Goal: Task Accomplishment & Management: Manage account settings

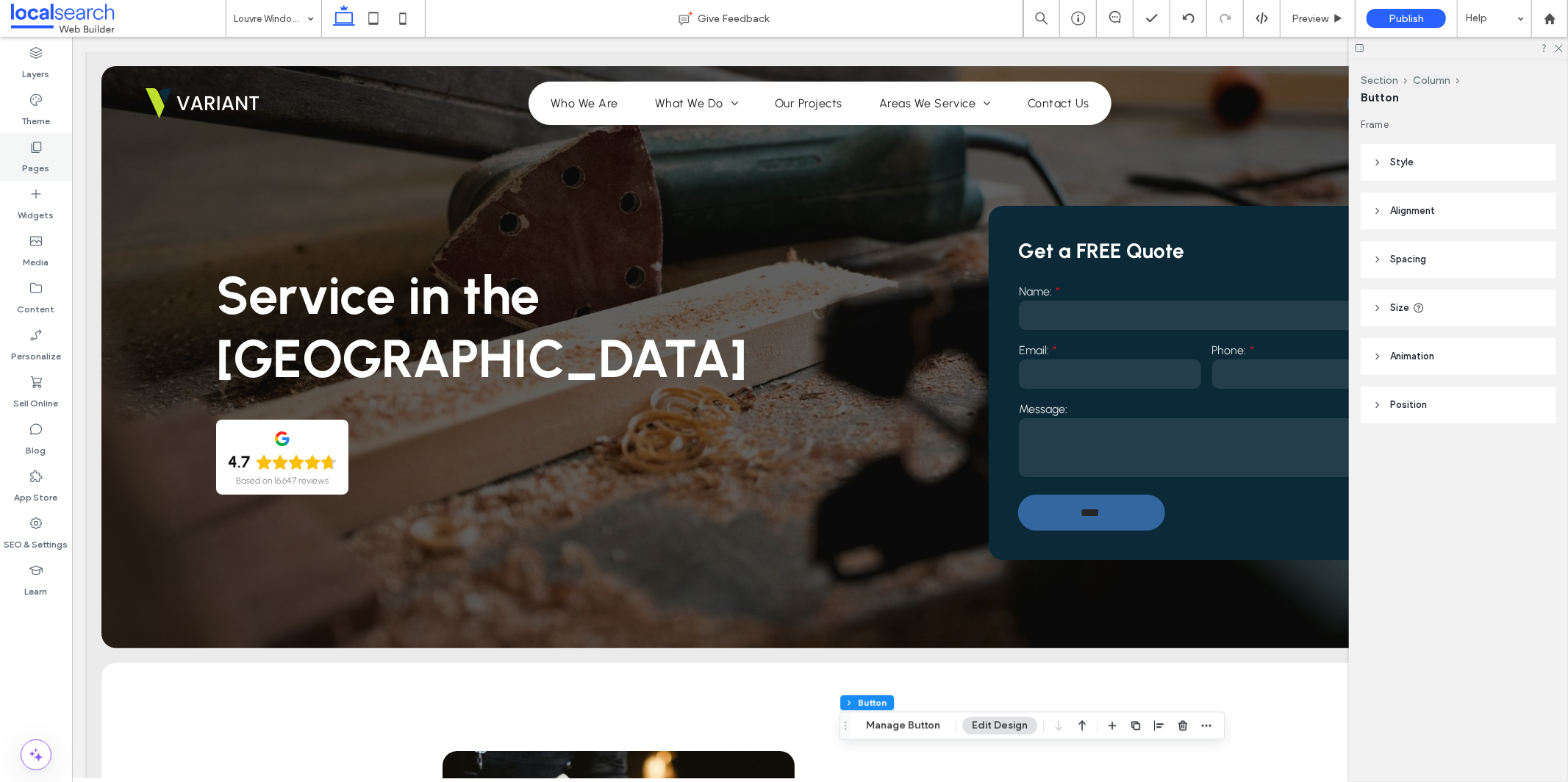
click at [37, 148] on icon at bounding box center [36, 147] width 15 height 15
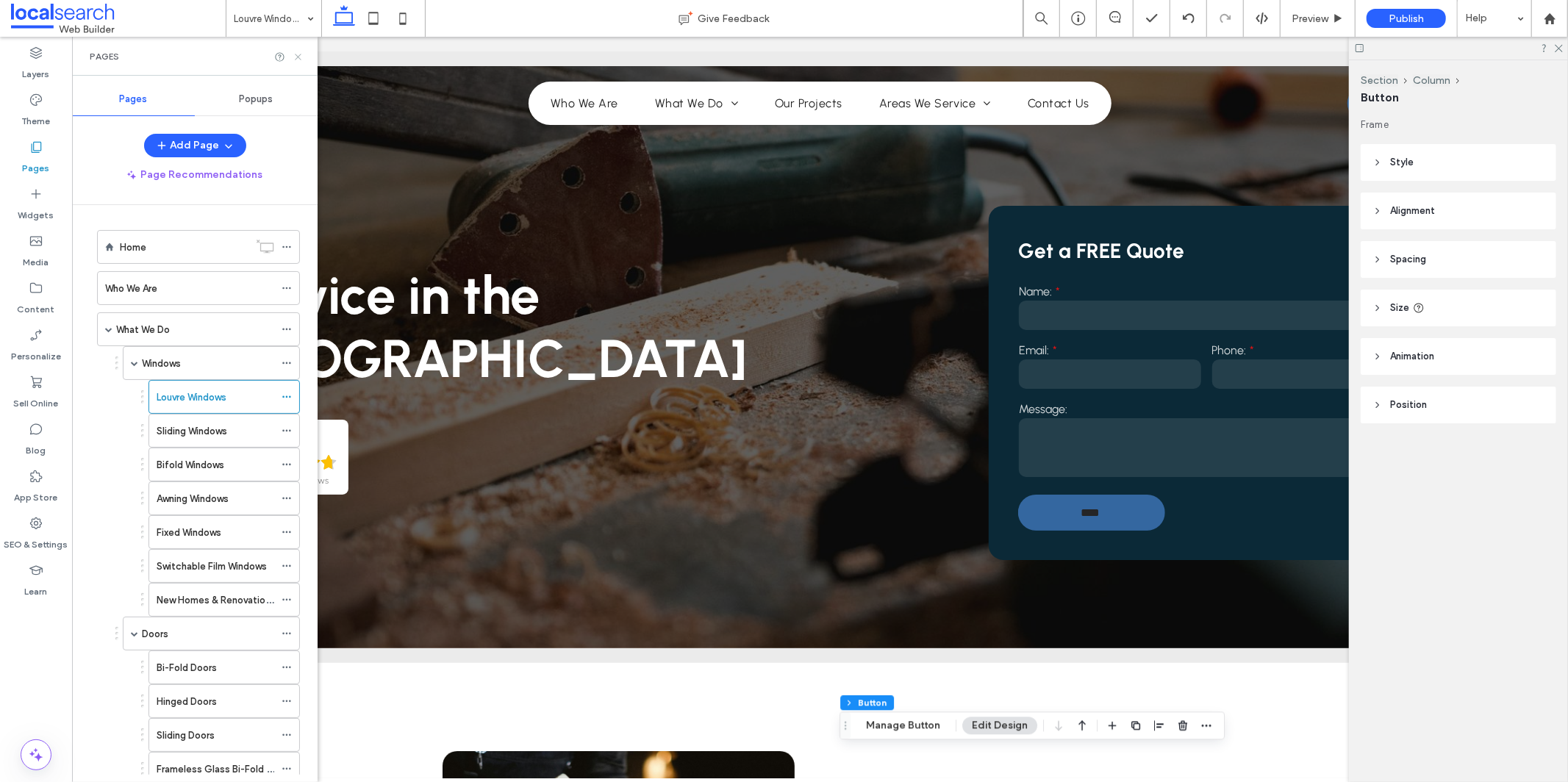
drag, startPoint x: 292, startPoint y: 54, endPoint x: 221, endPoint y: 17, distance: 80.1
click at [292, 54] on icon at bounding box center [298, 57] width 11 height 11
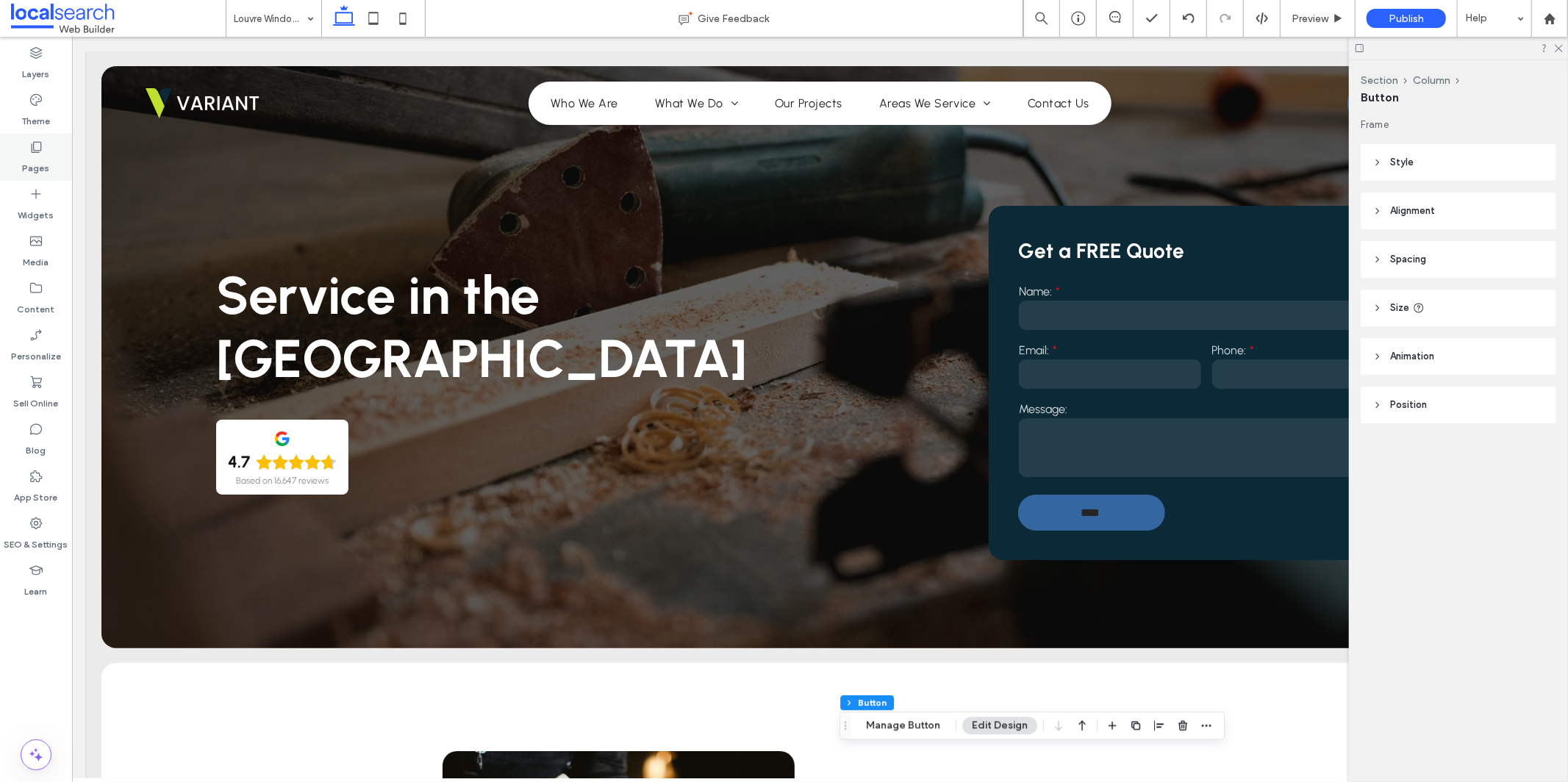
click at [31, 149] on icon at bounding box center [36, 147] width 15 height 15
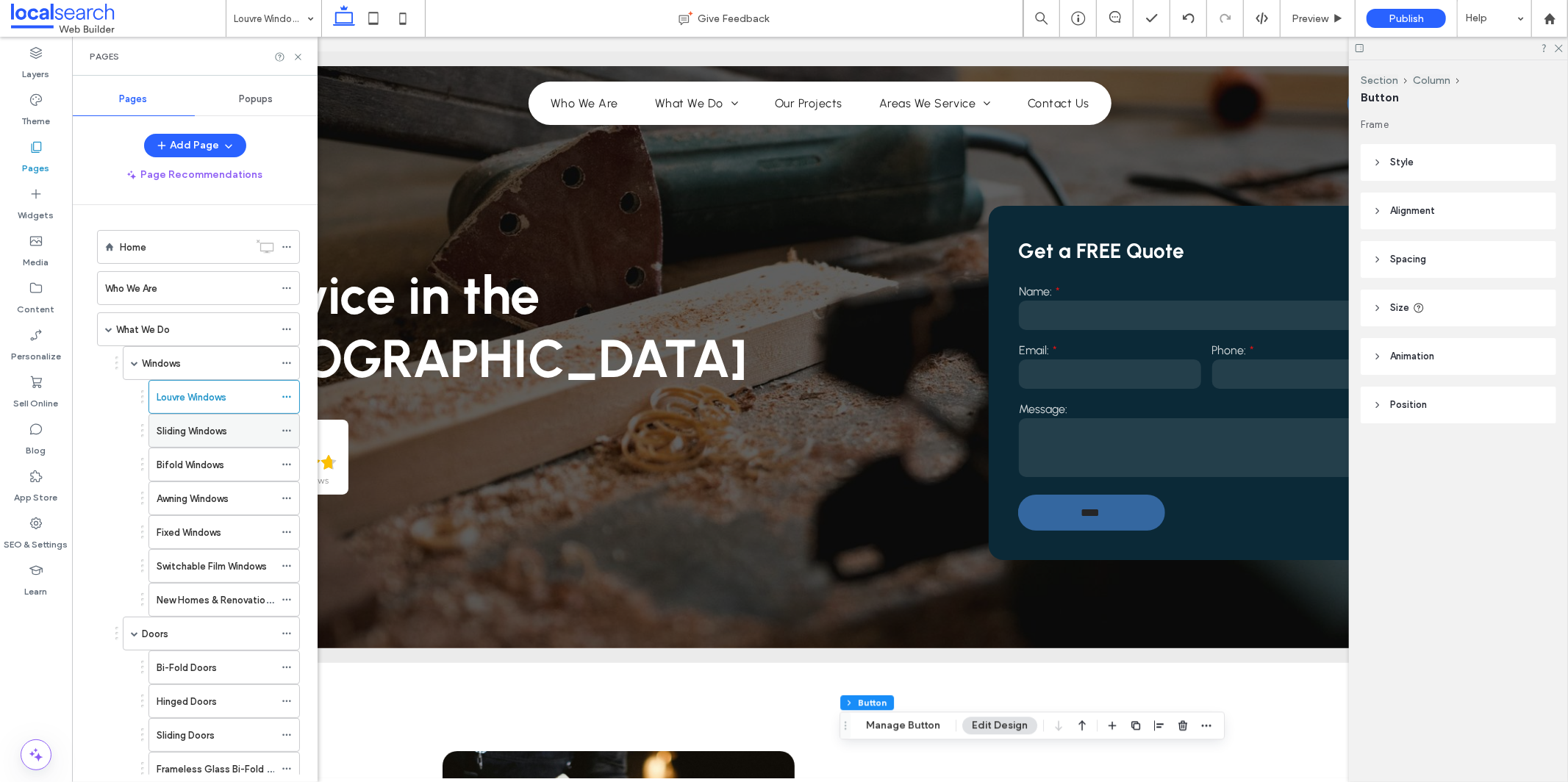
click at [284, 430] on icon at bounding box center [286, 430] width 10 height 10
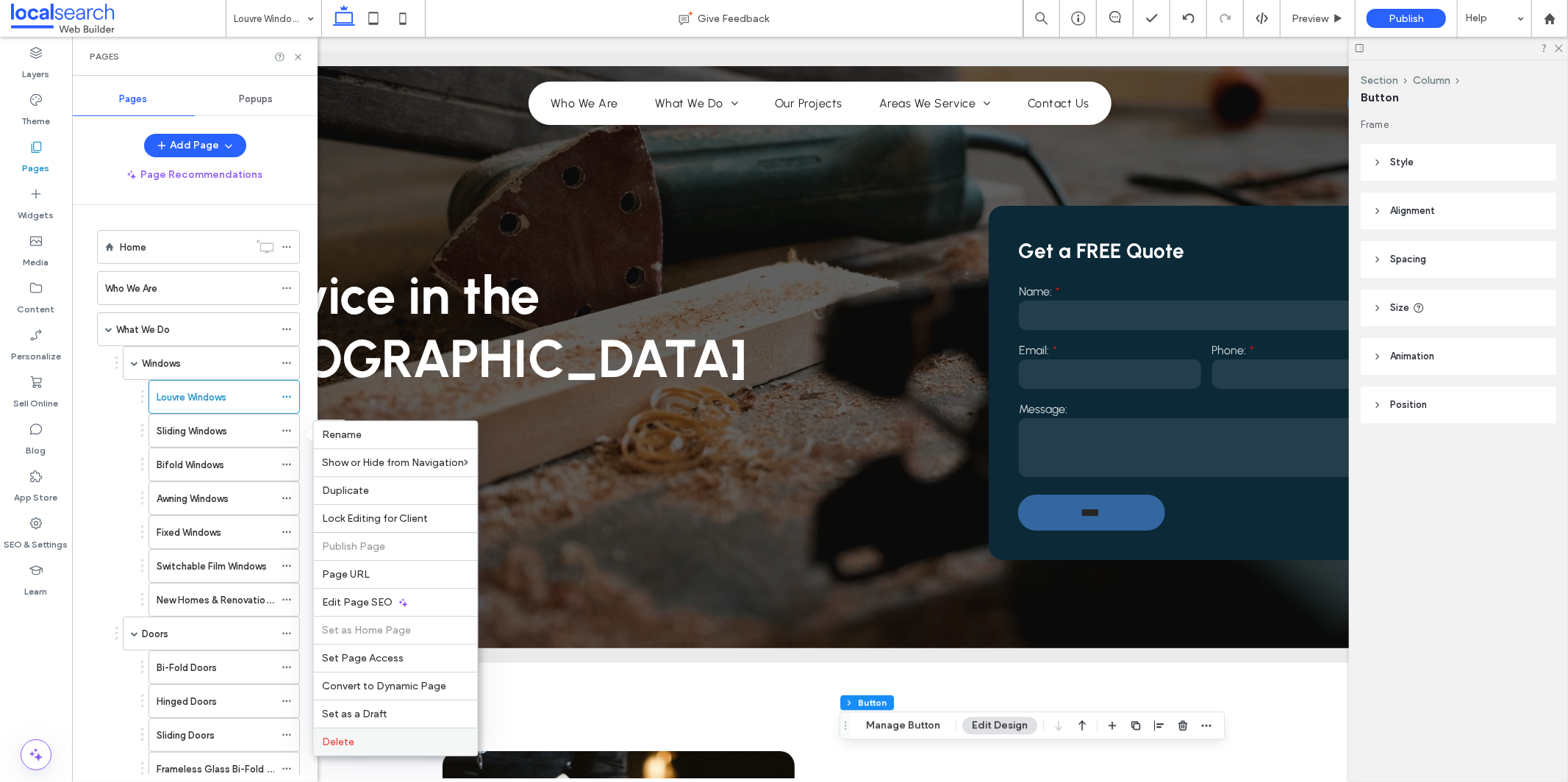
click at [400, 743] on label "Delete" at bounding box center [396, 743] width 146 height 13
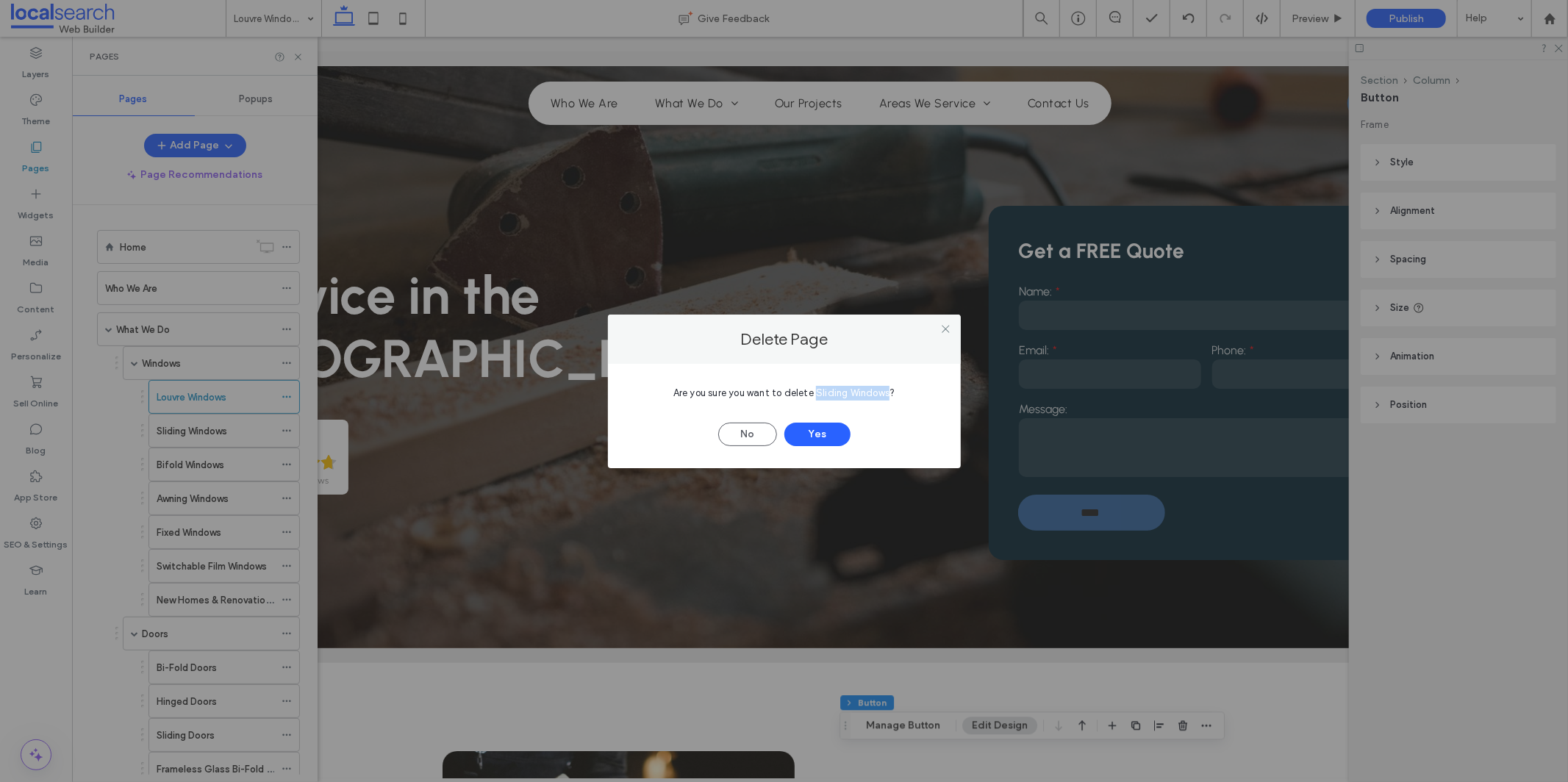
drag, startPoint x: 816, startPoint y: 391, endPoint x: 890, endPoint y: 393, distance: 74.0
click at [890, 393] on span "Are you sure you want to delete Sliding Windows?" at bounding box center [784, 393] width 222 height 11
copy span "Sliding Windows"
click at [834, 435] on button "Yes" at bounding box center [818, 434] width 66 height 24
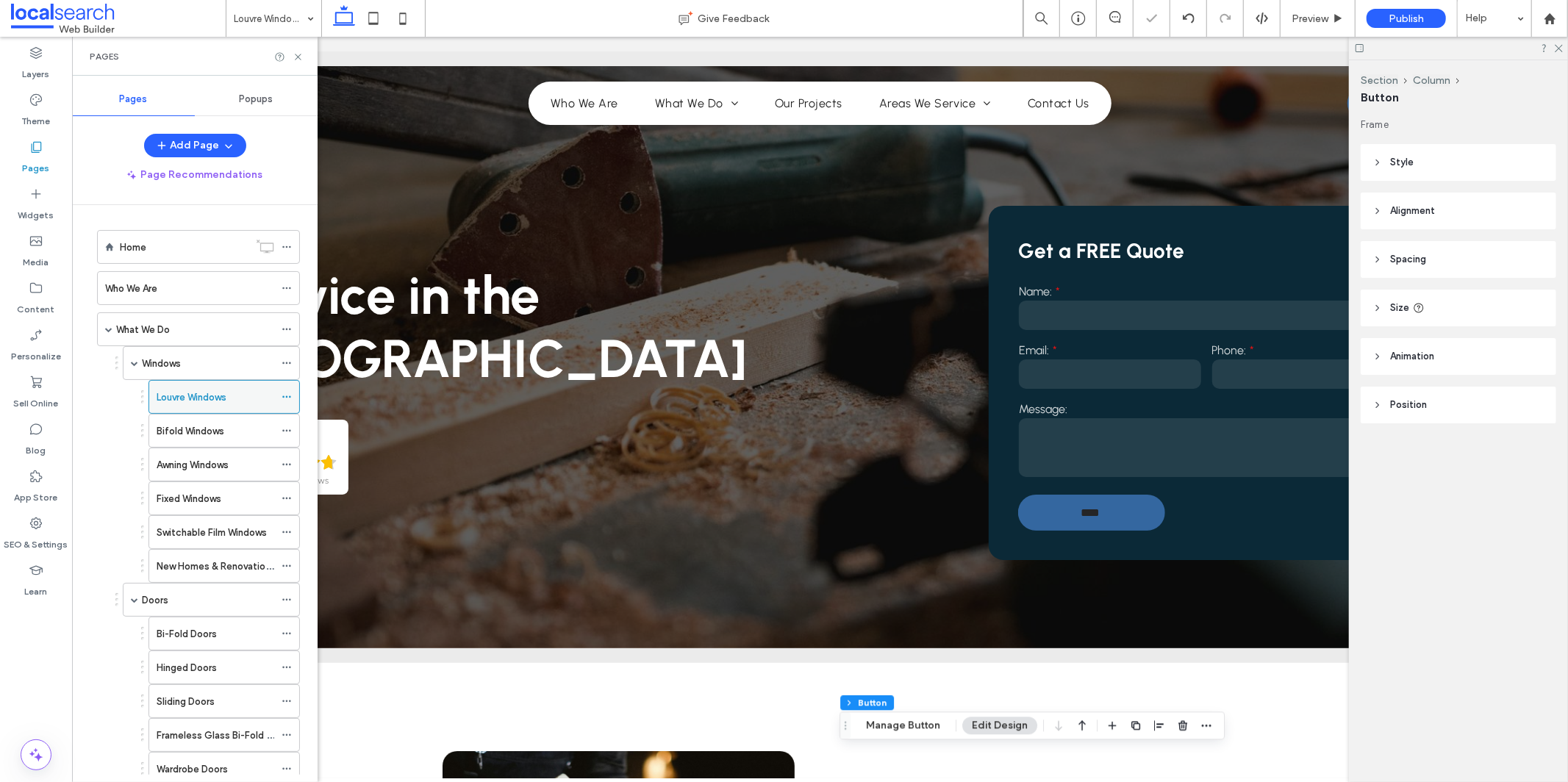
click at [290, 397] on icon at bounding box center [286, 397] width 10 height 10
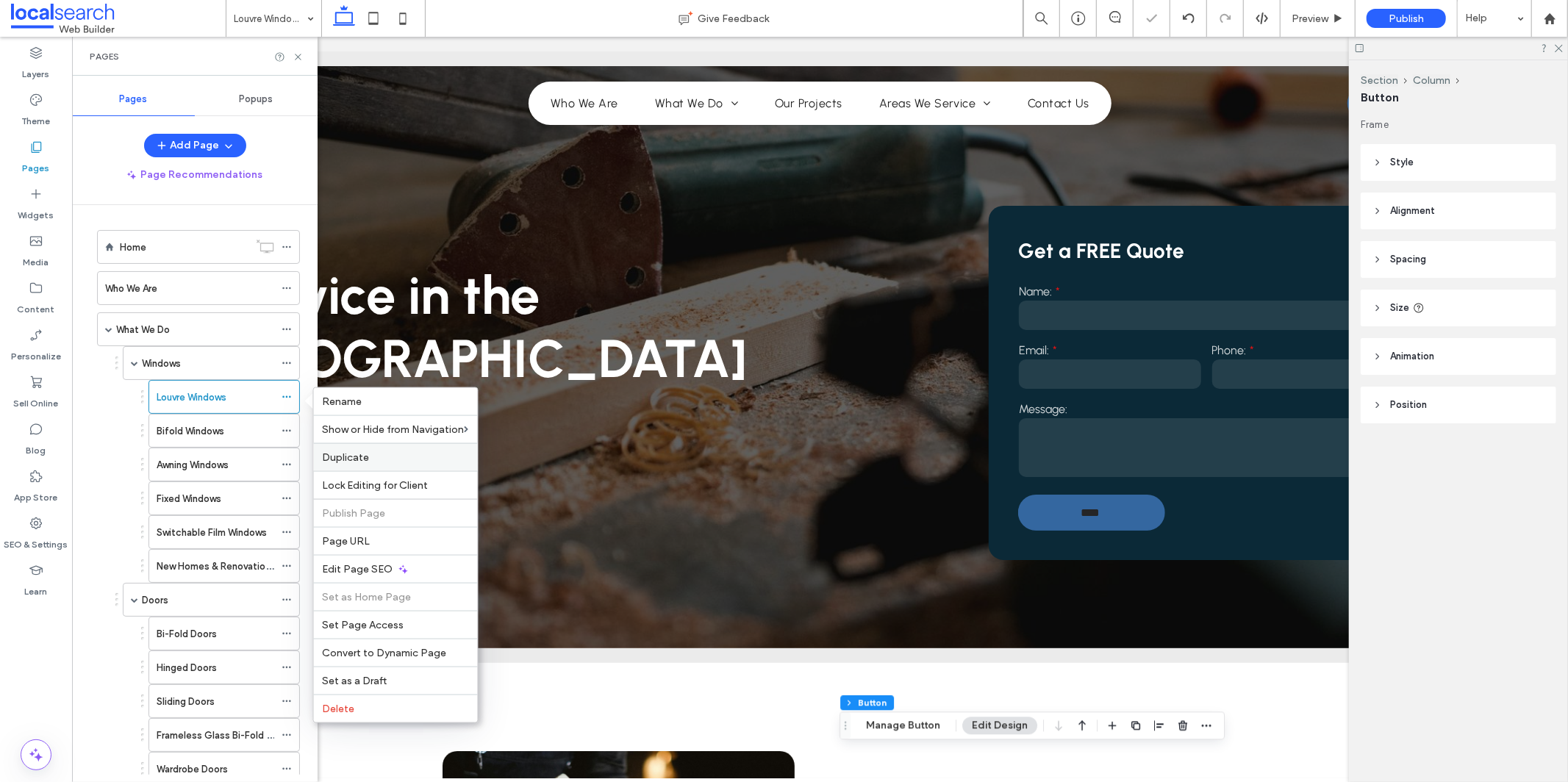
click at [360, 458] on span "Duplicate" at bounding box center [347, 457] width 47 height 13
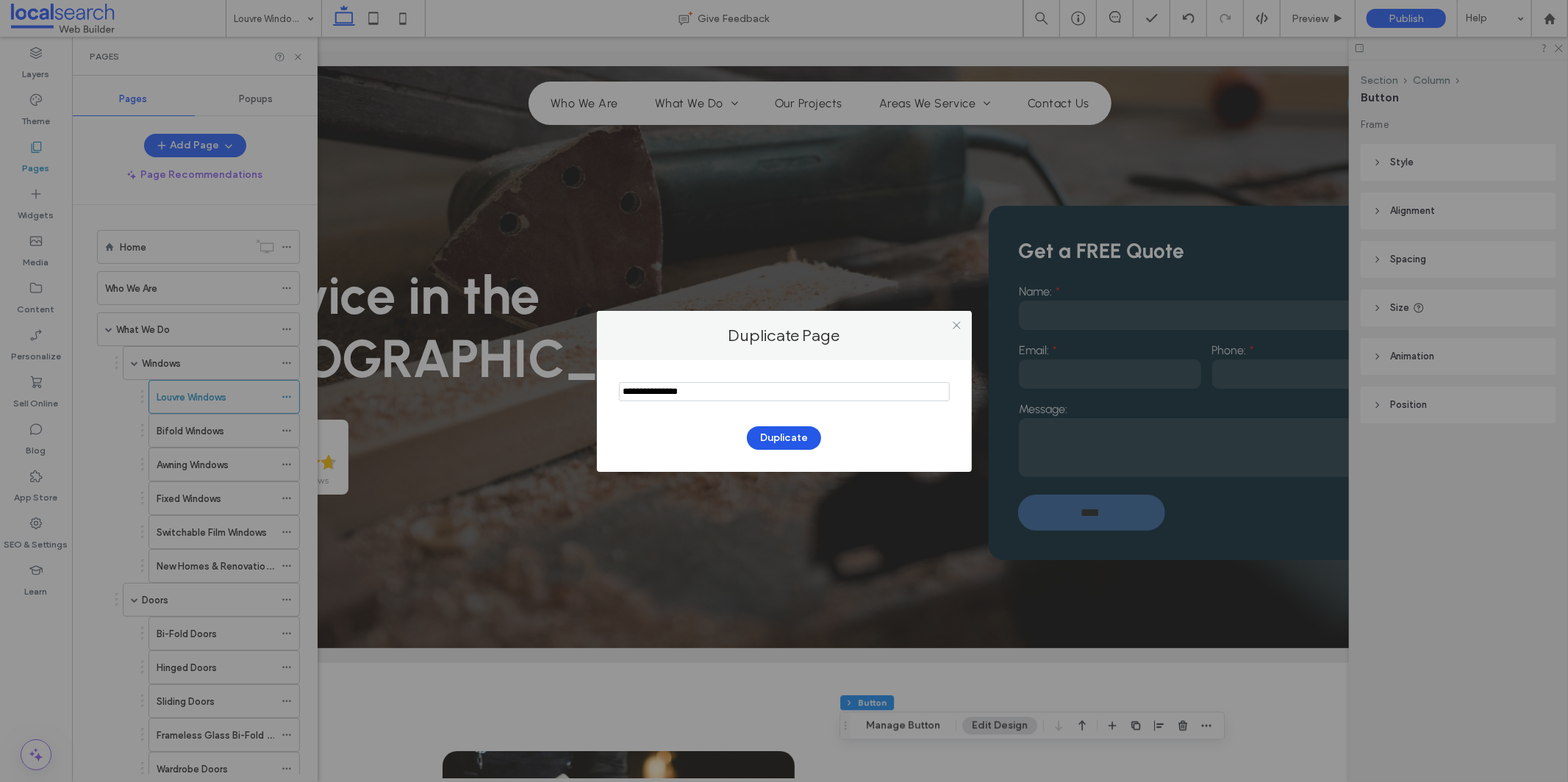
type input "**********"
click at [782, 444] on button "Duplicate" at bounding box center [784, 438] width 74 height 24
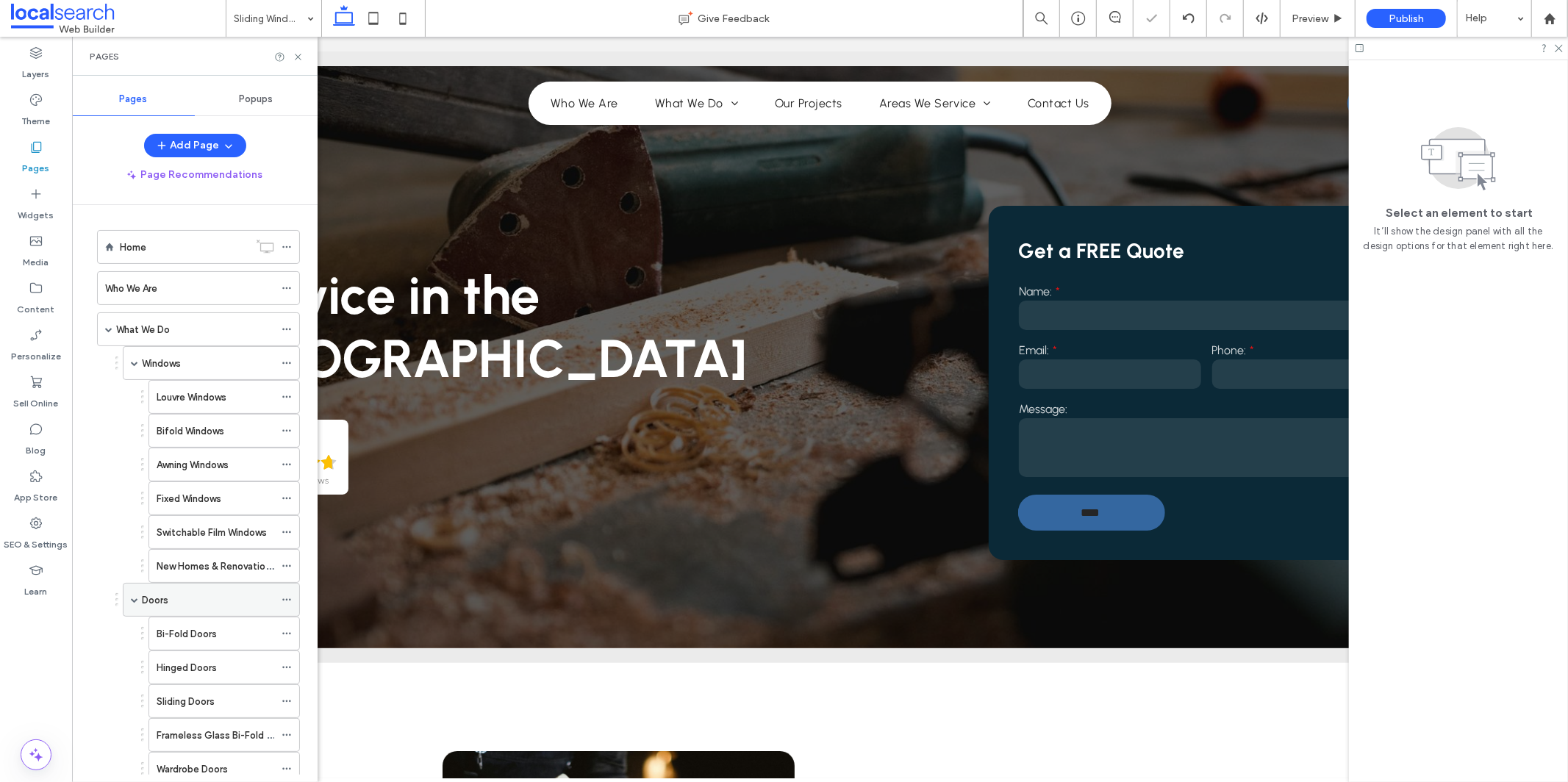
click at [133, 603] on span at bounding box center [134, 600] width 7 height 7
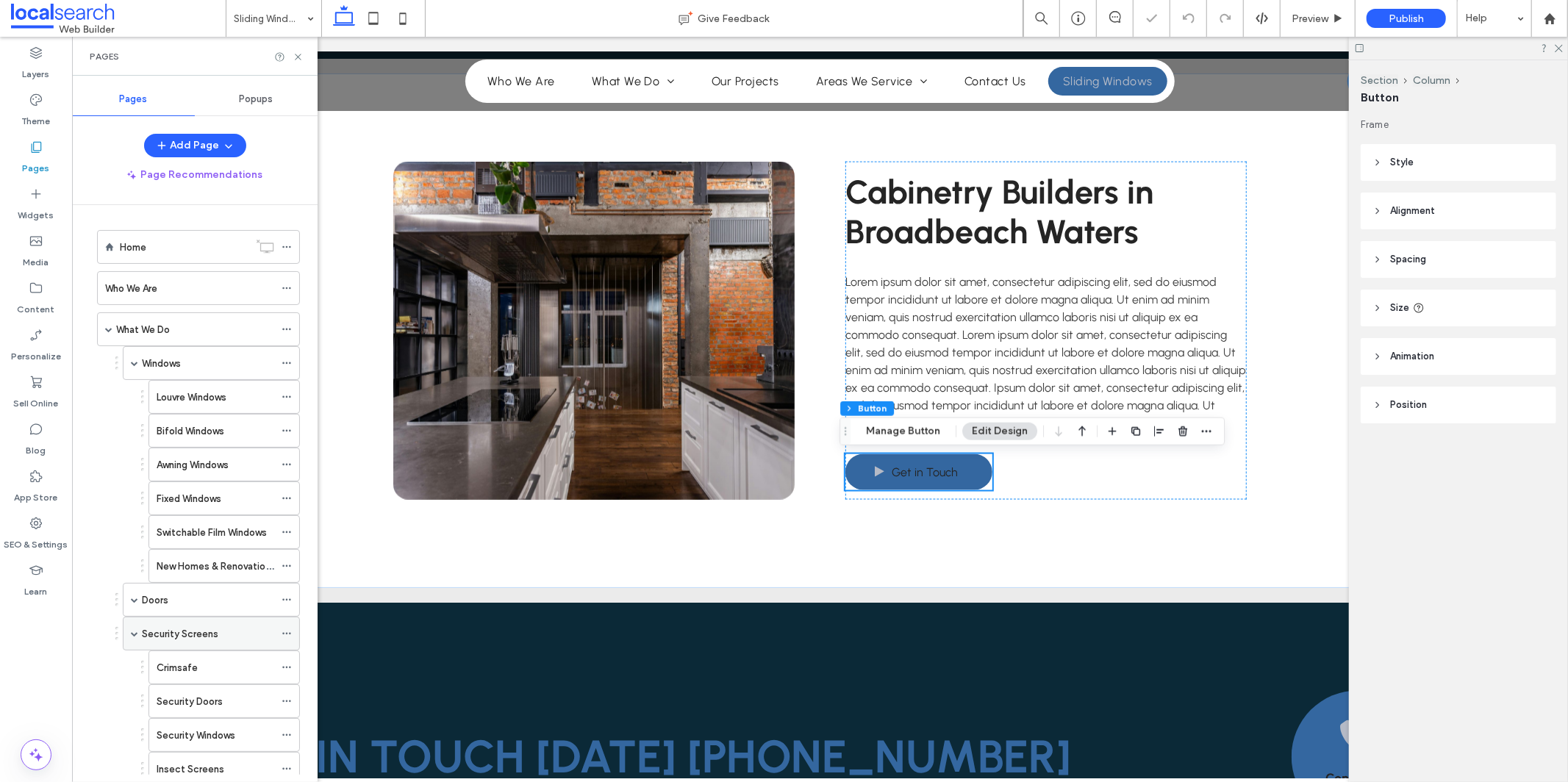
scroll to position [1750, 0]
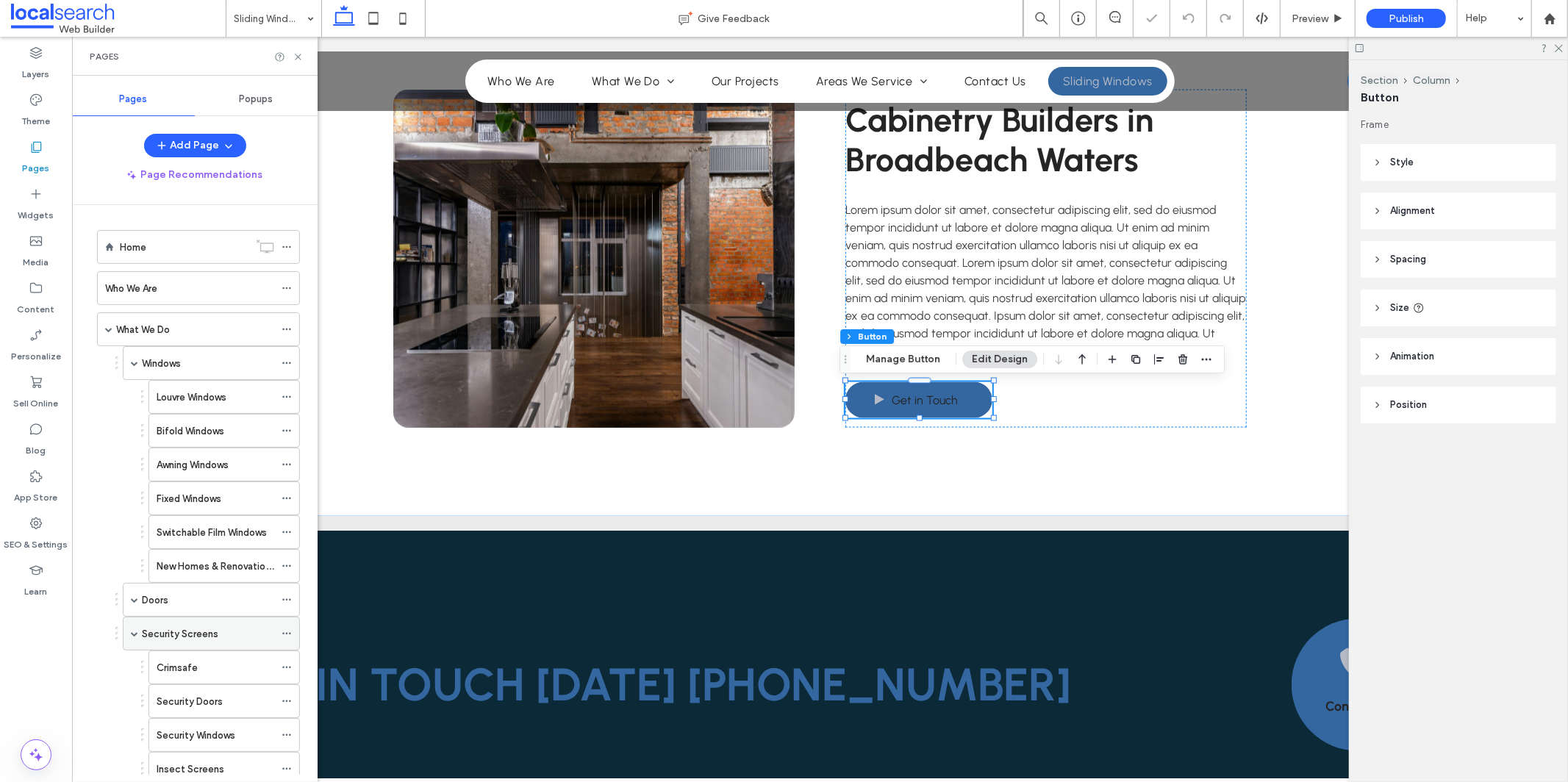
click at [135, 637] on span at bounding box center [134, 633] width 7 height 7
click at [133, 670] on span at bounding box center [134, 667] width 7 height 7
click at [135, 705] on span at bounding box center [134, 701] width 7 height 7
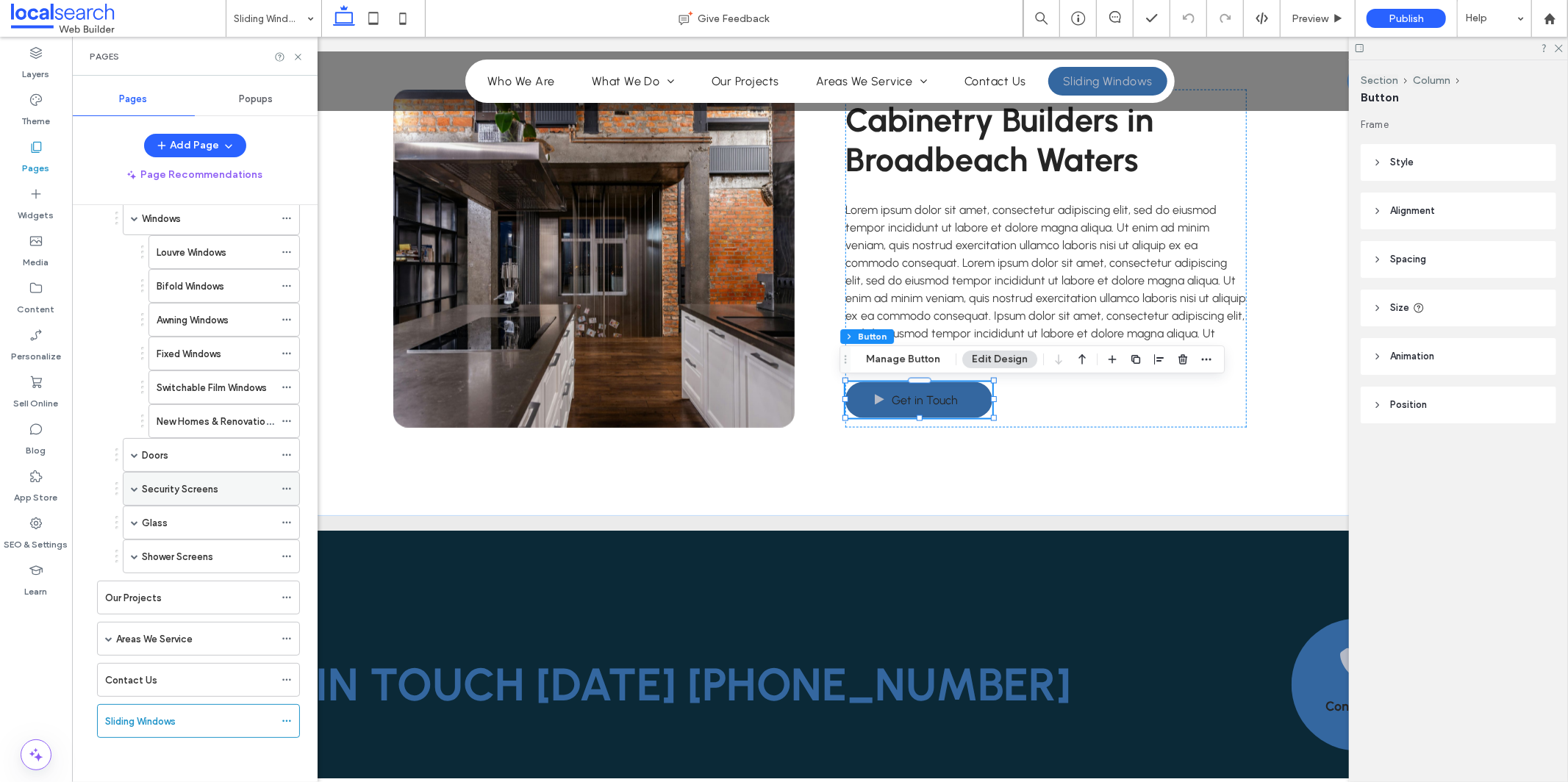
scroll to position [140, 0]
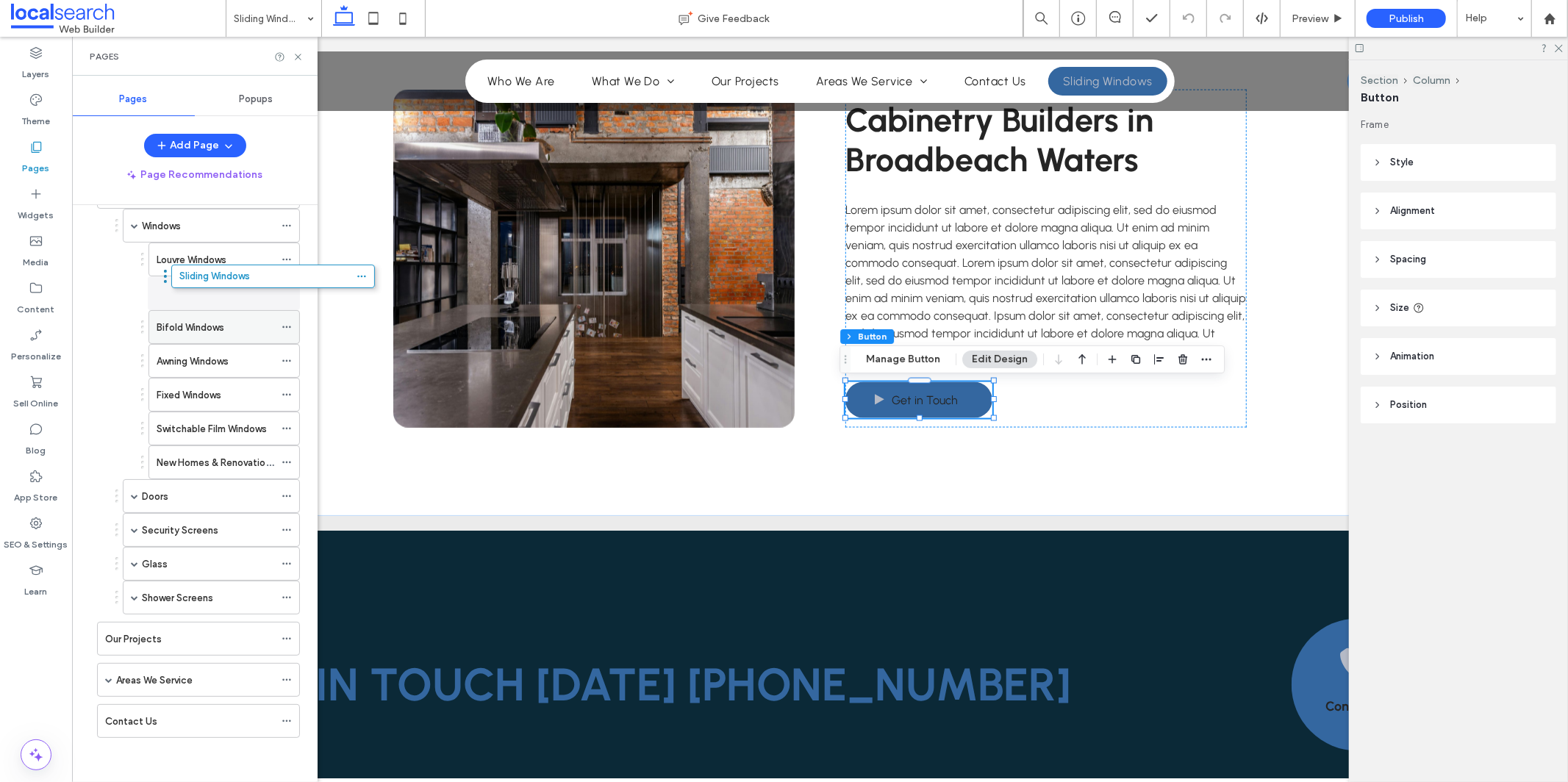
drag, startPoint x: 145, startPoint y: 719, endPoint x: 221, endPoint y: 283, distance: 442.6
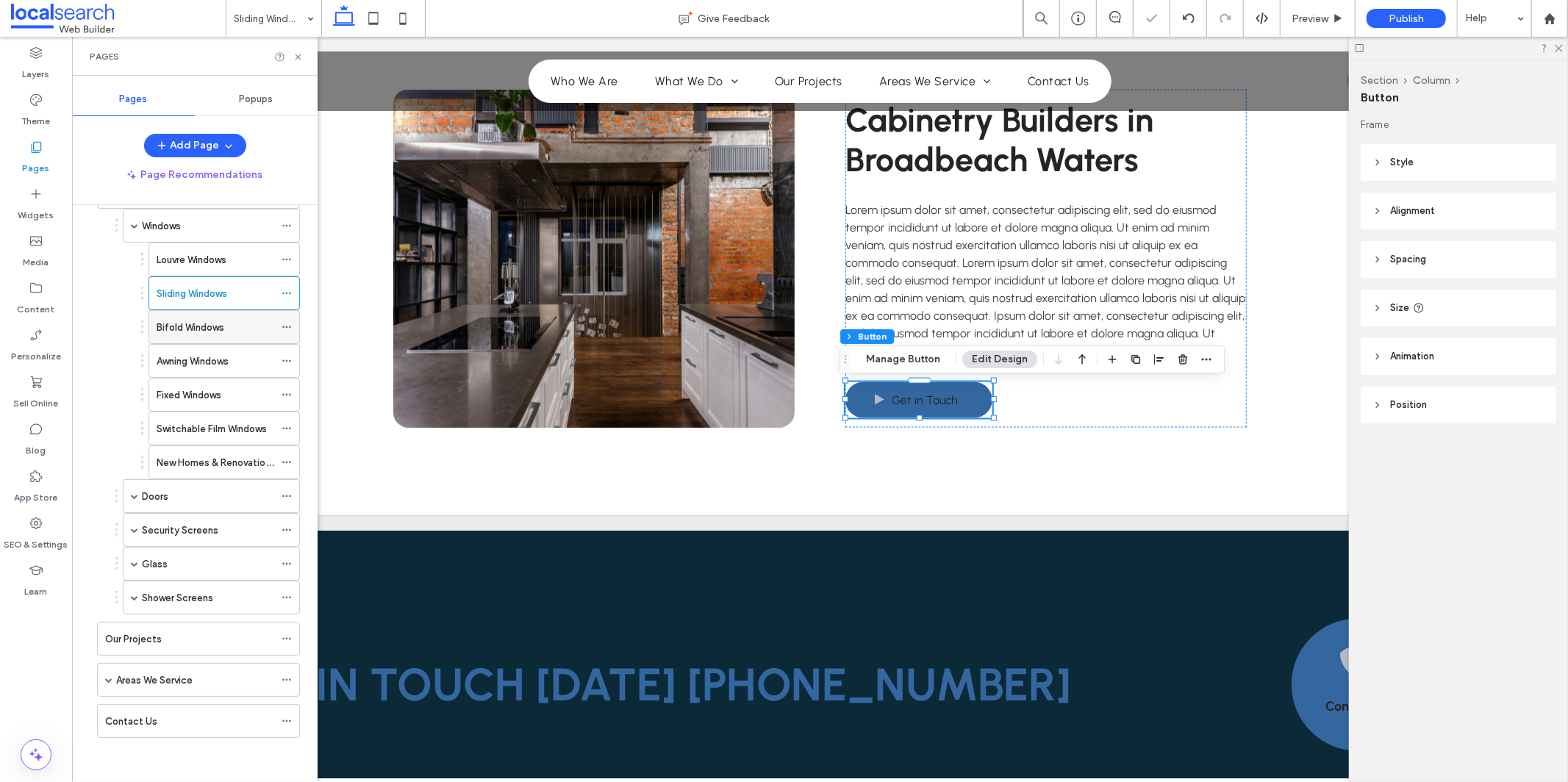
click at [288, 325] on icon at bounding box center [286, 327] width 10 height 10
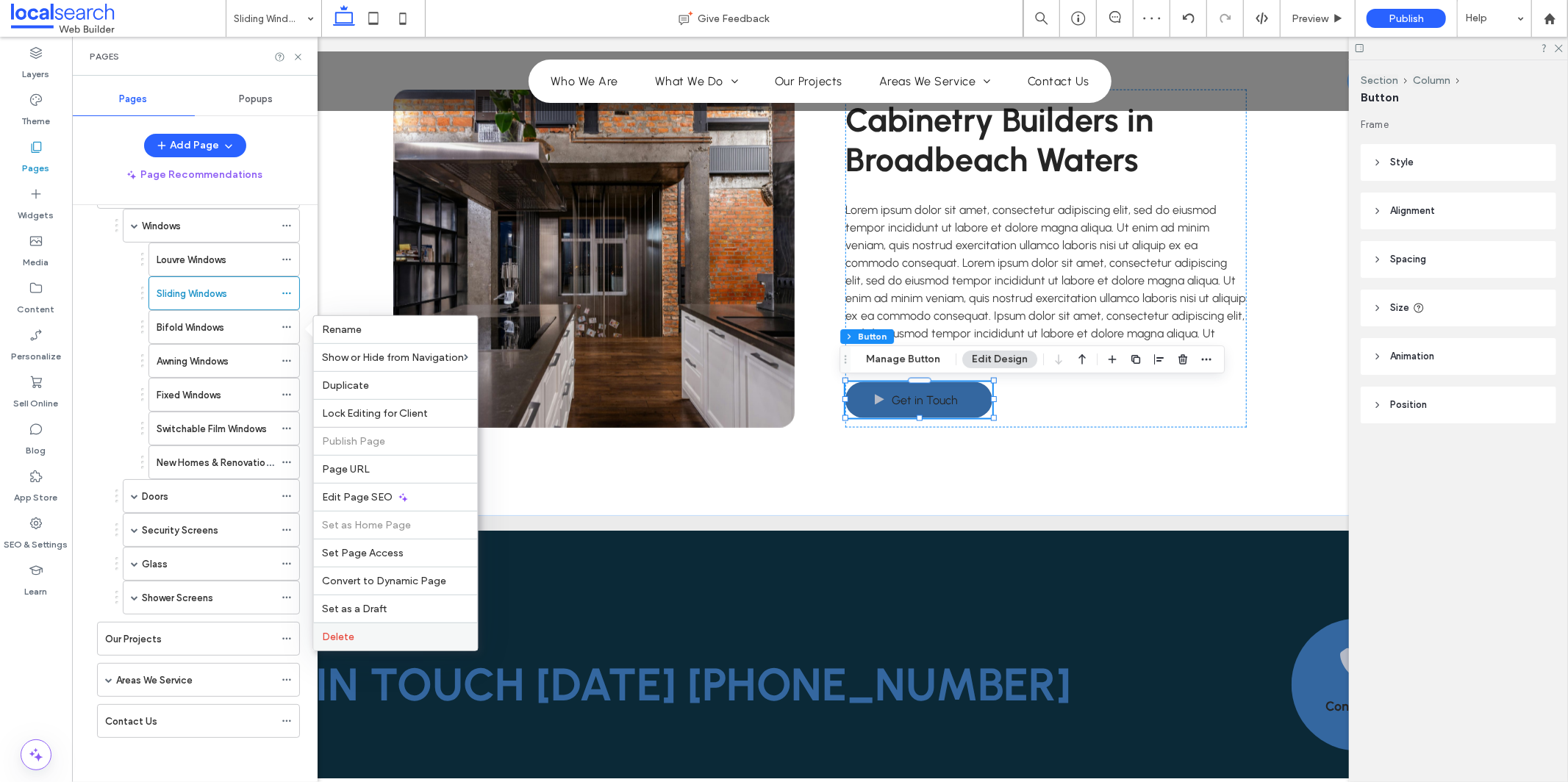
click at [406, 631] on label "Delete" at bounding box center [396, 637] width 146 height 13
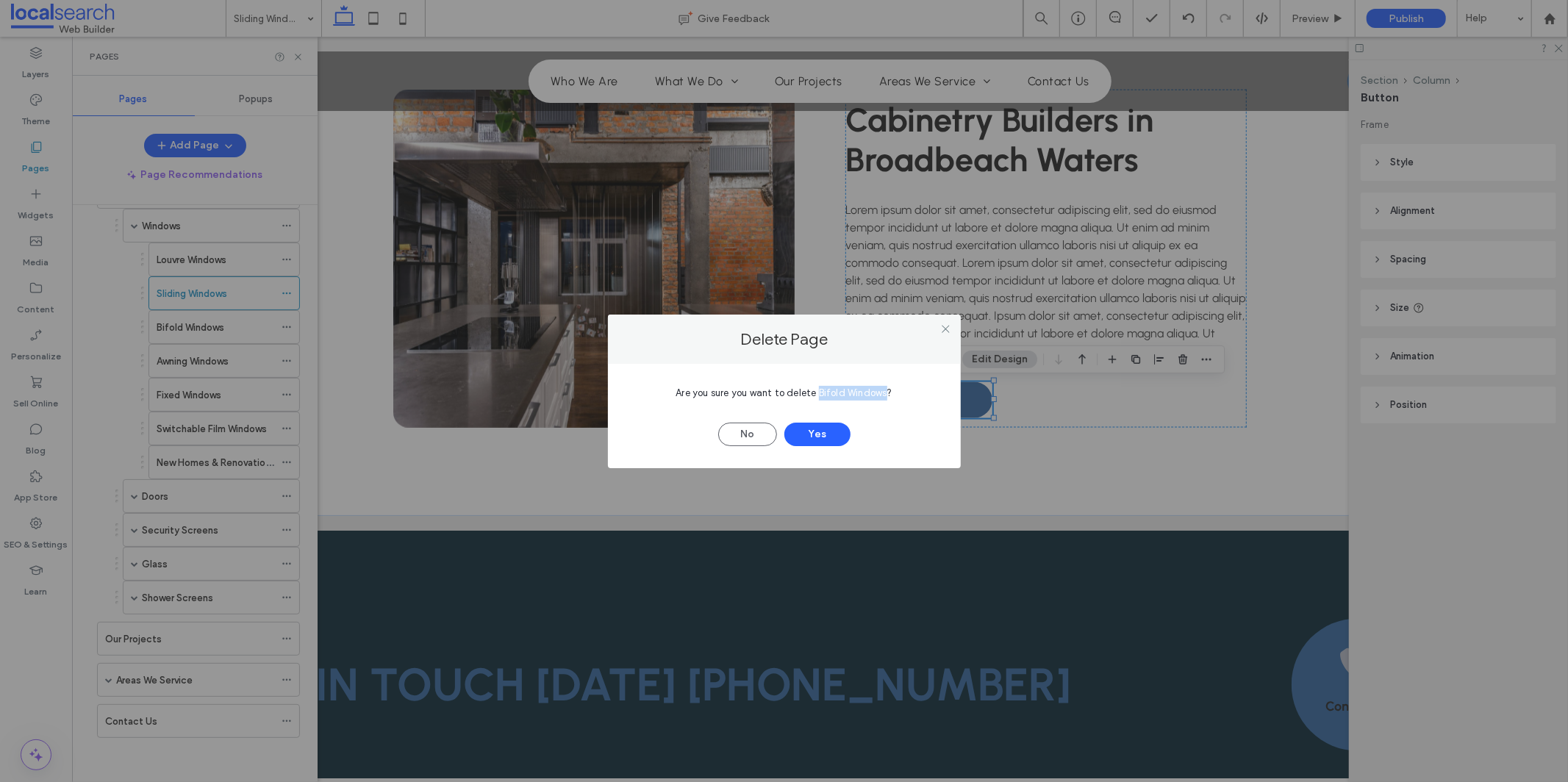
drag, startPoint x: 818, startPoint y: 390, endPoint x: 886, endPoint y: 394, distance: 68.1
click at [886, 394] on span "Are you sure you want to delete Bifold Windows?" at bounding box center [784, 393] width 216 height 11
copy span "Bifold Windows"
click at [837, 440] on button "Yes" at bounding box center [818, 434] width 66 height 24
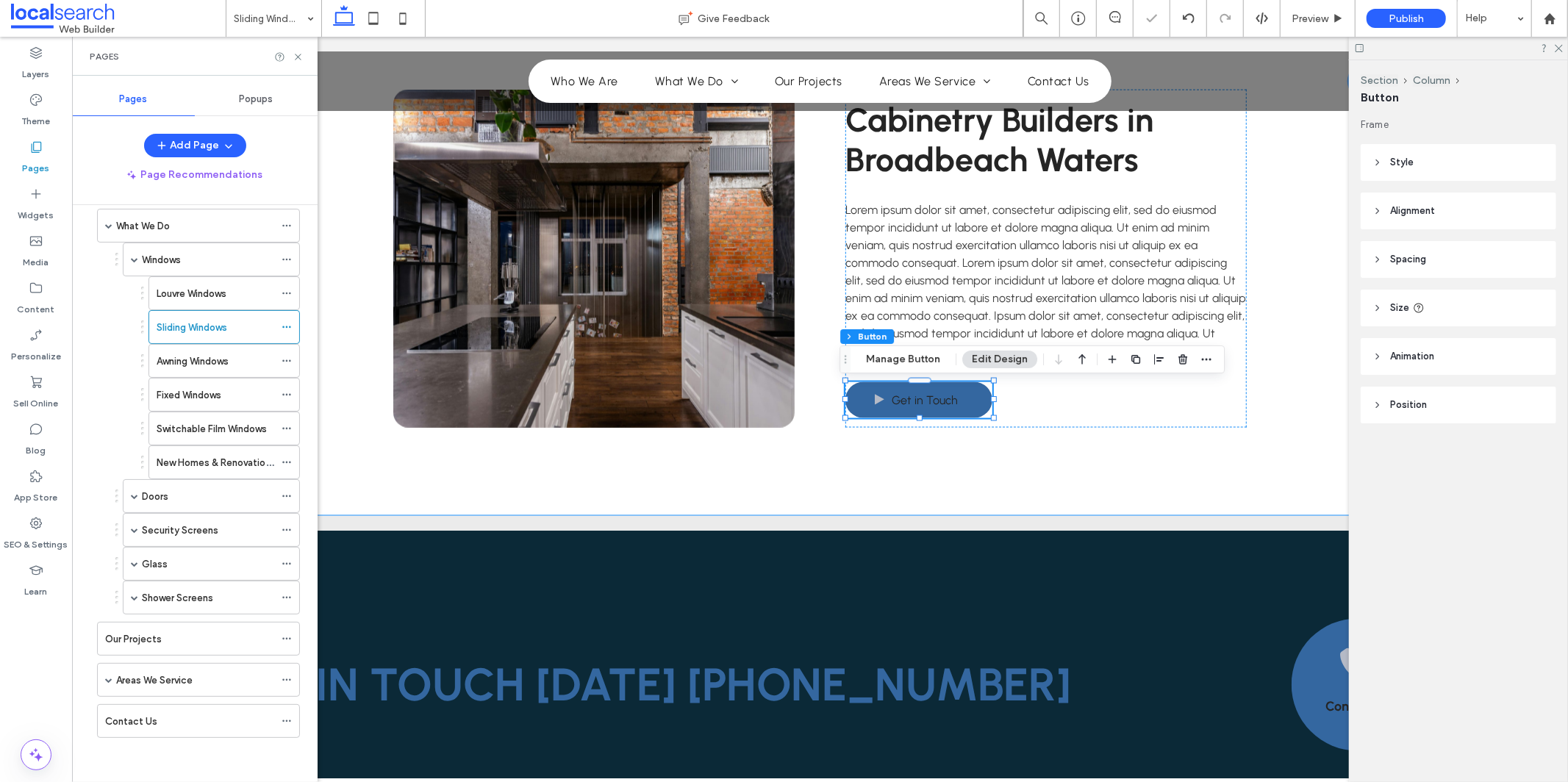
scroll to position [106, 0]
click at [283, 292] on use at bounding box center [286, 293] width 8 height 2
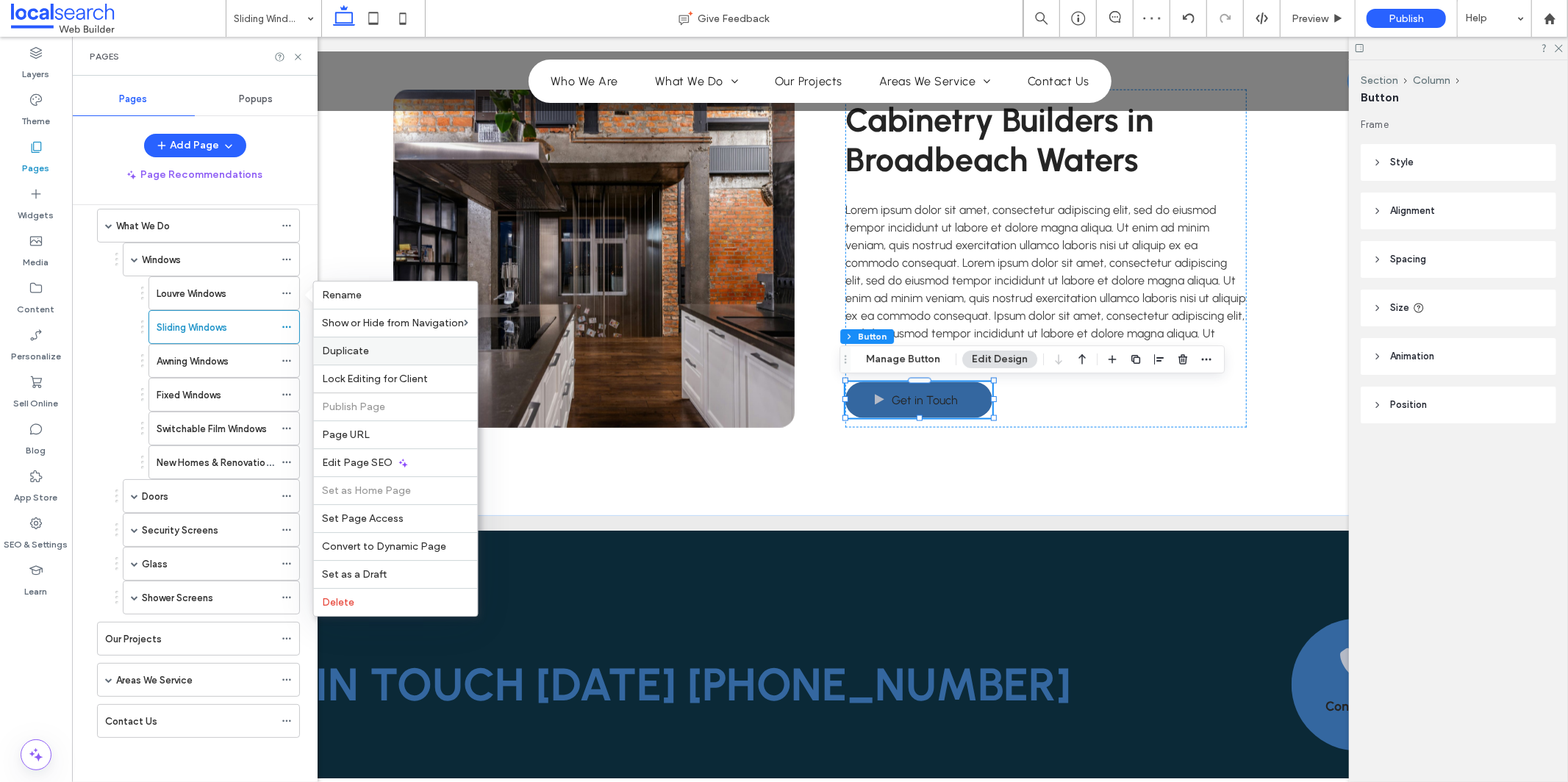
click at [335, 352] on span "Duplicate" at bounding box center [347, 352] width 47 height 13
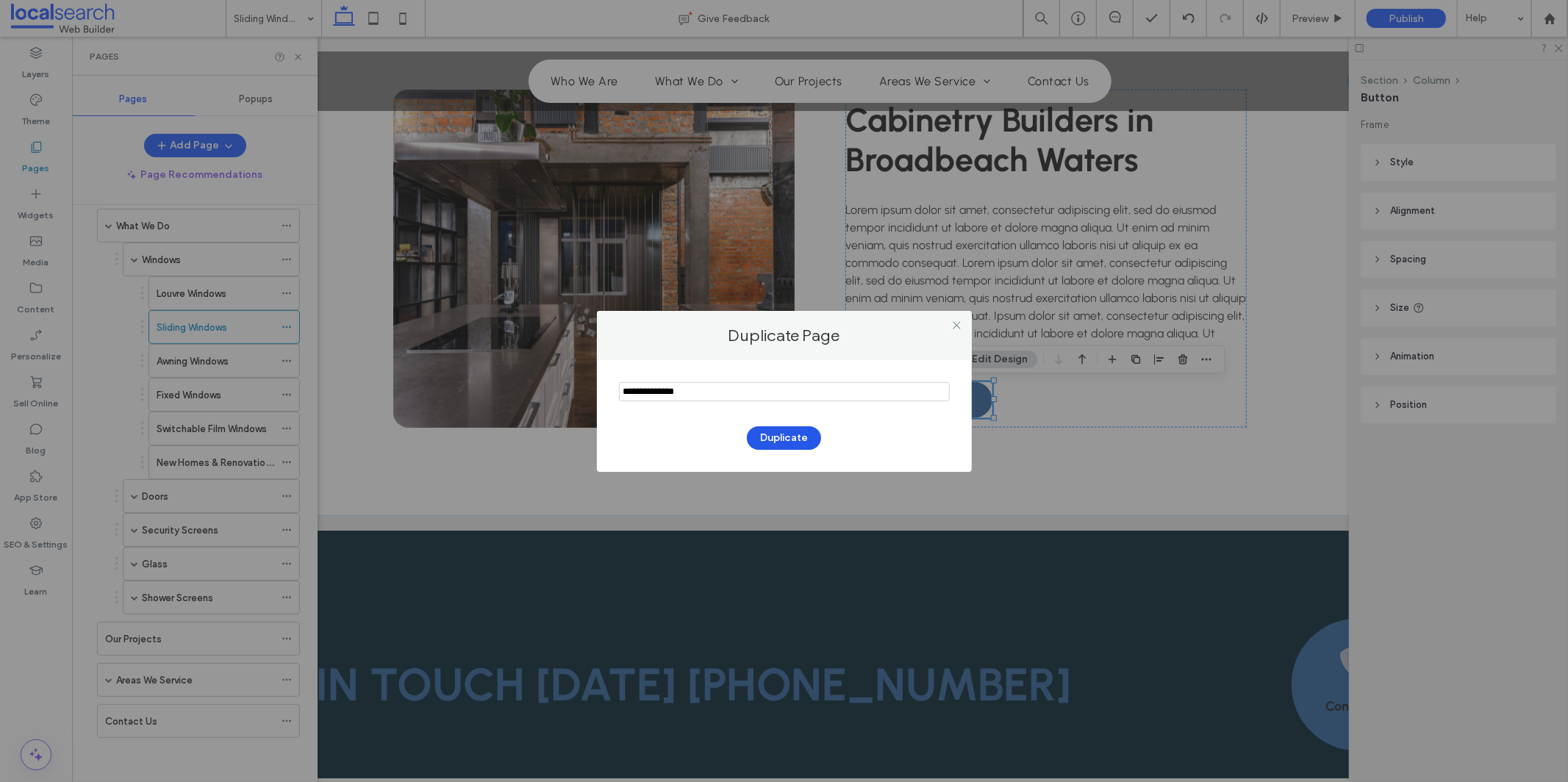
type input "**********"
click at [776, 443] on button "Duplicate" at bounding box center [784, 438] width 74 height 24
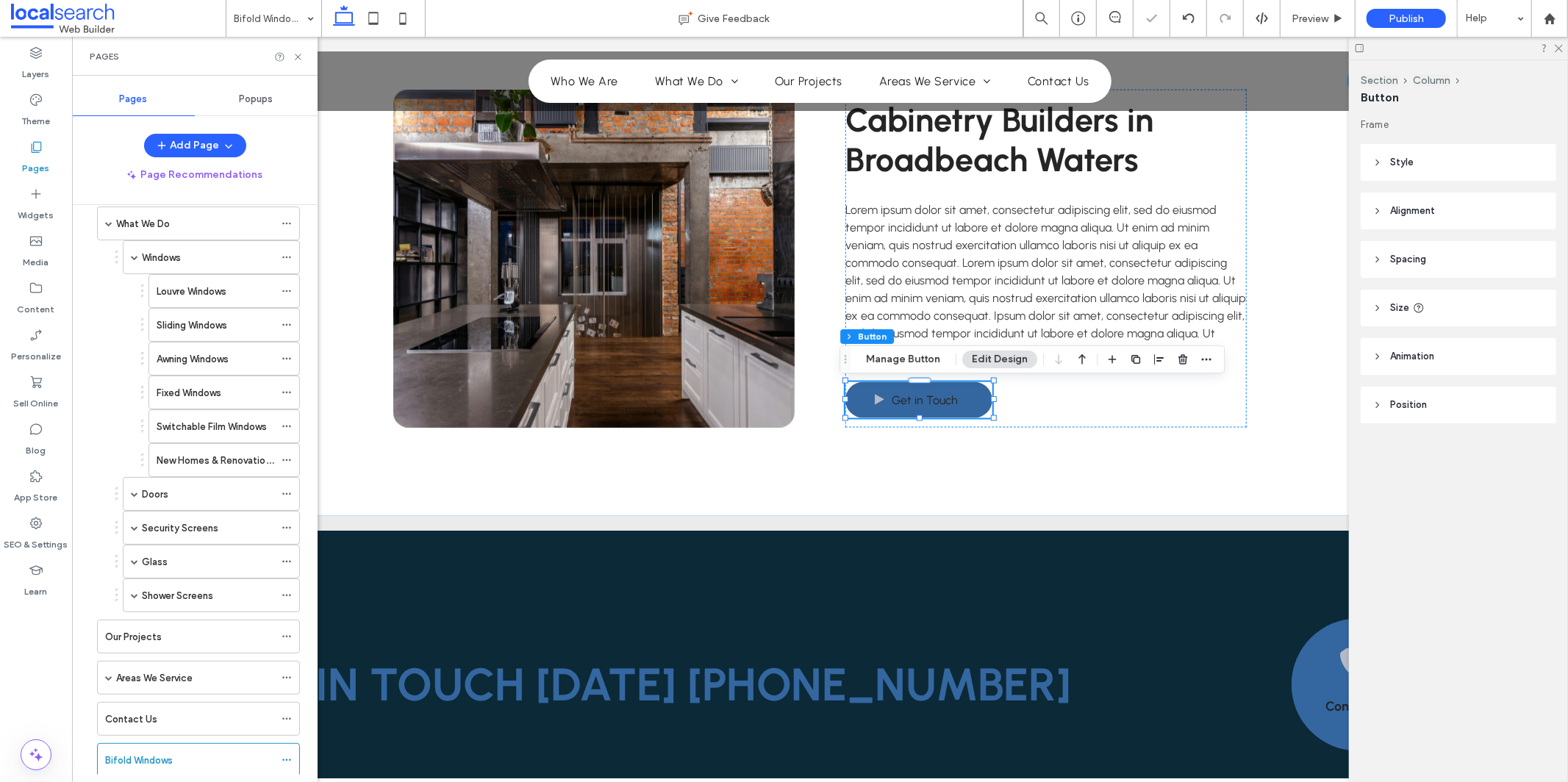
scroll to position [147, 0]
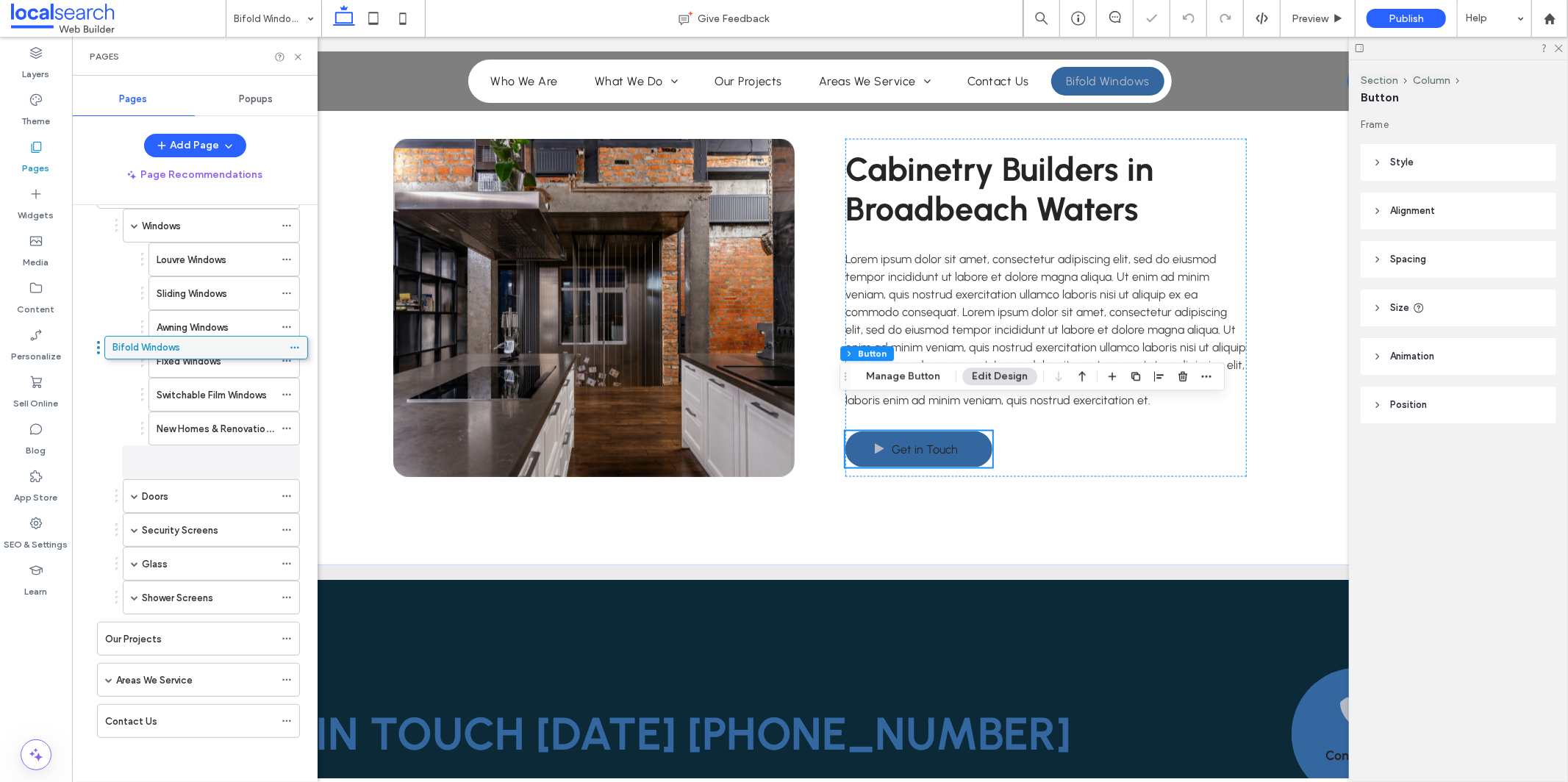
scroll to position [1750, 0]
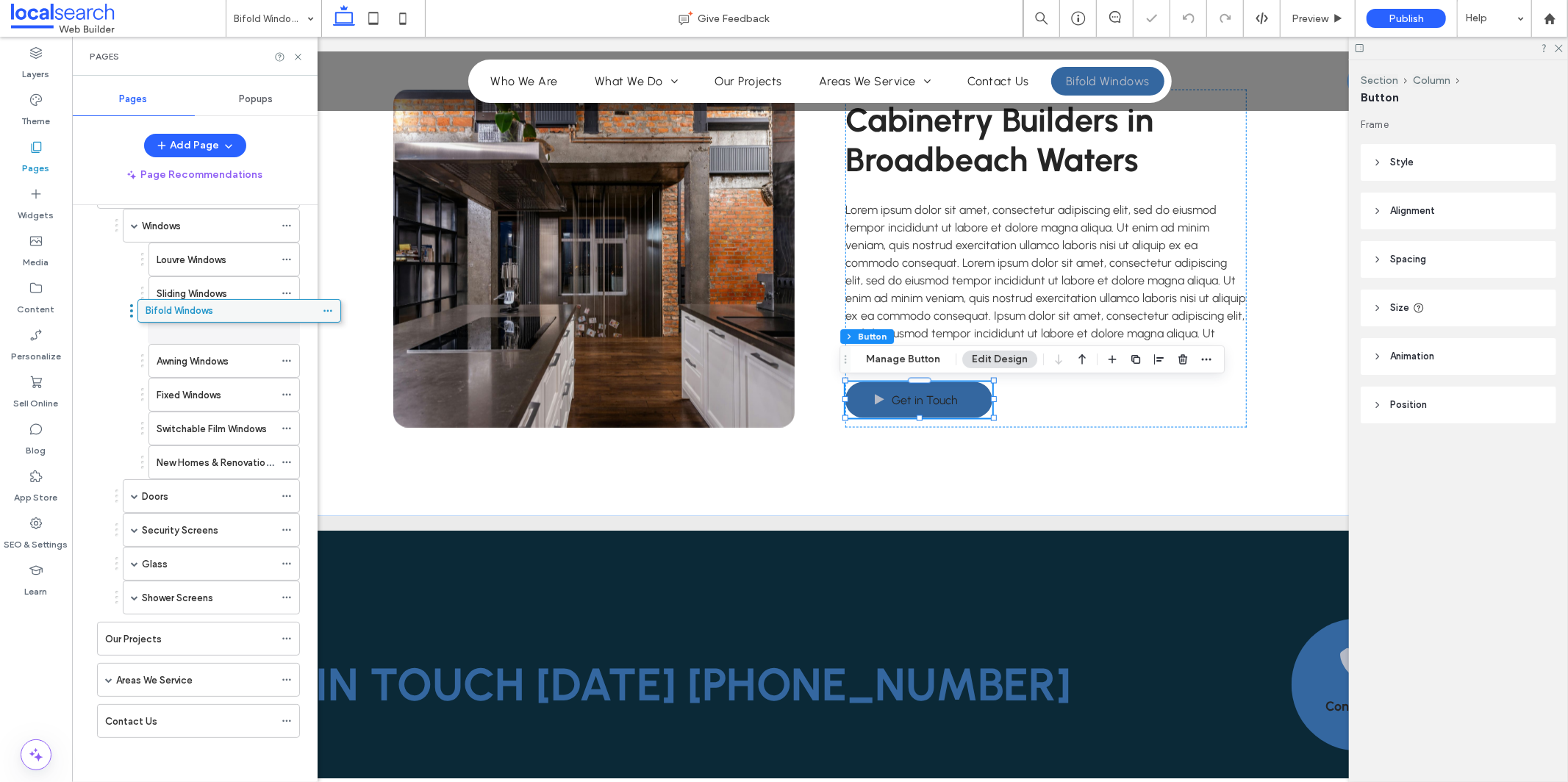
drag, startPoint x: 110, startPoint y: 656, endPoint x: 186, endPoint y: 317, distance: 347.4
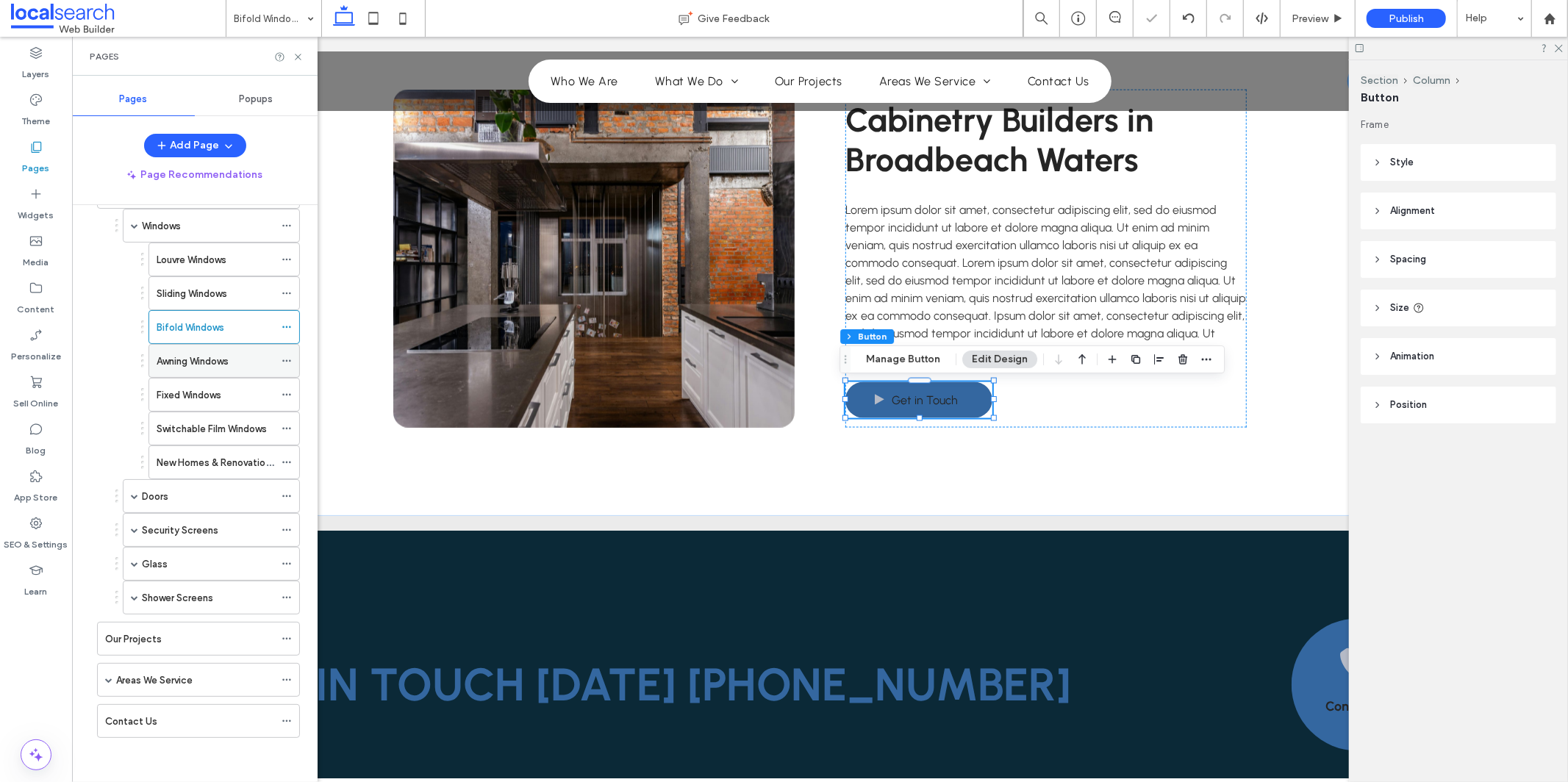
click at [285, 359] on icon at bounding box center [286, 360] width 10 height 10
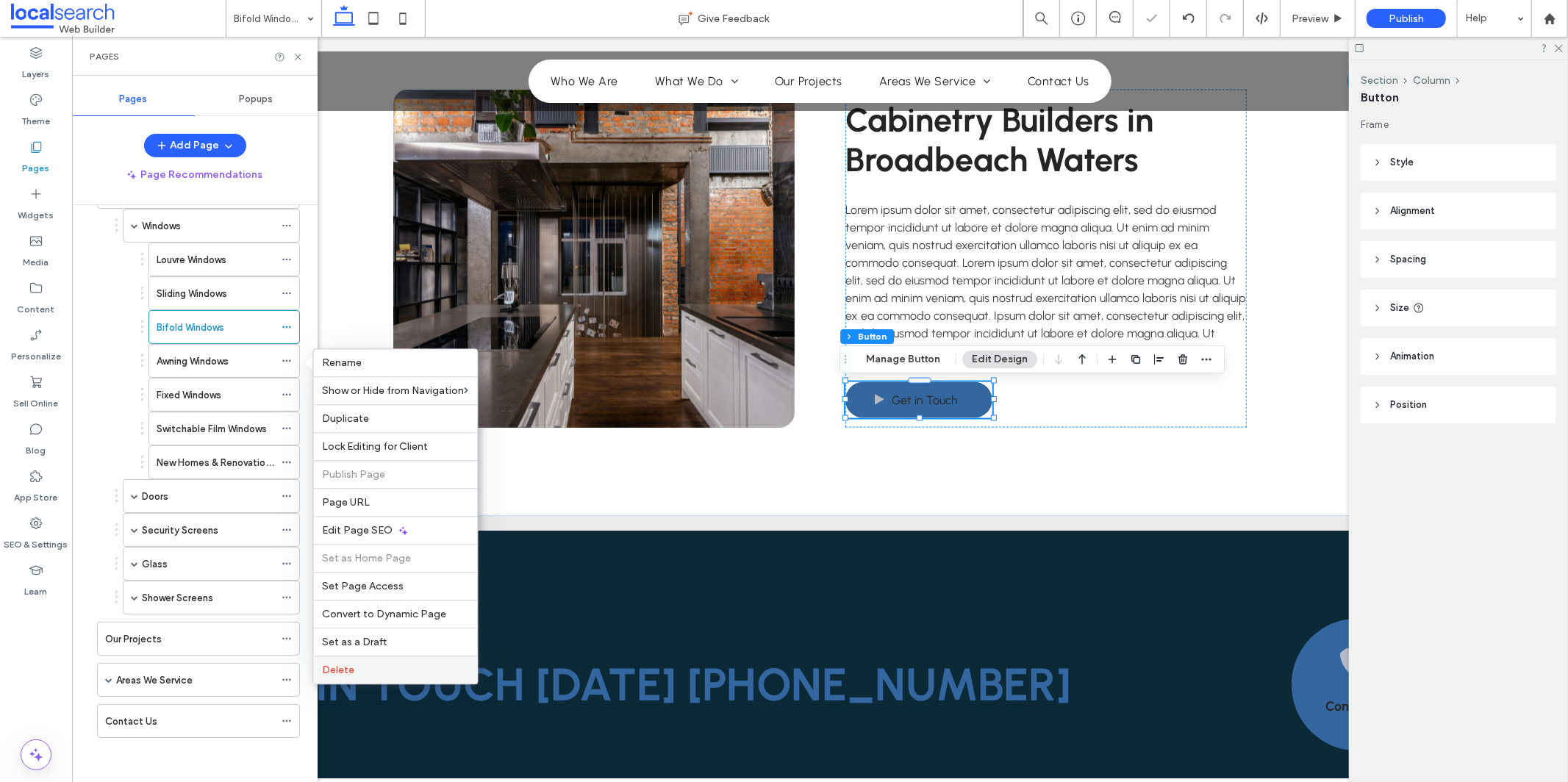
click at [400, 667] on label "Delete" at bounding box center [396, 670] width 146 height 13
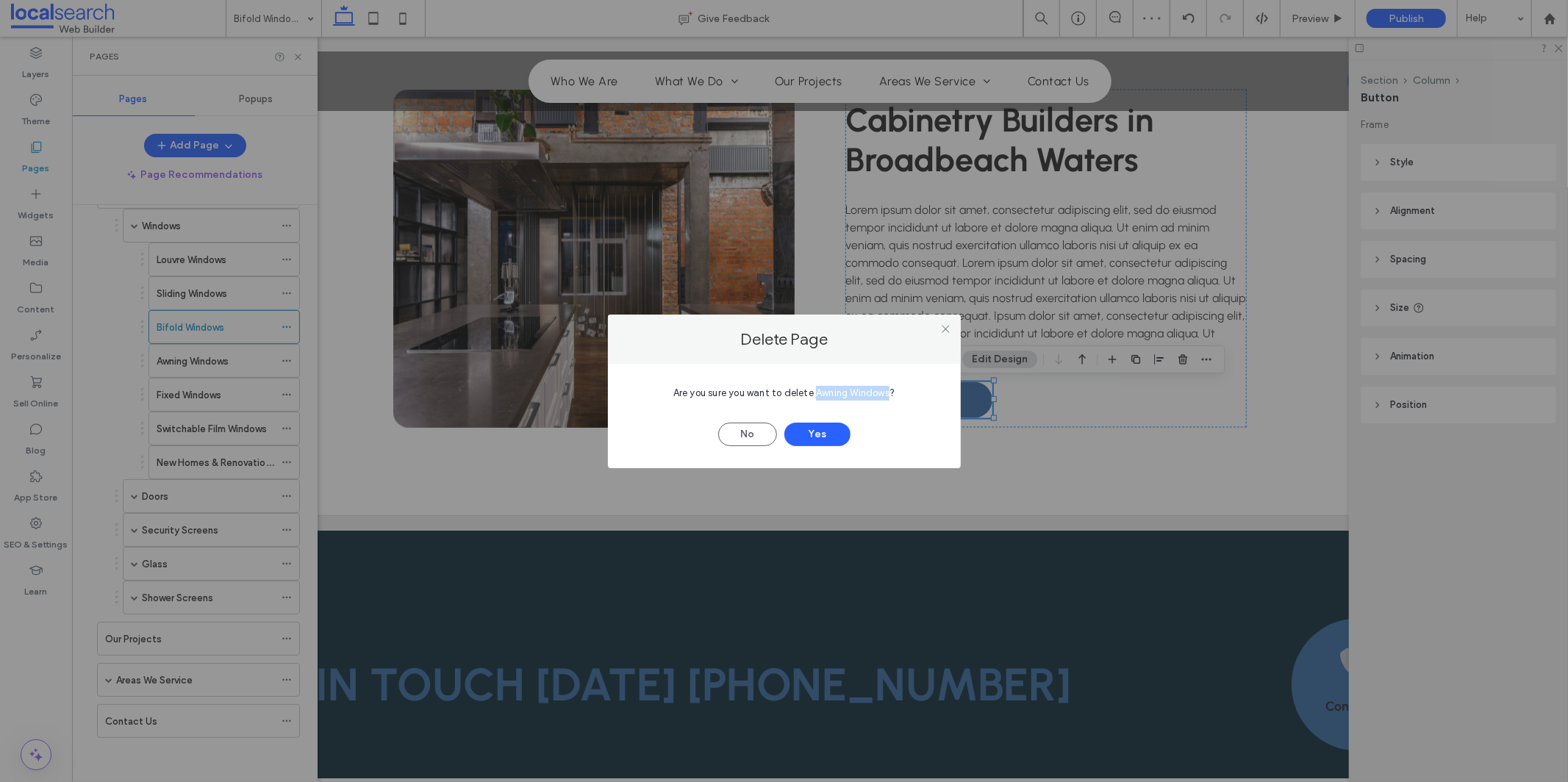
drag, startPoint x: 815, startPoint y: 393, endPoint x: 889, endPoint y: 391, distance: 74.0
click at [889, 391] on span "Are you sure you want to delete Awning Windows?" at bounding box center [784, 393] width 221 height 11
copy span "Awning Windows"
click at [819, 429] on button "Yes" at bounding box center [818, 434] width 66 height 24
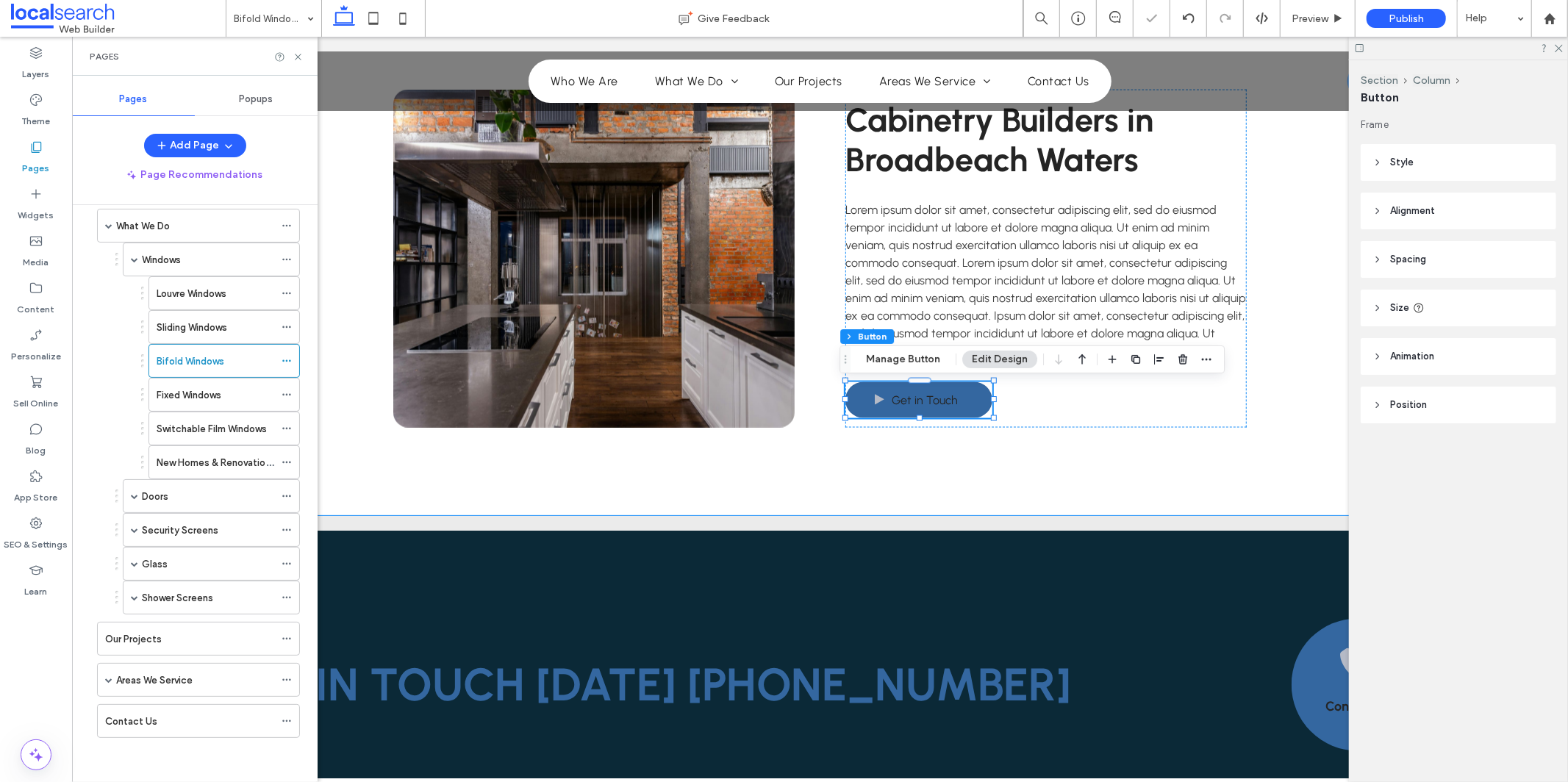
scroll to position [106, 0]
click at [286, 289] on icon at bounding box center [286, 293] width 10 height 10
click at [288, 361] on icon at bounding box center [286, 360] width 10 height 10
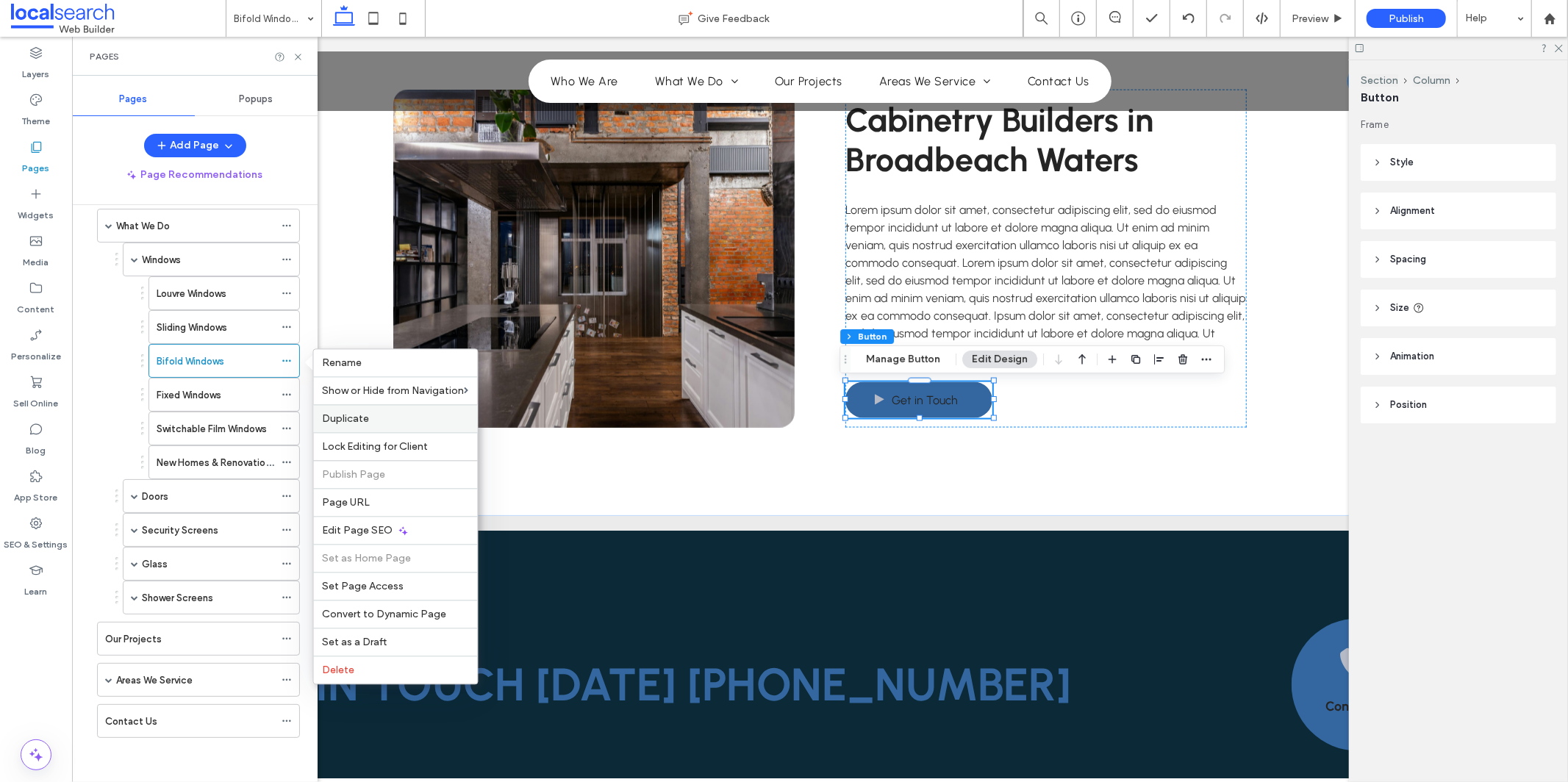
click at [367, 417] on span "Duplicate" at bounding box center [347, 419] width 47 height 13
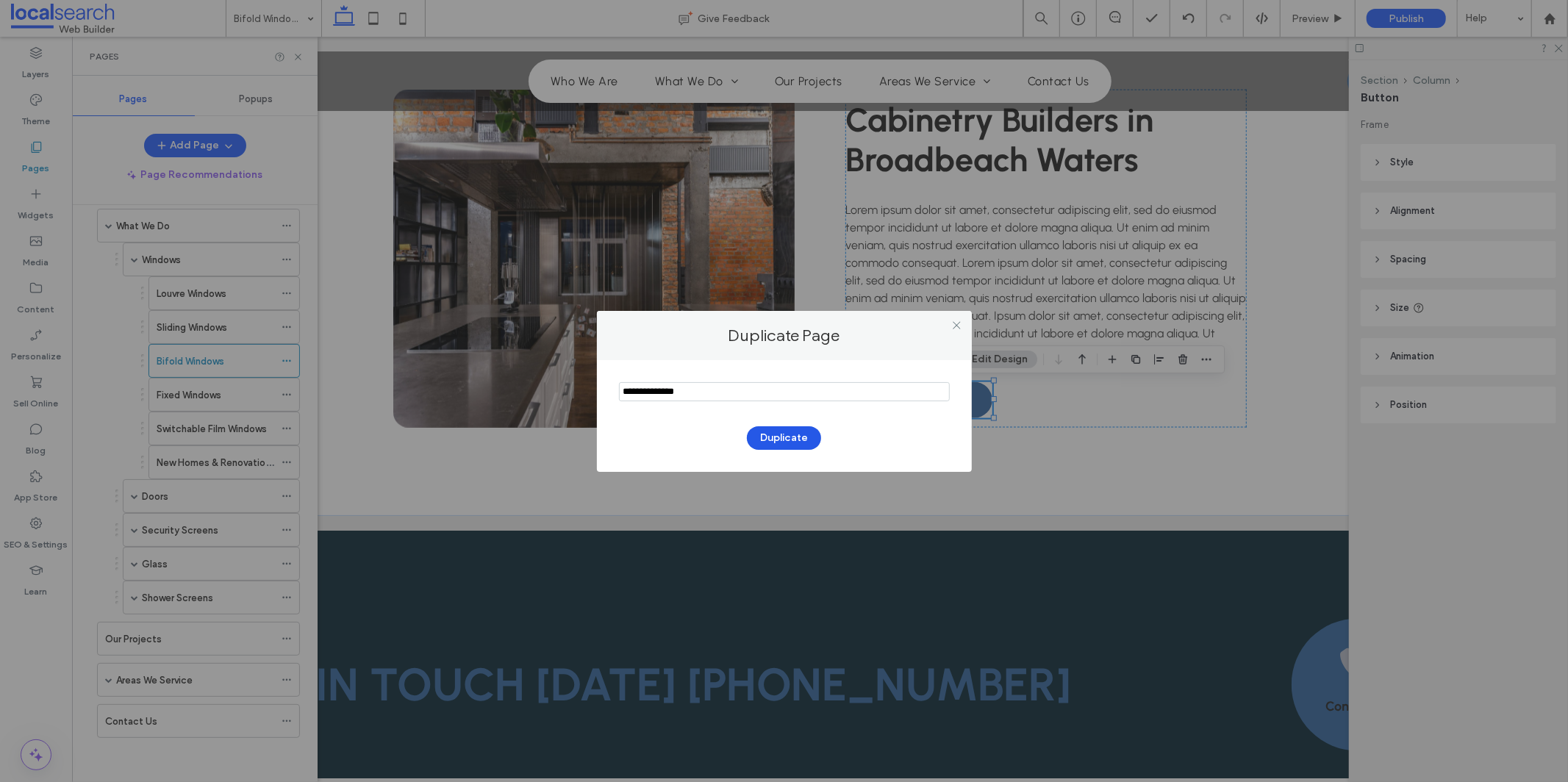
type input "**********"
click at [794, 438] on button "Duplicate" at bounding box center [784, 438] width 74 height 24
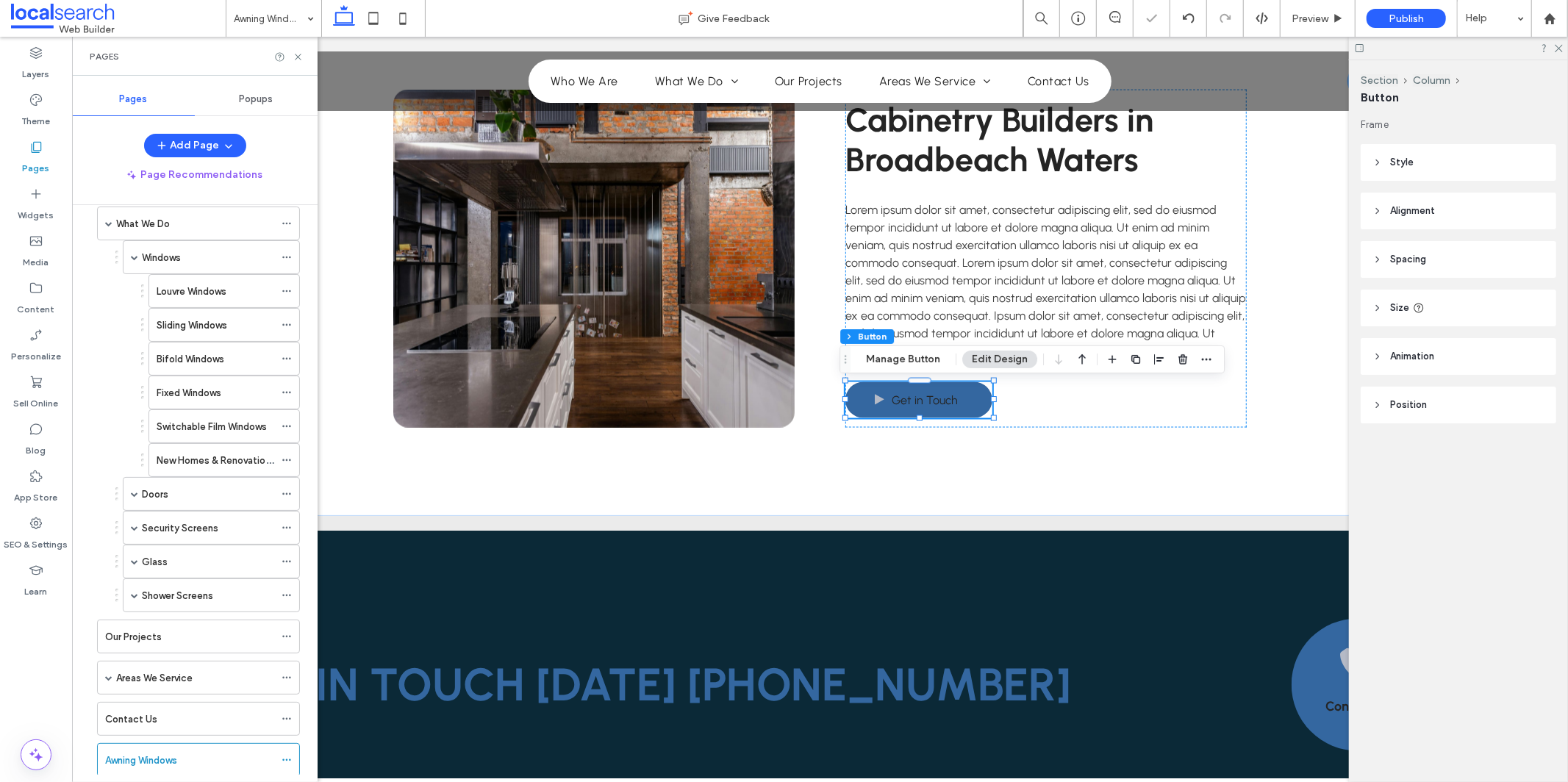
scroll to position [147, 0]
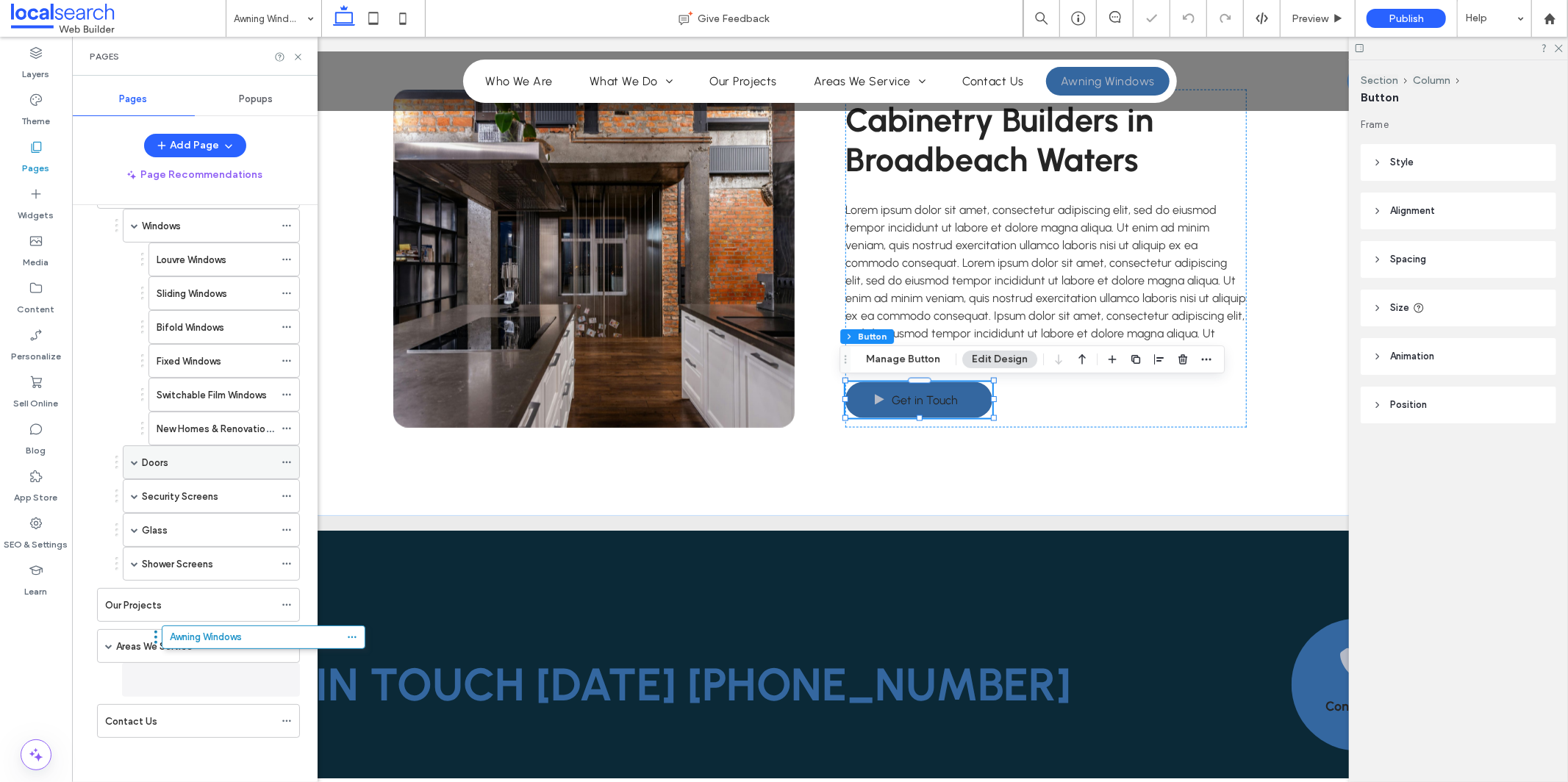
scroll to position [140, 0]
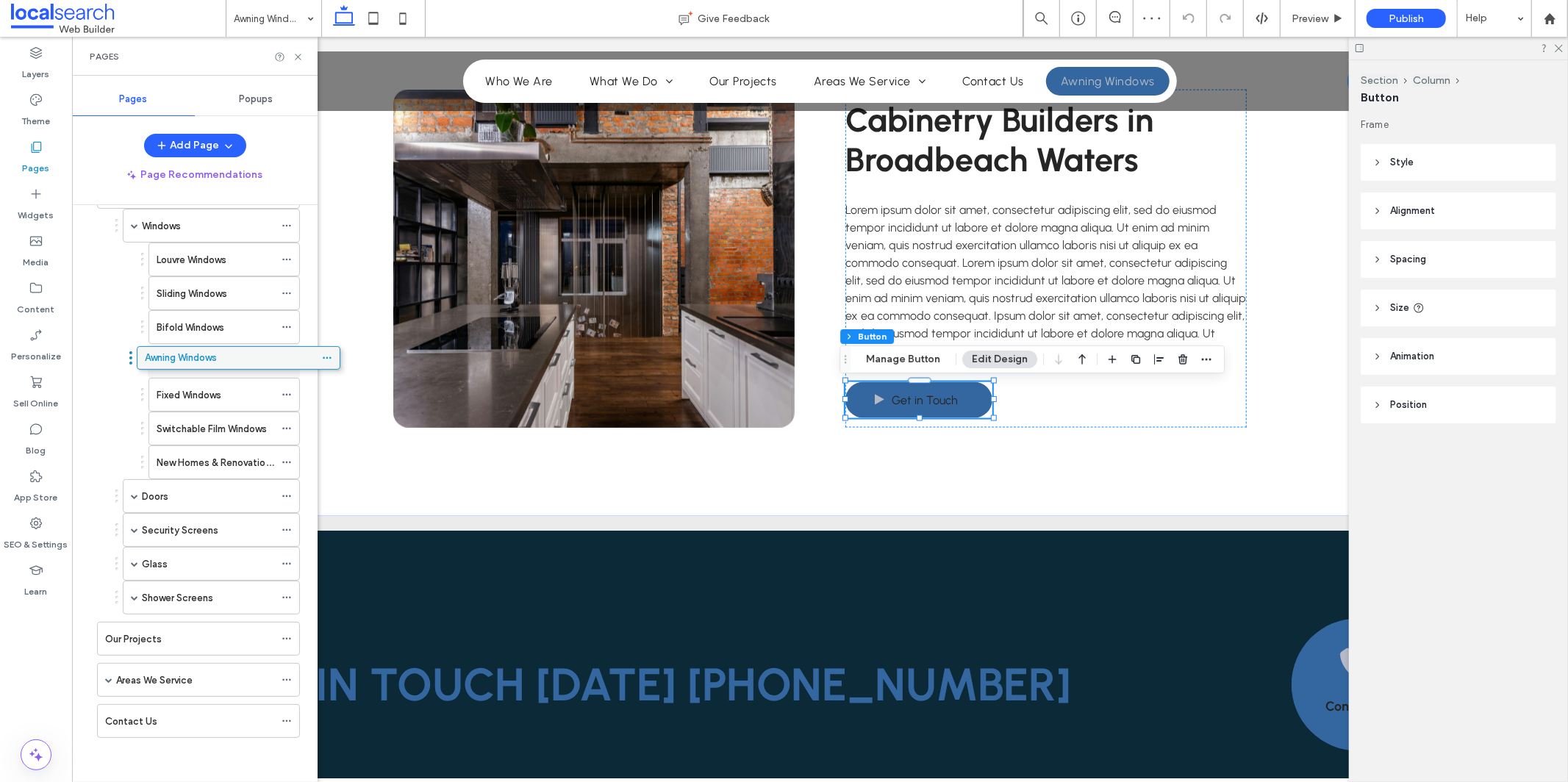
drag, startPoint x: 122, startPoint y: 721, endPoint x: 161, endPoint y: 363, distance: 360.1
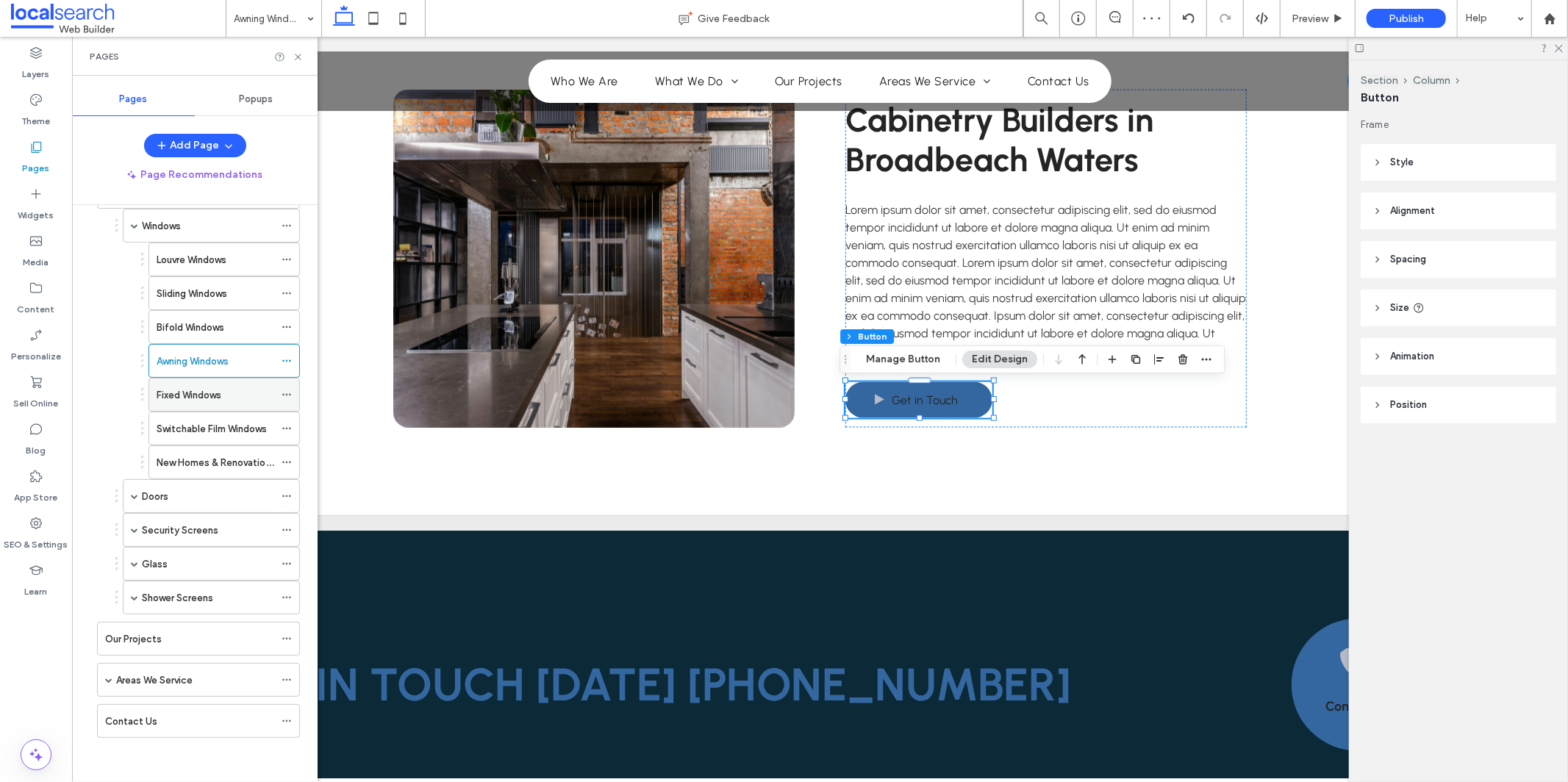
click at [288, 393] on icon at bounding box center [286, 394] width 10 height 10
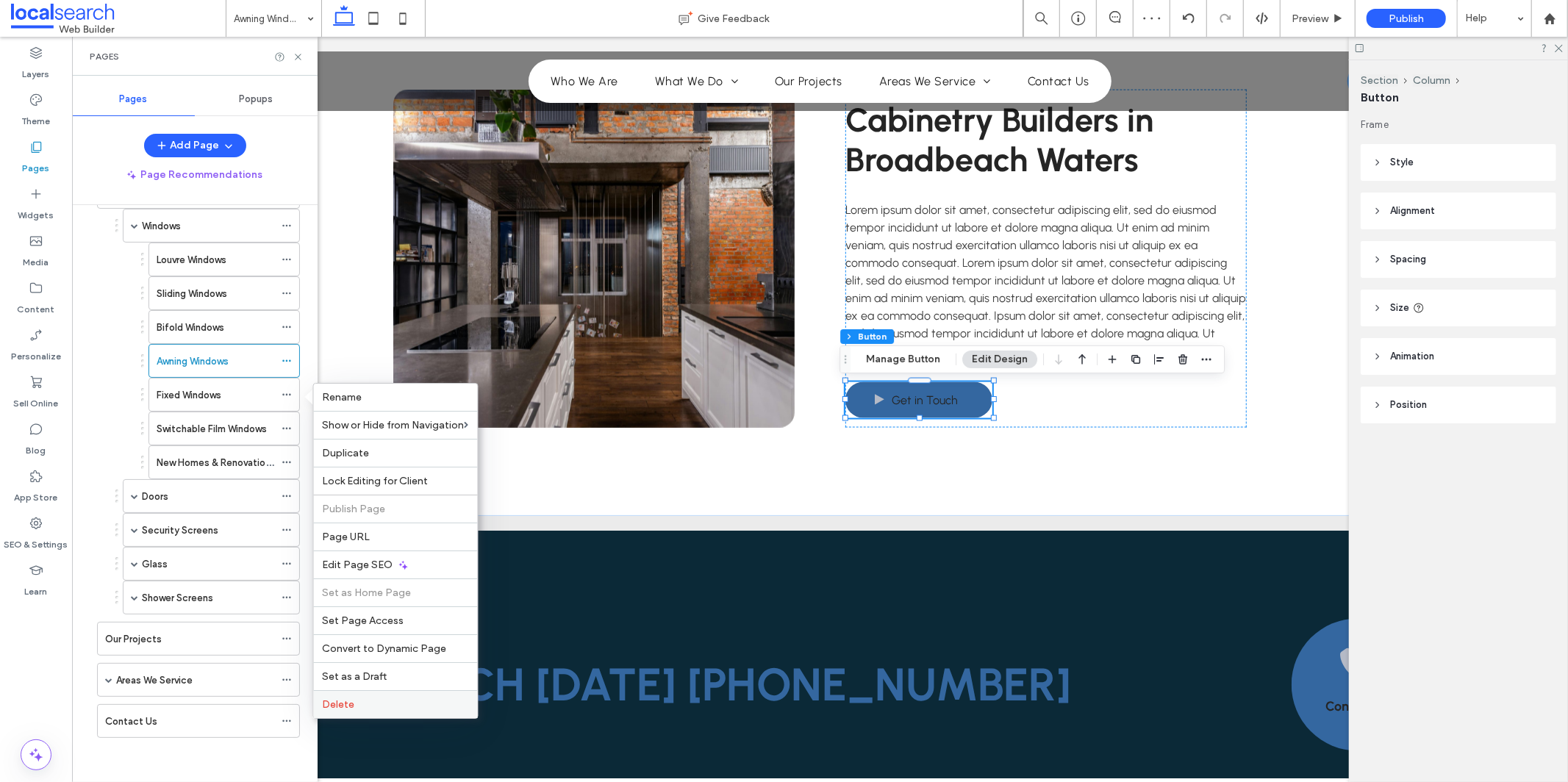
click at [400, 708] on label "Delete" at bounding box center [396, 705] width 146 height 13
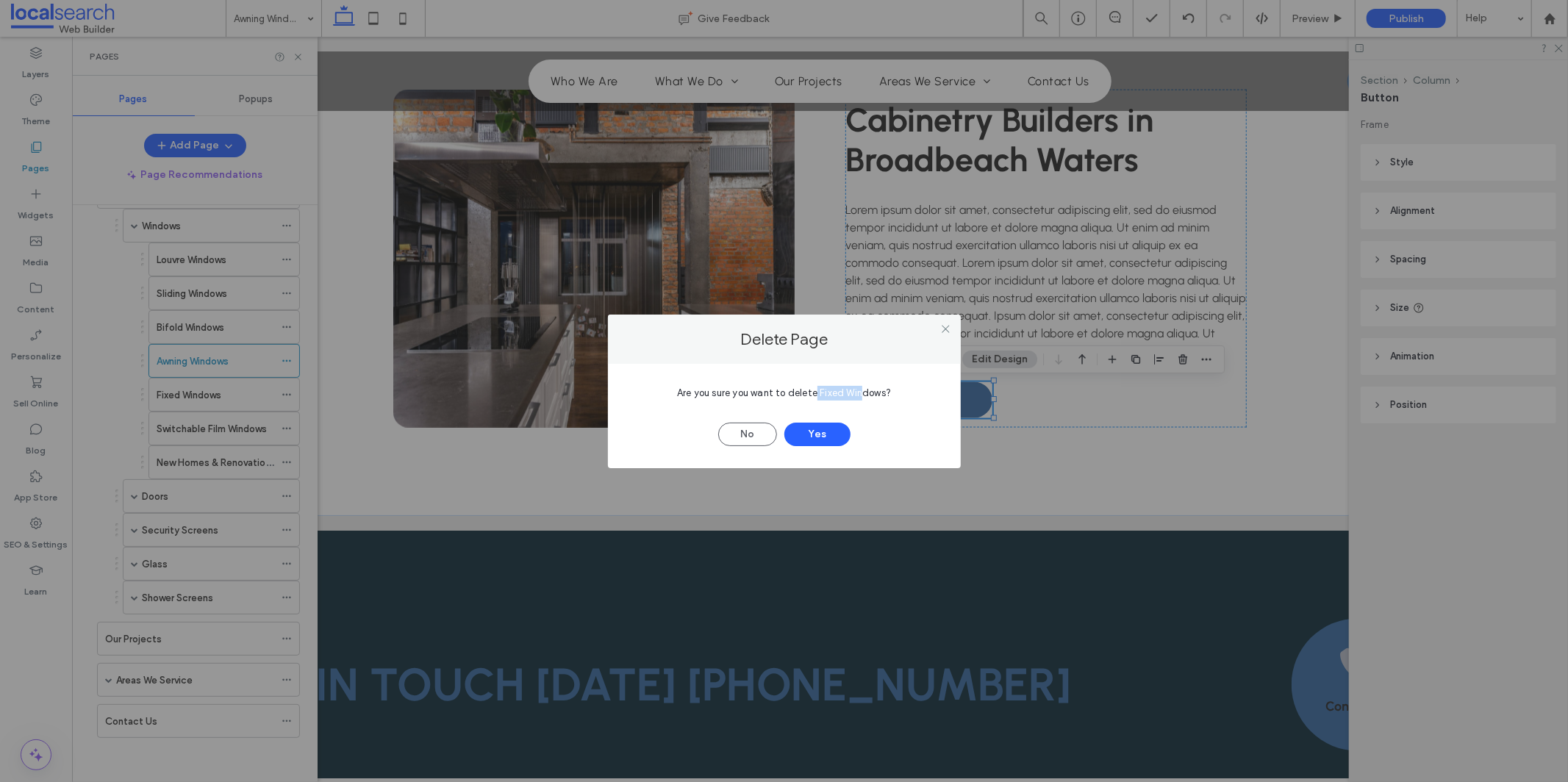
drag, startPoint x: 817, startPoint y: 392, endPoint x: 859, endPoint y: 394, distance: 42.0
click at [859, 394] on span "Are you sure you want to delete Fixed Windows?" at bounding box center [784, 393] width 214 height 11
click at [848, 423] on div "No Yes" at bounding box center [784, 427] width 309 height 38
drag, startPoint x: 818, startPoint y: 393, endPoint x: 881, endPoint y: 404, distance: 64.0
click at [885, 397] on span "Are you sure you want to delete Fixed Windows?" at bounding box center [784, 393] width 214 height 11
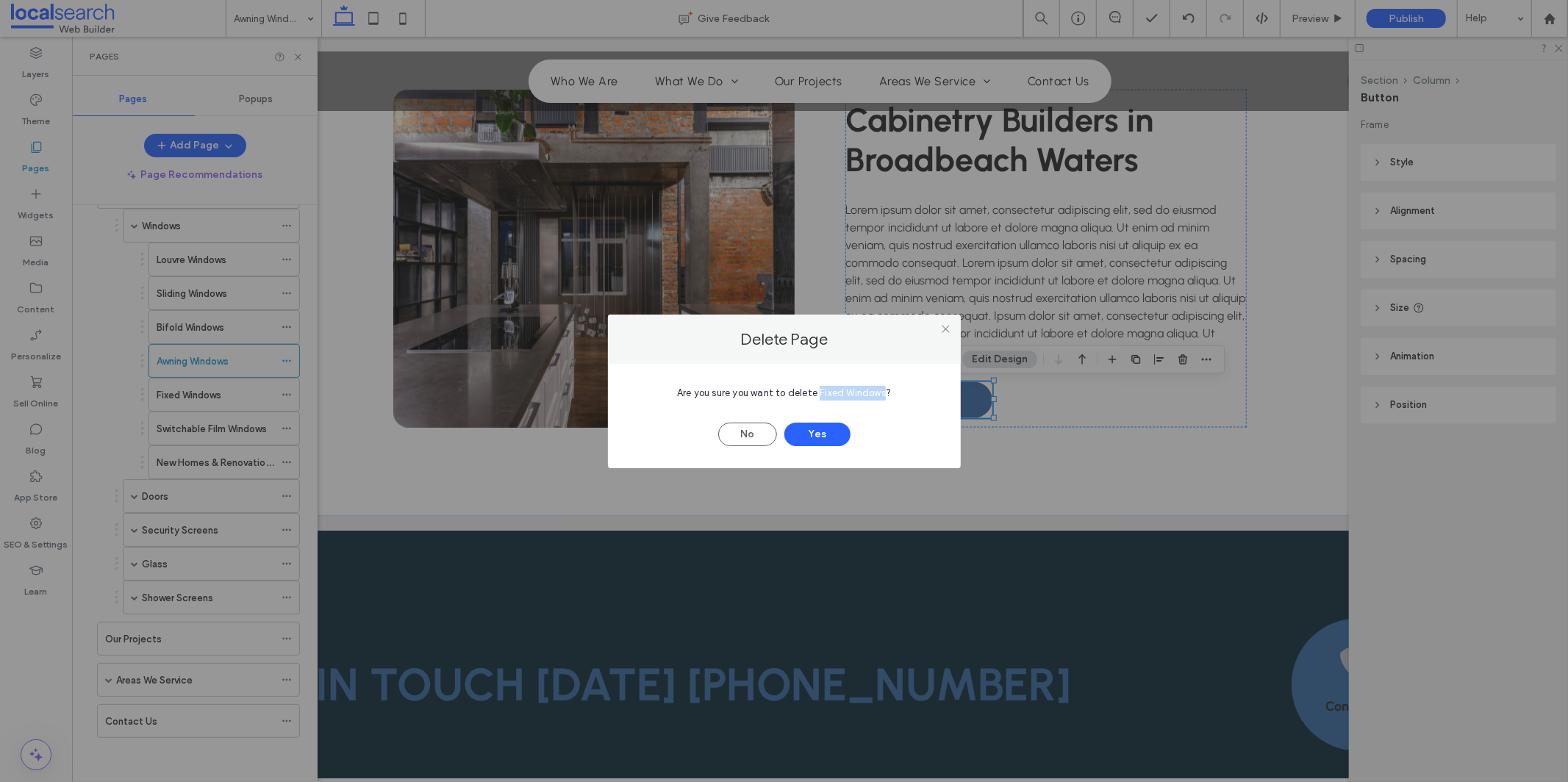
copy span "Fixed Windows"
click at [835, 440] on button "Yes" at bounding box center [818, 434] width 66 height 24
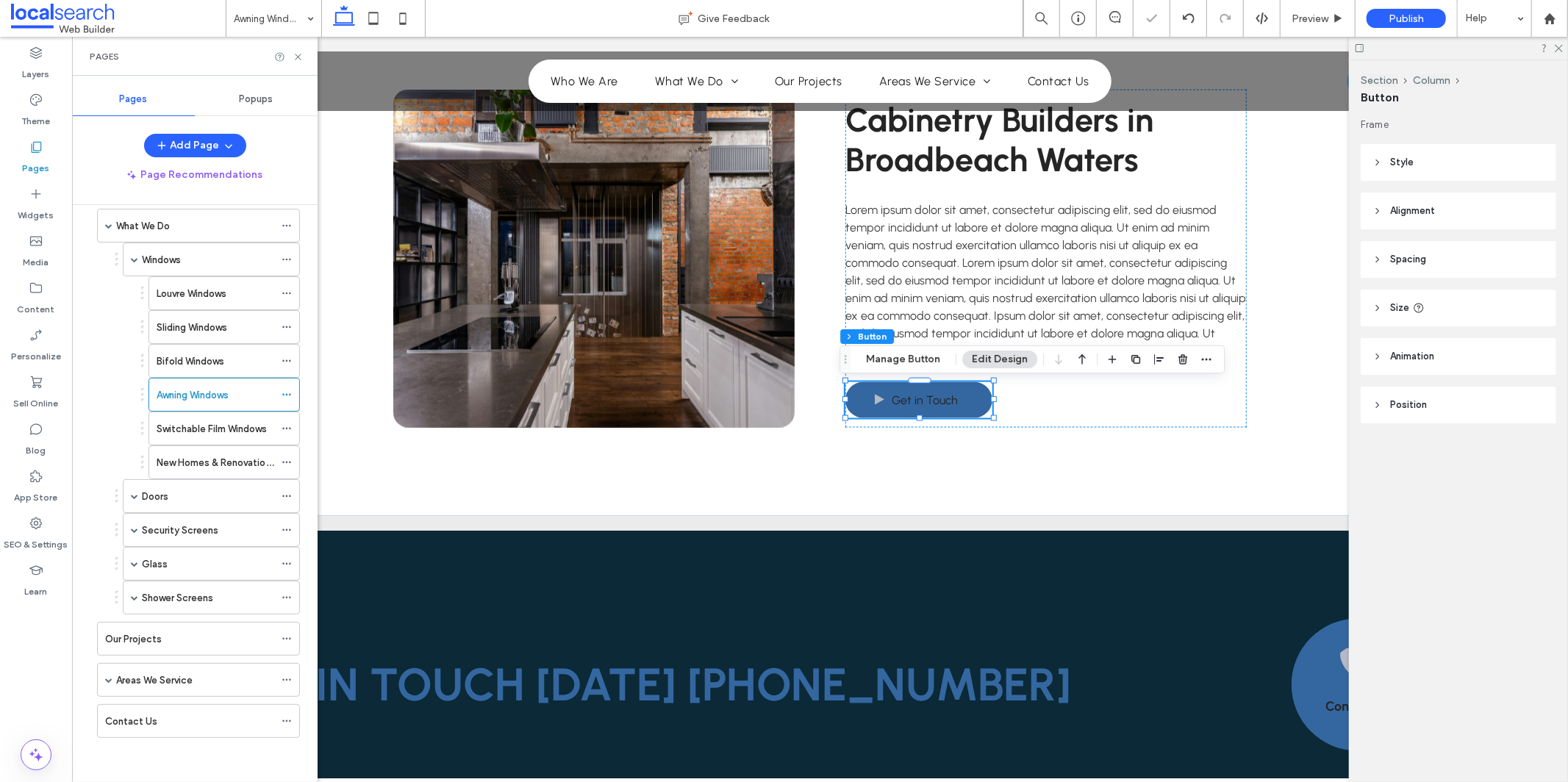
scroll to position [106, 0]
click at [283, 393] on icon at bounding box center [286, 394] width 10 height 10
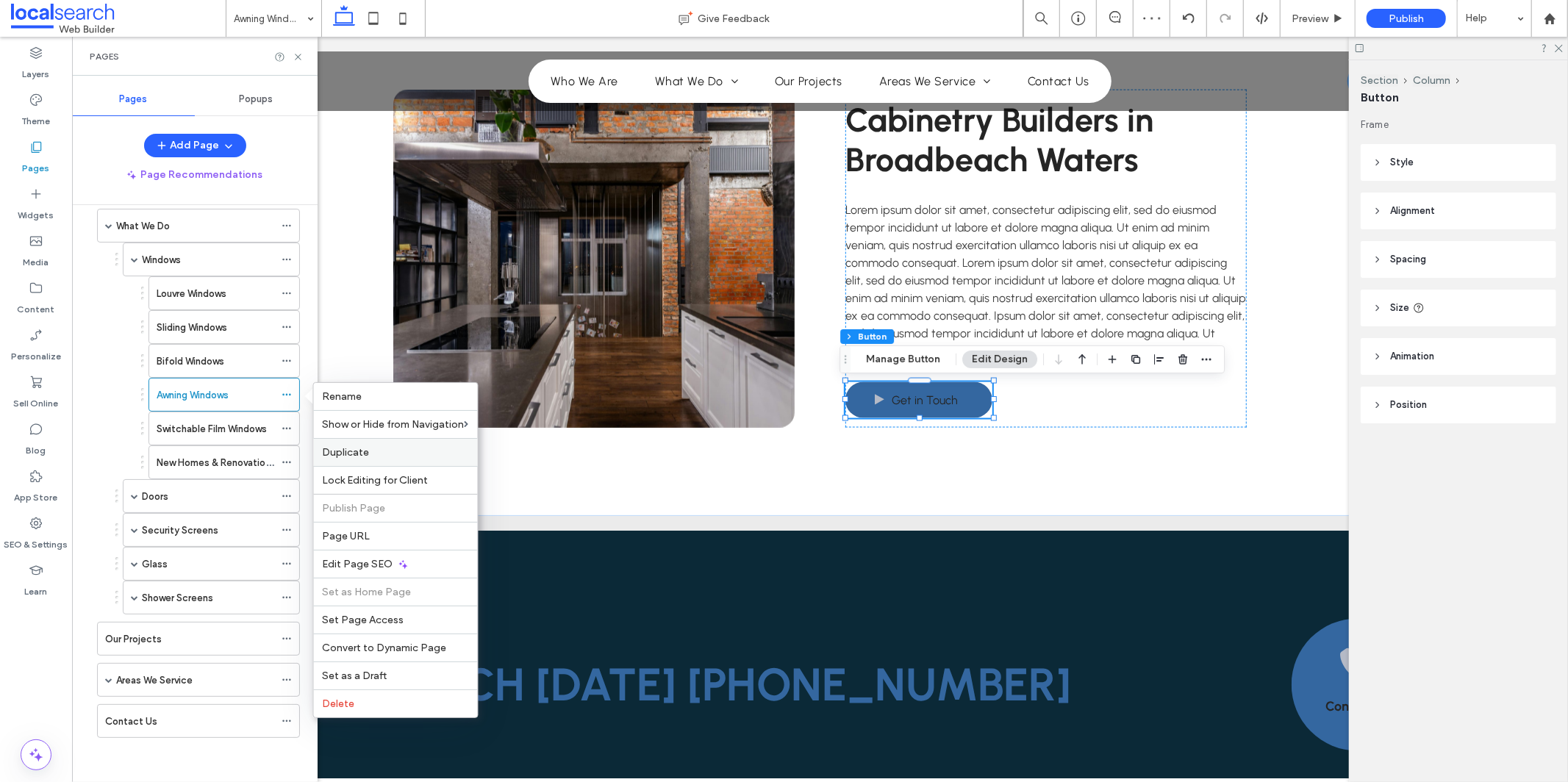
click at [396, 457] on label "Duplicate" at bounding box center [396, 453] width 146 height 13
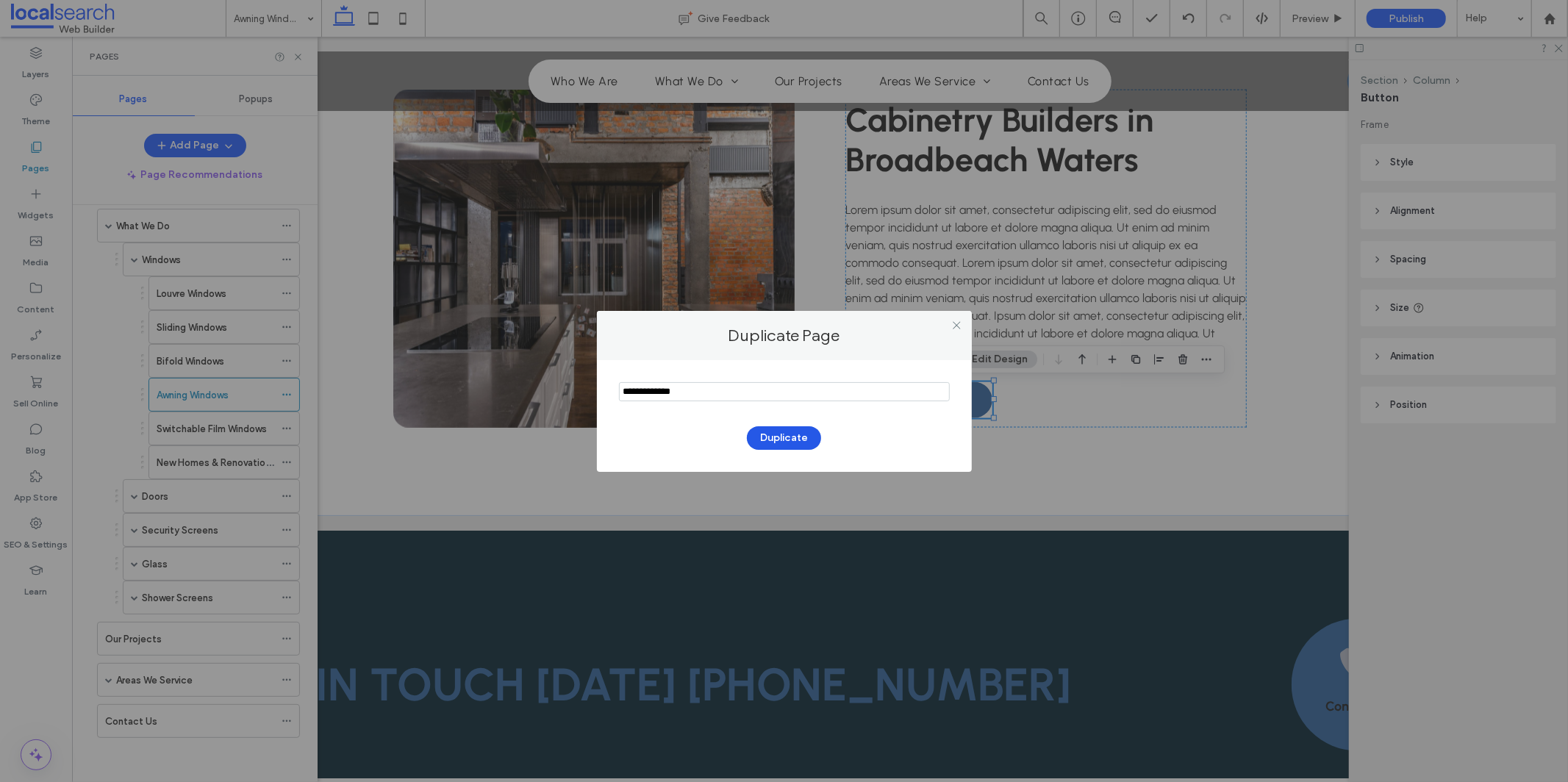
type input "**********"
click at [770, 433] on button "Duplicate" at bounding box center [784, 438] width 74 height 24
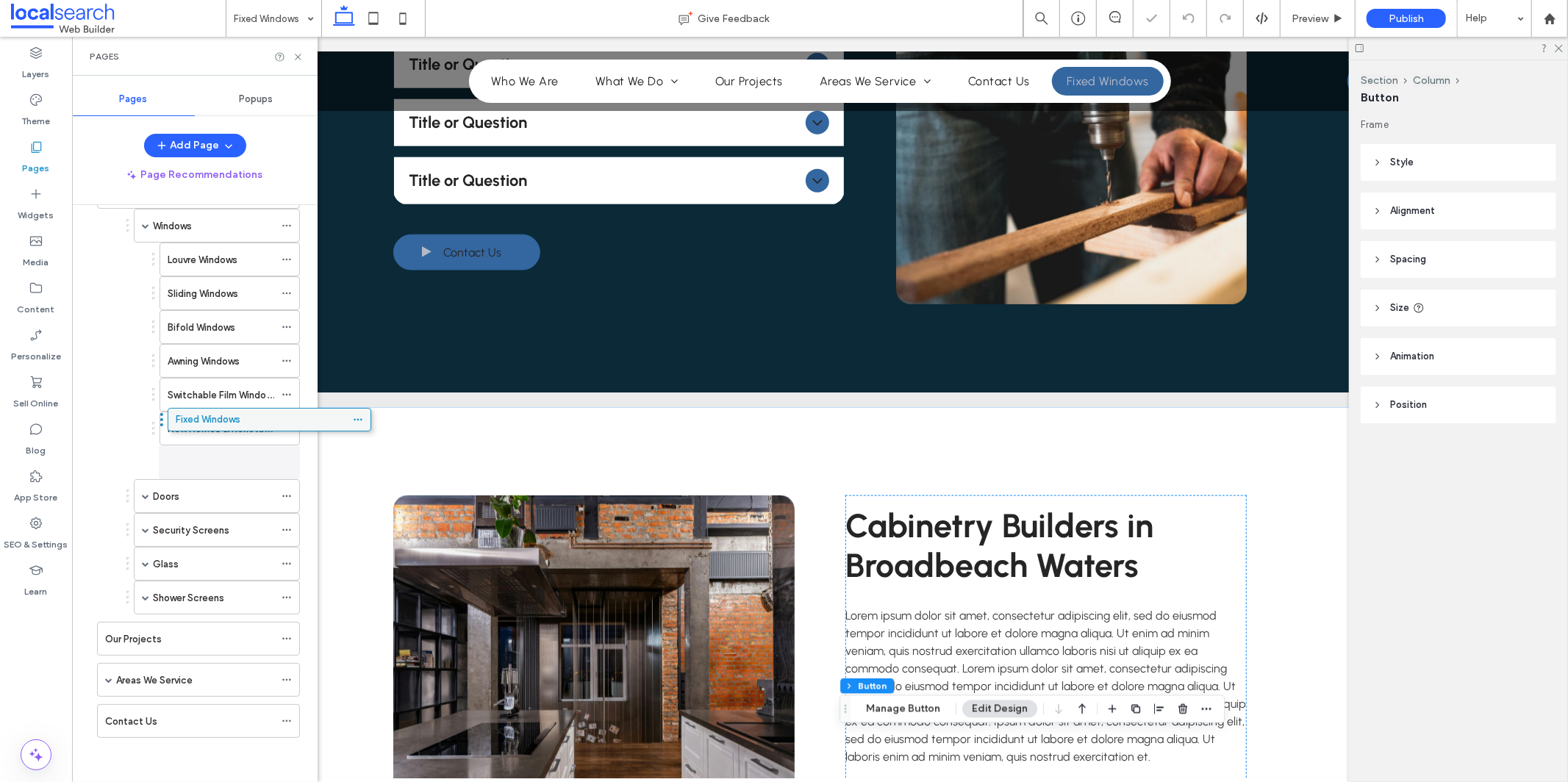
scroll to position [1750, 0]
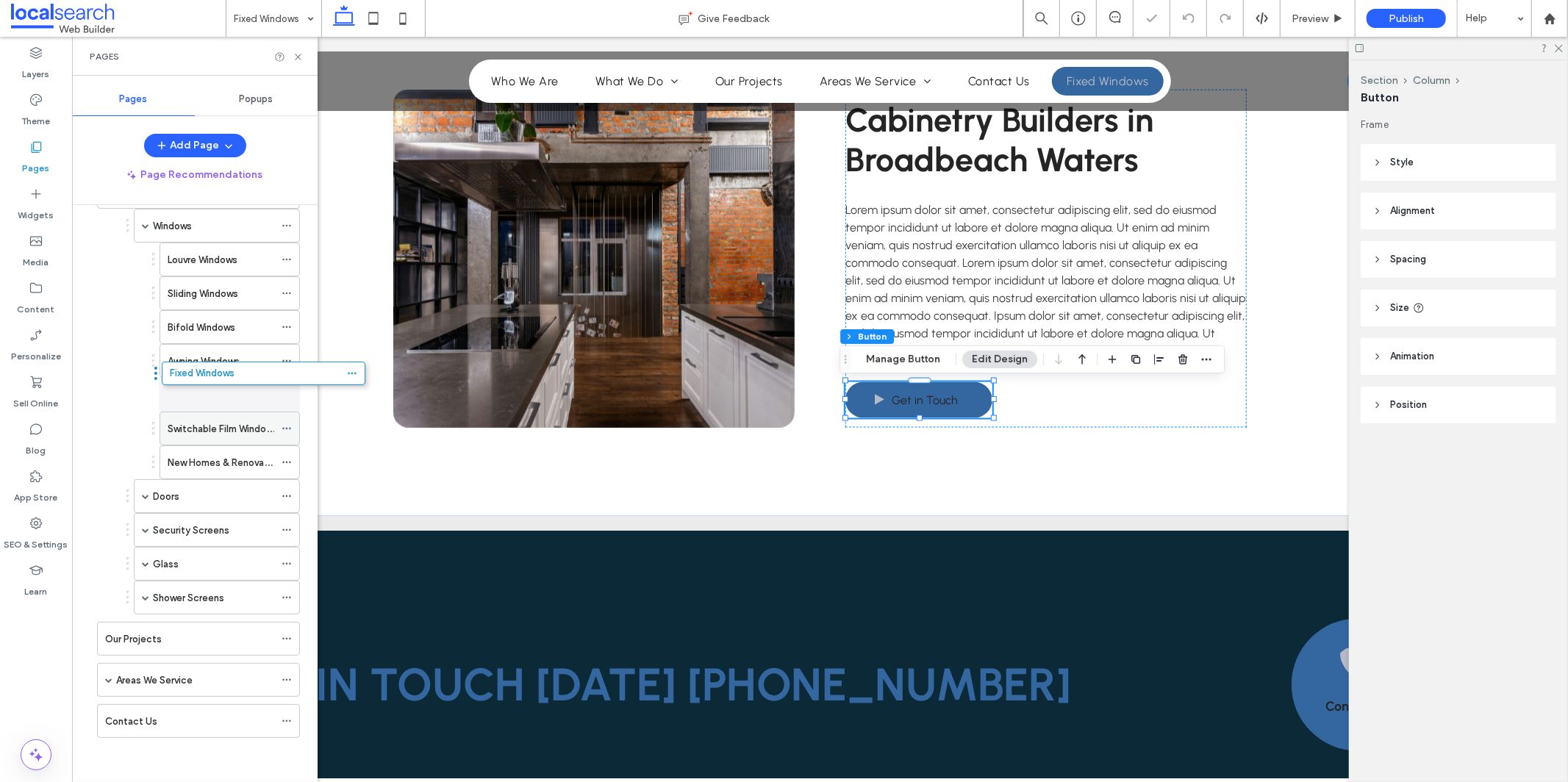
drag, startPoint x: 143, startPoint y: 719, endPoint x: 208, endPoint y: 380, distance: 345.2
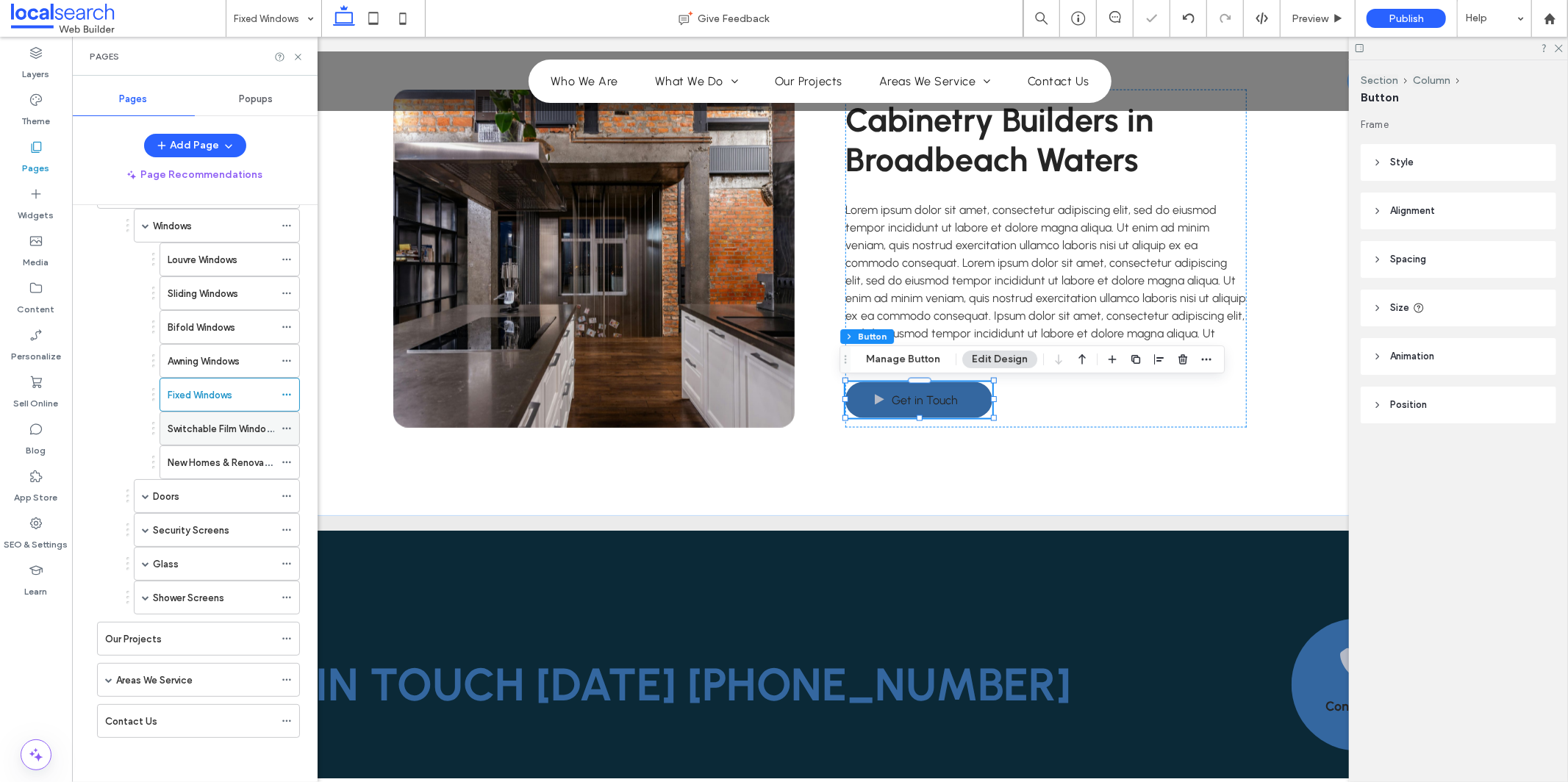
click at [289, 426] on icon at bounding box center [286, 428] width 10 height 10
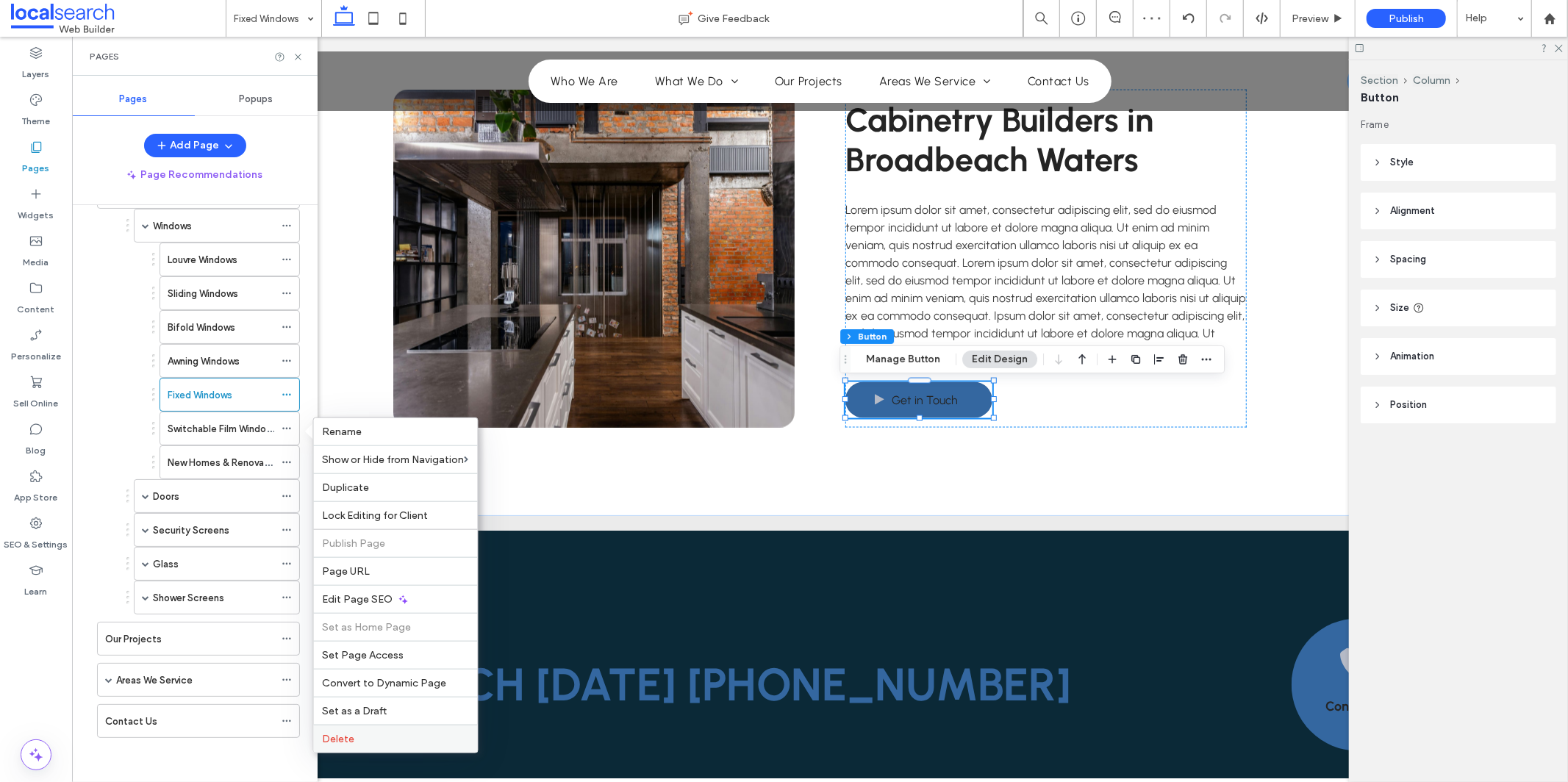
click at [412, 733] on label "Delete" at bounding box center [396, 739] width 146 height 13
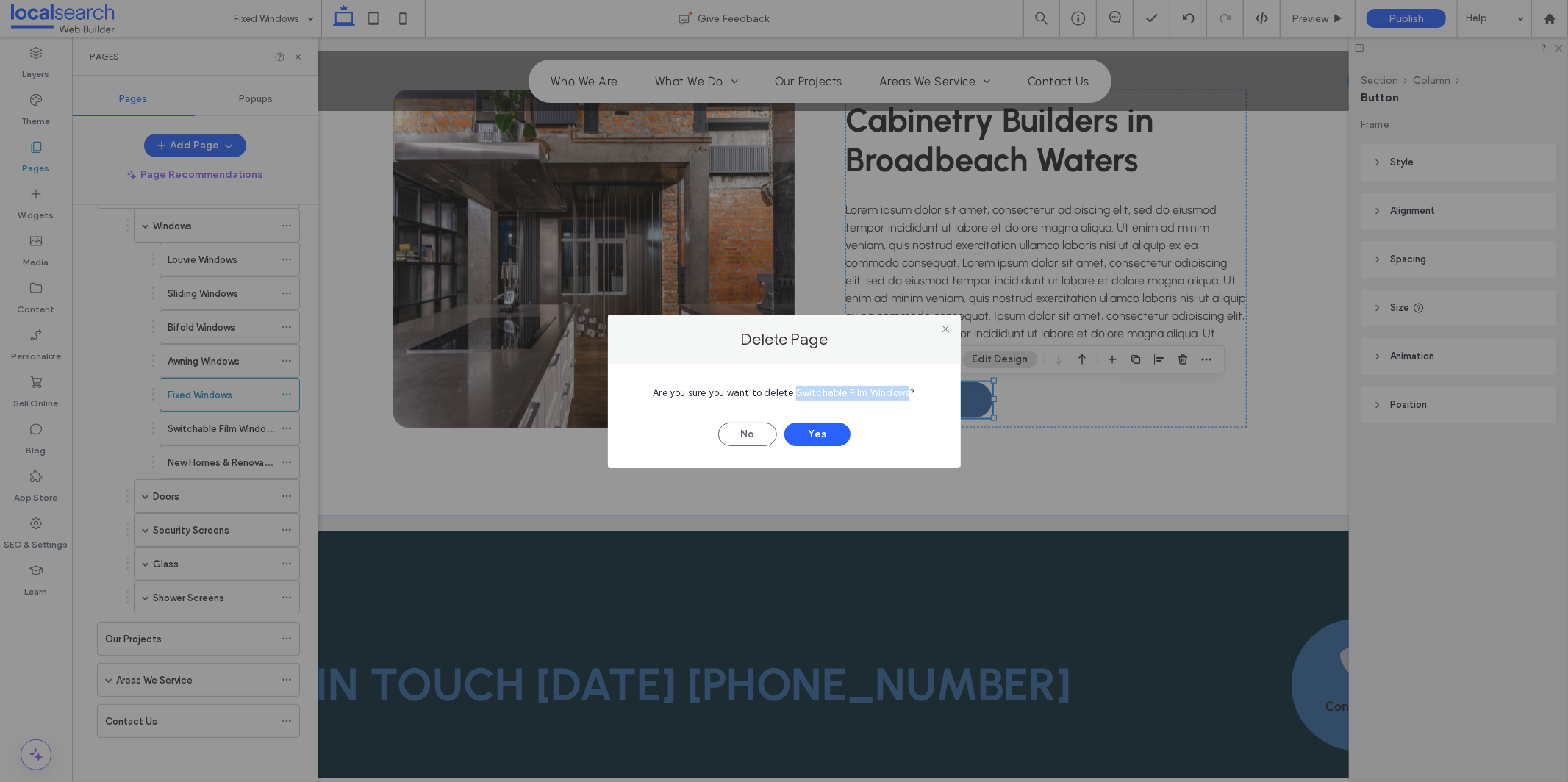
drag, startPoint x: 797, startPoint y: 393, endPoint x: 908, endPoint y: 415, distance: 113.2
click at [908, 393] on span "Are you sure you want to delete Switchable Film Windows?" at bounding box center [783, 393] width 261 height 11
copy span "Switchable Film Windows"
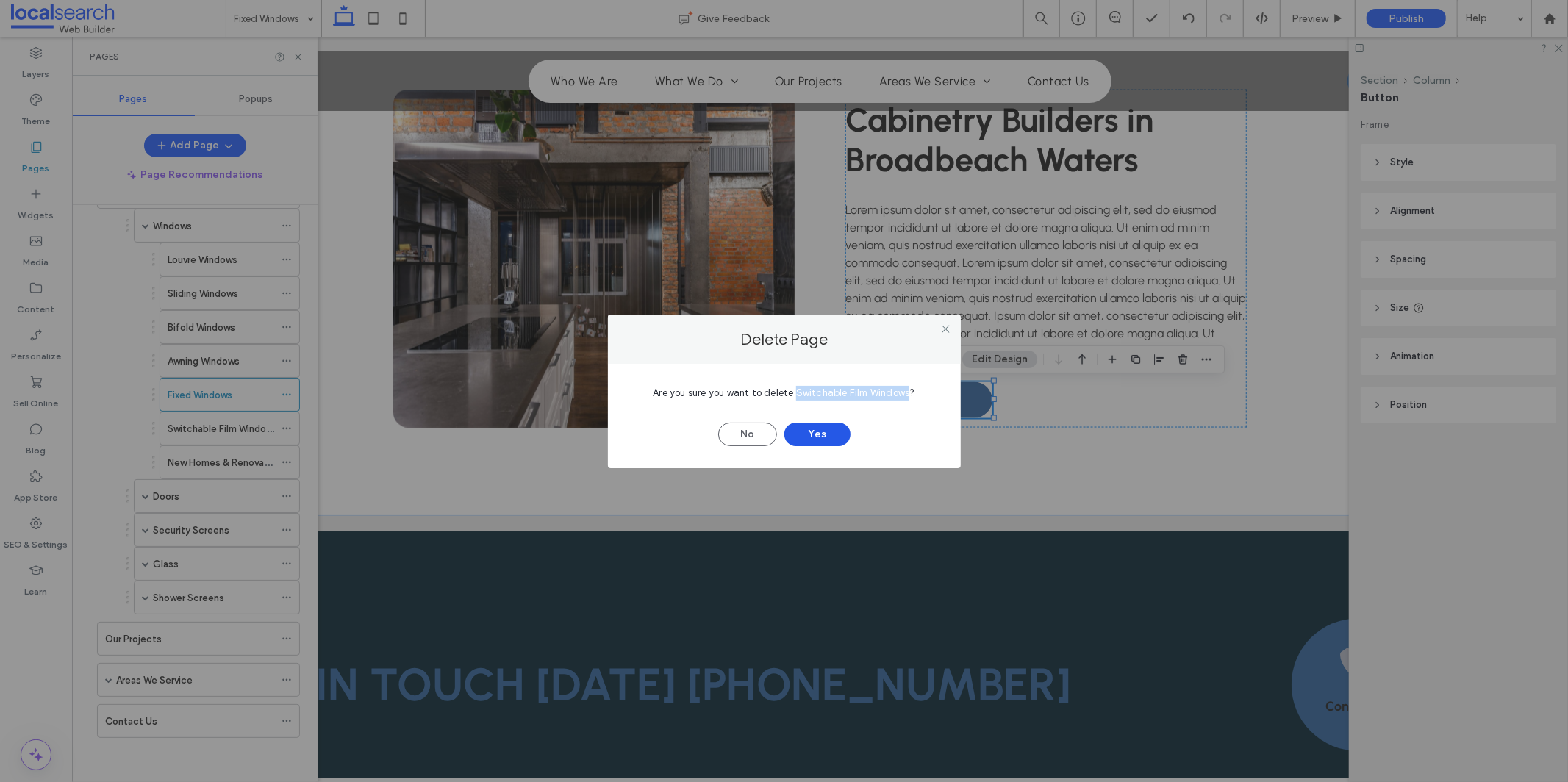
click at [825, 437] on button "Yes" at bounding box center [818, 434] width 66 height 24
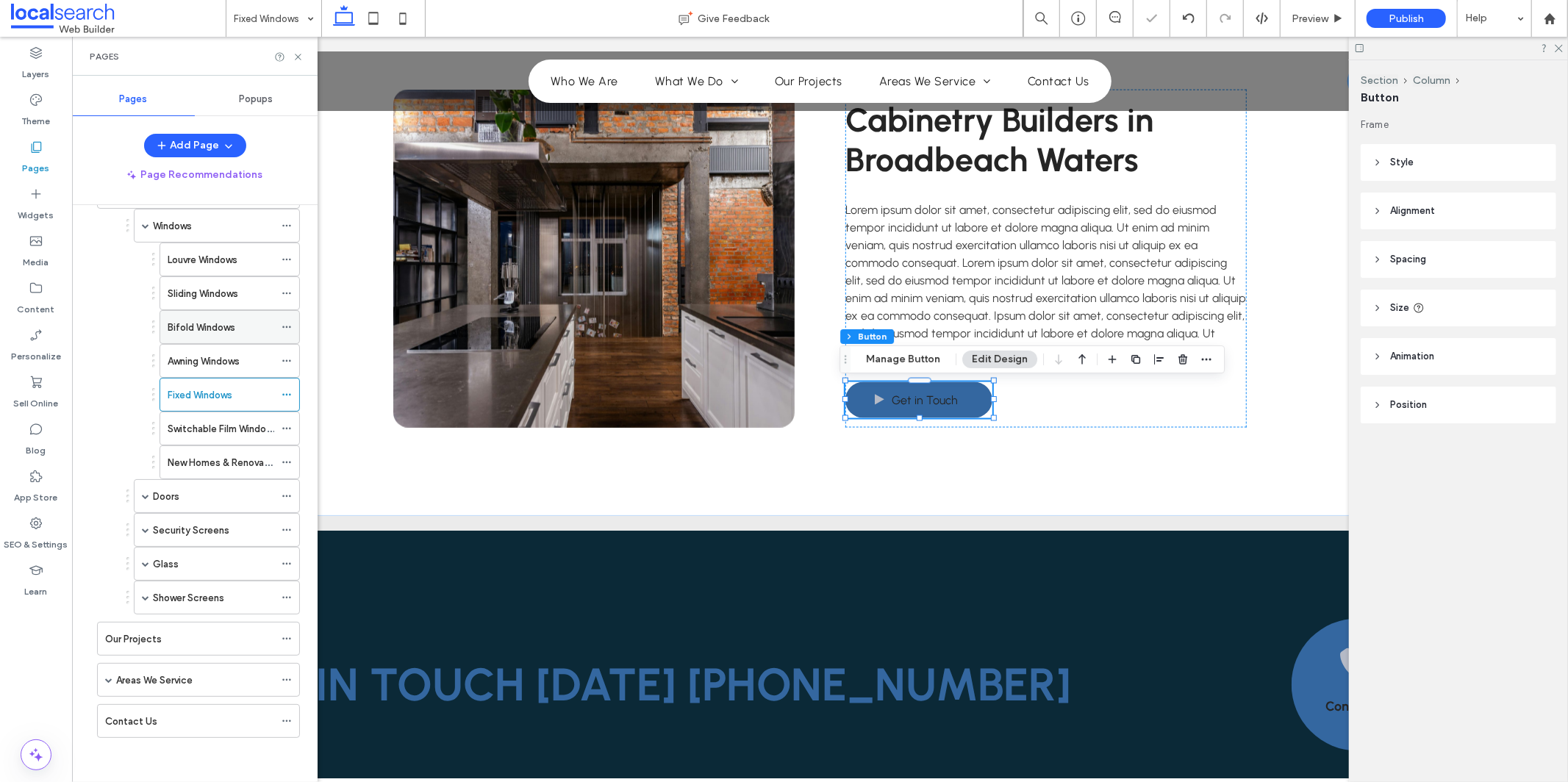
scroll to position [106, 0]
click at [285, 427] on icon at bounding box center [286, 428] width 10 height 10
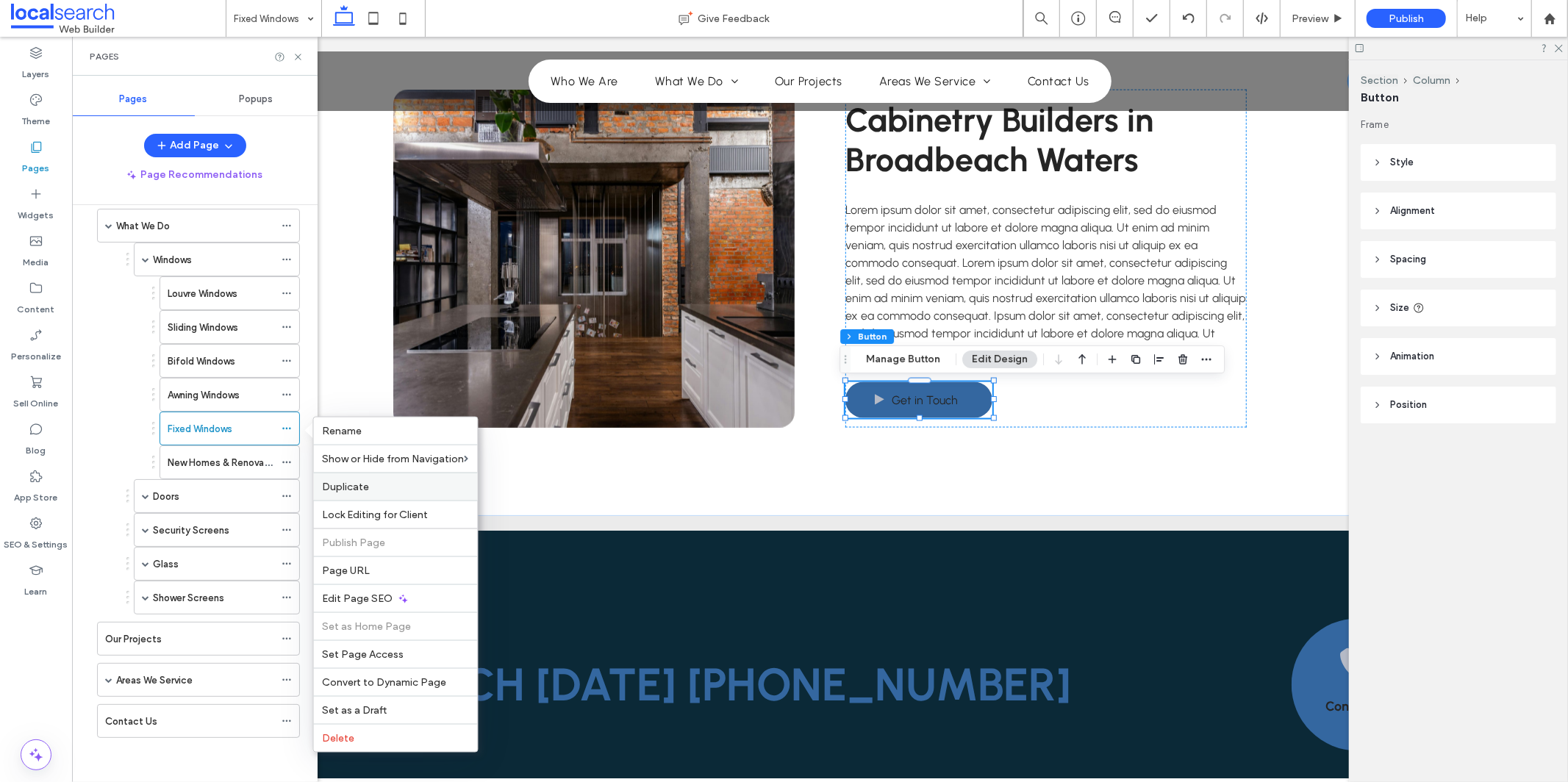
click at [331, 488] on span "Duplicate" at bounding box center [347, 487] width 47 height 13
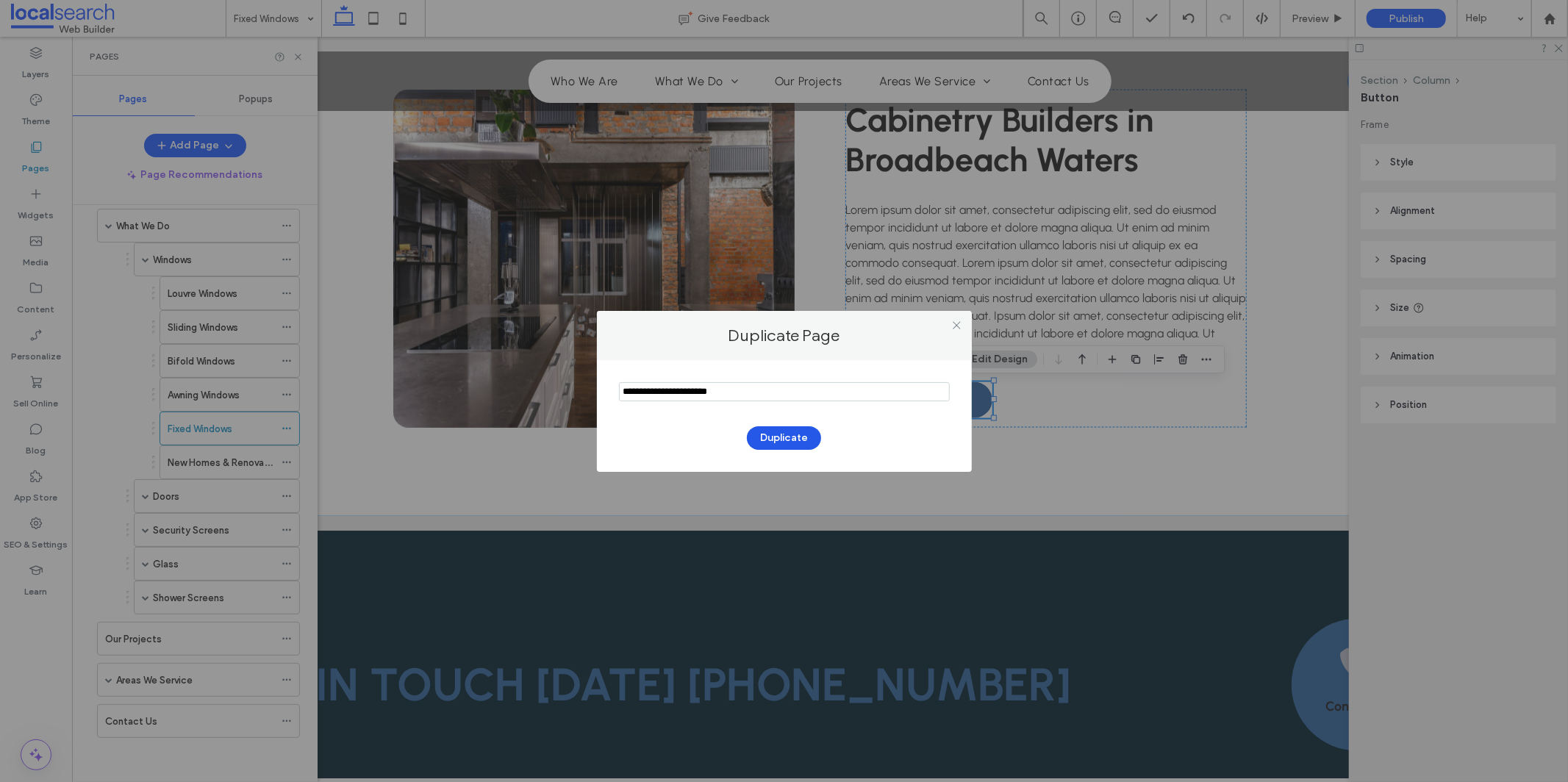
type input "**********"
click at [788, 442] on button "Duplicate" at bounding box center [784, 438] width 74 height 24
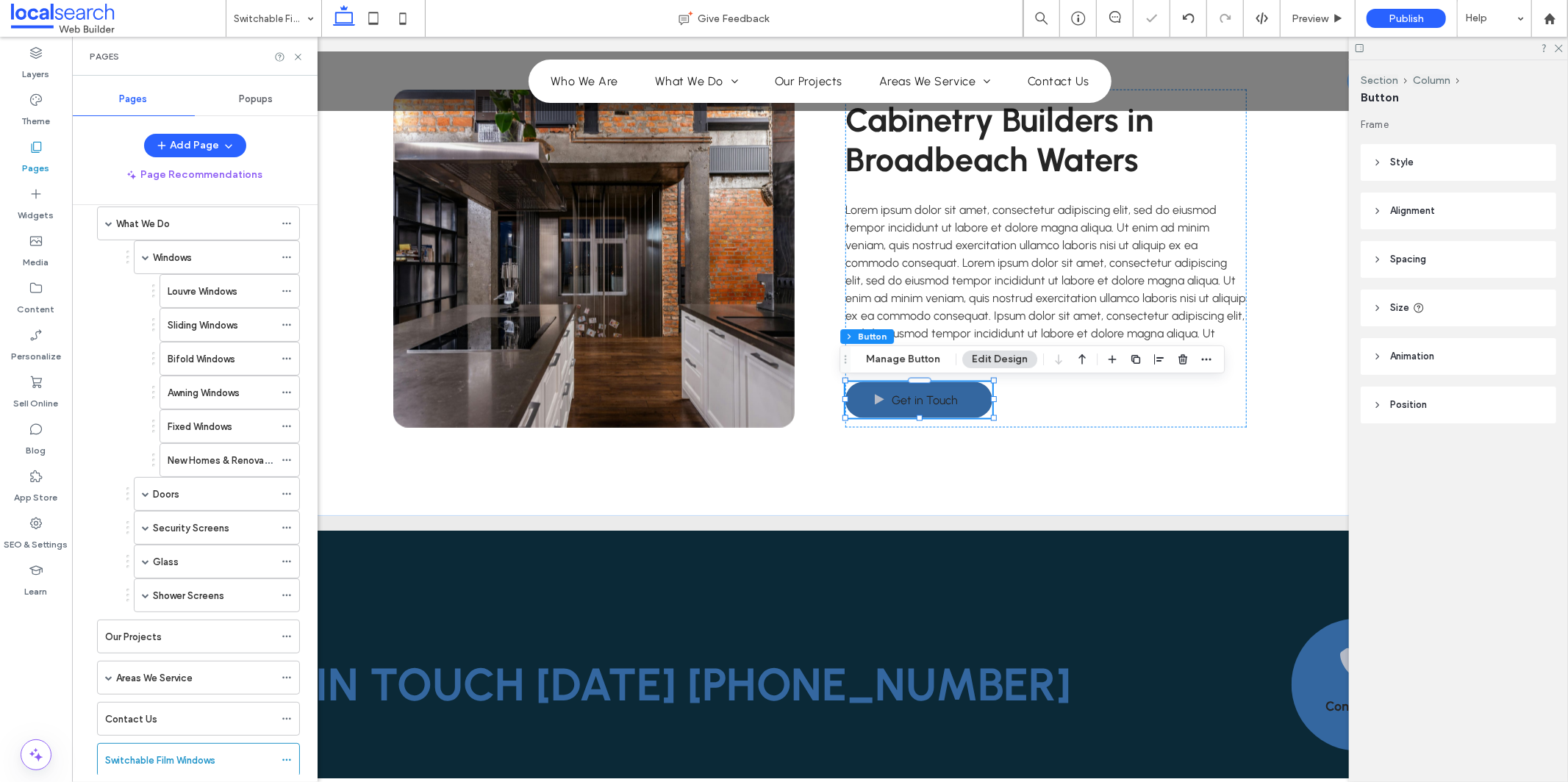
scroll to position [140, 0]
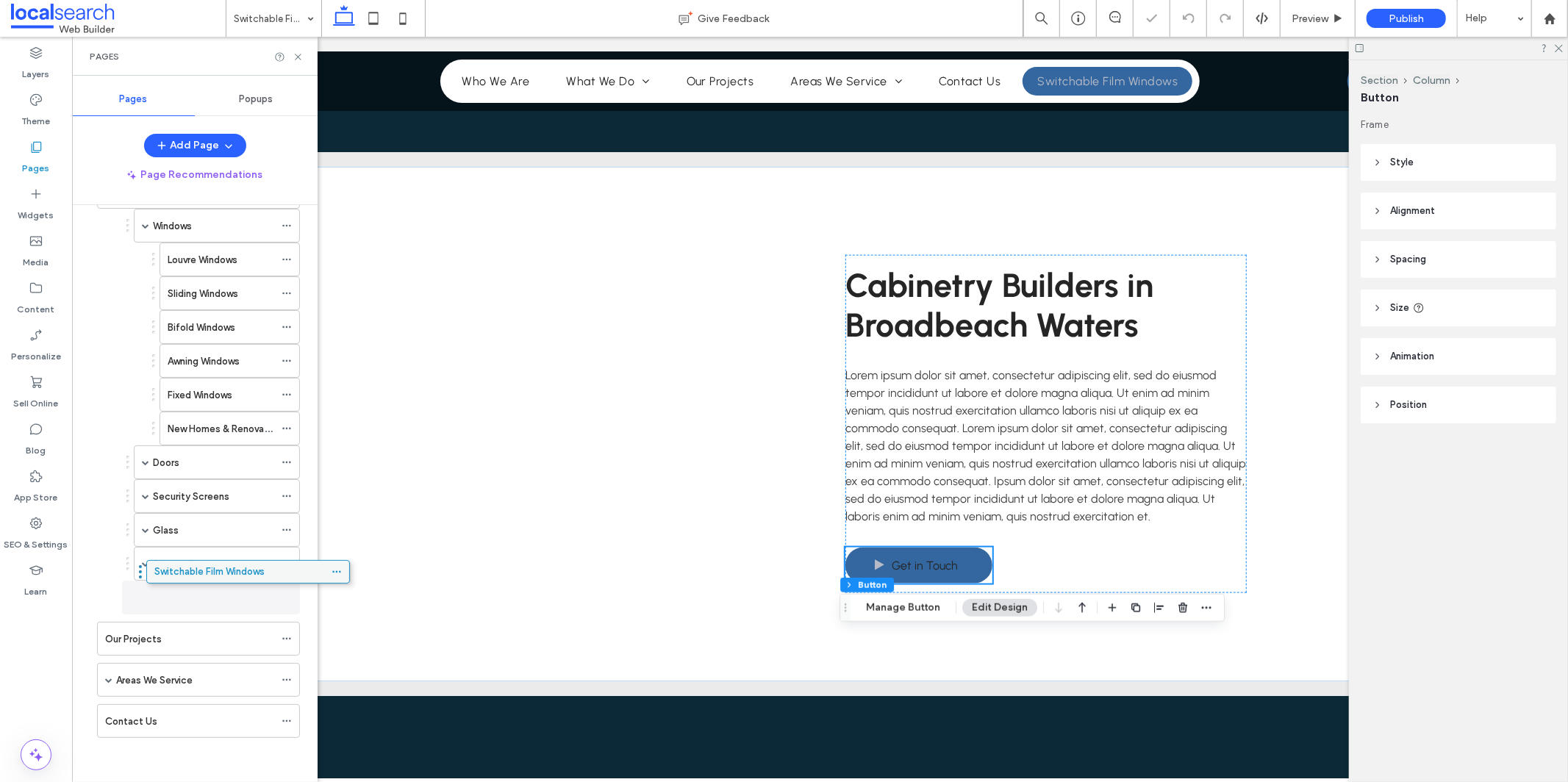
scroll to position [1750, 0]
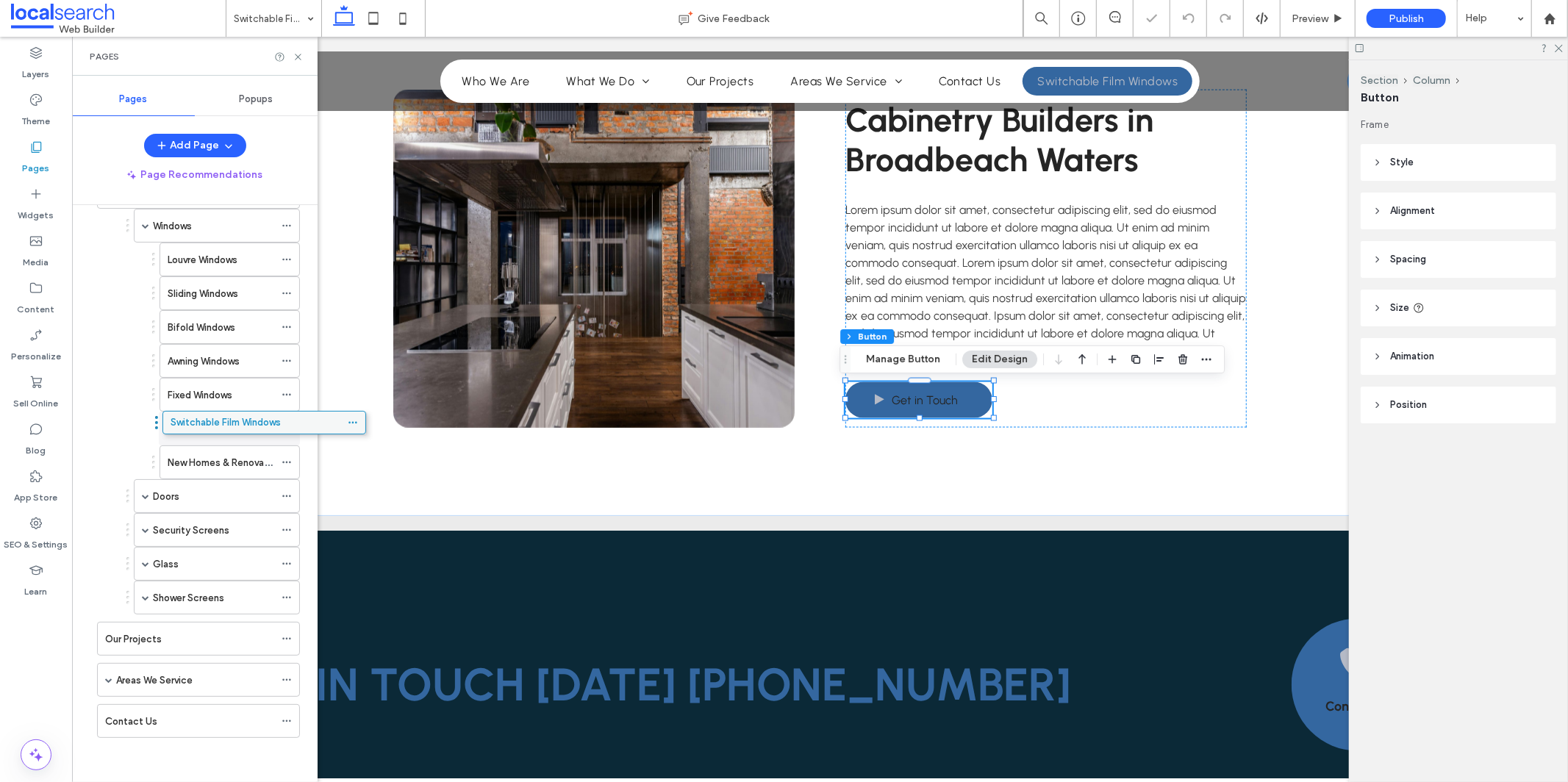
drag, startPoint x: 111, startPoint y: 729, endPoint x: 177, endPoint y: 430, distance: 306.2
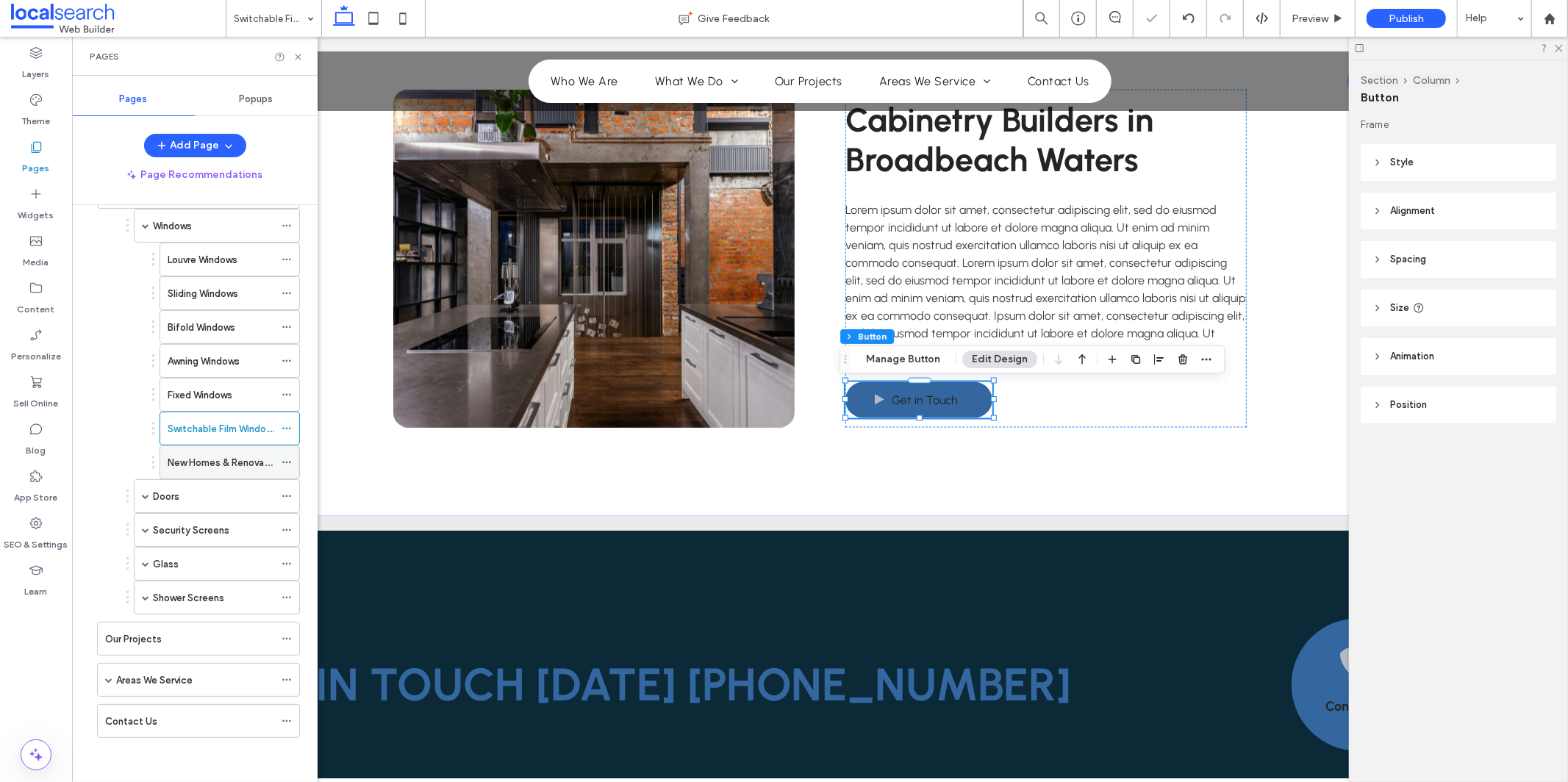
click at [294, 459] on div at bounding box center [290, 462] width 17 height 22
click at [285, 462] on icon at bounding box center [286, 462] width 10 height 10
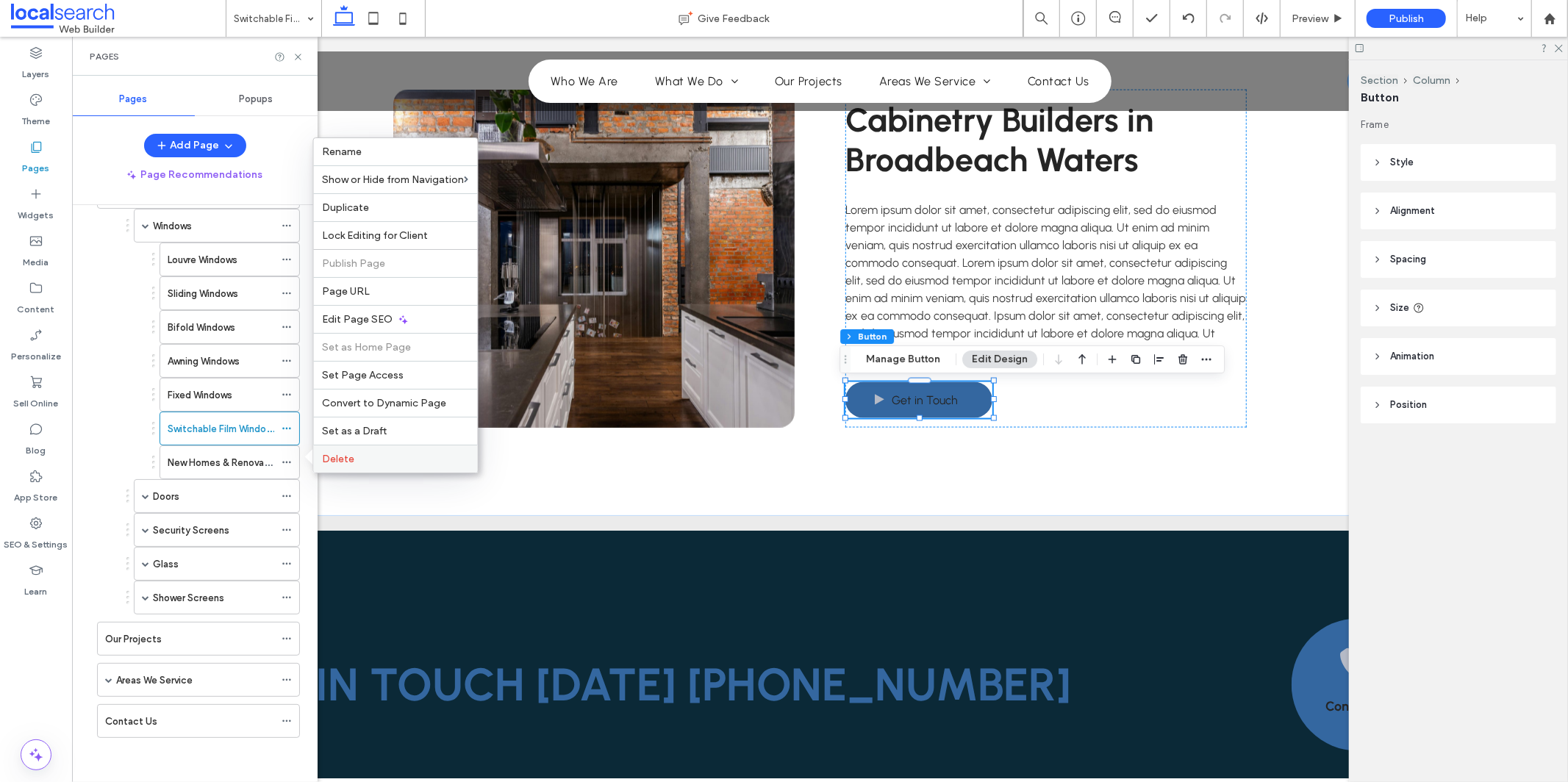
click at [324, 461] on span "Delete" at bounding box center [339, 459] width 32 height 13
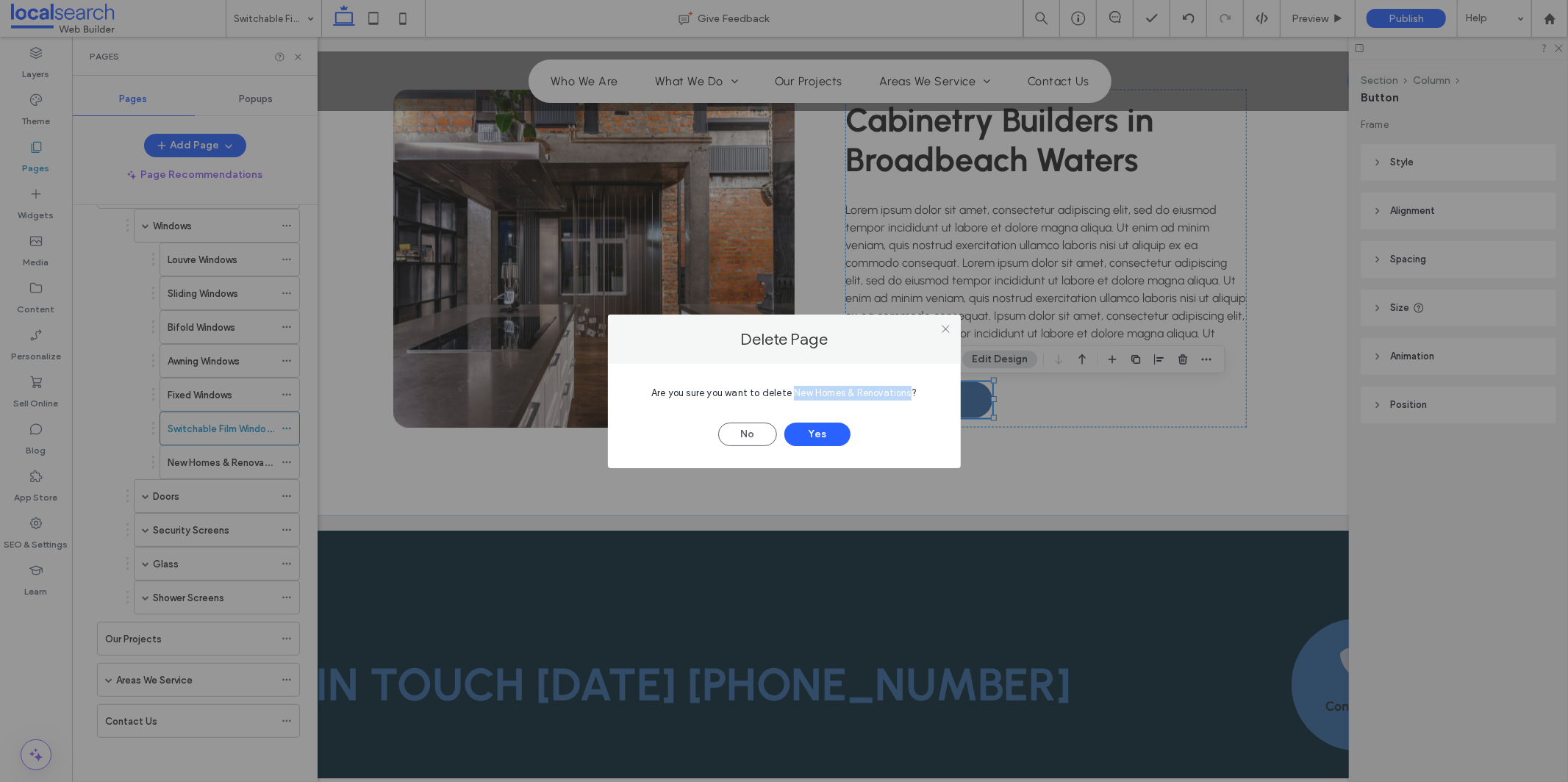
drag, startPoint x: 792, startPoint y: 393, endPoint x: 898, endPoint y: 395, distance: 106.0
click at [912, 397] on span "Are you sure you want to delete New Homes & Renovations?" at bounding box center [784, 393] width 265 height 11
copy span "New Homes & Renovations"
drag, startPoint x: 845, startPoint y: 395, endPoint x: 788, endPoint y: 436, distance: 70.2
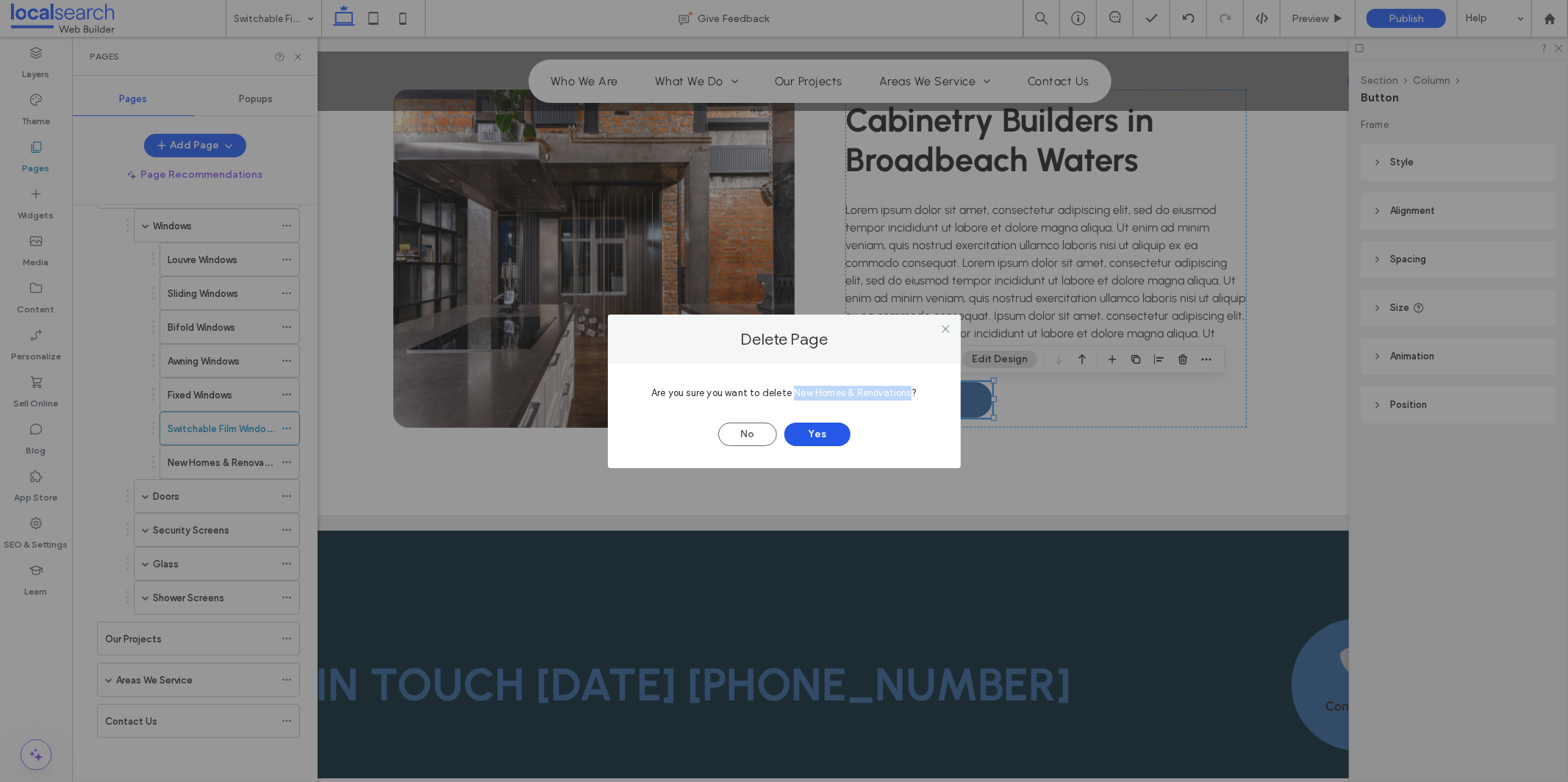
click at [788, 436] on div "Are you sure you want to delete New Homes & Renovations? No Yes" at bounding box center [784, 412] width 309 height 68
click at [790, 437] on button "Yes" at bounding box center [818, 434] width 66 height 24
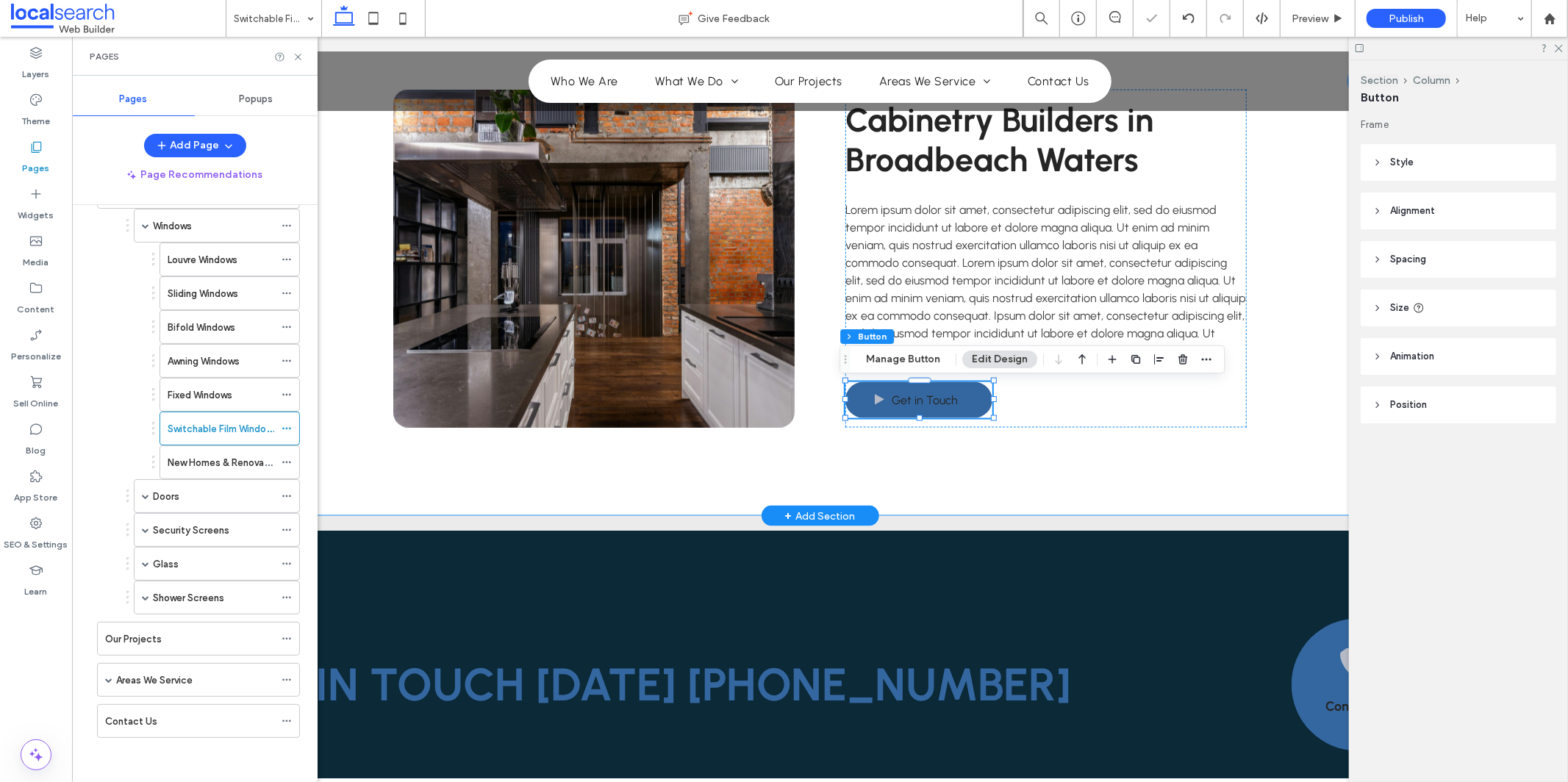
scroll to position [106, 0]
click at [295, 461] on div at bounding box center [290, 462] width 17 height 22
click at [288, 461] on icon at bounding box center [286, 462] width 10 height 10
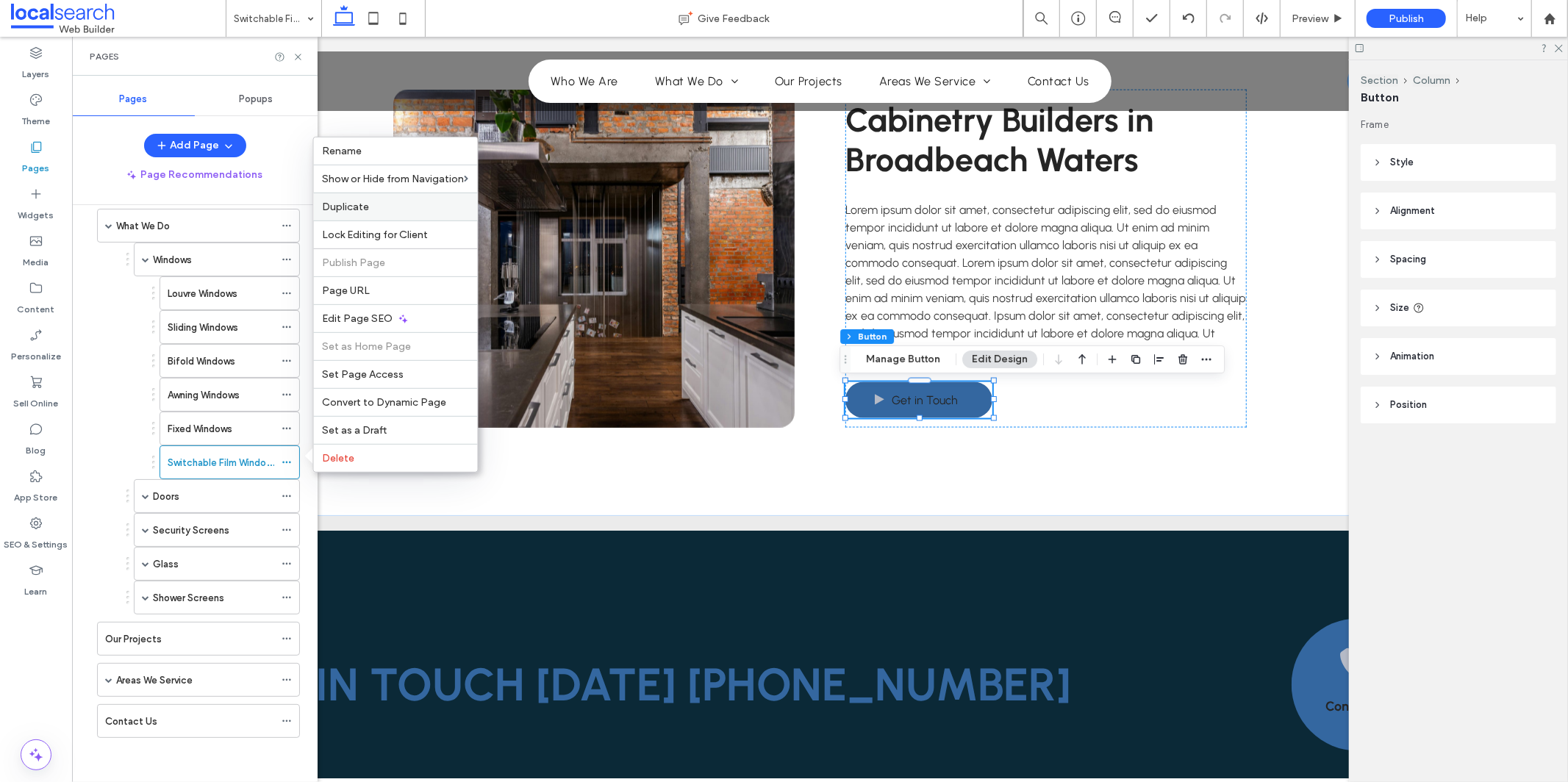
click at [438, 203] on label "Duplicate" at bounding box center [396, 207] width 146 height 13
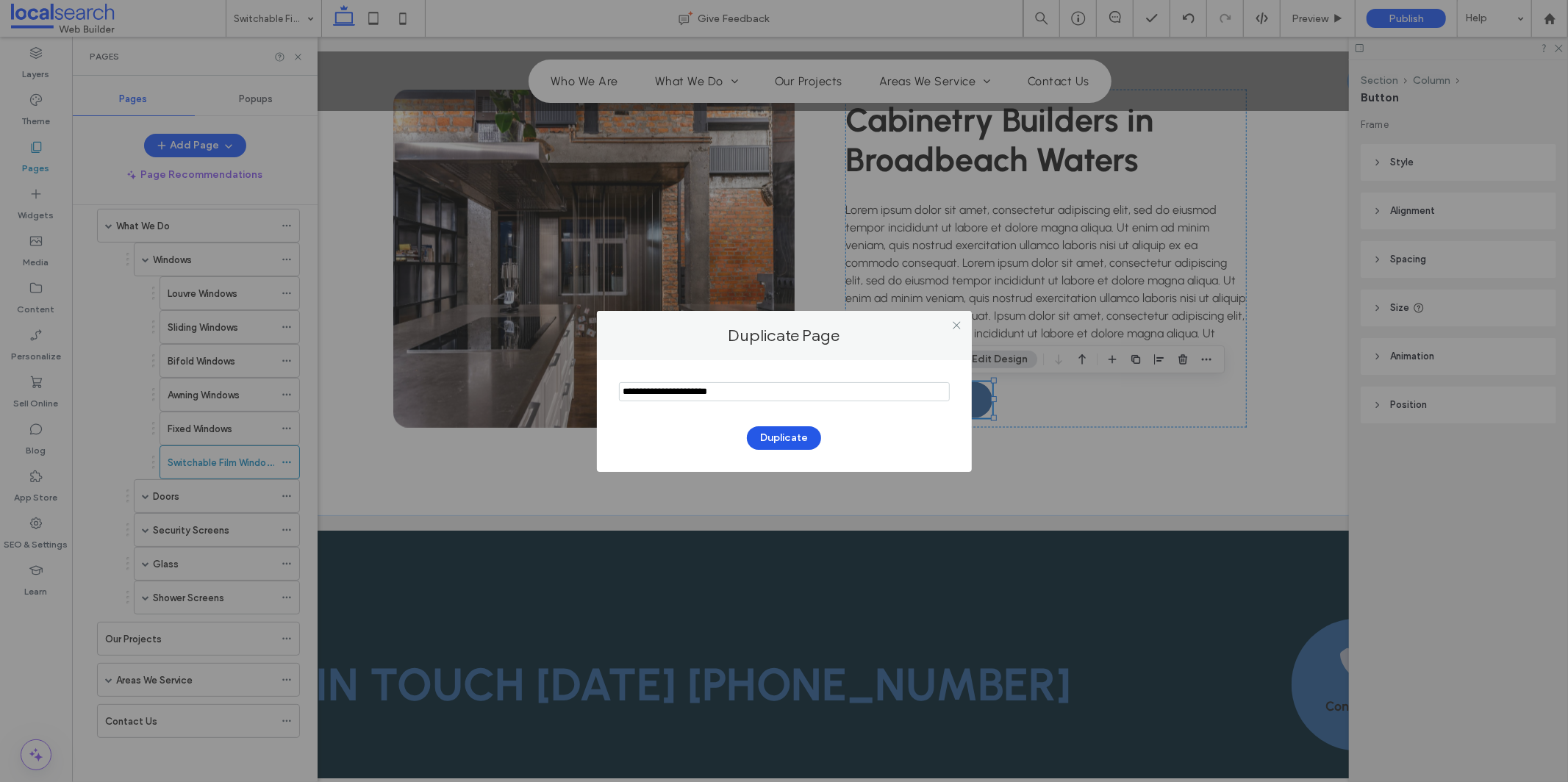
type input "**********"
click at [760, 430] on button "Duplicate" at bounding box center [784, 438] width 74 height 24
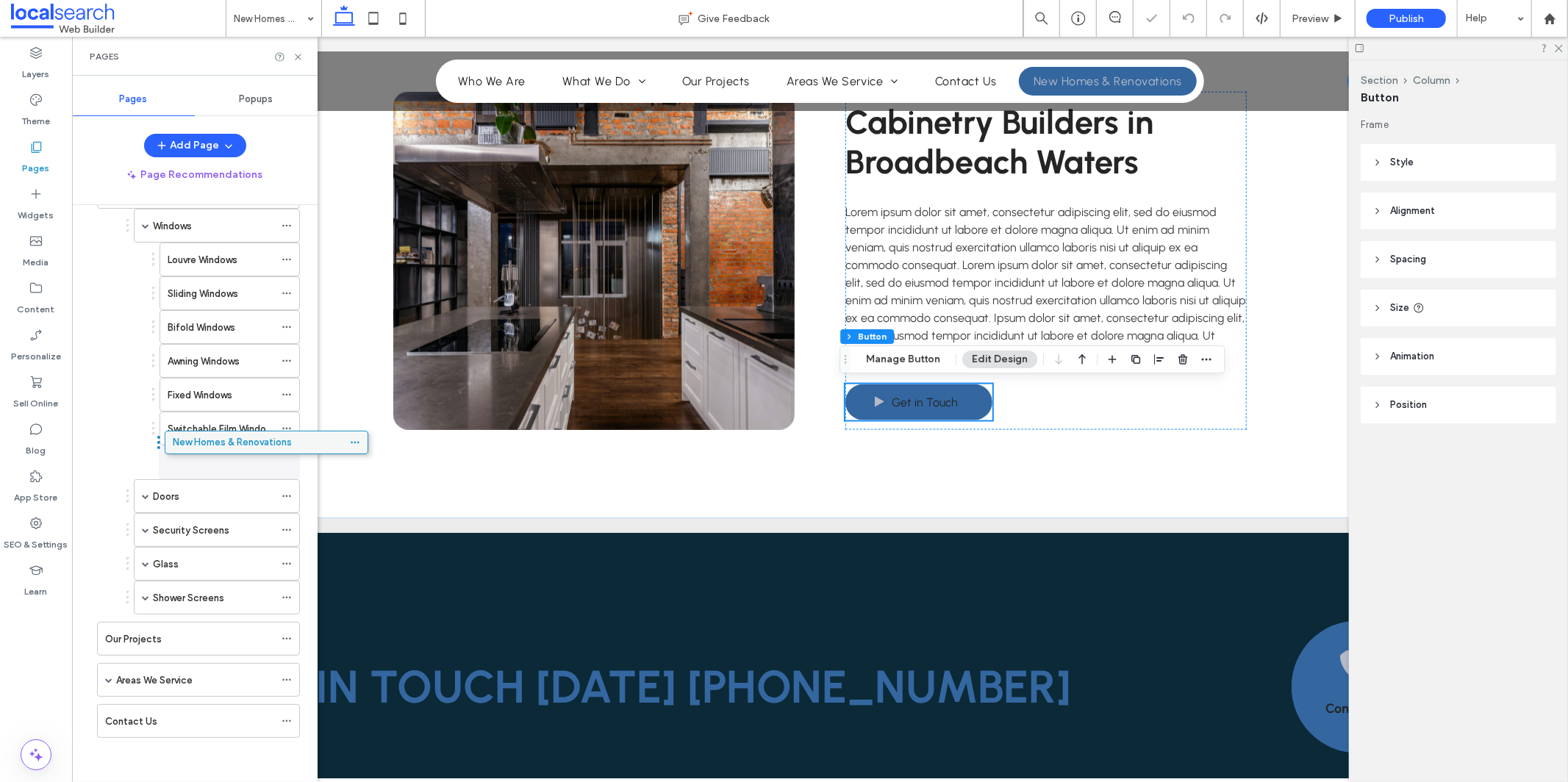
scroll to position [1750, 0]
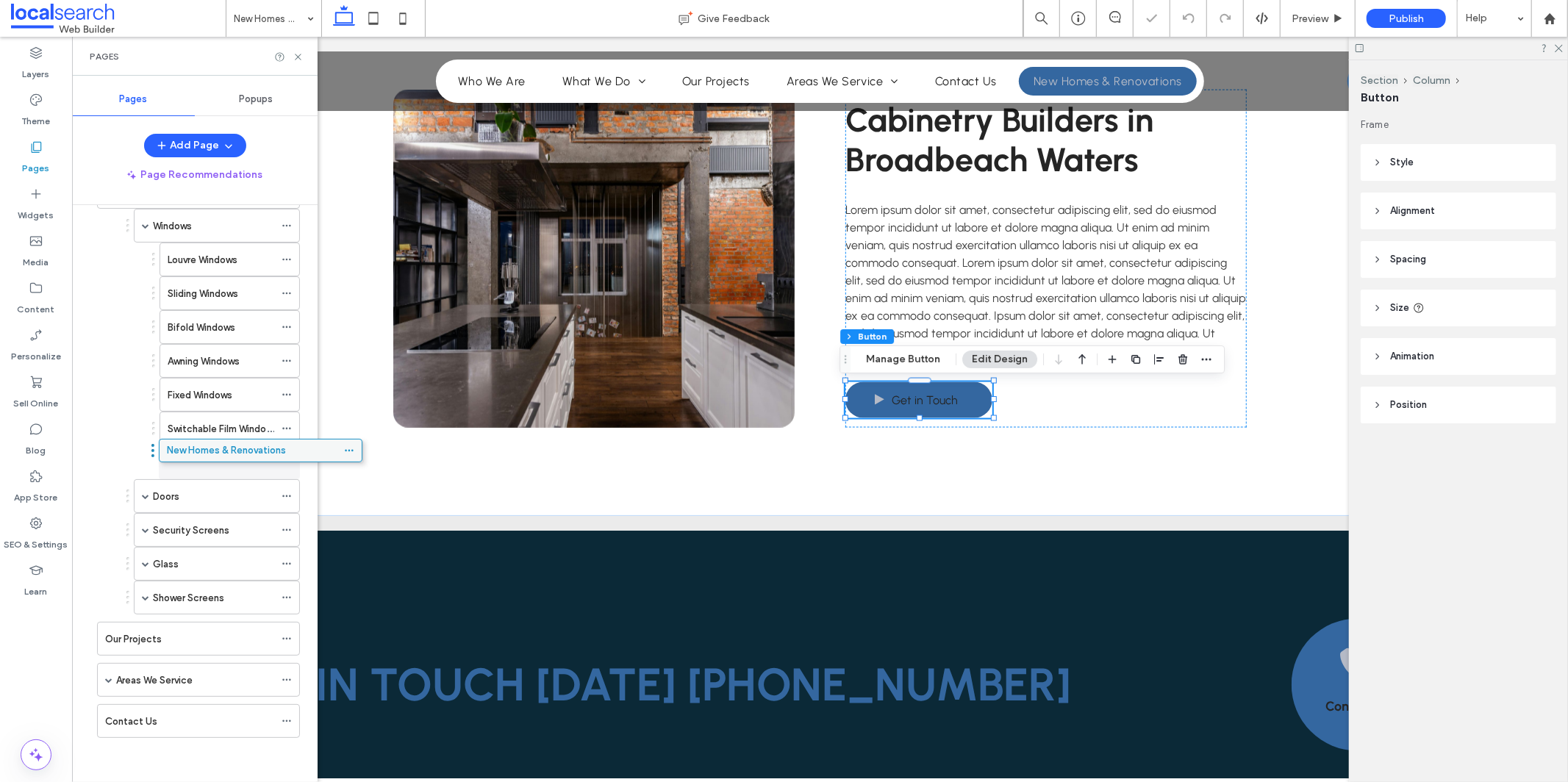
drag, startPoint x: 137, startPoint y: 689, endPoint x: 190, endPoint y: 457, distance: 238.0
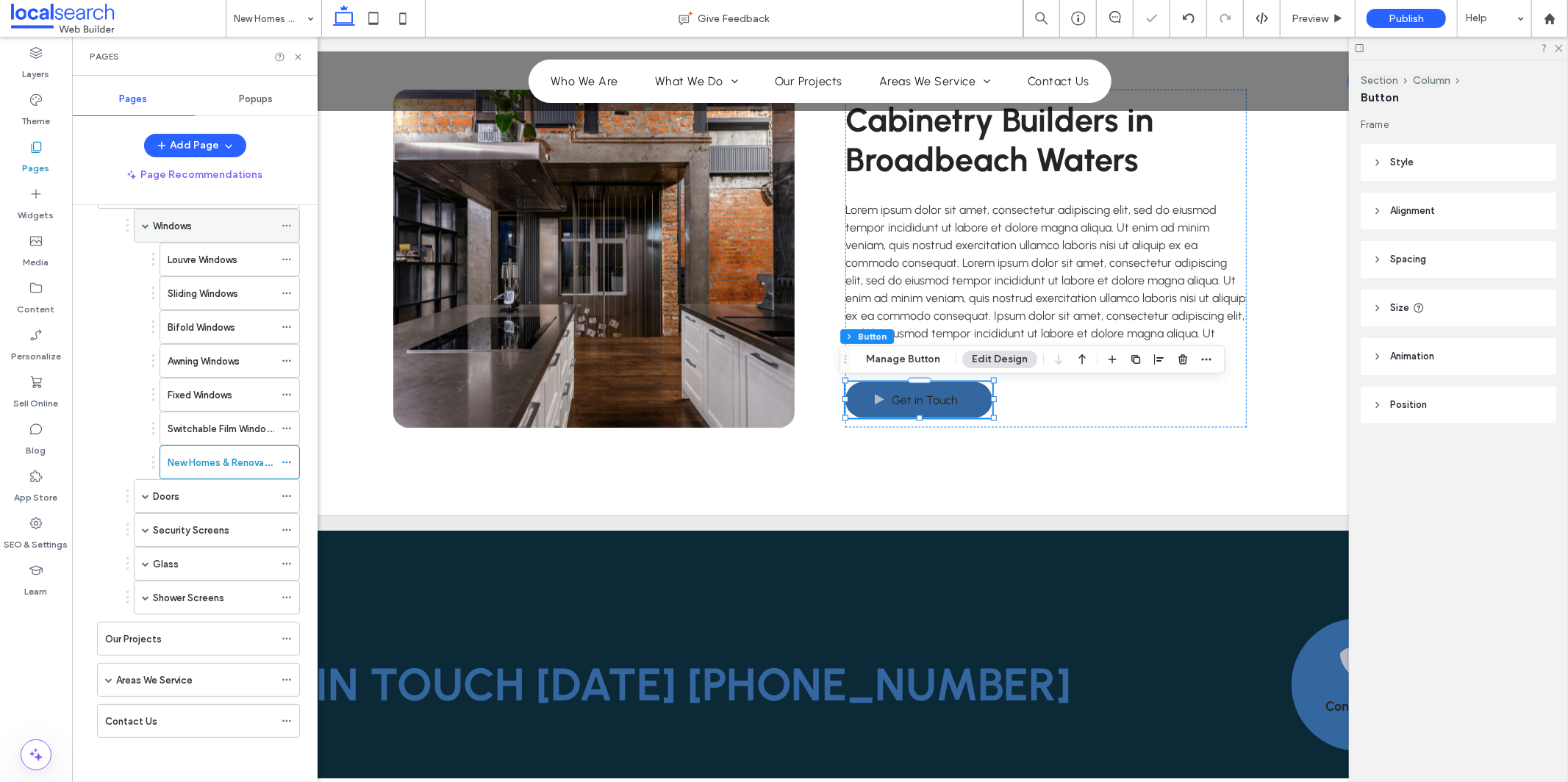
click at [146, 222] on span at bounding box center [145, 225] width 7 height 7
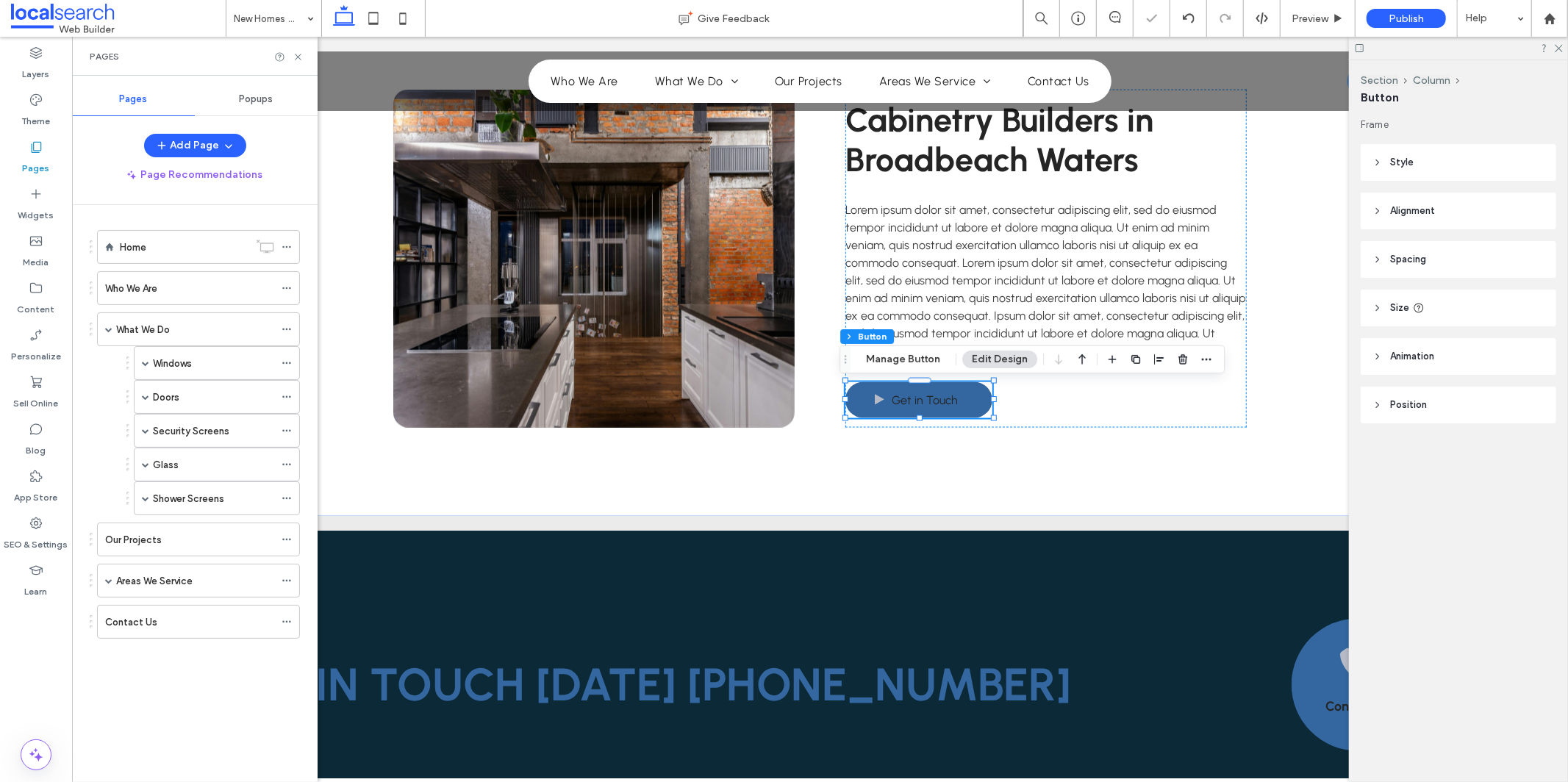
scroll to position [0, 0]
click at [147, 366] on span at bounding box center [145, 363] width 7 height 7
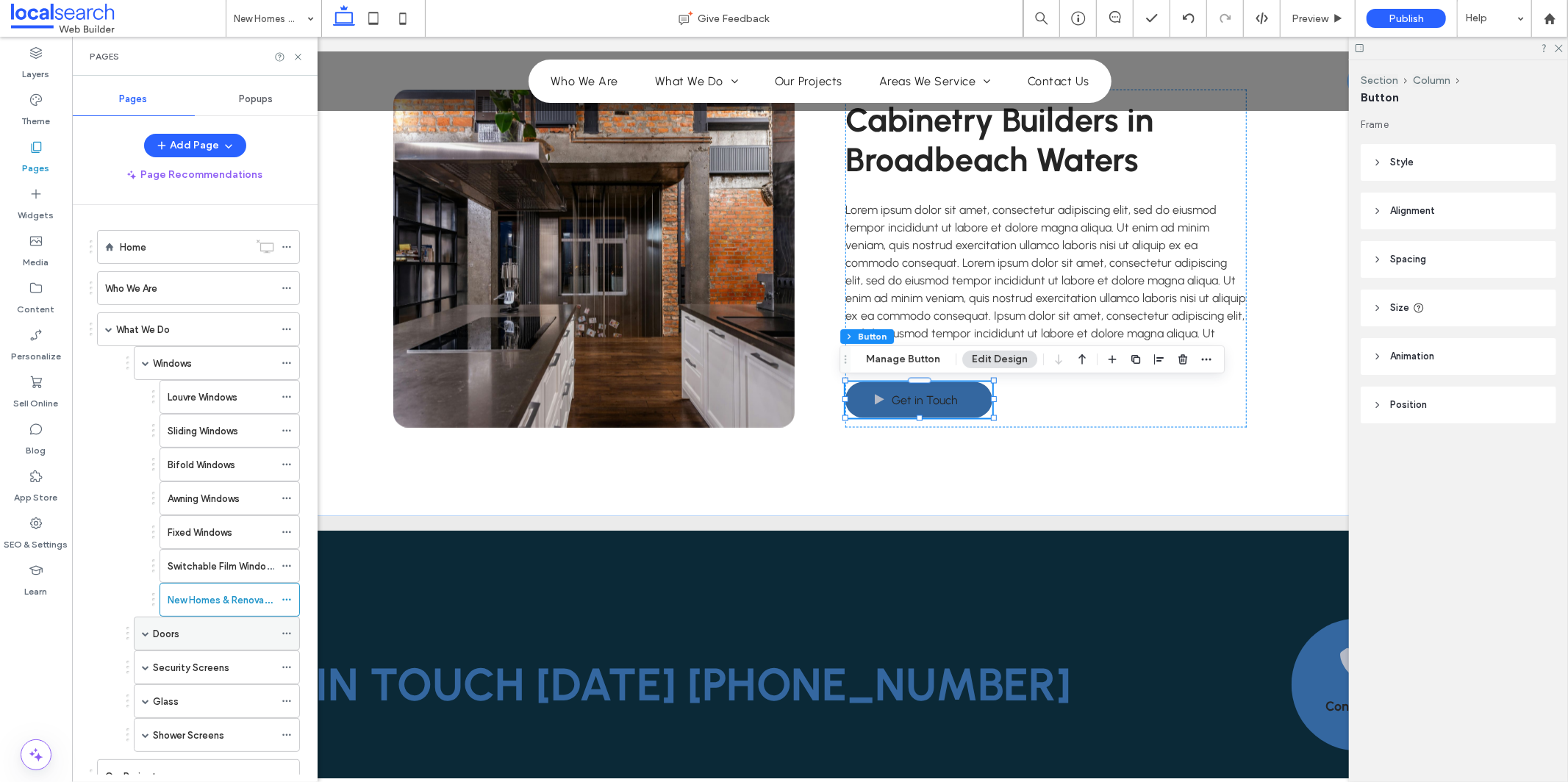
click at [149, 639] on div "Doors" at bounding box center [216, 633] width 166 height 34
click at [147, 635] on span at bounding box center [145, 633] width 7 height 7
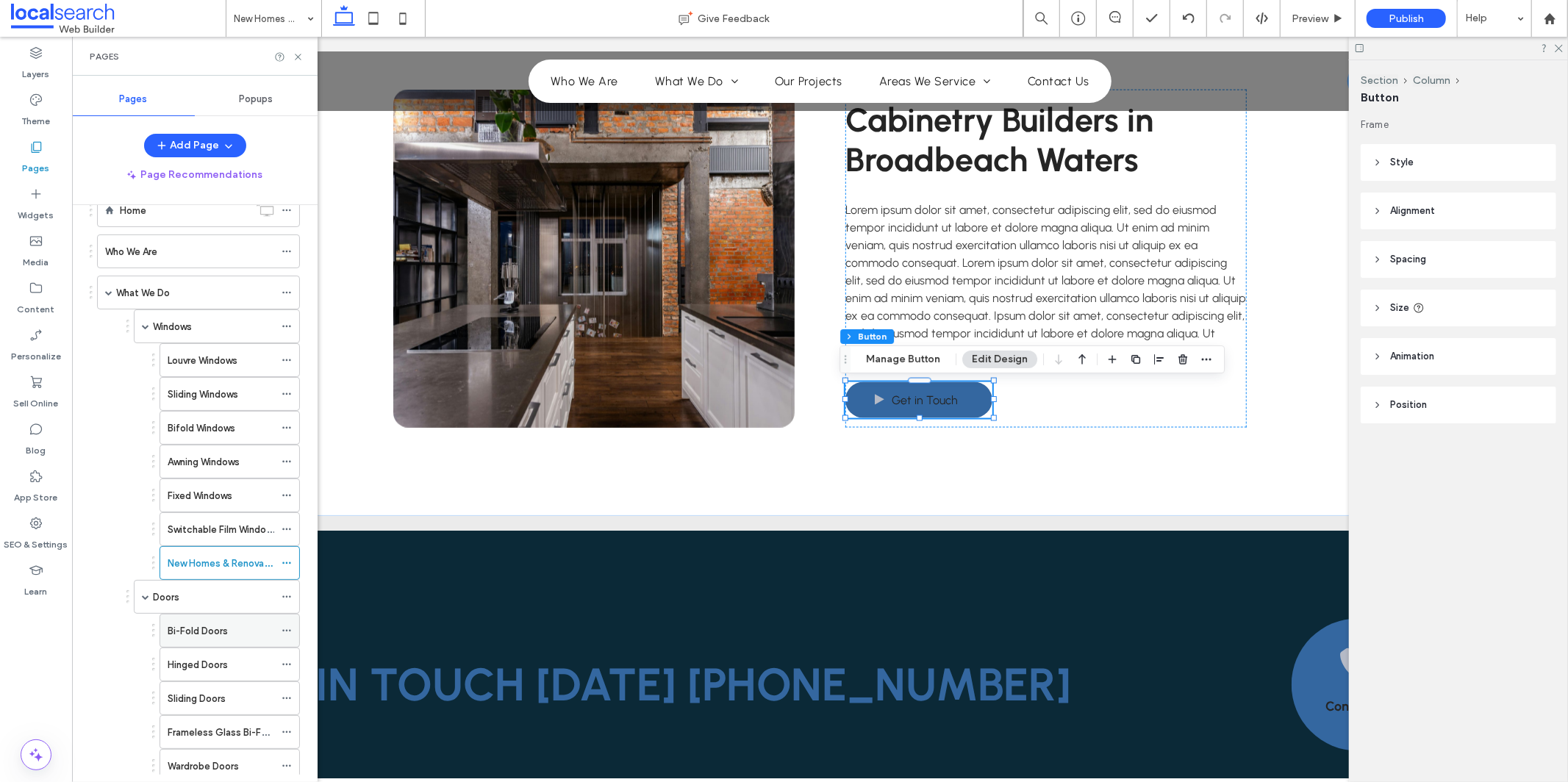
click at [292, 631] on div at bounding box center [290, 631] width 17 height 22
click at [289, 633] on icon at bounding box center [286, 630] width 10 height 10
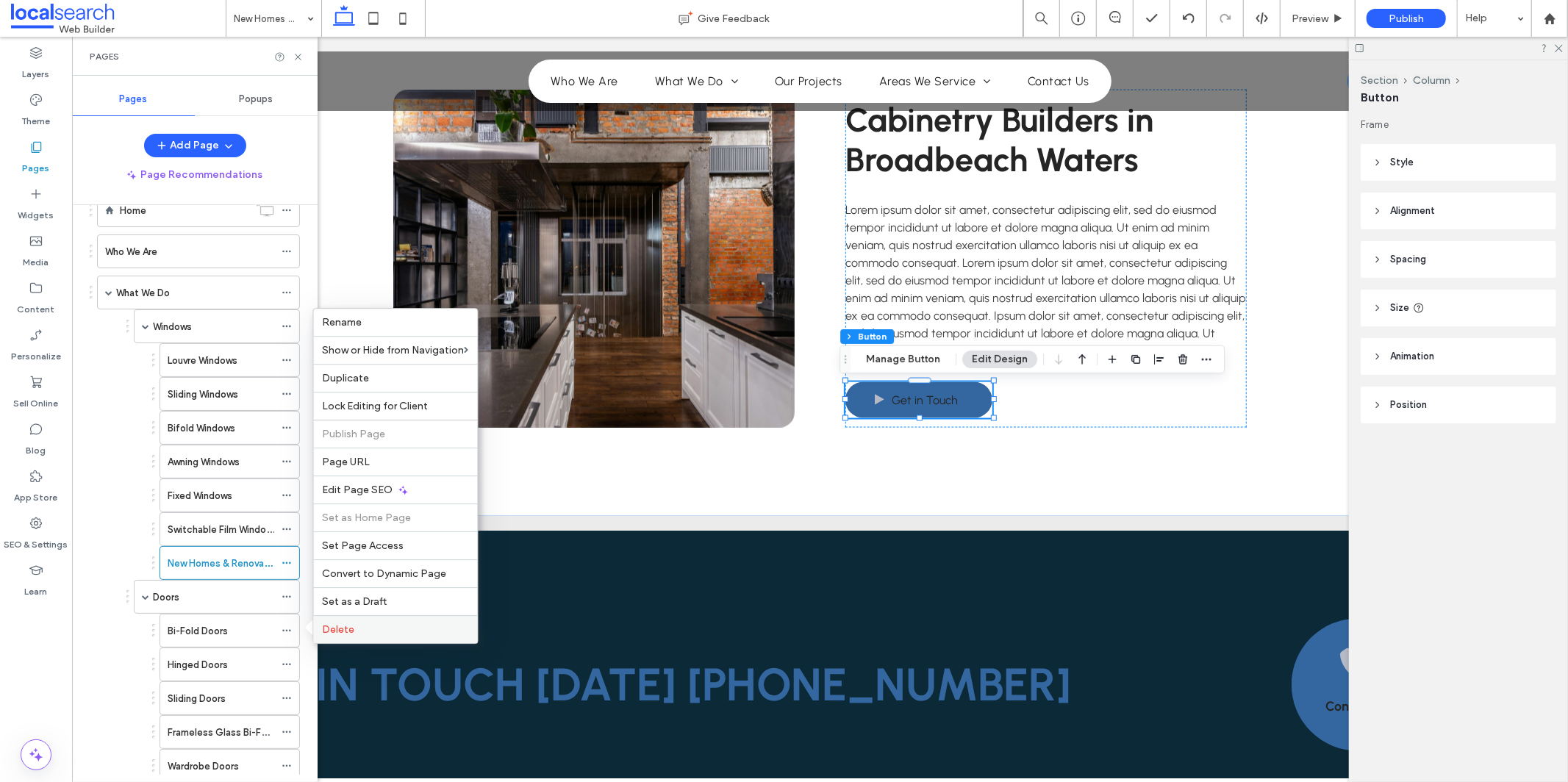
click at [357, 632] on label "Delete" at bounding box center [396, 630] width 146 height 13
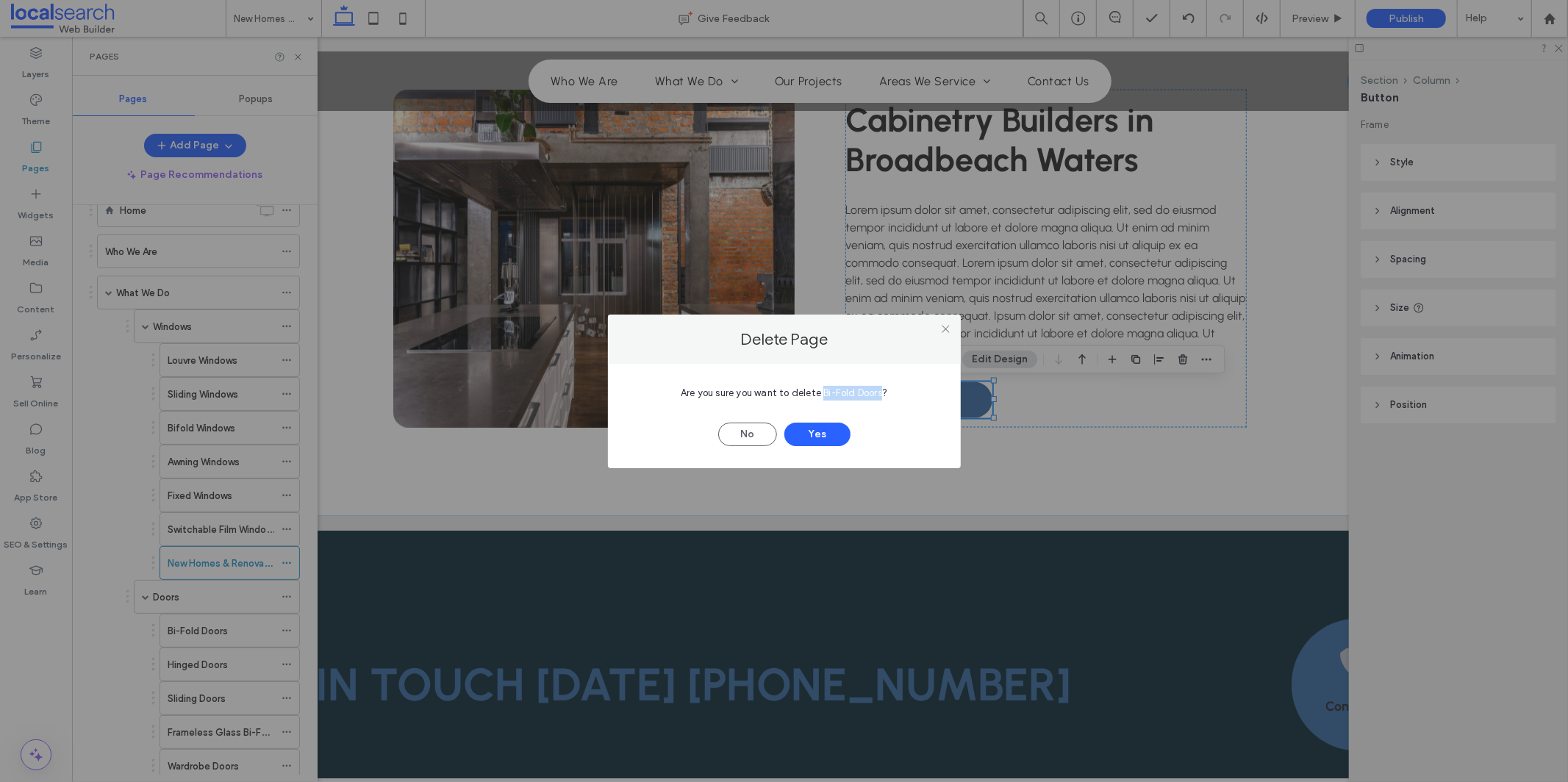
drag, startPoint x: 822, startPoint y: 391, endPoint x: 881, endPoint y: 398, distance: 59.4
click at [882, 398] on span "Are you sure you want to delete Bi-Fold Doors?" at bounding box center [784, 393] width 207 height 11
copy span "Bi-Fold Doors"
click at [806, 436] on button "Yes" at bounding box center [818, 434] width 66 height 24
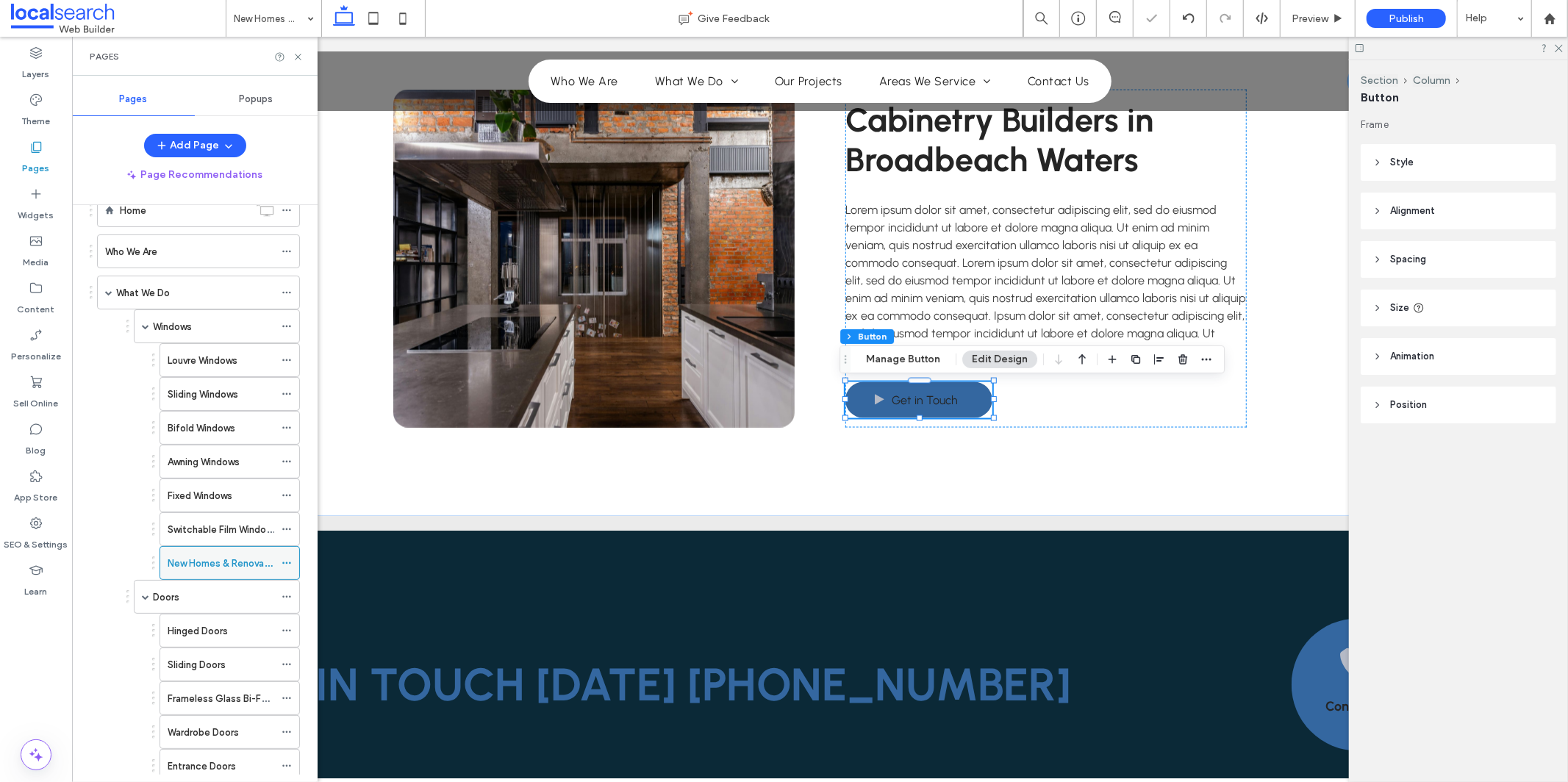
click at [289, 562] on icon at bounding box center [286, 562] width 10 height 10
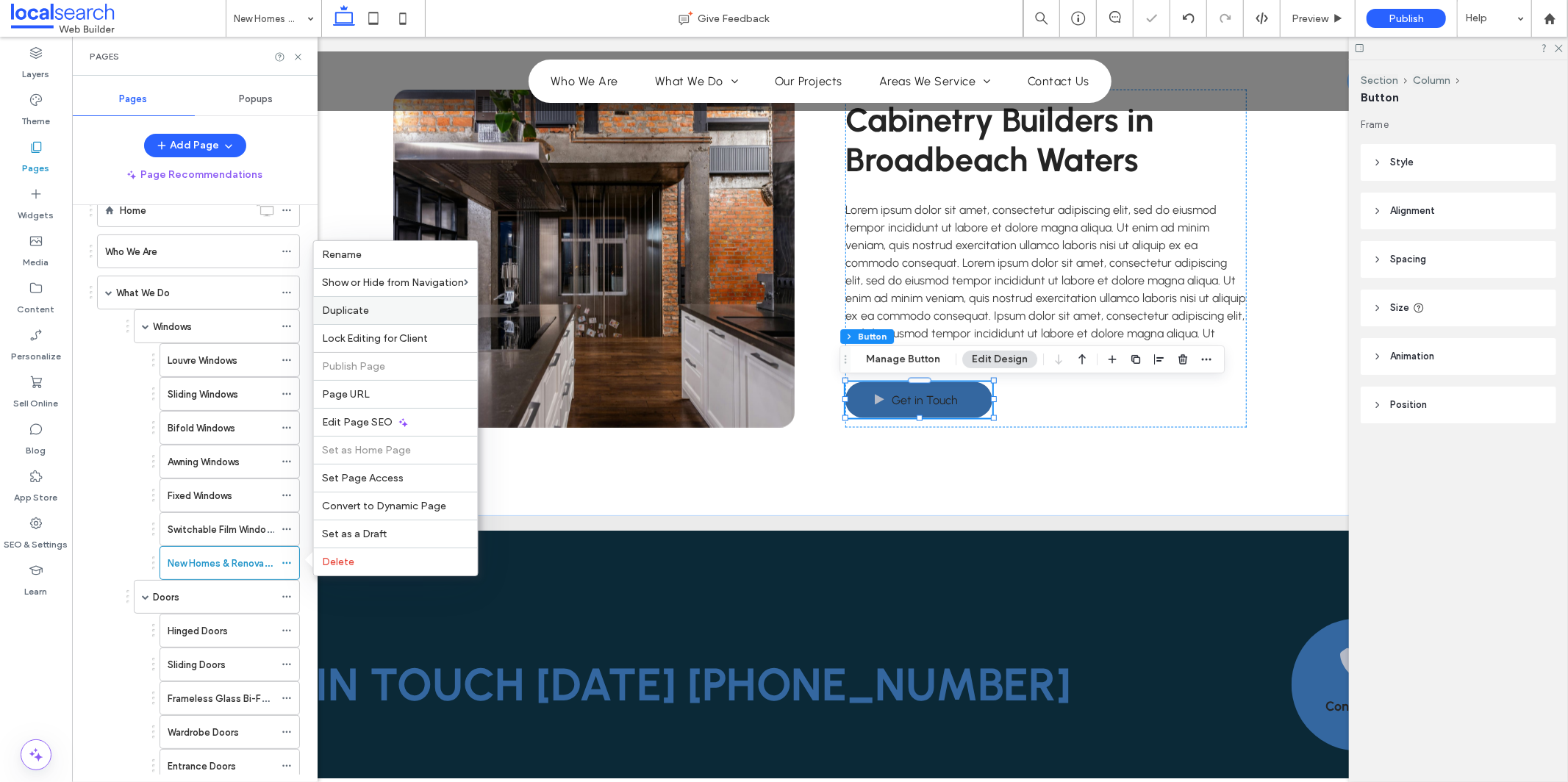
click at [421, 308] on label "Duplicate" at bounding box center [396, 310] width 146 height 13
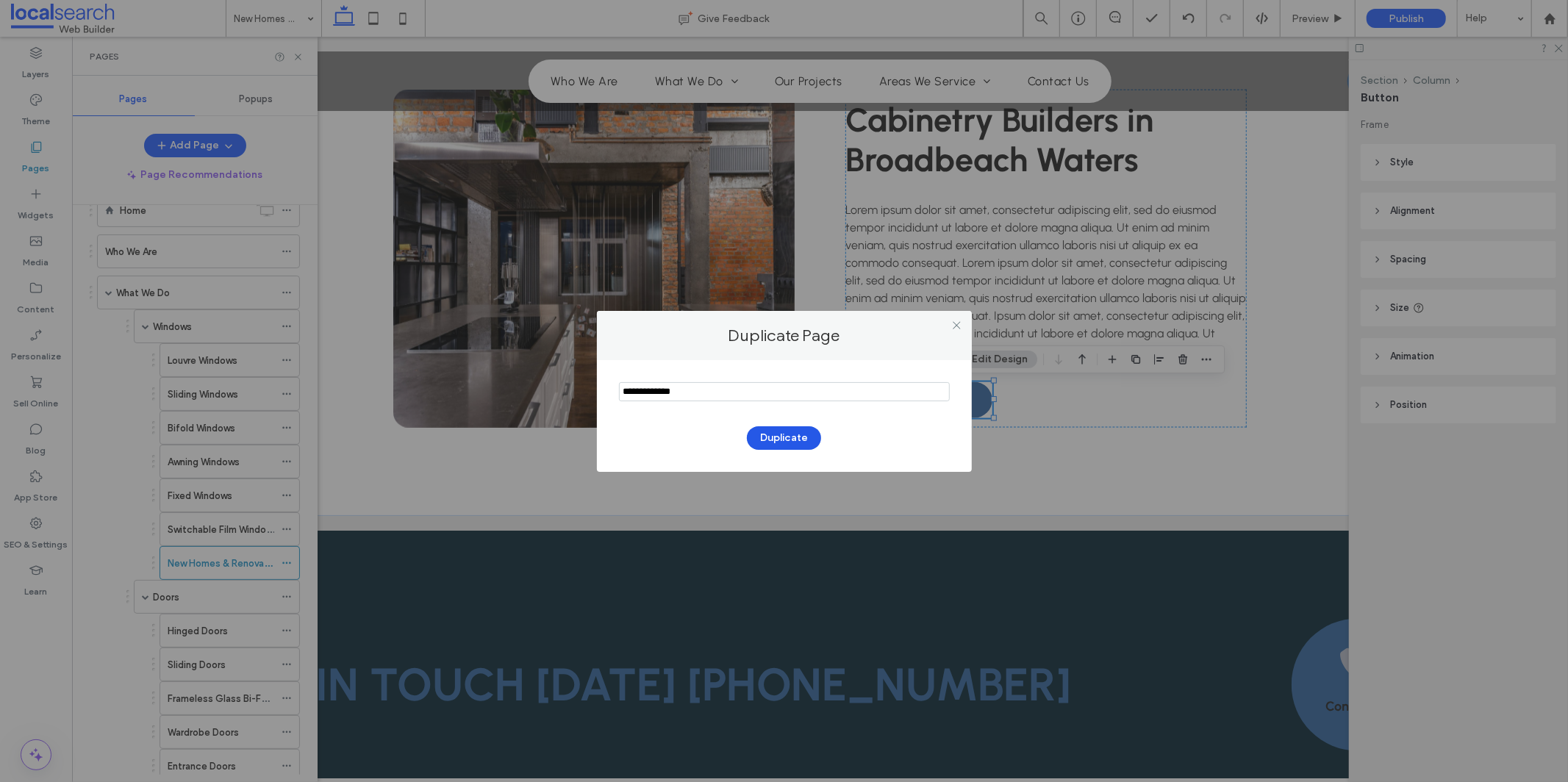
type input "**********"
click at [765, 446] on button "Duplicate" at bounding box center [784, 438] width 74 height 24
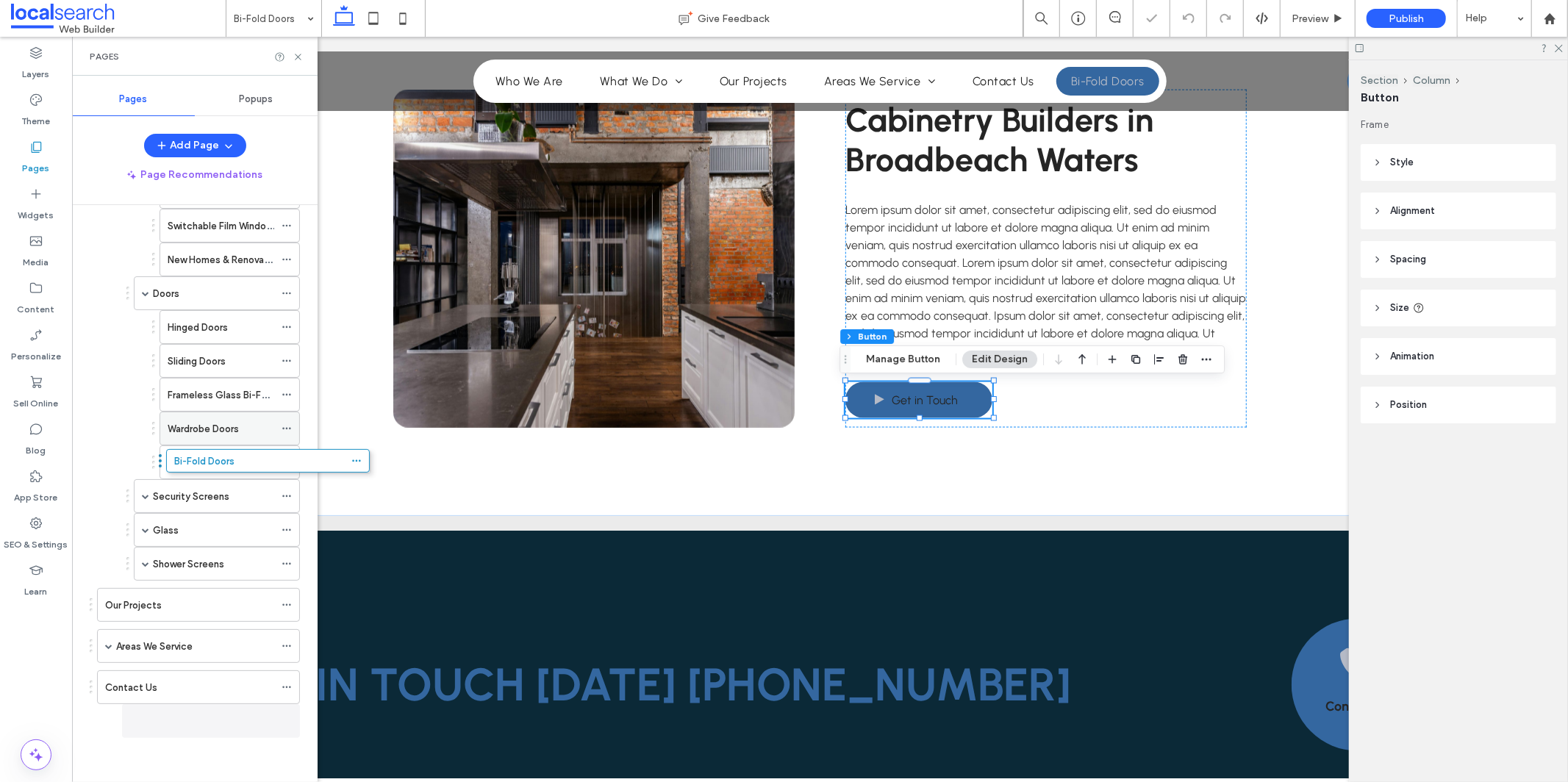
scroll to position [344, 0]
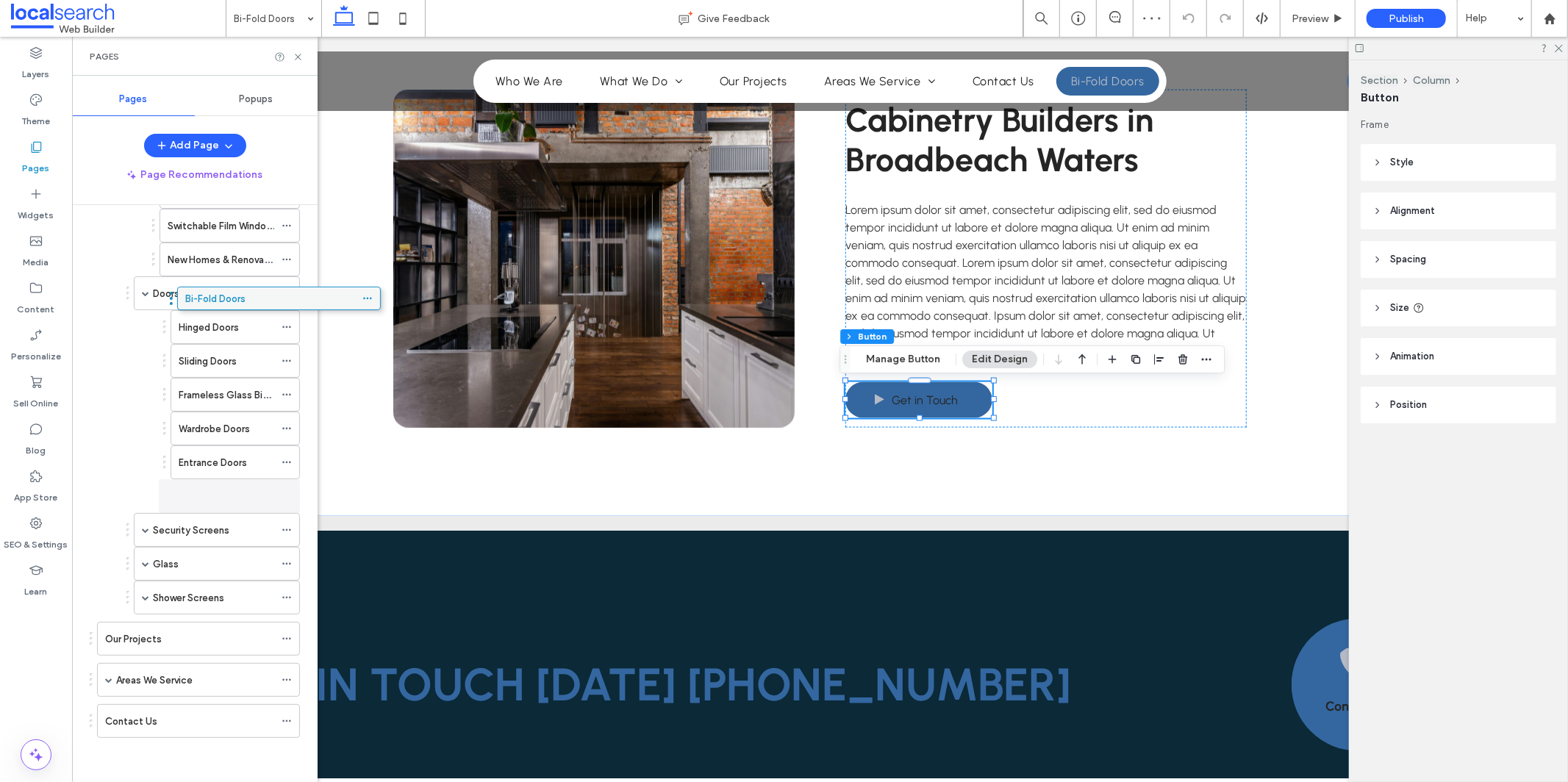
drag, startPoint x: 134, startPoint y: 721, endPoint x: 215, endPoint y: 304, distance: 424.8
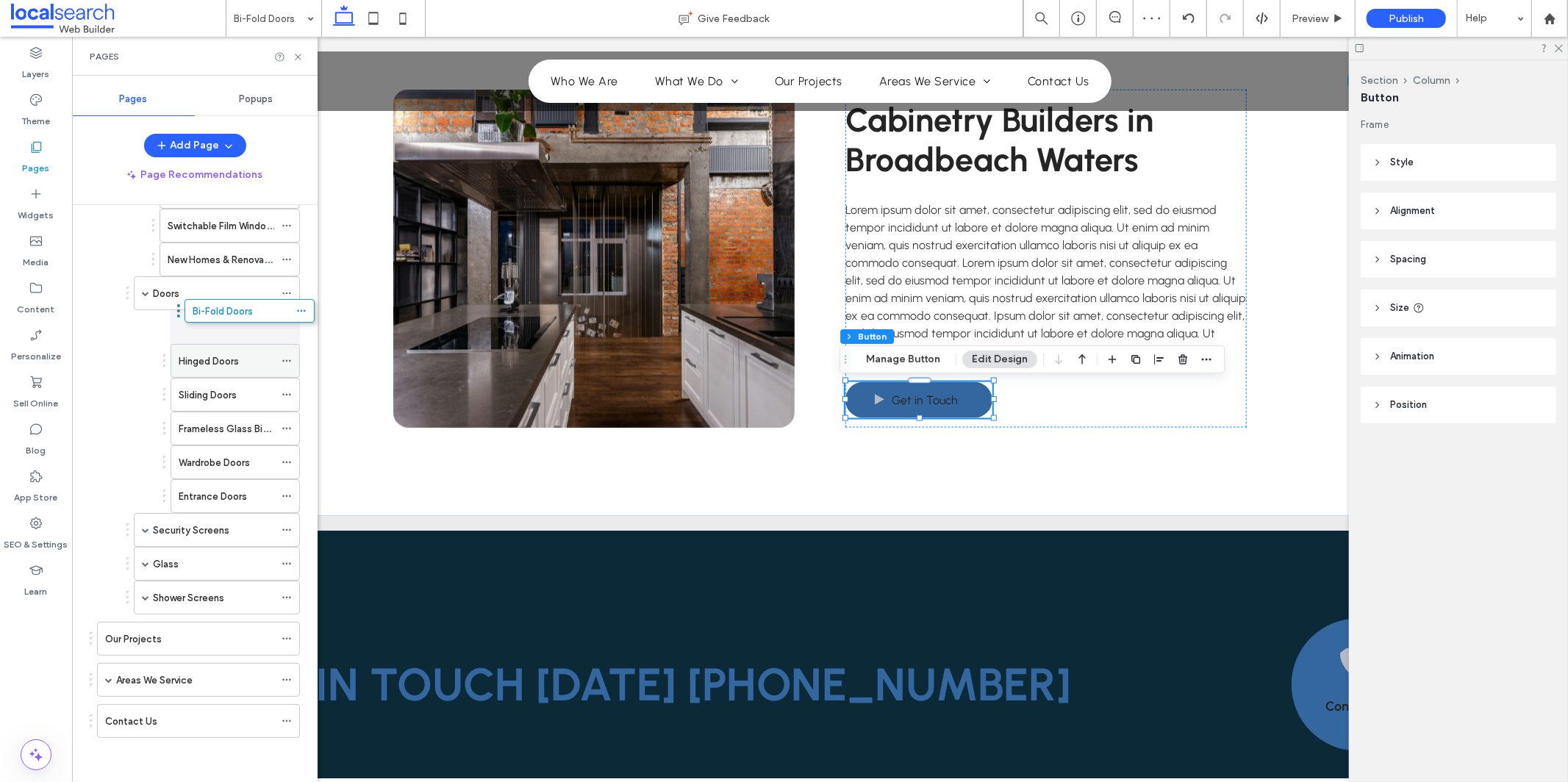
drag, startPoint x: 197, startPoint y: 494, endPoint x: 211, endPoint y: 310, distance: 184.5
click at [290, 357] on icon at bounding box center [286, 360] width 10 height 10
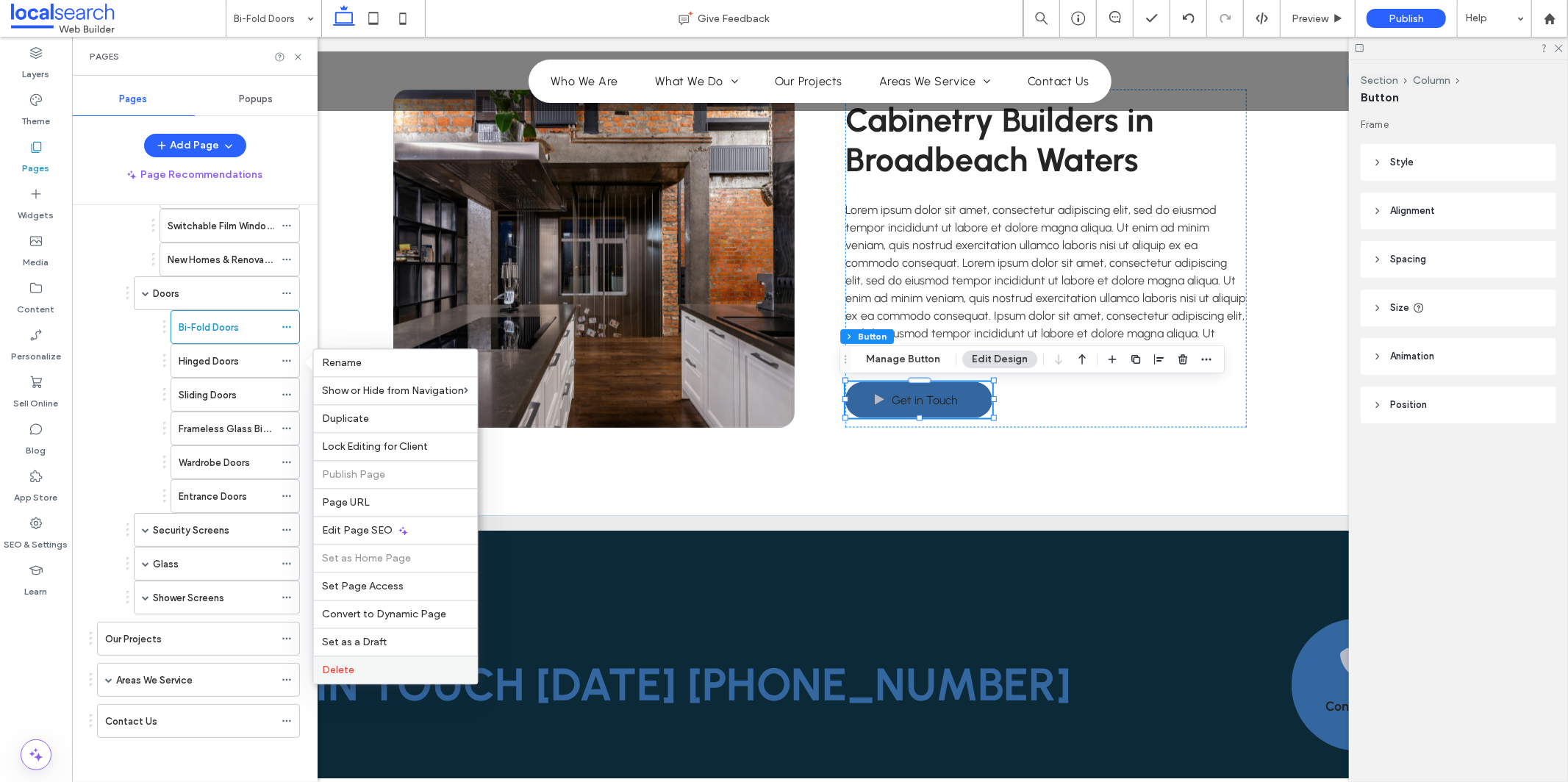
click at [385, 671] on label "Delete" at bounding box center [396, 670] width 146 height 13
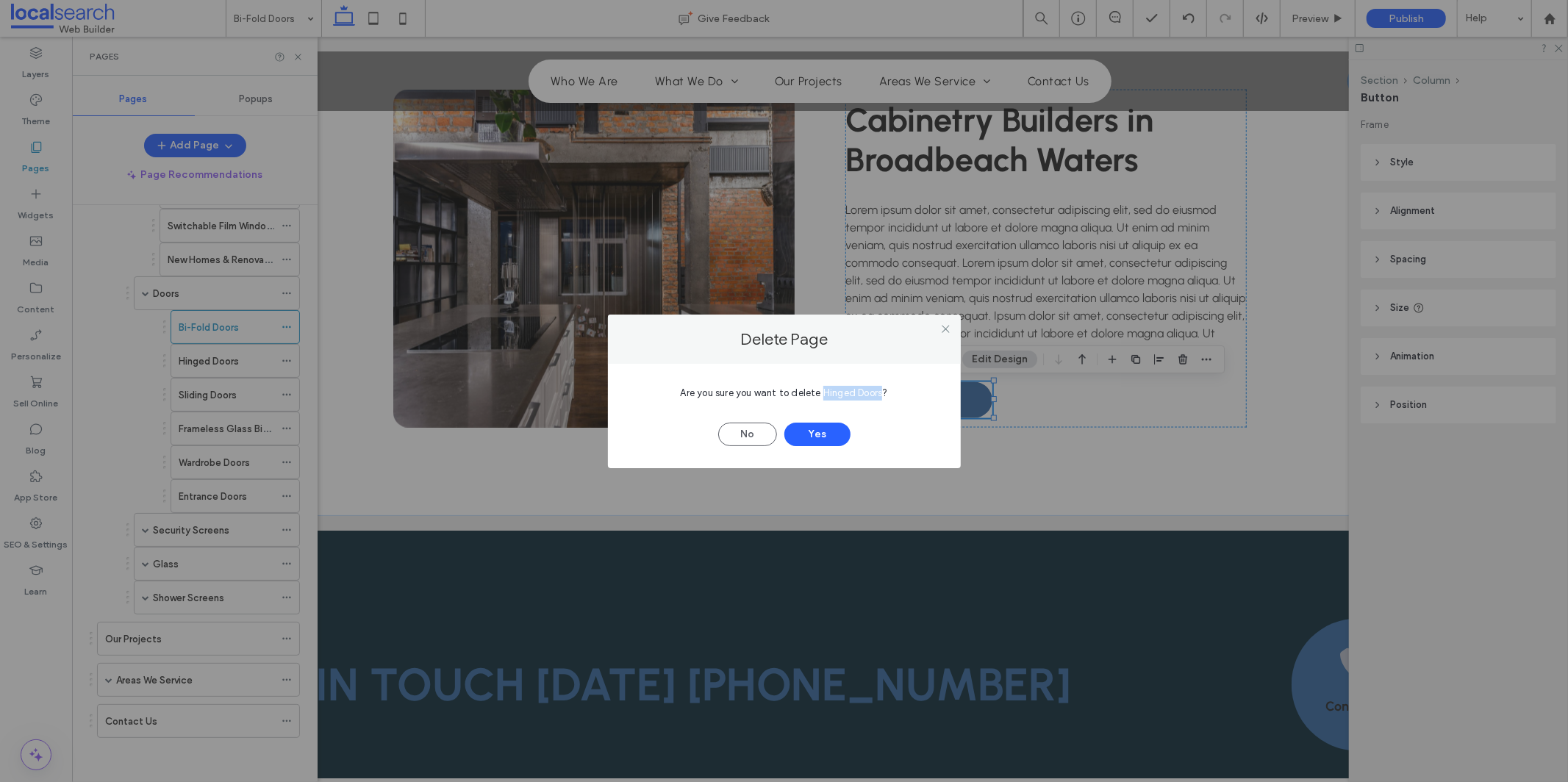
drag, startPoint x: 822, startPoint y: 393, endPoint x: 882, endPoint y: 396, distance: 60.1
click at [882, 396] on span "Are you sure you want to delete Hinged Doors?" at bounding box center [784, 393] width 207 height 11
click at [838, 432] on button "Yes" at bounding box center [818, 434] width 66 height 24
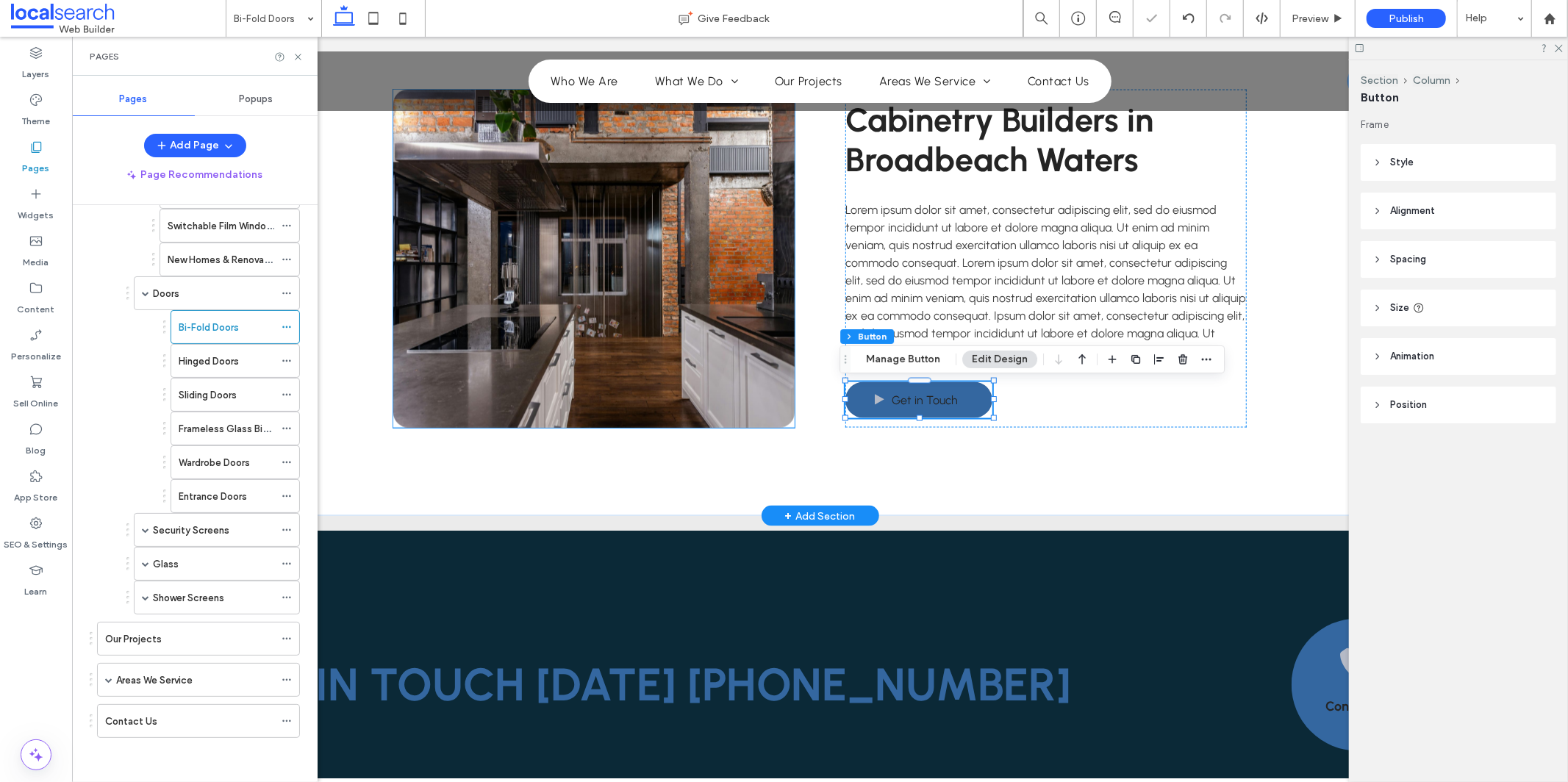
scroll to position [310, 0]
click at [287, 358] on icon at bounding box center [286, 360] width 10 height 10
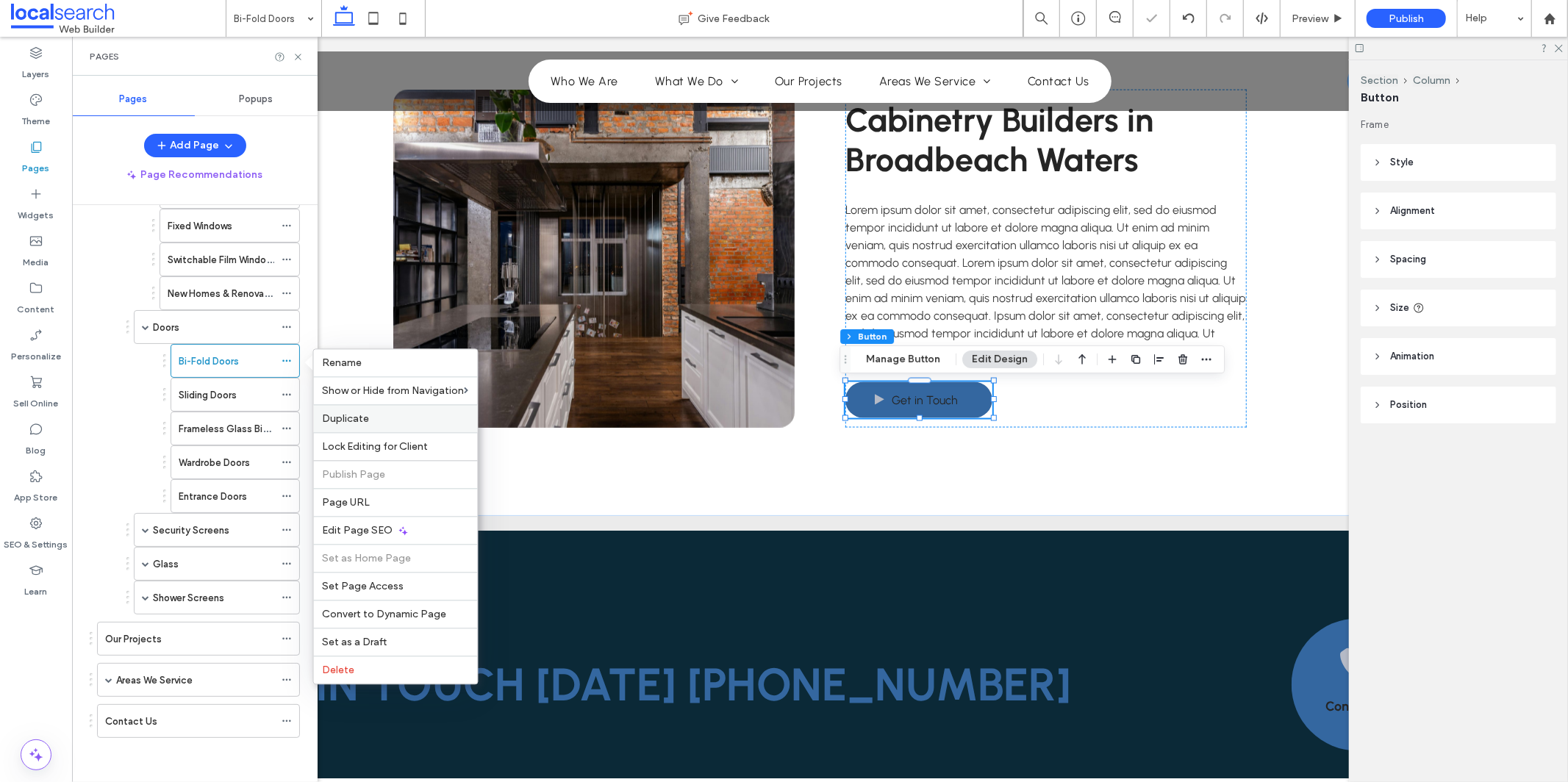
click at [389, 417] on label "Duplicate" at bounding box center [396, 419] width 146 height 13
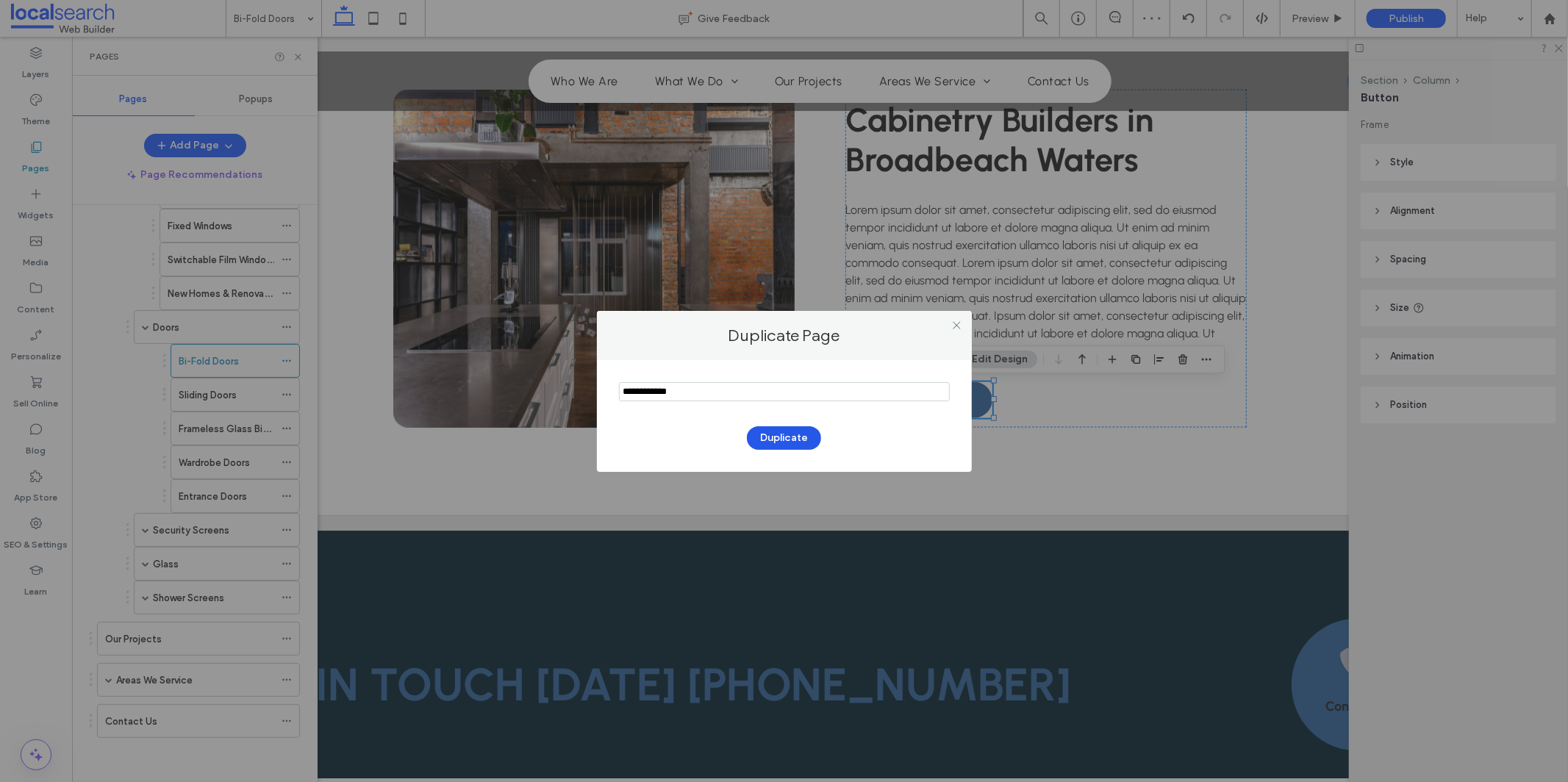
type input "**********"
click at [780, 441] on button "Duplicate" at bounding box center [784, 438] width 74 height 24
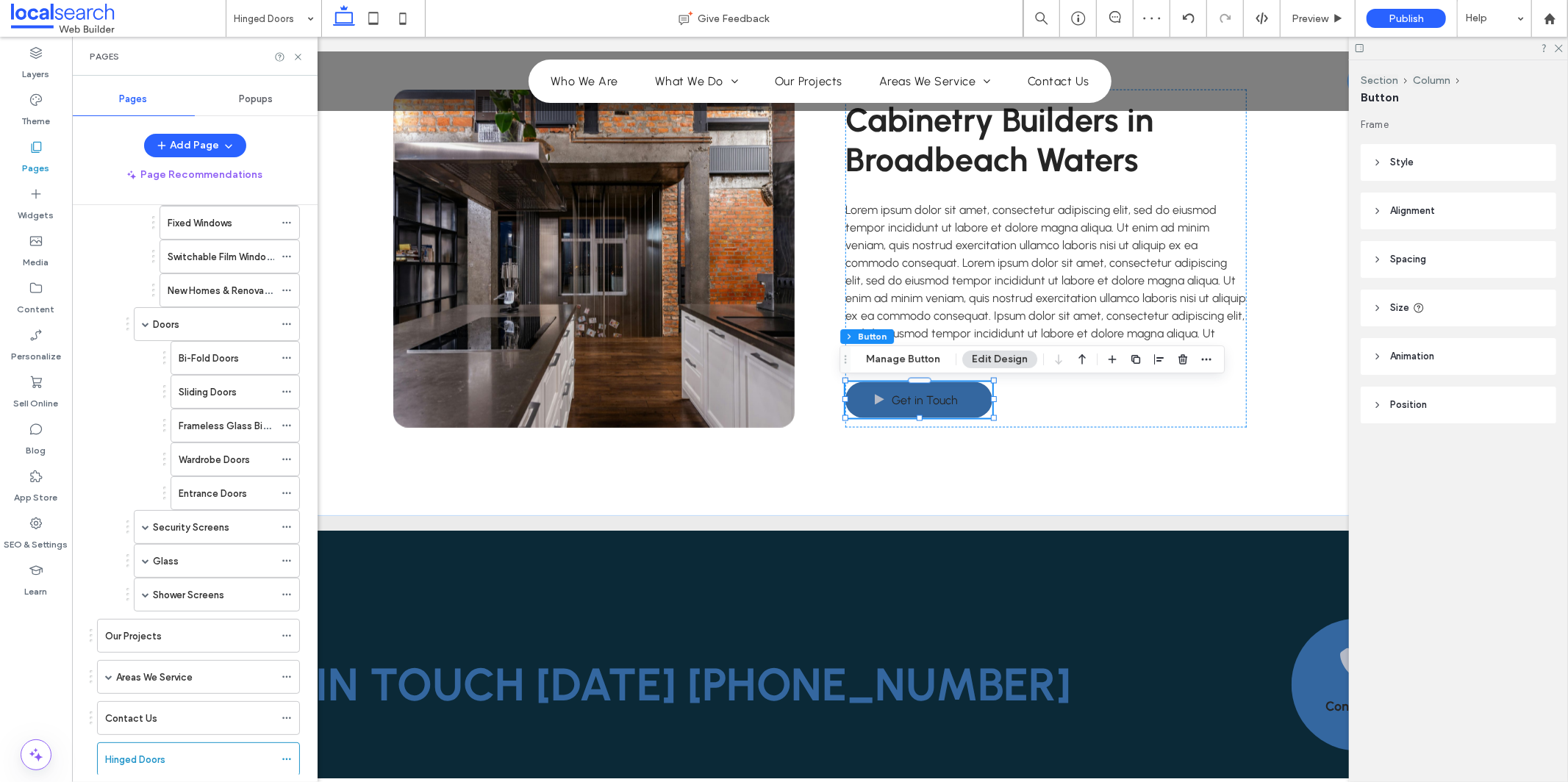
scroll to position [344, 0]
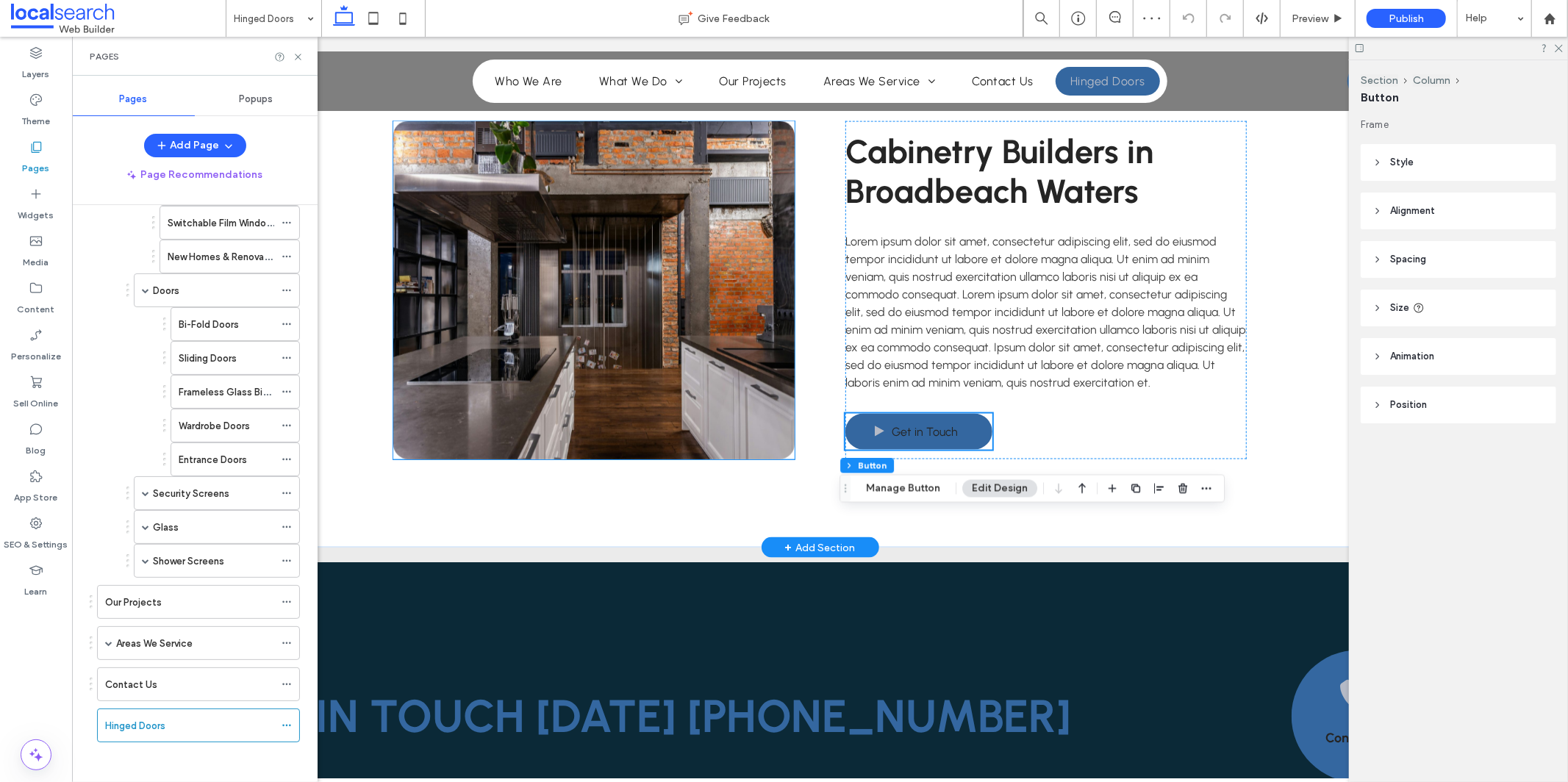
scroll to position [1750, 0]
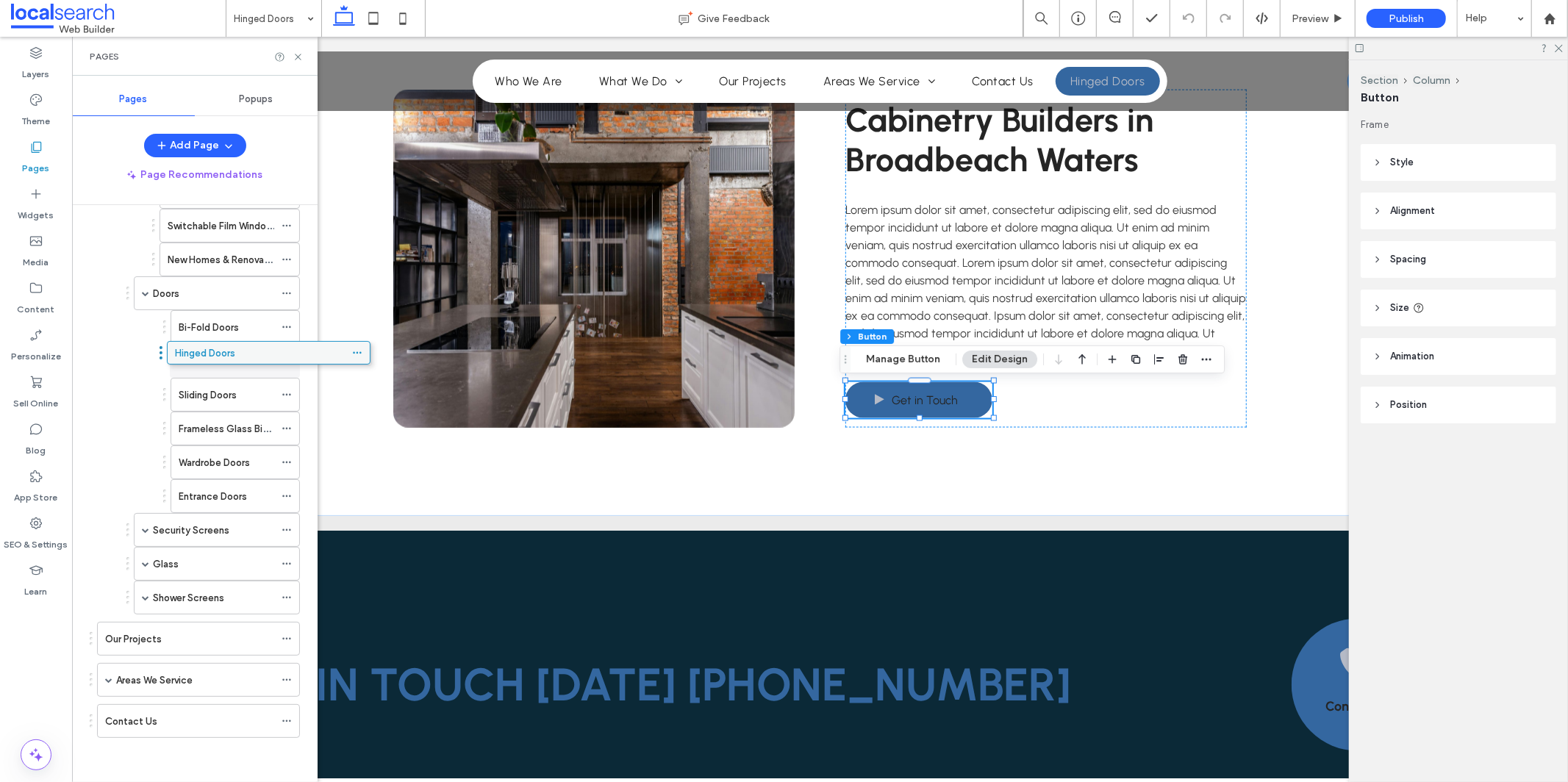
drag, startPoint x: 148, startPoint y: 721, endPoint x: 217, endPoint y: 351, distance: 376.4
click at [283, 395] on icon at bounding box center [286, 394] width 10 height 10
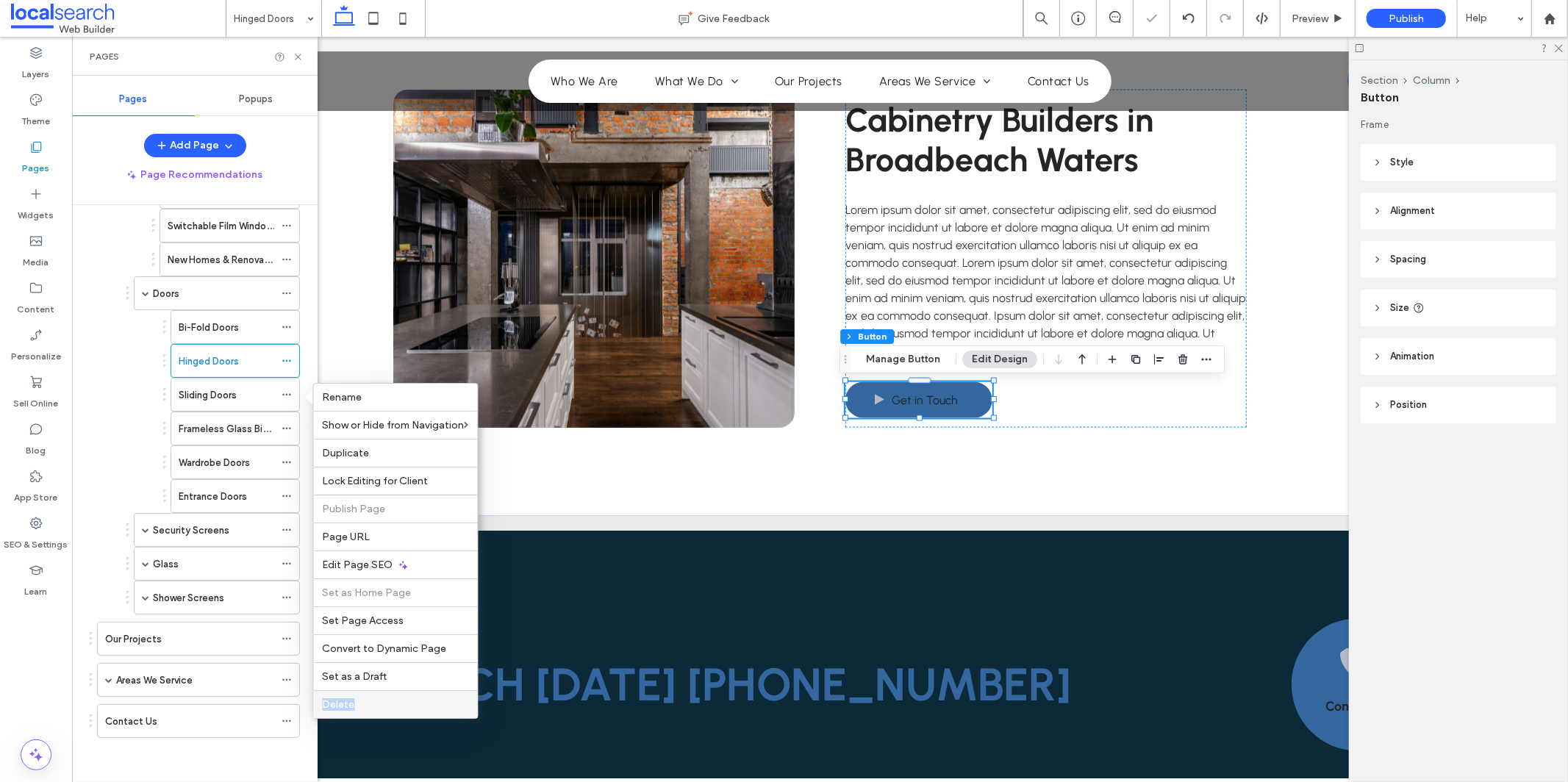
click at [444, 698] on label "Delete" at bounding box center [396, 705] width 146 height 13
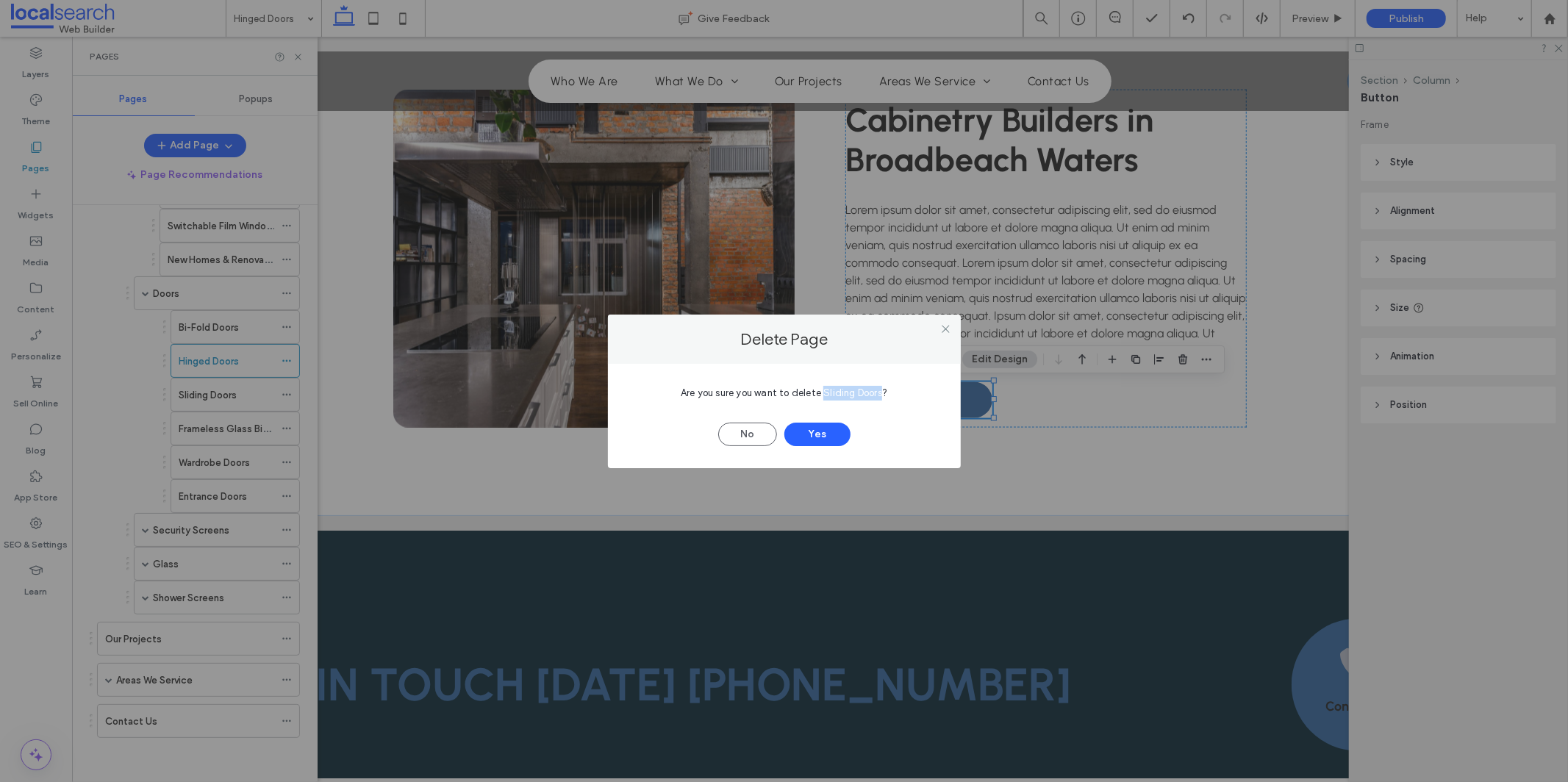
drag, startPoint x: 822, startPoint y: 394, endPoint x: 882, endPoint y: 398, distance: 60.1
click at [882, 398] on span "Are you sure you want to delete Sliding Doors?" at bounding box center [784, 393] width 207 height 11
click at [832, 438] on button "Yes" at bounding box center [818, 434] width 66 height 24
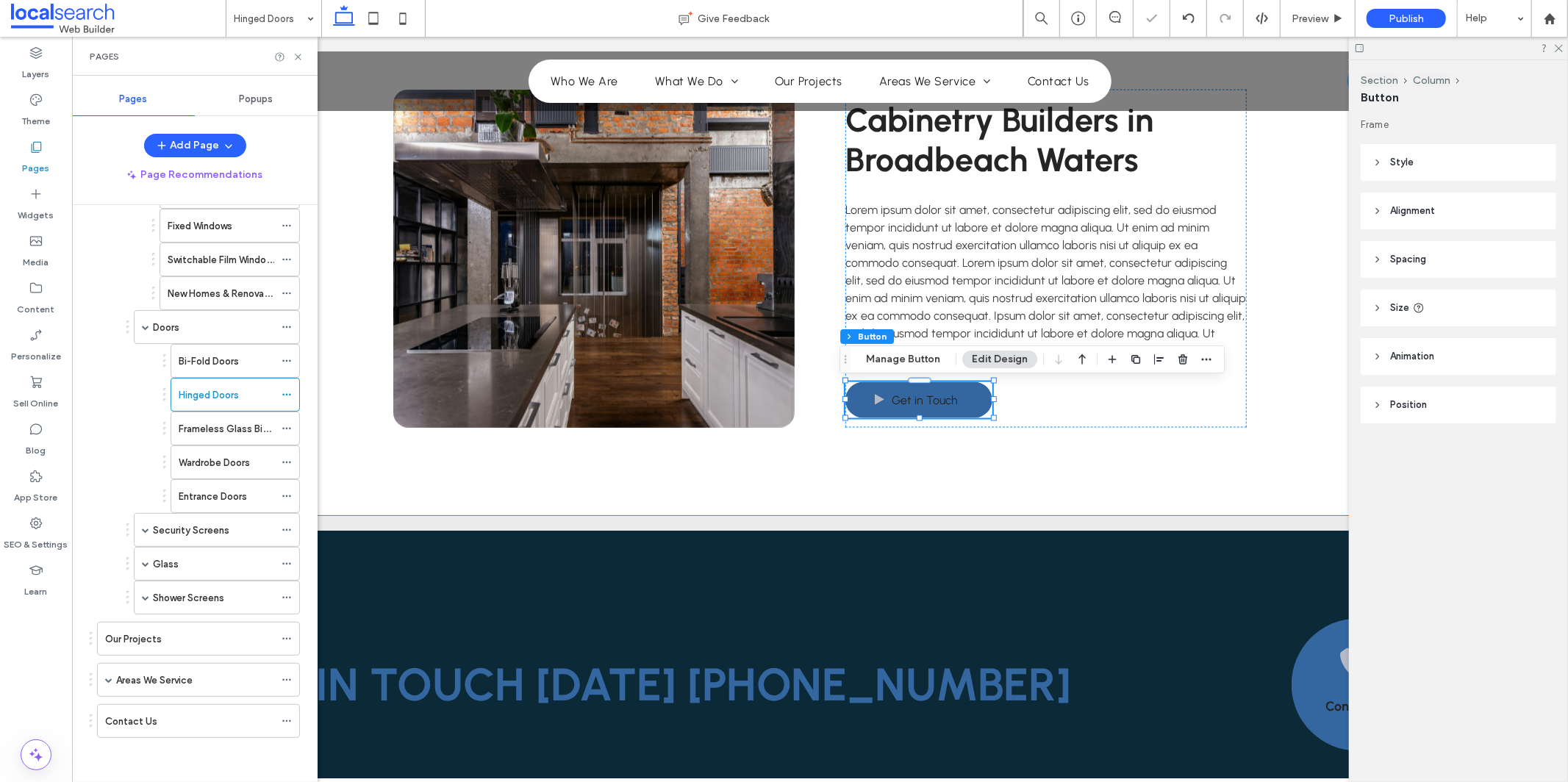
scroll to position [310, 0]
click at [289, 394] on icon at bounding box center [286, 394] width 10 height 10
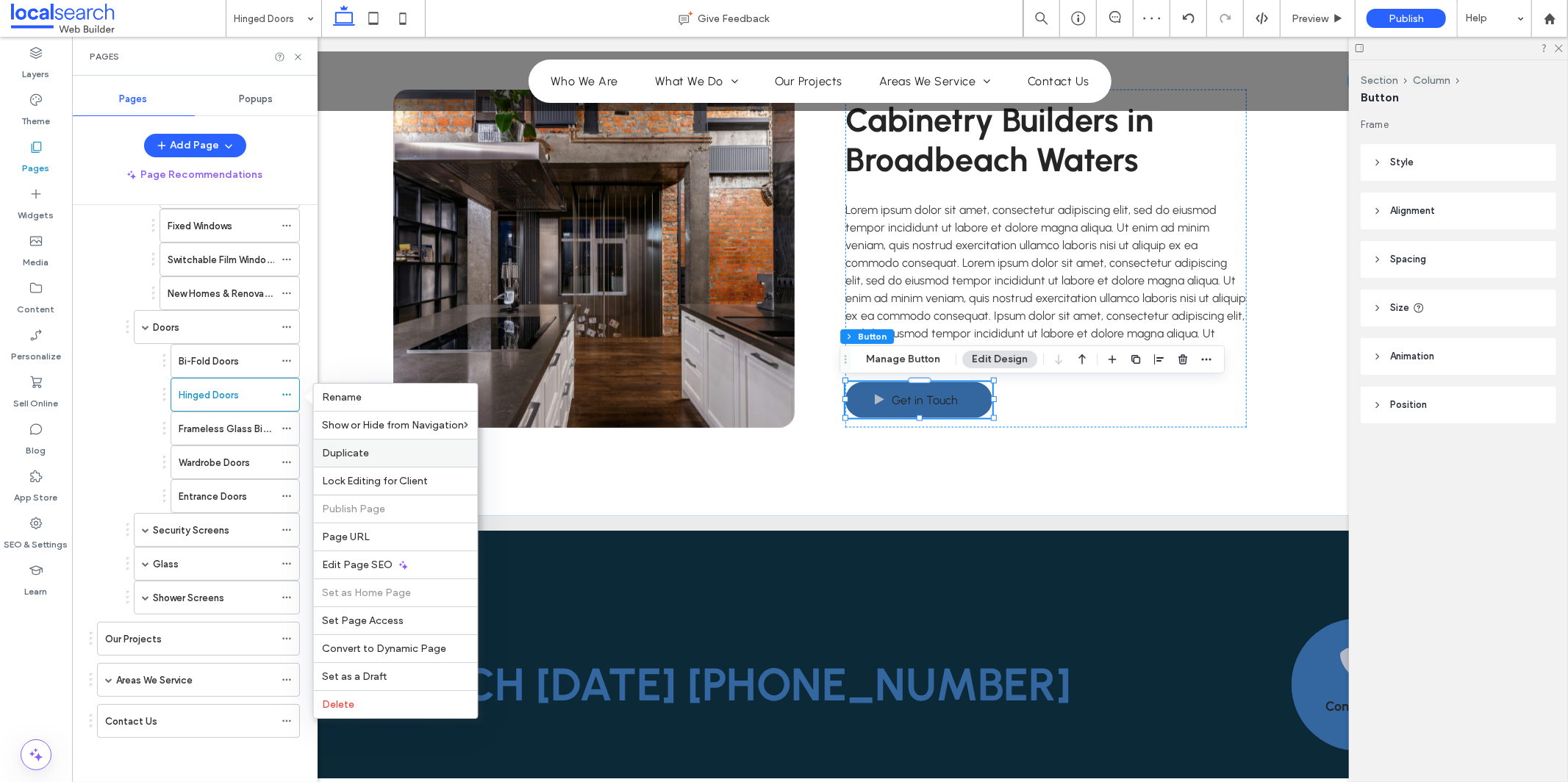
click at [367, 453] on span "Duplicate" at bounding box center [347, 453] width 47 height 13
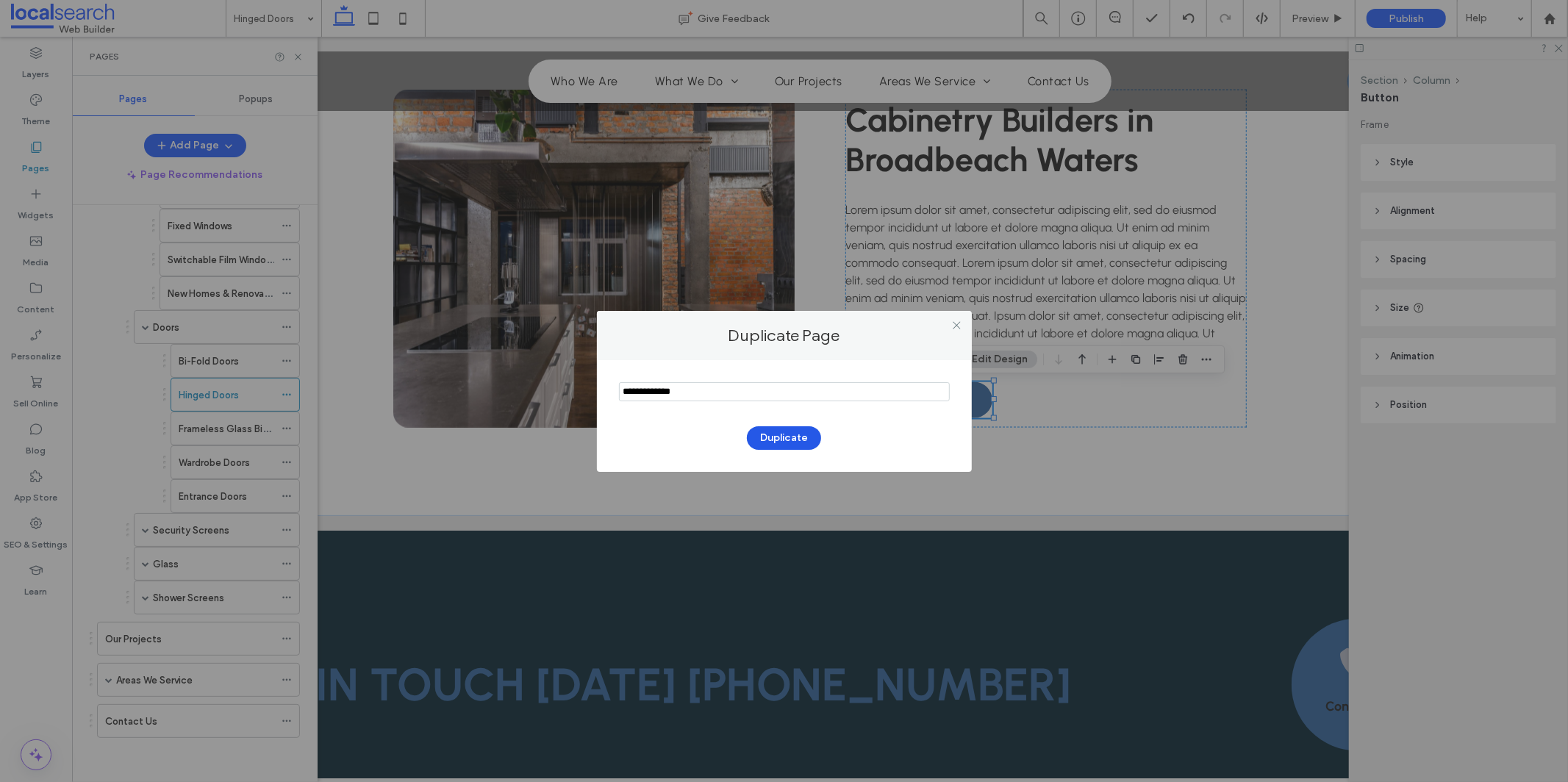
type input "**********"
click at [780, 438] on button "Duplicate" at bounding box center [784, 438] width 74 height 24
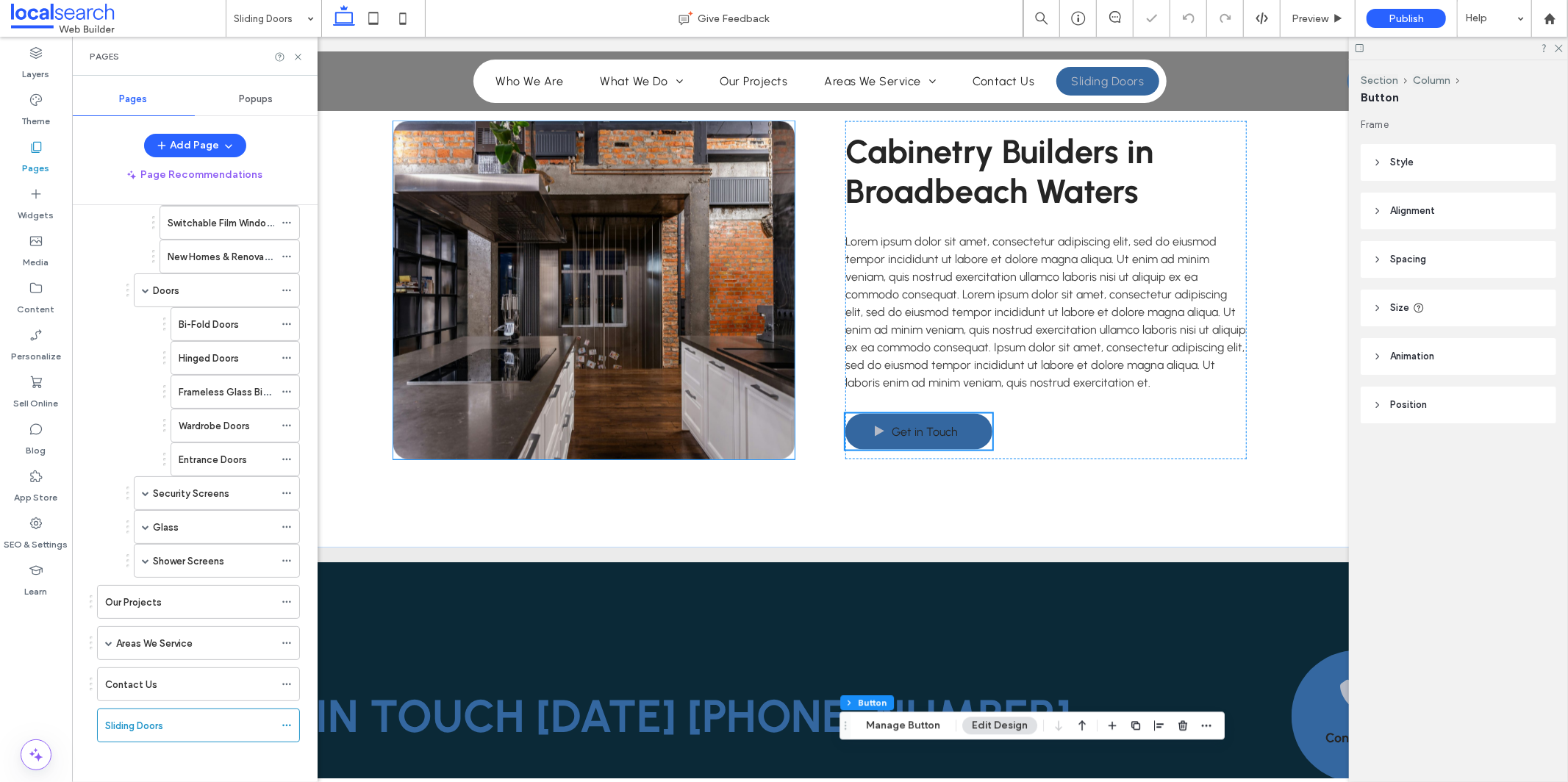
scroll to position [1750, 0]
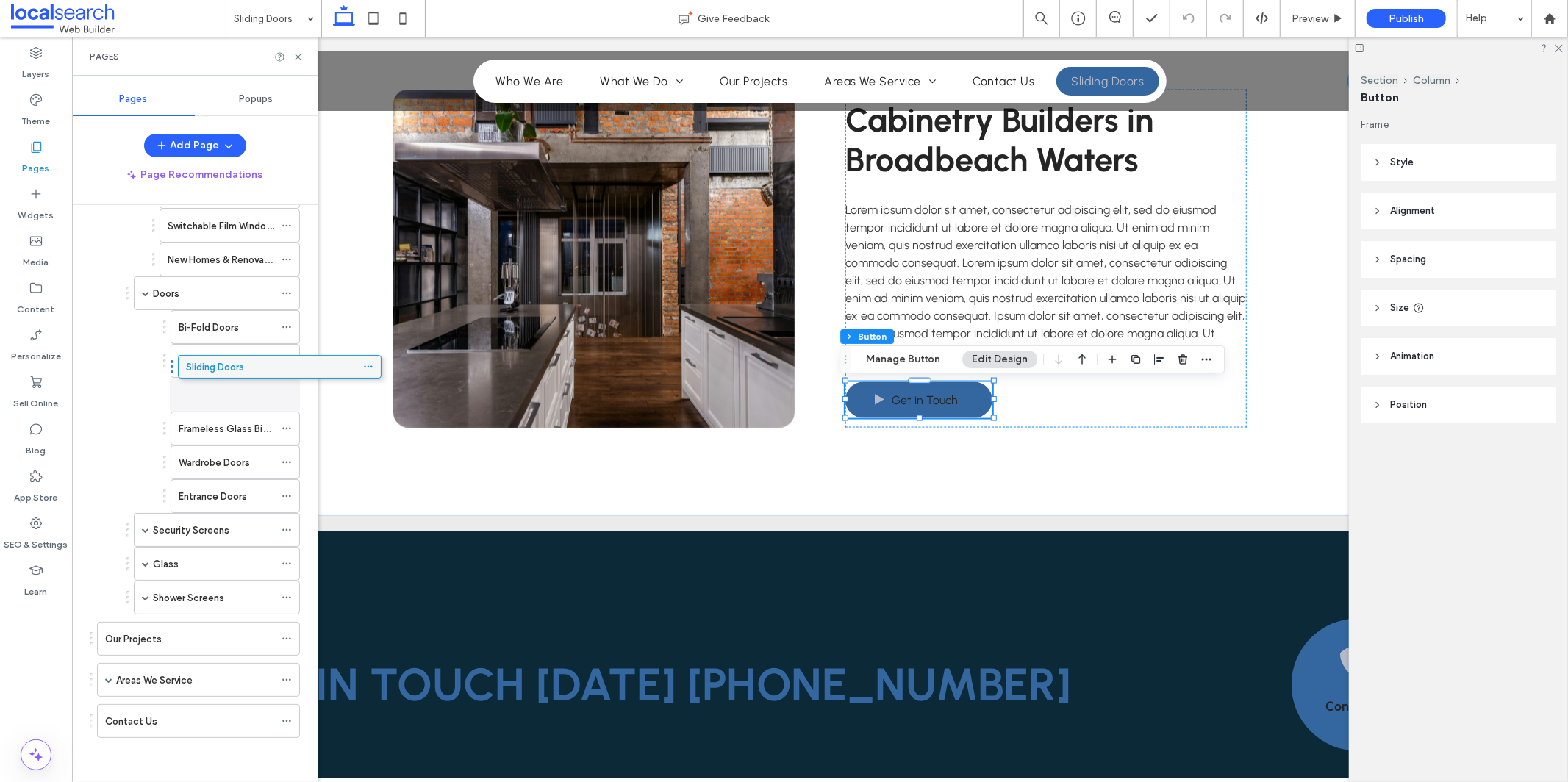
drag, startPoint x: 125, startPoint y: 735, endPoint x: 207, endPoint y: 378, distance: 366.3
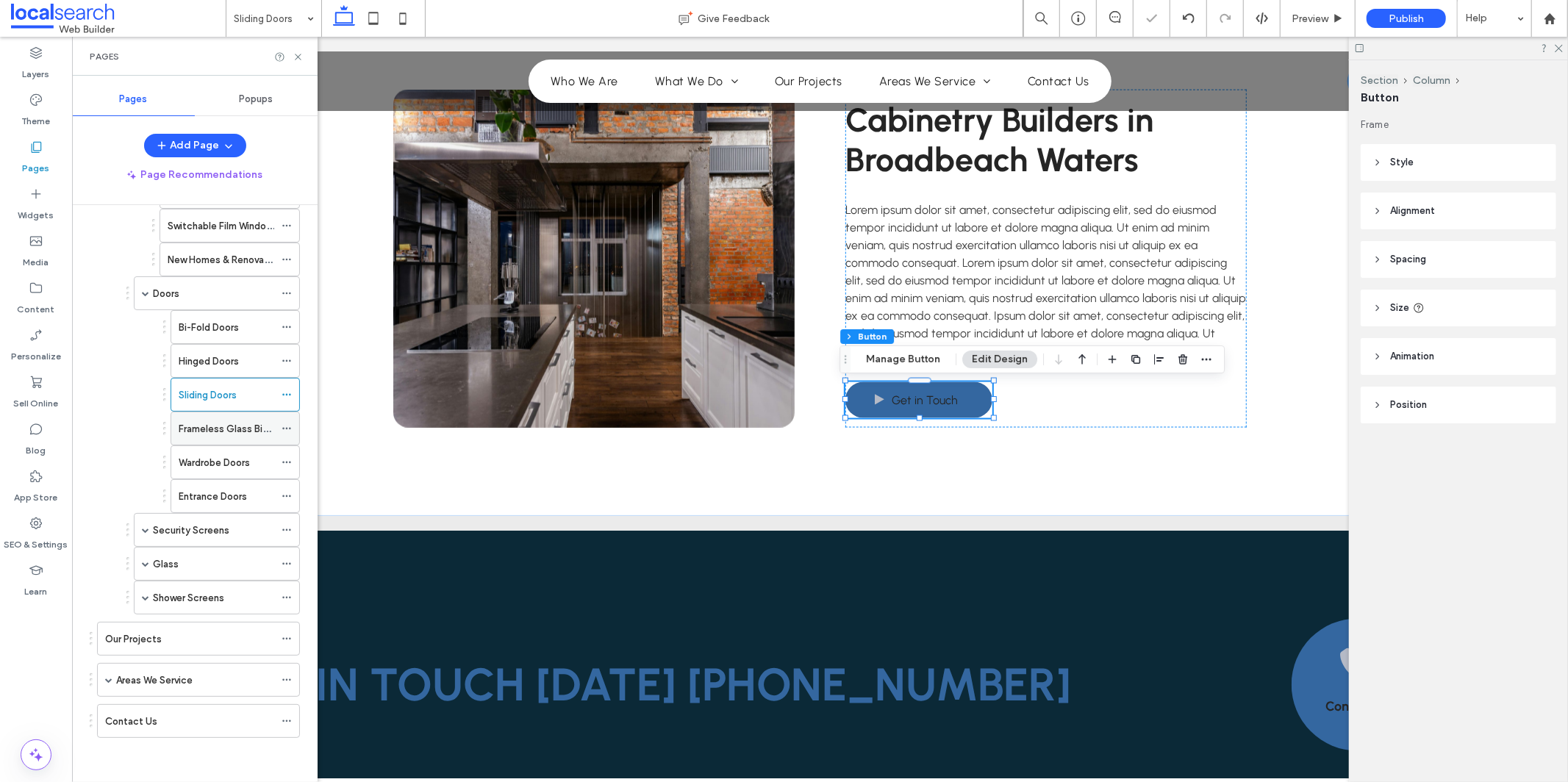
click at [290, 424] on icon at bounding box center [286, 428] width 10 height 10
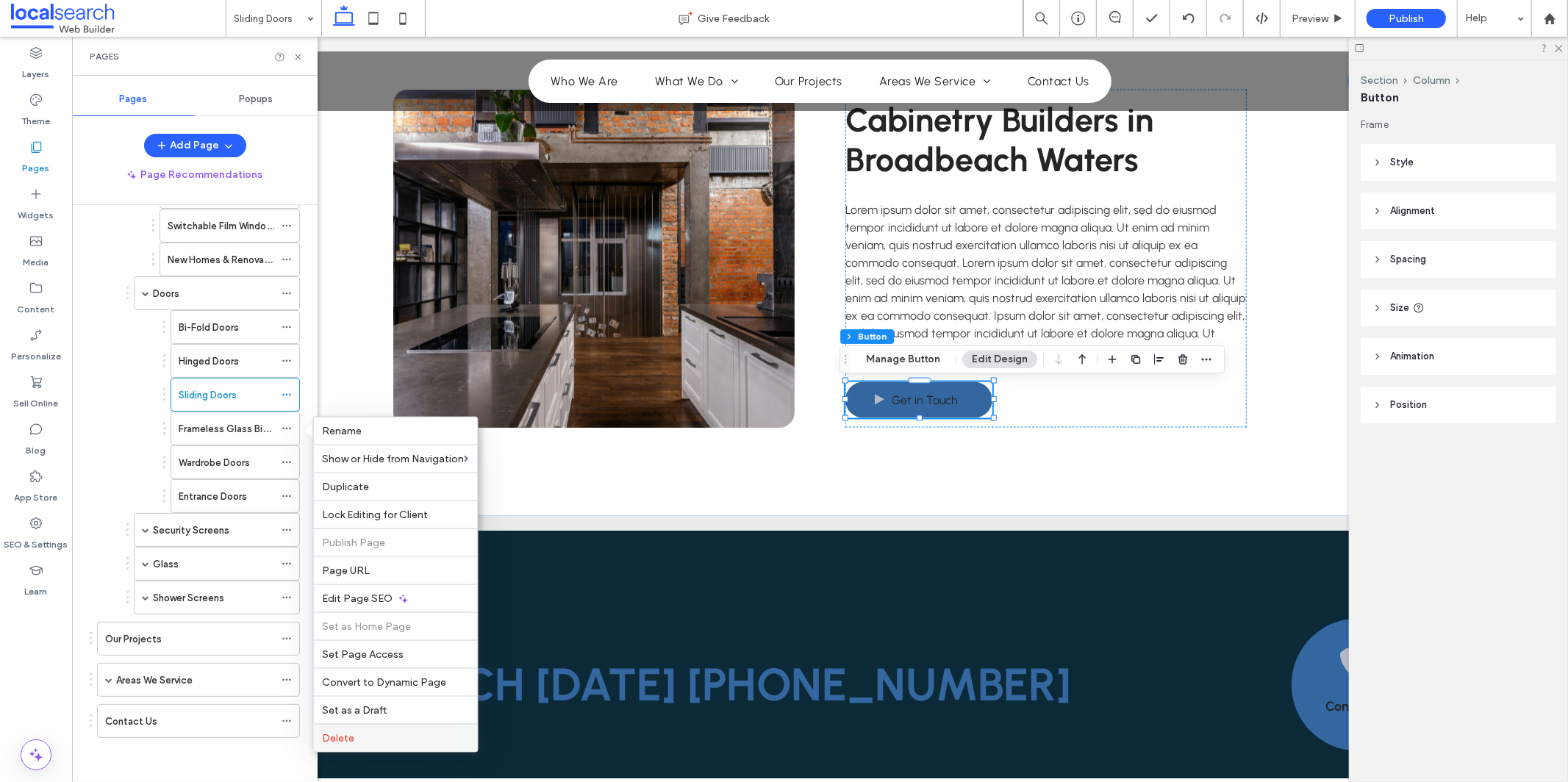
click at [398, 735] on label "Delete" at bounding box center [396, 739] width 146 height 13
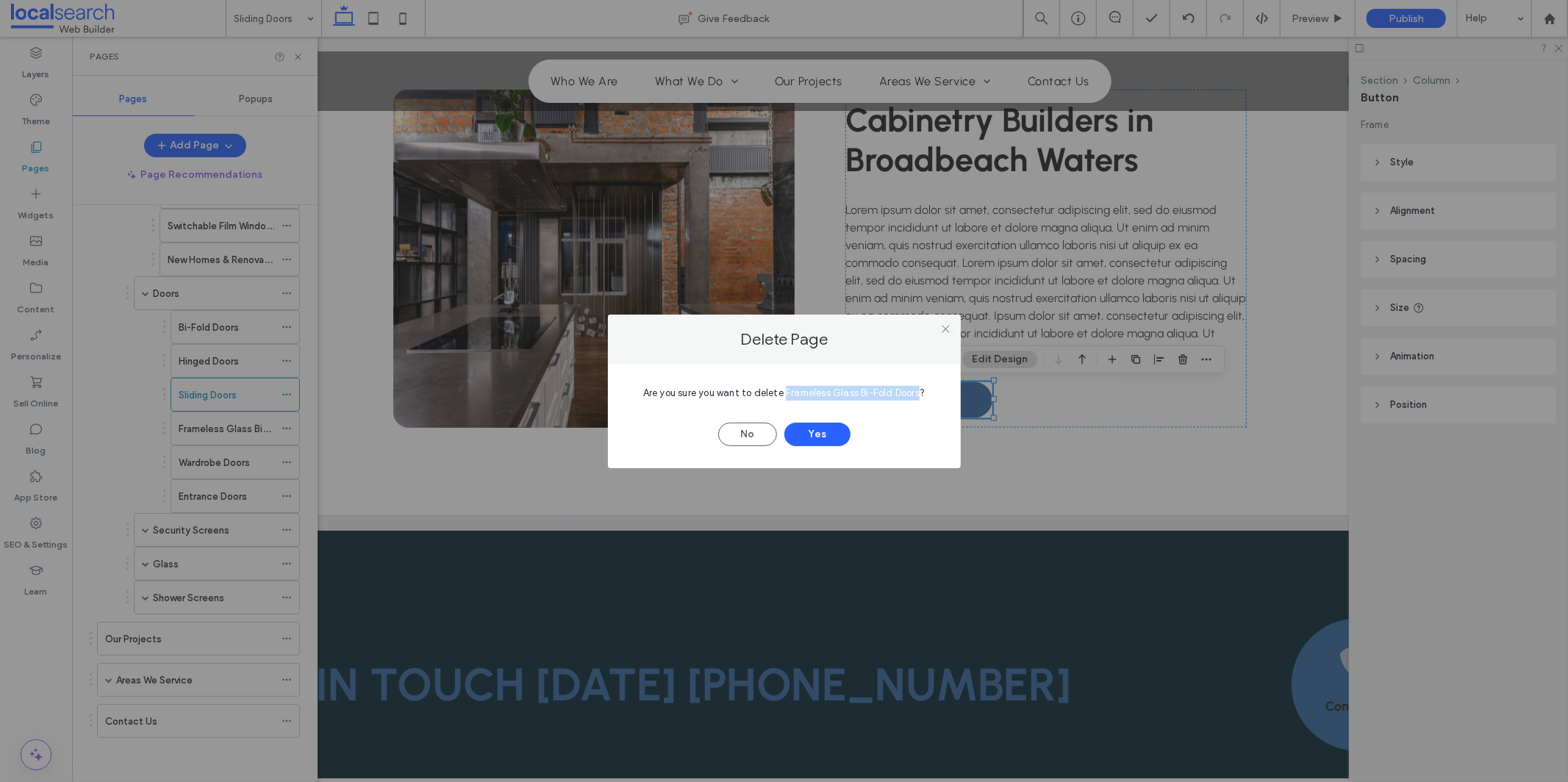
drag, startPoint x: 784, startPoint y: 392, endPoint x: 920, endPoint y: 396, distance: 136.1
click at [920, 396] on span "Are you sure you want to delete Frameless Glass Bi-Fold Doors?" at bounding box center [784, 393] width 281 height 11
click at [818, 437] on button "Yes" at bounding box center [818, 434] width 66 height 24
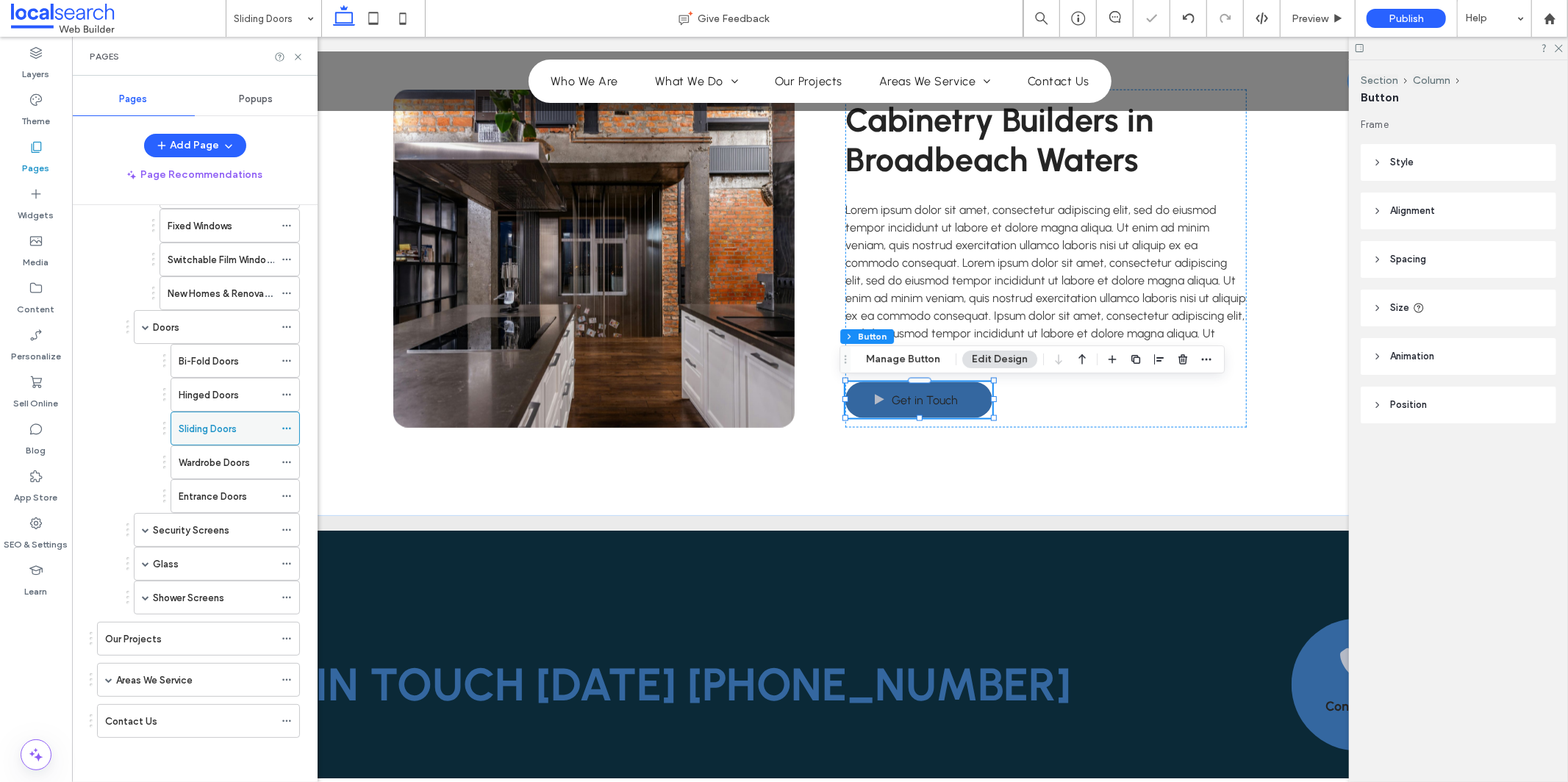
scroll to position [310, 0]
click at [290, 428] on use at bounding box center [286, 429] width 8 height 2
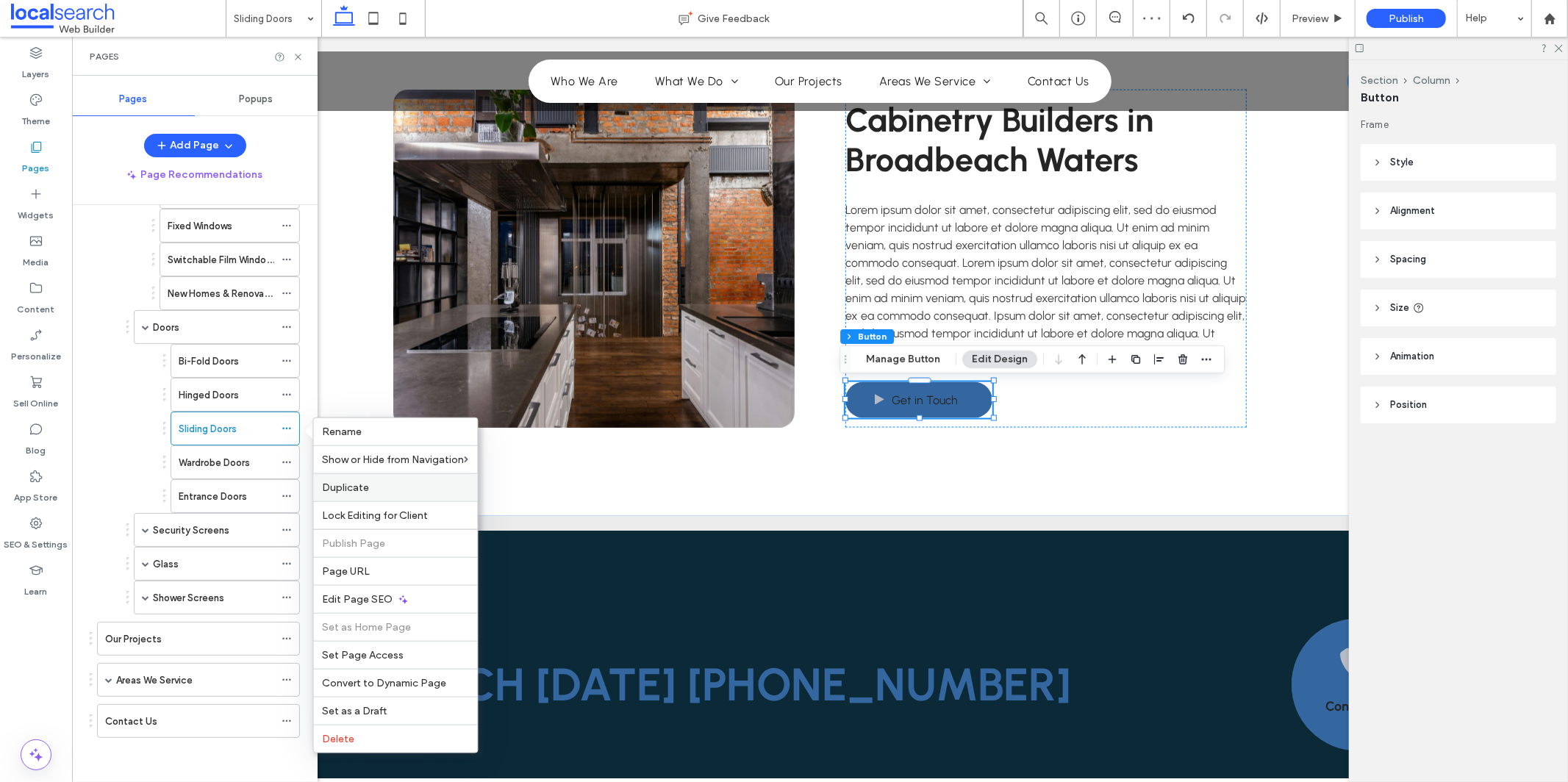
click at [408, 491] on label "Duplicate" at bounding box center [396, 488] width 146 height 13
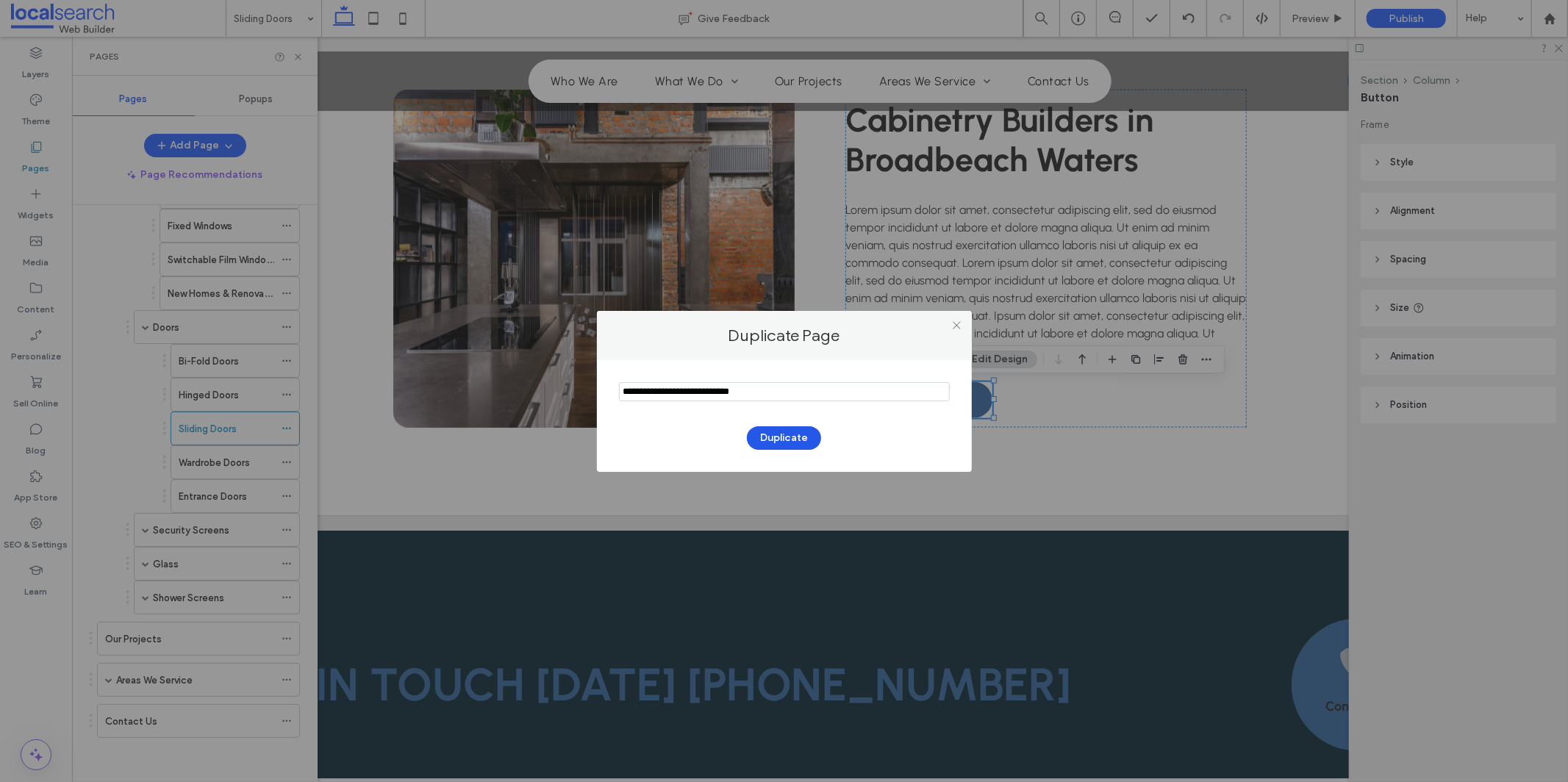
type input "**********"
click at [792, 435] on button "Duplicate" at bounding box center [784, 438] width 74 height 24
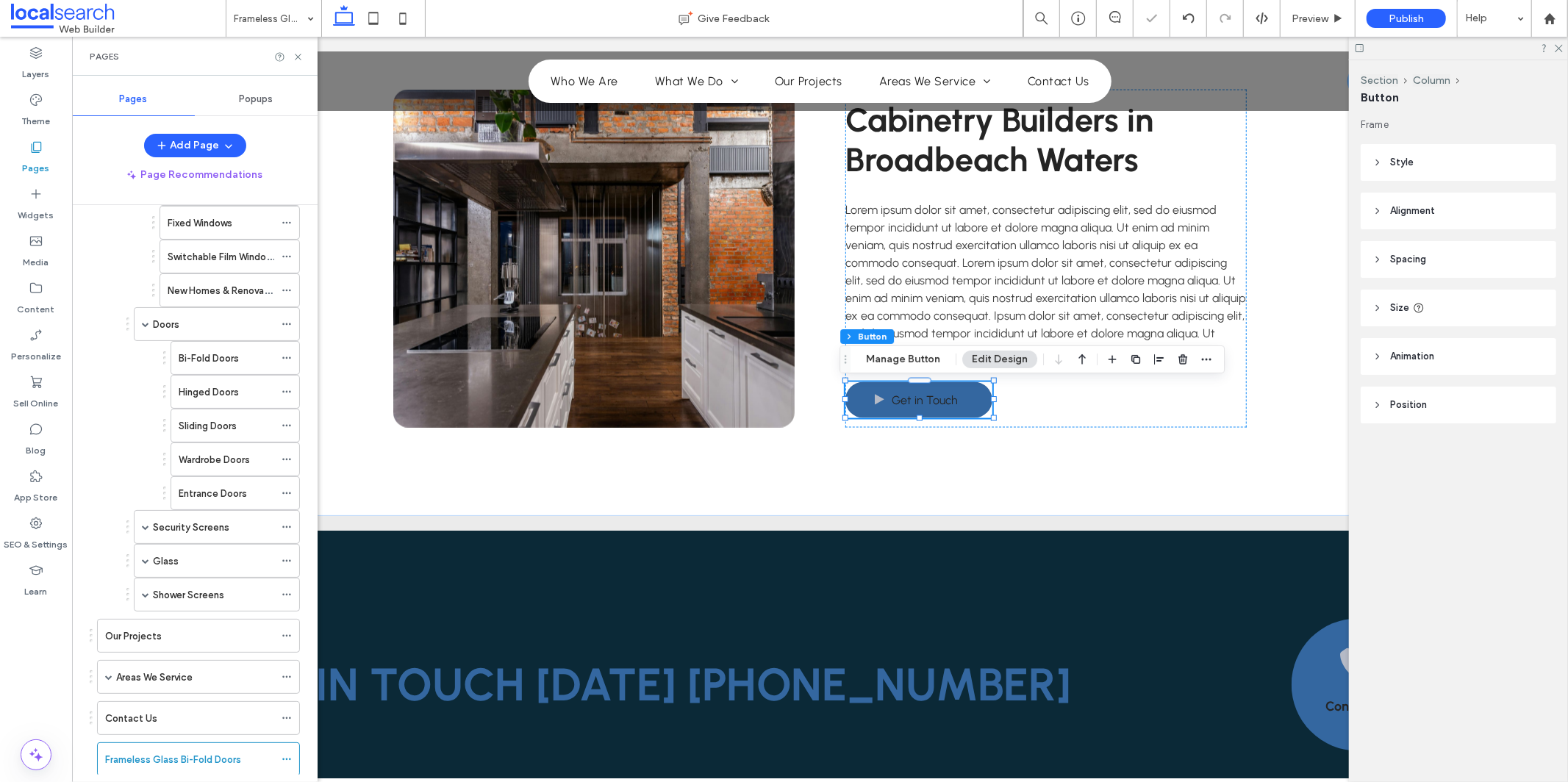
scroll to position [344, 0]
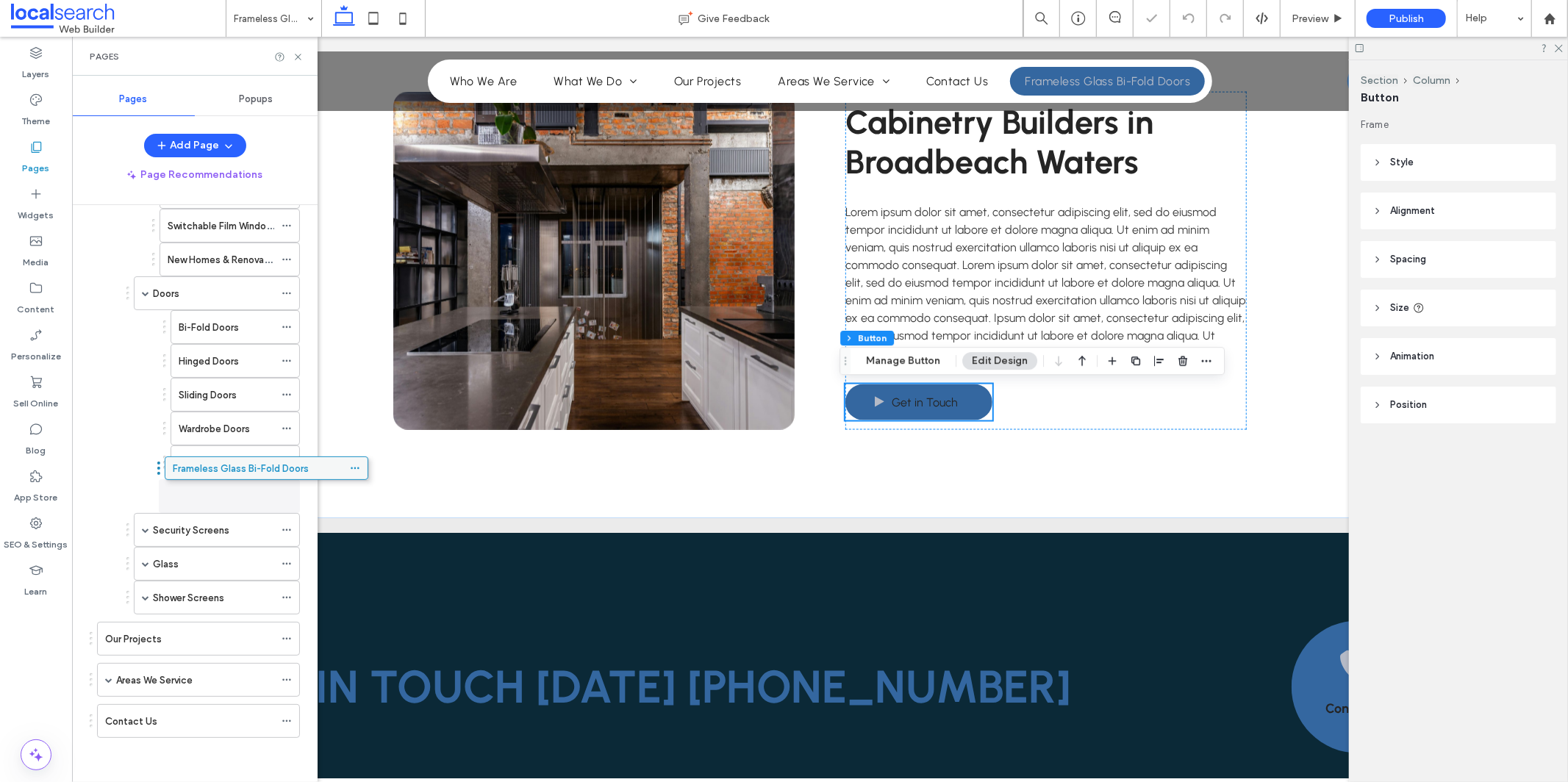
scroll to position [1750, 0]
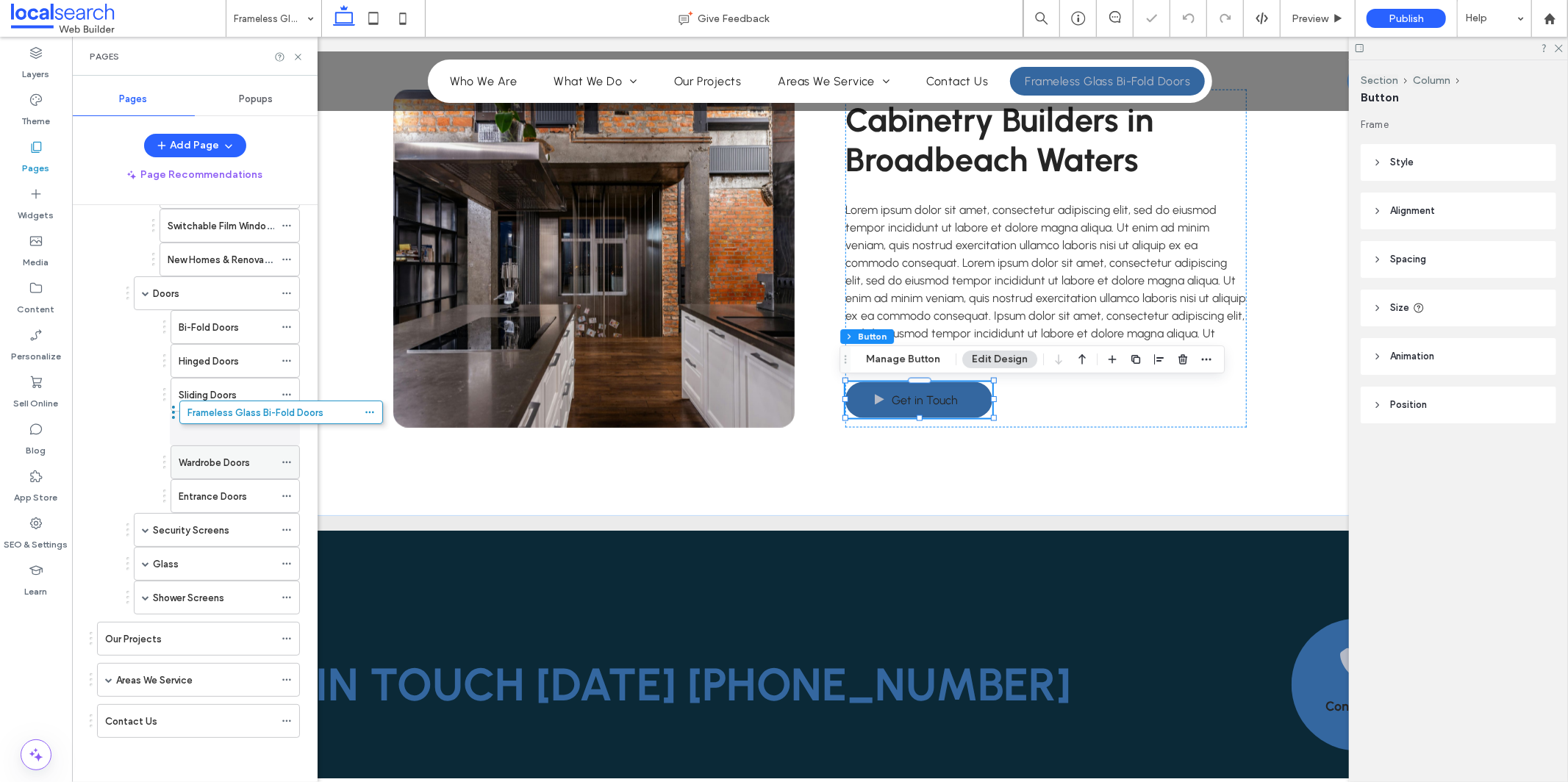
drag, startPoint x: 122, startPoint y: 729, endPoint x: 211, endPoint y: 435, distance: 307.2
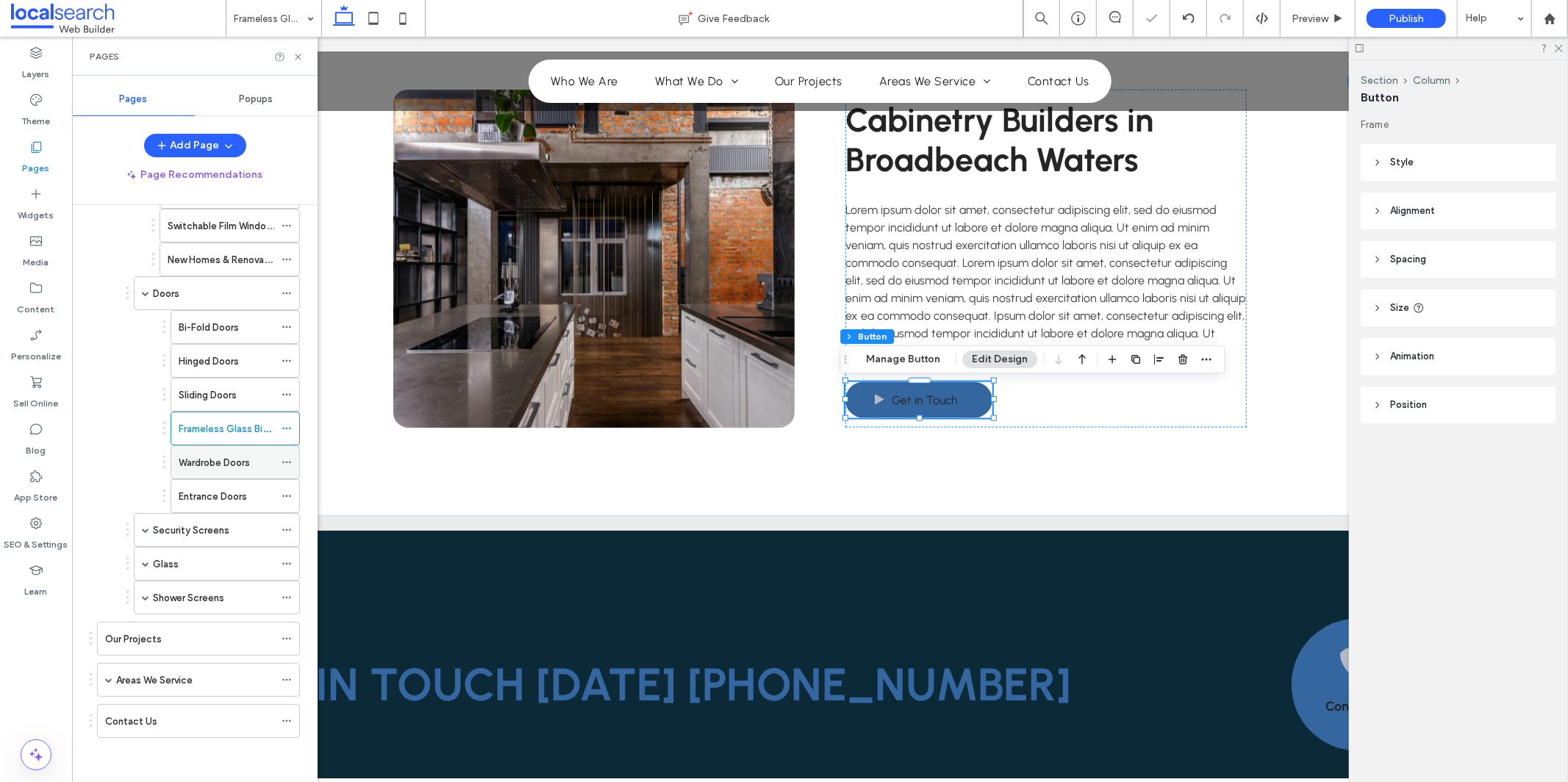
click at [289, 461] on icon at bounding box center [286, 462] width 10 height 10
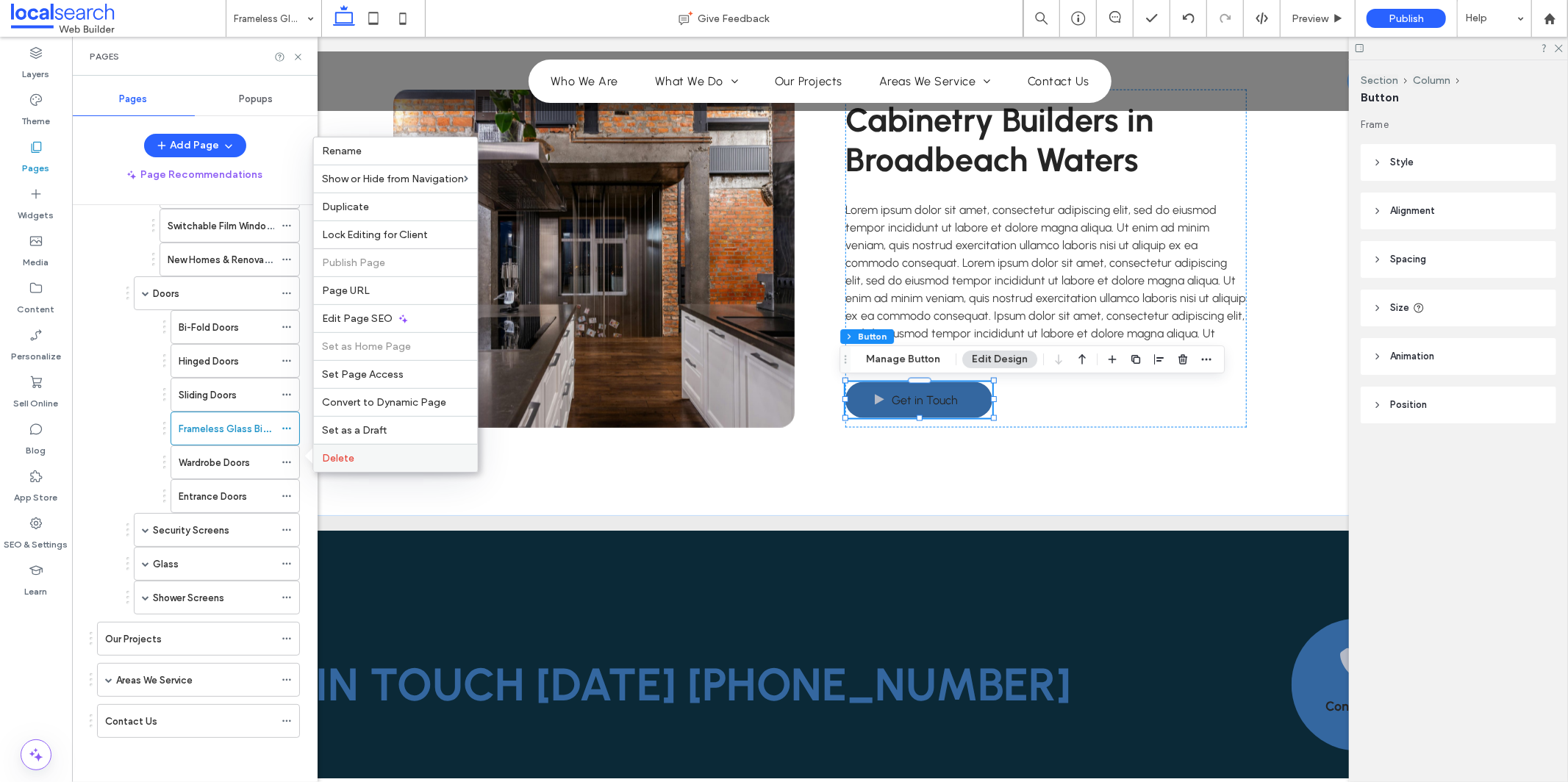
click at [337, 456] on span "Delete" at bounding box center [339, 458] width 32 height 13
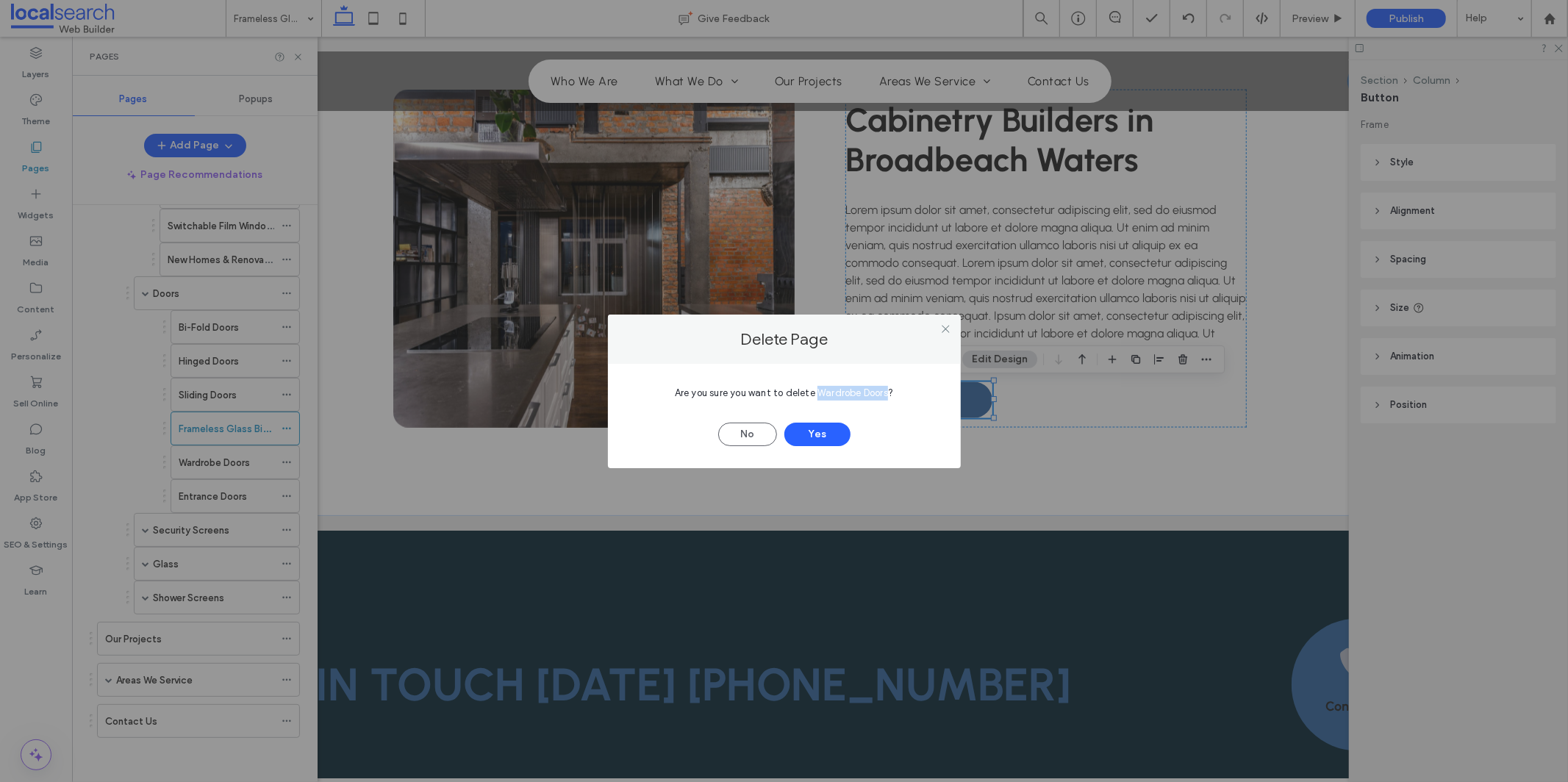
drag, startPoint x: 816, startPoint y: 393, endPoint x: 887, endPoint y: 397, distance: 71.1
click at [887, 397] on span "Are you sure you want to delete Wardrobe Doors?" at bounding box center [784, 393] width 218 height 11
click at [835, 436] on button "Yes" at bounding box center [818, 434] width 66 height 24
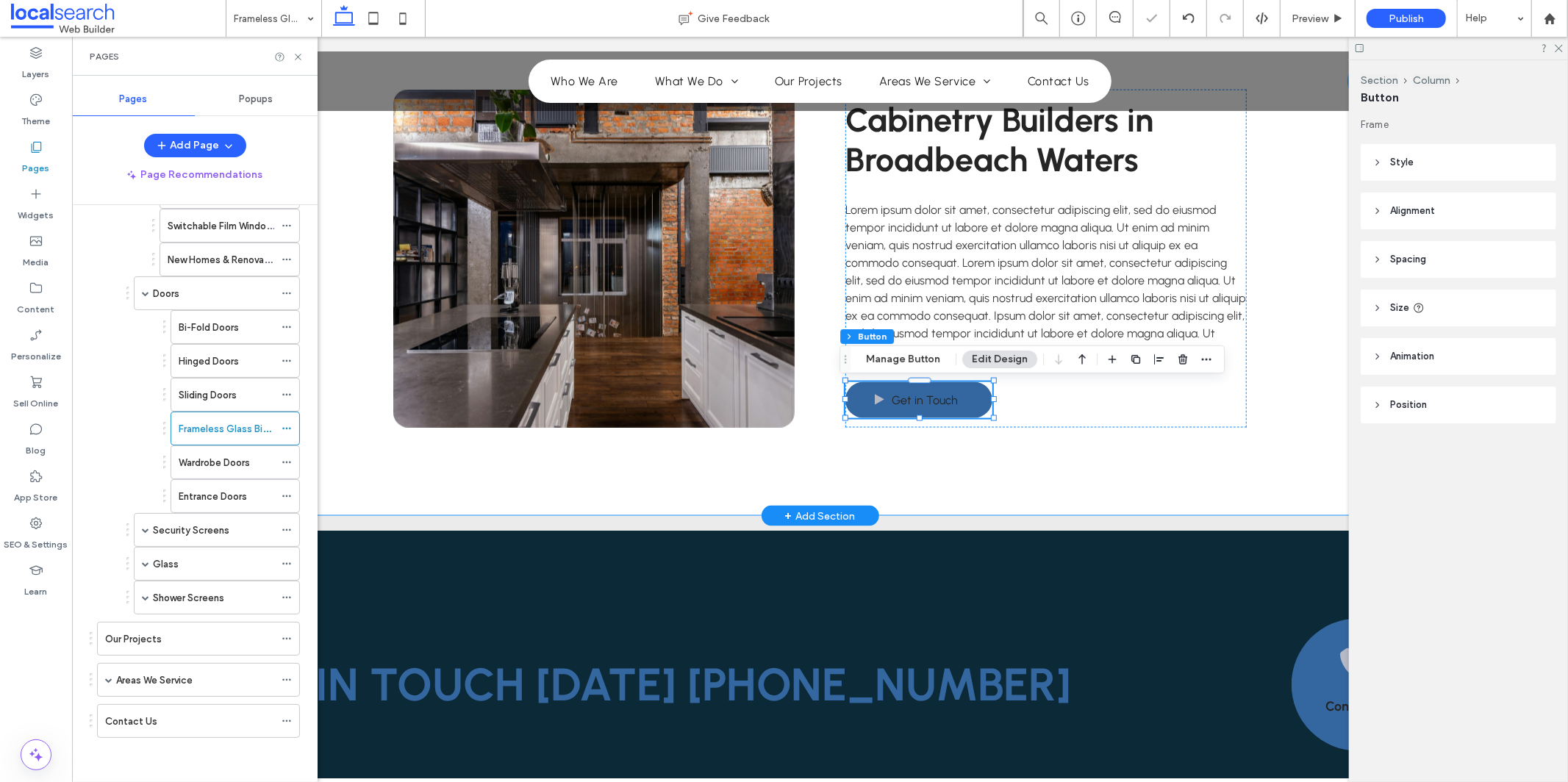
scroll to position [310, 0]
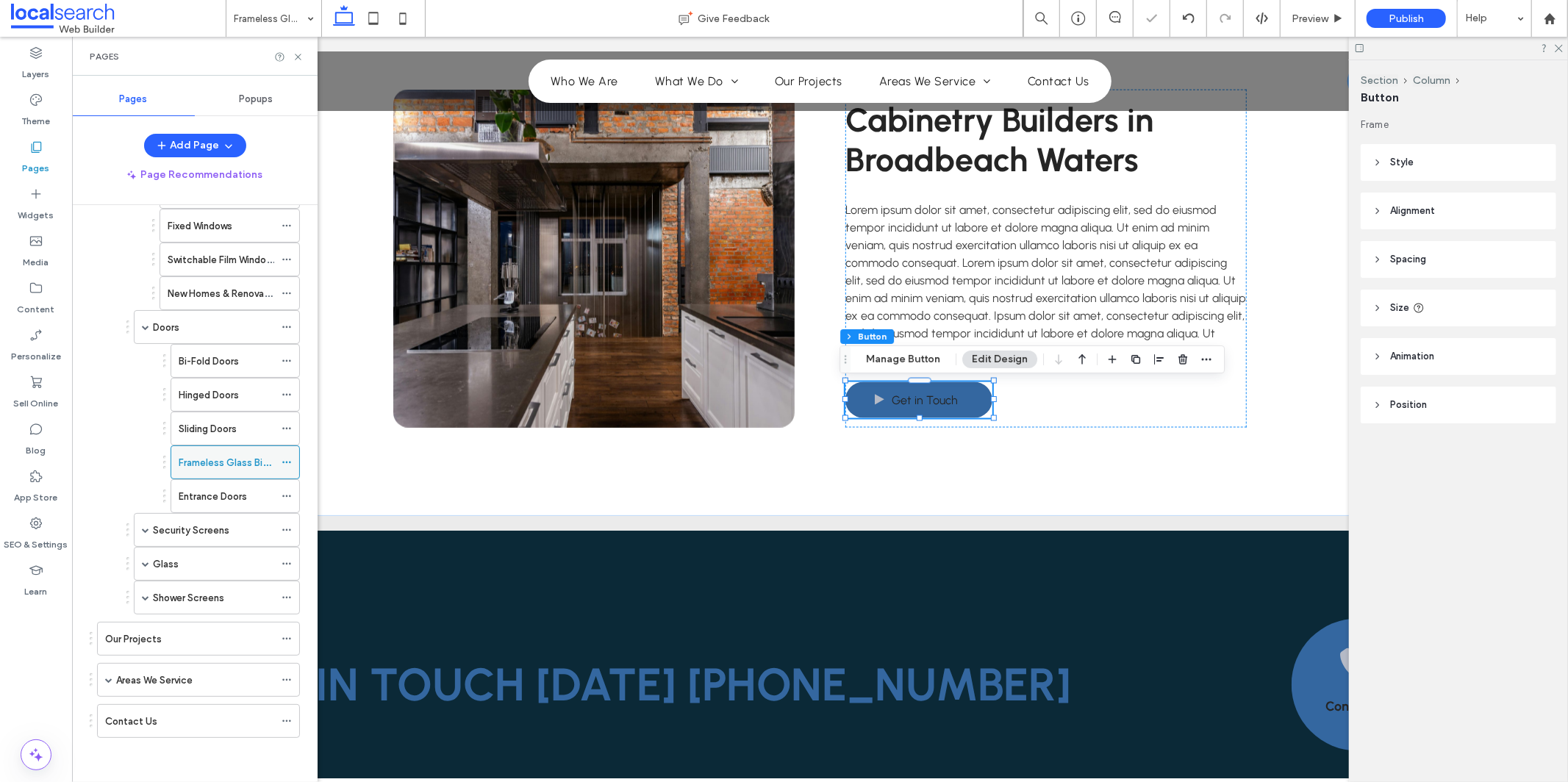
click at [291, 460] on icon at bounding box center [286, 462] width 10 height 10
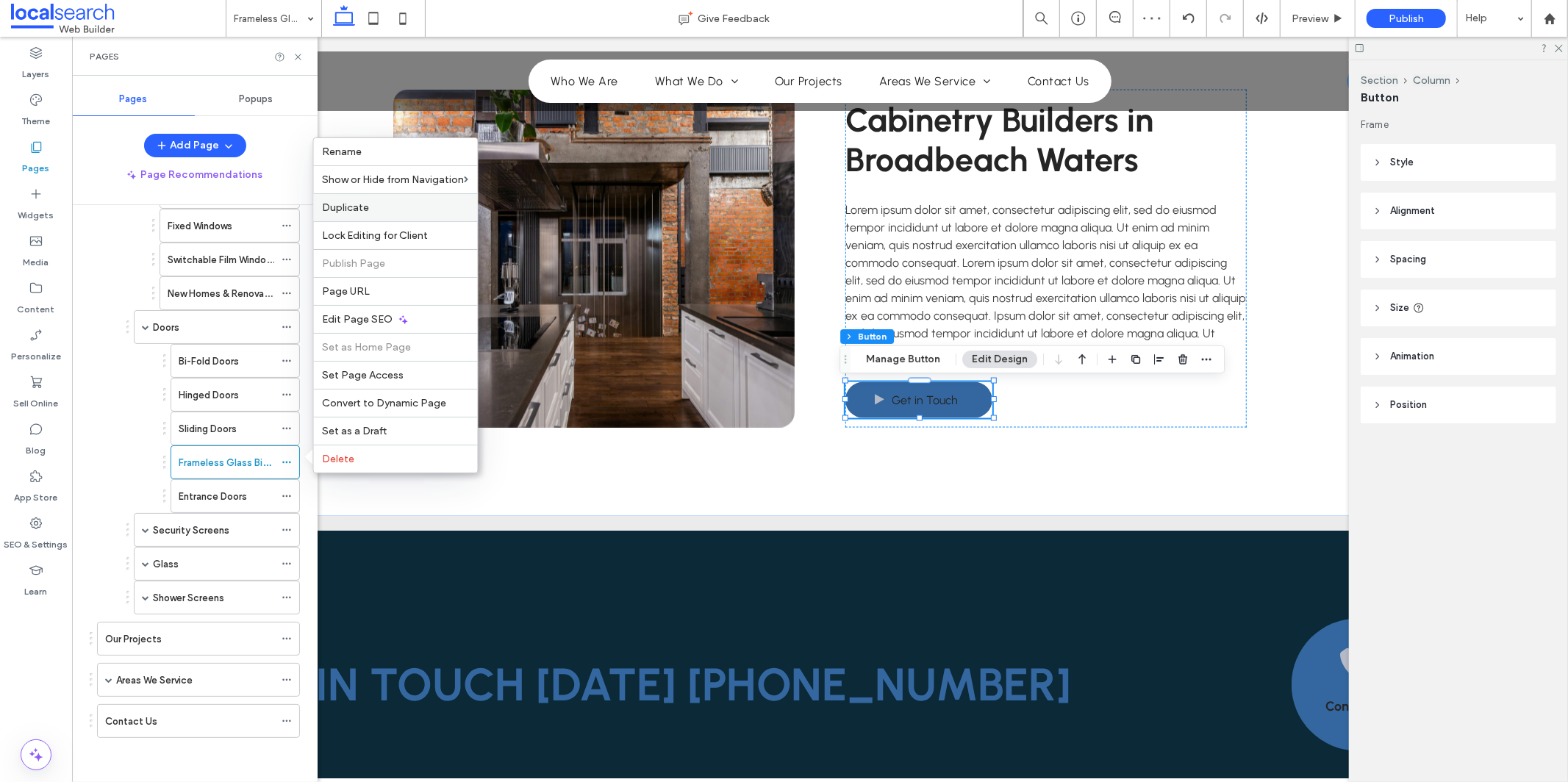
click at [408, 216] on div "Duplicate" at bounding box center [396, 207] width 164 height 28
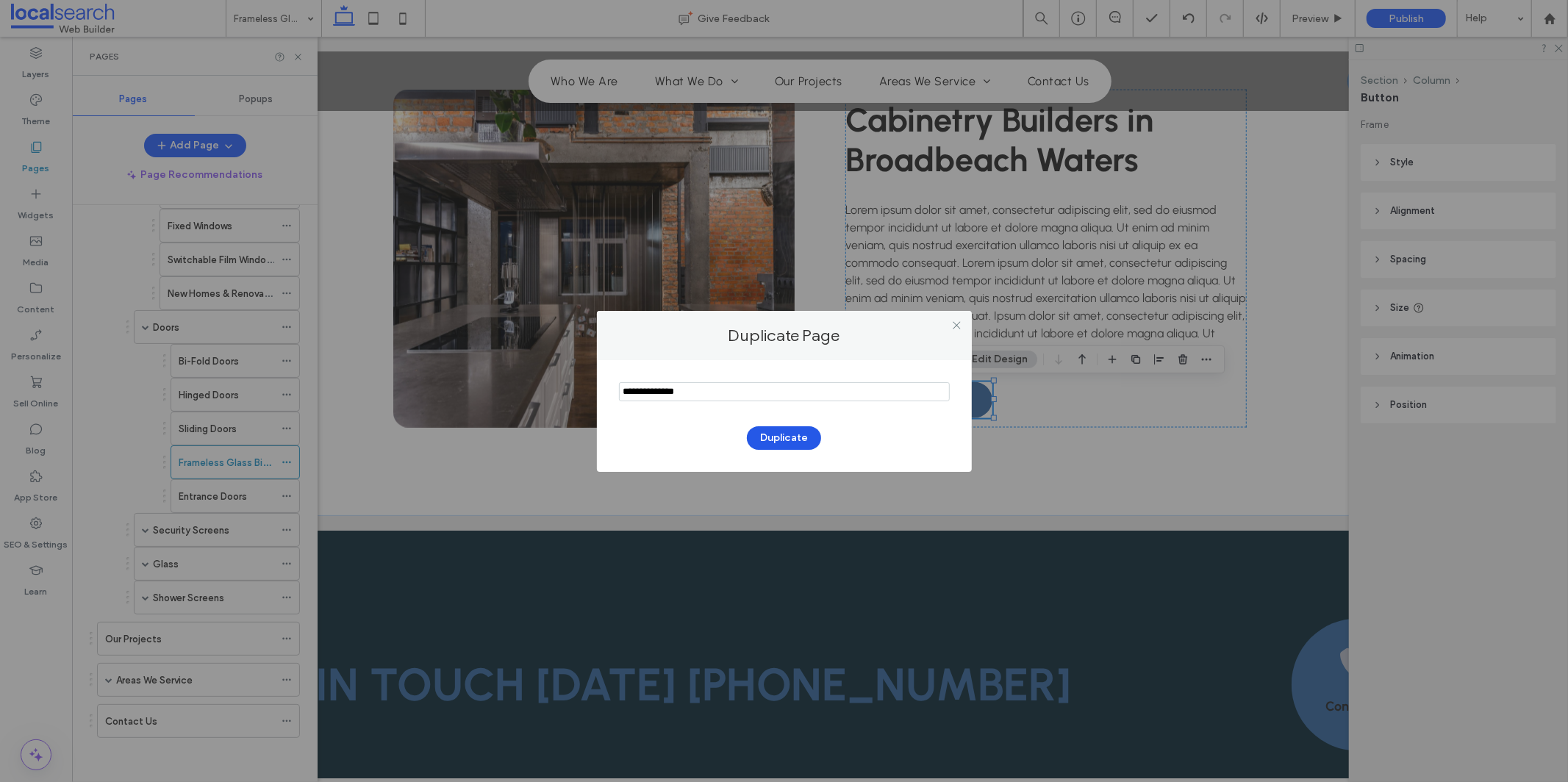
type input "**********"
click at [784, 441] on button "Duplicate" at bounding box center [784, 438] width 74 height 24
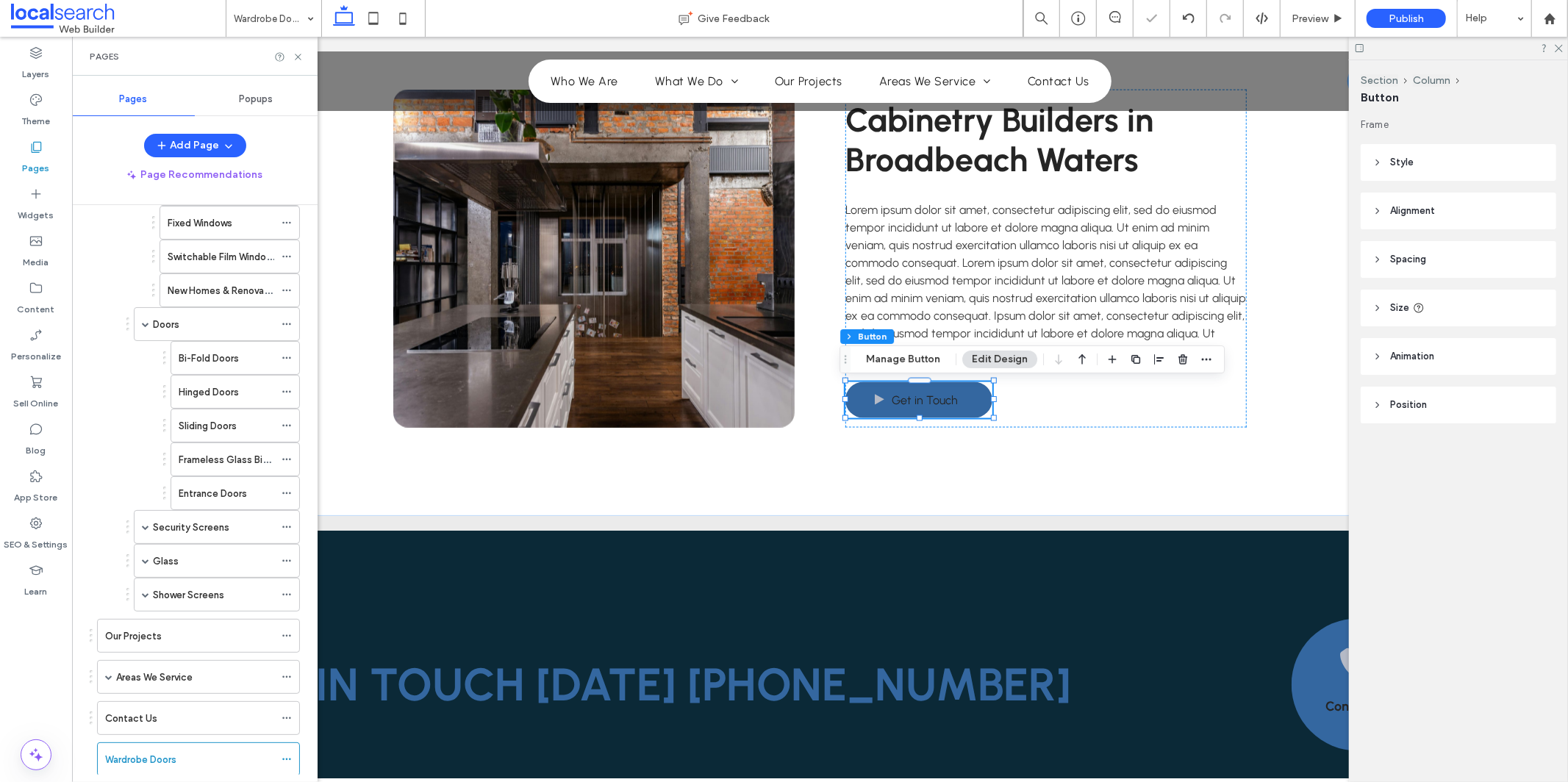
scroll to position [344, 0]
drag, startPoint x: 135, startPoint y: 725, endPoint x: 207, endPoint y: 470, distance: 265.0
click at [291, 493] on icon at bounding box center [286, 496] width 10 height 10
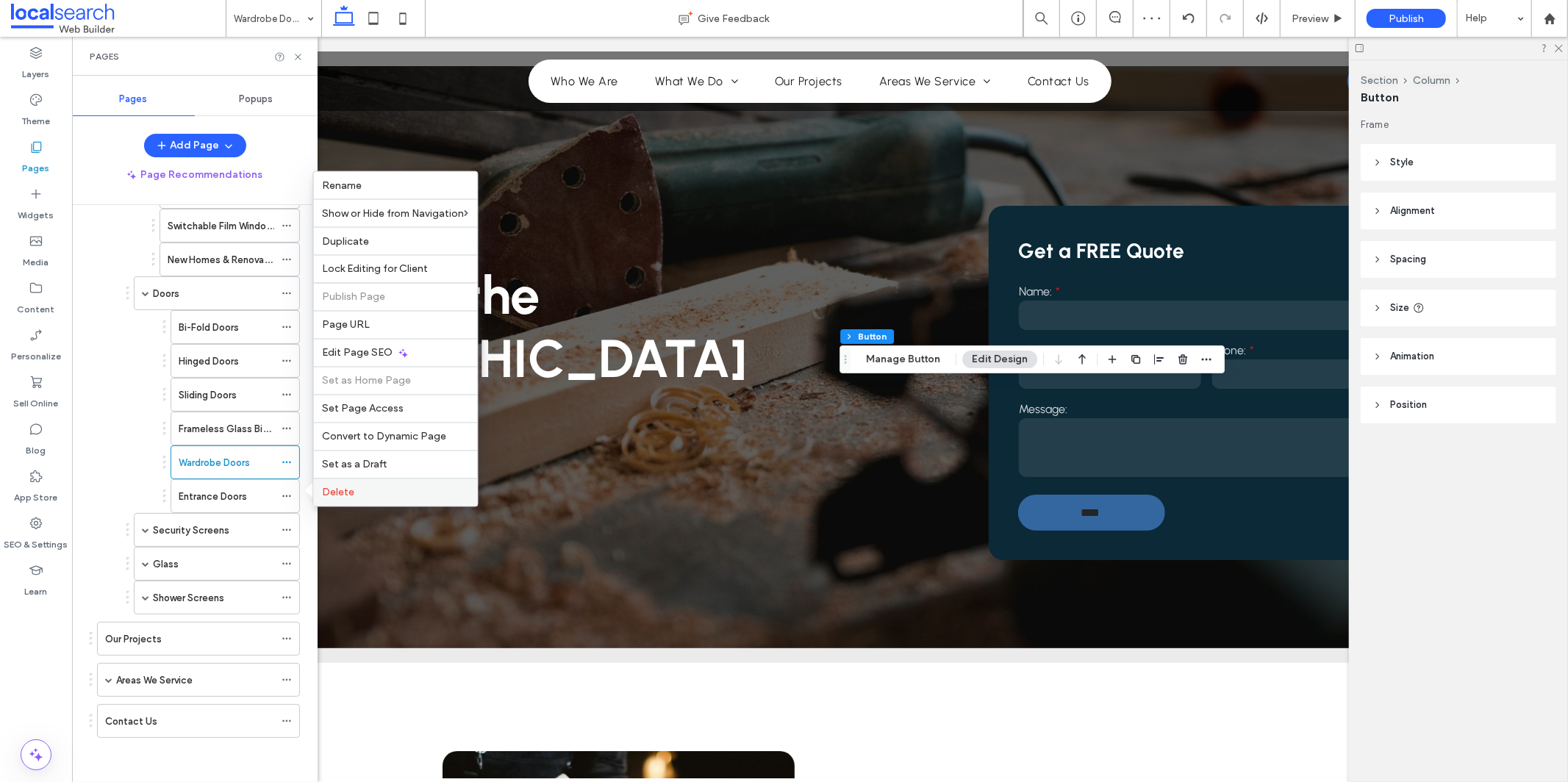
scroll to position [1750, 0]
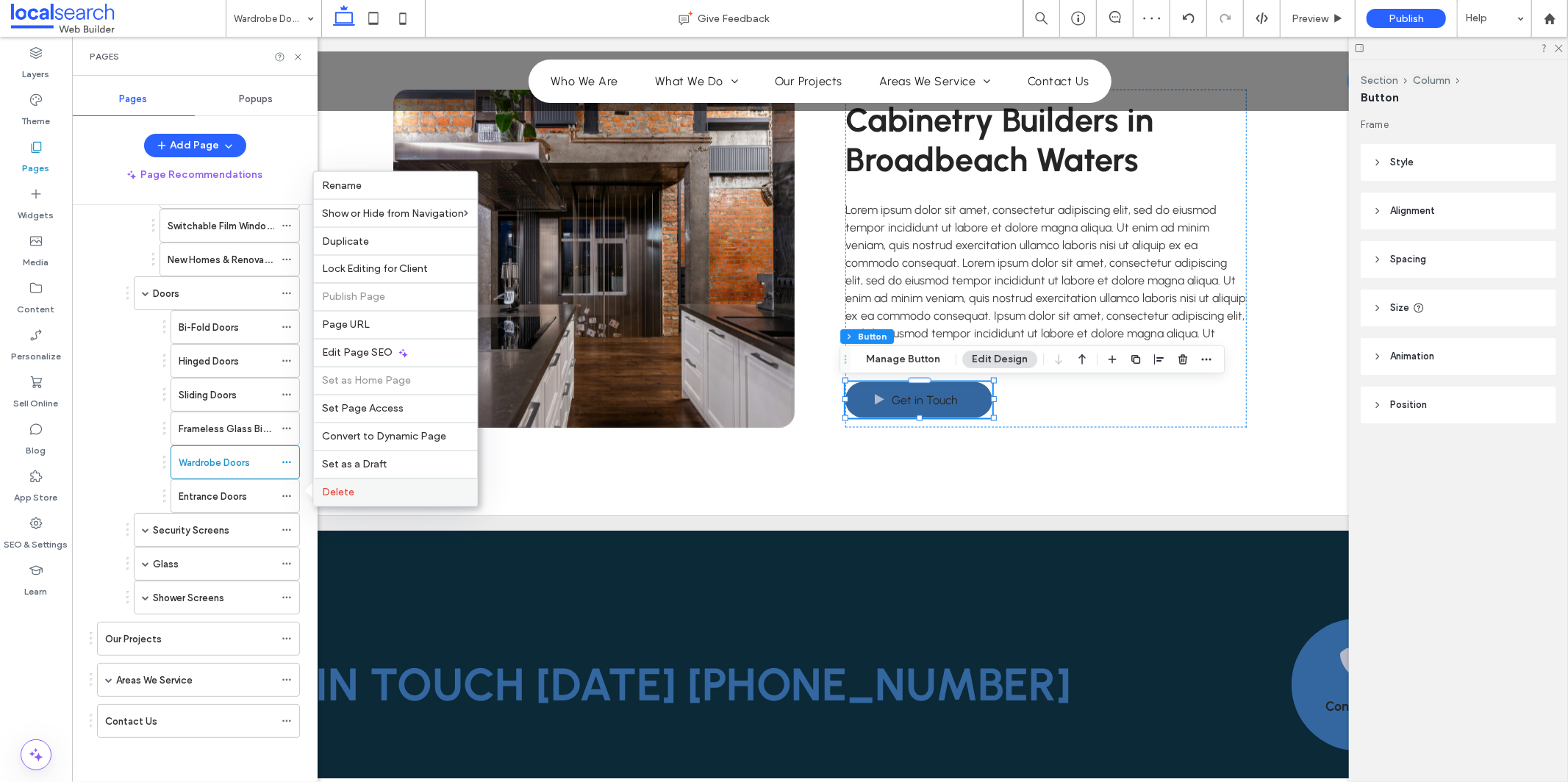
click at [387, 492] on label "Delete" at bounding box center [396, 493] width 146 height 13
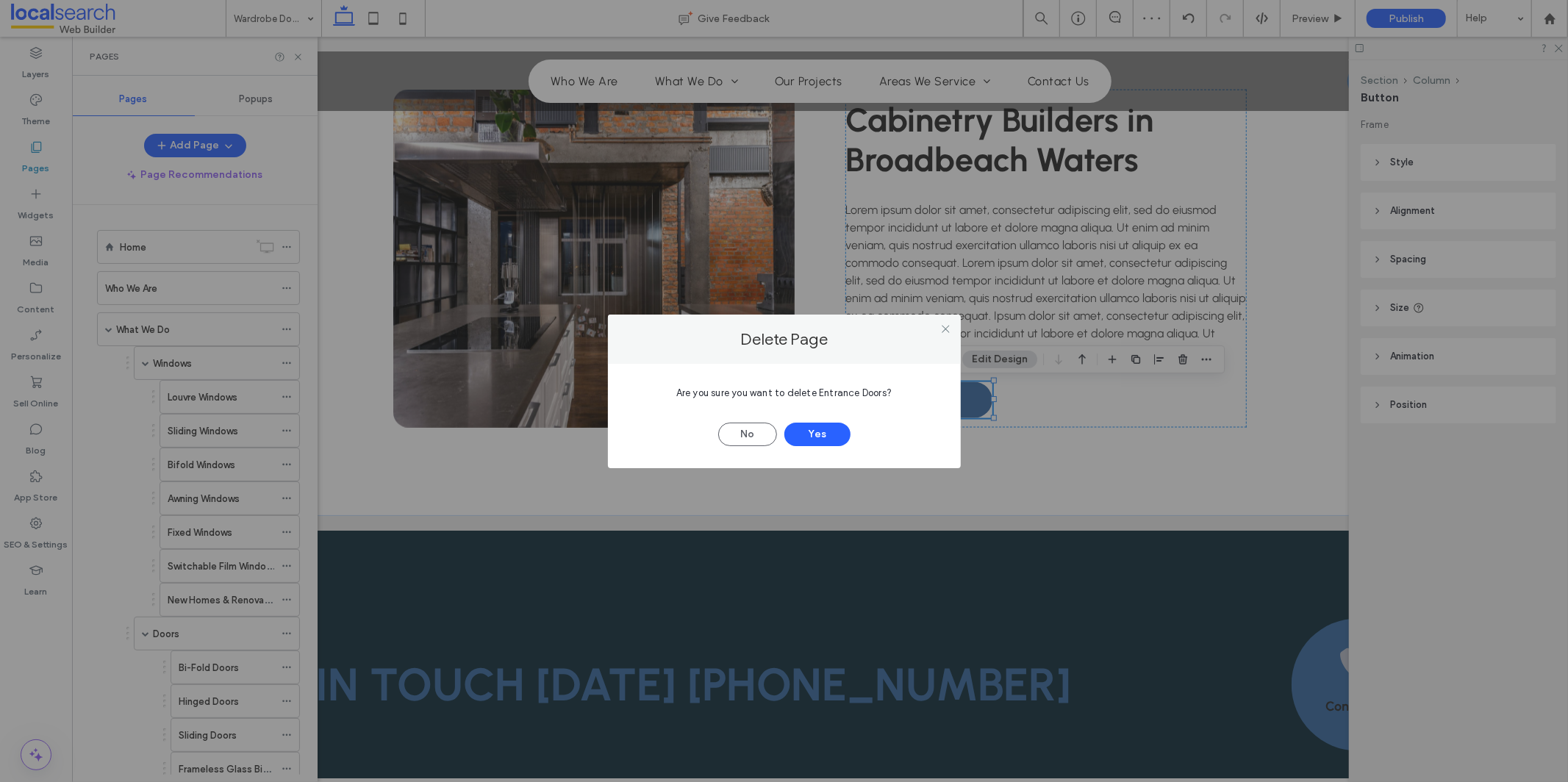
scroll to position [344, 0]
drag, startPoint x: 819, startPoint y: 394, endPoint x: 887, endPoint y: 395, distance: 68.0
click at [887, 395] on span "Are you sure you want to delete Entrance Doors?" at bounding box center [784, 393] width 216 height 11
copy span "Entrance Doors"
click at [807, 434] on button "Yes" at bounding box center [818, 434] width 66 height 24
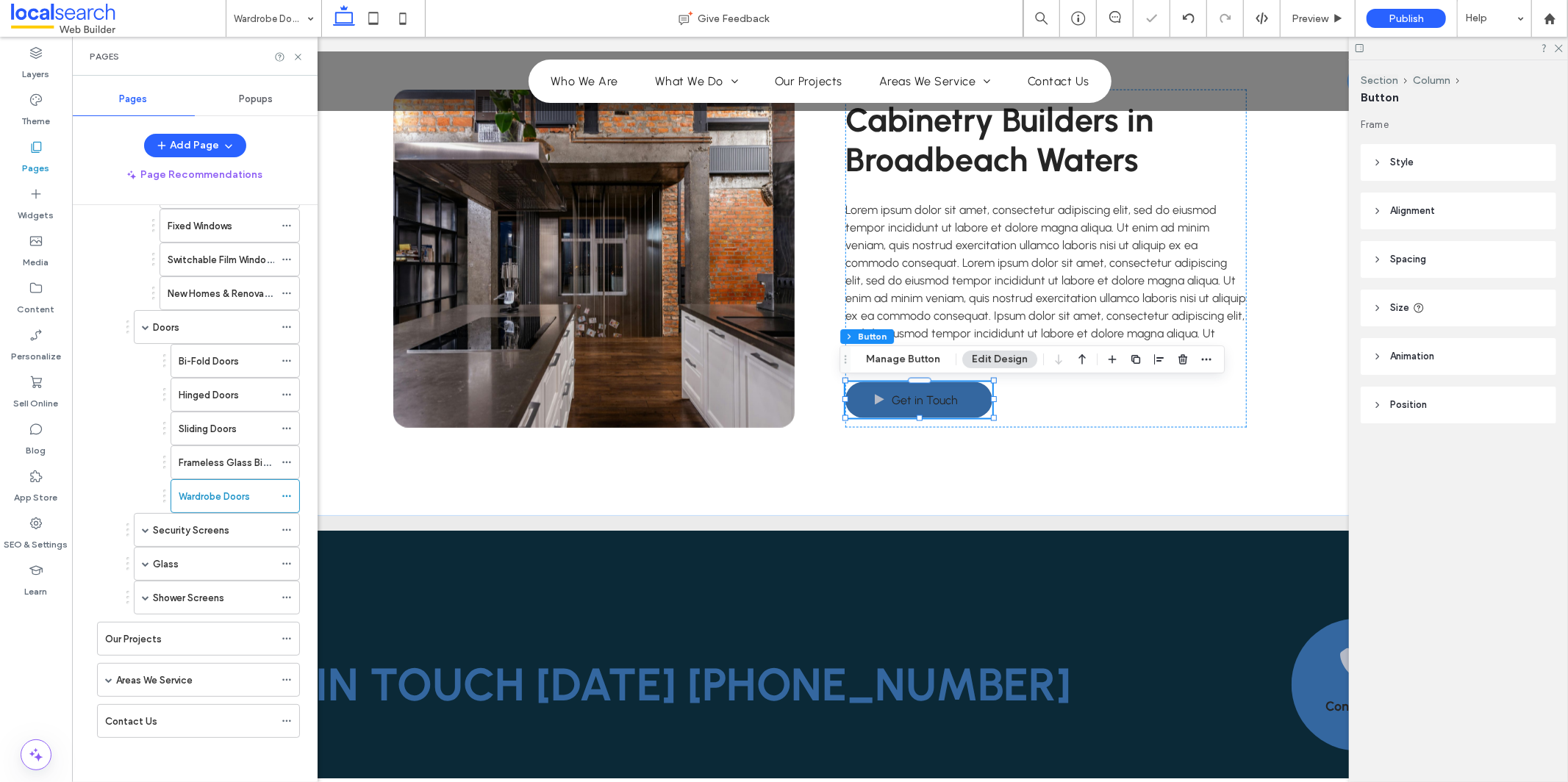
scroll to position [310, 0]
drag, startPoint x: 291, startPoint y: 492, endPoint x: 308, endPoint y: 498, distance: 18.0
click at [291, 492] on icon at bounding box center [286, 496] width 10 height 10
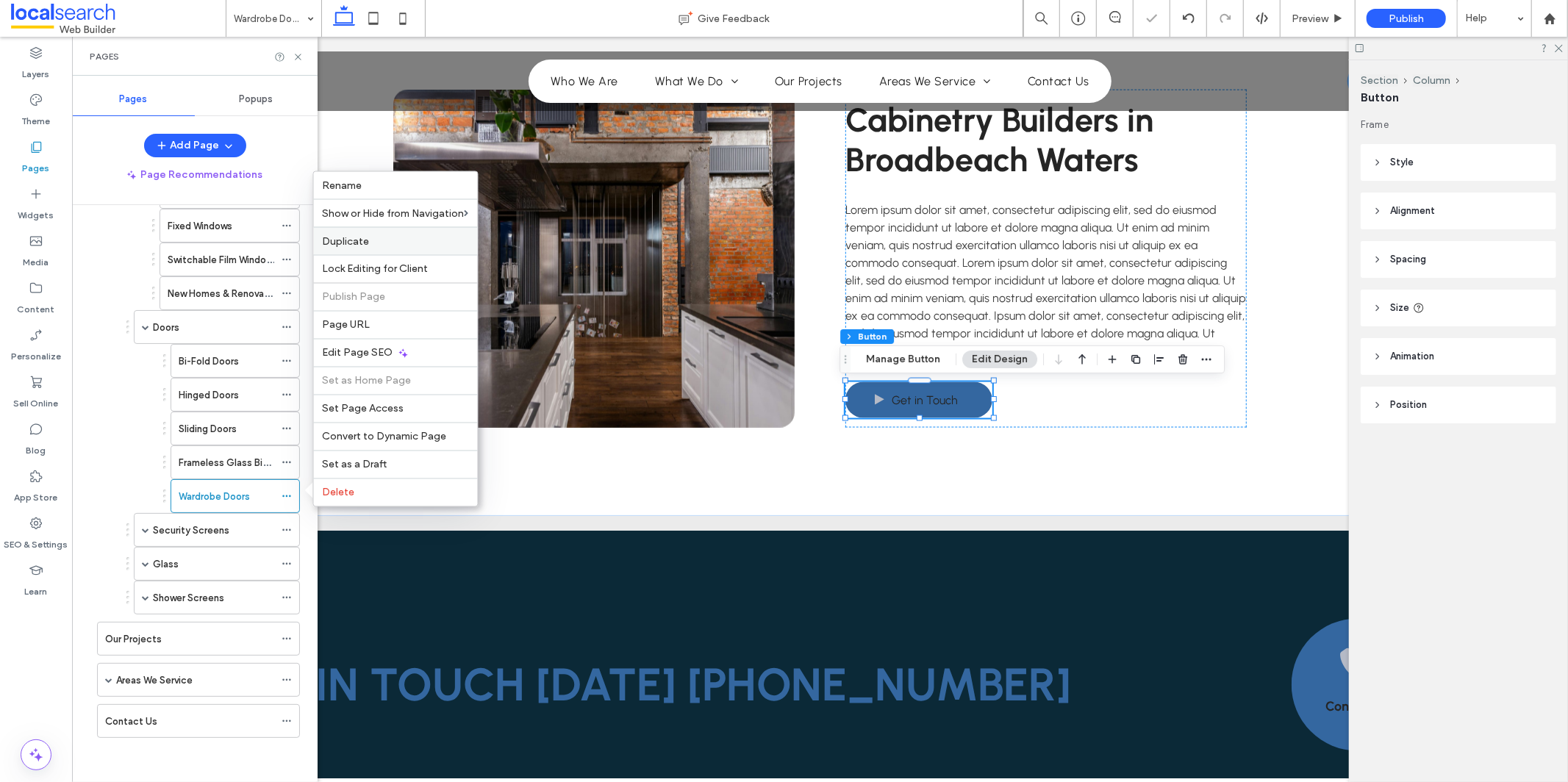
click at [413, 249] on div "Duplicate" at bounding box center [396, 241] width 164 height 28
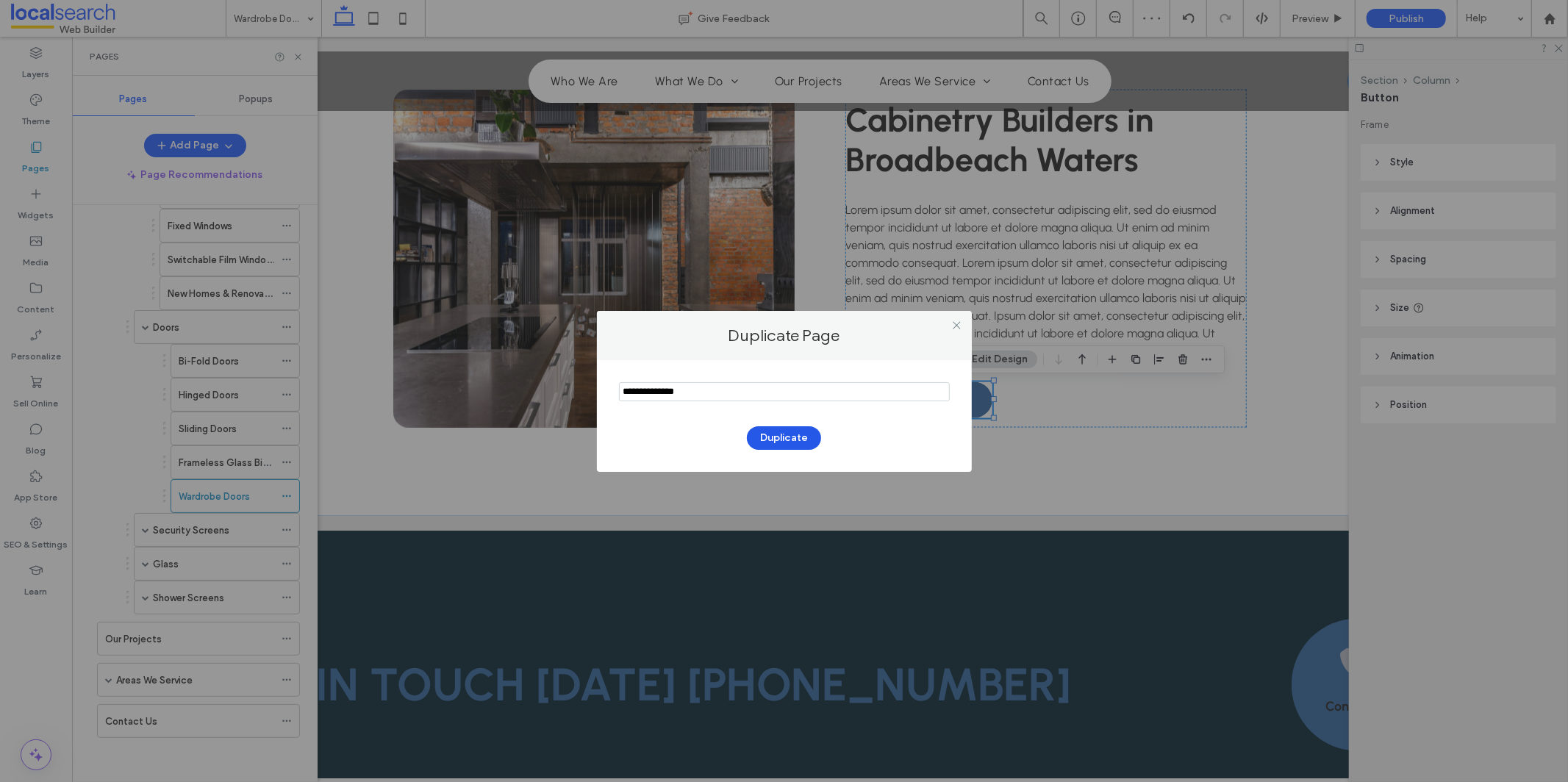
type input "**********"
click at [798, 434] on button "Duplicate" at bounding box center [784, 438] width 74 height 24
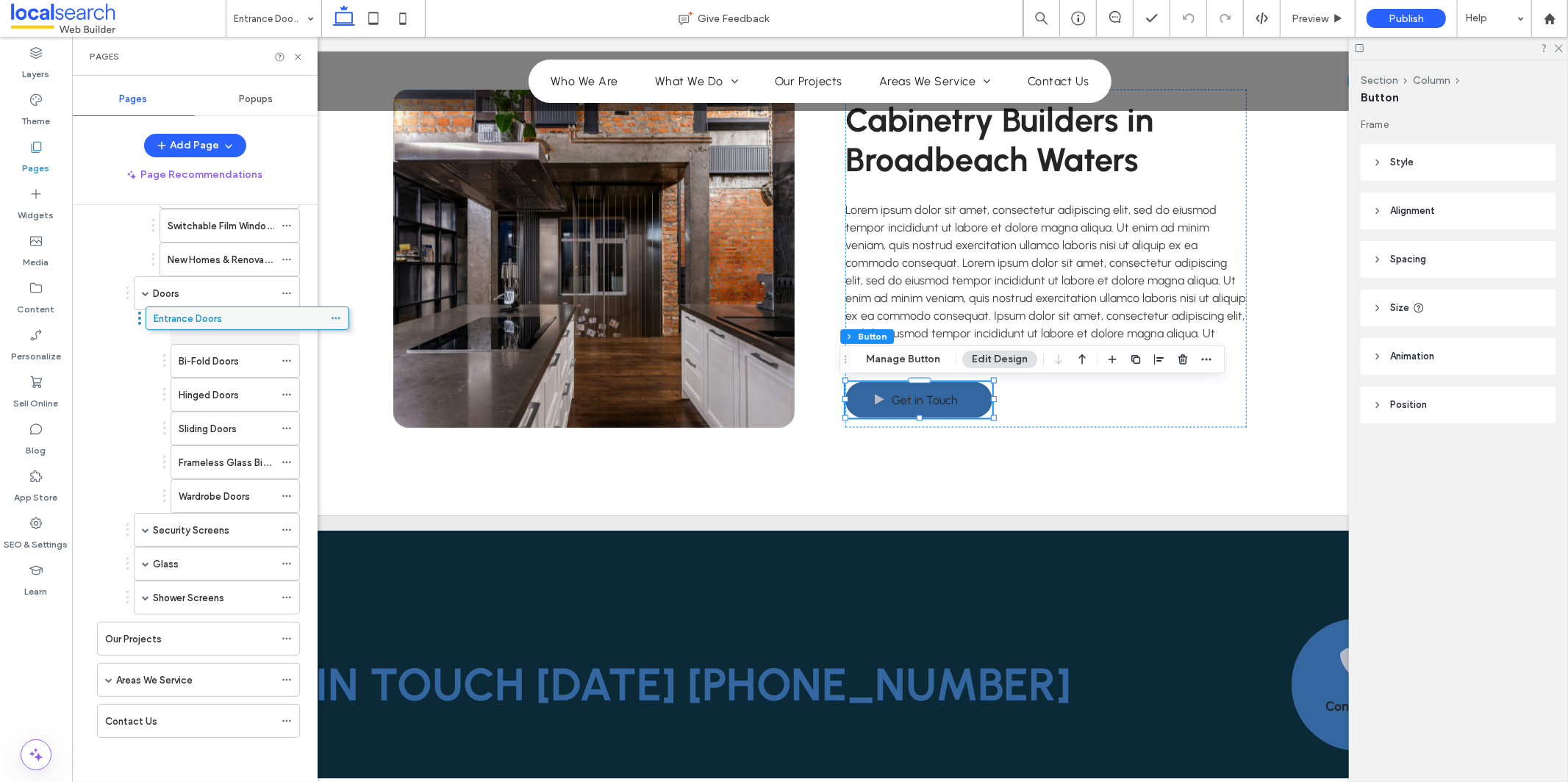
drag, startPoint x: 190, startPoint y: 726, endPoint x: 241, endPoint y: 323, distance: 406.2
click at [291, 358] on icon at bounding box center [286, 360] width 10 height 10
drag, startPoint x: 246, startPoint y: 324, endPoint x: 242, endPoint y: 364, distance: 40.2
drag, startPoint x: 229, startPoint y: 364, endPoint x: 235, endPoint y: 497, distance: 133.1
click at [248, 462] on label "Wardrobe Doors" at bounding box center [214, 463] width 71 height 26
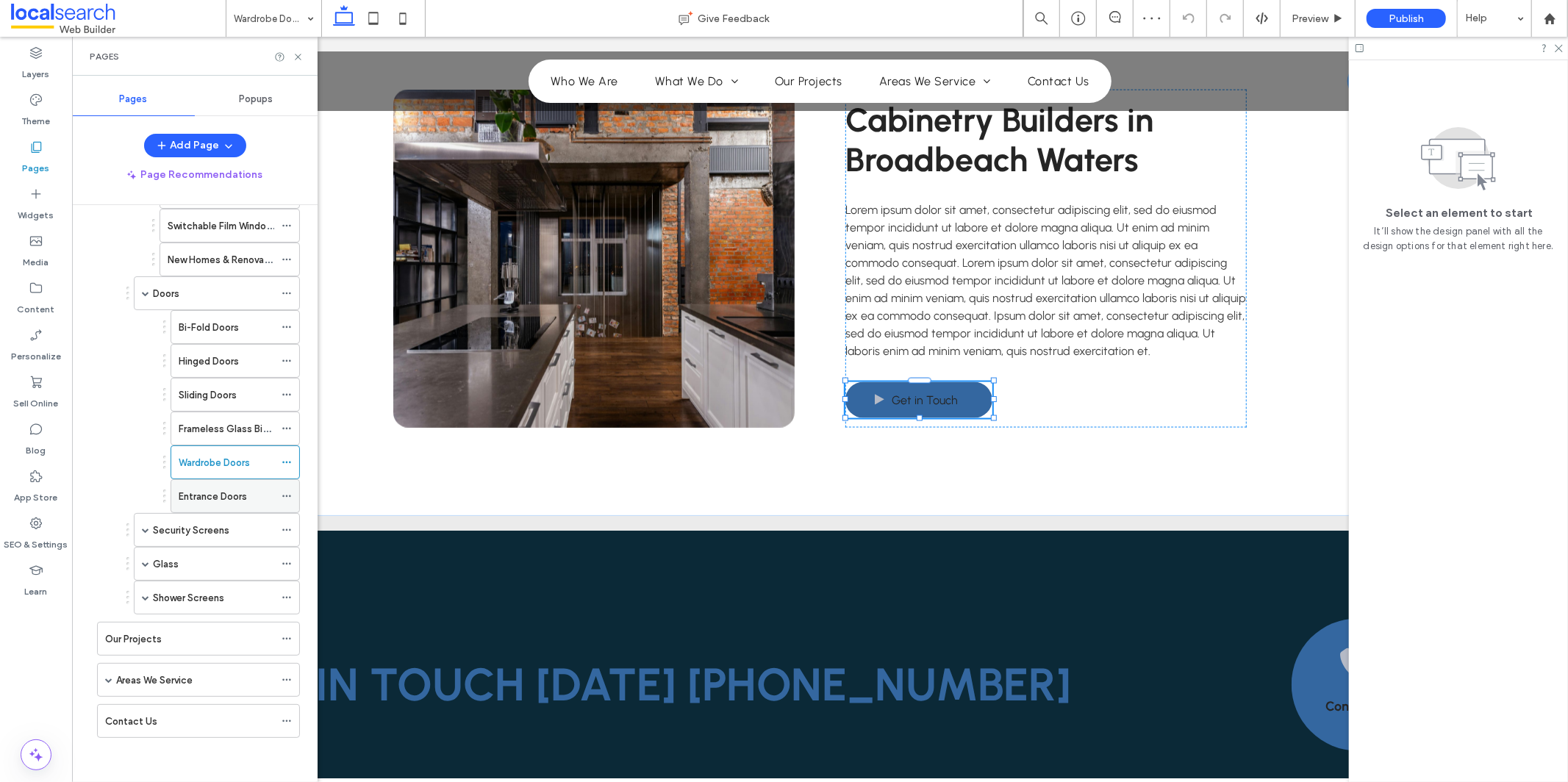
click at [228, 502] on label "Entrance Doors" at bounding box center [212, 496] width 69 height 26
click at [148, 293] on span at bounding box center [145, 293] width 7 height 7
click at [149, 224] on div "Windows" at bounding box center [216, 225] width 166 height 34
click at [145, 222] on span at bounding box center [145, 225] width 7 height 7
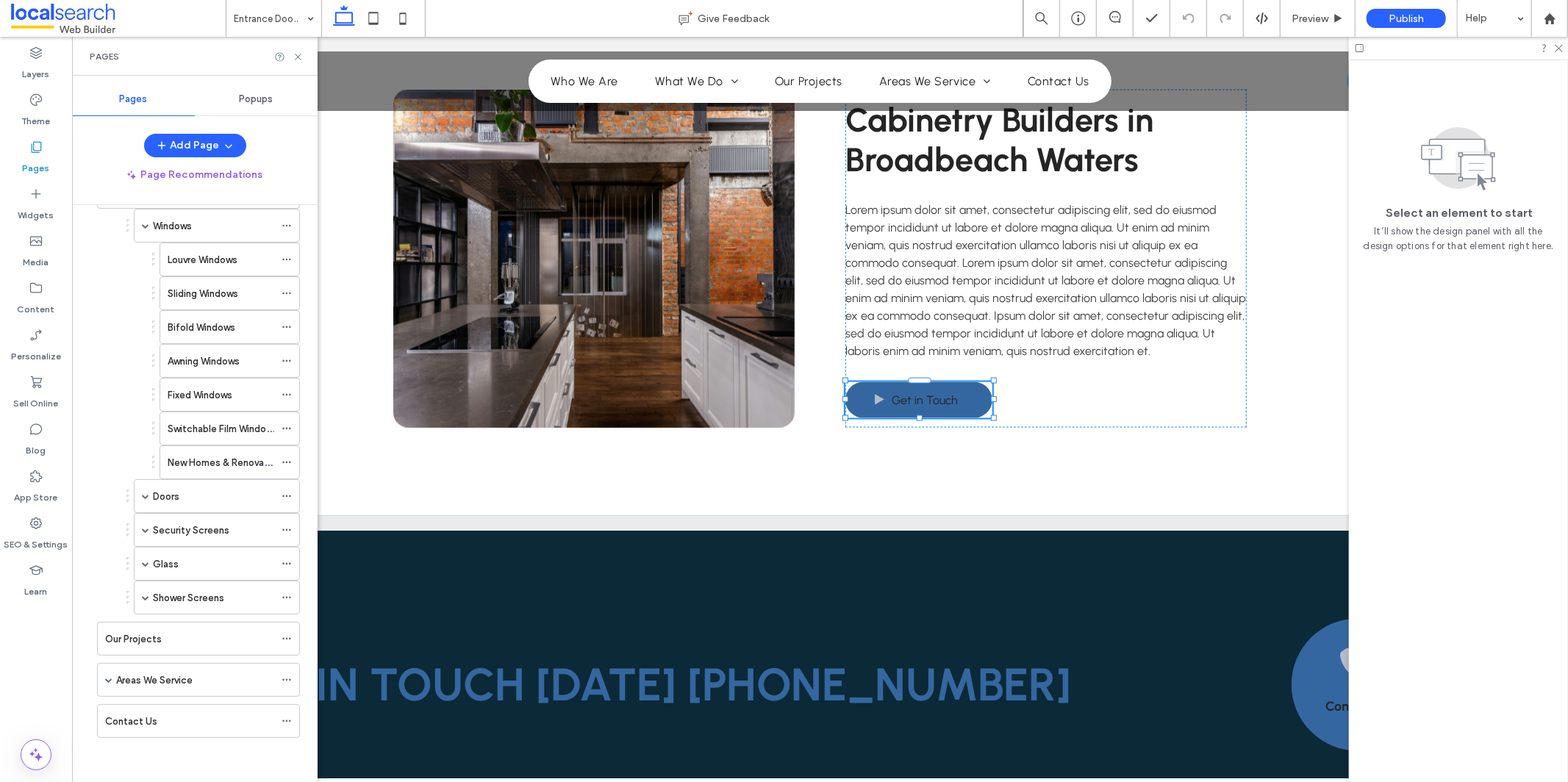
scroll to position [0, 0]
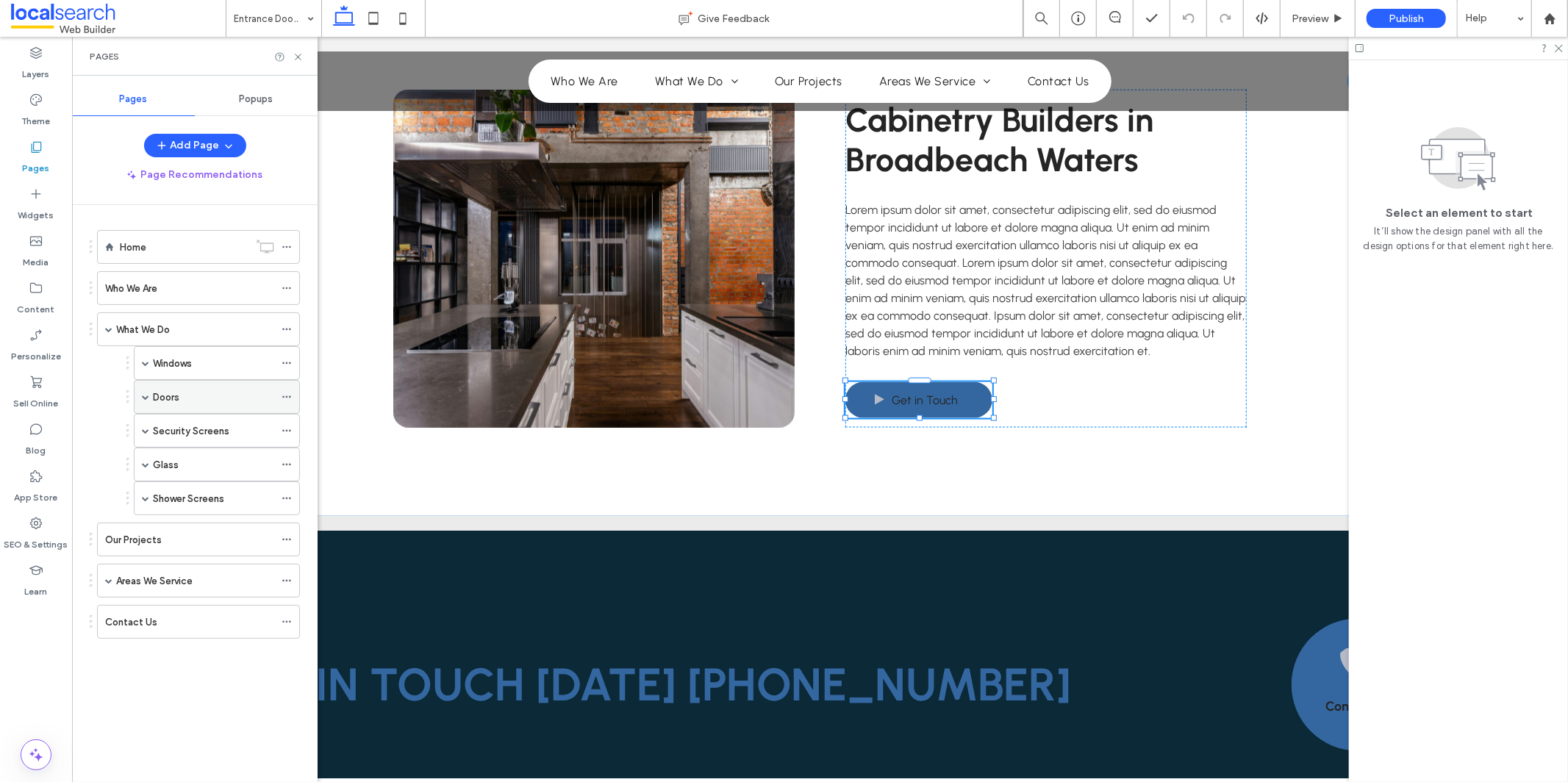
click at [143, 399] on span at bounding box center [145, 397] width 7 height 7
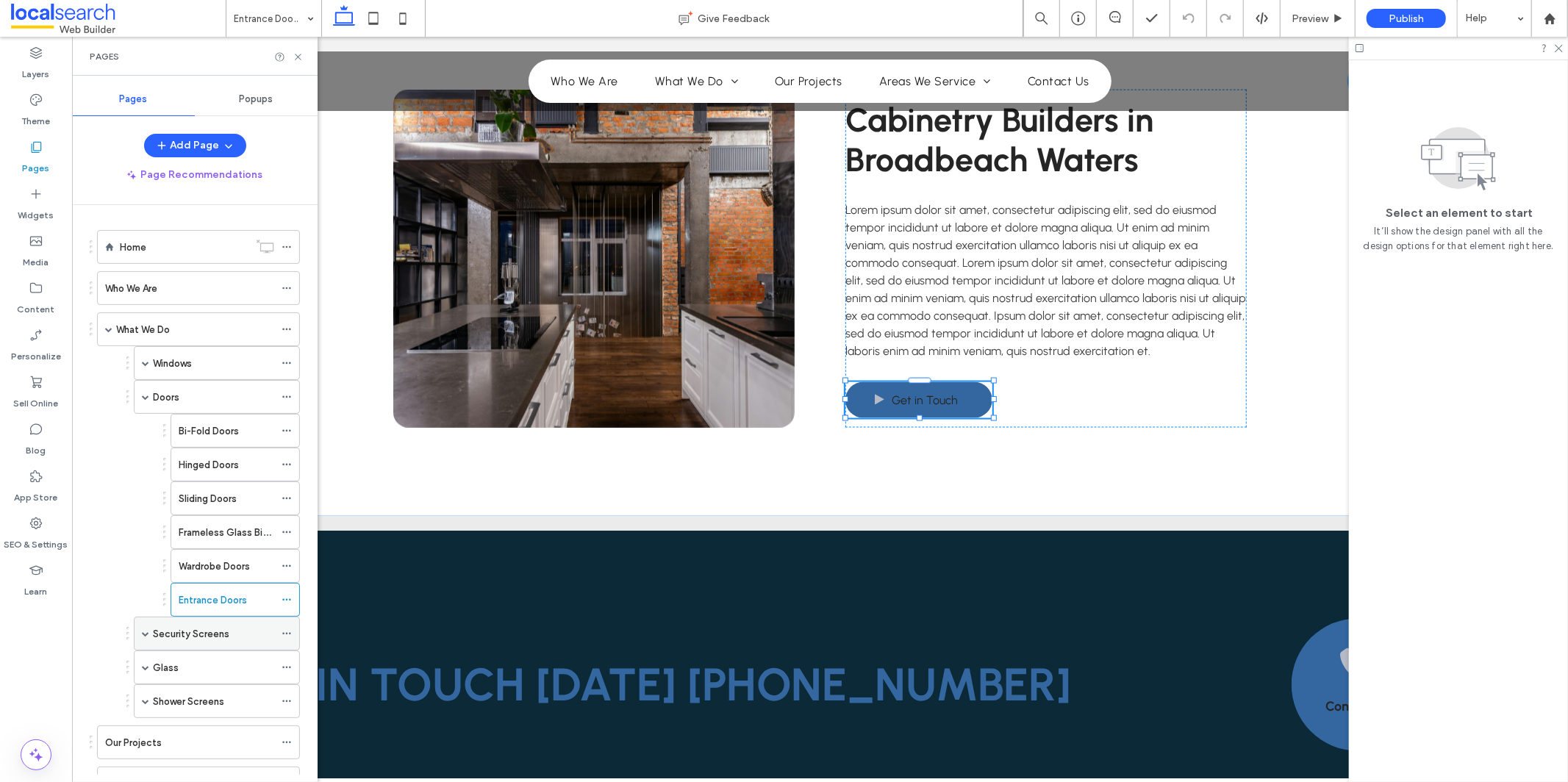
click at [149, 633] on span at bounding box center [145, 633] width 7 height 7
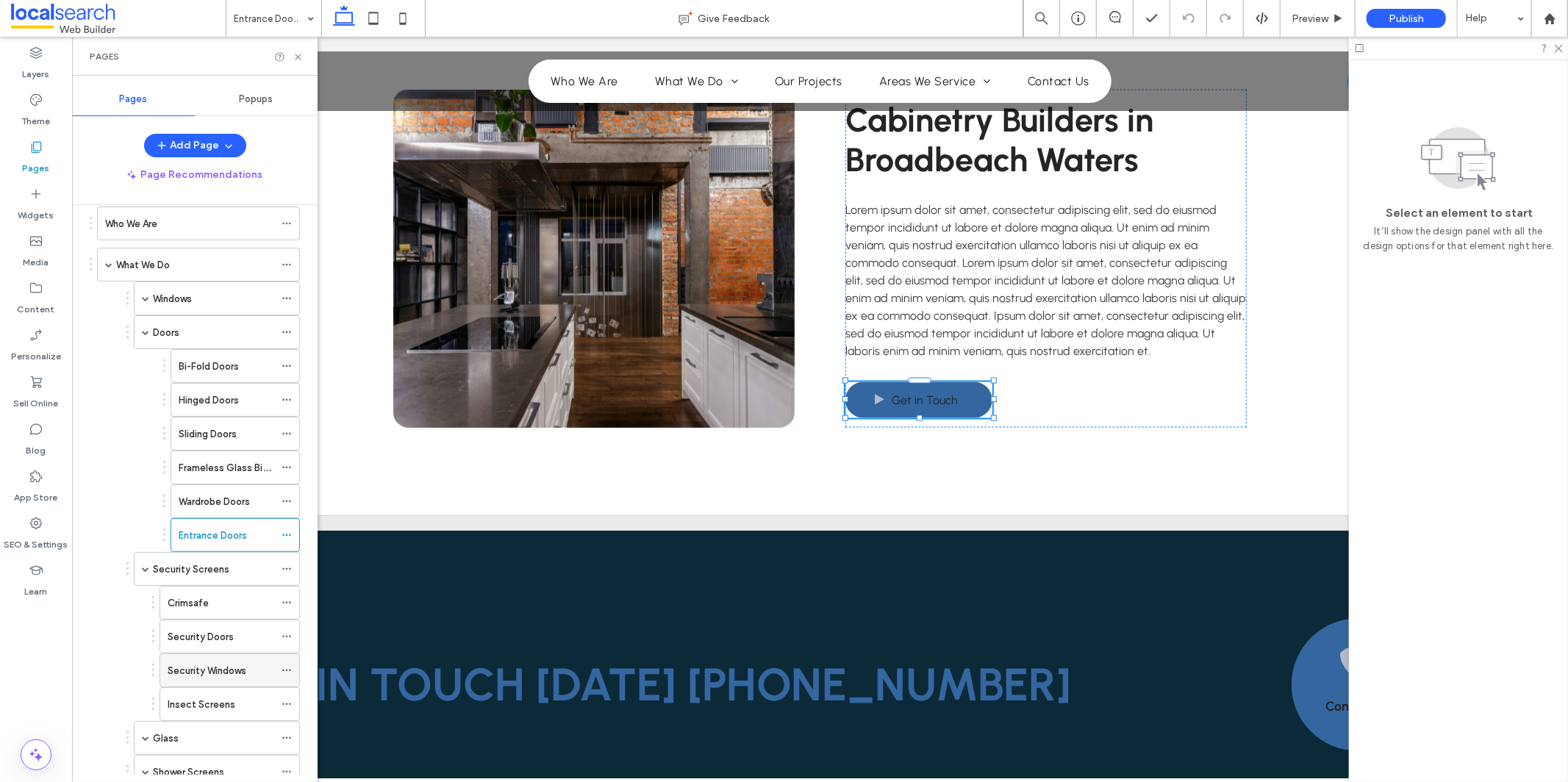
scroll to position [122, 0]
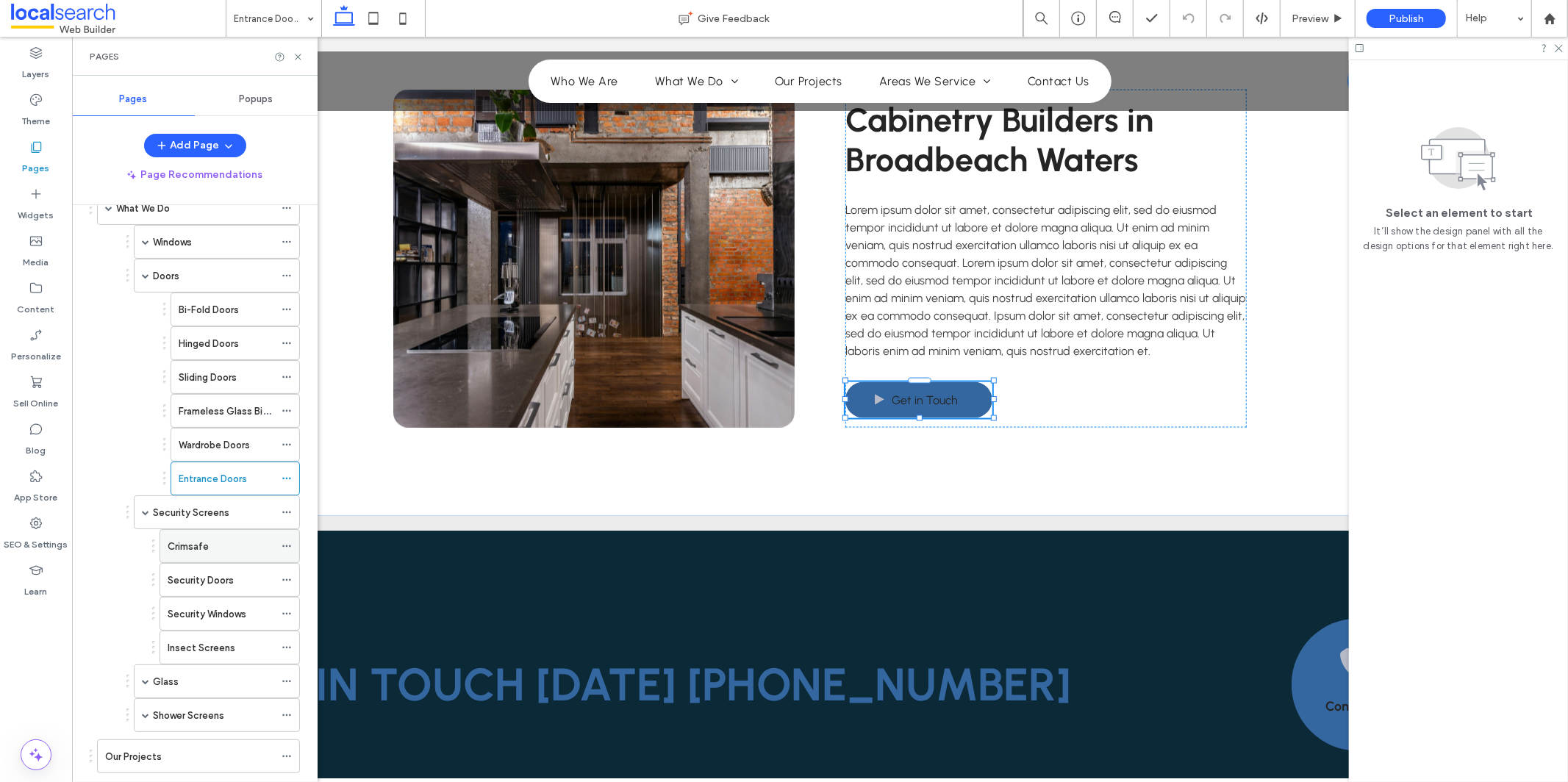
click at [288, 547] on icon at bounding box center [286, 546] width 10 height 10
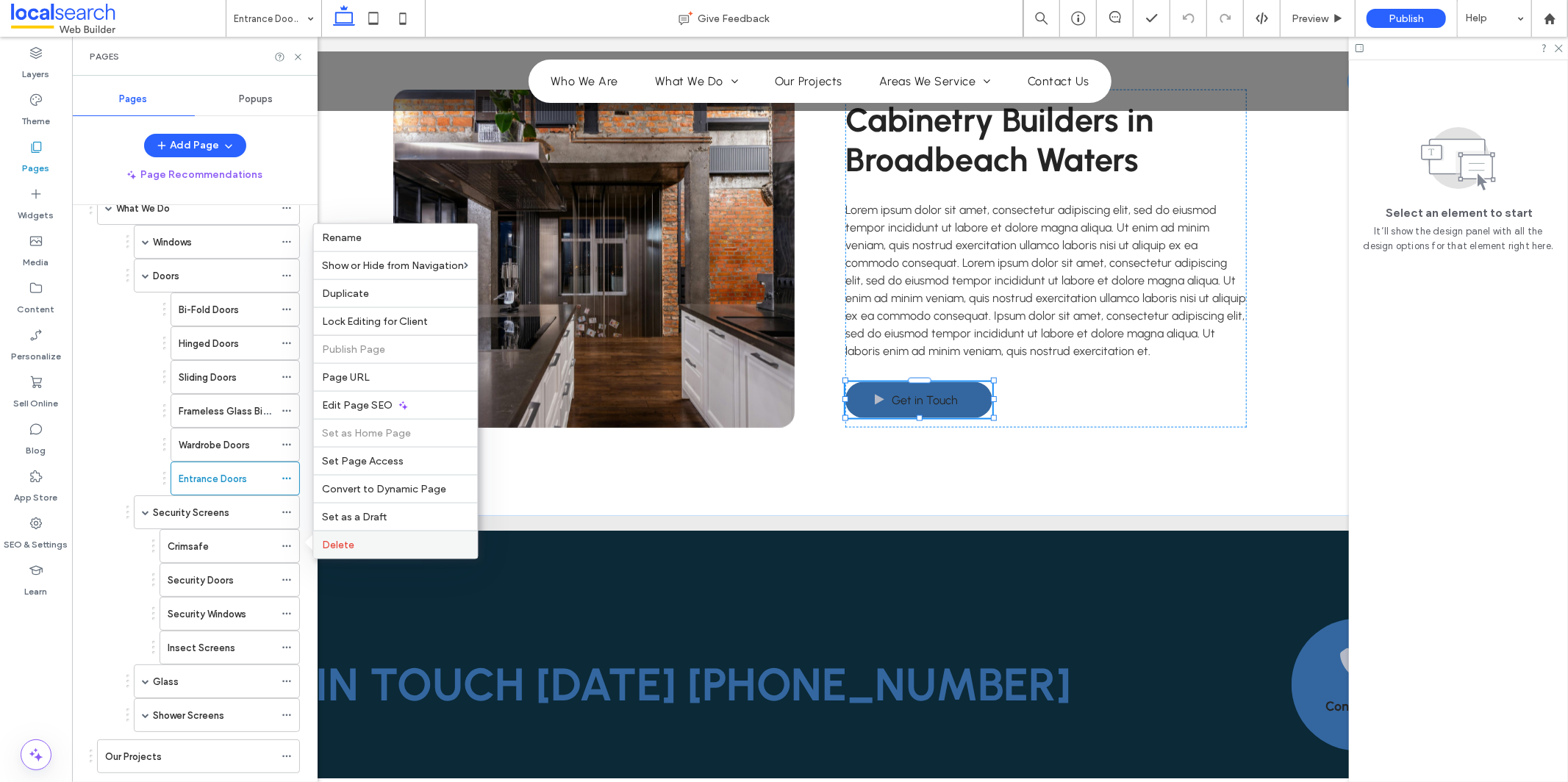
click at [352, 544] on span "Delete" at bounding box center [339, 545] width 32 height 13
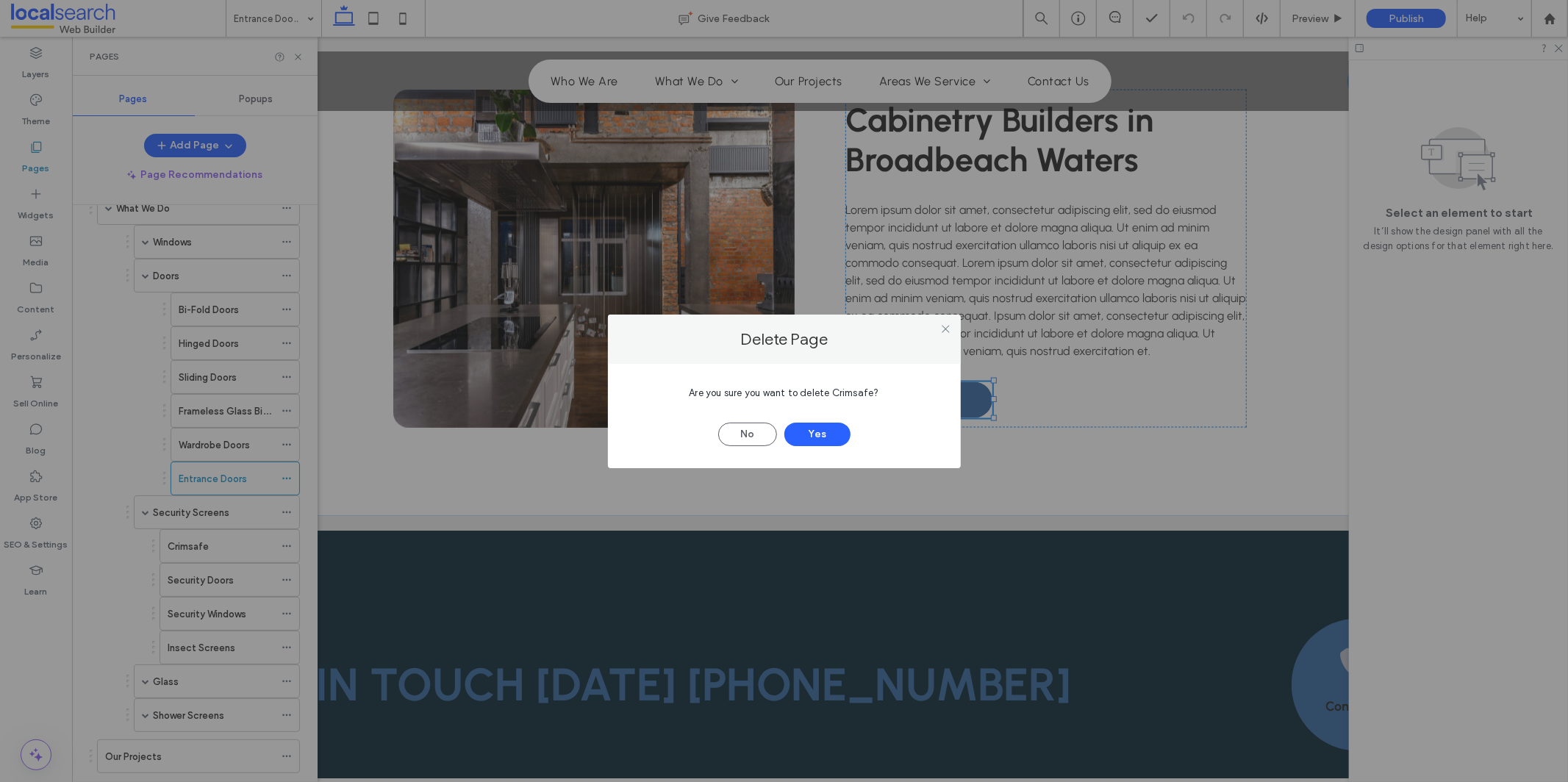
click at [856, 392] on span "Are you sure you want to delete Crimsafe?" at bounding box center [784, 393] width 190 height 11
copy span "Crimsafe"
click at [827, 439] on button "Yes" at bounding box center [818, 434] width 66 height 24
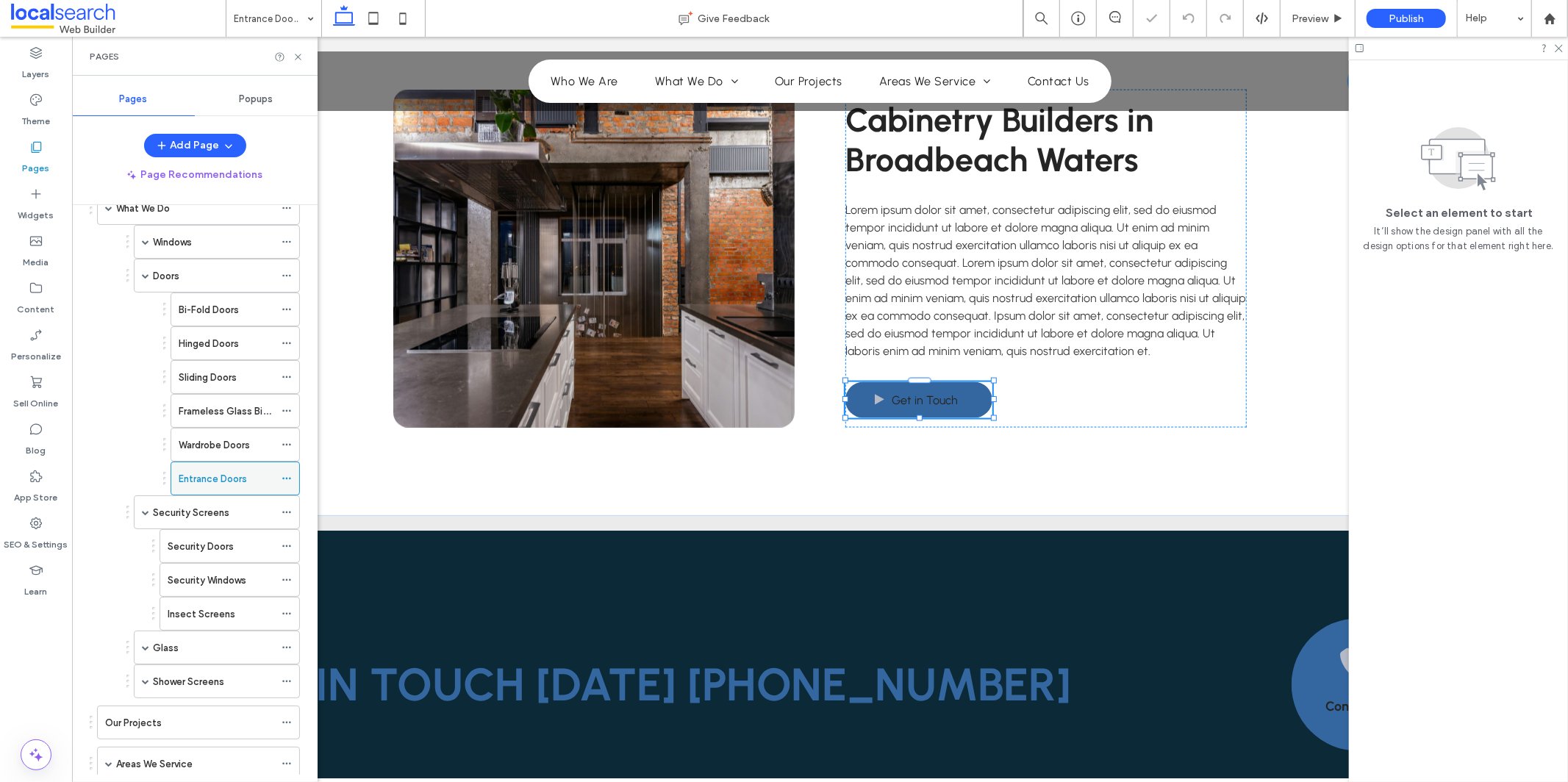
click at [286, 477] on icon at bounding box center [286, 478] width 10 height 10
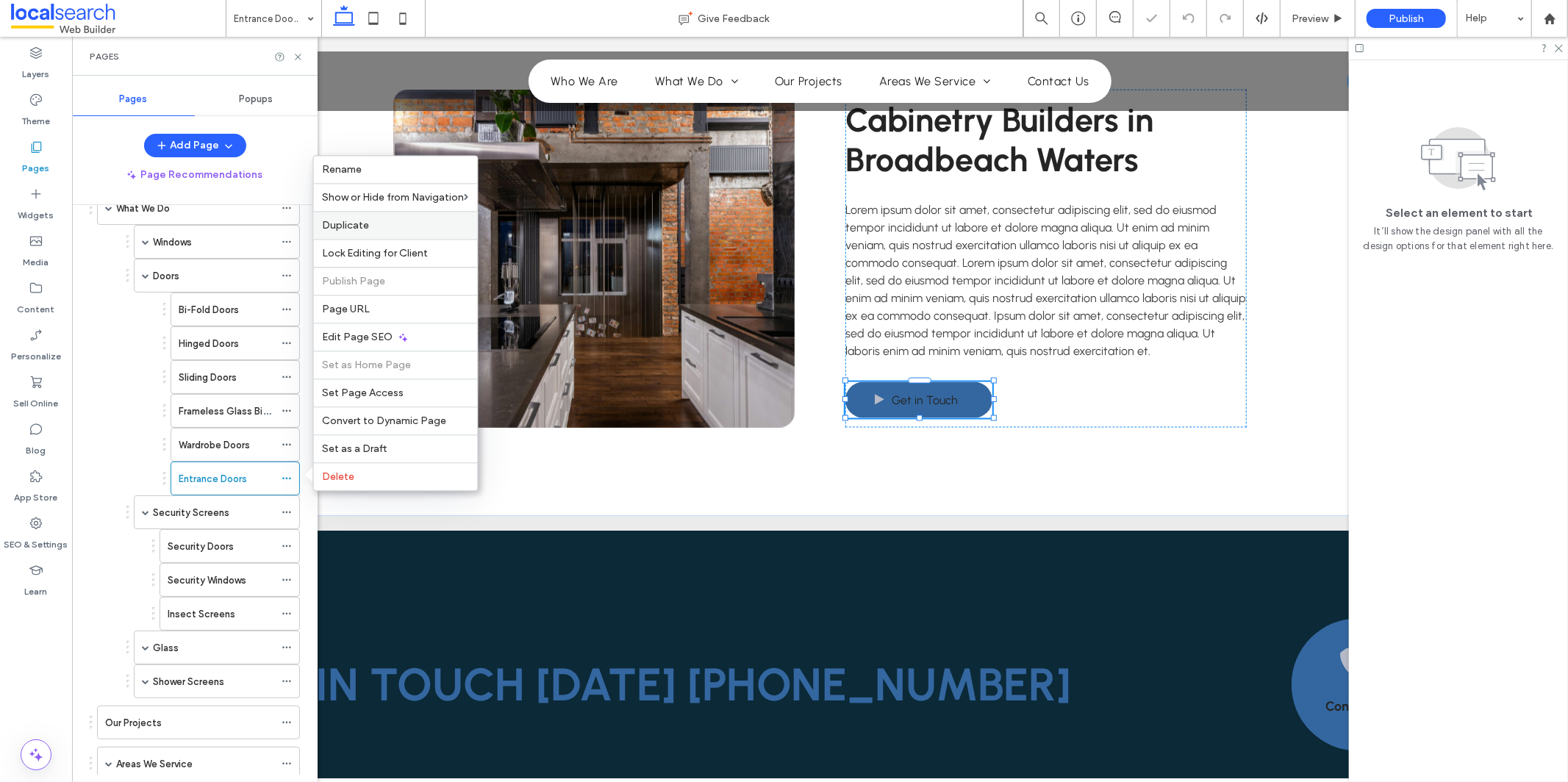
click at [419, 228] on label "Duplicate" at bounding box center [396, 225] width 146 height 13
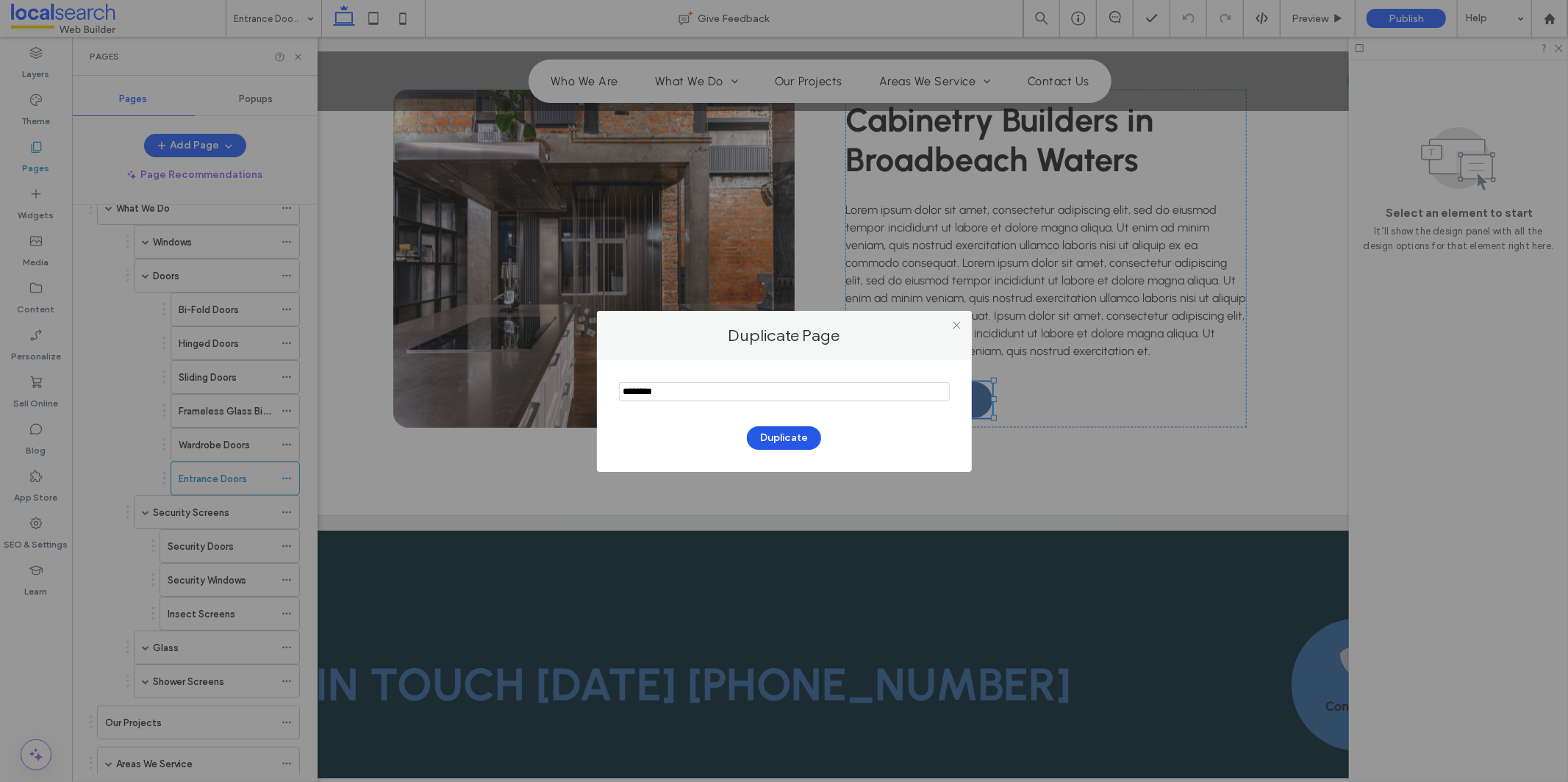
type input "********"
click at [792, 430] on button "Duplicate" at bounding box center [784, 438] width 74 height 24
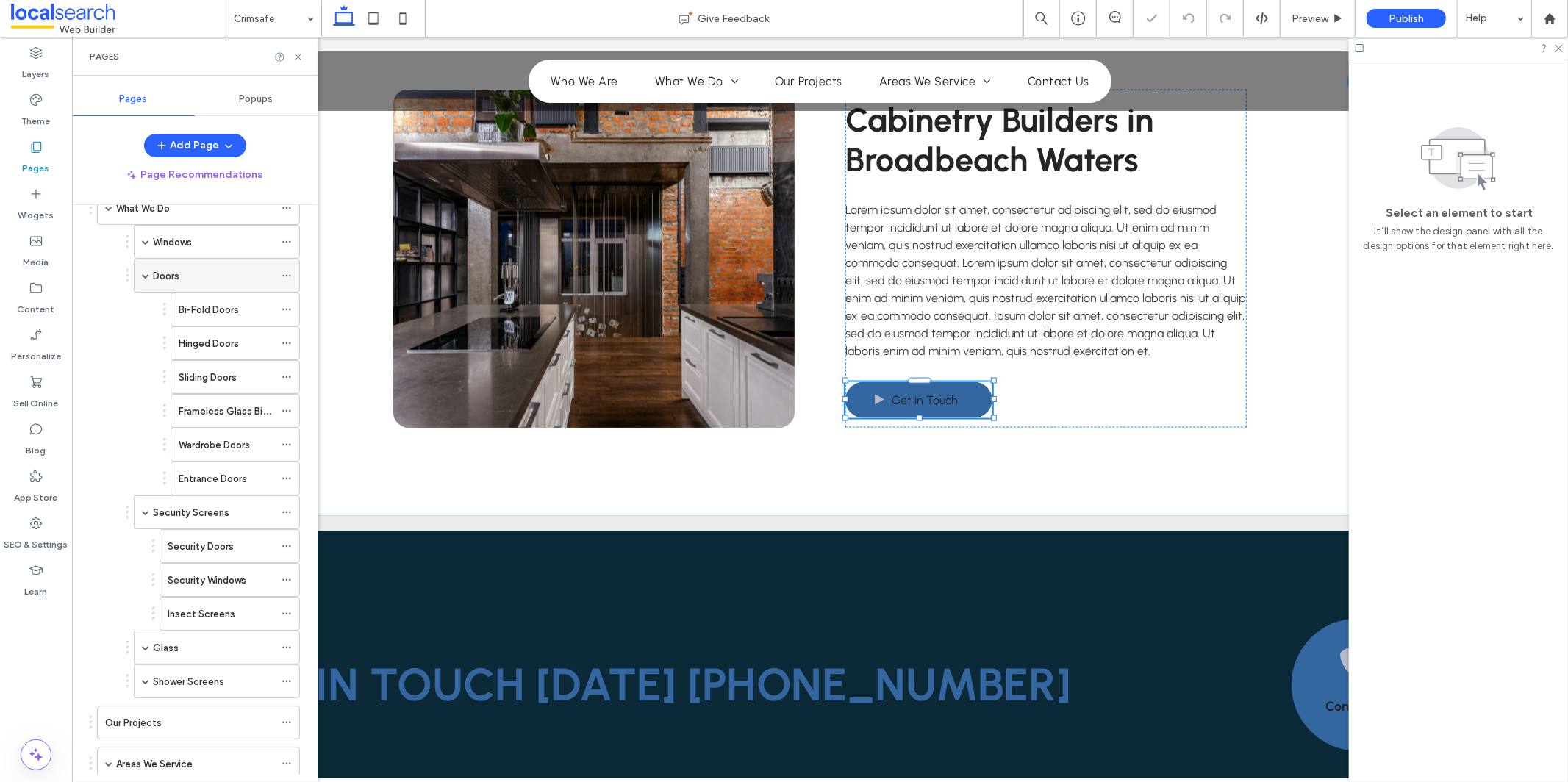
click at [146, 276] on span at bounding box center [145, 275] width 7 height 7
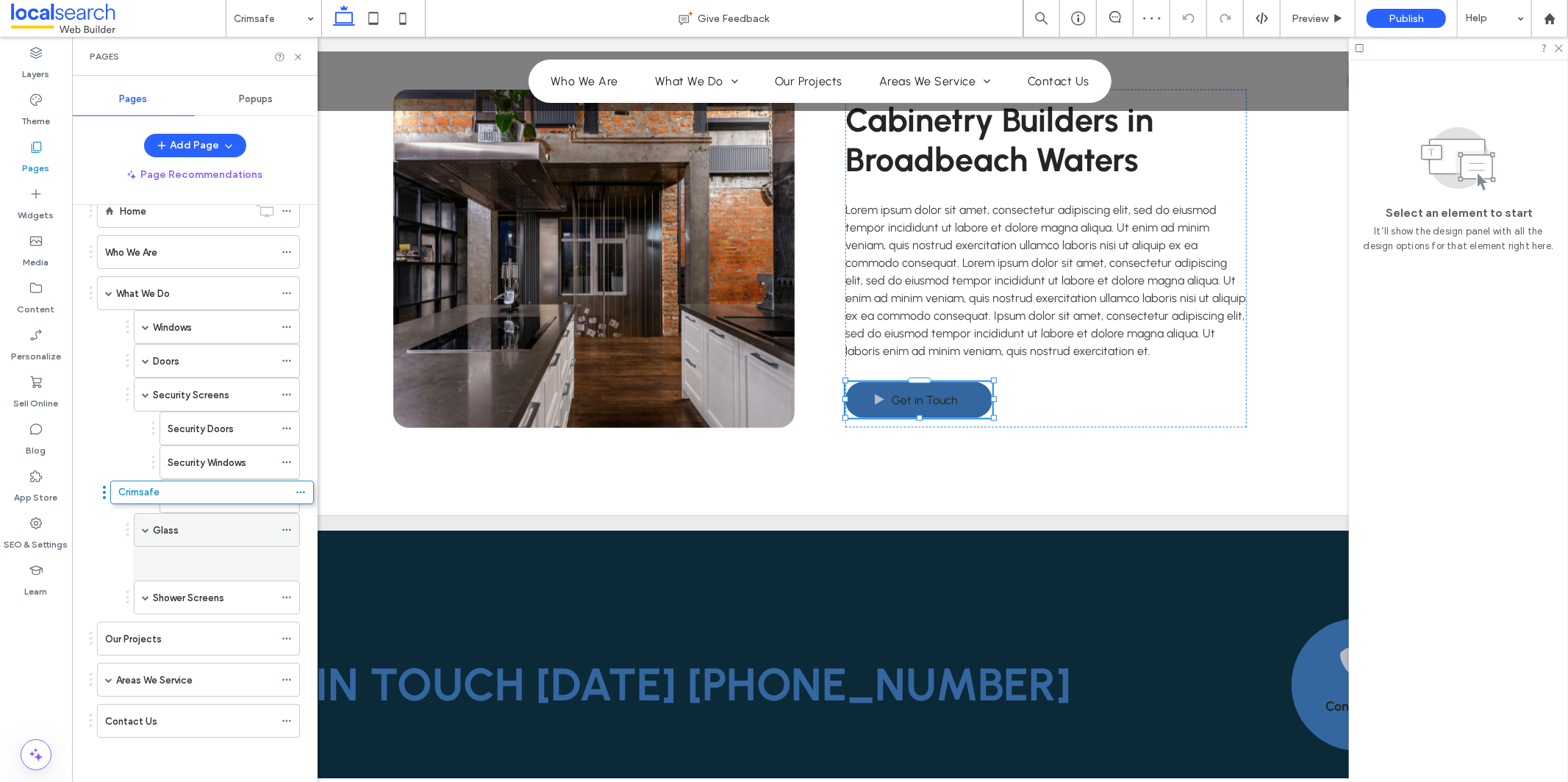
scroll to position [37, 0]
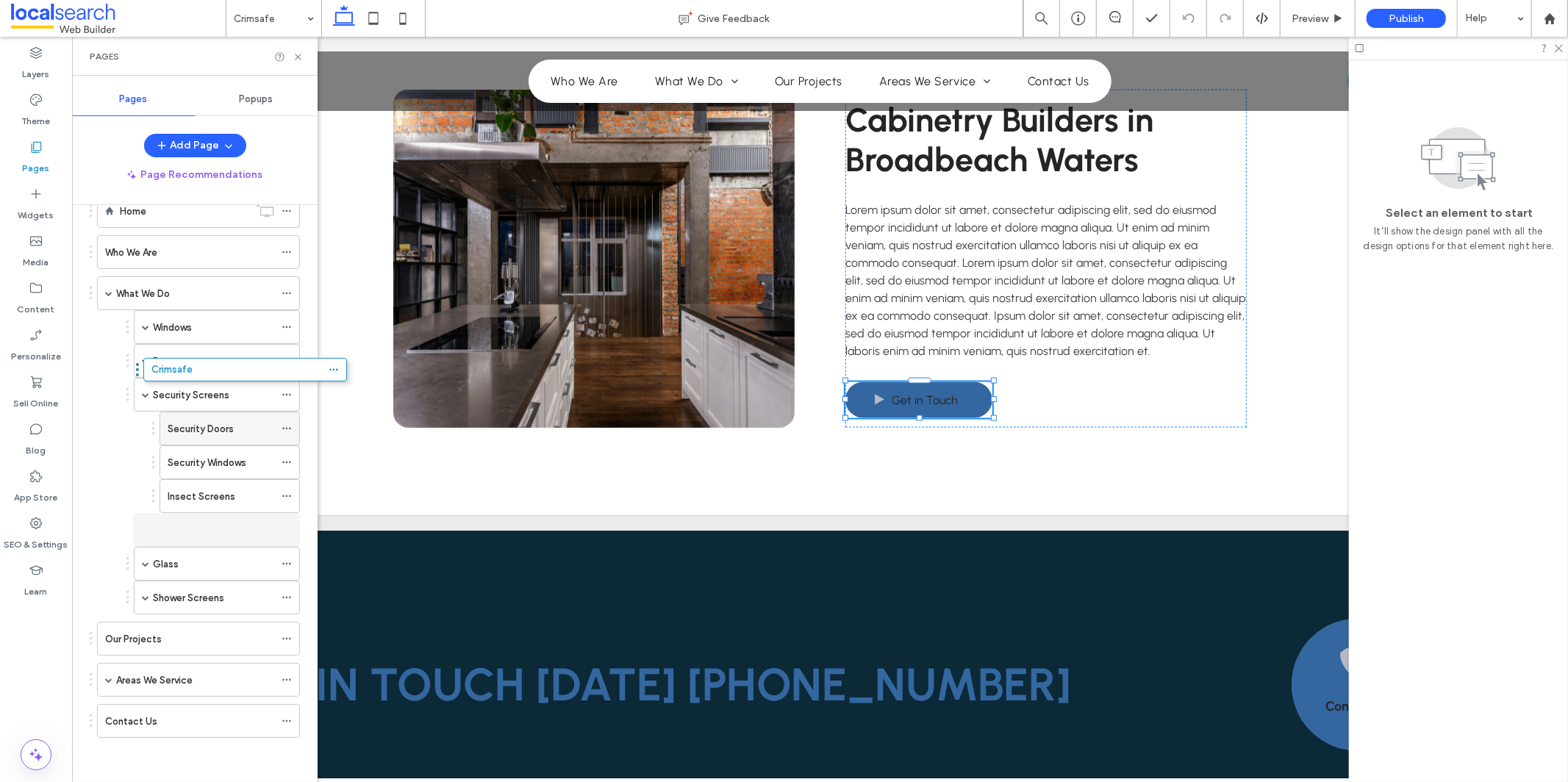
drag, startPoint x: 182, startPoint y: 728, endPoint x: 227, endPoint y: 422, distance: 309.3
drag, startPoint x: 161, startPoint y: 529, endPoint x: 205, endPoint y: 417, distance: 120.3
click at [290, 460] on icon at bounding box center [286, 462] width 10 height 10
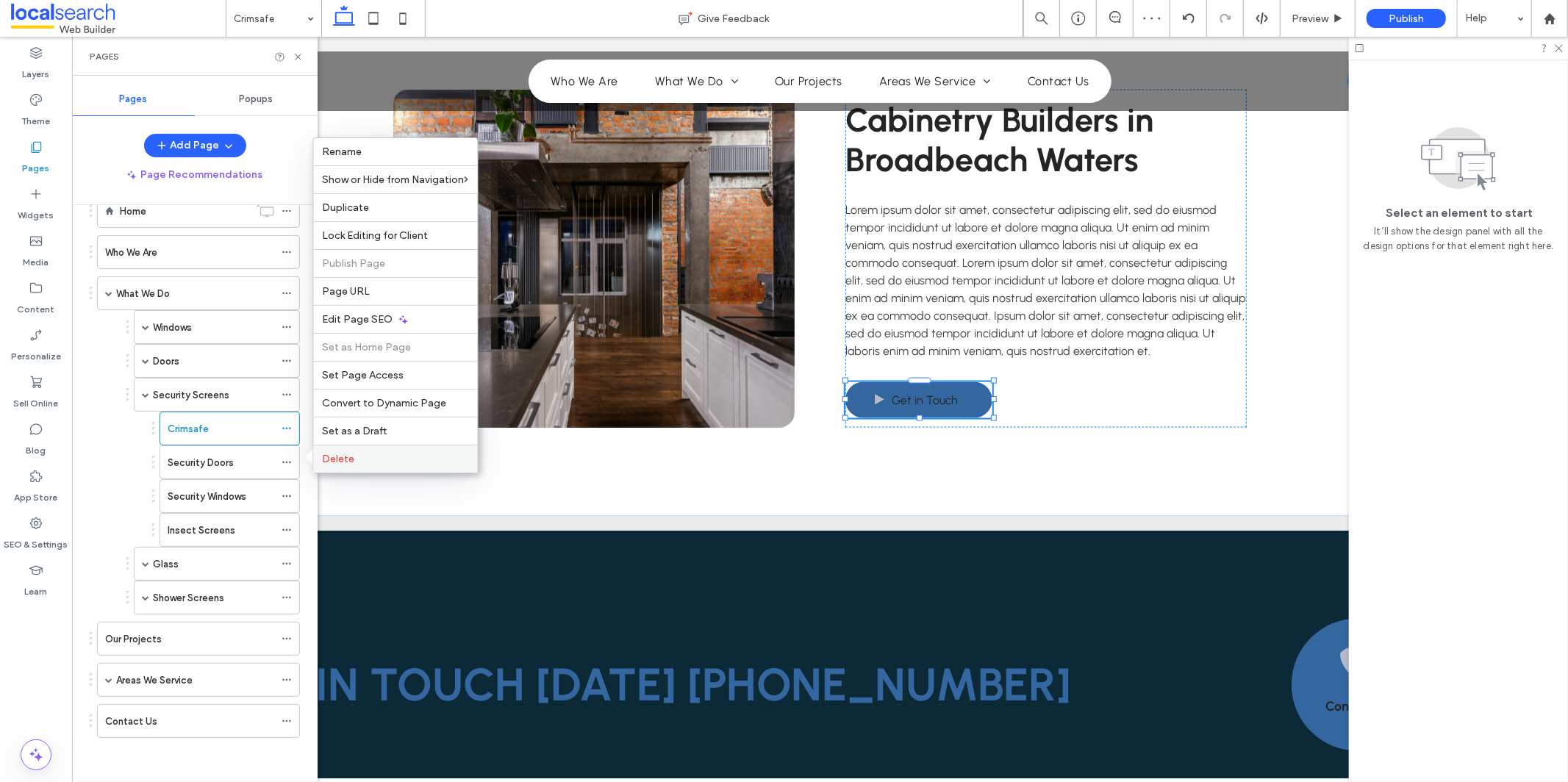
click at [381, 463] on label "Delete" at bounding box center [396, 459] width 146 height 13
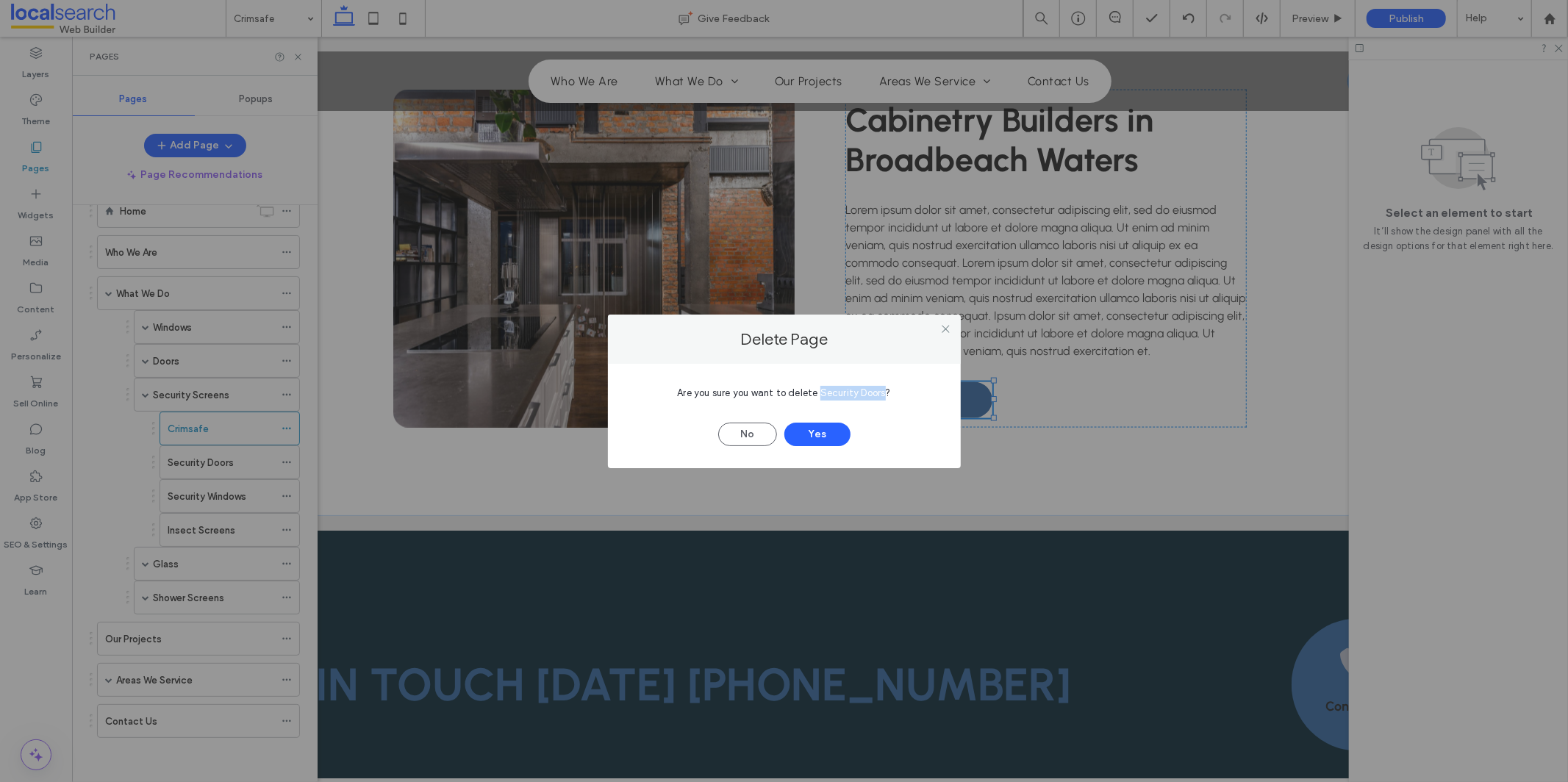
drag, startPoint x: 822, startPoint y: 392, endPoint x: 883, endPoint y: 395, distance: 61.1
click at [883, 395] on span "Are you sure you want to delete Security Doors?" at bounding box center [784, 393] width 213 height 11
copy span "Security Doors"
drag, startPoint x: 811, startPoint y: 430, endPoint x: 799, endPoint y: 438, distance: 14.4
click at [811, 430] on button "Yes" at bounding box center [818, 434] width 66 height 24
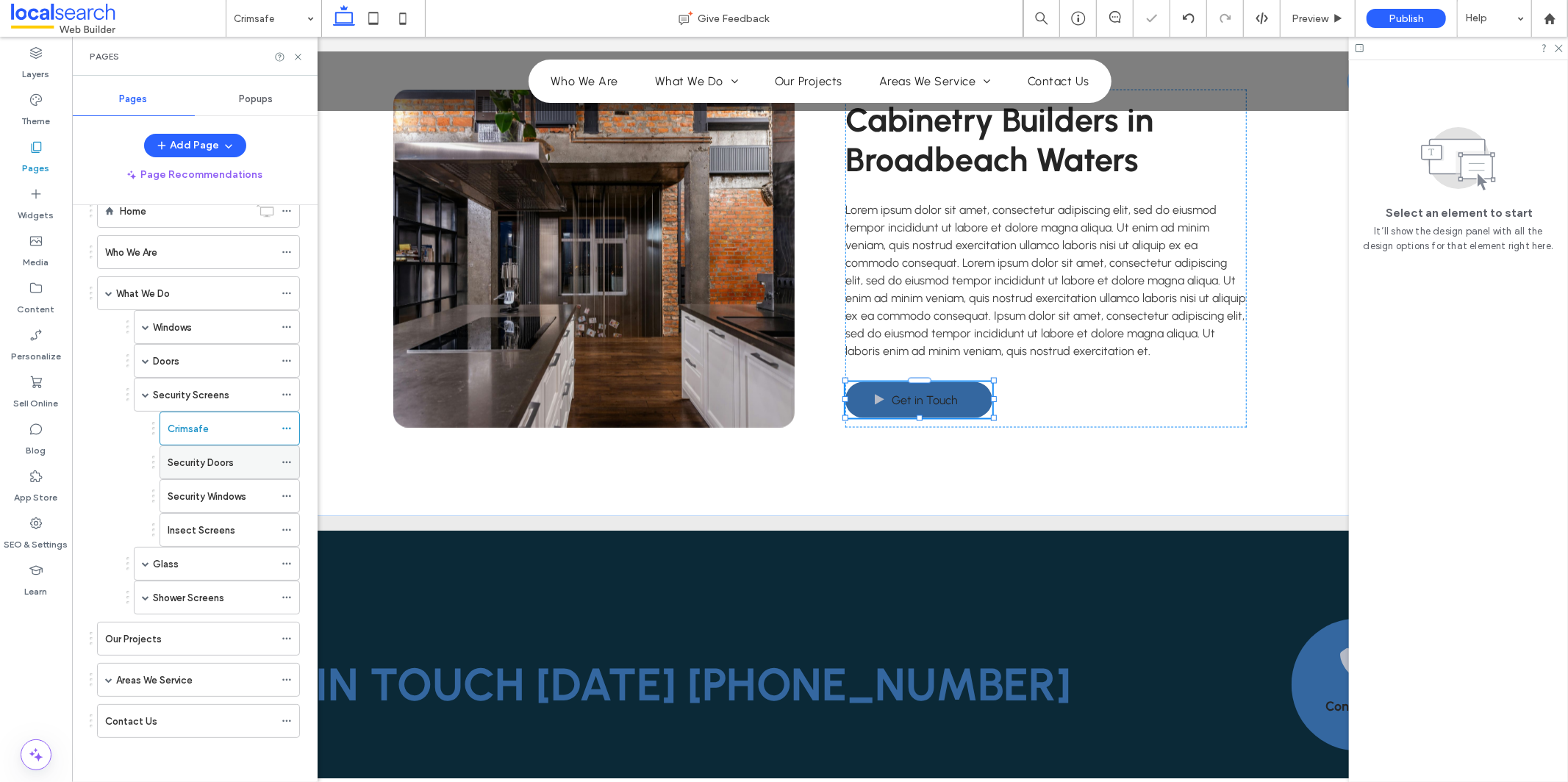
scroll to position [4, 0]
click at [290, 462] on icon at bounding box center [286, 462] width 10 height 10
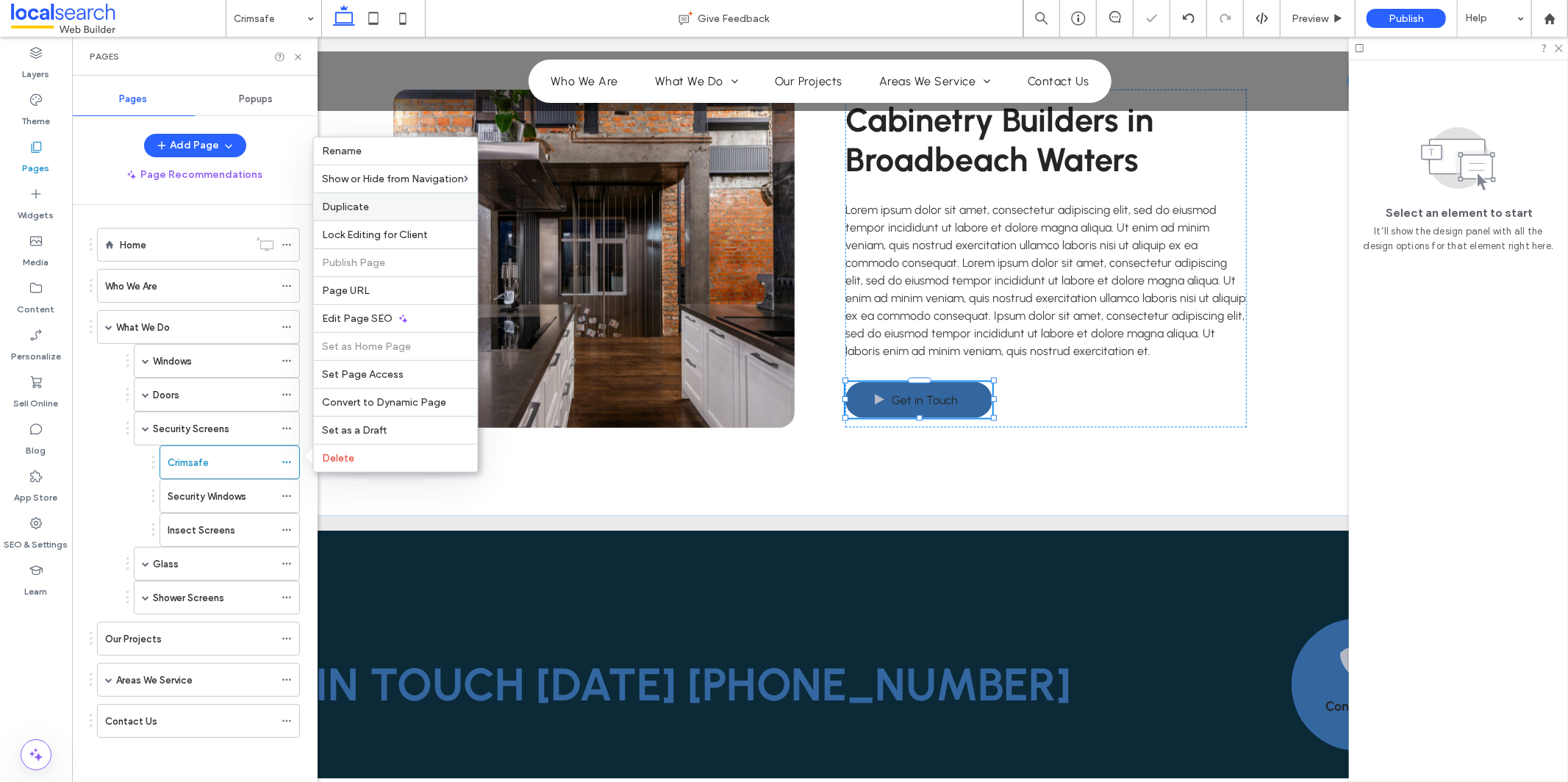
click at [447, 211] on label "Duplicate" at bounding box center [396, 207] width 146 height 13
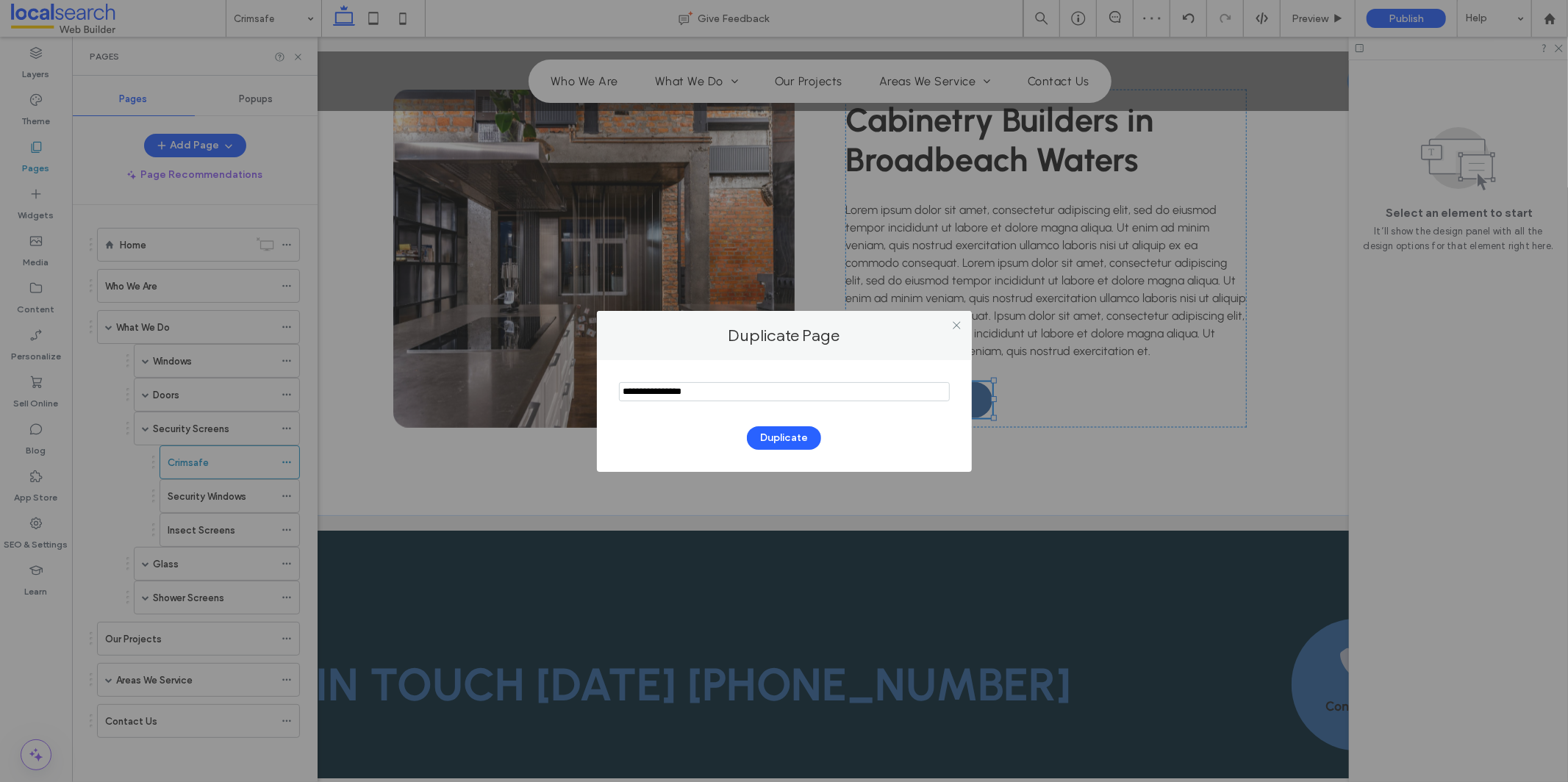
click at [727, 397] on input "notEmpty" at bounding box center [784, 392] width 331 height 19
type input "**********"
click at [803, 438] on button "Duplicate" at bounding box center [784, 438] width 74 height 24
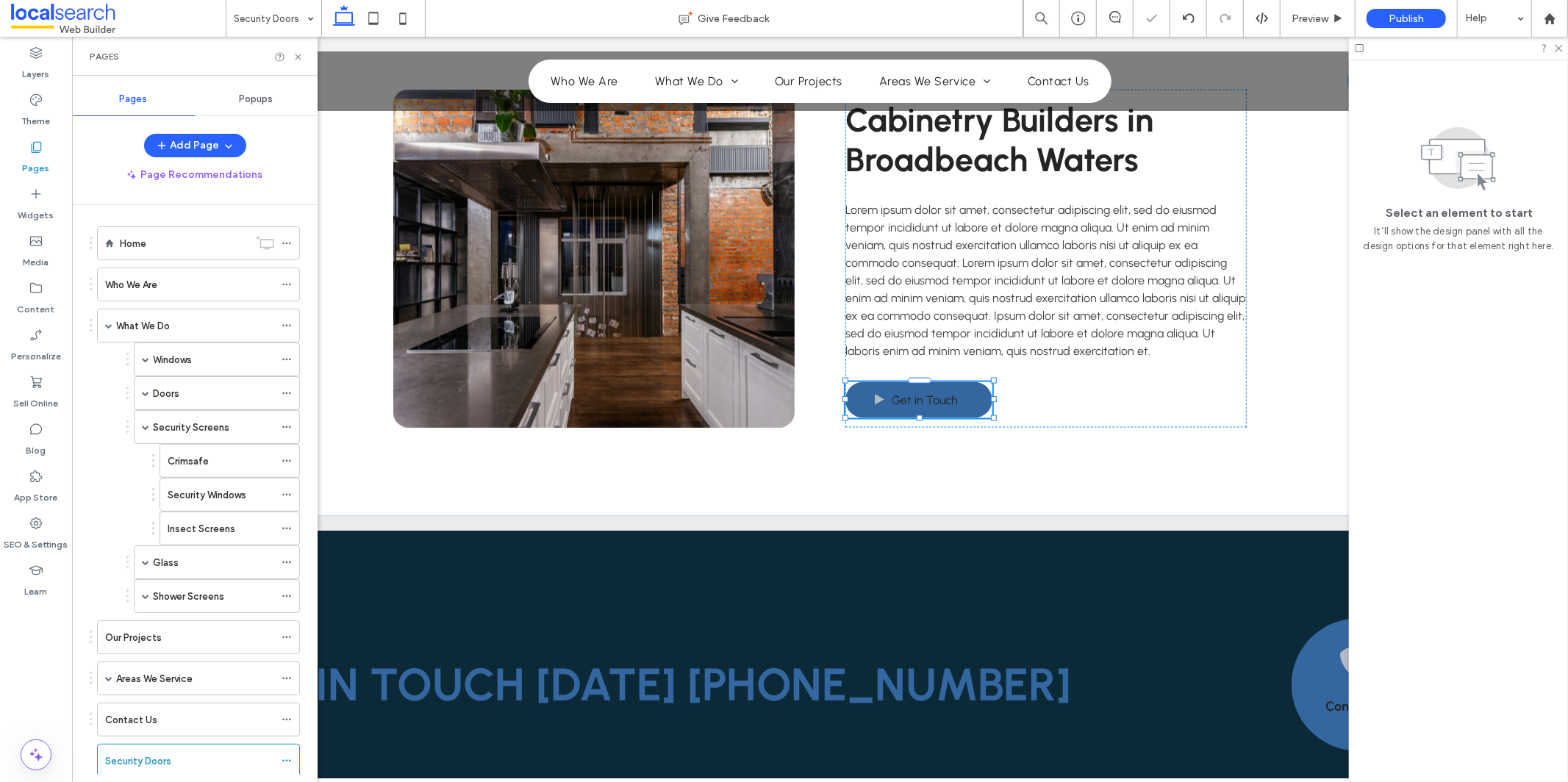
scroll to position [37, 0]
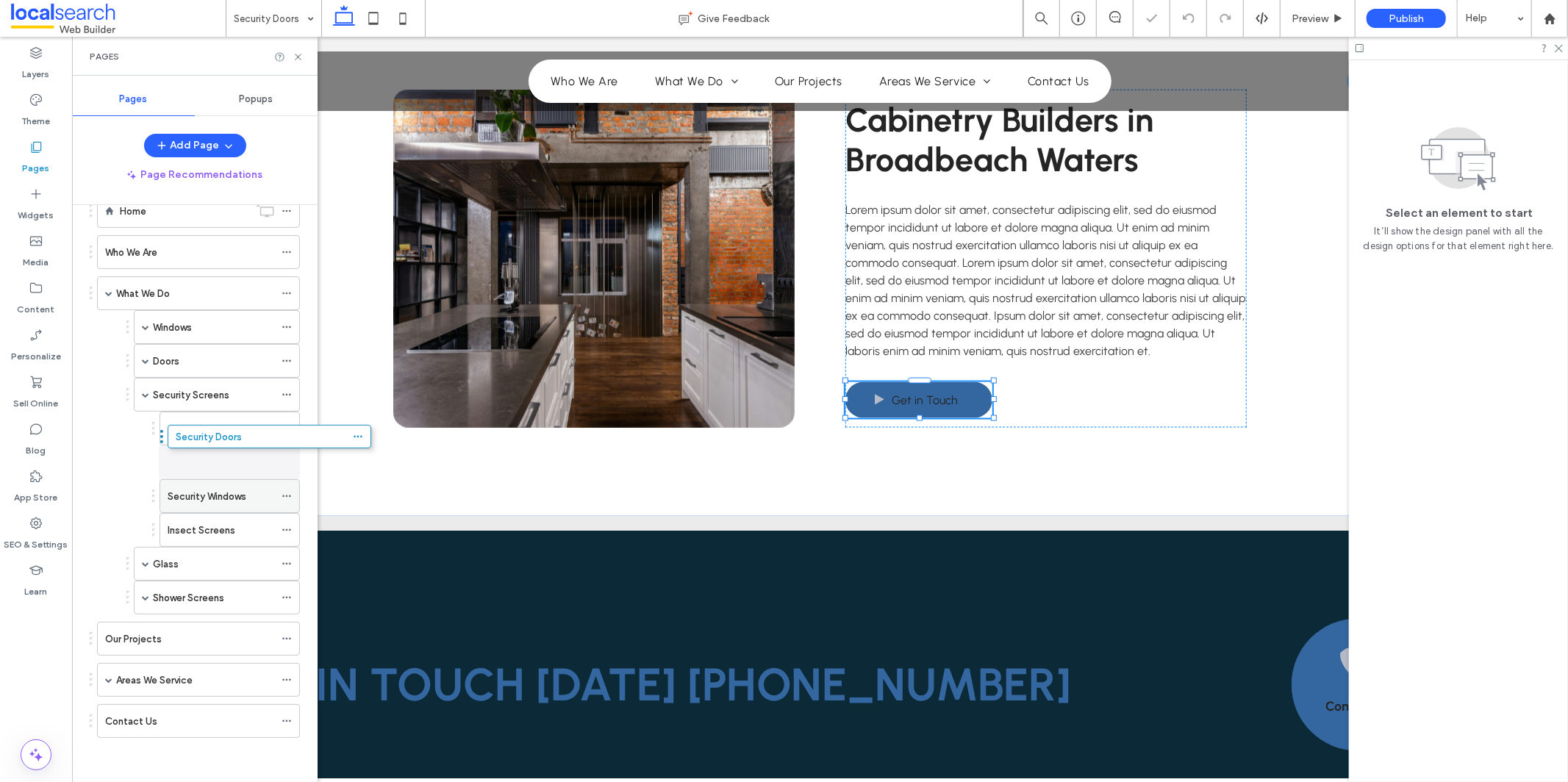
drag, startPoint x: 119, startPoint y: 734, endPoint x: 193, endPoint y: 459, distance: 284.8
click at [288, 493] on icon at bounding box center [286, 496] width 10 height 10
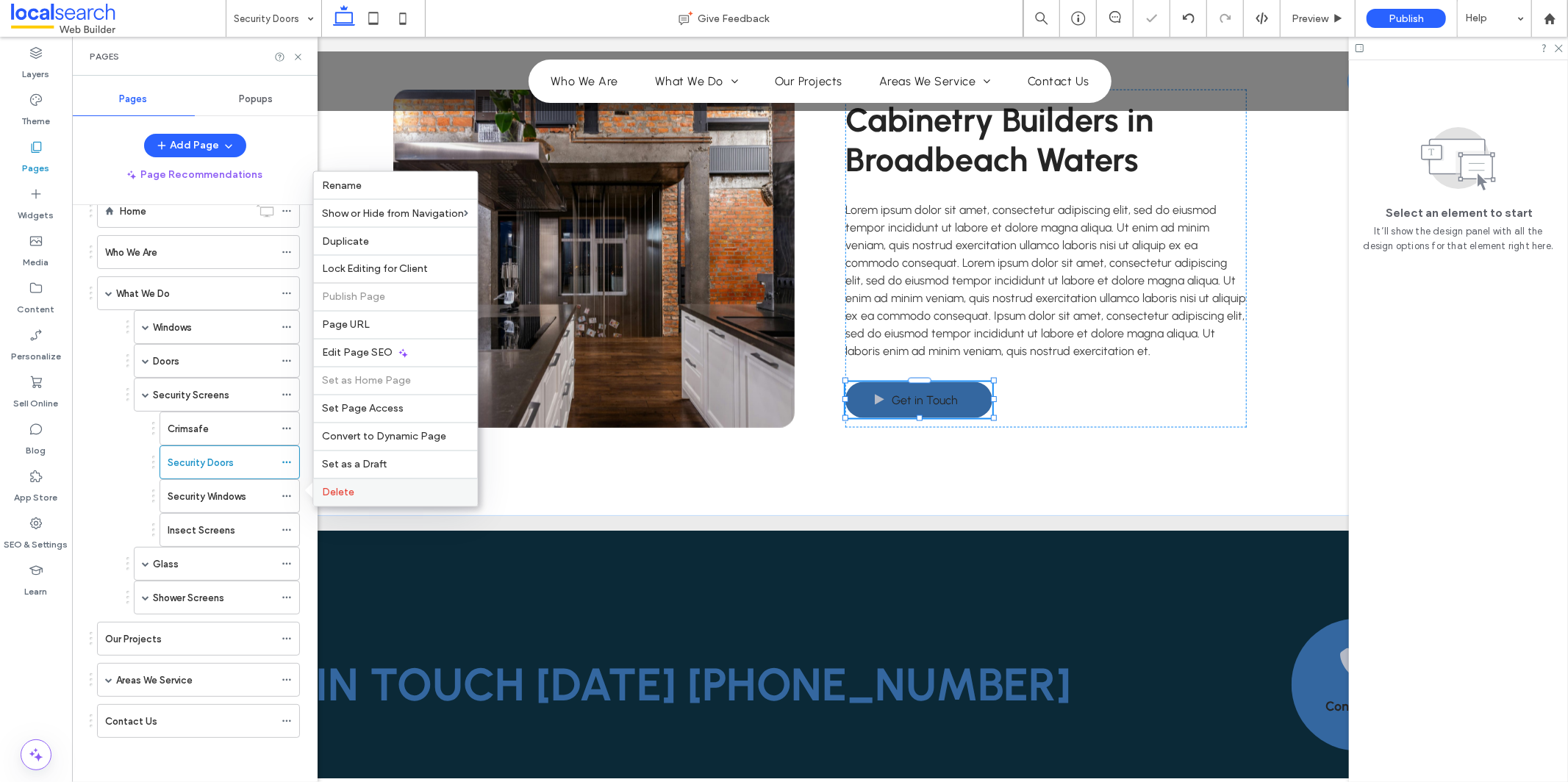
click at [417, 490] on label "Delete" at bounding box center [396, 493] width 146 height 13
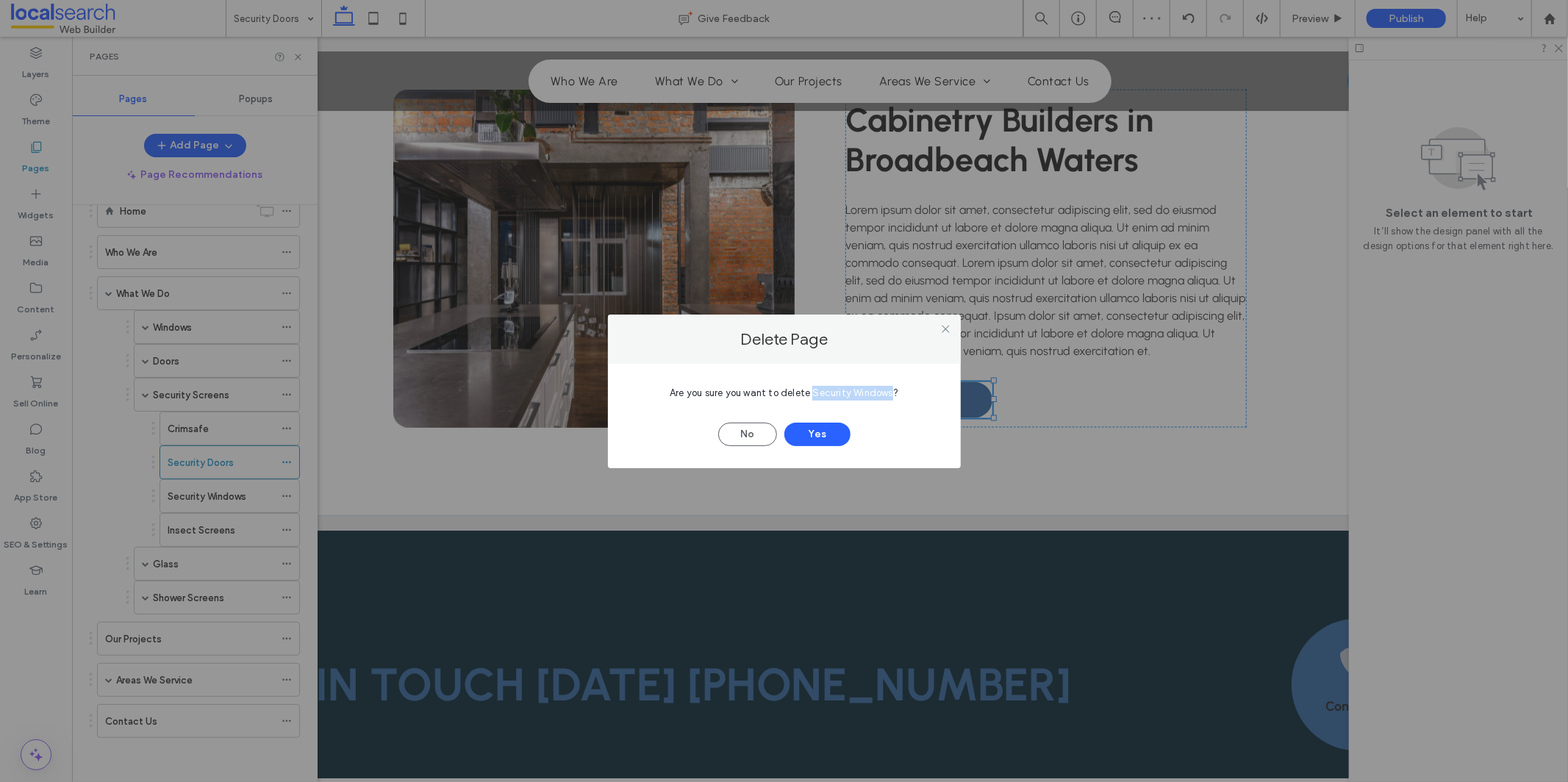
drag, startPoint x: 814, startPoint y: 393, endPoint x: 891, endPoint y: 398, distance: 77.2
click at [892, 398] on div "Are you sure you want to delete Security Windows?" at bounding box center [784, 393] width 309 height 15
copy span "Security Windows"
click at [833, 436] on button "Yes" at bounding box center [818, 434] width 66 height 24
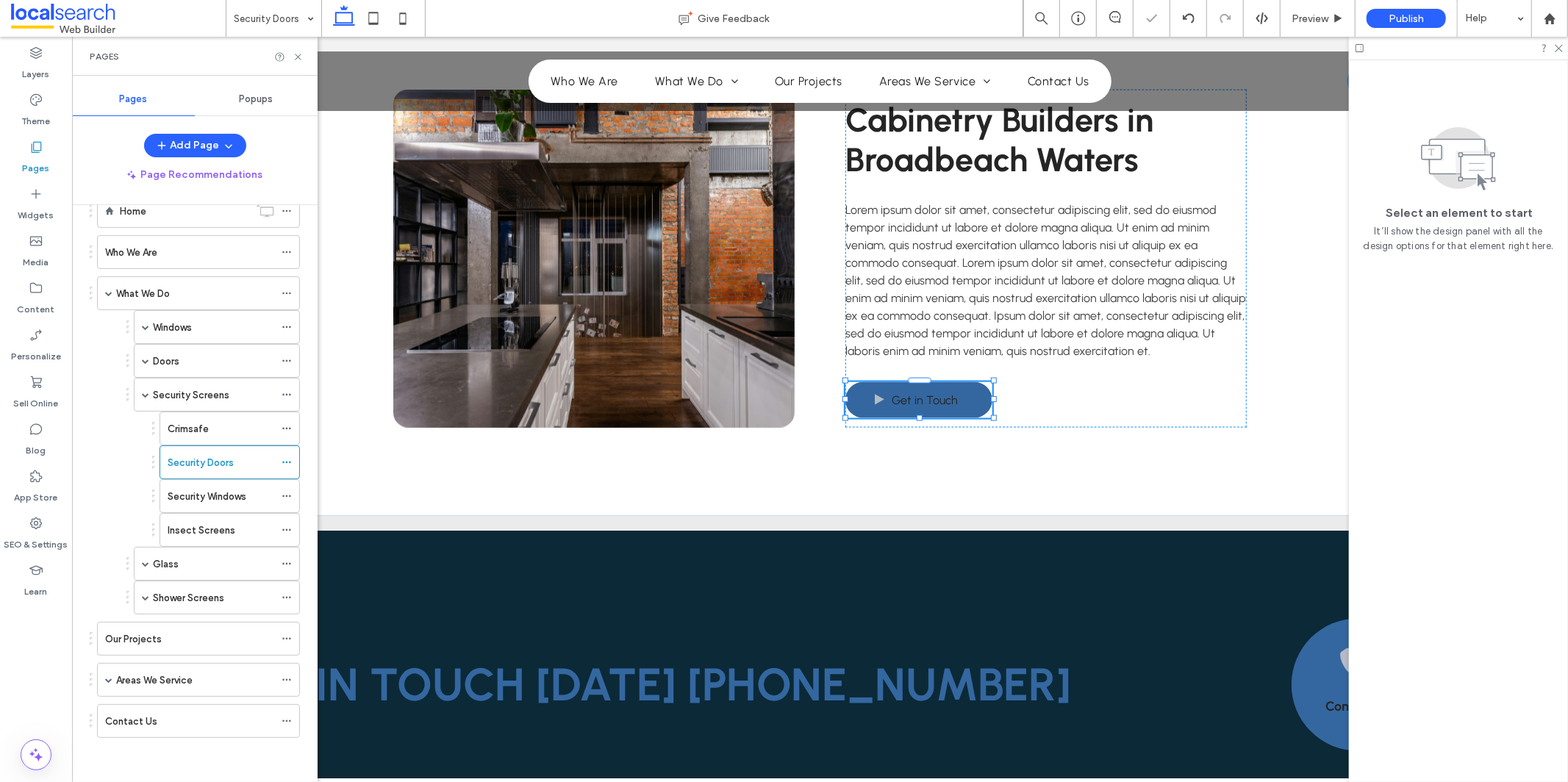
scroll to position [4, 0]
click at [291, 499] on icon at bounding box center [286, 496] width 10 height 10
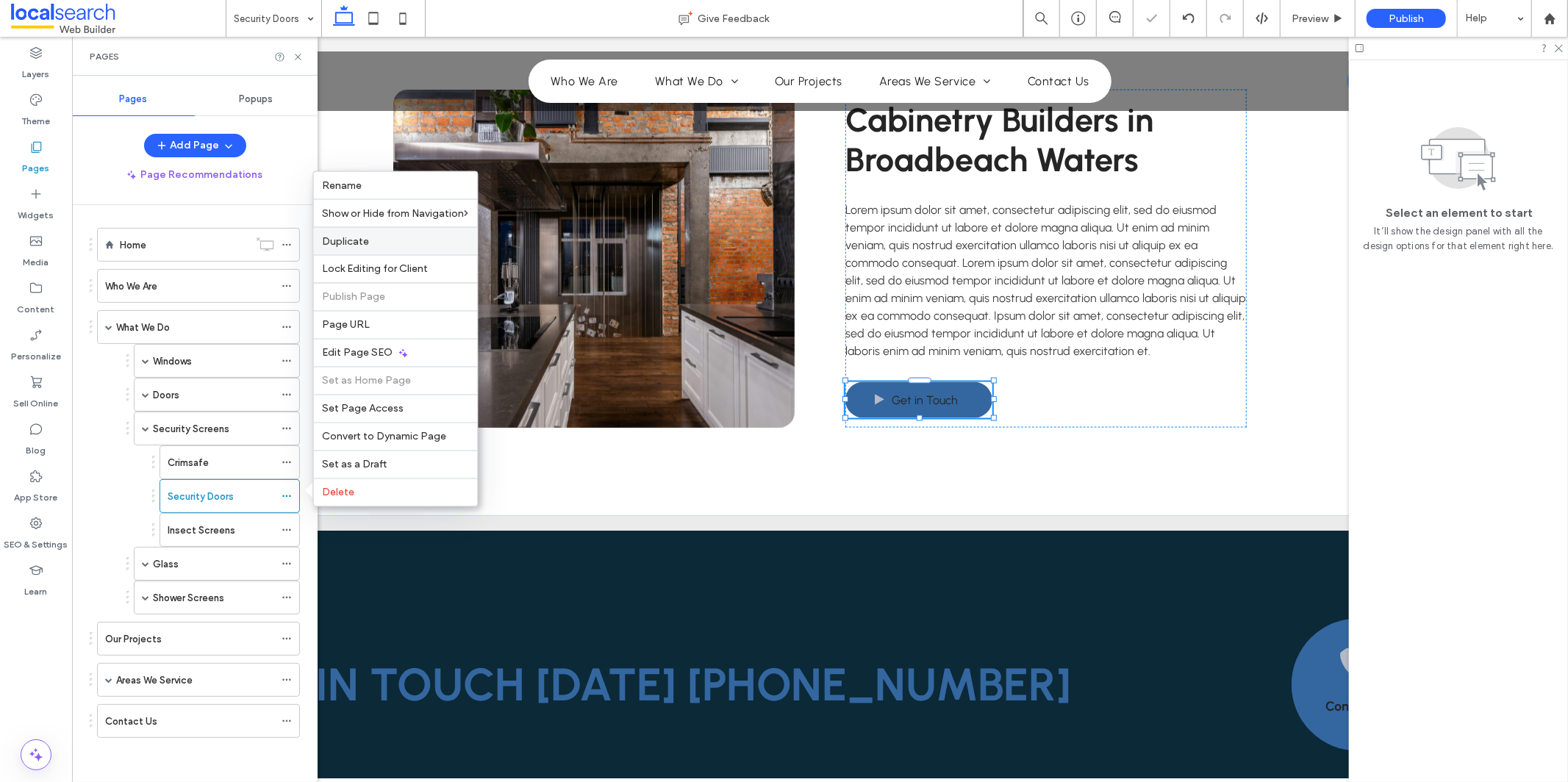
click at [457, 242] on label "Duplicate" at bounding box center [396, 242] width 146 height 13
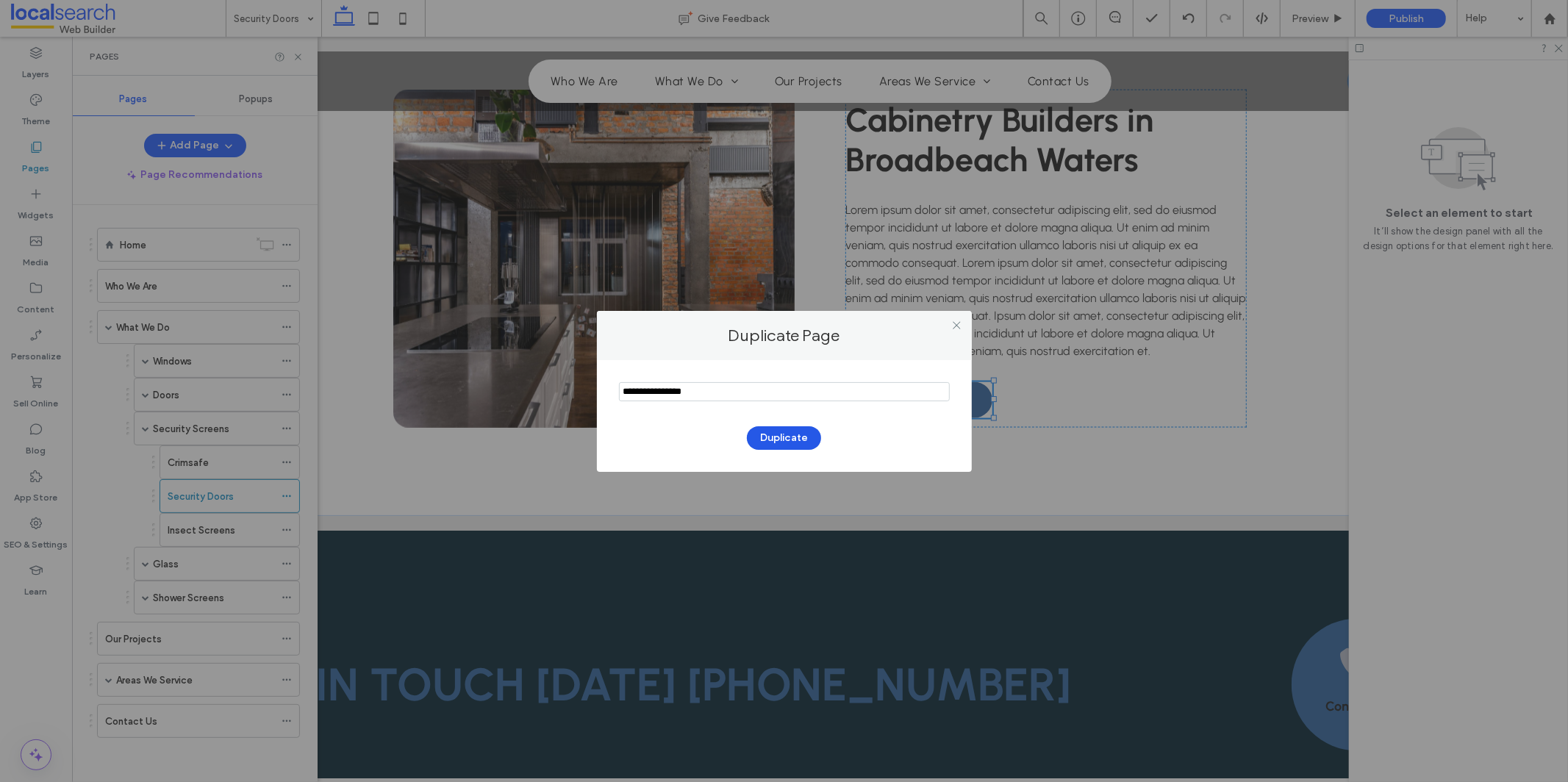
type input "**********"
click at [792, 441] on button "Duplicate" at bounding box center [784, 438] width 74 height 24
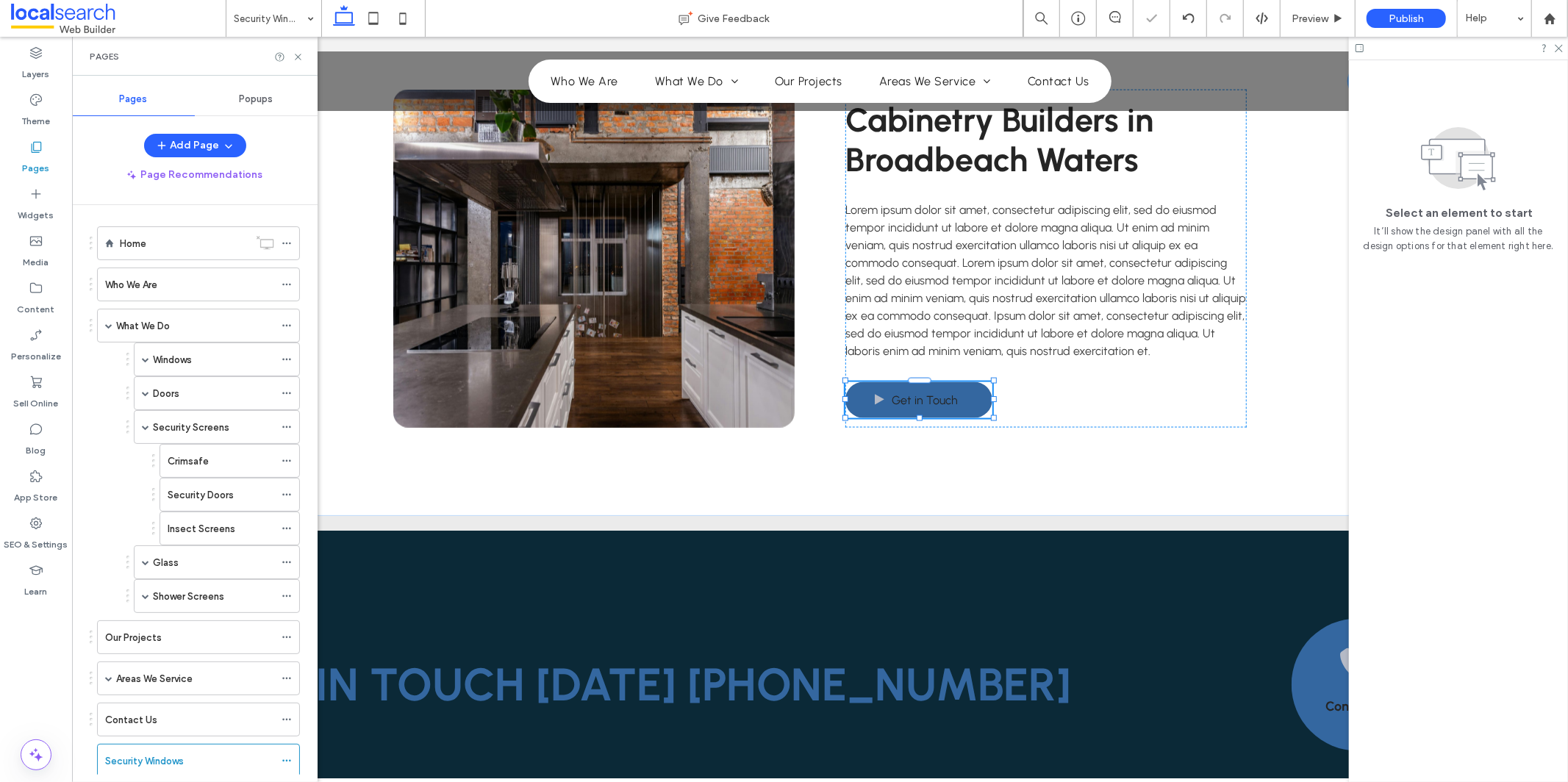
scroll to position [37, 0]
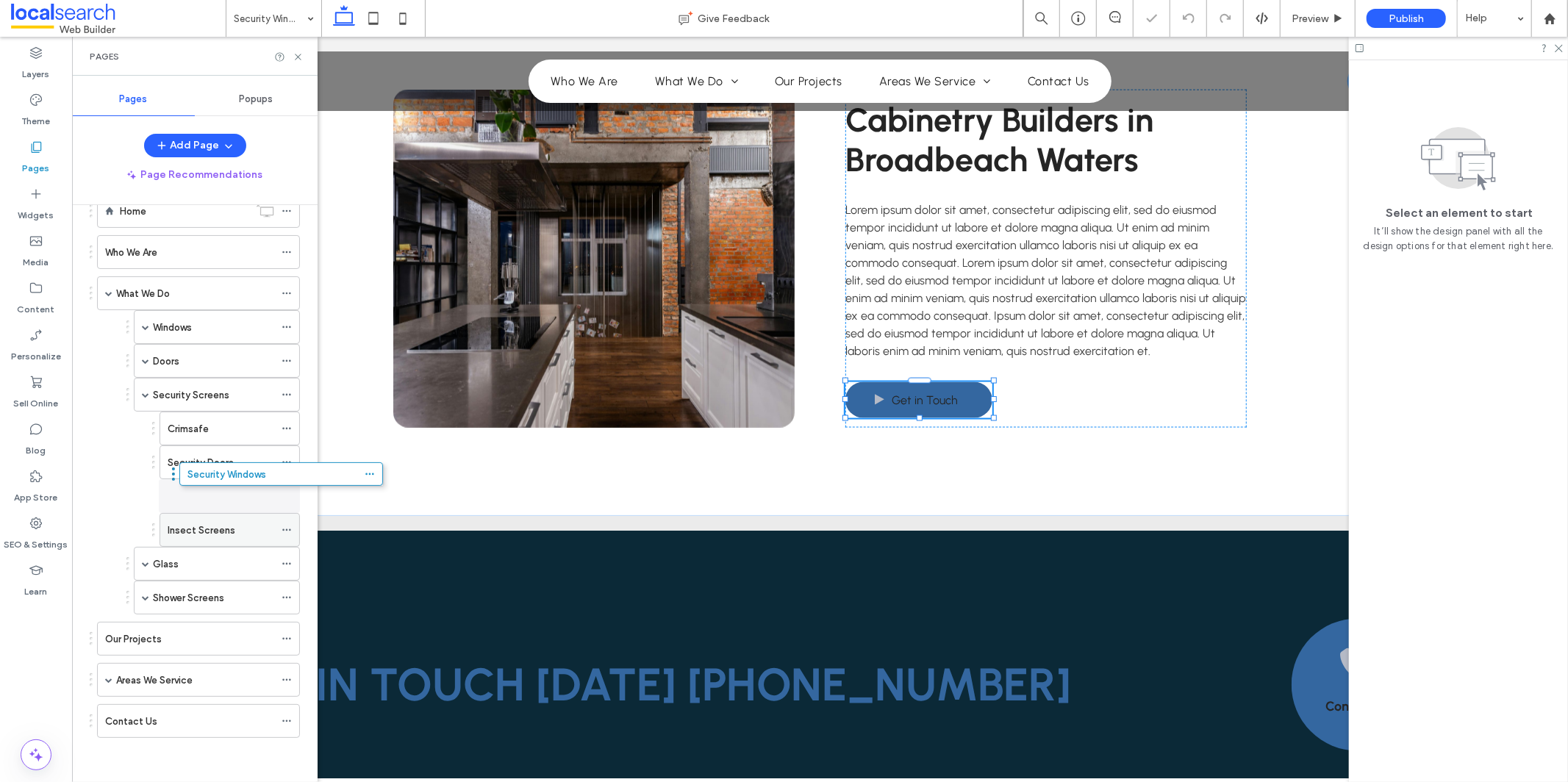
drag, startPoint x: 115, startPoint y: 731, endPoint x: 195, endPoint y: 493, distance: 251.1
drag, startPoint x: 289, startPoint y: 526, endPoint x: 294, endPoint y: 535, distance: 10.3
click at [289, 528] on icon at bounding box center [286, 530] width 10 height 10
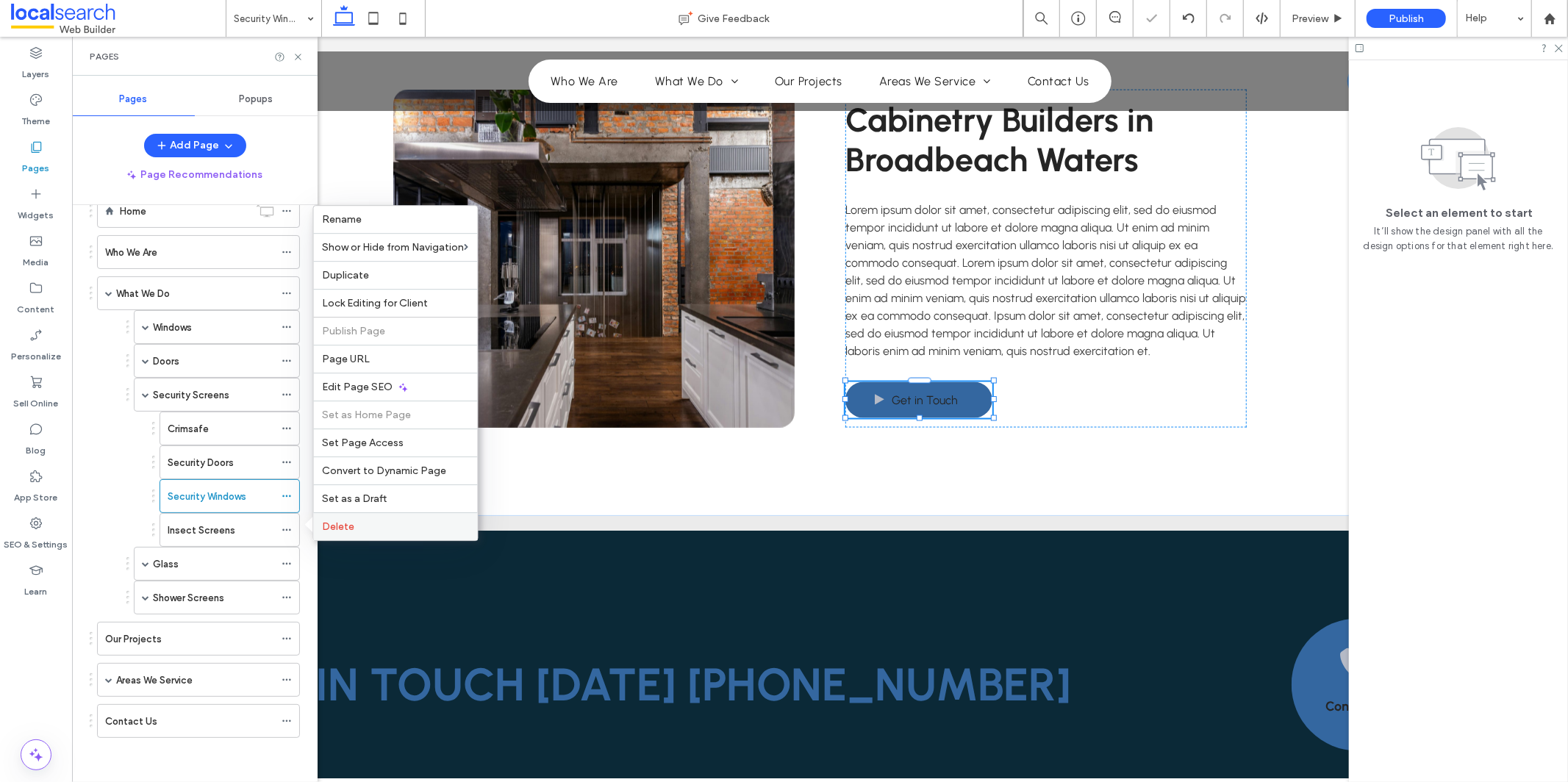
click at [454, 524] on label "Delete" at bounding box center [396, 527] width 146 height 13
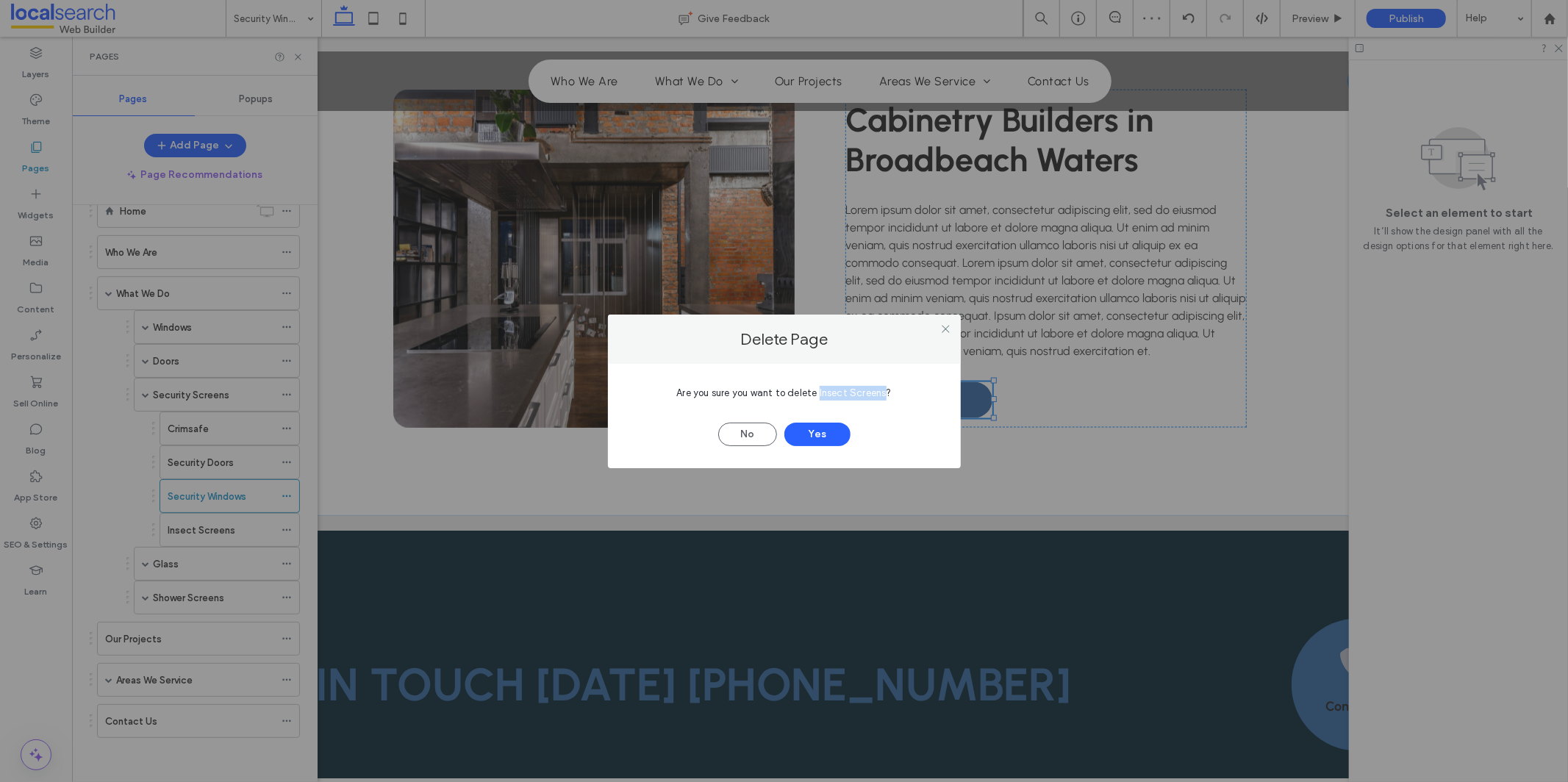
drag, startPoint x: 818, startPoint y: 393, endPoint x: 886, endPoint y: 395, distance: 68.0
click at [886, 395] on span "Are you sure you want to delete Insect Screens?" at bounding box center [784, 393] width 215 height 11
copy span "Insect Screens"
click at [827, 434] on button "Yes" at bounding box center [818, 434] width 66 height 24
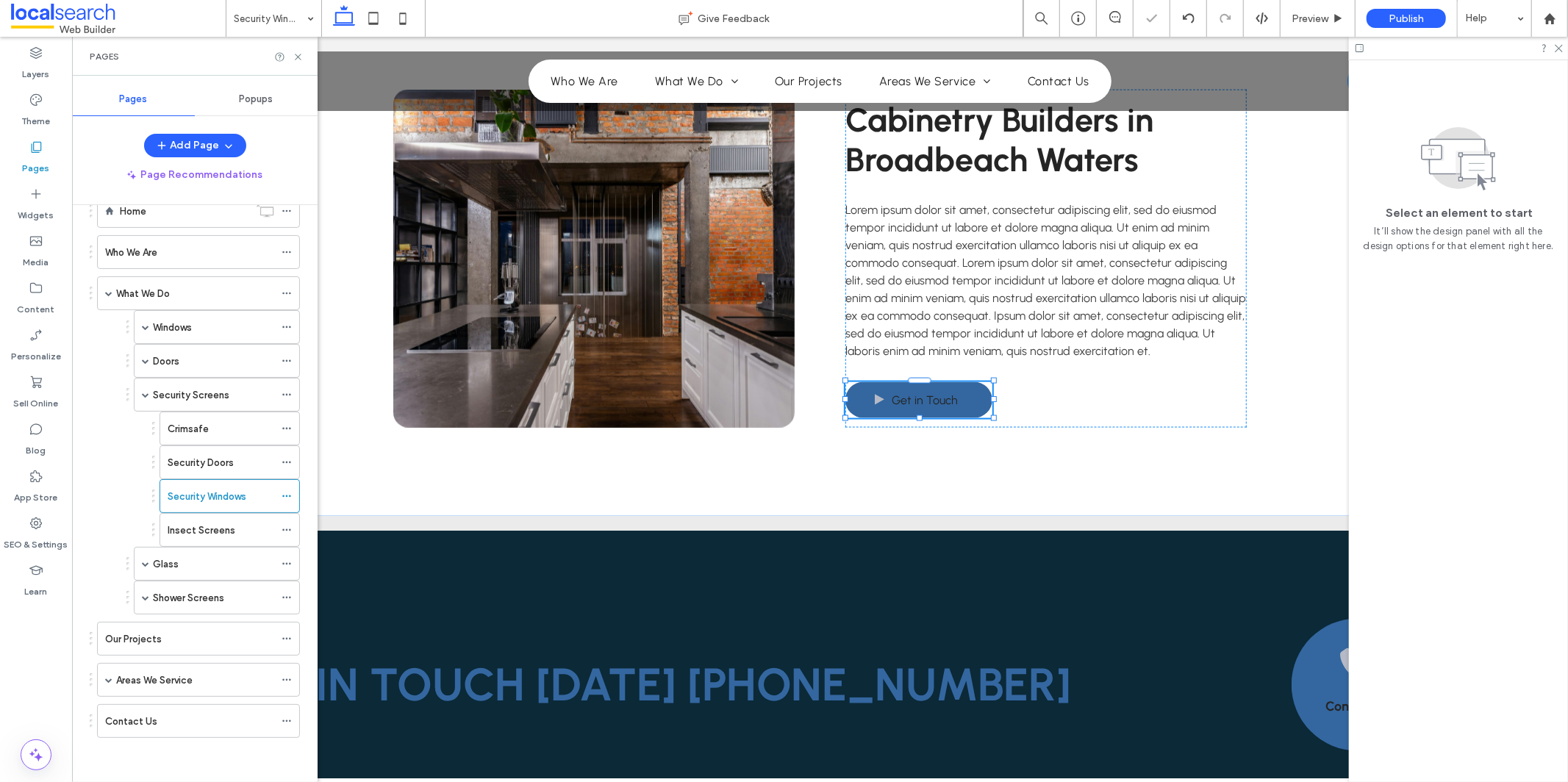
scroll to position [4, 0]
click at [291, 528] on icon at bounding box center [286, 530] width 10 height 10
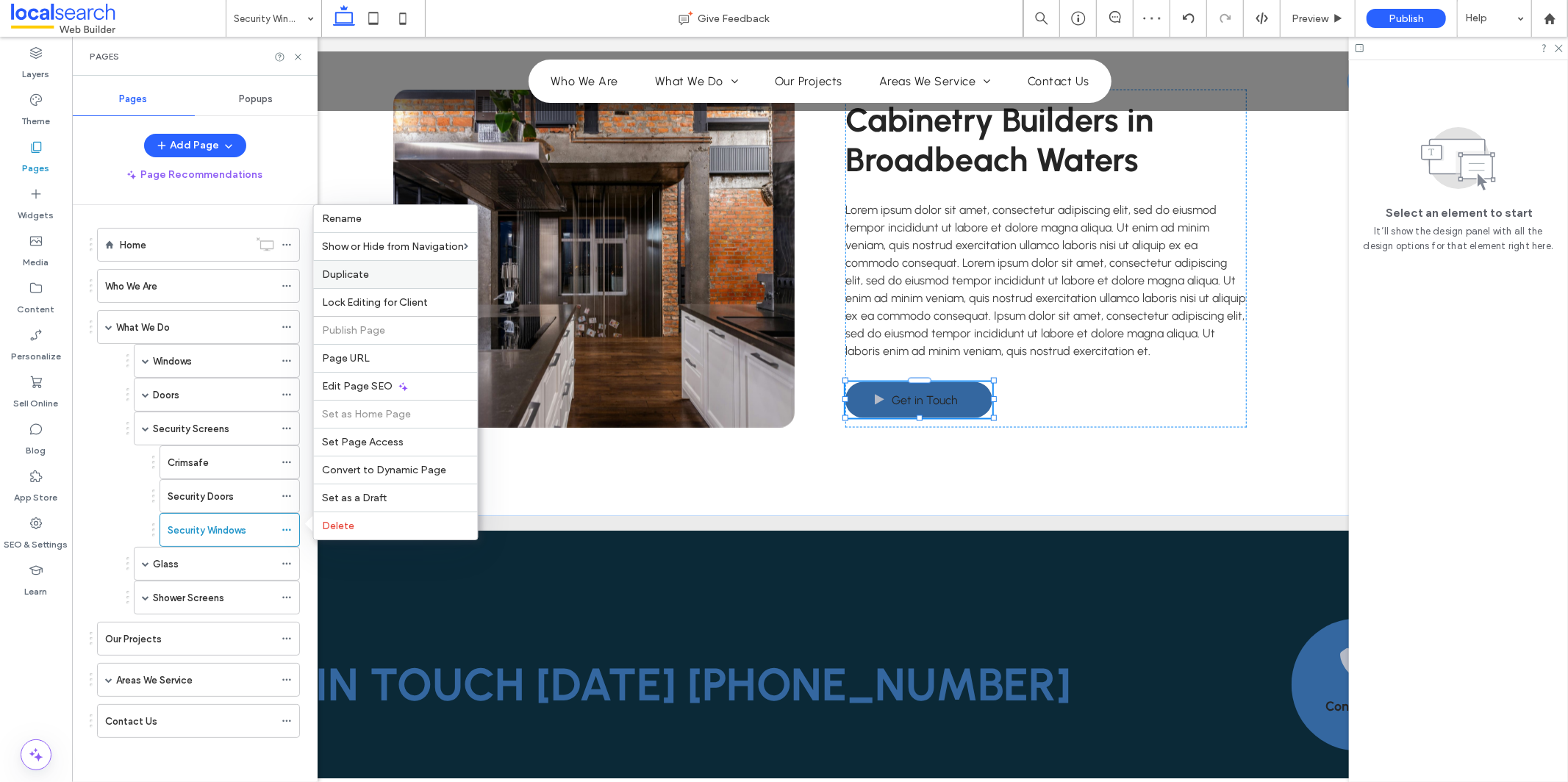
click at [436, 276] on label "Duplicate" at bounding box center [396, 275] width 146 height 13
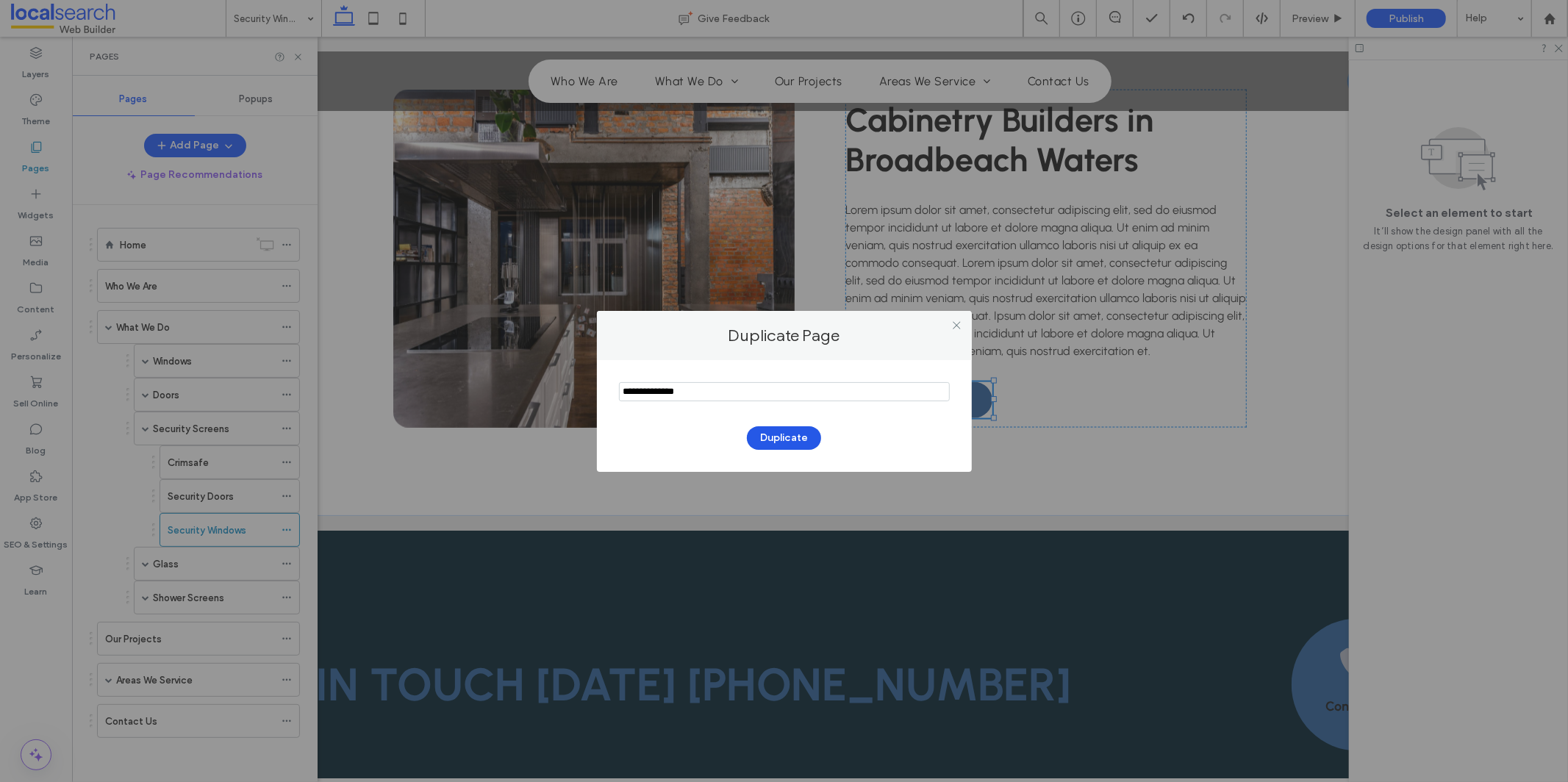
type input "**********"
click at [813, 434] on button "Duplicate" at bounding box center [784, 438] width 74 height 24
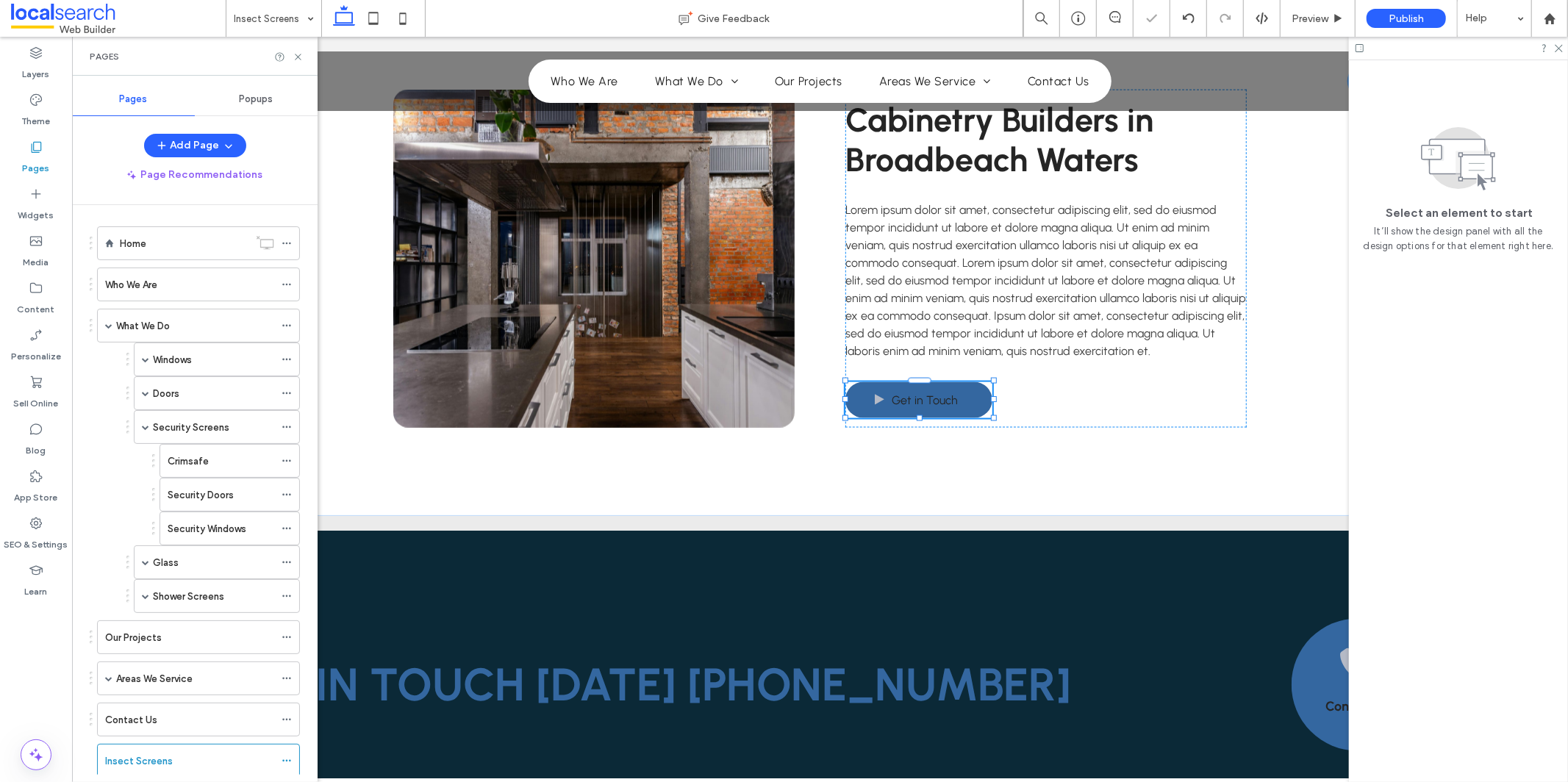
scroll to position [37, 0]
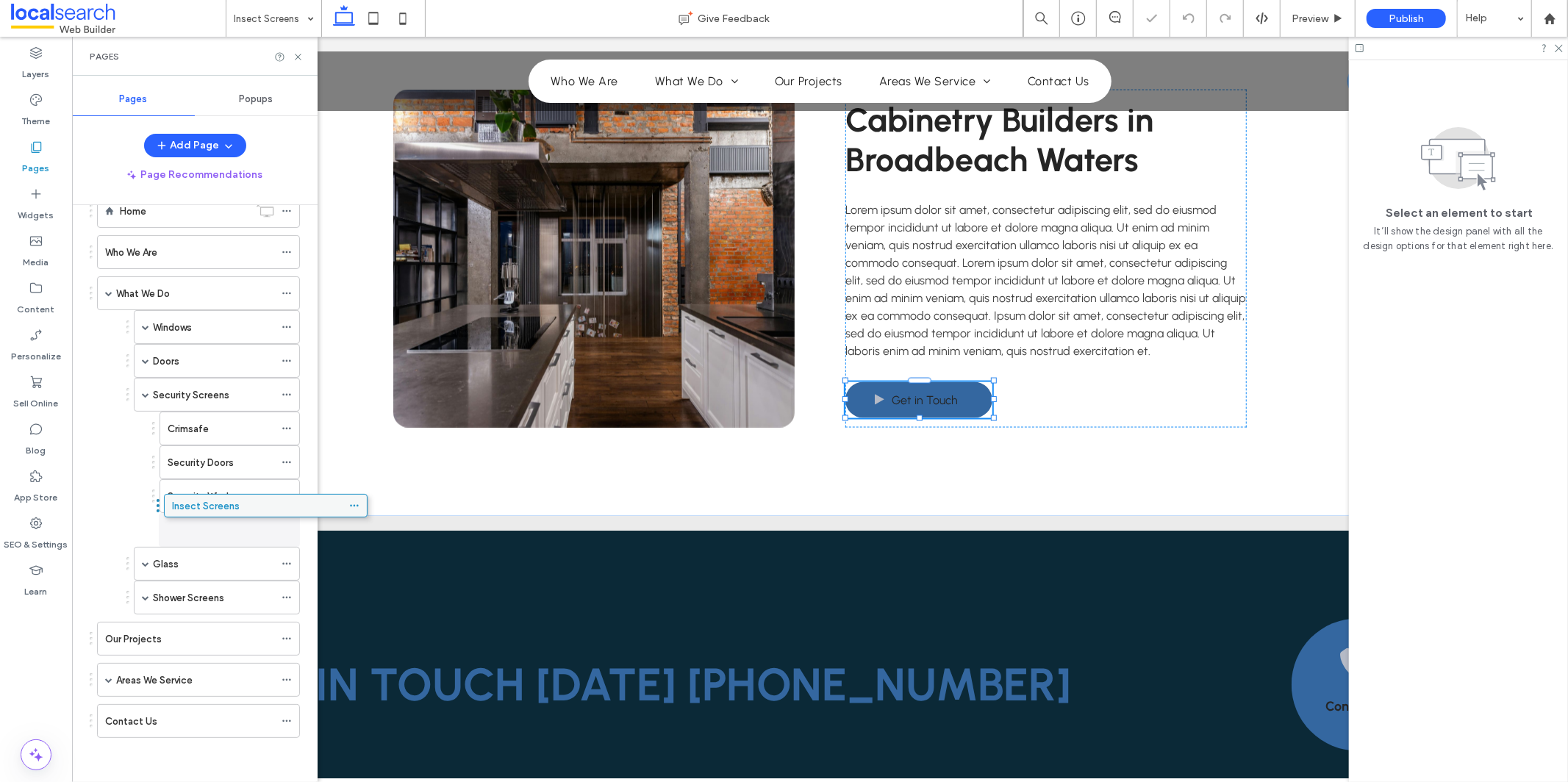
drag, startPoint x: 132, startPoint y: 732, endPoint x: 198, endPoint y: 514, distance: 227.8
click at [288, 564] on use at bounding box center [286, 564] width 8 height 2
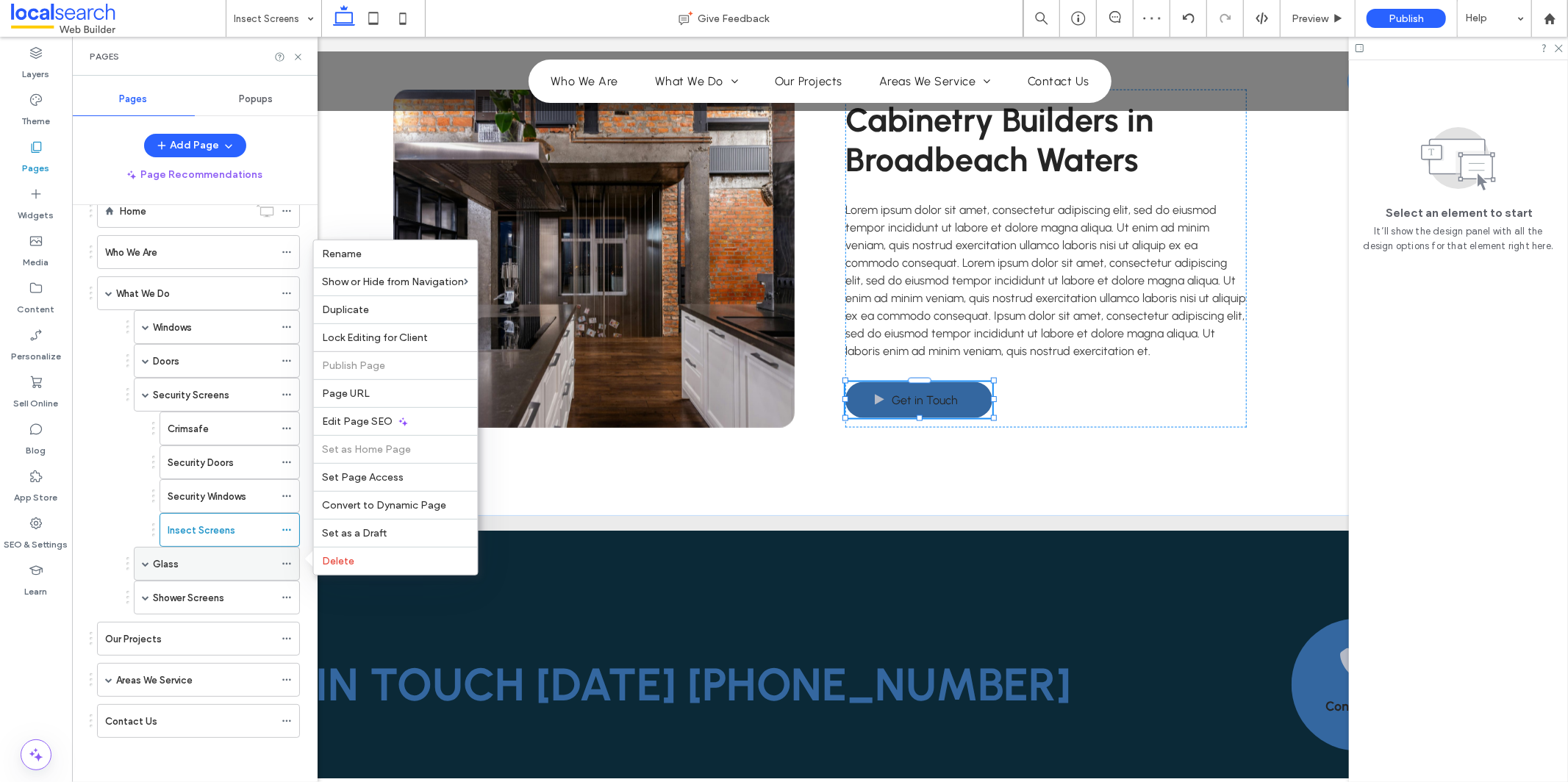
click at [133, 574] on div "Glass" at bounding box center [216, 563] width 166 height 34
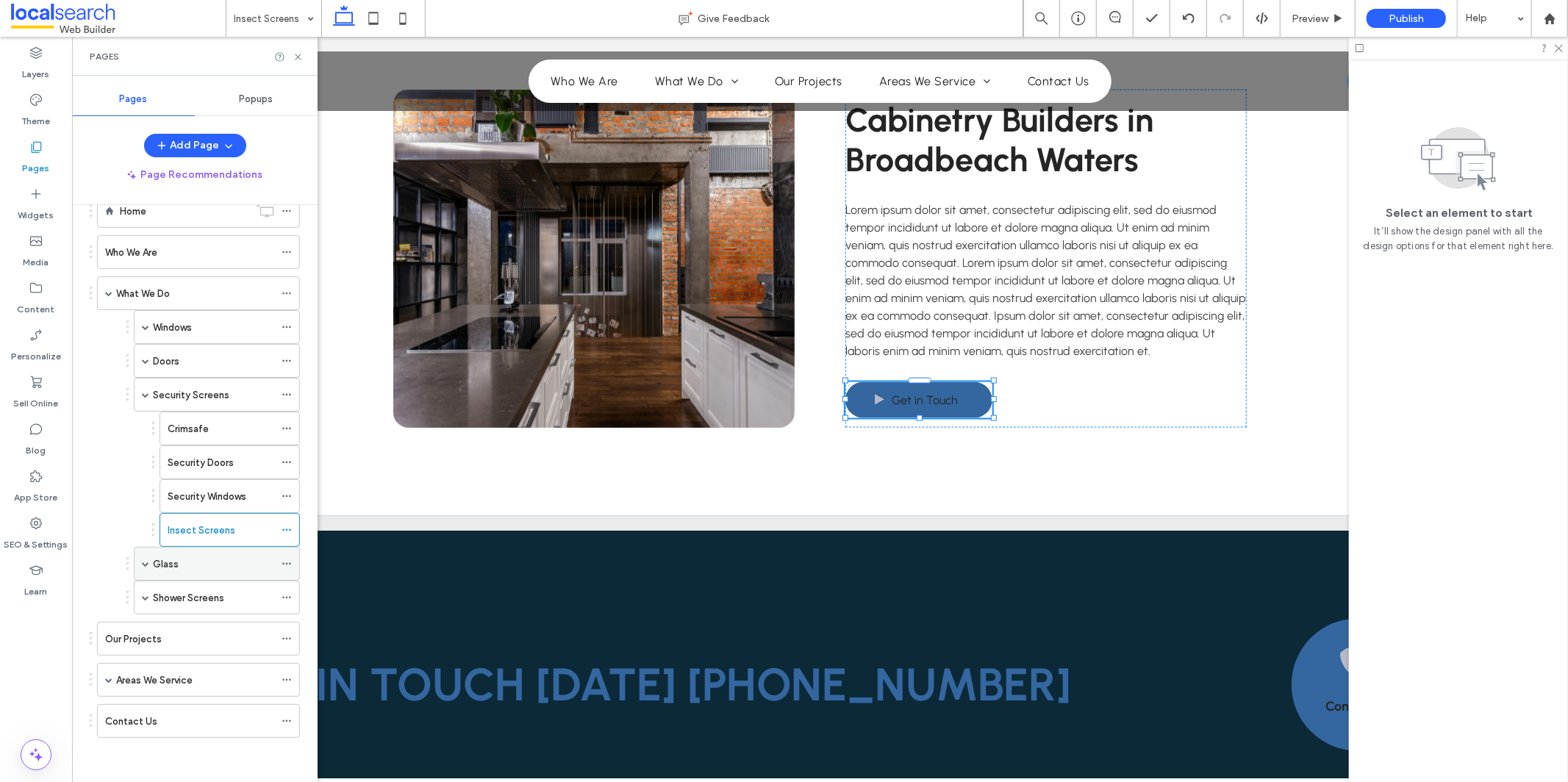
click at [143, 566] on span at bounding box center [145, 563] width 7 height 7
click at [288, 596] on icon at bounding box center [286, 596] width 10 height 10
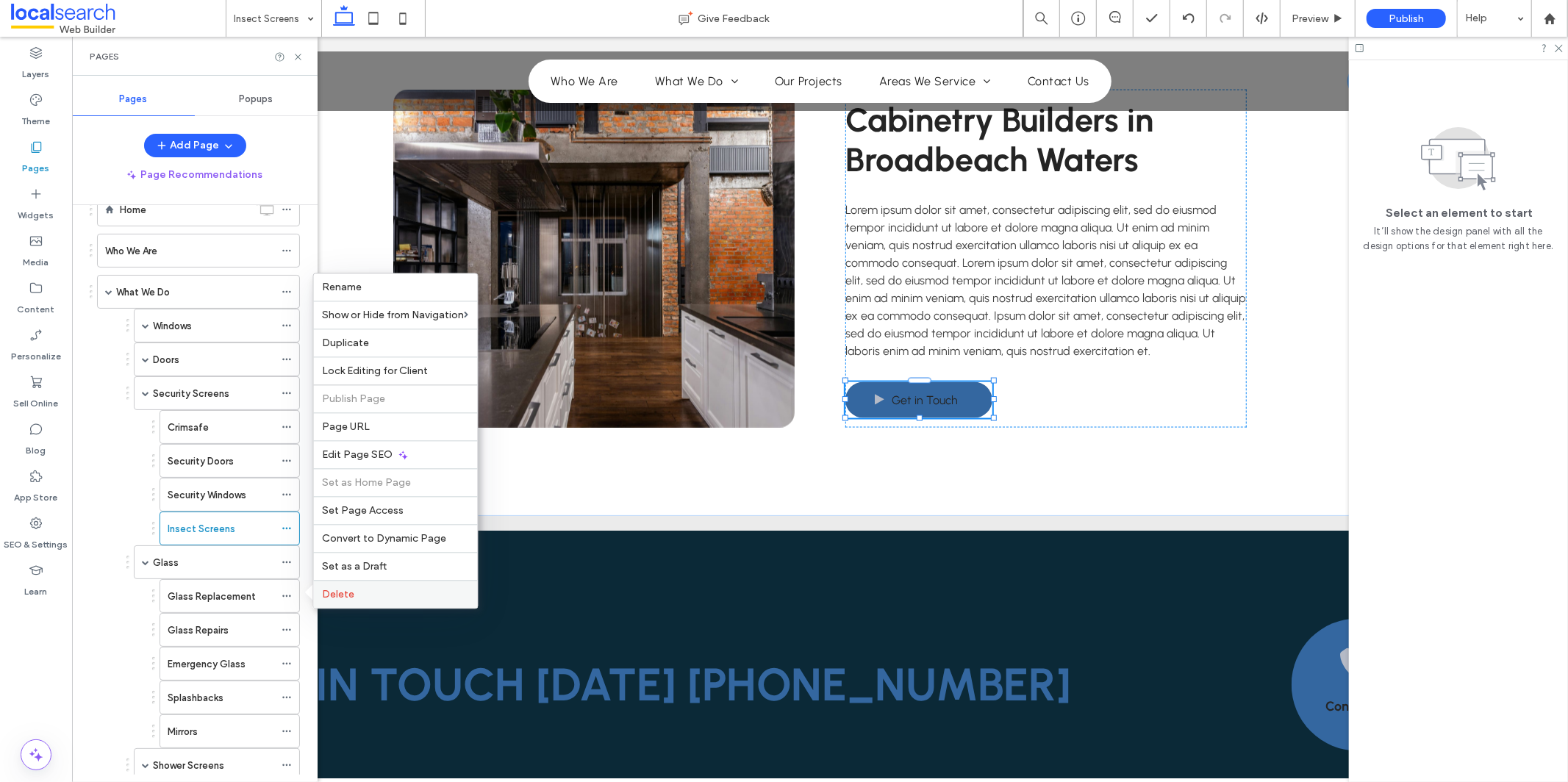
click at [370, 586] on div "Delete" at bounding box center [396, 593] width 164 height 28
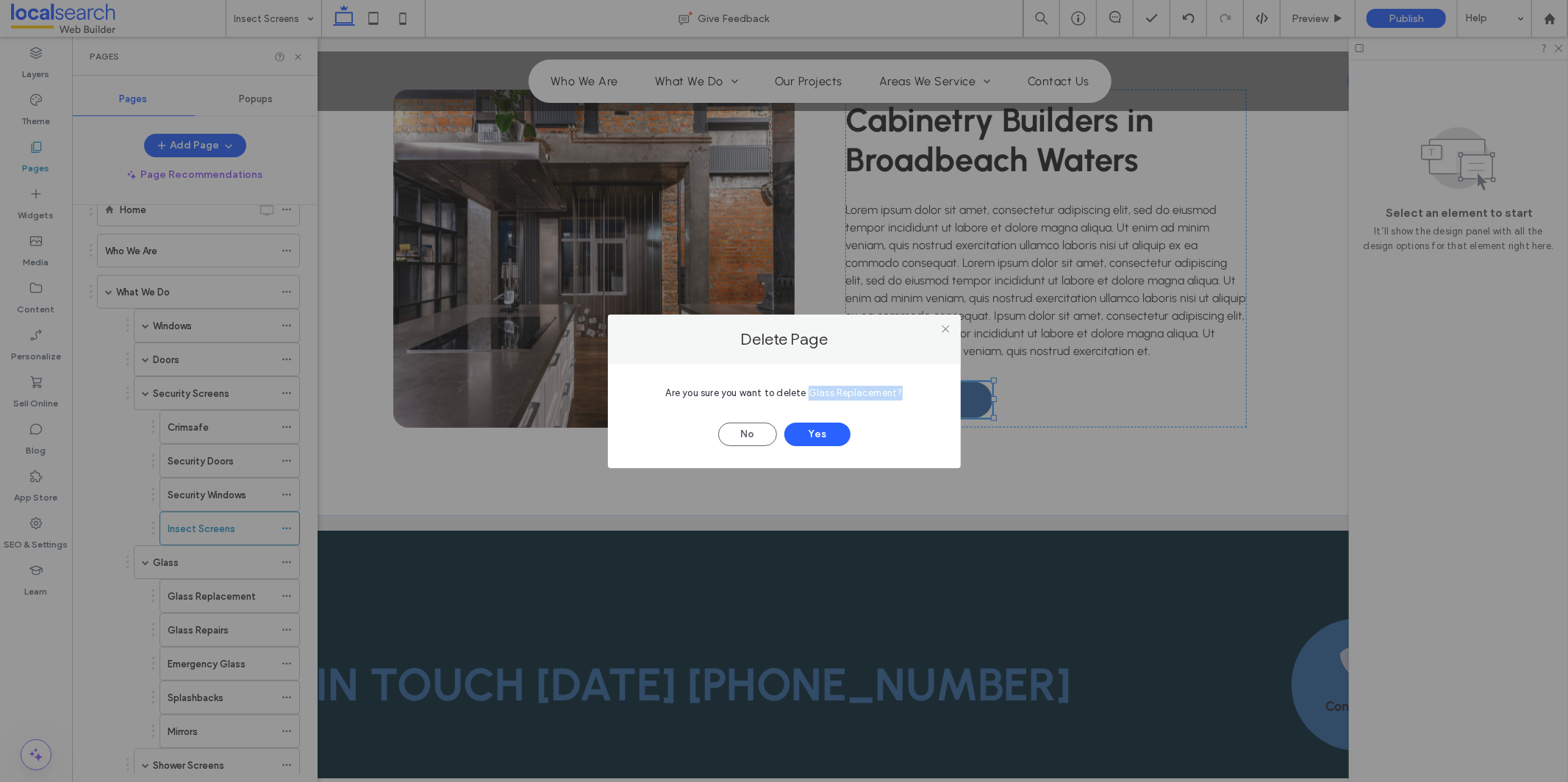
drag, startPoint x: 810, startPoint y: 394, endPoint x: 898, endPoint y: 396, distance: 88.0
click at [898, 396] on span "Are you sure you want to delete Glass Replacement?" at bounding box center [784, 393] width 237 height 11
click at [895, 405] on div "Are you sure you want to delete Glass Replacement? No Yes" at bounding box center [784, 412] width 309 height 68
drag, startPoint x: 810, startPoint y: 394, endPoint x: 897, endPoint y: 398, distance: 87.1
click at [897, 398] on div "Are you sure you want to delete Glass Replacement?" at bounding box center [784, 393] width 309 height 15
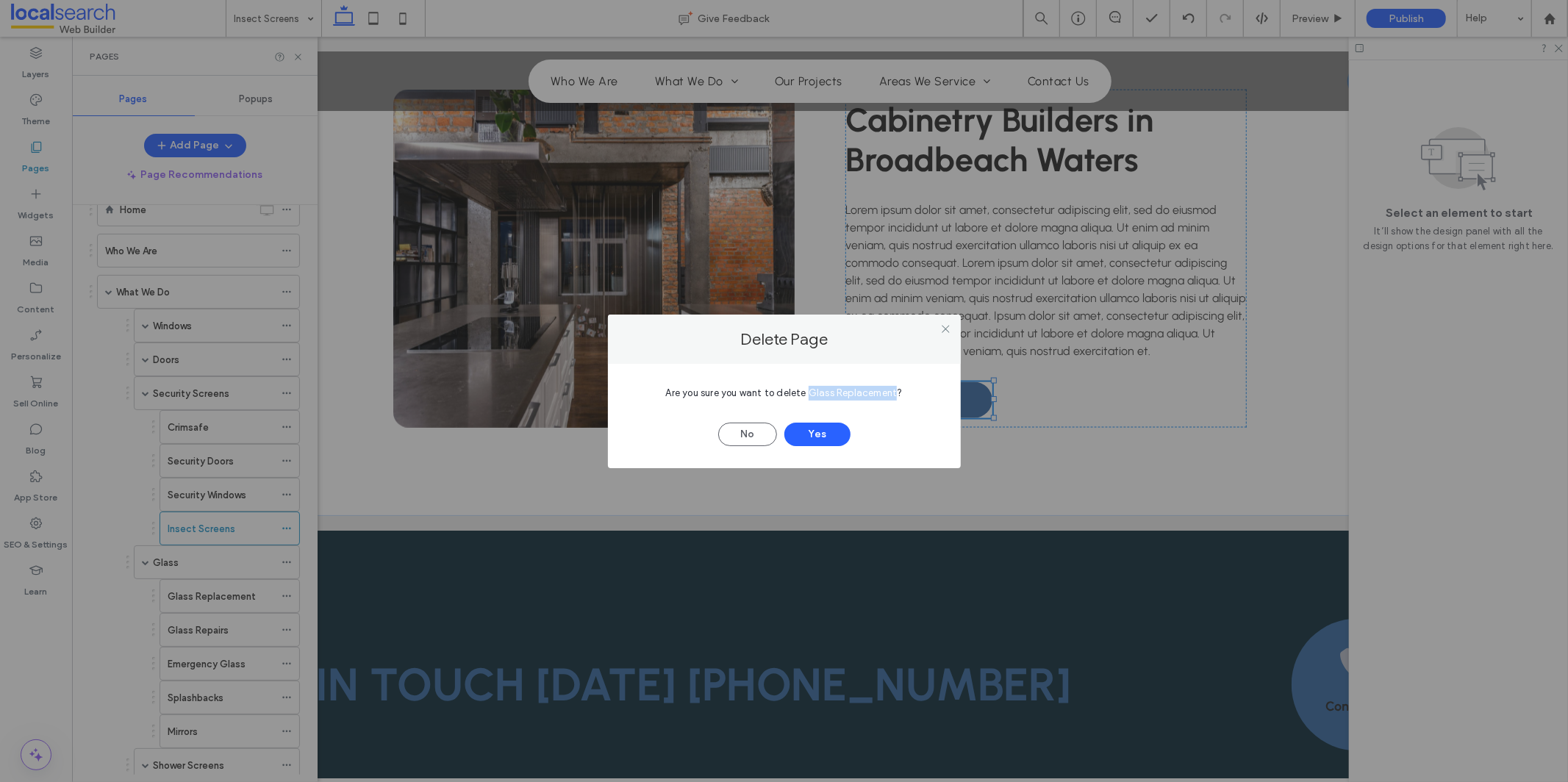
copy span "Glass Replacement"
click at [286, 532] on div "Delete Page Are you sure you want to delete Glass Replacement? No Yes" at bounding box center [784, 391] width 1568 height 782
click at [831, 428] on button "Yes" at bounding box center [818, 434] width 66 height 24
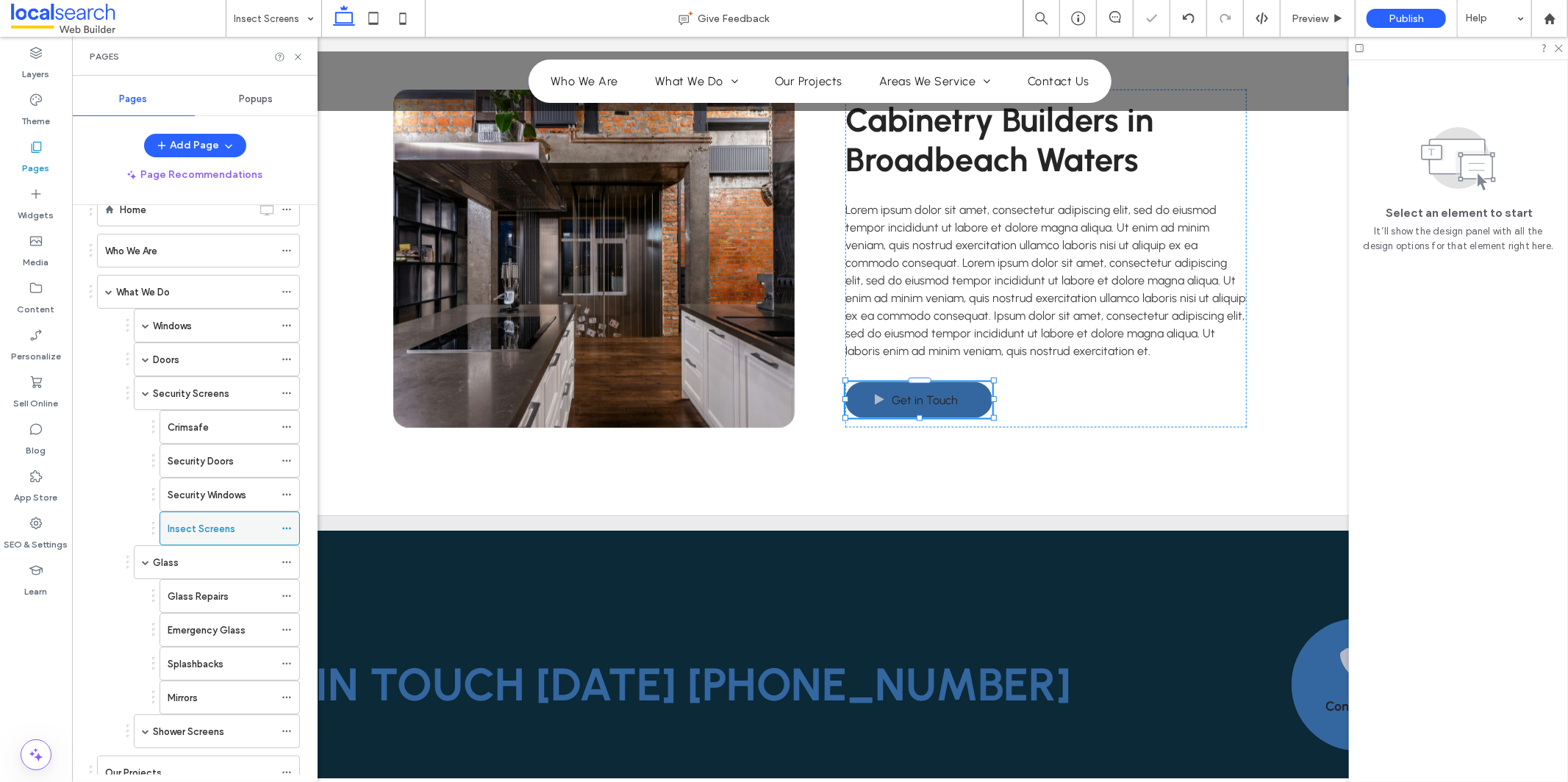
click at [292, 526] on div at bounding box center [290, 528] width 17 height 22
click at [285, 532] on icon at bounding box center [286, 528] width 10 height 10
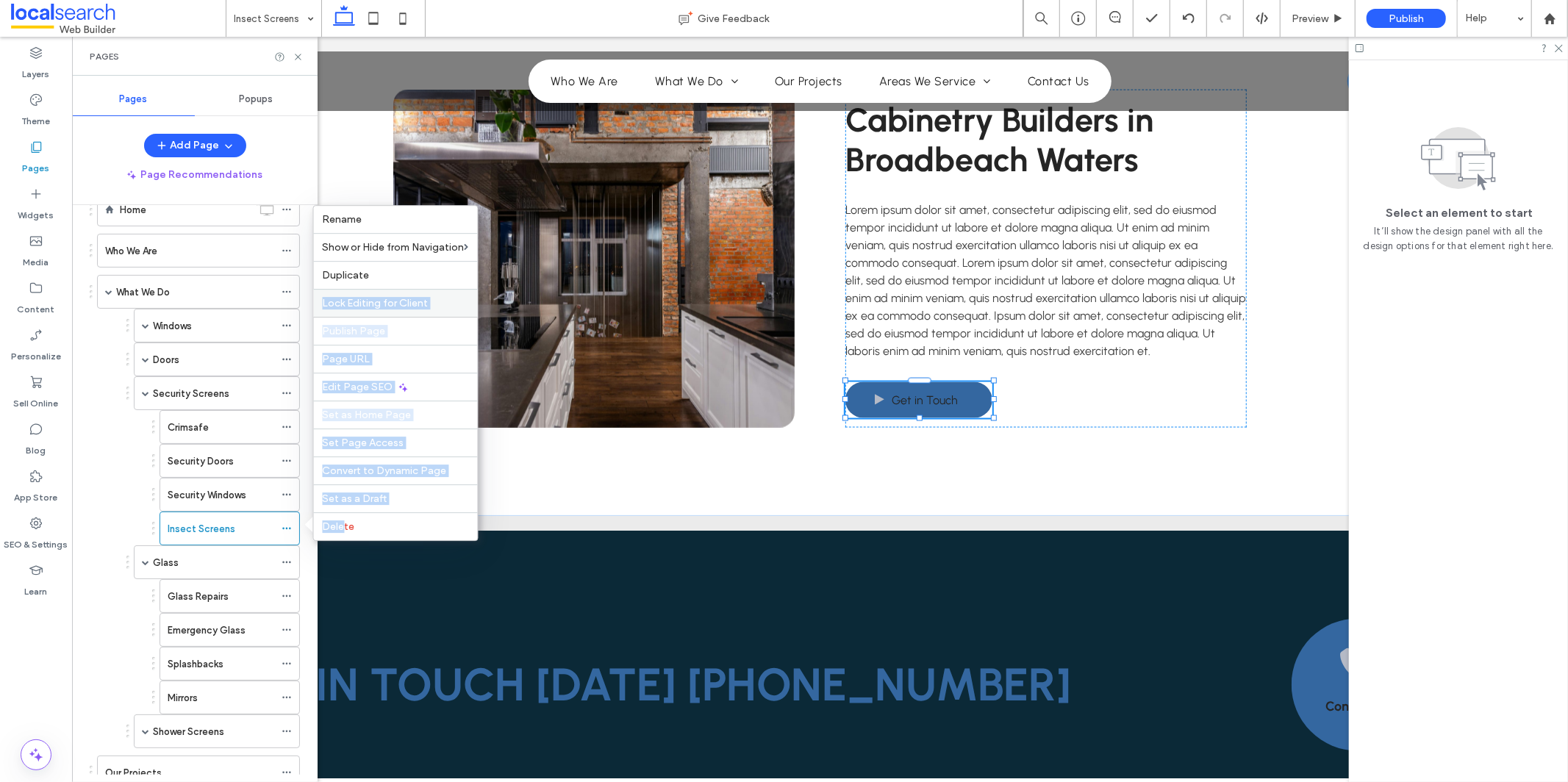
drag, startPoint x: 342, startPoint y: 524, endPoint x: 396, endPoint y: 297, distance: 233.3
click at [396, 297] on div "Rename Show or Hide from Navigation Duplicate Lock Editing for Client Publish P…" at bounding box center [395, 373] width 165 height 336
click at [397, 281] on label "Duplicate" at bounding box center [396, 276] width 146 height 13
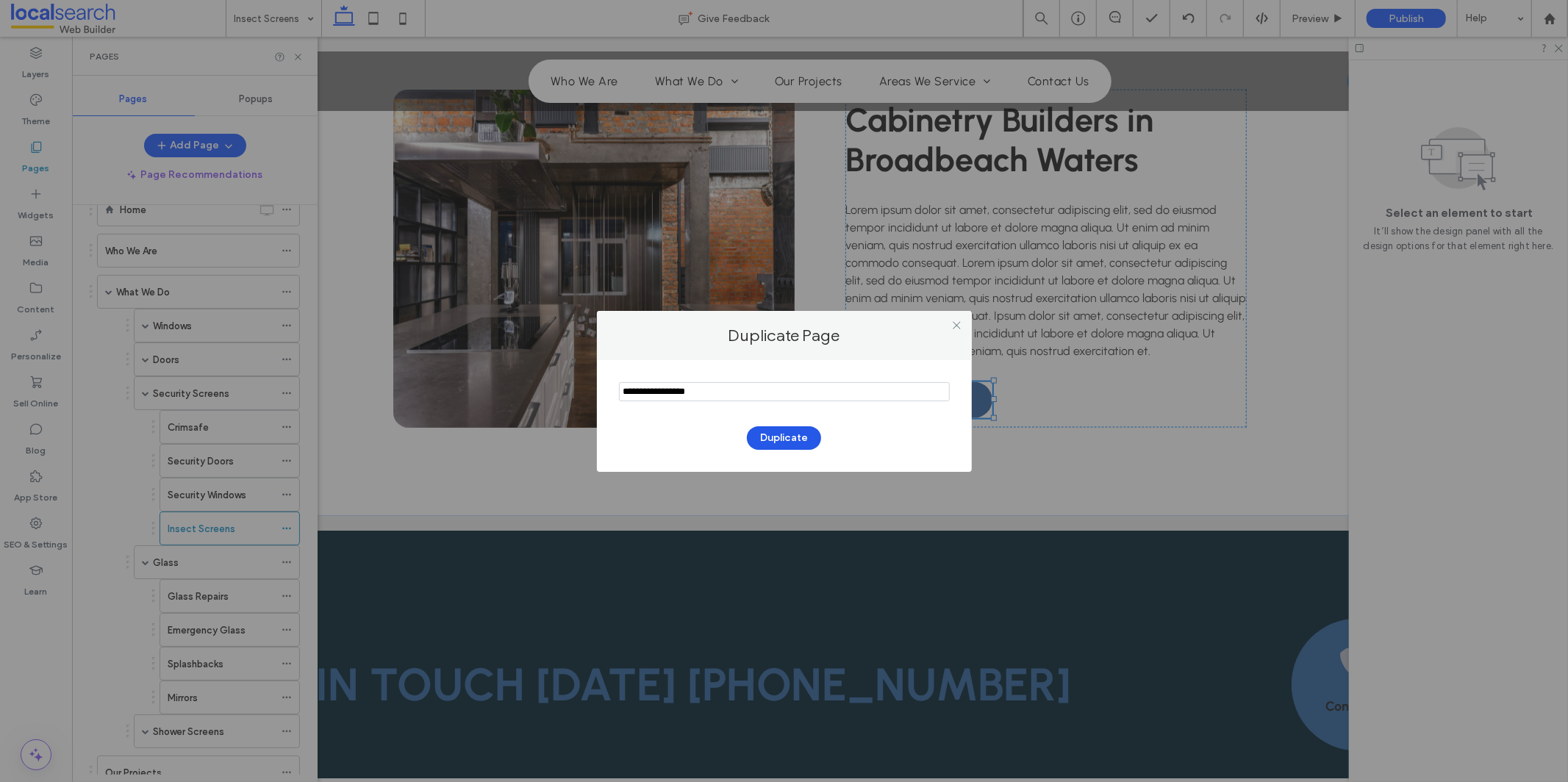
type input "**********"
click at [776, 440] on button "Duplicate" at bounding box center [784, 438] width 74 height 24
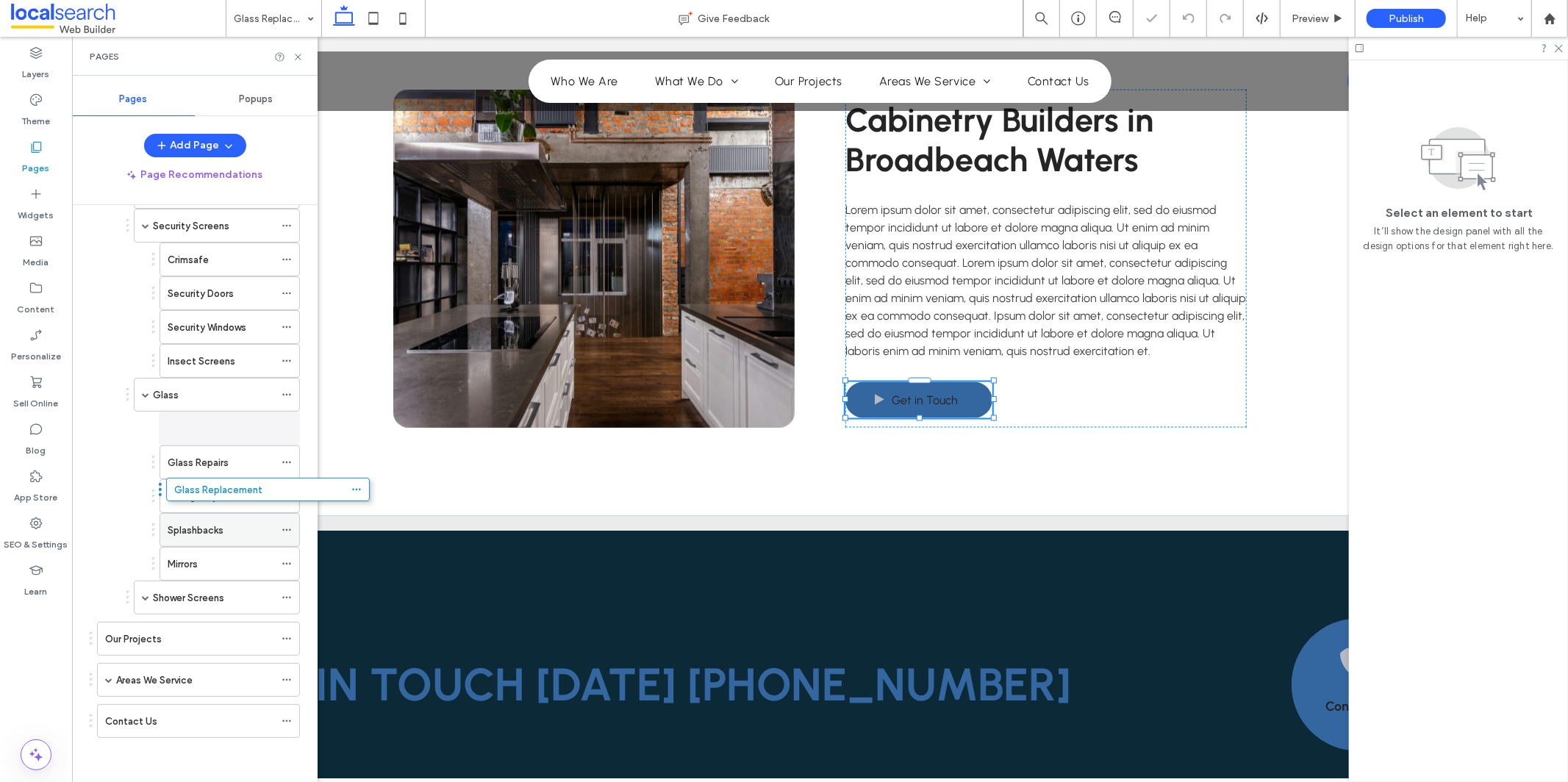
scroll to position [207, 0]
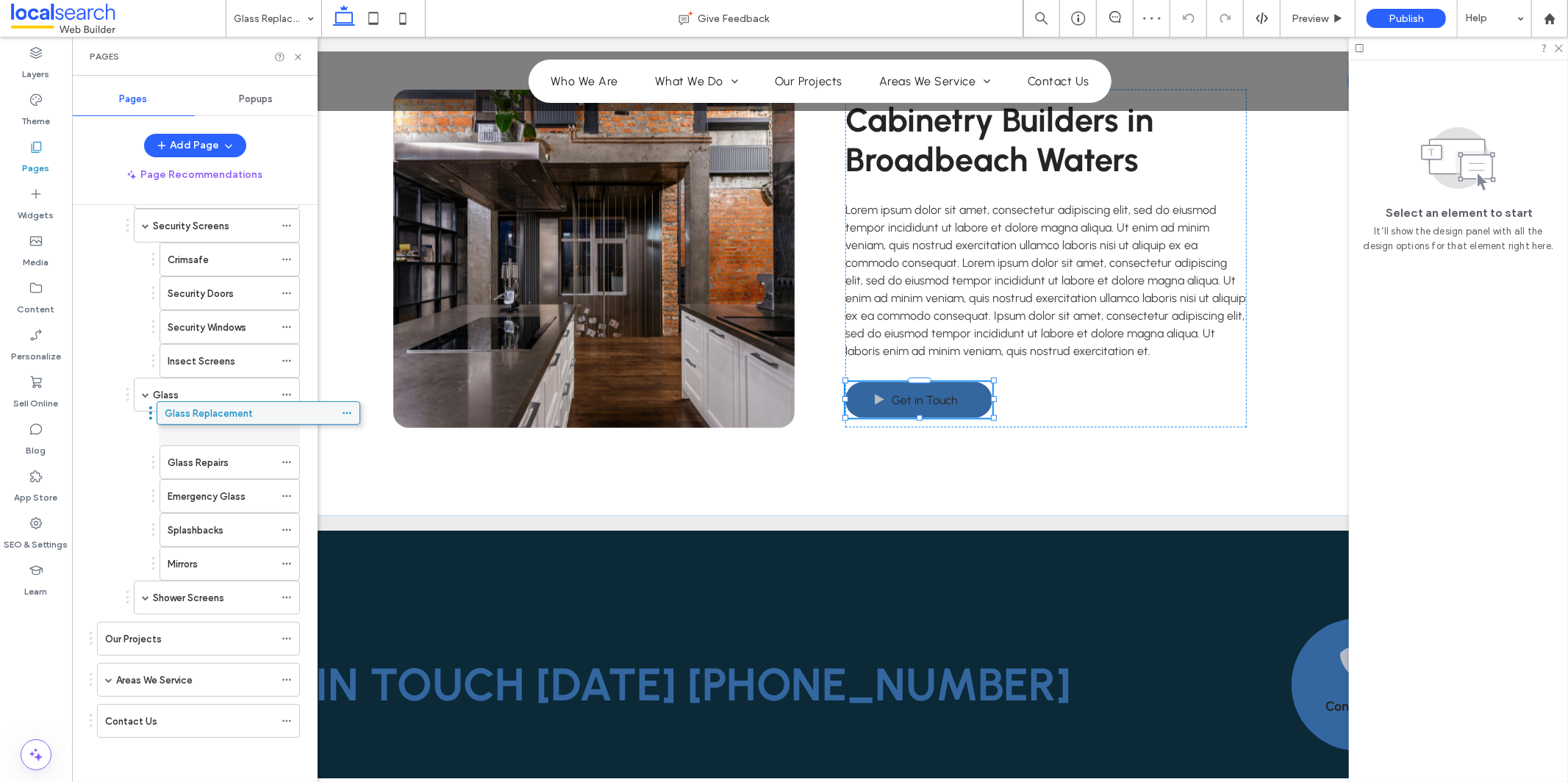
drag, startPoint x: 171, startPoint y: 715, endPoint x: 231, endPoint y: 411, distance: 309.9
click at [145, 224] on span at bounding box center [145, 225] width 7 height 7
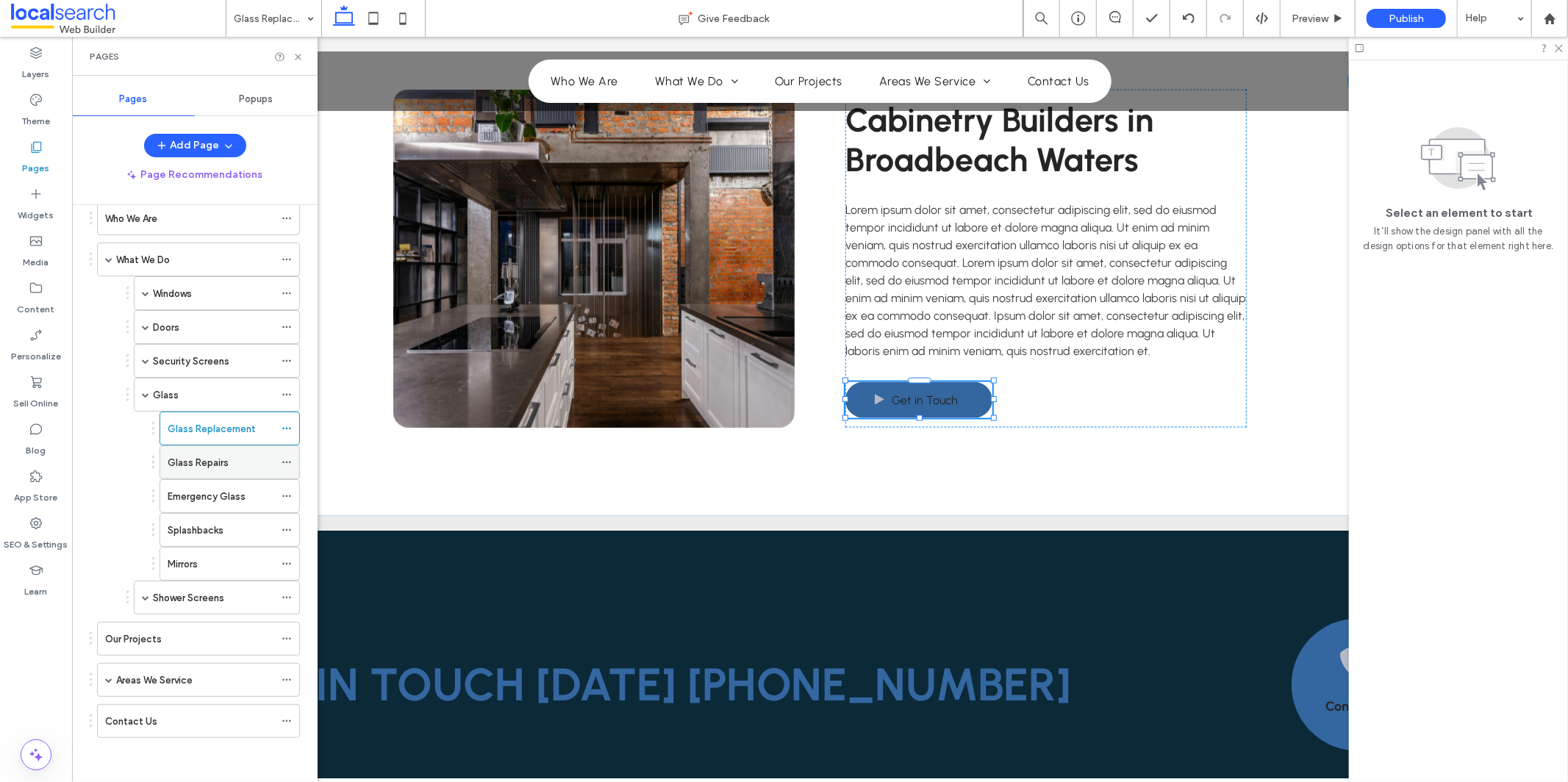
click at [288, 458] on icon at bounding box center [286, 462] width 10 height 10
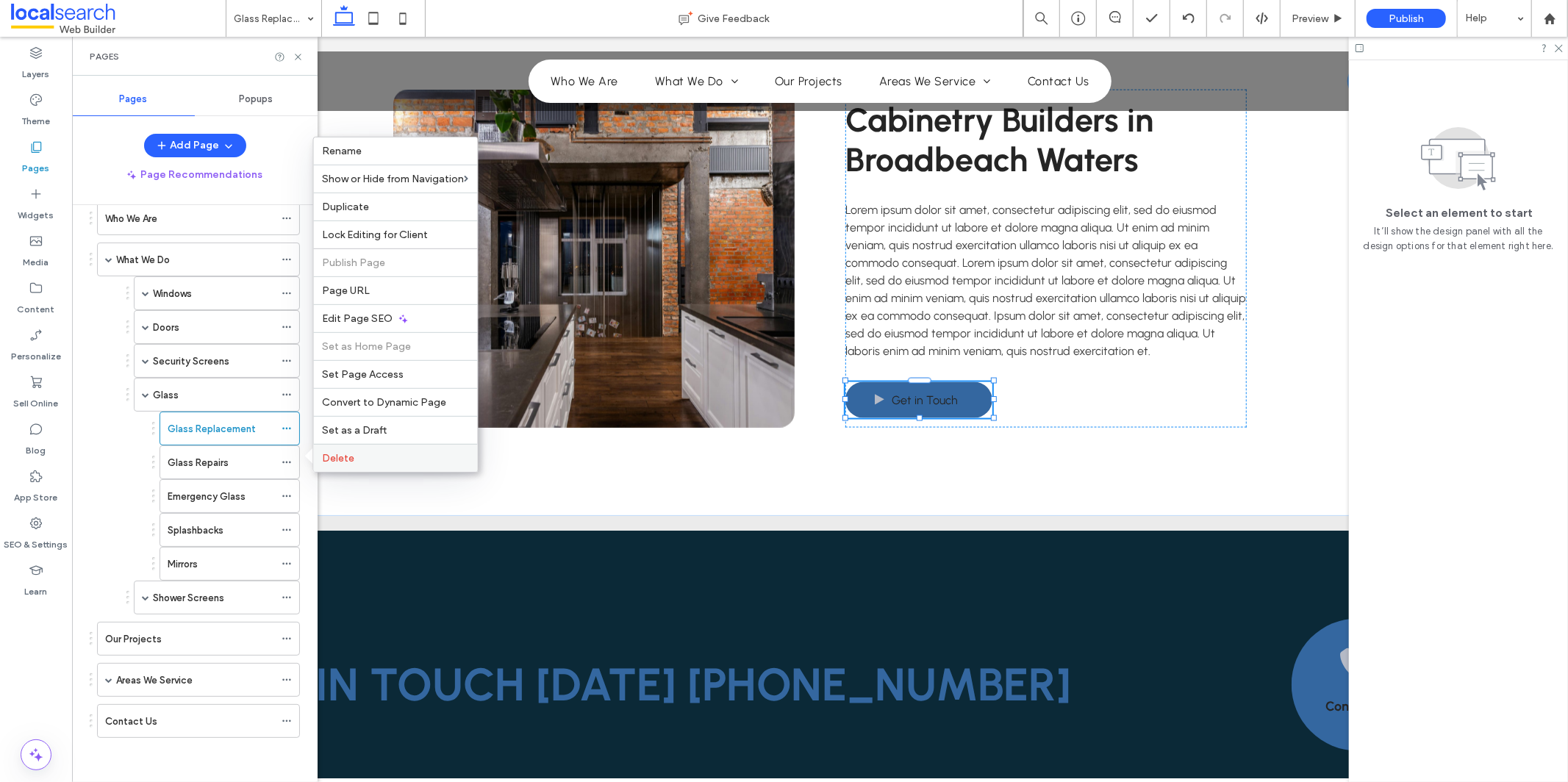
click at [363, 467] on div "Delete" at bounding box center [396, 457] width 164 height 28
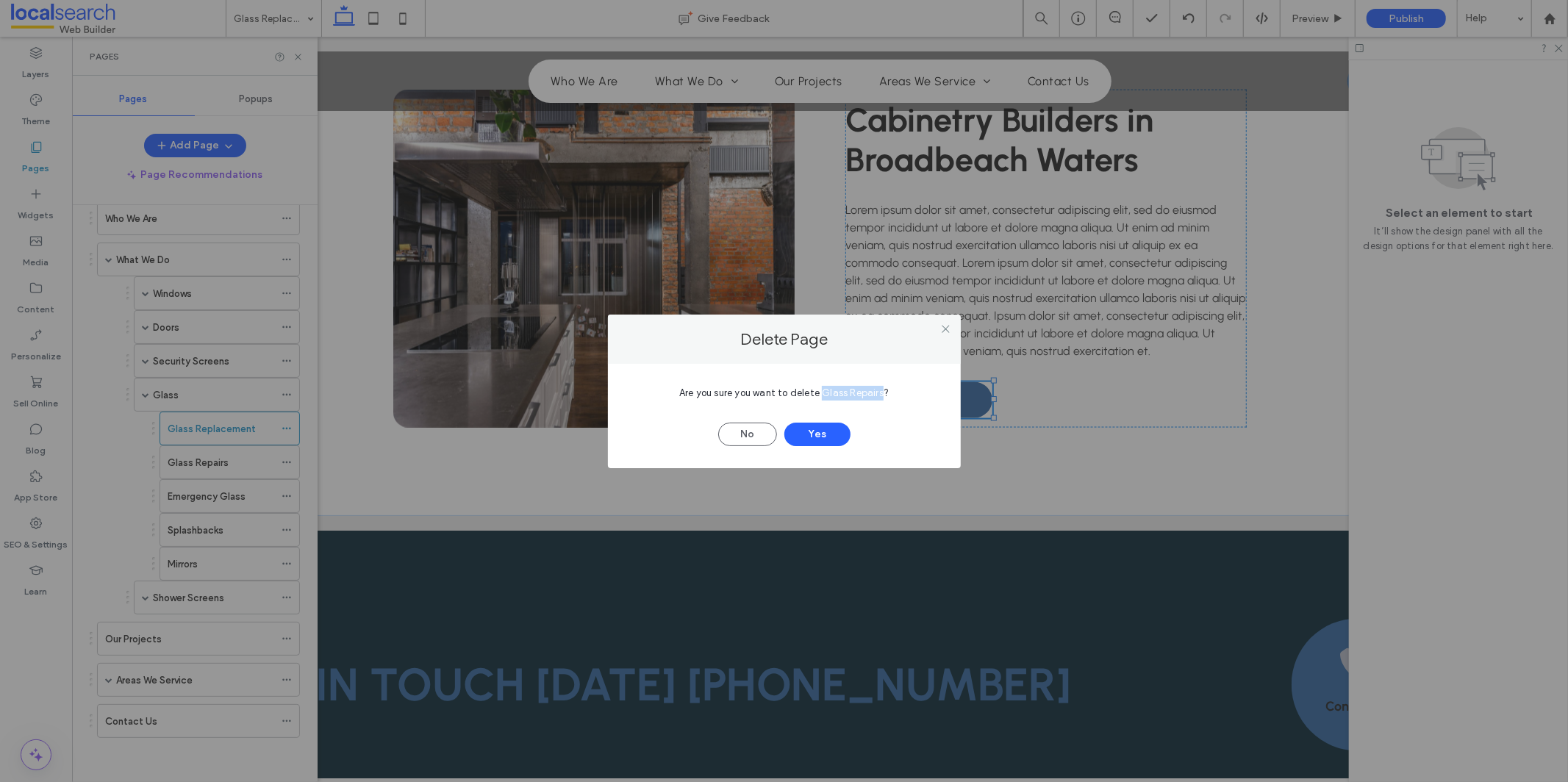
drag, startPoint x: 822, startPoint y: 391, endPoint x: 880, endPoint y: 397, distance: 58.3
click at [881, 397] on span "Are you sure you want to delete Glass Repairs?" at bounding box center [784, 393] width 209 height 11
copy span "Glass Repairs"
click at [289, 429] on div "Delete Page Are you sure you want to delete Glass Repairs? No Yes" at bounding box center [784, 391] width 1568 height 782
click at [289, 427] on div "Delete Page Are you sure you want to delete Glass Repairs? No Yes" at bounding box center [784, 391] width 1568 height 782
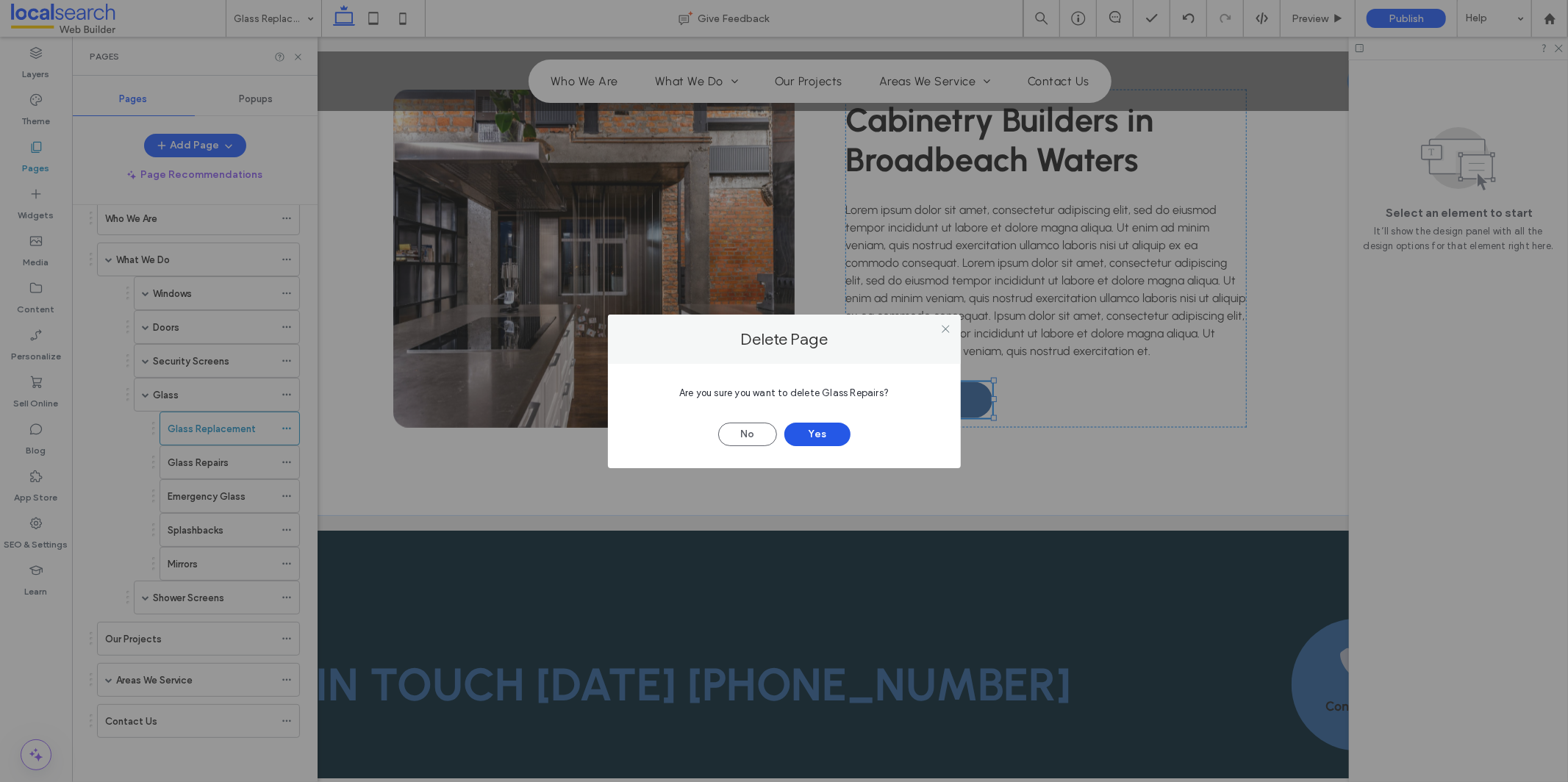
click at [832, 436] on button "Yes" at bounding box center [818, 434] width 66 height 24
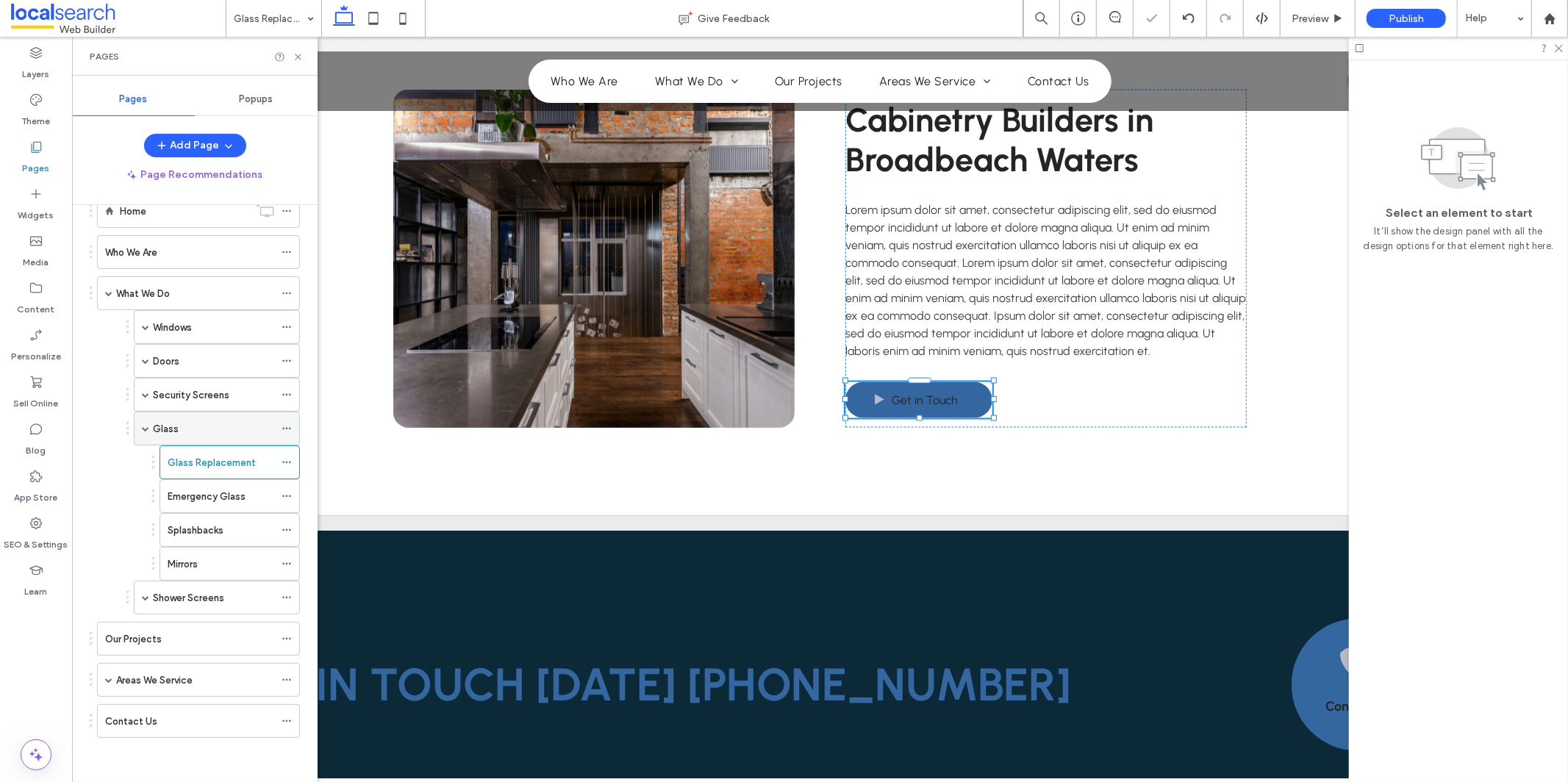
scroll to position [37, 0]
click at [294, 459] on div at bounding box center [290, 462] width 17 height 22
click at [284, 463] on icon at bounding box center [286, 462] width 10 height 10
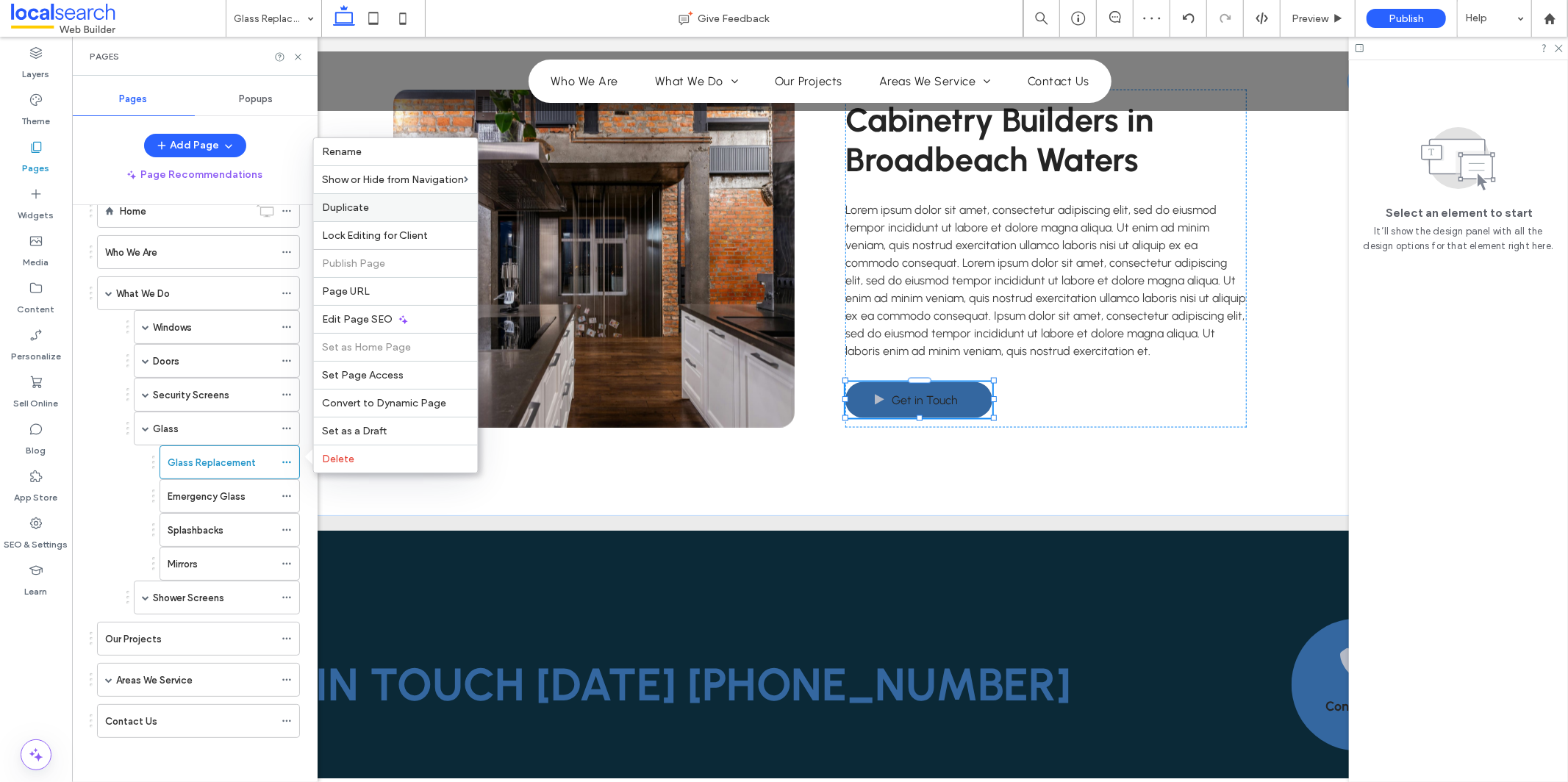
click at [434, 212] on label "Duplicate" at bounding box center [396, 208] width 146 height 13
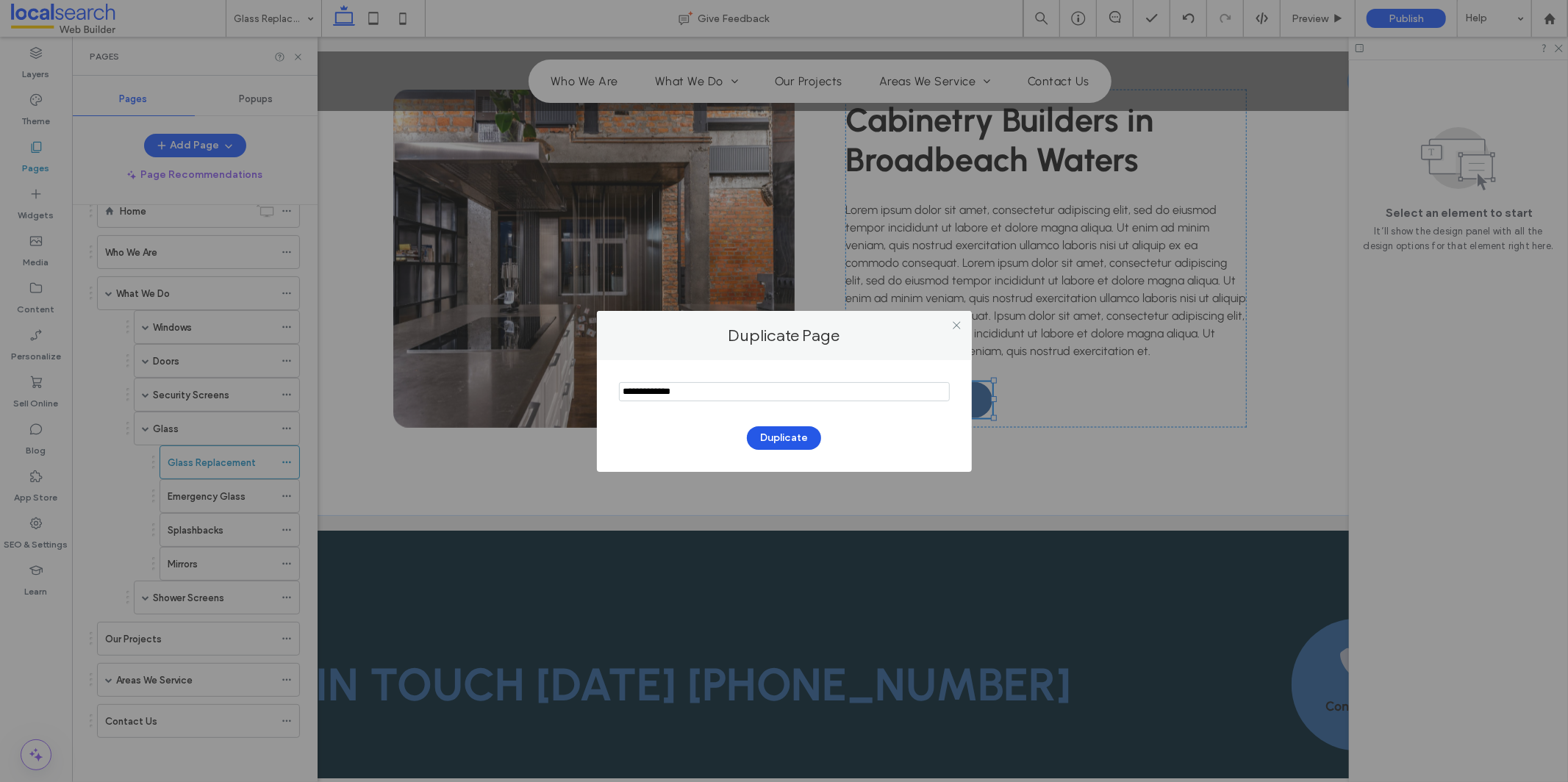
type input "**********"
click at [792, 435] on button "Duplicate" at bounding box center [784, 438] width 74 height 24
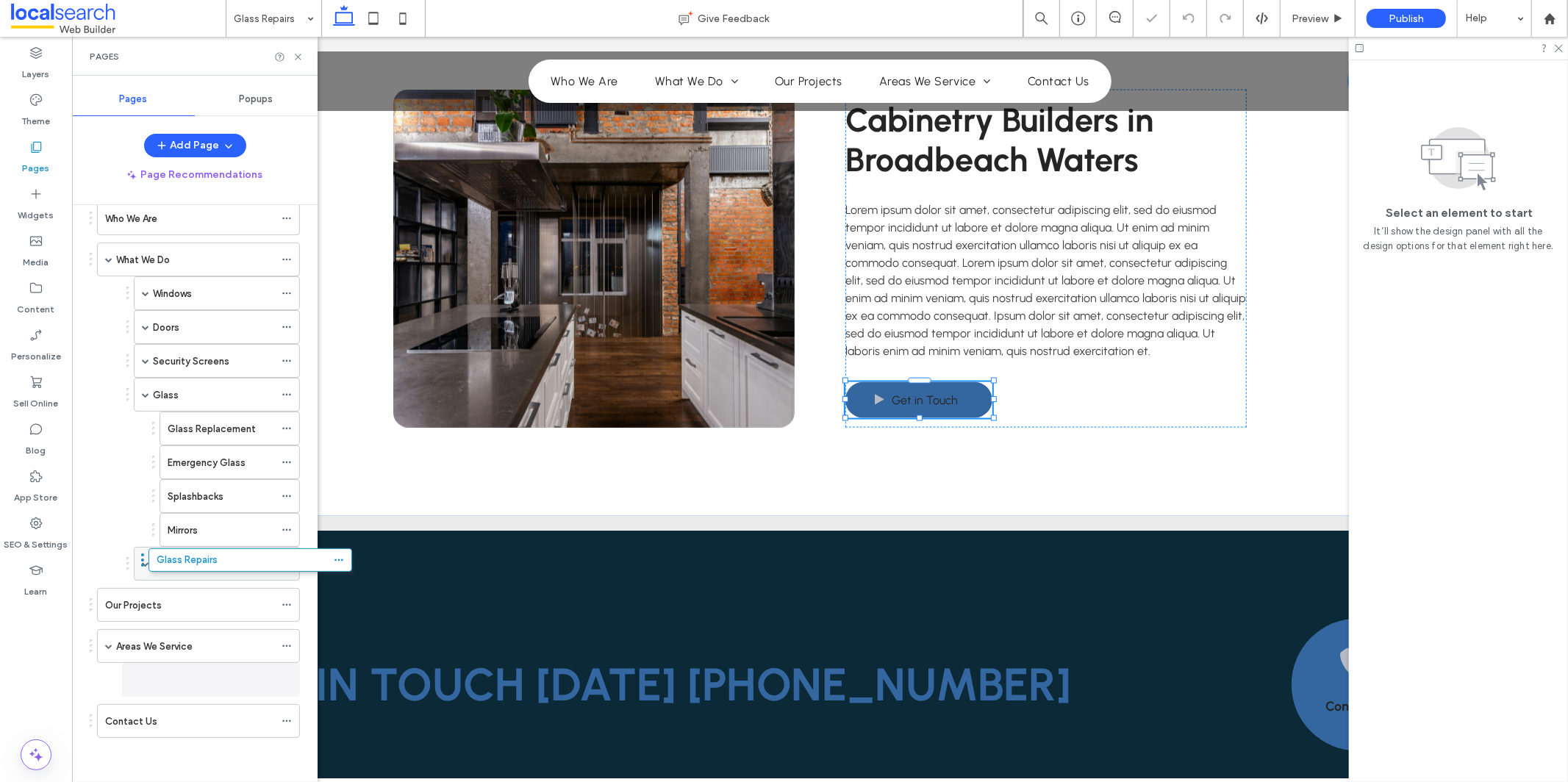
scroll to position [71, 0]
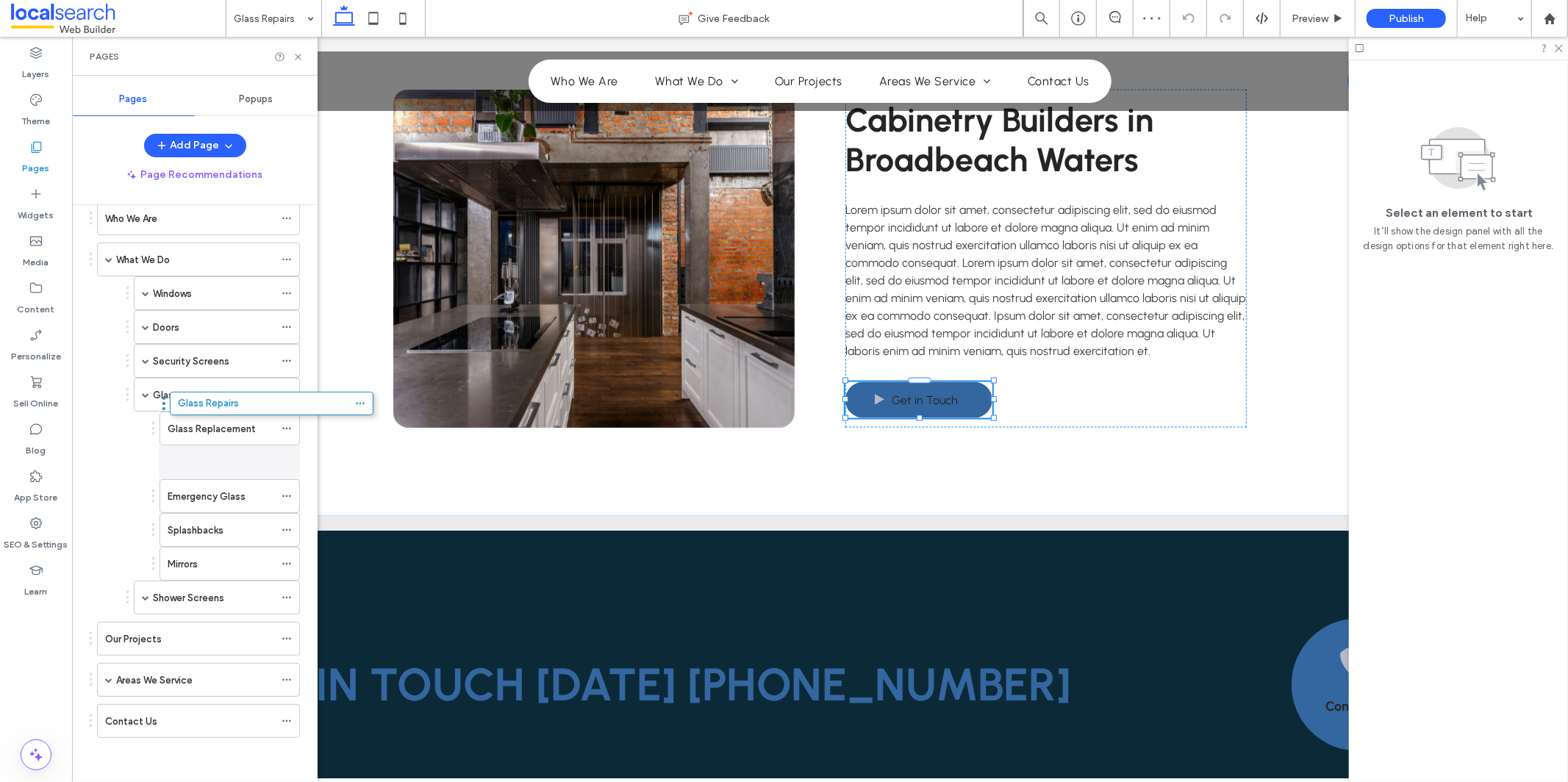
drag, startPoint x: 143, startPoint y: 722, endPoint x: 216, endPoint y: 446, distance: 285.5
click at [284, 494] on icon at bounding box center [286, 496] width 10 height 10
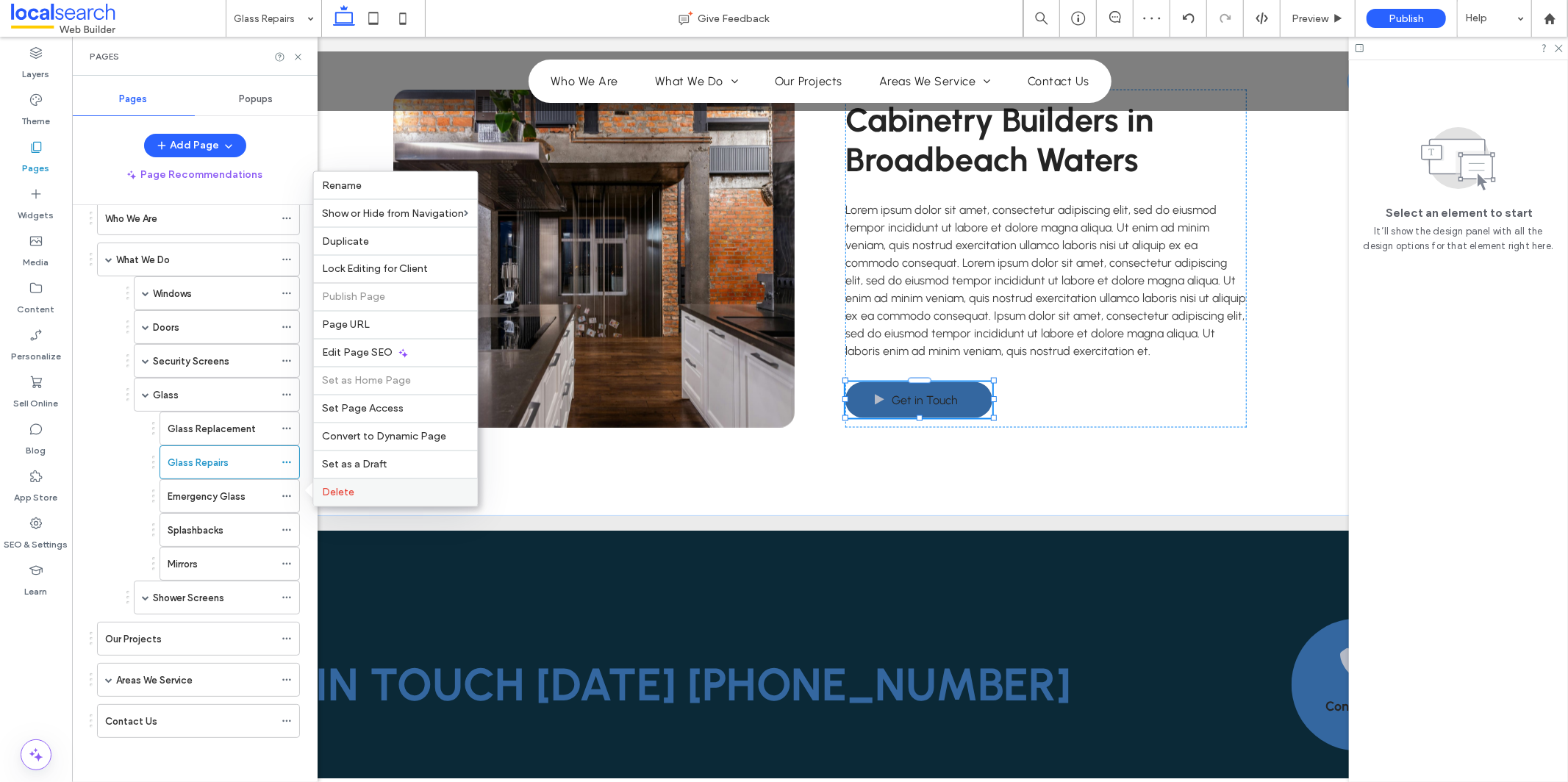
click at [373, 494] on label "Delete" at bounding box center [396, 493] width 146 height 13
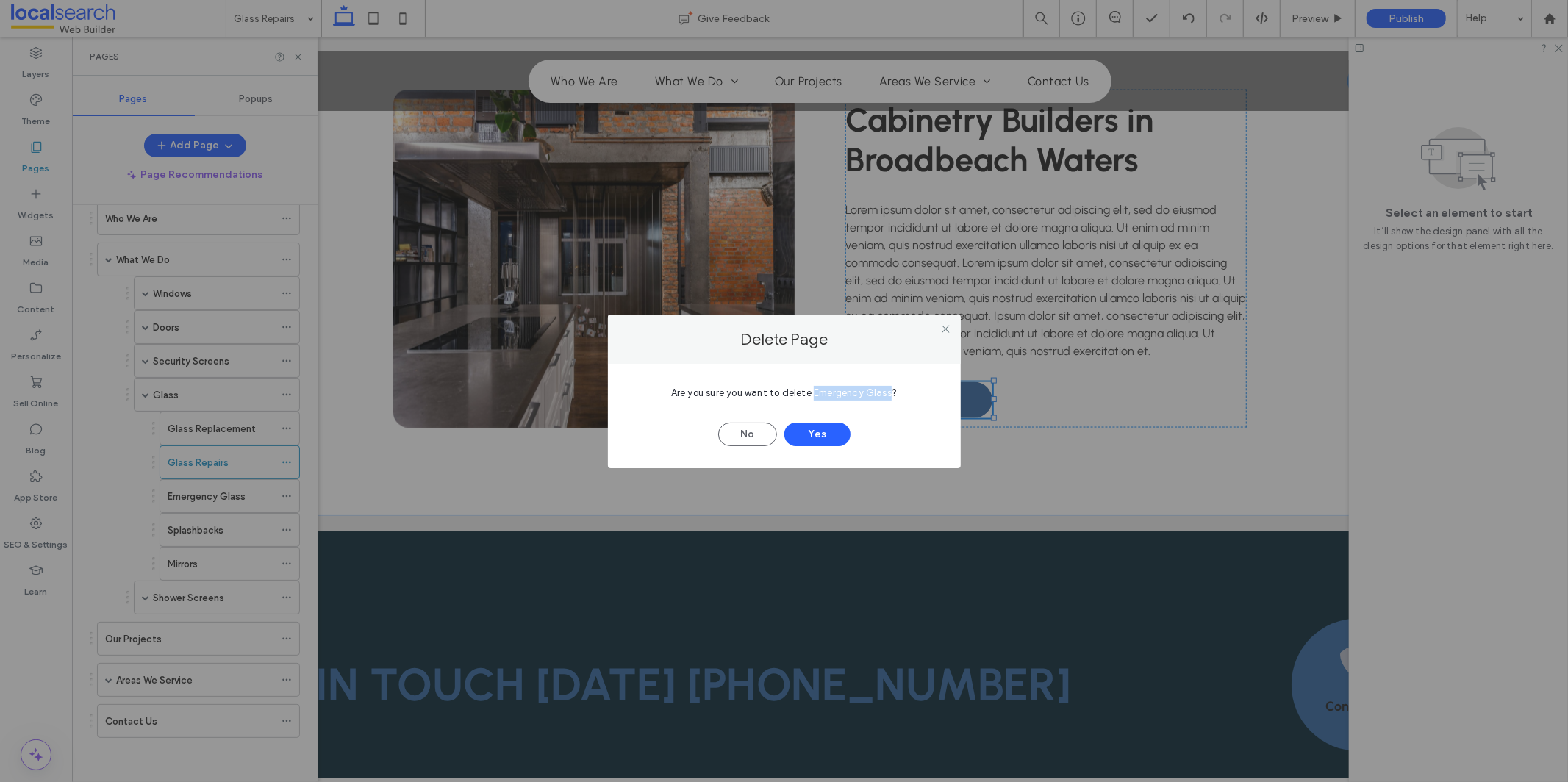
drag, startPoint x: 813, startPoint y: 395, endPoint x: 884, endPoint y: 393, distance: 71.0
click at [891, 390] on span "Are you sure you want to delete Emergency Glass?" at bounding box center [784, 393] width 227 height 11
copy span "Emergency Glass"
click at [815, 435] on button "Yes" at bounding box center [818, 434] width 66 height 24
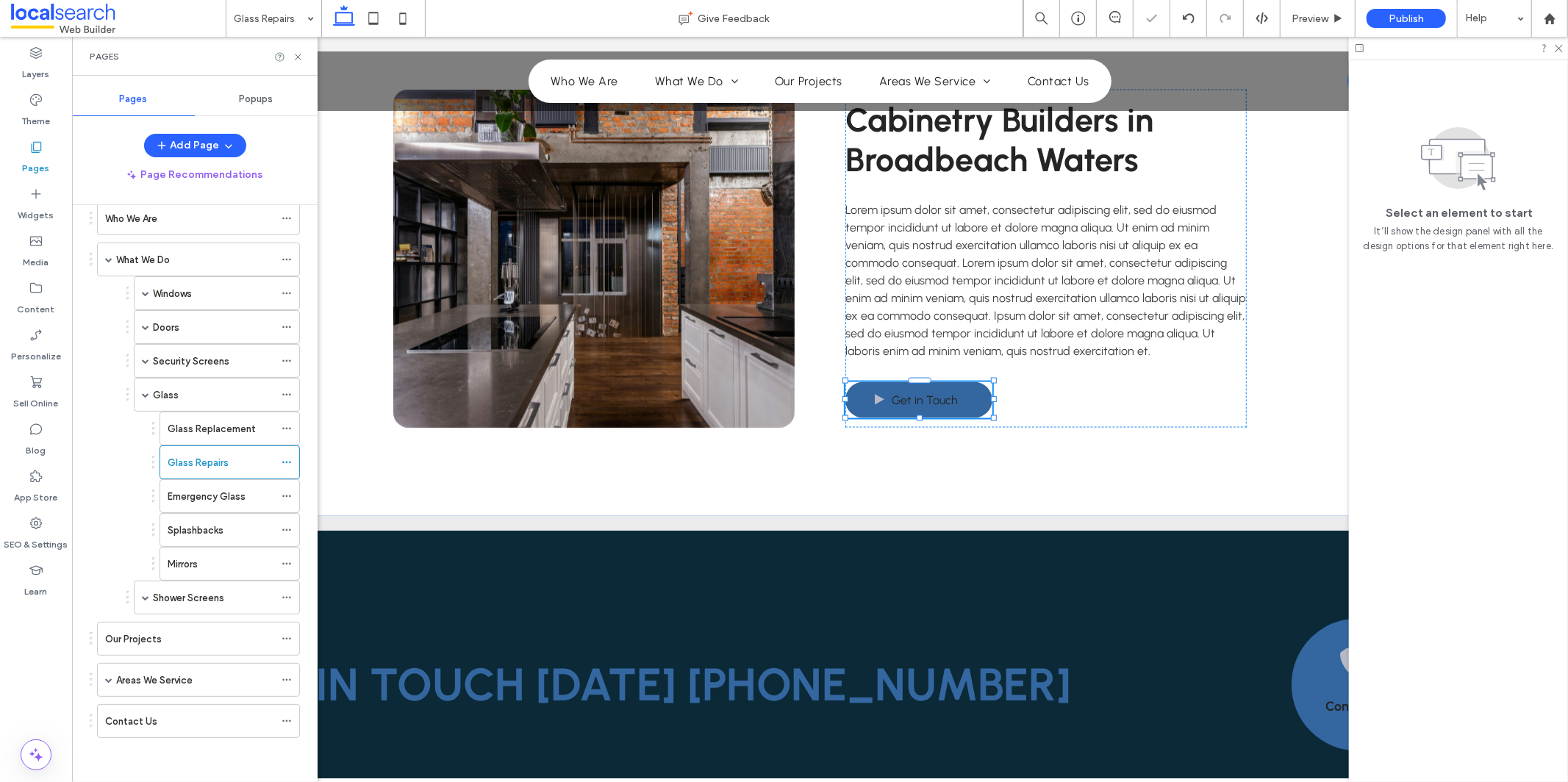
scroll to position [37, 0]
click at [286, 496] on icon at bounding box center [286, 496] width 10 height 10
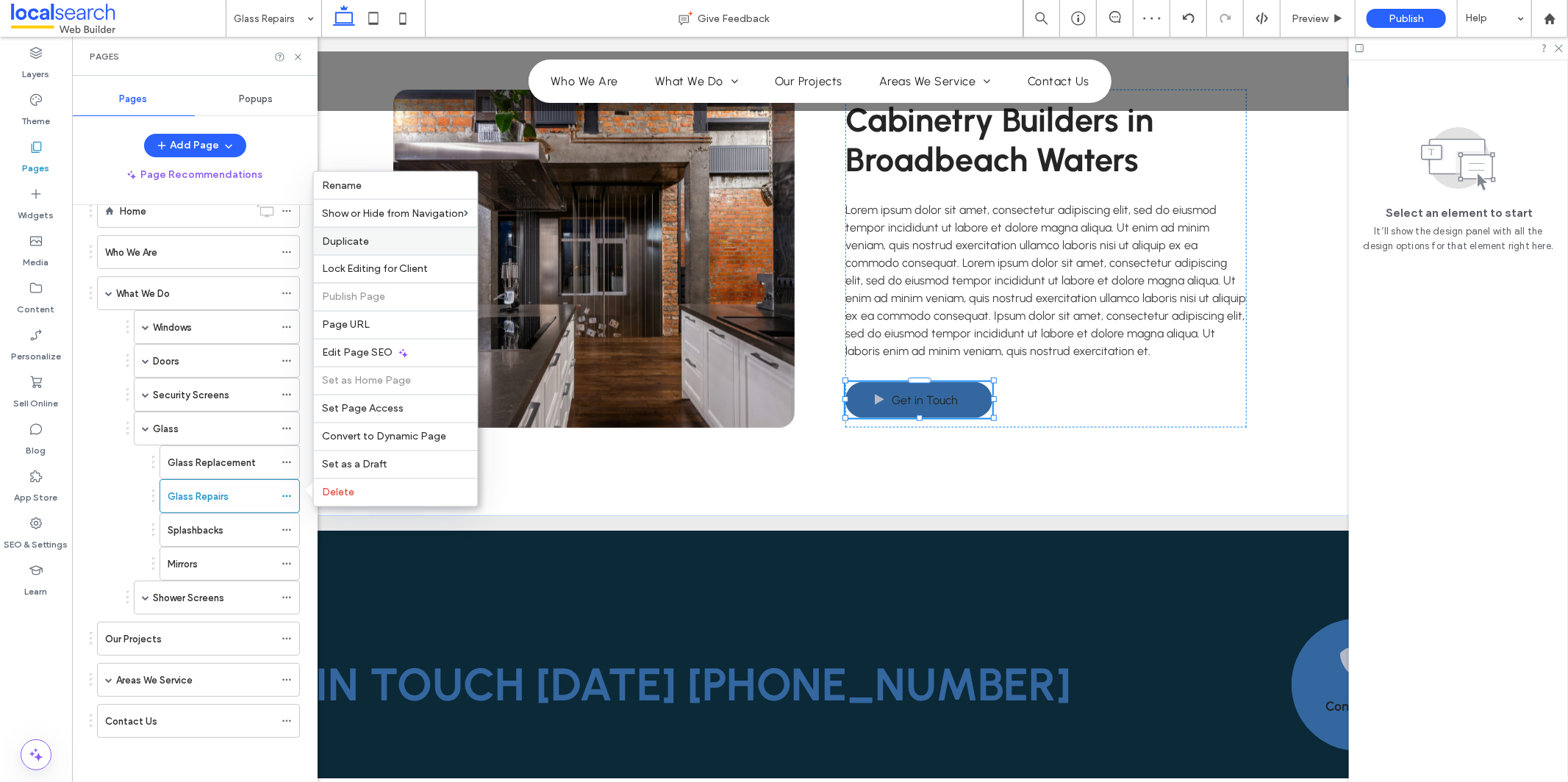
click at [442, 237] on label "Duplicate" at bounding box center [396, 242] width 146 height 13
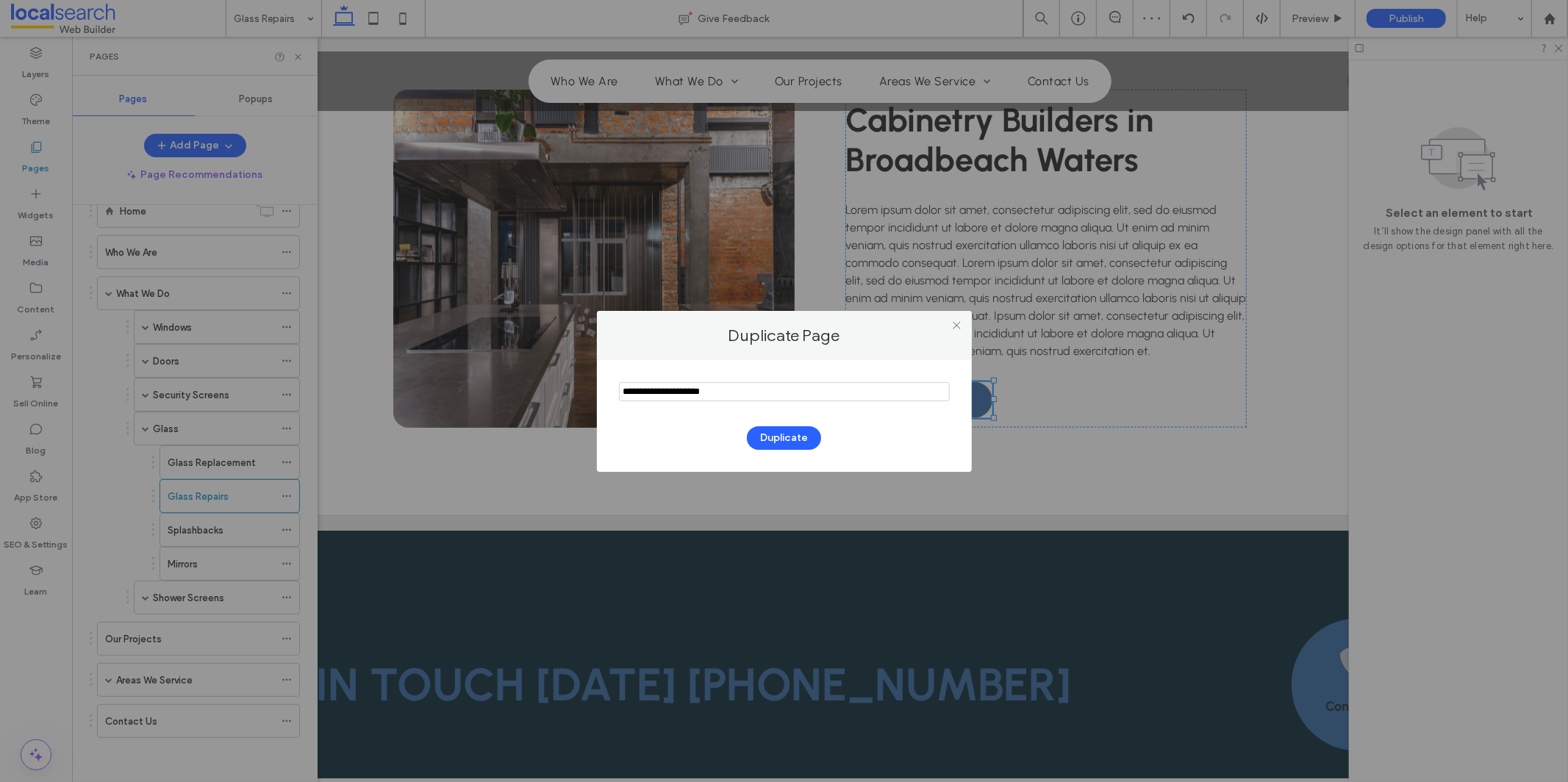
click at [758, 388] on input "notEmpty" at bounding box center [784, 392] width 331 height 19
type input "**********"
click at [795, 430] on button "Duplicate" at bounding box center [784, 438] width 74 height 24
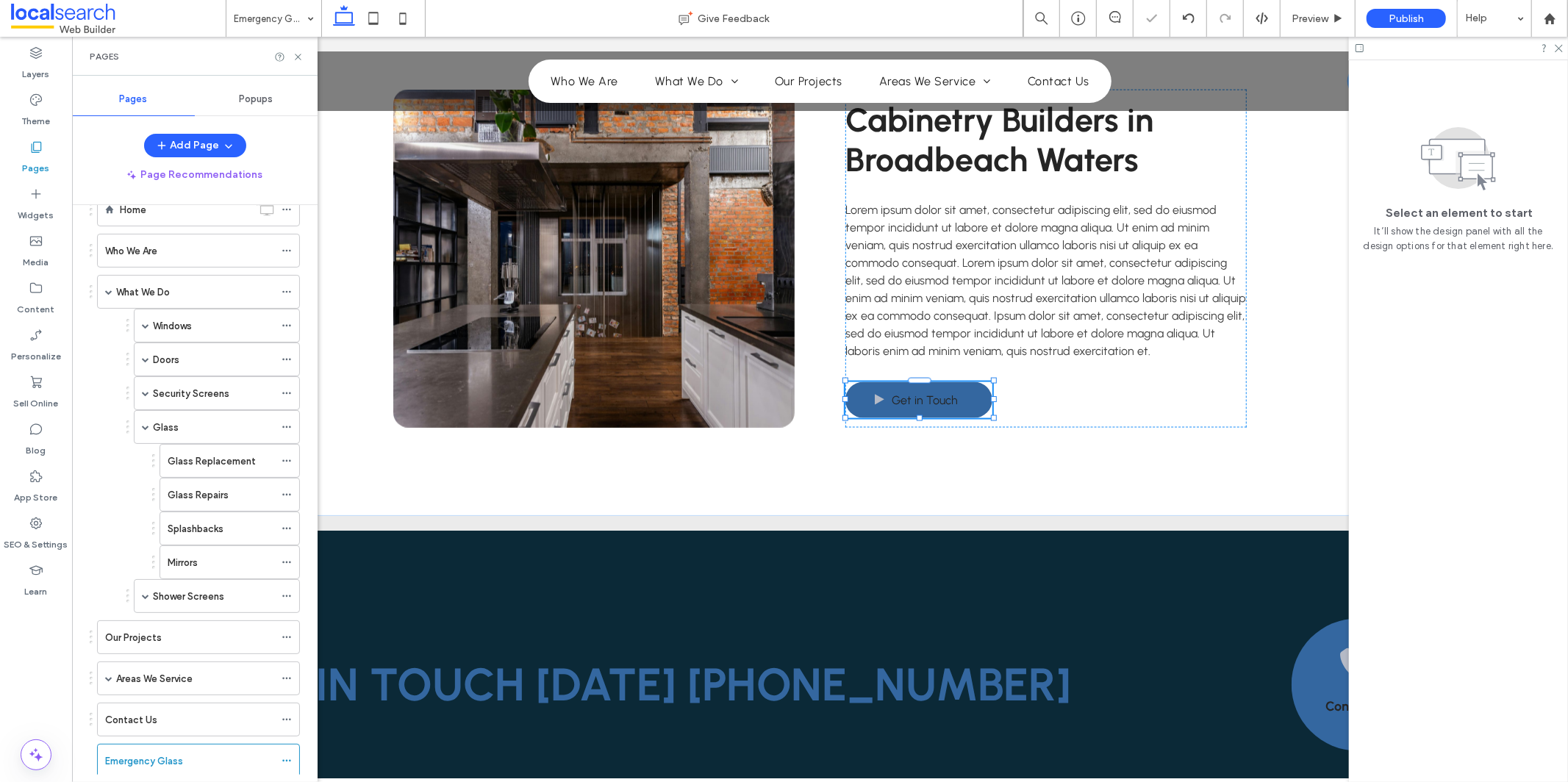
scroll to position [79, 0]
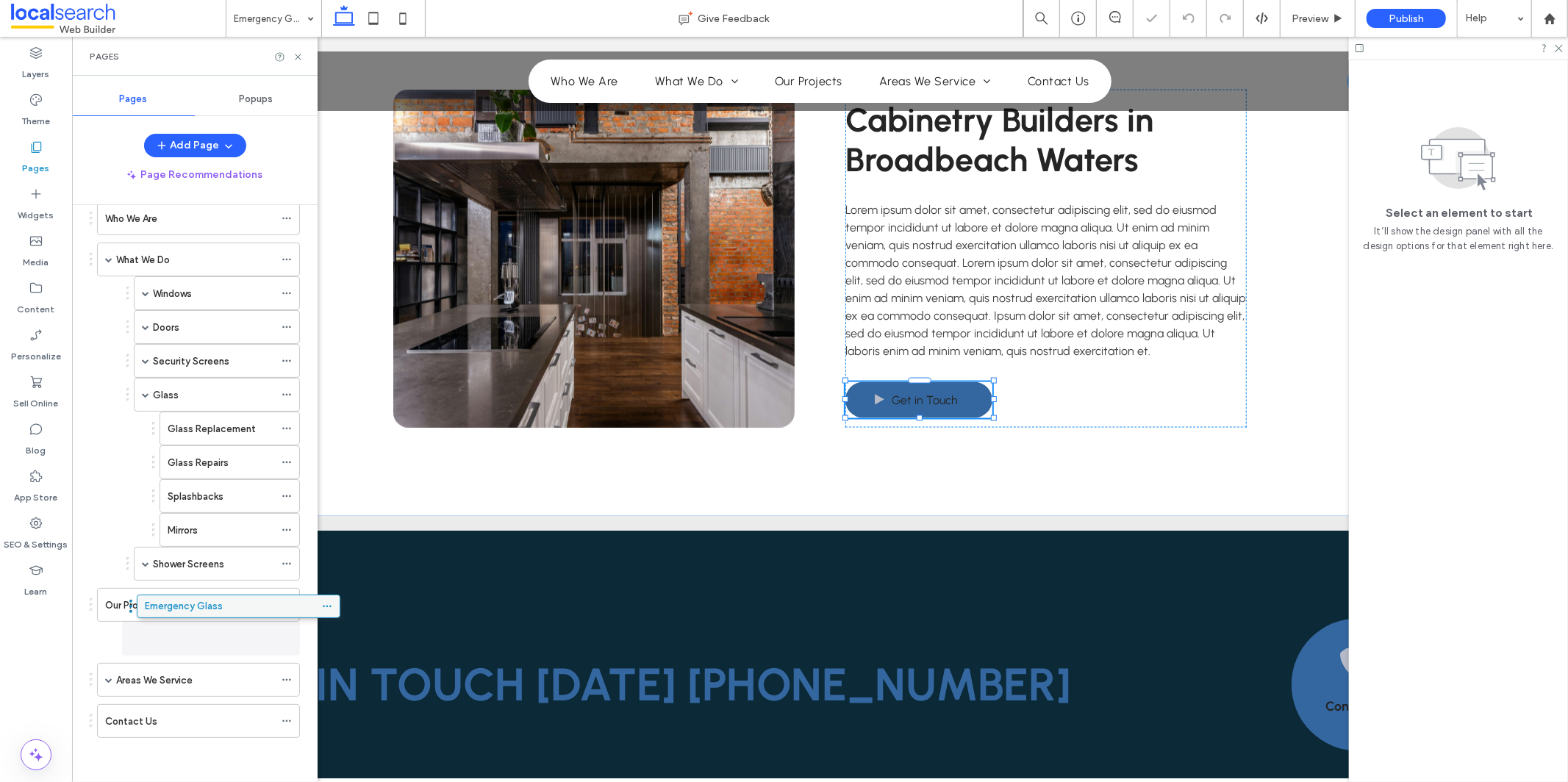
scroll to position [71, 0]
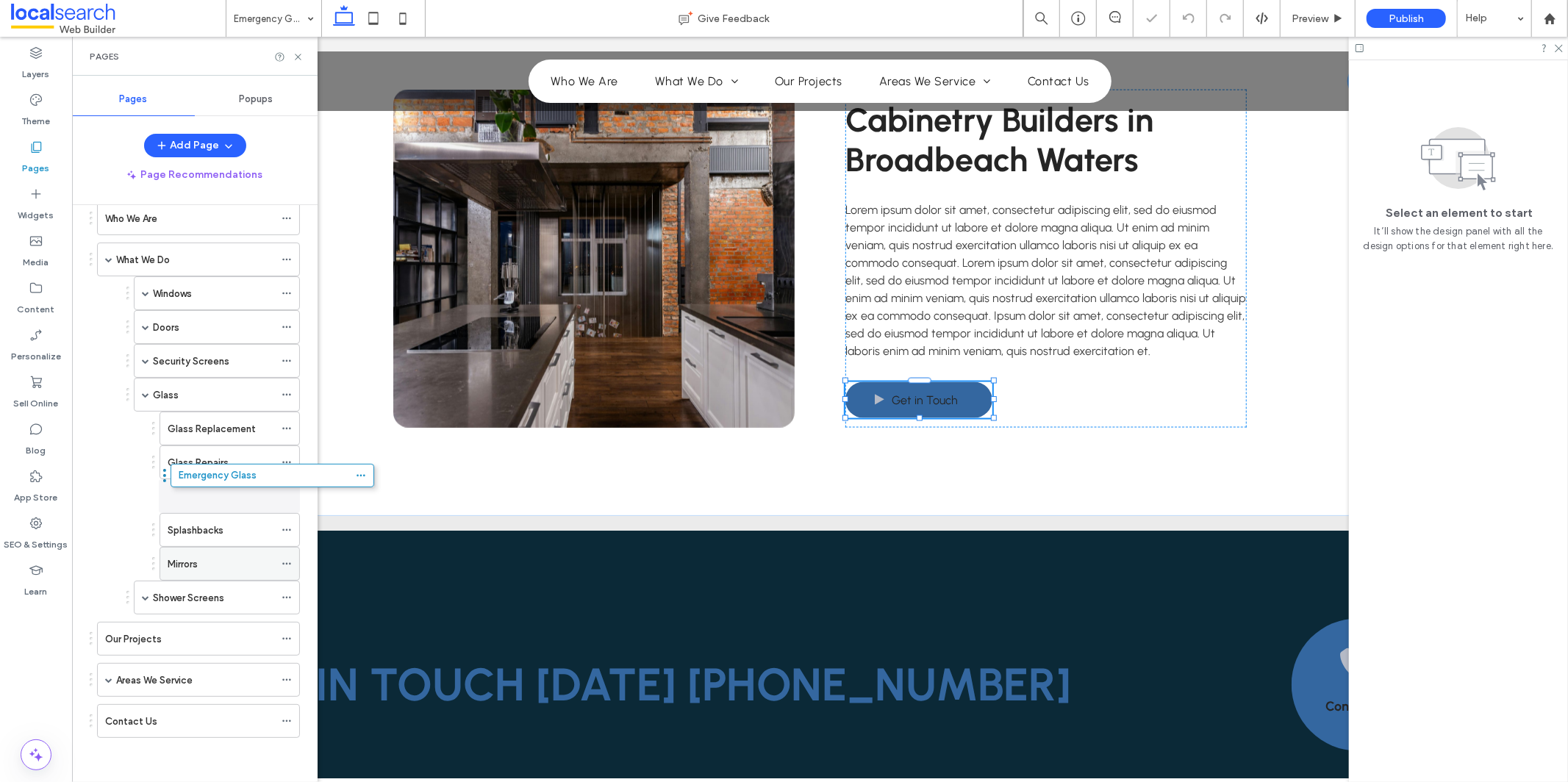
drag, startPoint x: 111, startPoint y: 727, endPoint x: 226, endPoint y: 531, distance: 227.2
click at [288, 526] on icon at bounding box center [286, 530] width 10 height 10
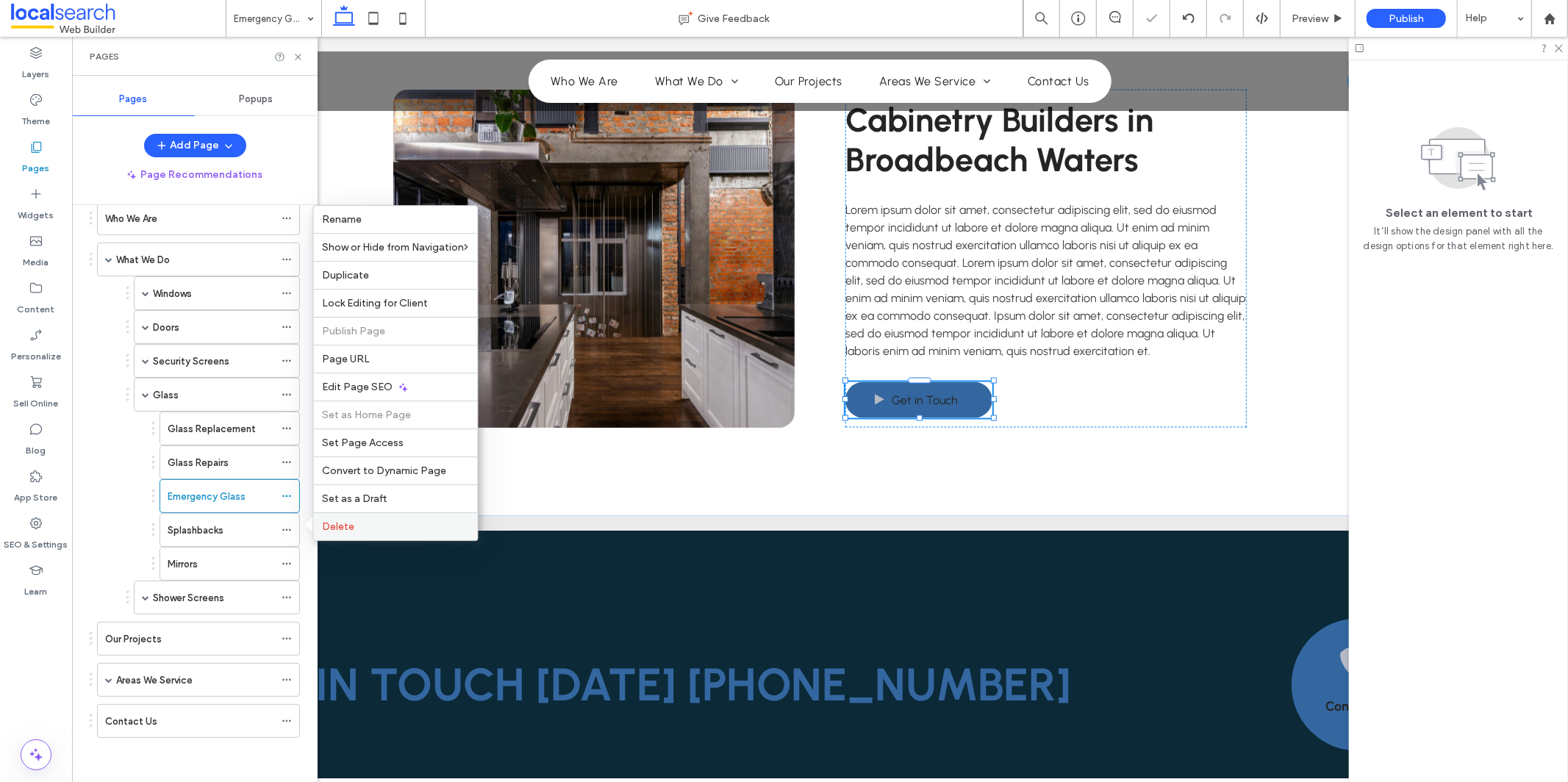
click at [446, 528] on label "Delete" at bounding box center [396, 527] width 146 height 13
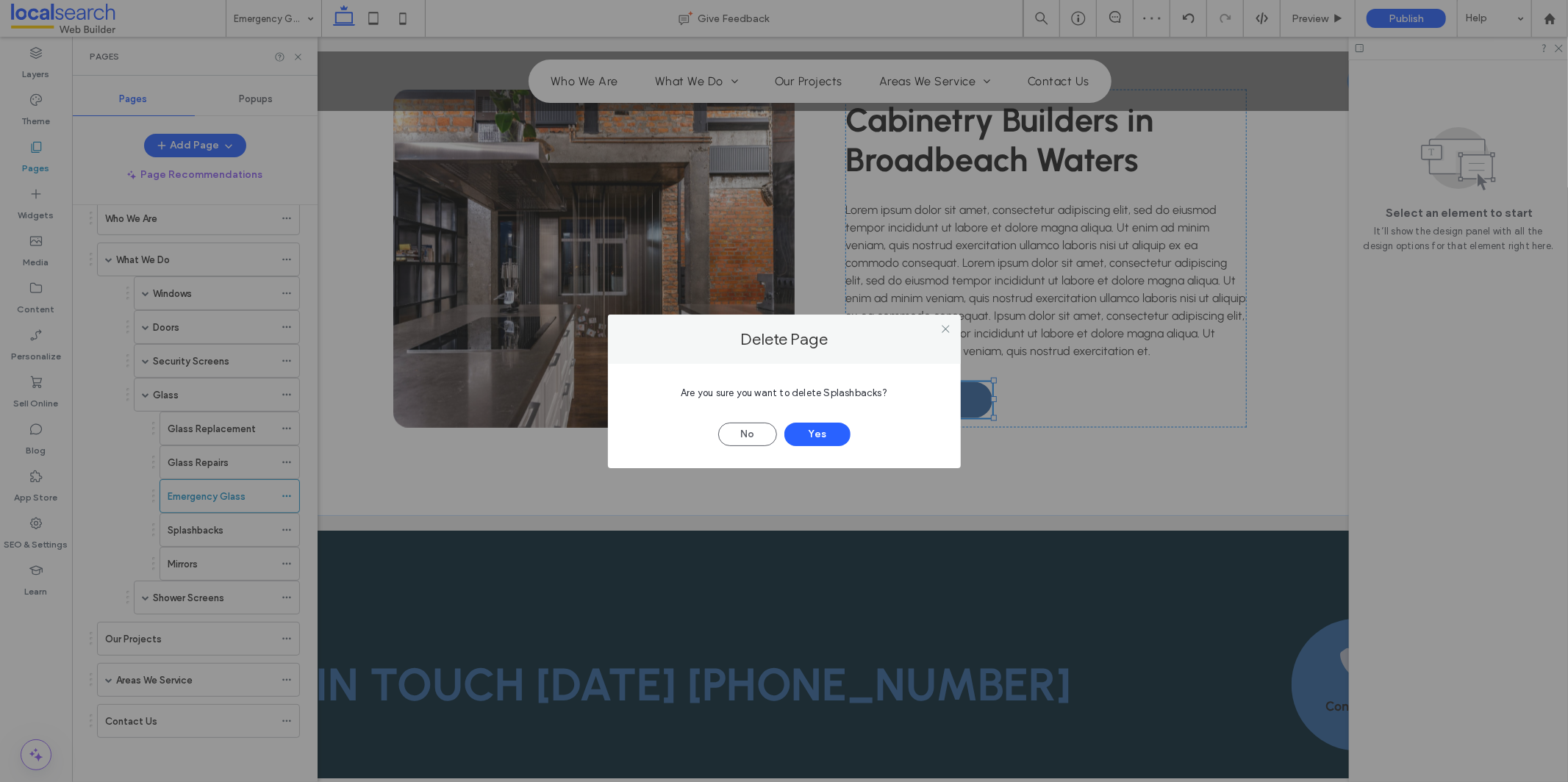
click at [844, 392] on span "Are you sure you want to delete Splashbacks?" at bounding box center [784, 393] width 207 height 11
copy span "Splashbacks"
click at [840, 439] on button "Yes" at bounding box center [818, 434] width 66 height 24
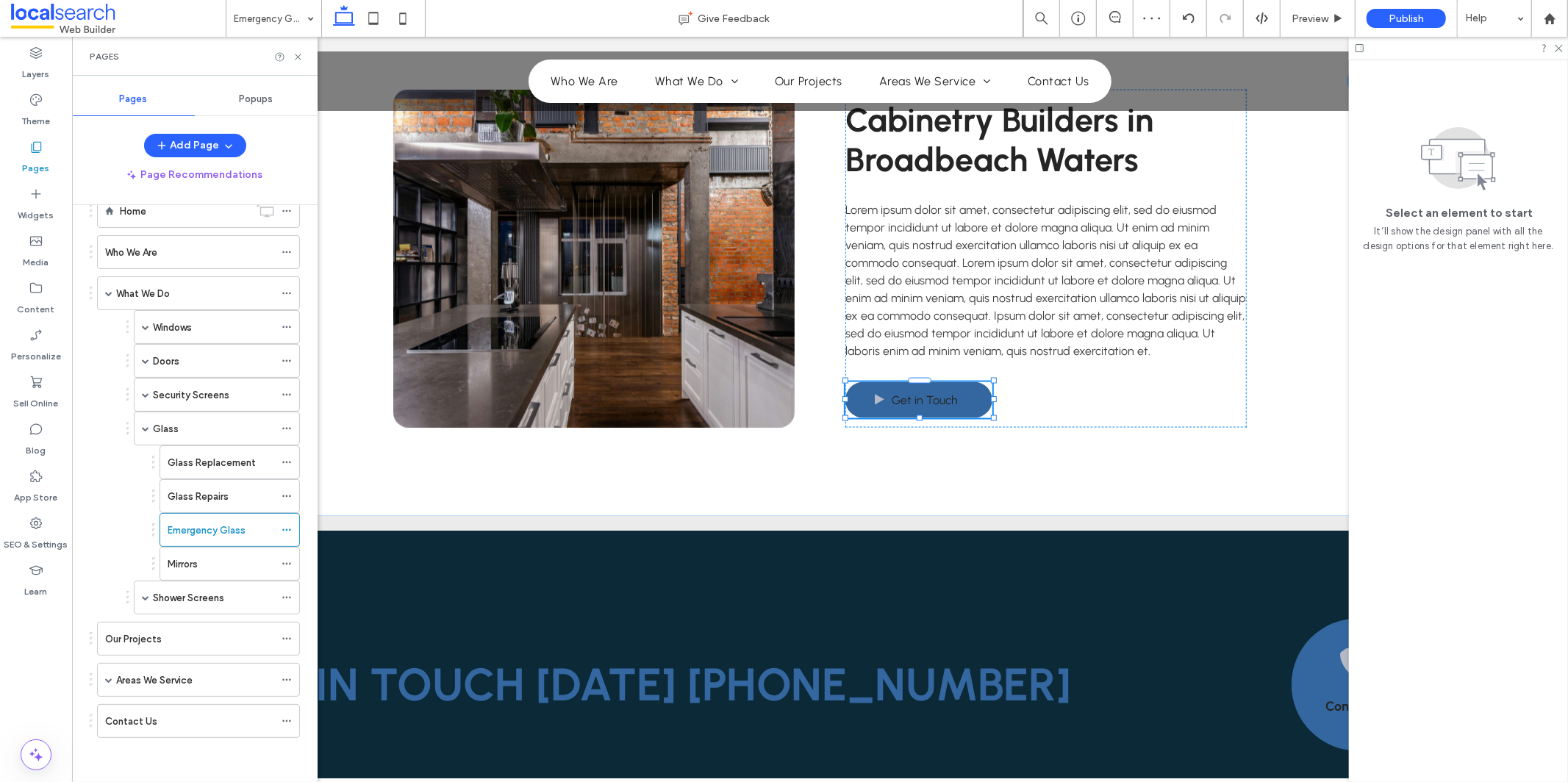
scroll to position [37, 0]
click at [288, 532] on icon at bounding box center [286, 530] width 10 height 10
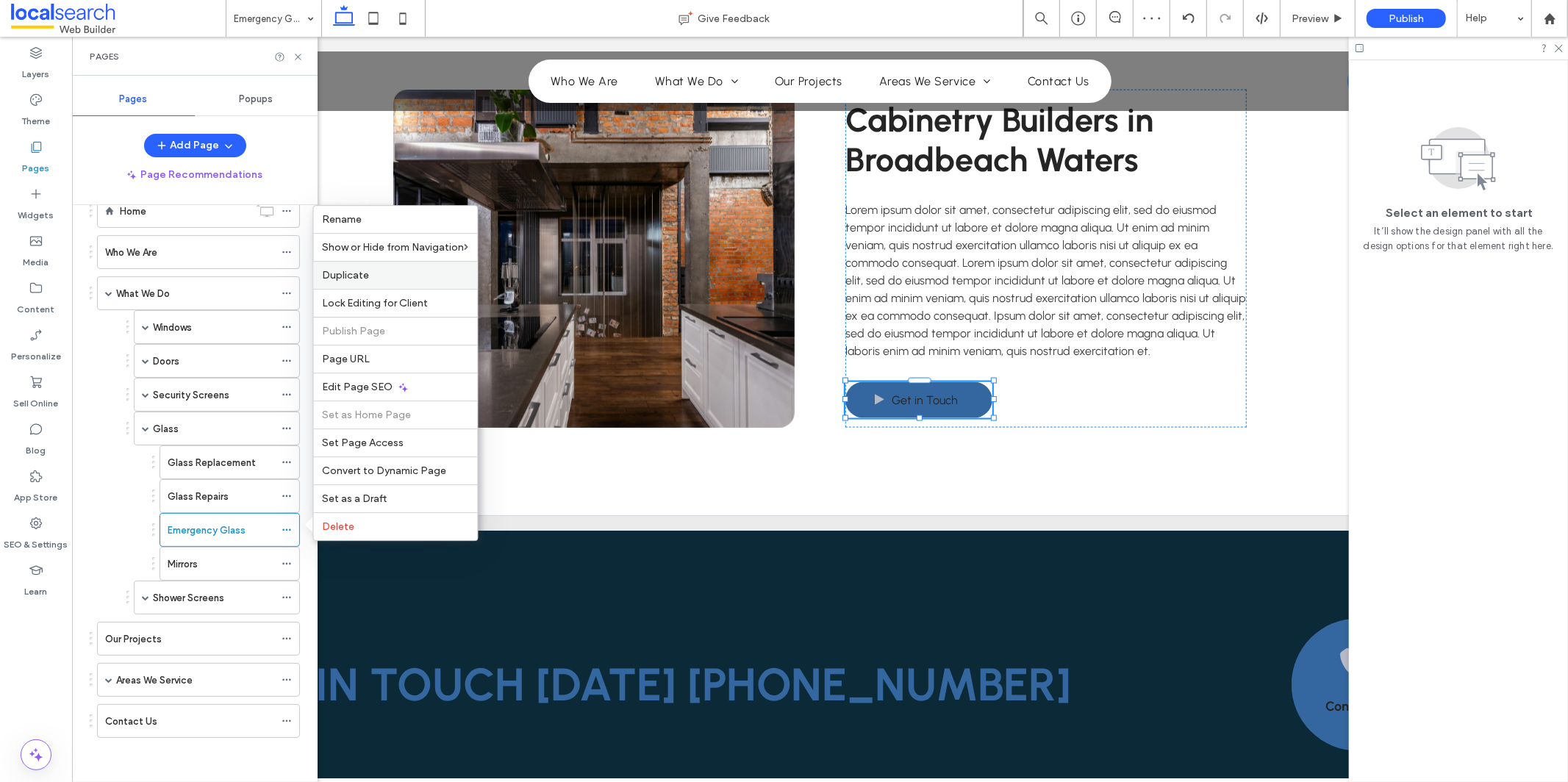
click at [430, 276] on label "Duplicate" at bounding box center [396, 276] width 146 height 13
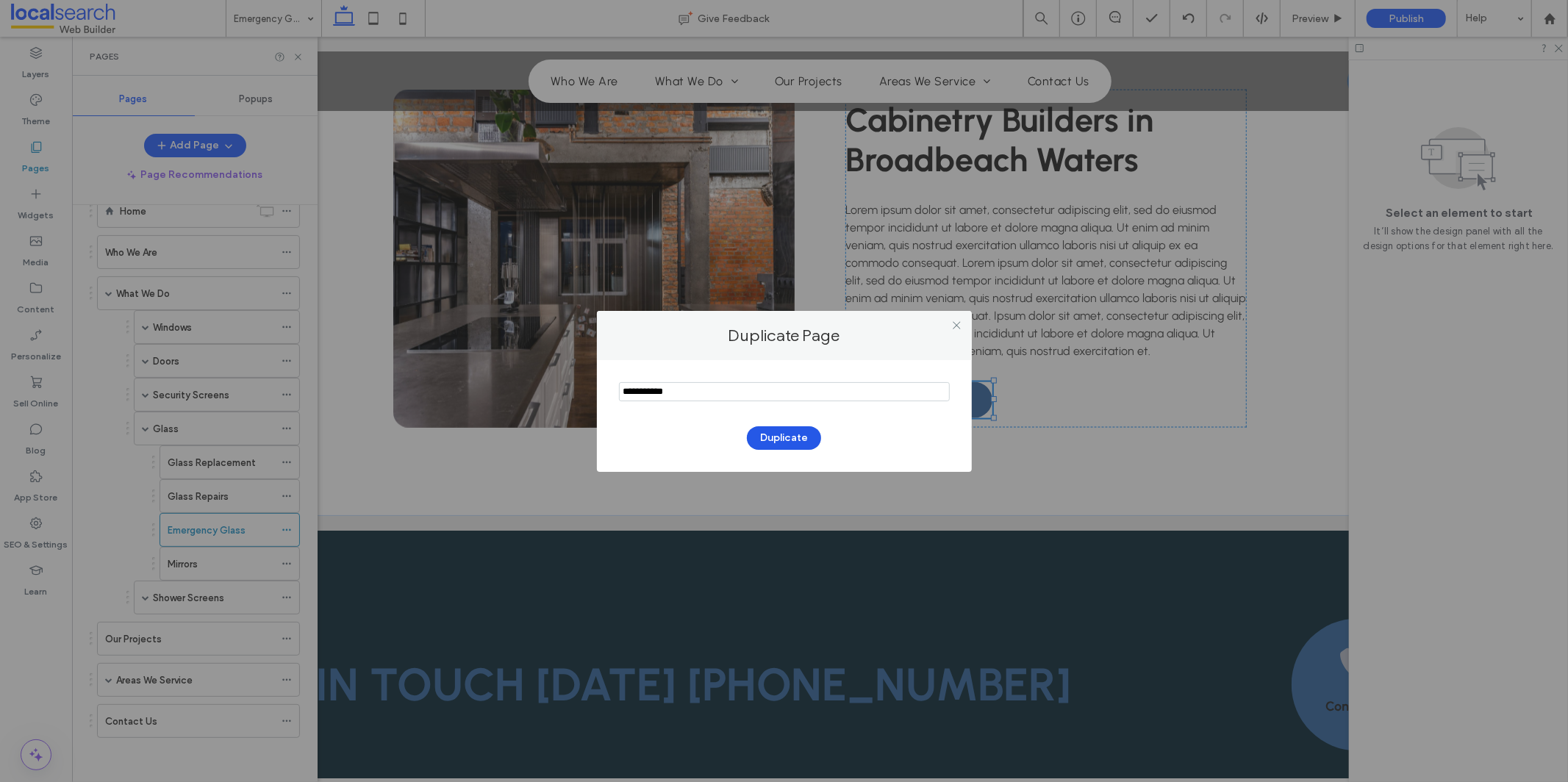
type input "**********"
click at [780, 441] on button "Duplicate" at bounding box center [784, 438] width 74 height 24
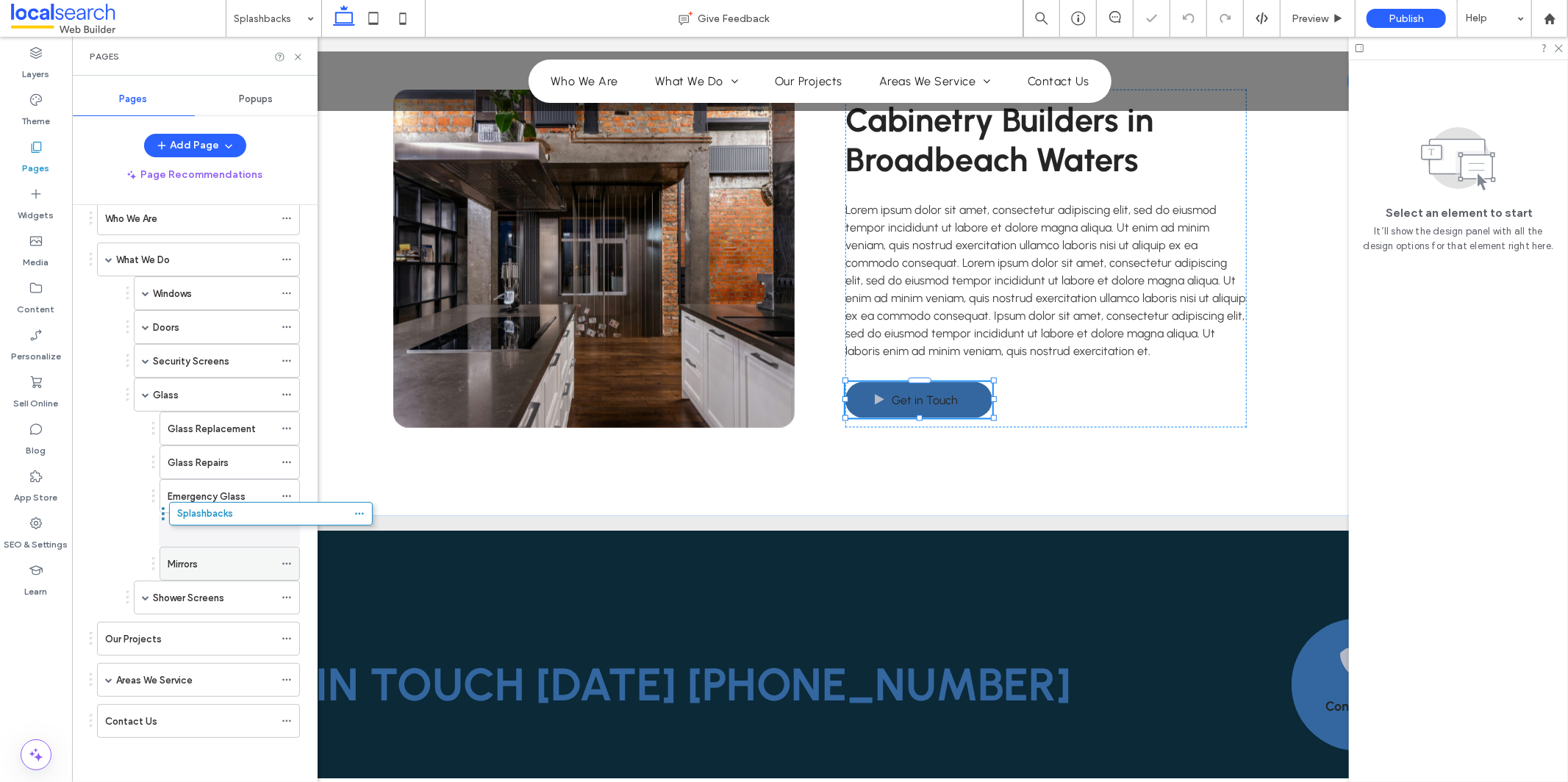
drag, startPoint x: 124, startPoint y: 732, endPoint x: 205, endPoint y: 540, distance: 208.4
click at [291, 561] on icon at bounding box center [286, 563] width 10 height 10
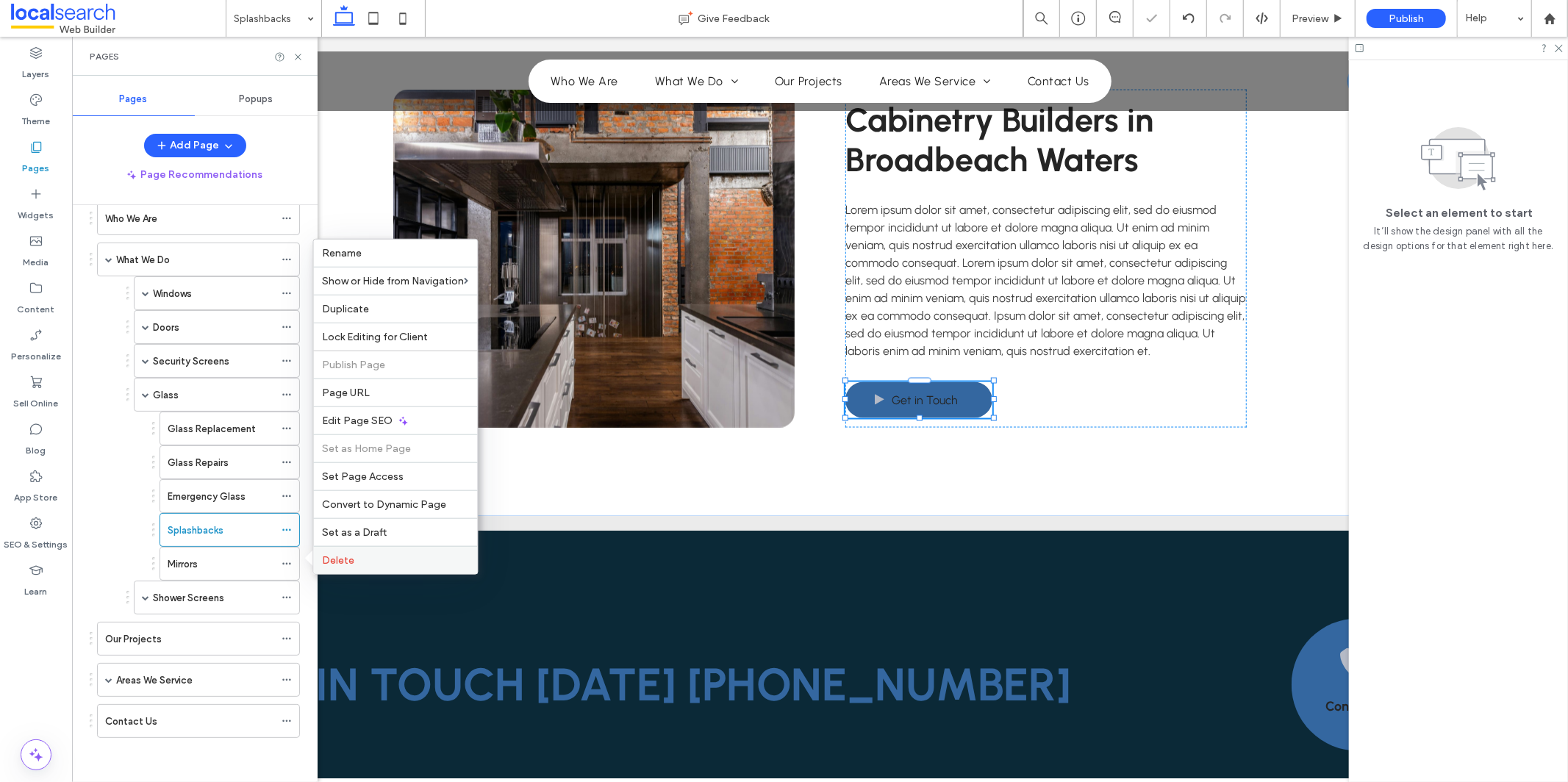
click at [417, 560] on label "Delete" at bounding box center [396, 561] width 146 height 13
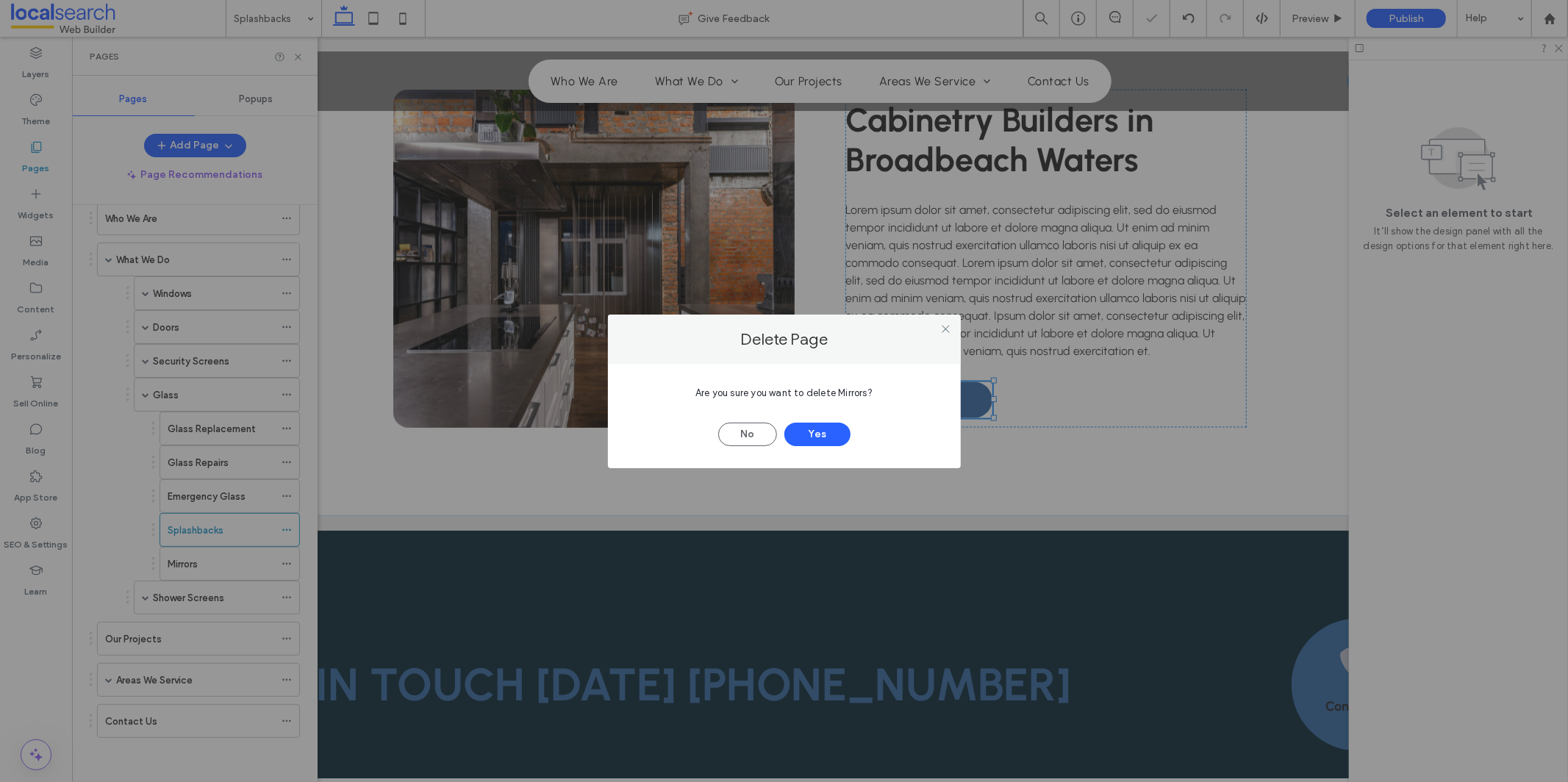
click at [859, 389] on span "Are you sure you want to delete Mirrors?" at bounding box center [784, 393] width 177 height 11
copy span "Mirrors"
click at [813, 427] on button "Yes" at bounding box center [818, 434] width 66 height 24
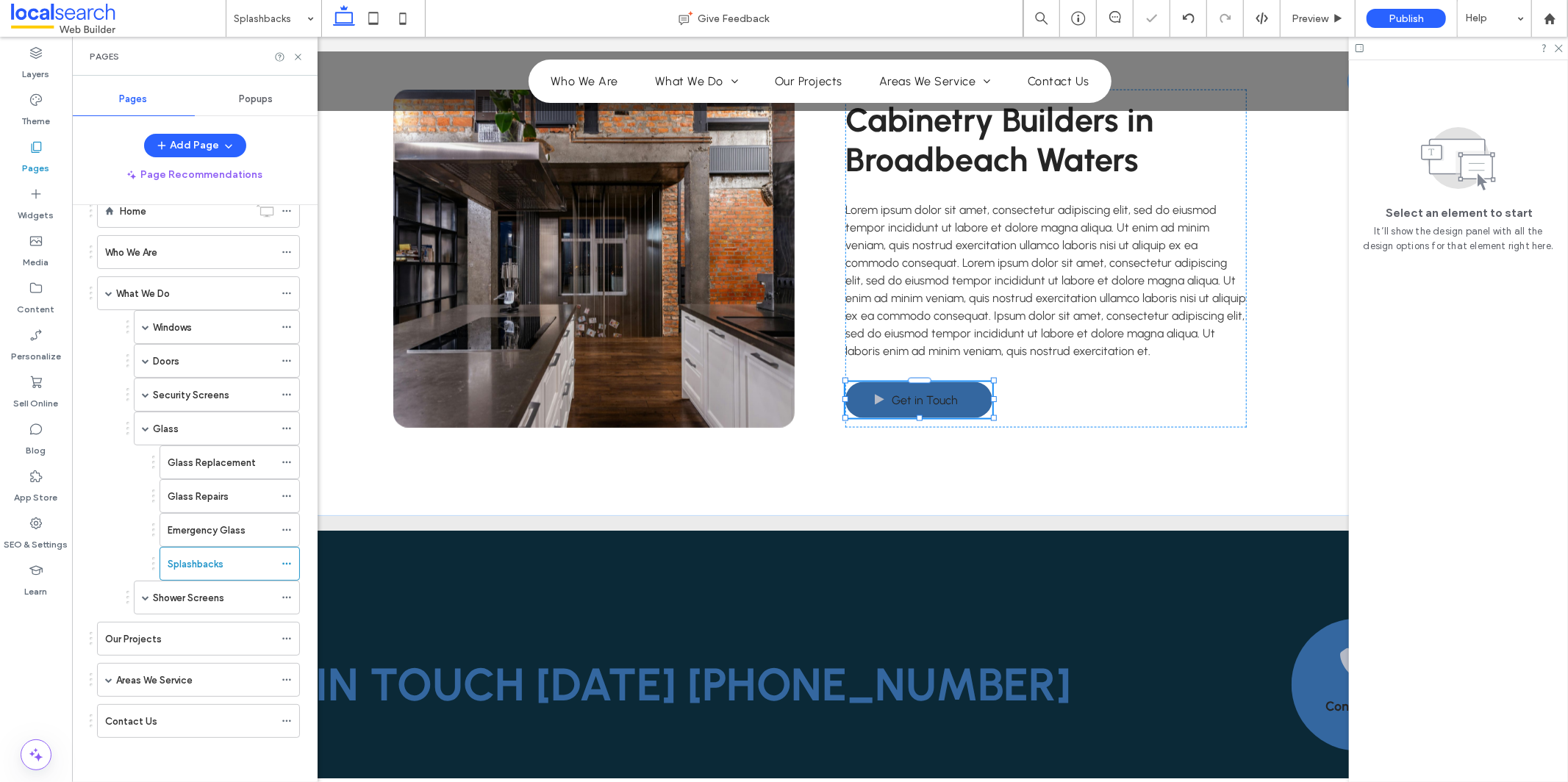
scroll to position [37, 0]
click at [285, 566] on icon at bounding box center [286, 563] width 10 height 10
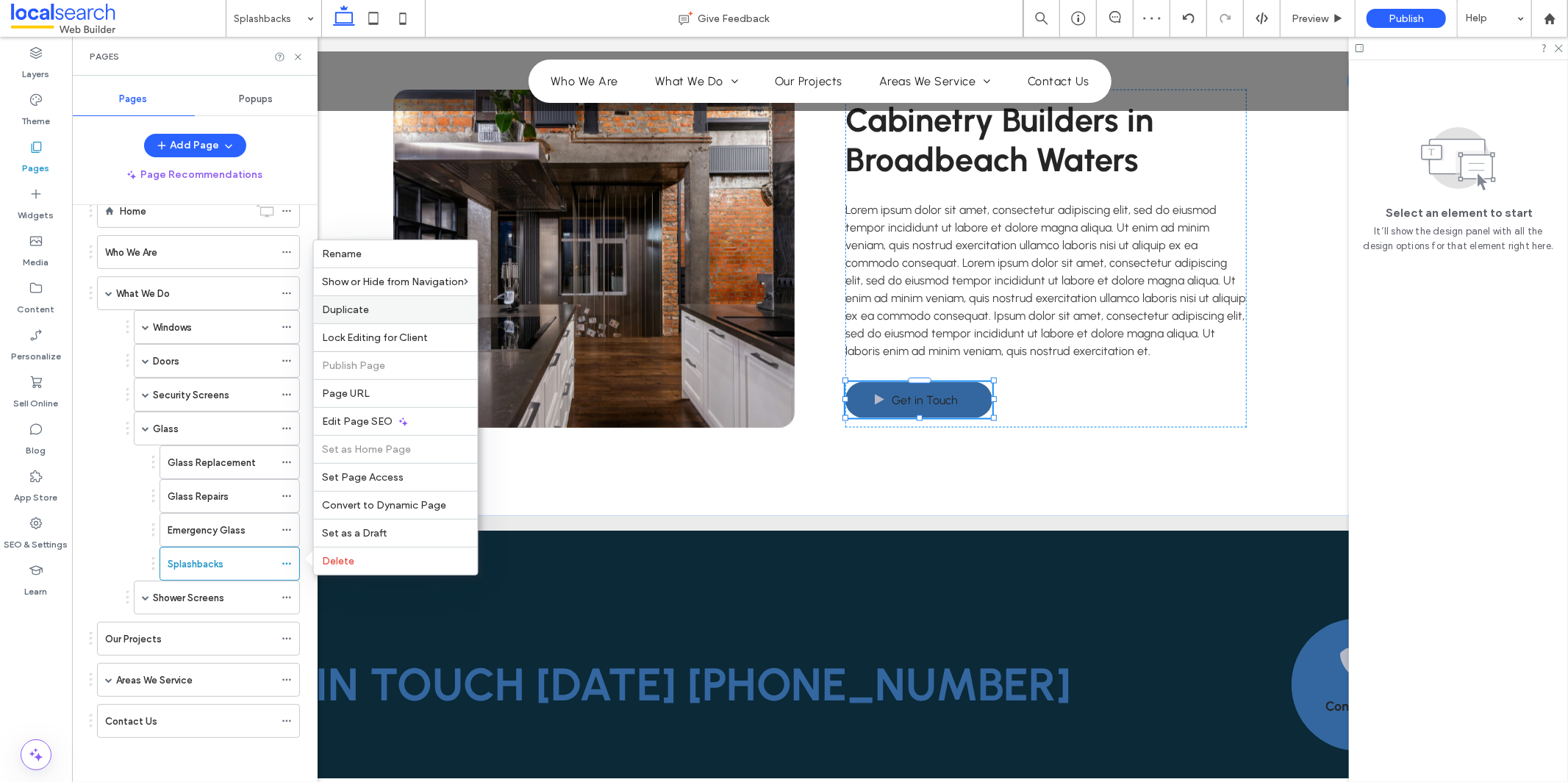
click at [424, 311] on label "Duplicate" at bounding box center [396, 310] width 146 height 13
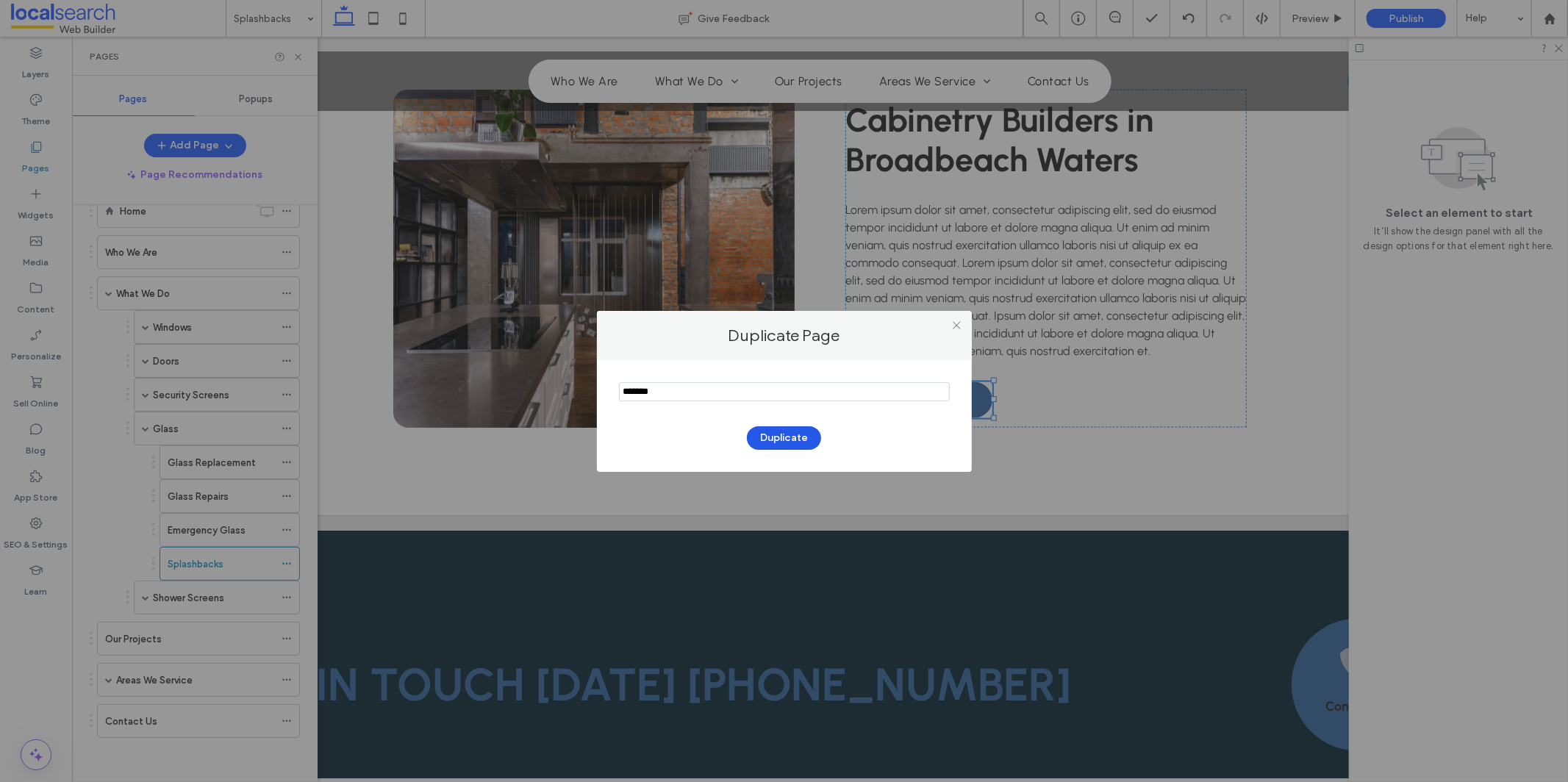
type input "*******"
click at [809, 435] on button "Duplicate" at bounding box center [784, 438] width 74 height 24
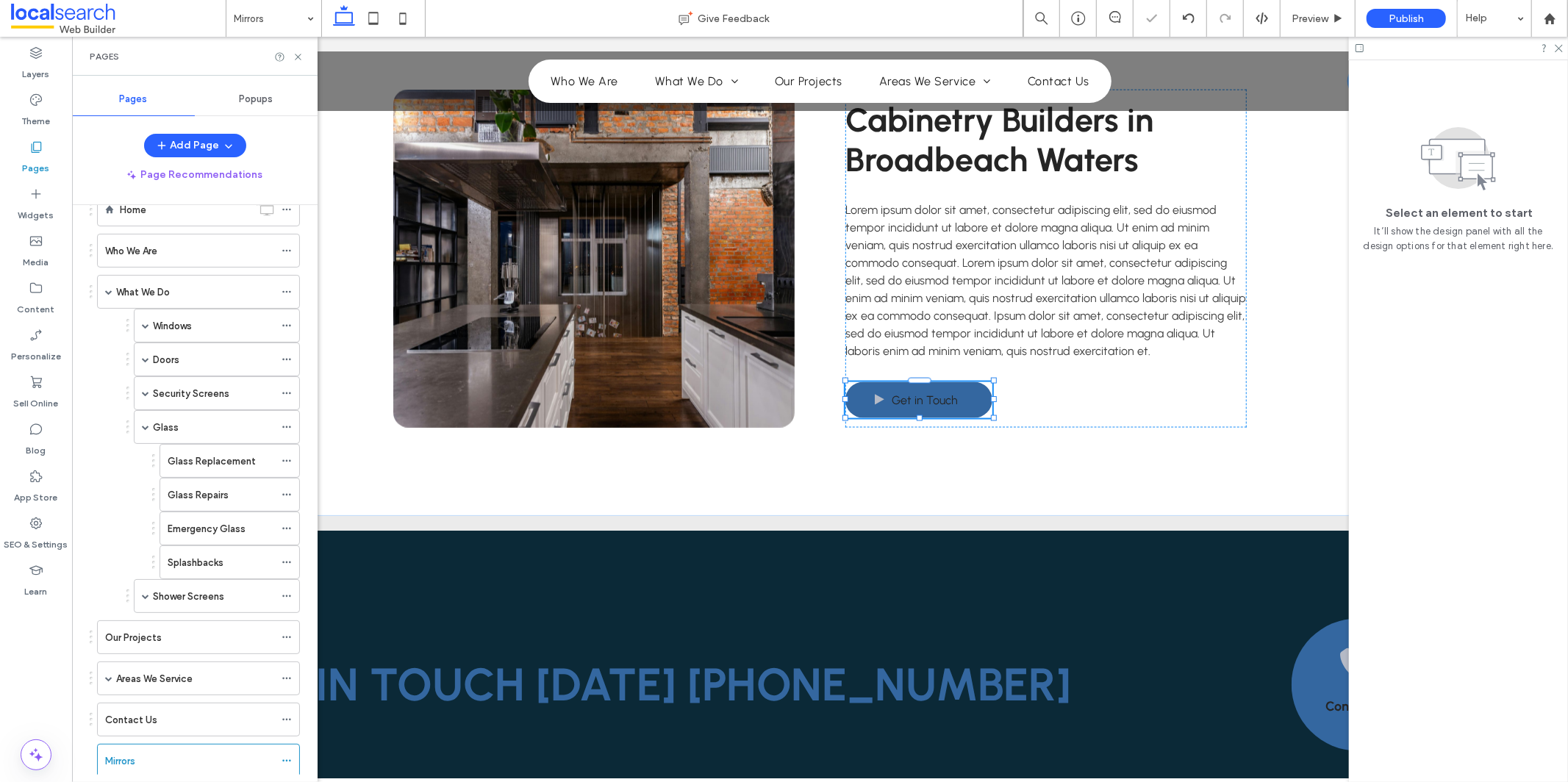
scroll to position [71, 0]
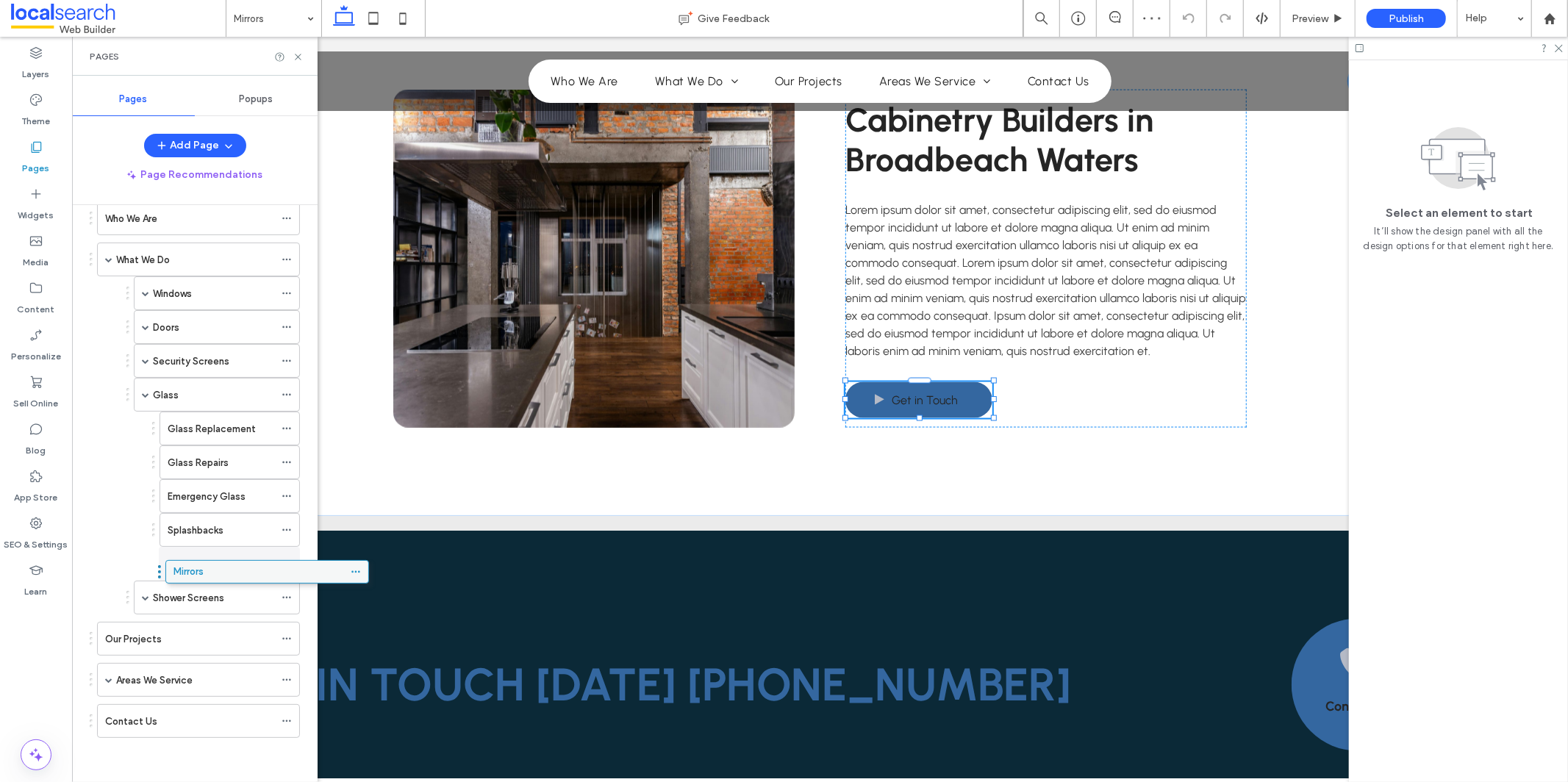
drag, startPoint x: 106, startPoint y: 733, endPoint x: 175, endPoint y: 580, distance: 167.8
click at [141, 598] on div "Shower Screens" at bounding box center [216, 597] width 166 height 34
click at [144, 596] on span at bounding box center [145, 597] width 7 height 7
drag, startPoint x: 285, startPoint y: 630, endPoint x: 311, endPoint y: 649, distance: 32.2
click at [286, 630] on icon at bounding box center [286, 630] width 10 height 10
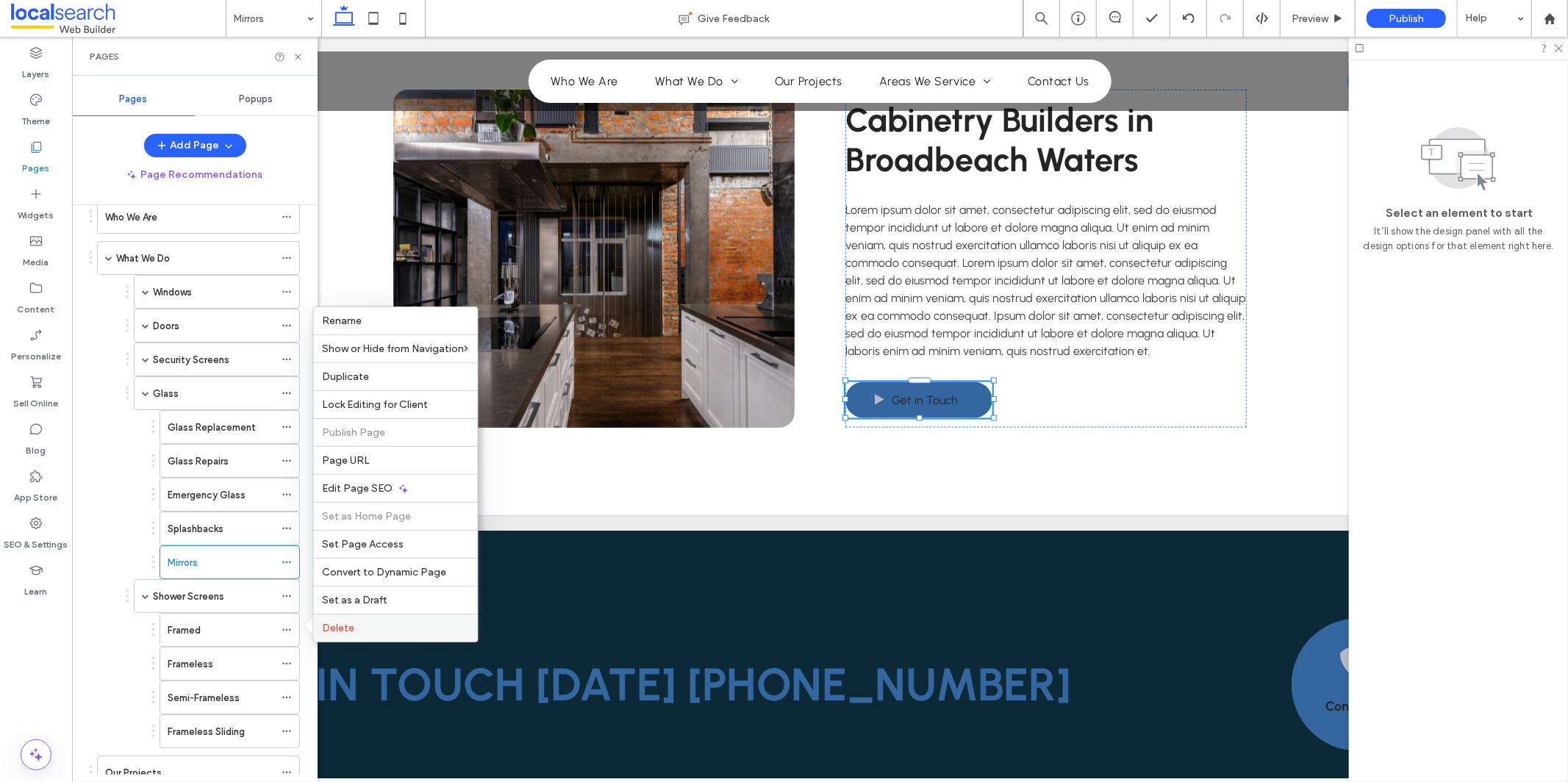
click at [450, 621] on div "Delete" at bounding box center [396, 627] width 164 height 28
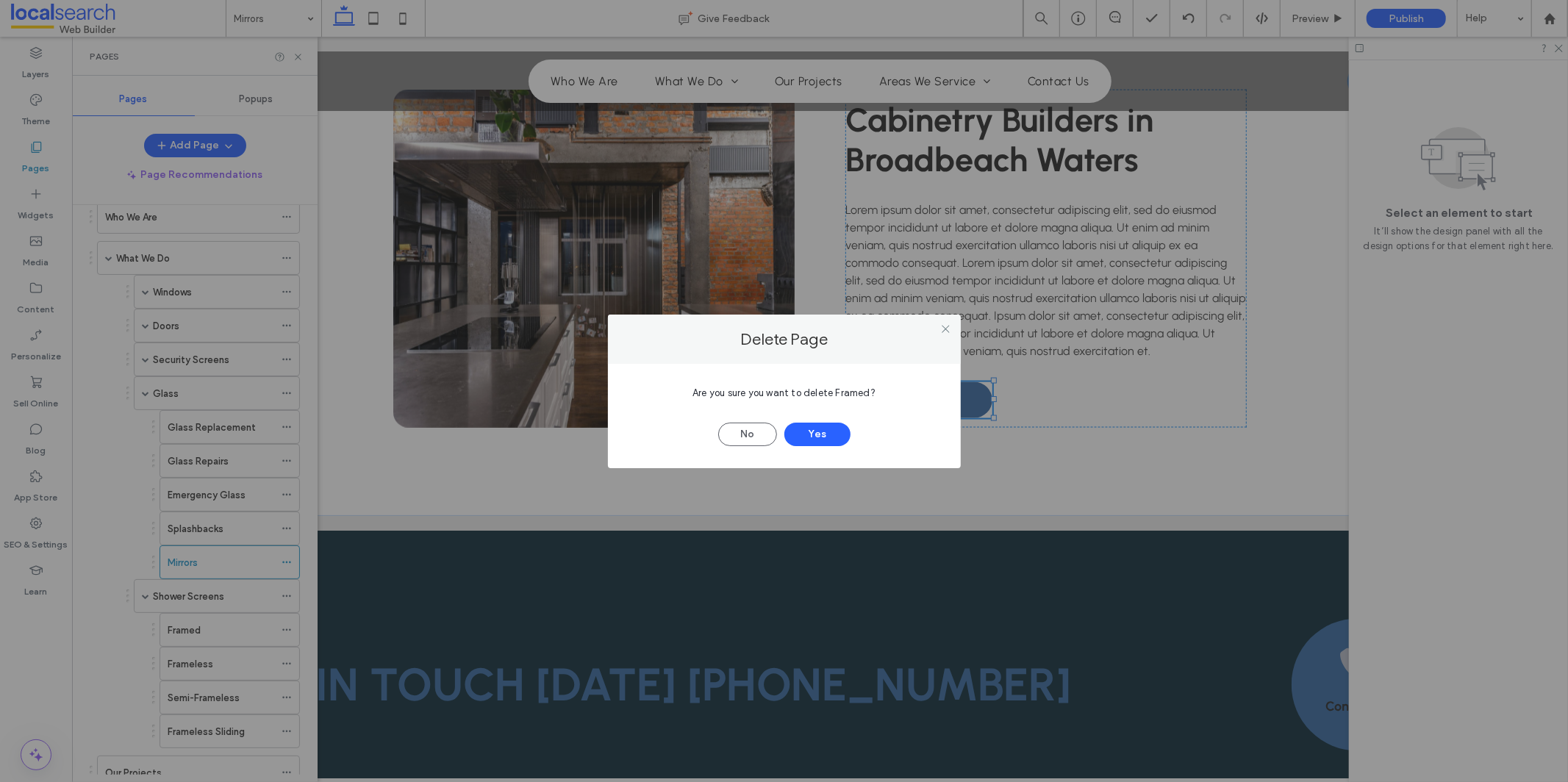
click at [855, 397] on span "Are you sure you want to delete Framed?" at bounding box center [784, 393] width 183 height 11
click at [856, 397] on span "Are you sure you want to delete Framed?" at bounding box center [784, 393] width 183 height 11
click at [825, 439] on button "Yes" at bounding box center [818, 434] width 66 height 24
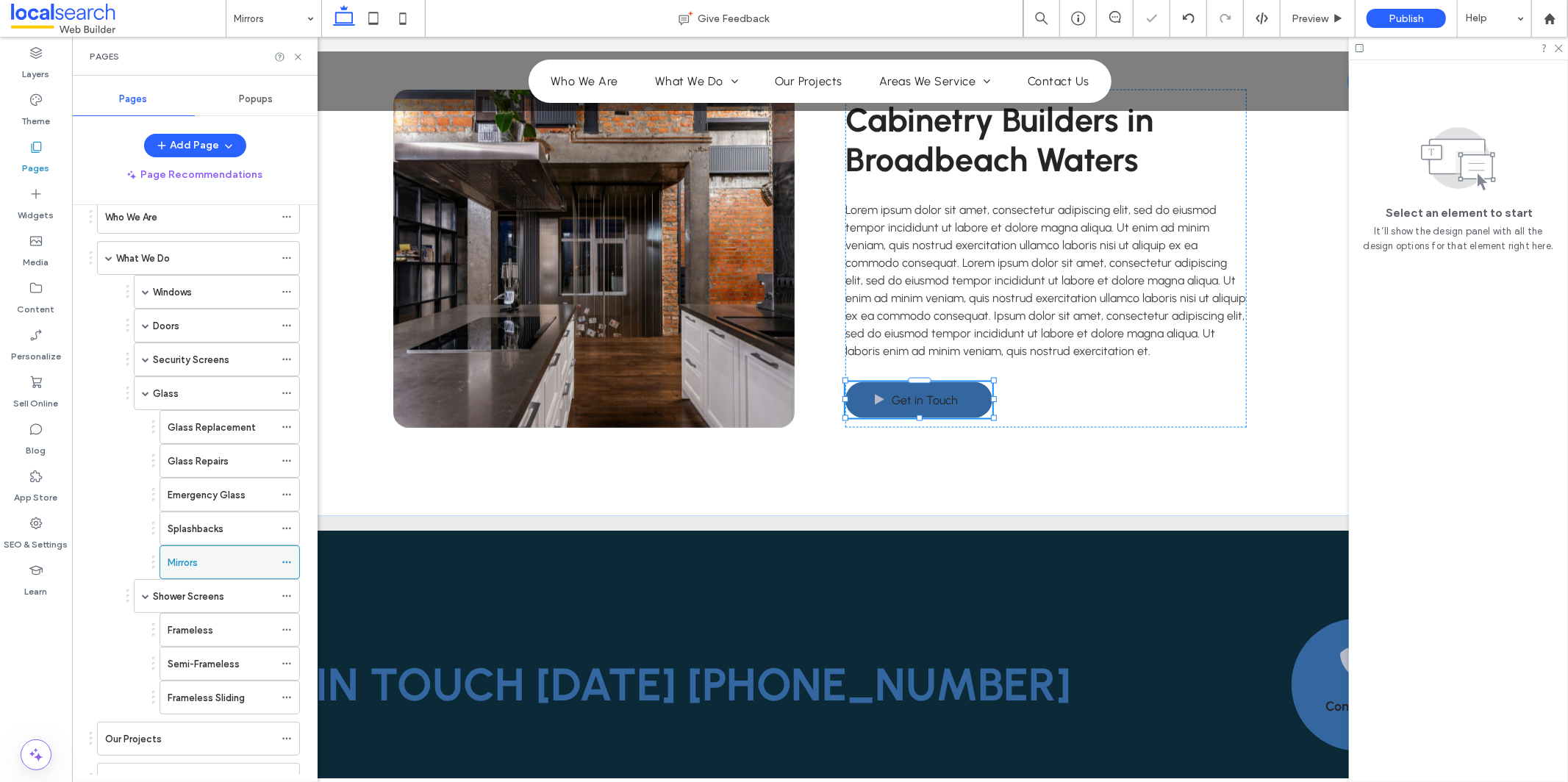
click at [290, 562] on icon at bounding box center [286, 562] width 10 height 10
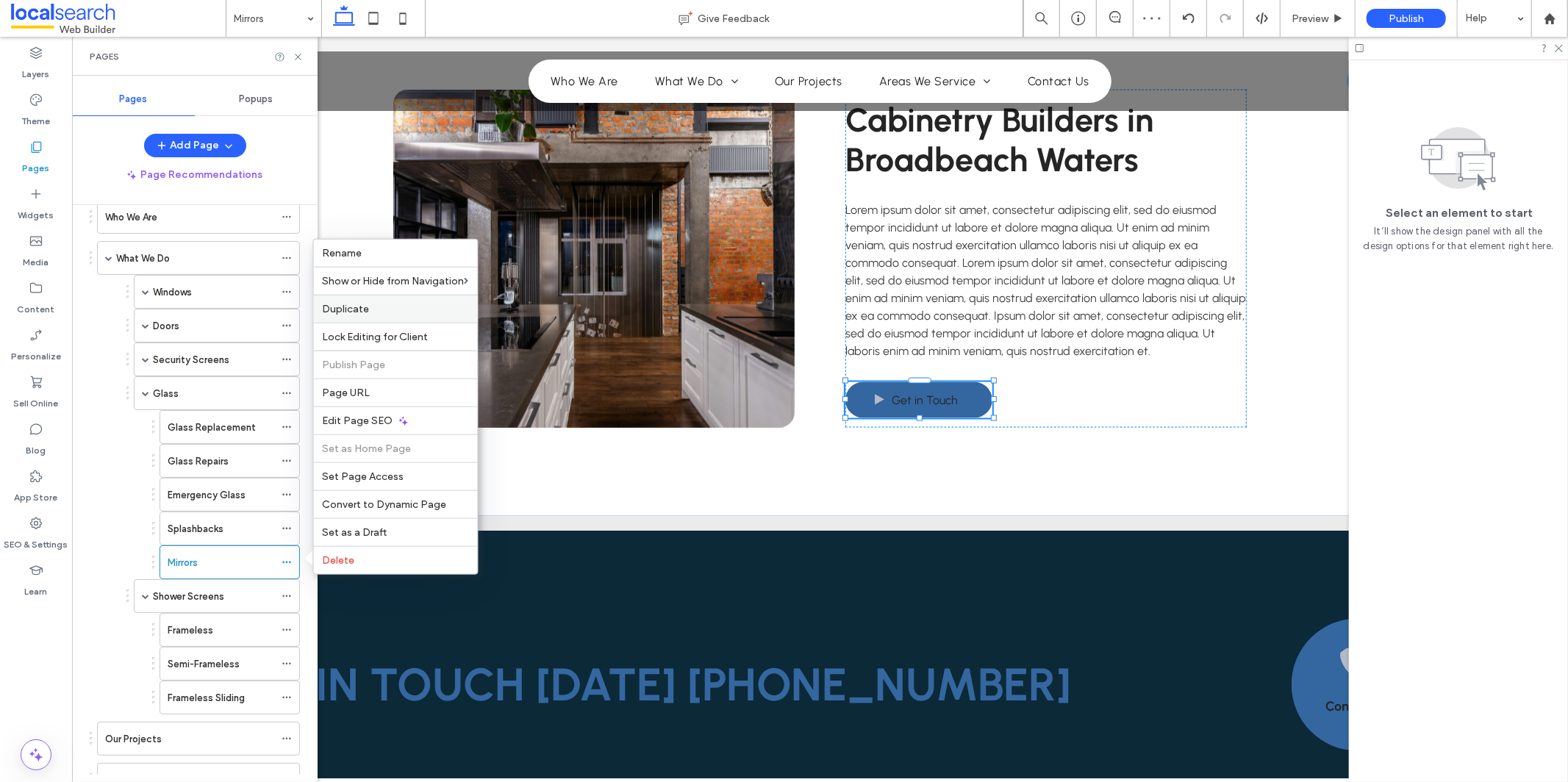
click at [437, 305] on label "Duplicate" at bounding box center [396, 309] width 146 height 13
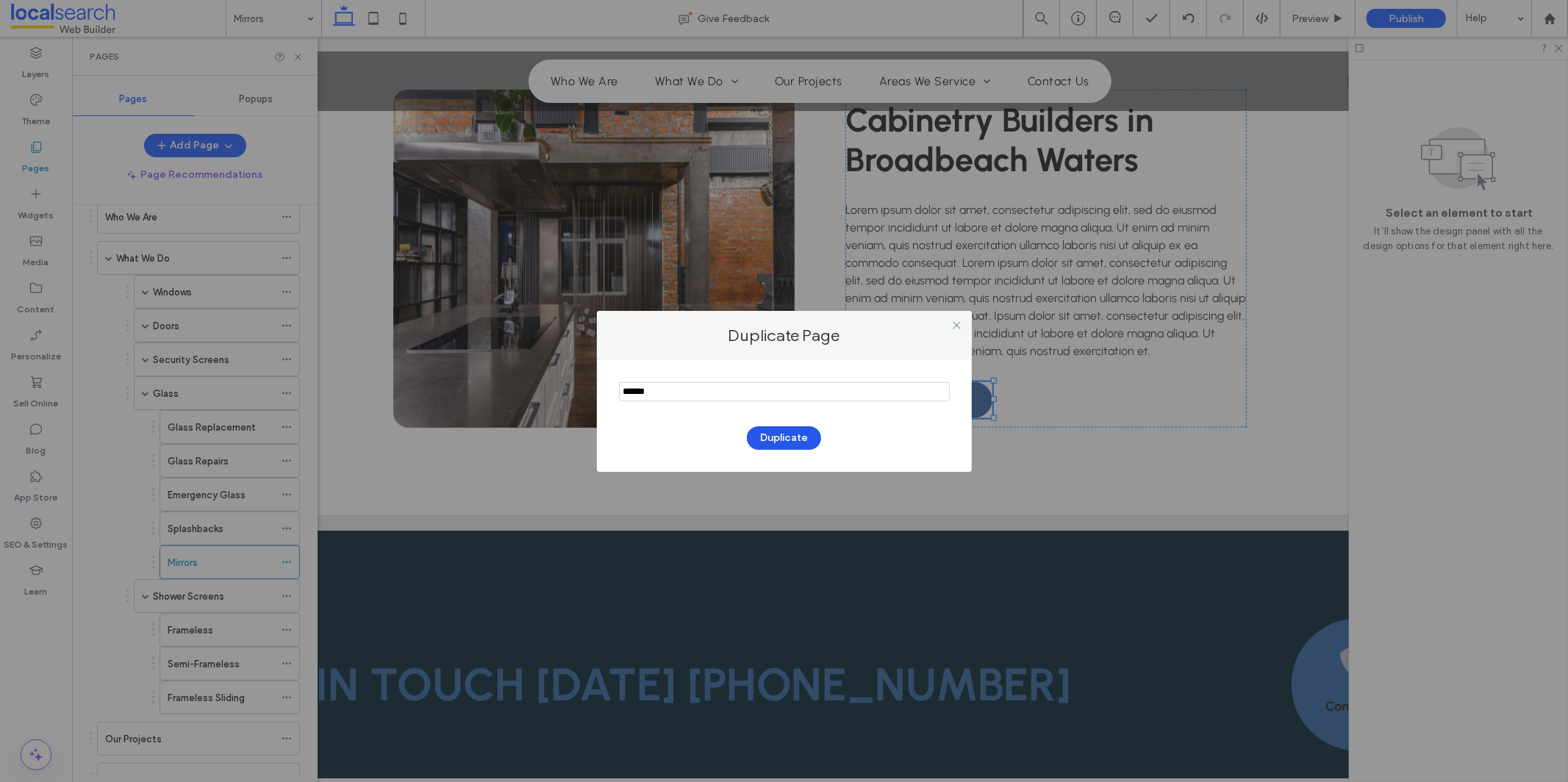
type input "******"
click at [761, 438] on button "Duplicate" at bounding box center [784, 438] width 74 height 24
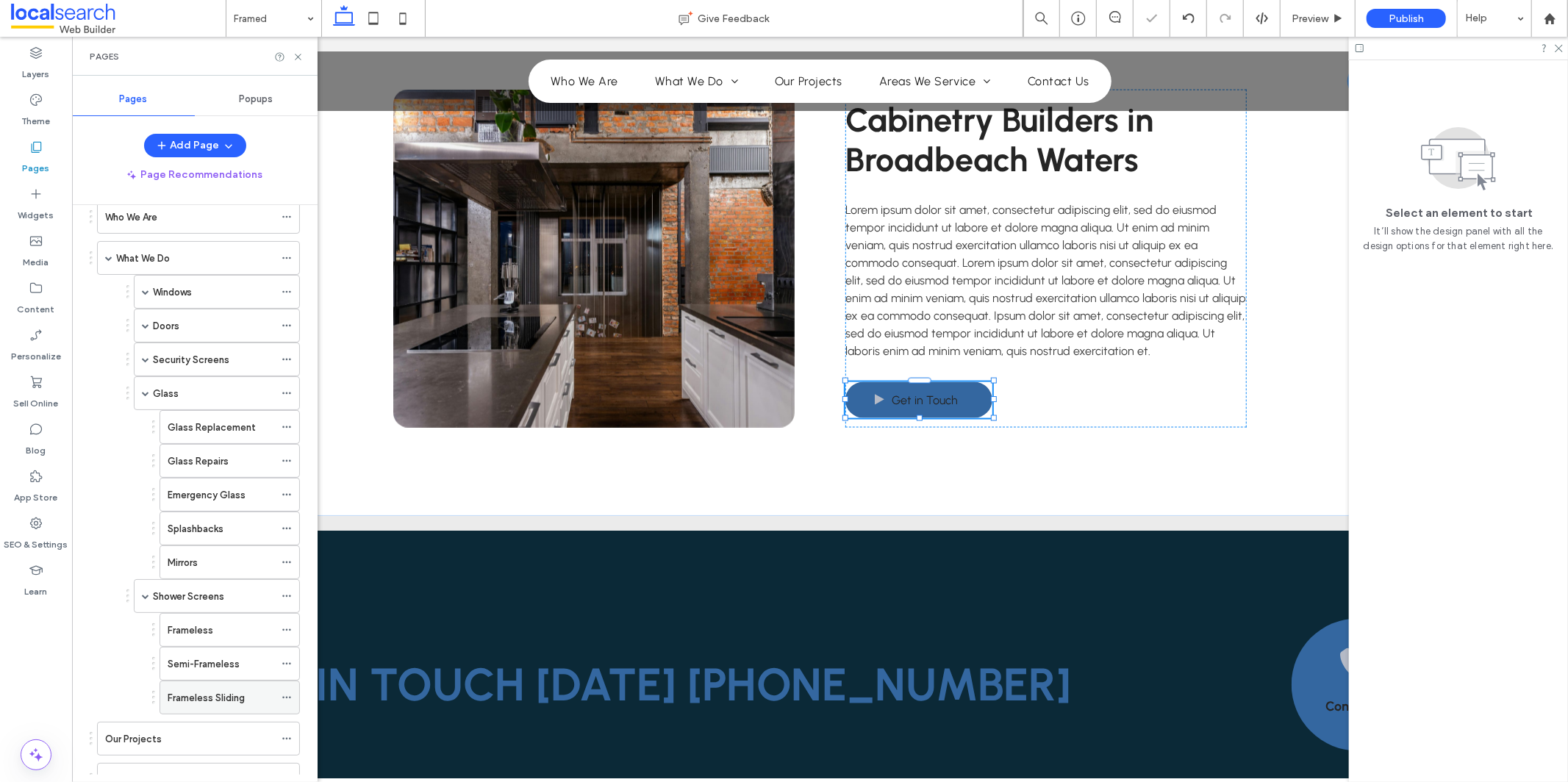
scroll to position [92, 0]
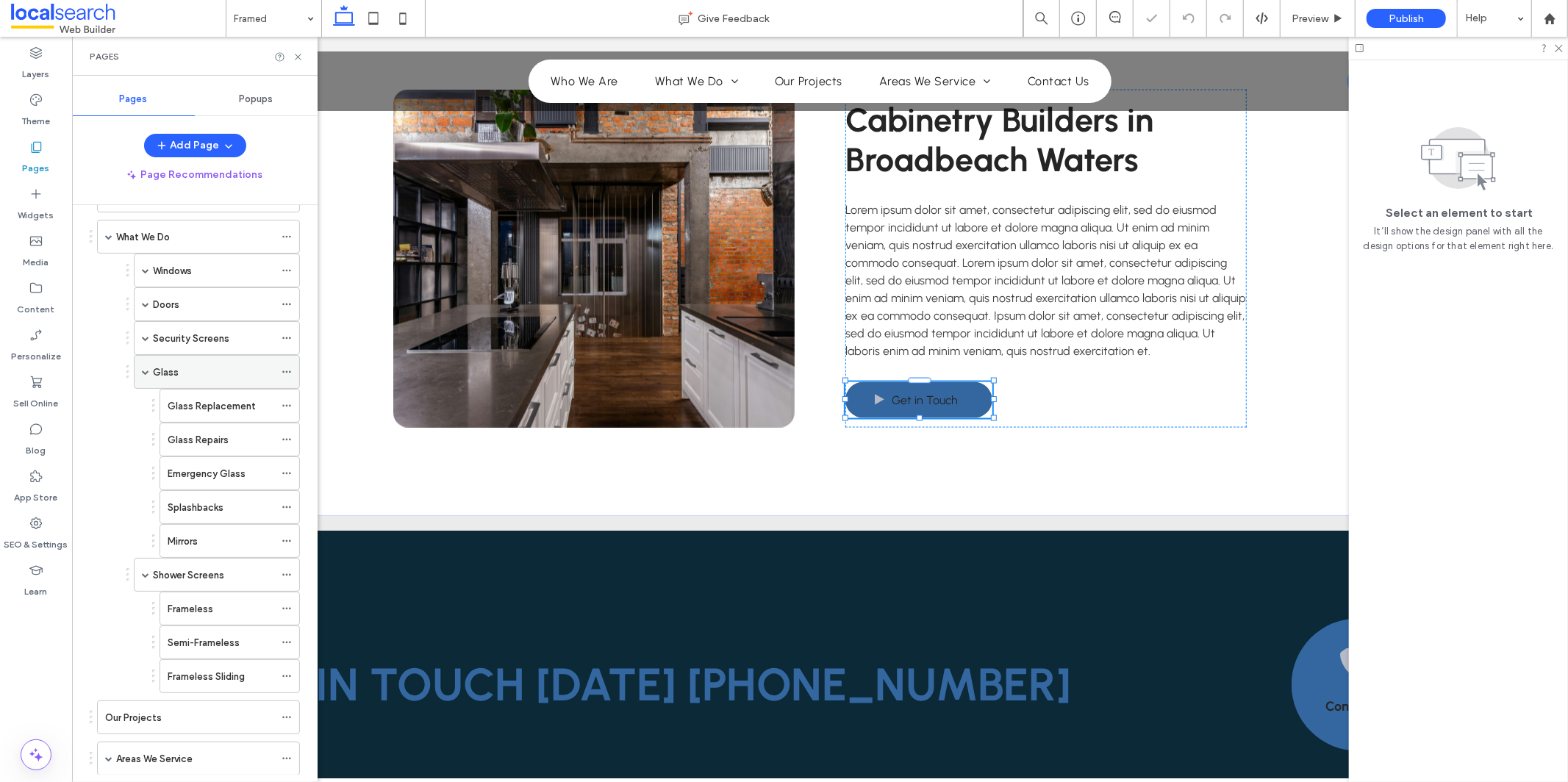
click at [141, 374] on div "Glass" at bounding box center [216, 372] width 166 height 34
click at [145, 370] on span at bounding box center [145, 371] width 7 height 7
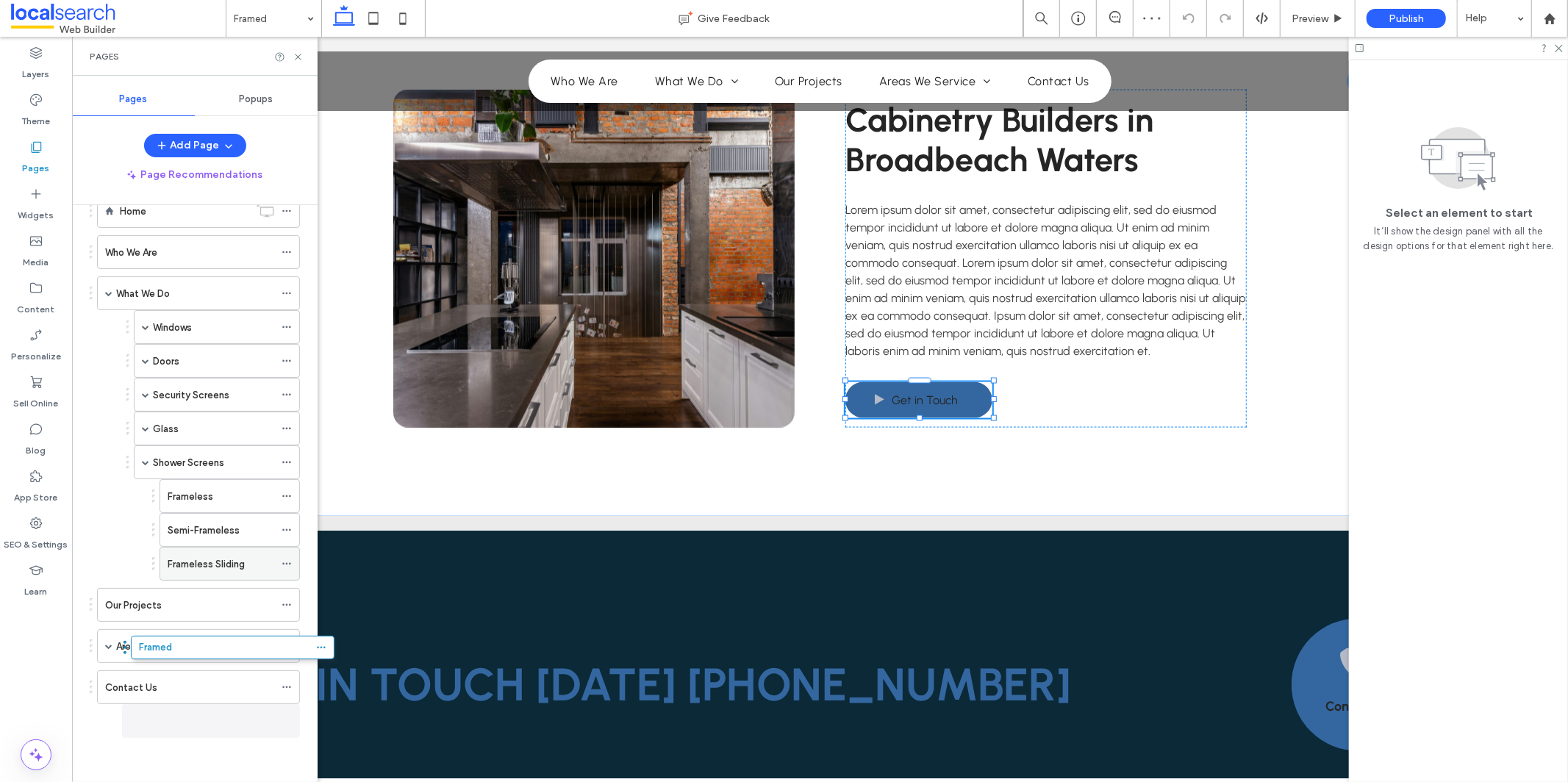
scroll to position [37, 0]
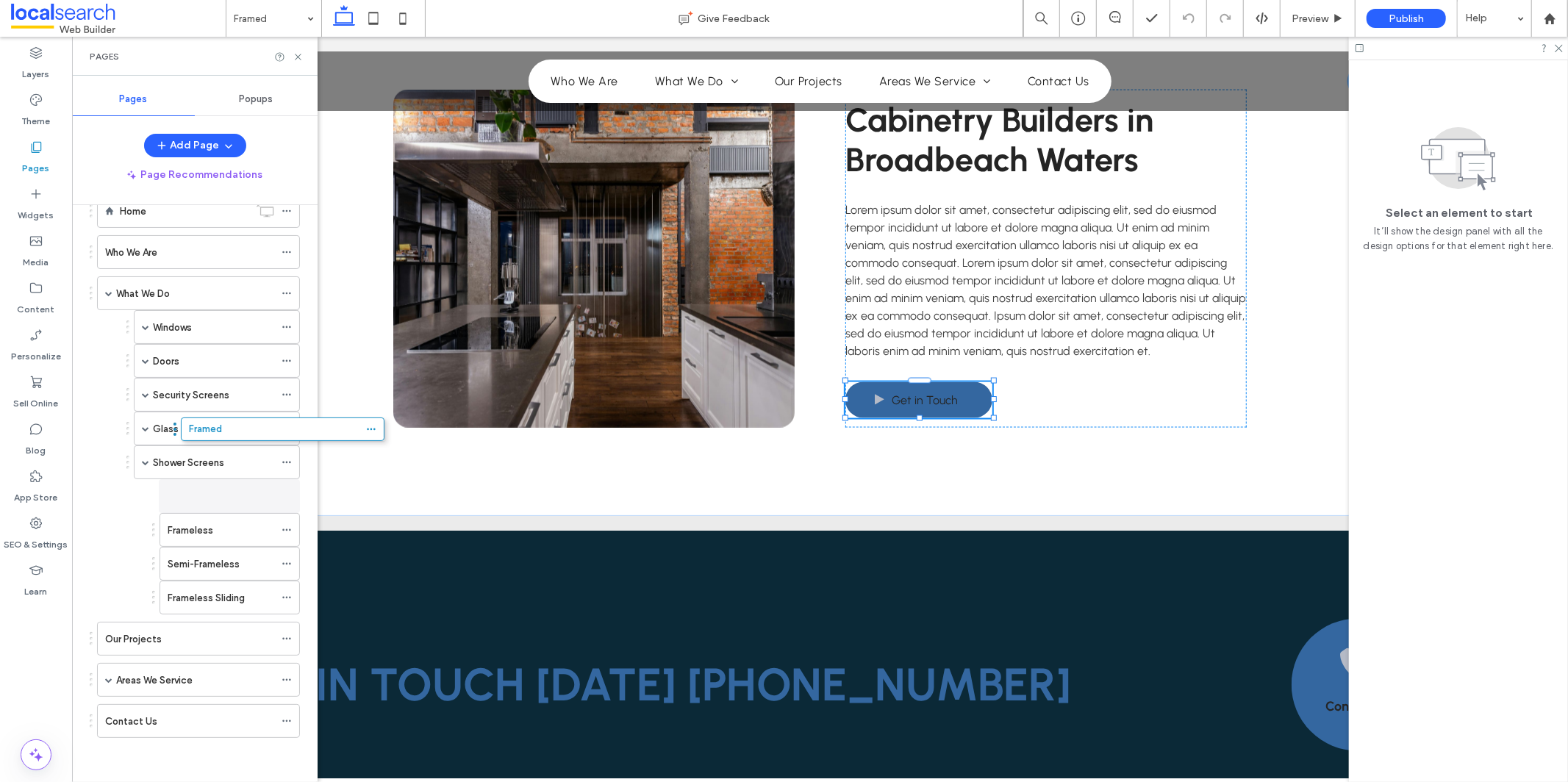
drag, startPoint x: 113, startPoint y: 729, endPoint x: 197, endPoint y: 479, distance: 263.7
click at [283, 532] on icon at bounding box center [286, 530] width 10 height 10
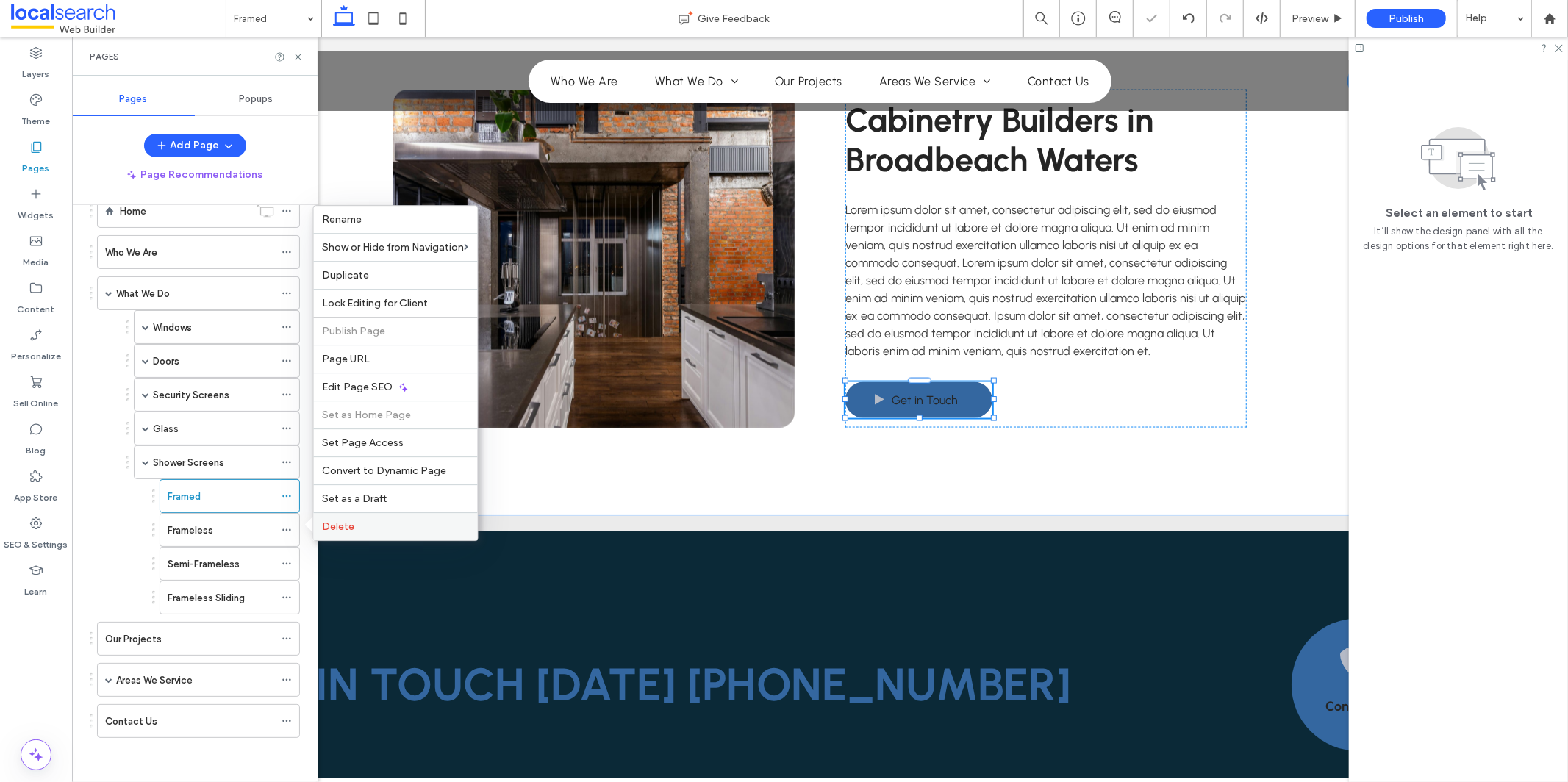
click at [343, 534] on div "Delete" at bounding box center [396, 526] width 164 height 28
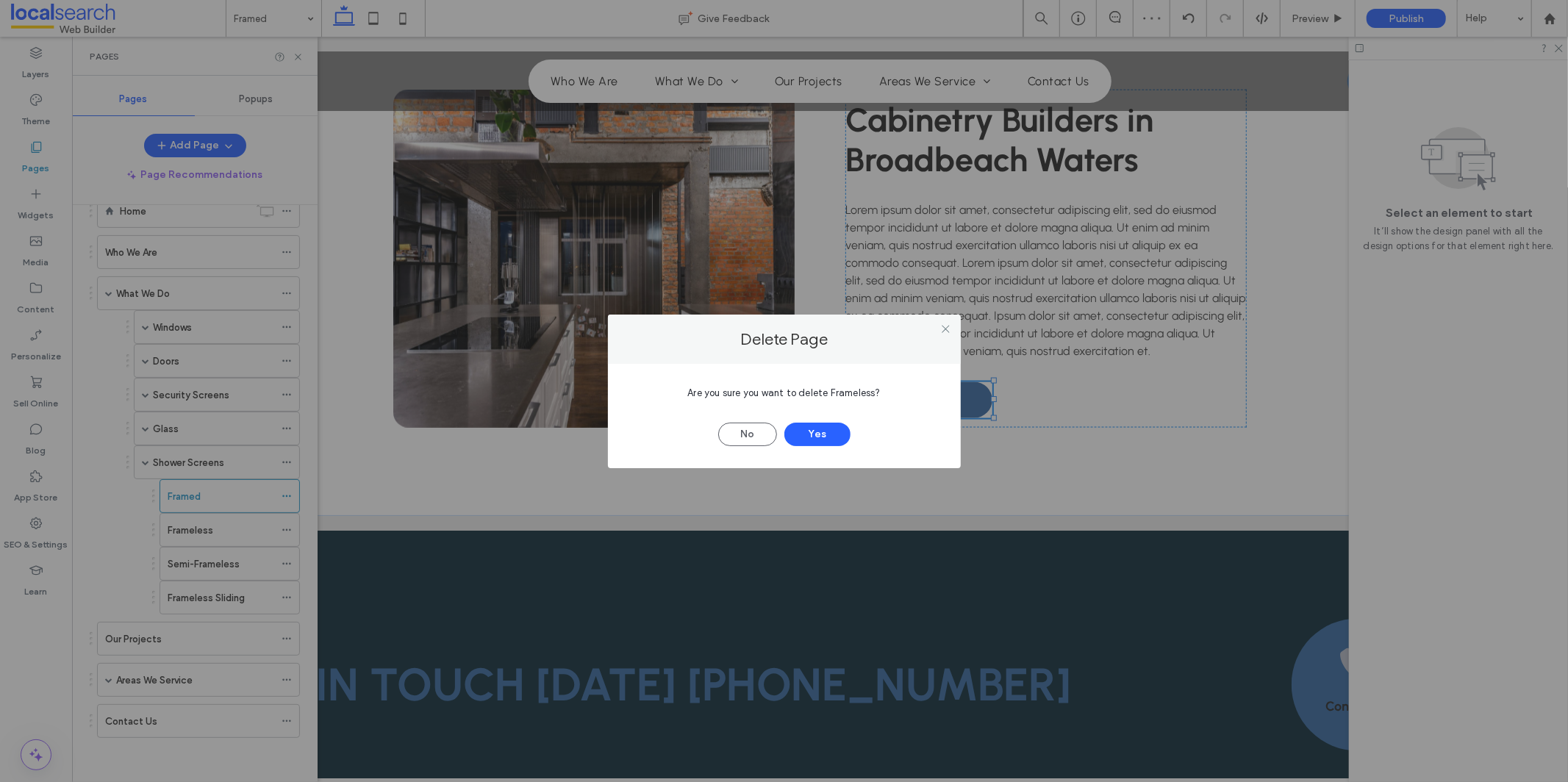
click at [859, 395] on span "Are you sure you want to delete Frameless?" at bounding box center [784, 393] width 193 height 11
click at [858, 395] on span "Are you sure you want to delete Frameless?" at bounding box center [784, 393] width 193 height 11
click at [833, 438] on button "Yes" at bounding box center [818, 434] width 66 height 24
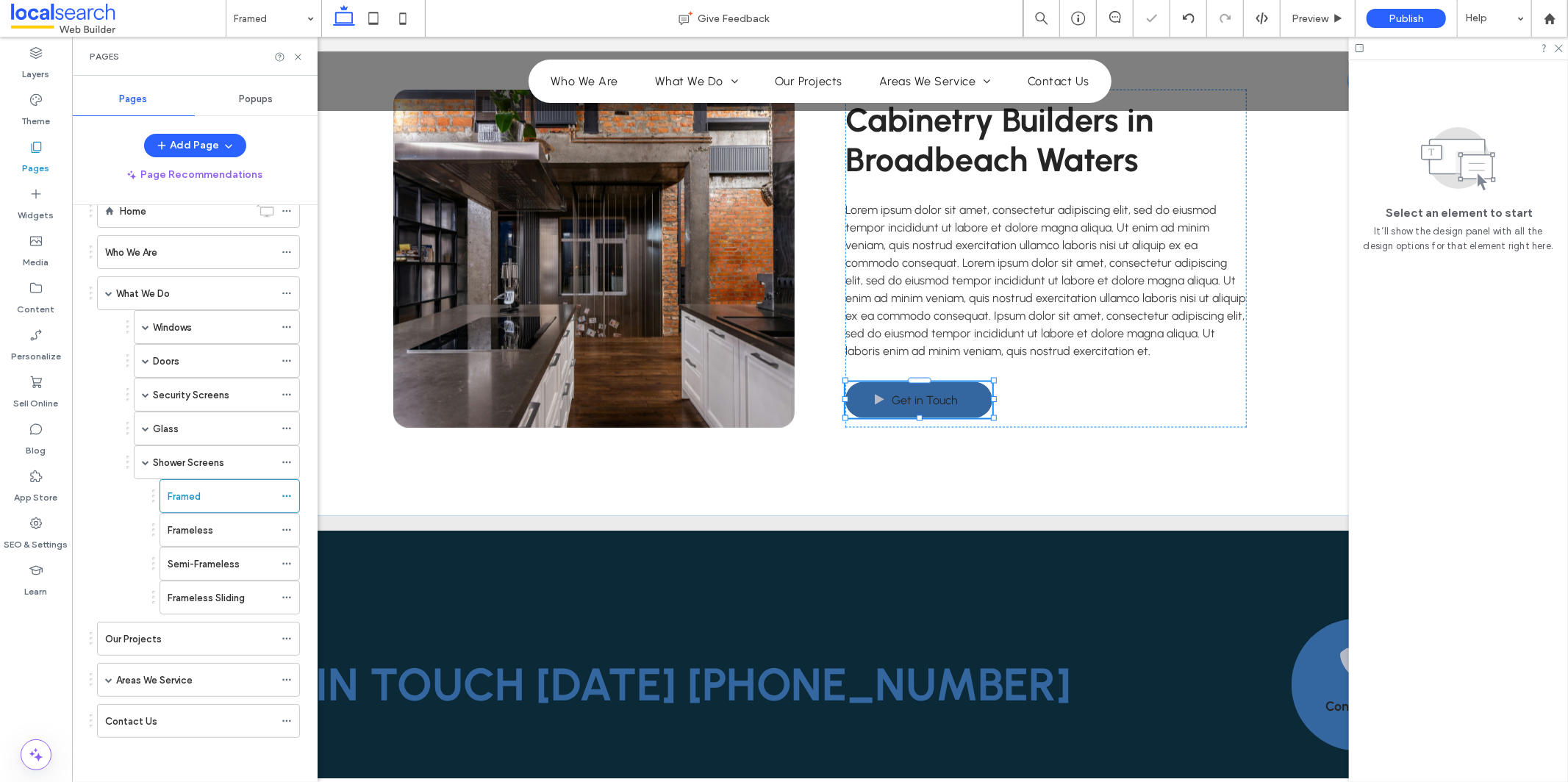
scroll to position [4, 0]
click at [289, 531] on icon at bounding box center [286, 530] width 10 height 10
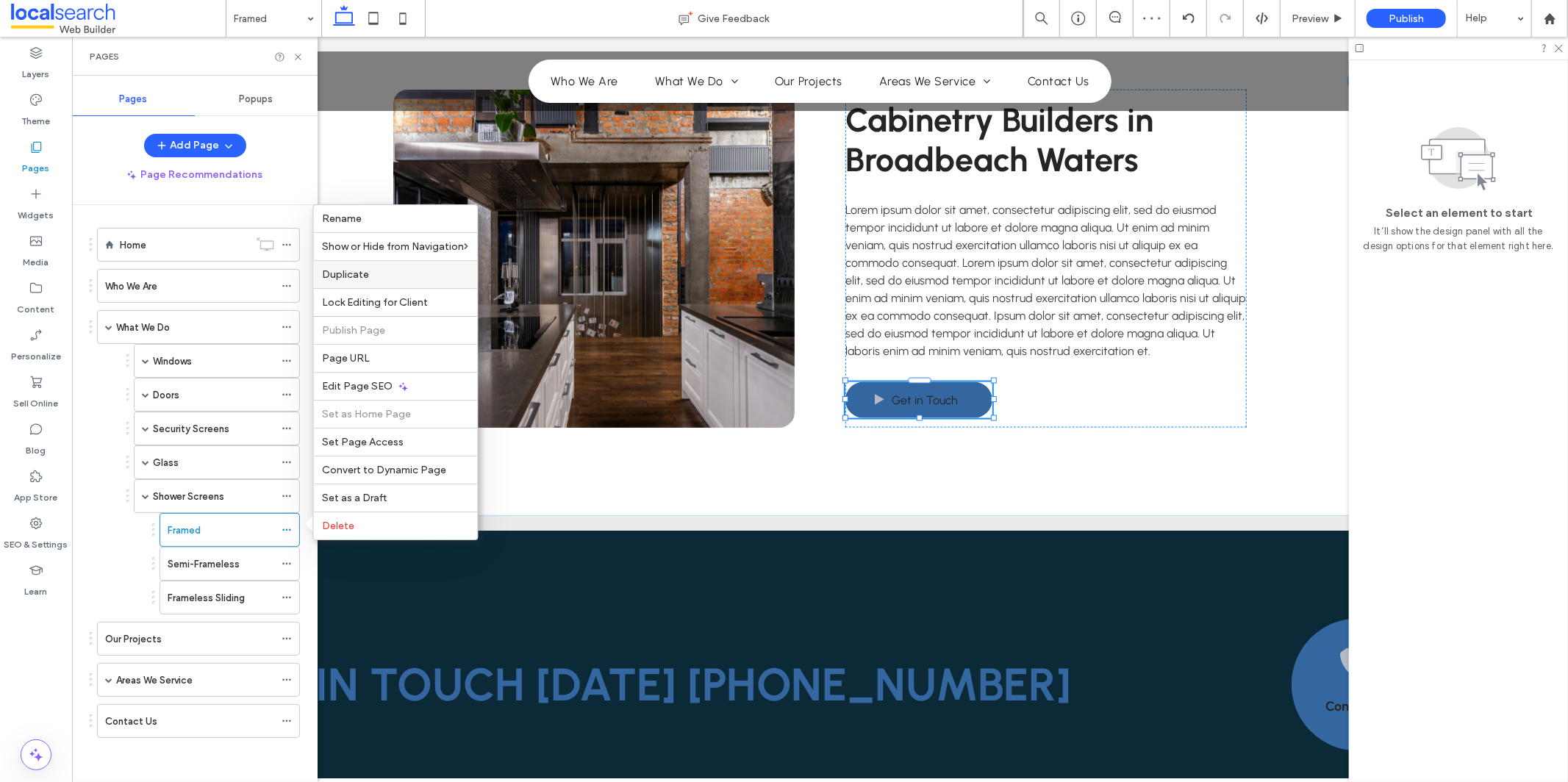
click at [415, 275] on label "Duplicate" at bounding box center [396, 275] width 146 height 13
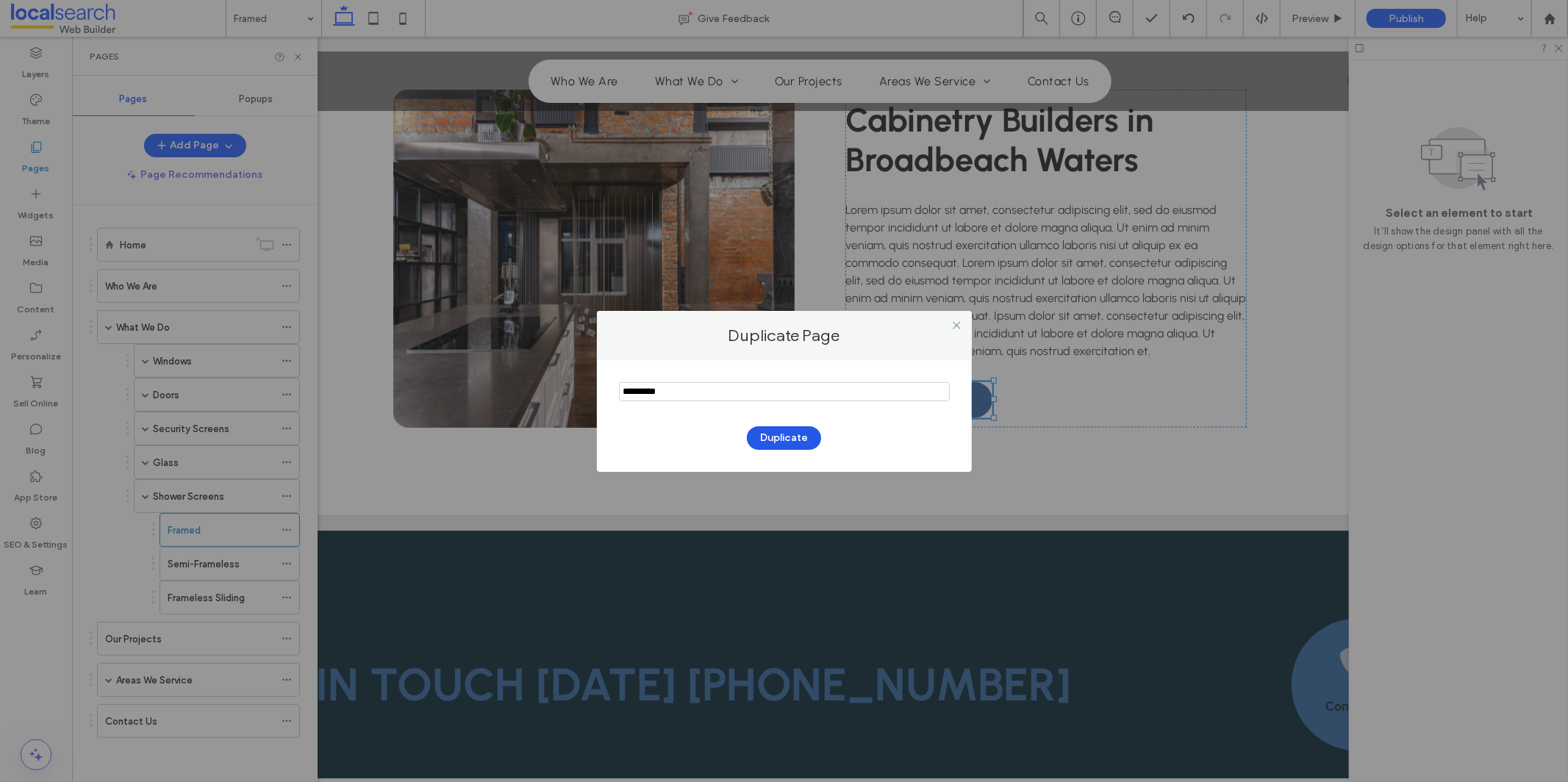
type input "*********"
click at [770, 437] on button "Duplicate" at bounding box center [784, 438] width 74 height 24
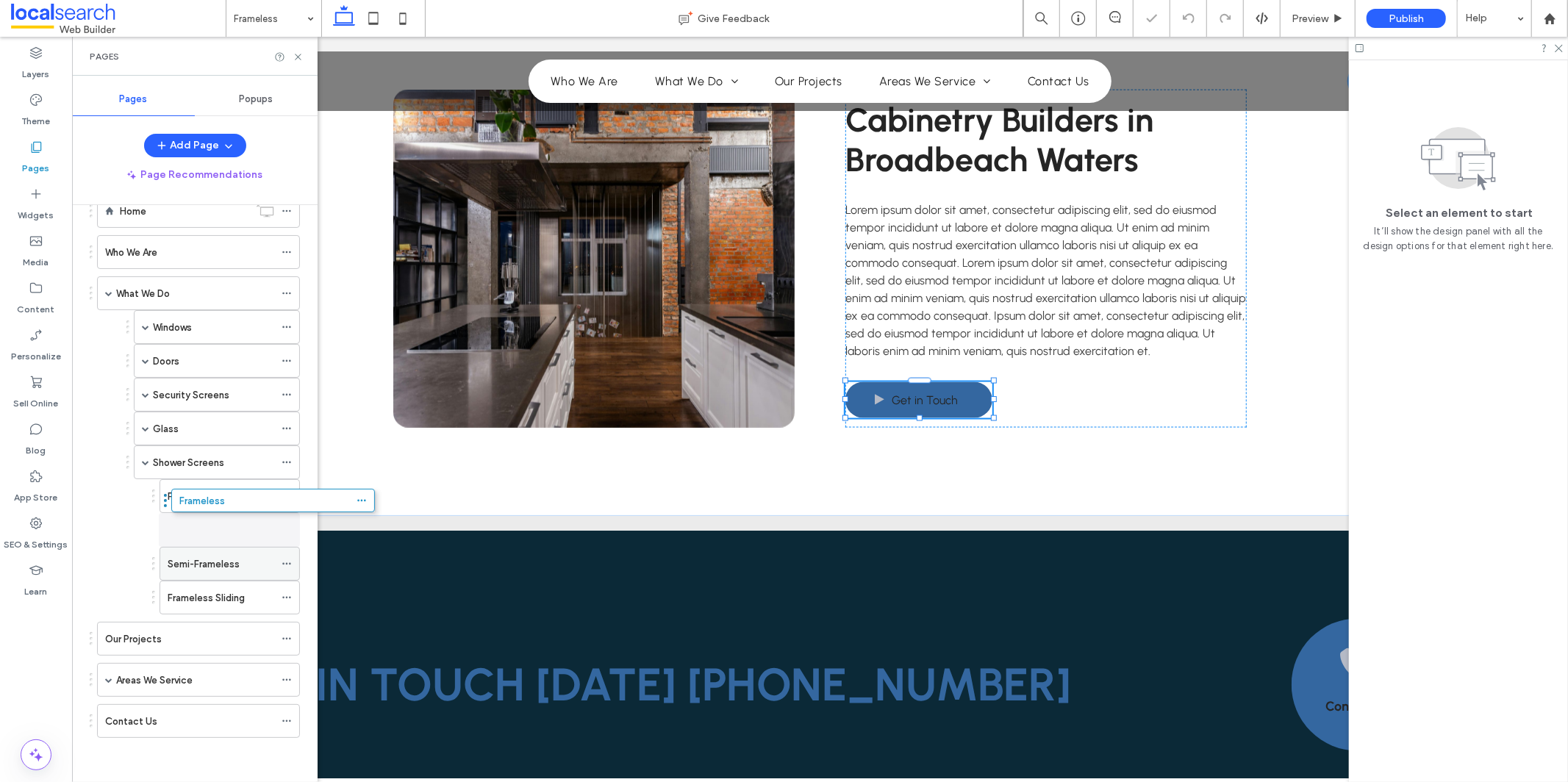
drag, startPoint x: 130, startPoint y: 723, endPoint x: 207, endPoint y: 519, distance: 218.0
click at [288, 562] on icon at bounding box center [286, 563] width 10 height 10
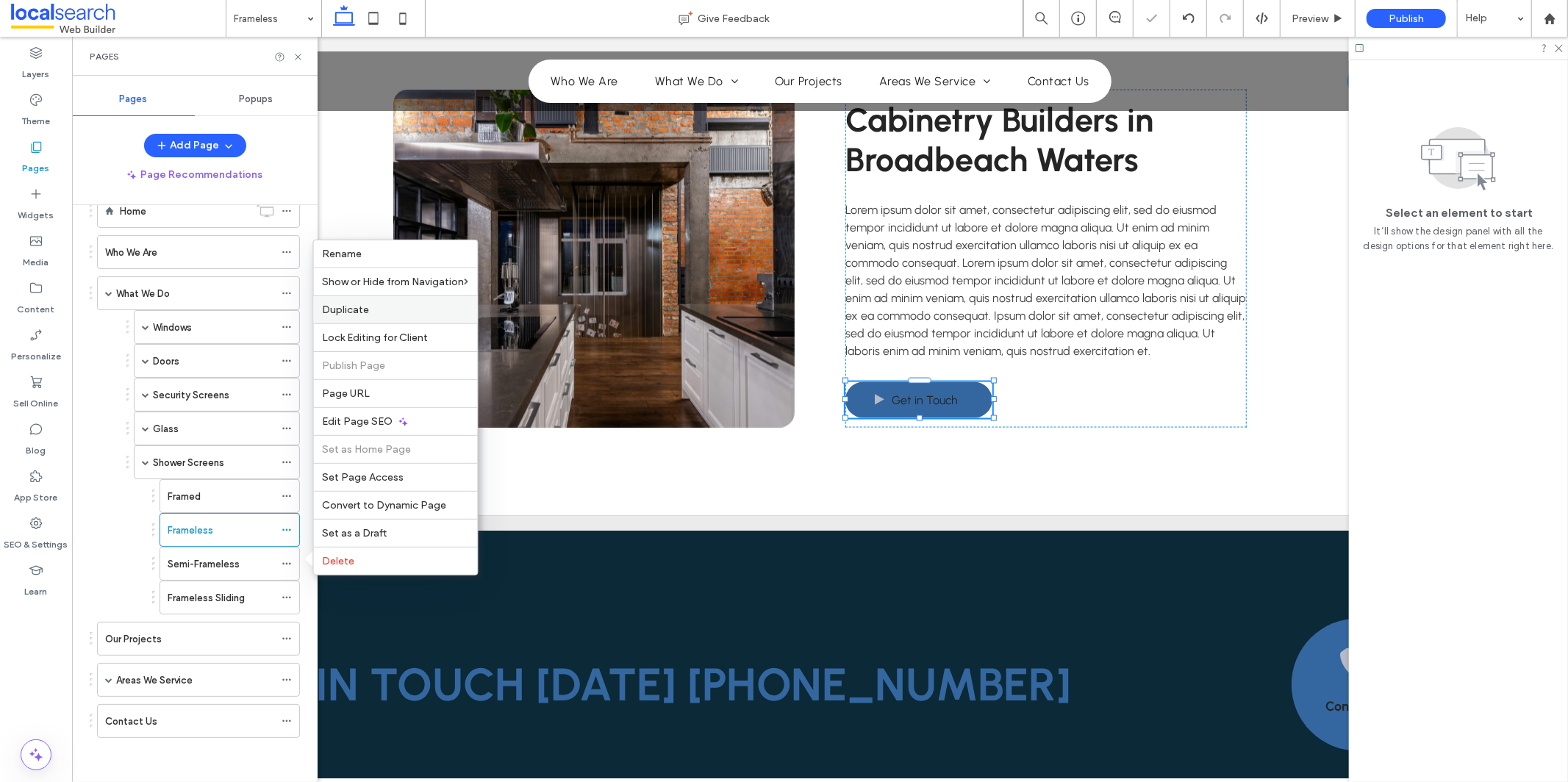
click at [411, 313] on label "Duplicate" at bounding box center [396, 310] width 146 height 13
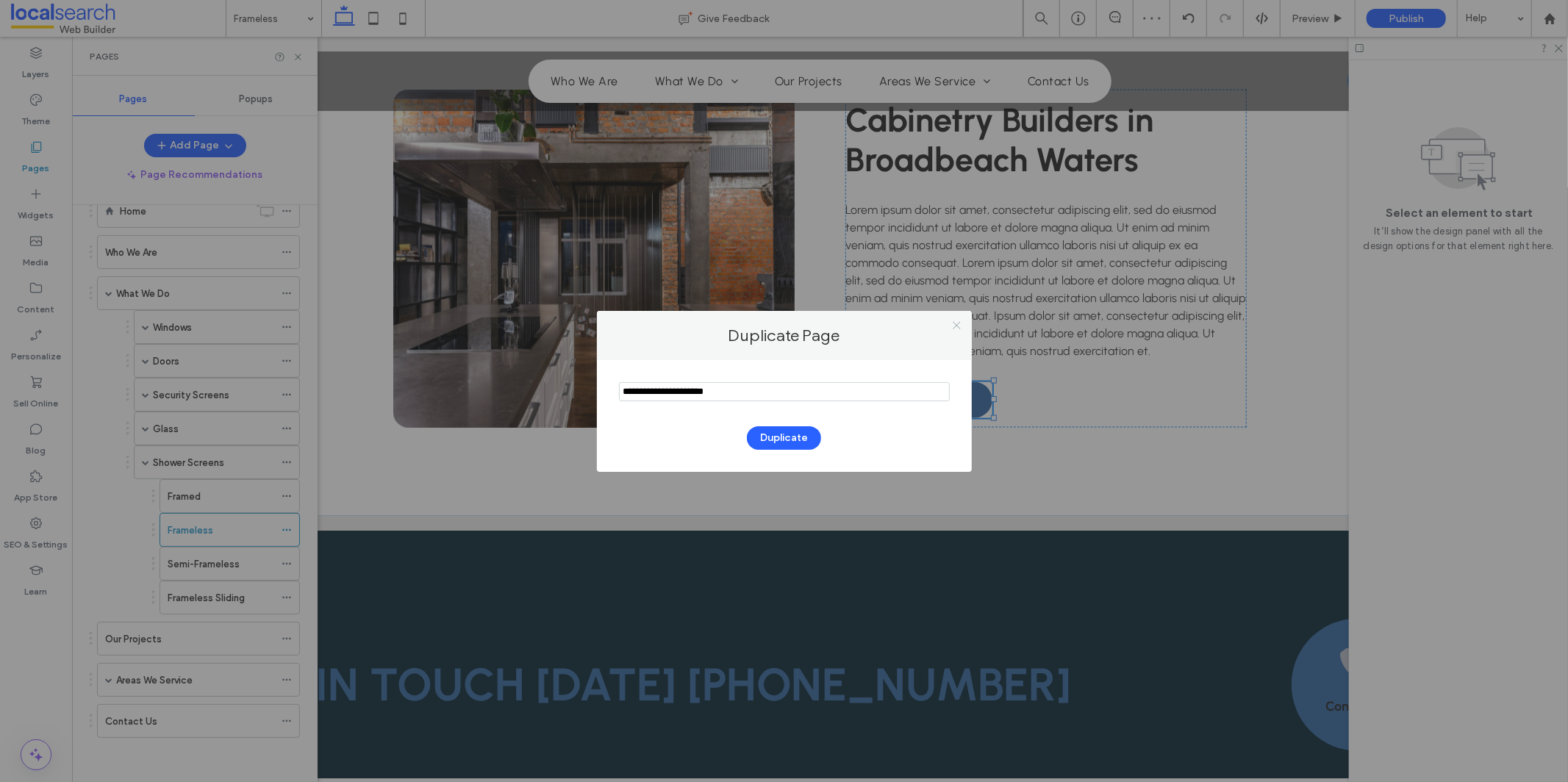
click at [961, 326] on icon at bounding box center [957, 325] width 11 height 11
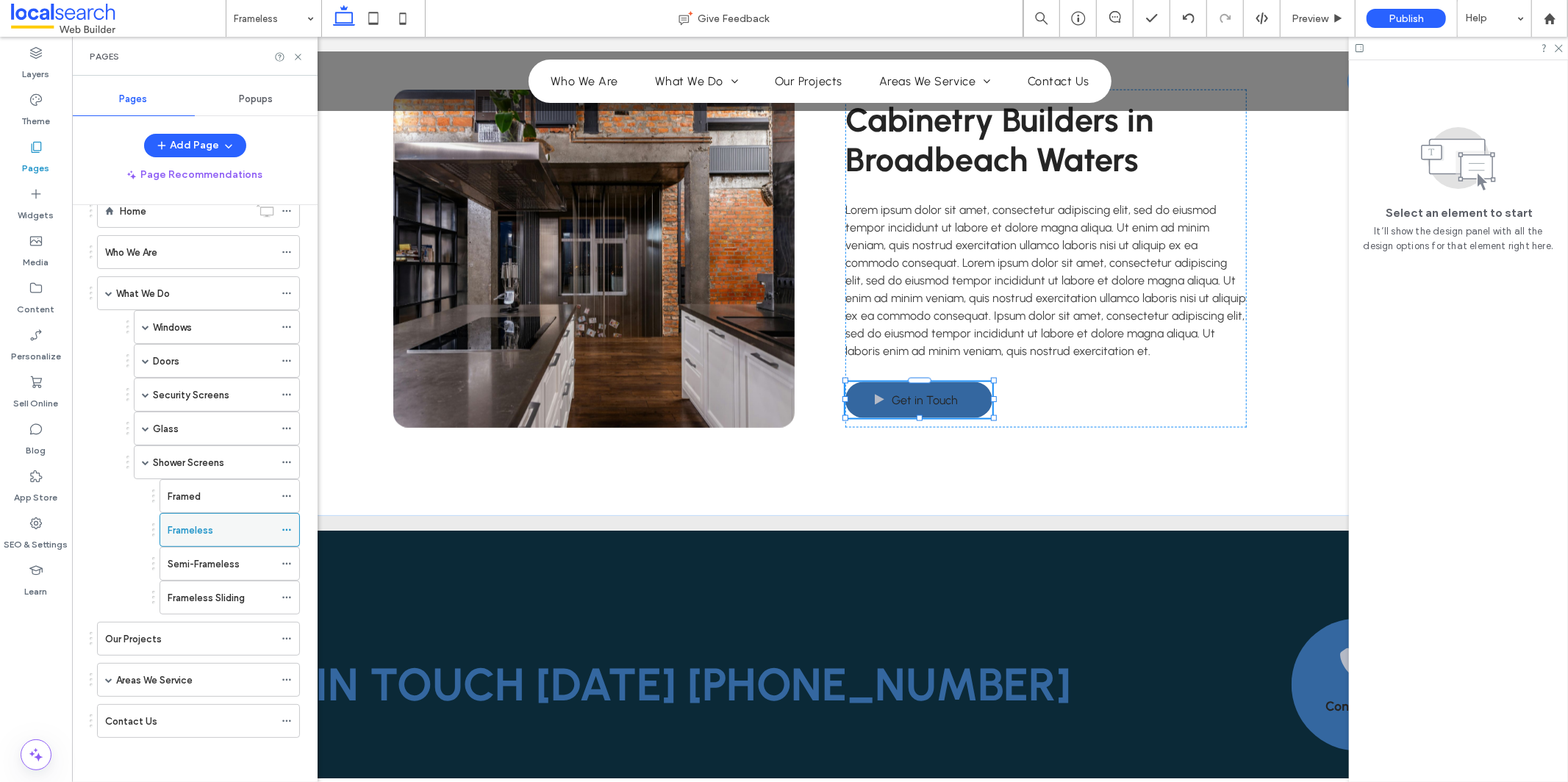
click at [287, 532] on icon at bounding box center [286, 530] width 10 height 10
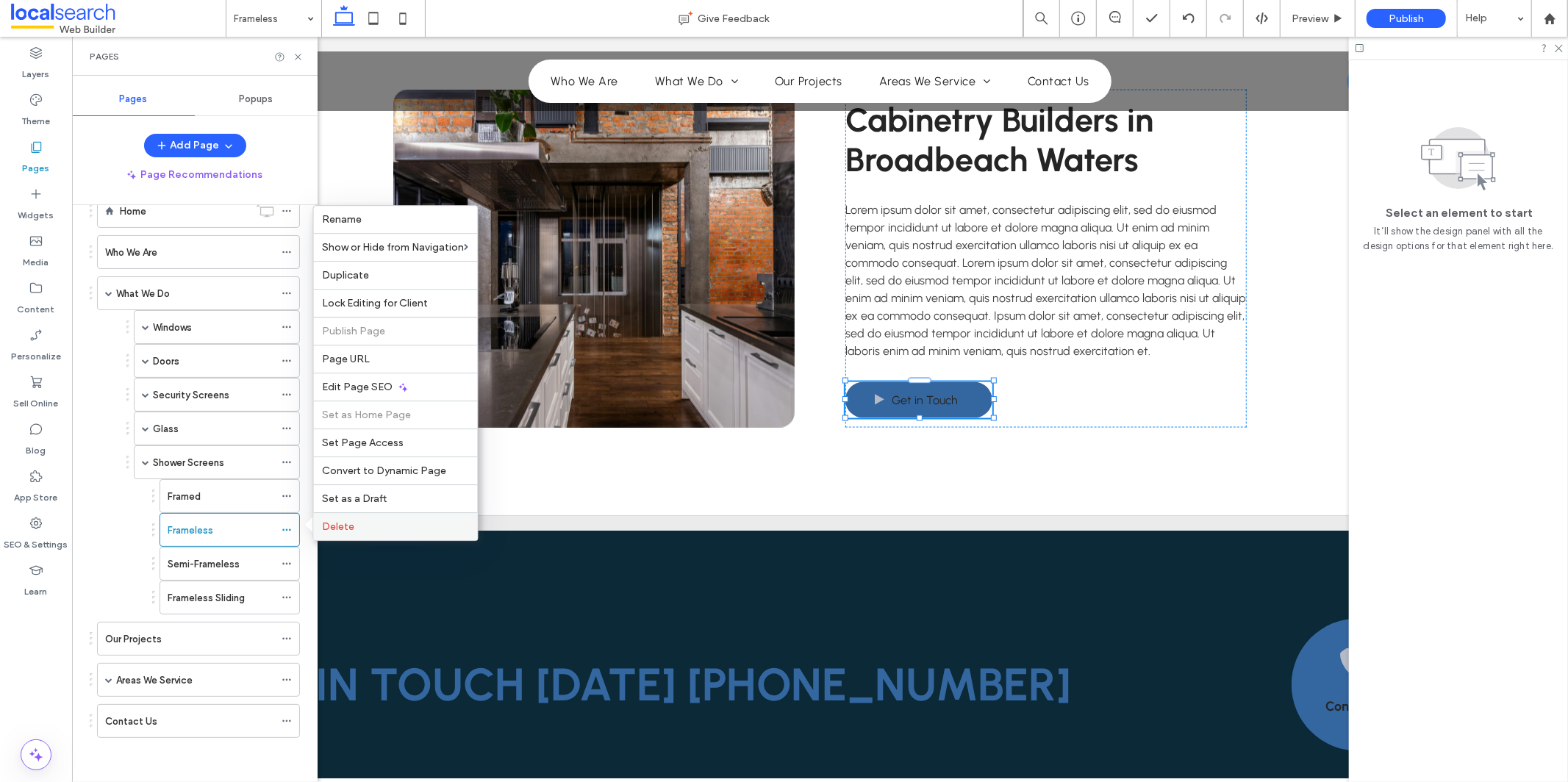
click at [412, 536] on div "Delete" at bounding box center [396, 526] width 164 height 28
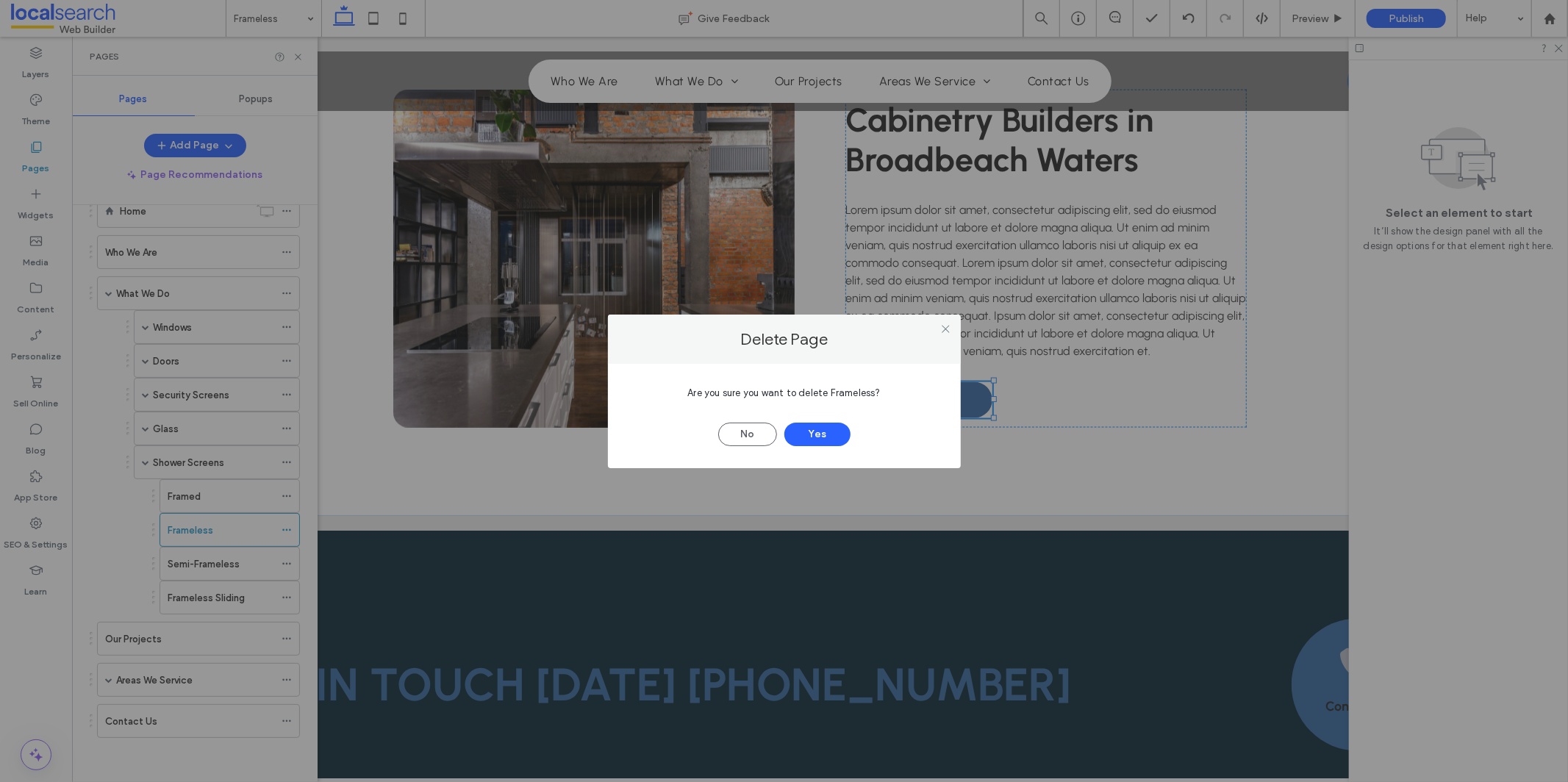
click at [852, 398] on div "Are you sure you want to delete Frameless?" at bounding box center [784, 393] width 309 height 15
click at [853, 394] on span "Are you sure you want to delete Frameless?" at bounding box center [784, 393] width 193 height 11
click at [853, 391] on span "Are you sure you want to delete Frameless?" at bounding box center [784, 393] width 193 height 11
click at [840, 441] on button "Yes" at bounding box center [818, 434] width 66 height 24
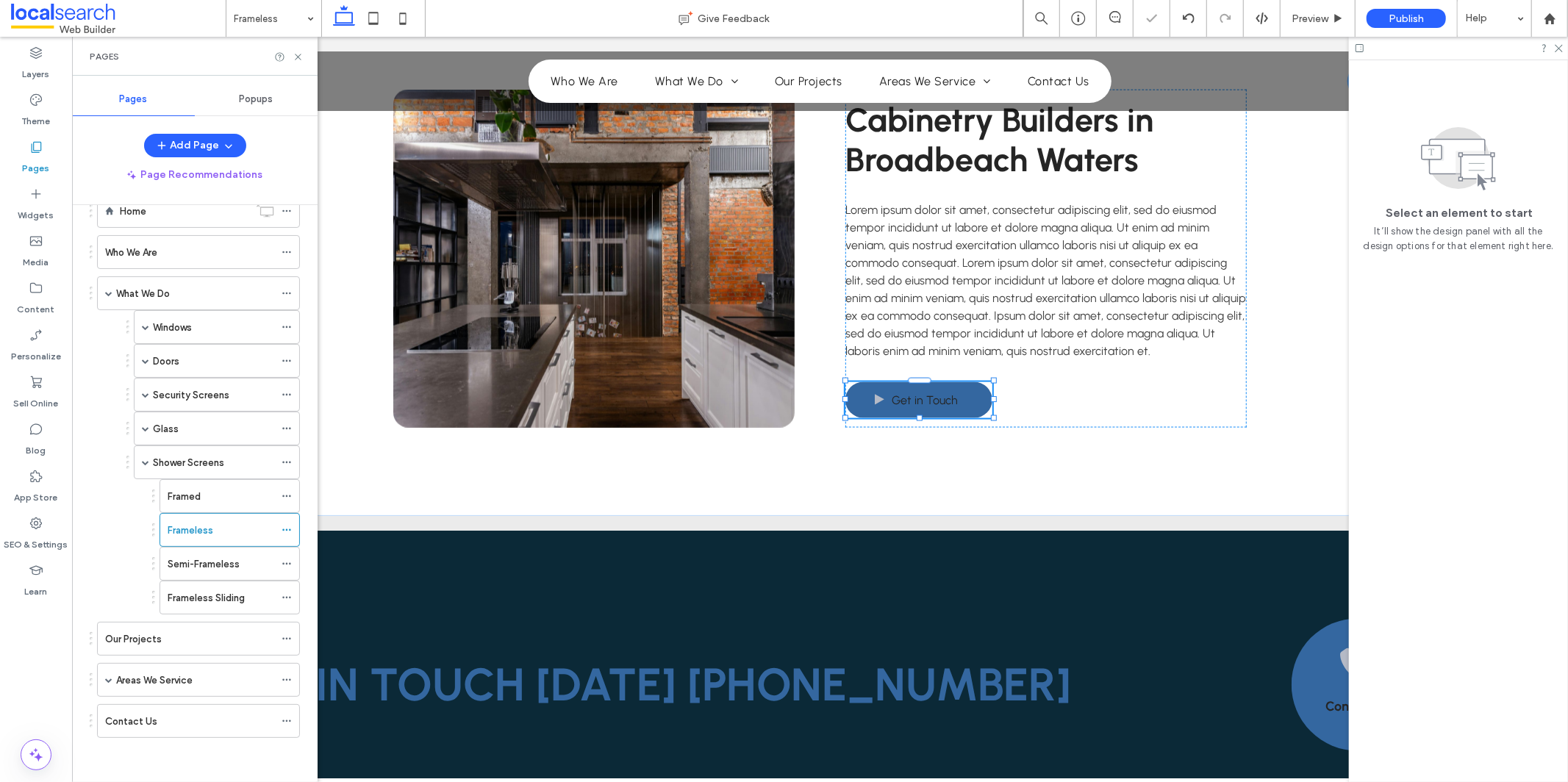
scroll to position [4, 0]
click at [286, 528] on div "Home Give Feedback Preview Publish Help Design Panel Site Comments Team & Clien…" at bounding box center [784, 391] width 1568 height 782
click at [286, 528] on icon at bounding box center [286, 530] width 10 height 10
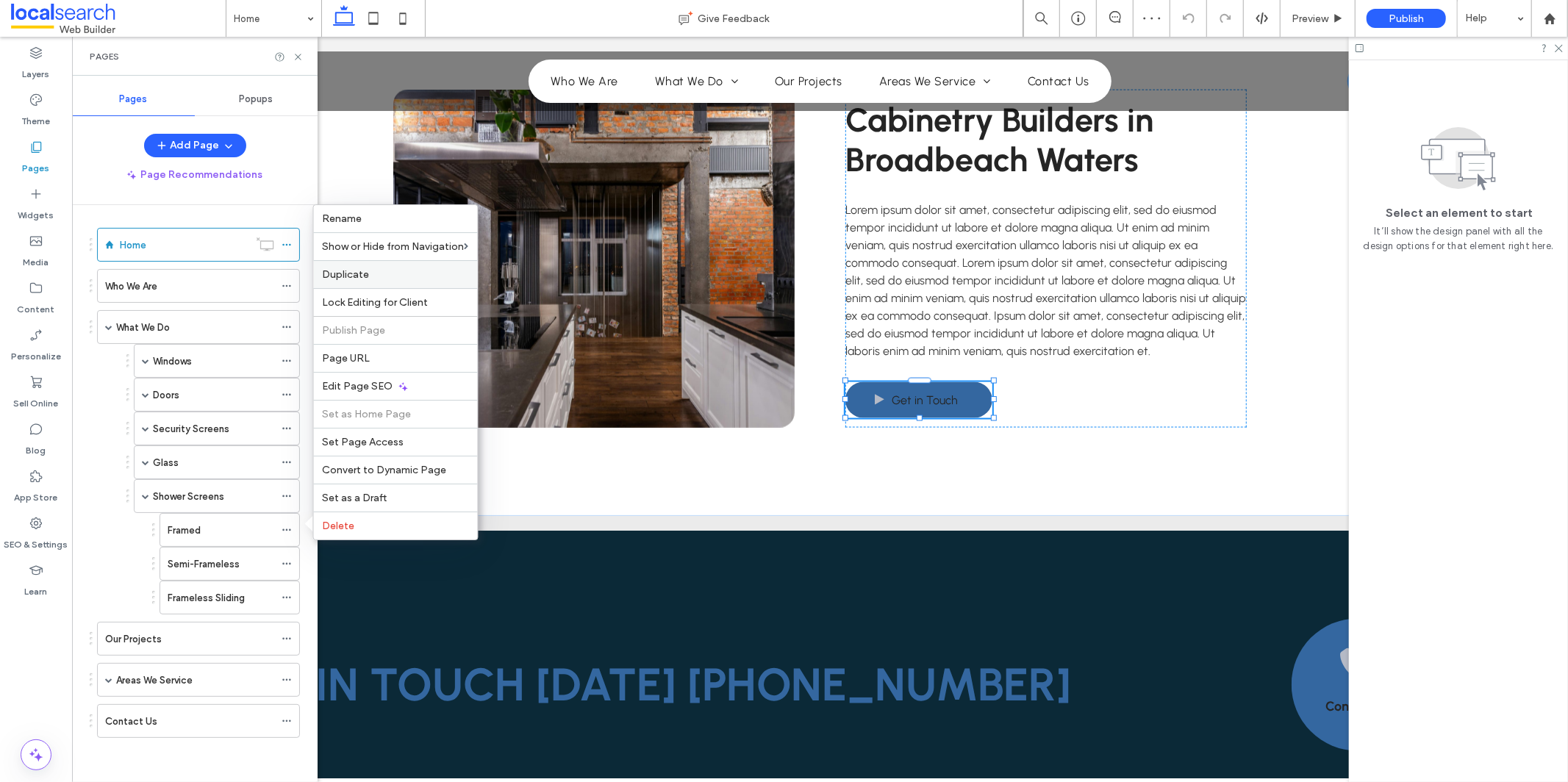
click at [416, 280] on label "Duplicate" at bounding box center [396, 275] width 146 height 13
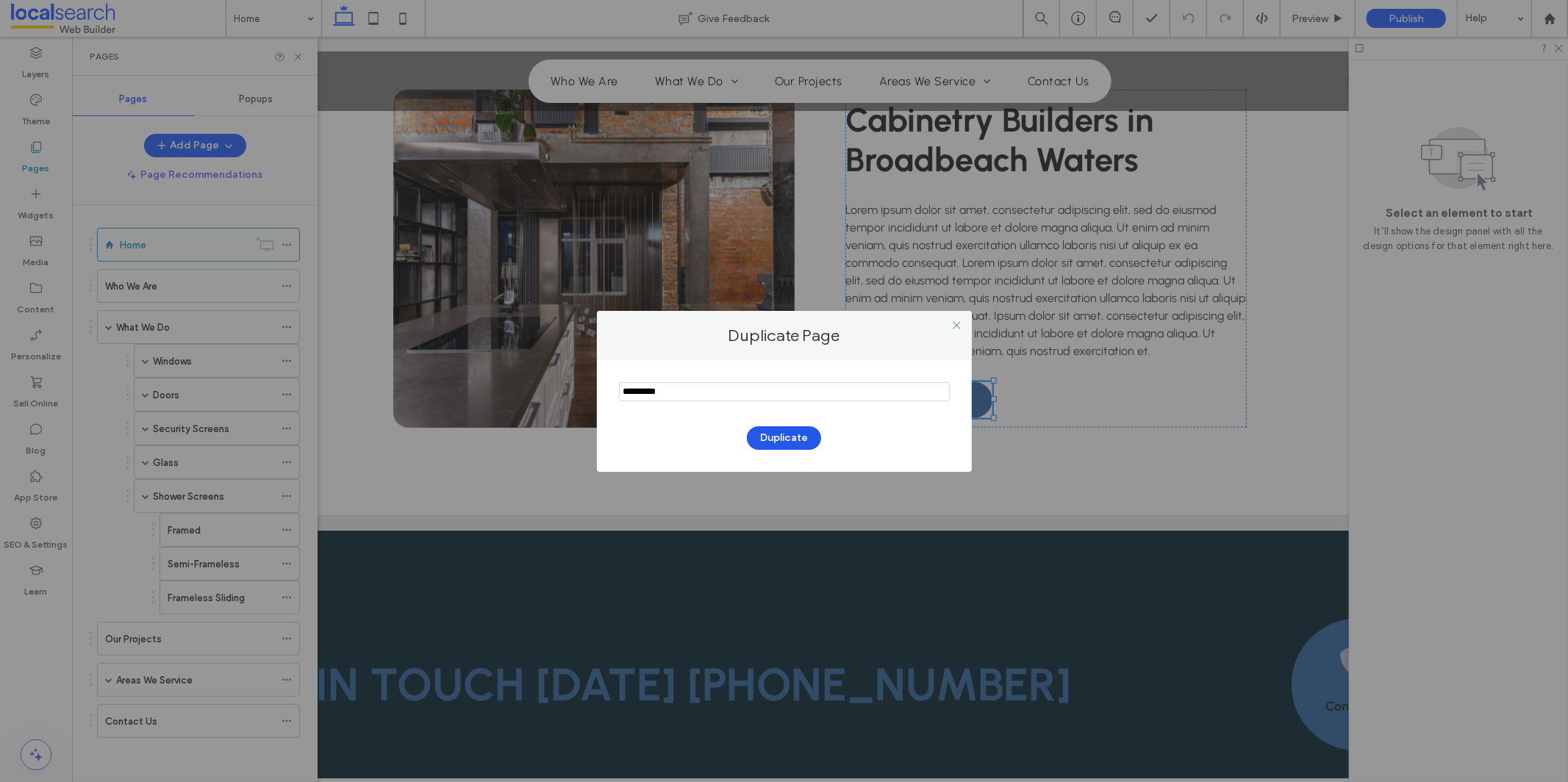
type input "*********"
click at [803, 441] on button "Duplicate" at bounding box center [784, 438] width 74 height 24
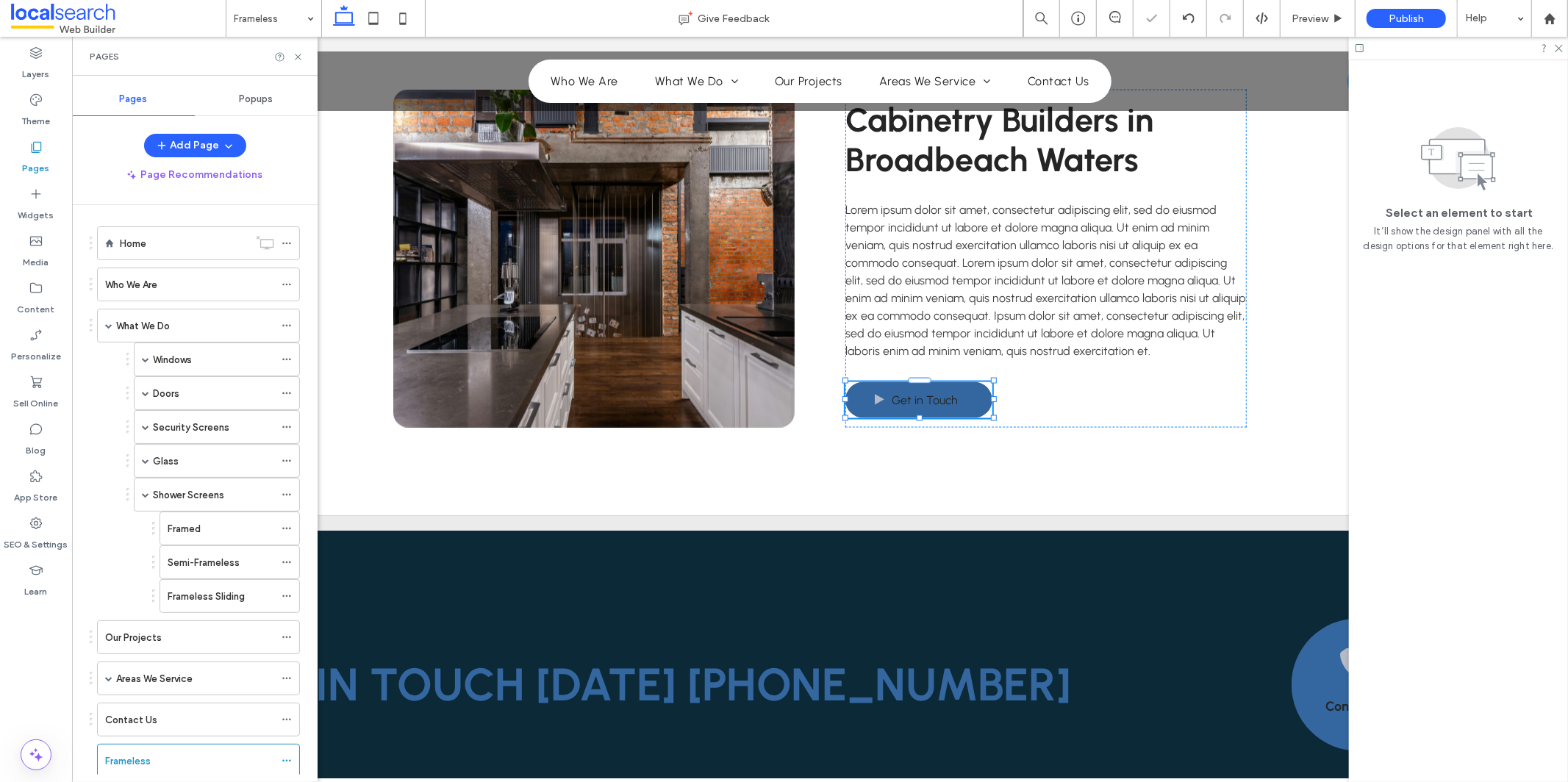
scroll to position [37, 0]
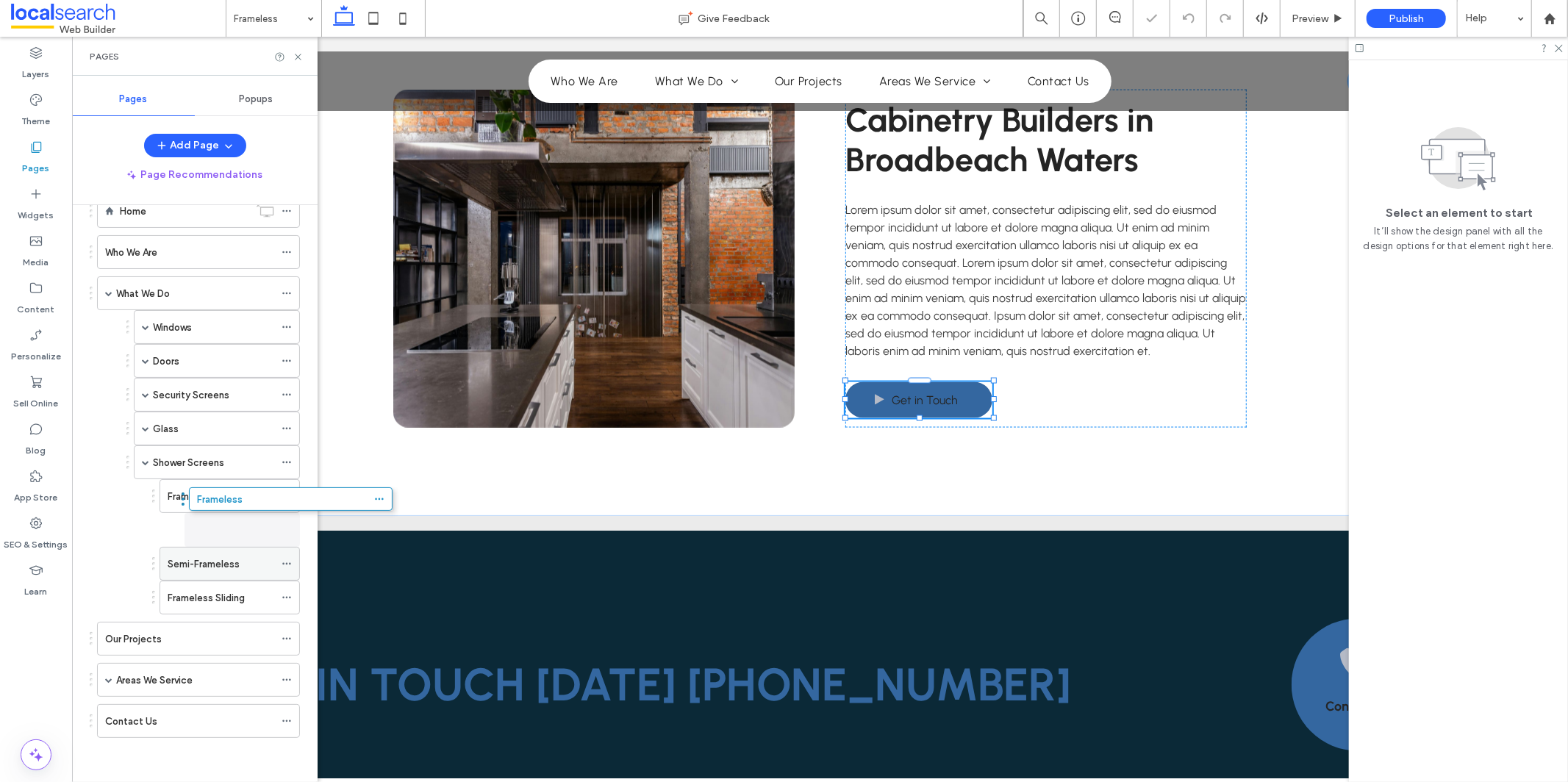
drag, startPoint x: 104, startPoint y: 737, endPoint x: 195, endPoint y: 522, distance: 233.5
drag, startPoint x: 115, startPoint y: 727, endPoint x: 179, endPoint y: 519, distance: 217.6
click at [290, 562] on icon at bounding box center [286, 563] width 10 height 10
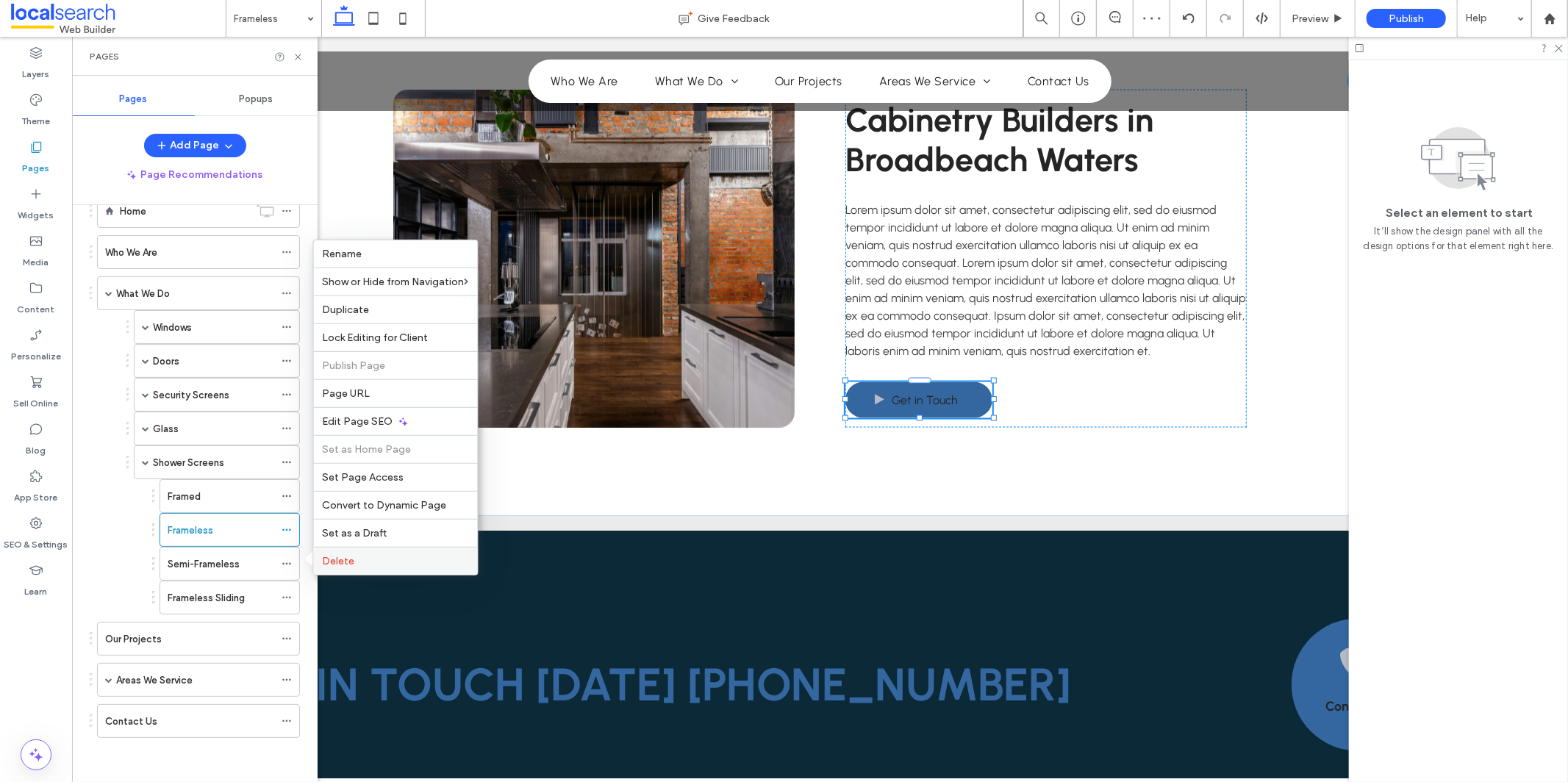
click at [333, 562] on span "Delete" at bounding box center [339, 562] width 32 height 13
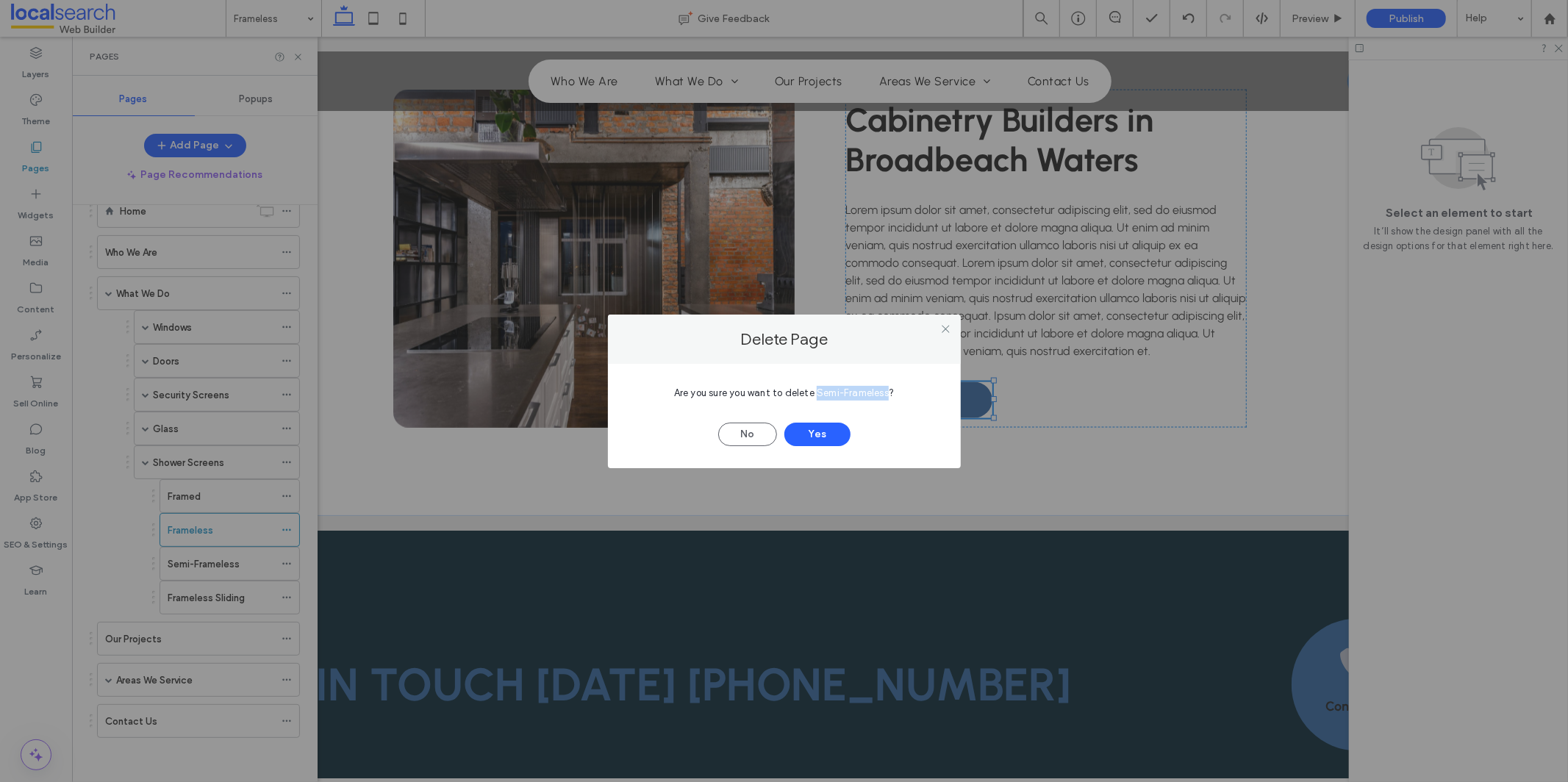
drag, startPoint x: 816, startPoint y: 395, endPoint x: 885, endPoint y: 394, distance: 69.0
click at [888, 393] on span "Are you sure you want to delete Semi-Frameless?" at bounding box center [784, 393] width 220 height 11
click at [821, 440] on button "Yes" at bounding box center [818, 434] width 66 height 24
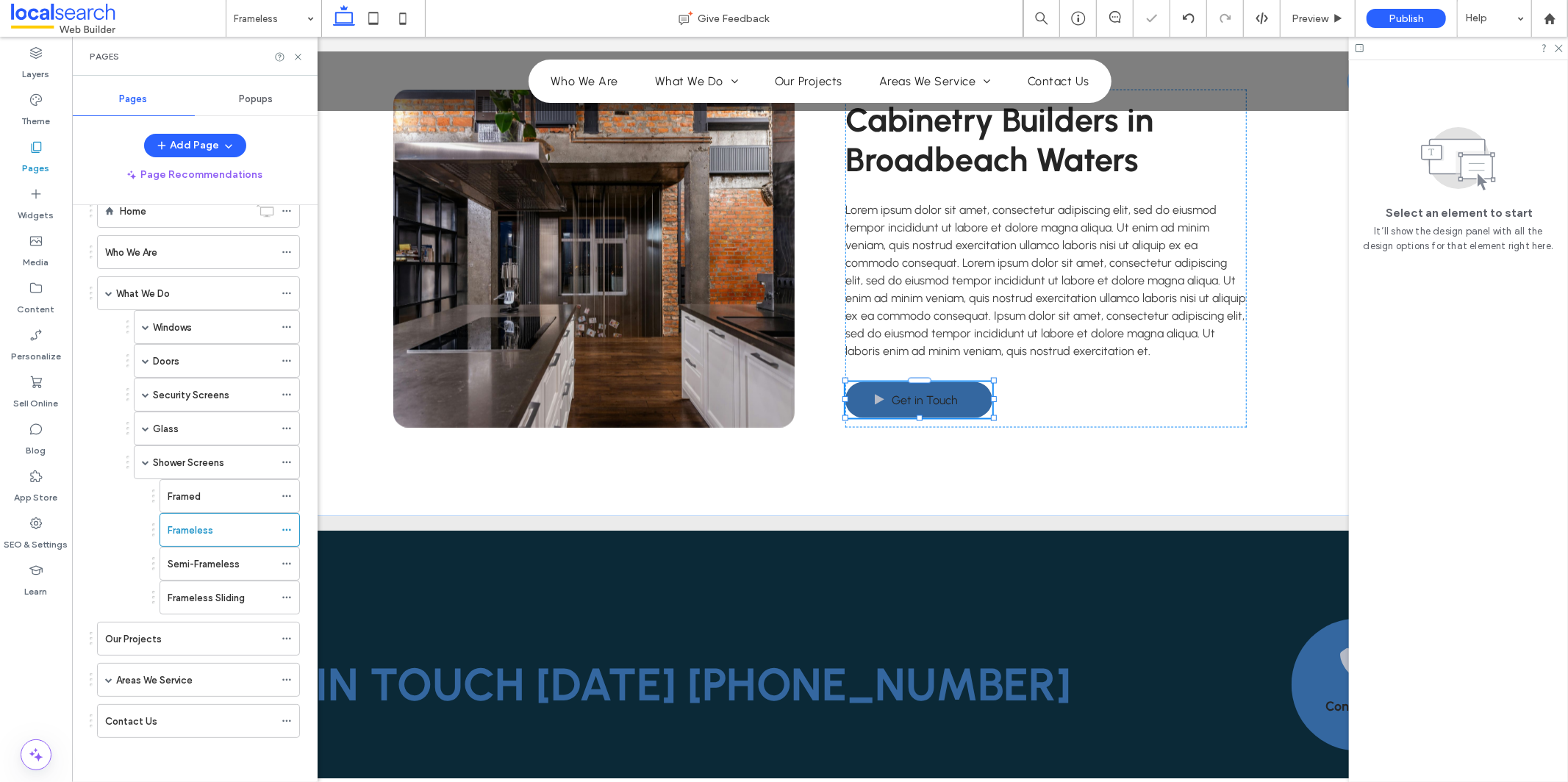
scroll to position [4, 0]
click at [292, 566] on div at bounding box center [290, 564] width 17 height 22
click at [291, 565] on icon at bounding box center [286, 563] width 10 height 10
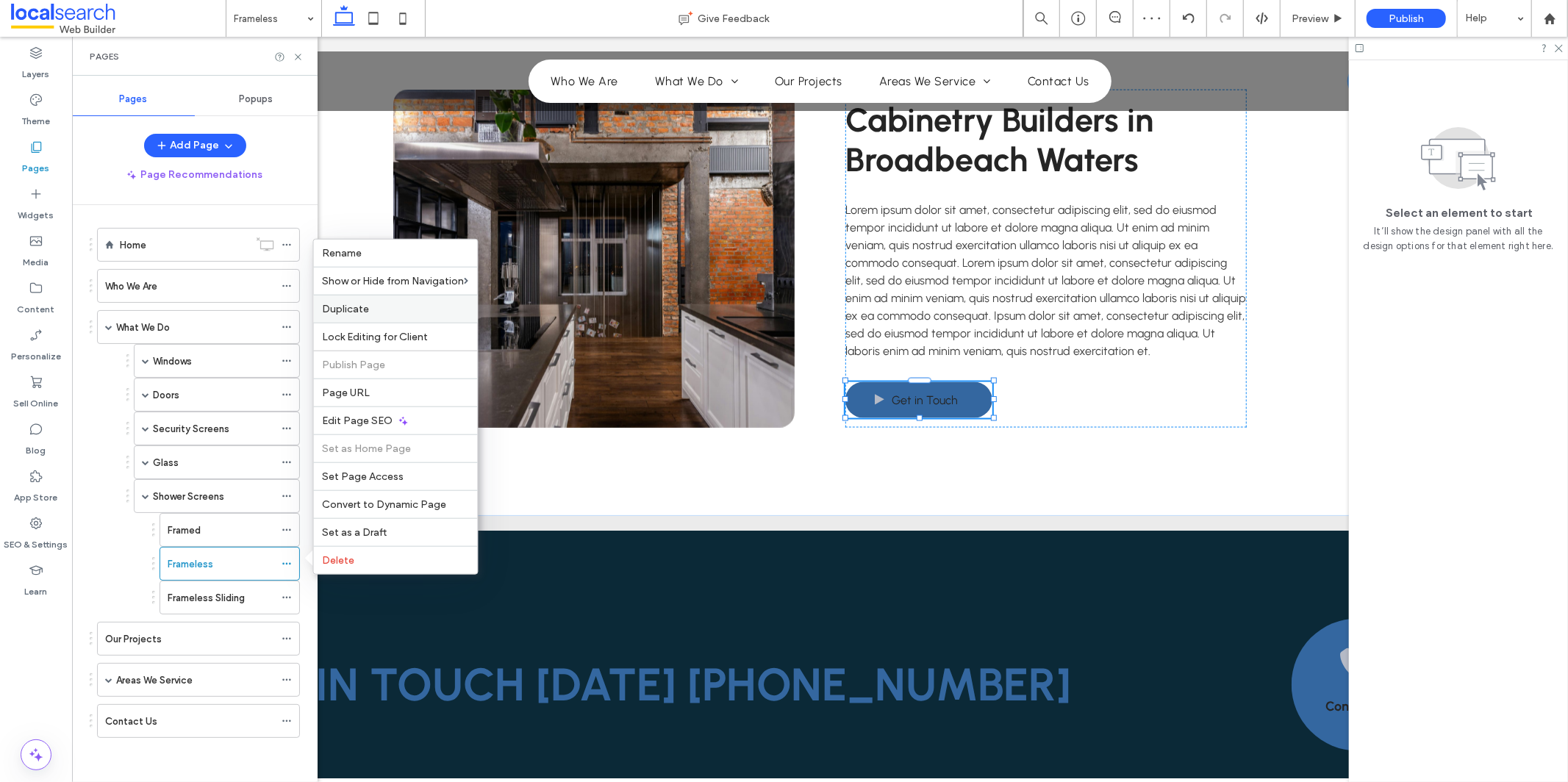
click at [432, 300] on div "Duplicate" at bounding box center [396, 308] width 164 height 28
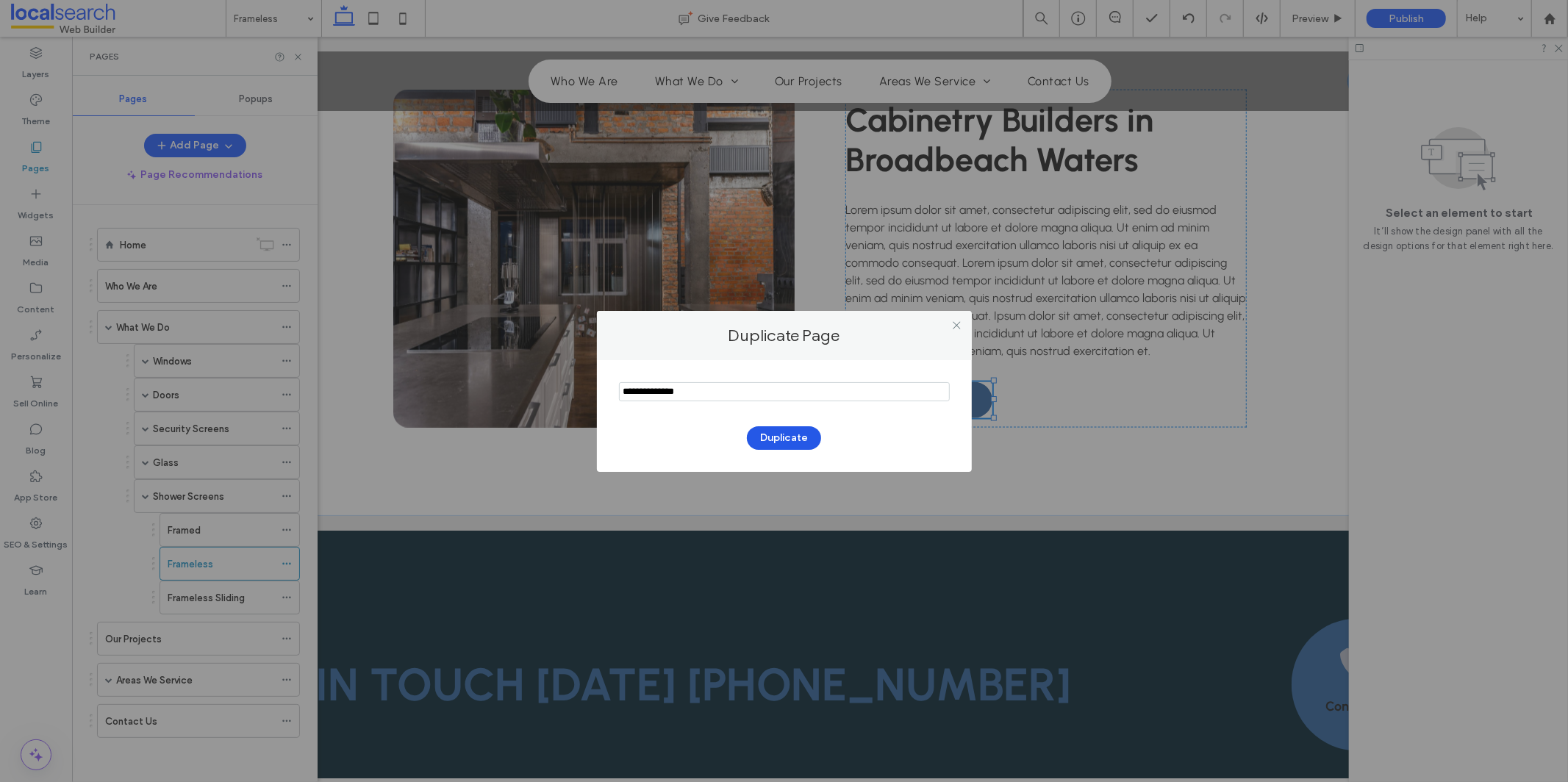
type input "**********"
click at [759, 434] on button "Duplicate" at bounding box center [784, 438] width 74 height 24
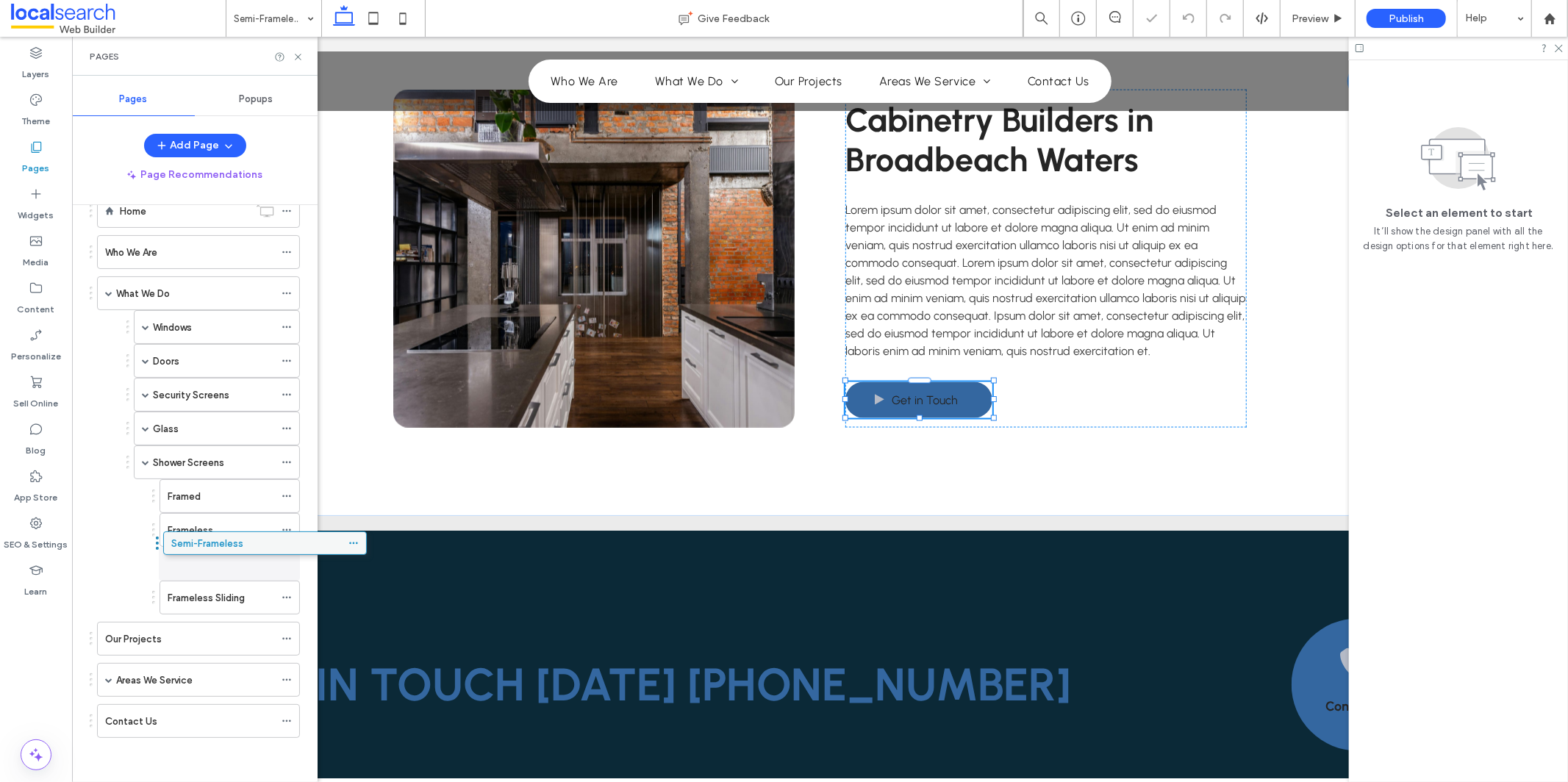
drag, startPoint x: 119, startPoint y: 724, endPoint x: 185, endPoint y: 543, distance: 192.7
click at [287, 596] on icon at bounding box center [286, 597] width 10 height 10
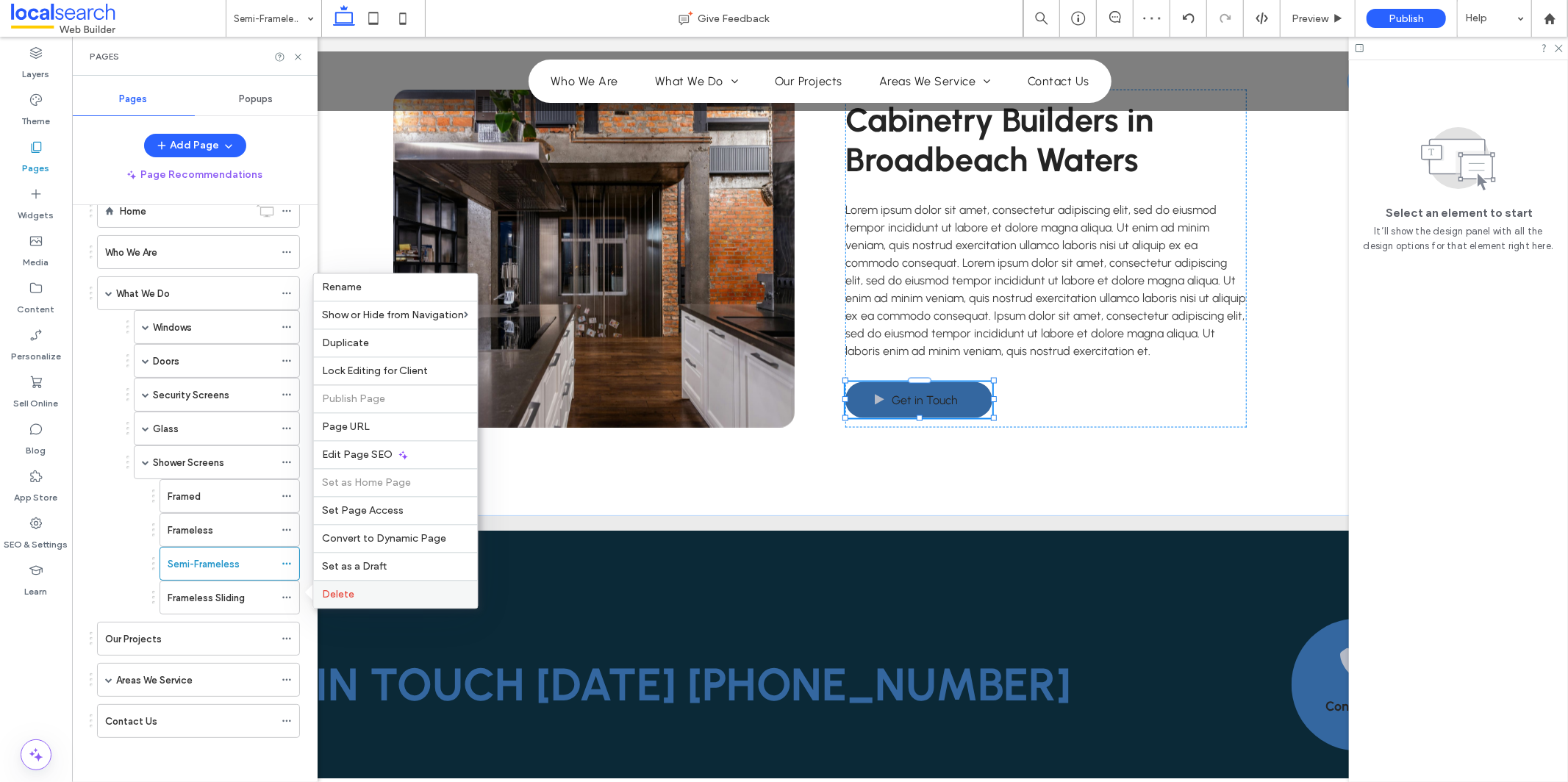
click at [393, 583] on div "Delete" at bounding box center [396, 593] width 164 height 28
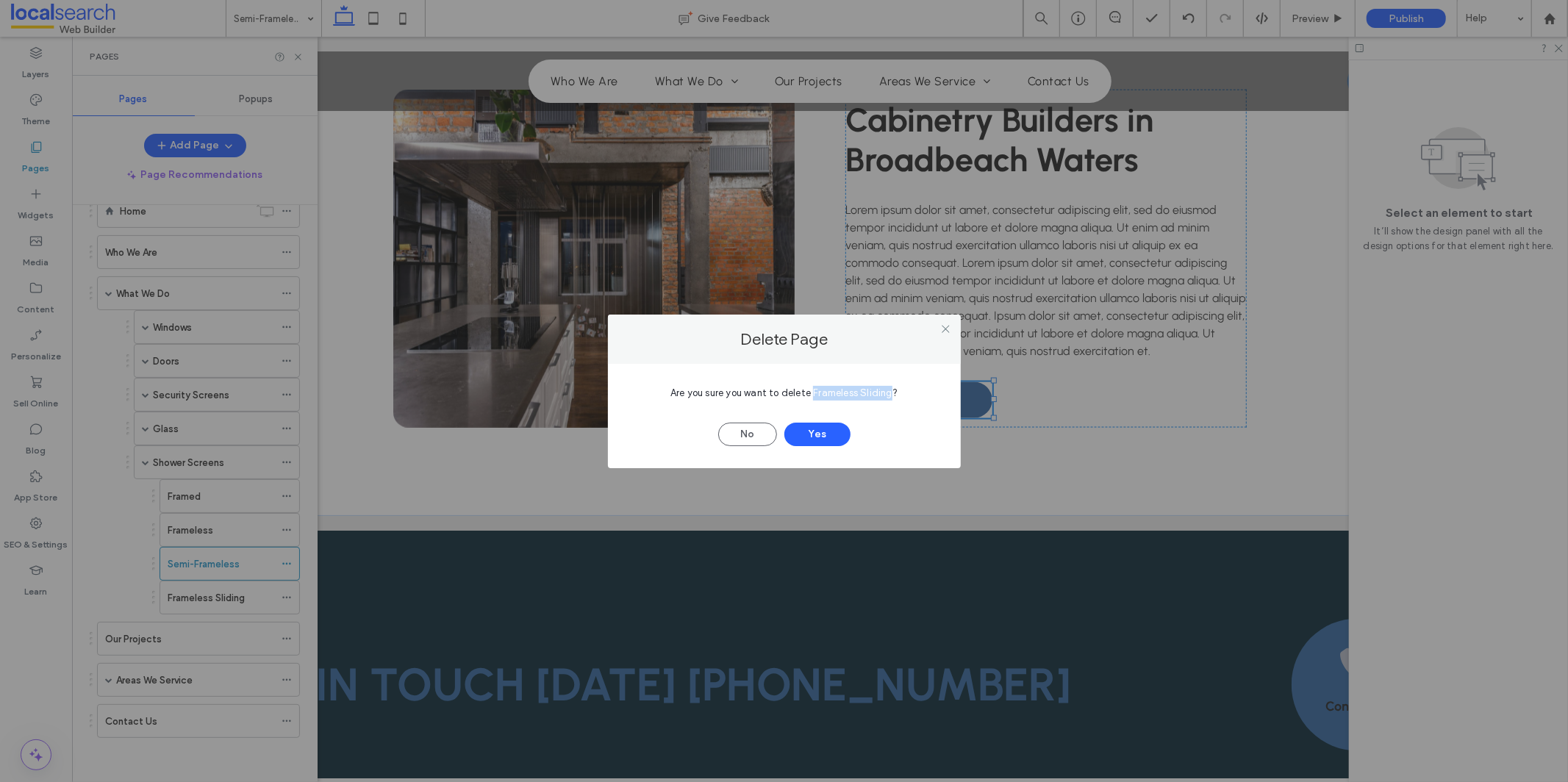
drag, startPoint x: 814, startPoint y: 393, endPoint x: 890, endPoint y: 393, distance: 76.0
click at [890, 393] on span "Are you sure you want to delete Frameless Sliding?" at bounding box center [784, 393] width 227 height 11
click at [822, 442] on button "Yes" at bounding box center [818, 434] width 66 height 24
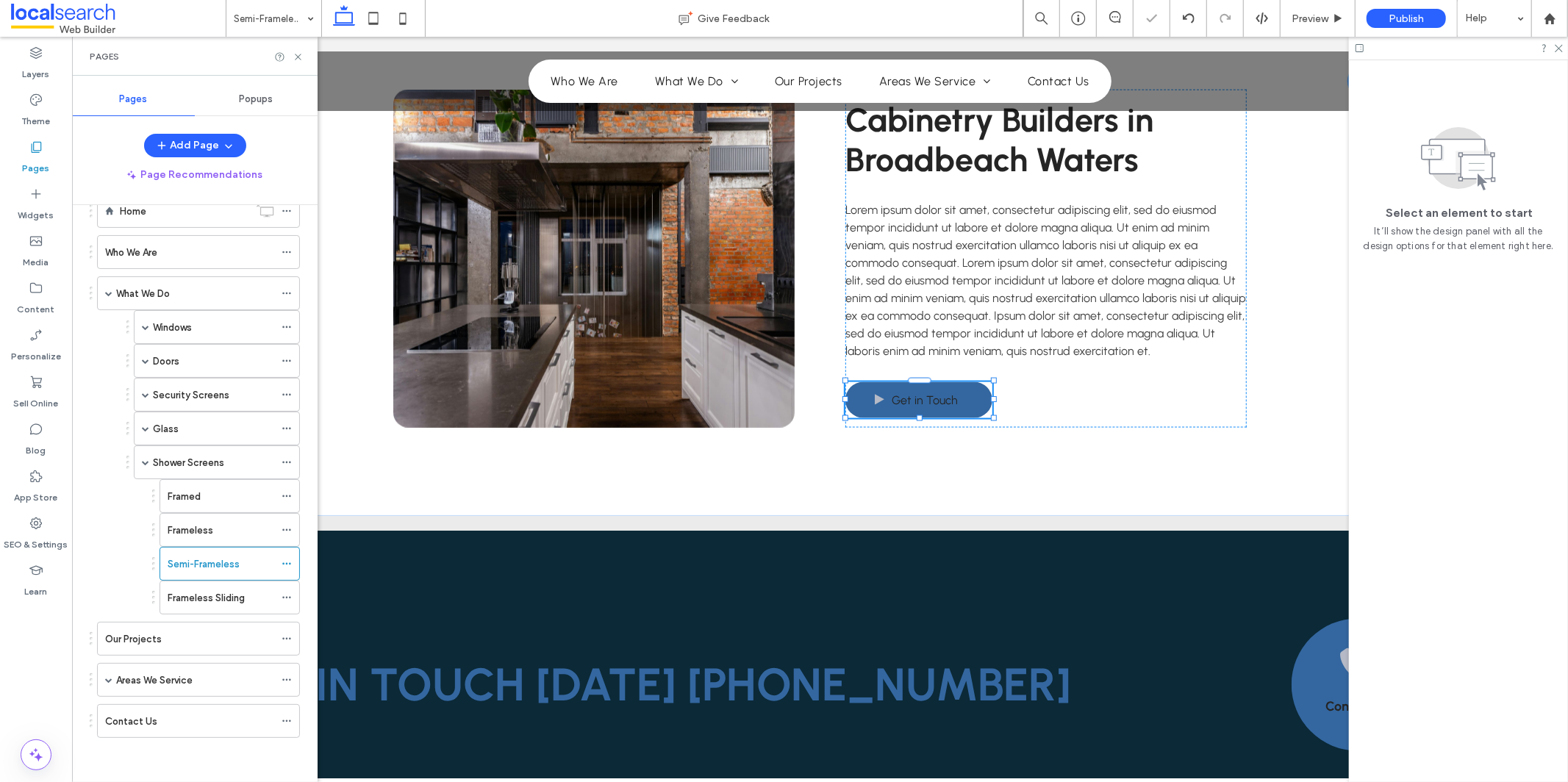
scroll to position [4, 0]
click at [284, 600] on icon at bounding box center [286, 597] width 10 height 10
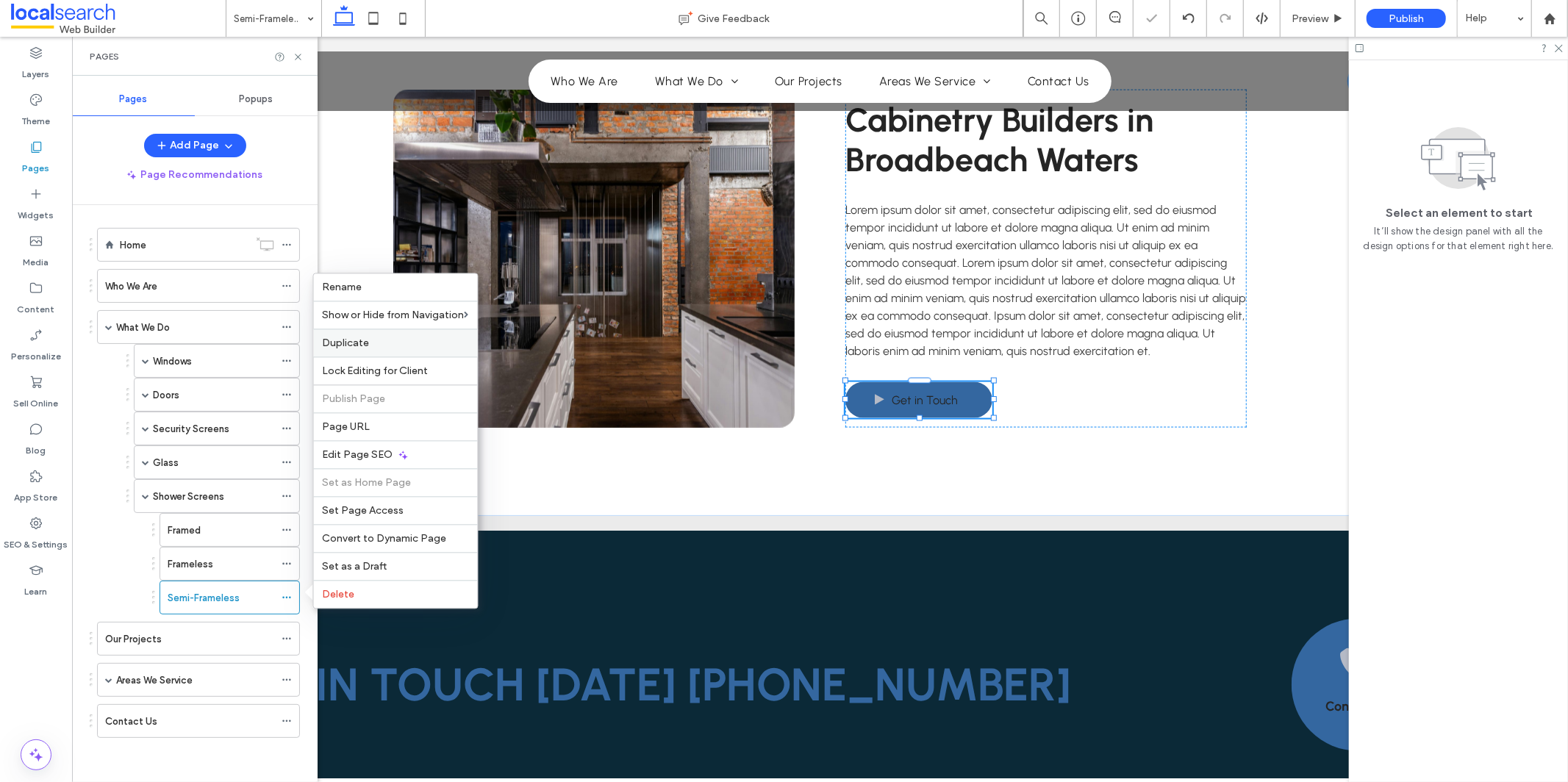
click at [454, 343] on label "Duplicate" at bounding box center [396, 343] width 146 height 13
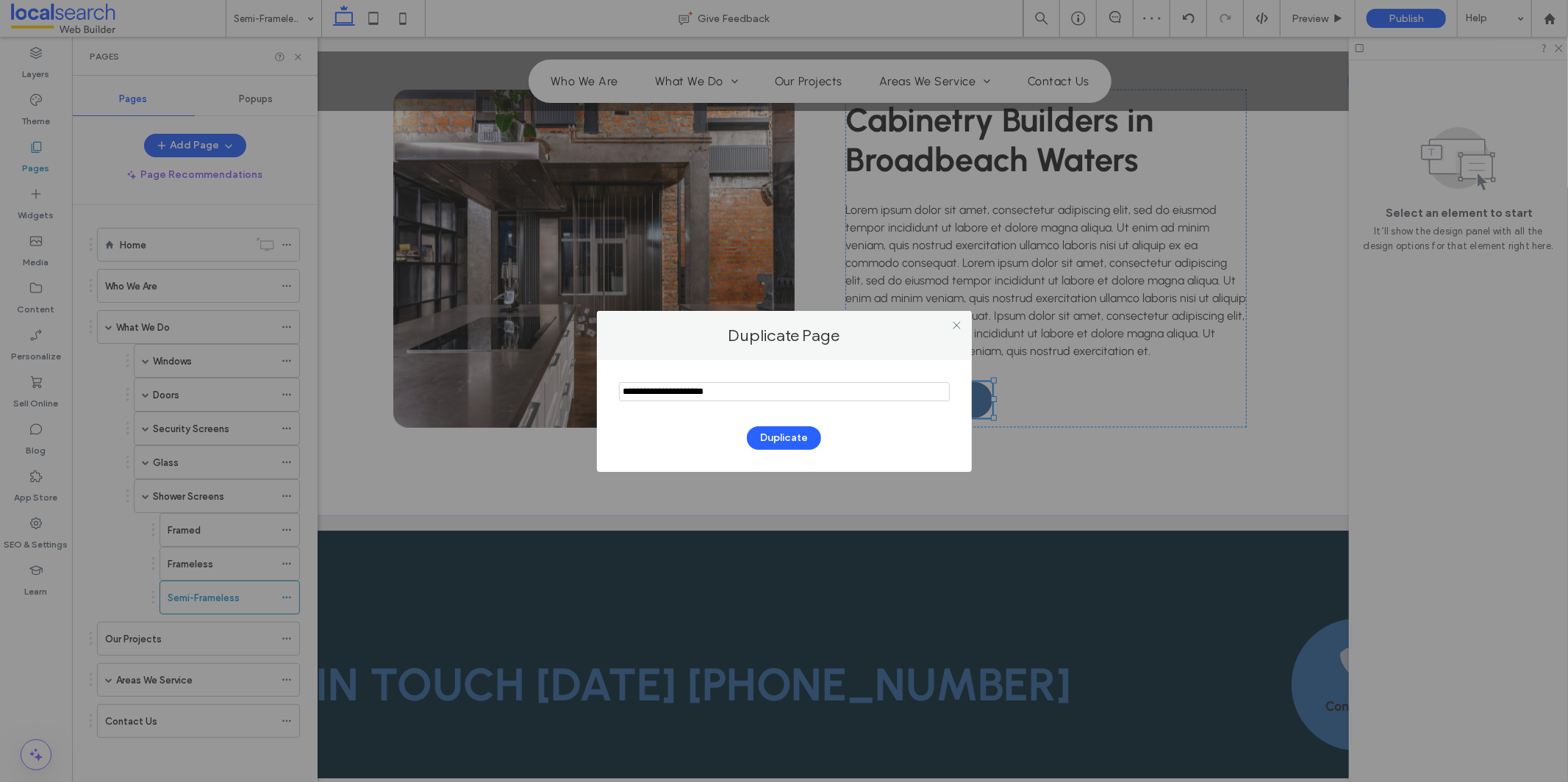
click at [748, 397] on input "notEmpty" at bounding box center [784, 392] width 331 height 19
type input "**********"
click at [776, 438] on button "Duplicate" at bounding box center [784, 438] width 74 height 24
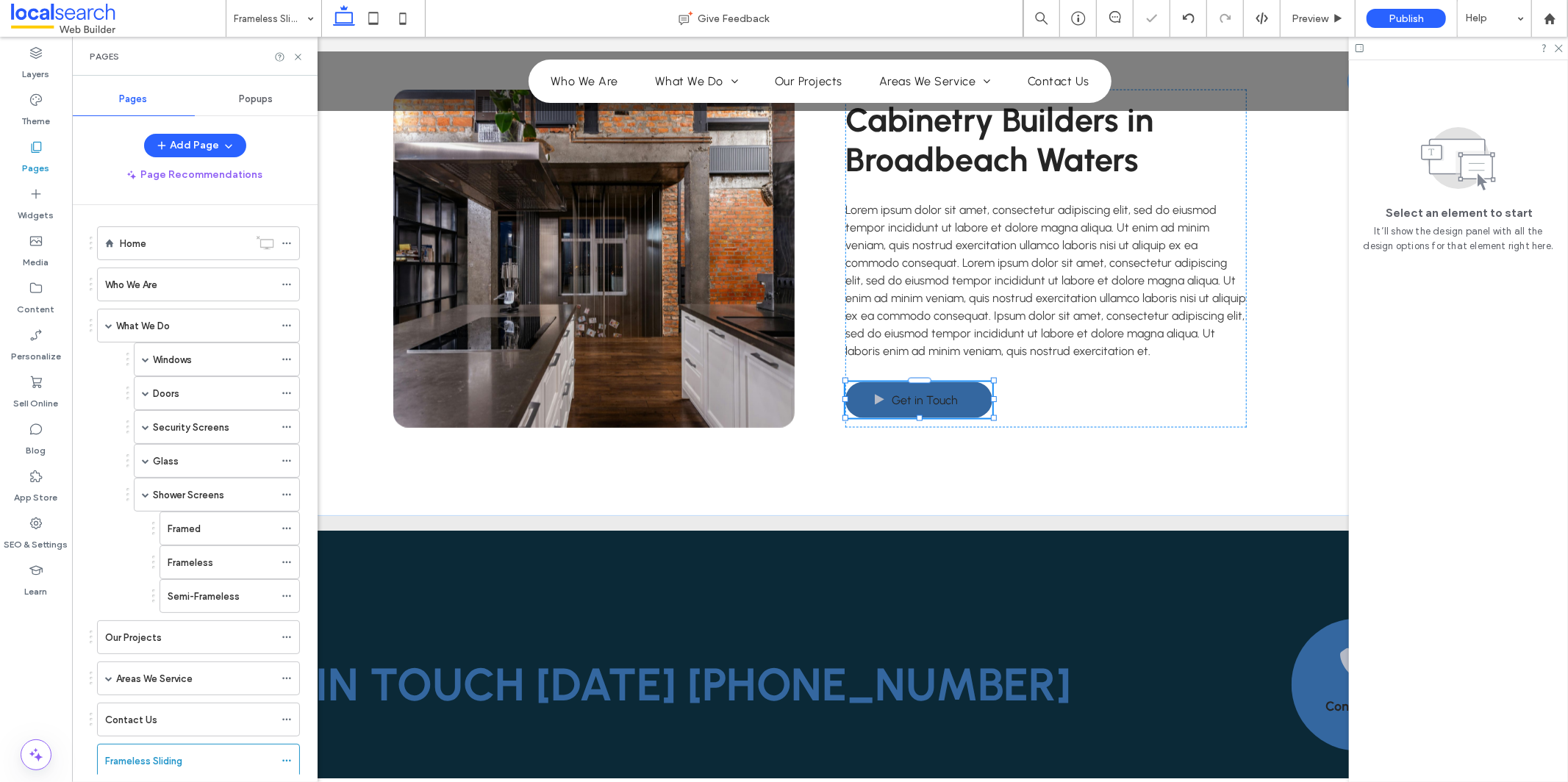
scroll to position [37, 0]
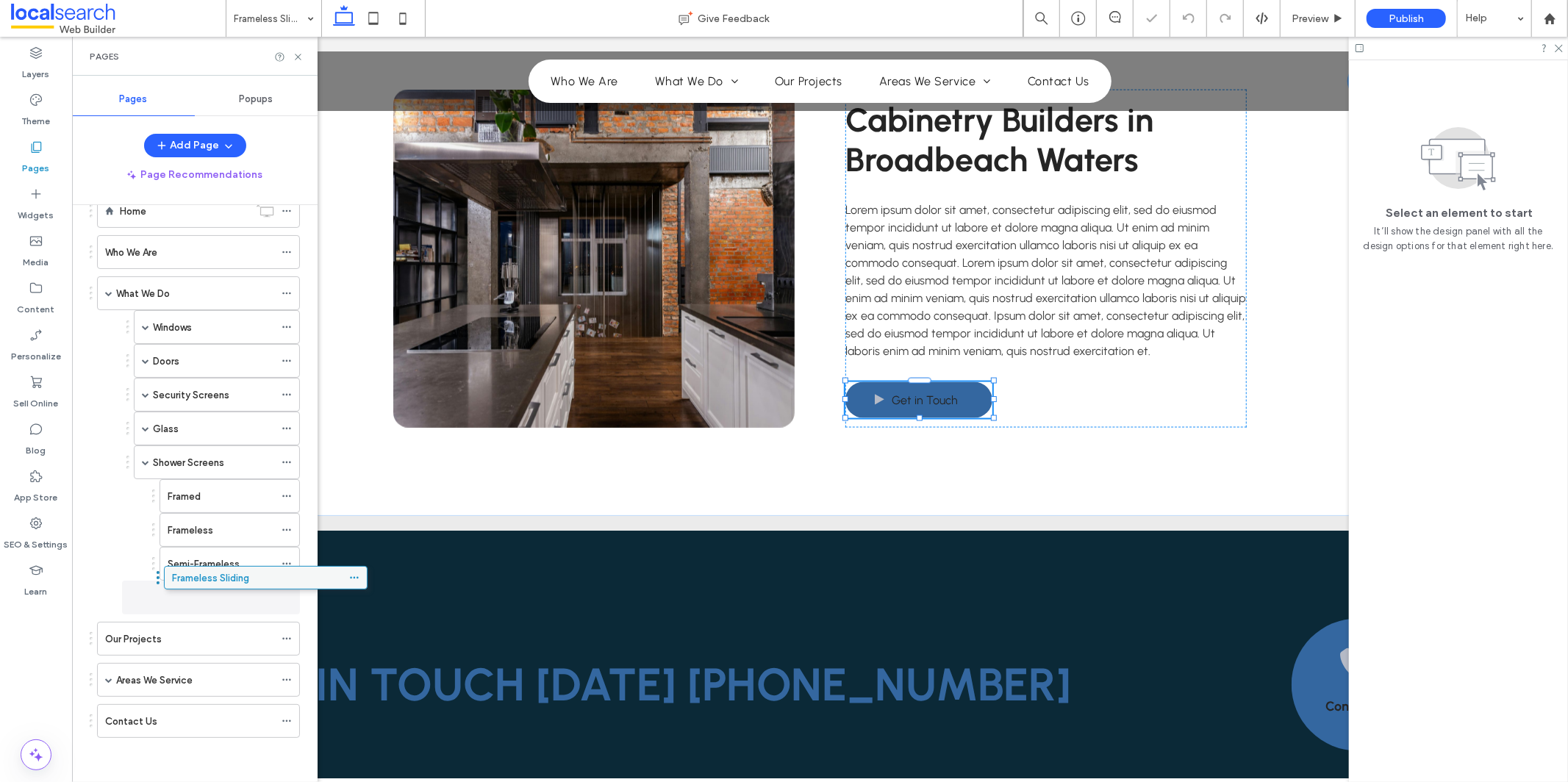
drag, startPoint x: 113, startPoint y: 733, endPoint x: 180, endPoint y: 587, distance: 160.6
drag, startPoint x: 186, startPoint y: 592, endPoint x: 248, endPoint y: 594, distance: 62.0
click at [145, 461] on span at bounding box center [145, 462] width 7 height 7
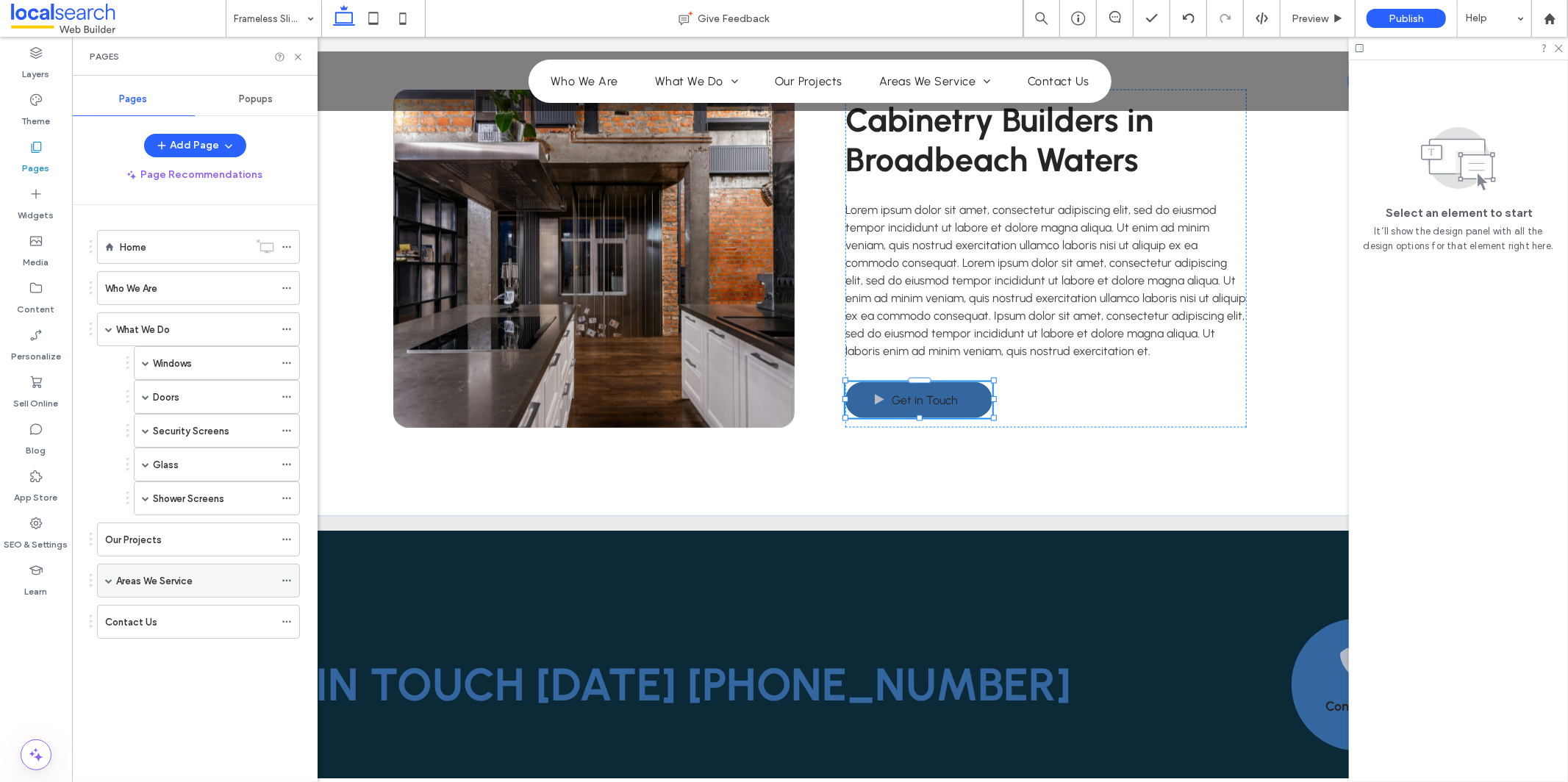
click at [111, 583] on span at bounding box center [108, 581] width 7 height 7
click at [187, 625] on div "[GEOGRAPHIC_DATA]" at bounding box center [202, 615] width 143 height 32
click at [297, 58] on icon at bounding box center [298, 57] width 11 height 11
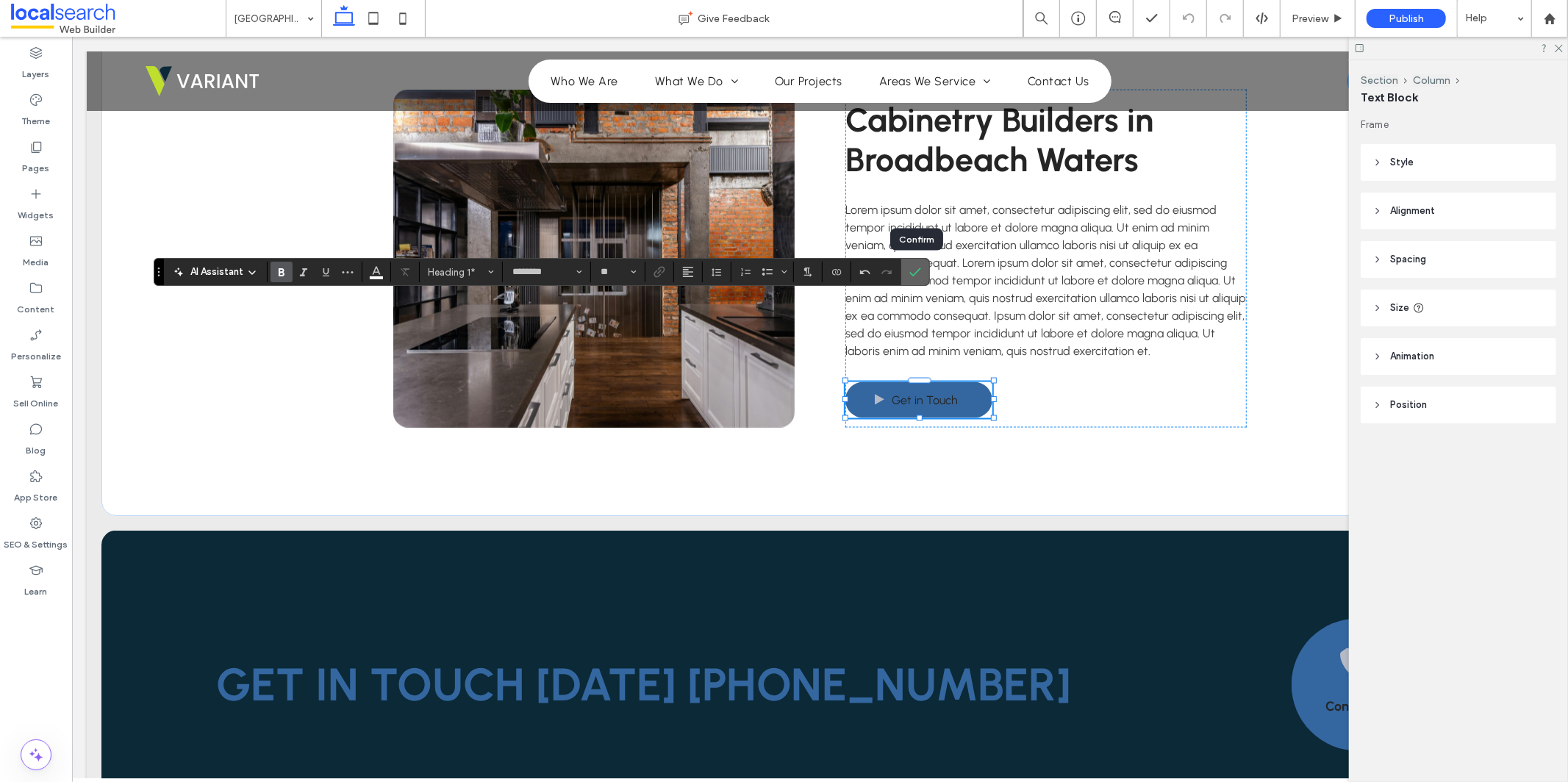
click at [911, 276] on icon "Confirm" at bounding box center [915, 272] width 12 height 12
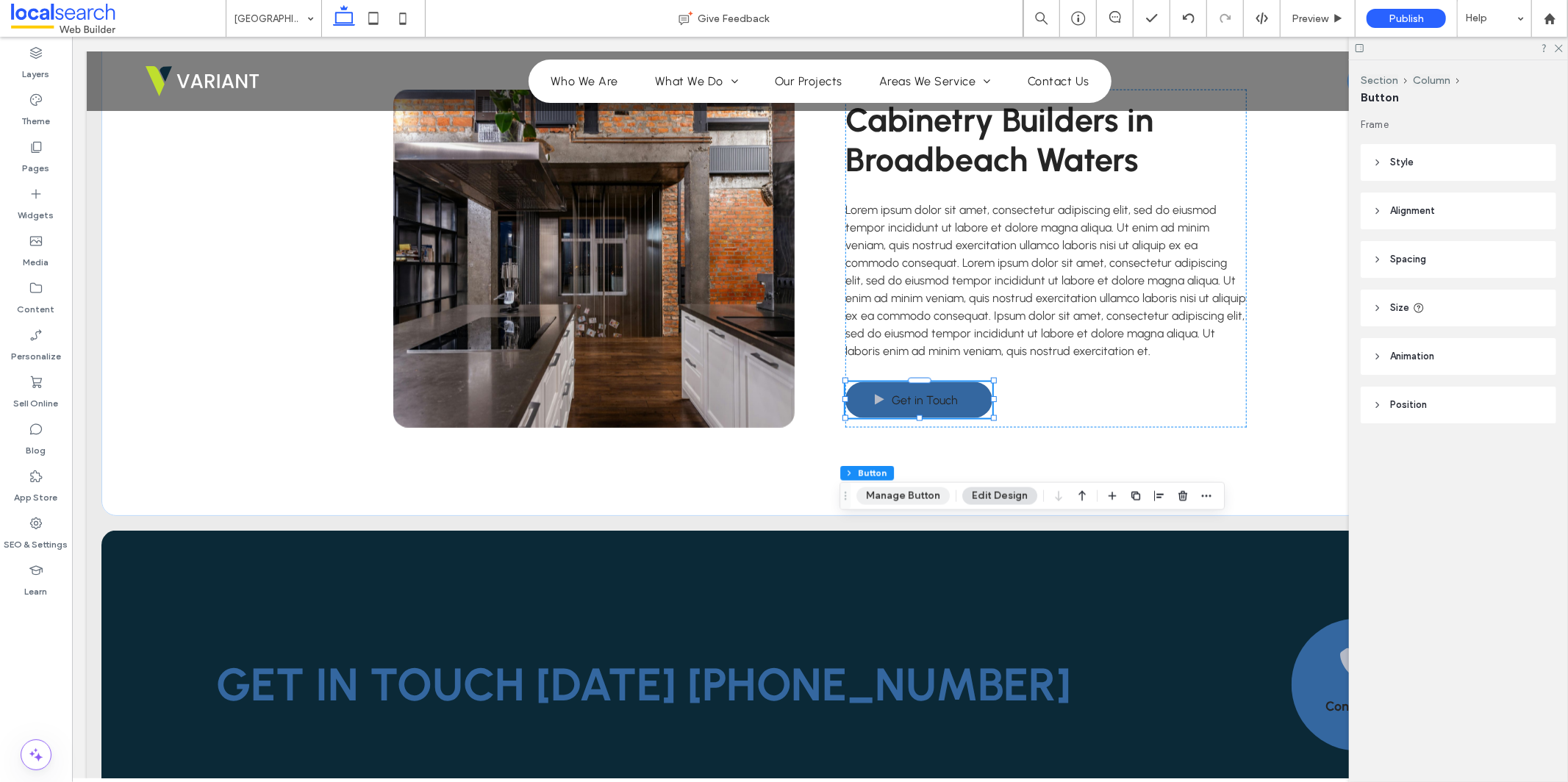
click at [918, 491] on button "Manage Button" at bounding box center [903, 496] width 93 height 17
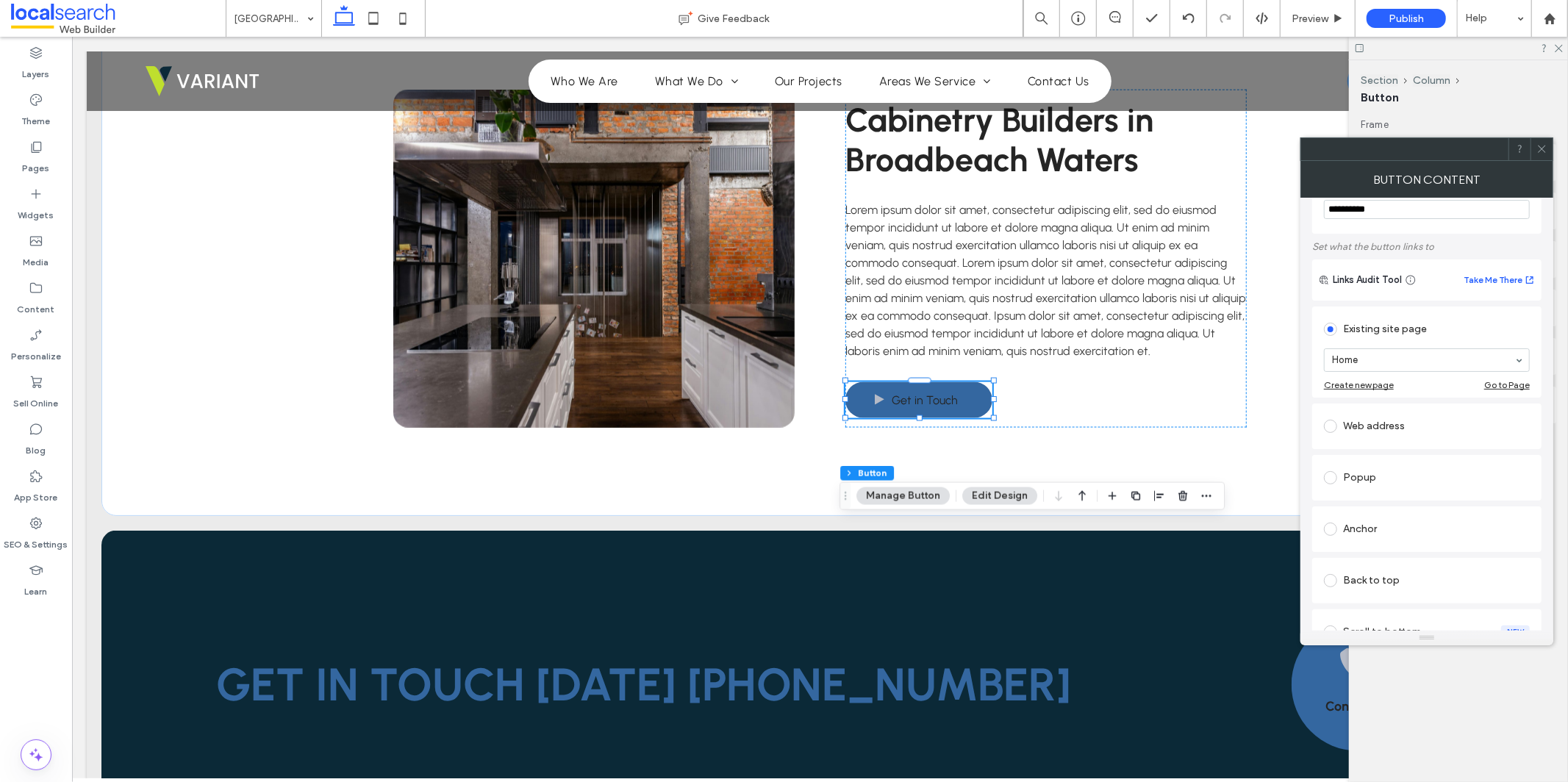
scroll to position [103, 0]
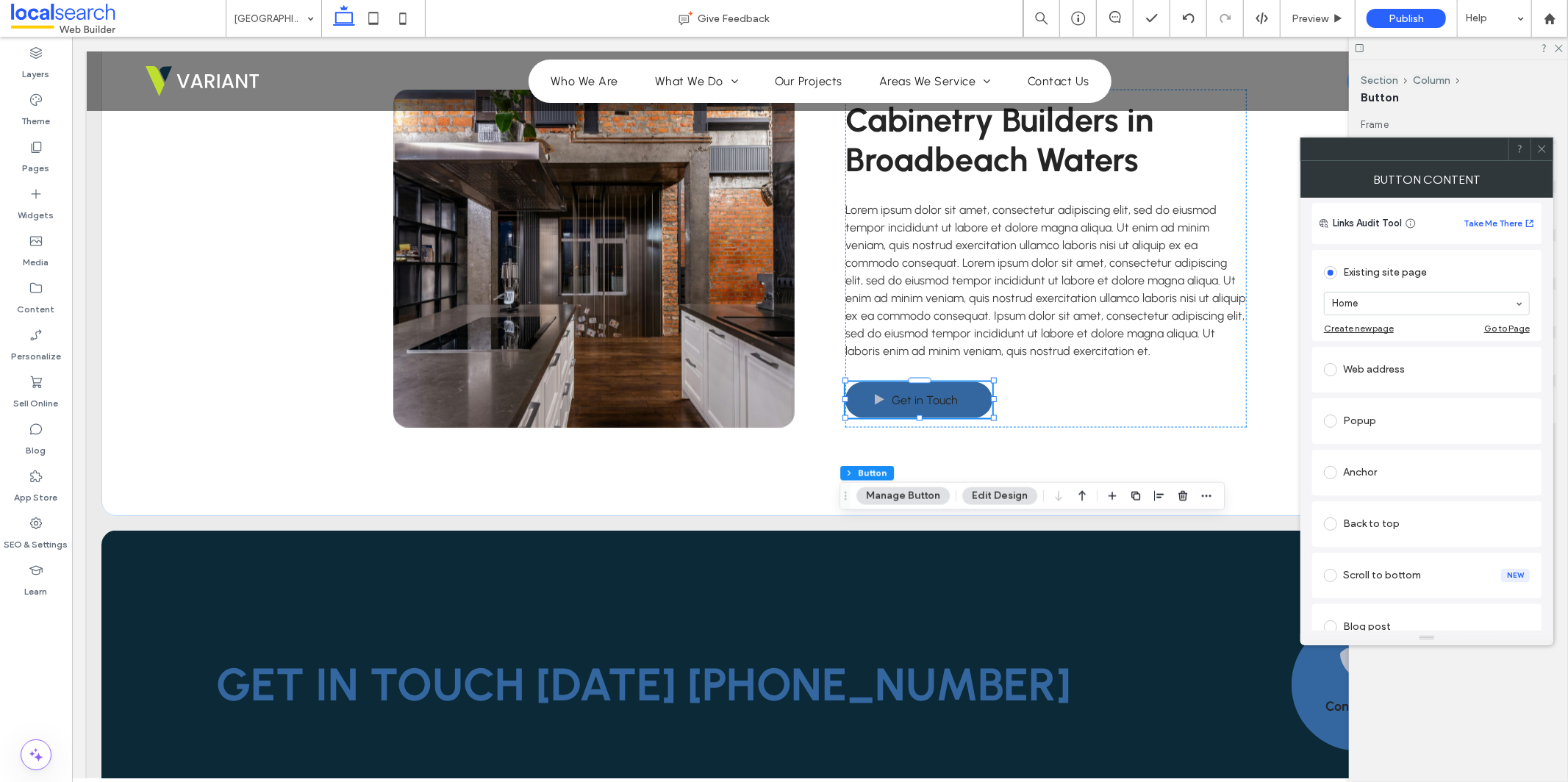
click at [1504, 483] on div "Anchor" at bounding box center [1427, 473] width 206 height 24
click at [1544, 143] on icon at bounding box center [1542, 149] width 11 height 11
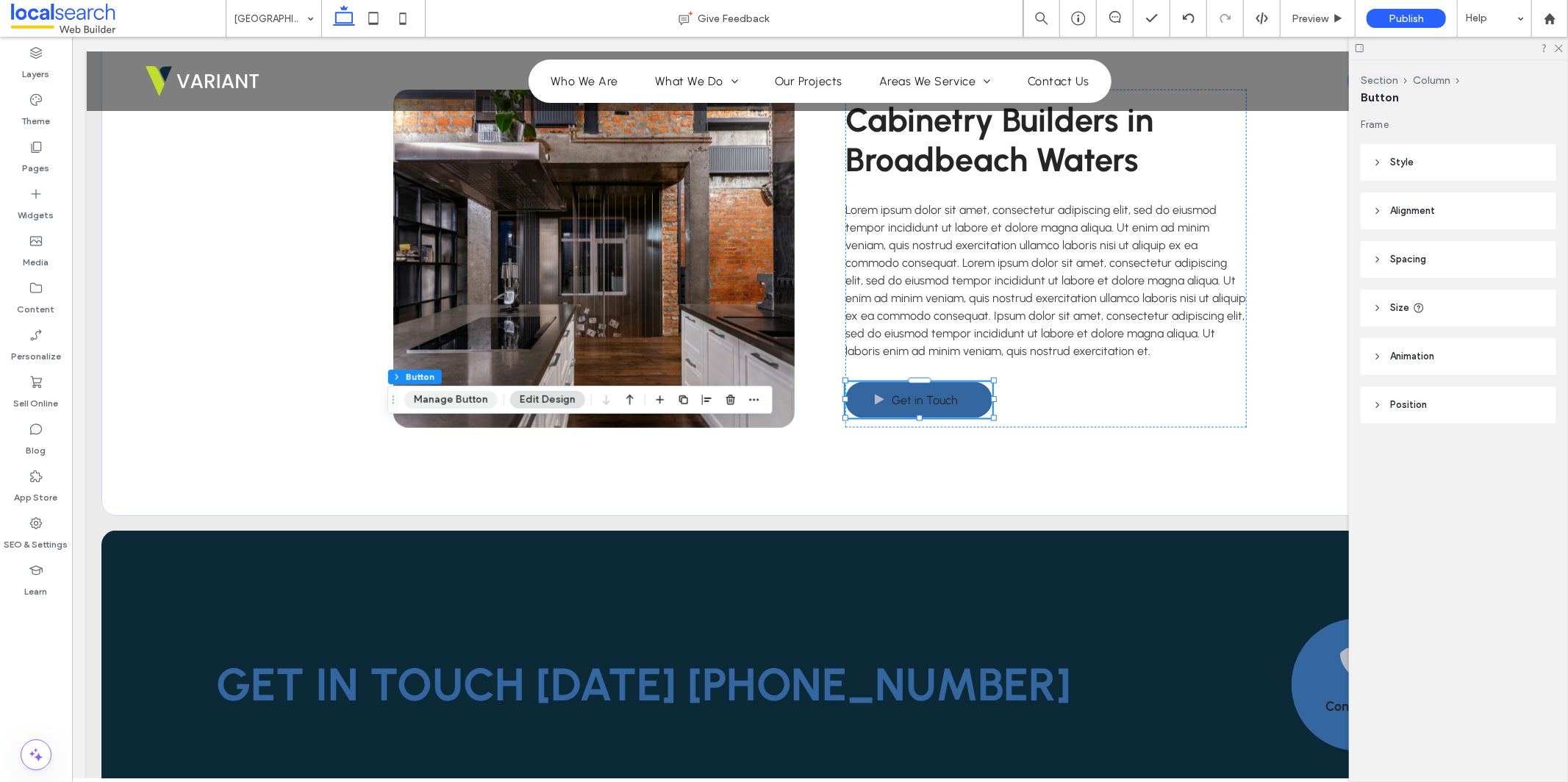
click at [473, 400] on button "Manage Button" at bounding box center [451, 400] width 93 height 17
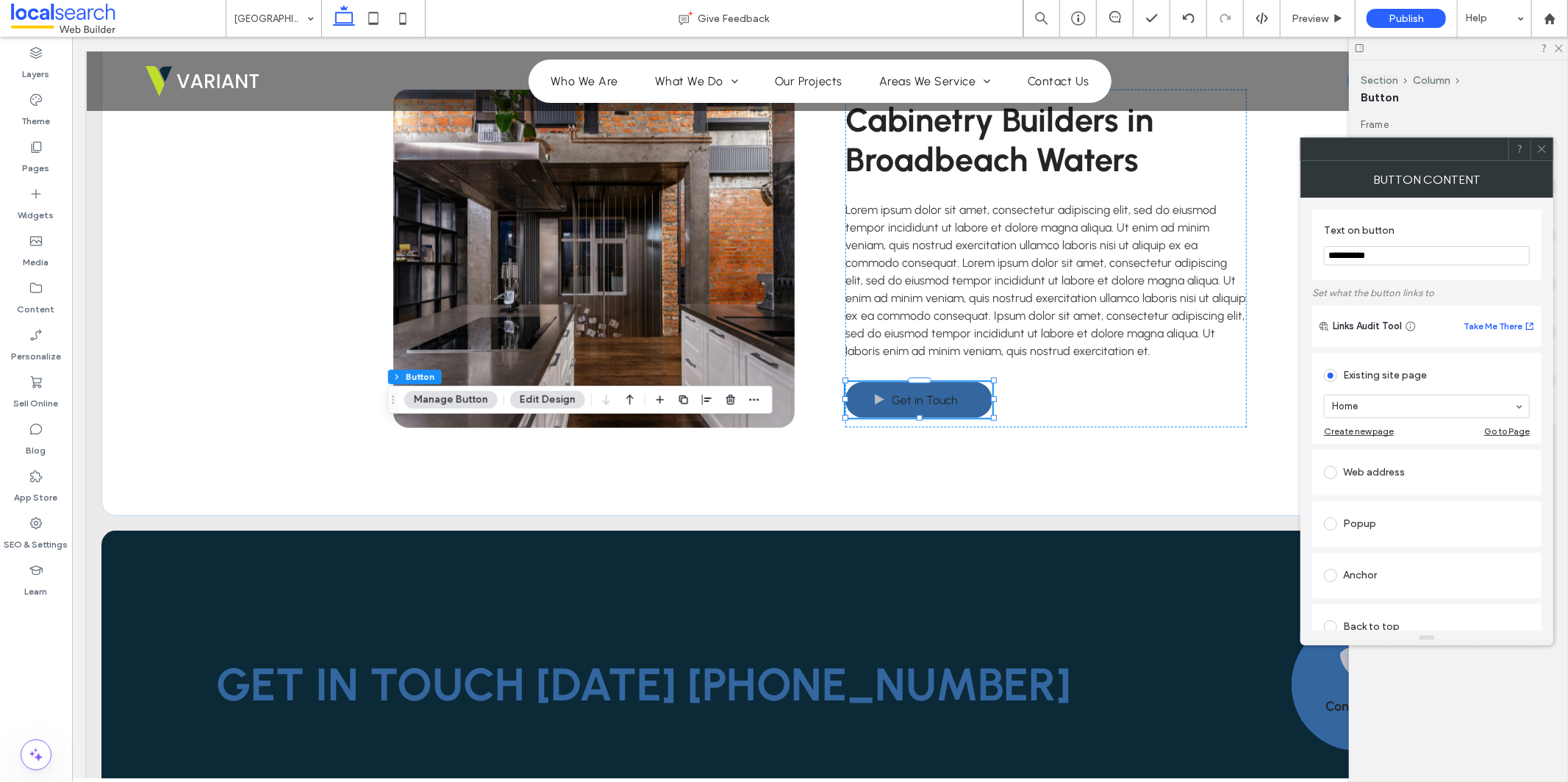
click at [1483, 568] on div "Anchor" at bounding box center [1427, 576] width 206 height 24
click at [1546, 146] on icon at bounding box center [1542, 149] width 11 height 11
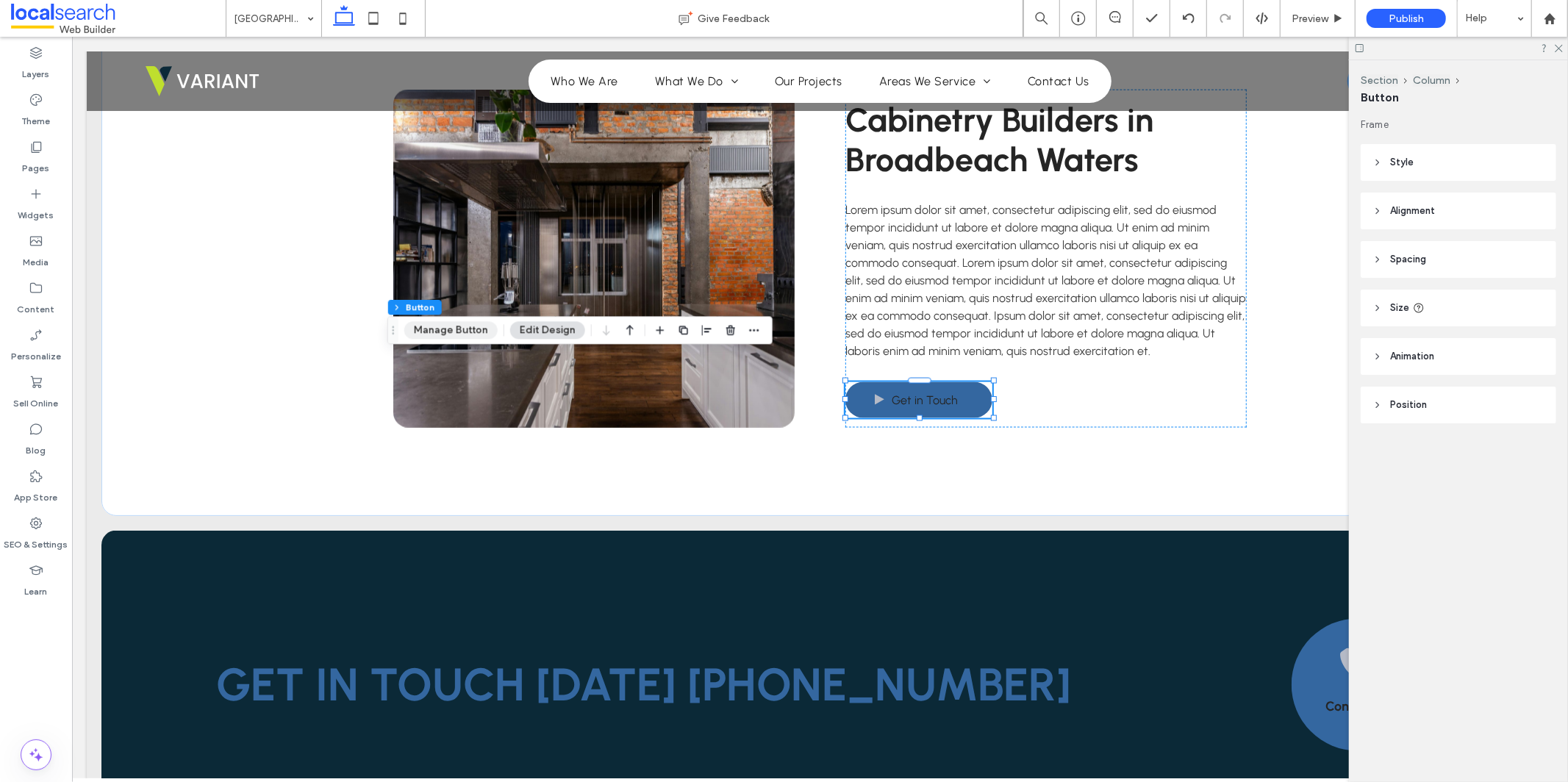
click at [466, 325] on button "Manage Button" at bounding box center [451, 330] width 93 height 17
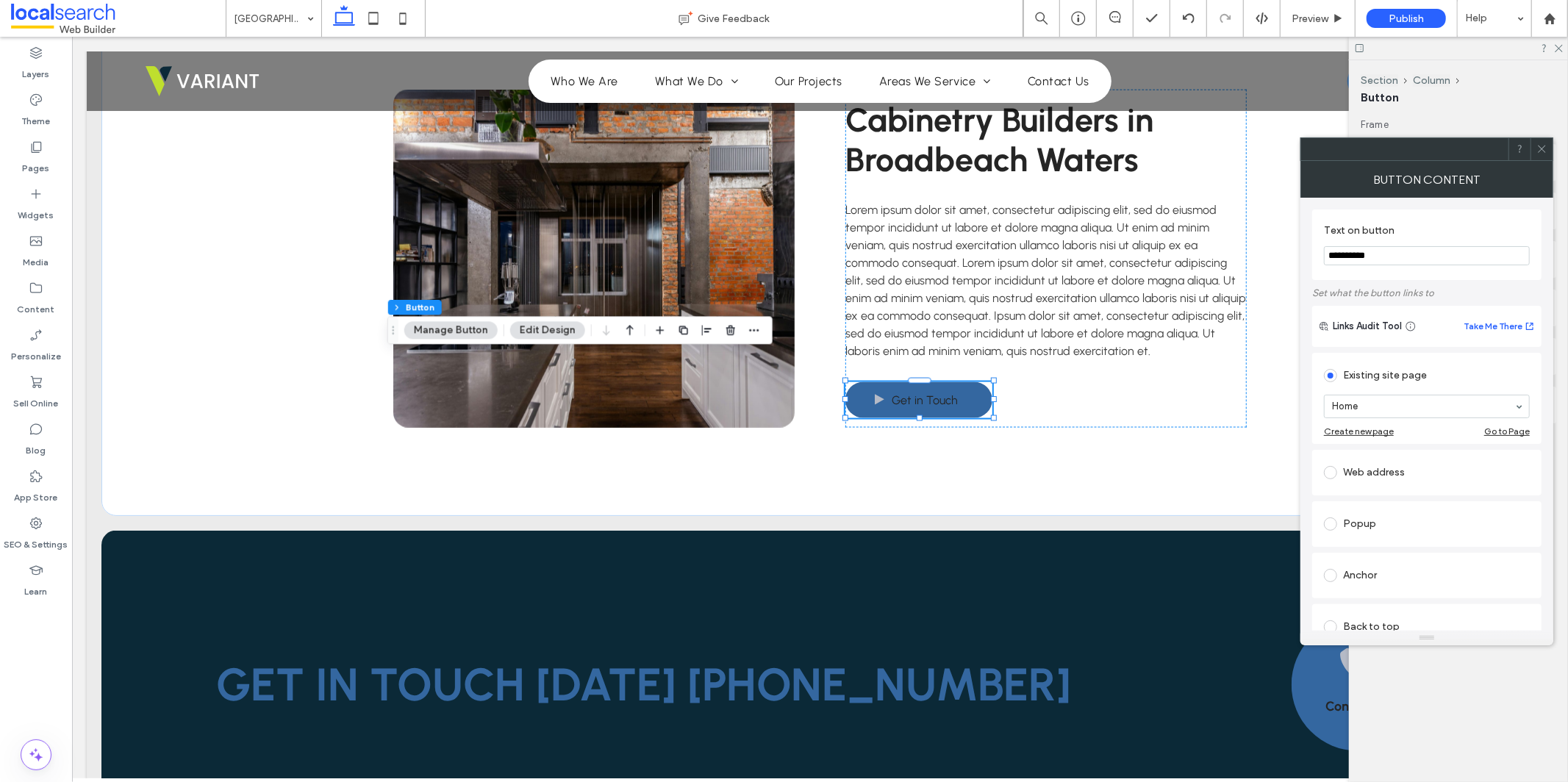
click at [1500, 571] on div "Anchor" at bounding box center [1427, 576] width 206 height 24
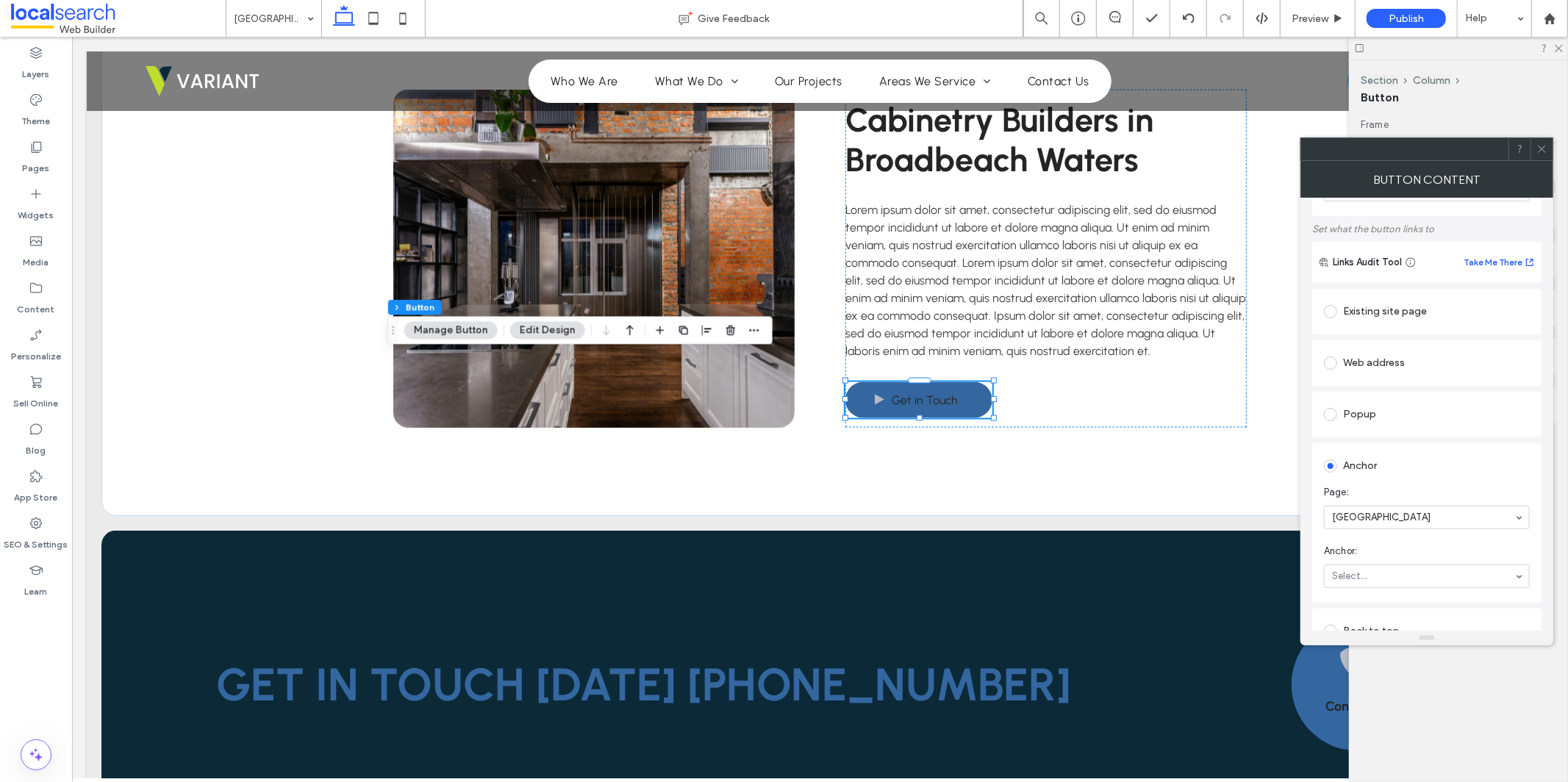
scroll to position [120, 0]
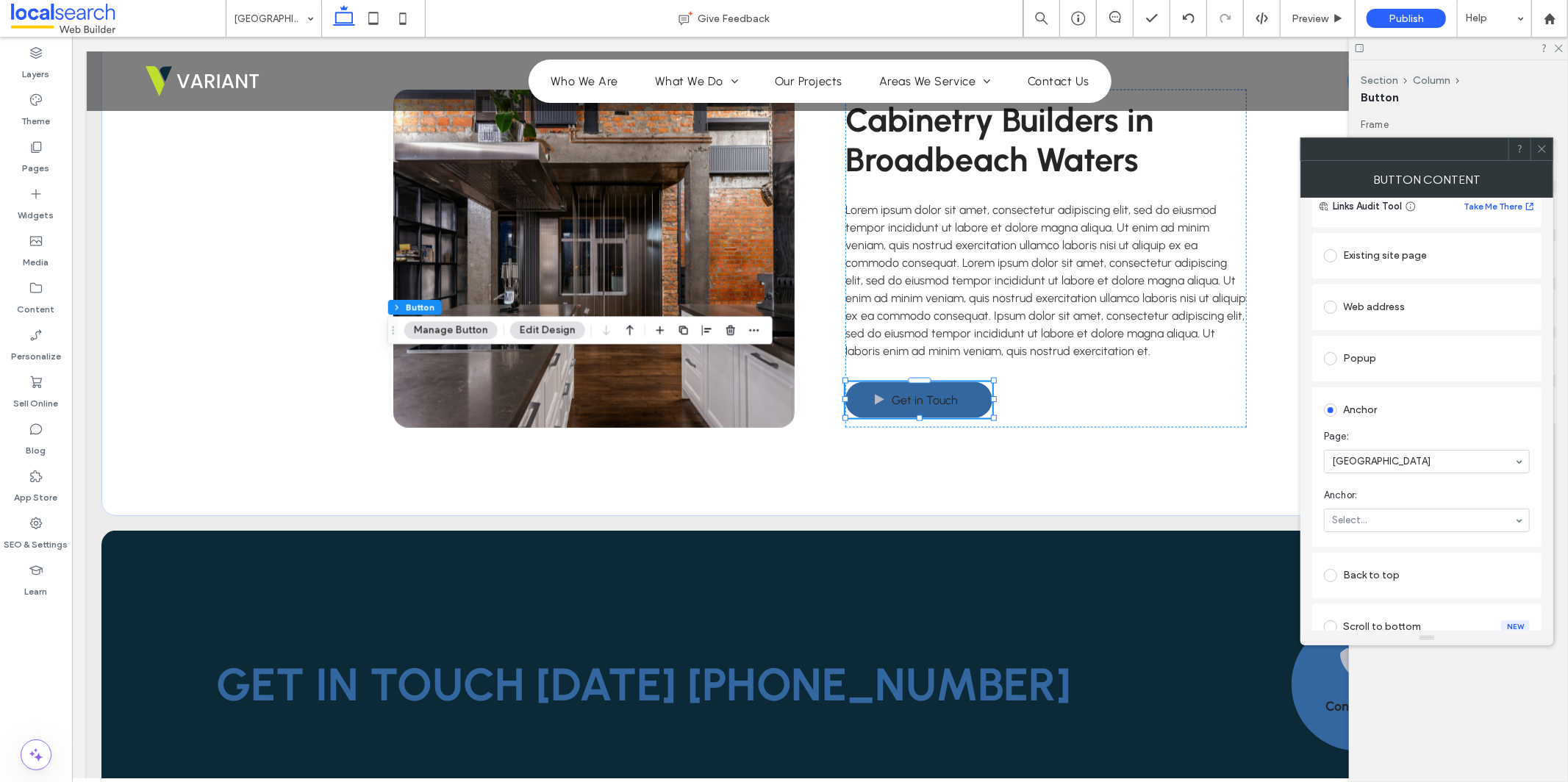
click at [1516, 493] on span "Anchor:" at bounding box center [1423, 495] width 200 height 15
click at [1547, 145] on icon at bounding box center [1542, 149] width 11 height 11
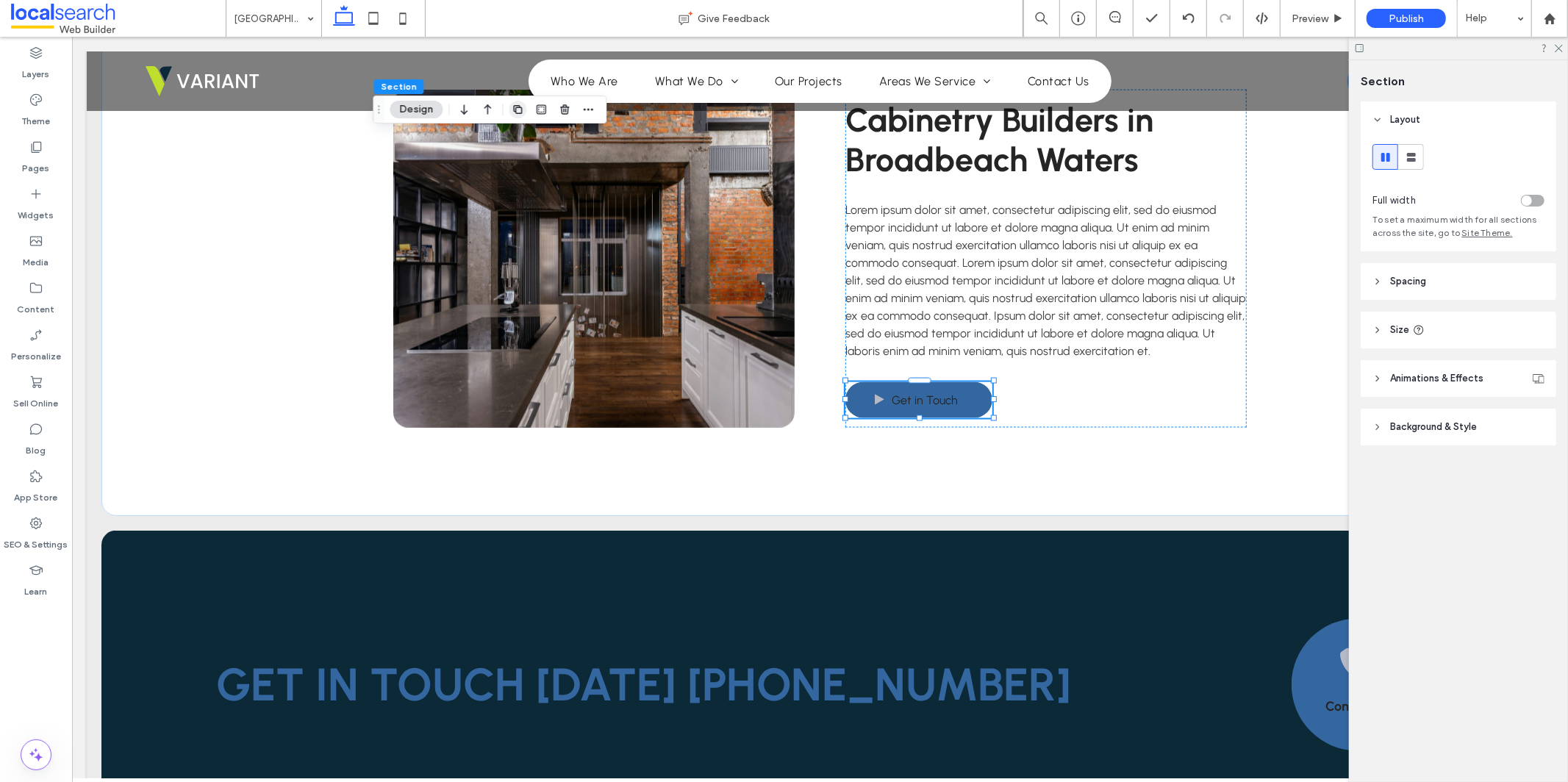
click at [518, 107] on icon "button" at bounding box center [517, 109] width 12 height 12
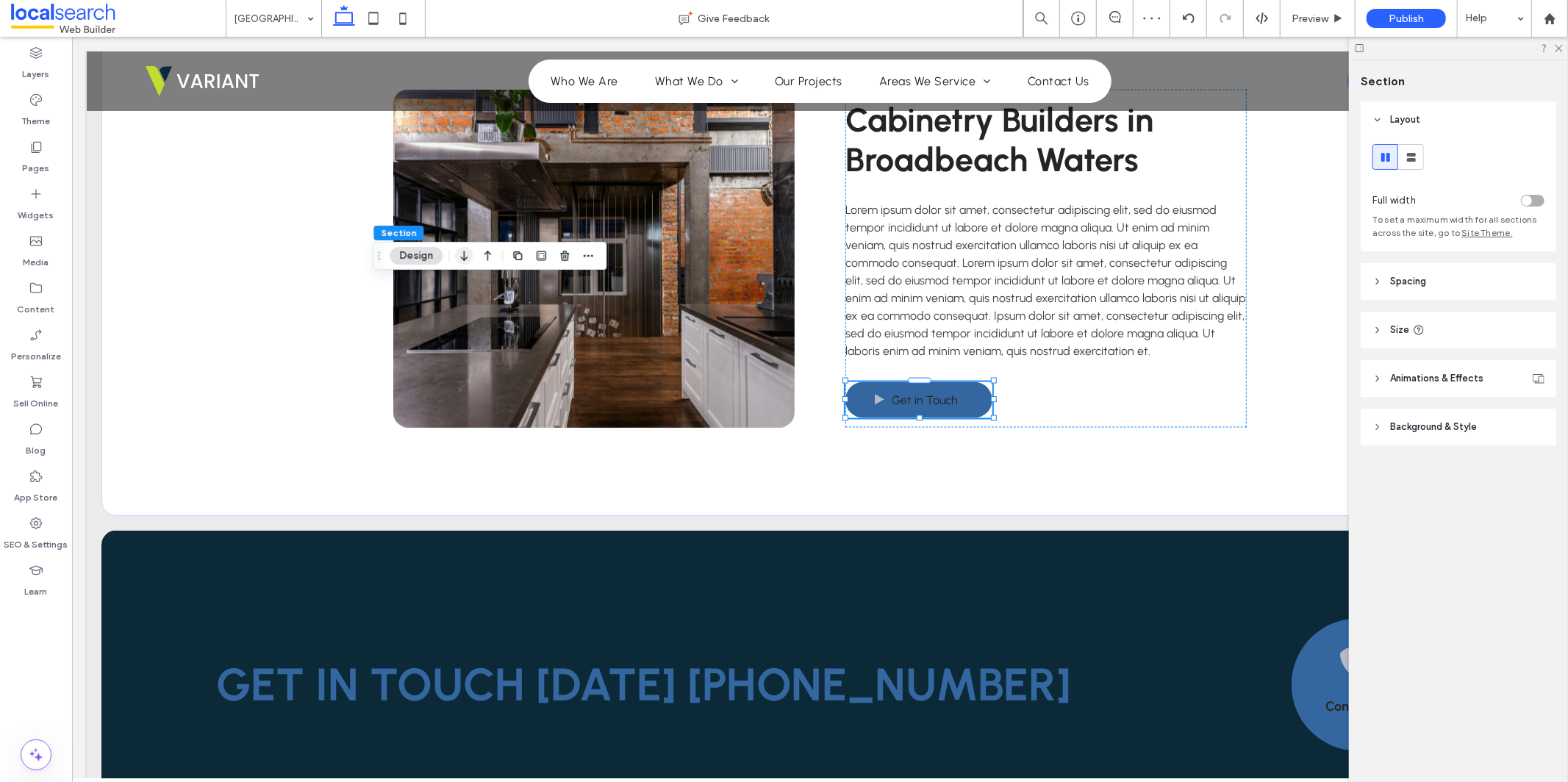
click at [464, 252] on use "button" at bounding box center [464, 255] width 6 height 10
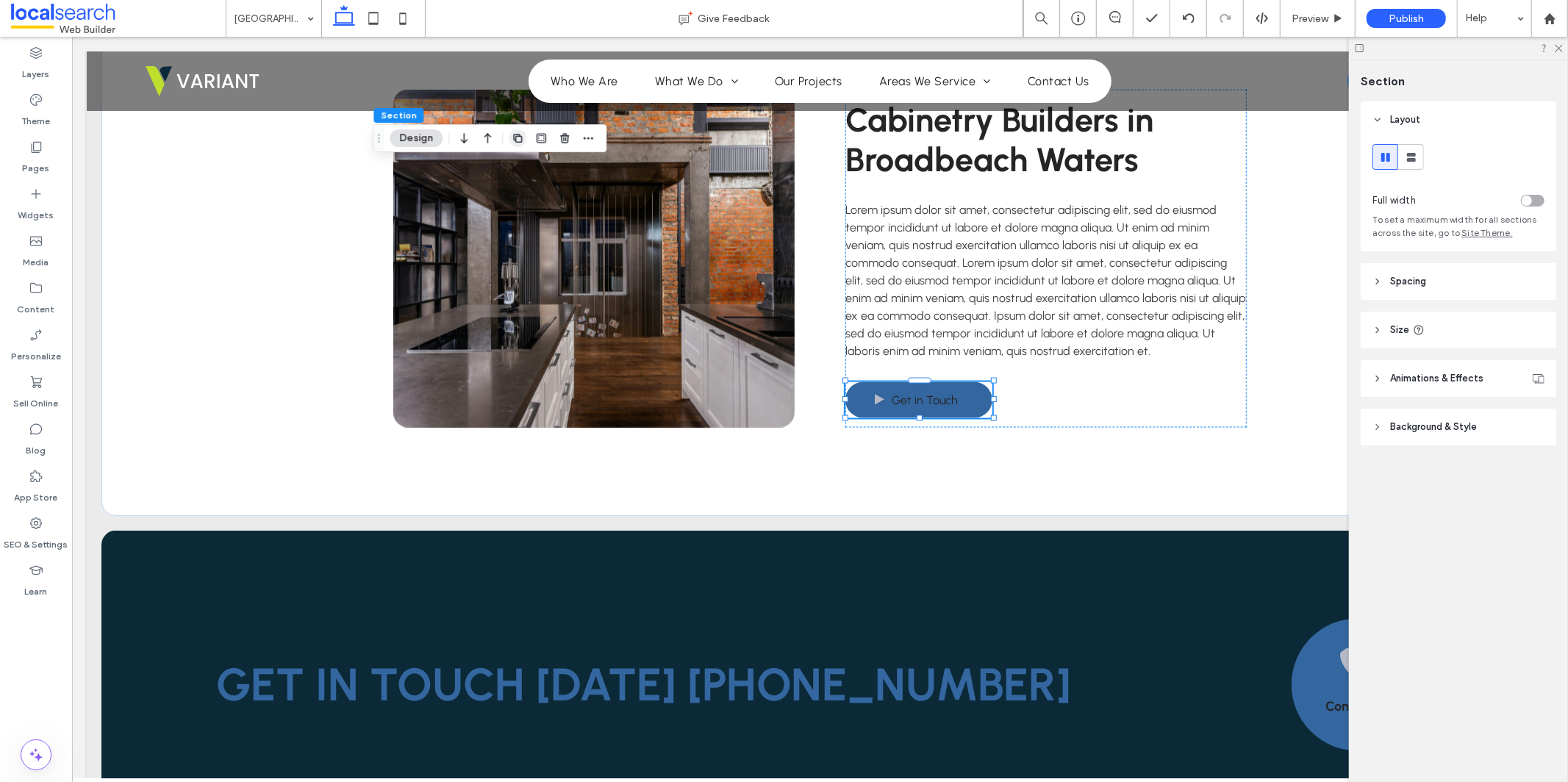
click at [516, 143] on icon "button" at bounding box center [517, 138] width 12 height 12
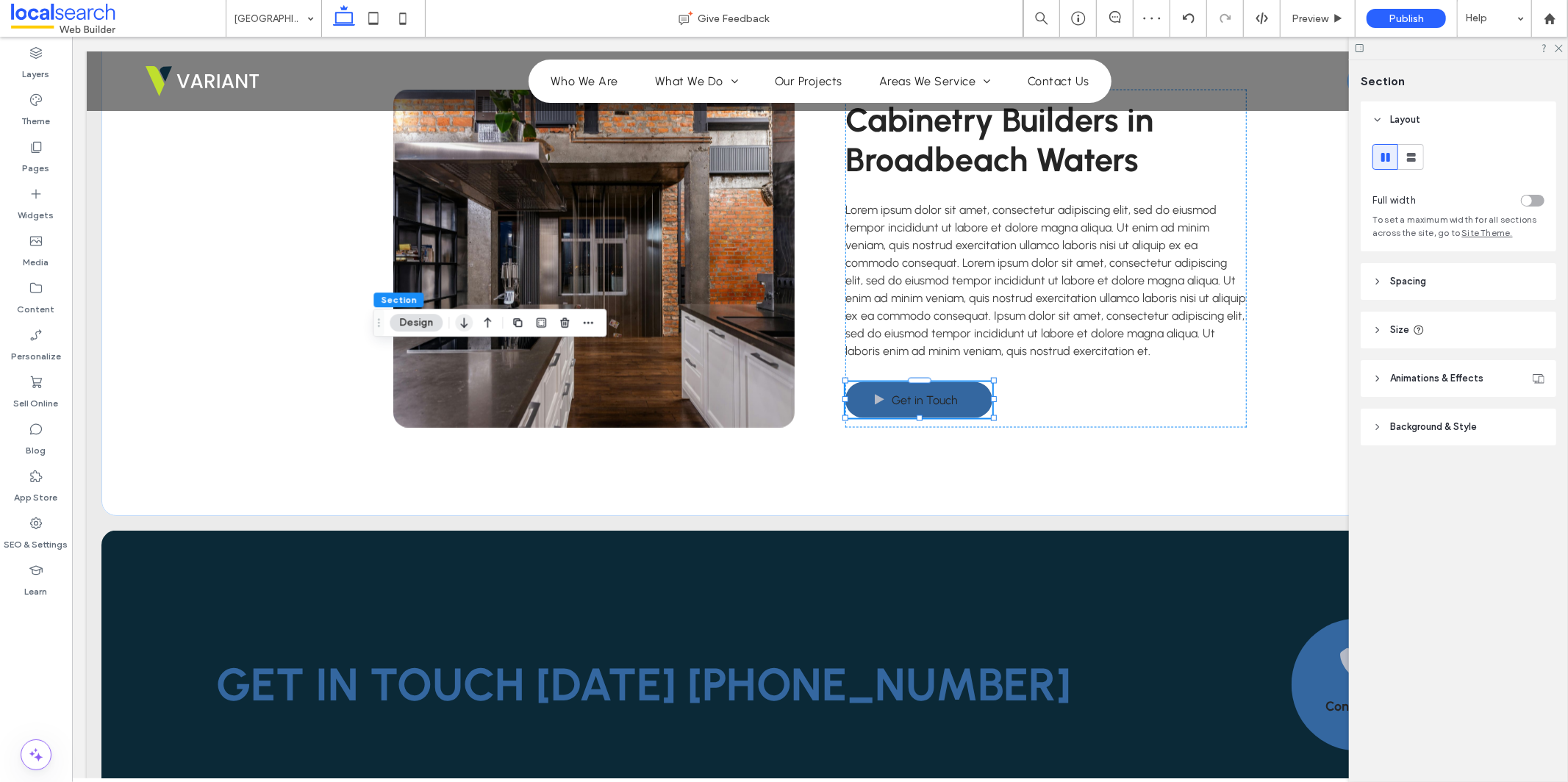
click at [464, 329] on icon "button" at bounding box center [464, 323] width 17 height 27
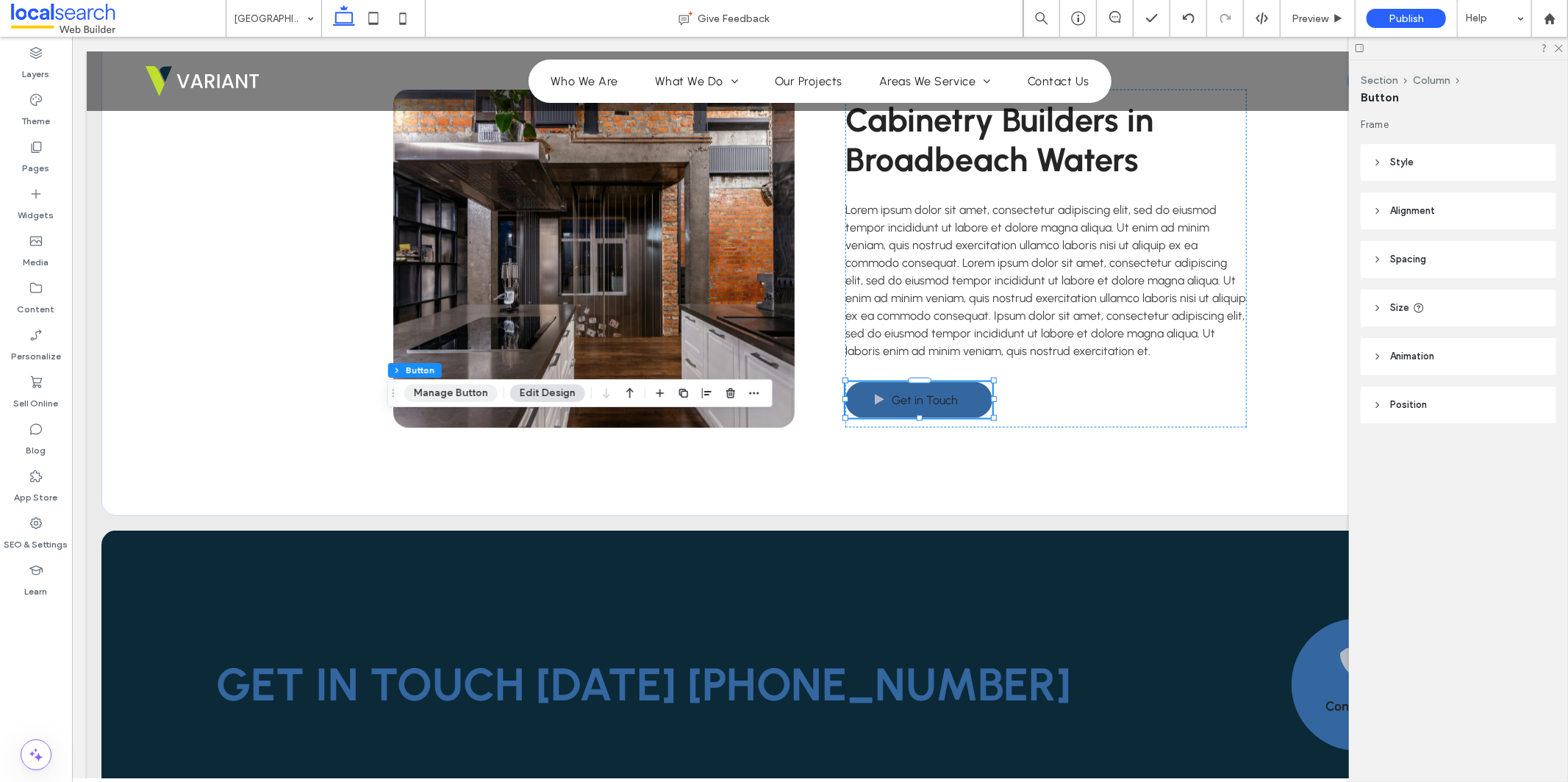
click at [472, 385] on button "Manage Button" at bounding box center [451, 393] width 93 height 17
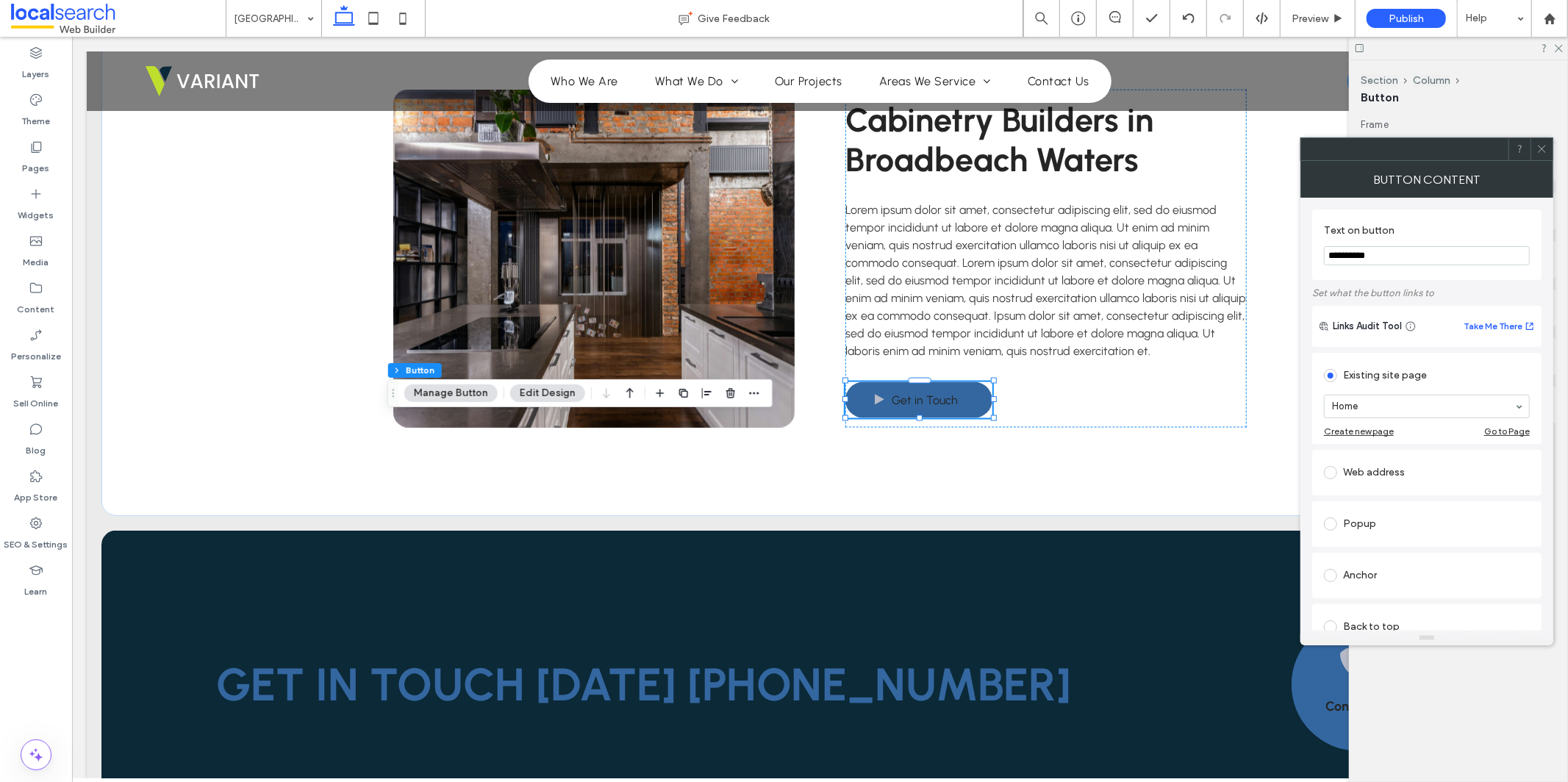
click at [1544, 154] on icon at bounding box center [1542, 149] width 11 height 11
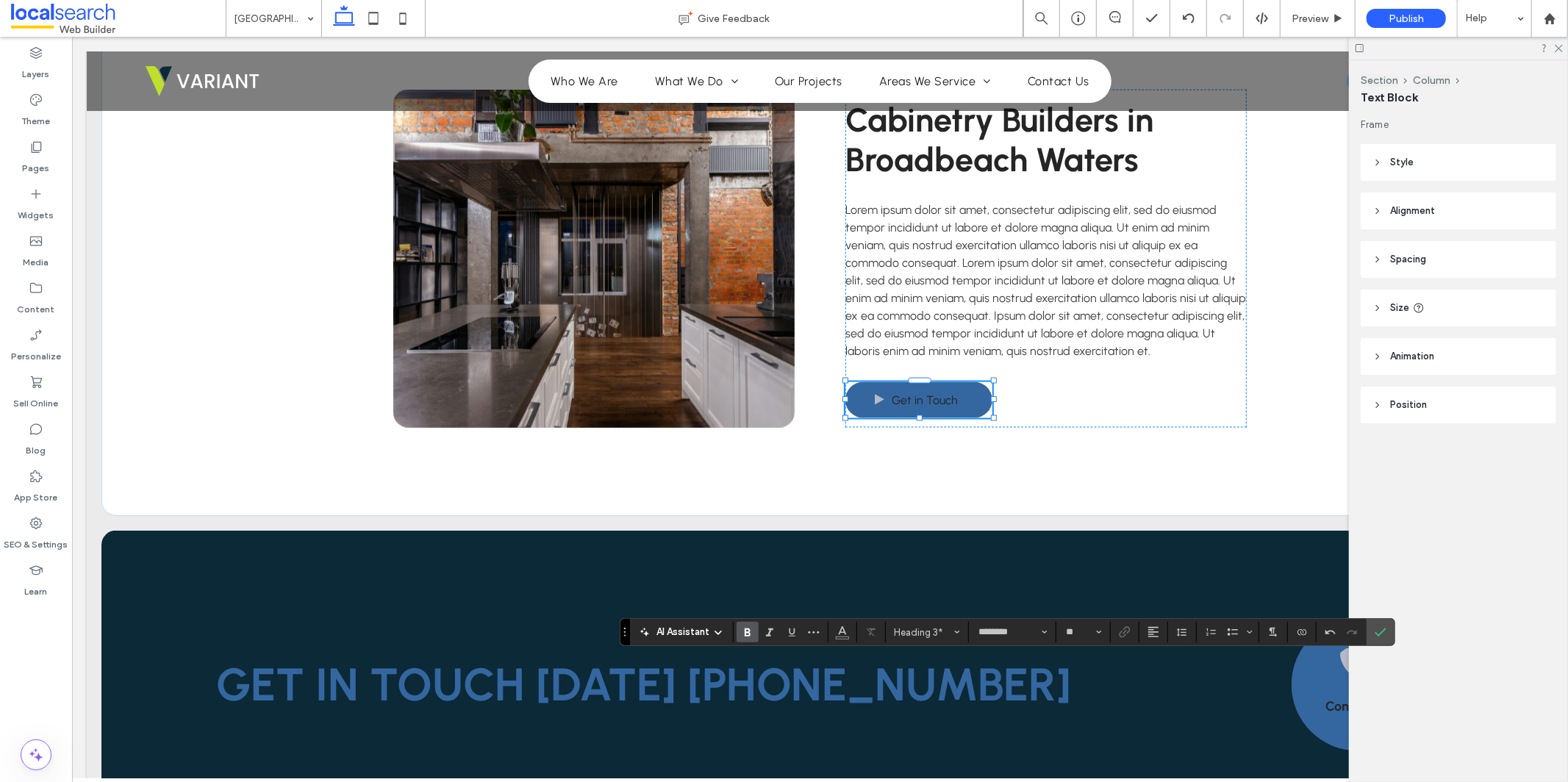
type input "**"
click at [1373, 632] on label "Confirm" at bounding box center [1381, 633] width 22 height 27
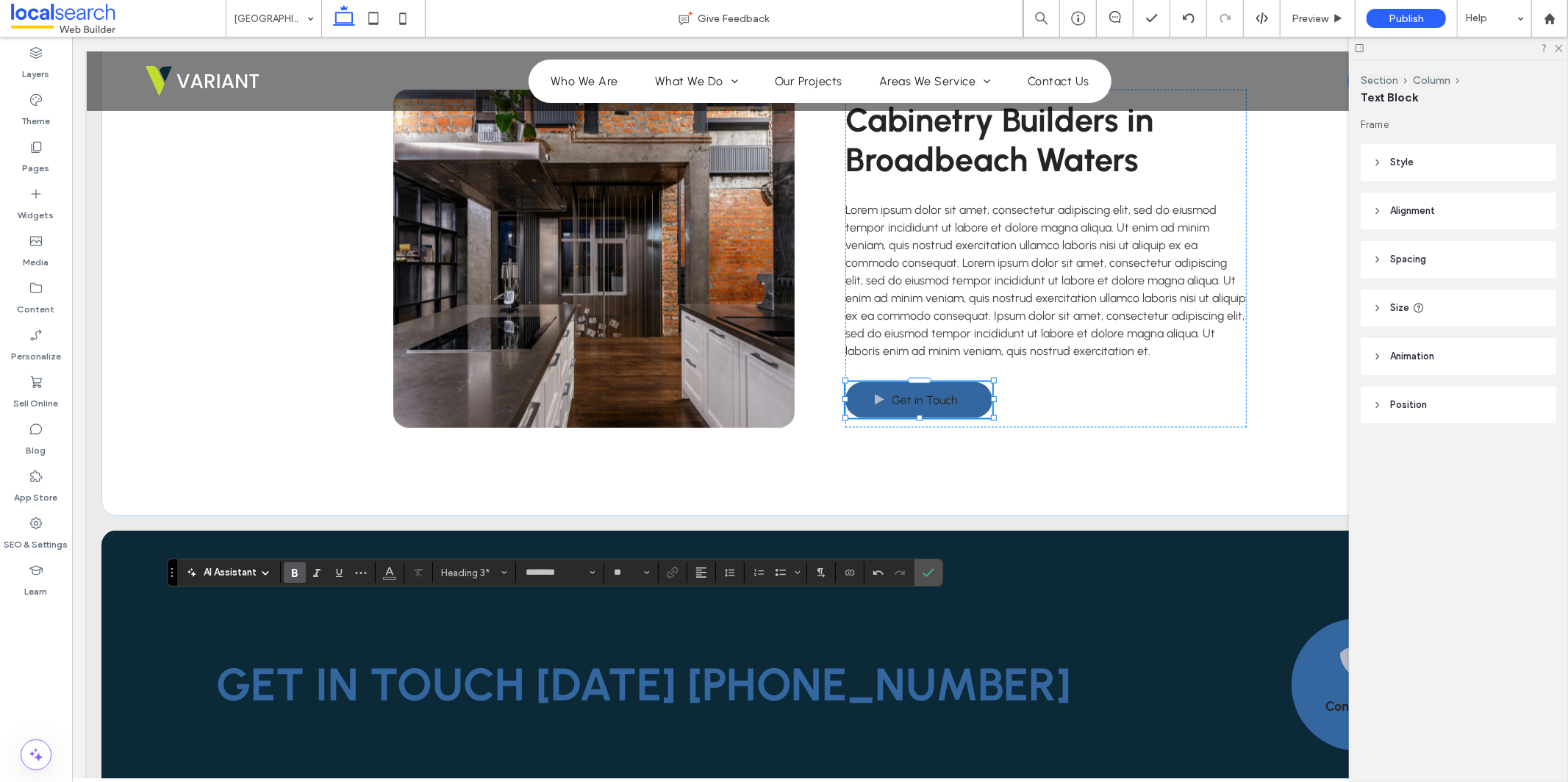
type input "**"
click at [931, 575] on icon "Confirm" at bounding box center [928, 573] width 12 height 12
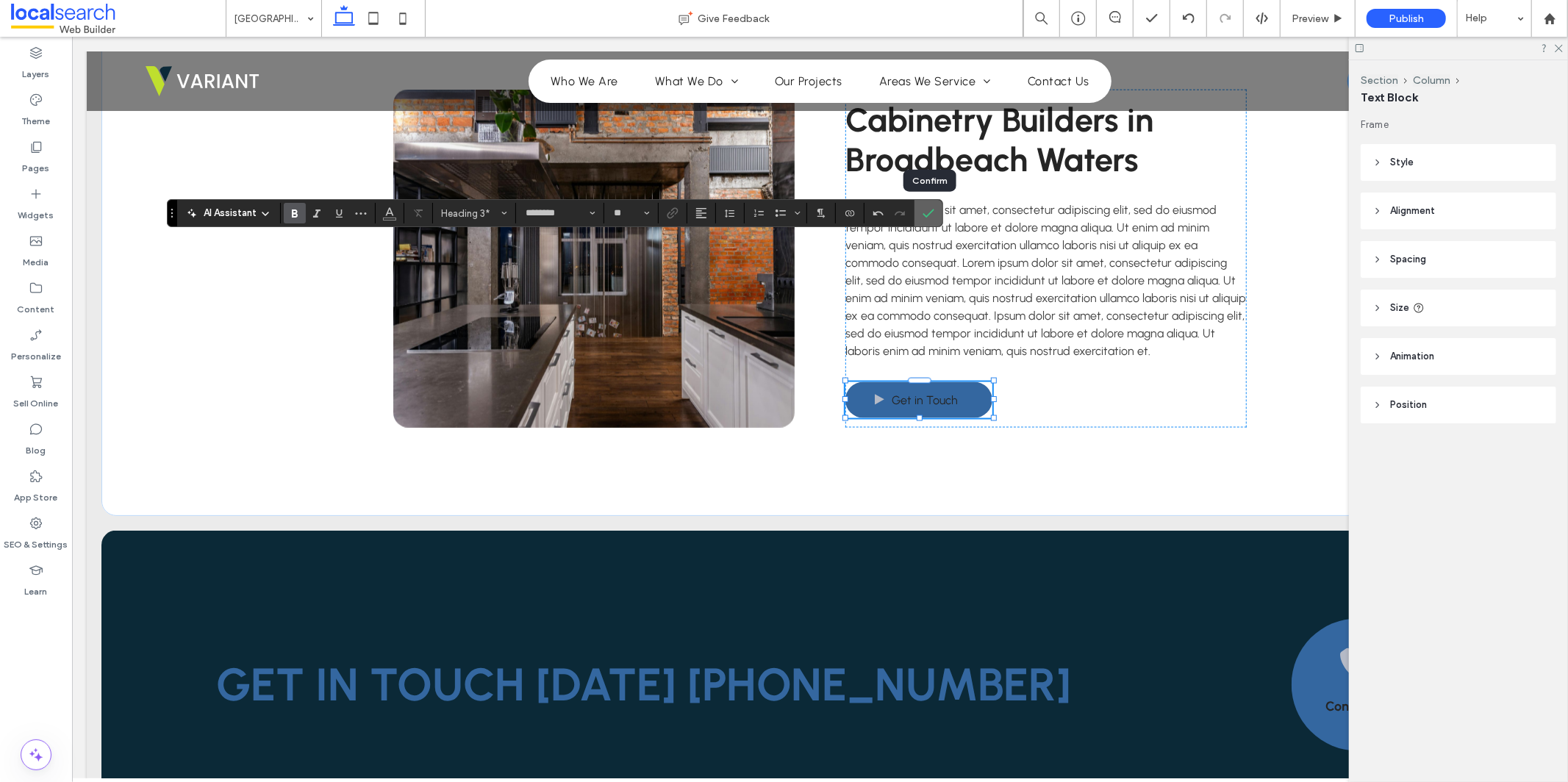
click at [927, 215] on icon "Confirm" at bounding box center [928, 212] width 12 height 12
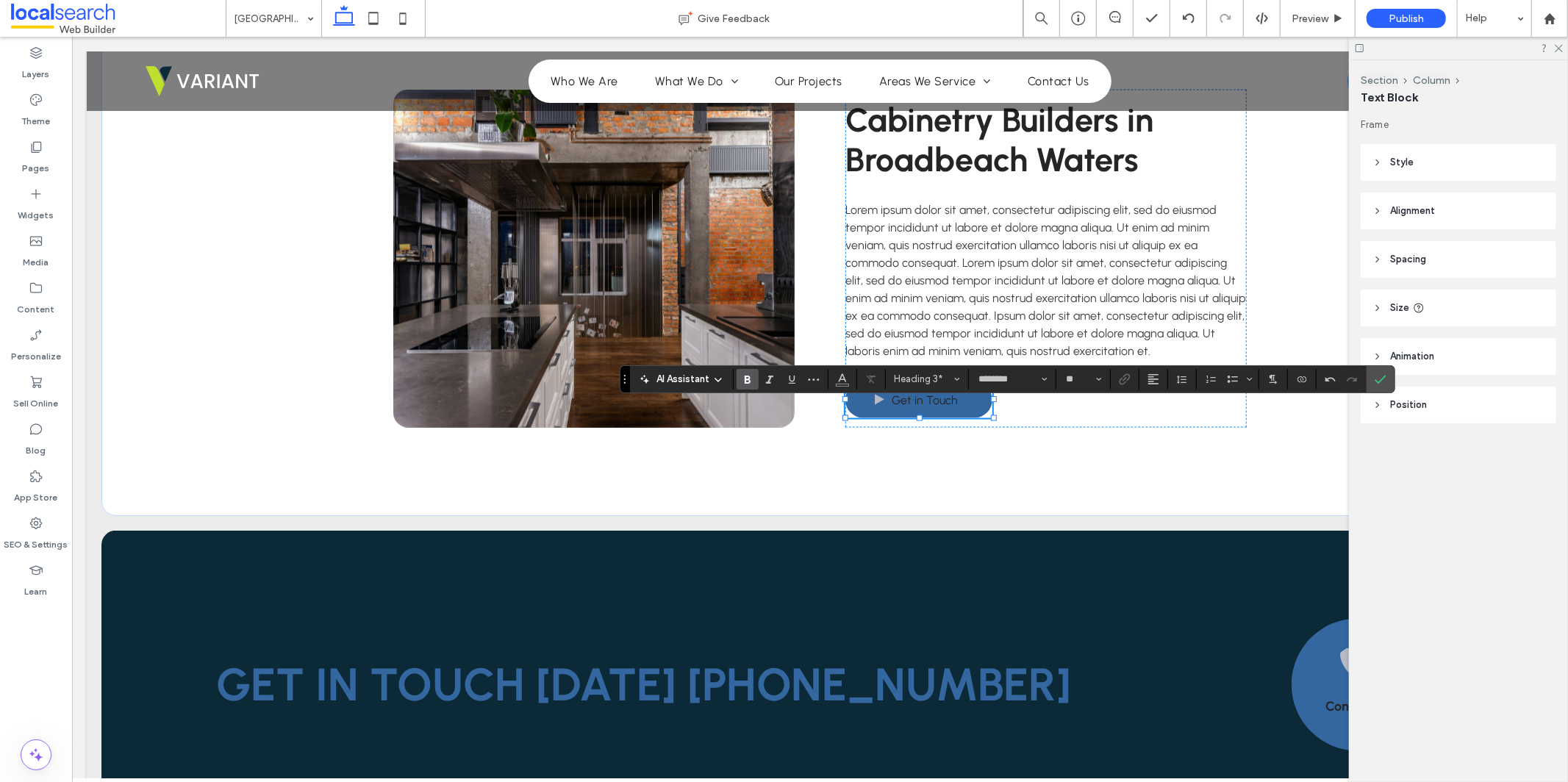
type input "**"
click at [1384, 380] on icon "Confirm" at bounding box center [1380, 379] width 12 height 12
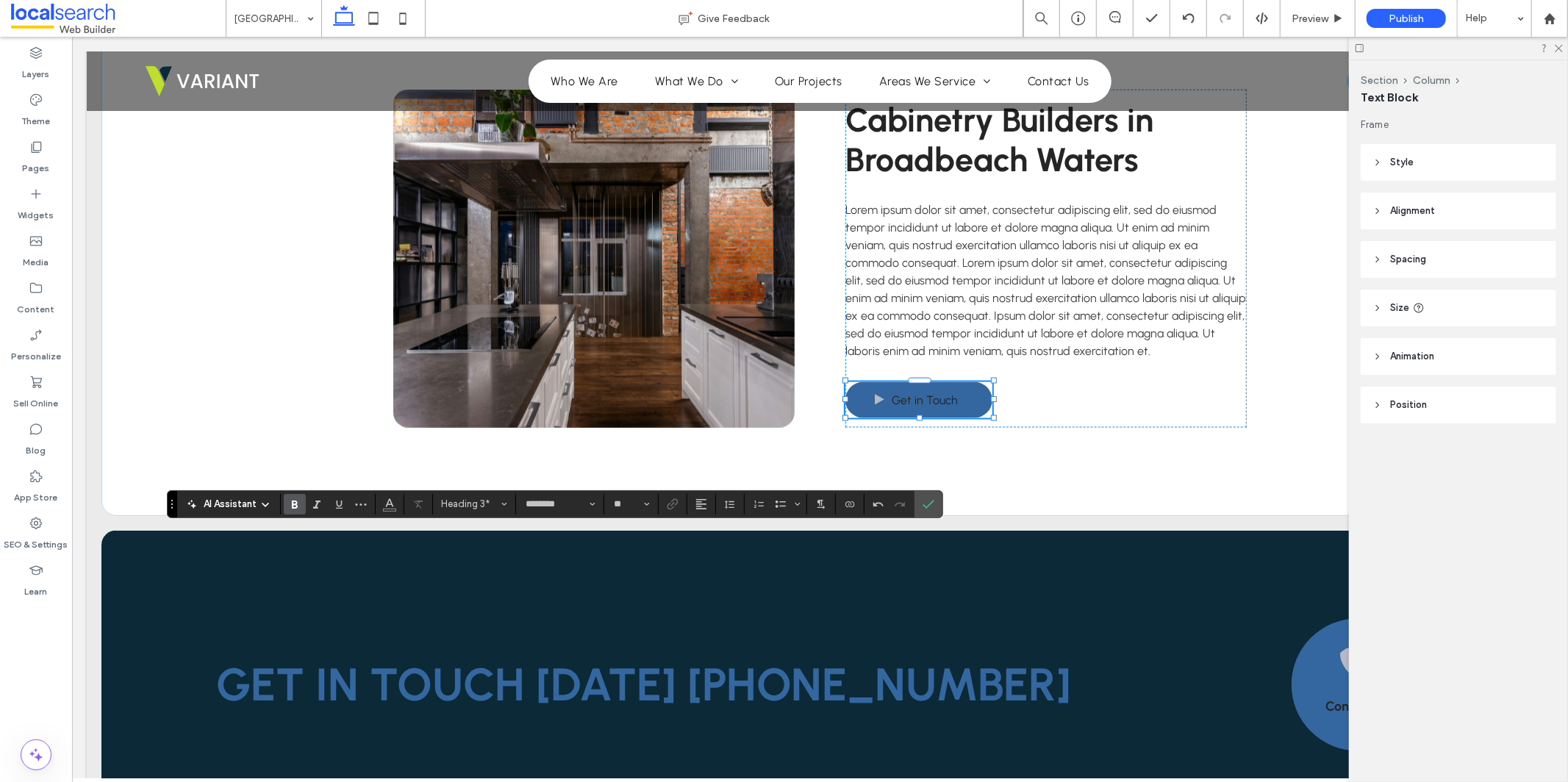
type input "**"
click at [930, 505] on use "Confirm" at bounding box center [928, 504] width 12 height 9
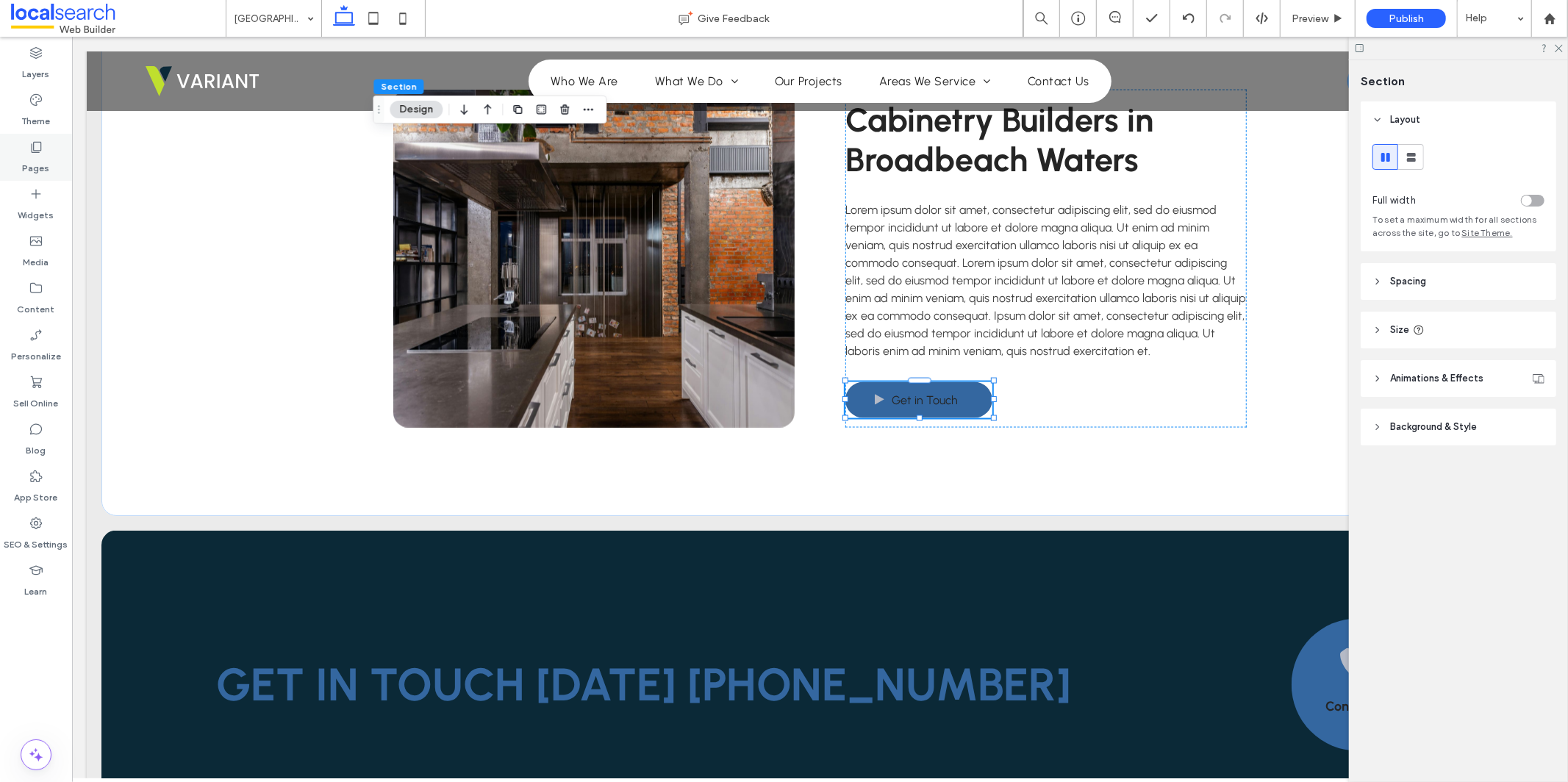
click at [47, 152] on div "Pages" at bounding box center [36, 157] width 72 height 47
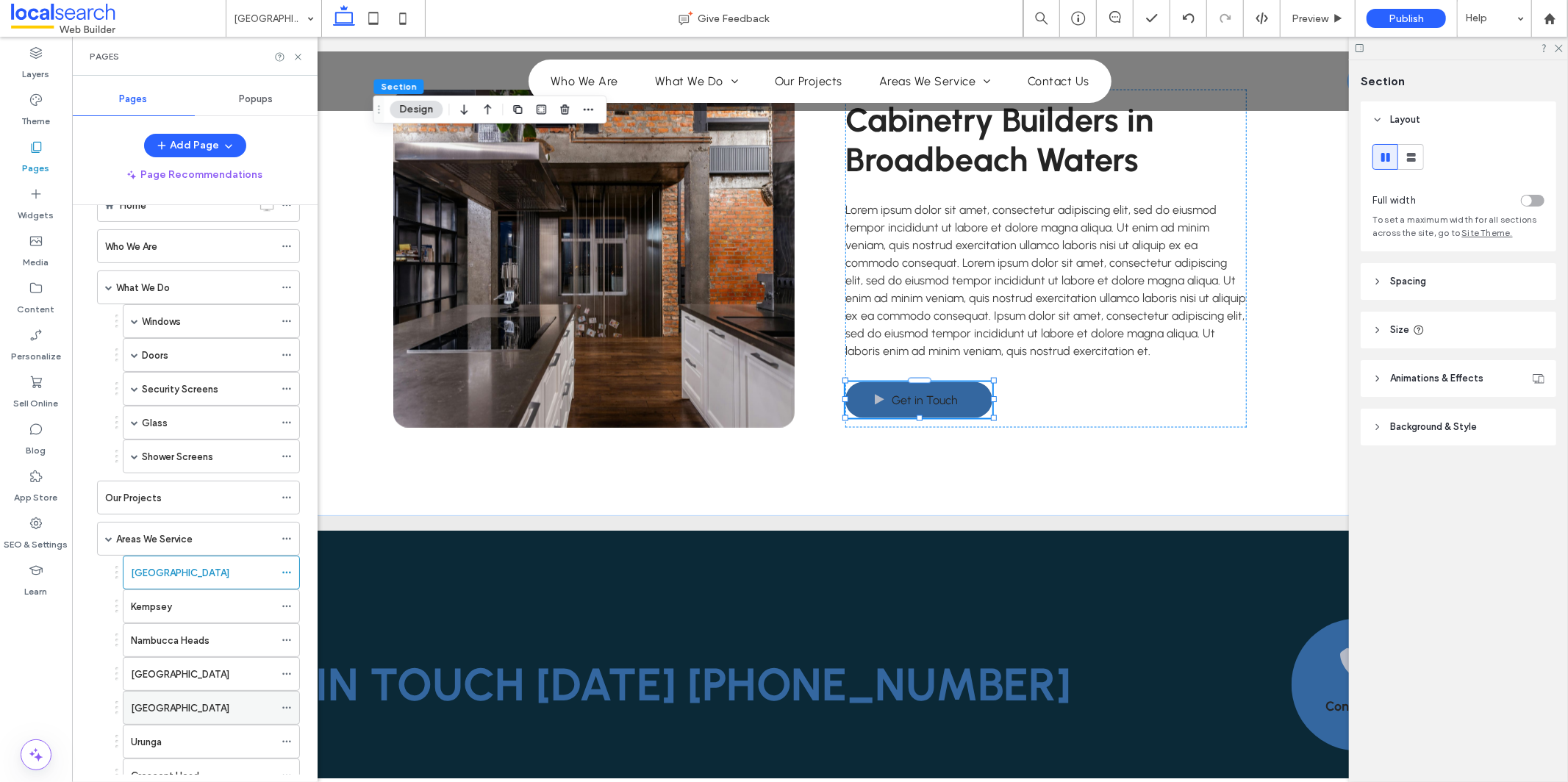
scroll to position [53, 0]
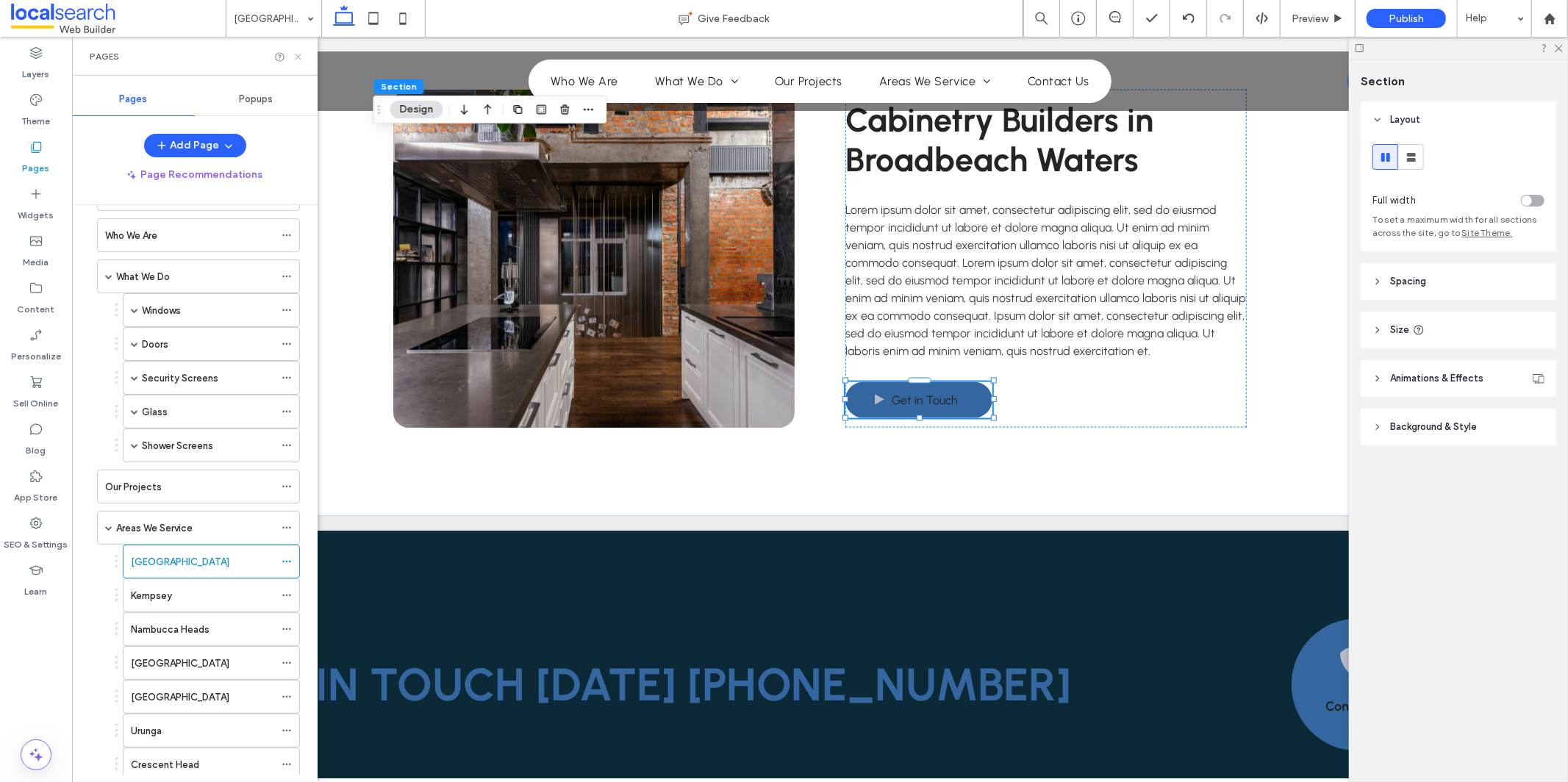
click at [299, 58] on icon at bounding box center [298, 57] width 11 height 11
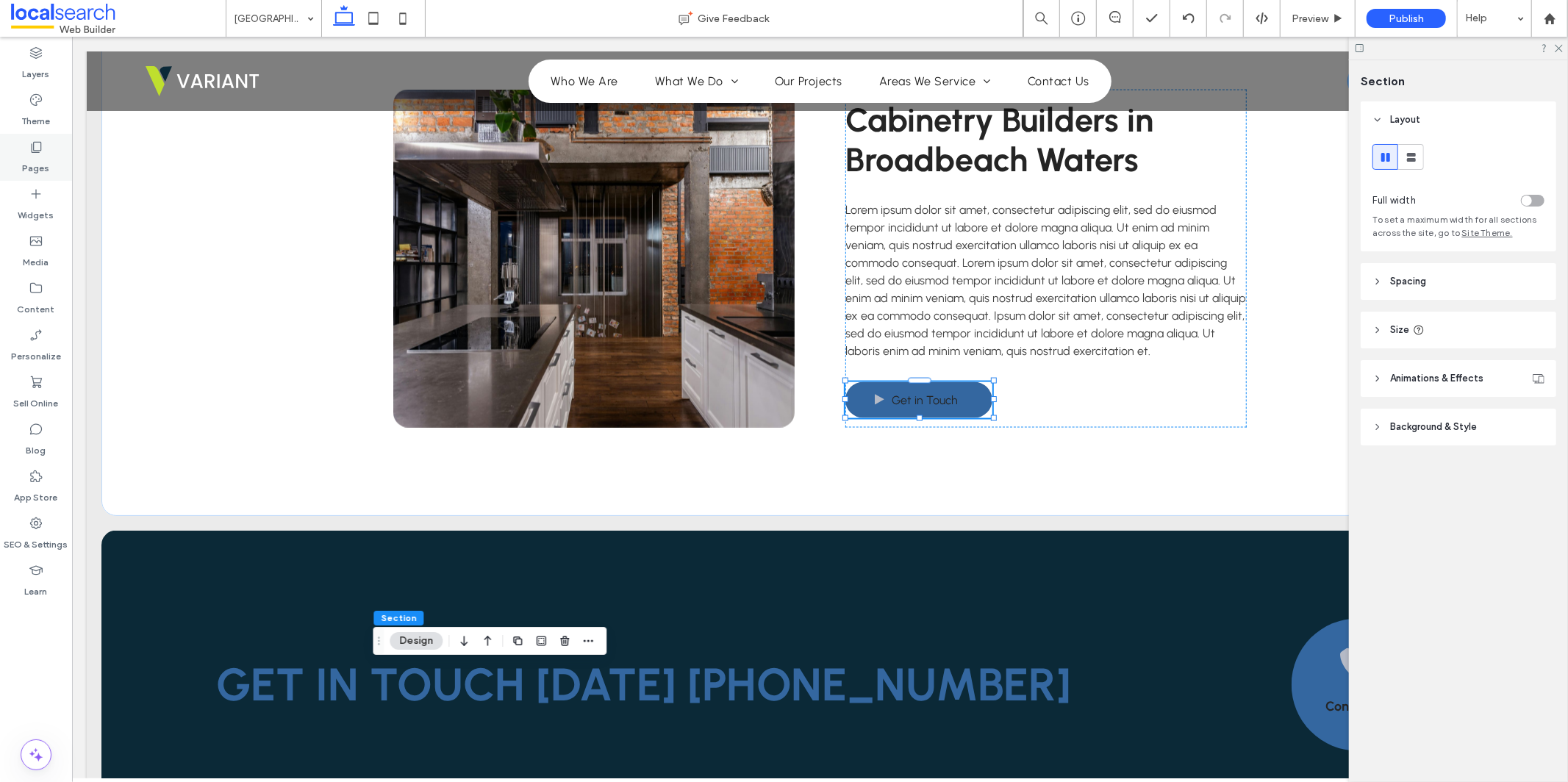
click at [47, 160] on label "Pages" at bounding box center [36, 164] width 27 height 21
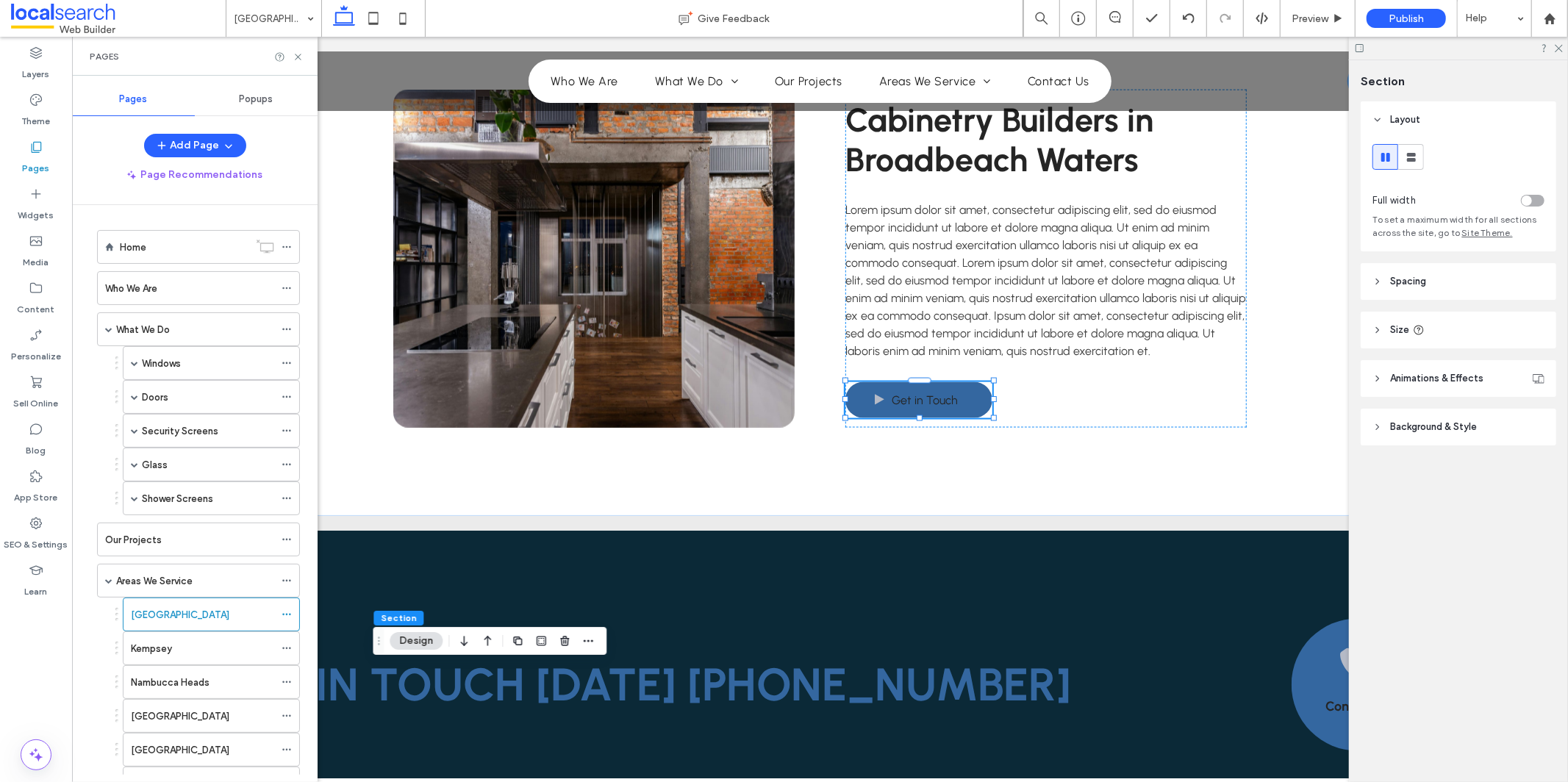
scroll to position [140, 0]
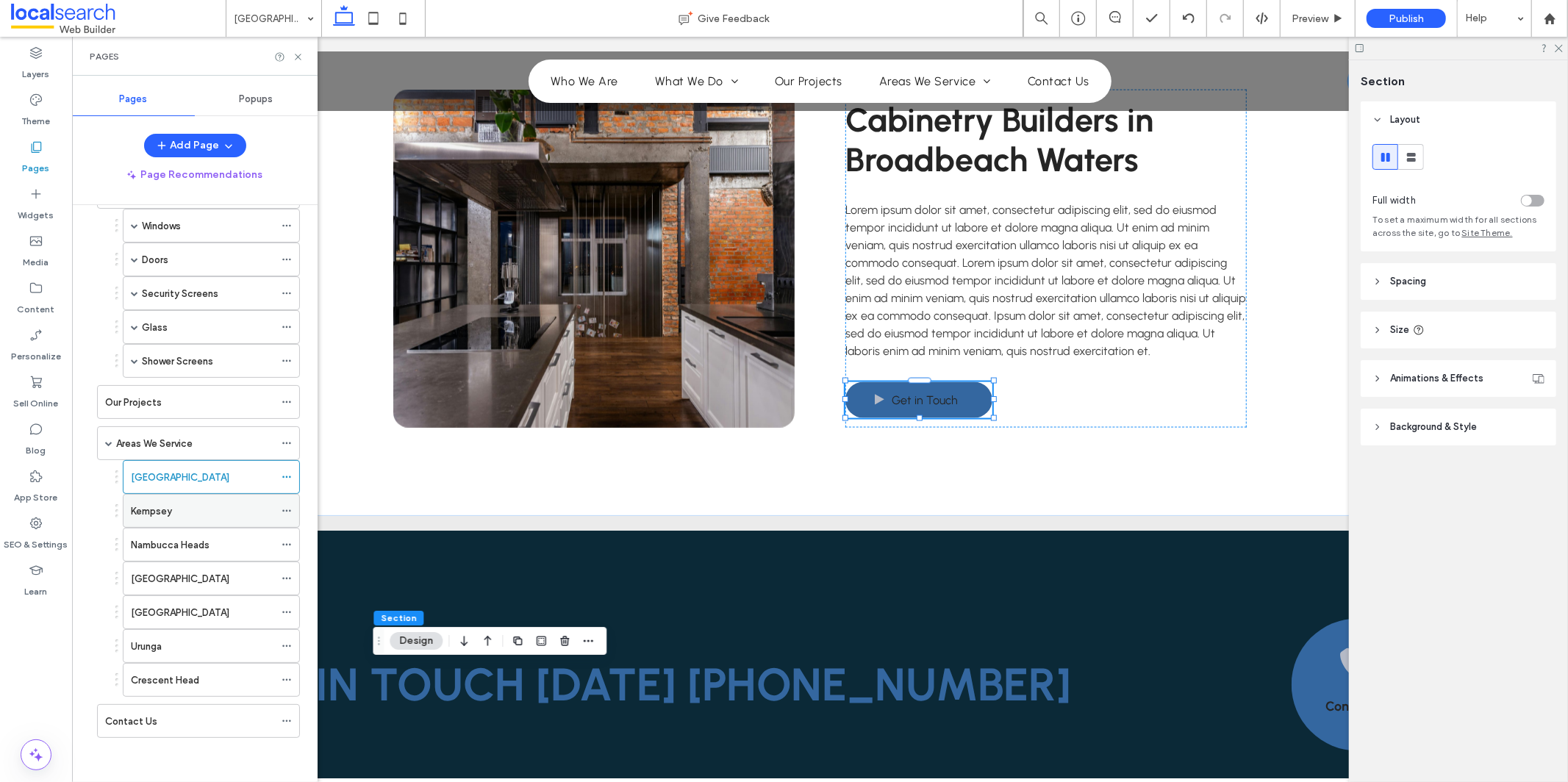
click at [284, 509] on icon at bounding box center [286, 510] width 10 height 10
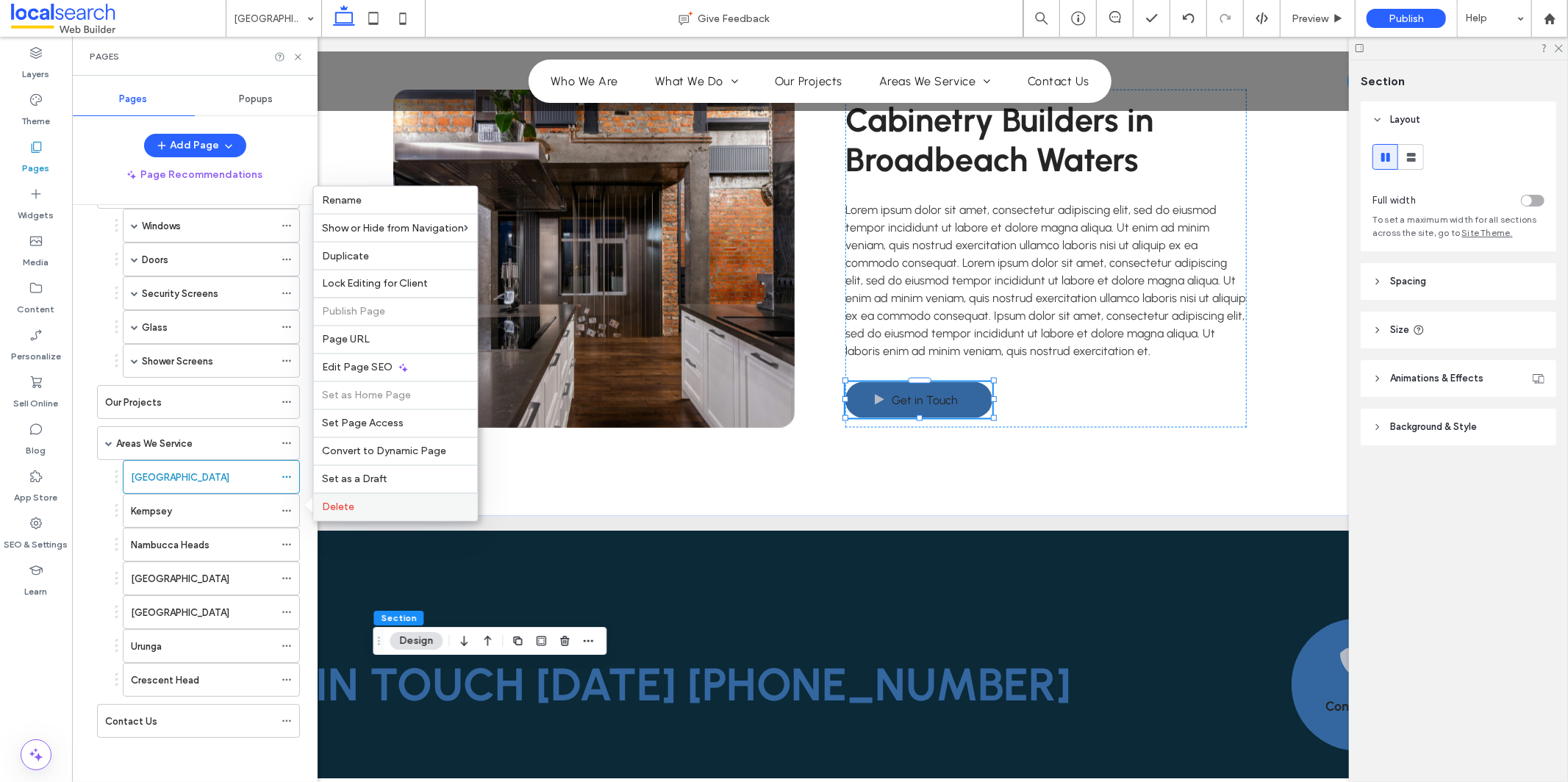
click at [438, 500] on div "Delete" at bounding box center [396, 507] width 164 height 28
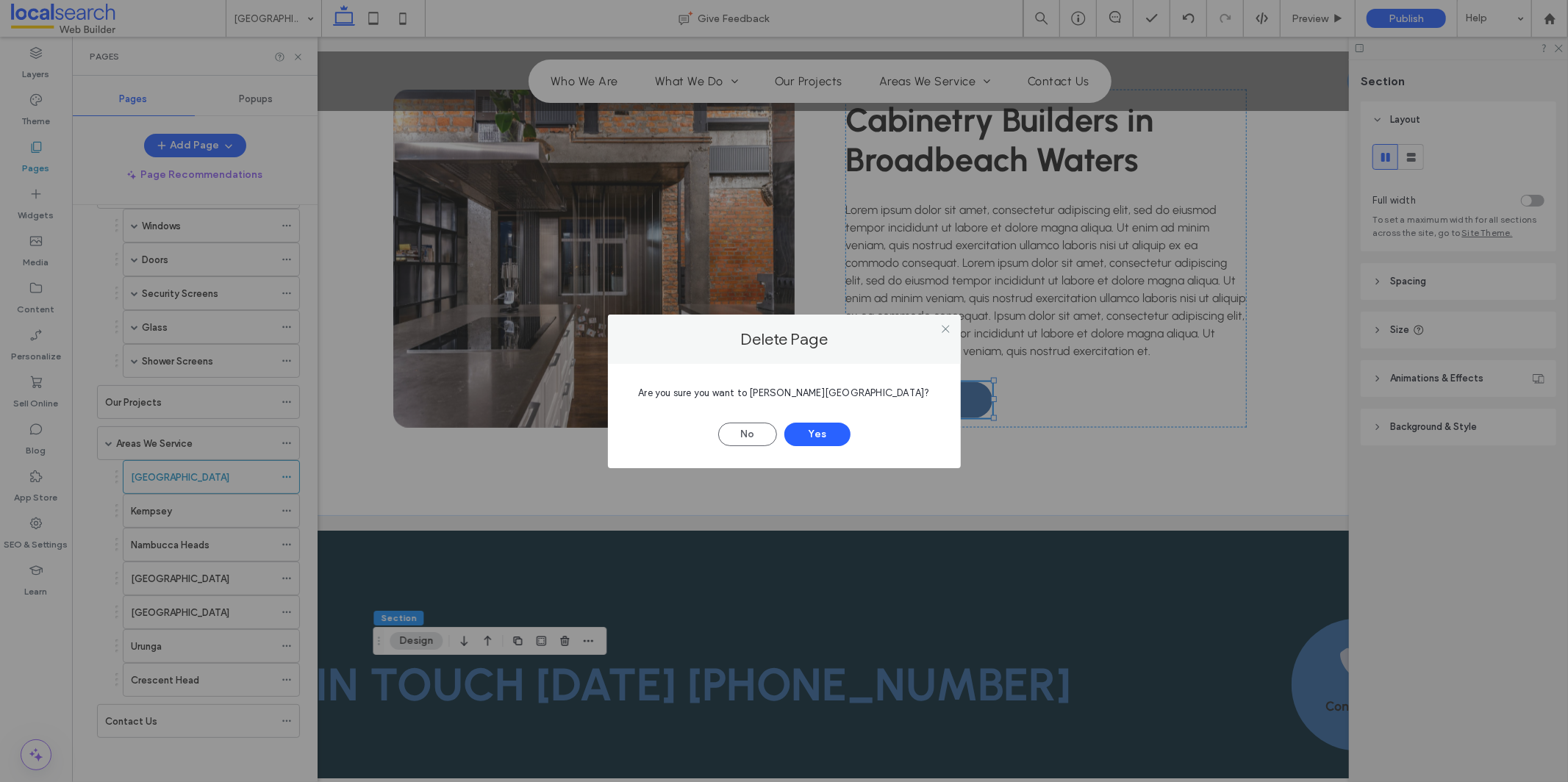
click at [859, 389] on span "Are you sure you want to delete Kempsey?" at bounding box center [784, 393] width 291 height 11
click at [859, 388] on span "Are you sure you want to delete Kempsey?" at bounding box center [784, 393] width 291 height 11
click at [840, 435] on button "Yes" at bounding box center [818, 434] width 66 height 24
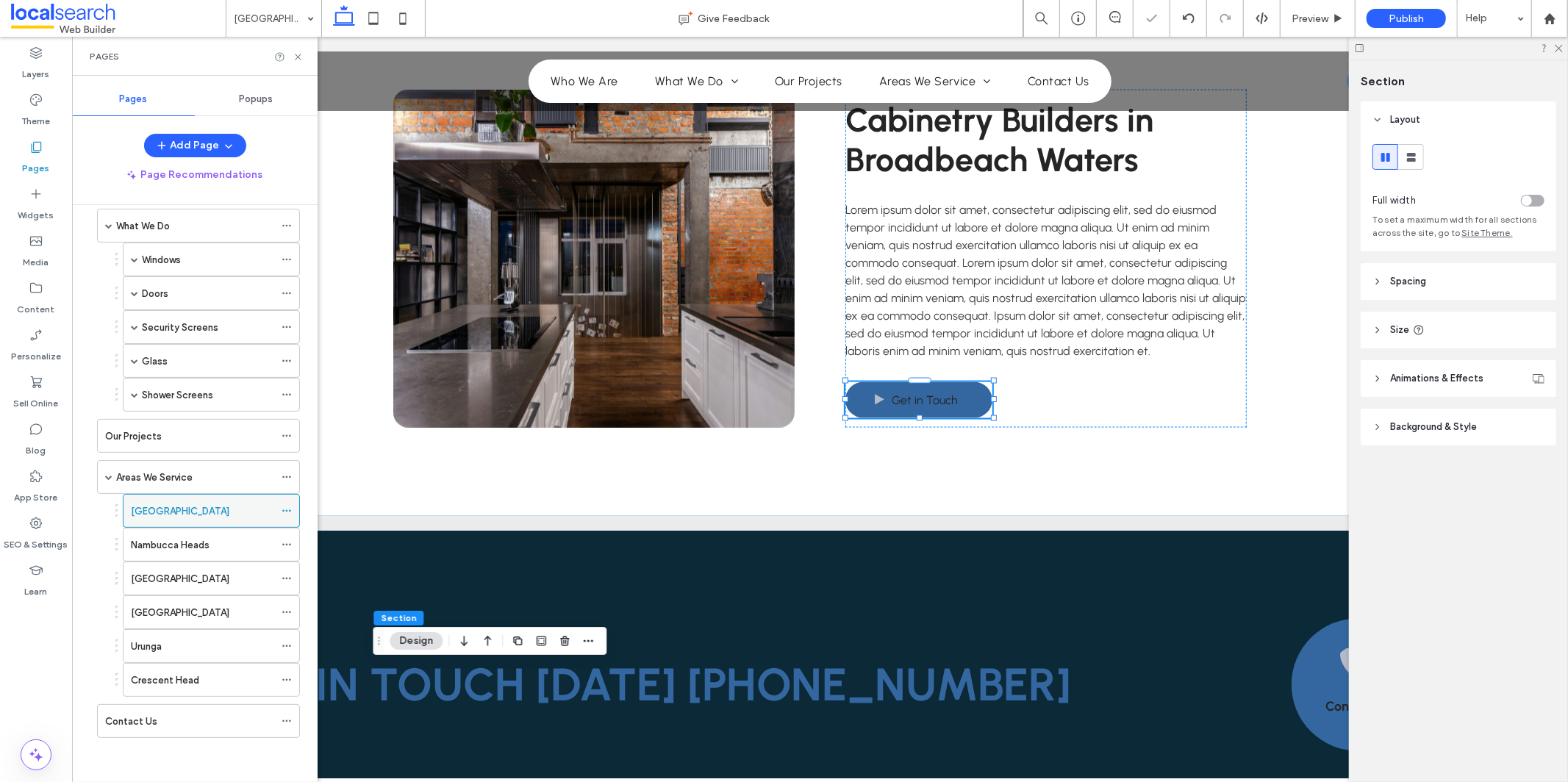
scroll to position [106, 0]
click at [291, 504] on span at bounding box center [286, 511] width 10 height 22
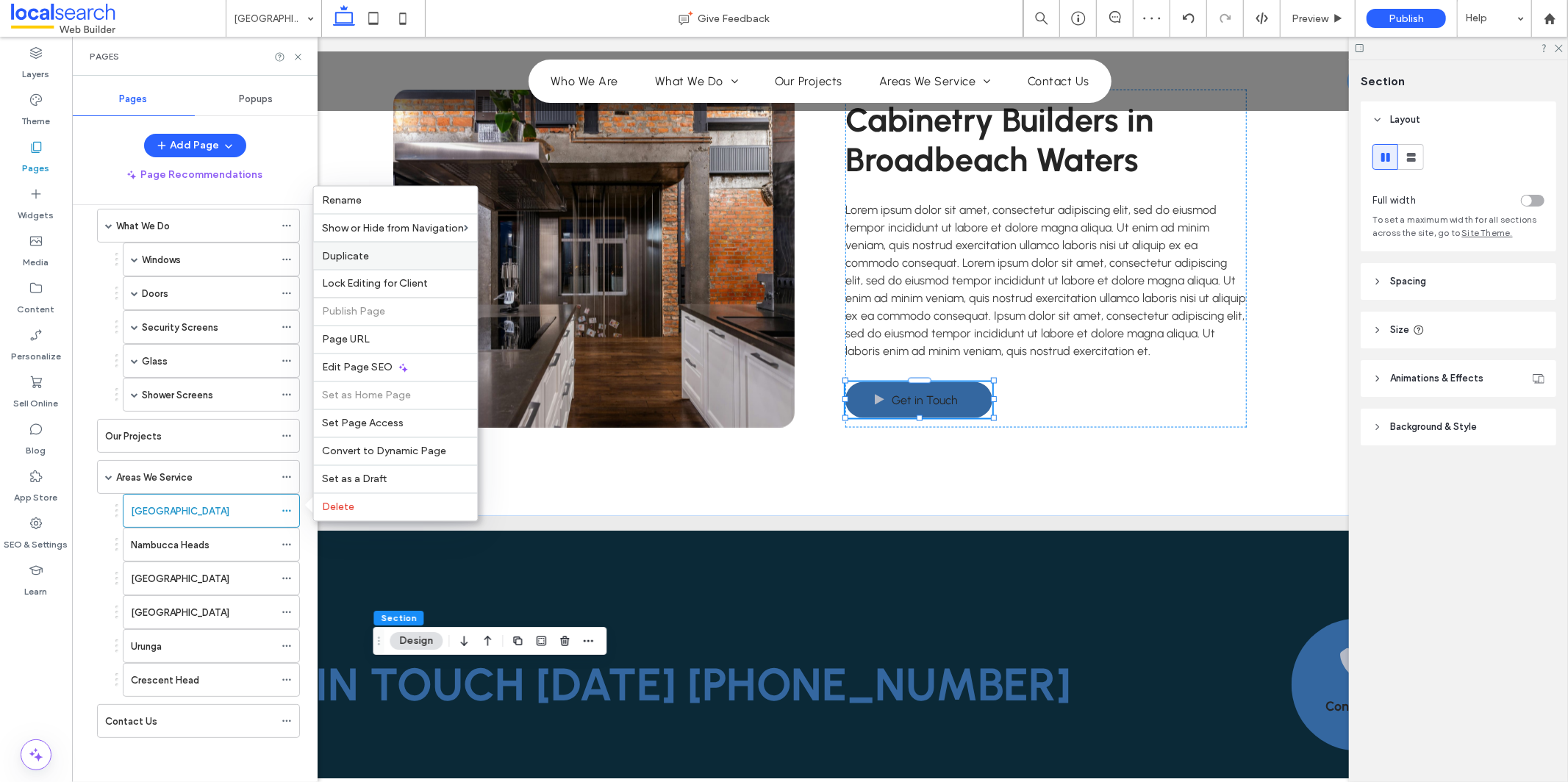
click at [419, 254] on label "Duplicate" at bounding box center [396, 256] width 146 height 13
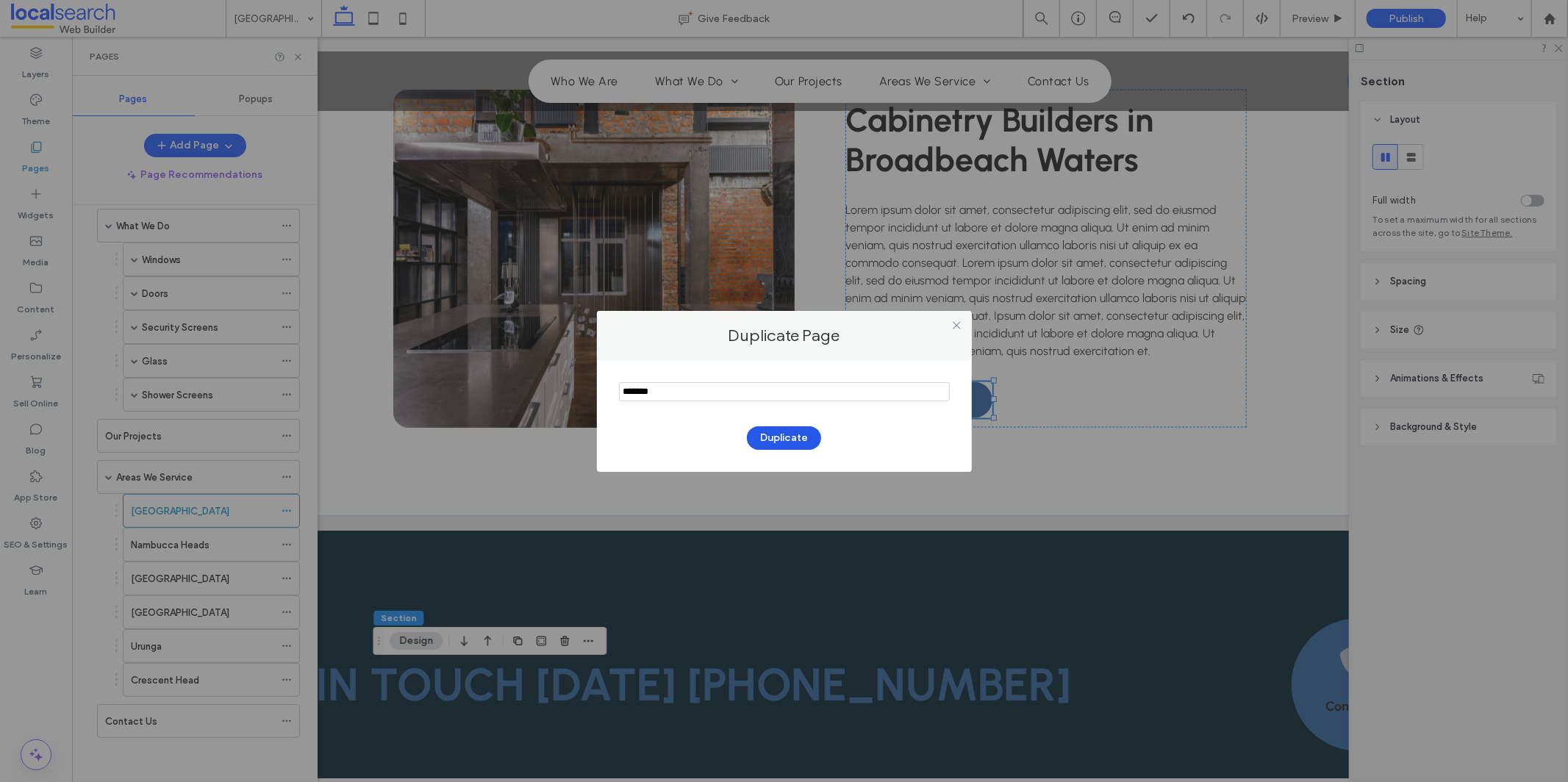
type input "*******"
click at [786, 437] on button "Duplicate" at bounding box center [784, 438] width 74 height 24
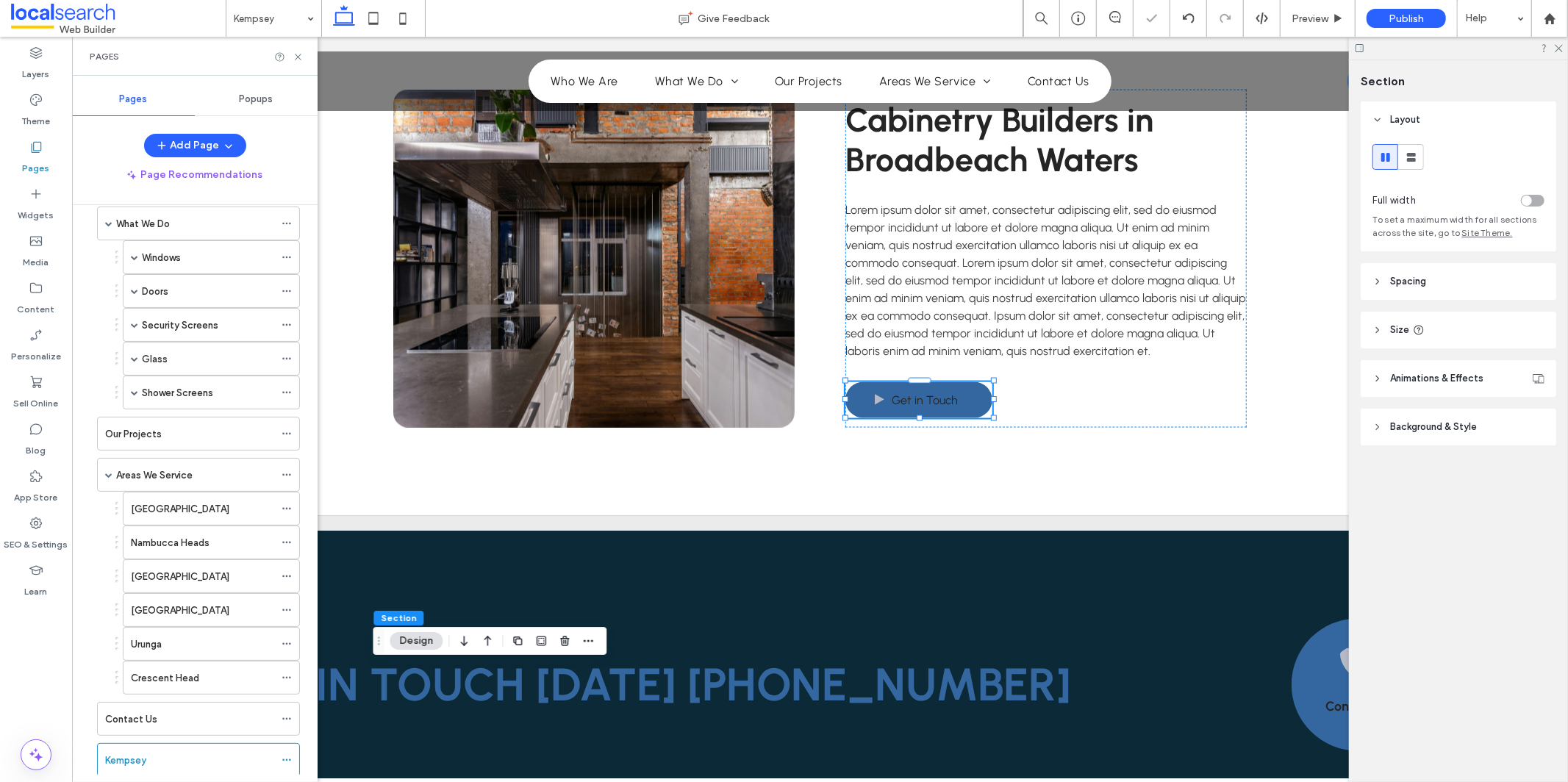
scroll to position [140, 0]
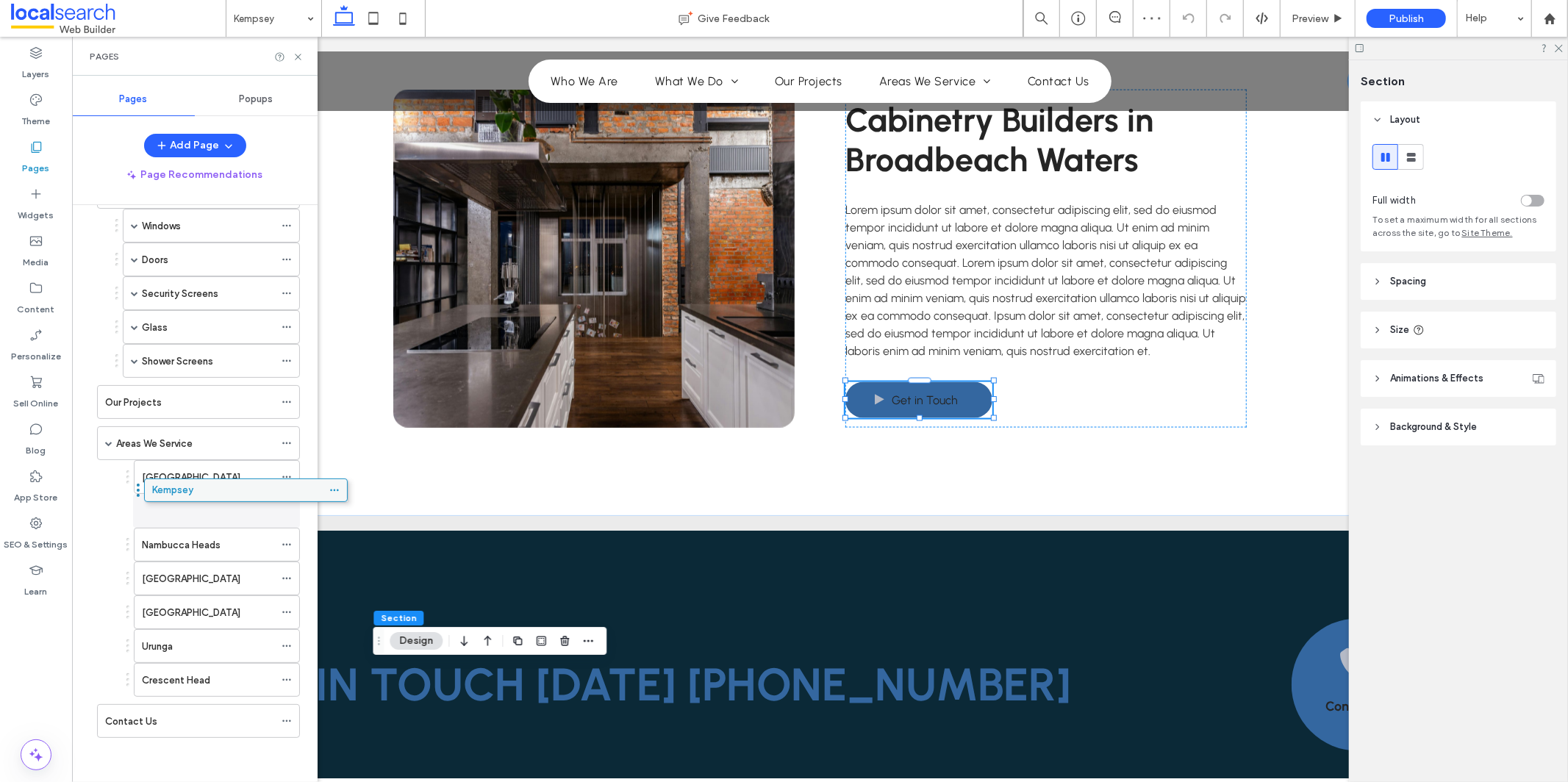
drag, startPoint x: 127, startPoint y: 728, endPoint x: 175, endPoint y: 494, distance: 238.9
click at [289, 542] on icon at bounding box center [286, 544] width 10 height 10
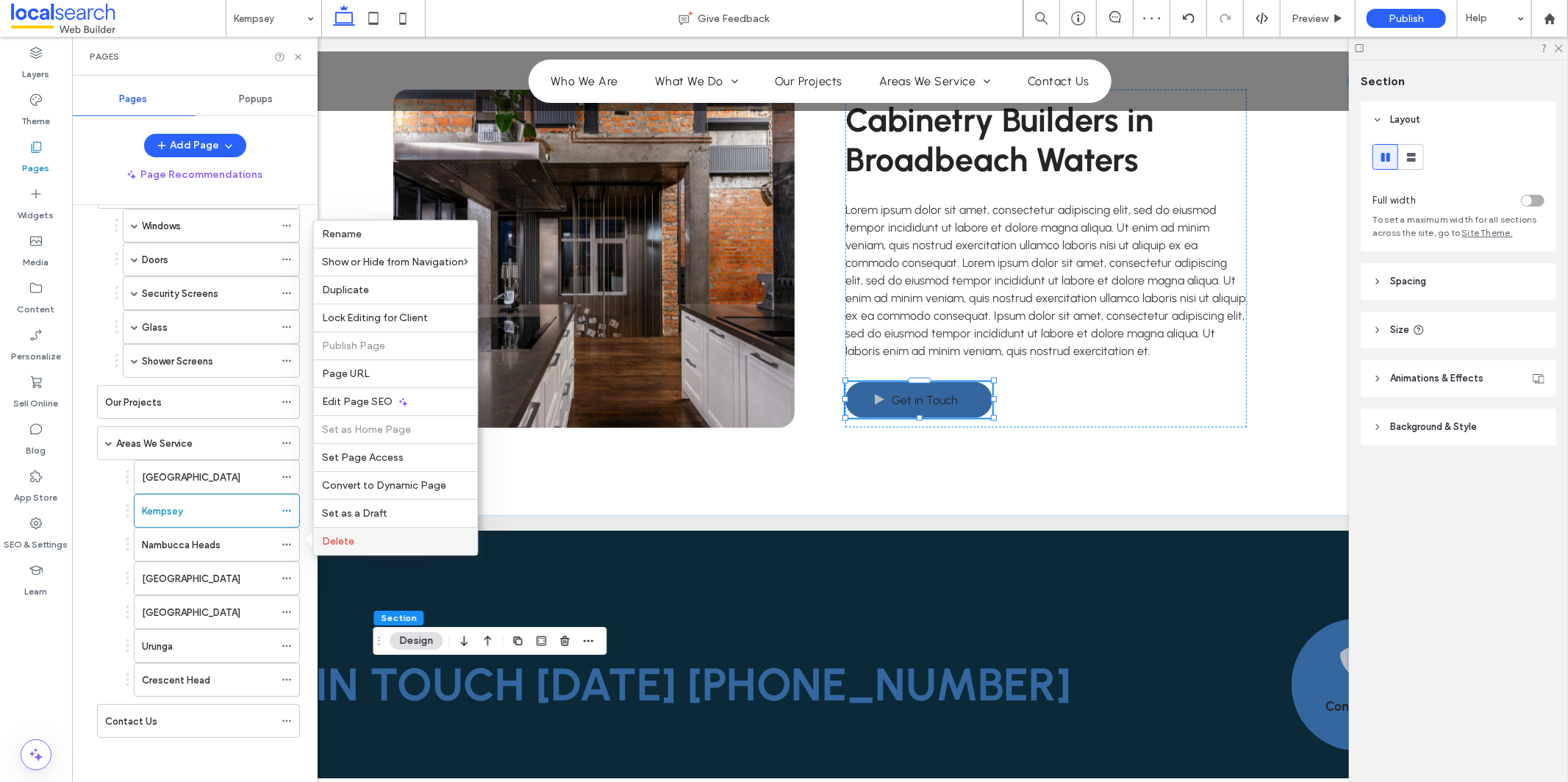
click at [343, 540] on span "Delete" at bounding box center [339, 542] width 32 height 13
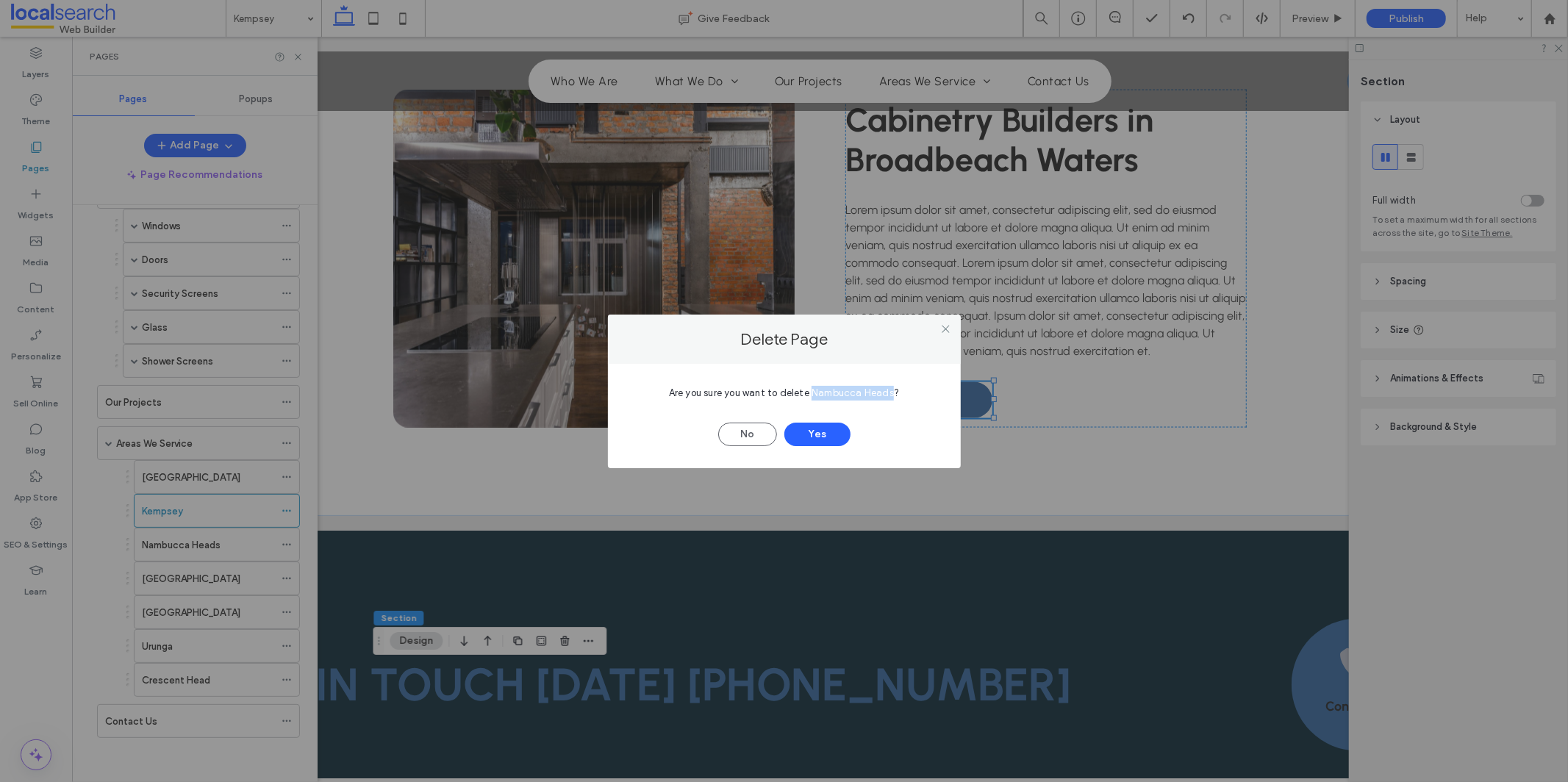
drag, startPoint x: 812, startPoint y: 393, endPoint x: 891, endPoint y: 393, distance: 79.0
click at [891, 393] on span "Are you sure you want to delete Nambucca Heads?" at bounding box center [784, 393] width 230 height 11
click at [819, 438] on button "Yes" at bounding box center [818, 434] width 66 height 24
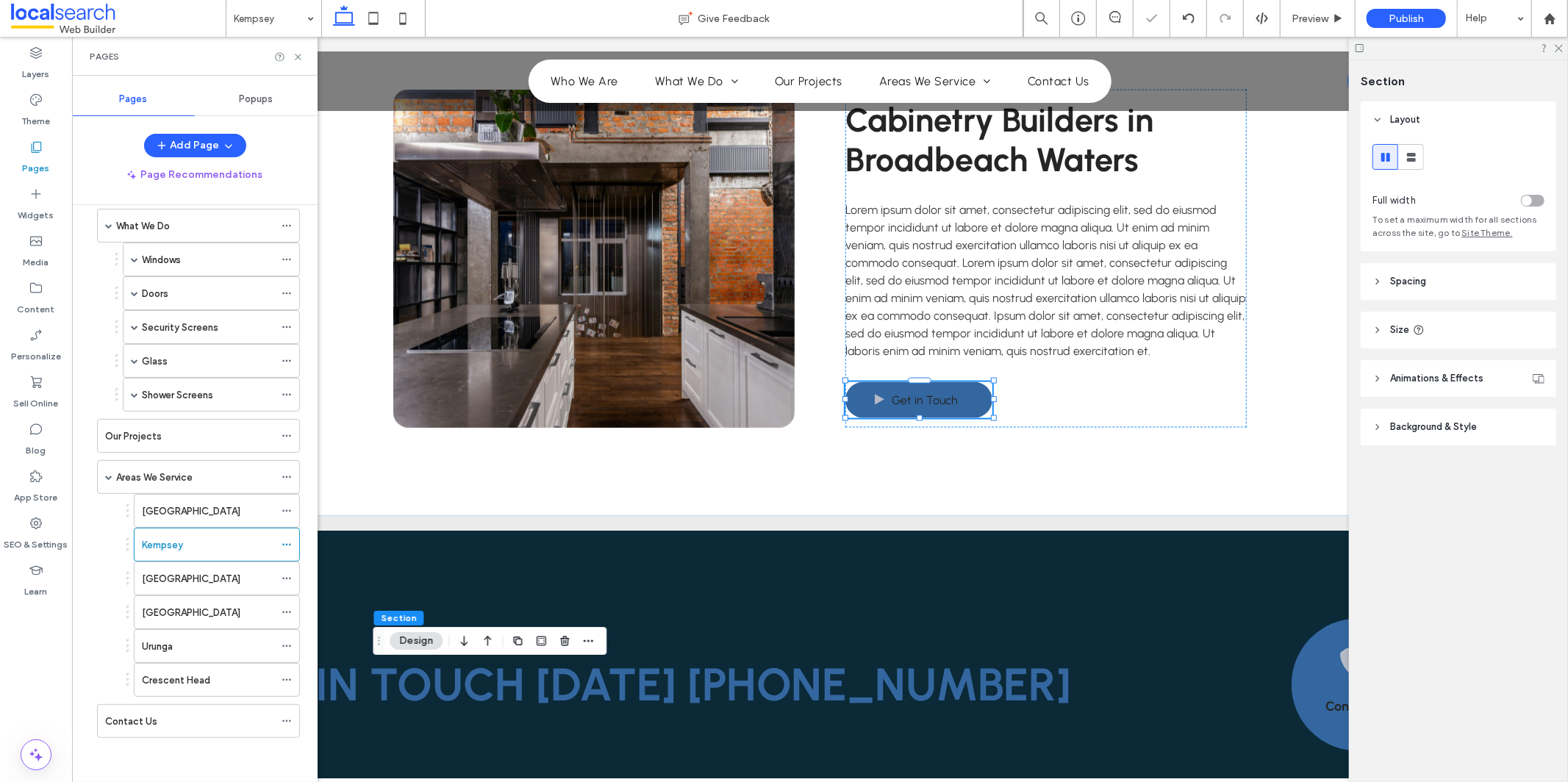
scroll to position [106, 0]
click at [288, 541] on icon at bounding box center [286, 544] width 10 height 10
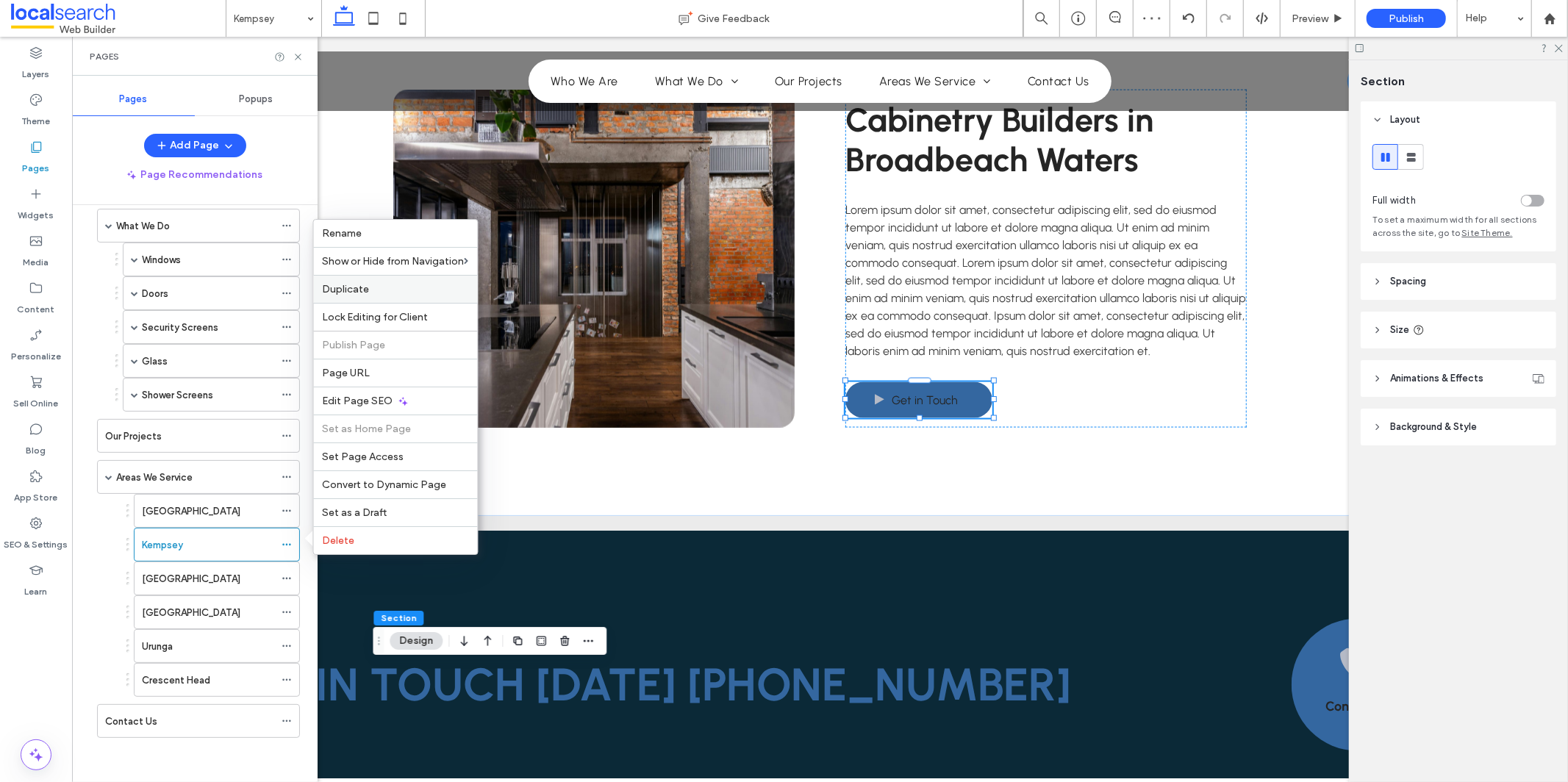
click at [430, 289] on label "Duplicate" at bounding box center [396, 289] width 146 height 13
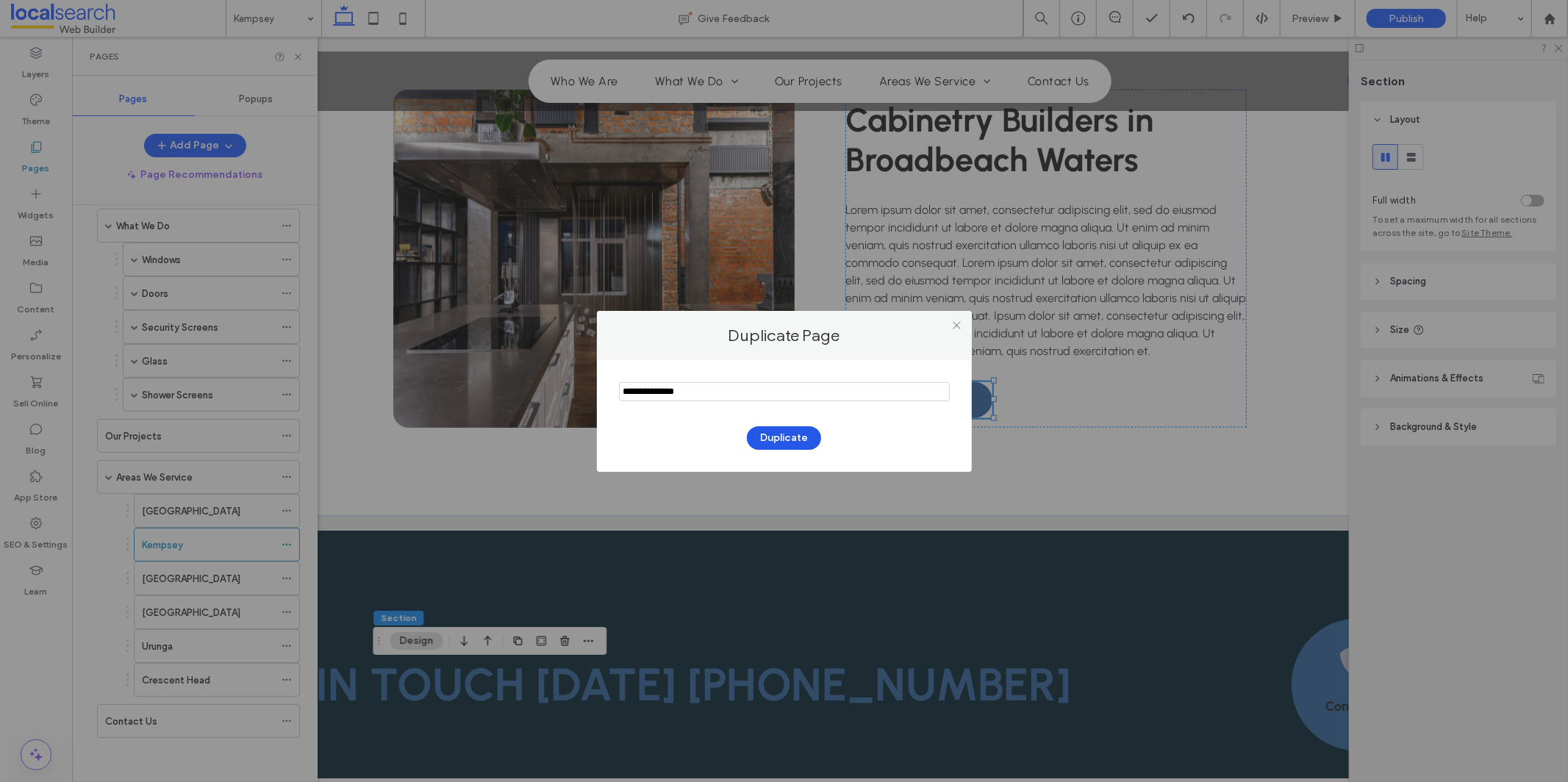
type input "**********"
click at [758, 442] on button "Duplicate" at bounding box center [784, 438] width 74 height 24
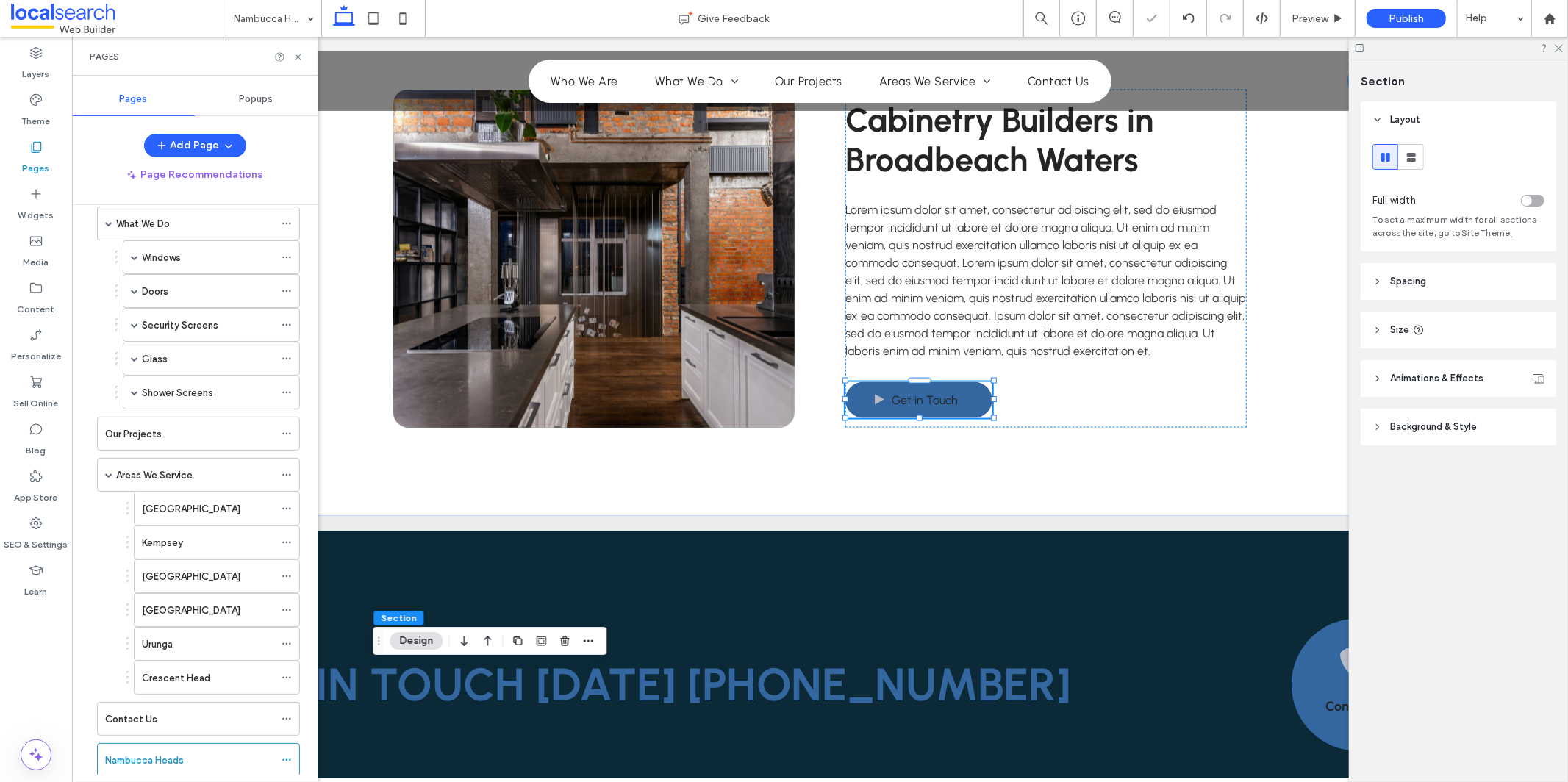
scroll to position [140, 0]
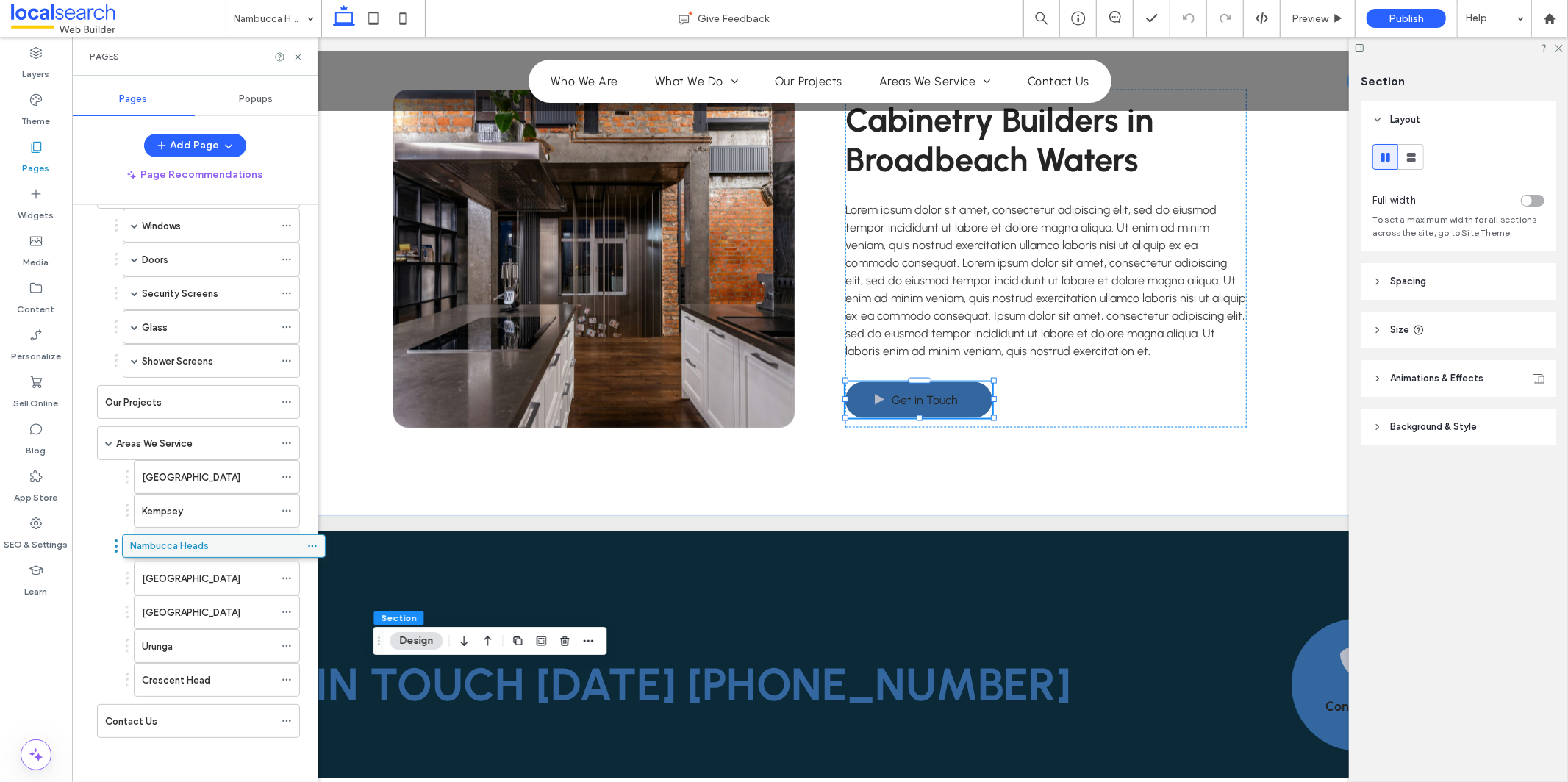
drag, startPoint x: 117, startPoint y: 729, endPoint x: 137, endPoint y: 551, distance: 179.1
drag, startPoint x: 285, startPoint y: 578, endPoint x: 298, endPoint y: 581, distance: 13.3
click at [285, 578] on icon at bounding box center [286, 578] width 10 height 10
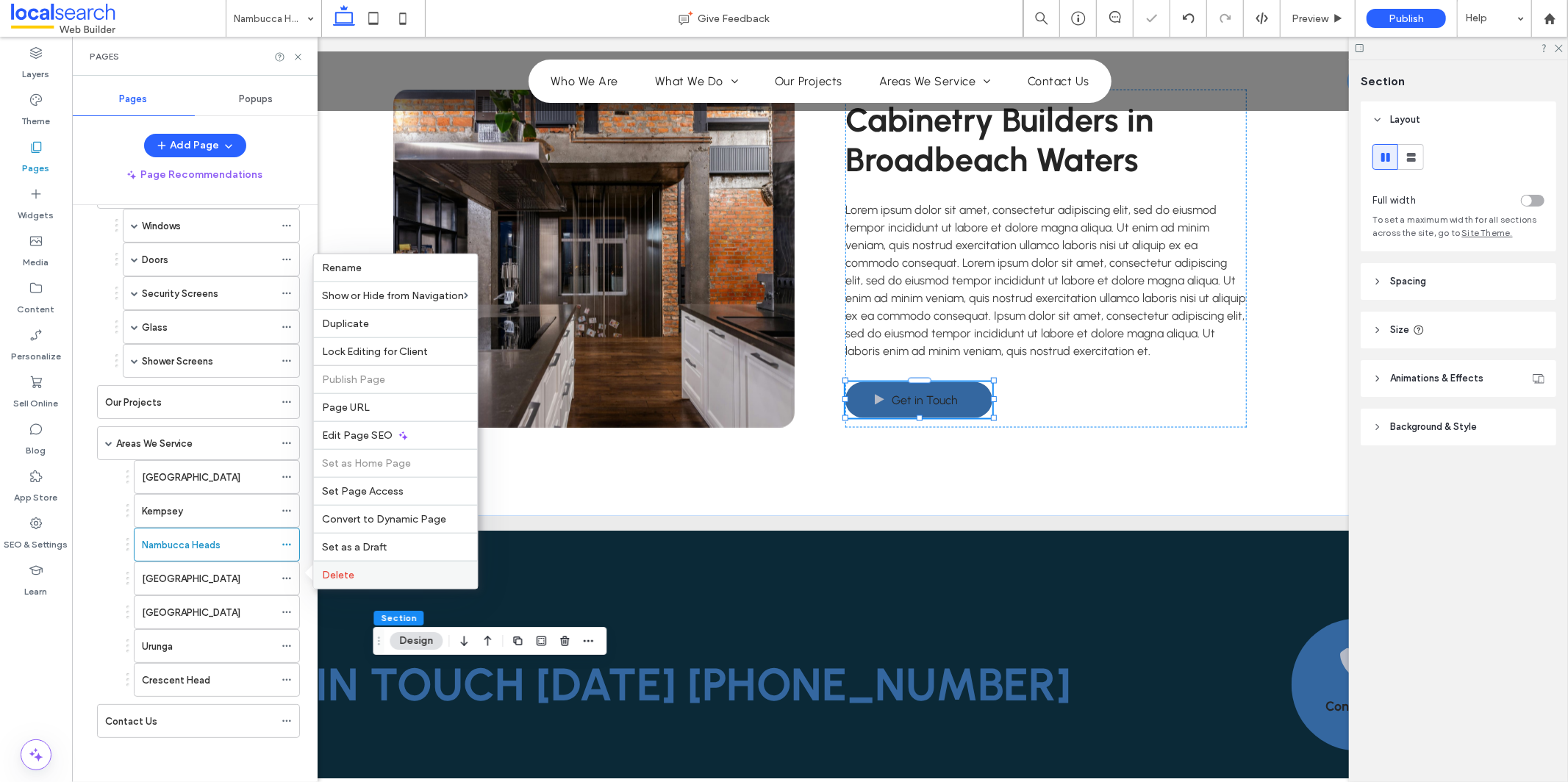
click at [340, 573] on span "Delete" at bounding box center [339, 575] width 32 height 13
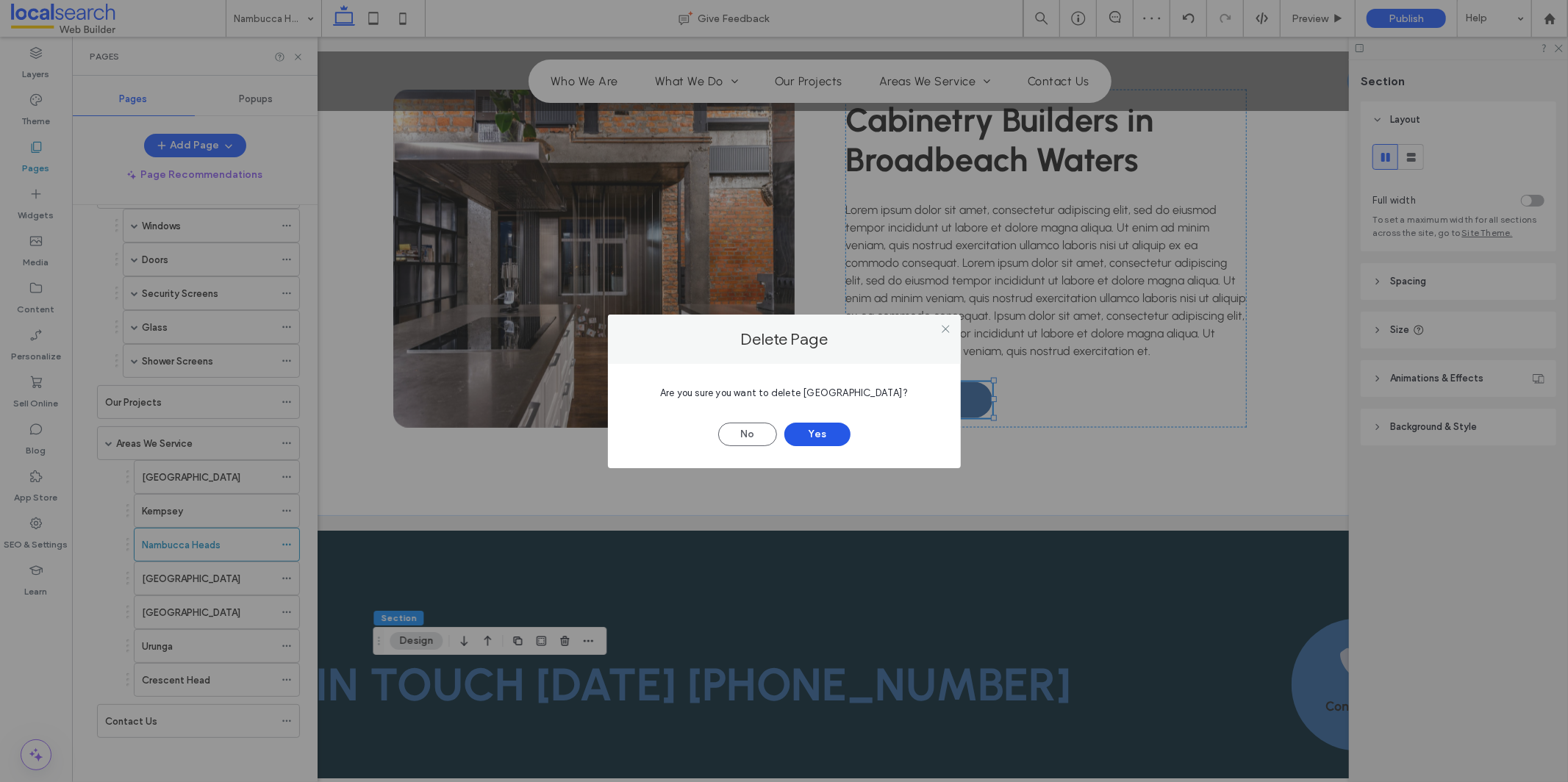
click at [830, 436] on button "Yes" at bounding box center [818, 434] width 66 height 24
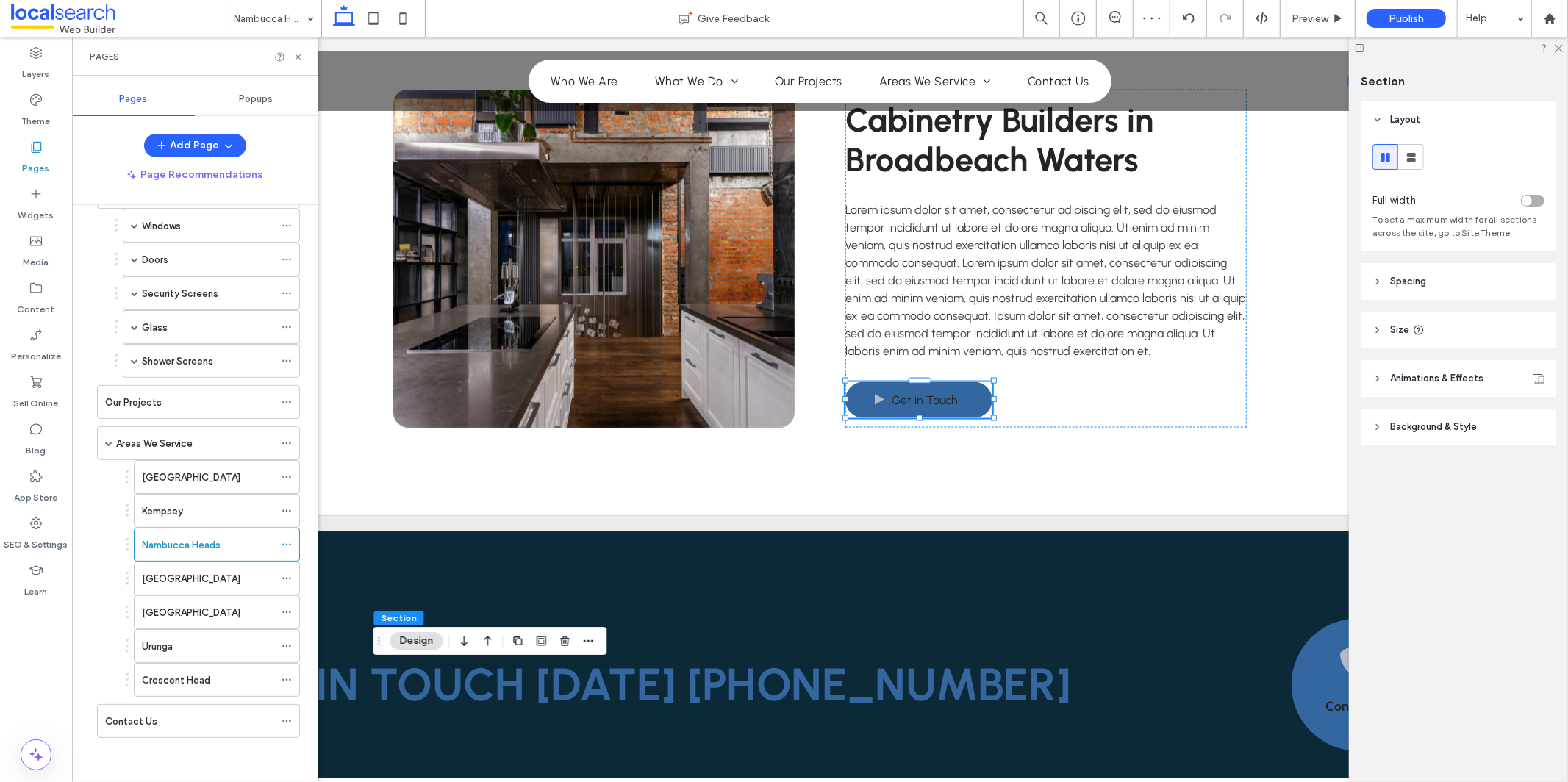
scroll to position [106, 0]
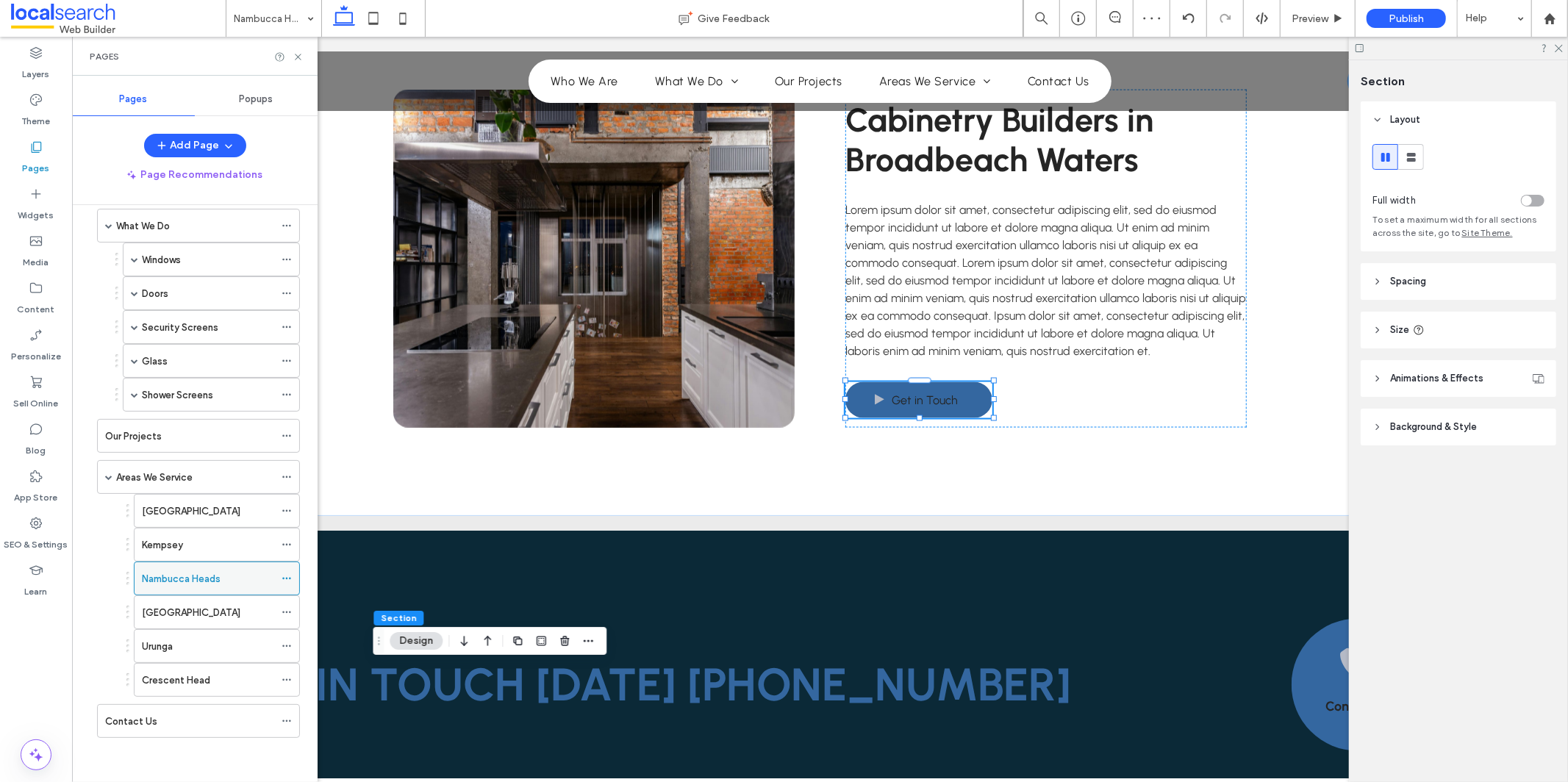
click at [287, 579] on icon at bounding box center [286, 578] width 10 height 10
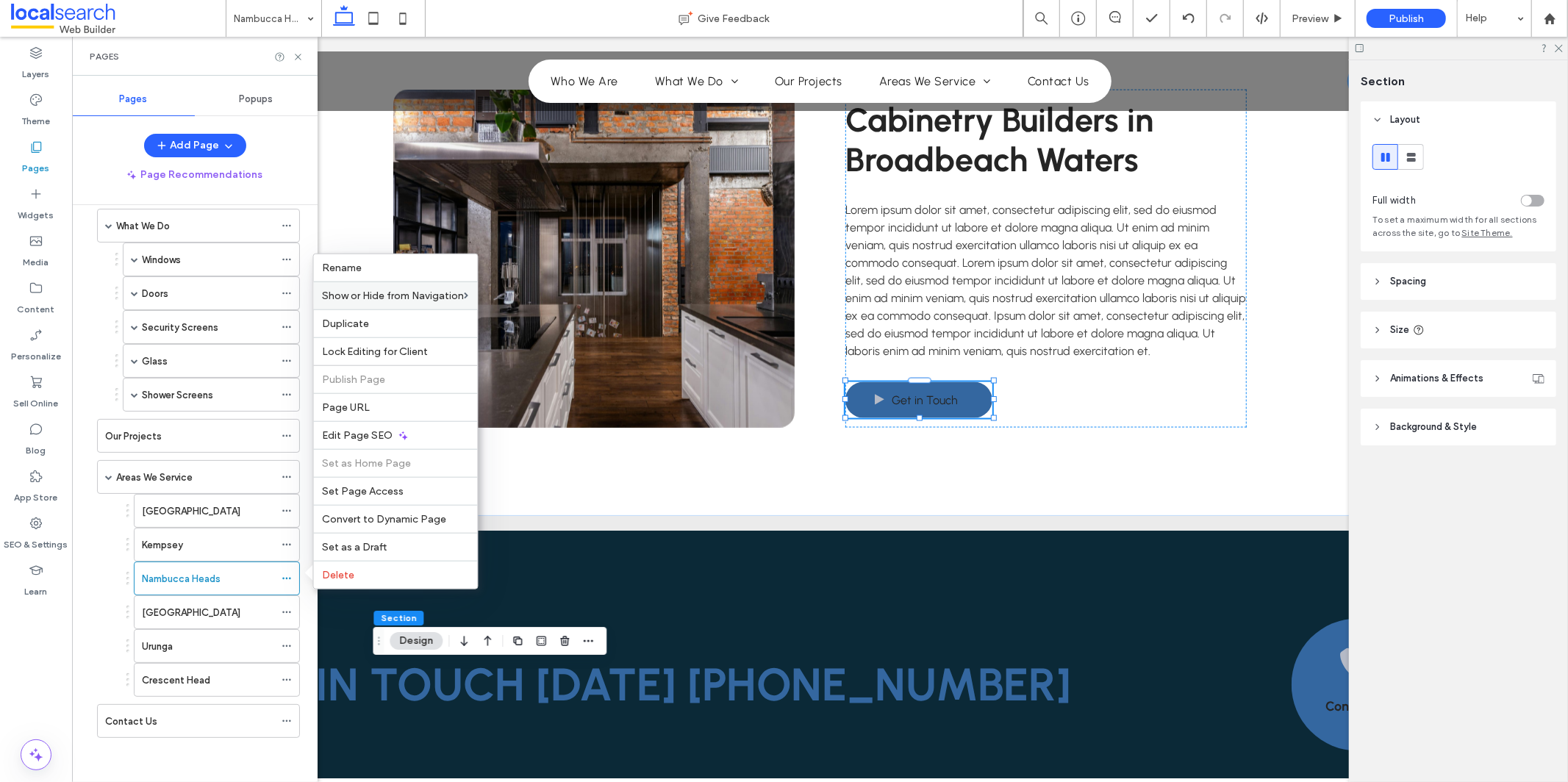
click at [407, 310] on div "Rename Show or Hide from Navigation Duplicate Lock Editing for Client Publish P…" at bounding box center [395, 421] width 165 height 336
click at [434, 326] on label "Duplicate" at bounding box center [396, 324] width 146 height 13
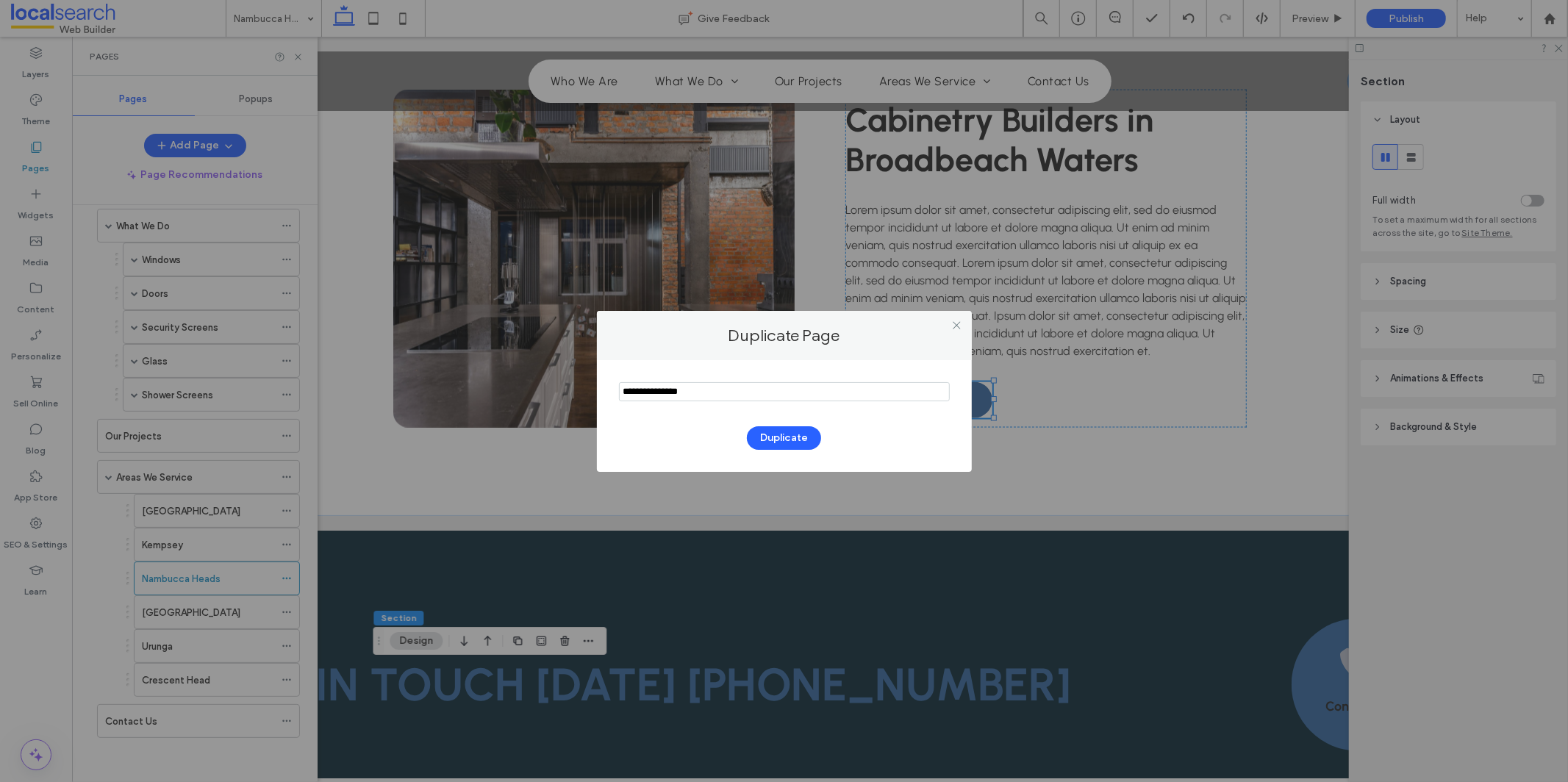
click at [645, 391] on input "notEmpty" at bounding box center [784, 392] width 331 height 19
type input "**********"
drag, startPoint x: 808, startPoint y: 437, endPoint x: 818, endPoint y: 444, distance: 12.2
click at [808, 438] on button "Duplicate" at bounding box center [784, 438] width 74 height 24
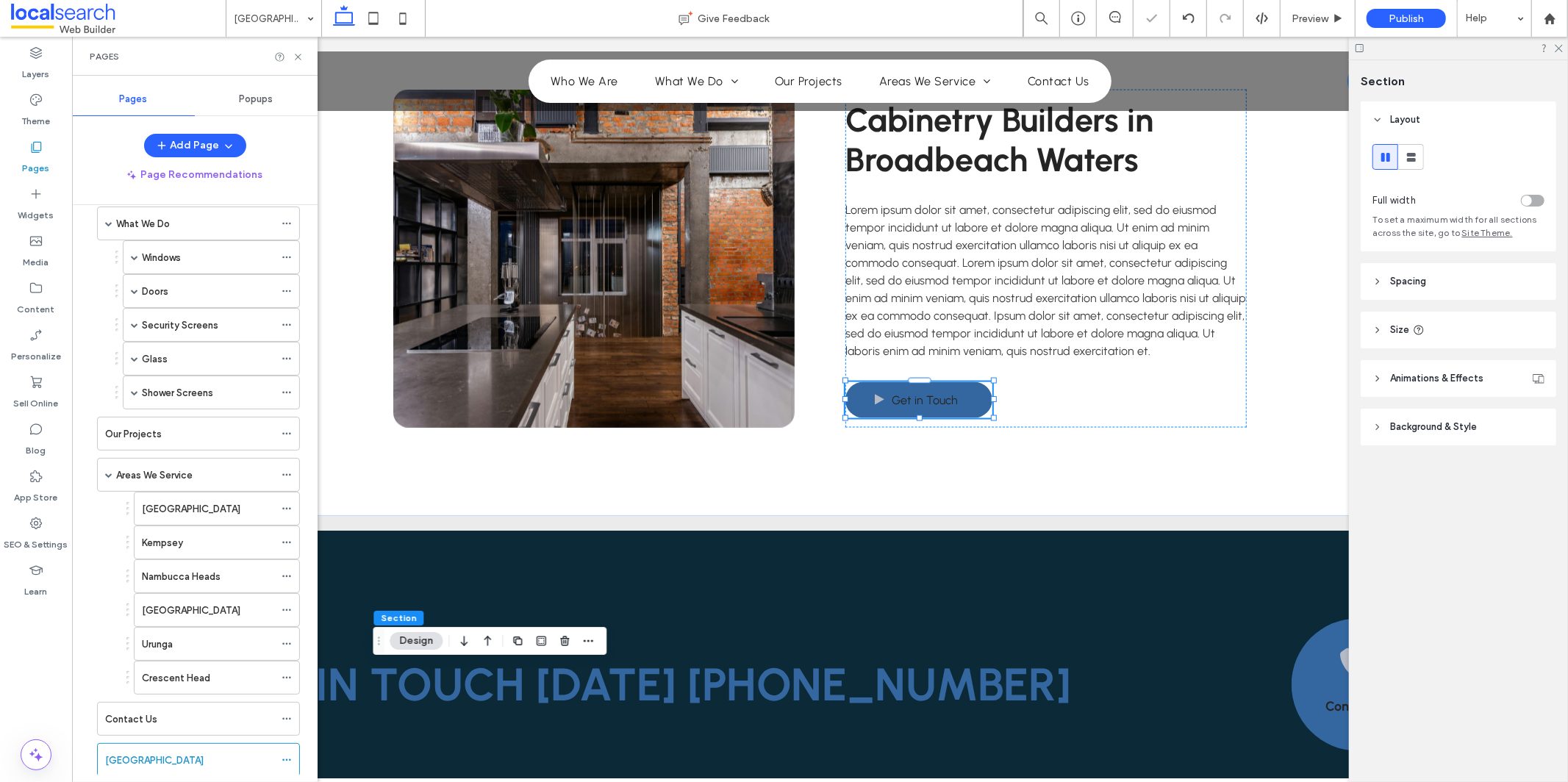
scroll to position [140, 0]
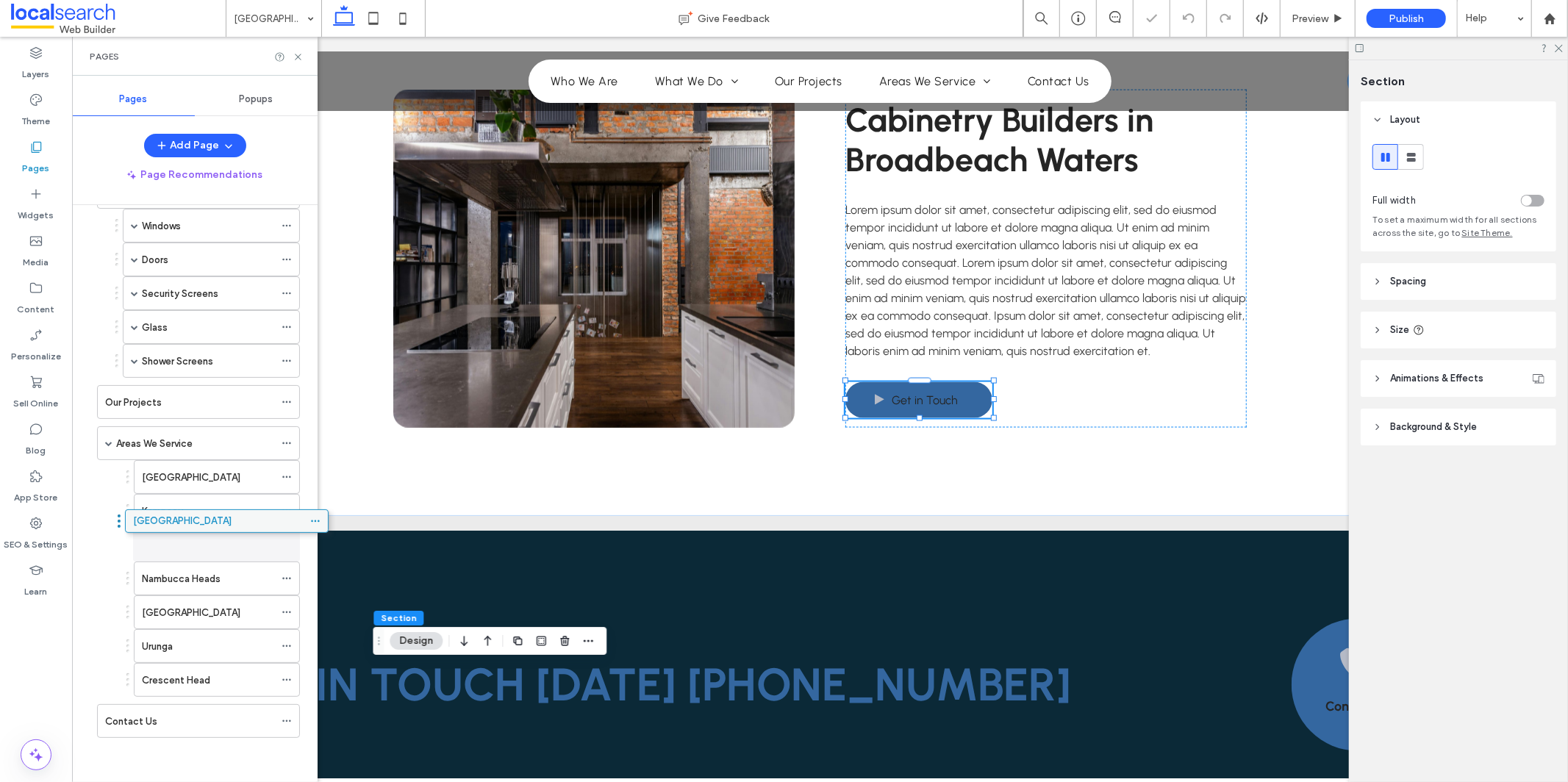
drag, startPoint x: 185, startPoint y: 729, endPoint x: 212, endPoint y: 526, distance: 204.8
drag, startPoint x: 250, startPoint y: 536, endPoint x: 258, endPoint y: 571, distance: 35.9
drag, startPoint x: 278, startPoint y: 611, endPoint x: 312, endPoint y: 616, distance: 34.4
click at [279, 611] on div "[GEOGRAPHIC_DATA]" at bounding box center [216, 612] width 166 height 34
click at [291, 612] on use at bounding box center [286, 612] width 8 height 2
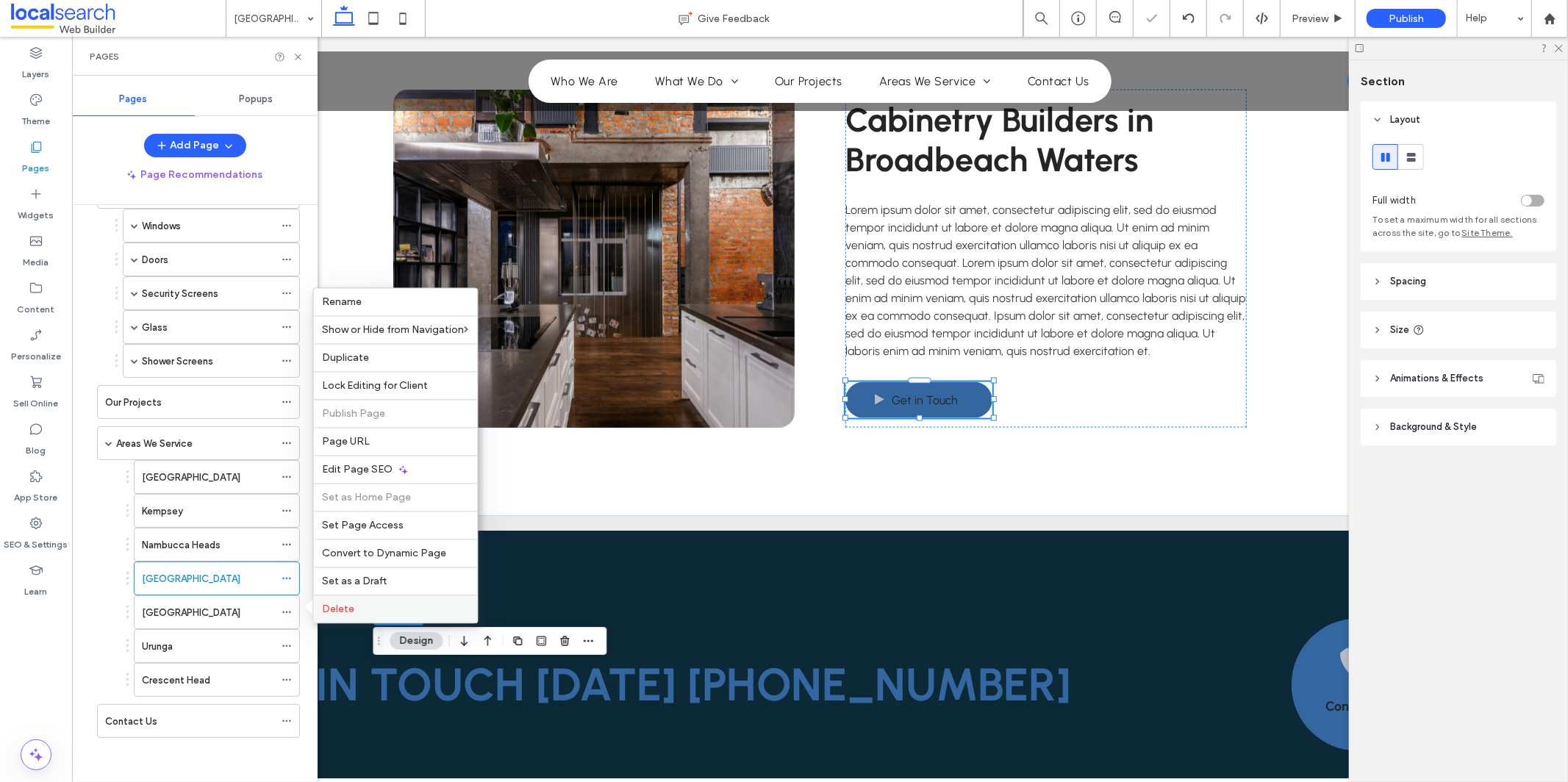
click at [366, 619] on div "Delete" at bounding box center [396, 608] width 164 height 28
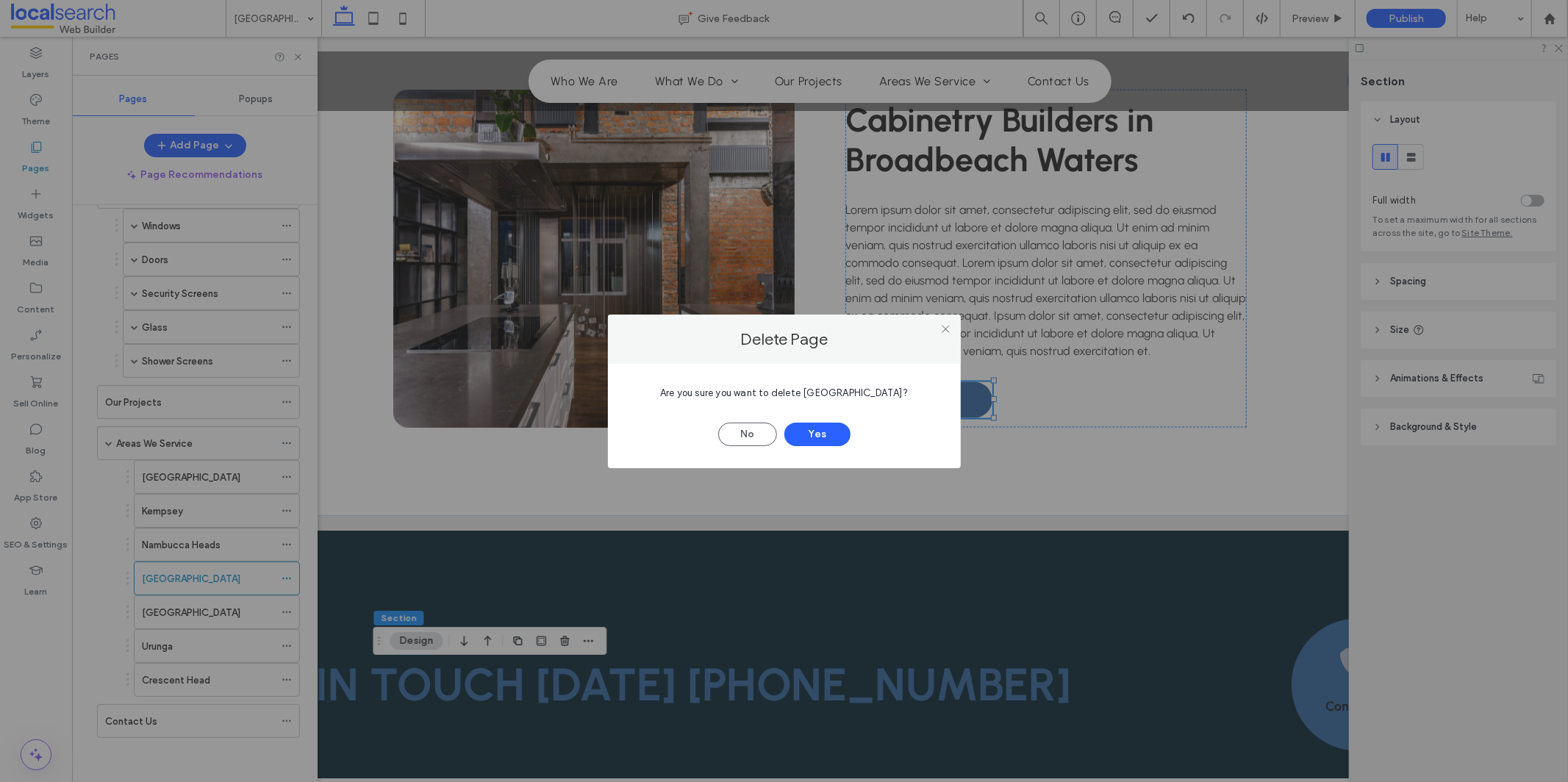
click at [850, 393] on span "Are you sure you want to delete Bellingen?" at bounding box center [784, 393] width 248 height 11
click at [806, 441] on button "Yes" at bounding box center [818, 434] width 66 height 24
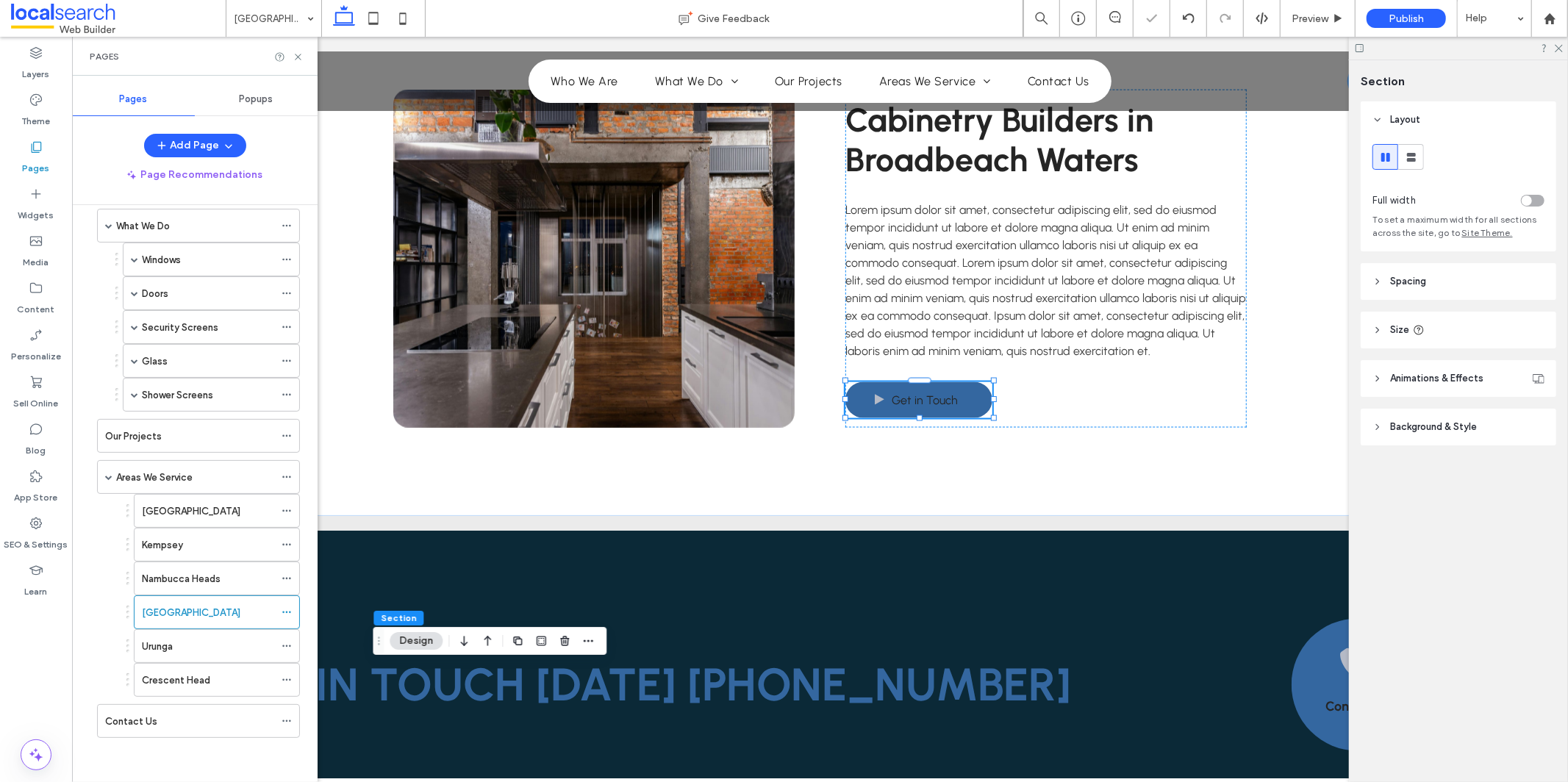
scroll to position [106, 0]
click at [291, 611] on icon at bounding box center [286, 612] width 10 height 10
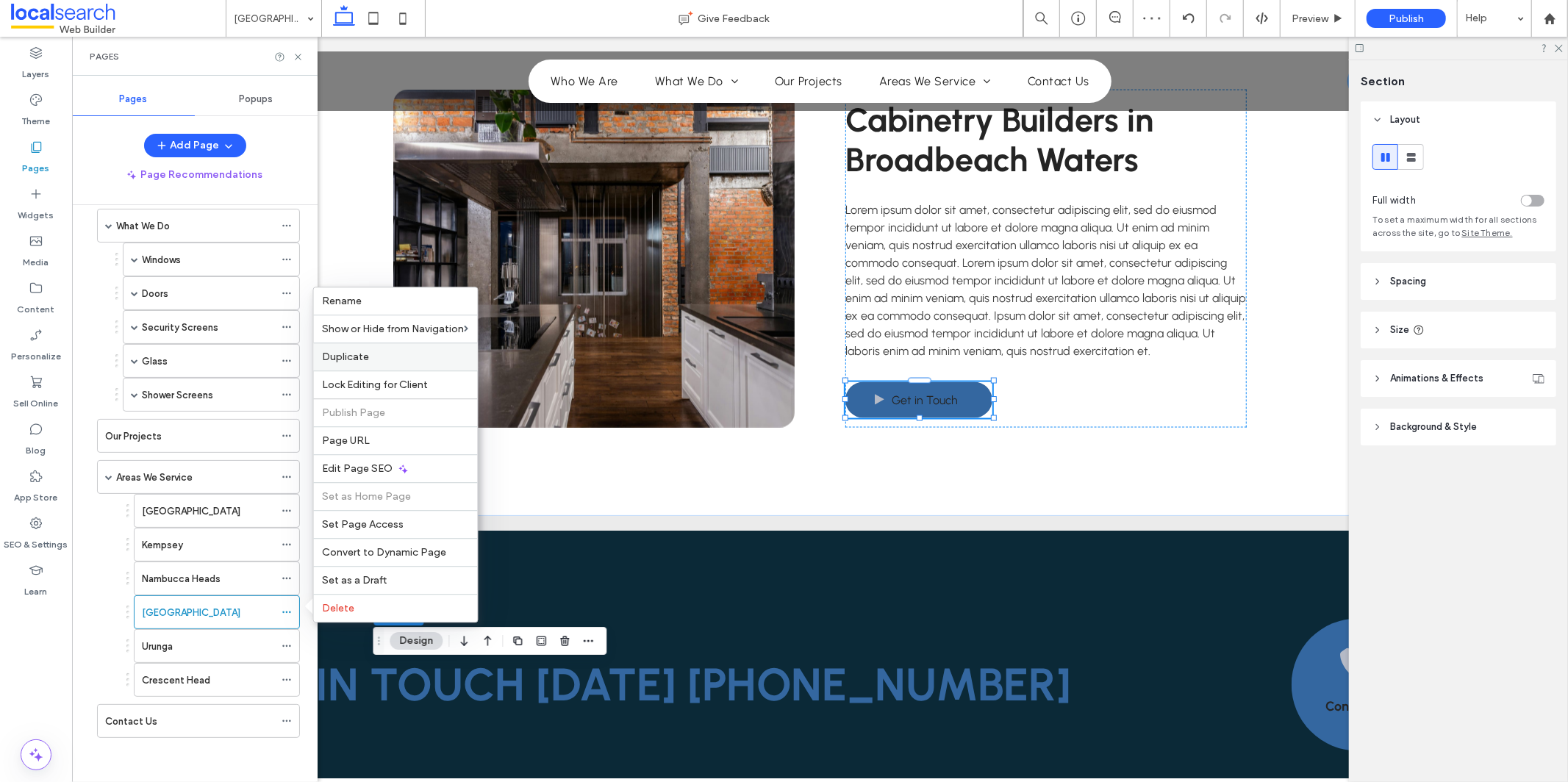
click at [448, 359] on label "Duplicate" at bounding box center [396, 357] width 146 height 13
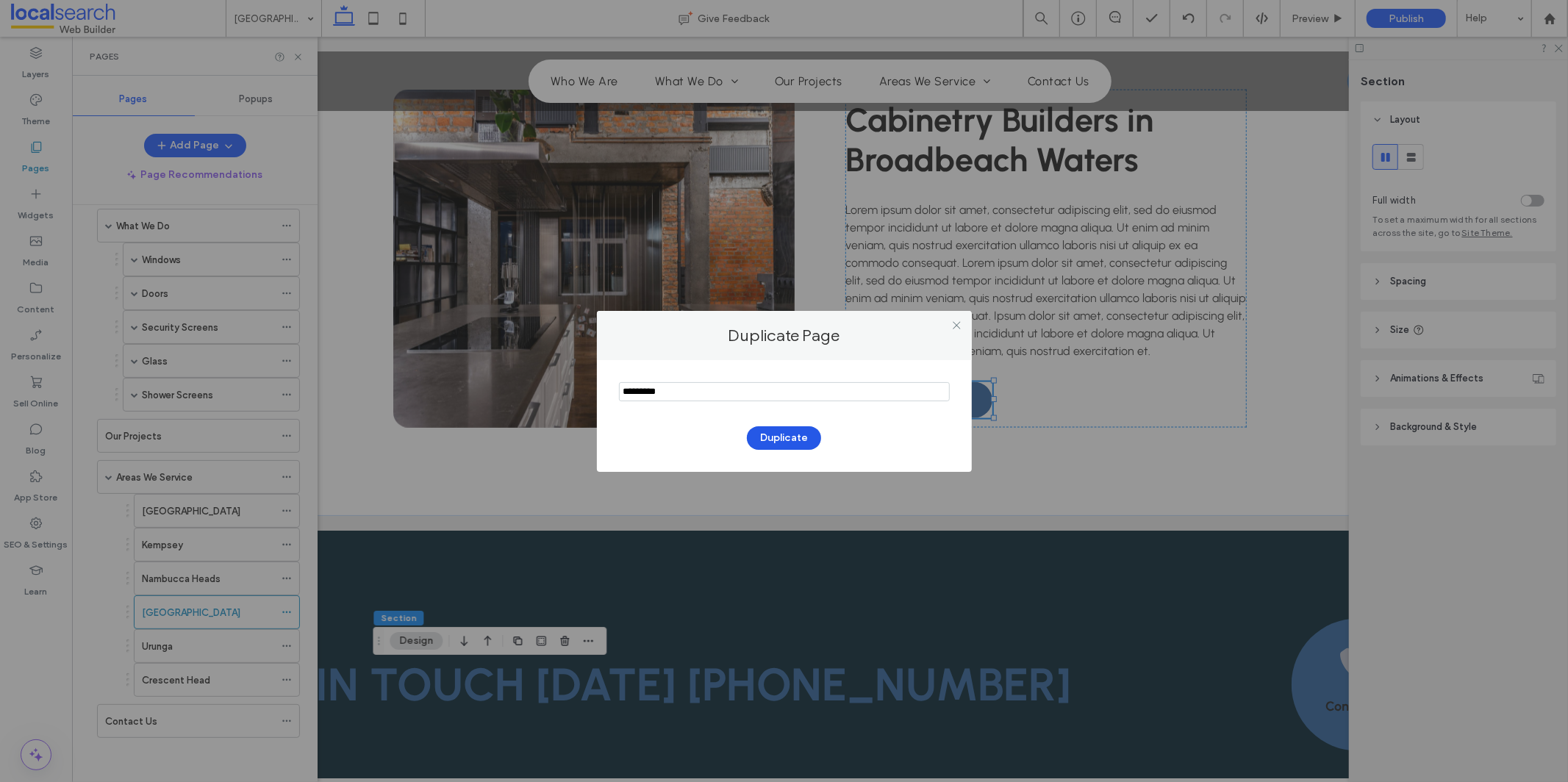
type input "*********"
click at [795, 438] on button "Duplicate" at bounding box center [784, 438] width 74 height 24
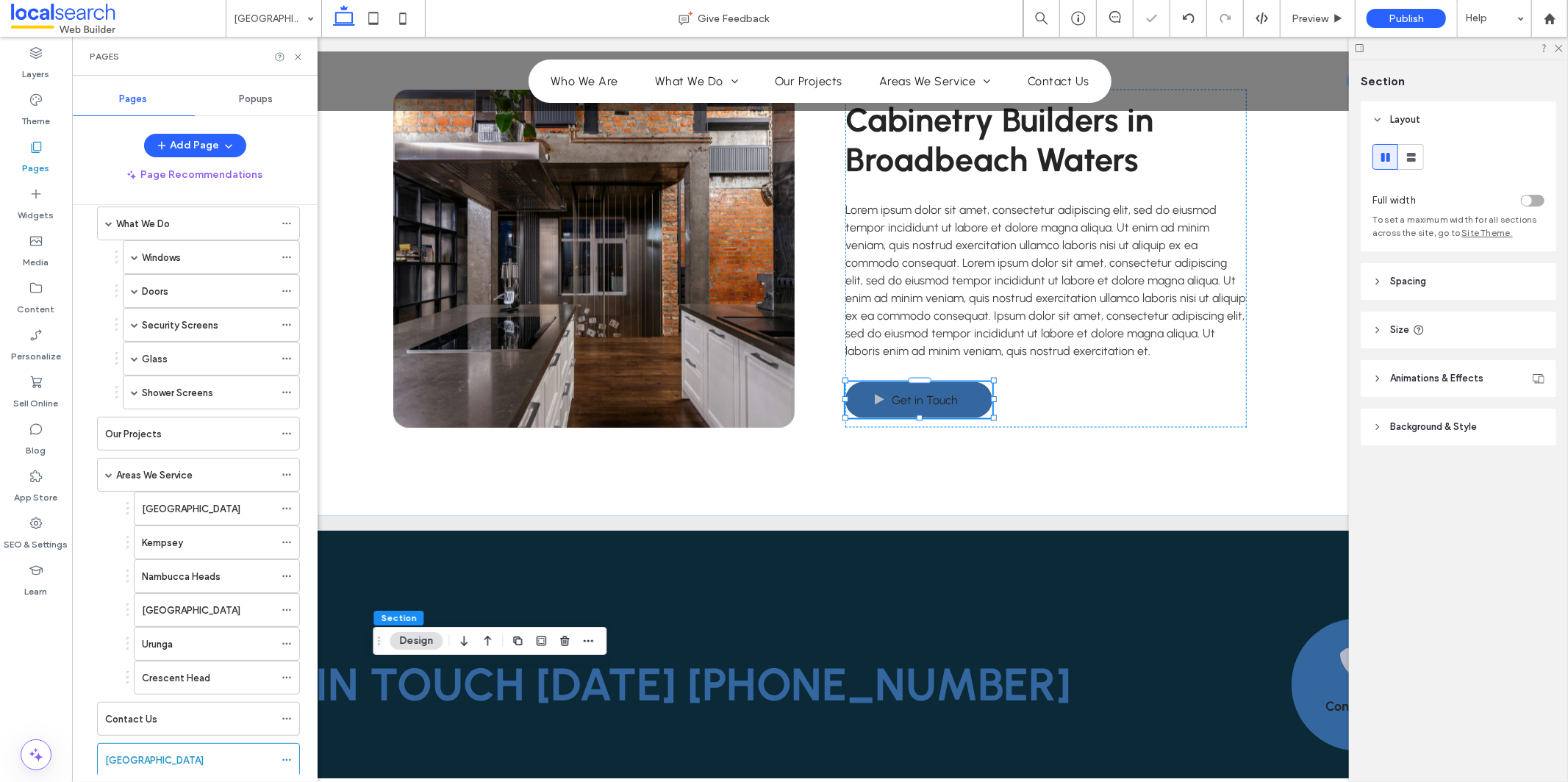
scroll to position [140, 0]
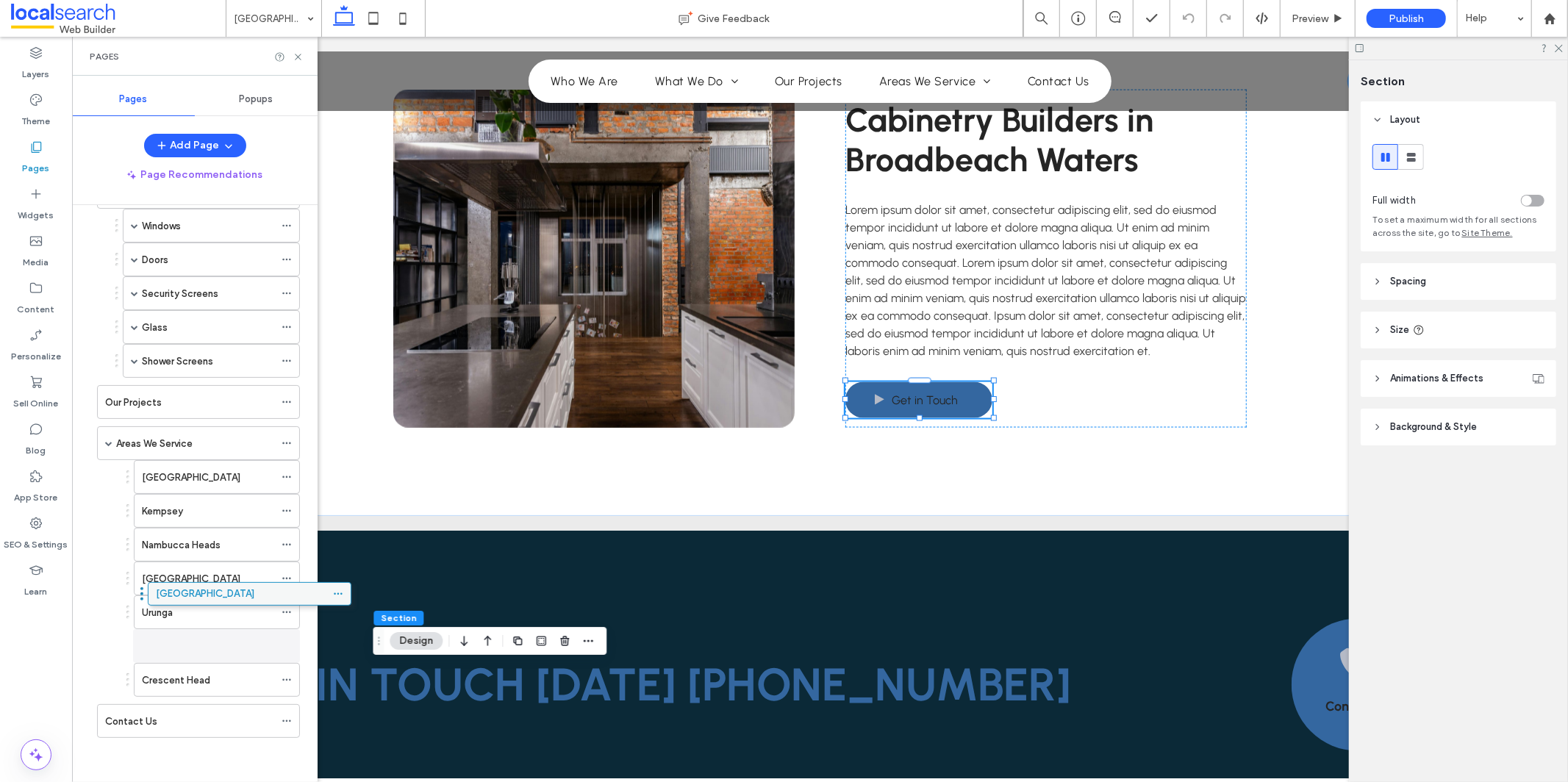
drag, startPoint x: 131, startPoint y: 734, endPoint x: 182, endPoint y: 603, distance: 140.6
drag, startPoint x: 186, startPoint y: 643, endPoint x: 190, endPoint y: 592, distance: 51.2
click at [297, 643] on div at bounding box center [290, 646] width 17 height 22
click at [287, 646] on use at bounding box center [286, 646] width 8 height 2
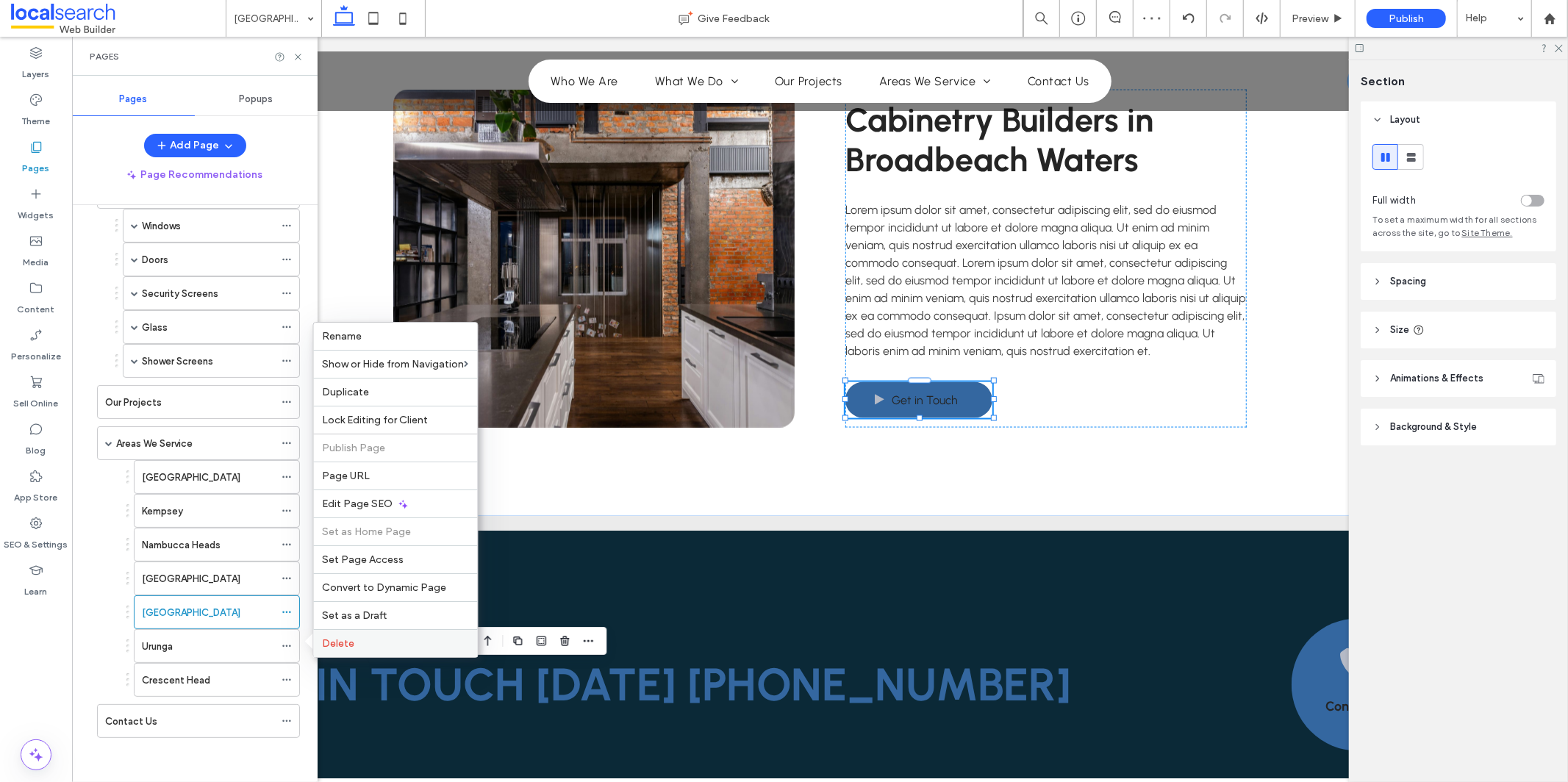
click at [336, 641] on span "Delete" at bounding box center [339, 644] width 32 height 13
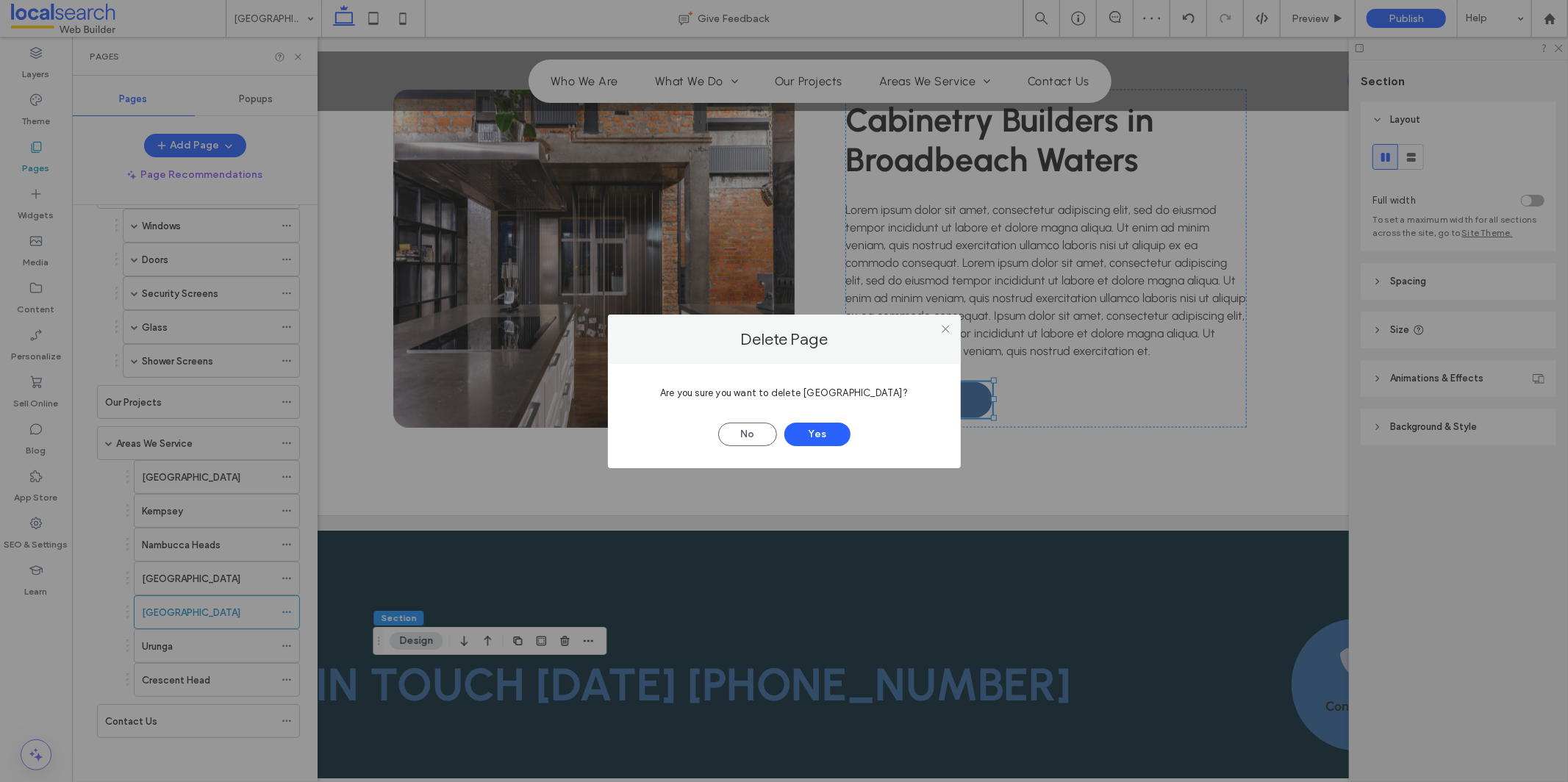
click at [858, 387] on span "Are you sure you want to delete Urunga?" at bounding box center [784, 393] width 248 height 11
click at [857, 387] on span "Are you sure you want to delete Urunga?" at bounding box center [784, 393] width 248 height 11
click at [807, 441] on button "Yes" at bounding box center [818, 434] width 66 height 24
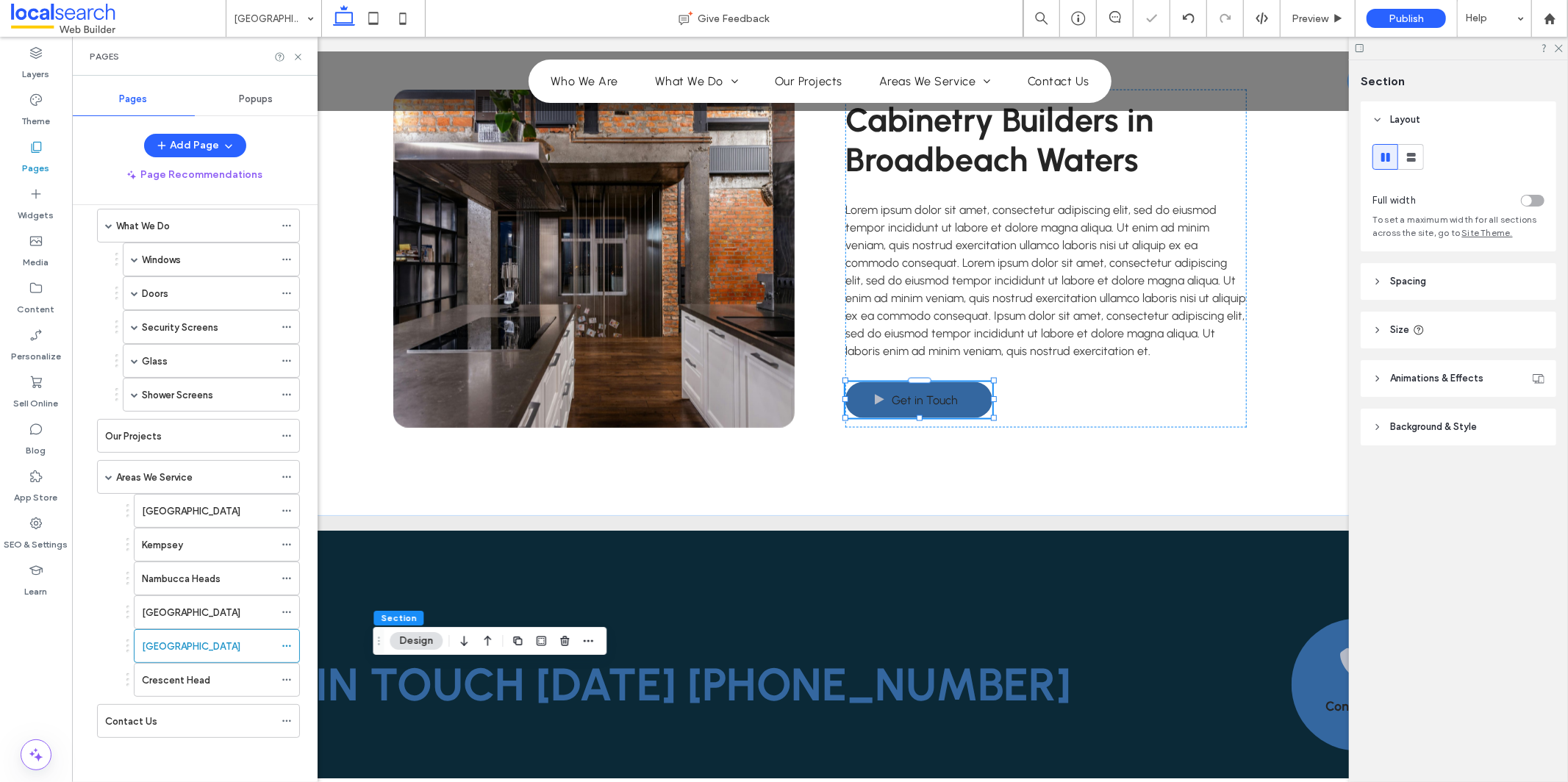
scroll to position [106, 0]
drag, startPoint x: 290, startPoint y: 645, endPoint x: 299, endPoint y: 643, distance: 9.2
click at [291, 645] on icon at bounding box center [286, 646] width 10 height 10
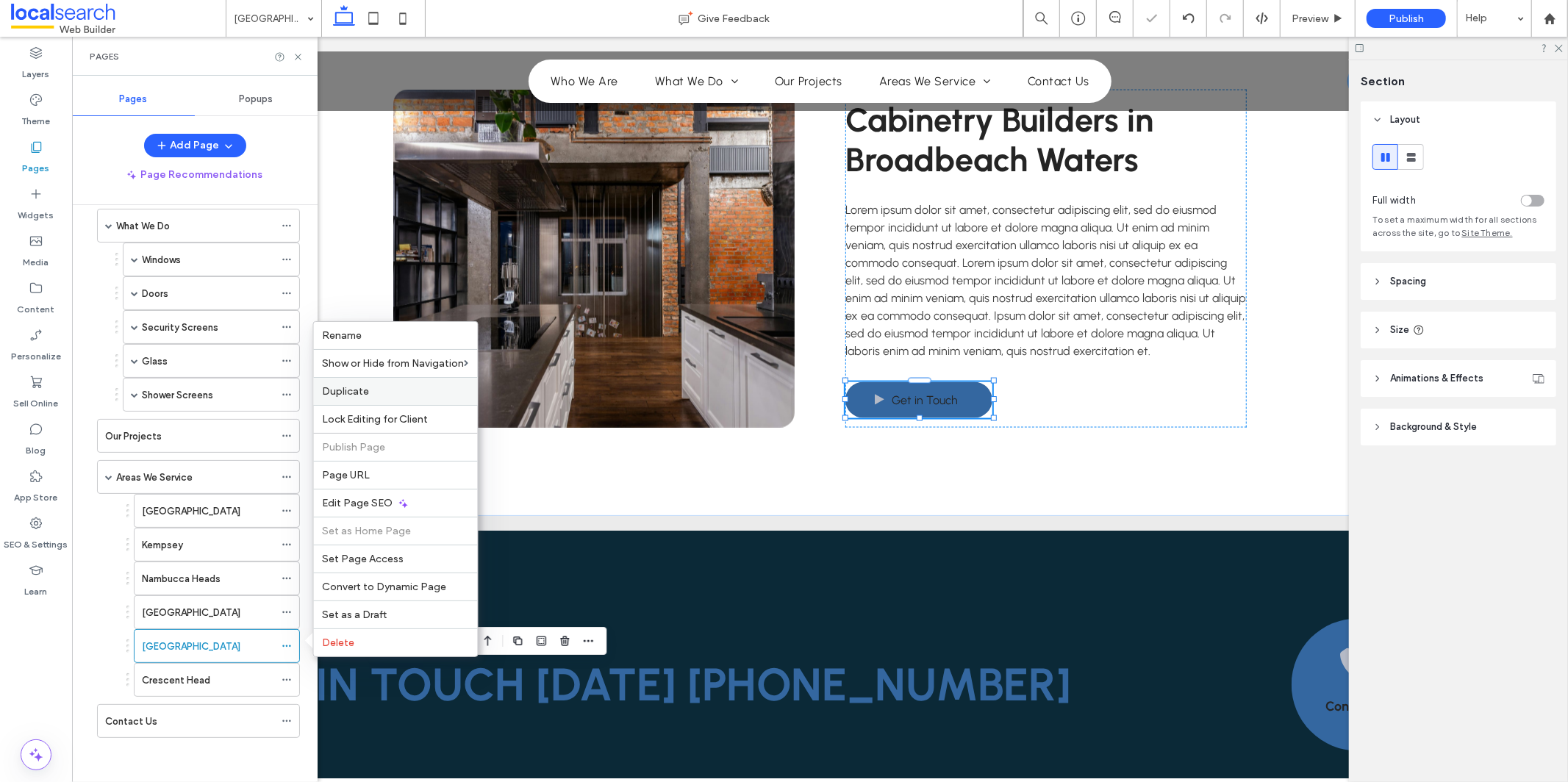
click at [380, 397] on label "Duplicate" at bounding box center [396, 392] width 146 height 13
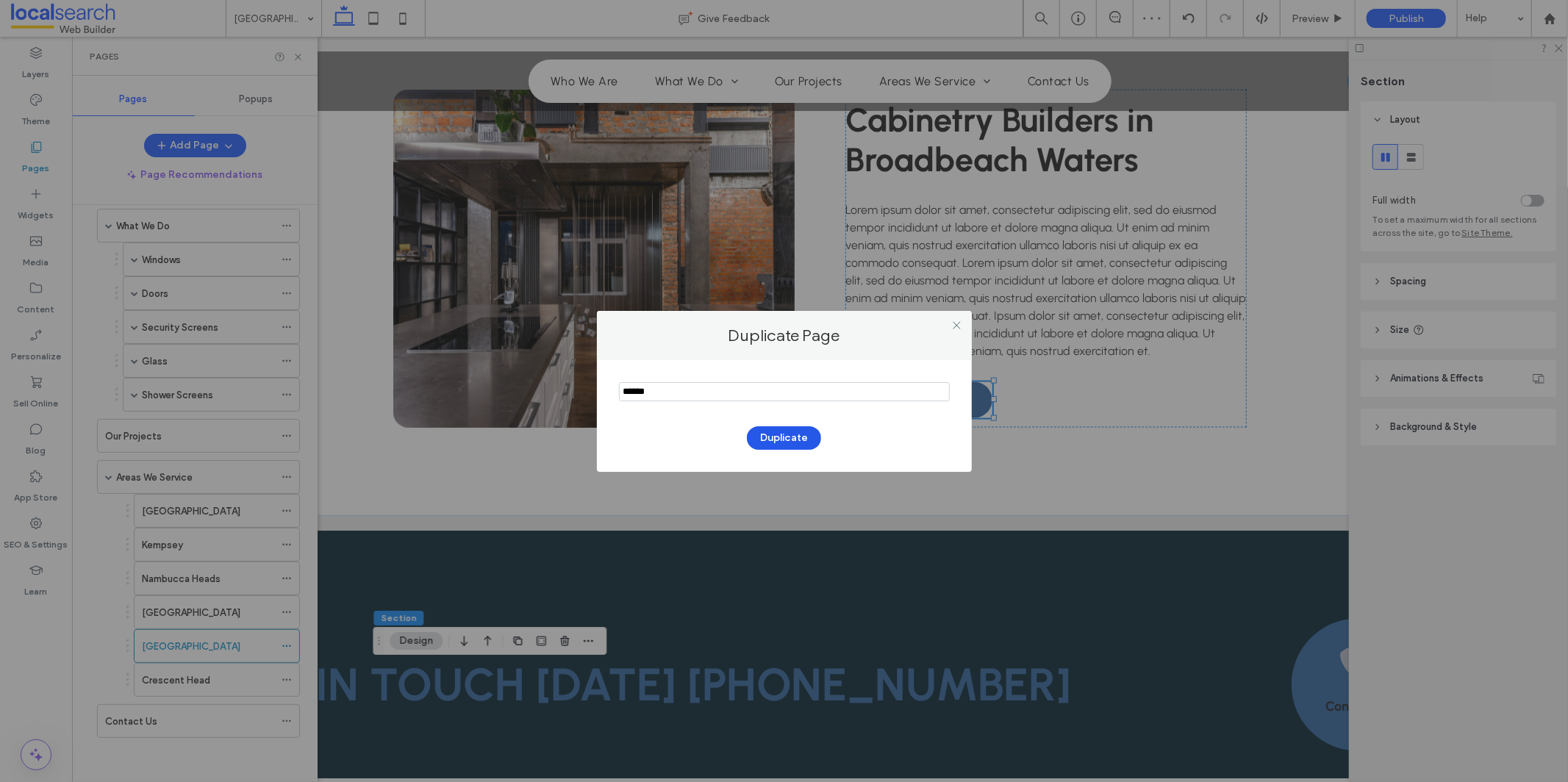
type input "******"
click at [770, 434] on button "Duplicate" at bounding box center [784, 438] width 74 height 24
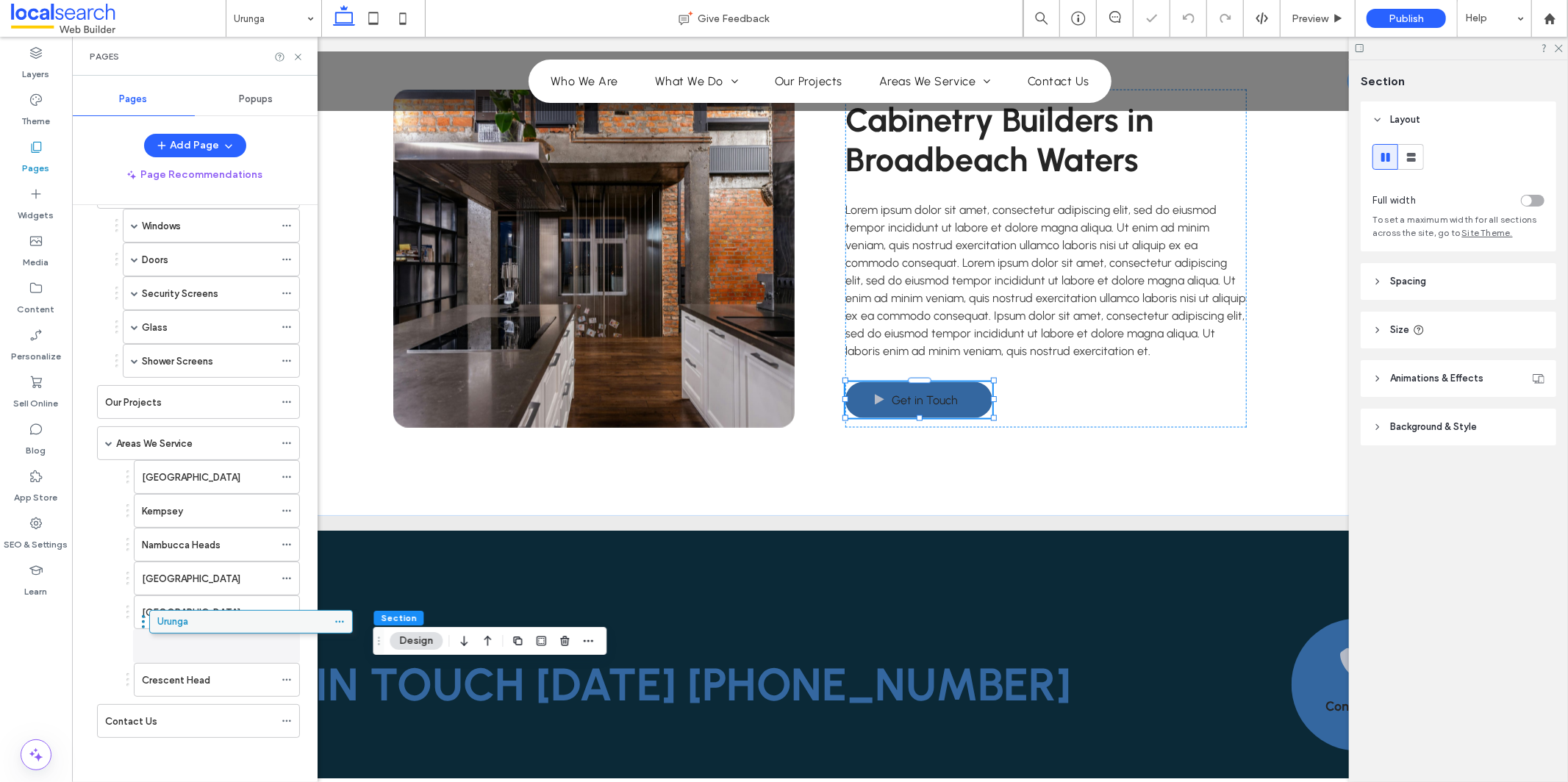
drag, startPoint x: 118, startPoint y: 728, endPoint x: 170, endPoint y: 627, distance: 113.6
click at [291, 678] on icon at bounding box center [286, 679] width 10 height 10
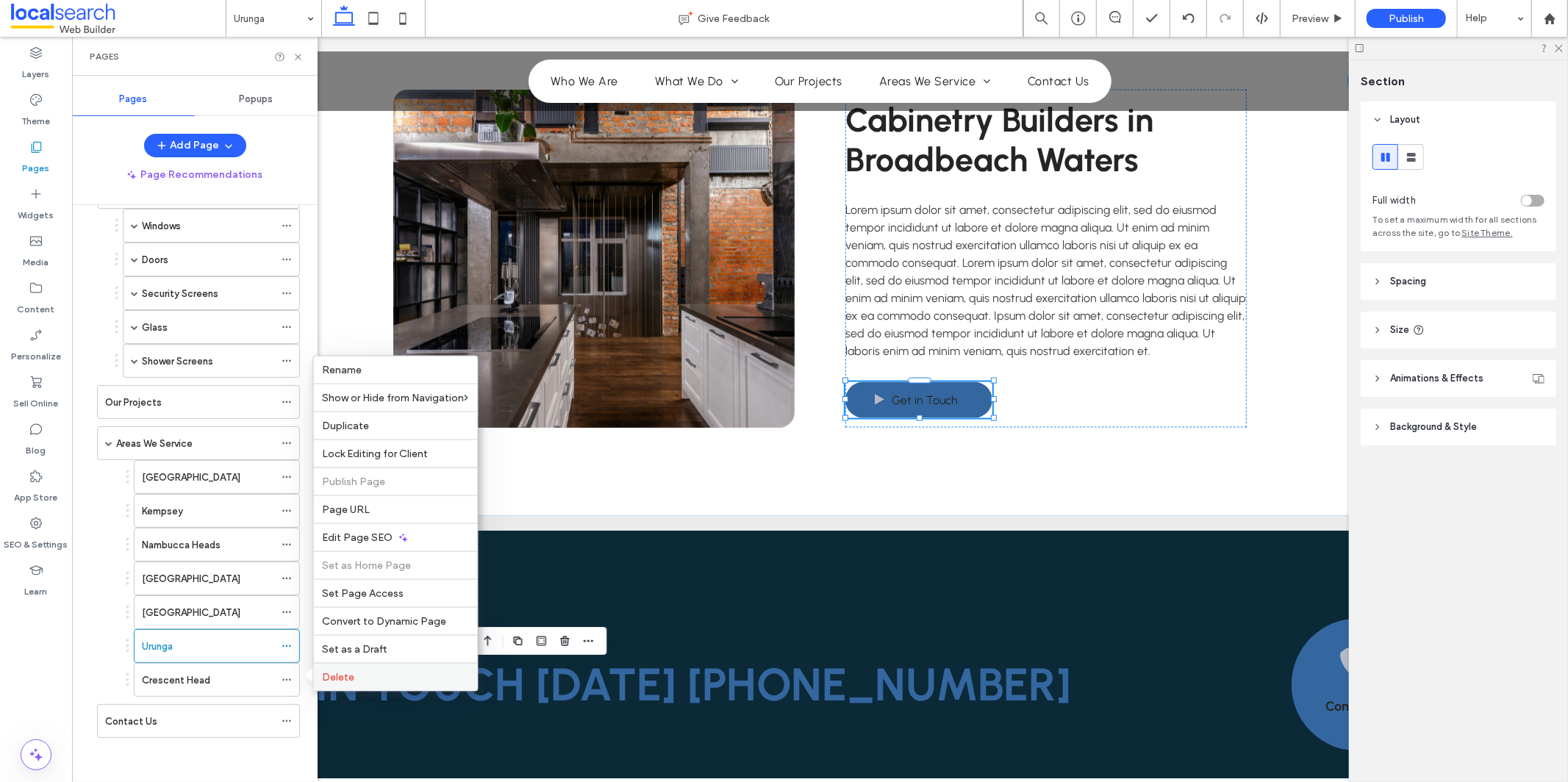
click at [335, 675] on span "Delete" at bounding box center [339, 678] width 32 height 13
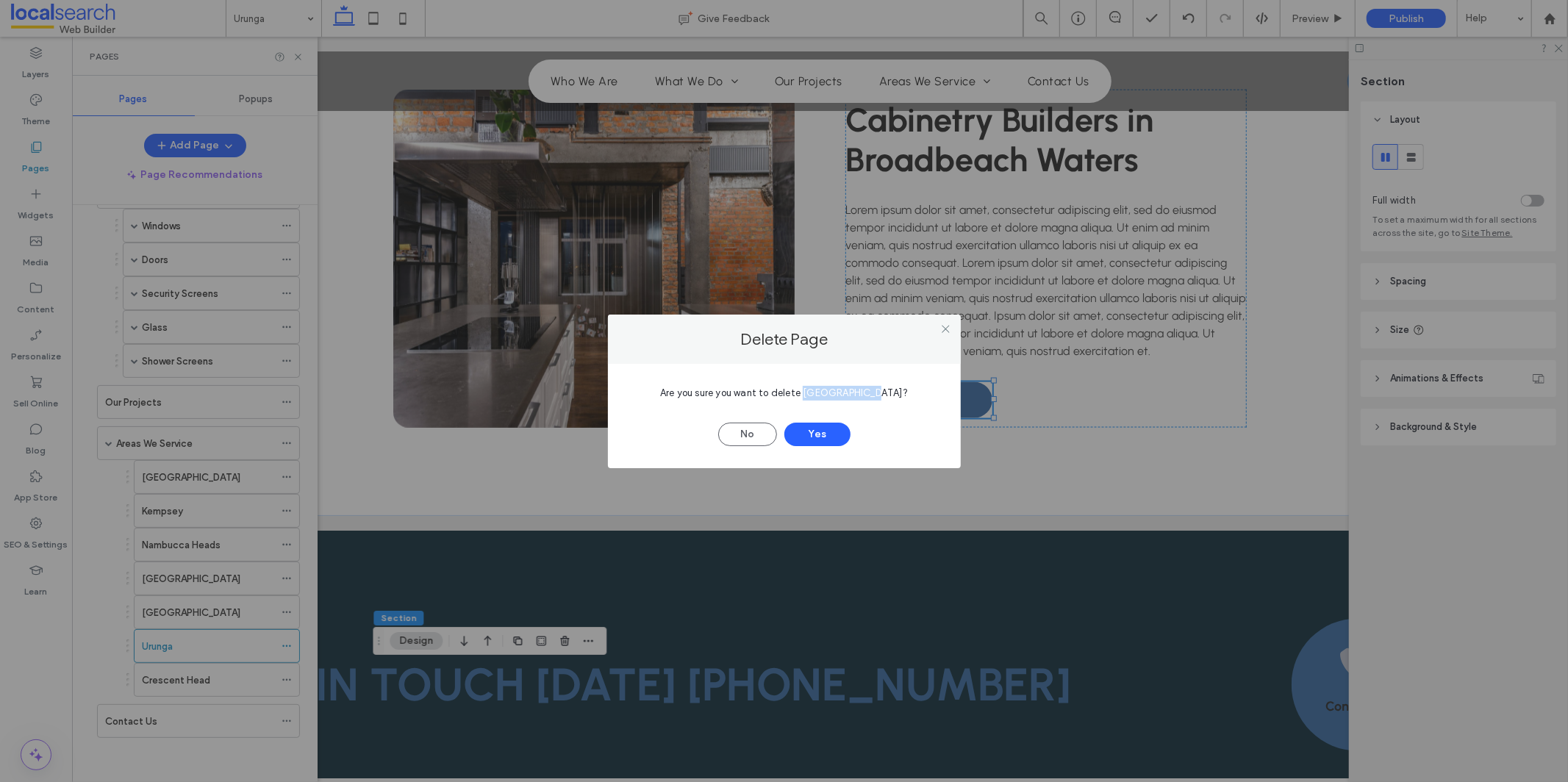
drag, startPoint x: 818, startPoint y: 390, endPoint x: 883, endPoint y: 398, distance: 65.5
click at [883, 398] on span "Are you sure you want to delete Crescent Head?" at bounding box center [784, 393] width 248 height 11
click at [818, 439] on button "Yes" at bounding box center [818, 434] width 66 height 24
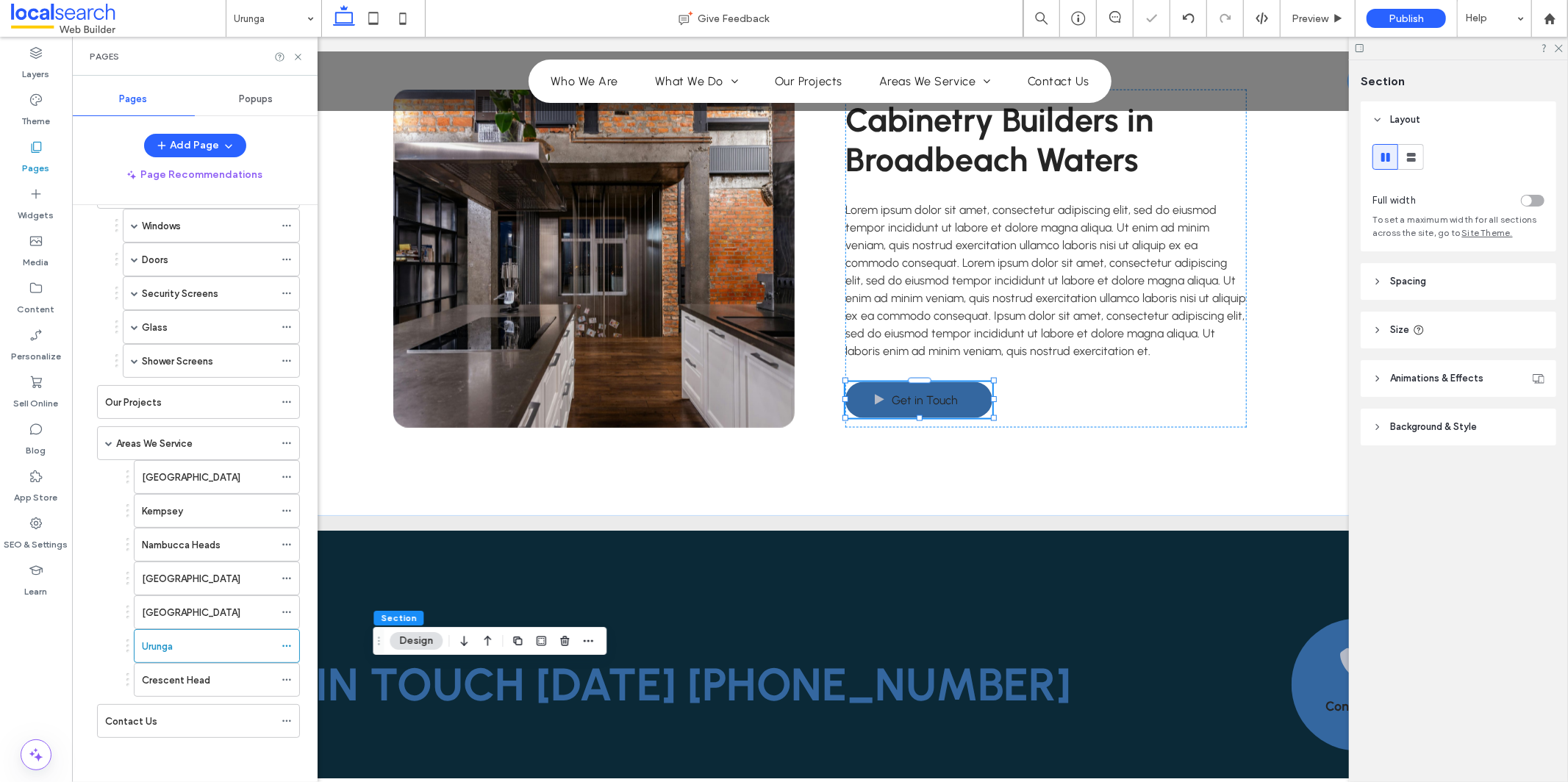
scroll to position [106, 0]
drag, startPoint x: 287, startPoint y: 678, endPoint x: 304, endPoint y: 684, distance: 18.0
click at [288, 679] on icon at bounding box center [286, 679] width 10 height 10
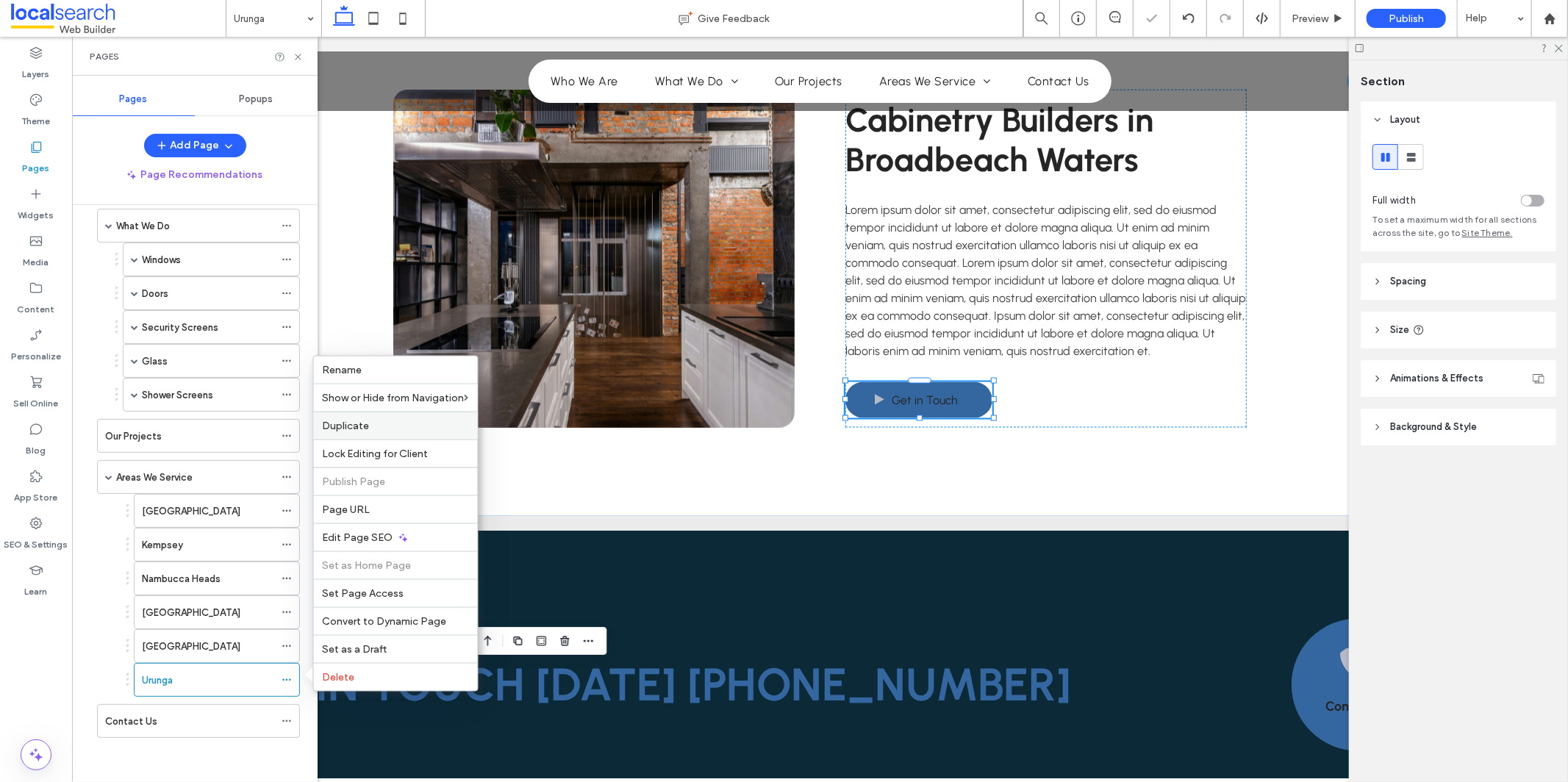
click at [434, 427] on label "Duplicate" at bounding box center [396, 426] width 146 height 13
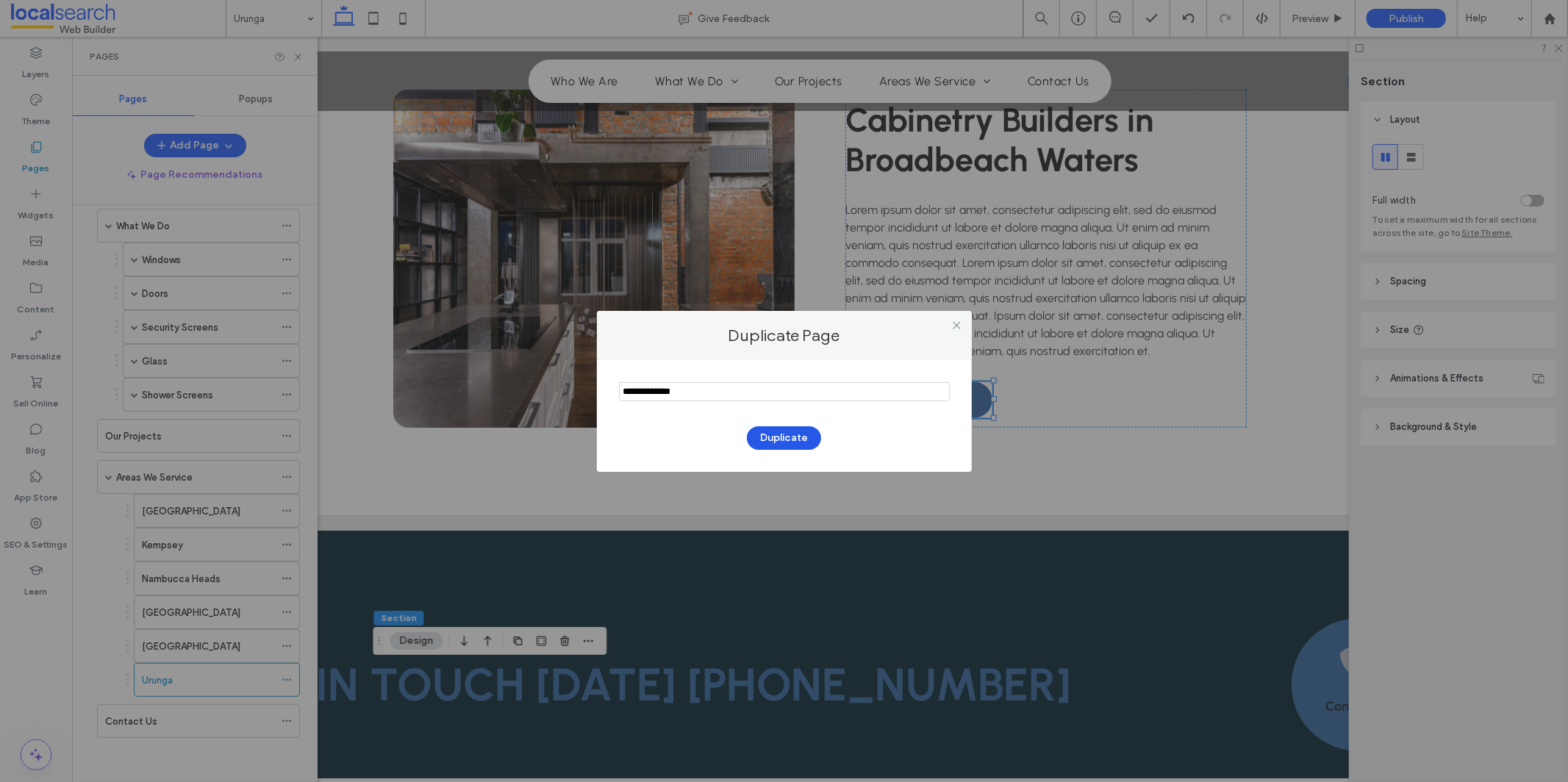
type input "**********"
click at [803, 438] on button "Duplicate" at bounding box center [784, 438] width 74 height 24
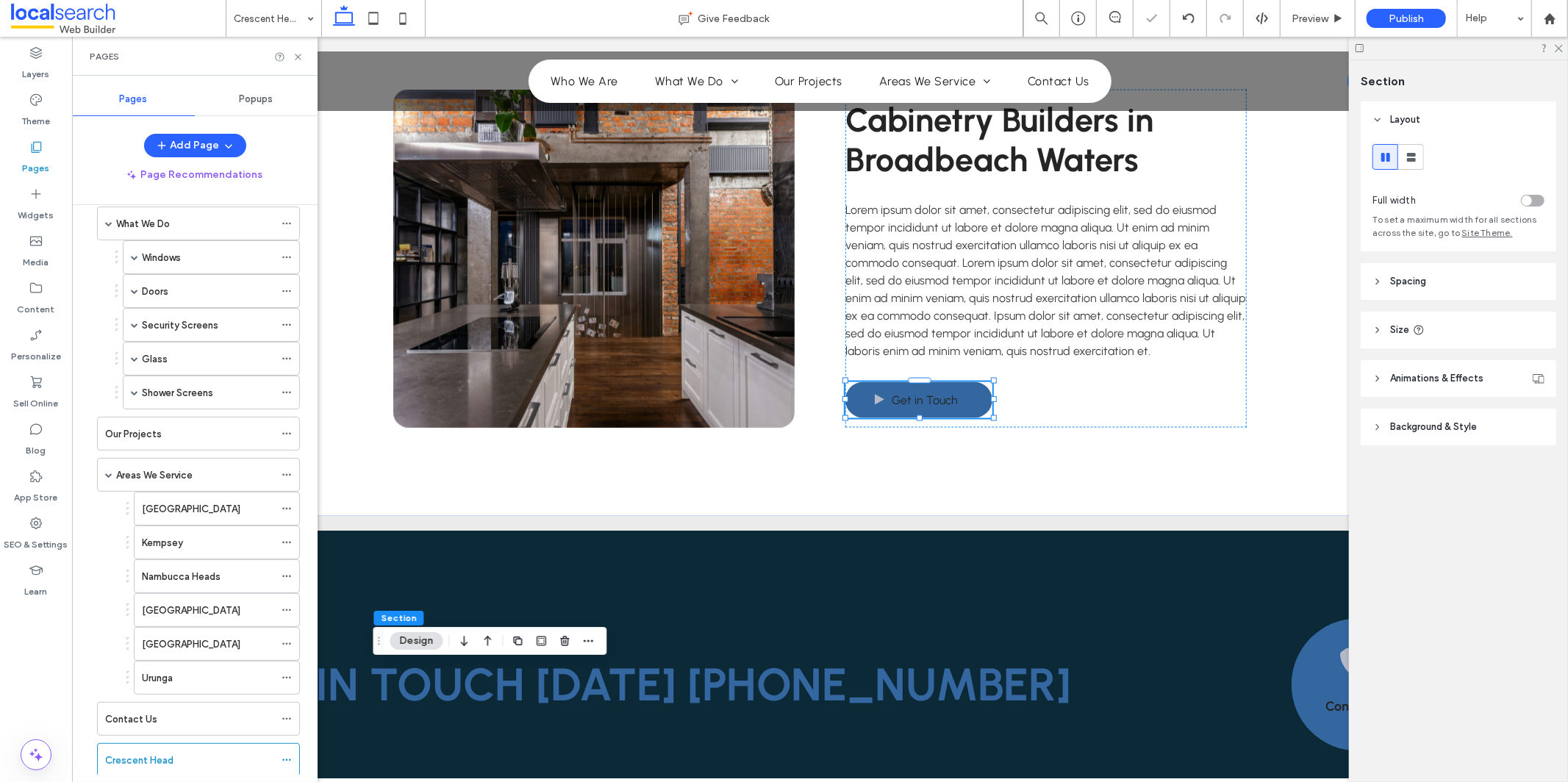
scroll to position [140, 0]
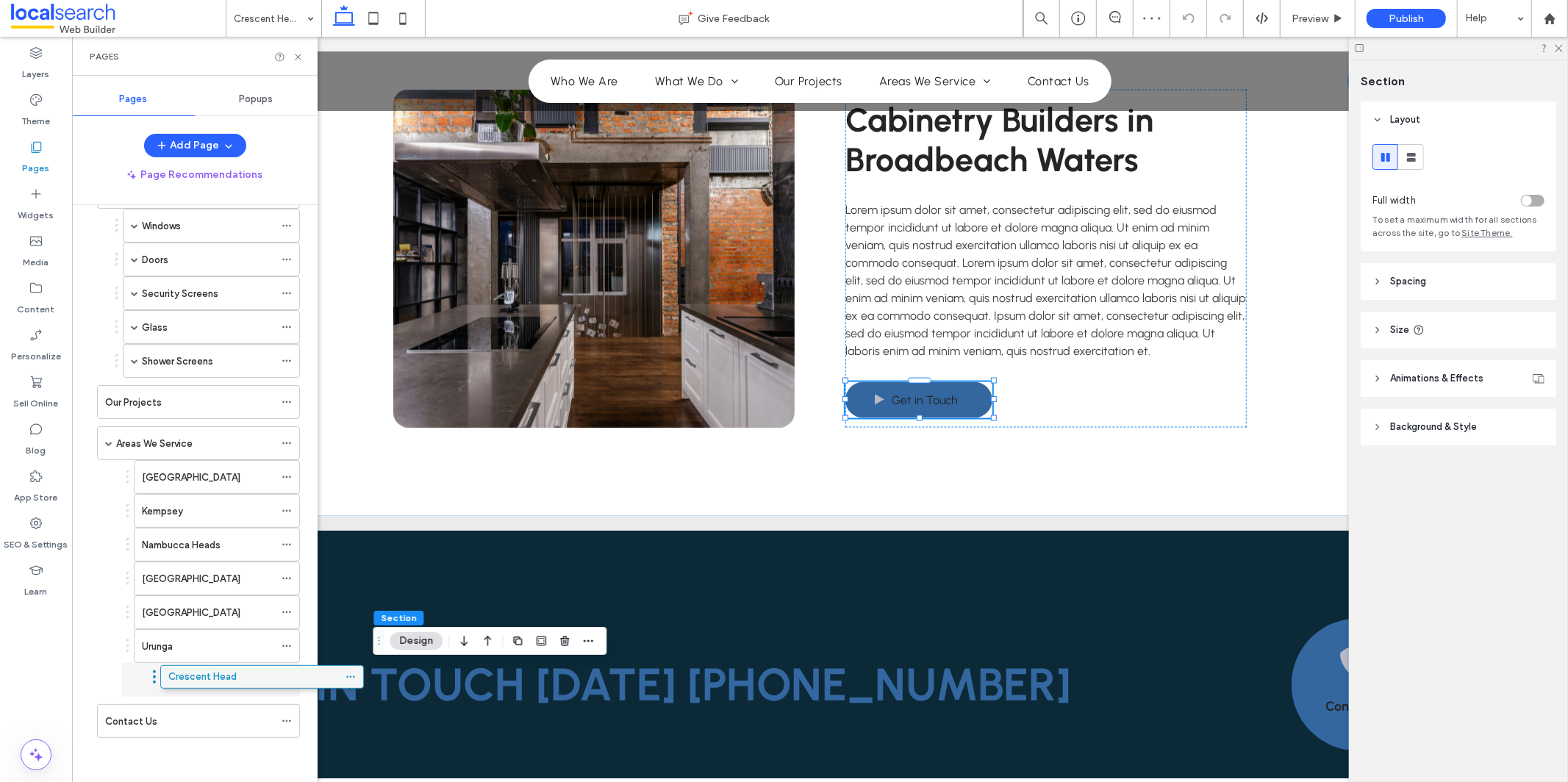
drag, startPoint x: 112, startPoint y: 727, endPoint x: 175, endPoint y: 680, distance: 78.6
click at [293, 763] on div "Home Who We Are What We Do Windows Louvre Windows Sliding Windows Bifold Window…" at bounding box center [195, 429] width 210 height 688
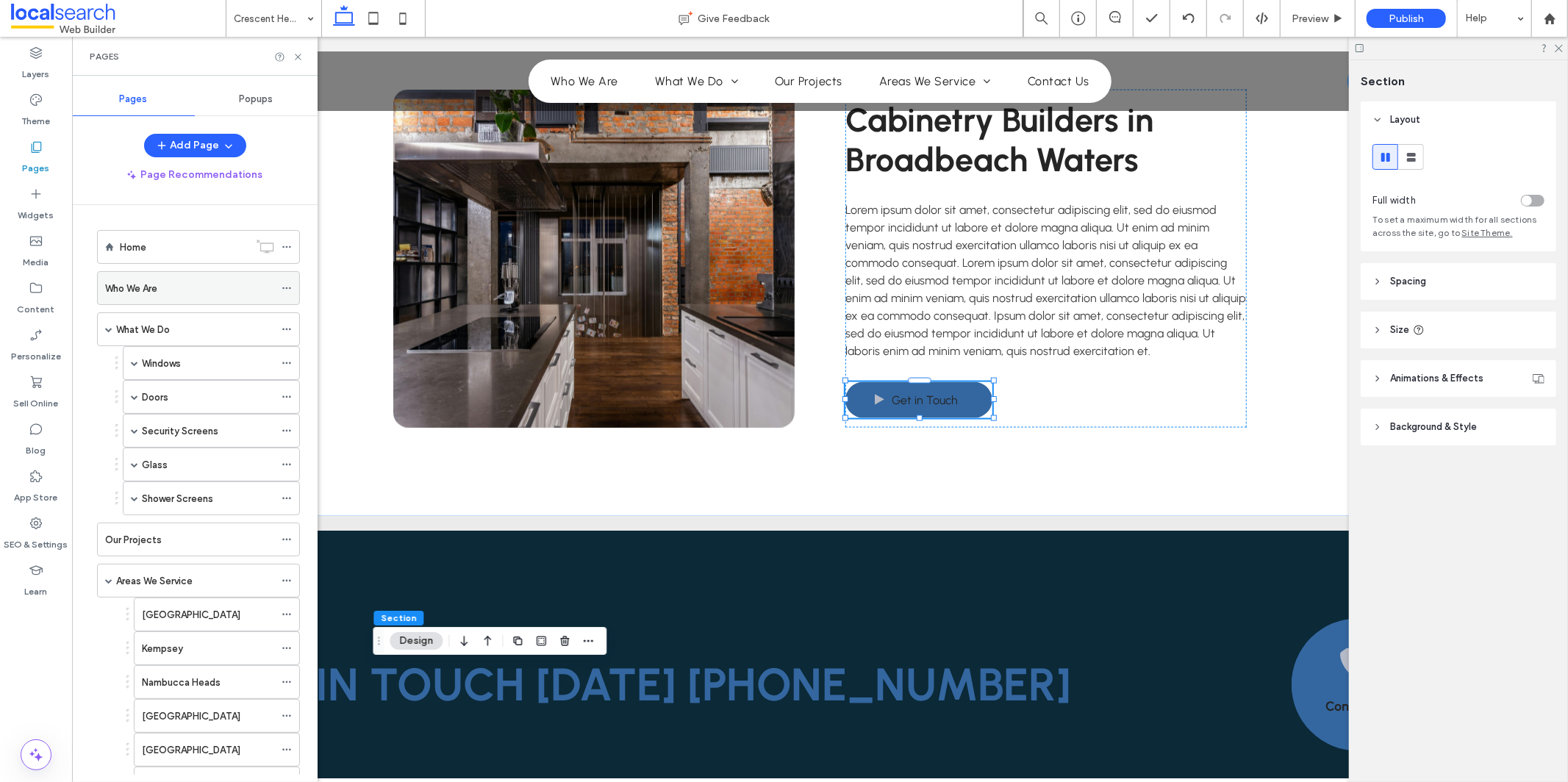
click at [171, 284] on div "Who We Are" at bounding box center [190, 289] width 169 height 16
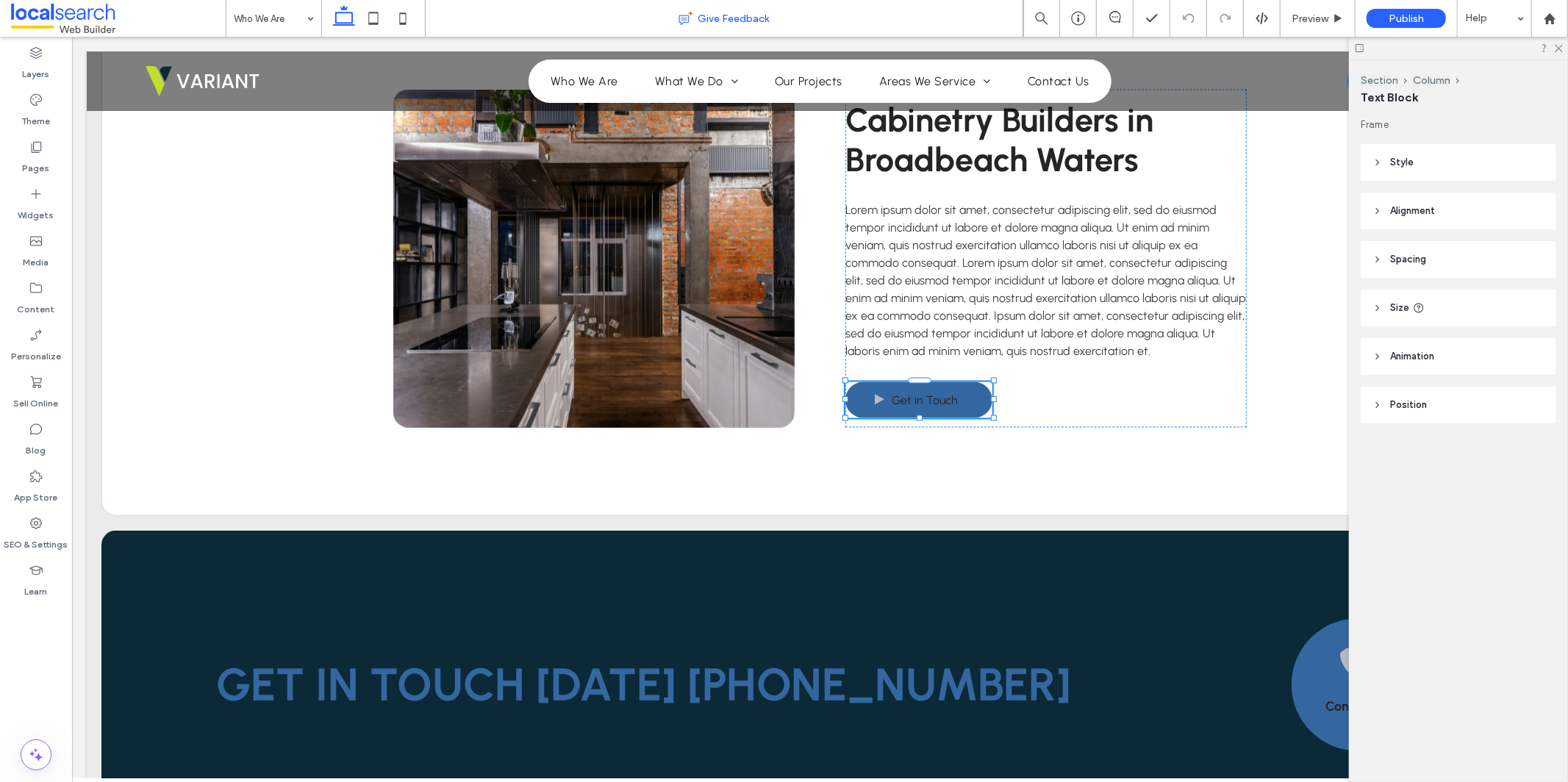
type input "********"
type input "**"
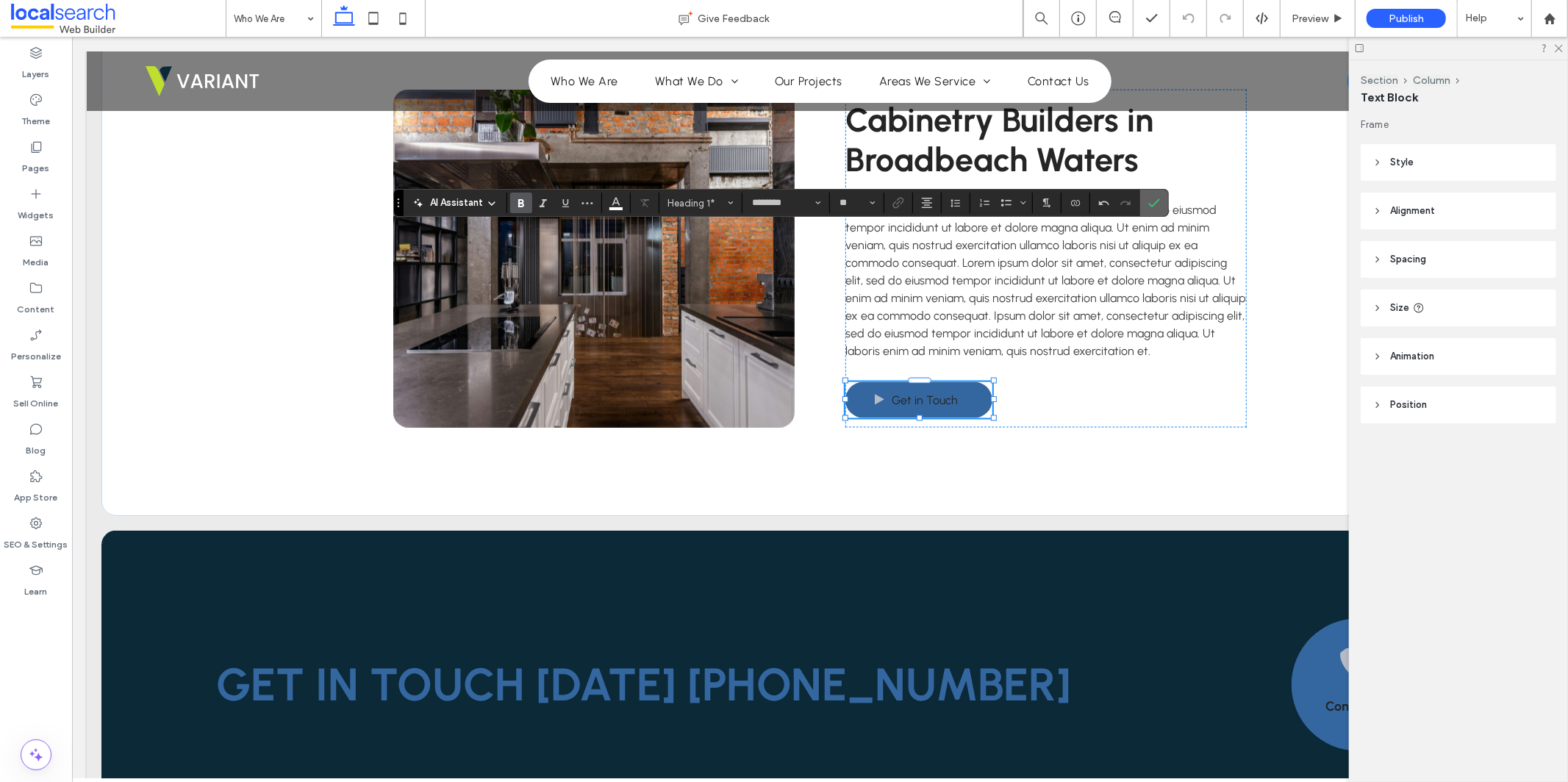
click at [1156, 203] on use "Confirm" at bounding box center [1155, 202] width 12 height 9
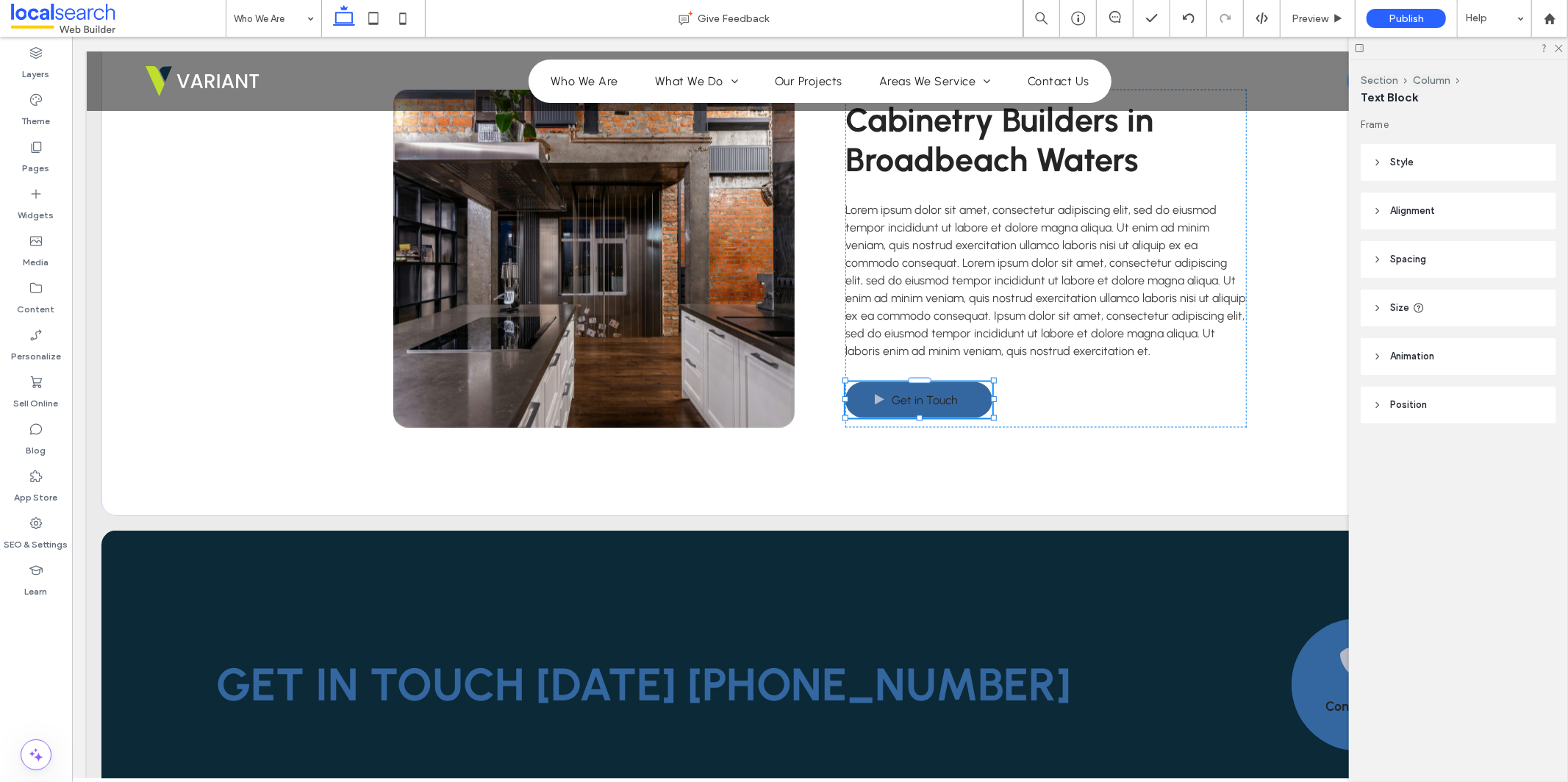
type input "********"
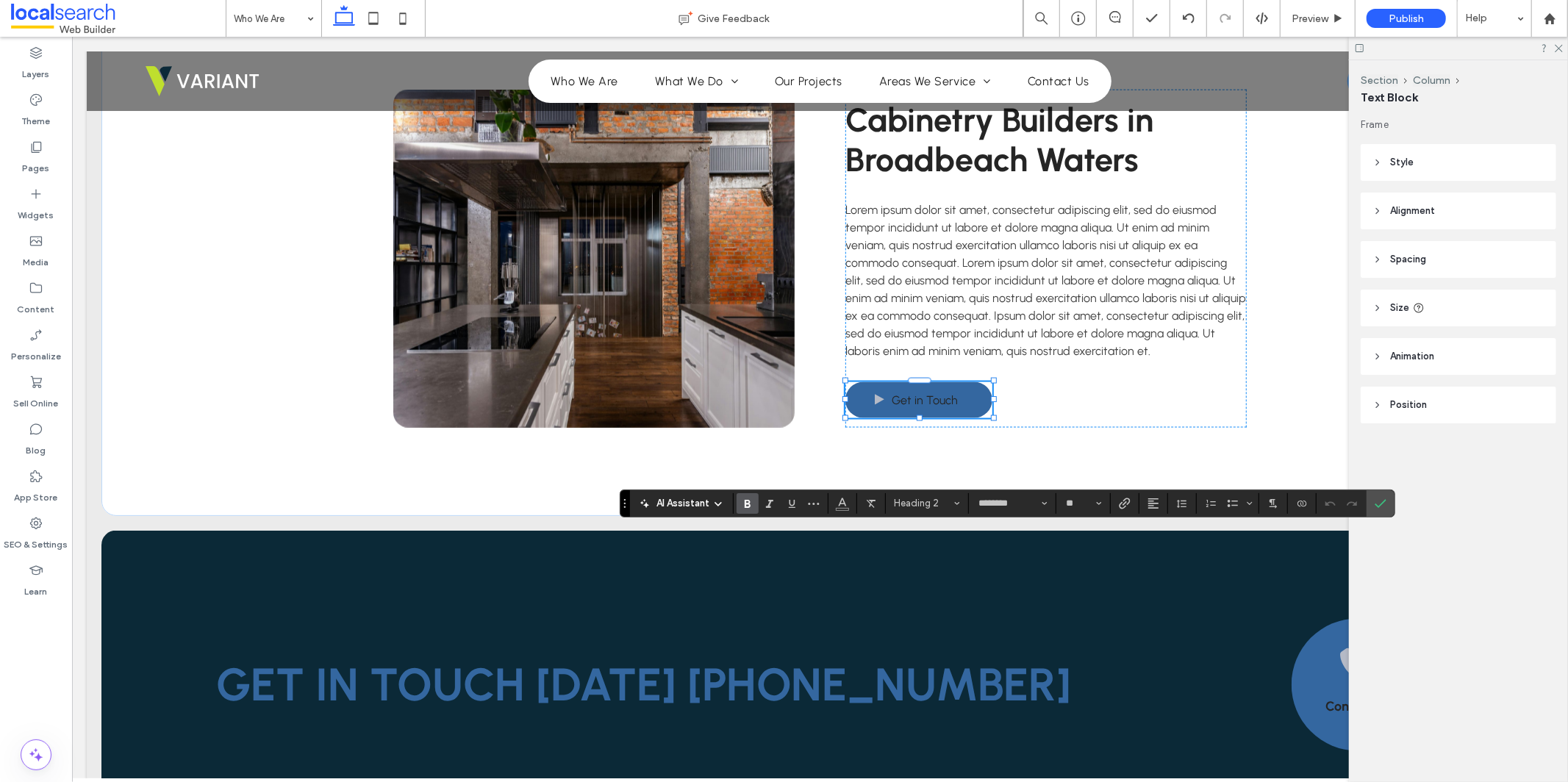
type input "**"
drag, startPoint x: 1374, startPoint y: 502, endPoint x: 1359, endPoint y: 520, distance: 23.4
click at [1375, 502] on icon "Confirm" at bounding box center [1380, 503] width 12 height 12
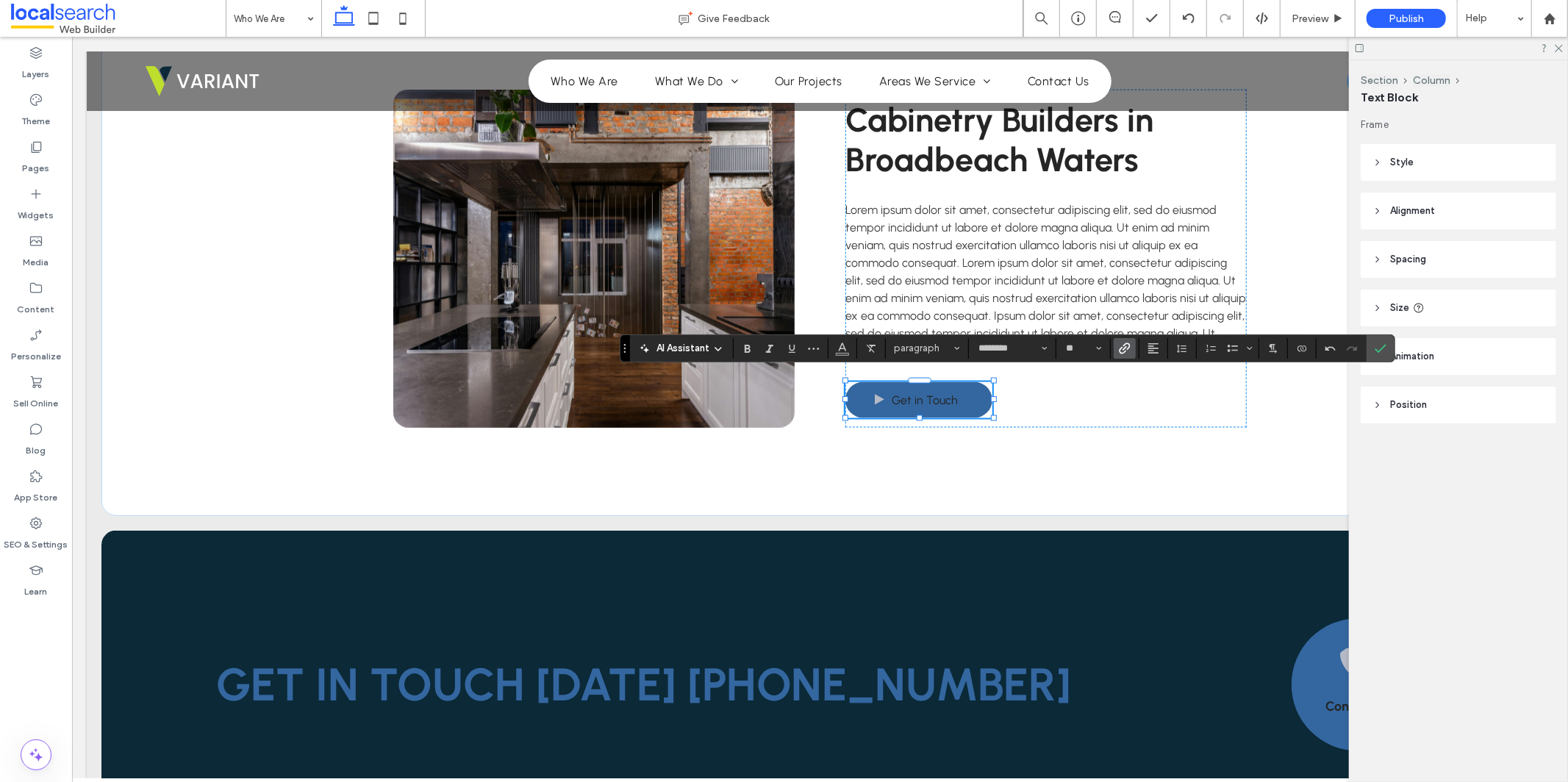
click at [1124, 350] on icon "Link" at bounding box center [1125, 348] width 12 height 12
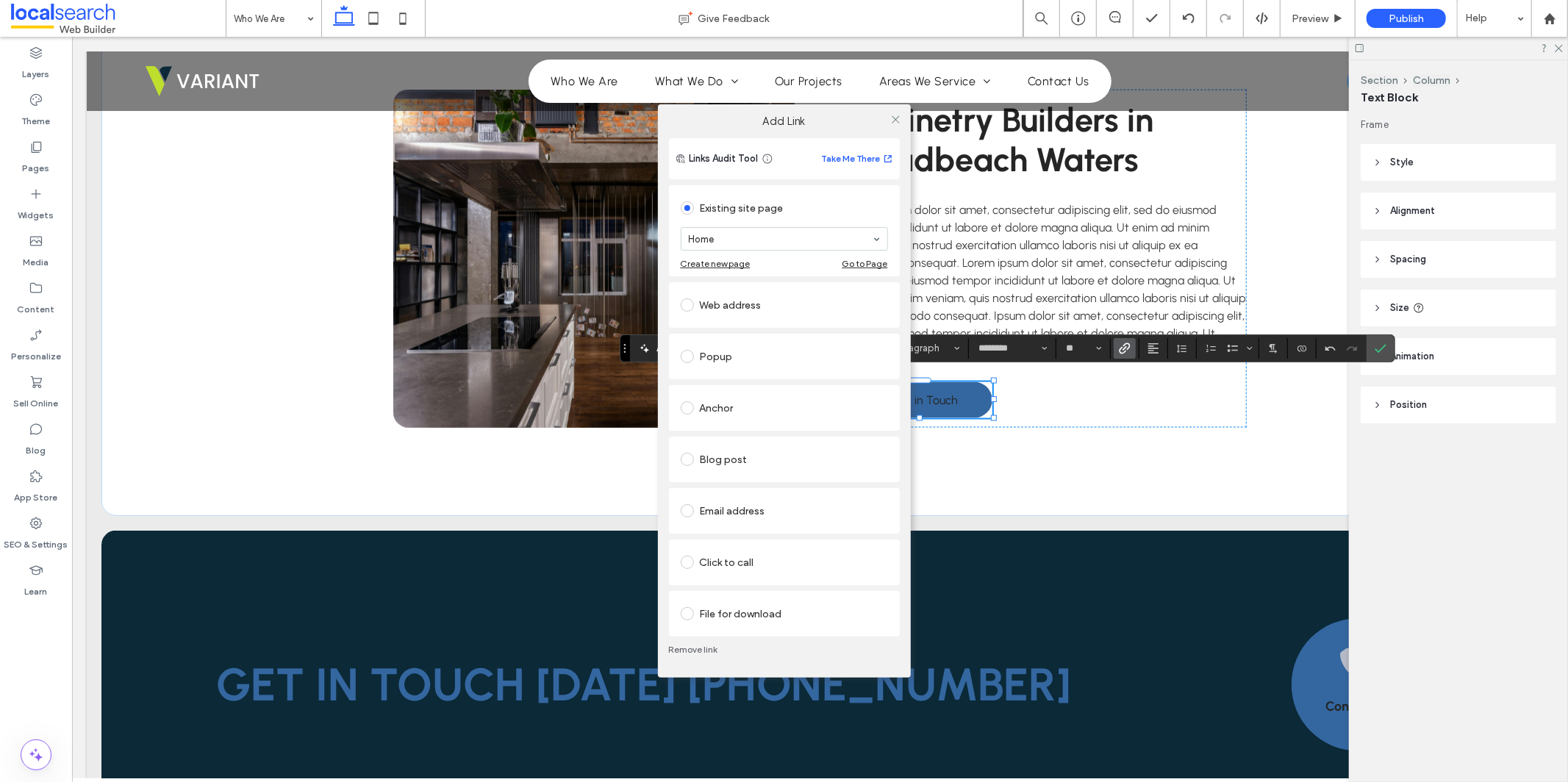
click at [752, 570] on div "Click to call" at bounding box center [784, 562] width 207 height 24
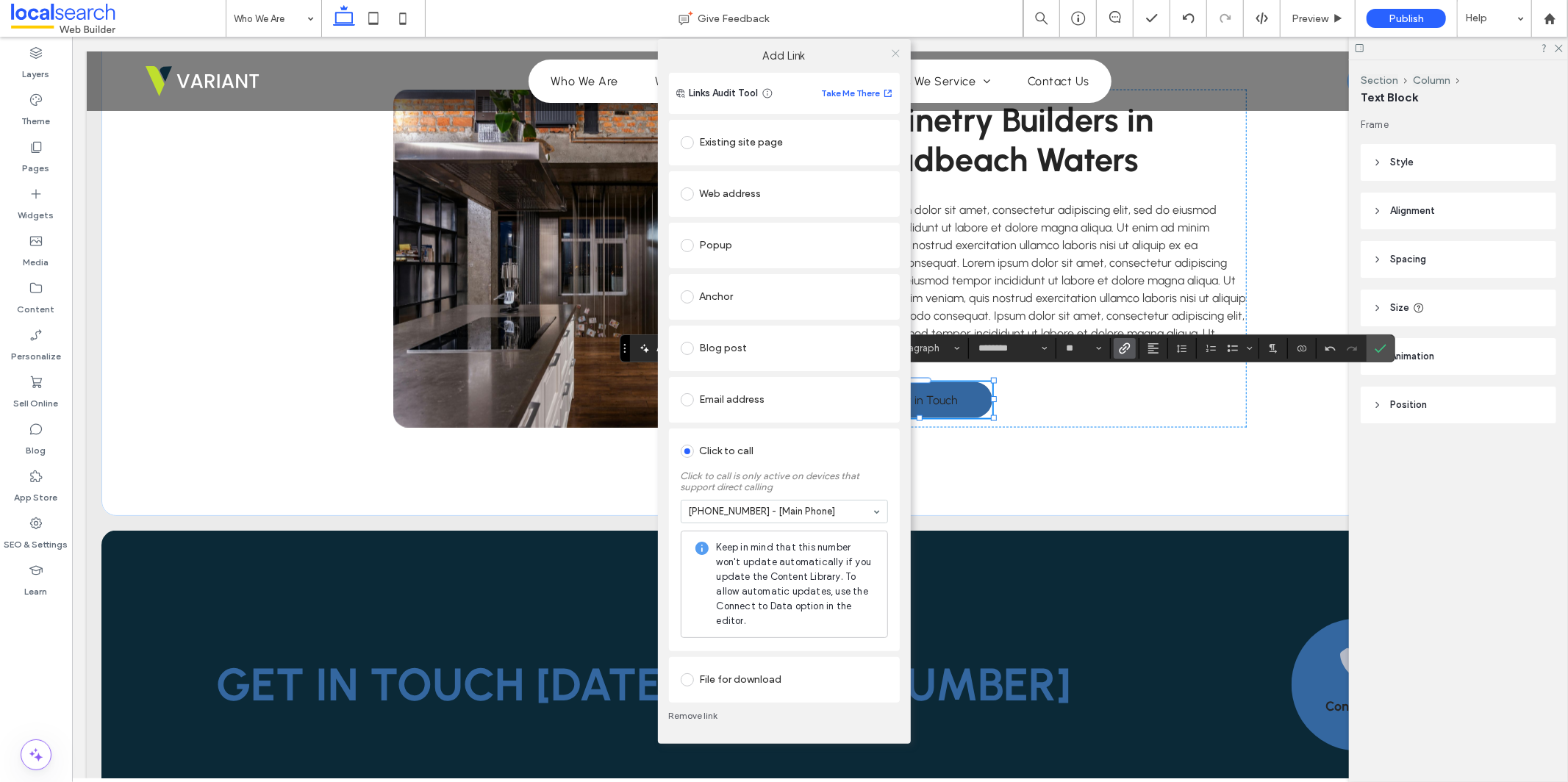
click at [893, 49] on icon at bounding box center [896, 53] width 11 height 11
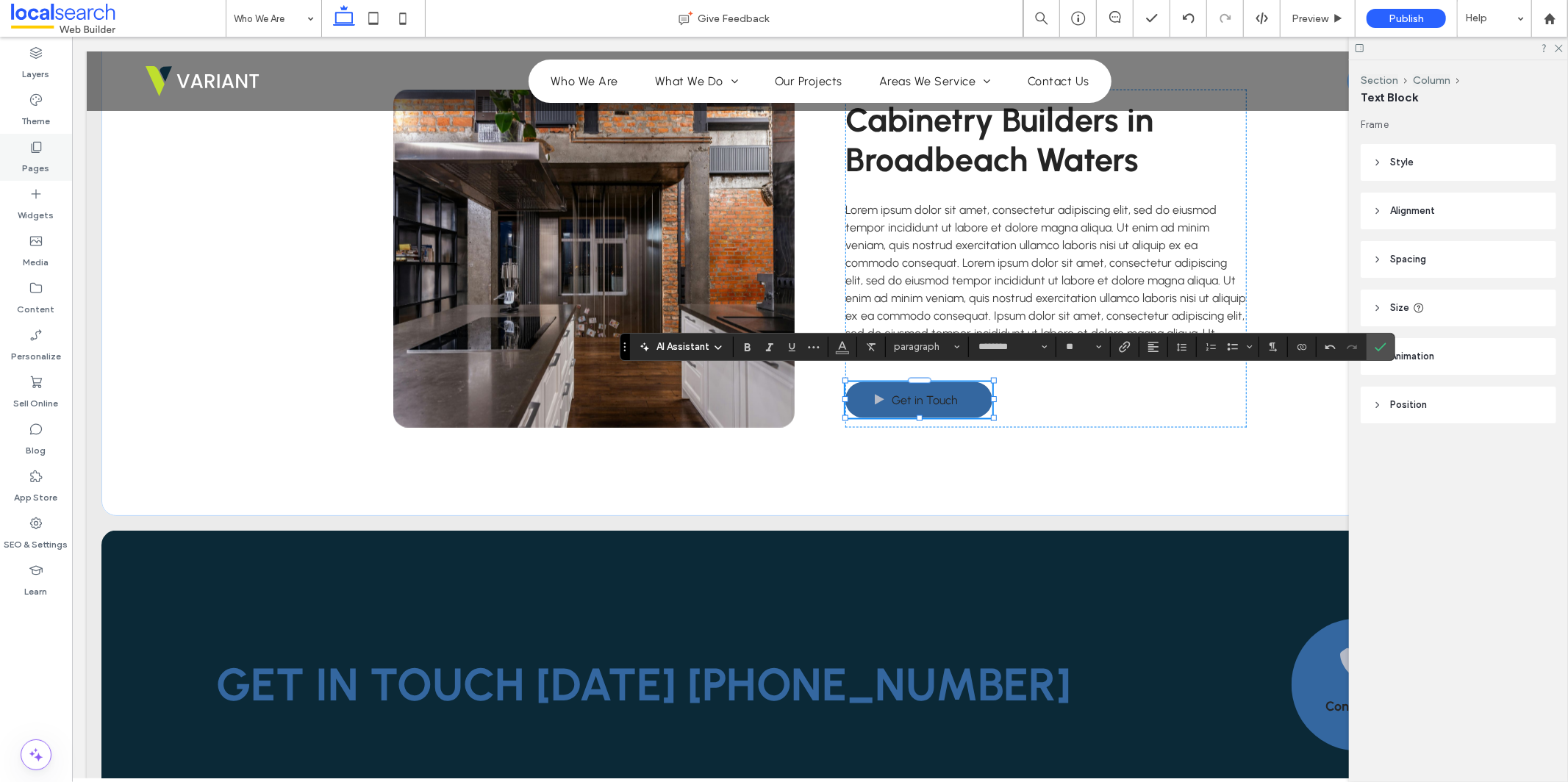
click at [36, 148] on icon at bounding box center [36, 147] width 15 height 15
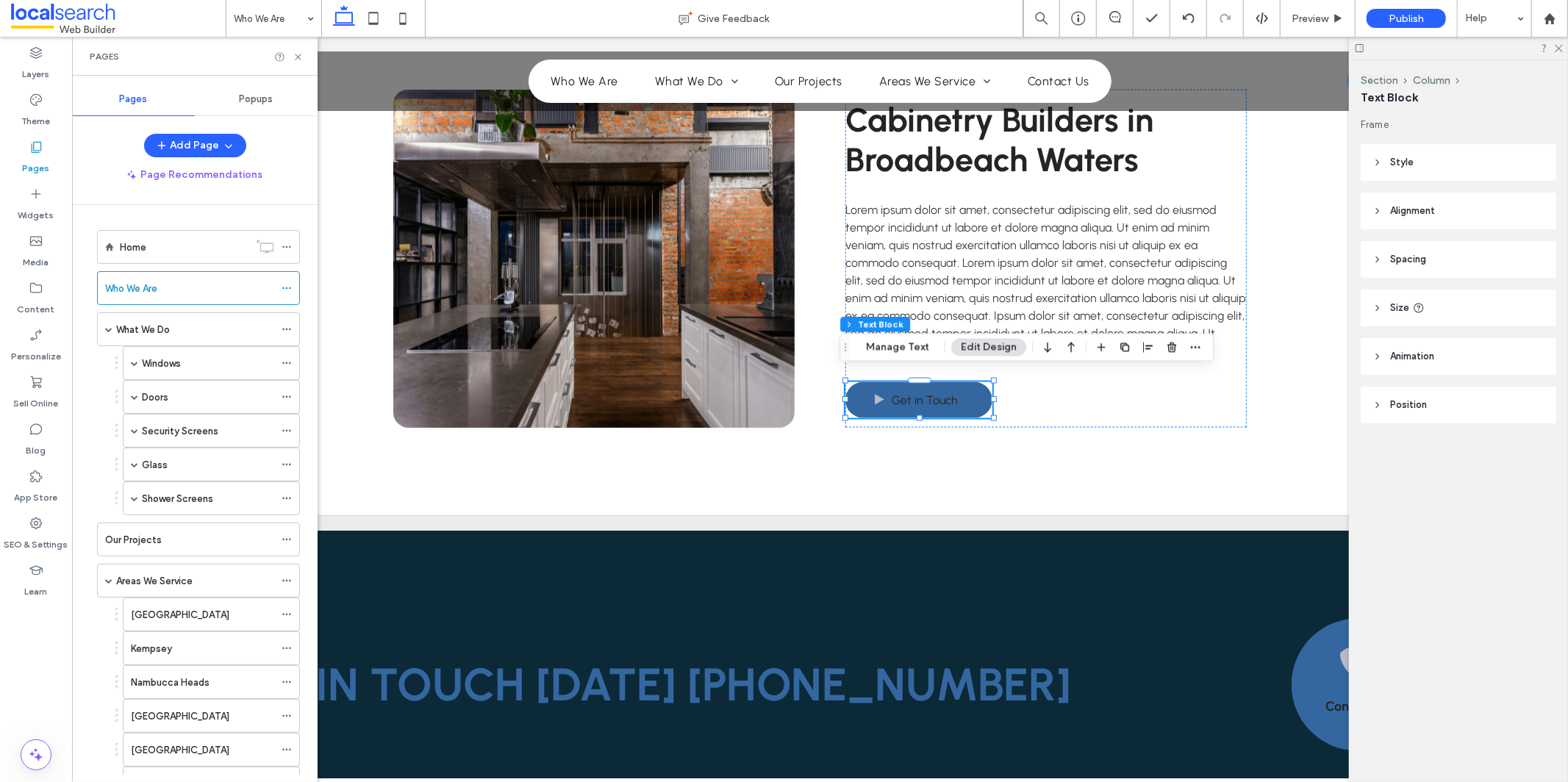
click at [225, 329] on div "What We Do" at bounding box center [195, 330] width 158 height 16
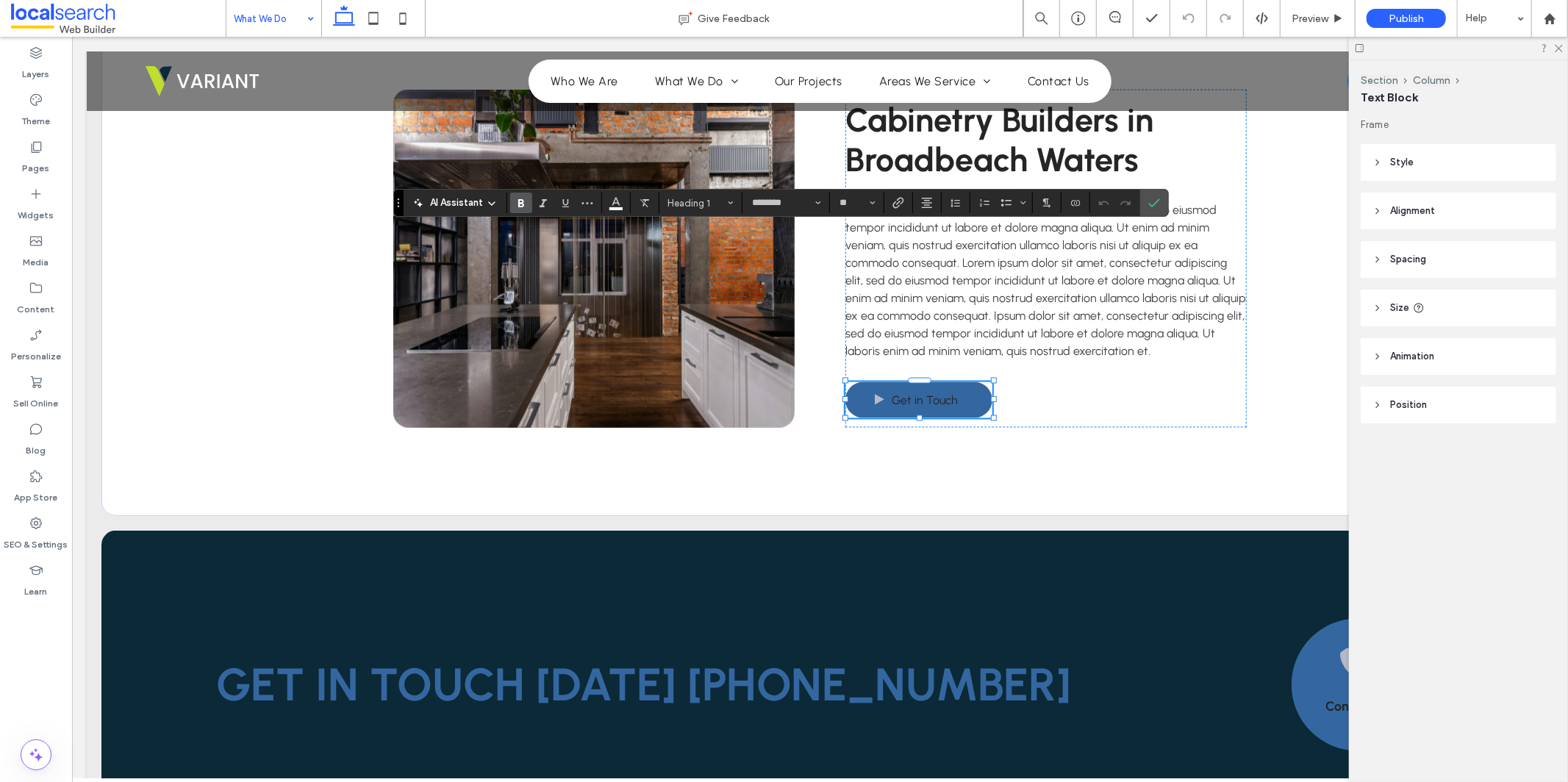
type input "**"
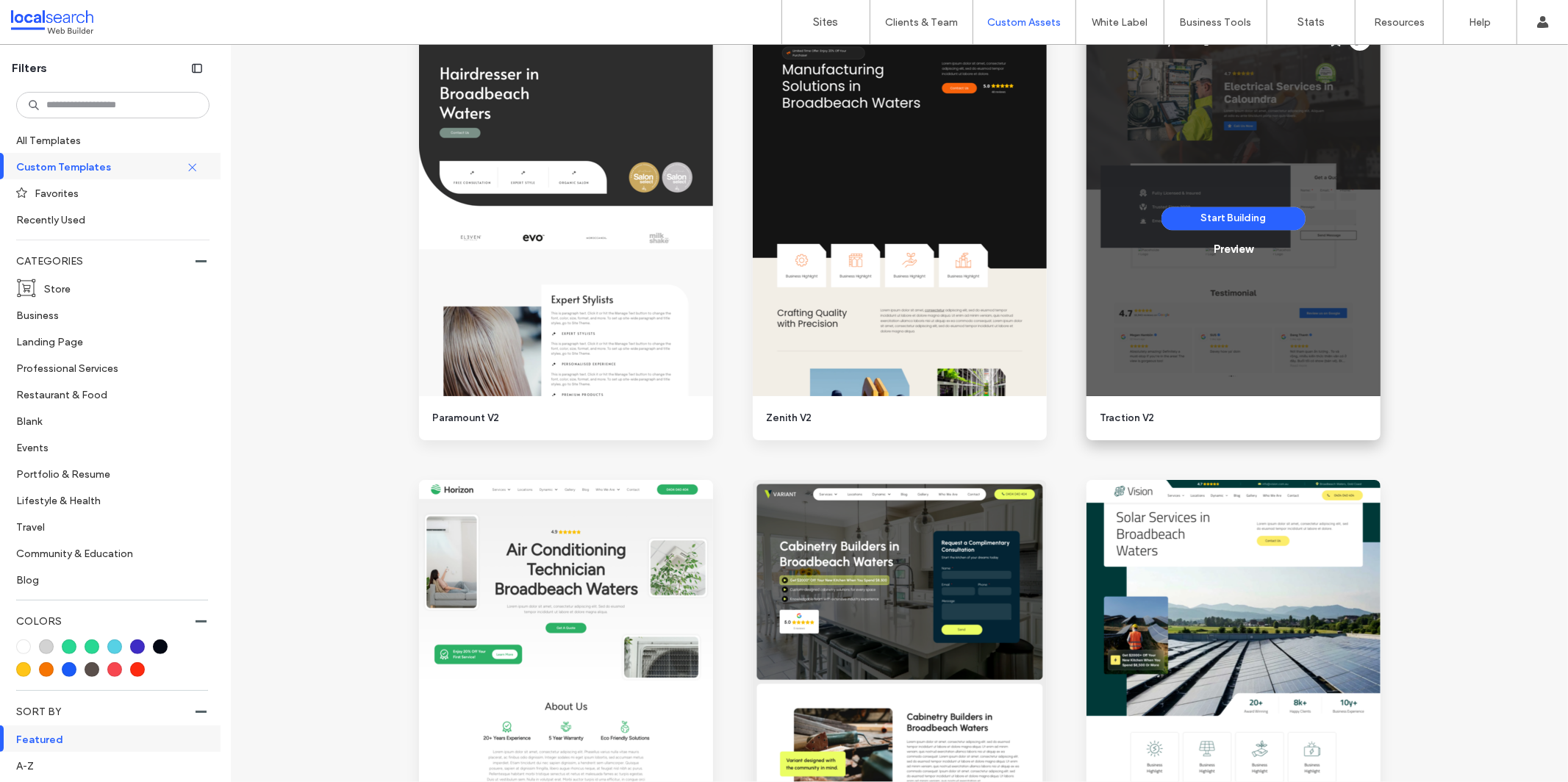
scroll to position [2861, 0]
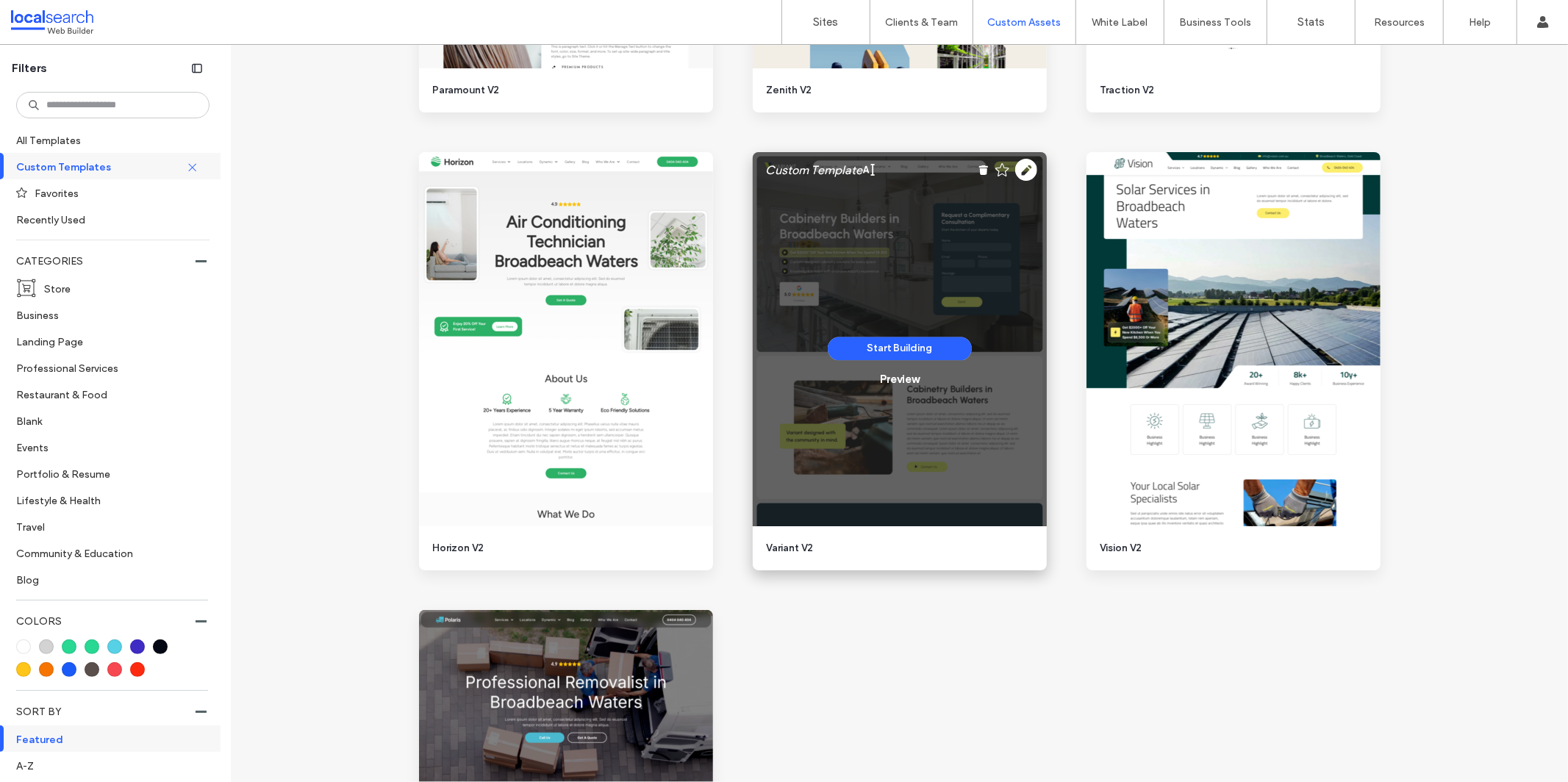
click at [986, 354] on div "Start Building Preview" at bounding box center [900, 362] width 294 height 419
click at [904, 381] on div "Preview" at bounding box center [899, 379] width 39 height 13
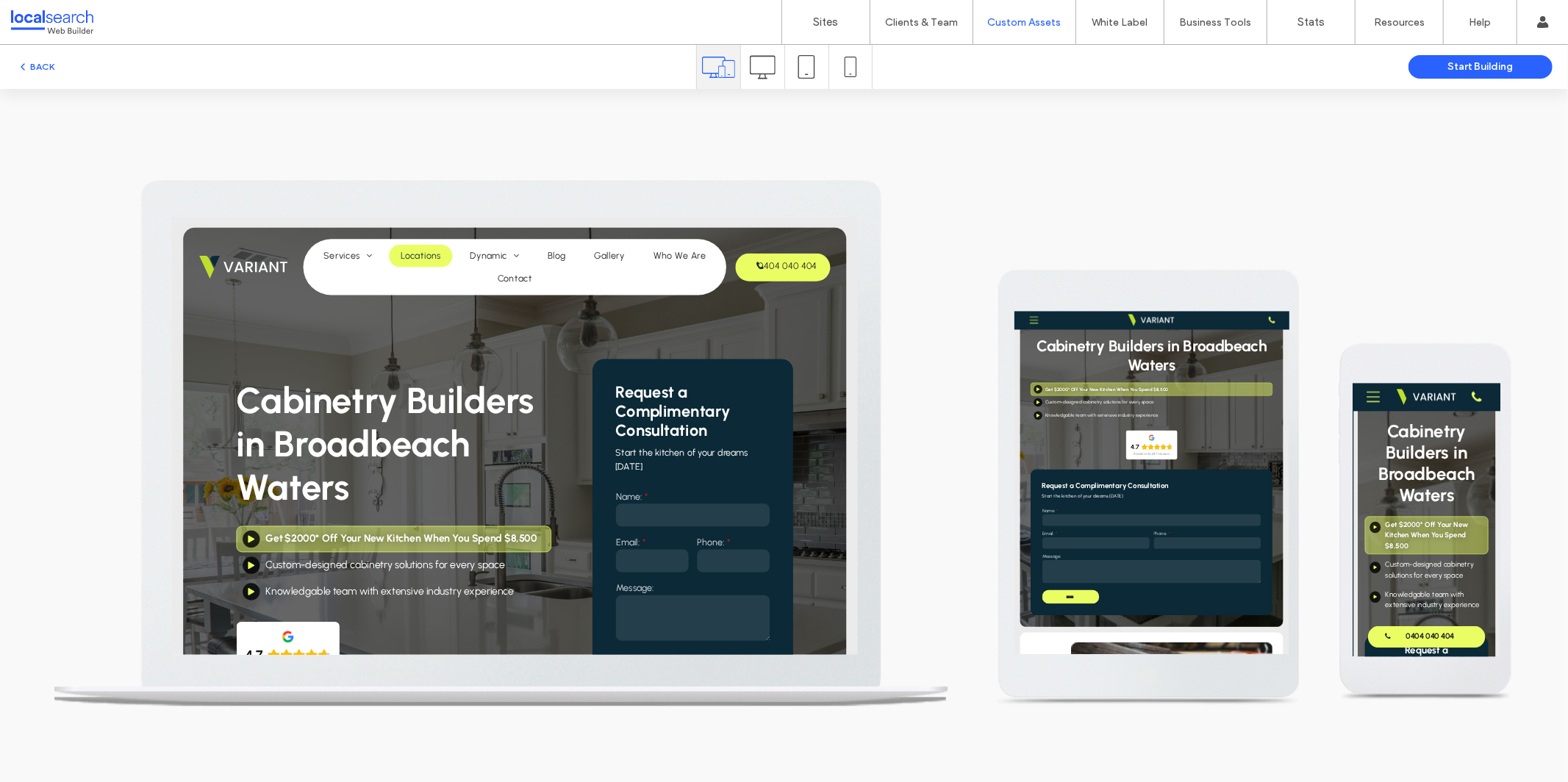
scroll to position [0, 0]
click at [480, 271] on span "Locations" at bounding box center [491, 267] width 52 height 14
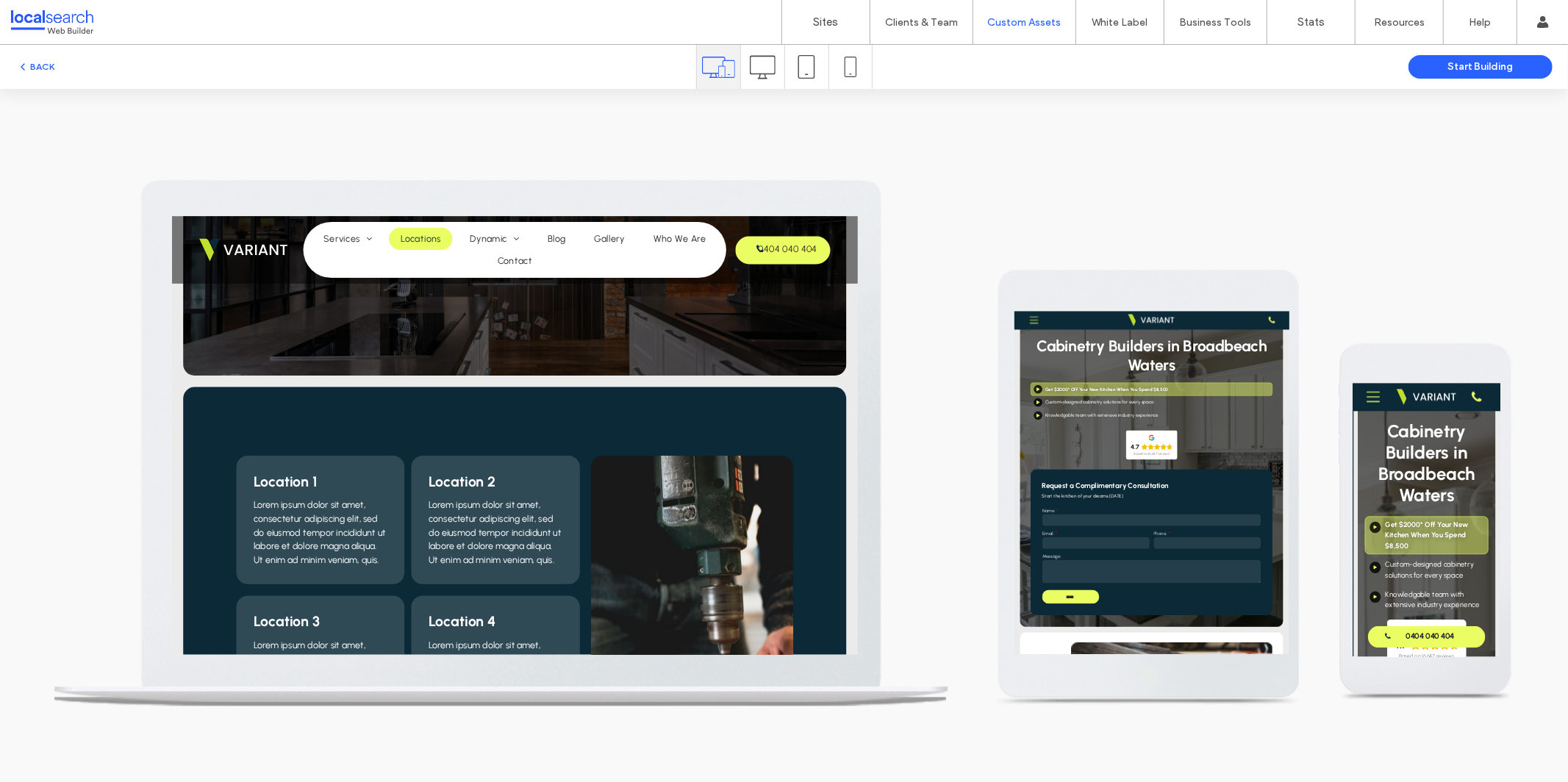
scroll to position [251, 0]
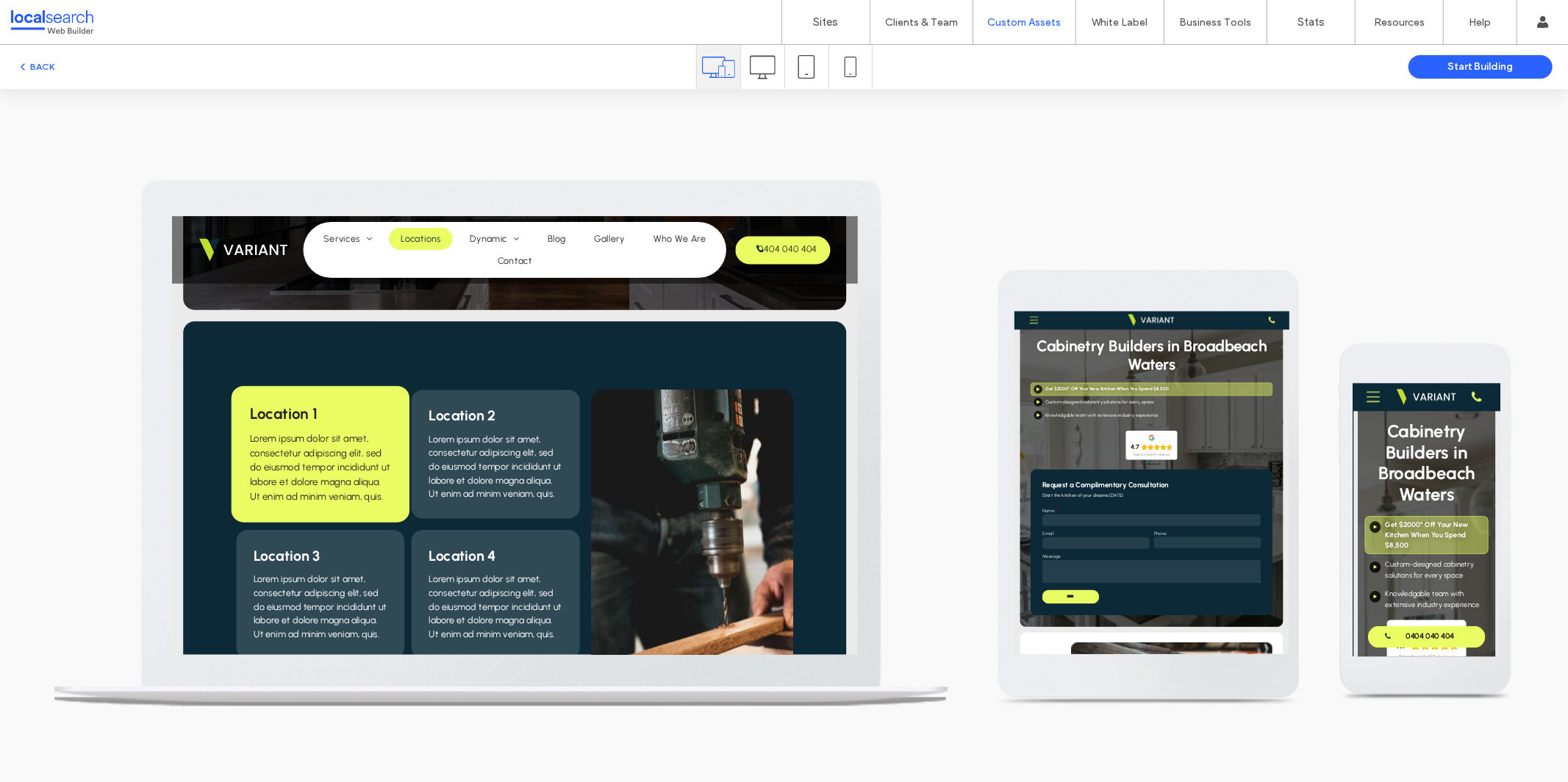
click at [367, 536] on span "Lorem ipsum dolor sit amet, consectetur adipiscing elit, sed do eiusmod tempor …" at bounding box center [361, 540] width 181 height 90
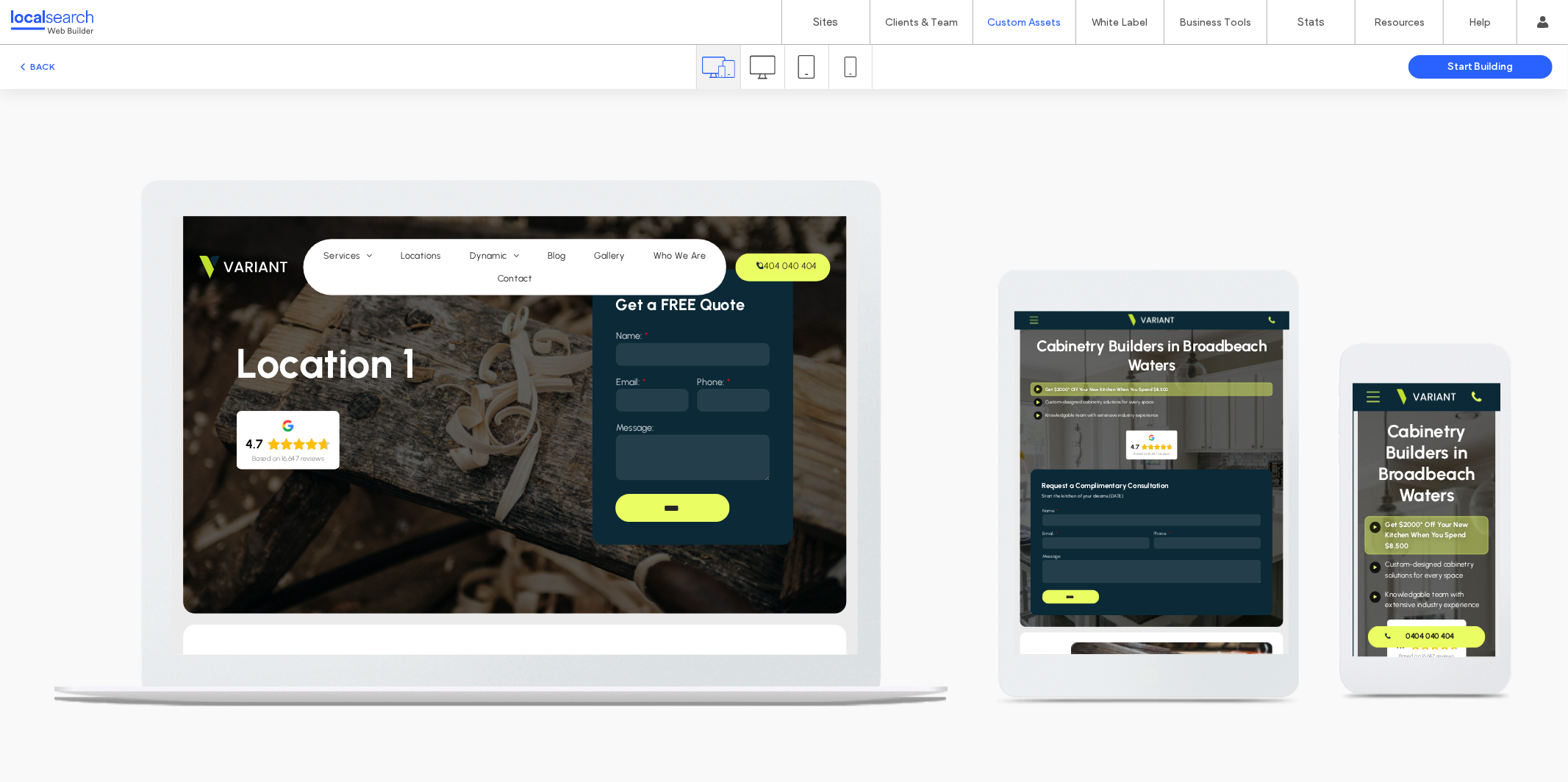
scroll to position [0, 0]
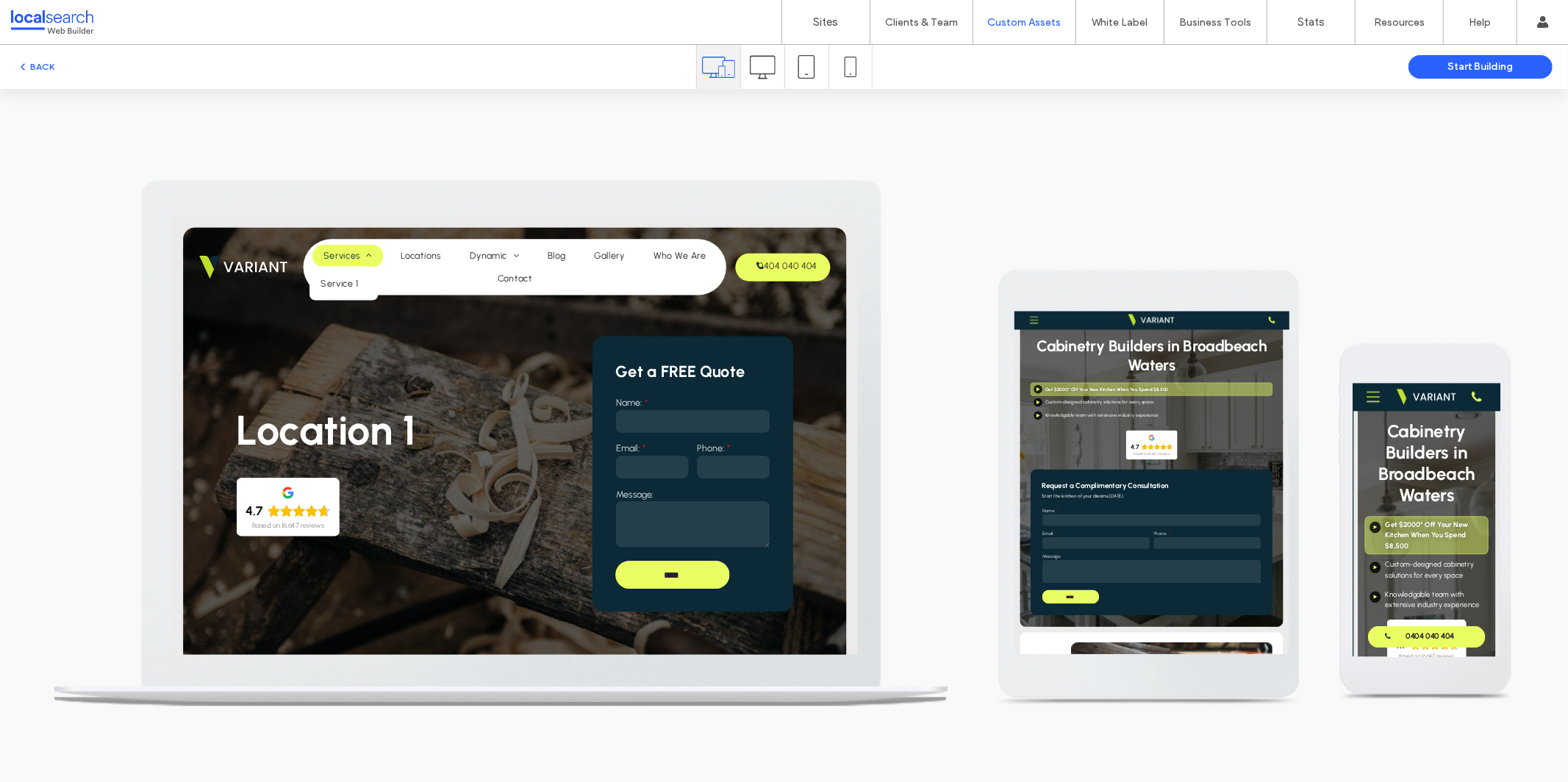
click at [377, 273] on span "Services" at bounding box center [397, 267] width 62 height 14
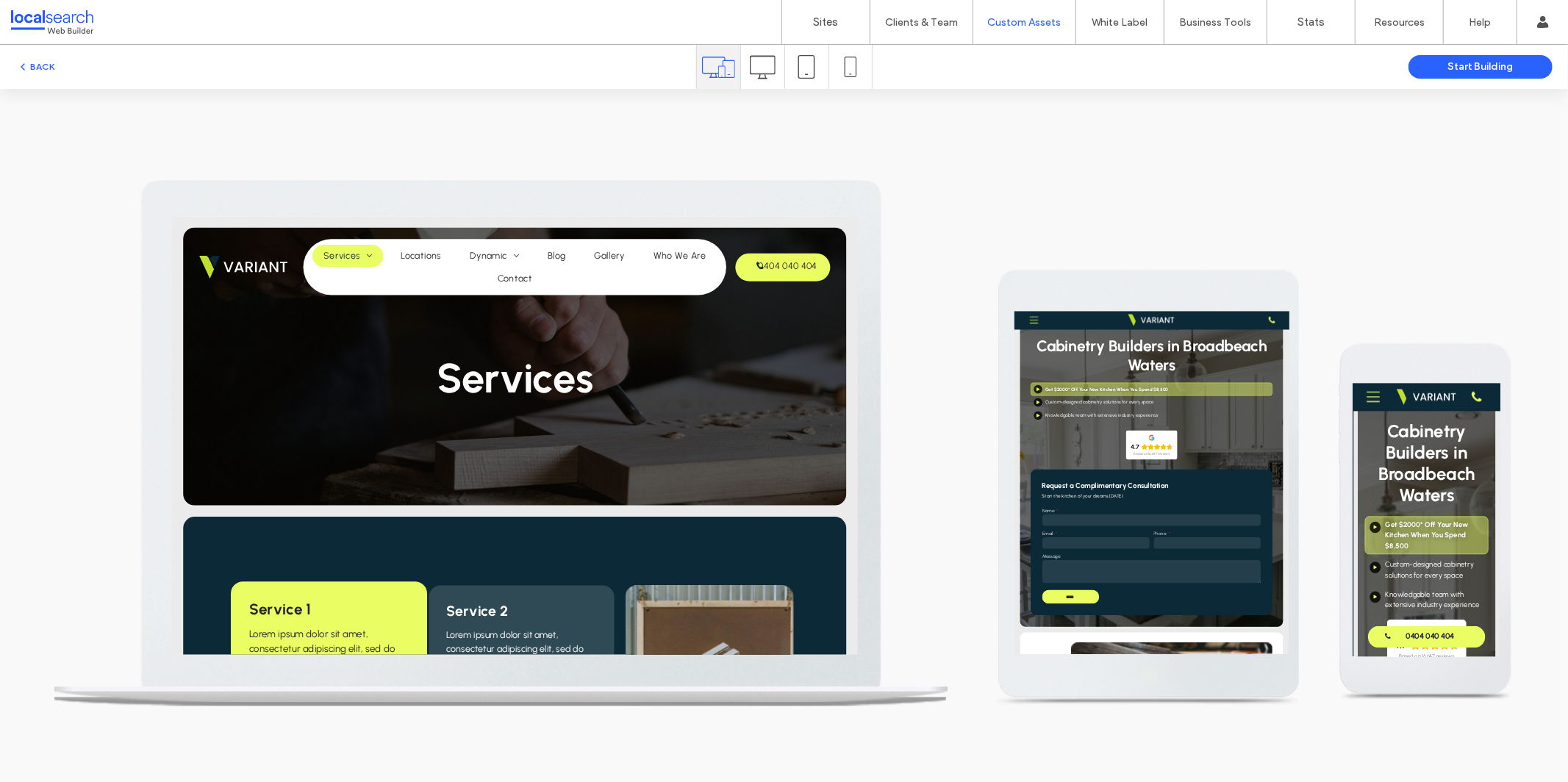
click at [397, 769] on span "Lorem ipsum dolor sit amet, consectetur adipiscing elit, sed do eiusmod tempor …" at bounding box center [371, 791] width 201 height 90
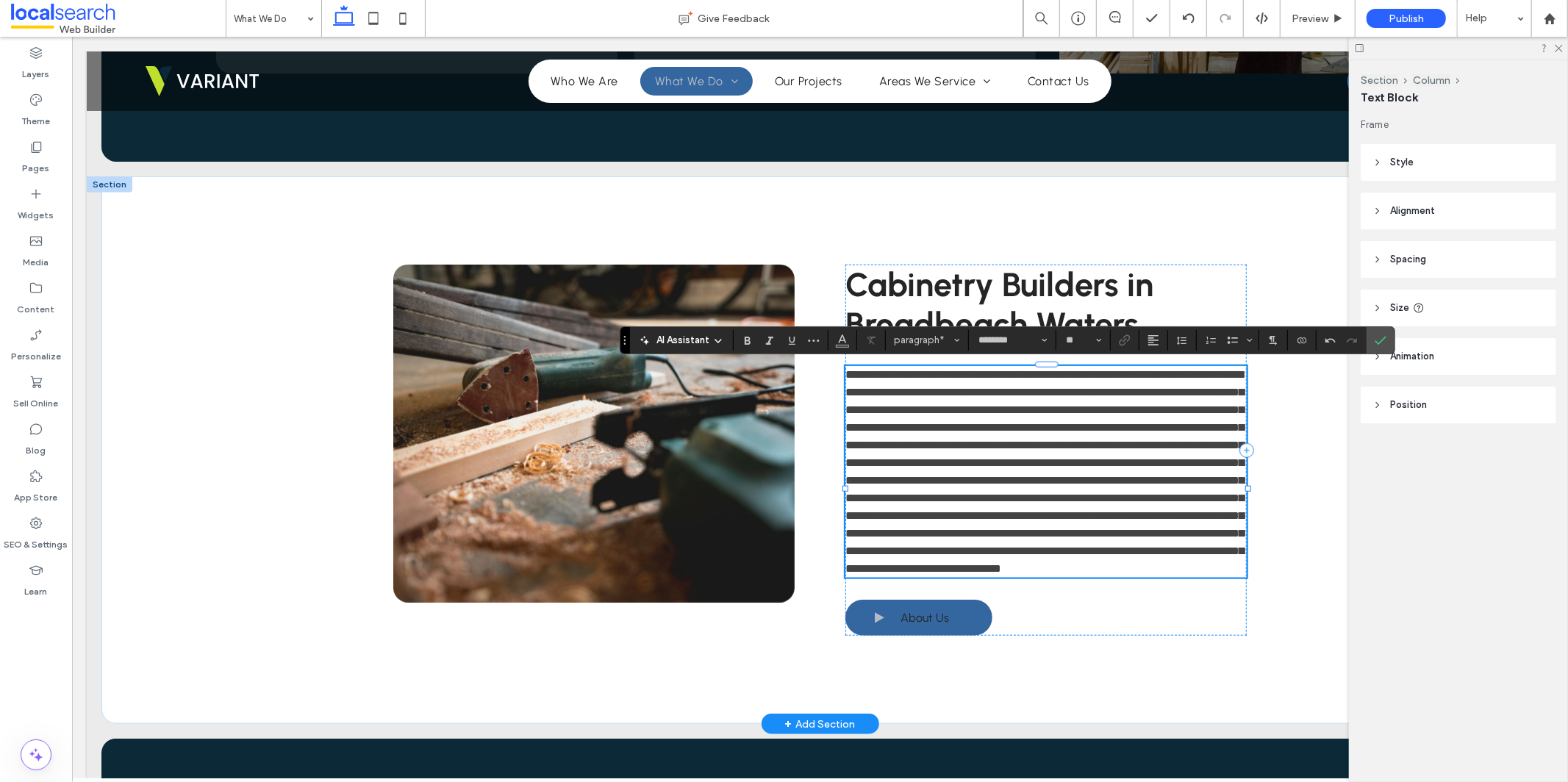
click at [1220, 443] on span at bounding box center [1043, 471] width 398 height 205
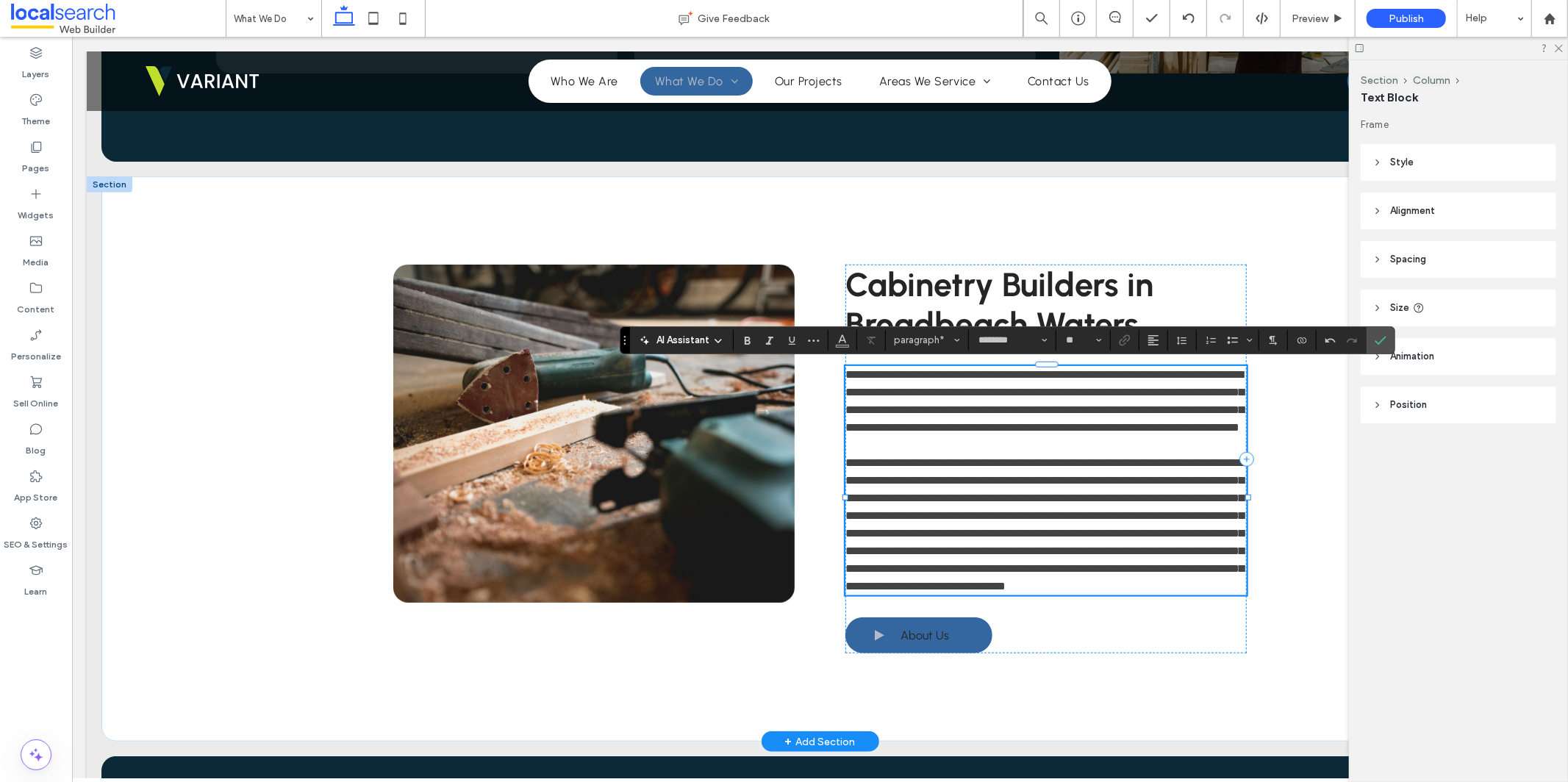
click at [874, 483] on span "**********" at bounding box center [1043, 524] width 398 height 134
click at [1123, 345] on icon "Link" at bounding box center [1125, 340] width 12 height 12
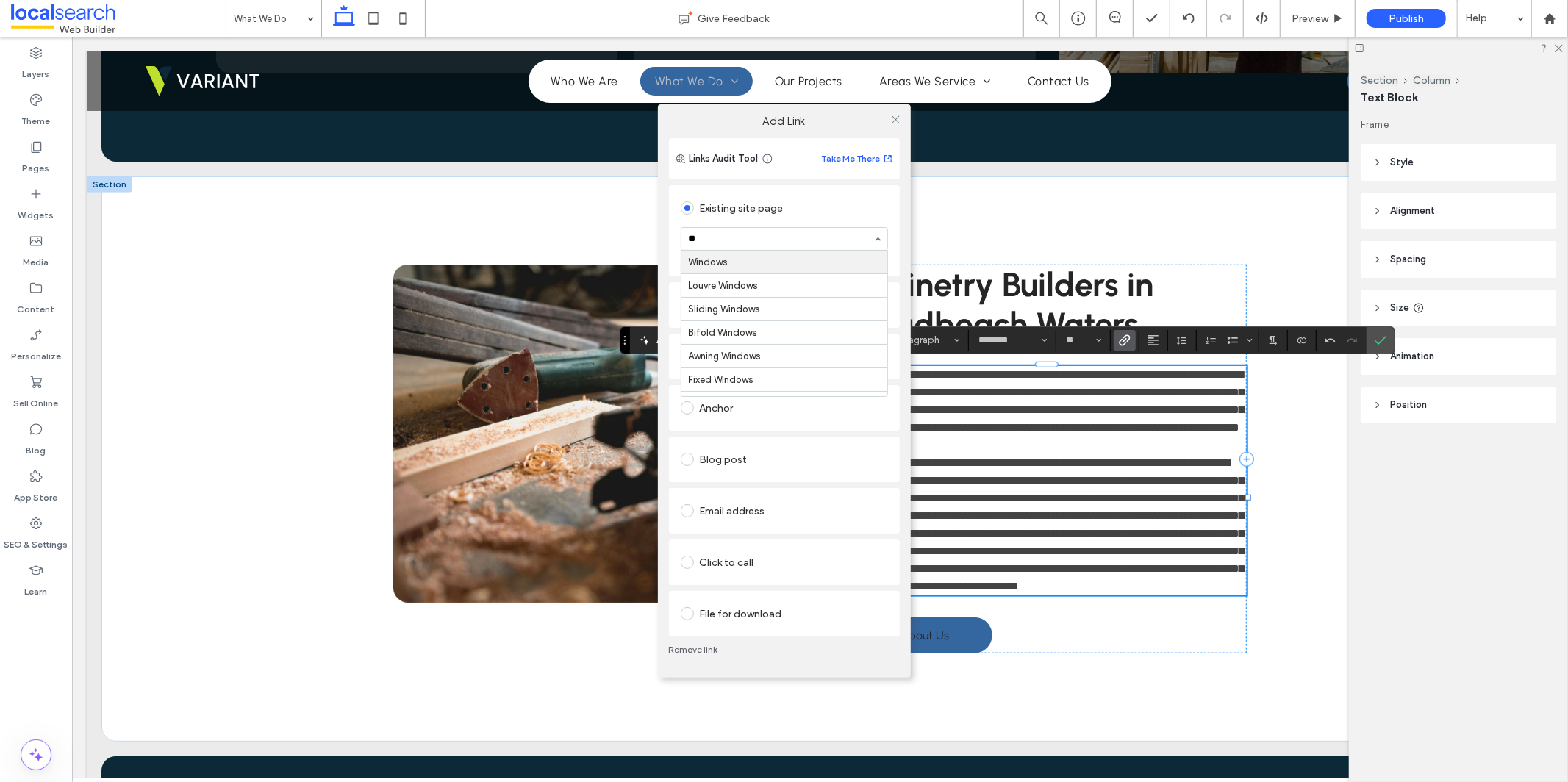
type input "***"
click at [897, 110] on span at bounding box center [896, 119] width 11 height 22
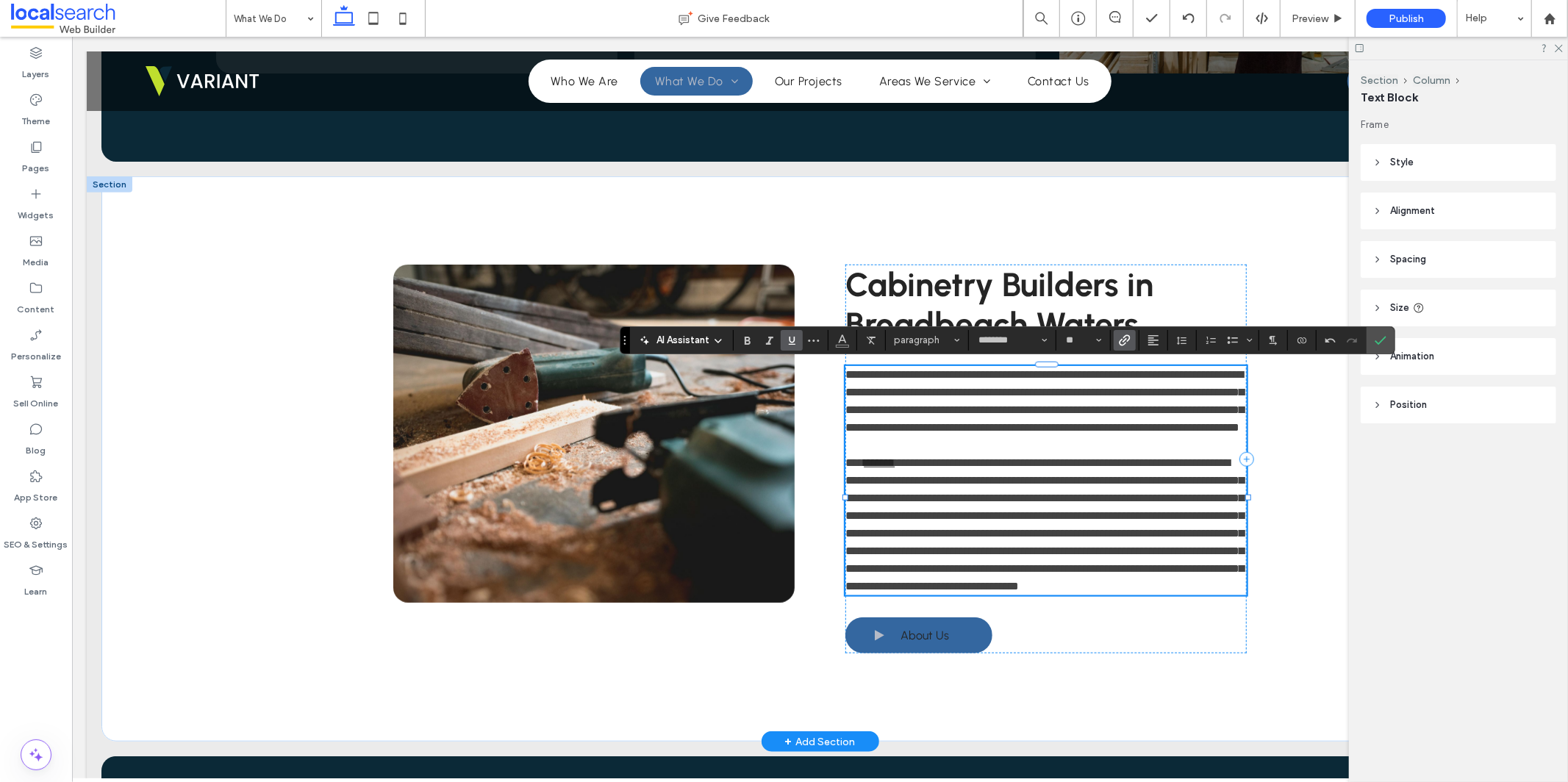
click at [1089, 479] on span "**********" at bounding box center [1043, 524] width 398 height 134
click at [1125, 339] on use "Link" at bounding box center [1125, 340] width 11 height 11
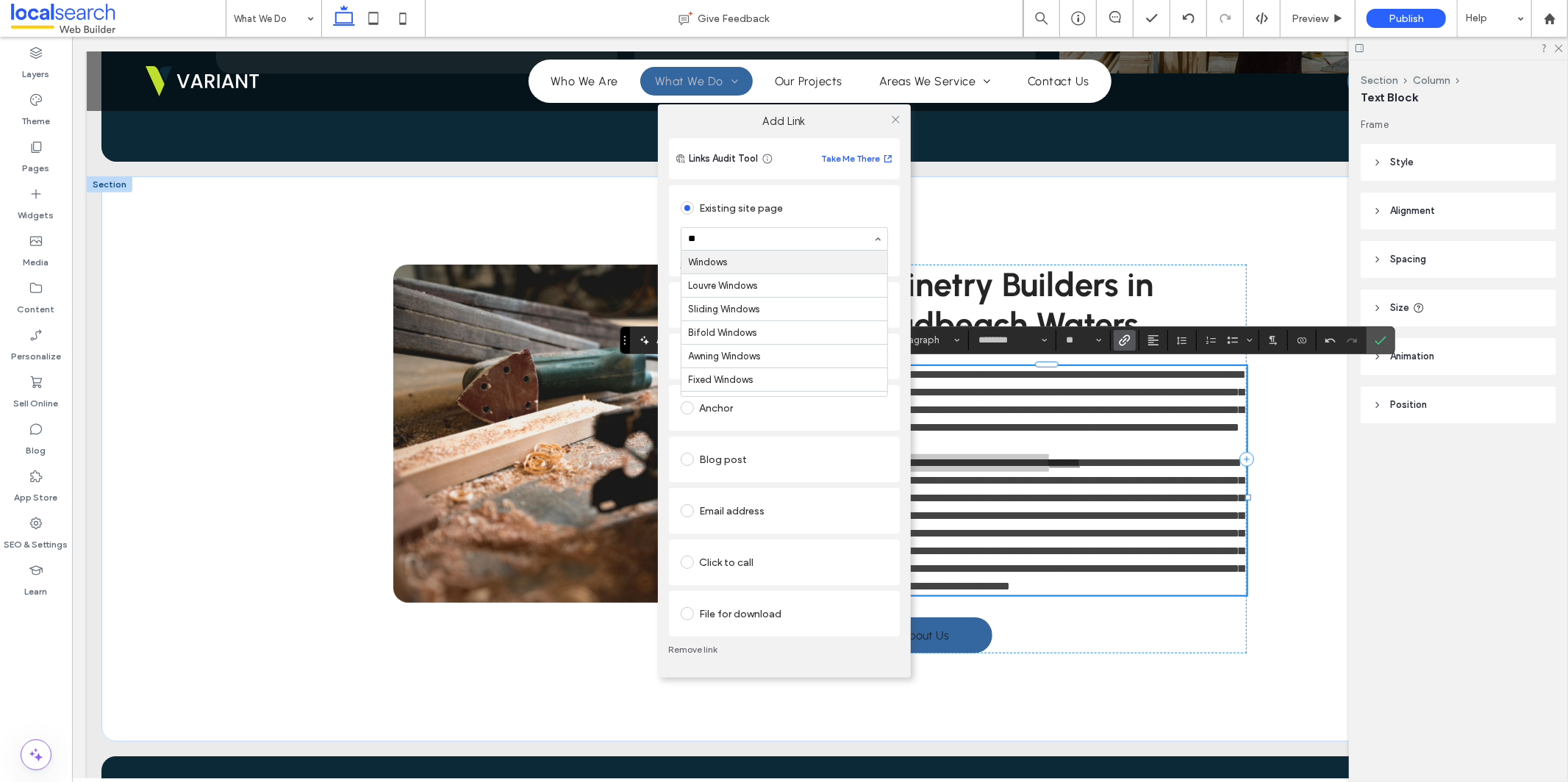
type input "***"
click at [897, 121] on icon at bounding box center [896, 119] width 11 height 11
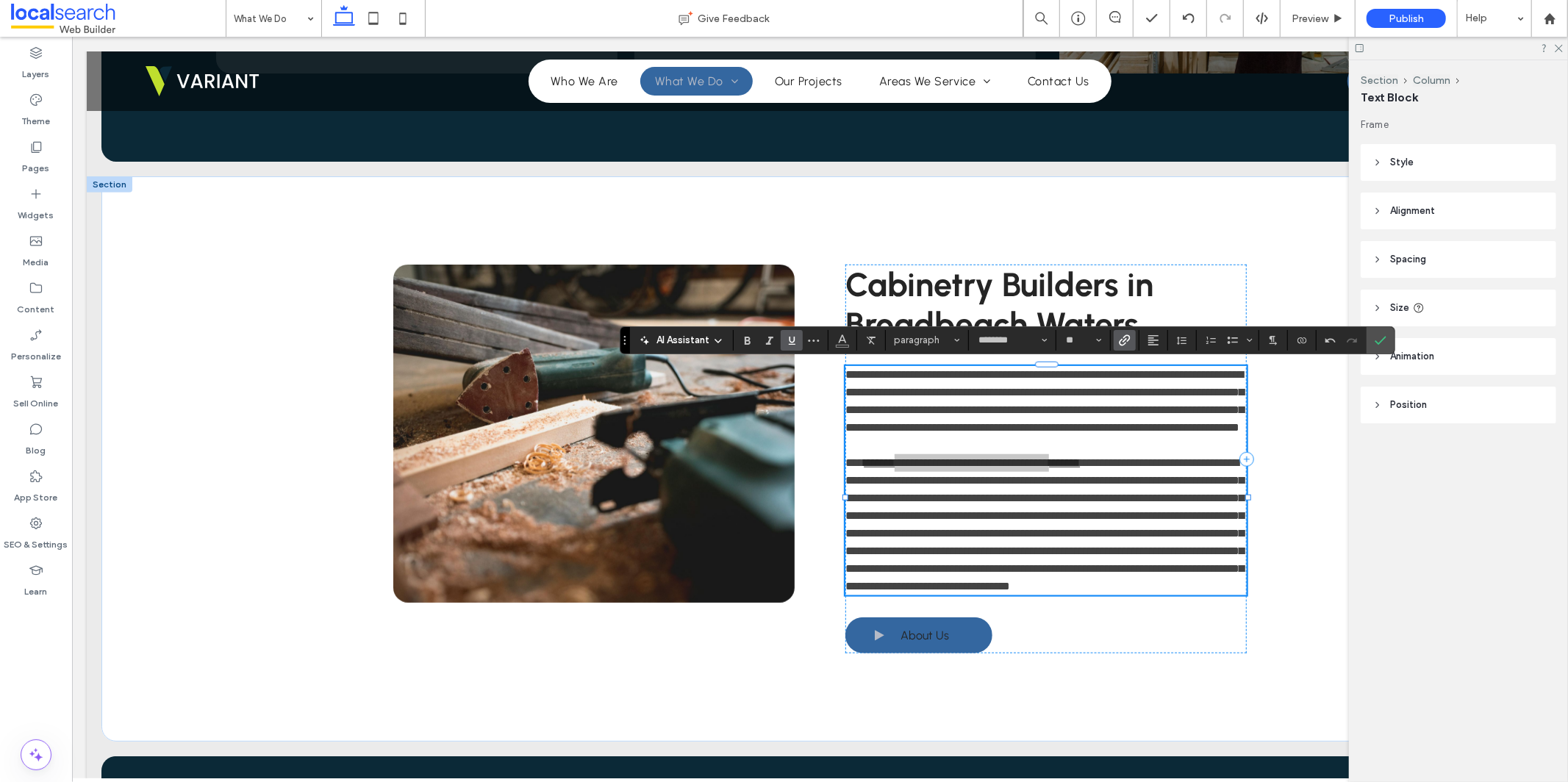
click at [1124, 342] on use "Link" at bounding box center [1125, 340] width 11 height 11
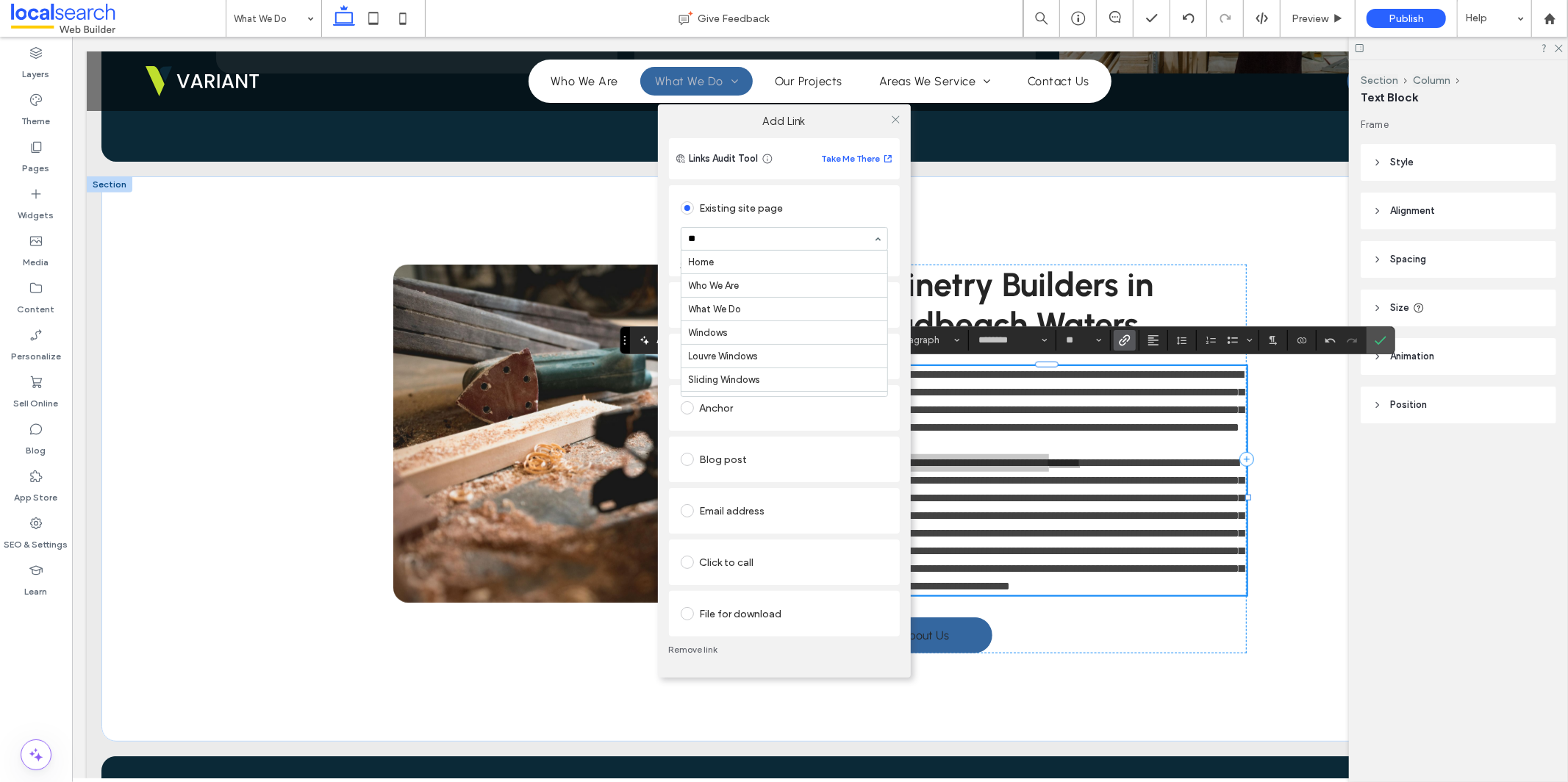
type input "***"
click at [897, 118] on use at bounding box center [895, 118] width 7 height 7
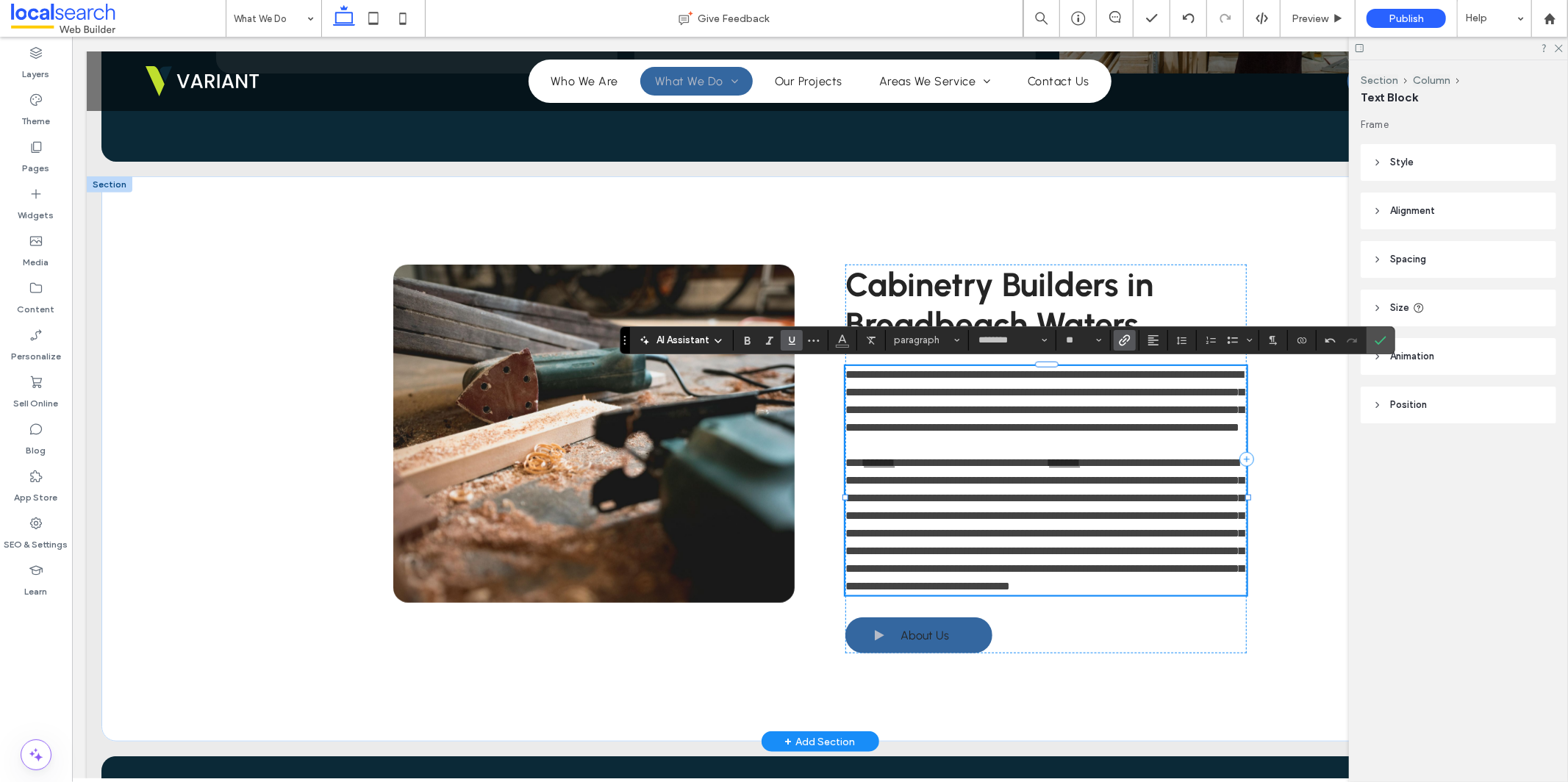
click at [1155, 476] on span "**********" at bounding box center [1043, 524] width 398 height 134
click at [1119, 337] on icon "Link" at bounding box center [1125, 340] width 12 height 12
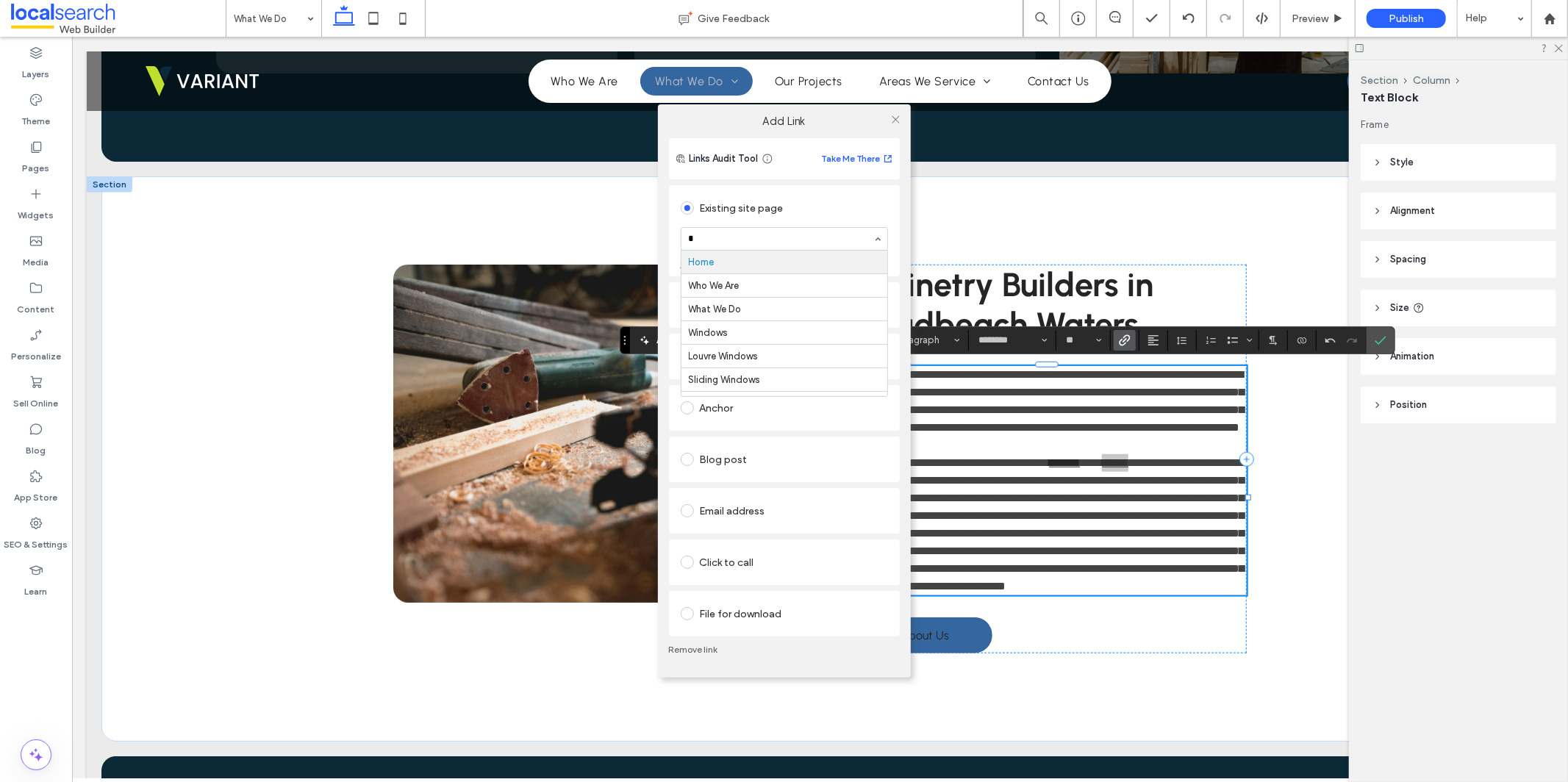
type input "**"
click at [897, 122] on icon at bounding box center [896, 119] width 11 height 11
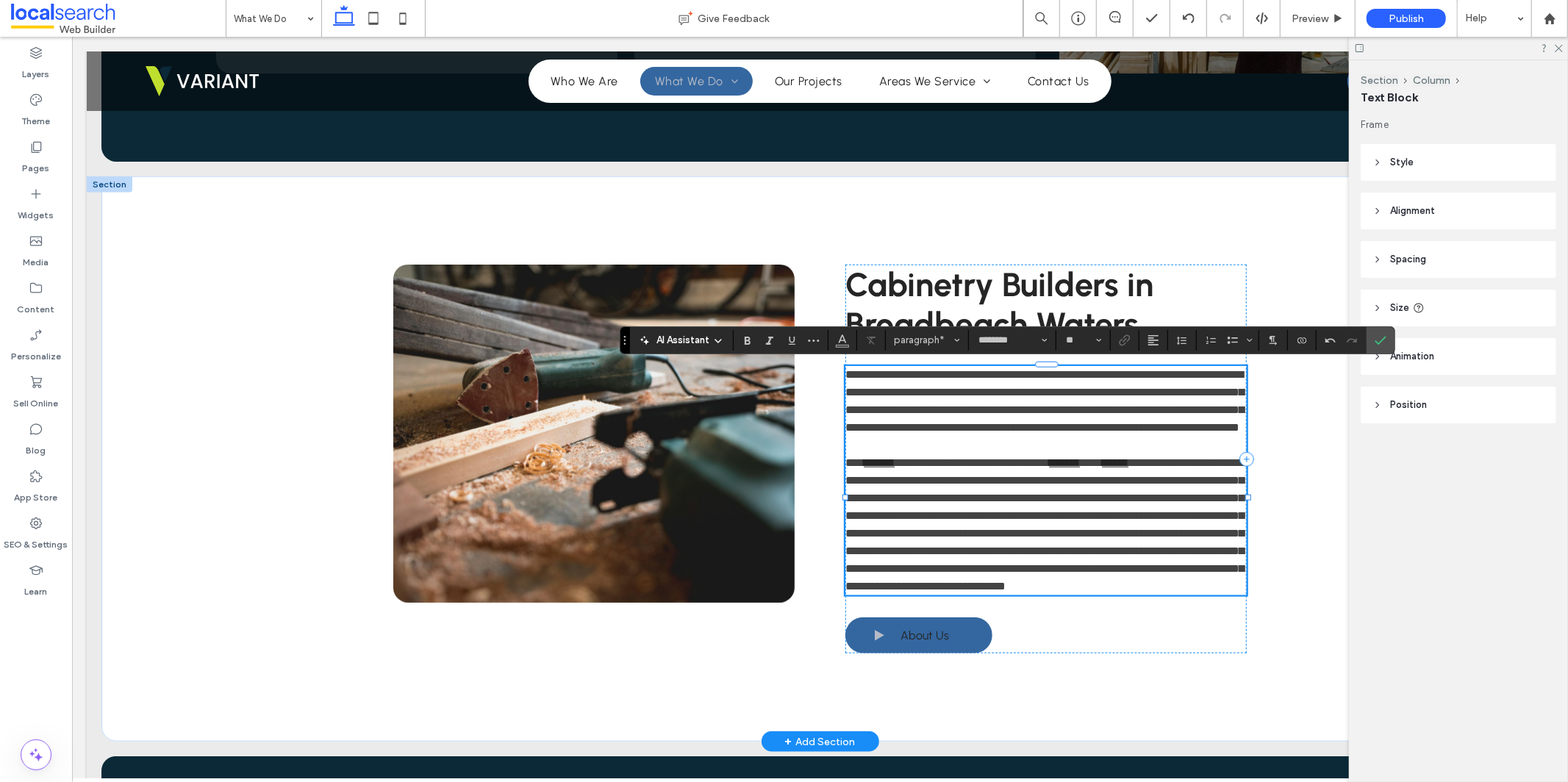
click at [889, 498] on span "**********" at bounding box center [1043, 524] width 398 height 134
click at [889, 498] on span "**********" at bounding box center [1043, 524] width 398 height 134
click at [1126, 340] on icon "Link" at bounding box center [1125, 340] width 12 height 12
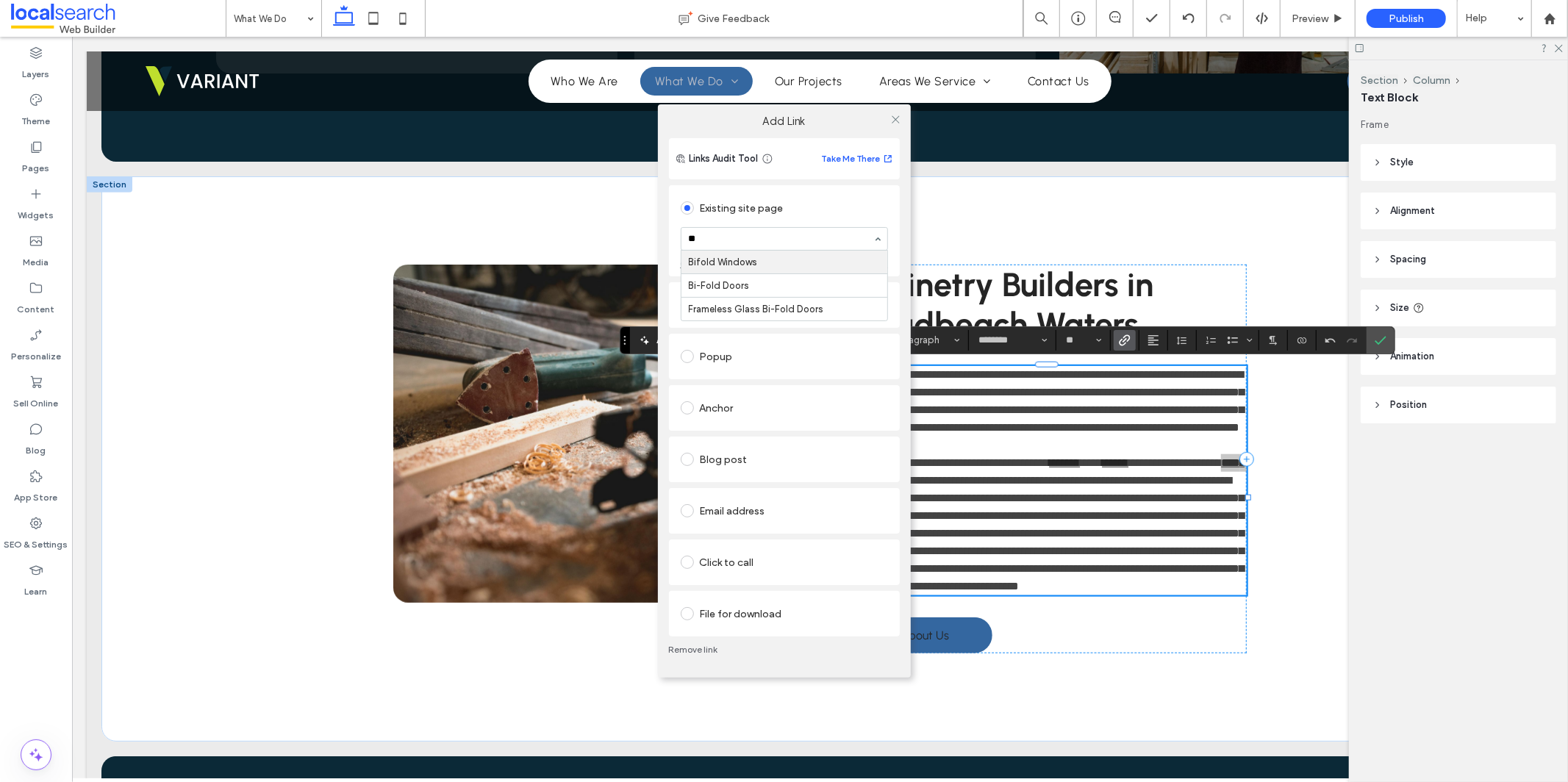
type input "***"
drag, startPoint x: 713, startPoint y: 263, endPoint x: 897, endPoint y: 181, distance: 201.4
click at [895, 119] on icon at bounding box center [896, 119] width 11 height 11
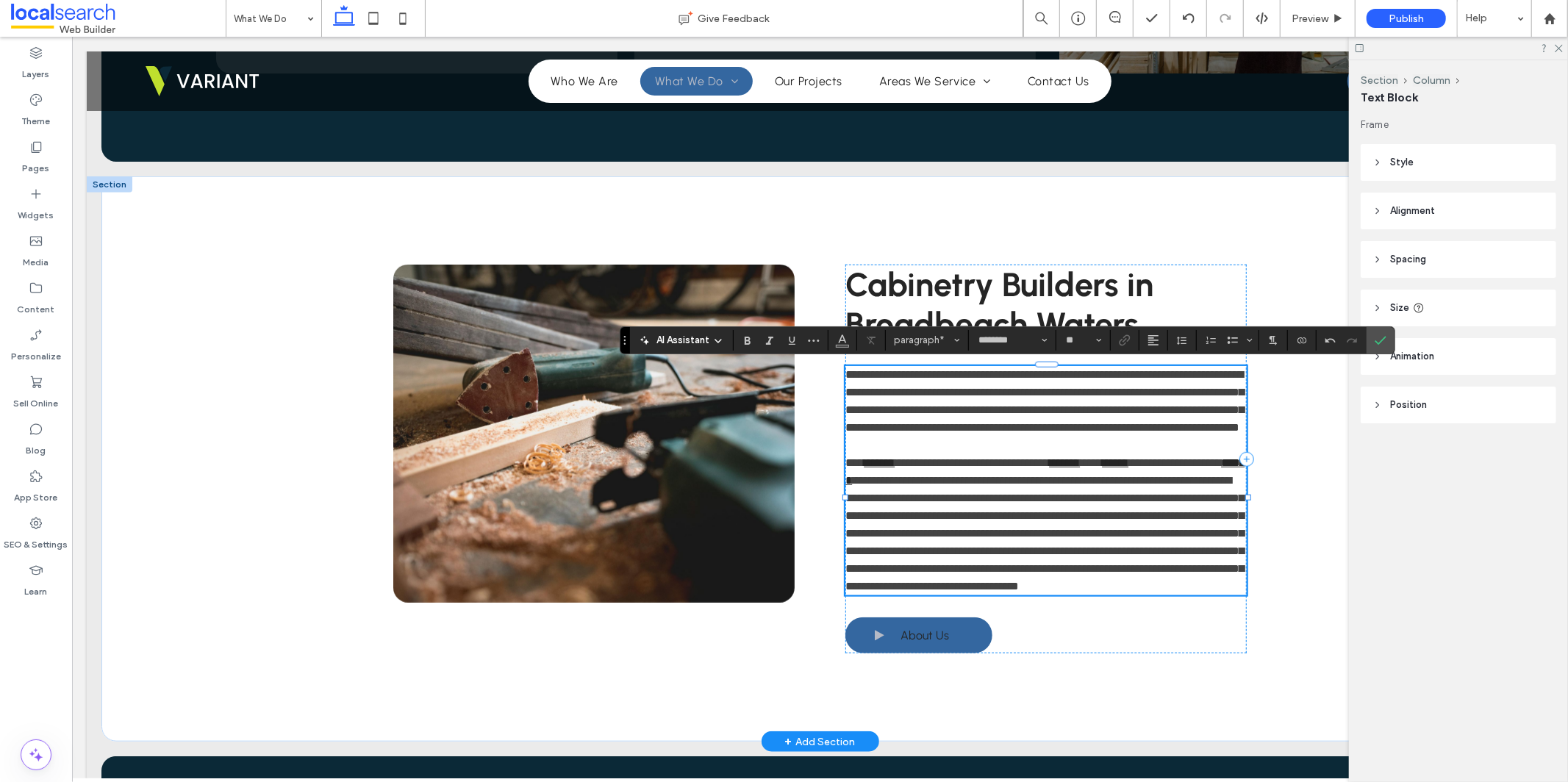
click at [944, 494] on span "**********" at bounding box center [1043, 532] width 398 height 117
click at [1122, 343] on icon "Link" at bounding box center [1125, 340] width 12 height 12
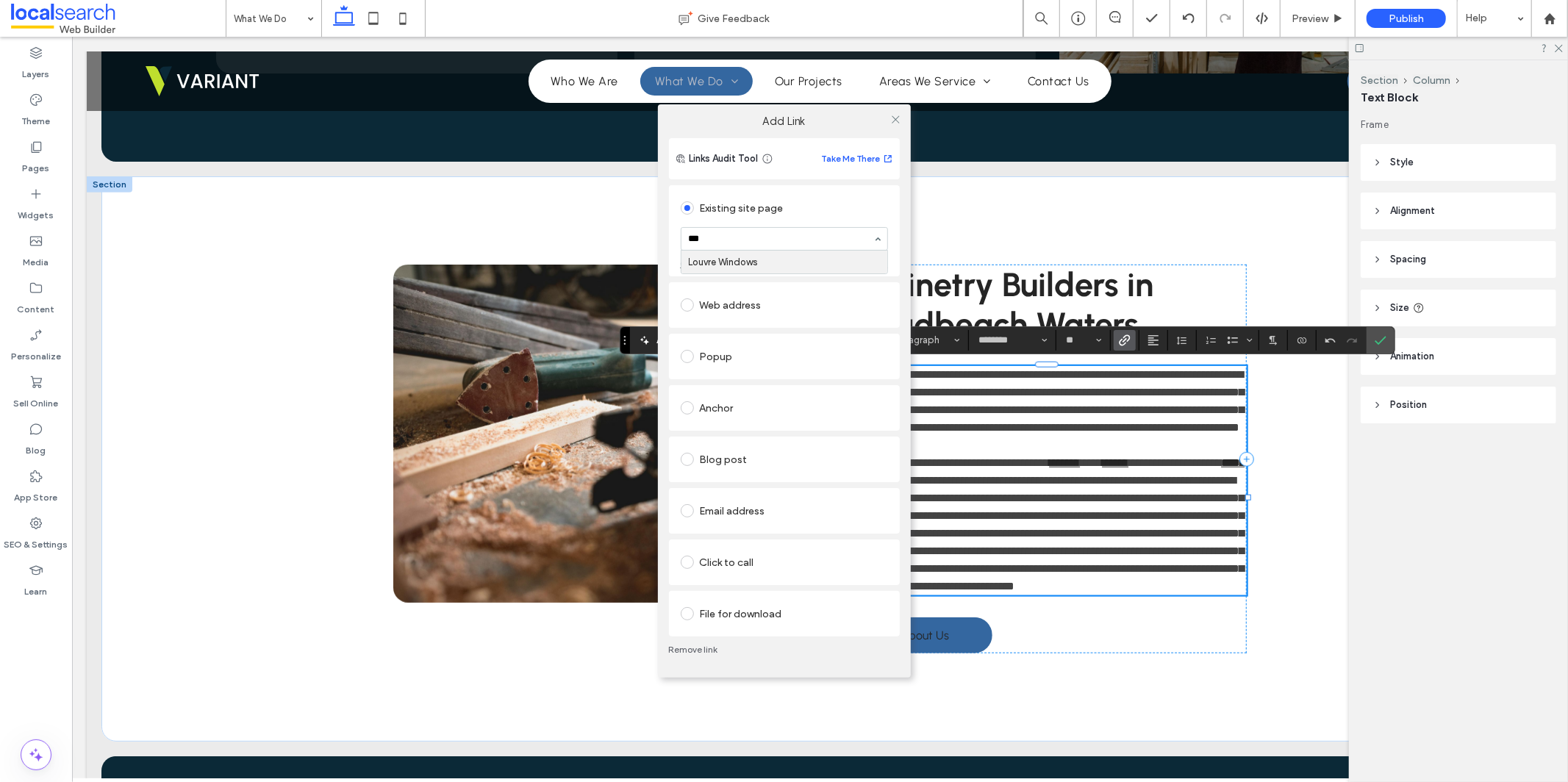
type input "****"
click at [896, 115] on icon at bounding box center [896, 119] width 11 height 11
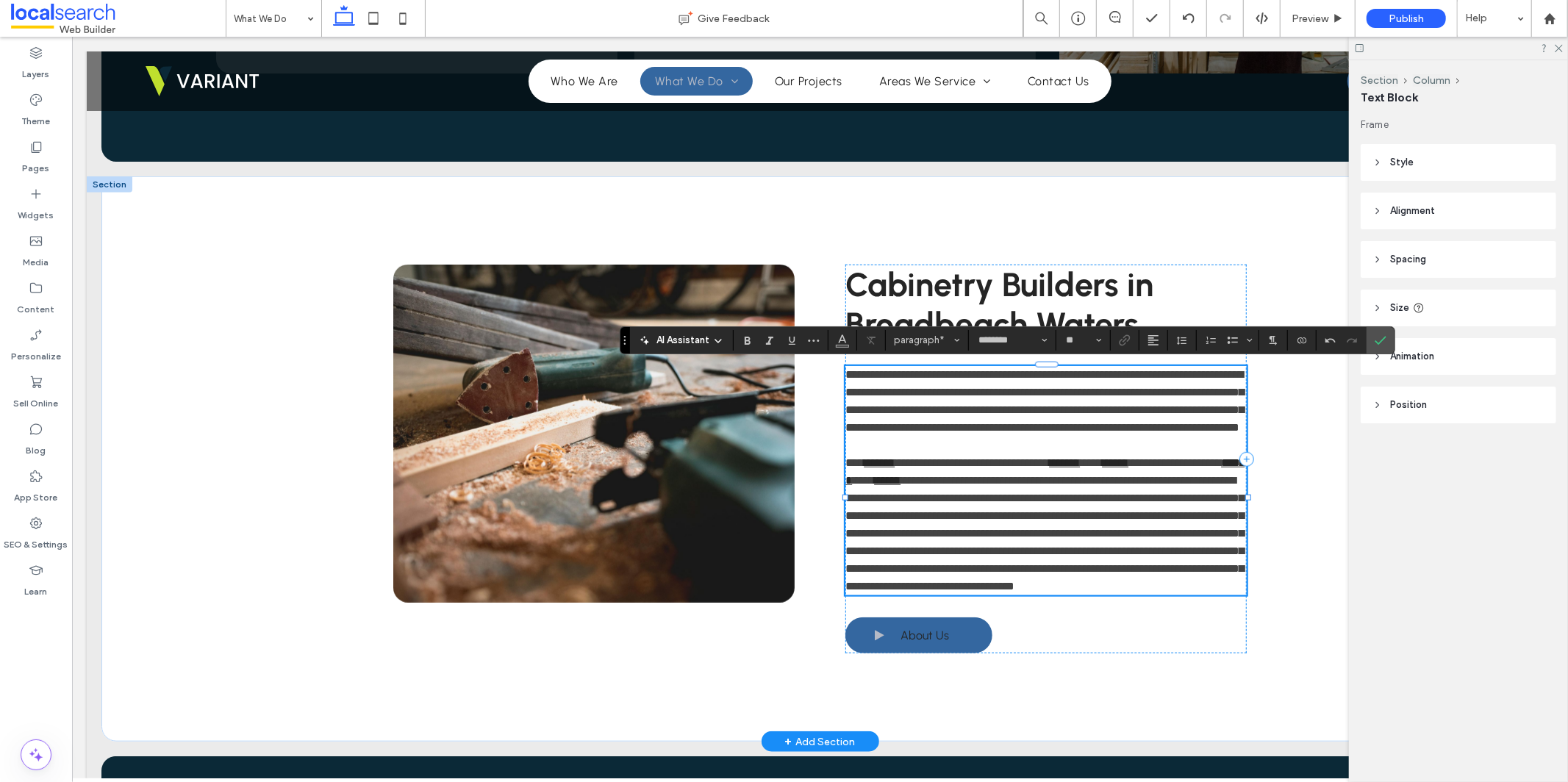
click at [1066, 496] on span "**********" at bounding box center [1043, 532] width 398 height 117
click at [1124, 342] on use "Link" at bounding box center [1125, 340] width 11 height 11
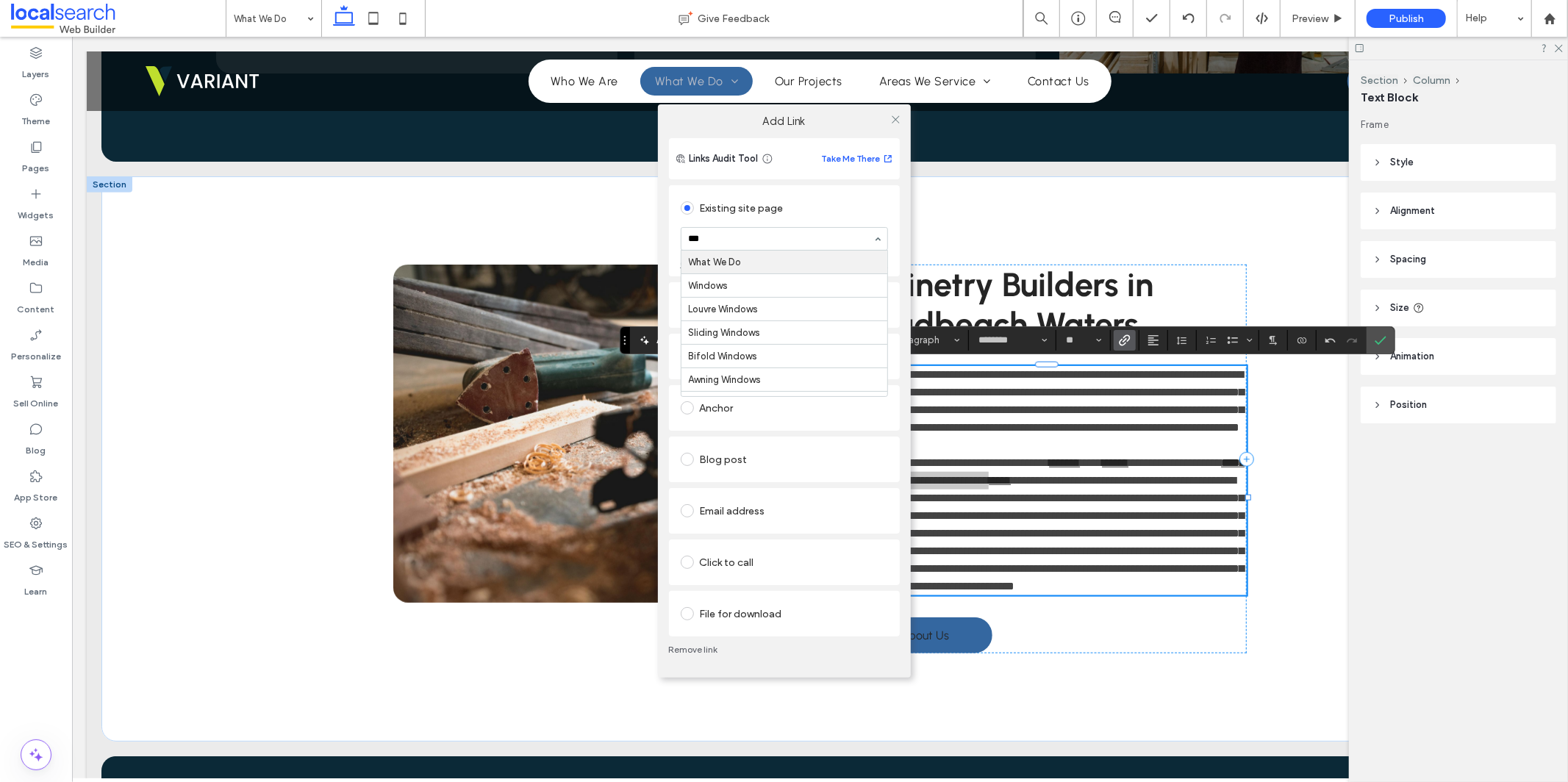
type input "****"
drag, startPoint x: 775, startPoint y: 263, endPoint x: 783, endPoint y: 260, distance: 8.5
click at [897, 122] on icon at bounding box center [896, 119] width 11 height 11
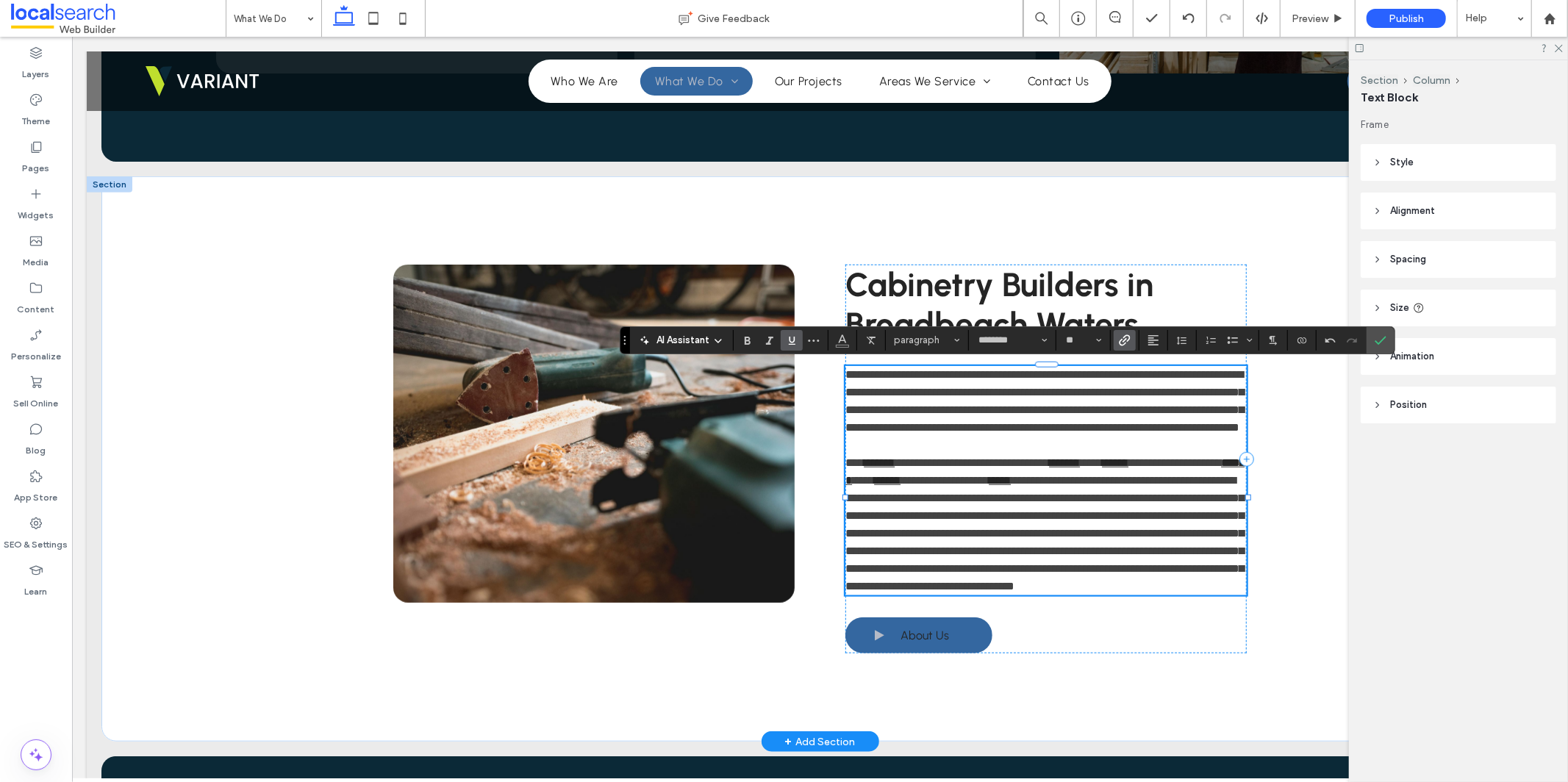
click at [1173, 506] on span "**********" at bounding box center [1043, 532] width 398 height 117
click at [1173, 495] on span "**********" at bounding box center [1043, 532] width 398 height 117
click at [1128, 345] on icon "Link" at bounding box center [1125, 340] width 12 height 12
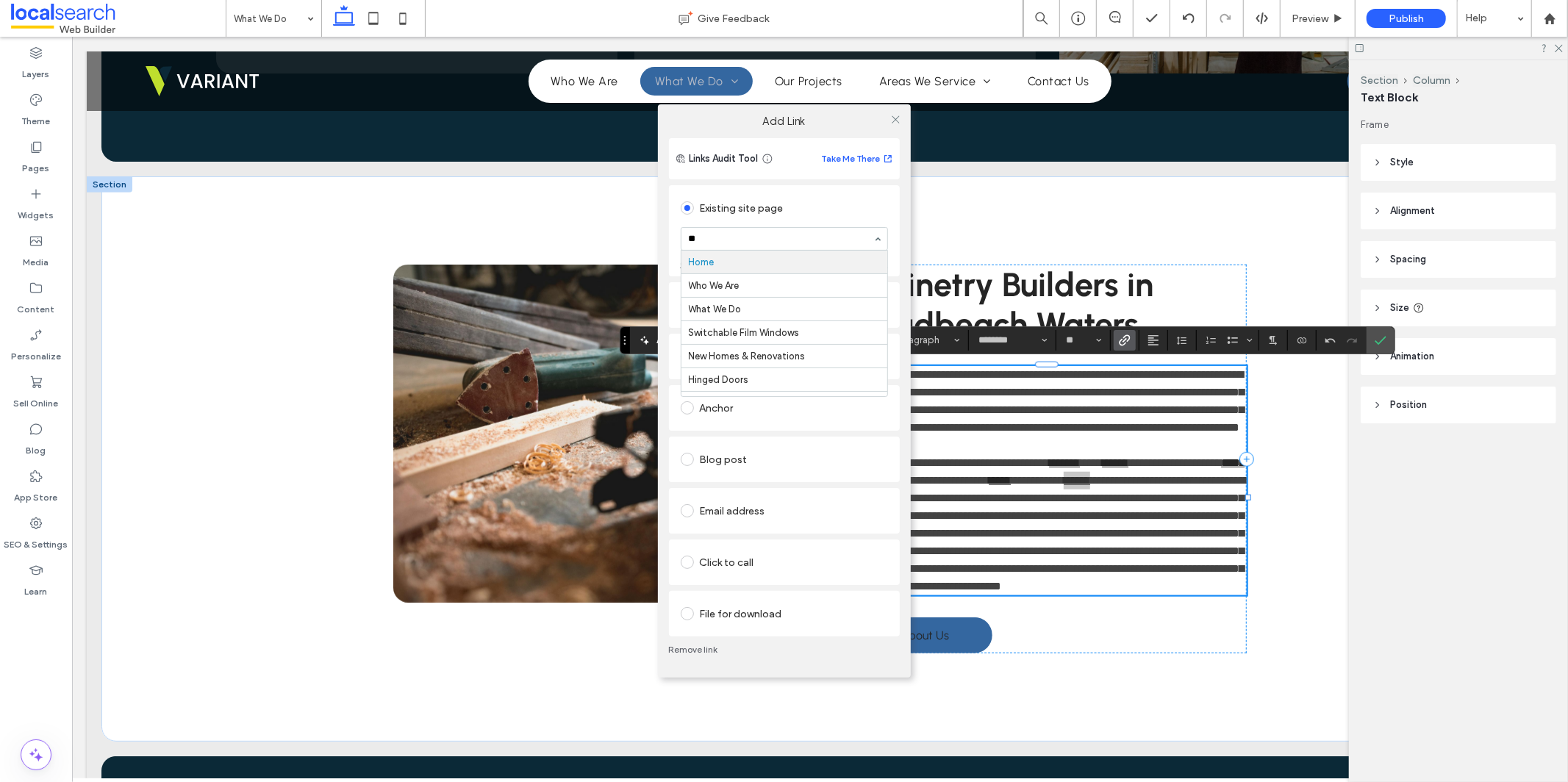
type input "***"
drag, startPoint x: 801, startPoint y: 265, endPoint x: 814, endPoint y: 254, distance: 17.0
click at [897, 119] on icon at bounding box center [896, 119] width 11 height 11
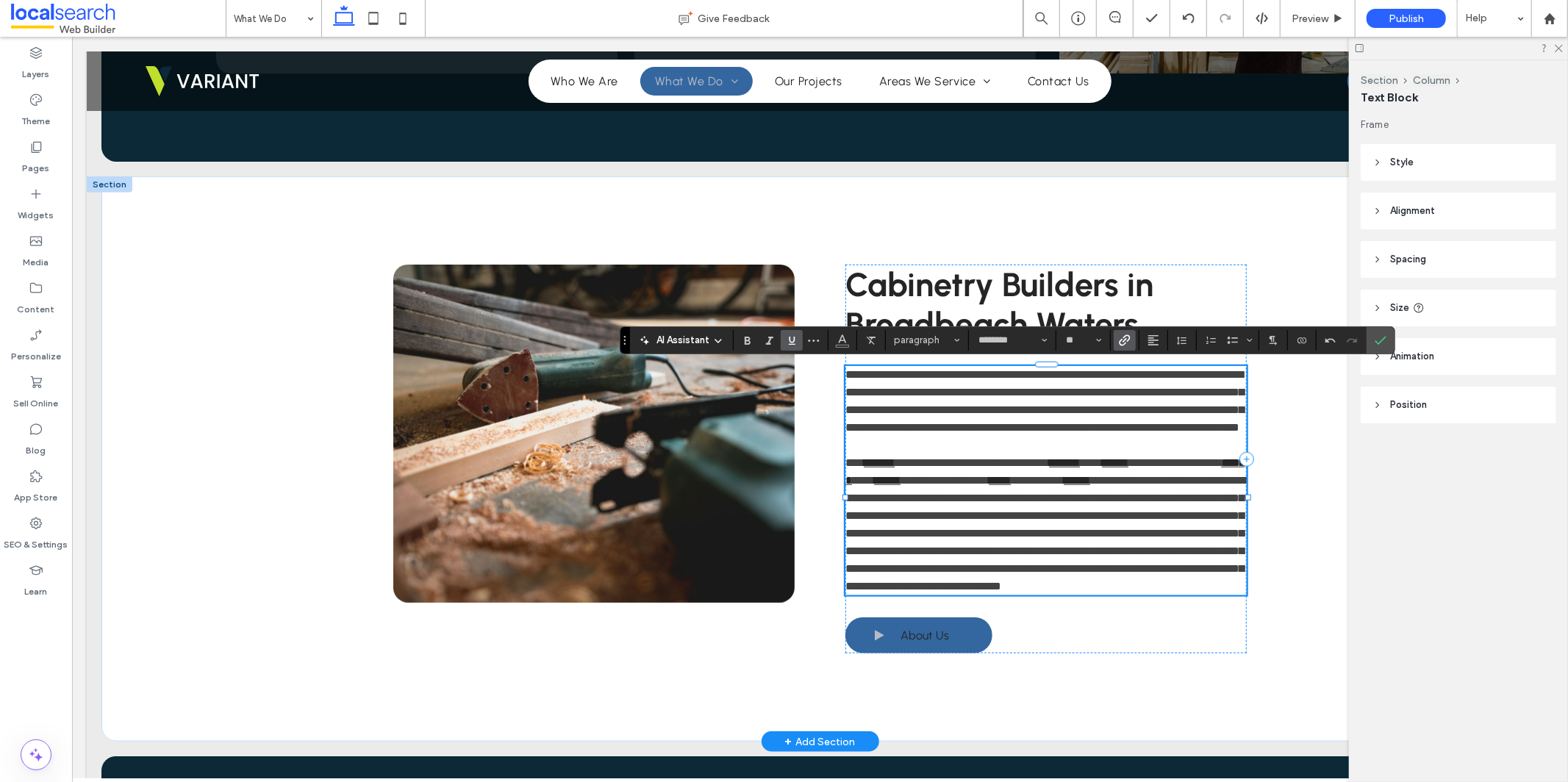
click at [848, 517] on span "**********" at bounding box center [1046, 532] width 404 height 117
drag, startPoint x: 1019, startPoint y: 286, endPoint x: 1137, endPoint y: 342, distance: 130.6
click at [1137, 342] on section at bounding box center [1125, 340] width 28 height 21
click at [1130, 342] on label "Link" at bounding box center [1125, 340] width 22 height 21
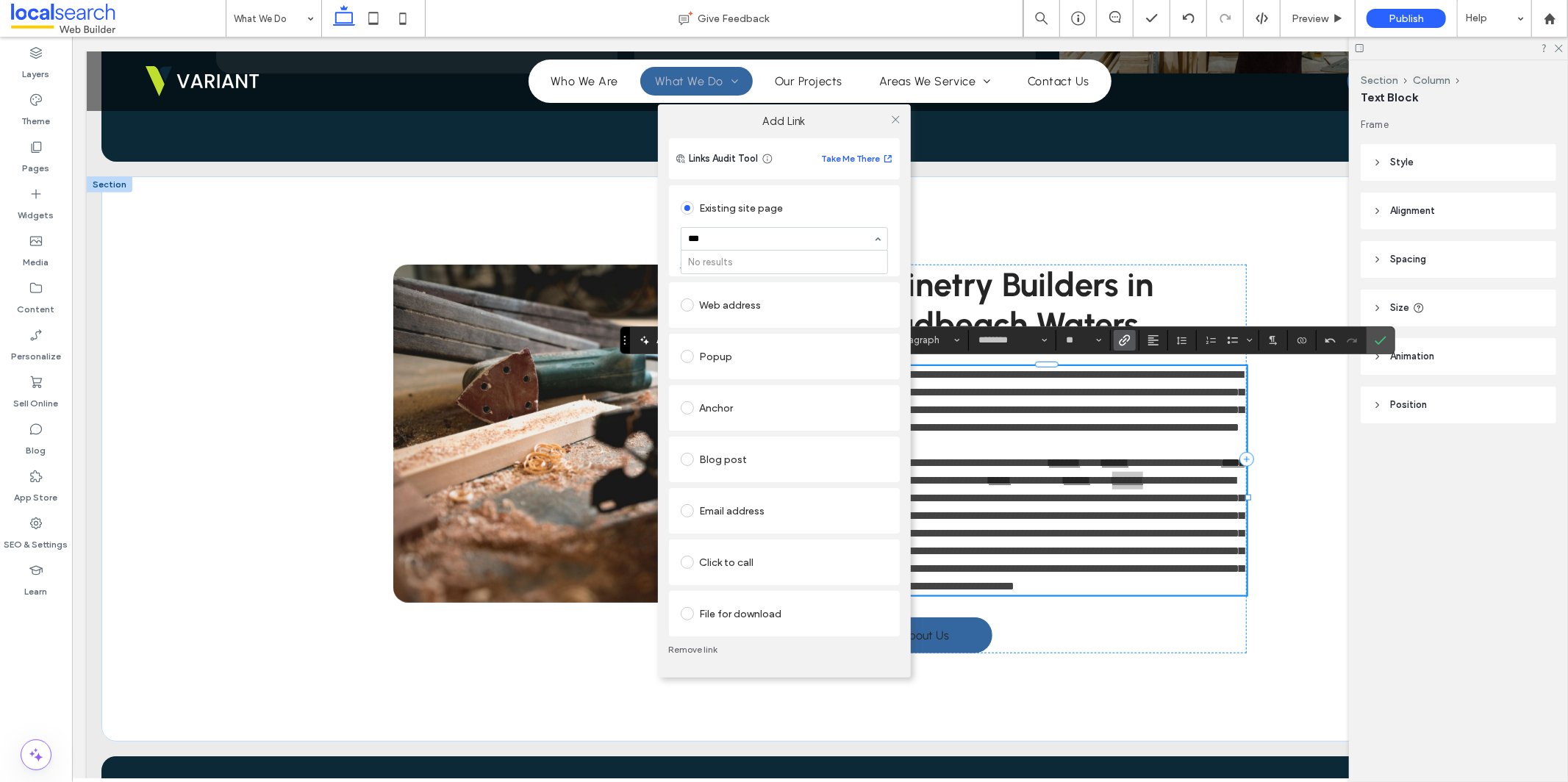
type input "****"
drag, startPoint x: 724, startPoint y: 289, endPoint x: 742, endPoint y: 279, distance: 20.6
drag, startPoint x: 897, startPoint y: 120, endPoint x: 909, endPoint y: 152, distance: 34.2
click at [897, 122] on icon at bounding box center [896, 119] width 11 height 11
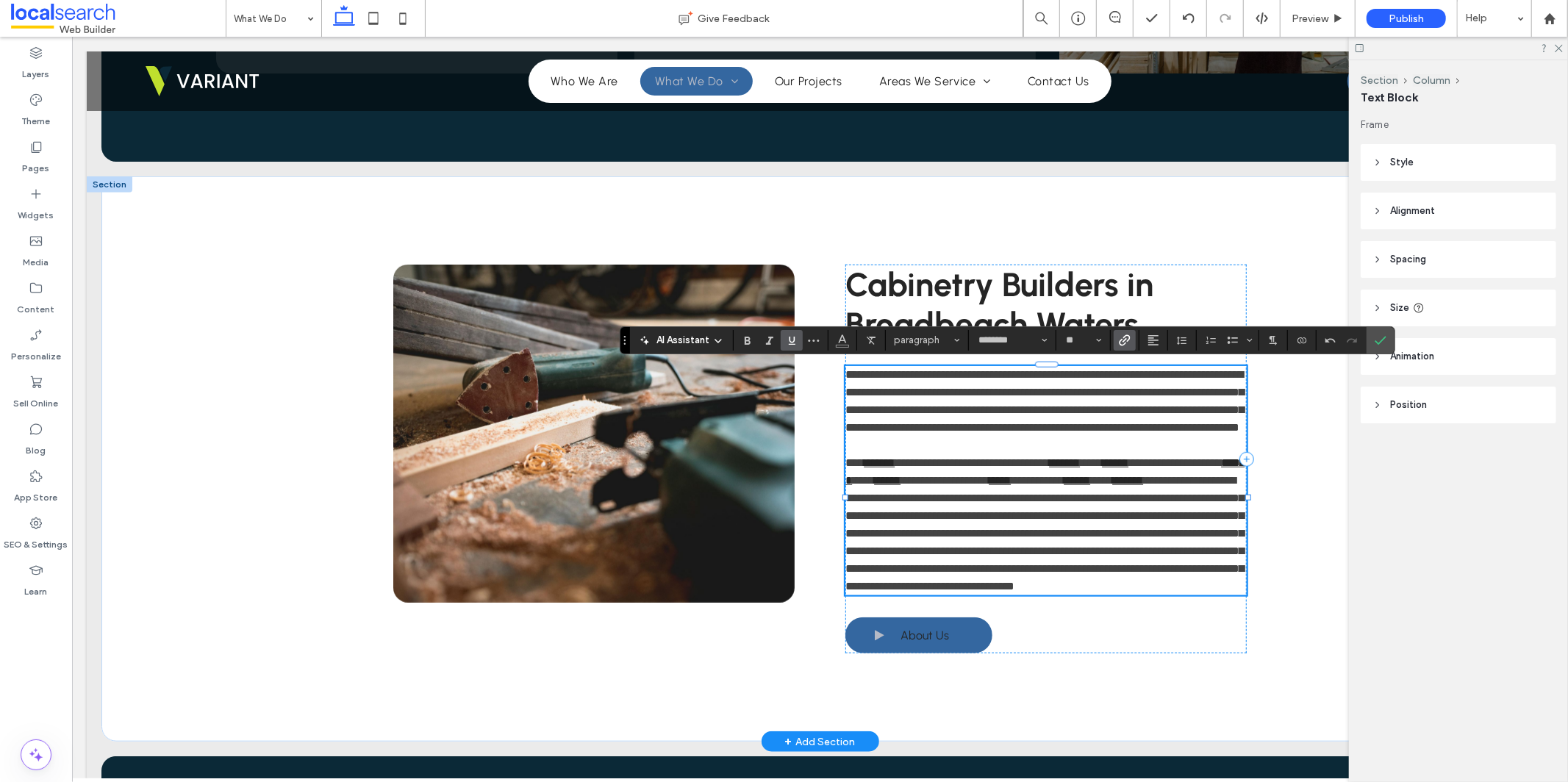
click at [1002, 515] on span "**********" at bounding box center [1043, 532] width 398 height 117
click at [1002, 515] on span "**********" at bounding box center [1043, 532] width 398 height 117
click at [1126, 340] on icon "Link" at bounding box center [1125, 340] width 12 height 12
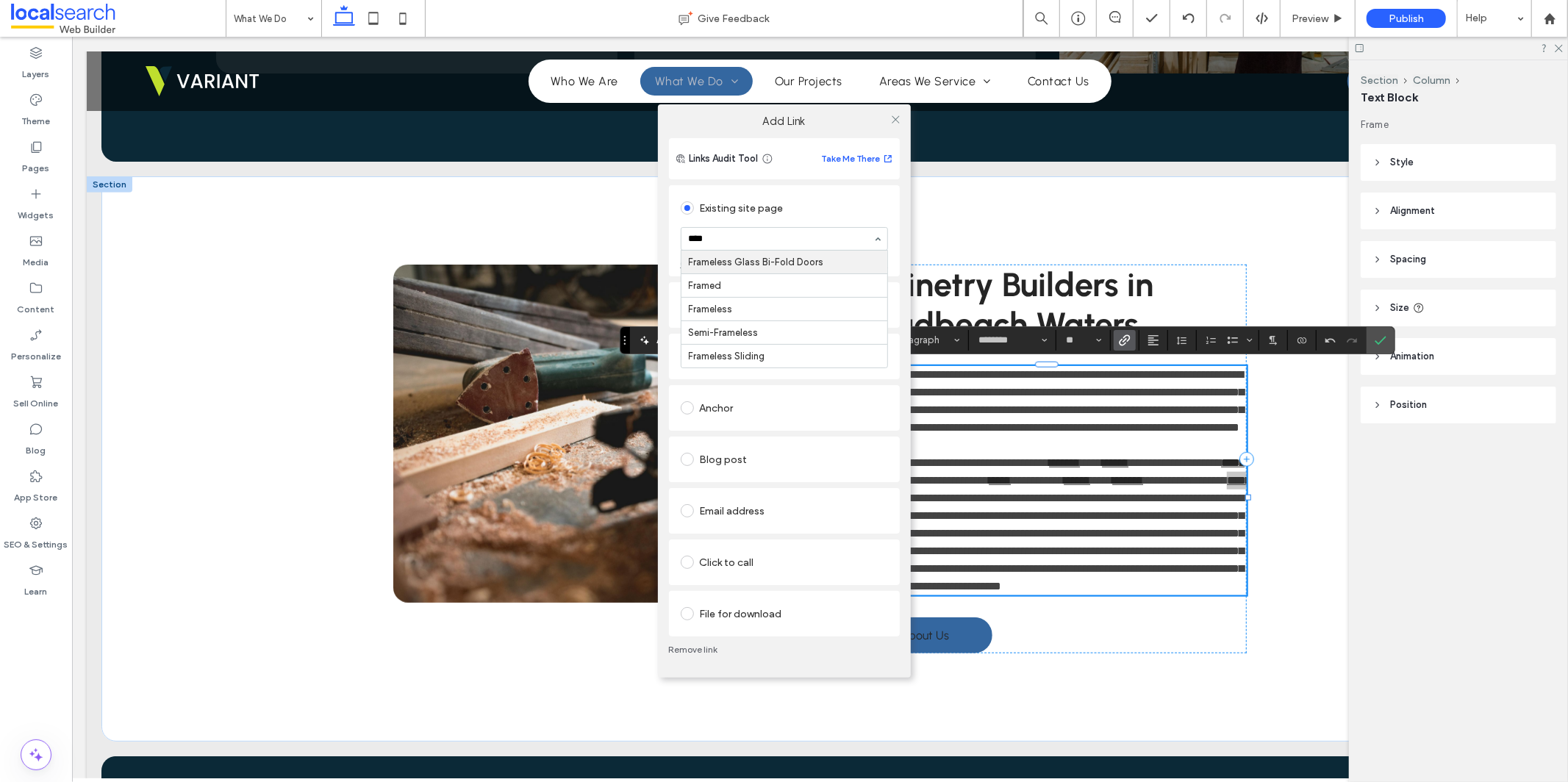
type input "*****"
click at [1064, 518] on div "Add Link Links Audit Tool Take Me There Existing site page Frameless Glass Bi-F…" at bounding box center [784, 391] width 1568 height 782
click at [1089, 517] on div "Add Link Links Audit Tool Take Me There Existing site page Frameless Glass Bi-F…" at bounding box center [784, 391] width 1568 height 782
click at [901, 111] on div at bounding box center [897, 119] width 22 height 22
click at [897, 120] on icon at bounding box center [896, 119] width 11 height 11
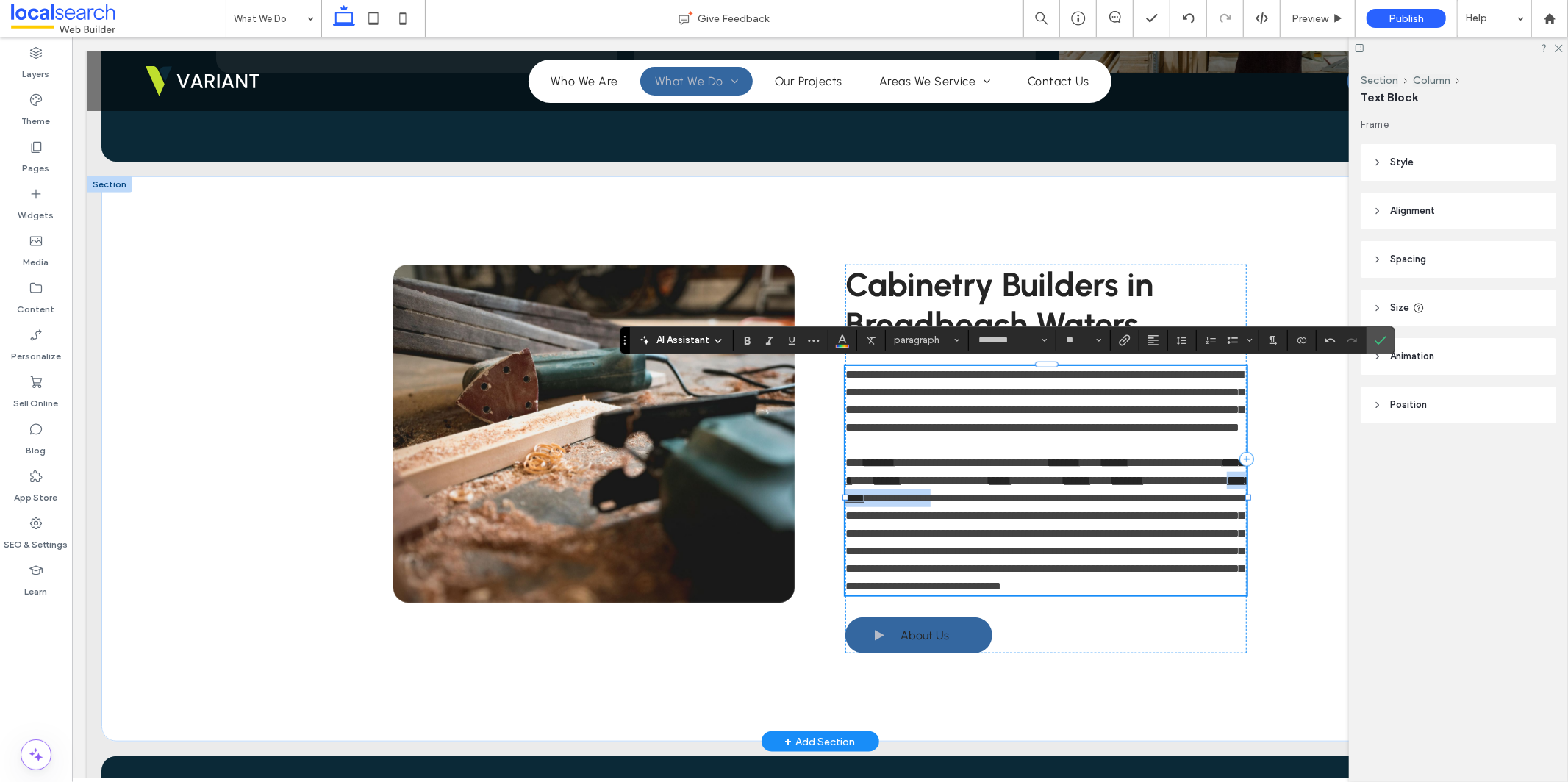
drag, startPoint x: 1092, startPoint y: 513, endPoint x: 976, endPoint y: 506, distance: 116.2
click at [973, 508] on p "**********" at bounding box center [1045, 524] width 401 height 141
click at [1123, 340] on icon "Link" at bounding box center [1125, 340] width 12 height 12
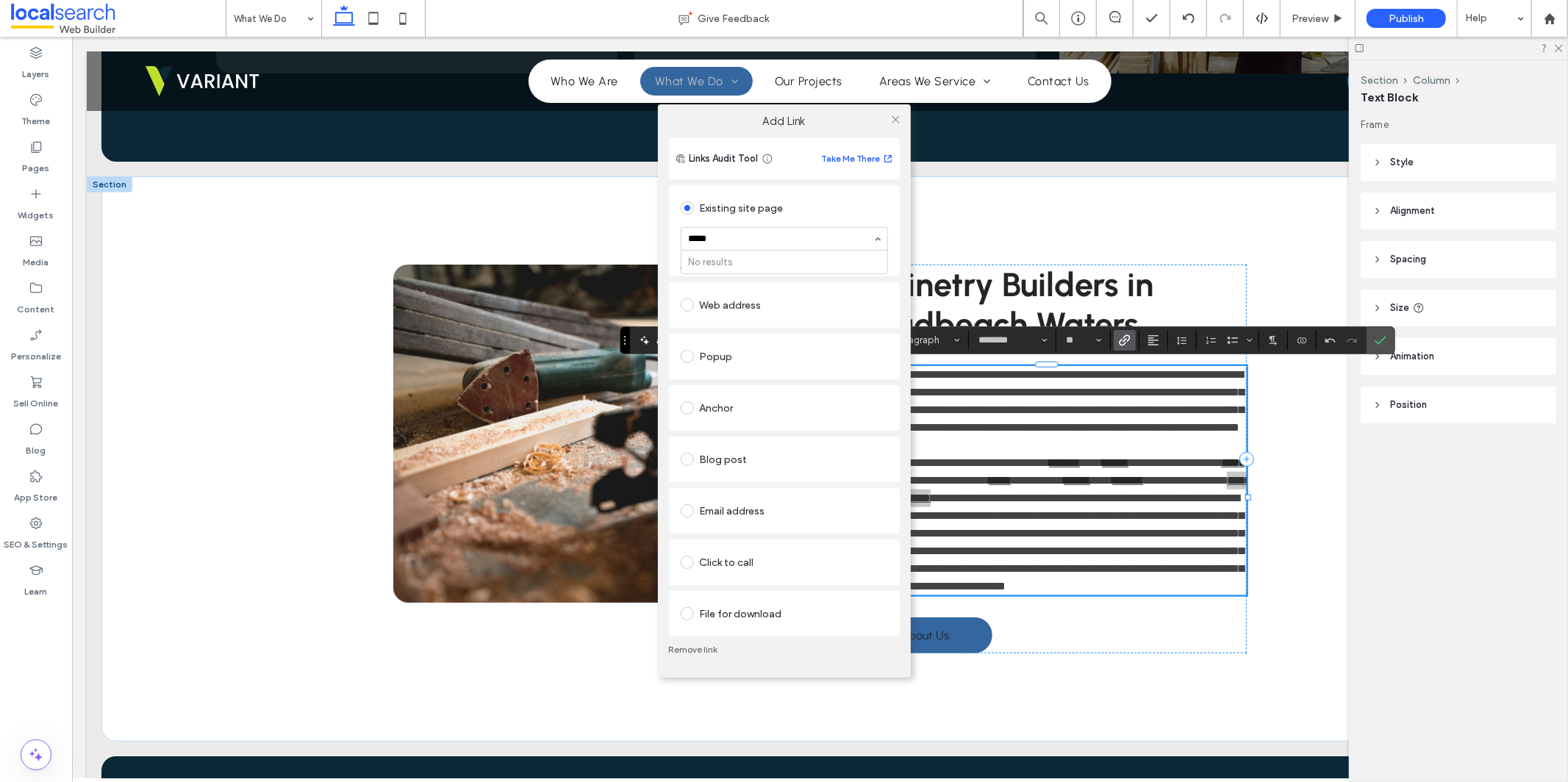
type input "****"
click at [897, 118] on icon at bounding box center [896, 119] width 11 height 11
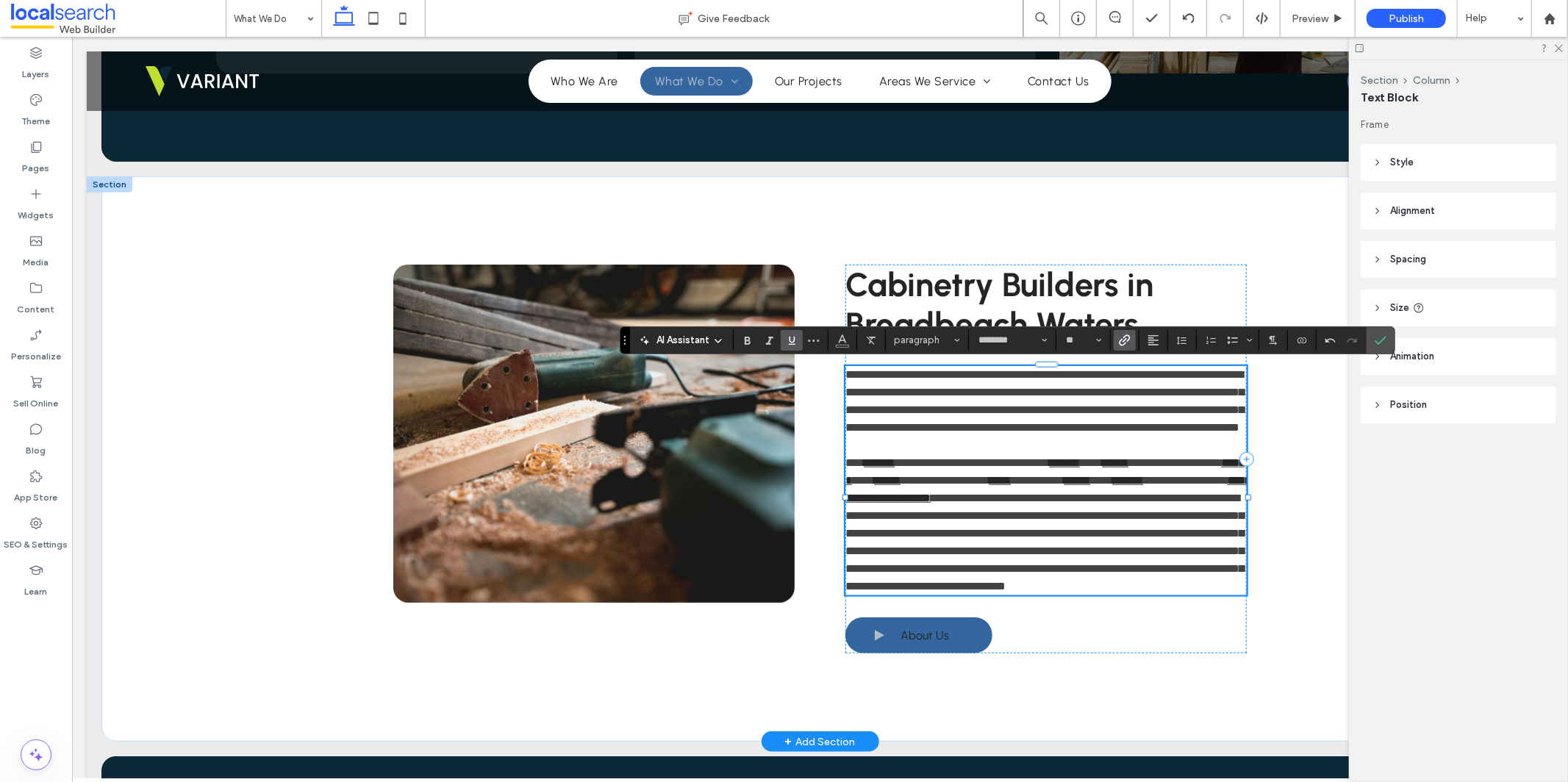
click at [882, 536] on span "**********" at bounding box center [1043, 542] width 398 height 100
click at [882, 536] on span "**********" at bounding box center [1043, 542] width 398 height 100
click at [1124, 342] on icon "Link" at bounding box center [1125, 340] width 12 height 12
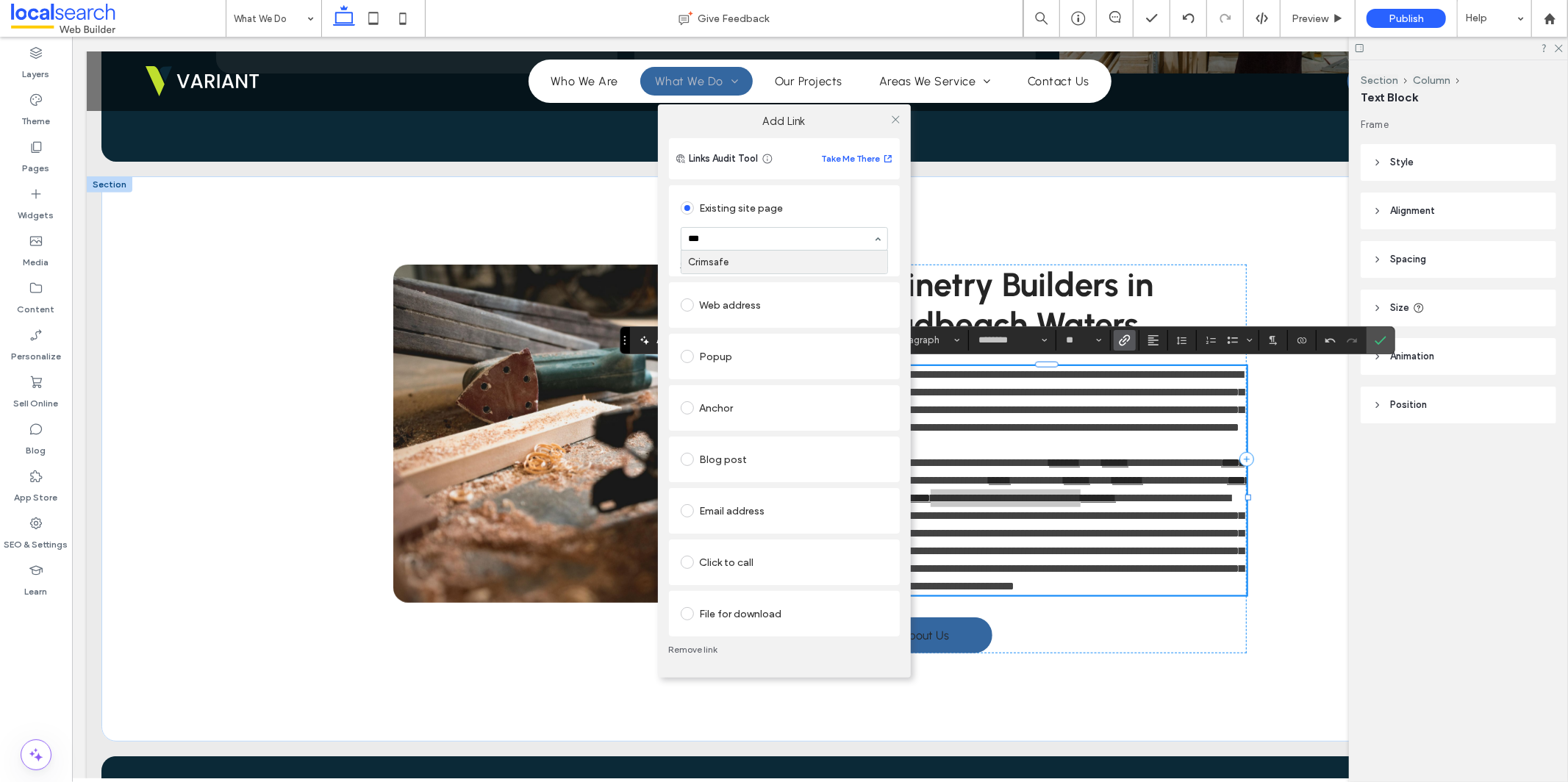
type input "****"
click at [897, 120] on icon at bounding box center [896, 119] width 11 height 11
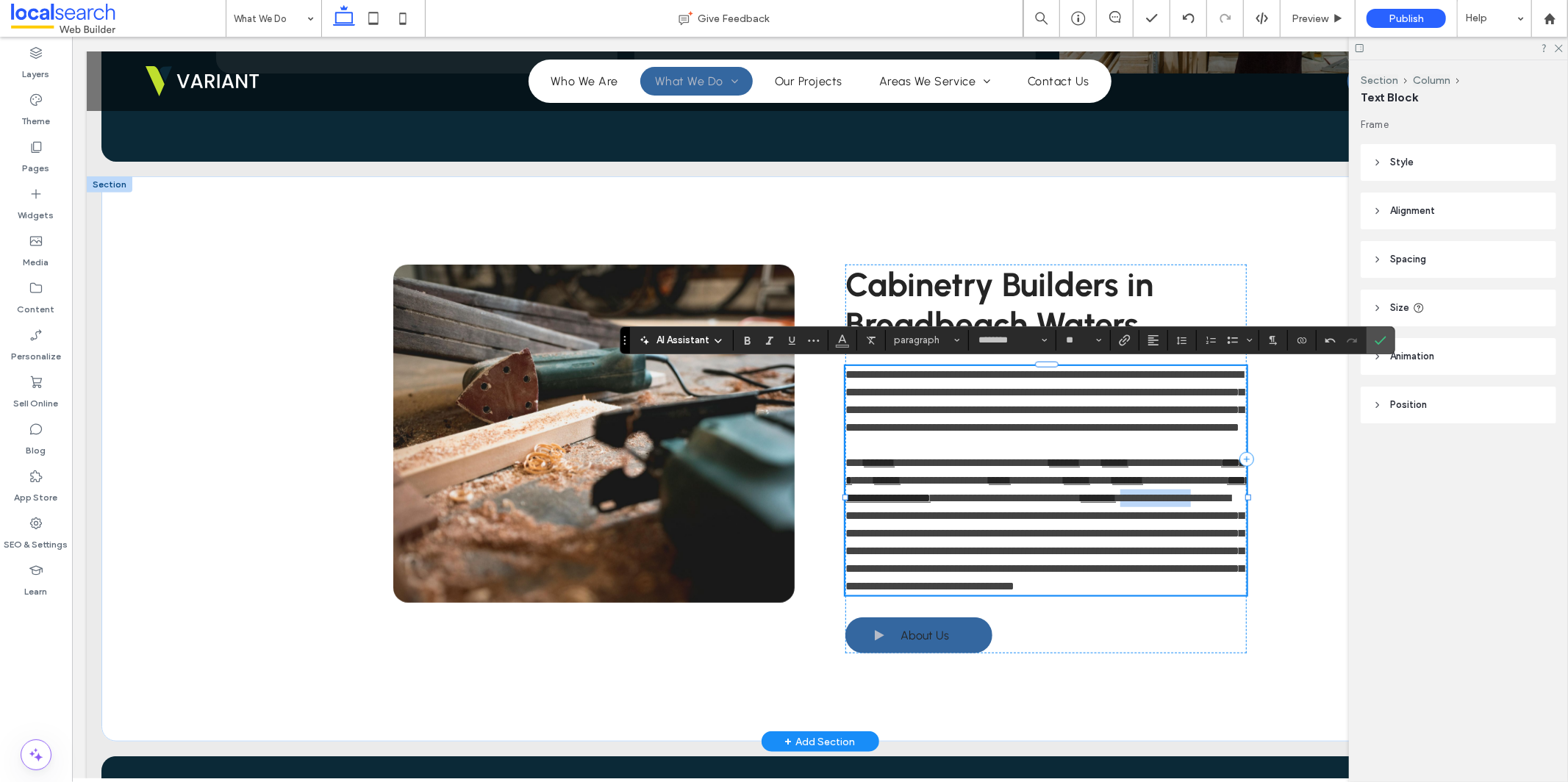
drag, startPoint x: 904, startPoint y: 532, endPoint x: 983, endPoint y: 531, distance: 79.0
click at [983, 531] on span "**********" at bounding box center [1043, 542] width 398 height 100
click at [1130, 338] on use "Link" at bounding box center [1125, 340] width 11 height 11
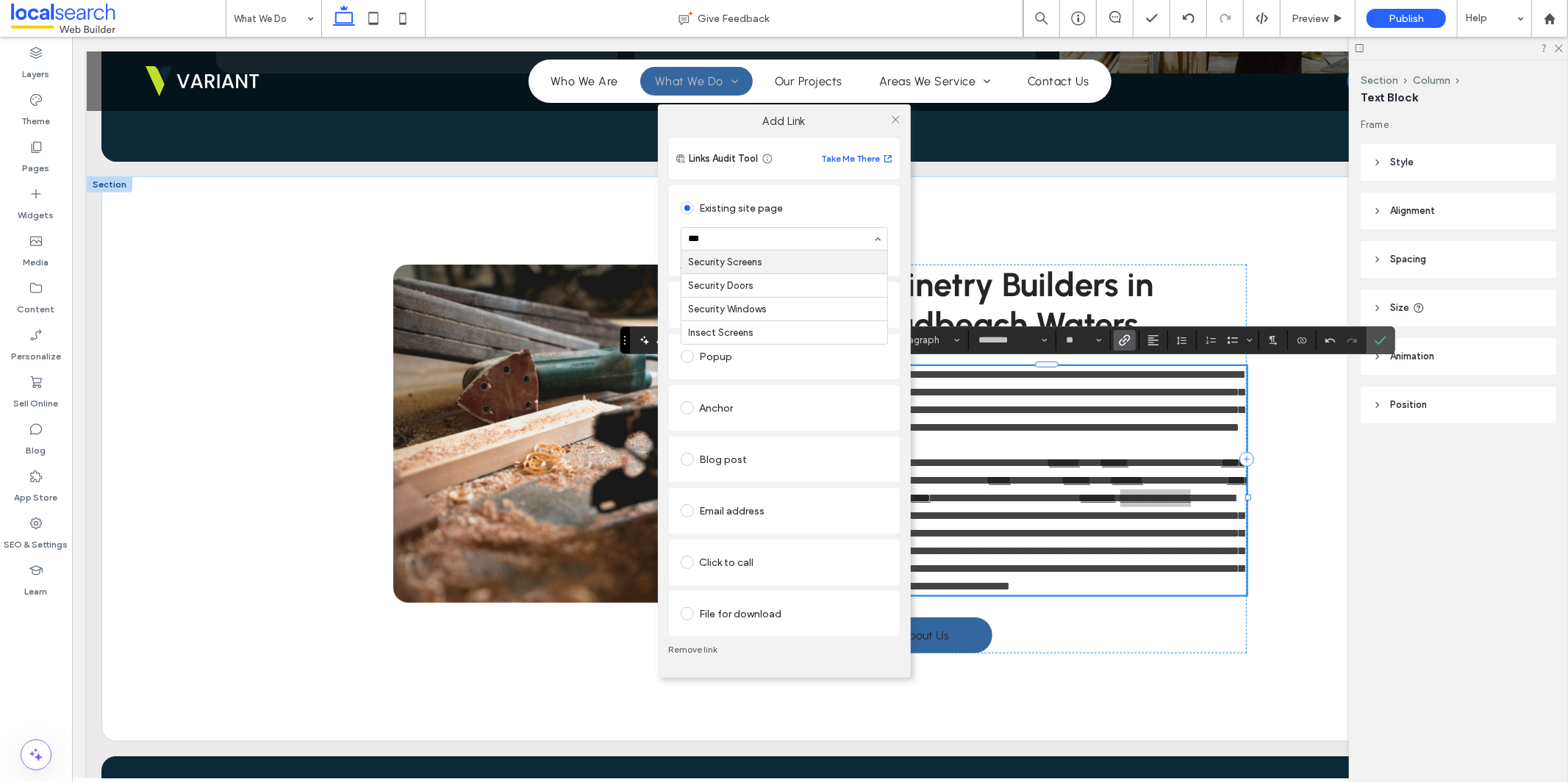
type input "****"
click at [897, 120] on icon at bounding box center [896, 119] width 11 height 11
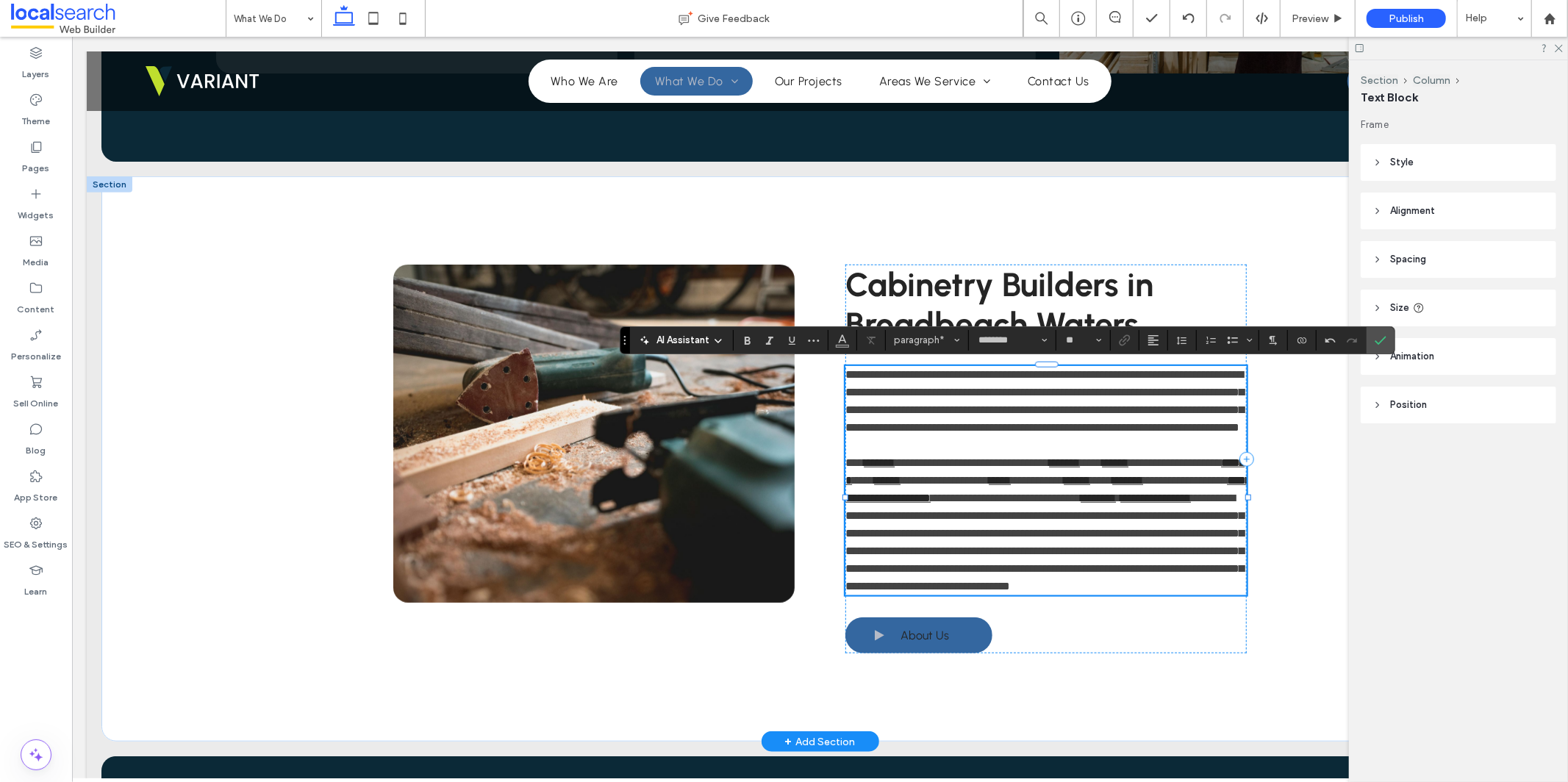
click at [1124, 551] on span "**********" at bounding box center [1043, 542] width 398 height 100
drag, startPoint x: 1193, startPoint y: 549, endPoint x: 1122, endPoint y: 552, distance: 71.1
click at [1122, 552] on span "**********" at bounding box center [1043, 542] width 398 height 100
click at [1124, 332] on span "Link" at bounding box center [1122, 340] width 6 height 21
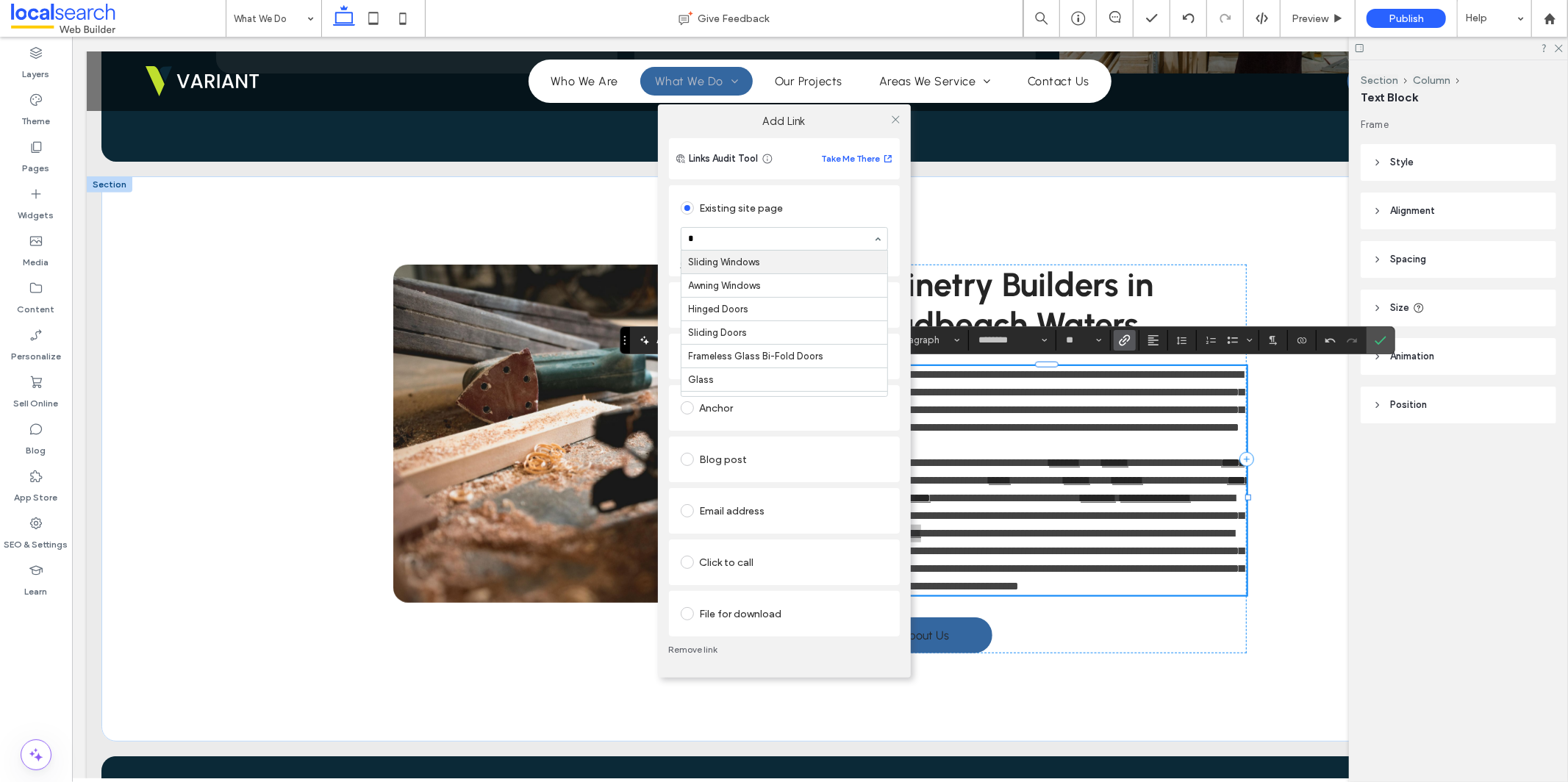
type input "**"
click at [898, 118] on icon at bounding box center [896, 119] width 11 height 11
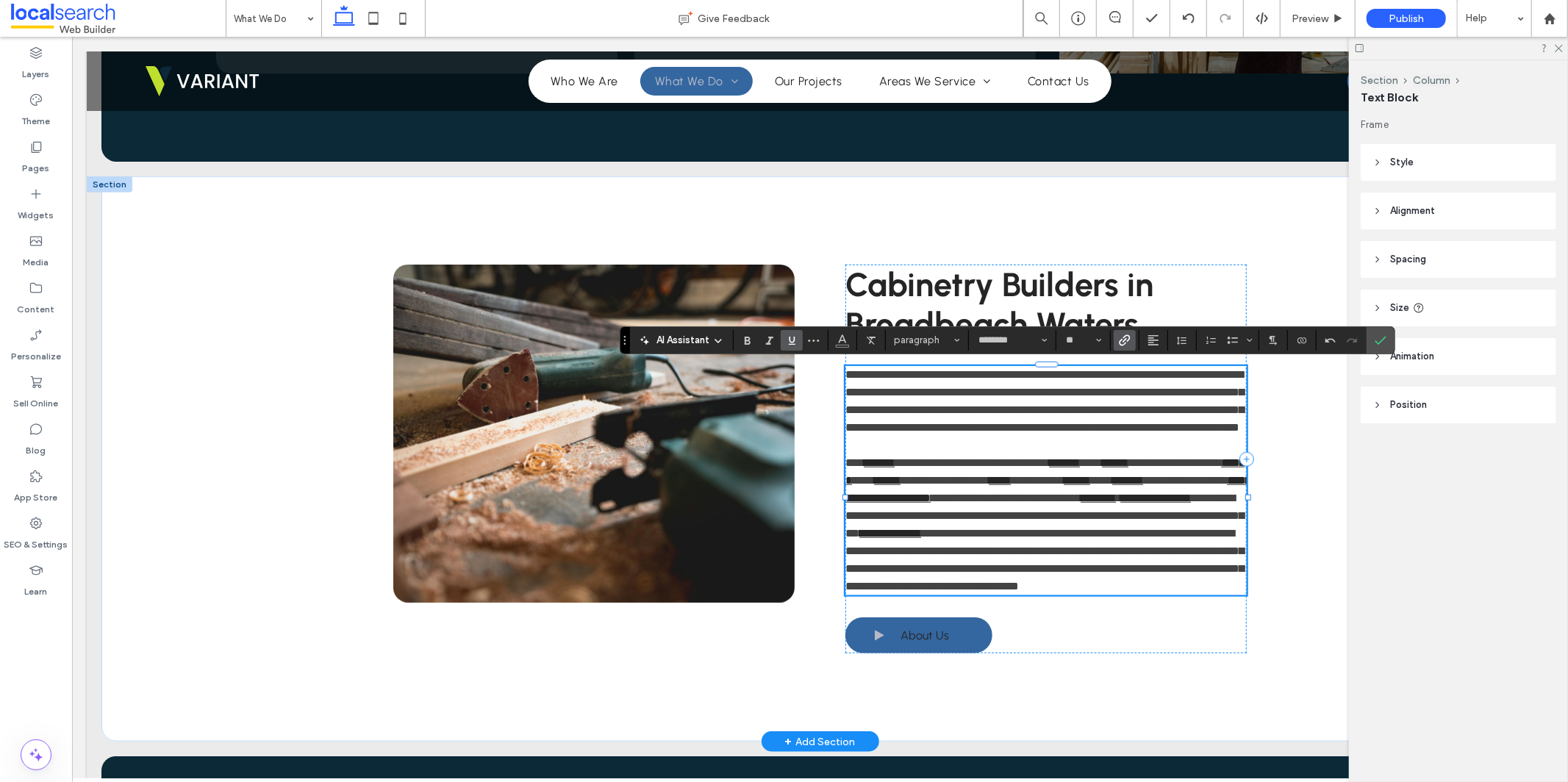
click at [882, 568] on span "**********" at bounding box center [1043, 558] width 398 height 64
click at [882, 568] on span "**********" at bounding box center [1043, 558] width 398 height 64
click at [1126, 336] on use "Link" at bounding box center [1125, 340] width 11 height 11
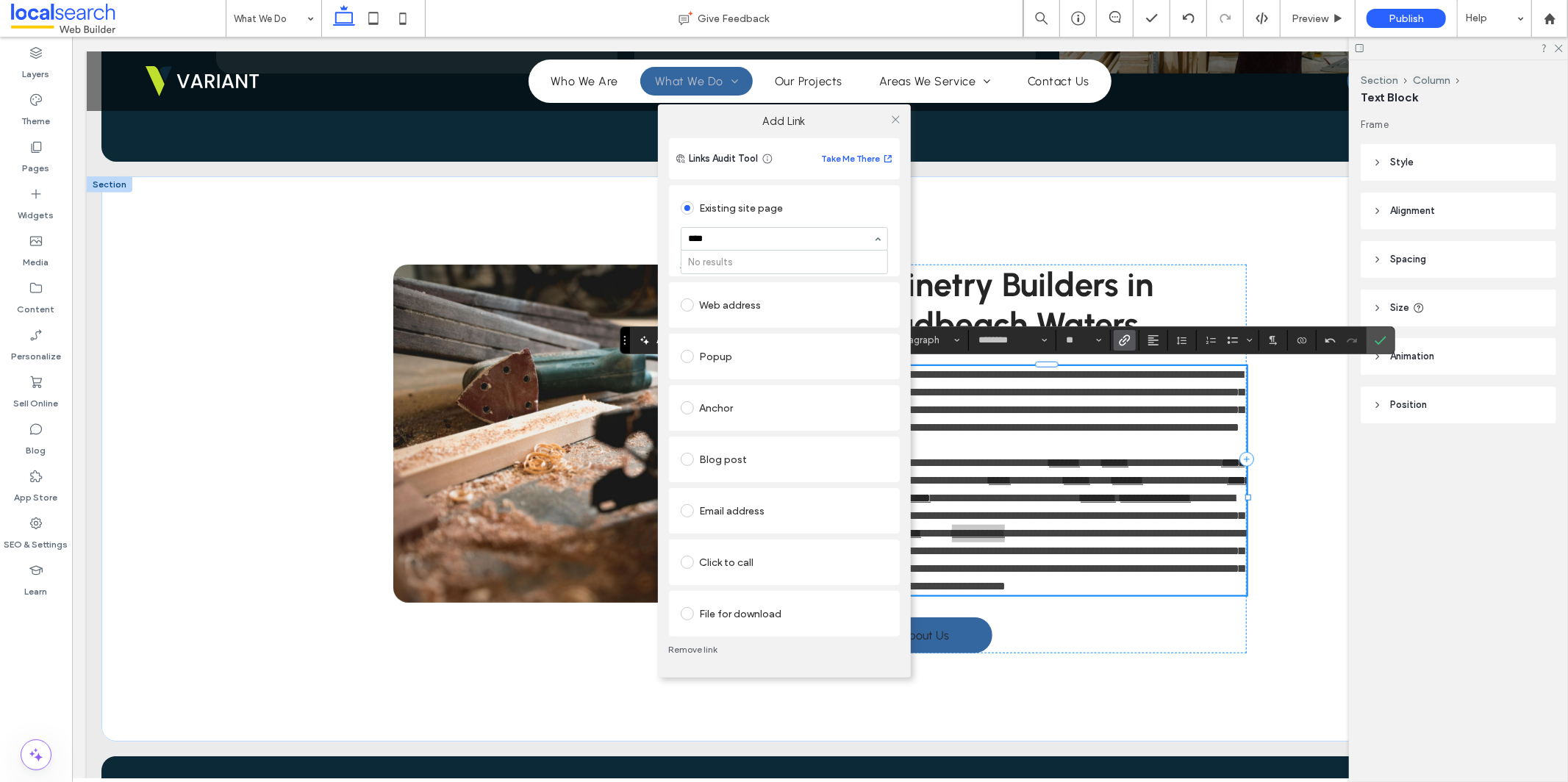
type input "***"
drag, startPoint x: 897, startPoint y: 122, endPoint x: 906, endPoint y: 135, distance: 15.8
click at [897, 122] on icon at bounding box center [896, 119] width 11 height 11
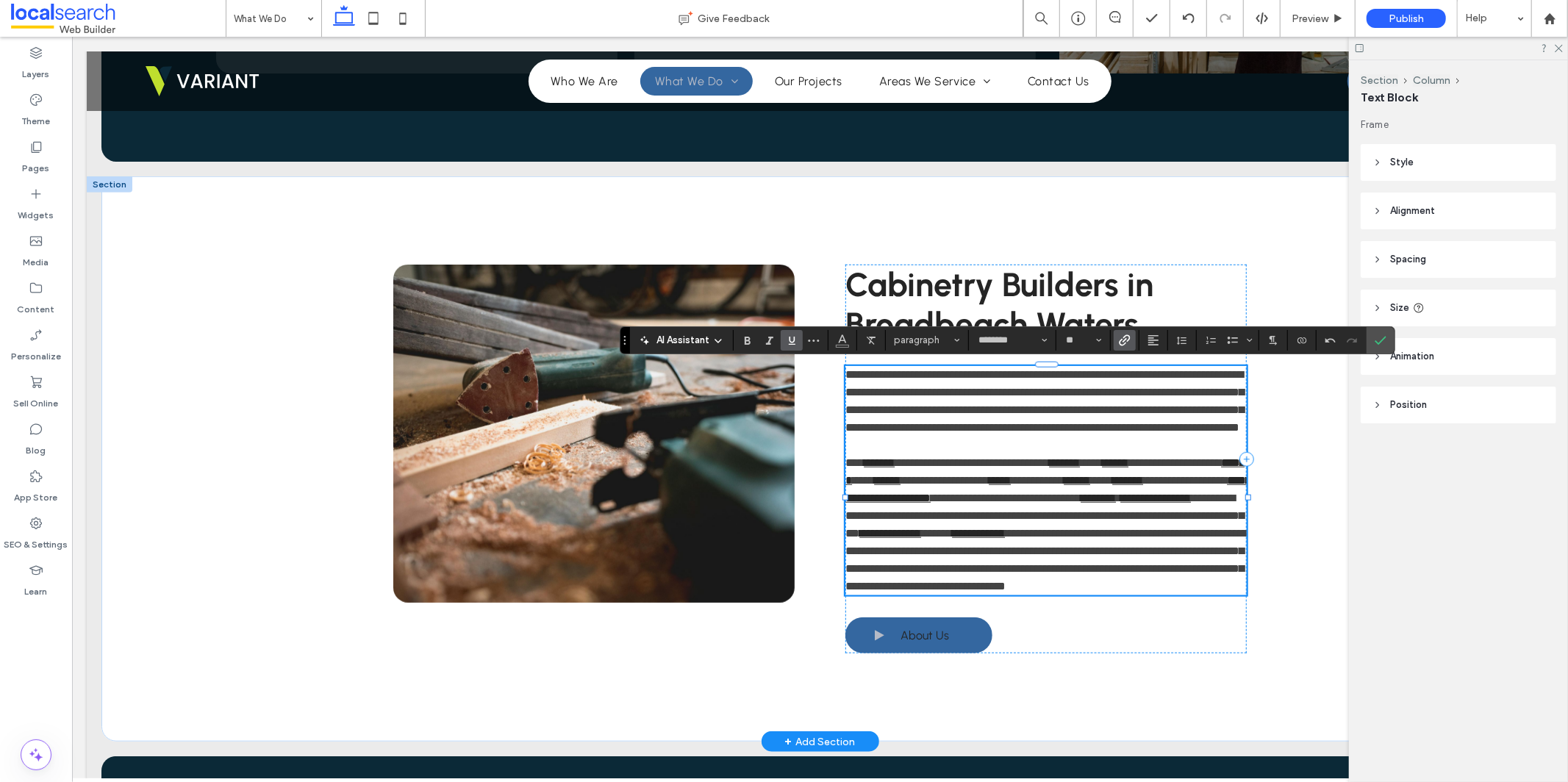
click at [942, 568] on span "**********" at bounding box center [1045, 558] width 402 height 64
click at [941, 568] on span "**********" at bounding box center [1045, 558] width 402 height 64
click at [1122, 341] on icon "Link" at bounding box center [1125, 340] width 12 height 12
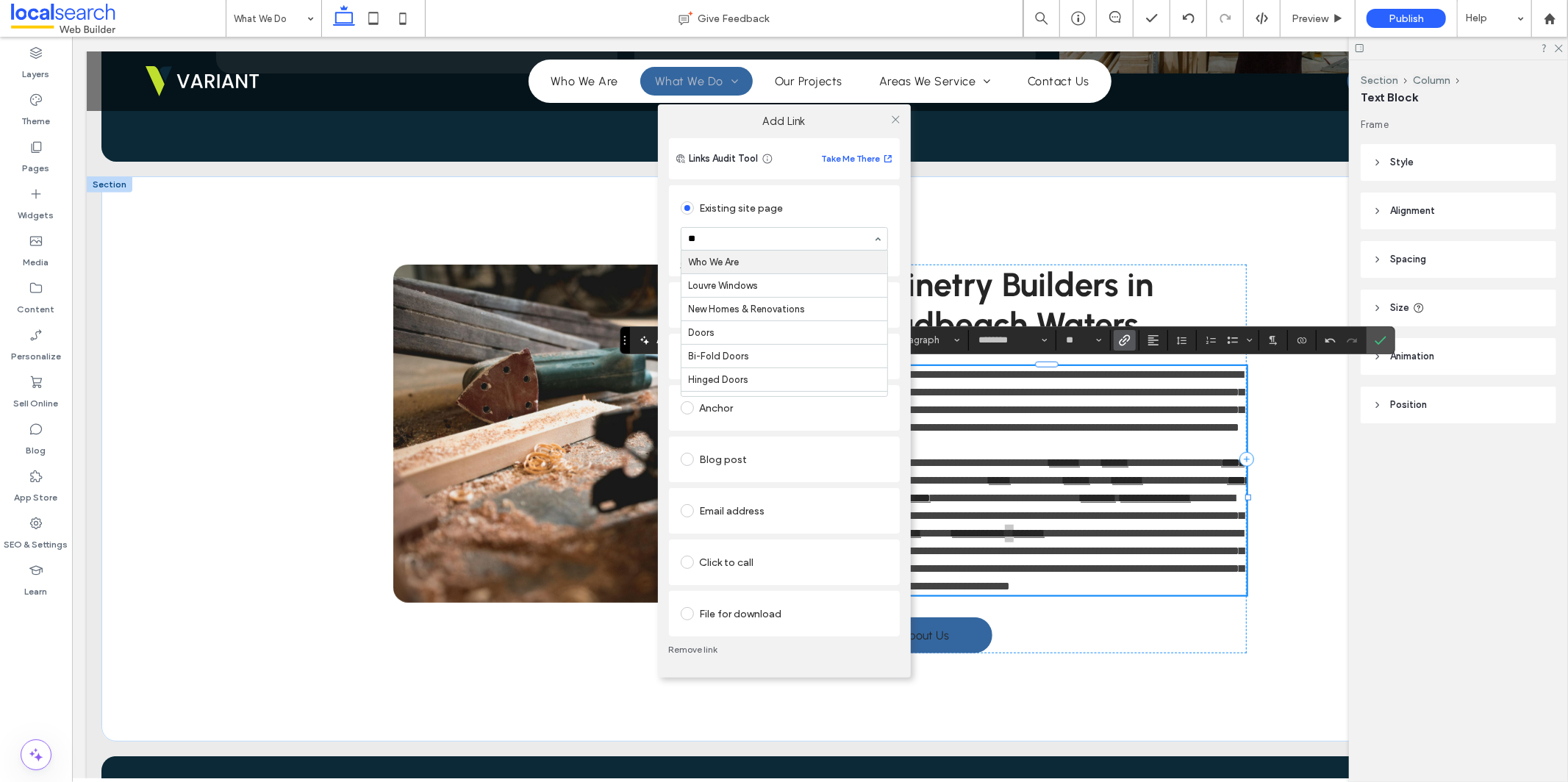
type input "***"
click at [894, 118] on icon at bounding box center [896, 119] width 11 height 11
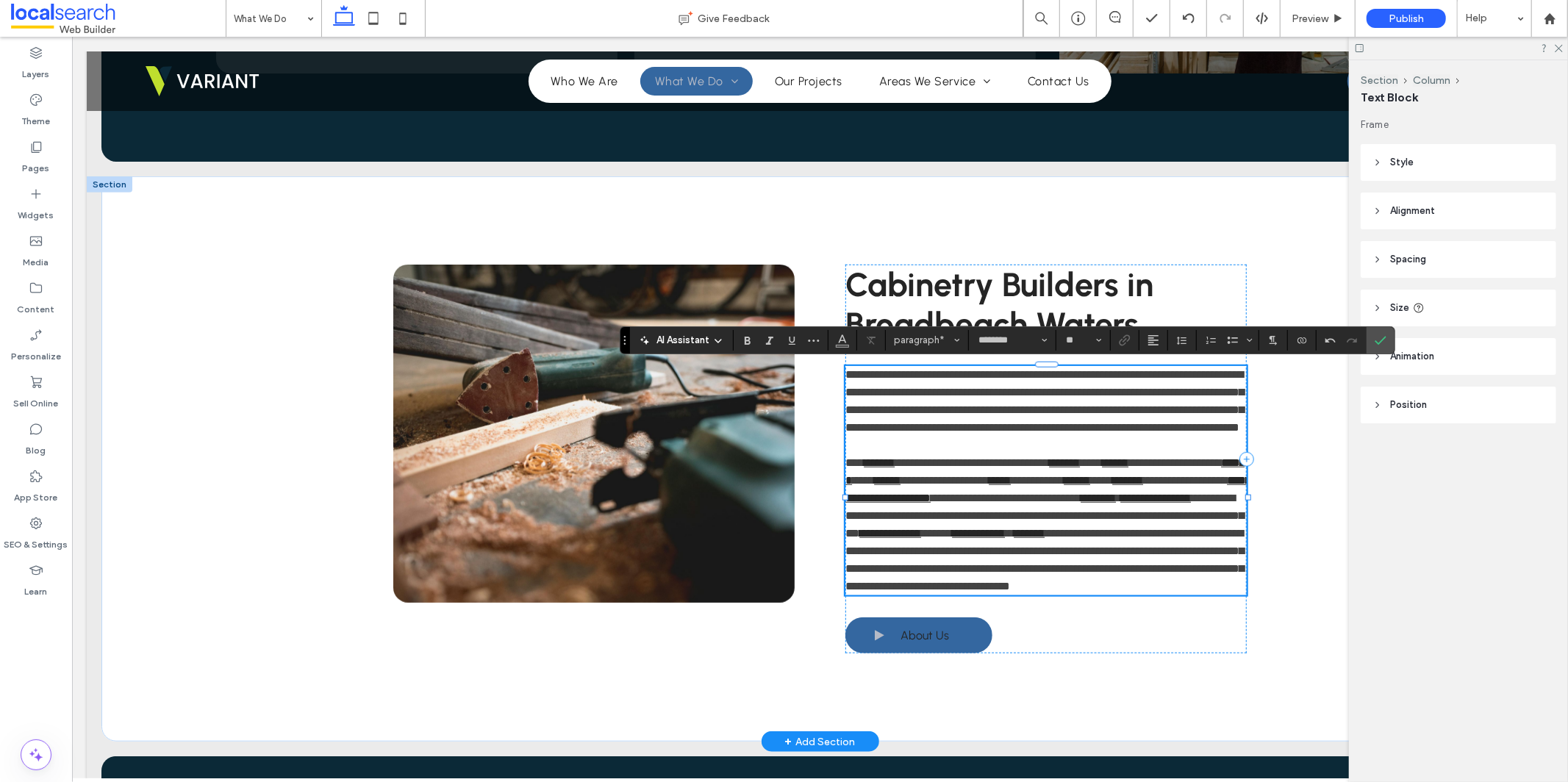
click at [993, 563] on span "**********" at bounding box center [1043, 558] width 398 height 64
click at [992, 563] on span "**********" at bounding box center [1043, 558] width 398 height 64
click at [1118, 341] on label "Link" at bounding box center [1125, 340] width 22 height 21
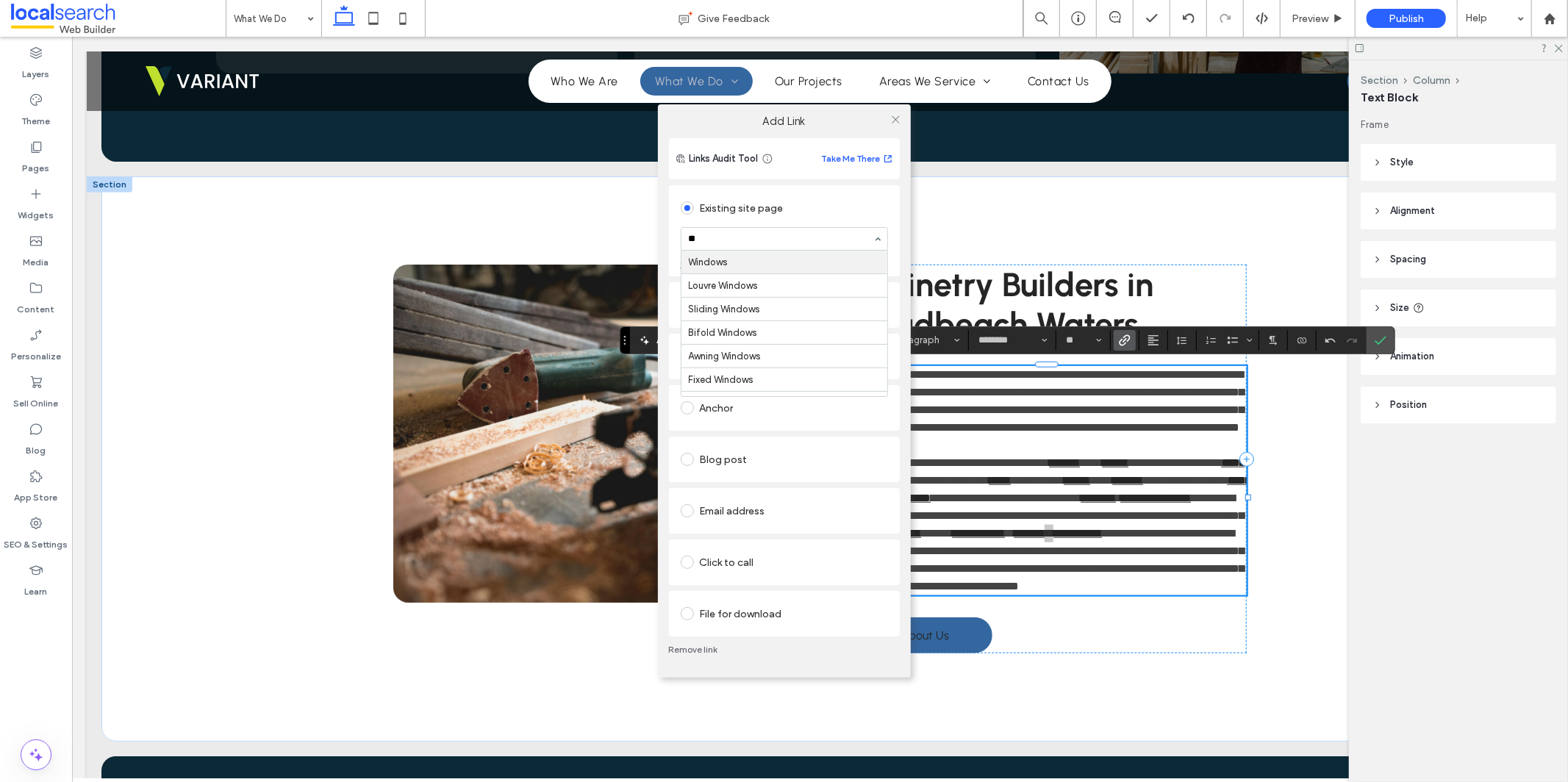
type input "***"
click at [896, 120] on use at bounding box center [895, 118] width 7 height 7
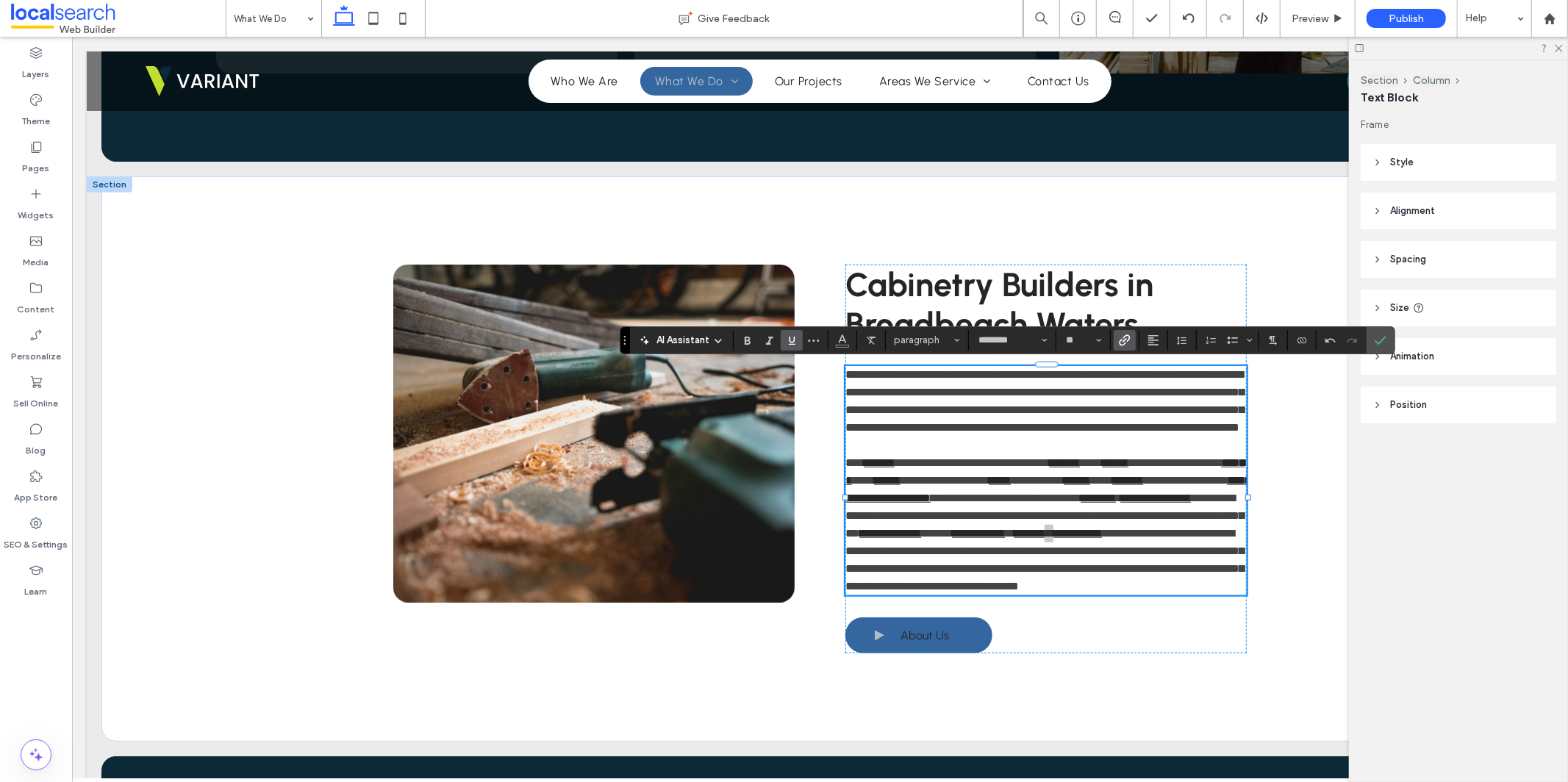
drag, startPoint x: 1381, startPoint y: 336, endPoint x: 1380, endPoint y: 358, distance: 22.0
click at [1382, 337] on icon "Confirm" at bounding box center [1380, 340] width 12 height 12
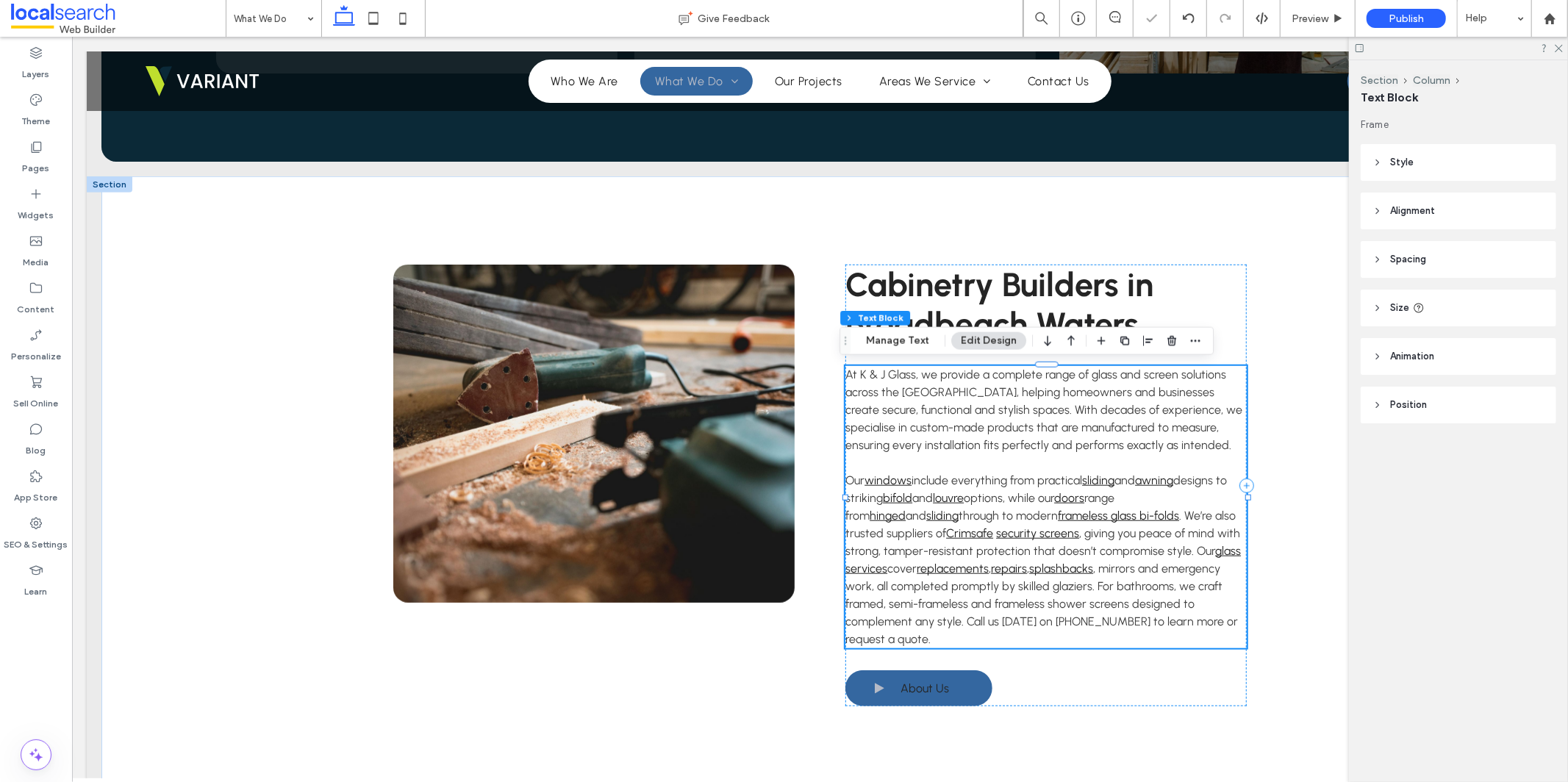
click at [1032, 572] on span ", mirrors and emergency work, all completed promptly by skilled glaziers. For b…" at bounding box center [1040, 603] width 393 height 85
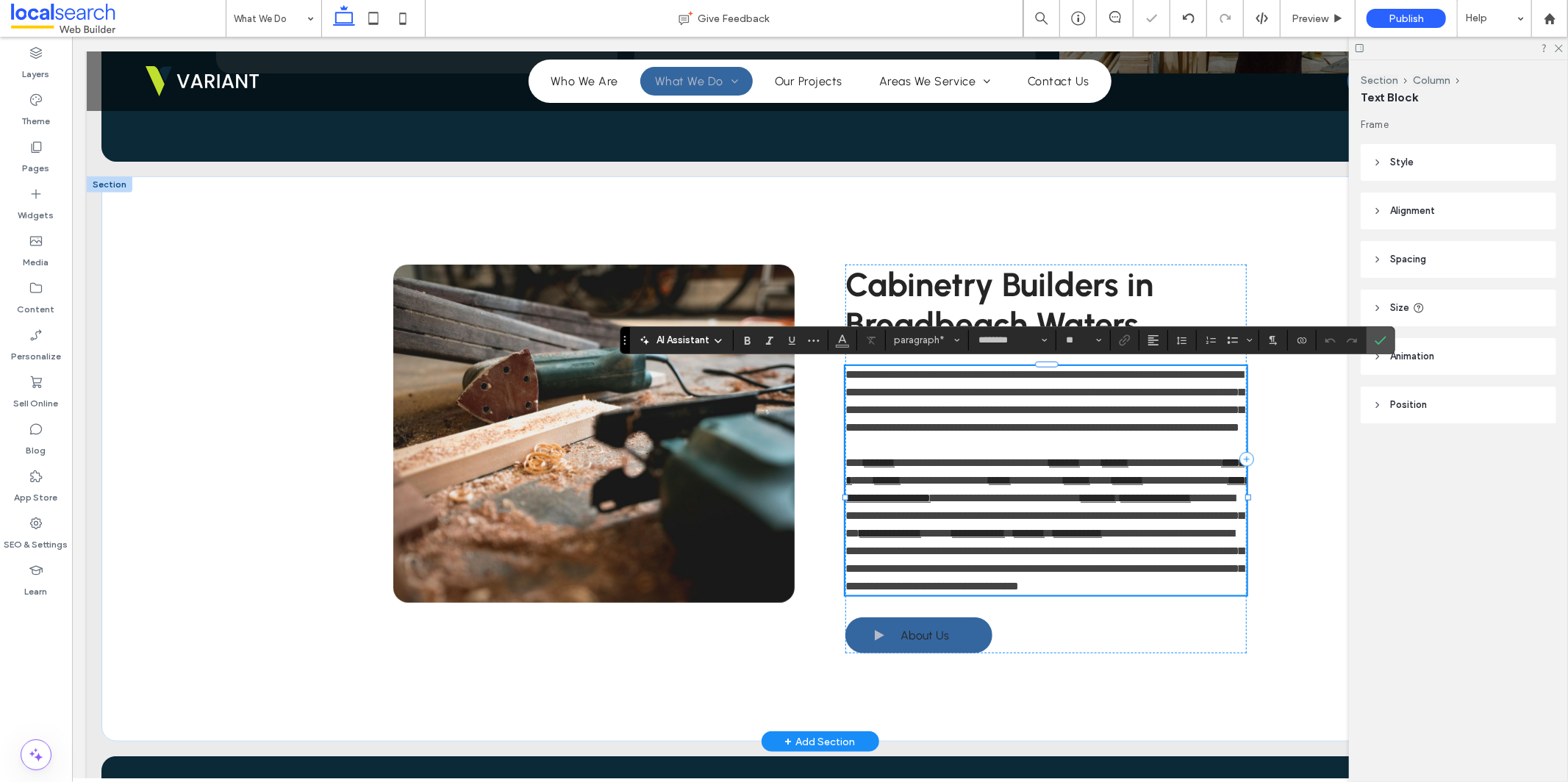
click at [1035, 568] on span "**********" at bounding box center [1043, 558] width 398 height 64
click at [1122, 337] on icon "Link" at bounding box center [1125, 340] width 12 height 12
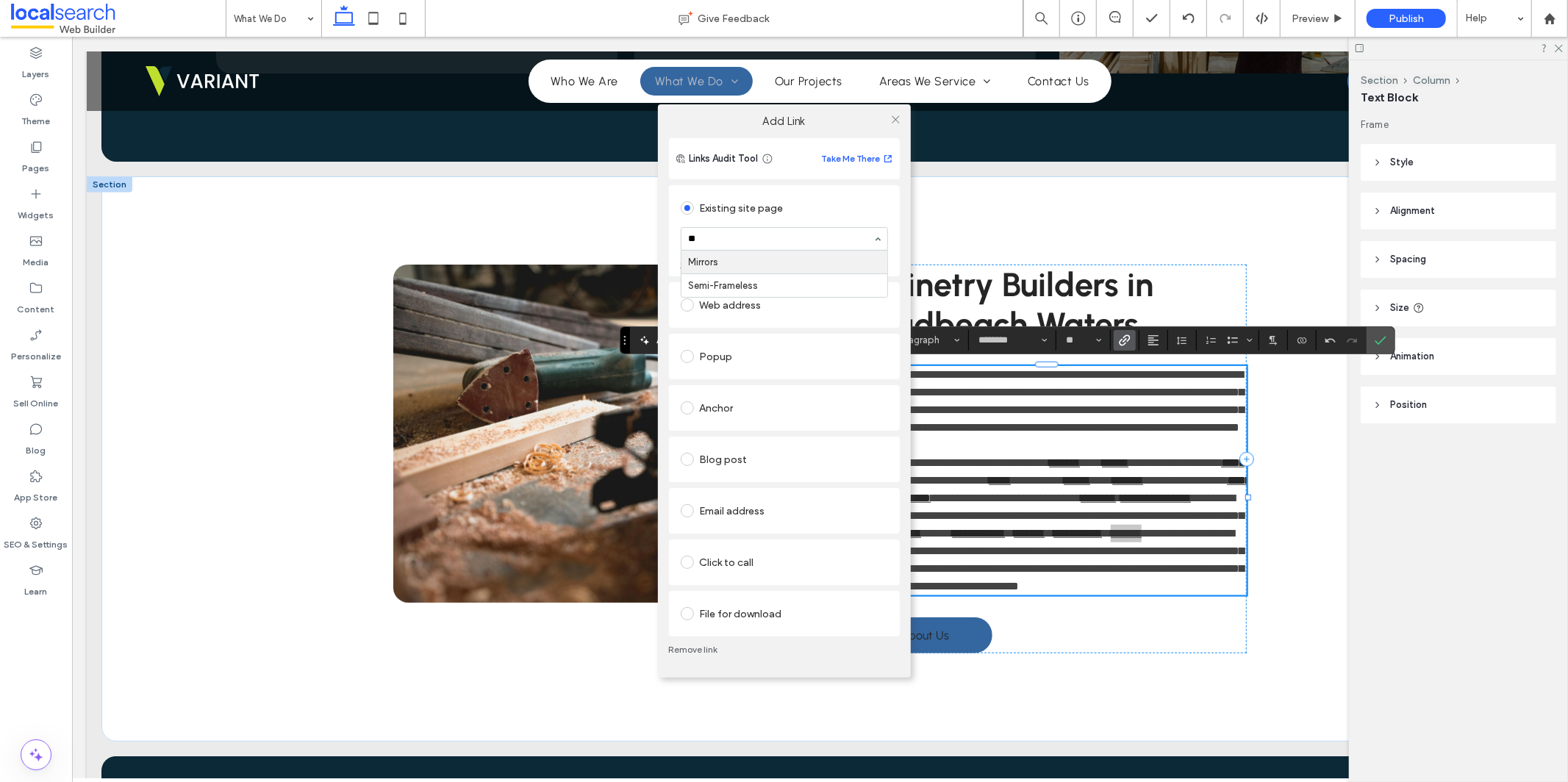
type input "***"
drag, startPoint x: 820, startPoint y: 254, endPoint x: 827, endPoint y: 242, distance: 13.9
click at [897, 116] on icon at bounding box center [896, 119] width 11 height 11
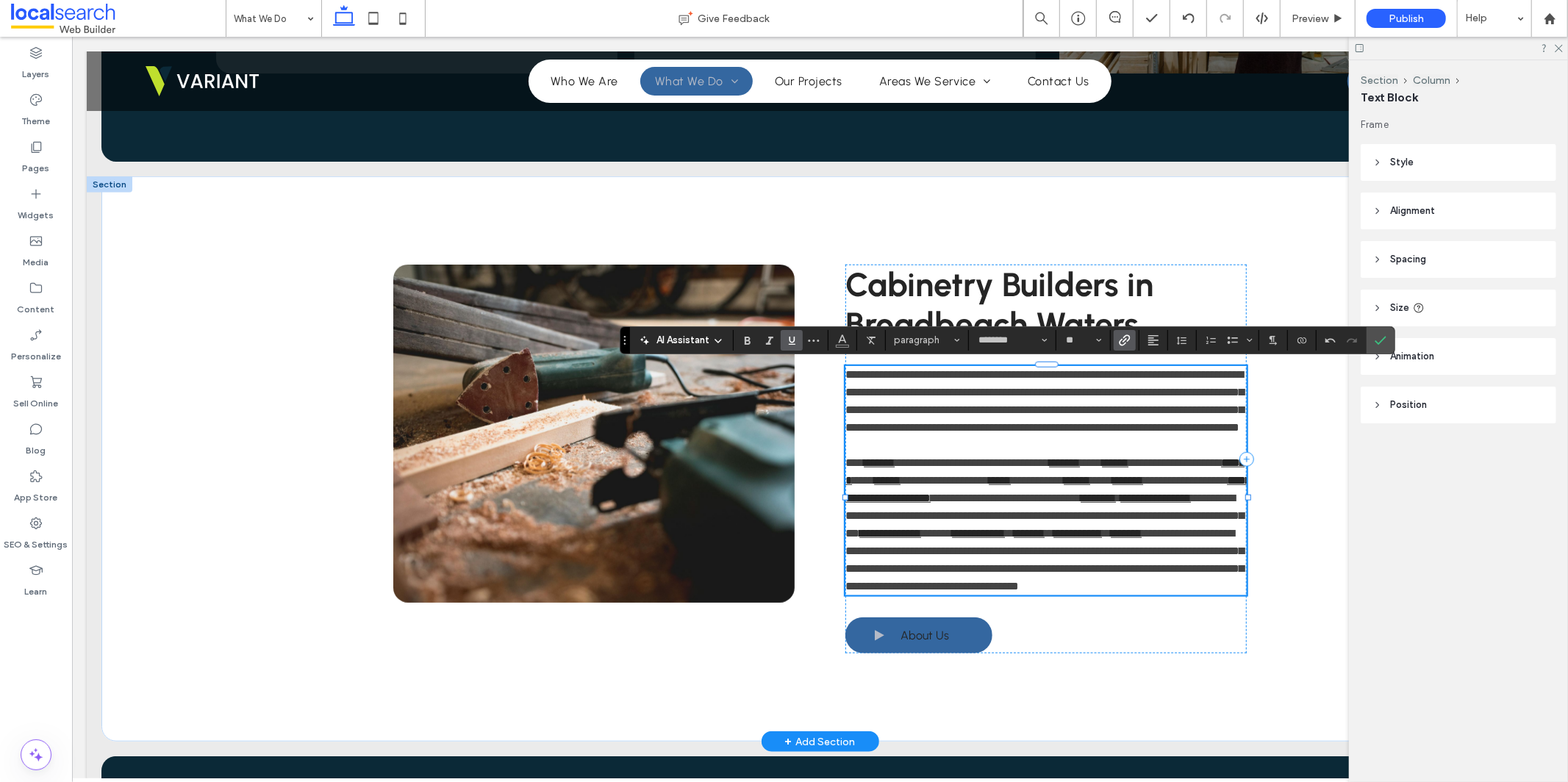
click at [1100, 568] on span "**********" at bounding box center [1043, 558] width 398 height 64
drag, startPoint x: 1172, startPoint y: 566, endPoint x: 1089, endPoint y: 570, distance: 83.1
click at [1089, 570] on span "**********" at bounding box center [1043, 558] width 398 height 64
click at [1119, 342] on label "Link" at bounding box center [1125, 340] width 22 height 21
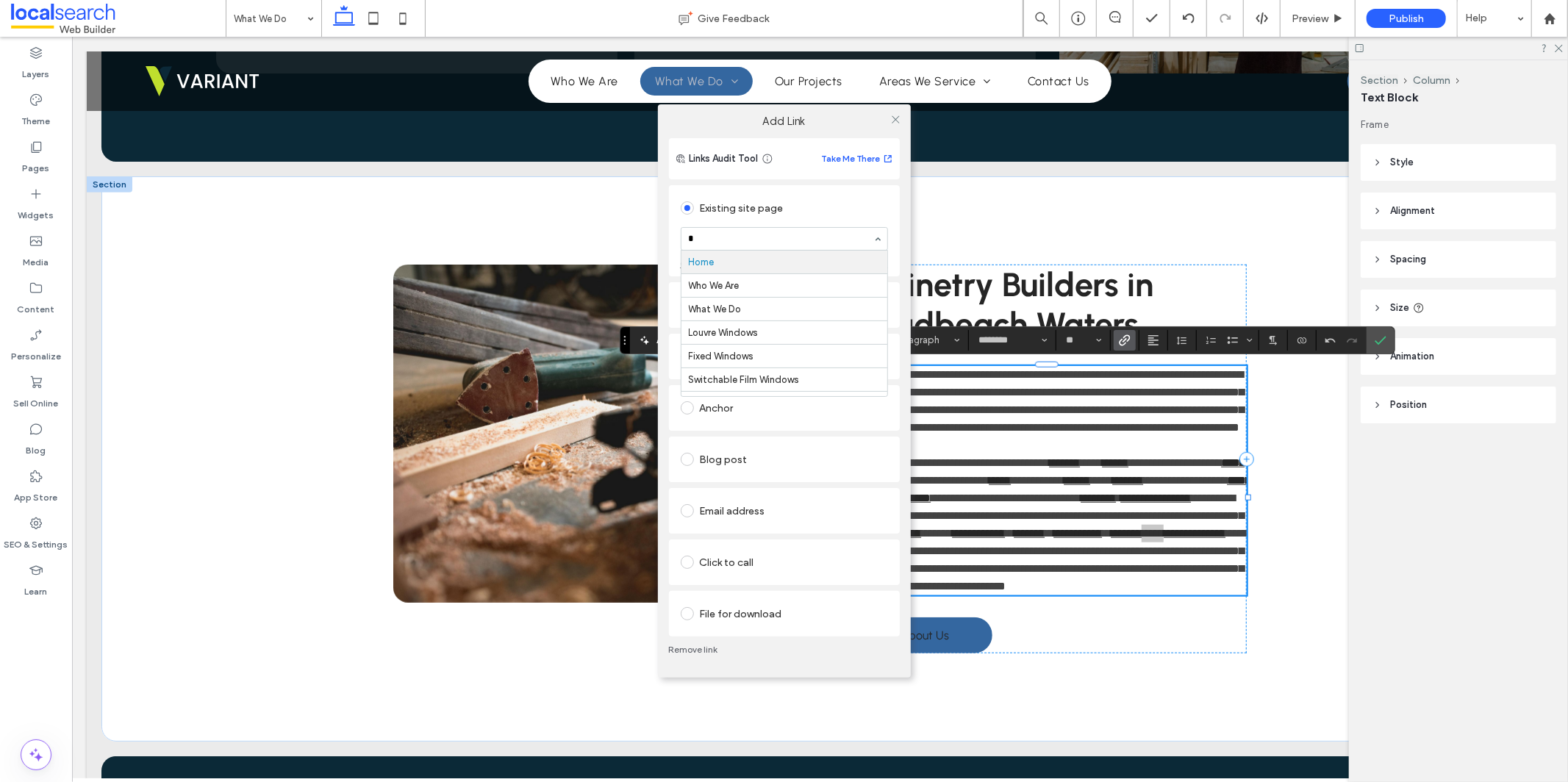
type input "**"
click at [897, 120] on icon at bounding box center [896, 119] width 11 height 11
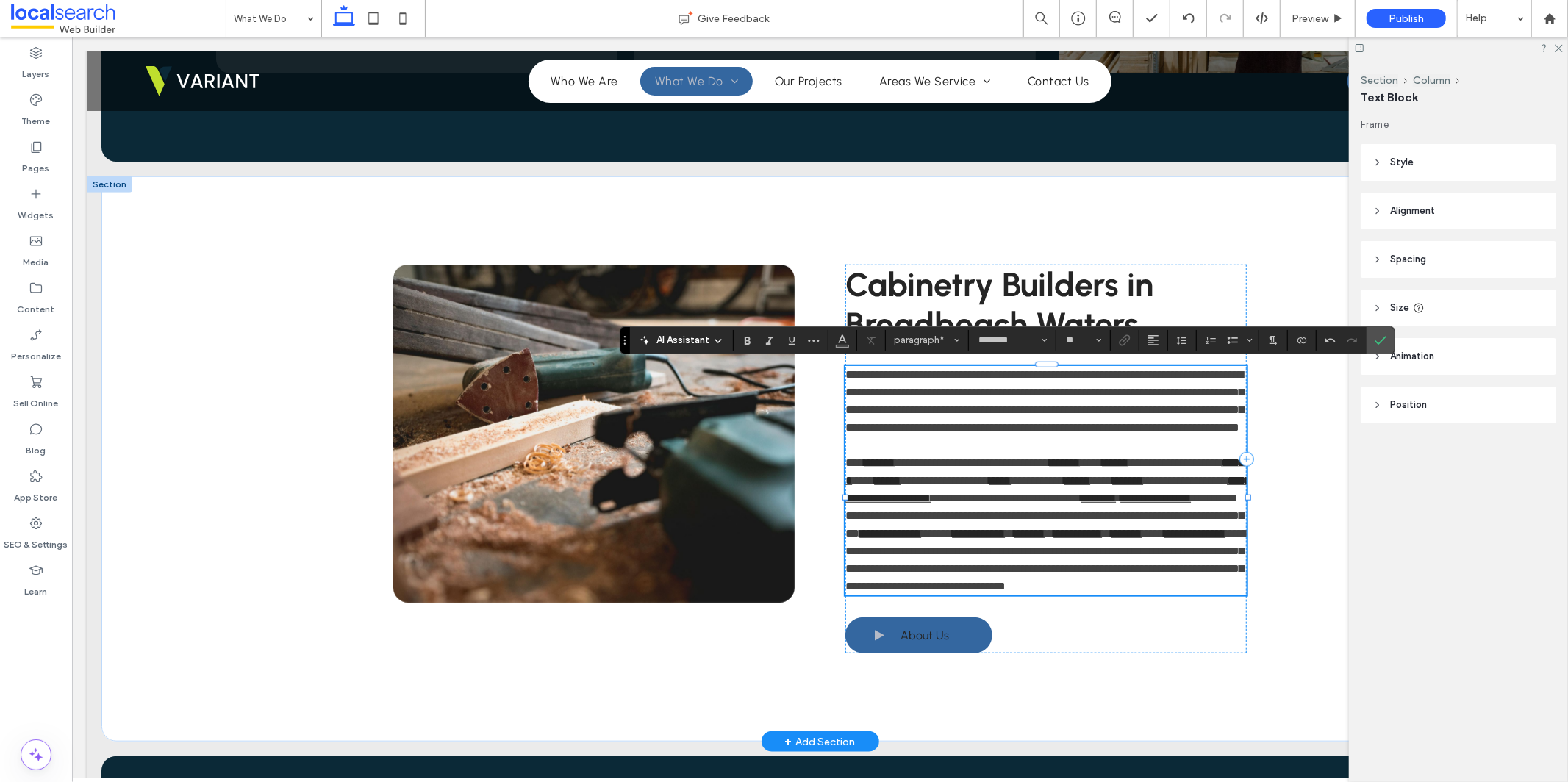
click at [1186, 586] on span "**********" at bounding box center [1045, 558] width 402 height 64
click at [1186, 585] on span "**********" at bounding box center [1045, 558] width 402 height 64
click at [1123, 335] on icon "Link" at bounding box center [1125, 340] width 12 height 12
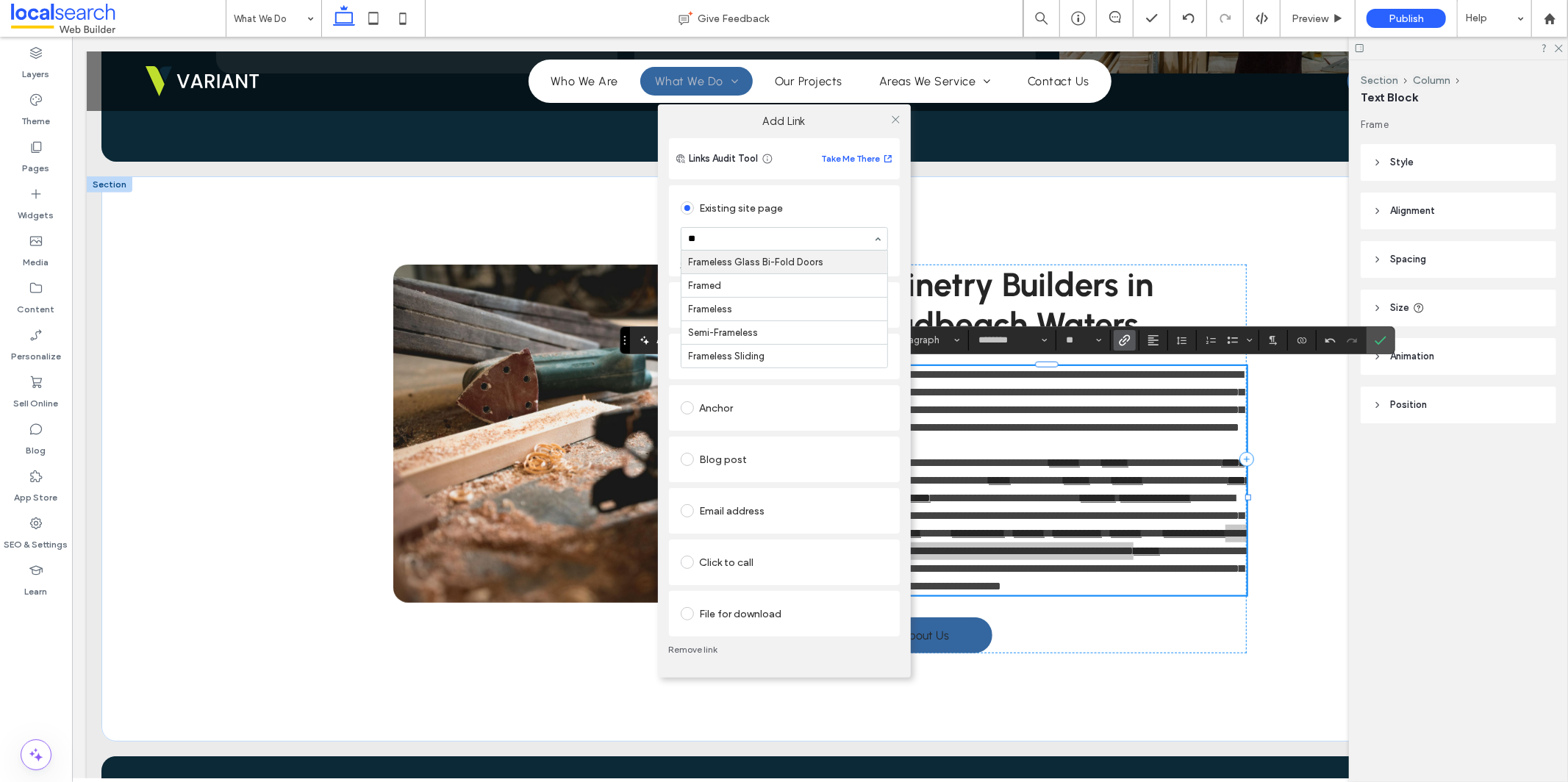
type input "***"
click at [898, 118] on icon at bounding box center [896, 119] width 11 height 11
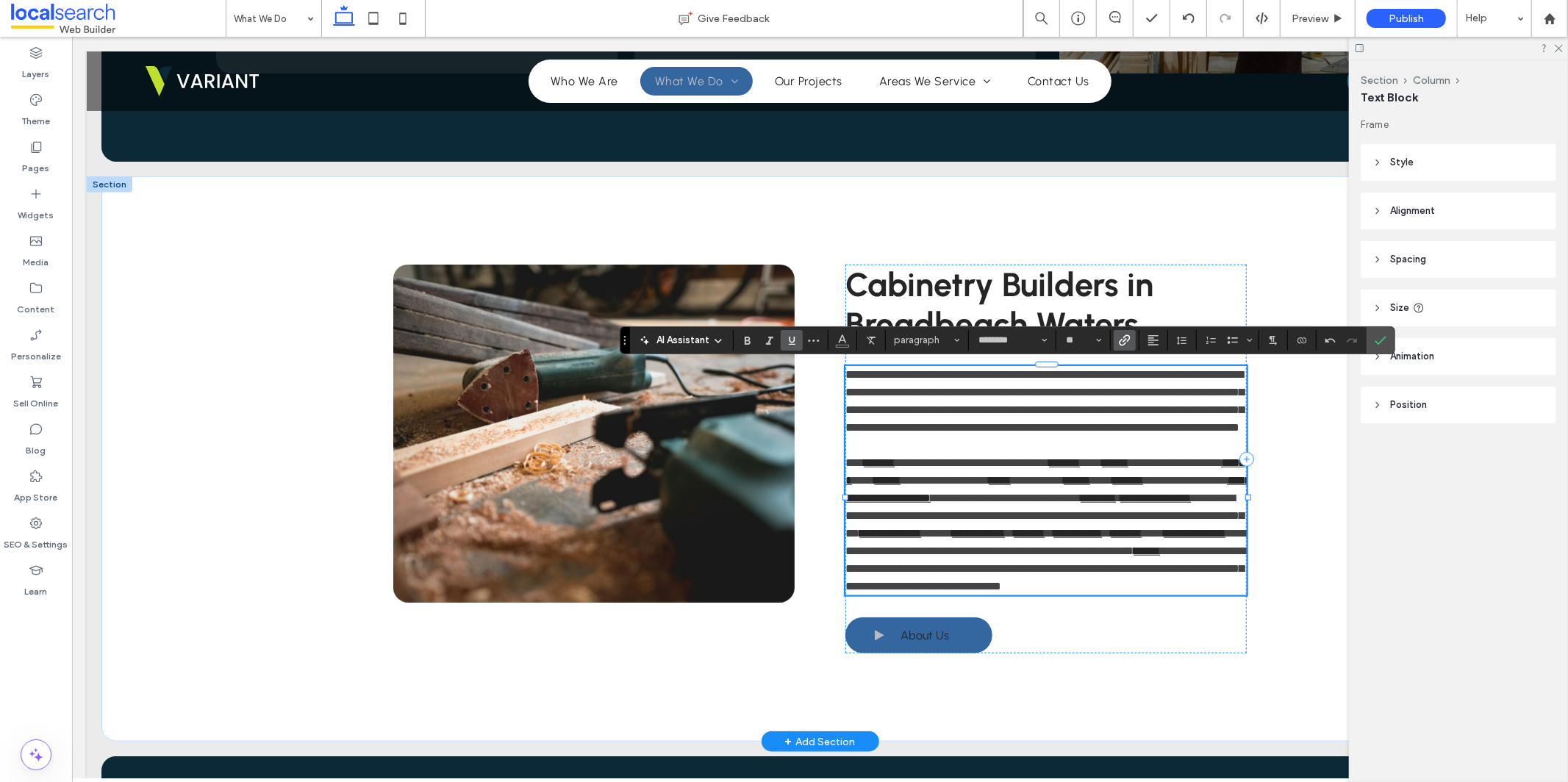
click at [1079, 556] on span "**********" at bounding box center [1045, 541] width 402 height 28
click at [1101, 556] on span "**********" at bounding box center [1045, 541] width 402 height 28
click at [1120, 343] on use "Link" at bounding box center [1125, 340] width 11 height 11
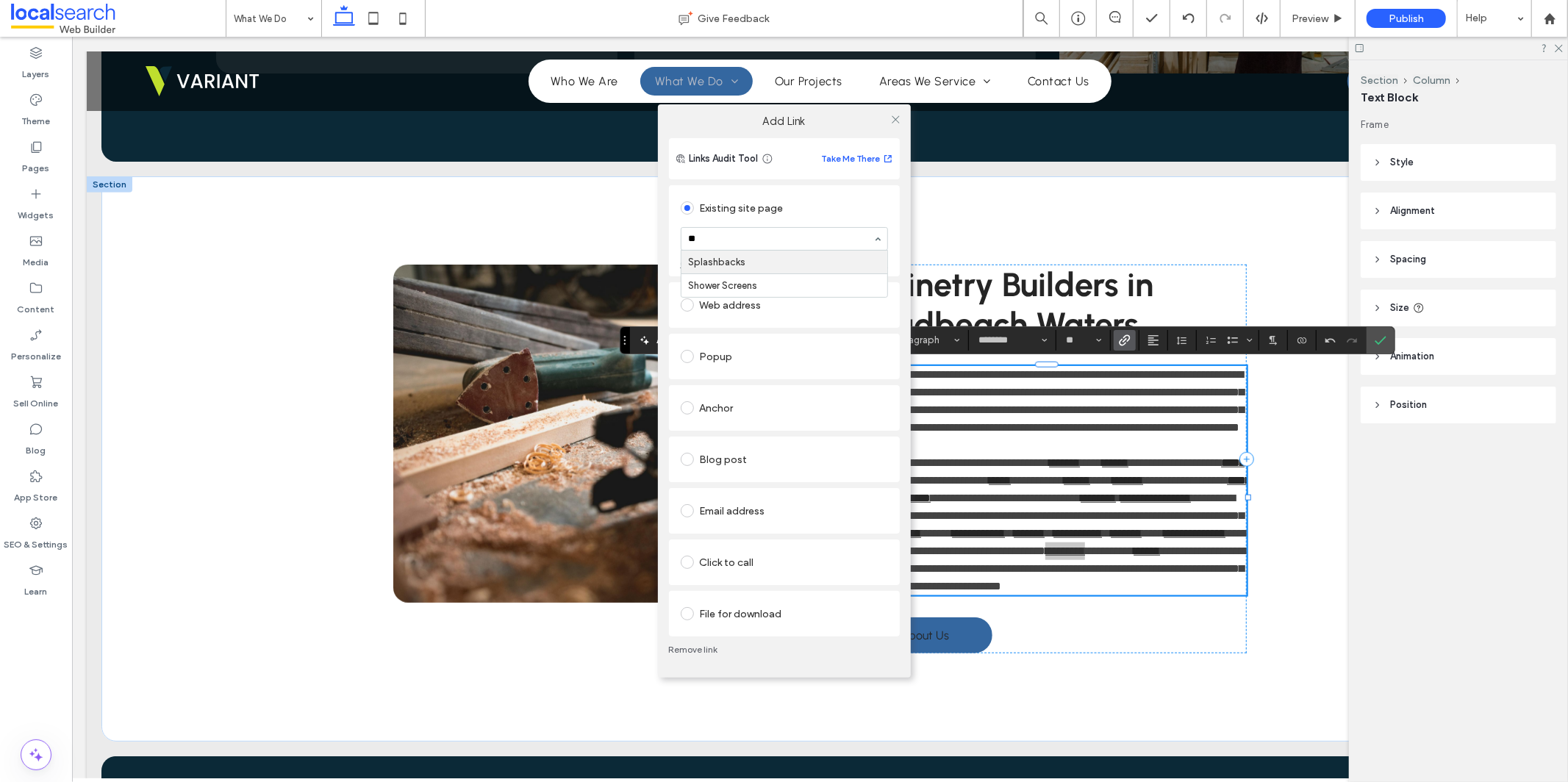
type input "***"
click at [893, 118] on icon at bounding box center [896, 119] width 11 height 11
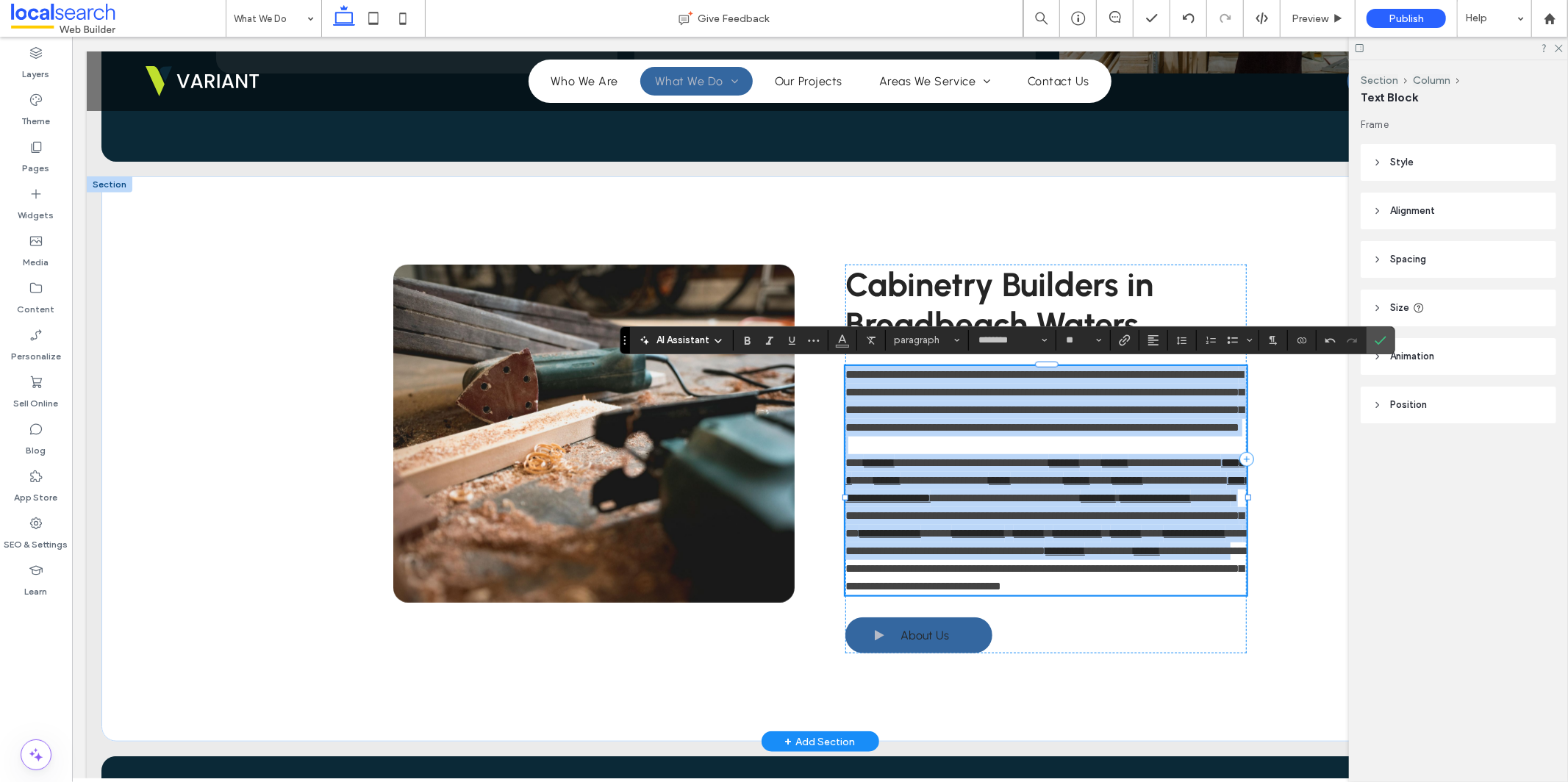
drag, startPoint x: 917, startPoint y: 603, endPoint x: 840, endPoint y: 603, distance: 77.0
click at [844, 591] on span "**********" at bounding box center [1046, 568] width 403 height 47
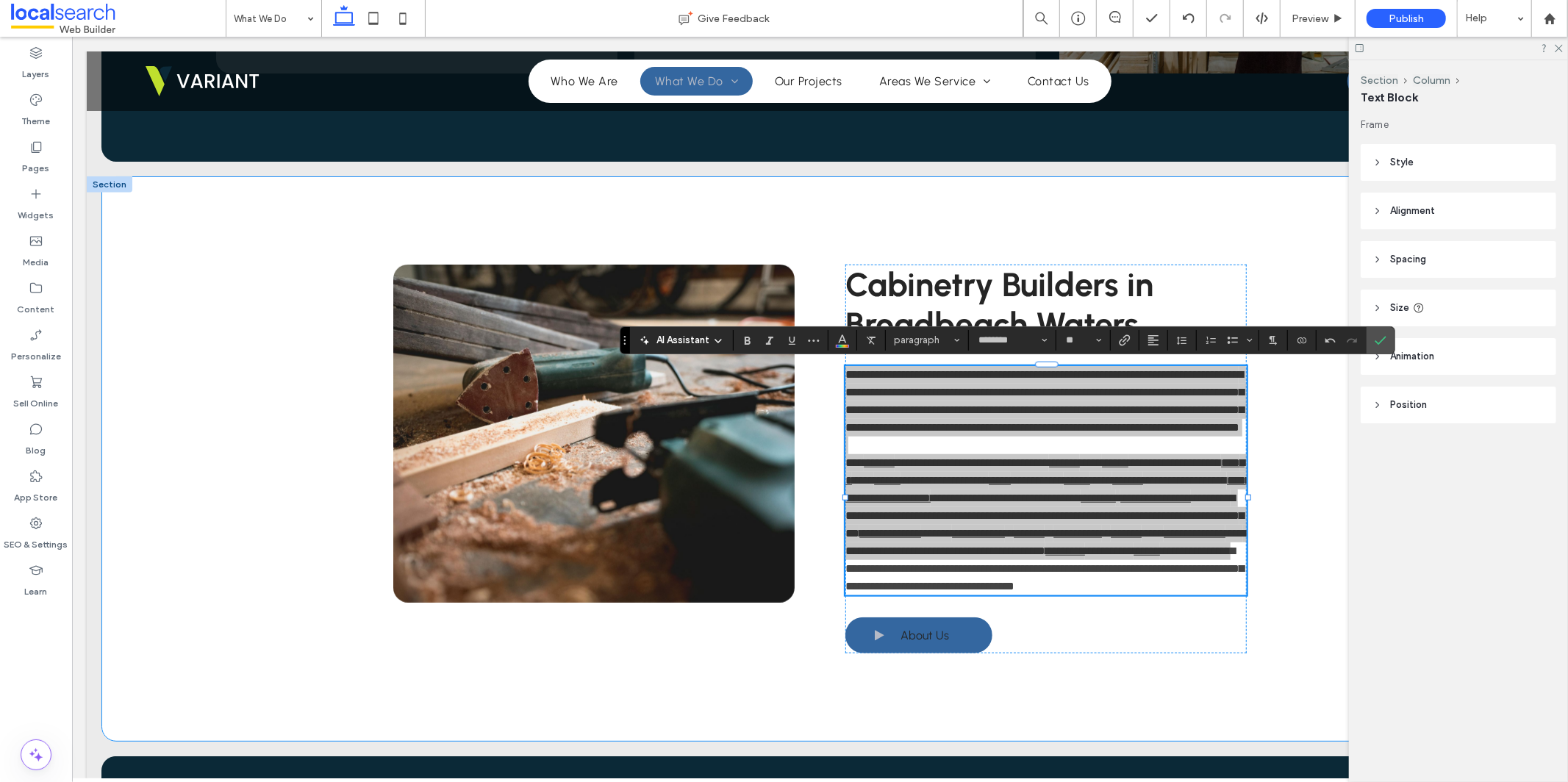
drag, startPoint x: 1371, startPoint y: 533, endPoint x: 1359, endPoint y: 536, distance: 12.4
click at [1368, 535] on div "Section Column Text Block Frame Style Color Image Background color Border *** C…" at bounding box center [1458, 421] width 219 height 722
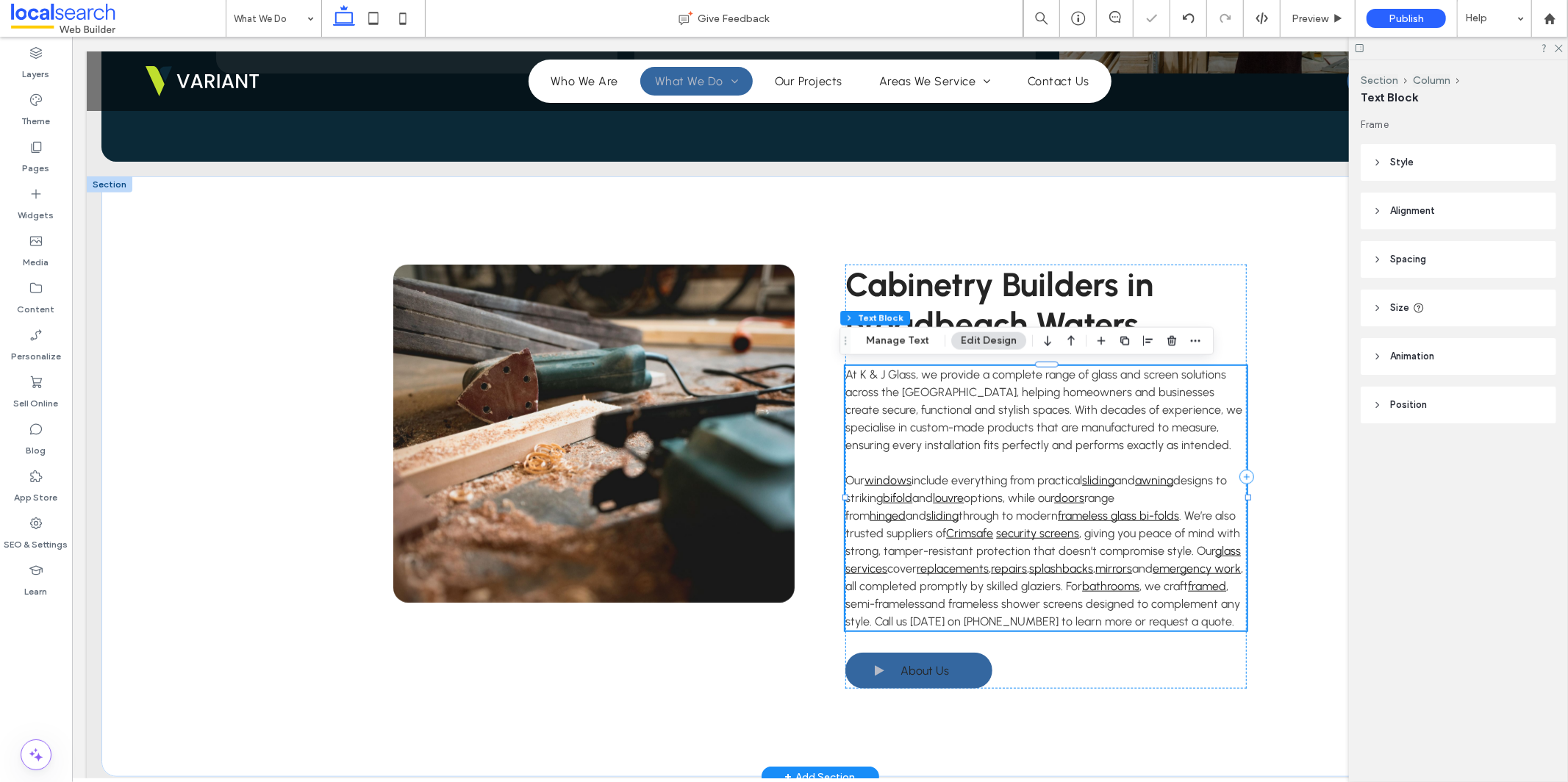
click at [913, 603] on span ", semi-frameless" at bounding box center [1036, 594] width 383 height 32
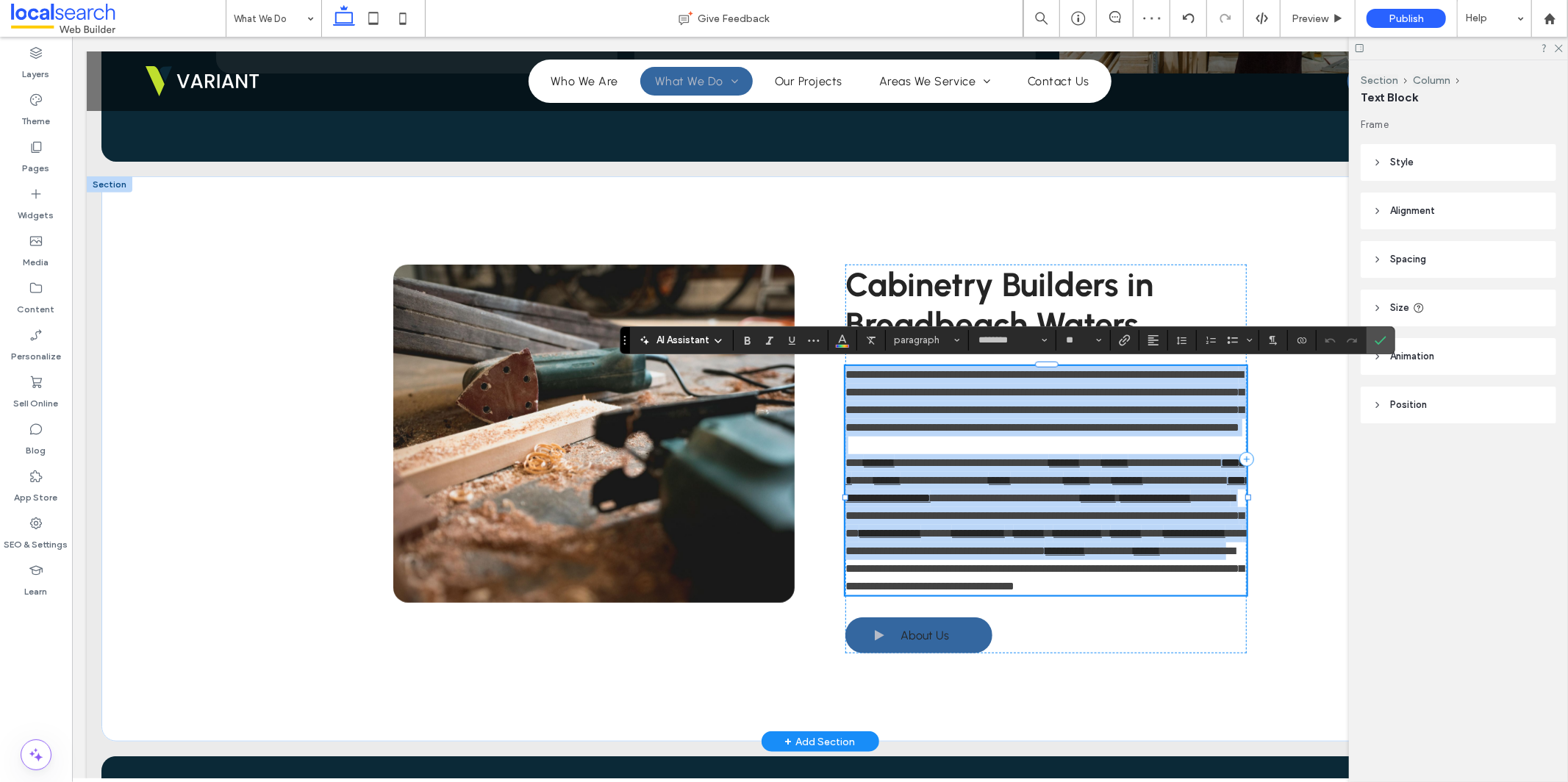
click at [1160, 556] on span "**********" at bounding box center [1194, 551] width 70 height 11
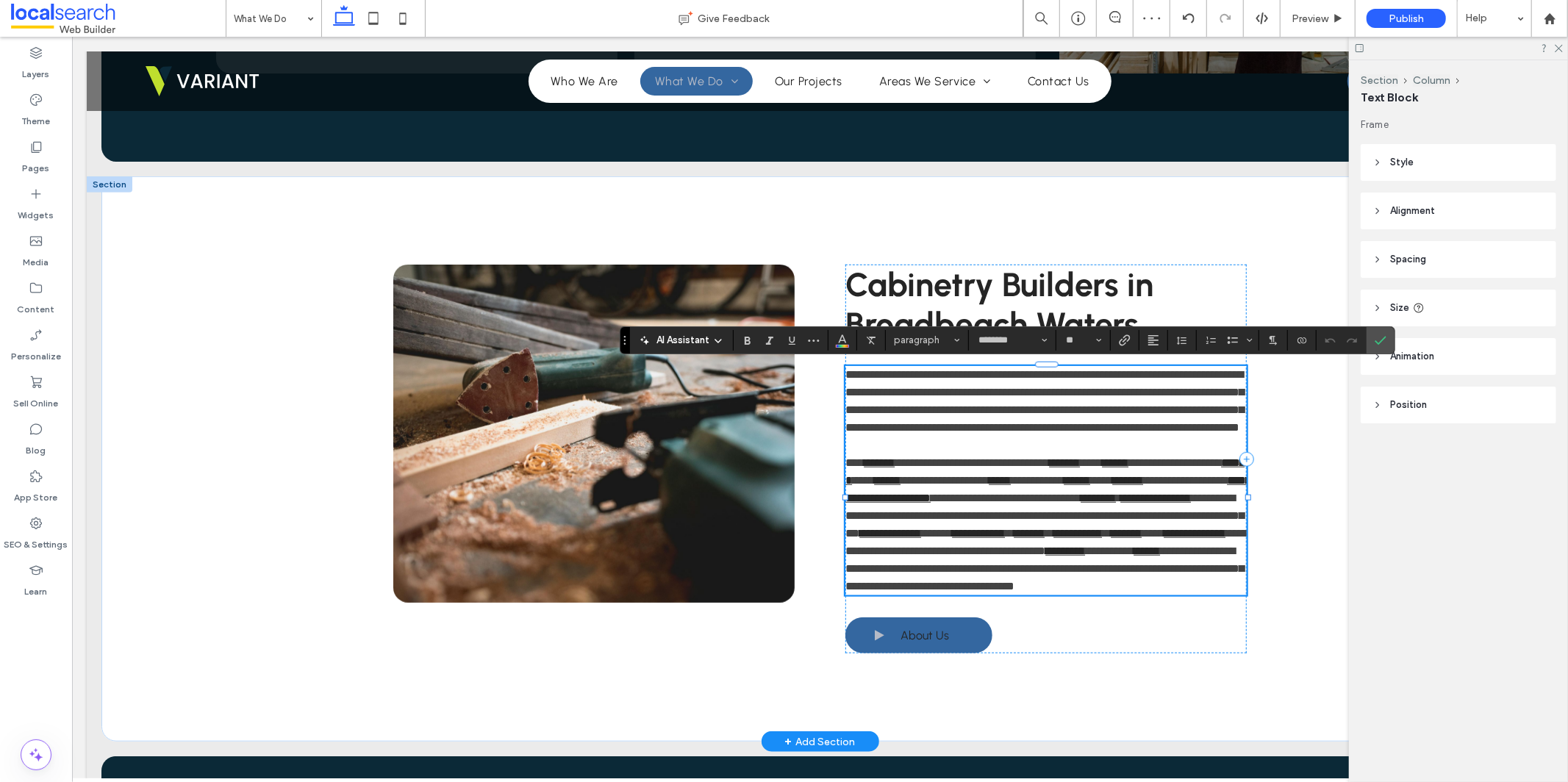
click at [920, 591] on span "**********" at bounding box center [1043, 568] width 398 height 47
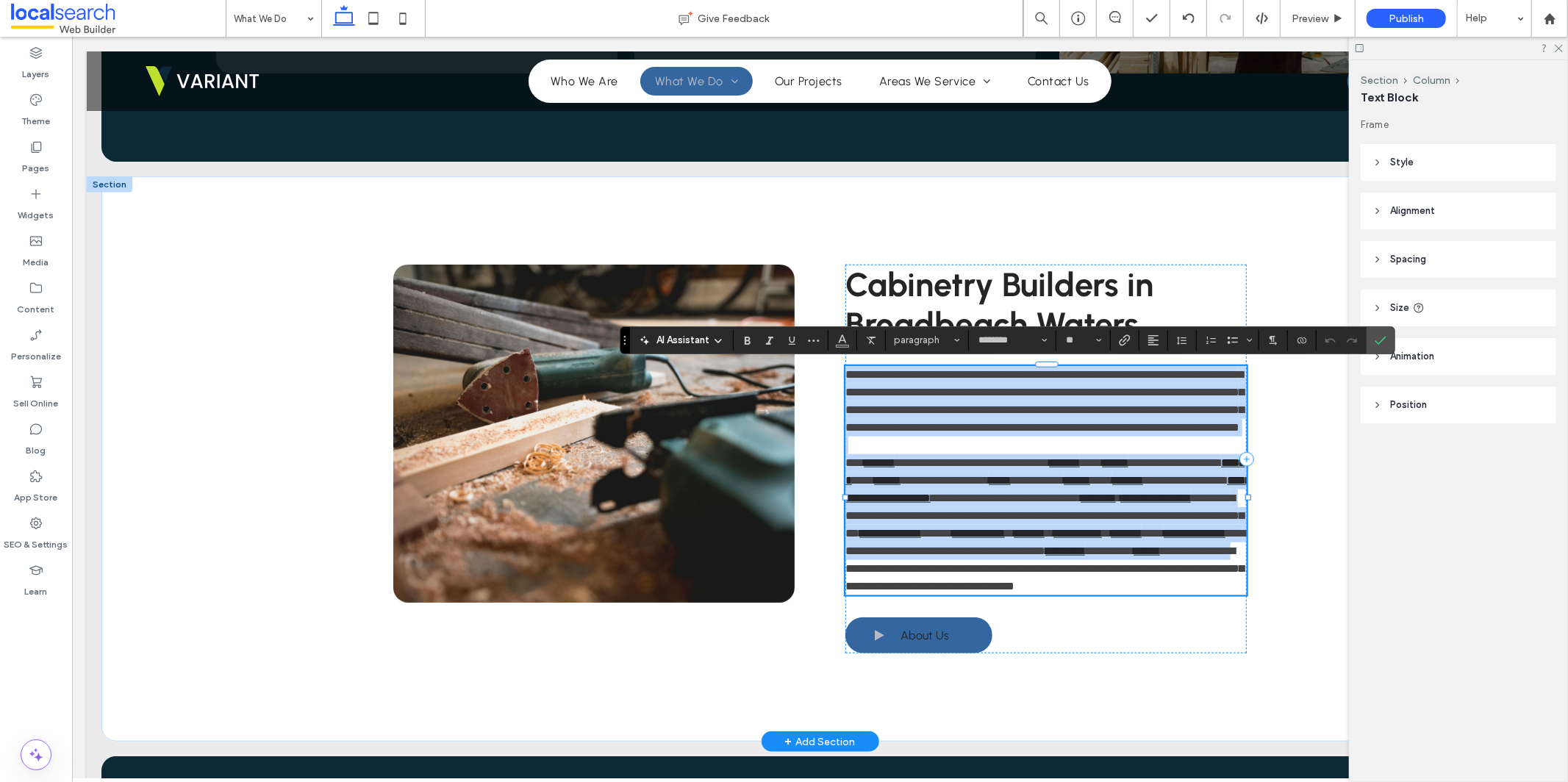
drag, startPoint x: 916, startPoint y: 603, endPoint x: 840, endPoint y: 605, distance: 76.0
click at [1160, 556] on span "**********" at bounding box center [1194, 551] width 70 height 11
click at [930, 592] on p "**********" at bounding box center [1045, 524] width 401 height 141
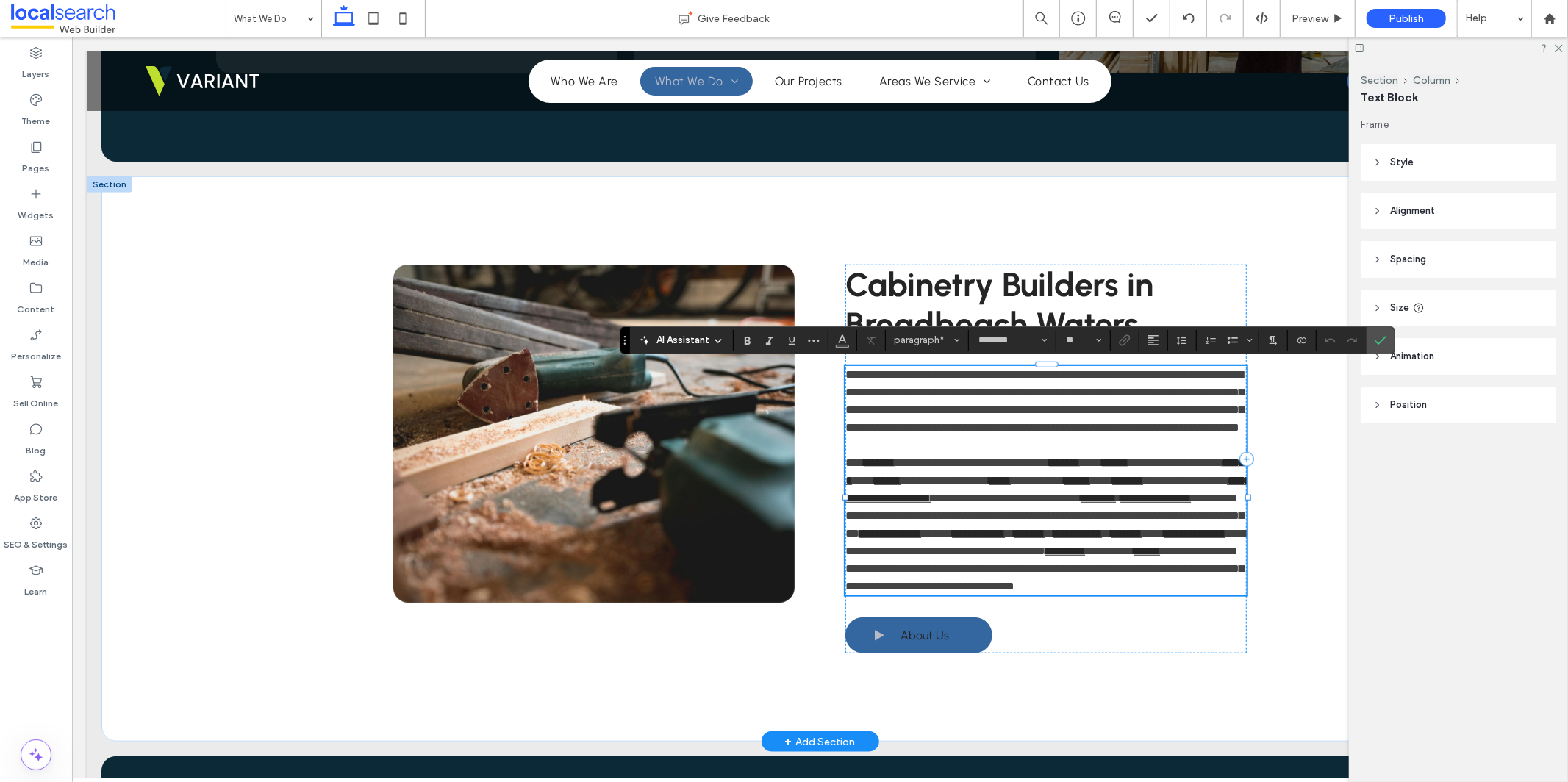
click at [844, 603] on div at bounding box center [844, 497] width 1 height 265
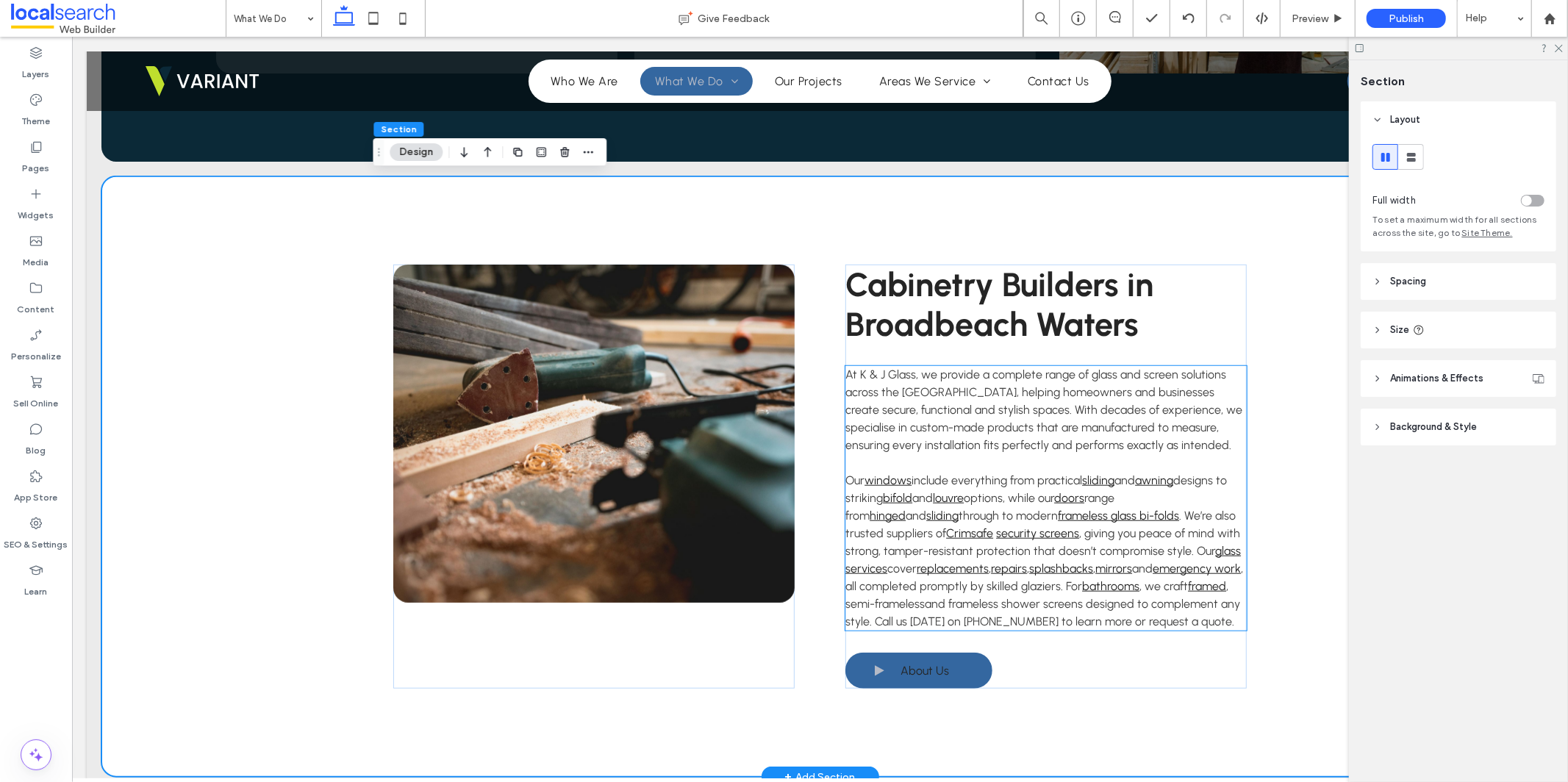
click at [845, 602] on span ", semi-frameless" at bounding box center [1036, 594] width 383 height 32
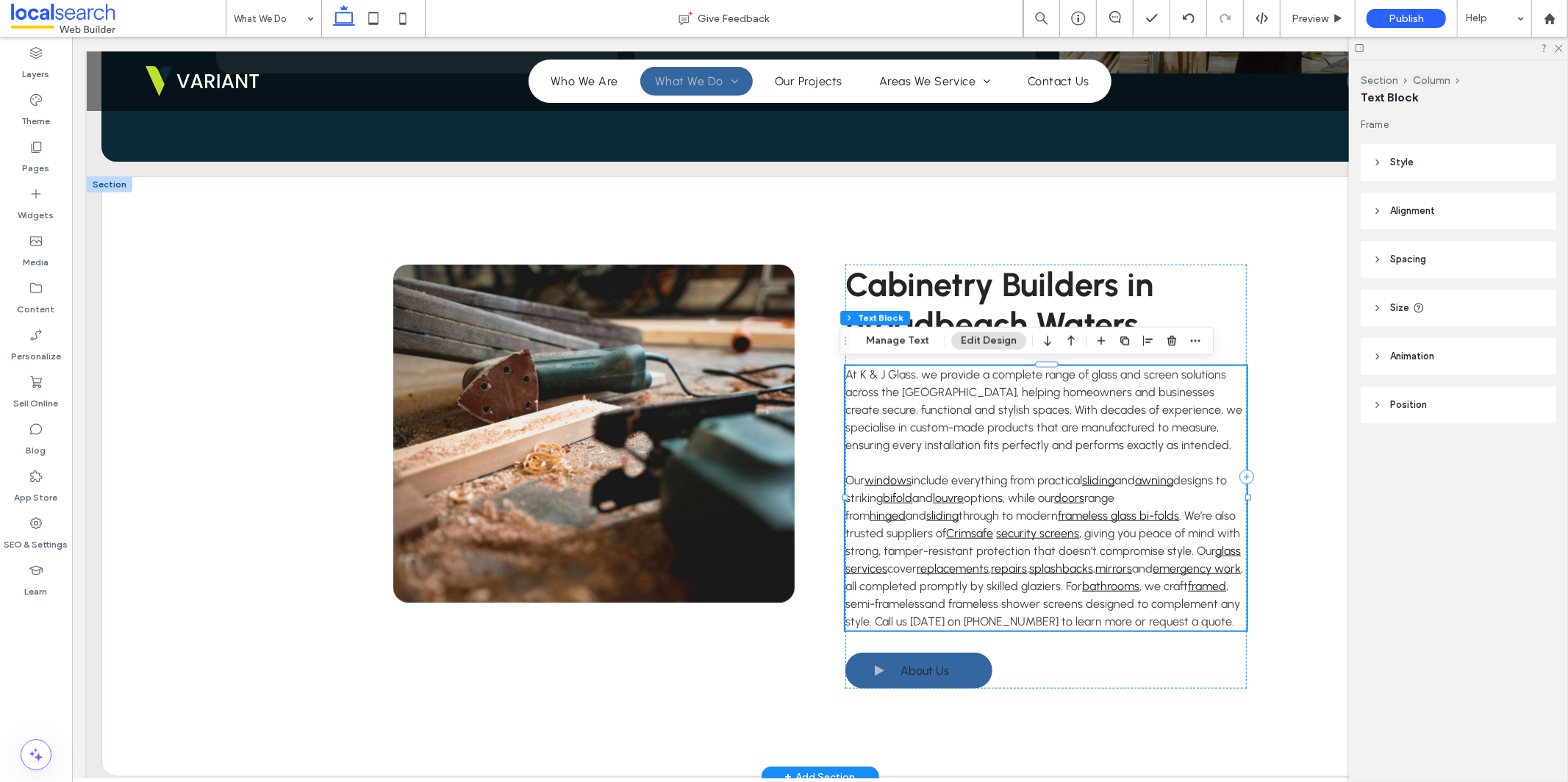
click at [845, 602] on span ", semi-frameless" at bounding box center [1036, 594] width 383 height 32
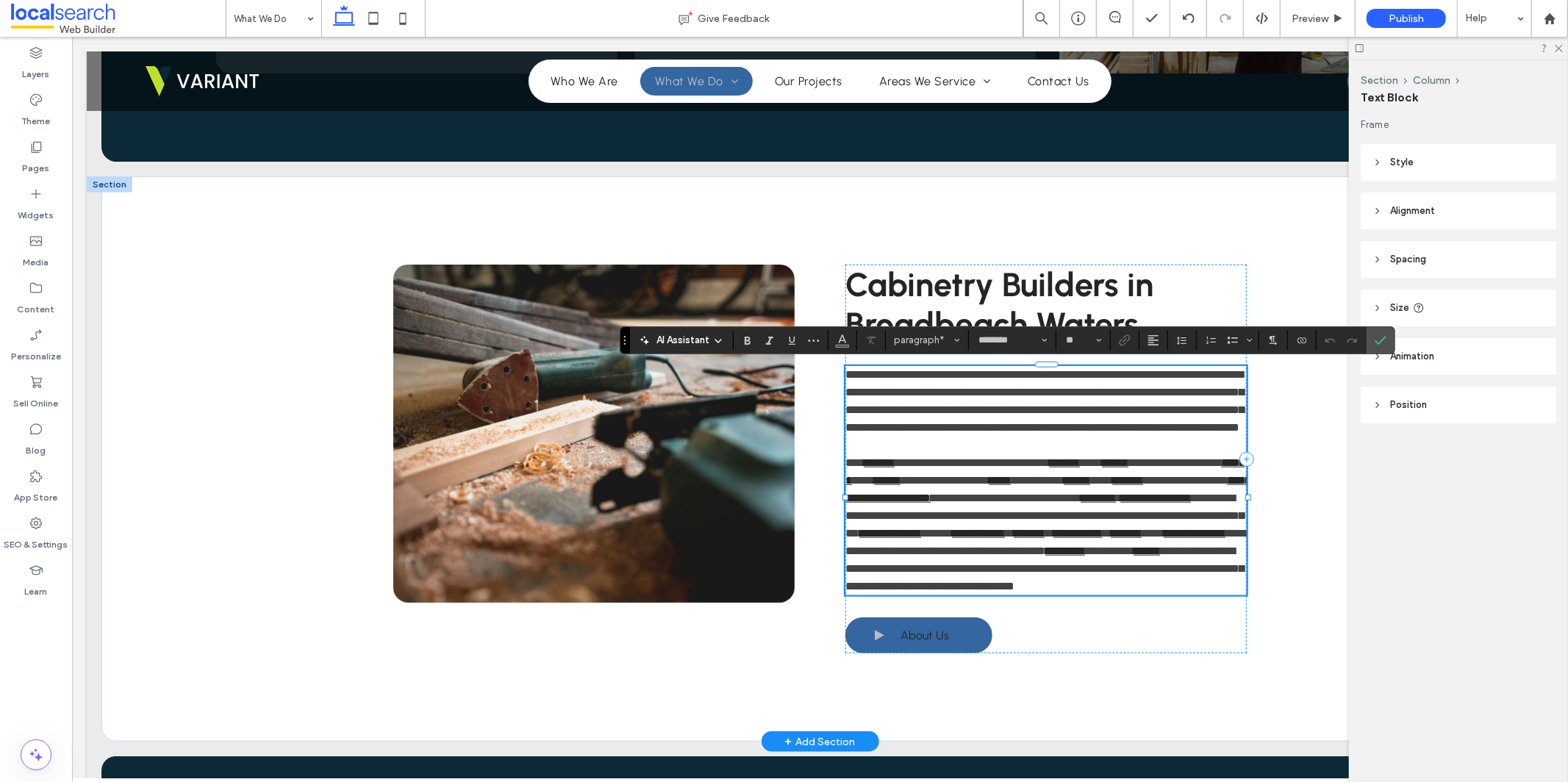
click at [1160, 556] on span "**********" at bounding box center [1194, 551] width 70 height 11
drag, startPoint x: 841, startPoint y: 603, endPoint x: 918, endPoint y: 607, distance: 77.1
click at [918, 595] on p "**********" at bounding box center [1045, 524] width 401 height 141
click at [1130, 344] on icon "Link" at bounding box center [1125, 340] width 12 height 12
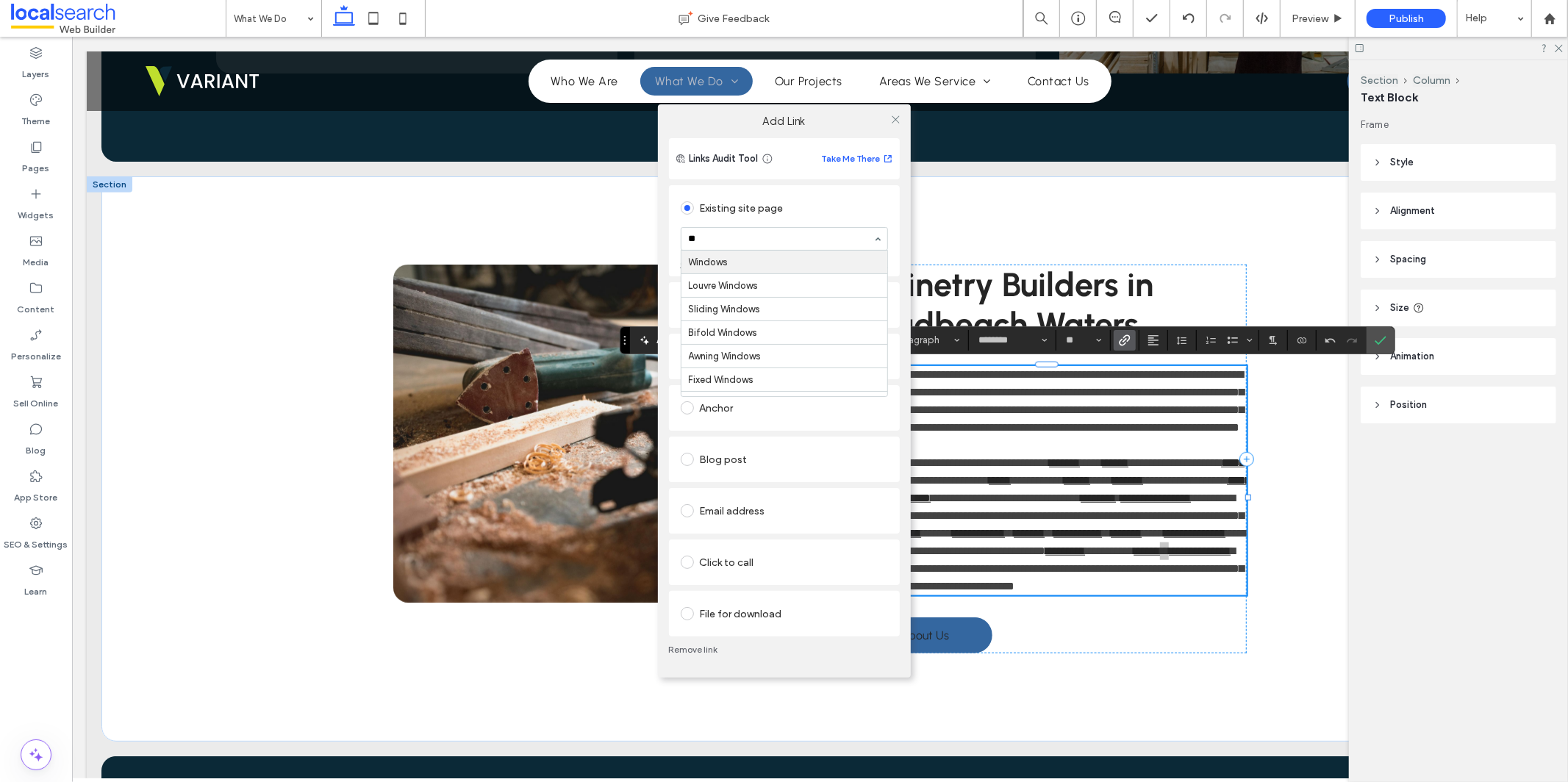
type input "***"
click at [895, 119] on icon at bounding box center [896, 119] width 11 height 11
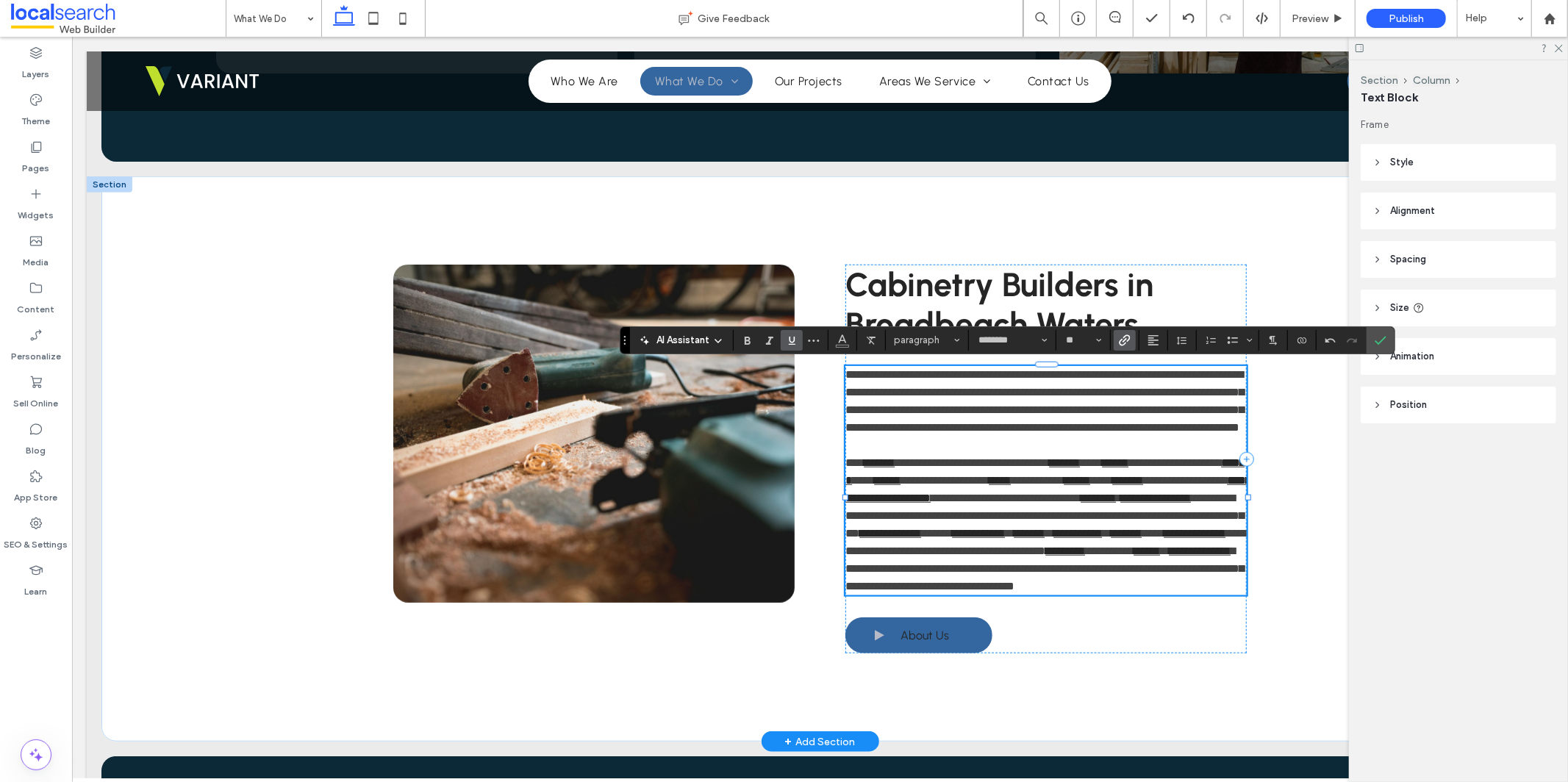
click at [976, 591] on span "**********" at bounding box center [1043, 568] width 398 height 47
click at [1126, 341] on icon "Link" at bounding box center [1125, 340] width 12 height 12
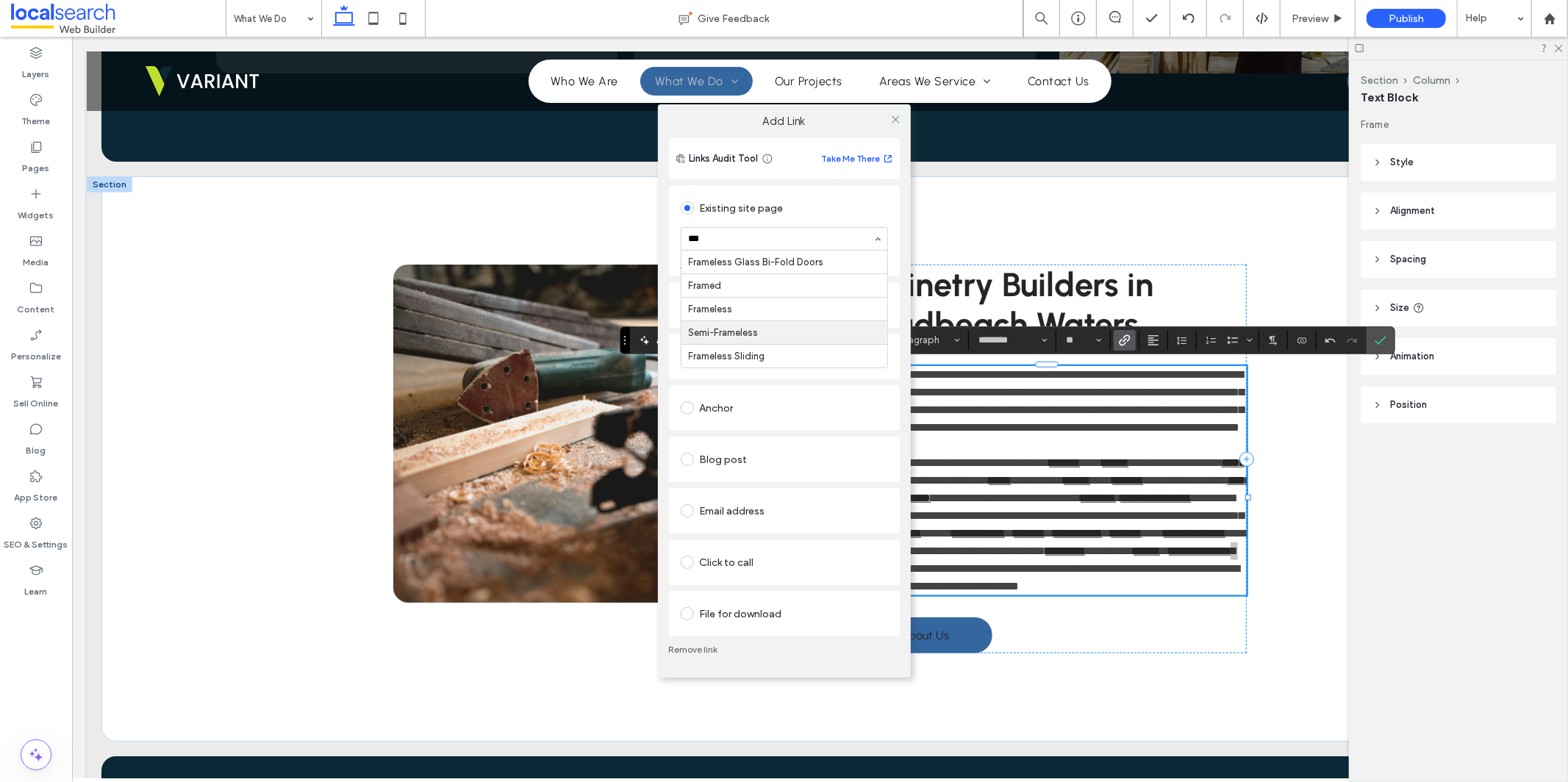
type input "****"
click at [896, 118] on icon at bounding box center [896, 119] width 11 height 11
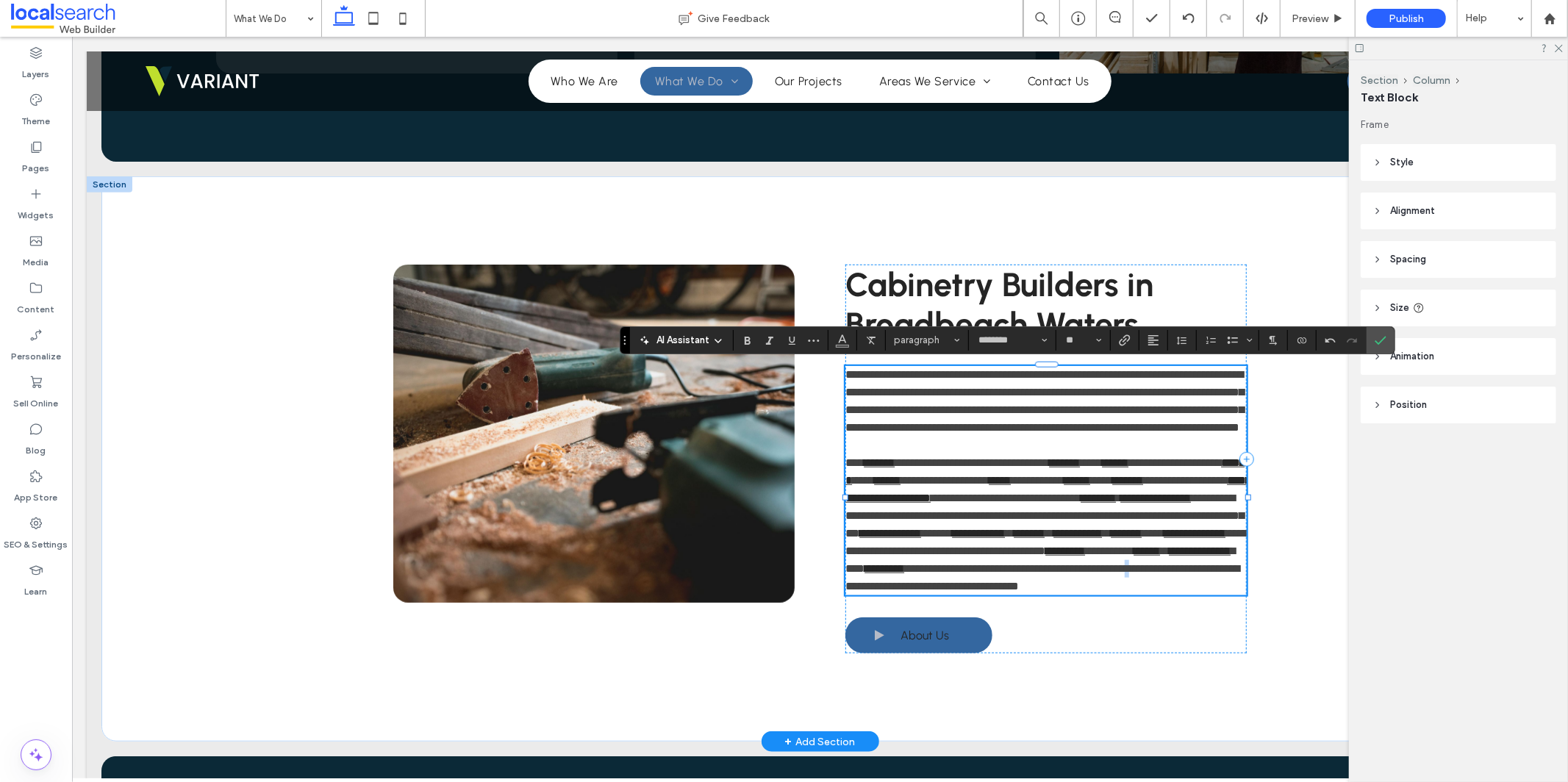
click at [869, 591] on span "**********" at bounding box center [1041, 577] width 394 height 28
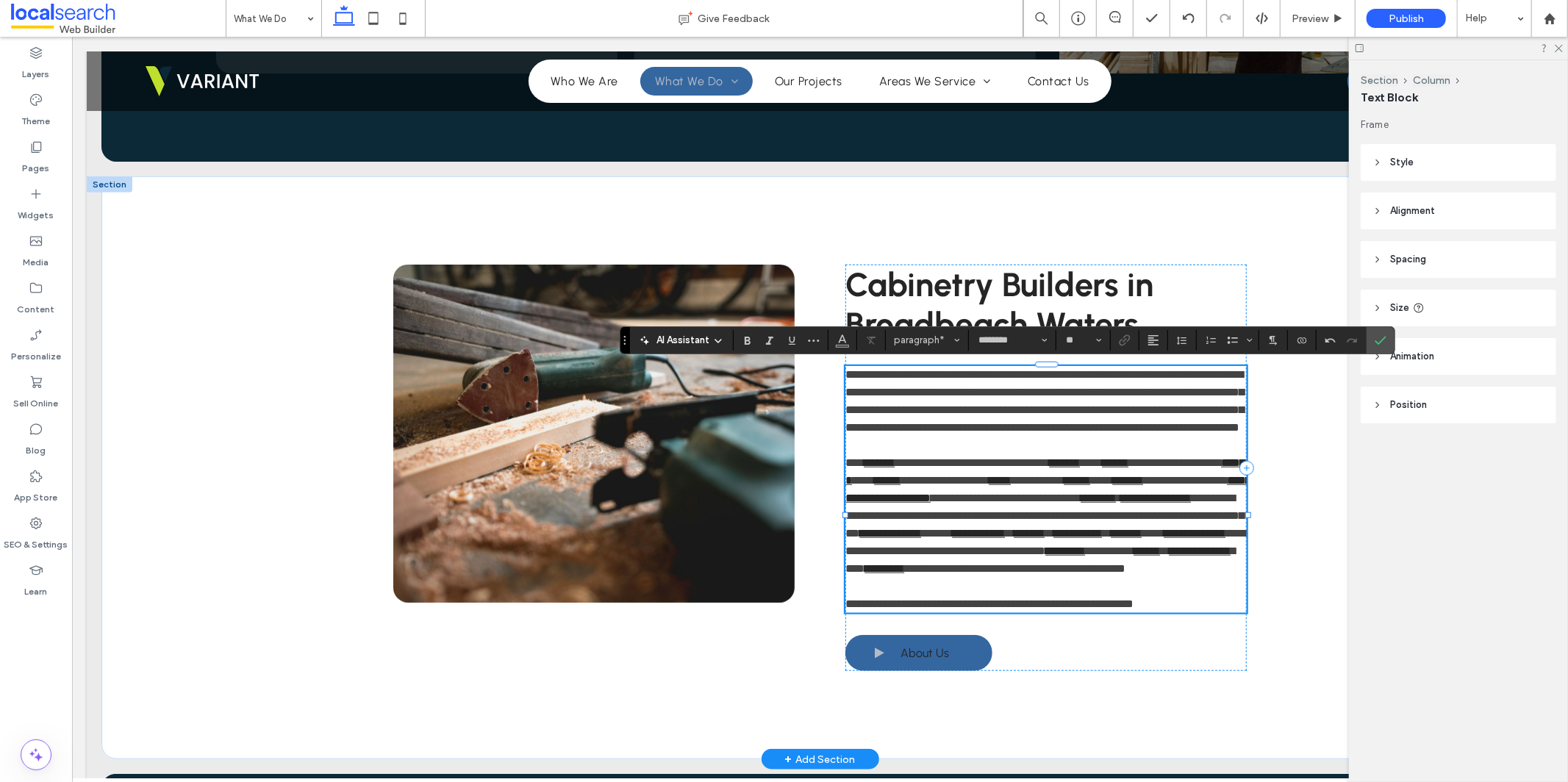
click at [992, 609] on span "**********" at bounding box center [988, 603] width 288 height 11
drag, startPoint x: 996, startPoint y: 654, endPoint x: 923, endPoint y: 660, distance: 73.2
click at [923, 609] on span "**********" at bounding box center [988, 603] width 288 height 11
click at [950, 609] on span "**********" at bounding box center [988, 603] width 288 height 11
drag, startPoint x: 924, startPoint y: 654, endPoint x: 997, endPoint y: 652, distance: 73.0
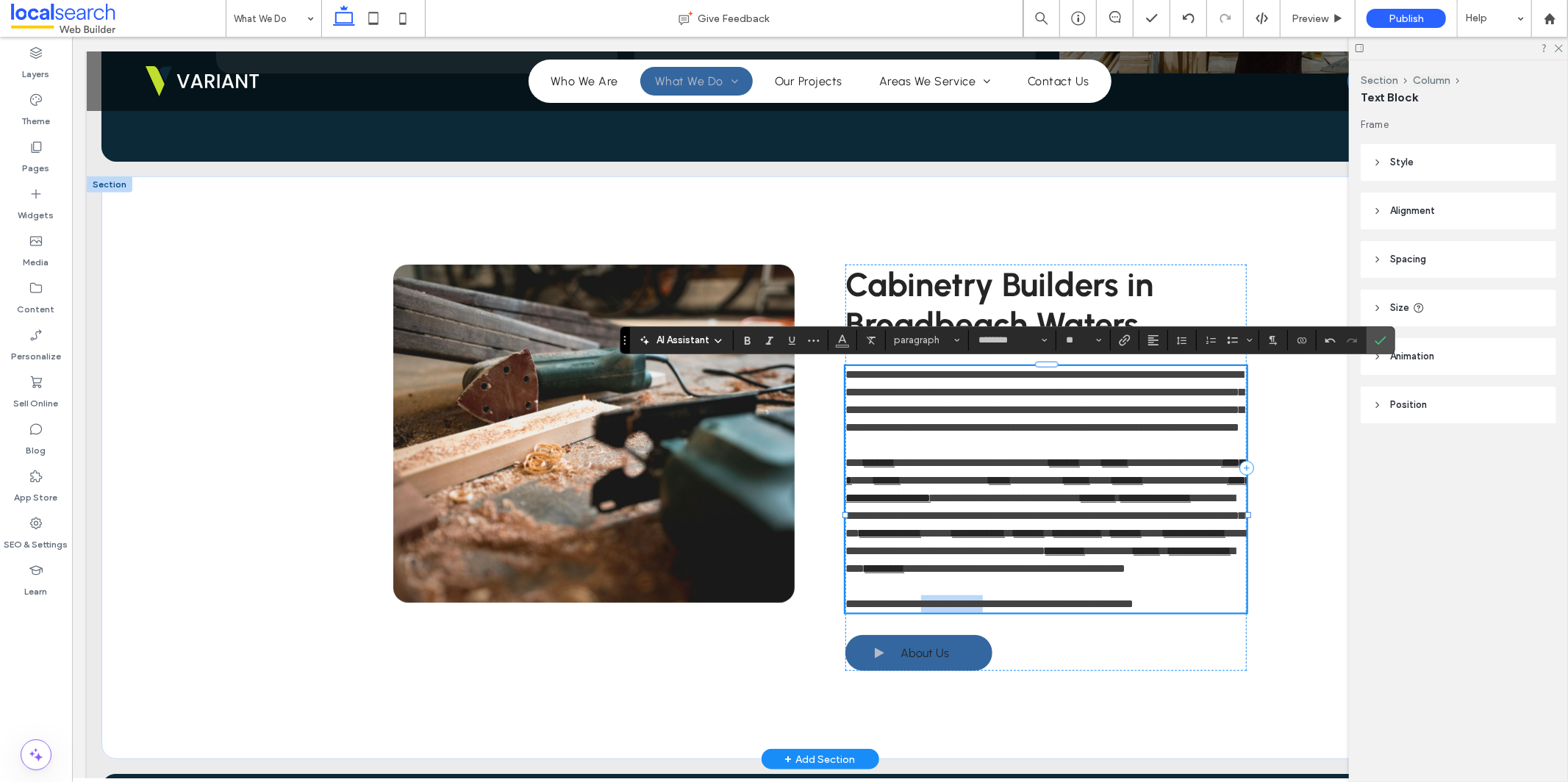
click at [997, 609] on span "**********" at bounding box center [988, 603] width 288 height 11
click at [1130, 343] on icon "Link" at bounding box center [1125, 340] width 12 height 12
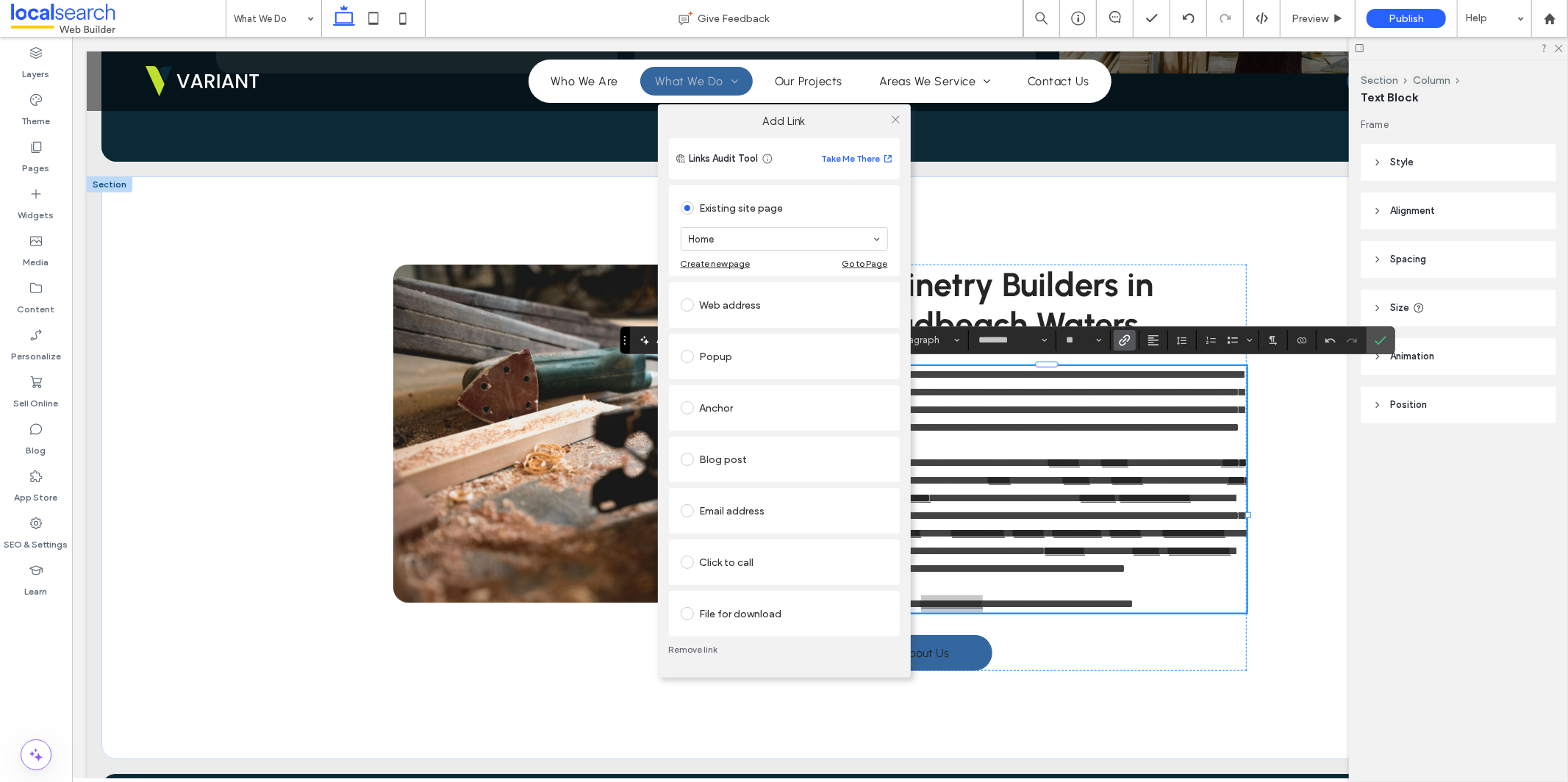
click at [773, 573] on div "Click to call" at bounding box center [784, 562] width 207 height 24
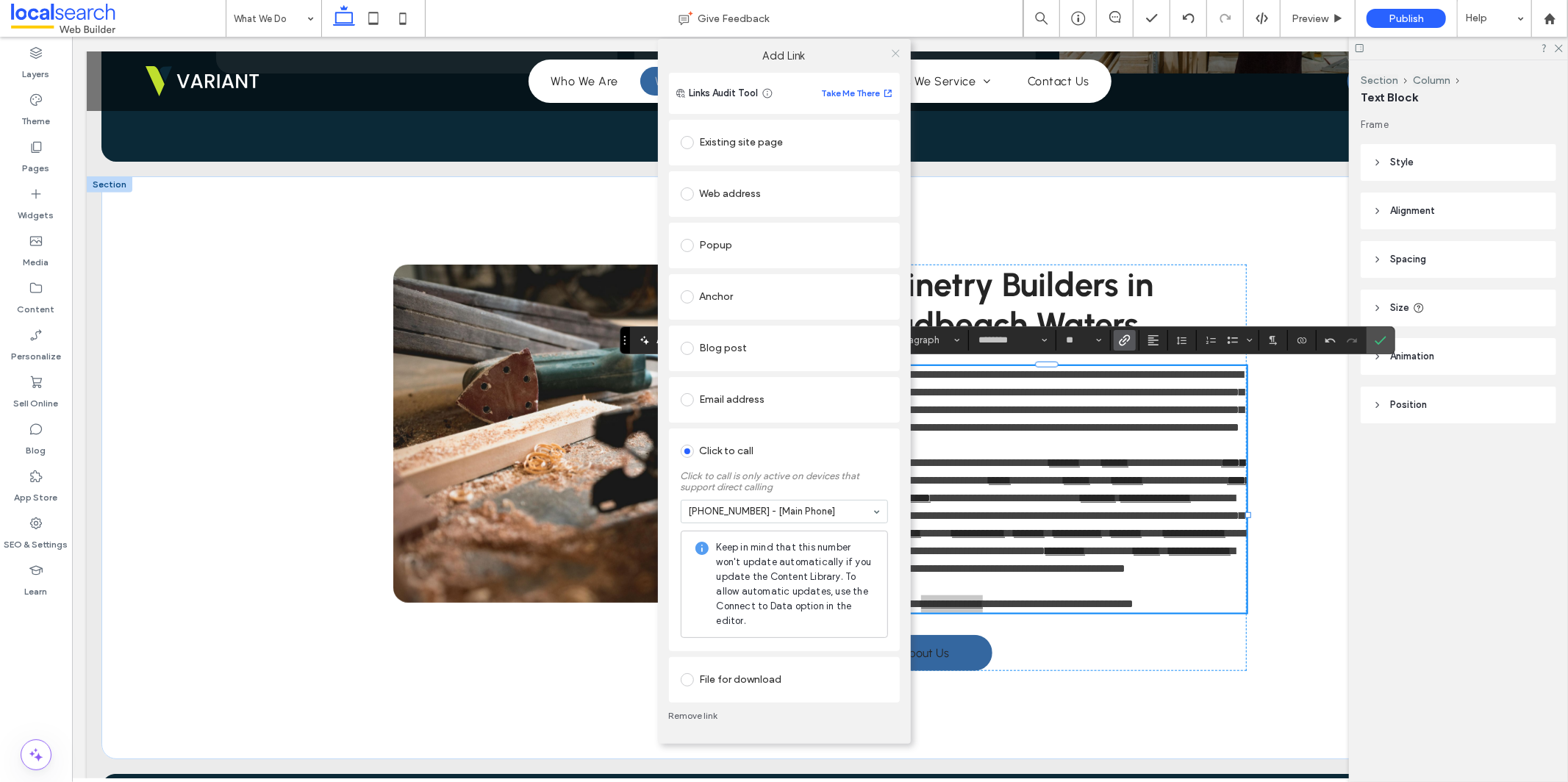
click at [892, 51] on icon at bounding box center [896, 53] width 11 height 11
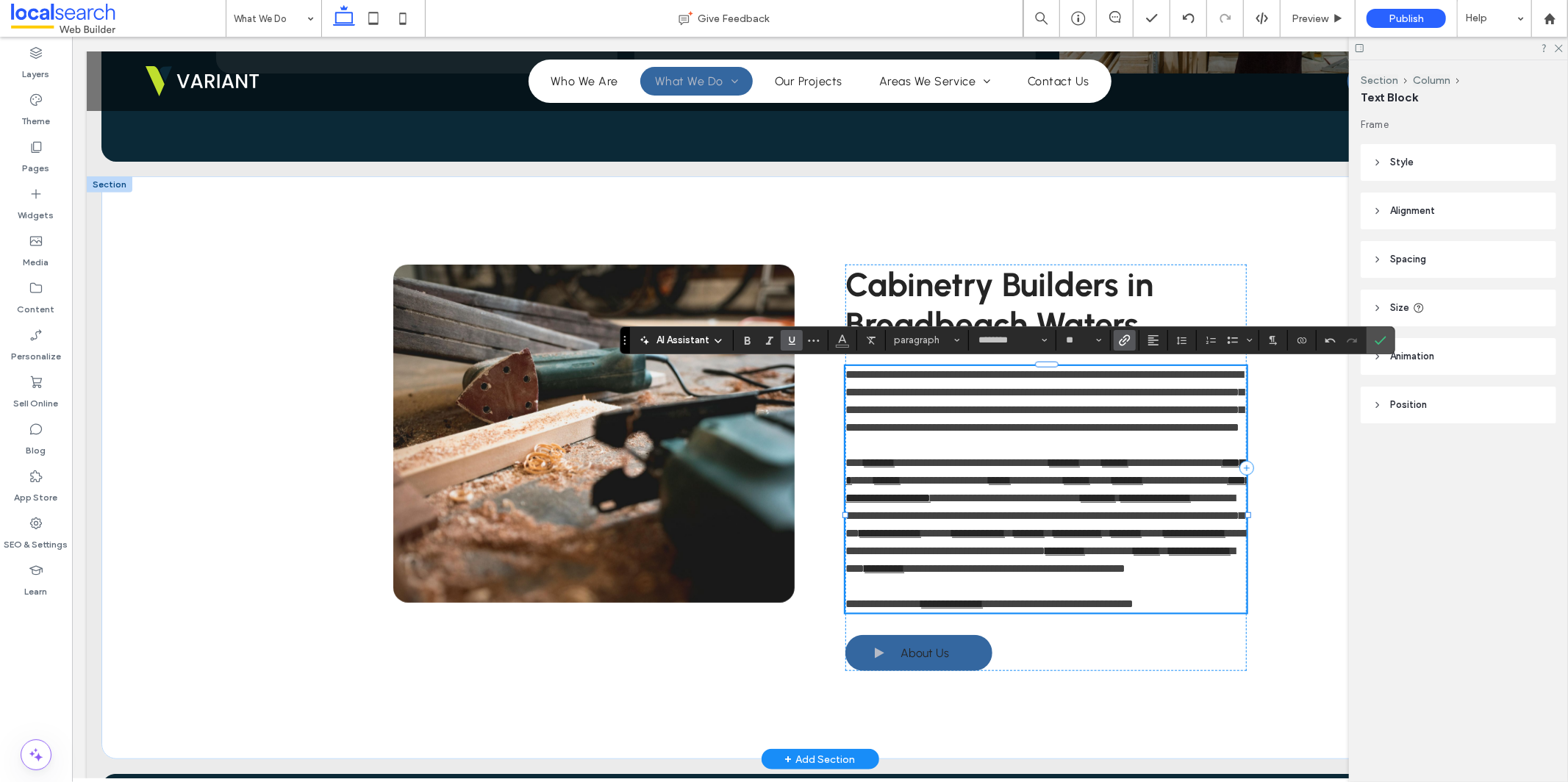
drag, startPoint x: 1173, startPoint y: 652, endPoint x: 1183, endPoint y: 652, distance: 10.0
click at [1174, 612] on p "**********" at bounding box center [1045, 603] width 401 height 17
click at [920, 667] on span "About Us" at bounding box center [923, 652] width 48 height 28
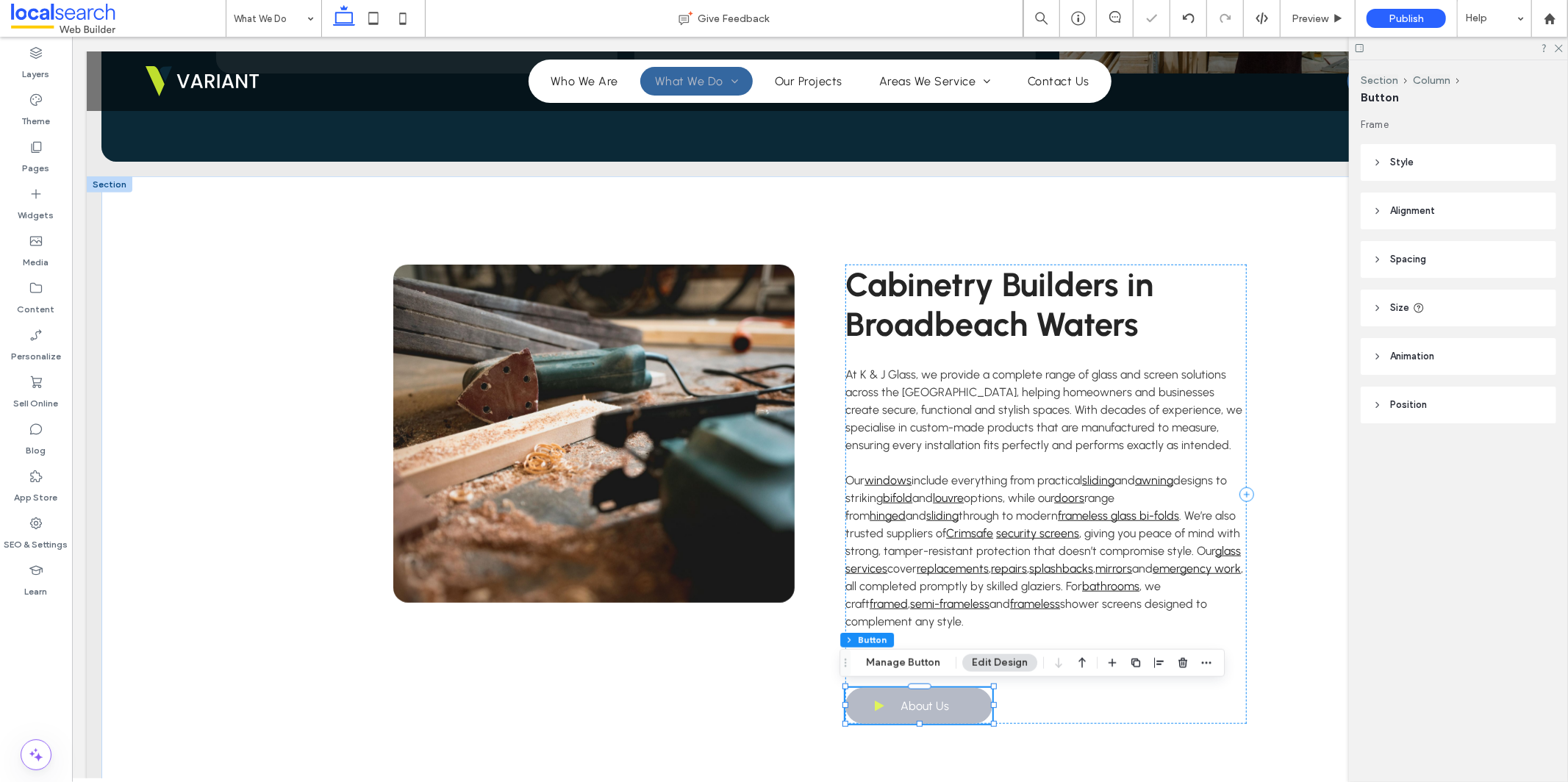
click at [920, 707] on span "About Us" at bounding box center [923, 705] width 48 height 28
type input "*"
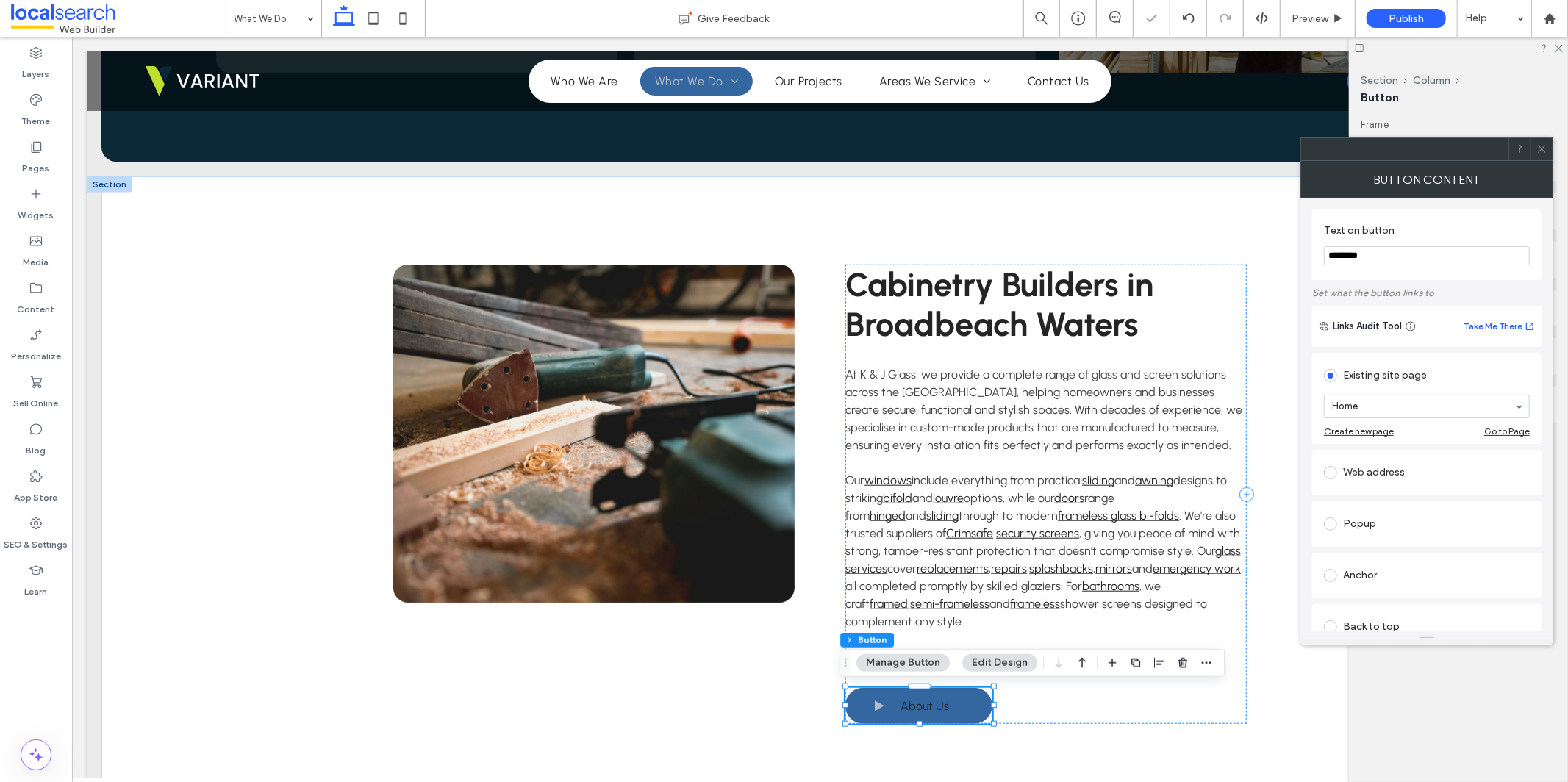
click at [908, 664] on button "Manage Button" at bounding box center [903, 663] width 93 height 17
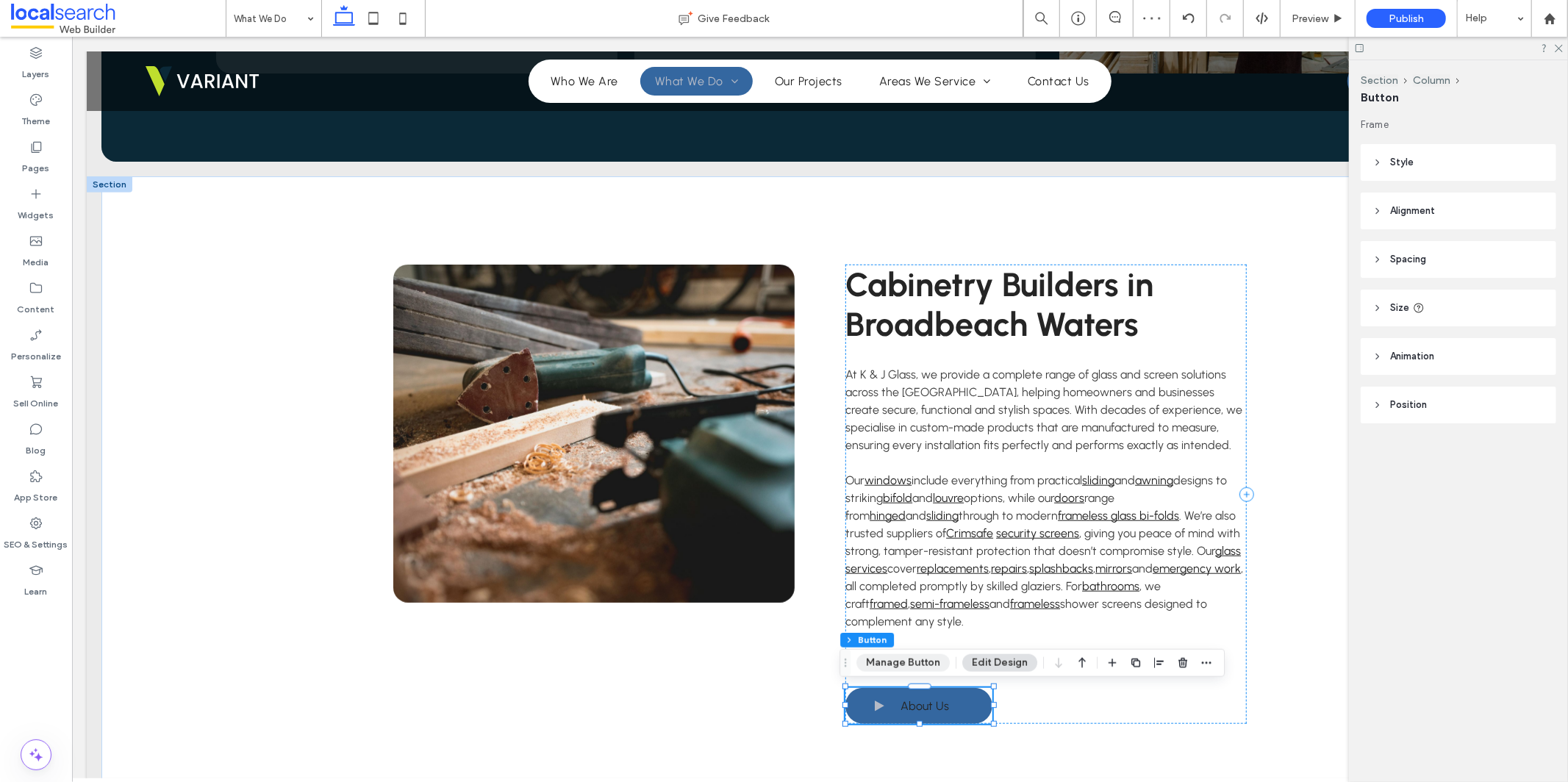
click at [908, 664] on button "Manage Button" at bounding box center [903, 663] width 93 height 17
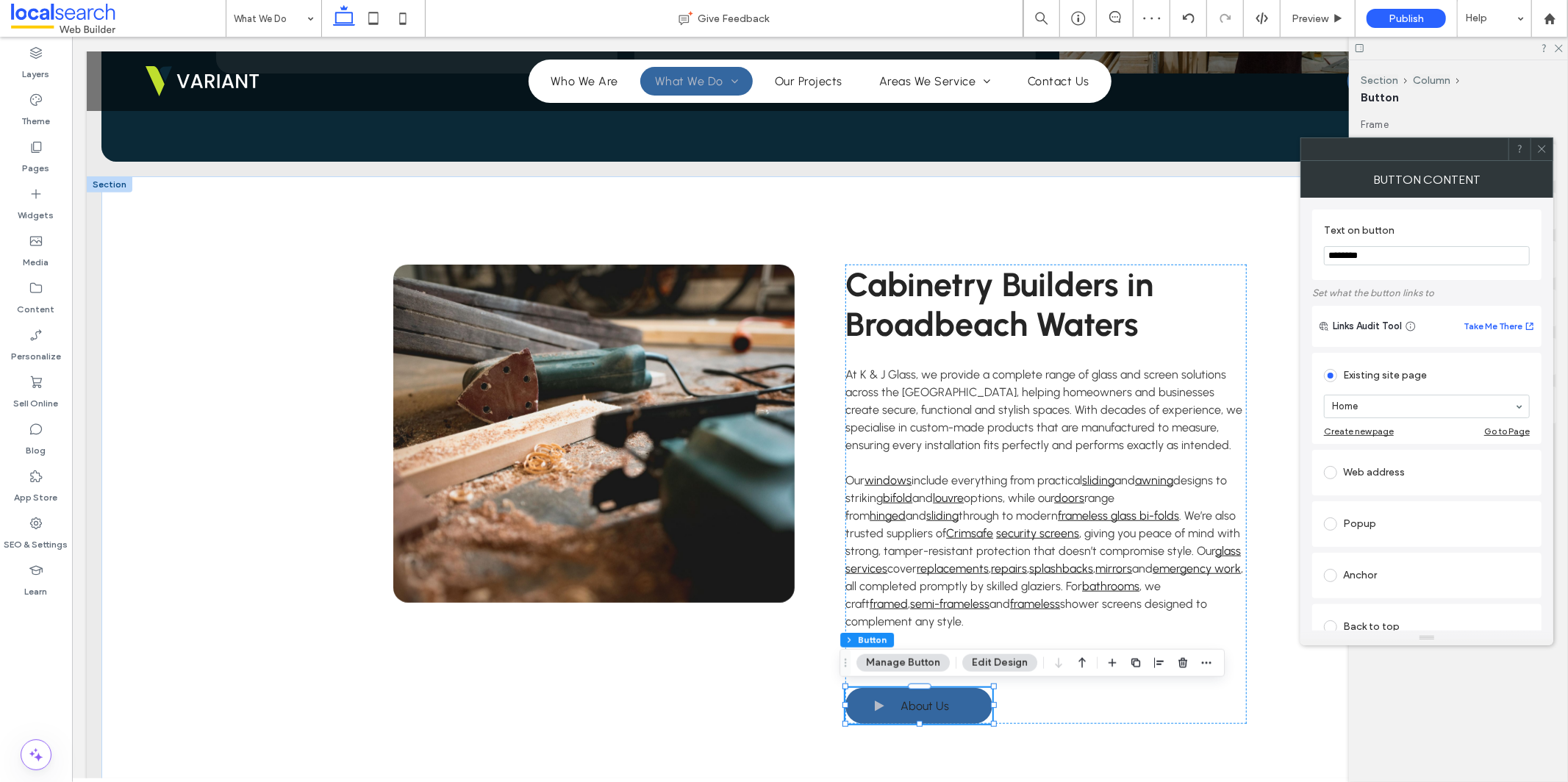
click at [1341, 257] on input "********" at bounding box center [1427, 256] width 206 height 19
type input "**********"
type input "***"
drag, startPoint x: 1542, startPoint y: 145, endPoint x: 1540, endPoint y: 155, distance: 10.2
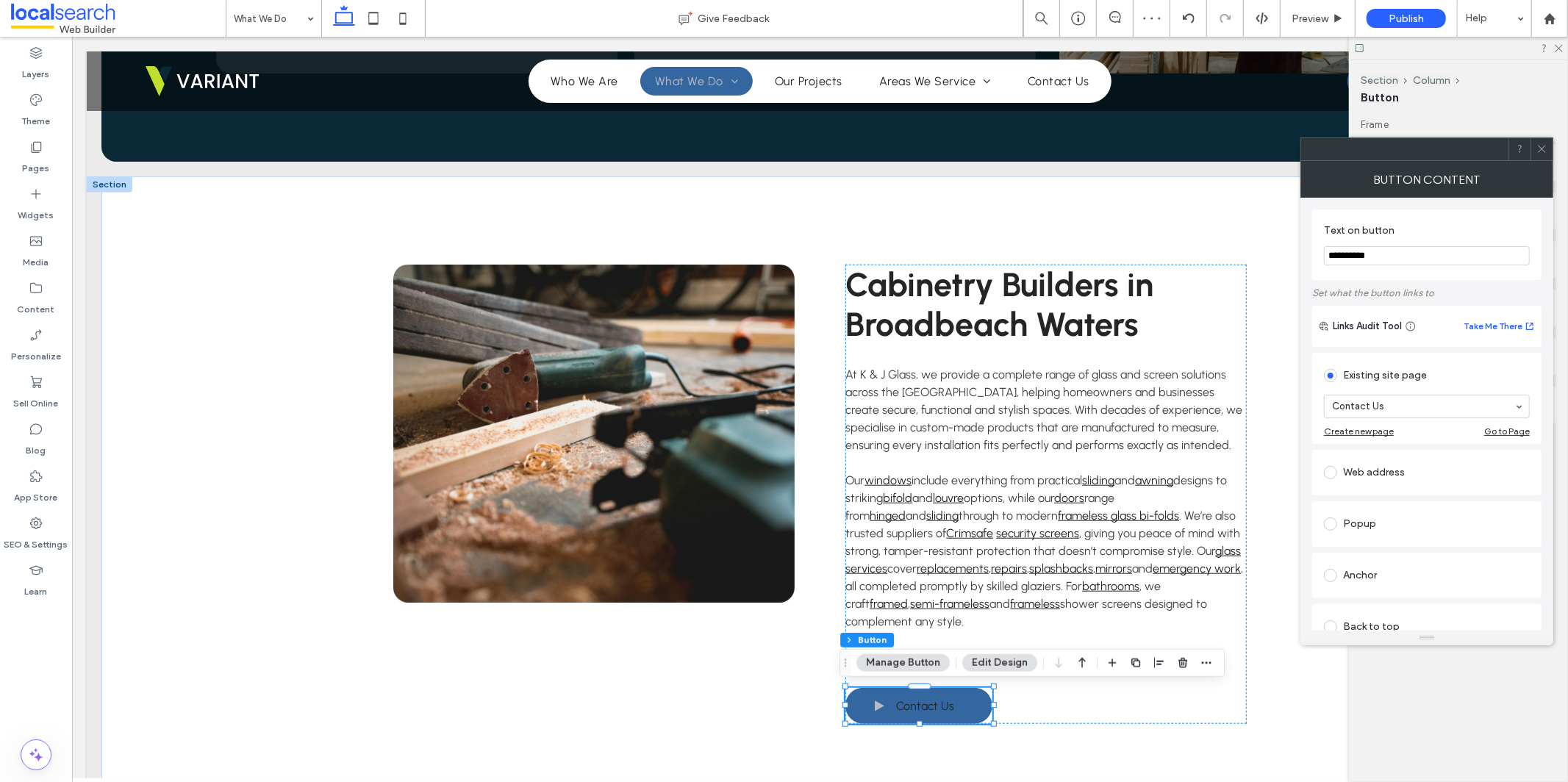
click at [1542, 145] on icon at bounding box center [1542, 149] width 11 height 11
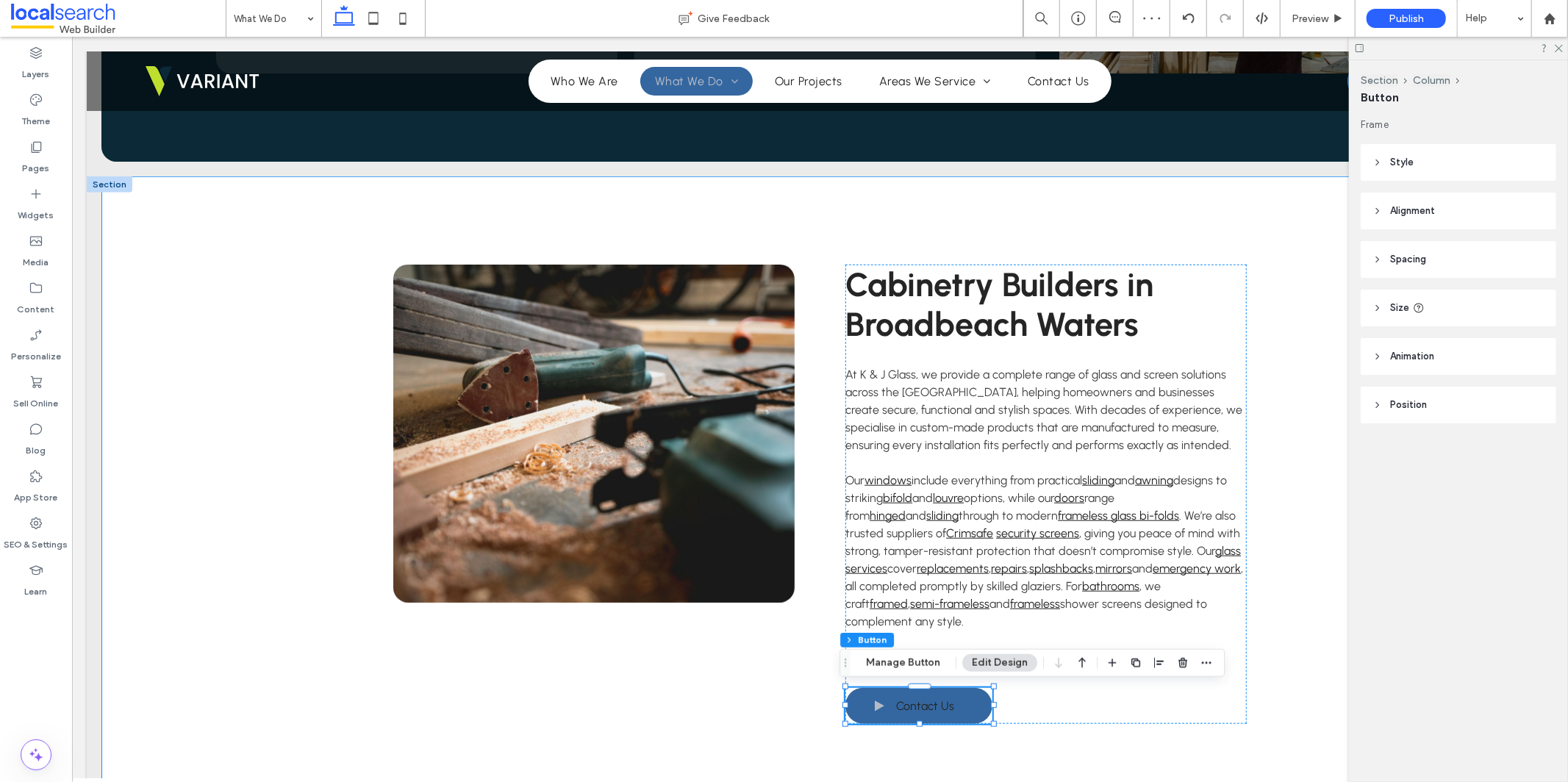
click at [792, 711] on div "Cabinetry Builders in Broadbeach Waters At K & J Glass, we provide a complete r…" at bounding box center [819, 493] width 882 height 636
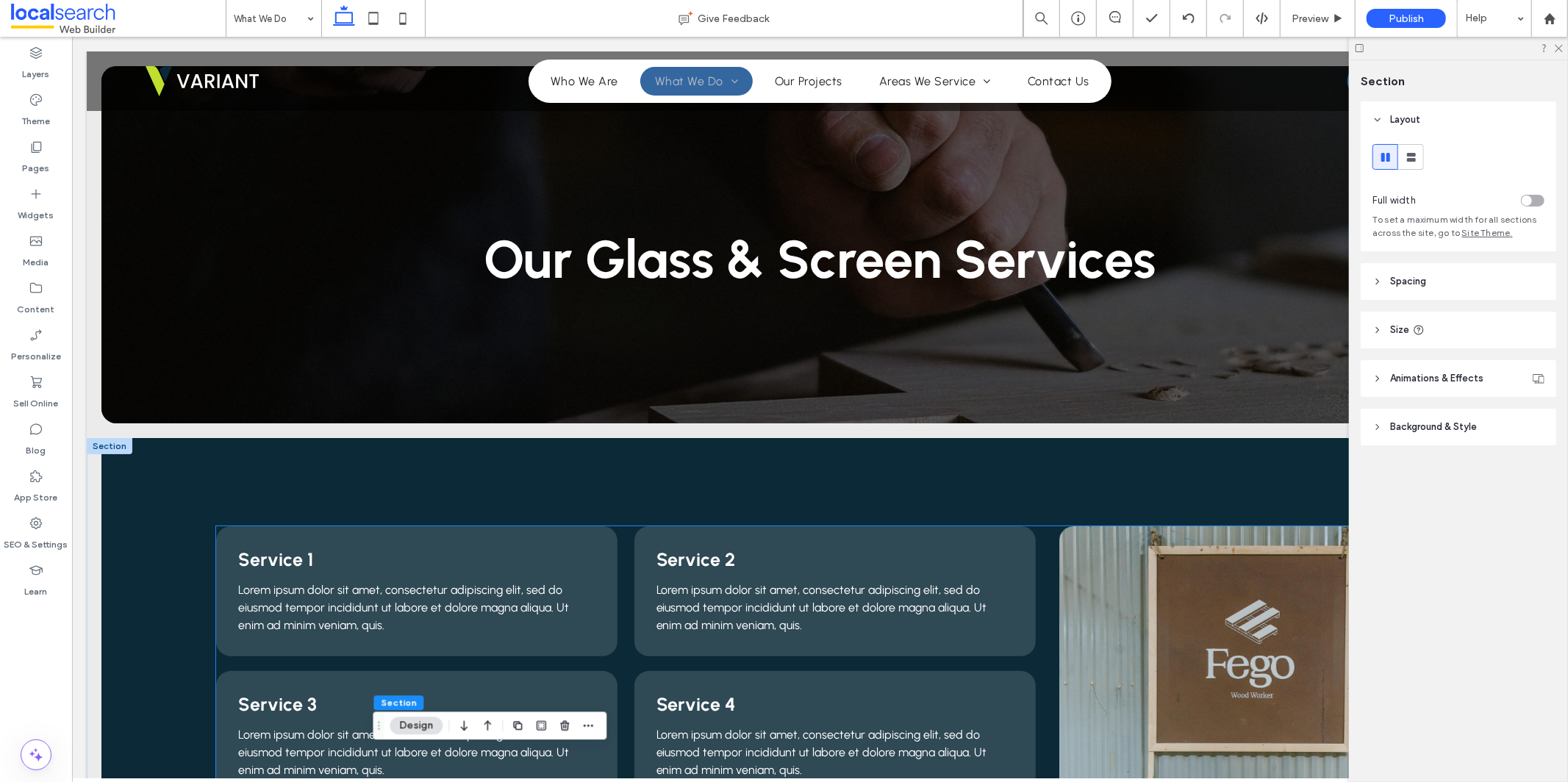
scroll to position [254, 0]
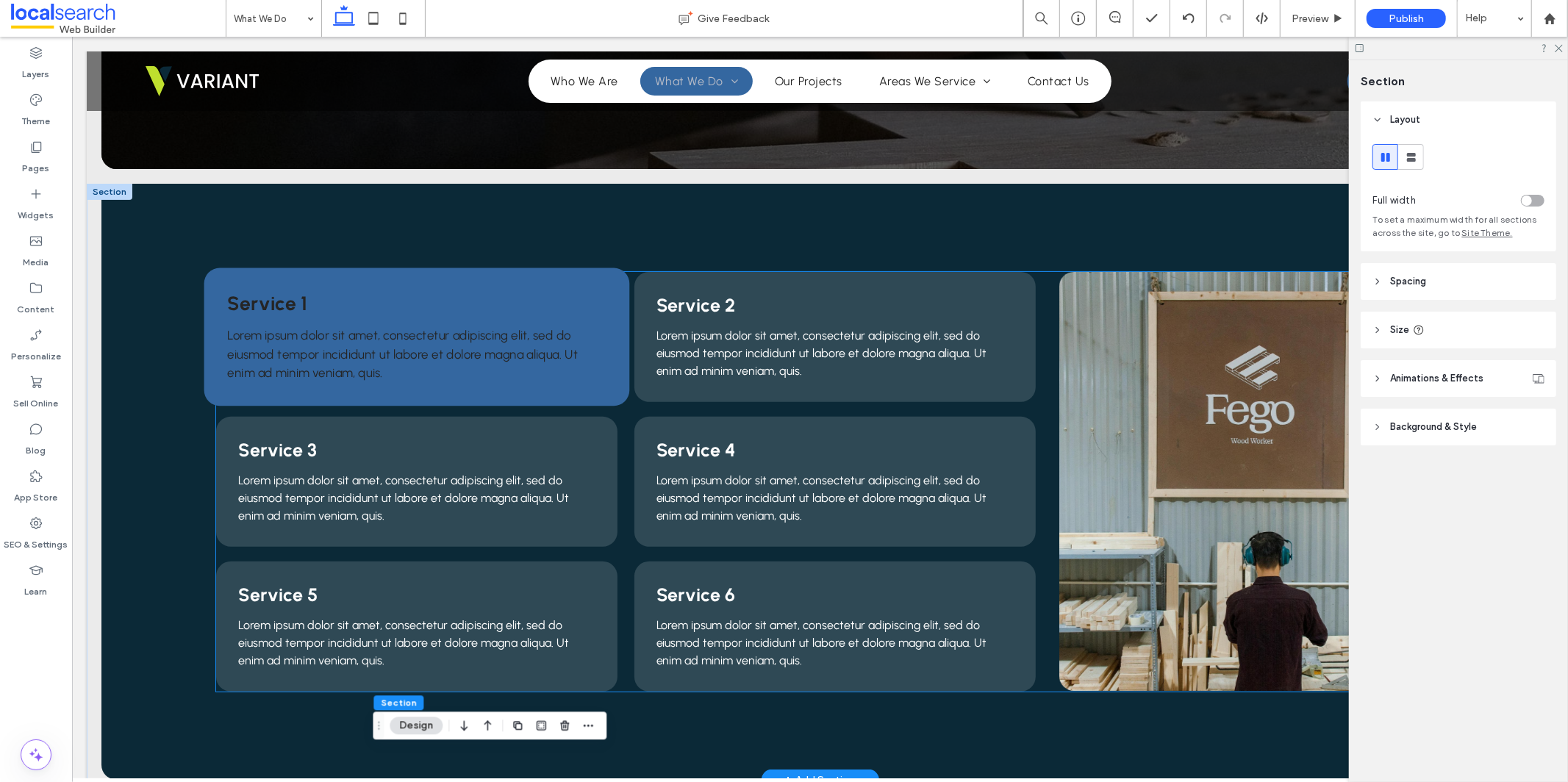
click at [273, 302] on span "Service 1" at bounding box center [267, 303] width 80 height 24
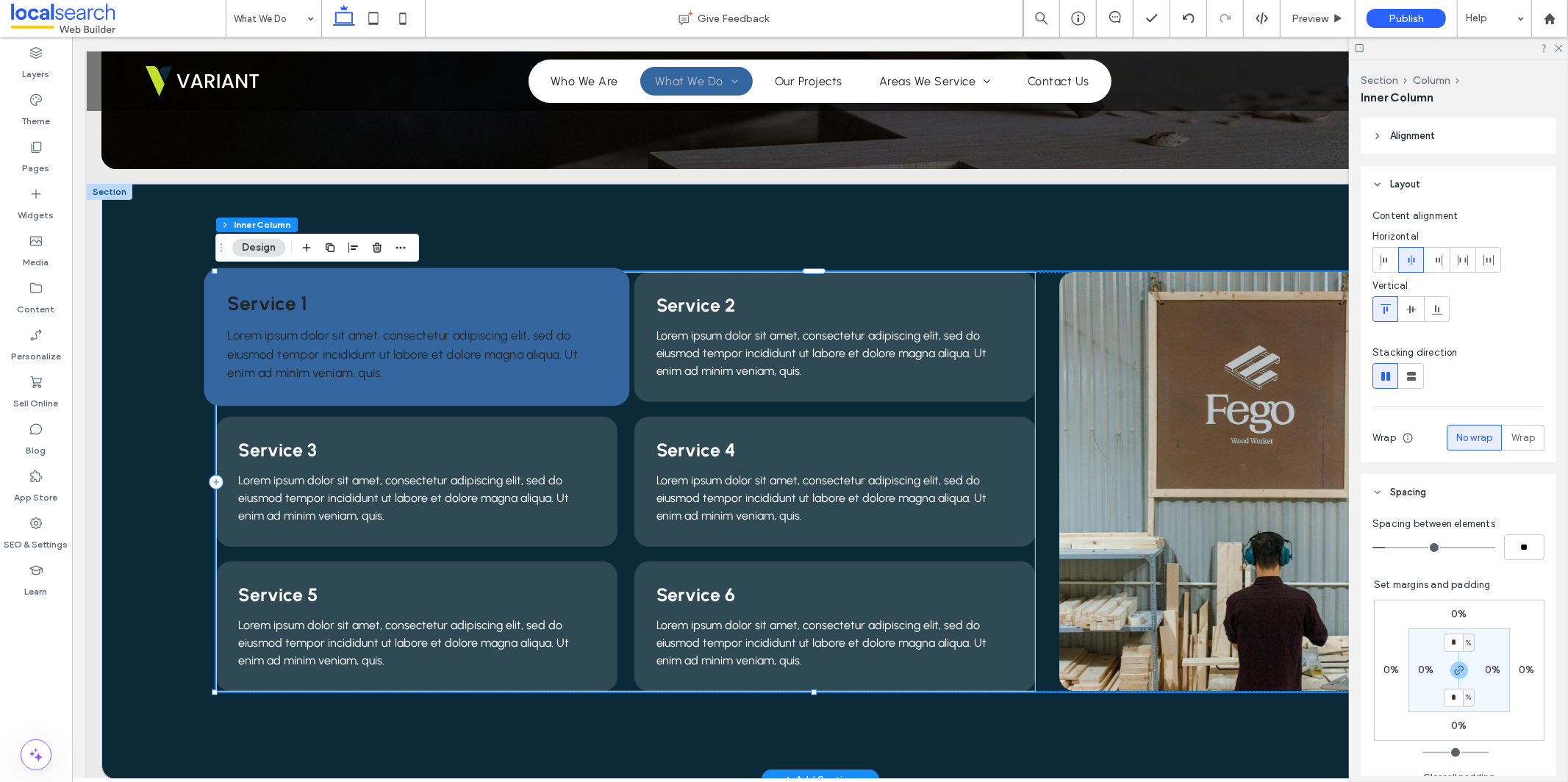
click at [273, 302] on span "Service 1" at bounding box center [267, 303] width 80 height 24
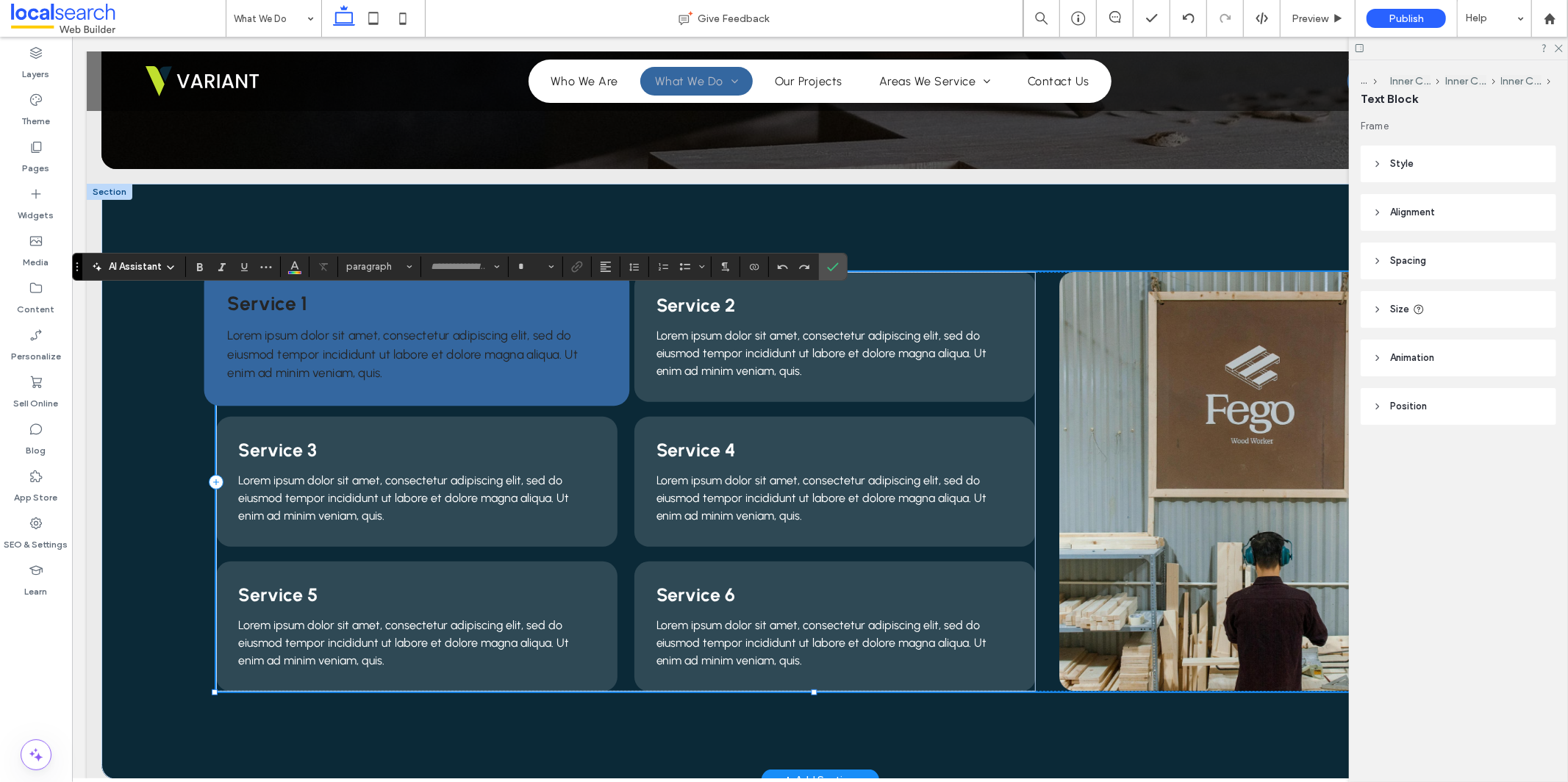
type input "********"
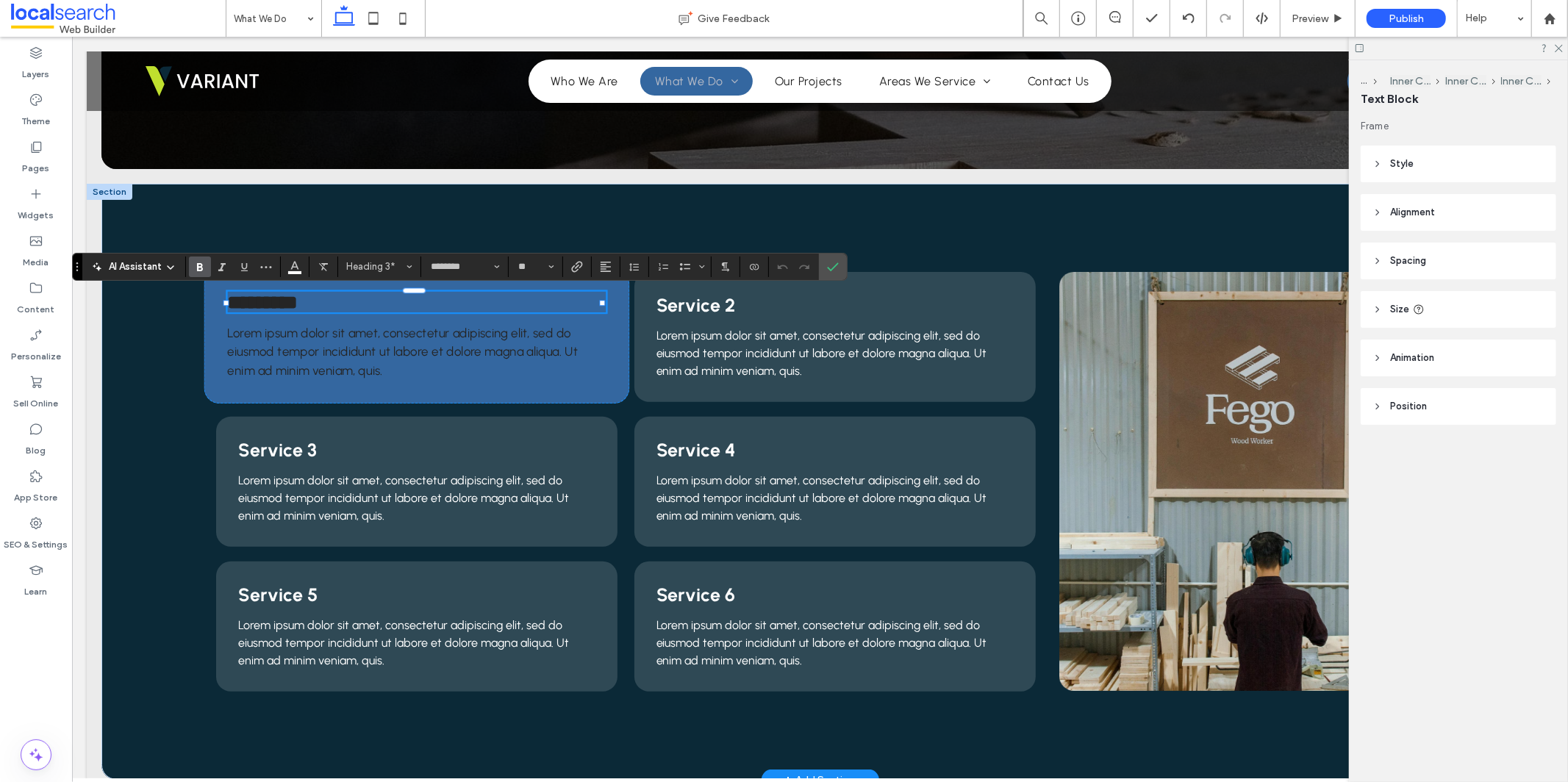
click at [273, 302] on span "*********" at bounding box center [262, 301] width 70 height 20
type input "**"
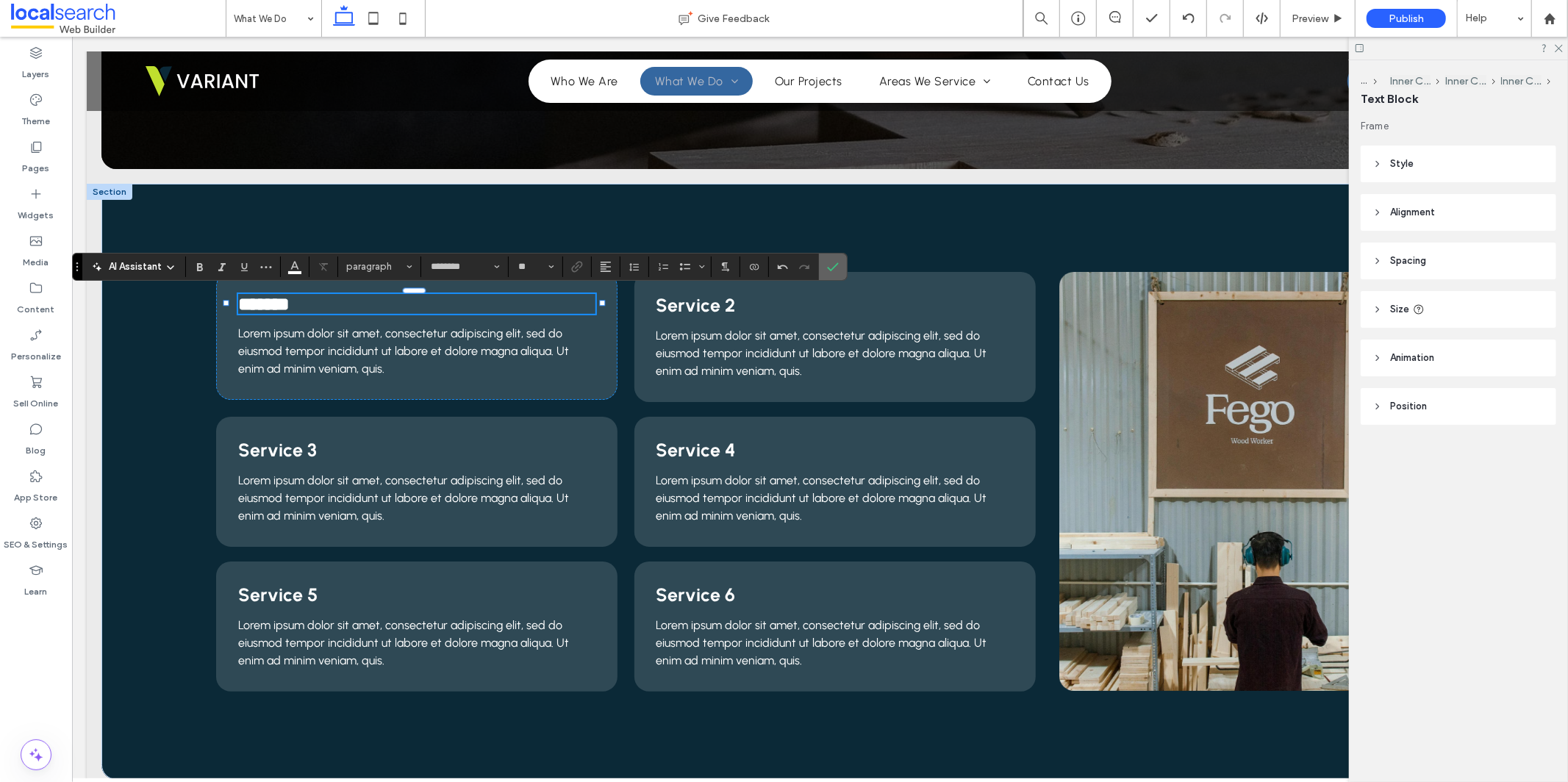
click at [832, 270] on use "Confirm" at bounding box center [833, 266] width 12 height 9
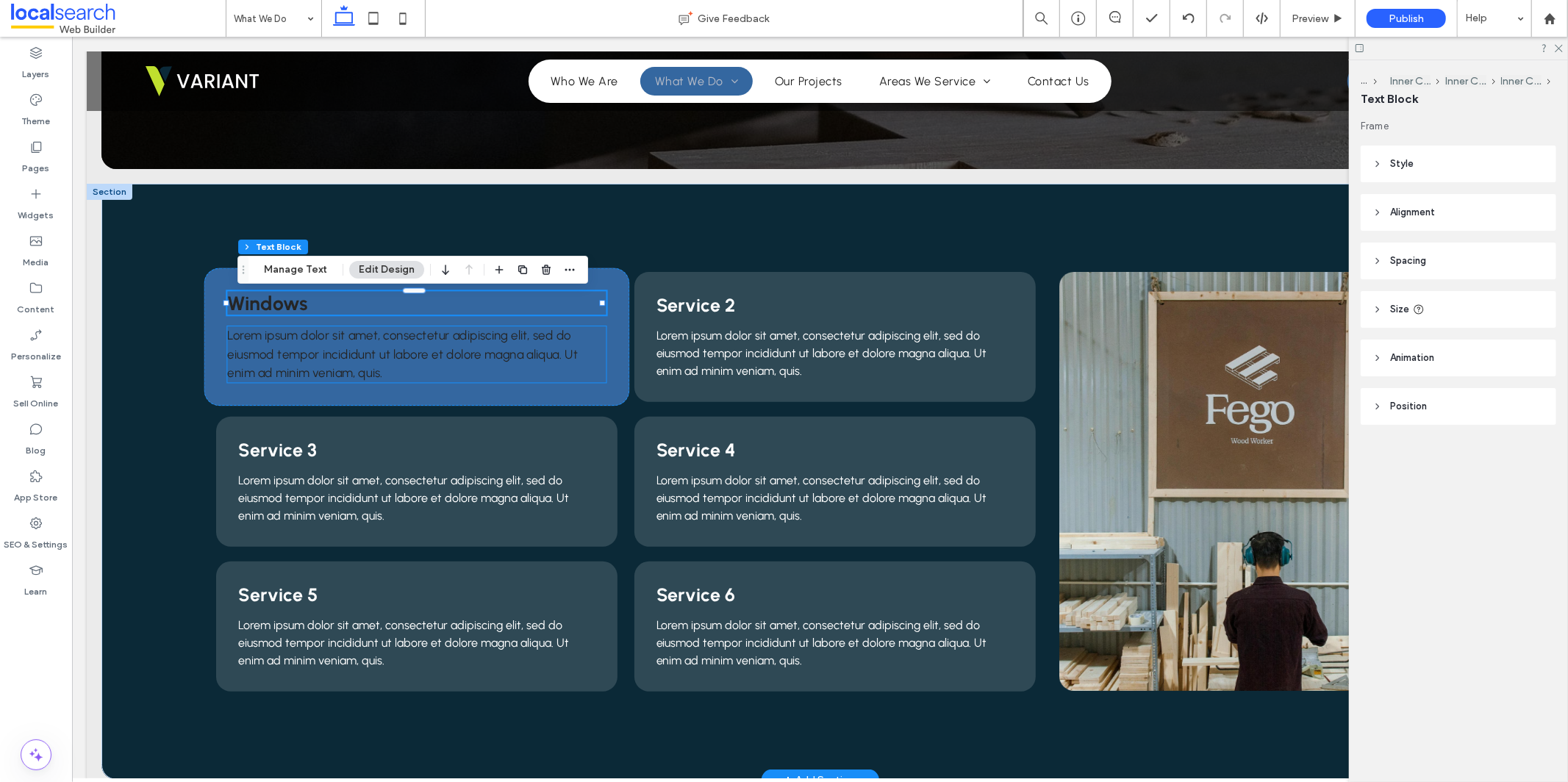
click at [494, 357] on span "Lorem ipsum dolor sit amet, consectetur adipiscing elit, sed do eiusmod tempor …" at bounding box center [403, 353] width 351 height 52
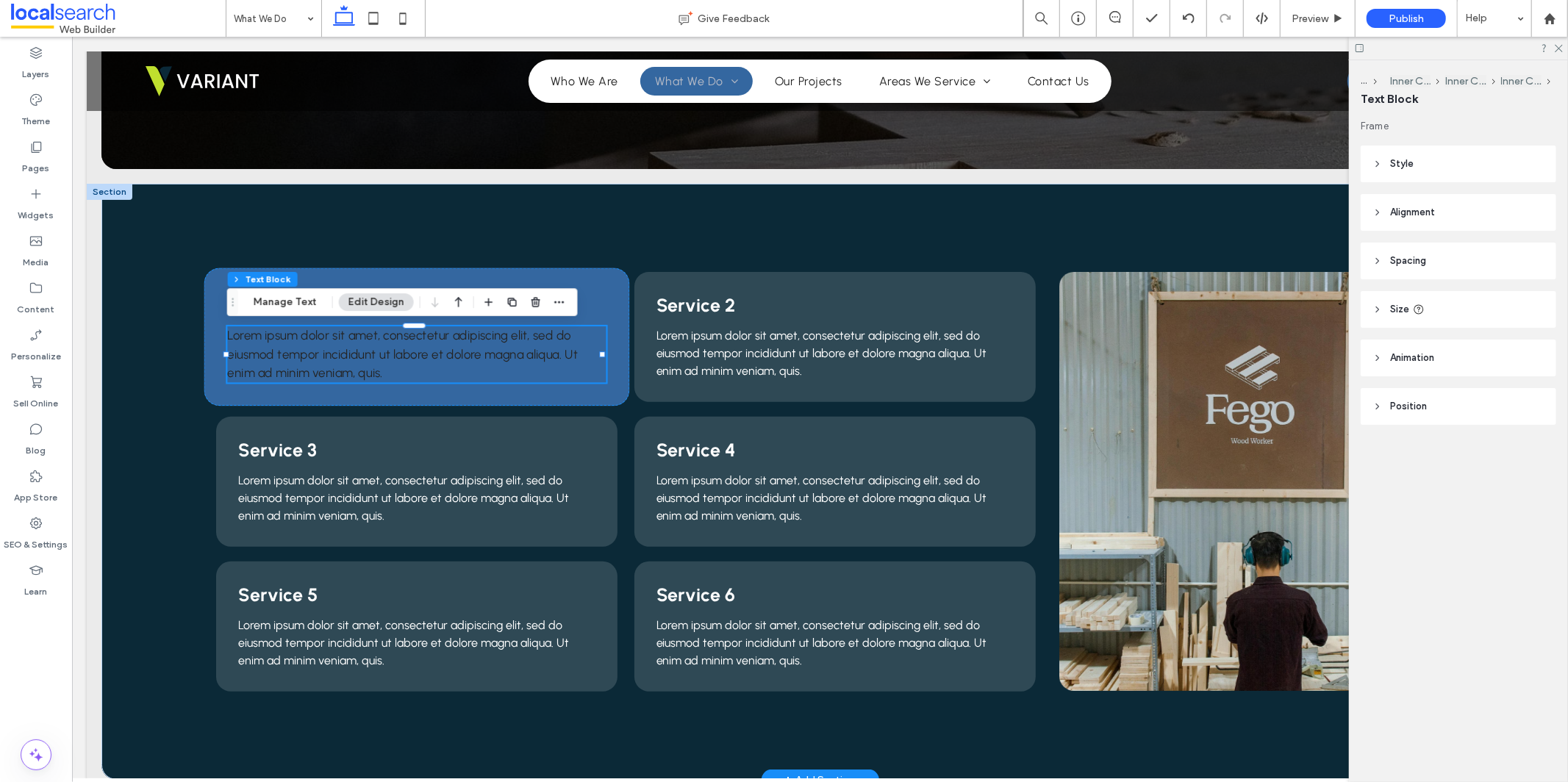
click at [494, 357] on span "Lorem ipsum dolor sit amet, consectetur adipiscing elit, sed do eiusmod tempor …" at bounding box center [403, 353] width 351 height 52
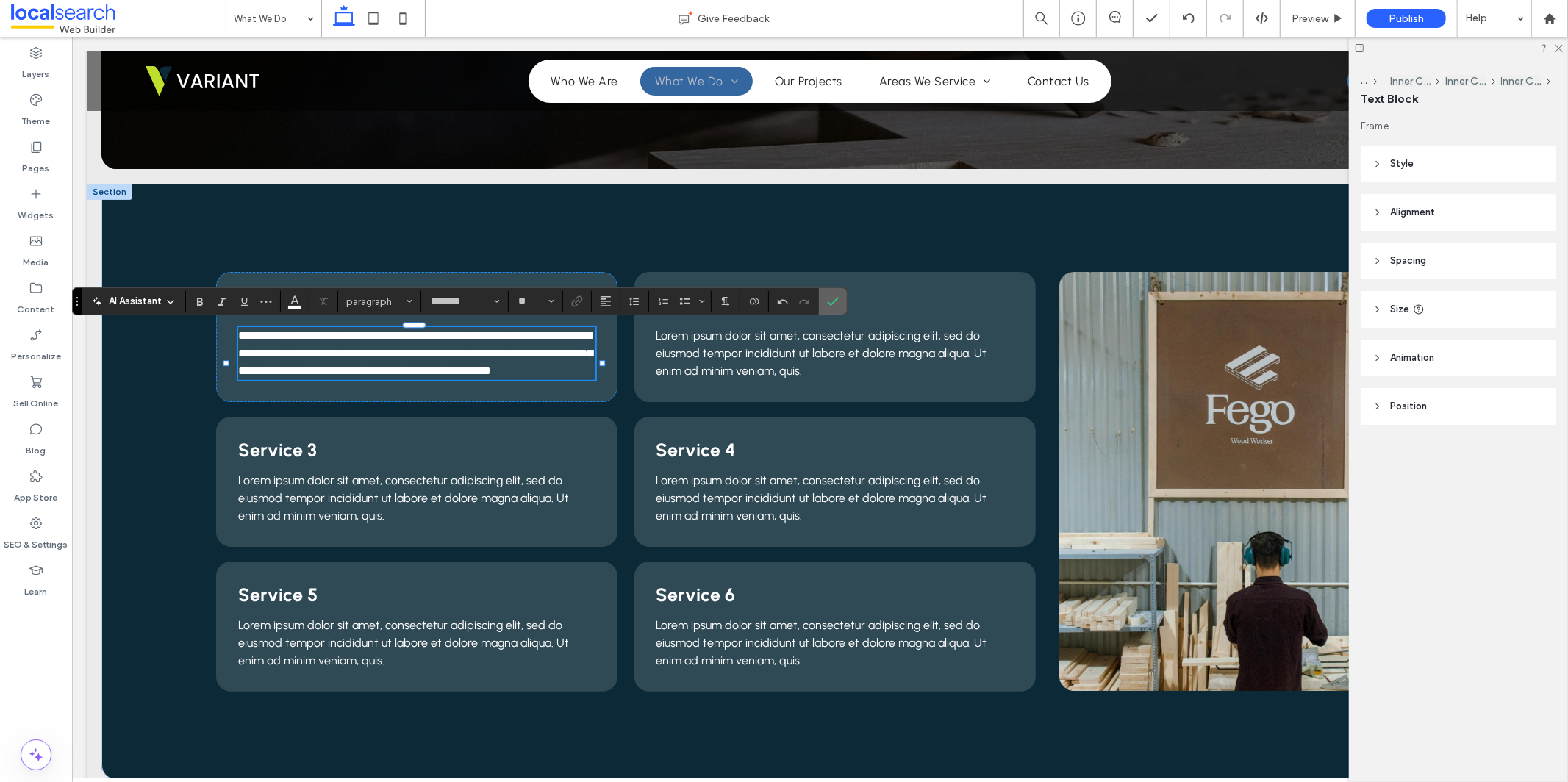
click at [840, 303] on label "Confirm" at bounding box center [833, 302] width 22 height 27
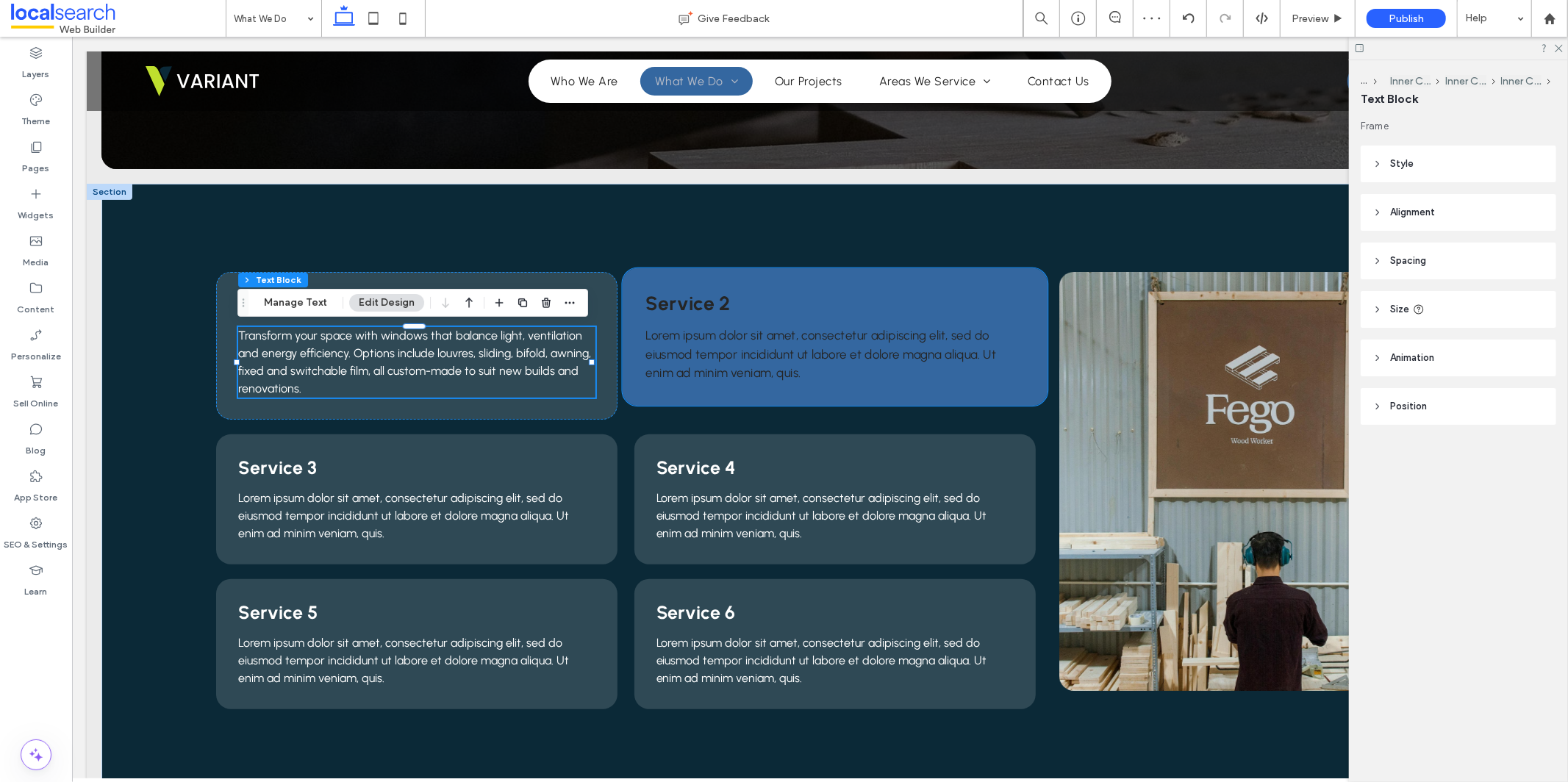
click at [705, 306] on span "Service 2" at bounding box center [686, 303] width 84 height 24
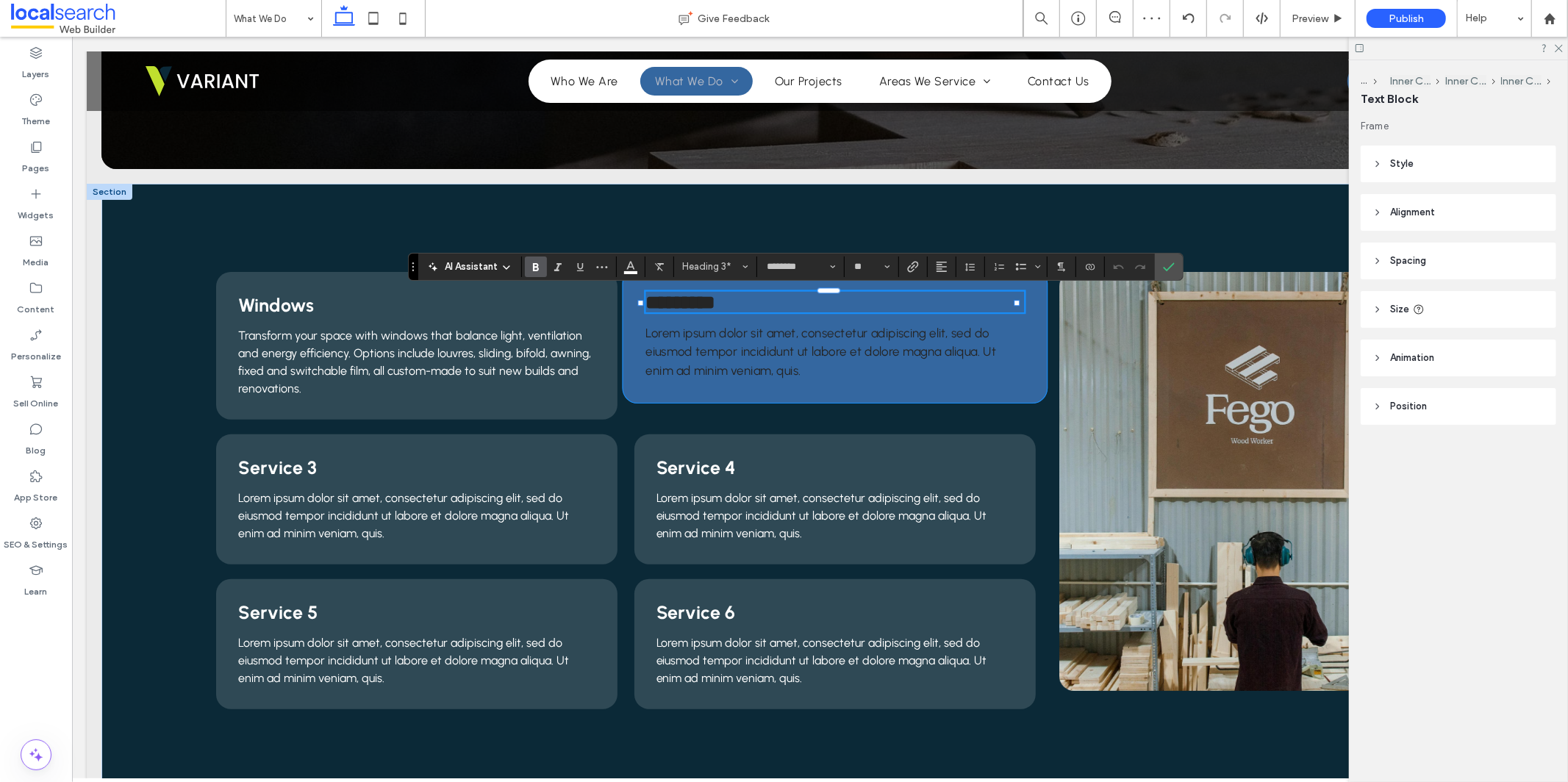
type input "**"
click at [768, 373] on p "Lorem ipsum dolor sit amet, consectetur adipiscing elit, sed do eiusmod tempor …" at bounding box center [833, 352] width 378 height 56
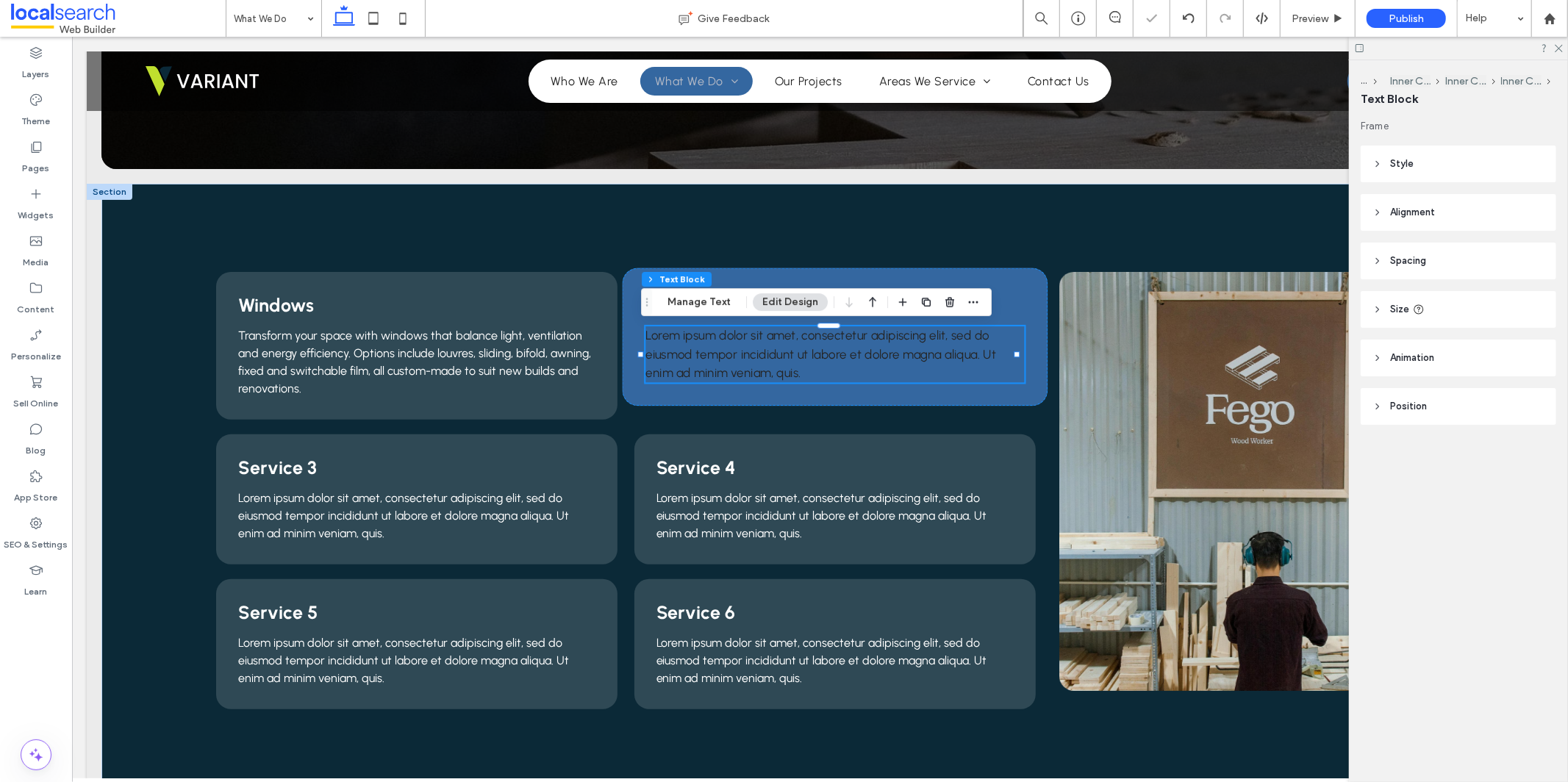
click at [768, 373] on p "Lorem ipsum dolor sit amet, consectetur adipiscing elit, sed do eiusmod tempor …" at bounding box center [833, 353] width 378 height 56
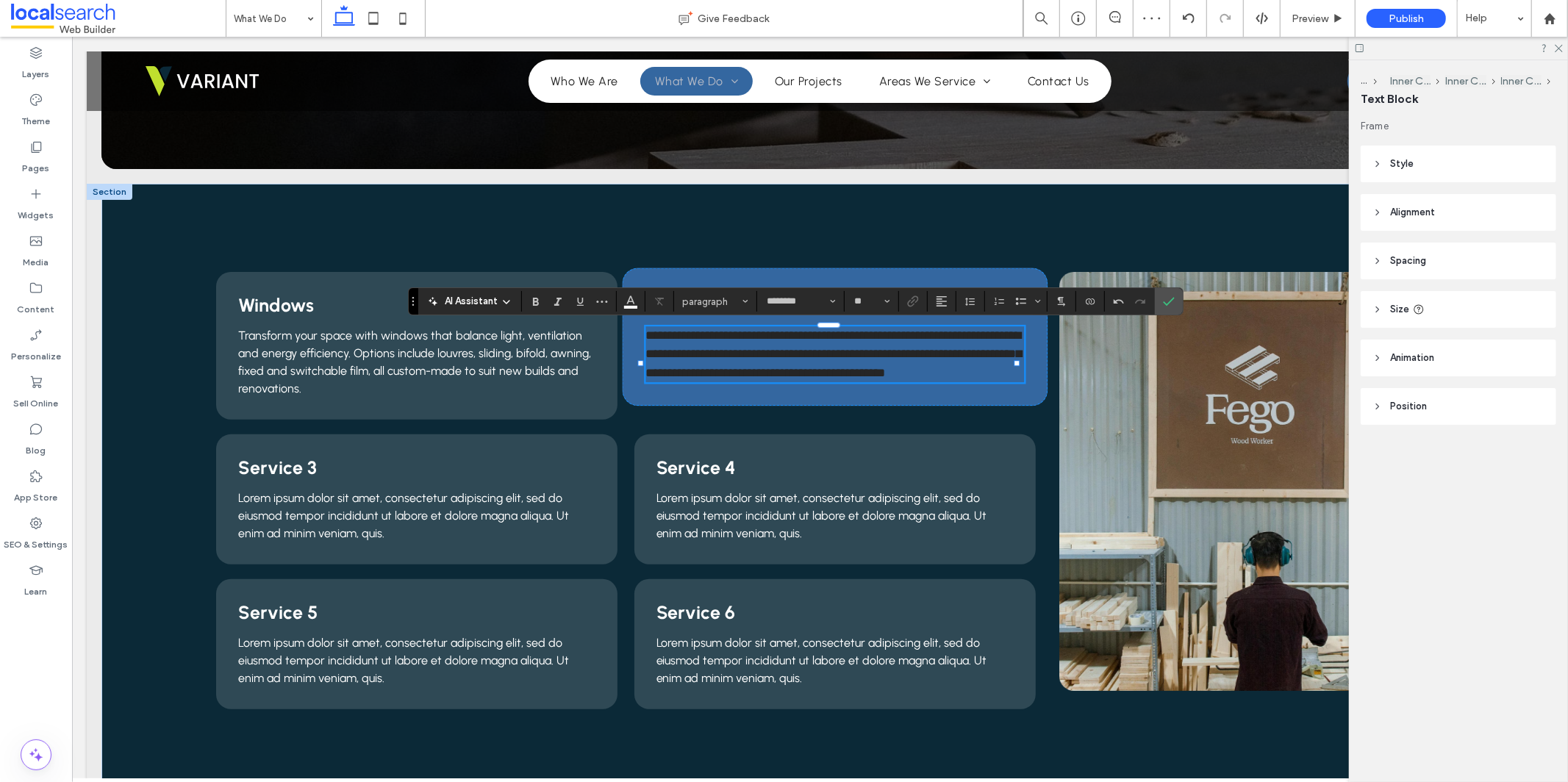
click at [1154, 299] on div "AI Assistant paragraph ******** **" at bounding box center [796, 301] width 776 height 28
click at [1168, 303] on icon "Confirm" at bounding box center [1168, 301] width 12 height 12
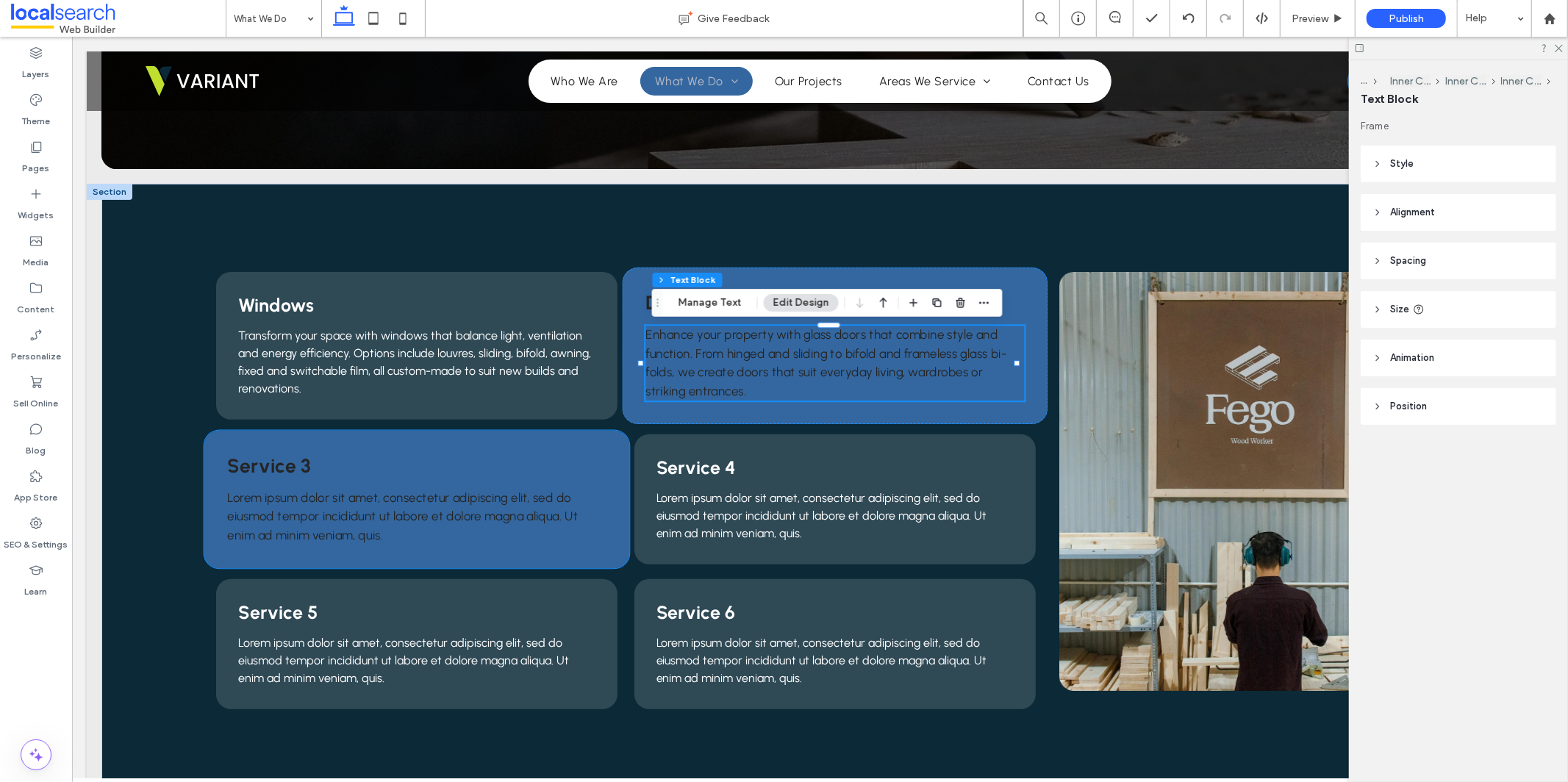
click at [266, 461] on span "Service 3" at bounding box center [269, 464] width 83 height 24
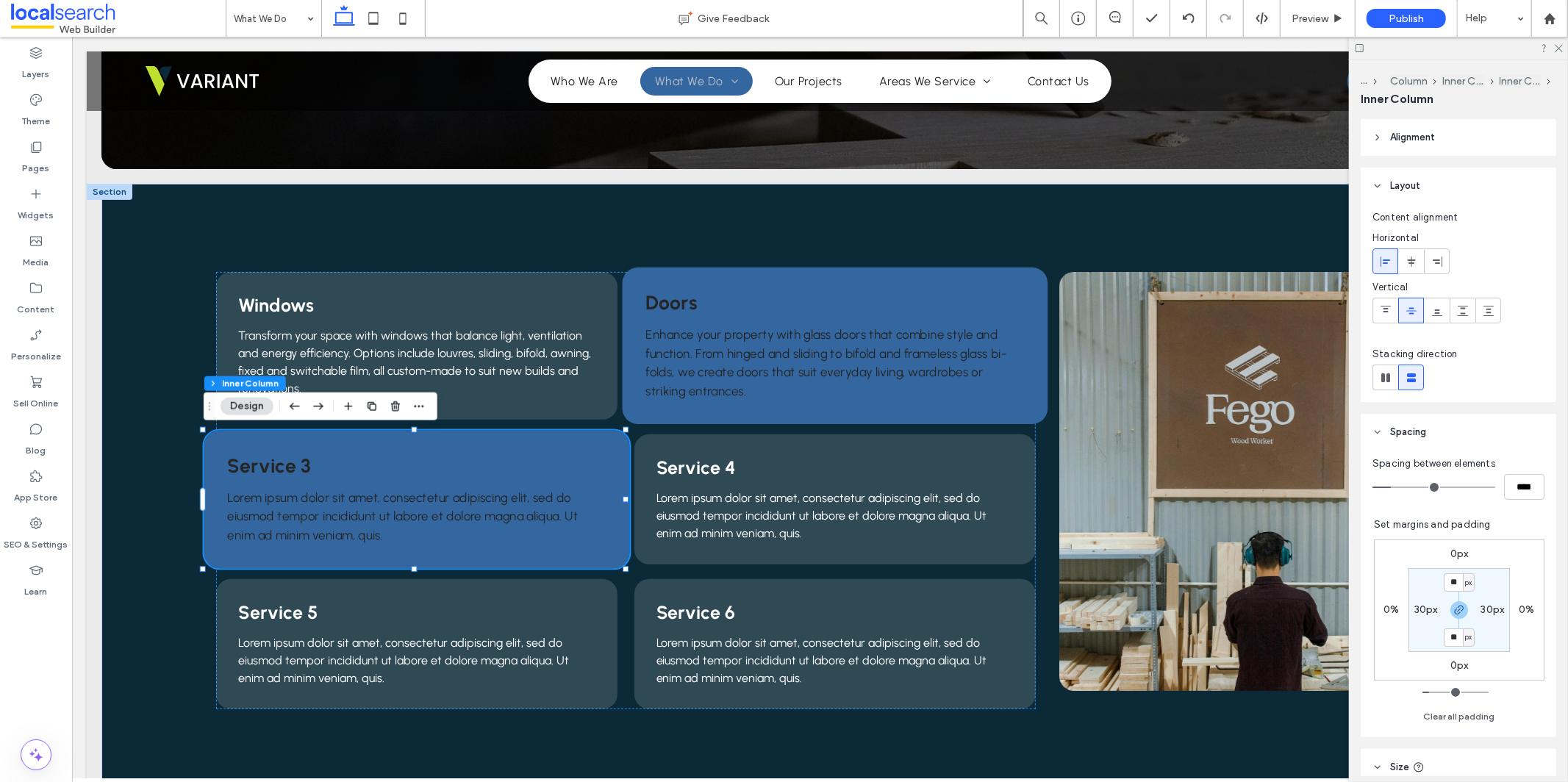
click at [266, 461] on span "Service 3" at bounding box center [269, 464] width 83 height 24
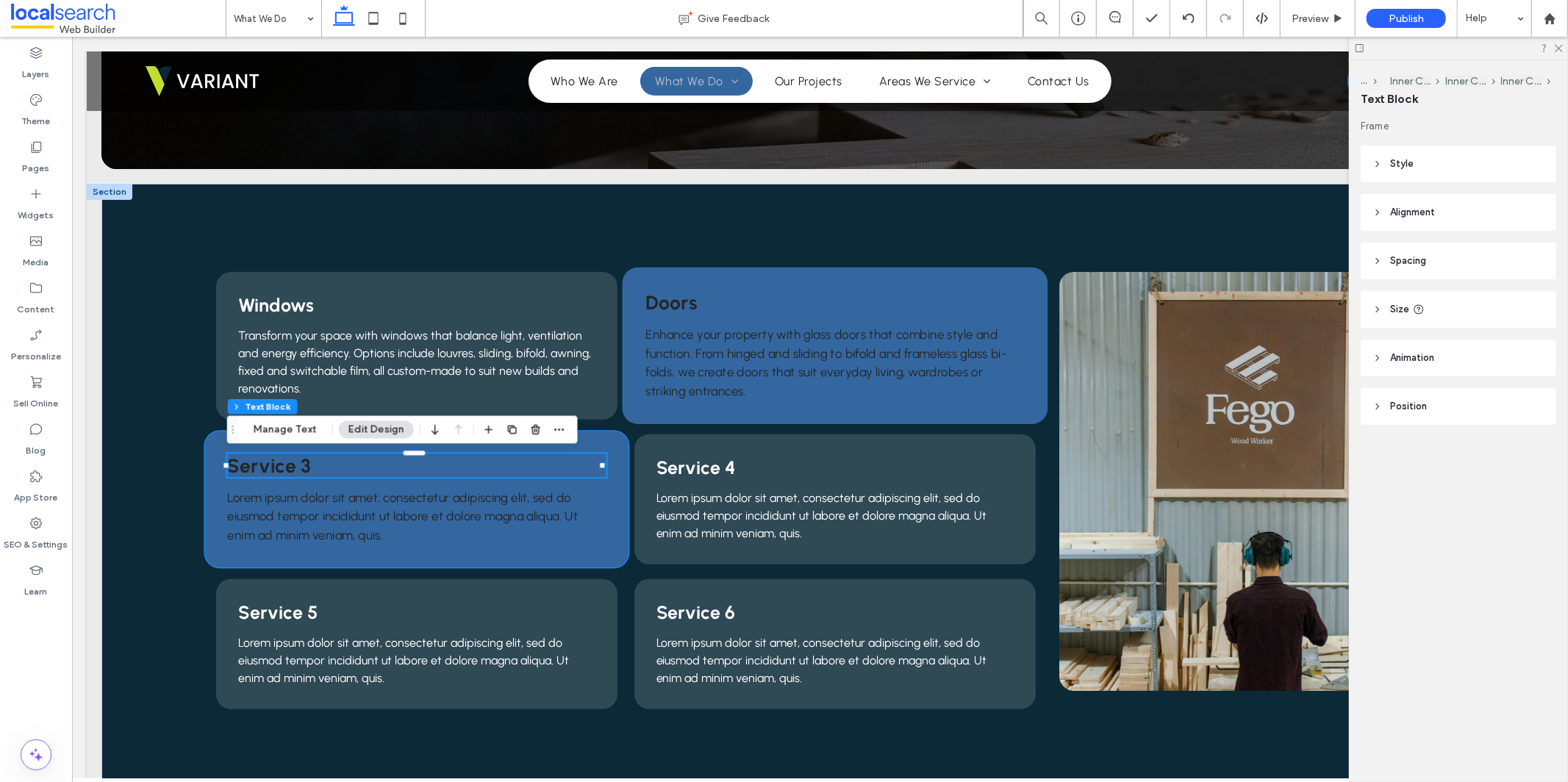
click at [266, 461] on span "Service 3" at bounding box center [269, 464] width 83 height 24
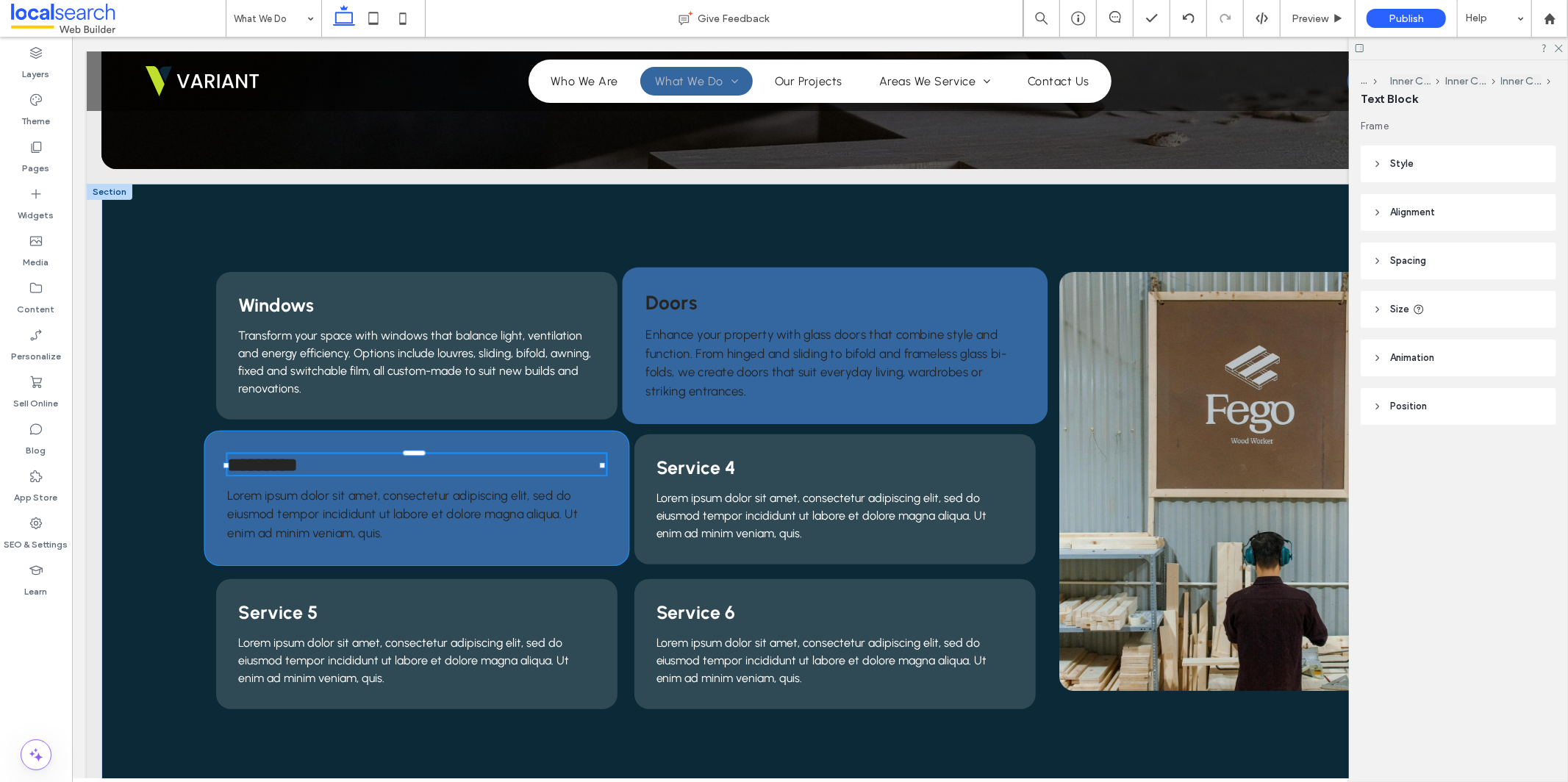
type input "********"
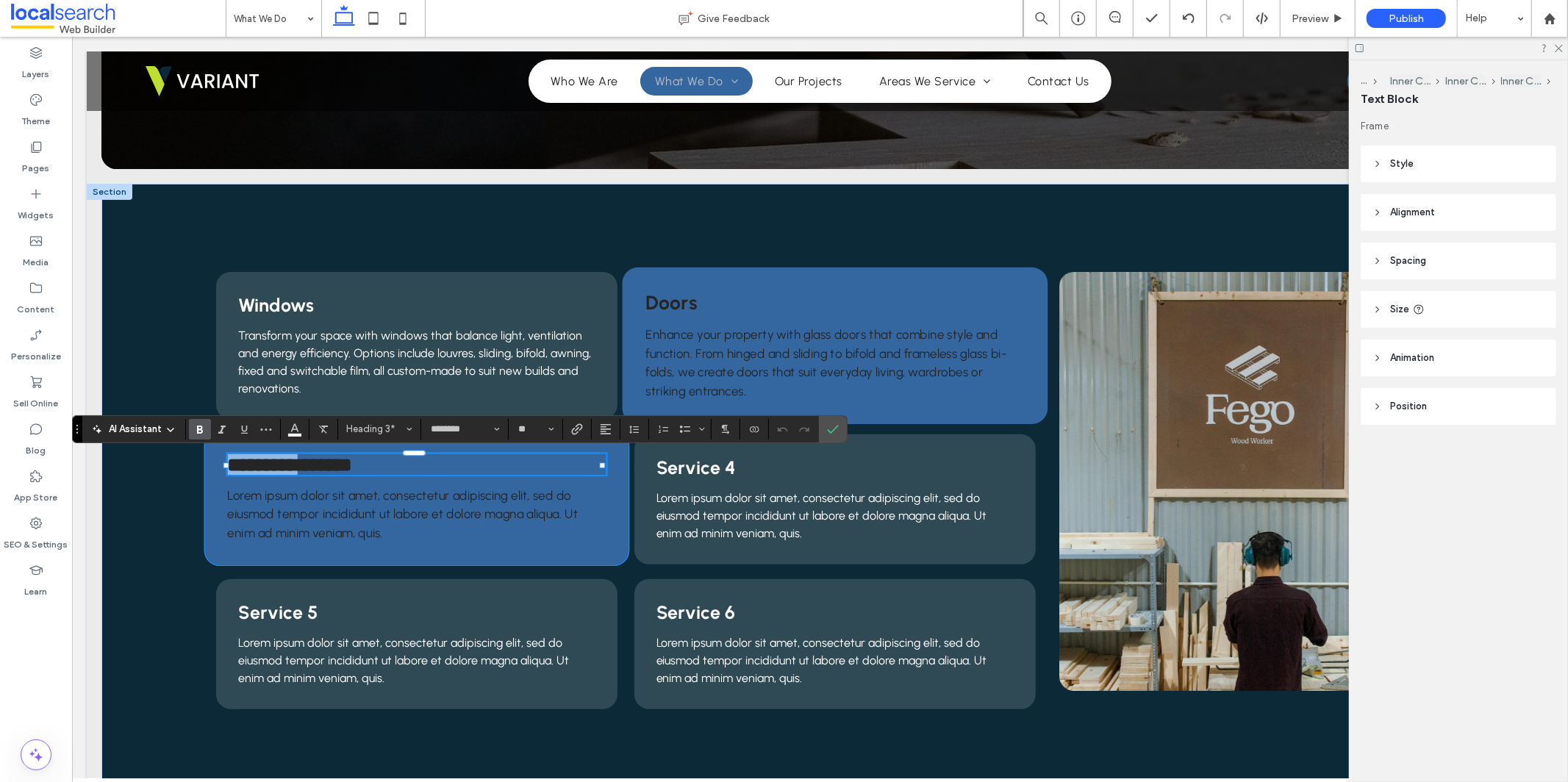
type input "**"
click at [420, 521] on span "Lorem ipsum dolor sit amet, consectetur adipiscing elit, sed do eiusmod tempor …" at bounding box center [403, 513] width 351 height 52
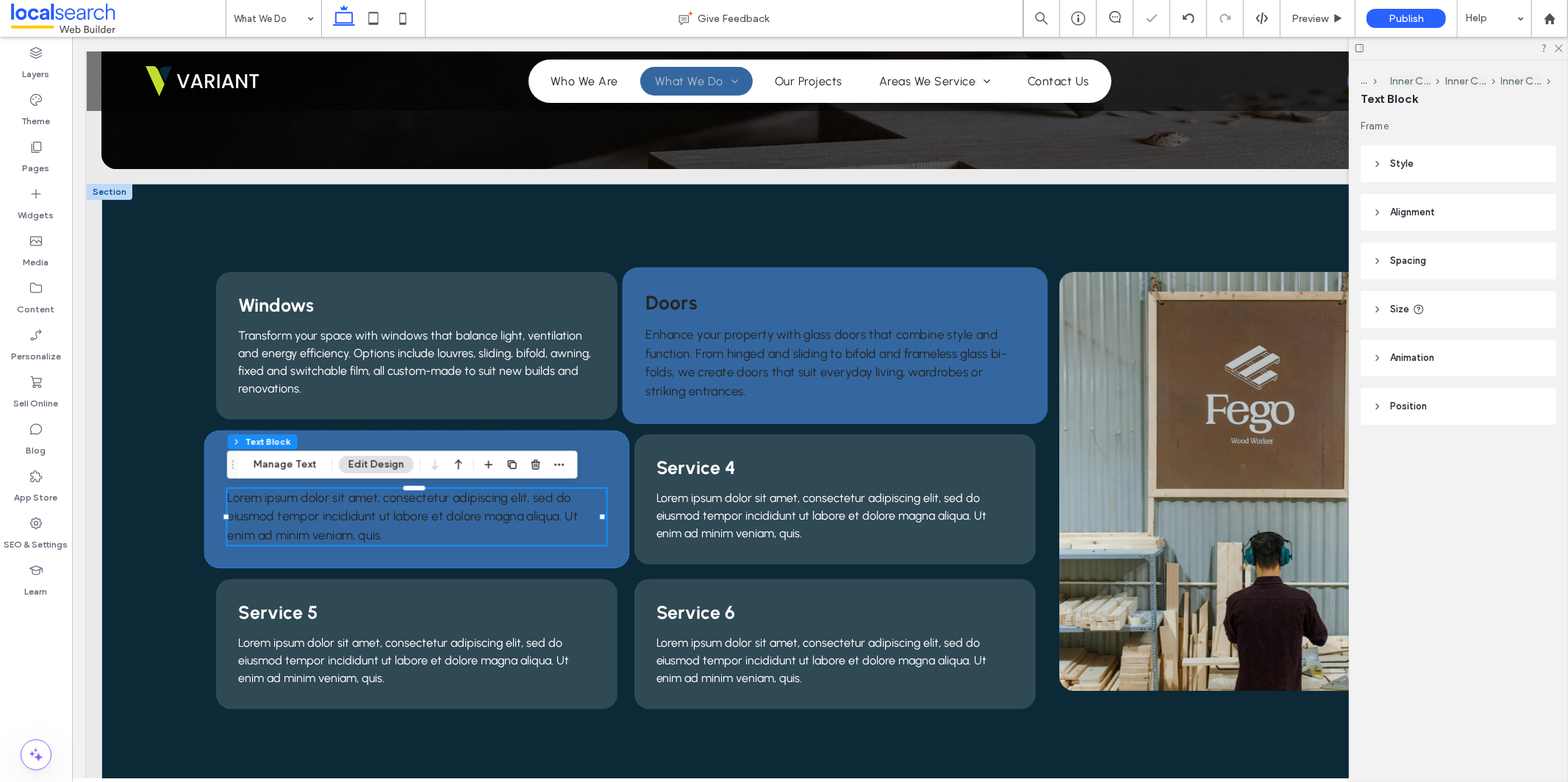
click at [420, 521] on span "Lorem ipsum dolor sit amet, consectetur adipiscing elit, sed do eiusmod tempor …" at bounding box center [403, 516] width 351 height 52
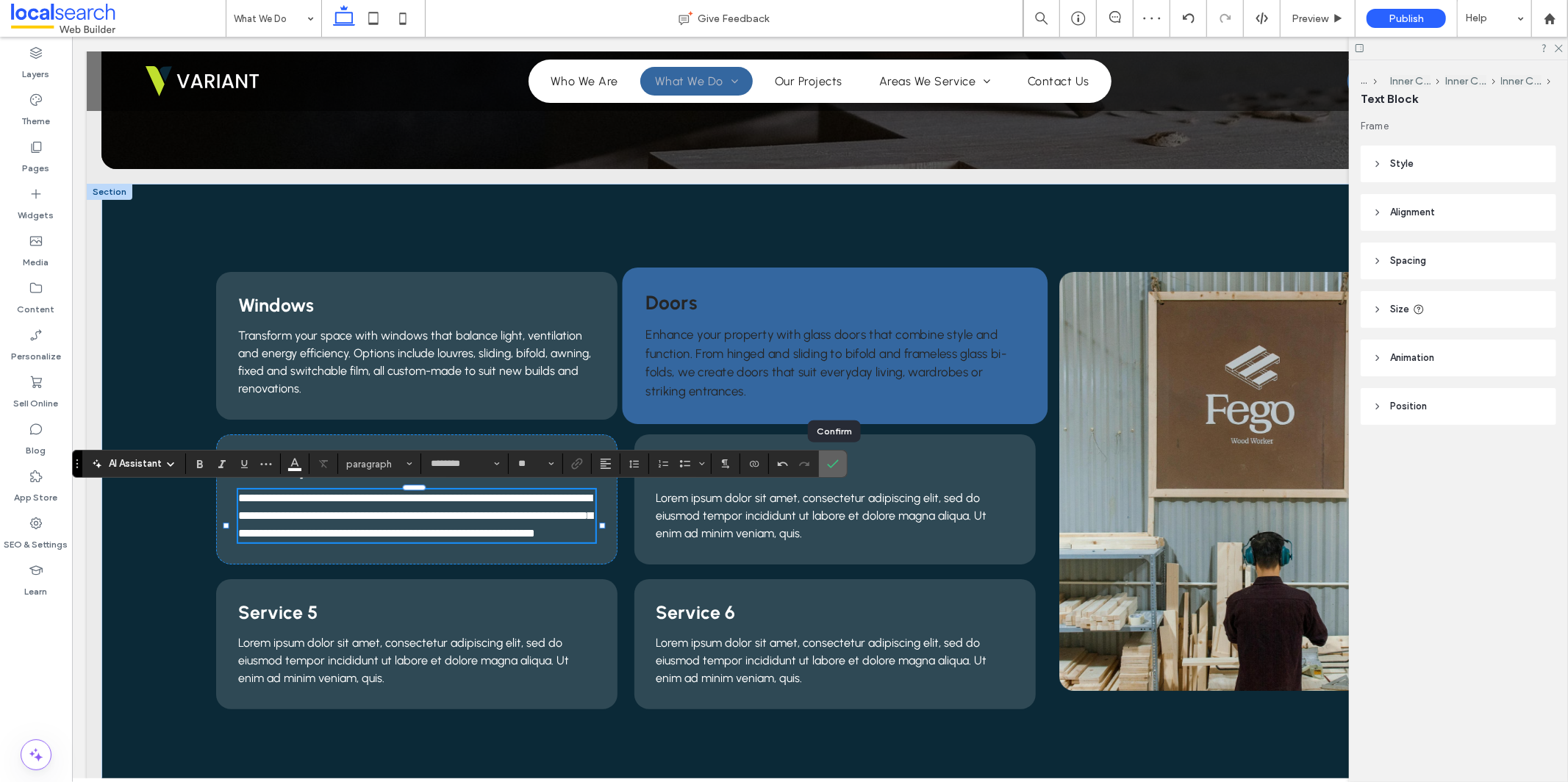
drag, startPoint x: 836, startPoint y: 461, endPoint x: 769, endPoint y: 423, distance: 77.0
click at [836, 461] on icon "Confirm" at bounding box center [833, 464] width 12 height 12
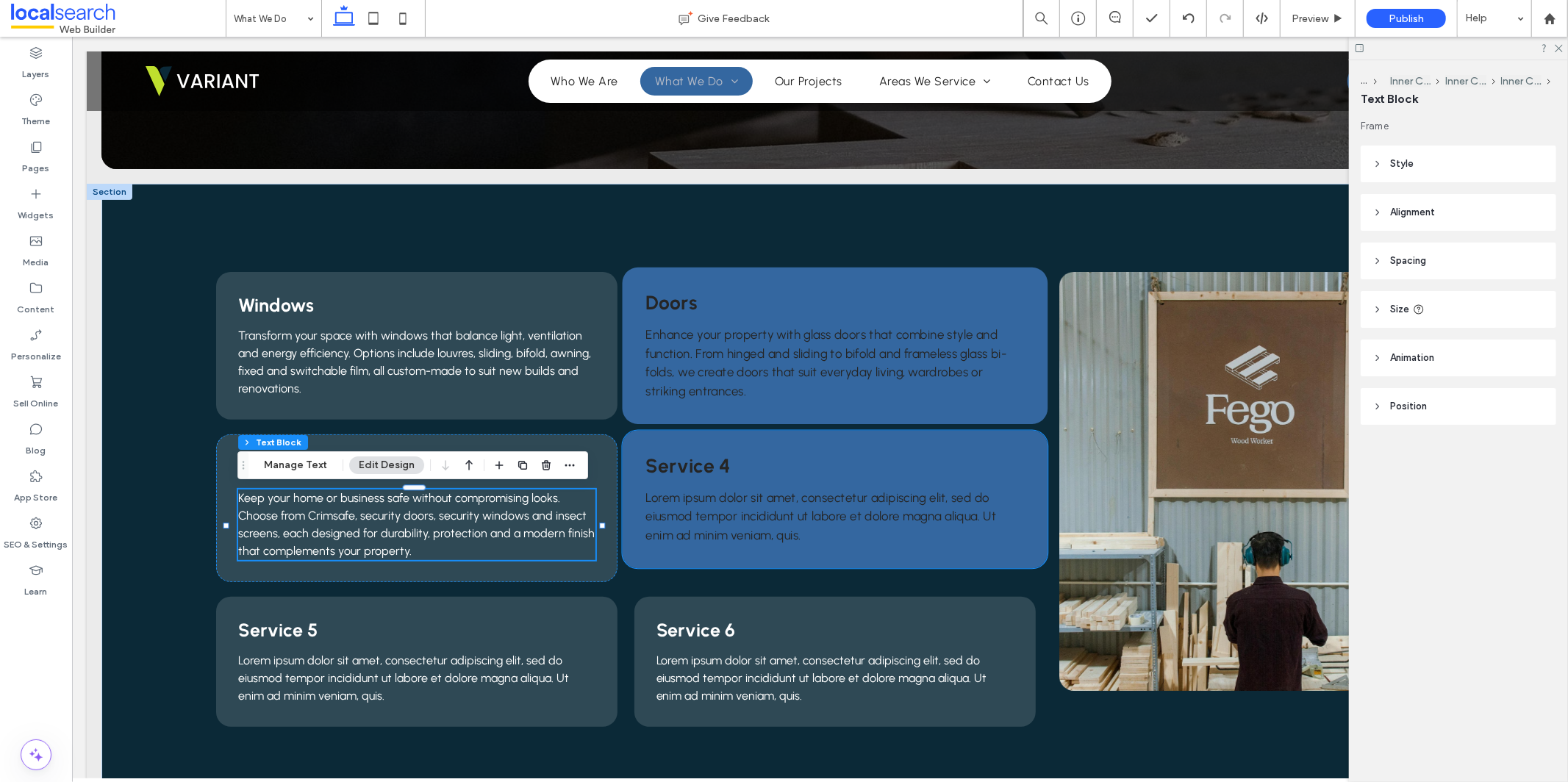
click at [698, 466] on span "Service 4" at bounding box center [686, 464] width 84 height 24
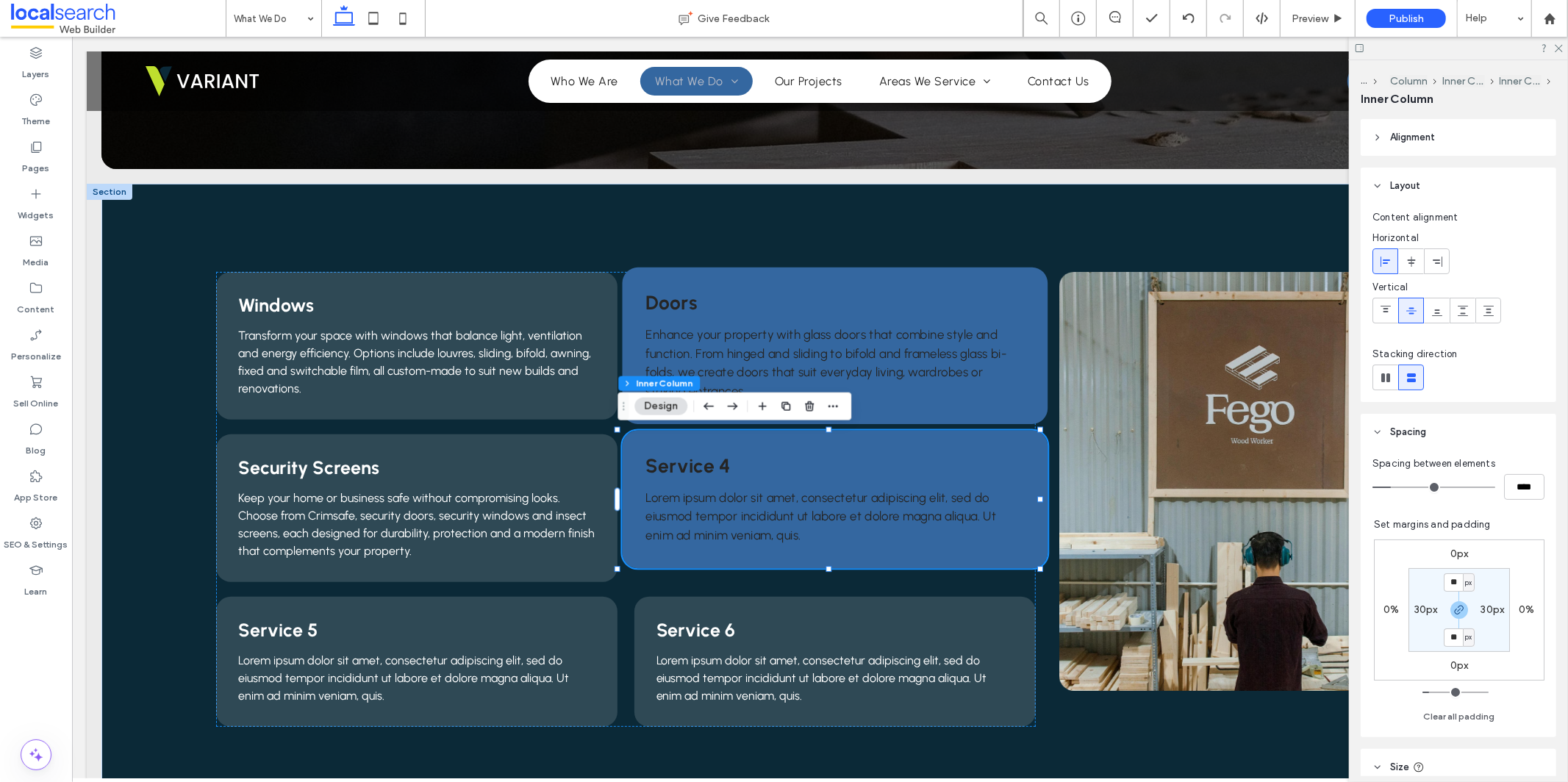
click at [698, 466] on span "Service 4" at bounding box center [686, 464] width 84 height 24
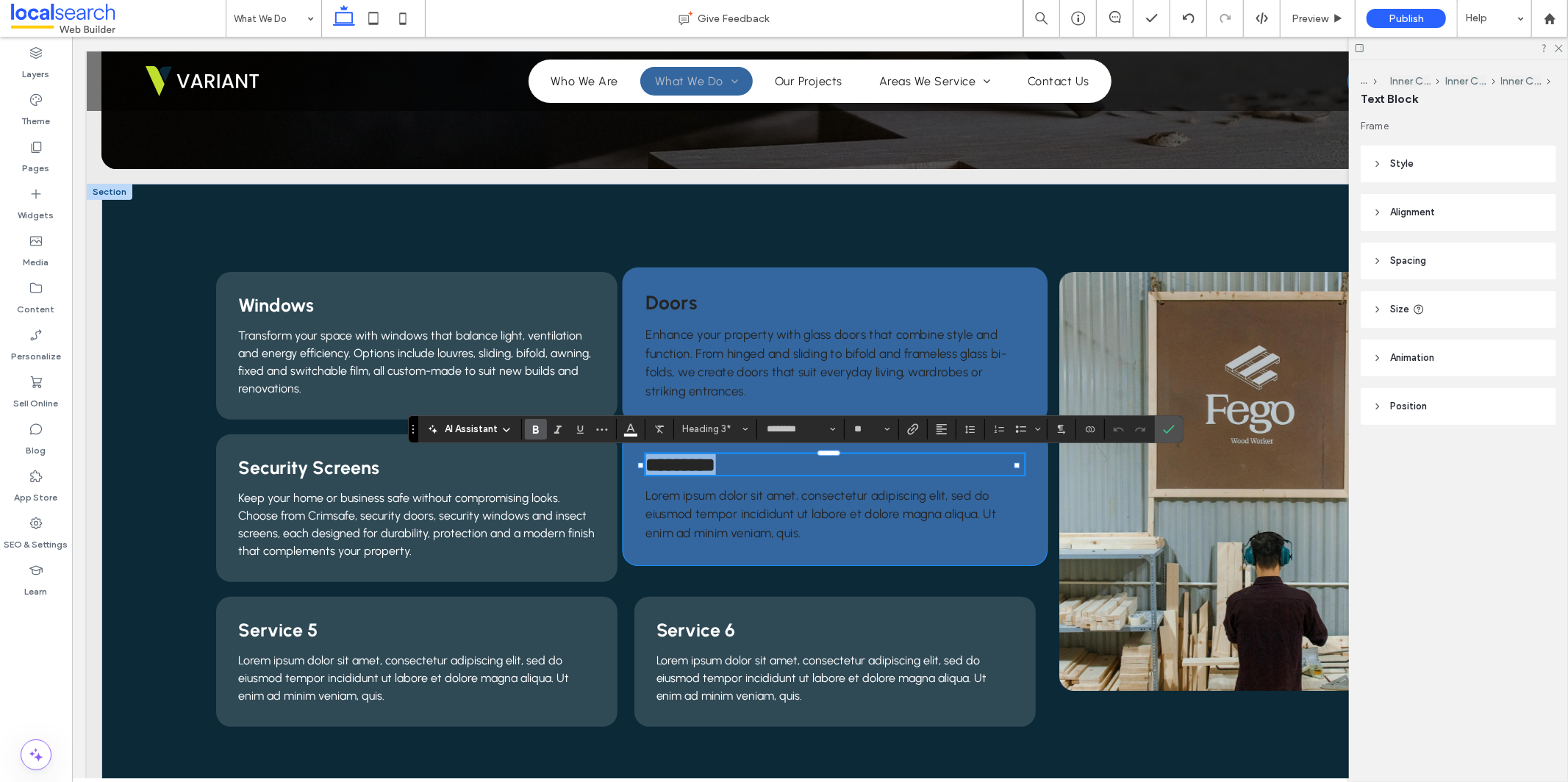
type input "**"
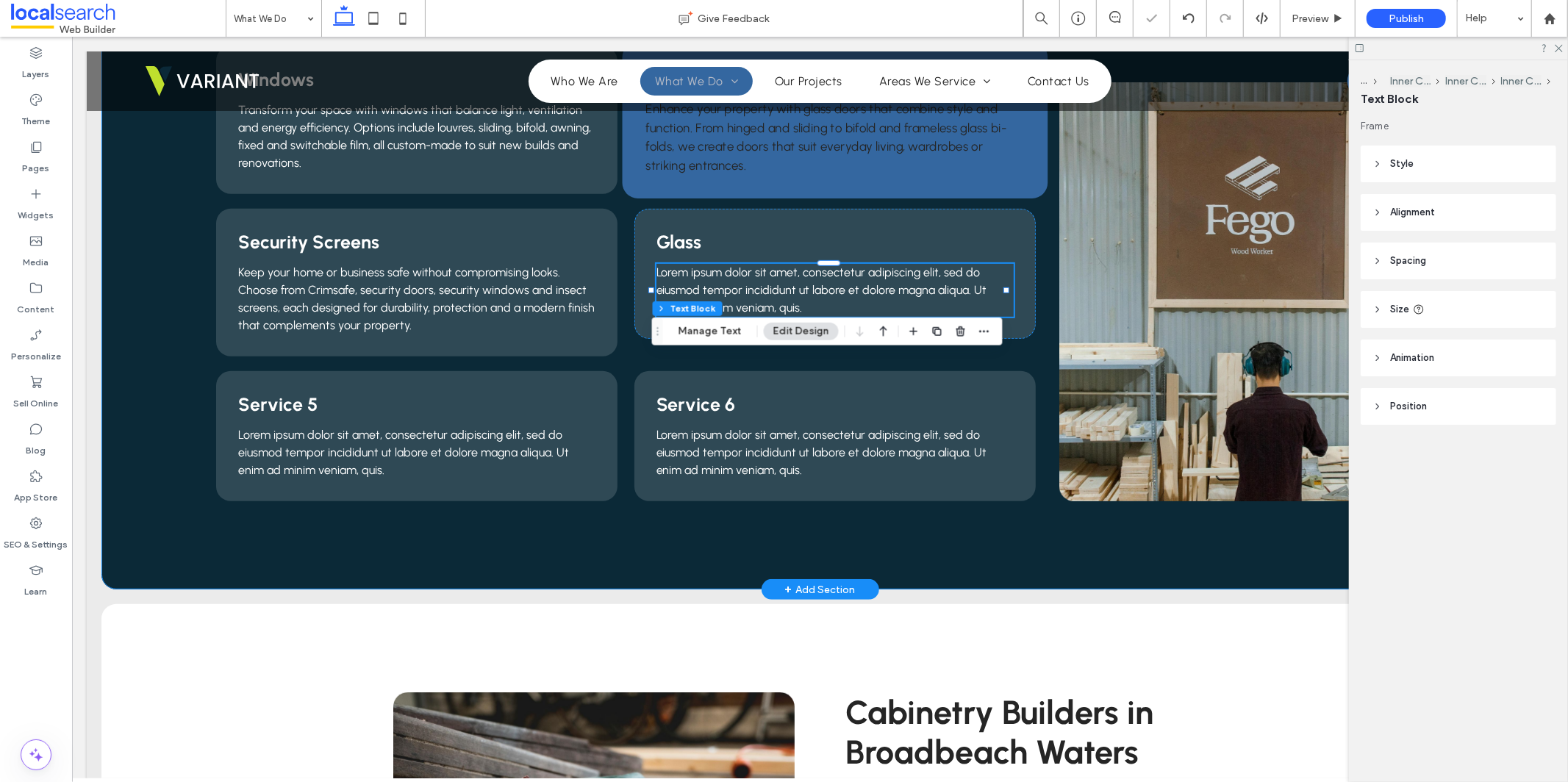
scroll to position [388, 0]
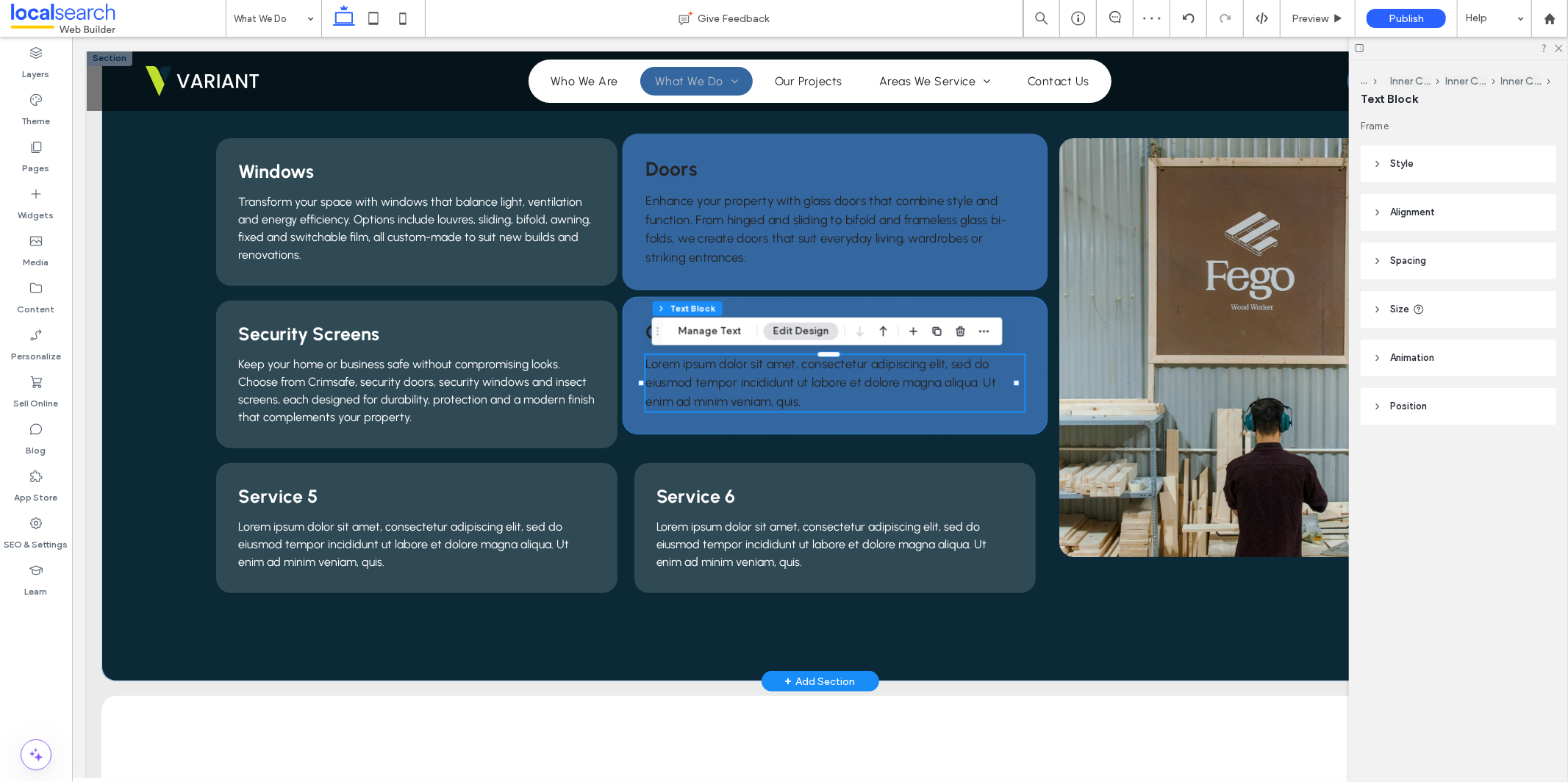
click at [761, 405] on span "Lorem ipsum dolor sit amet, consectetur adipiscing elit, sed do eiusmod tempor …" at bounding box center [820, 382] width 351 height 52
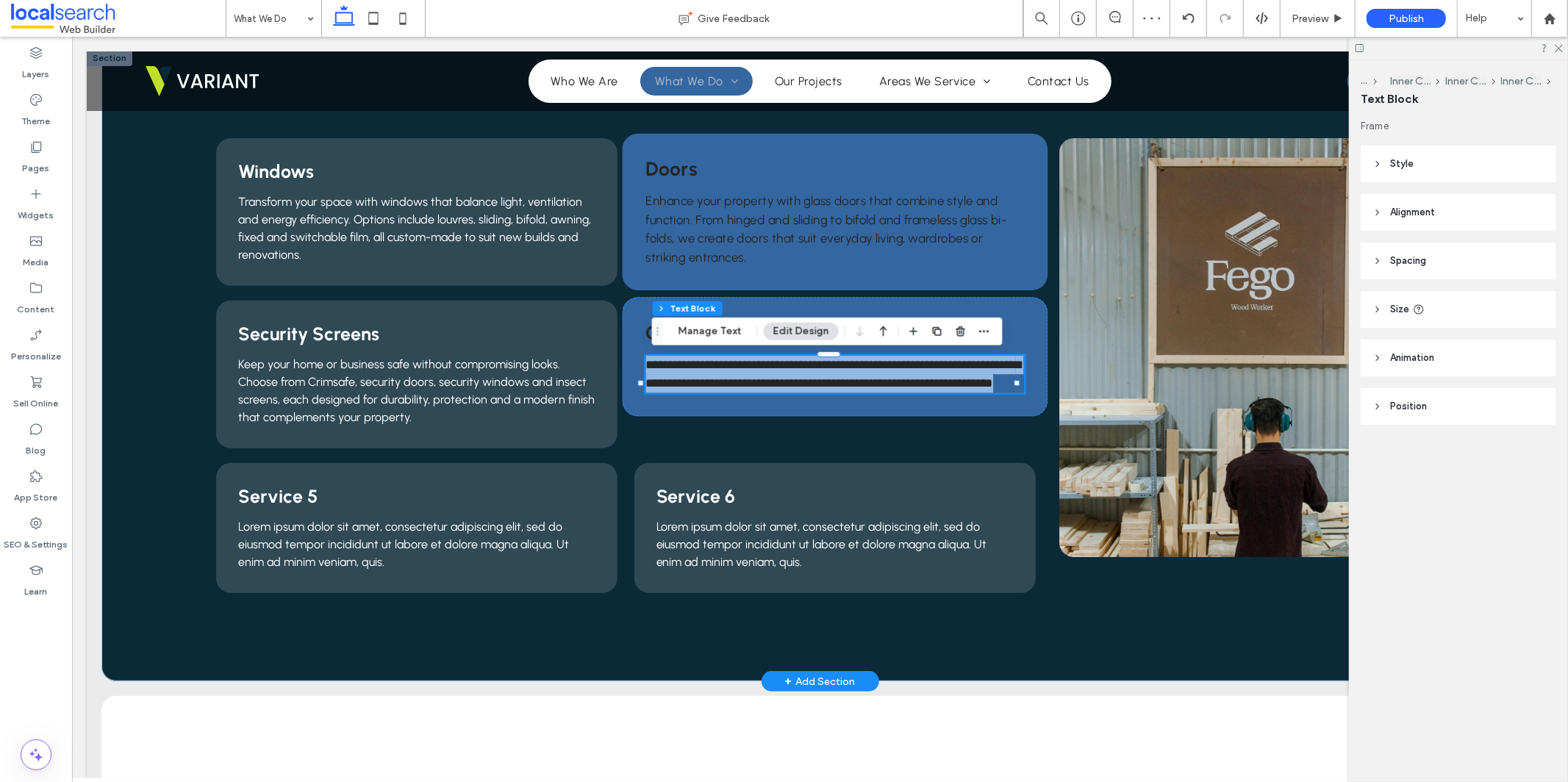
click at [761, 388] on span "**********" at bounding box center [832, 373] width 375 height 30
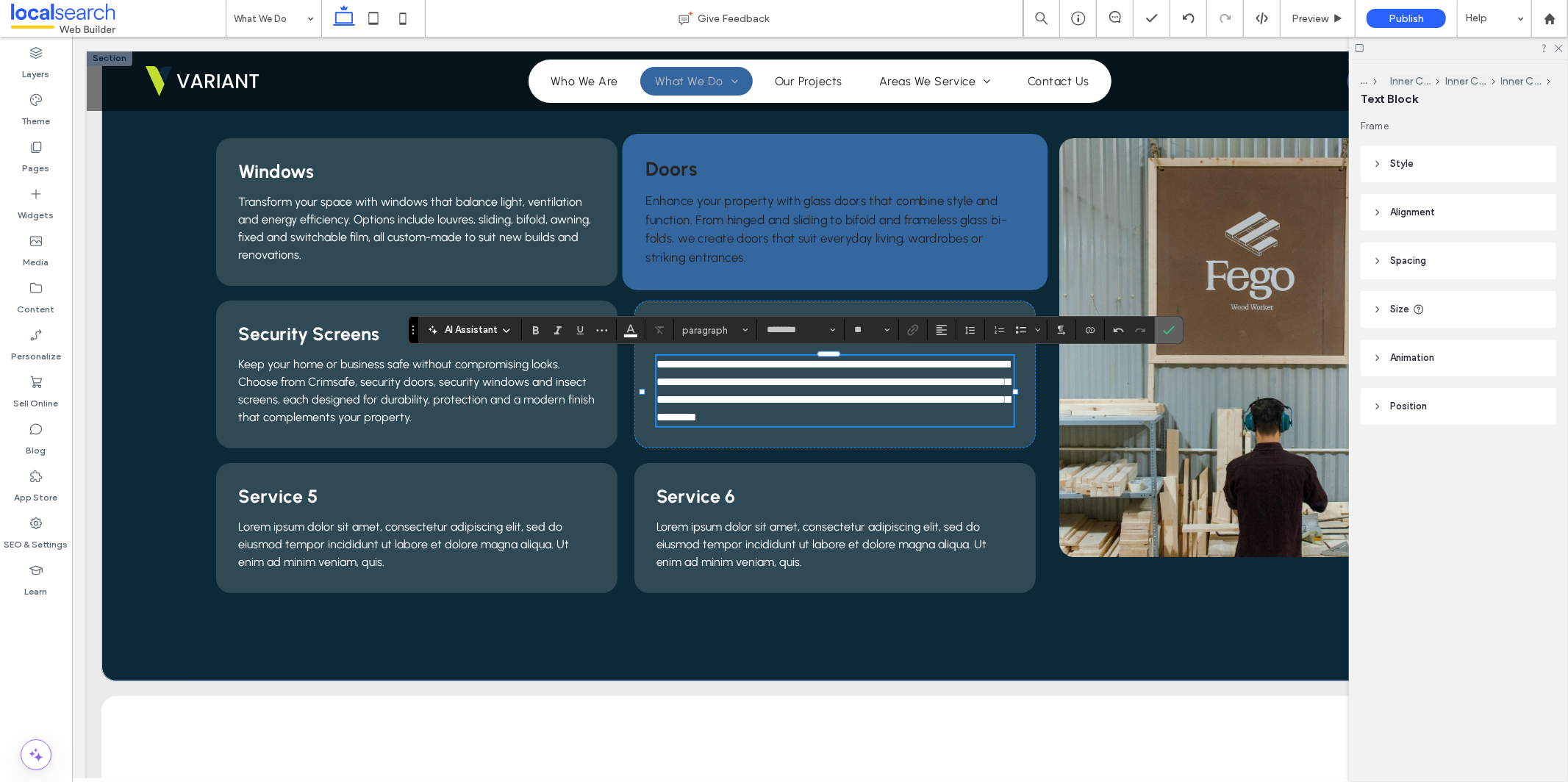
click at [1156, 334] on section at bounding box center [1168, 330] width 28 height 27
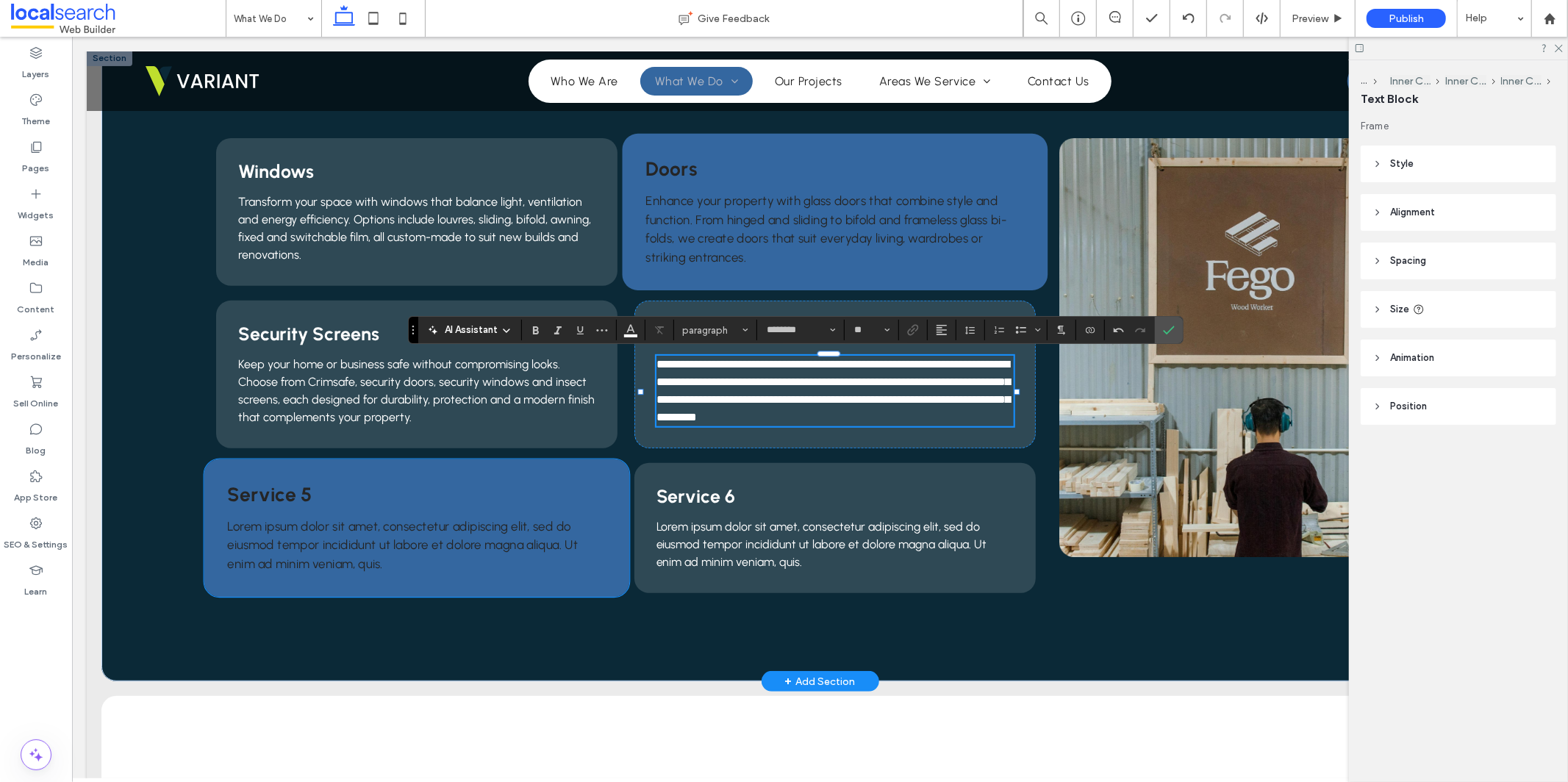
click at [313, 491] on h3 "Service 5" at bounding box center [416, 494] width 378 height 24
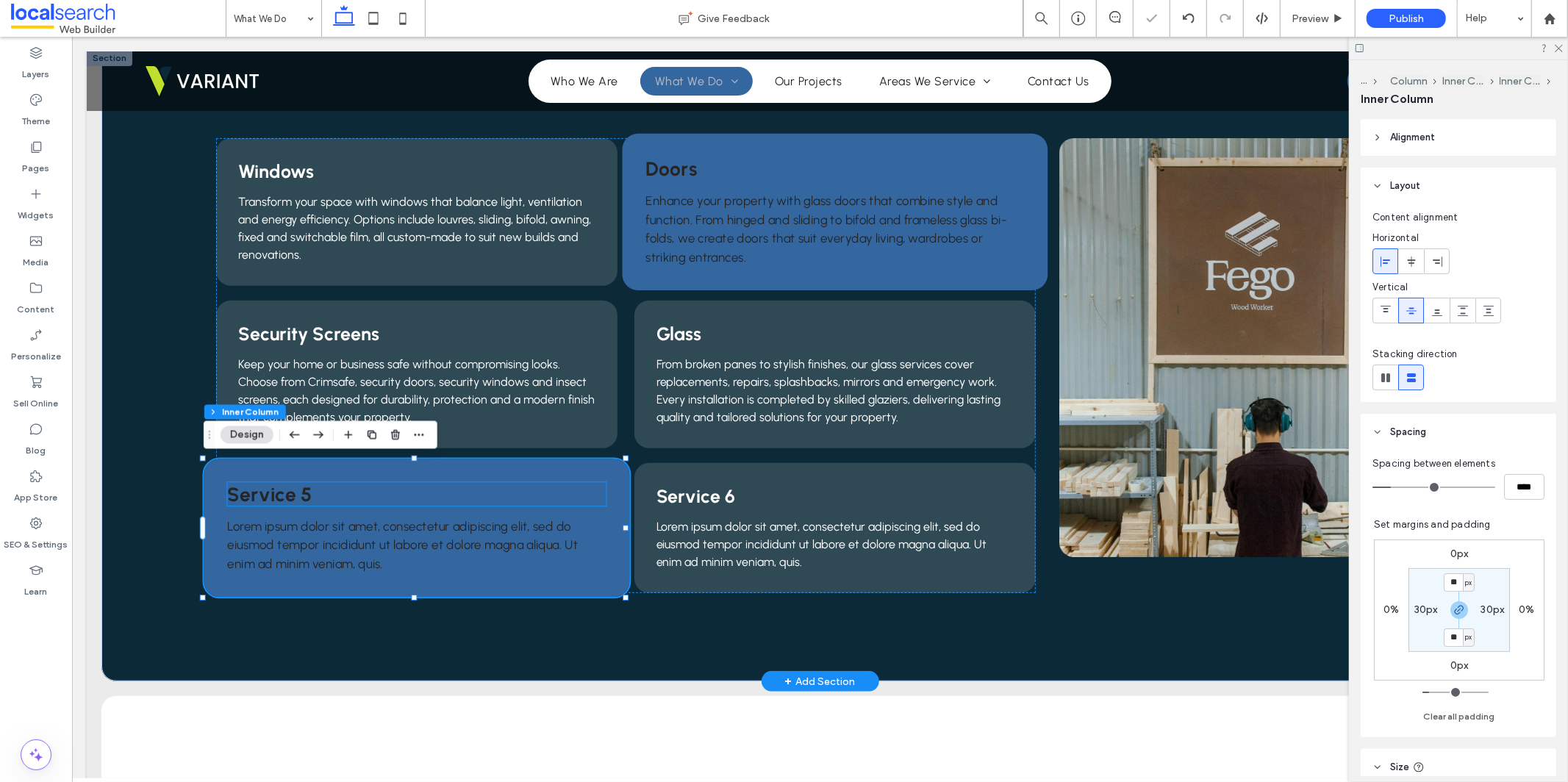
click at [295, 493] on span "Service 5" at bounding box center [269, 494] width 84 height 24
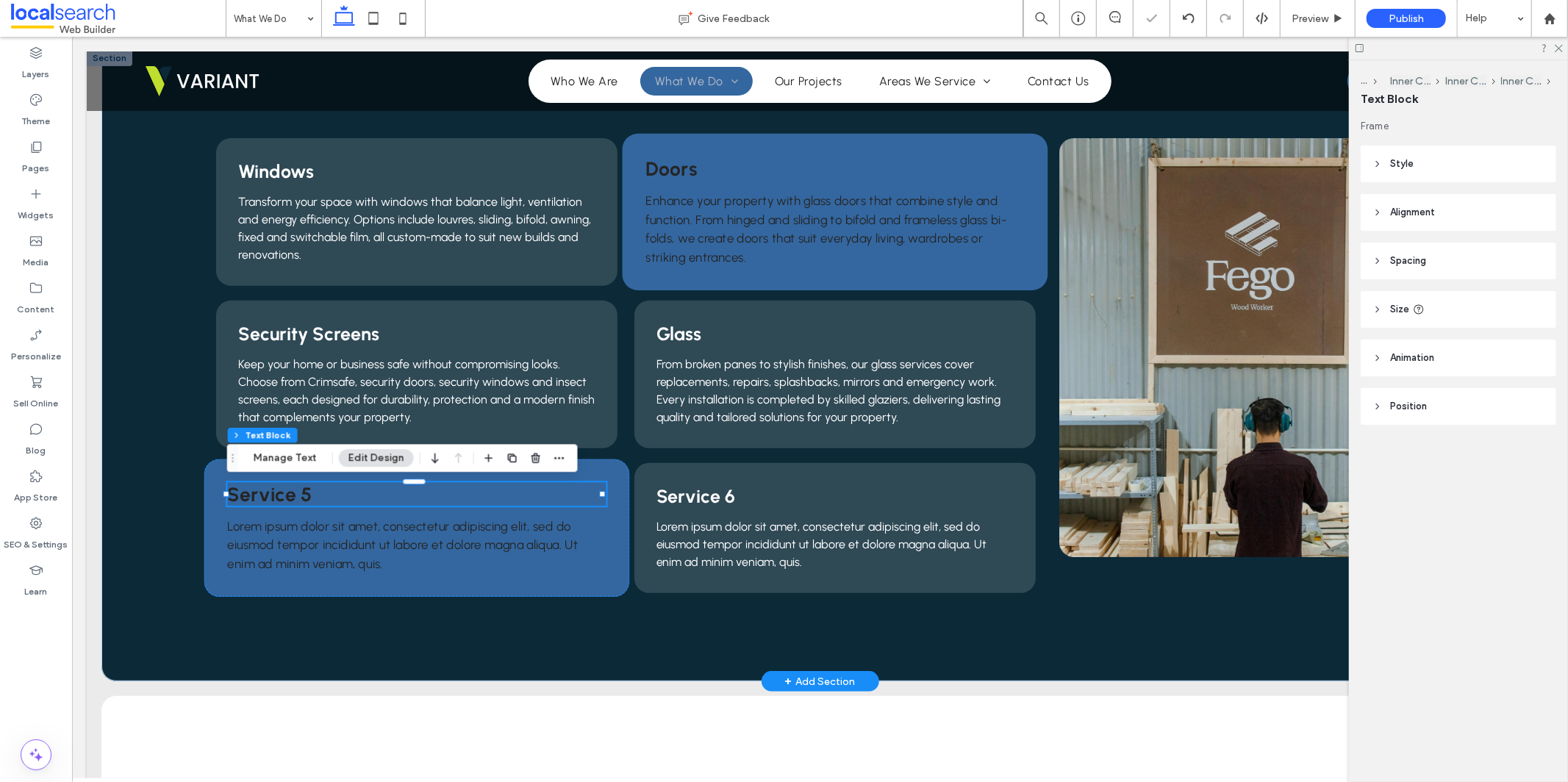
click at [294, 493] on span "Service 5" at bounding box center [269, 494] width 84 height 24
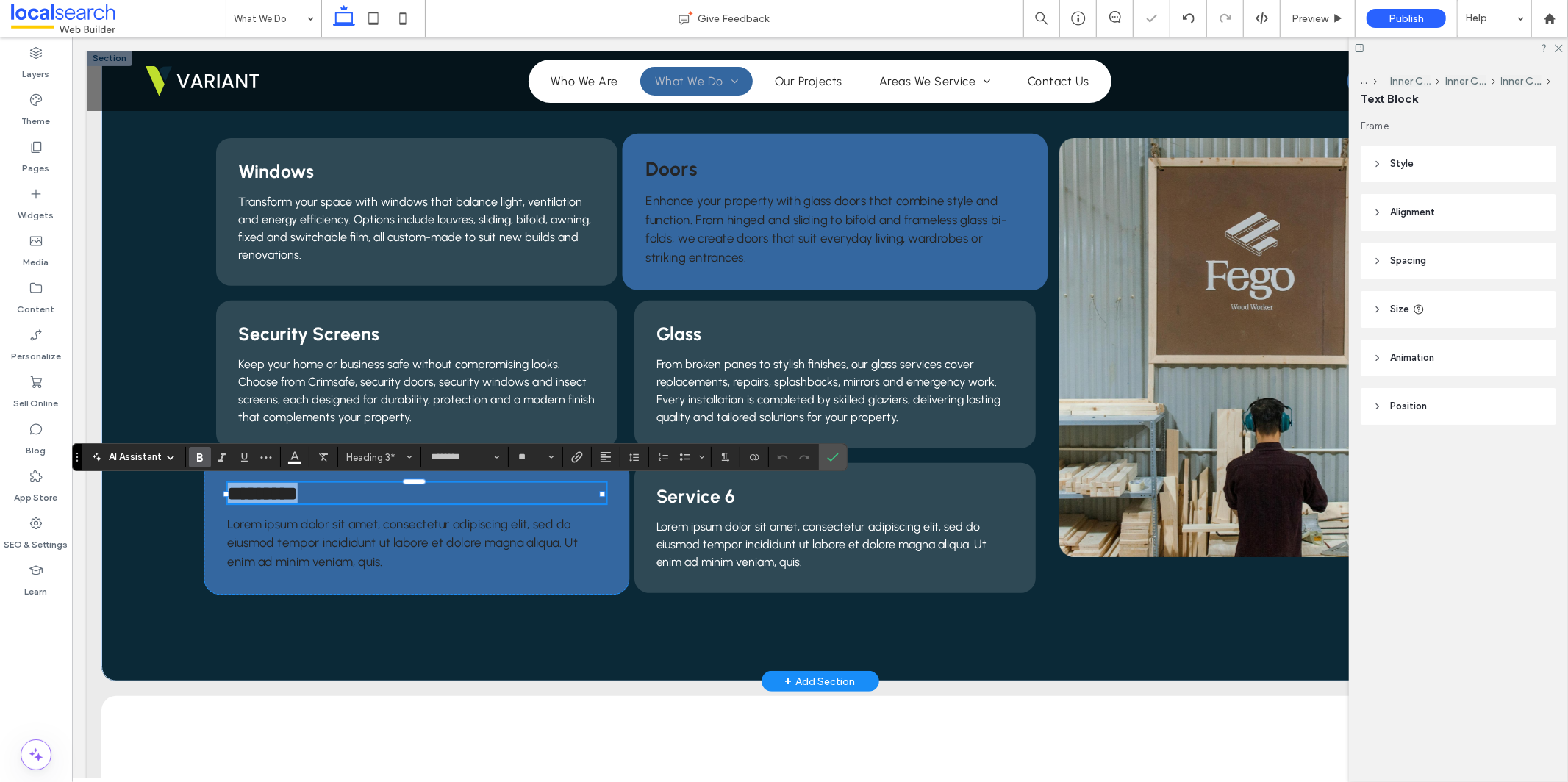
type input "**"
click at [350, 550] on span "Lorem ipsum dolor sit amet, consectetur adipiscing elit, sed do eiusmod tempor …" at bounding box center [403, 542] width 351 height 52
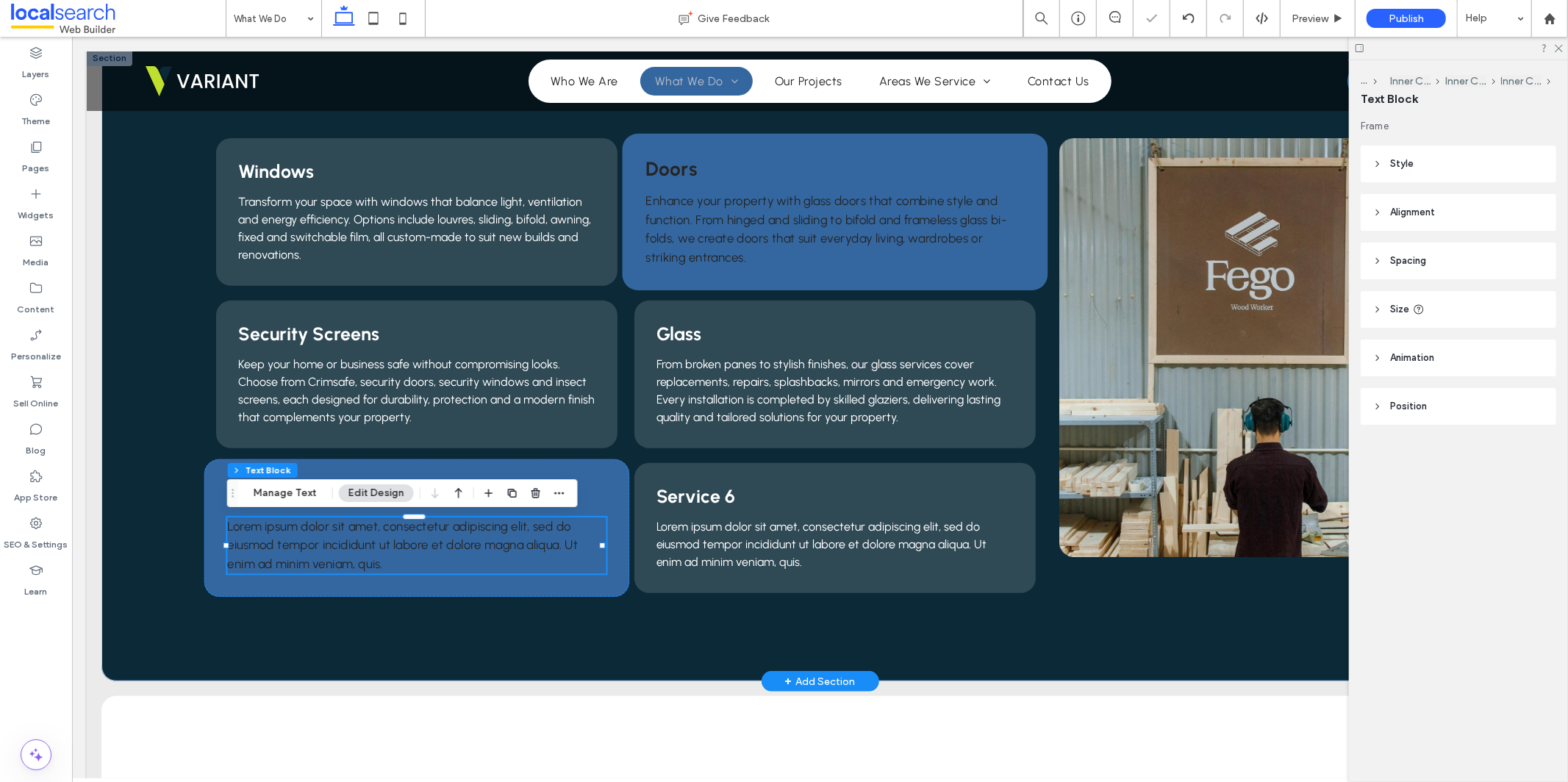
click at [350, 550] on span "Lorem ipsum dolor sit amet, consectetur adipiscing elit, sed do eiusmod tempor …" at bounding box center [403, 544] width 351 height 52
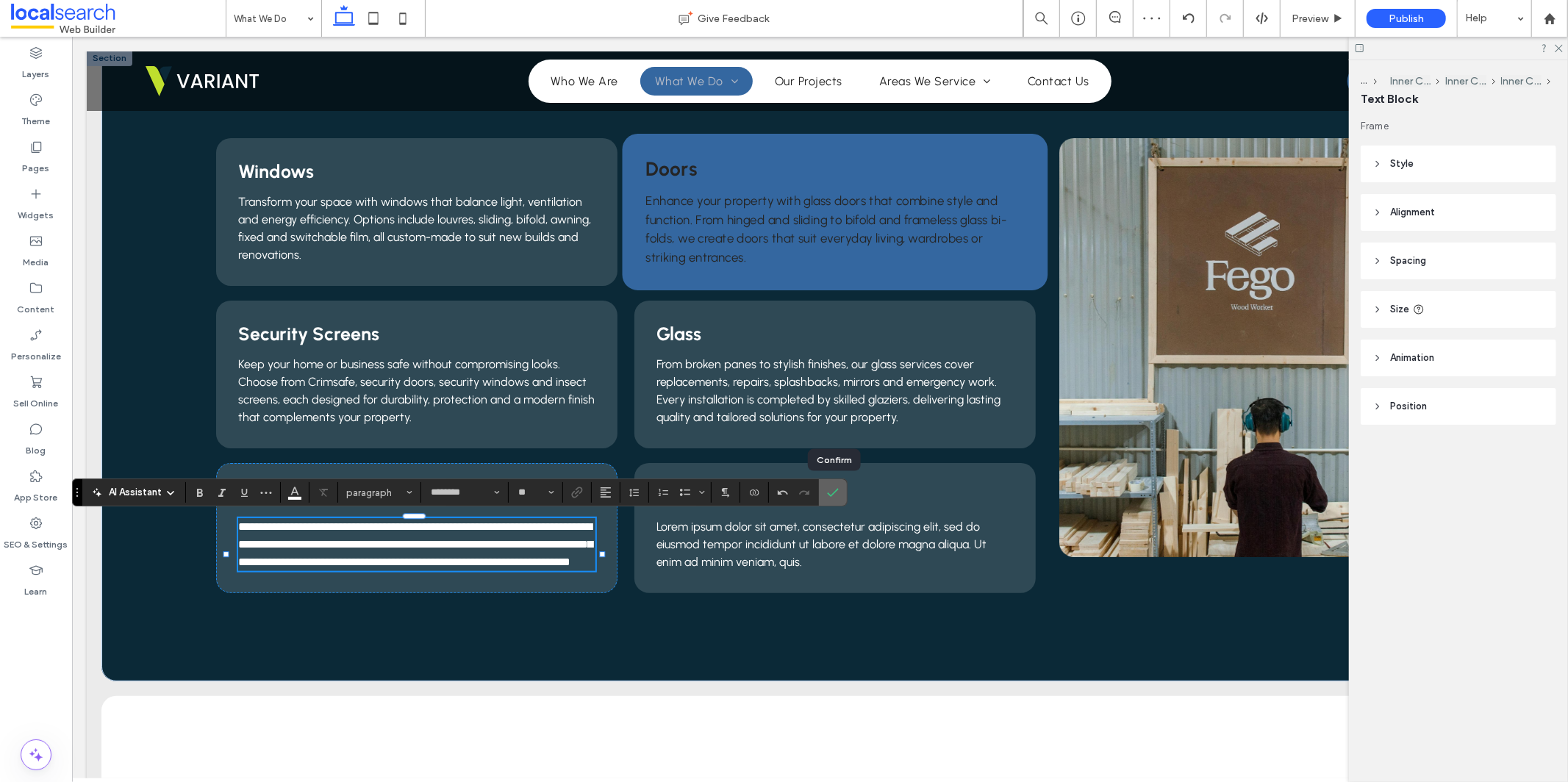
drag, startPoint x: 833, startPoint y: 497, endPoint x: 620, endPoint y: 585, distance: 230.5
click at [833, 497] on icon "Confirm" at bounding box center [833, 492] width 12 height 12
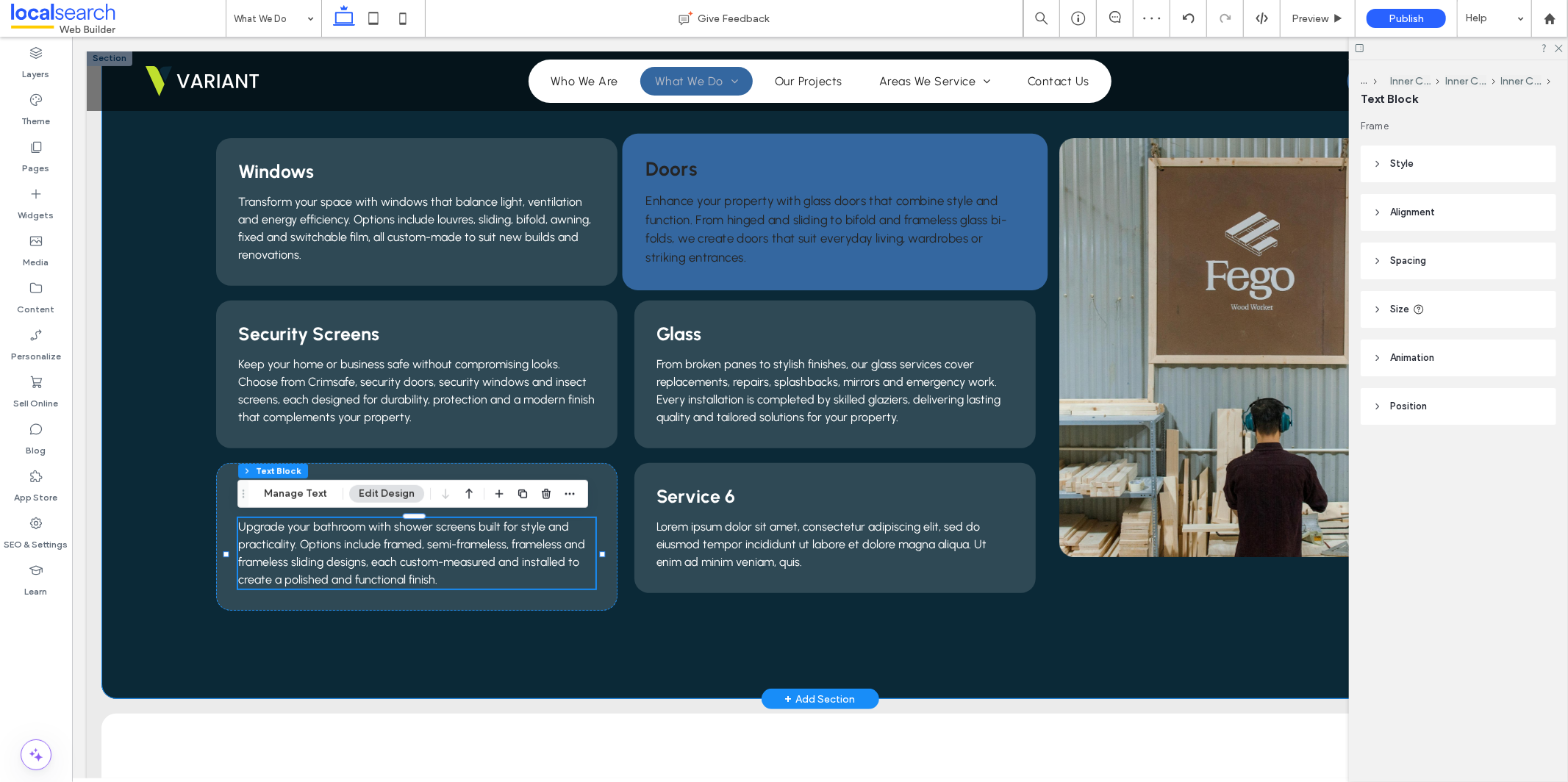
click at [649, 642] on div "Windows Transform your space with windows that balance light, ventilation and e…" at bounding box center [820, 374] width 1438 height 649
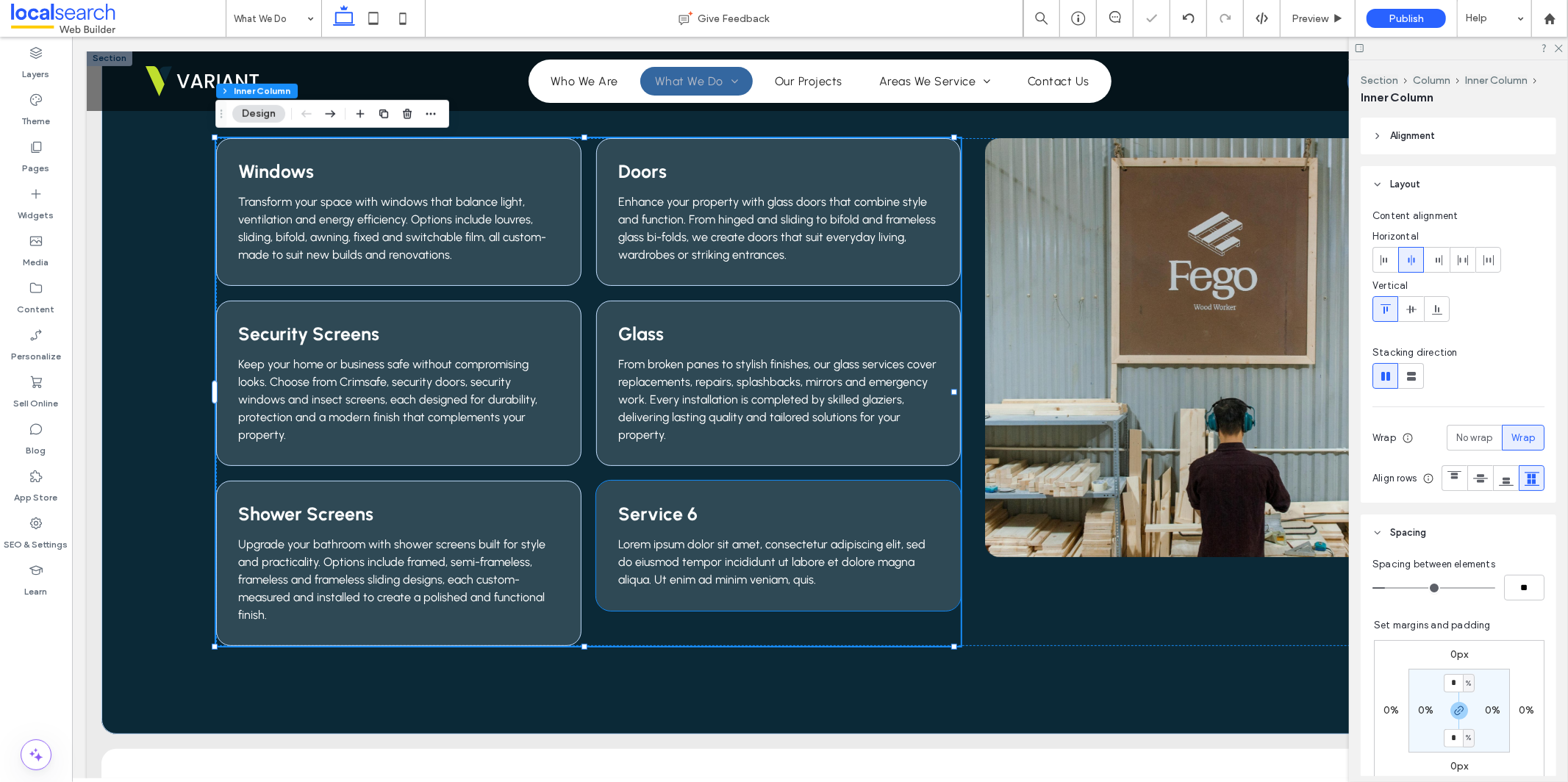
click at [937, 486] on div "Service 6 Lorem ipsum dolor sit amet, consectetur adipiscing elit, sed do eiusm…" at bounding box center [778, 545] width 365 height 130
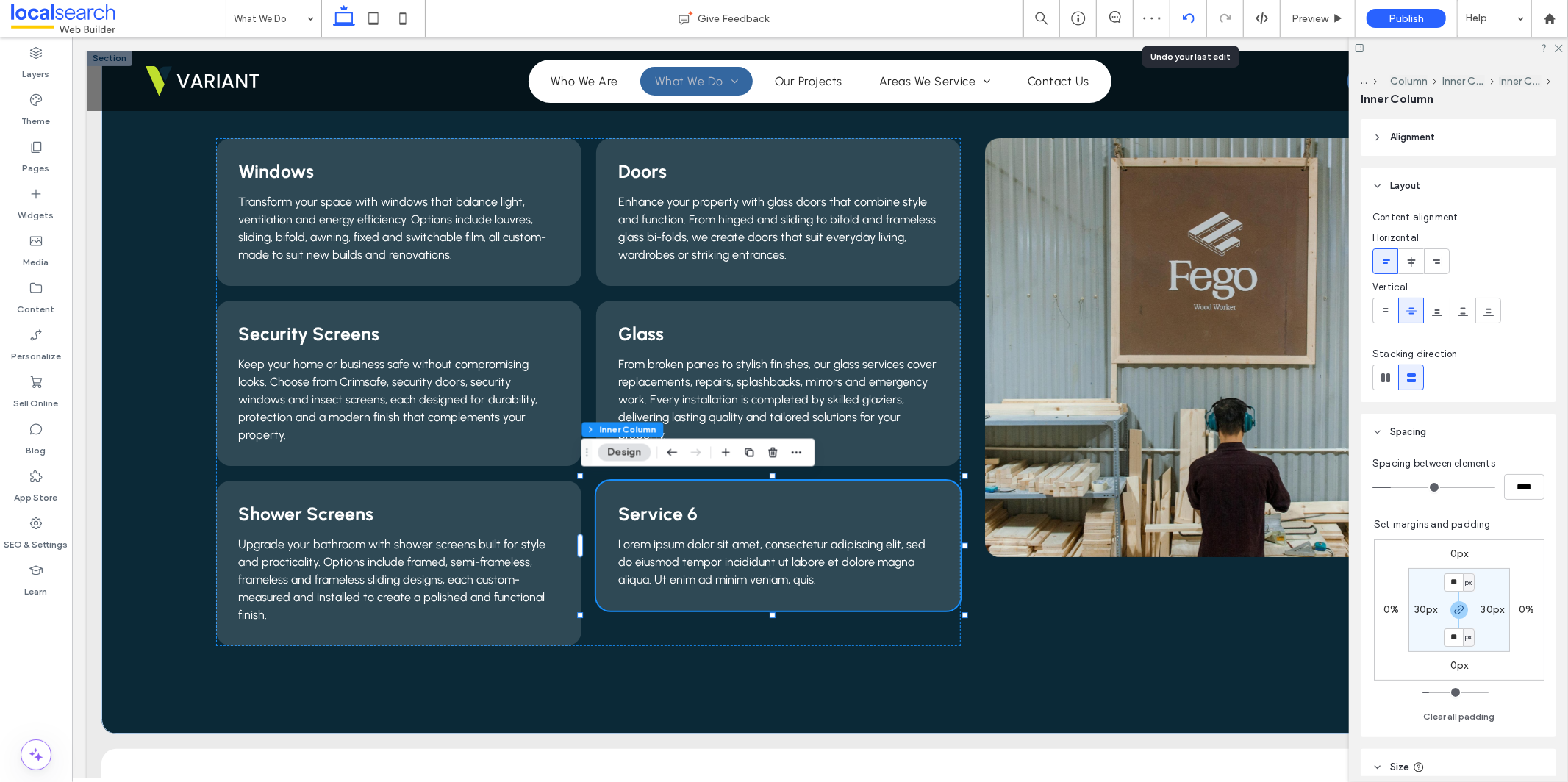
click at [1183, 16] on div at bounding box center [1189, 18] width 36 height 12
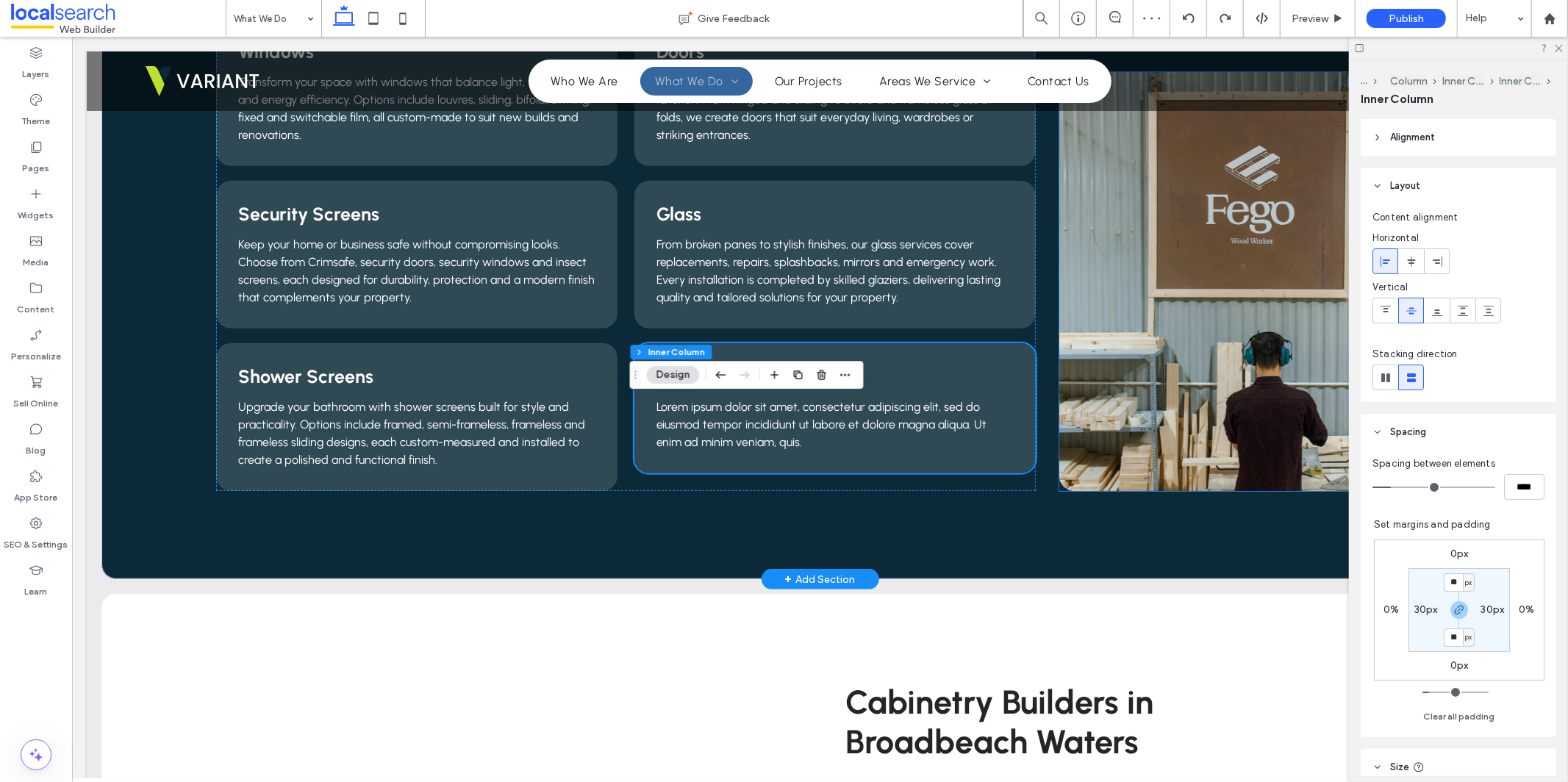
scroll to position [515, 0]
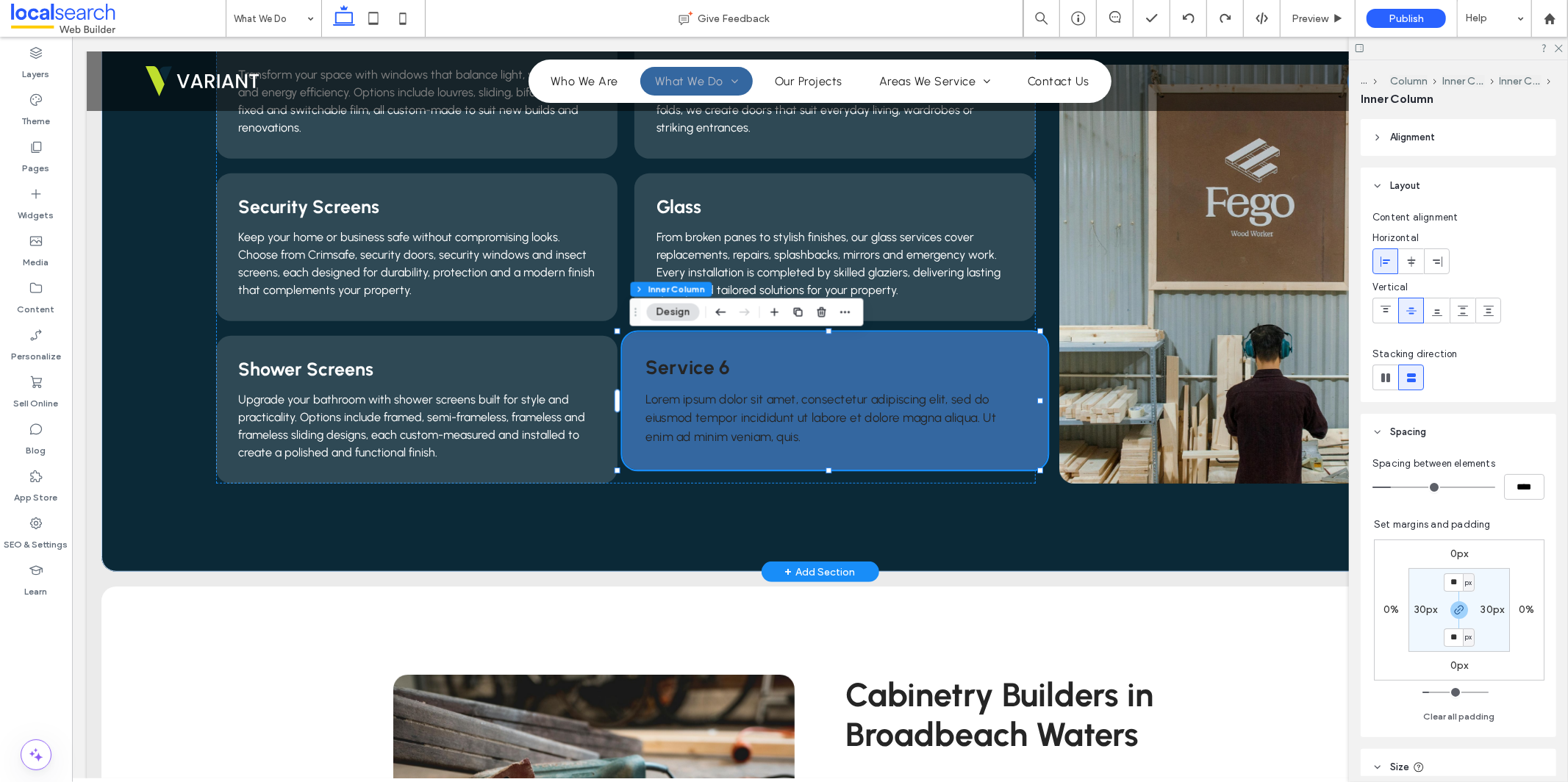
click at [1000, 345] on div "Service 6 Lorem ipsum dolor sit amet, consectetur adipiscing elit, sed do eiusm…" at bounding box center [833, 400] width 426 height 138
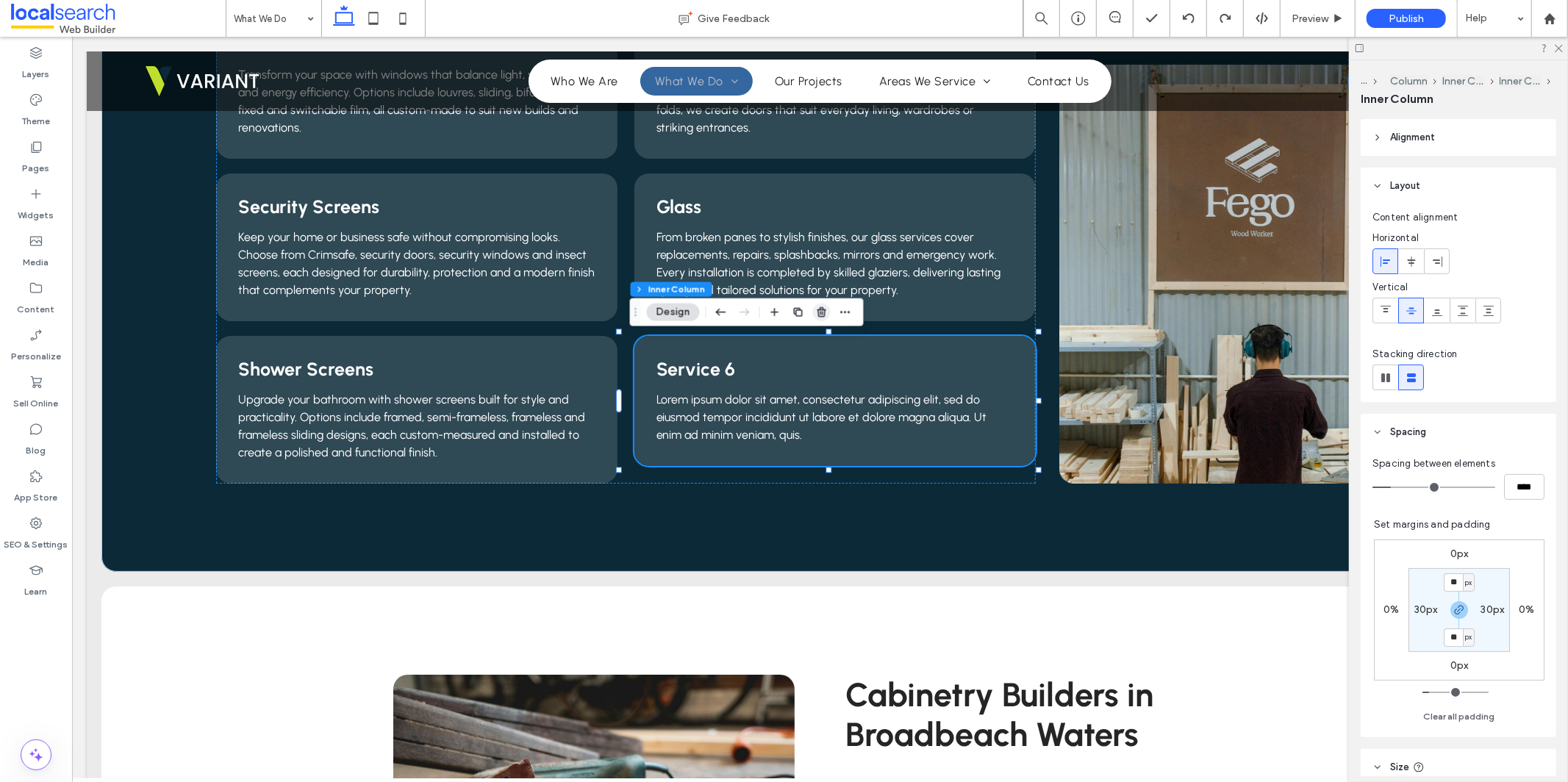
click at [825, 310] on icon "button" at bounding box center [822, 312] width 12 height 12
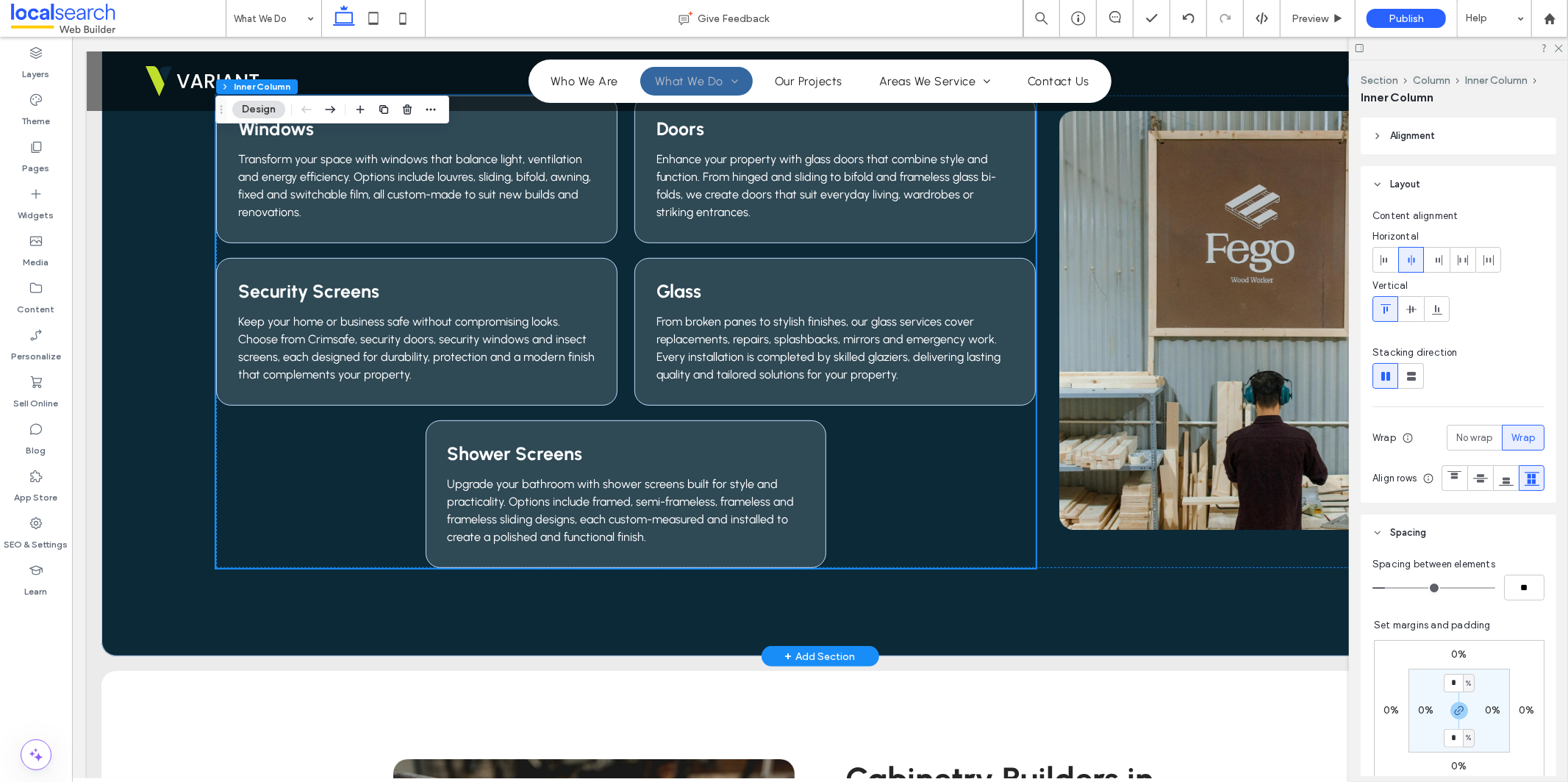
scroll to position [252, 0]
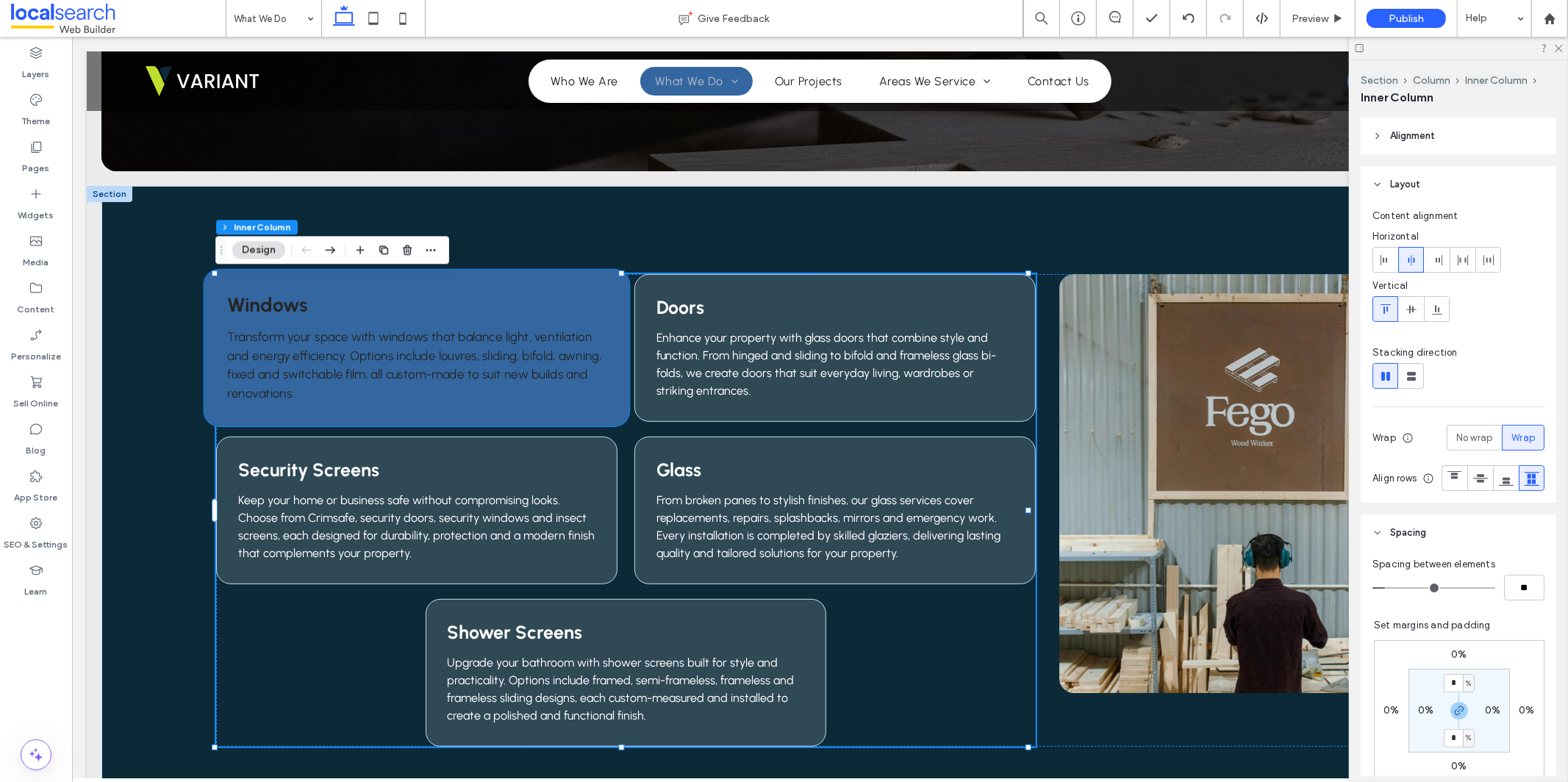
click at [444, 340] on span "Transform your space with windows that balance light, ventilation and energy ef…" at bounding box center [415, 364] width 374 height 70
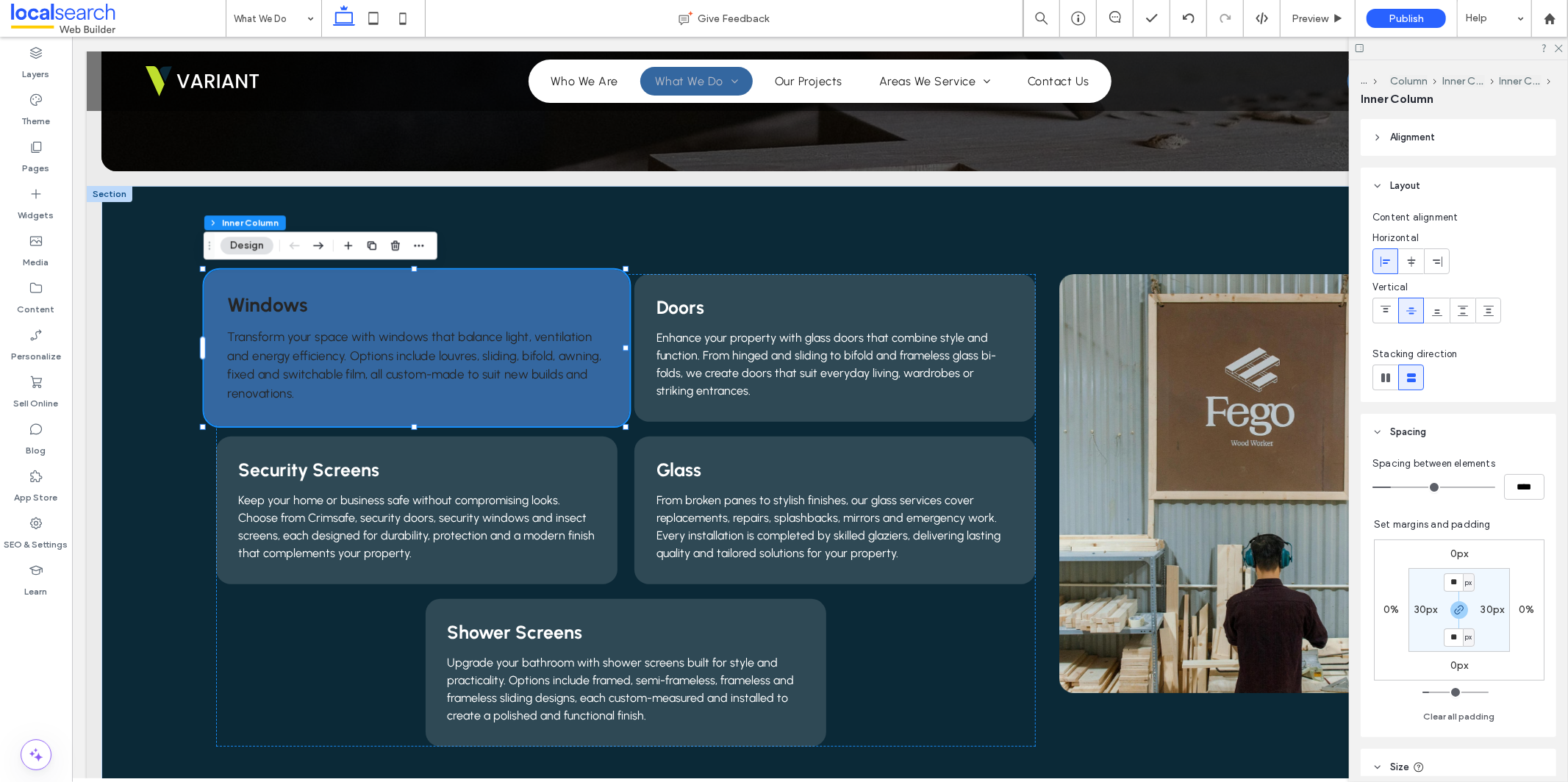
click at [410, 336] on span "Transform your space with windows that balance light, ventilation and energy ef…" at bounding box center [415, 364] width 374 height 70
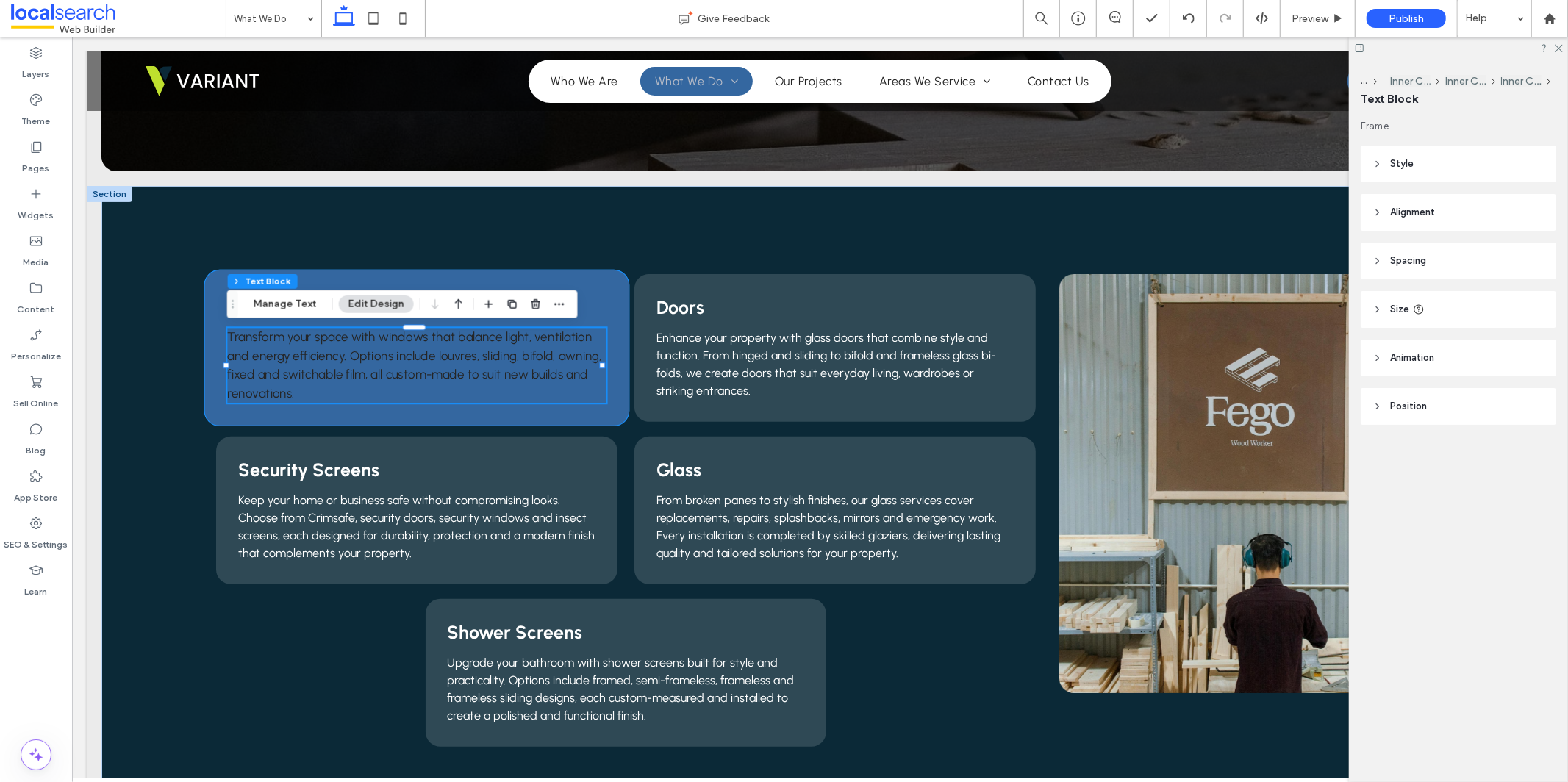
click at [410, 336] on span "Transform your space with windows that balance light, ventilation and energy ef…" at bounding box center [415, 364] width 374 height 70
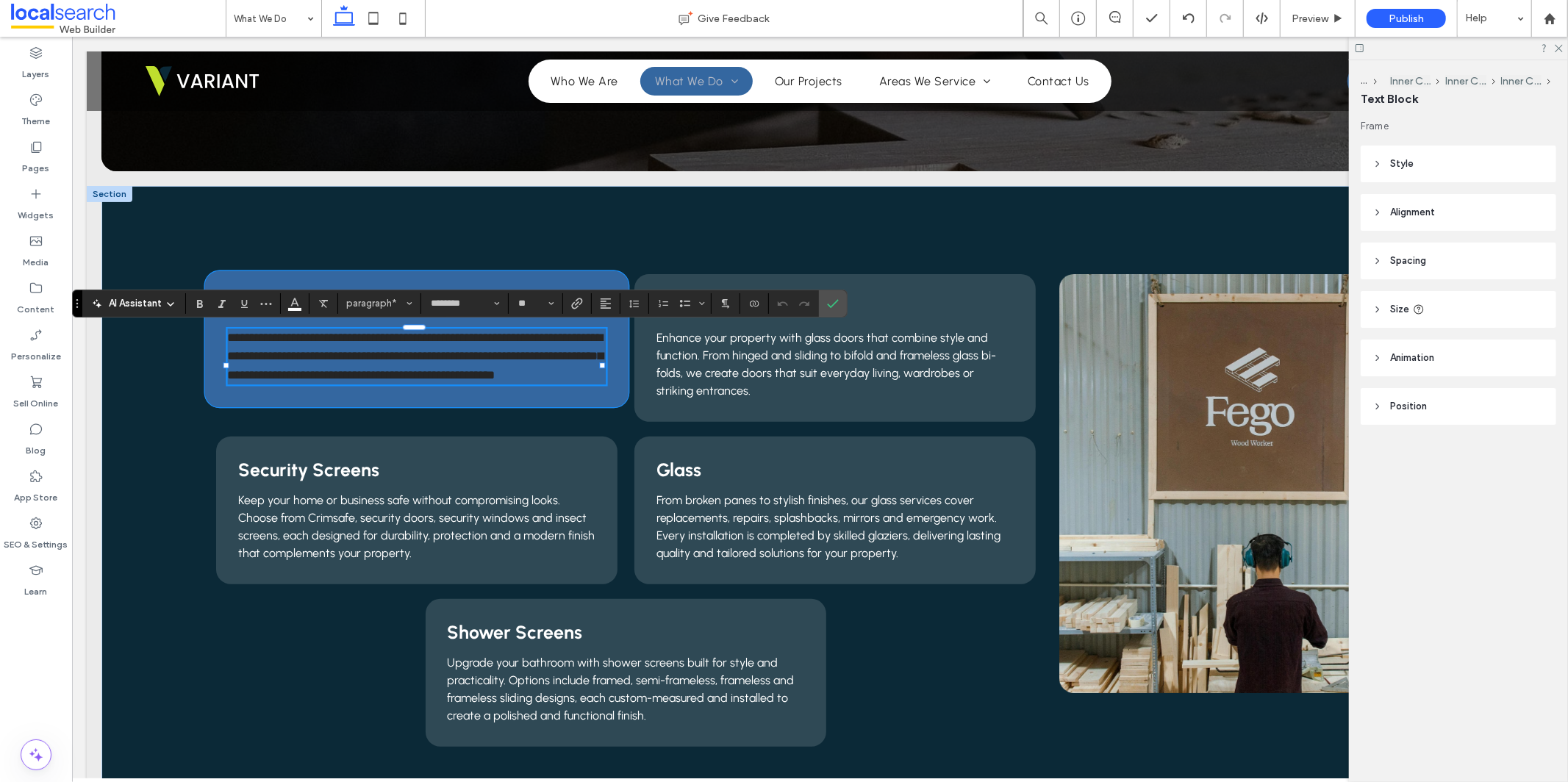
click at [410, 336] on span "**********" at bounding box center [416, 355] width 376 height 49
click at [579, 301] on icon "Link" at bounding box center [577, 303] width 12 height 12
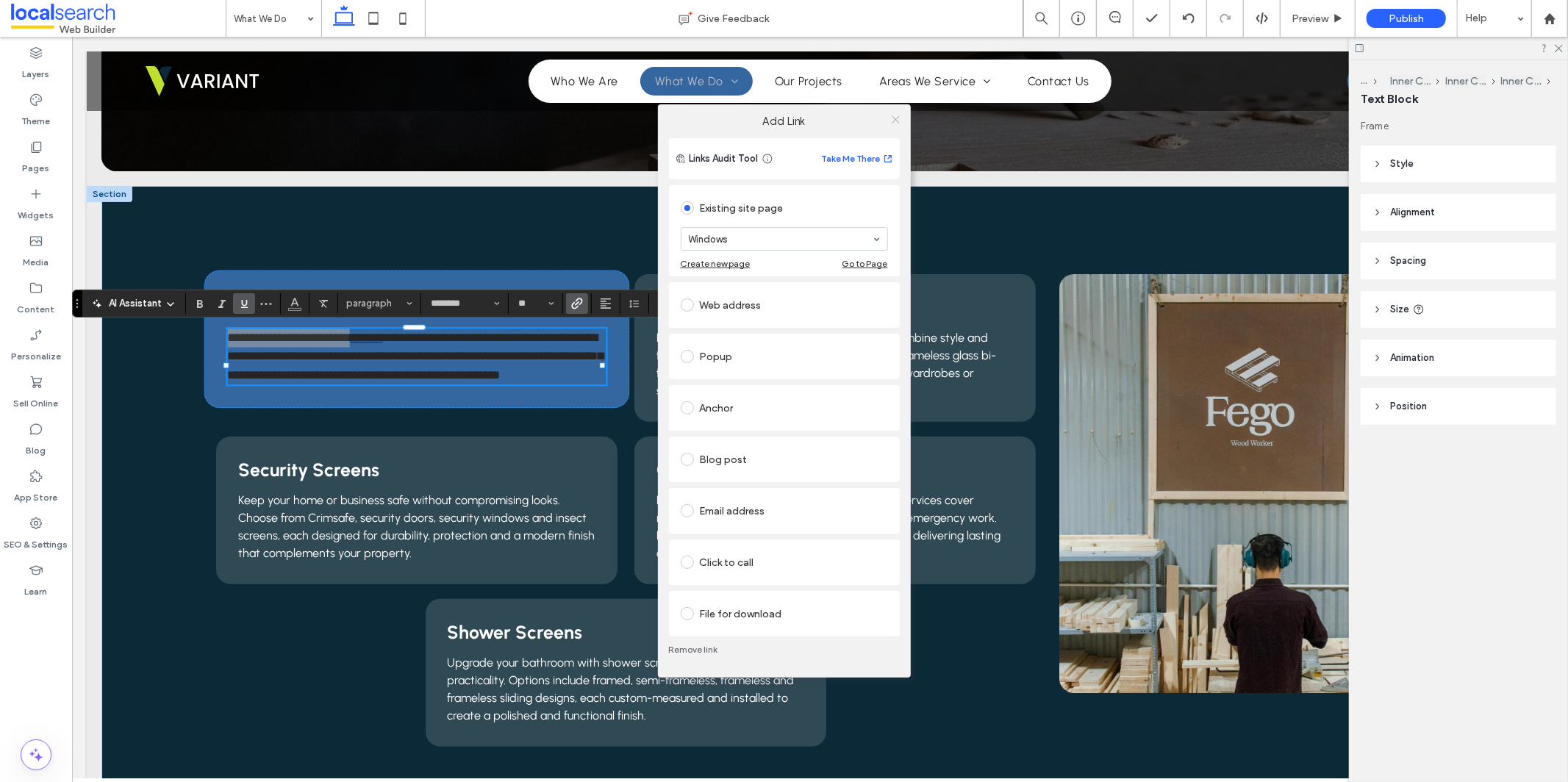
click at [898, 118] on icon at bounding box center [896, 119] width 11 height 11
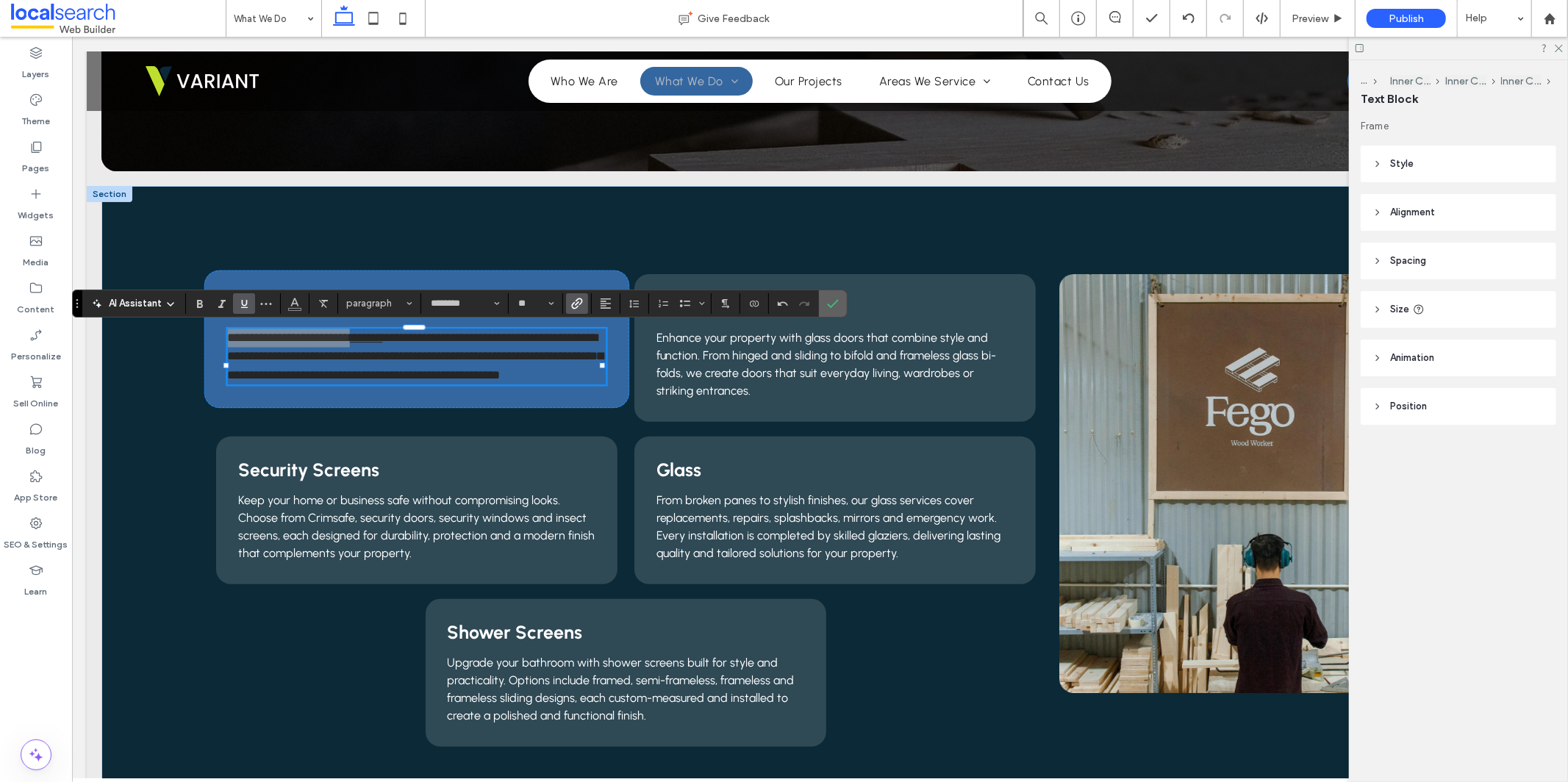
click at [833, 310] on span "Confirm" at bounding box center [830, 304] width 6 height 27
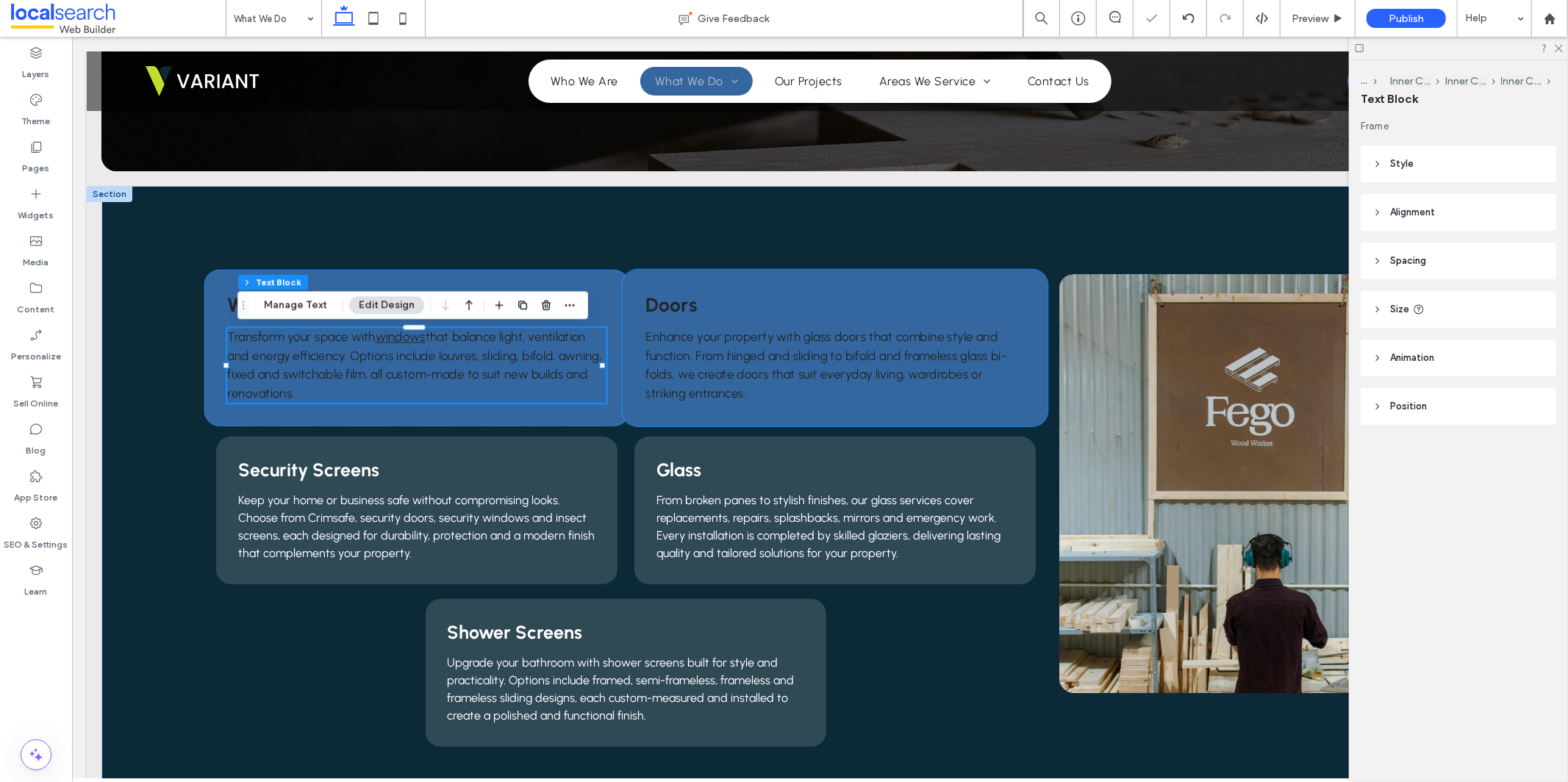
click at [843, 332] on span "Enhance your property with glass doors that combine style and function. From hi…" at bounding box center [825, 364] width 361 height 70
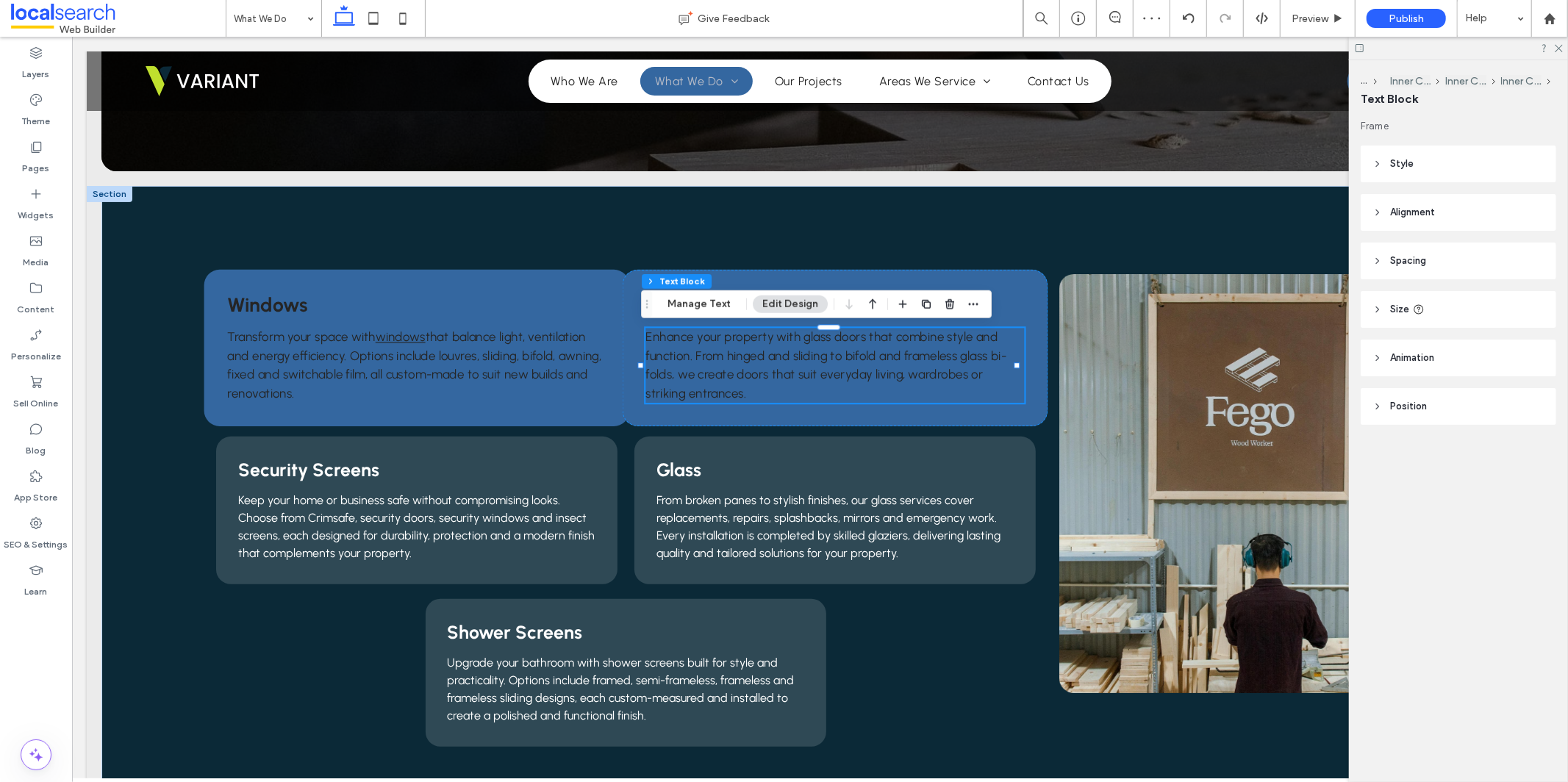
click at [851, 339] on span "Enhance your property with glass doors that combine style and function. From hi…" at bounding box center [825, 364] width 361 height 70
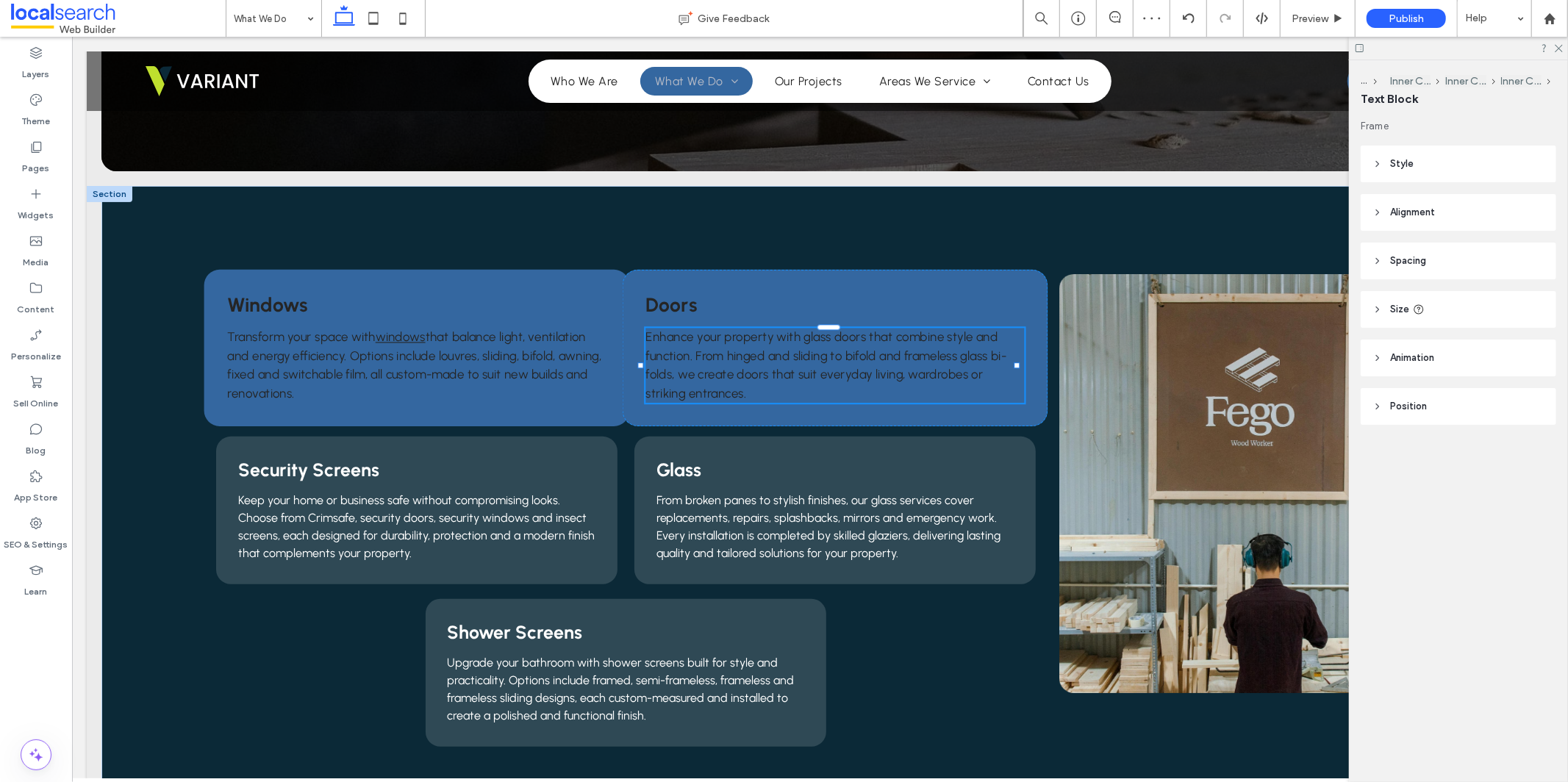
type input "********"
type input "**"
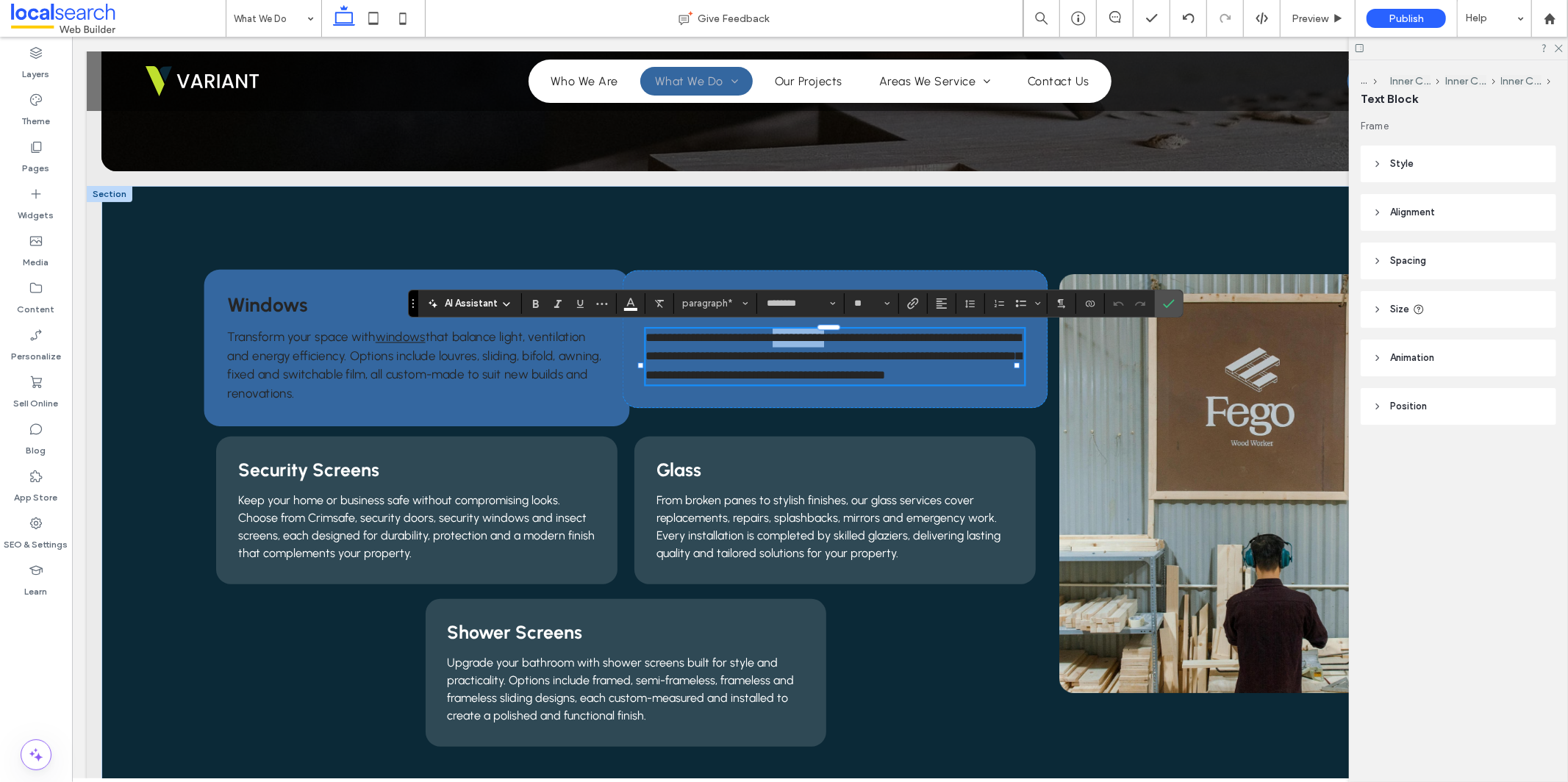
drag, startPoint x: 854, startPoint y: 337, endPoint x: 798, endPoint y: 342, distance: 56.2
click at [798, 342] on span "**********" at bounding box center [833, 355] width 376 height 49
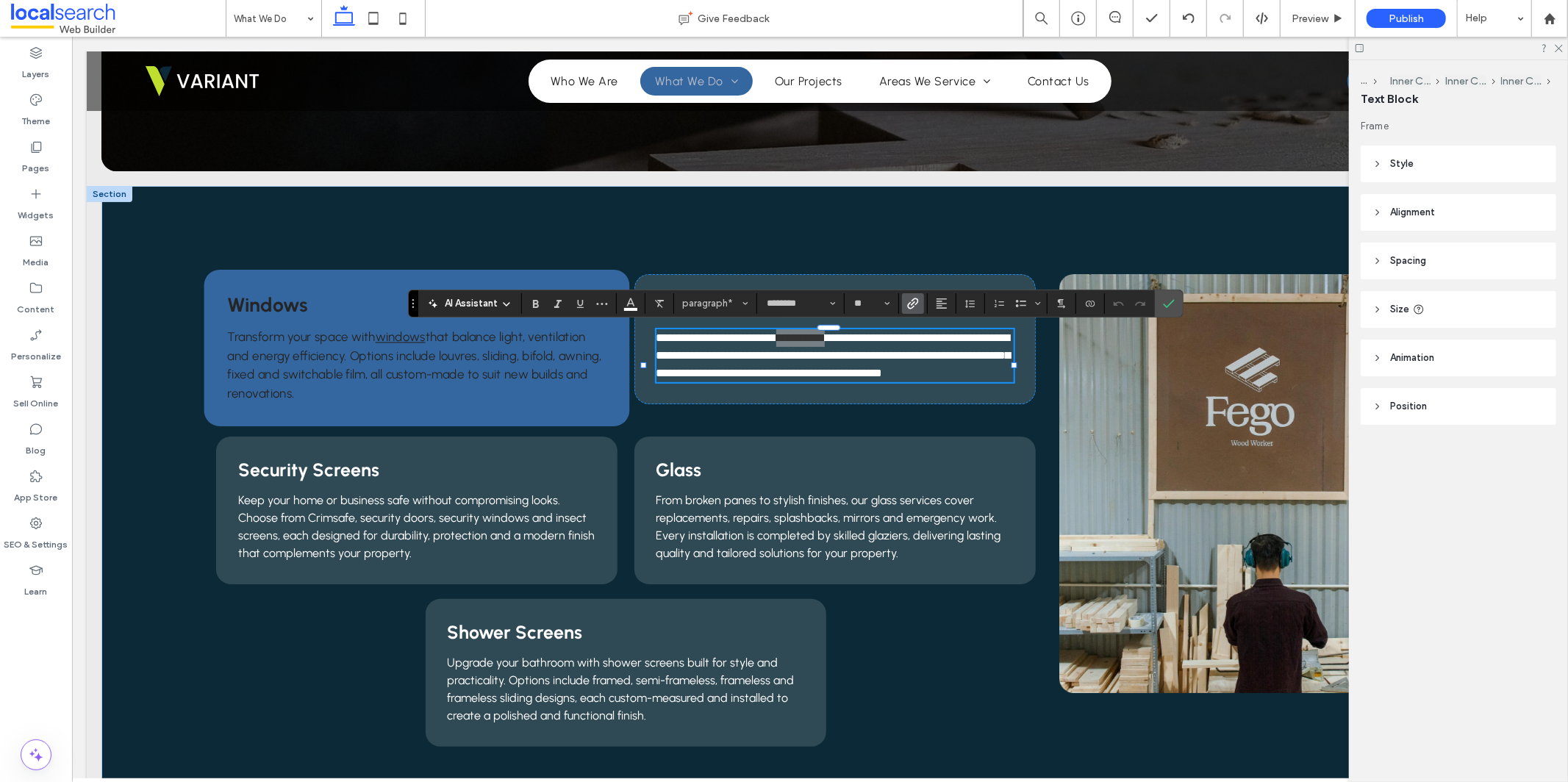
click at [906, 306] on label "Link" at bounding box center [913, 303] width 22 height 21
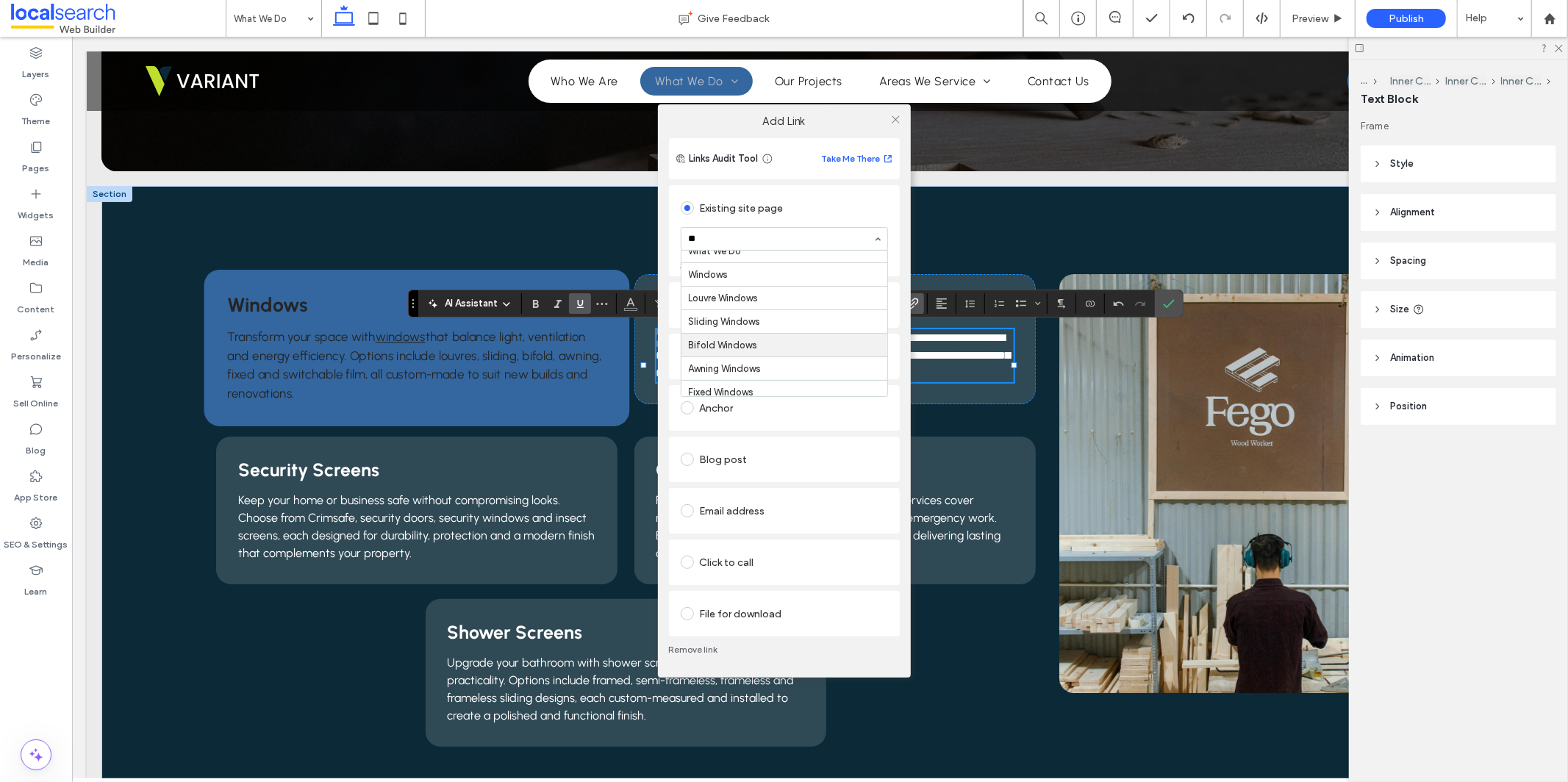
scroll to position [0, 0]
type input "****"
click at [870, 243] on div "Doors Bi-Fold Doors Hinged Doors Sliding Doors Frameless Glass Bi-Fold Doors Wa…" at bounding box center [784, 239] width 207 height 24
click at [897, 117] on icon at bounding box center [896, 119] width 11 height 11
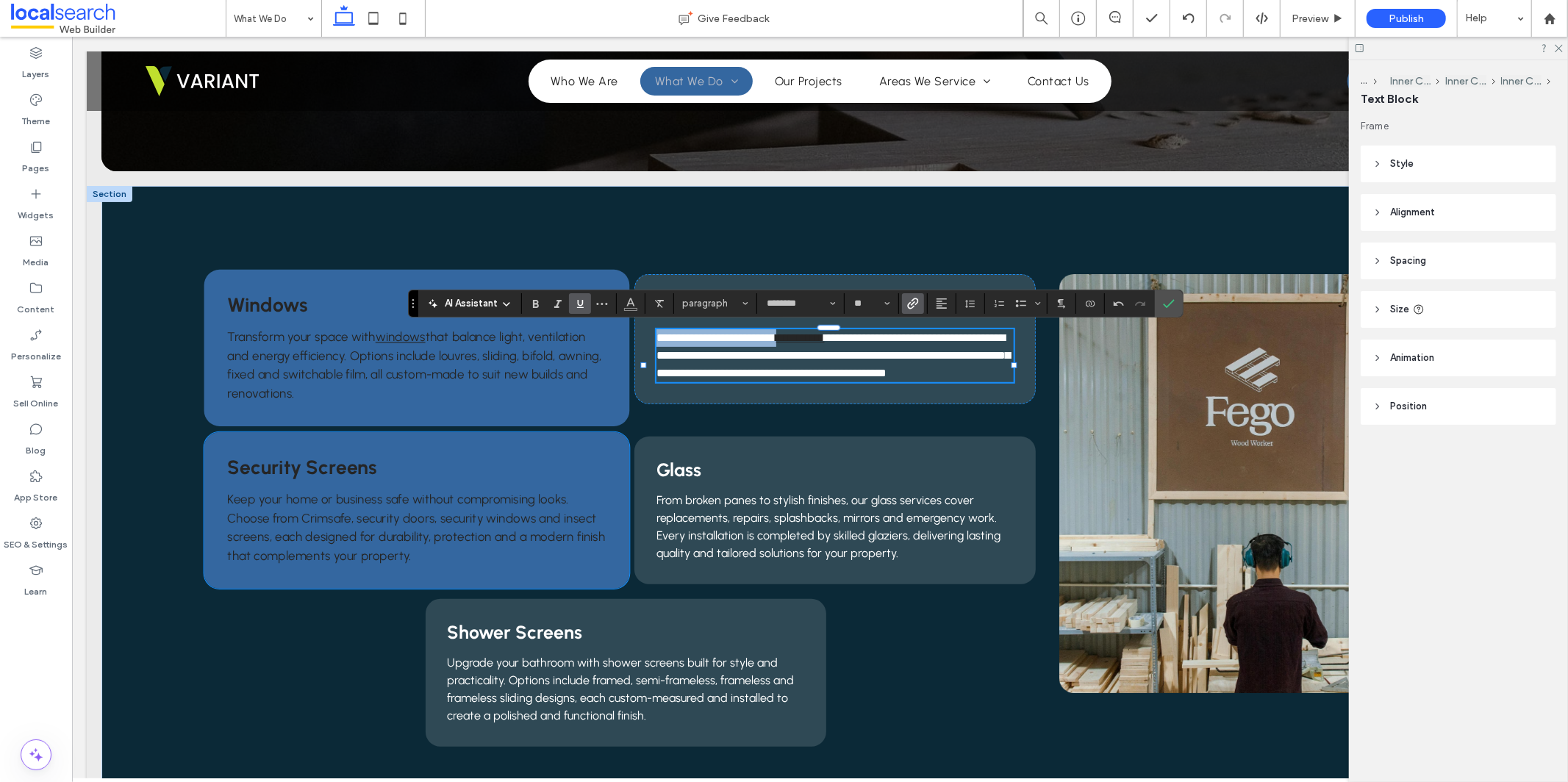
click at [370, 509] on span "Keep your home or business safe without compromising looks. Choose from Crimsaf…" at bounding box center [416, 527] width 378 height 70
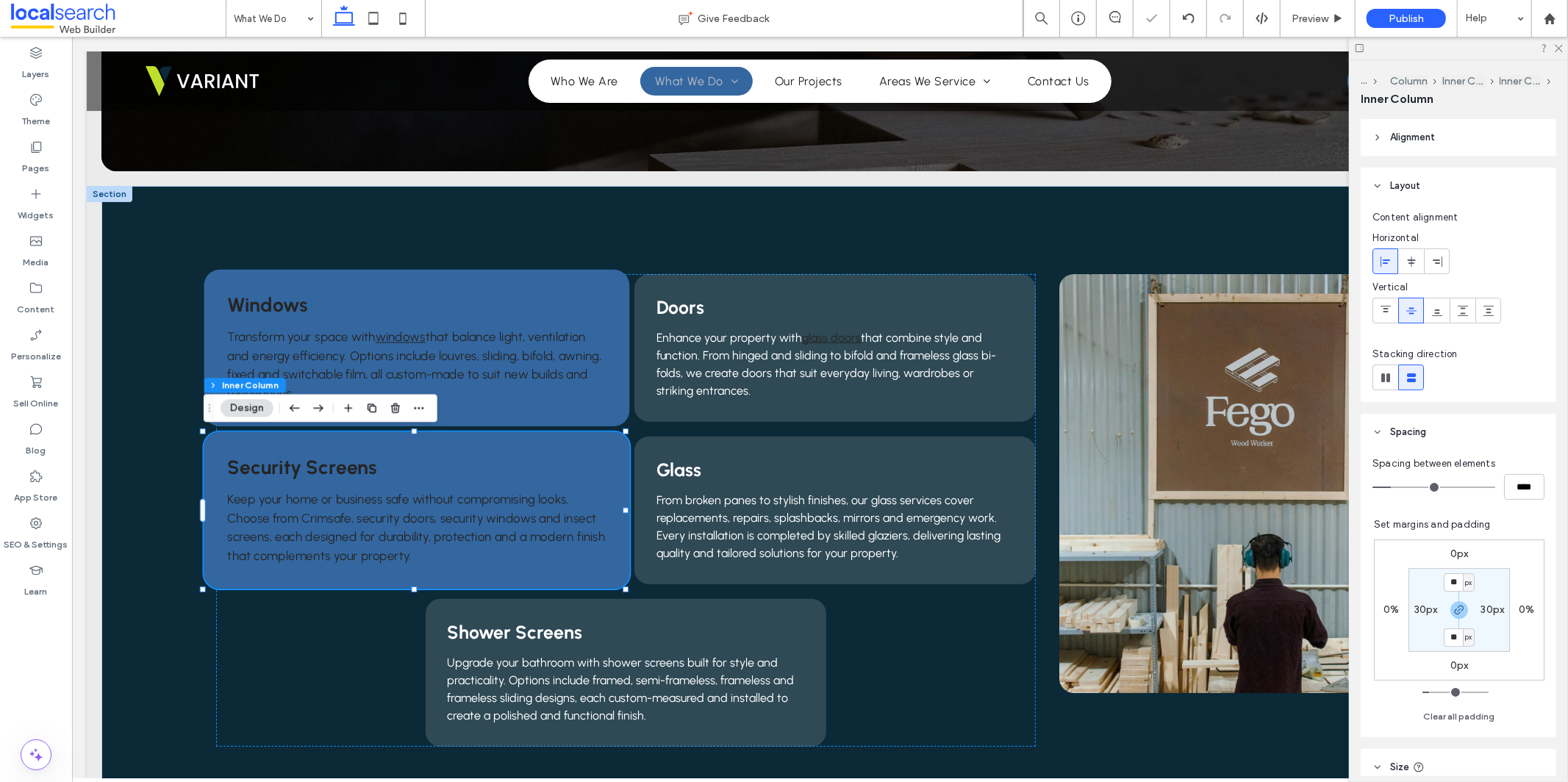
click at [408, 517] on span "Keep your home or business safe without compromising looks. Choose from Crimsaf…" at bounding box center [416, 527] width 378 height 70
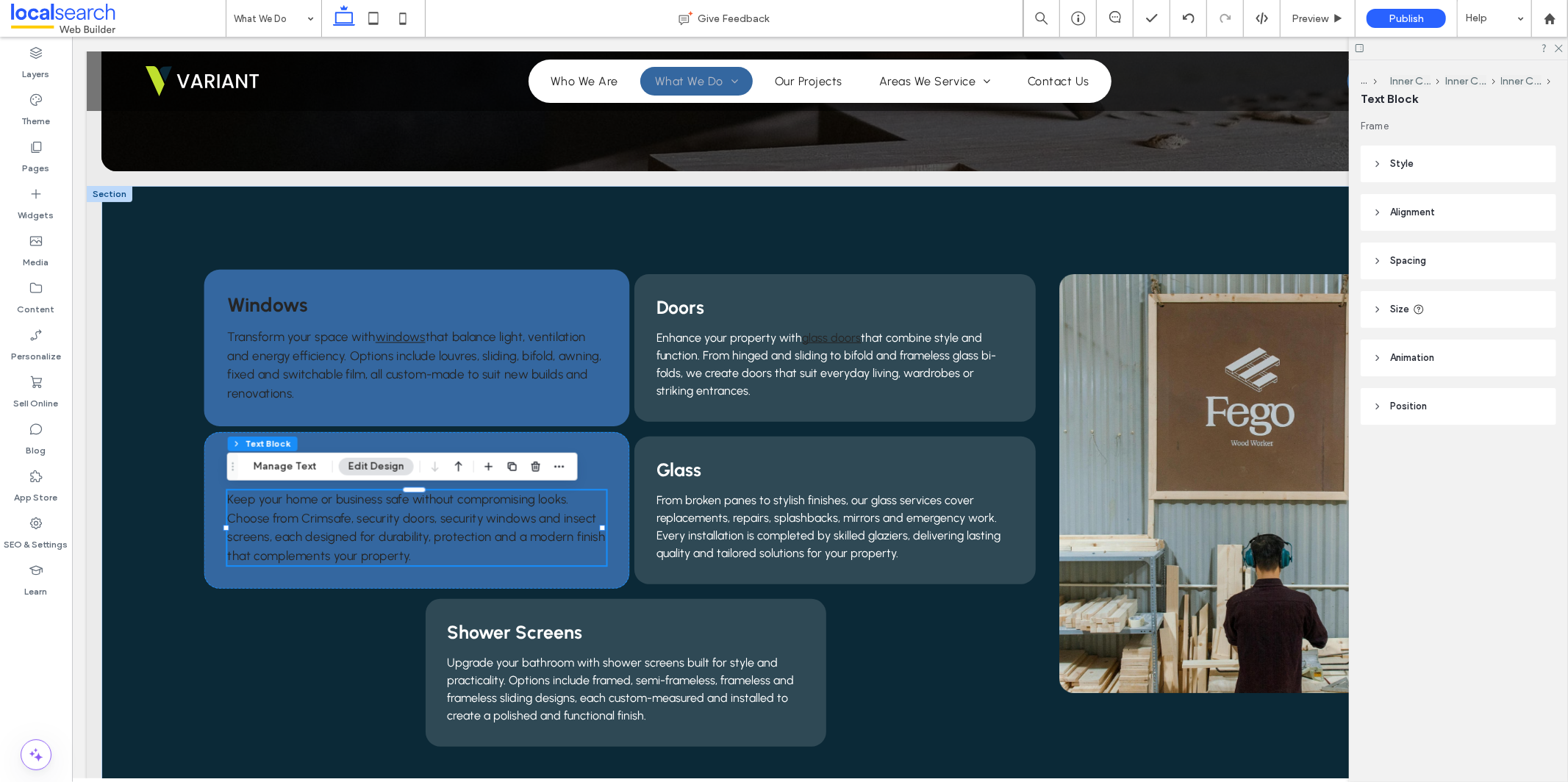
click at [353, 506] on span "Keep your home or business safe without compromising looks. Choose from Crimsaf…" at bounding box center [416, 527] width 378 height 70
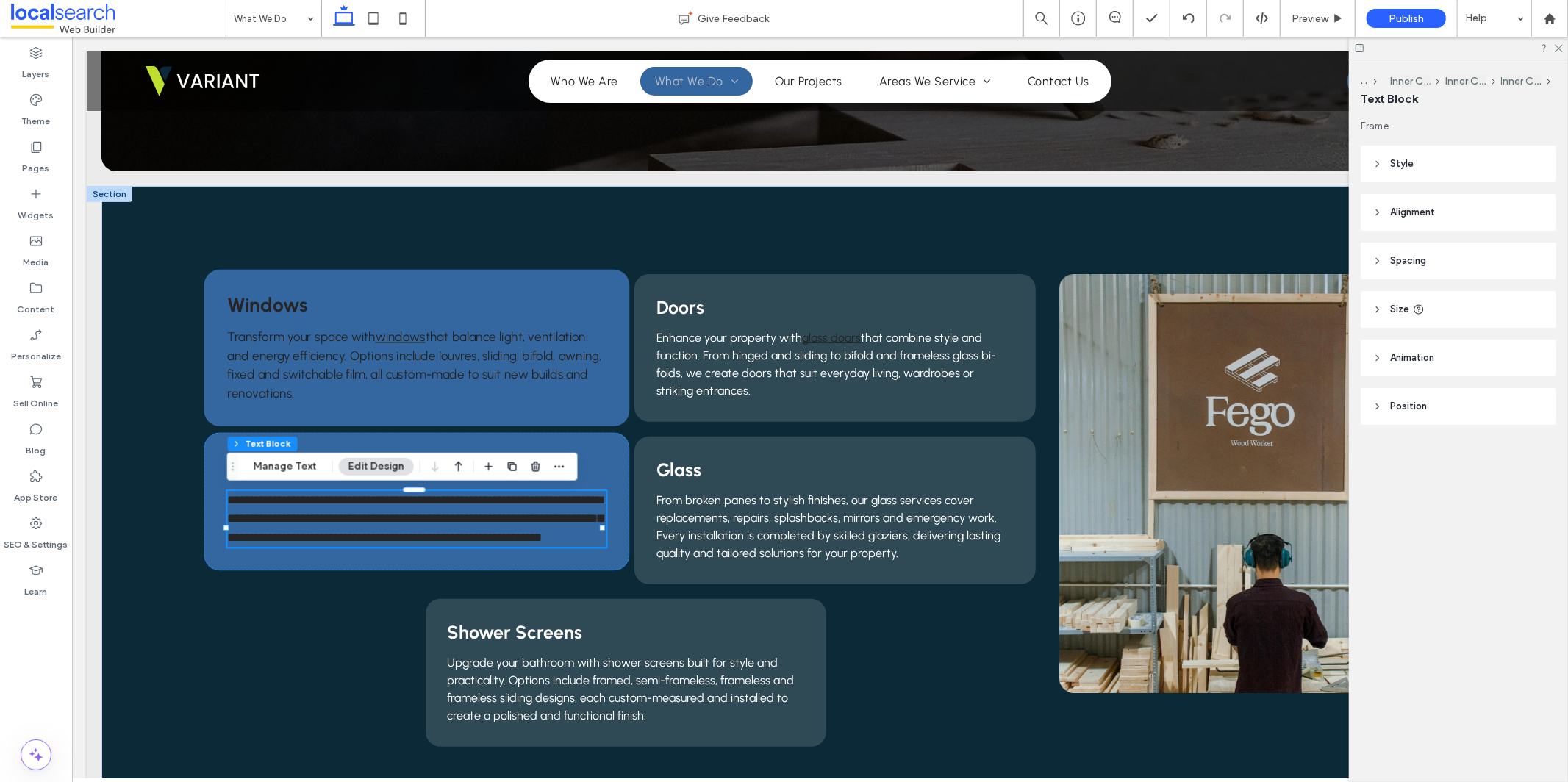
click at [353, 506] on span "**********" at bounding box center [416, 518] width 376 height 49
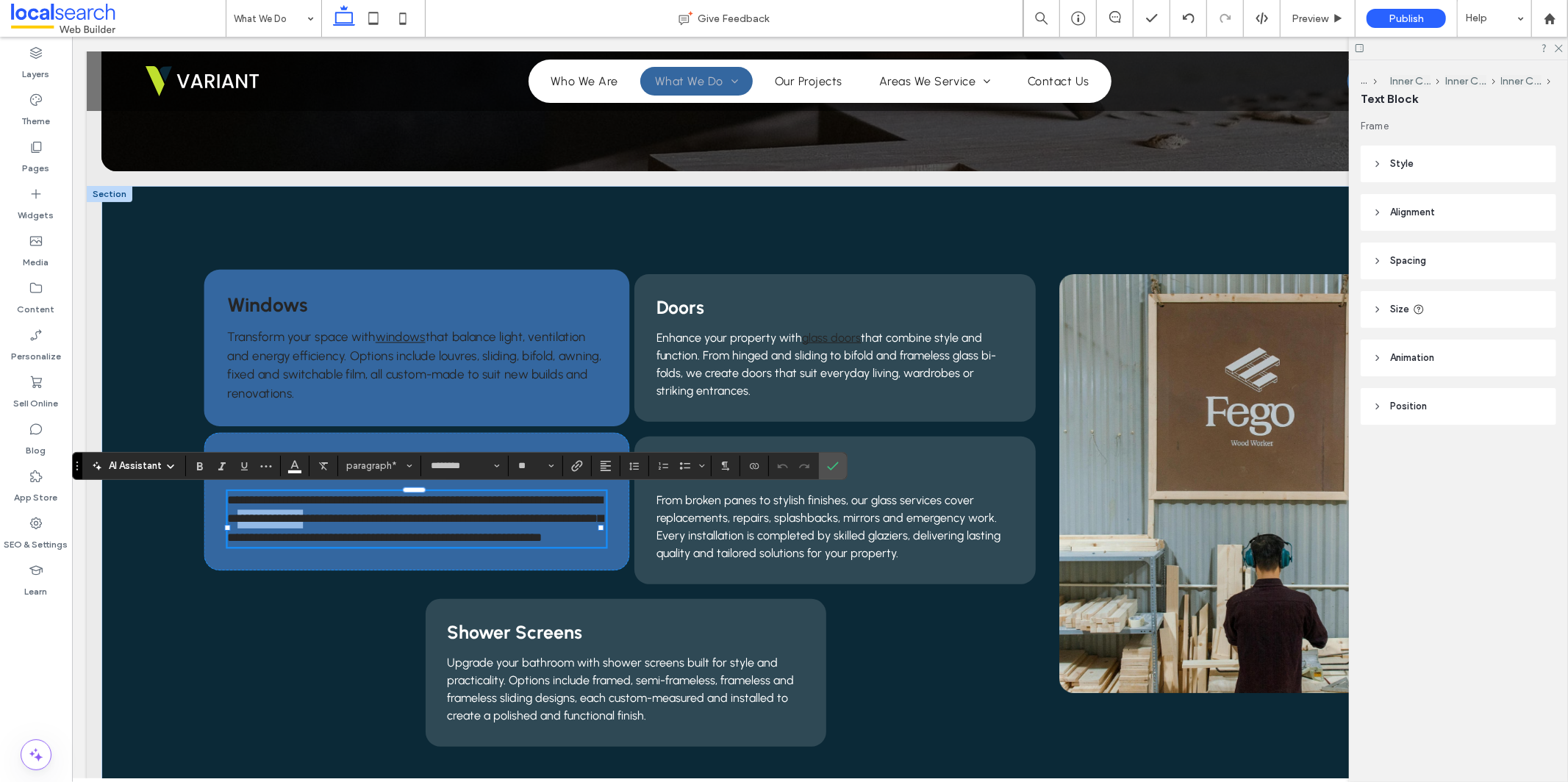
drag, startPoint x: 356, startPoint y: 521, endPoint x: 433, endPoint y: 520, distance: 77.0
click at [433, 520] on span "**********" at bounding box center [416, 518] width 376 height 49
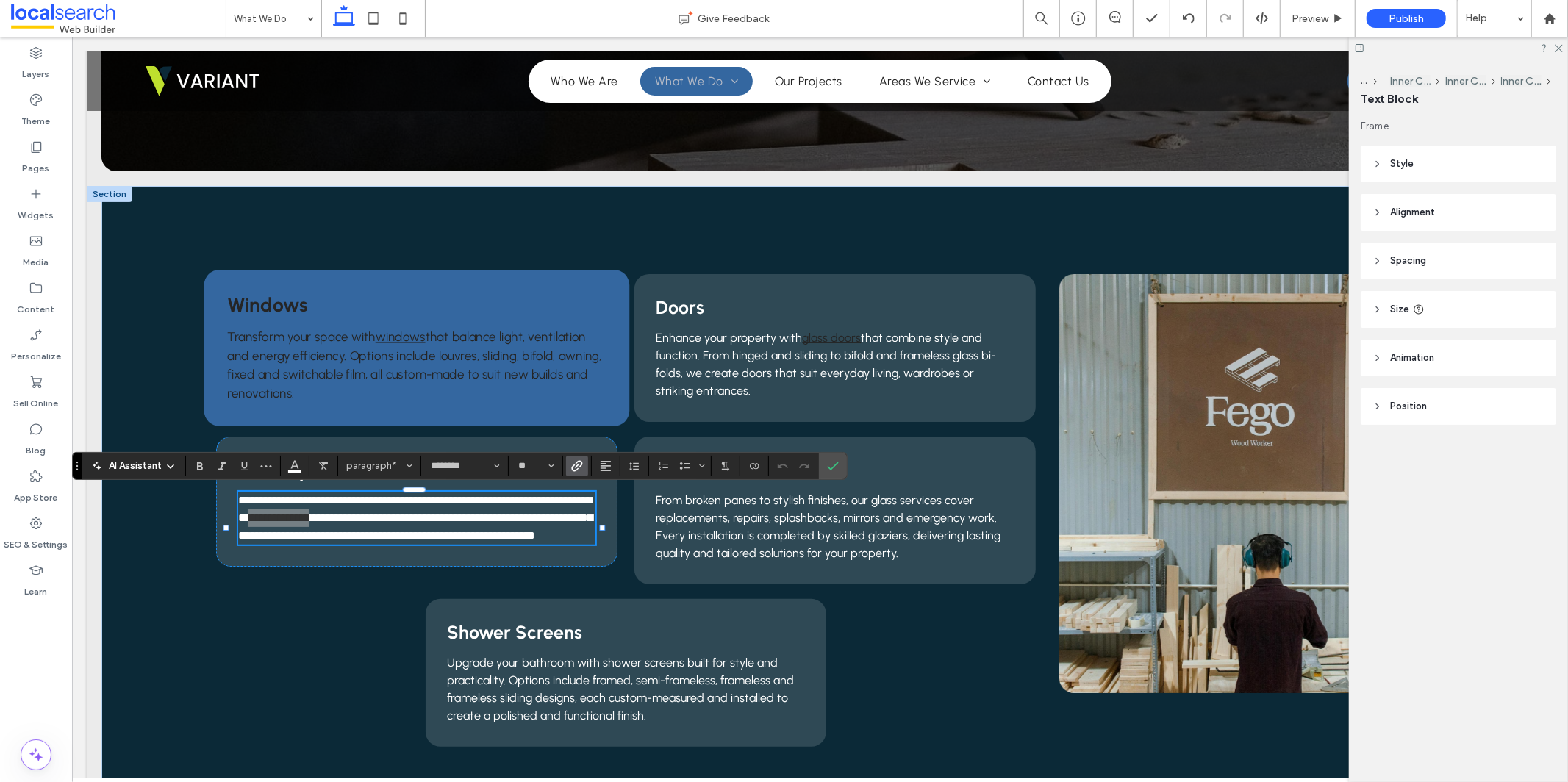
click at [581, 467] on icon "Link" at bounding box center [577, 466] width 12 height 12
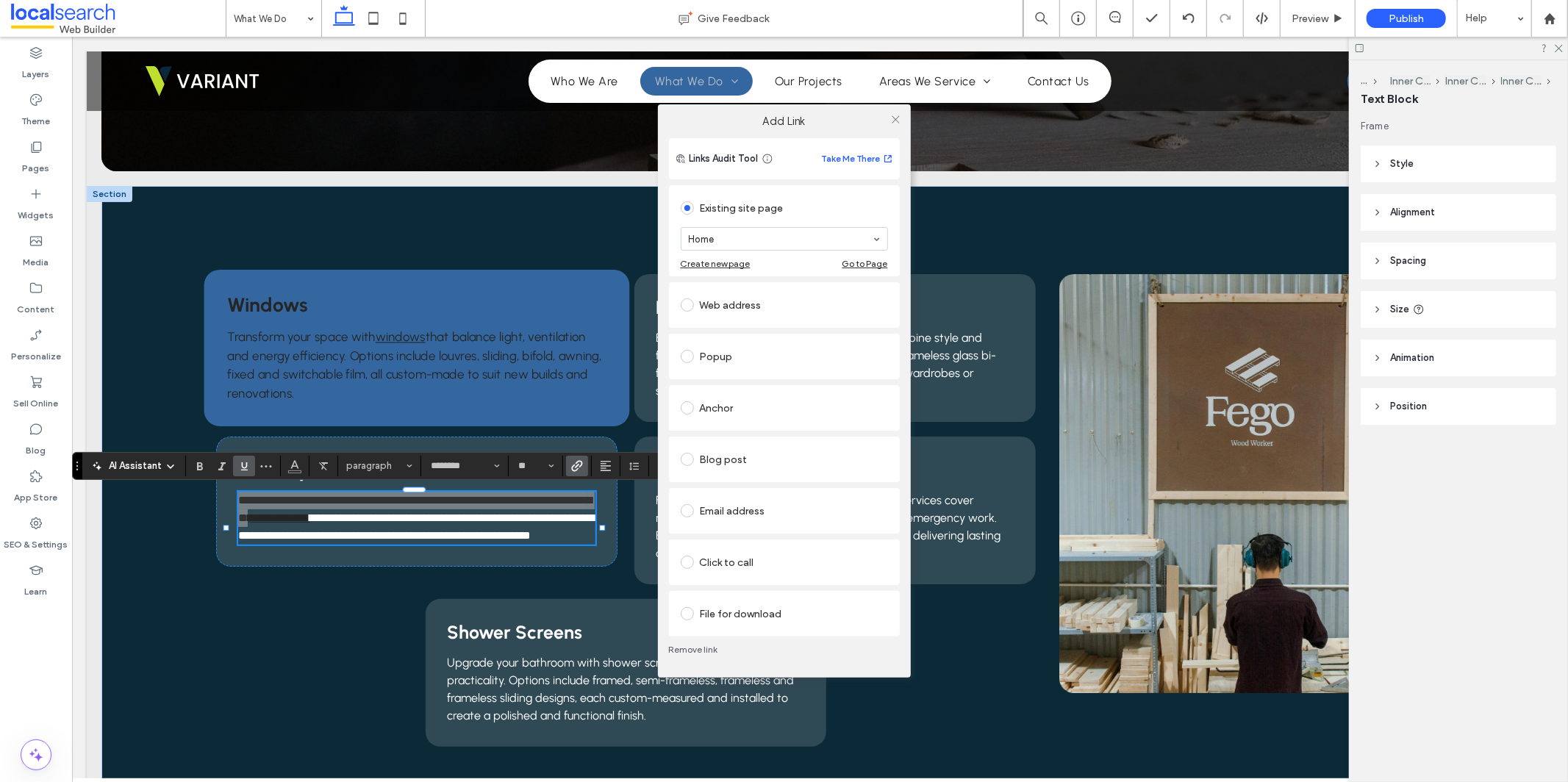
click at [822, 259] on div "Create new page Go to Page" at bounding box center [784, 264] width 207 height 11
type input "***"
click at [897, 117] on use at bounding box center [895, 118] width 7 height 7
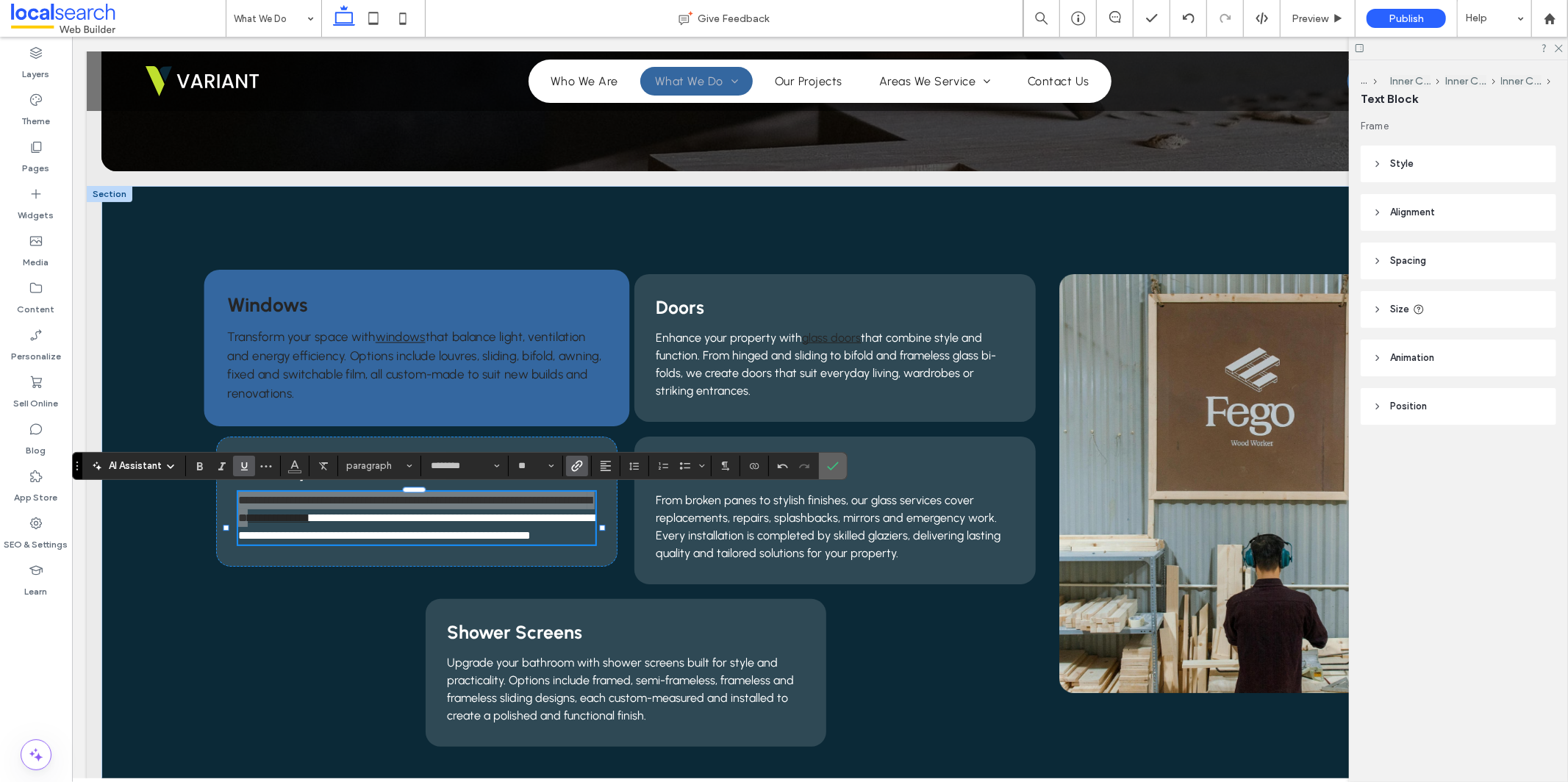
click at [834, 464] on icon "Confirm" at bounding box center [833, 466] width 12 height 12
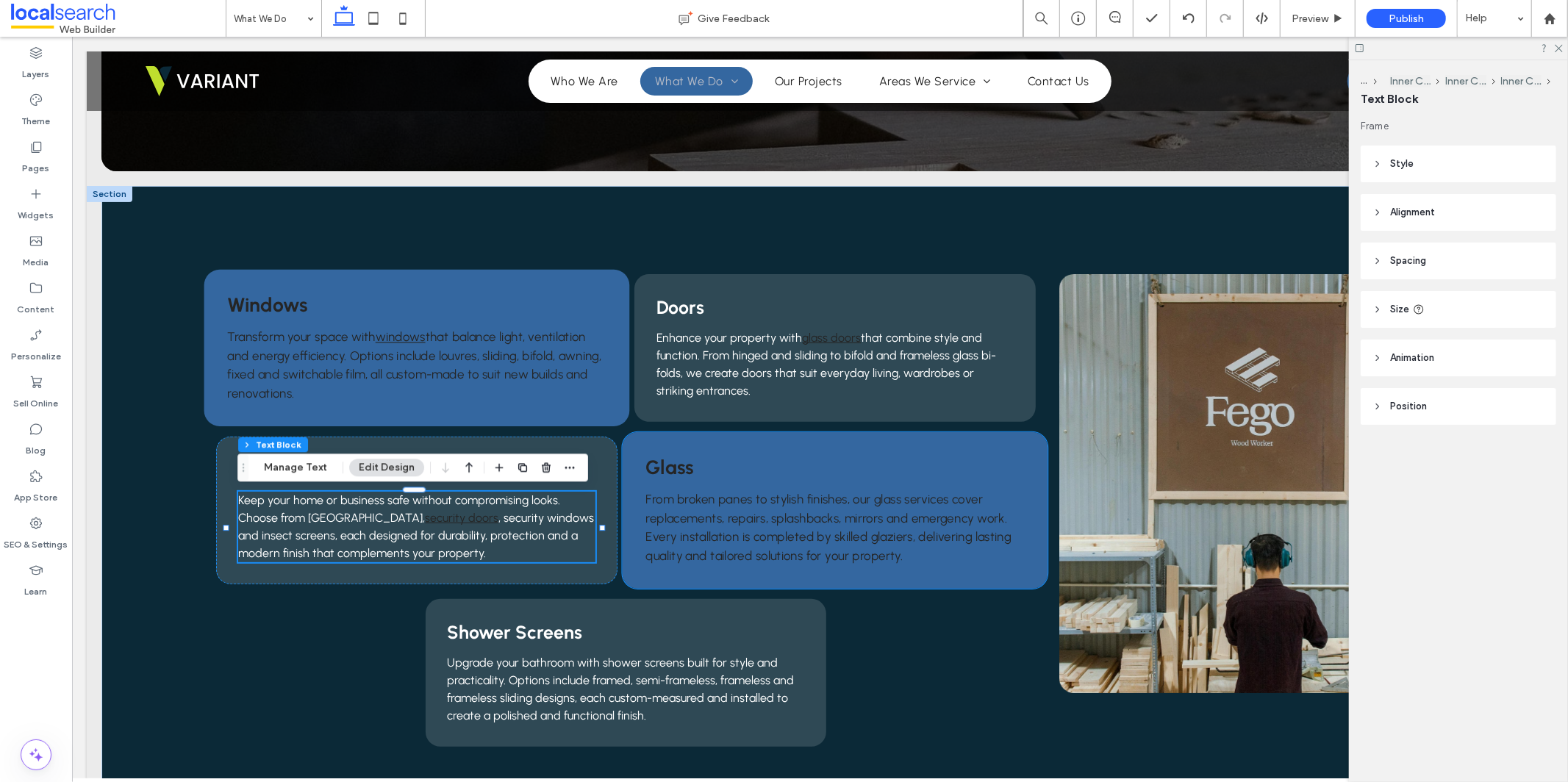
click at [874, 501] on span "From broken panes to stylish finishes, our glass services cover replacements, r…" at bounding box center [827, 527] width 366 height 70
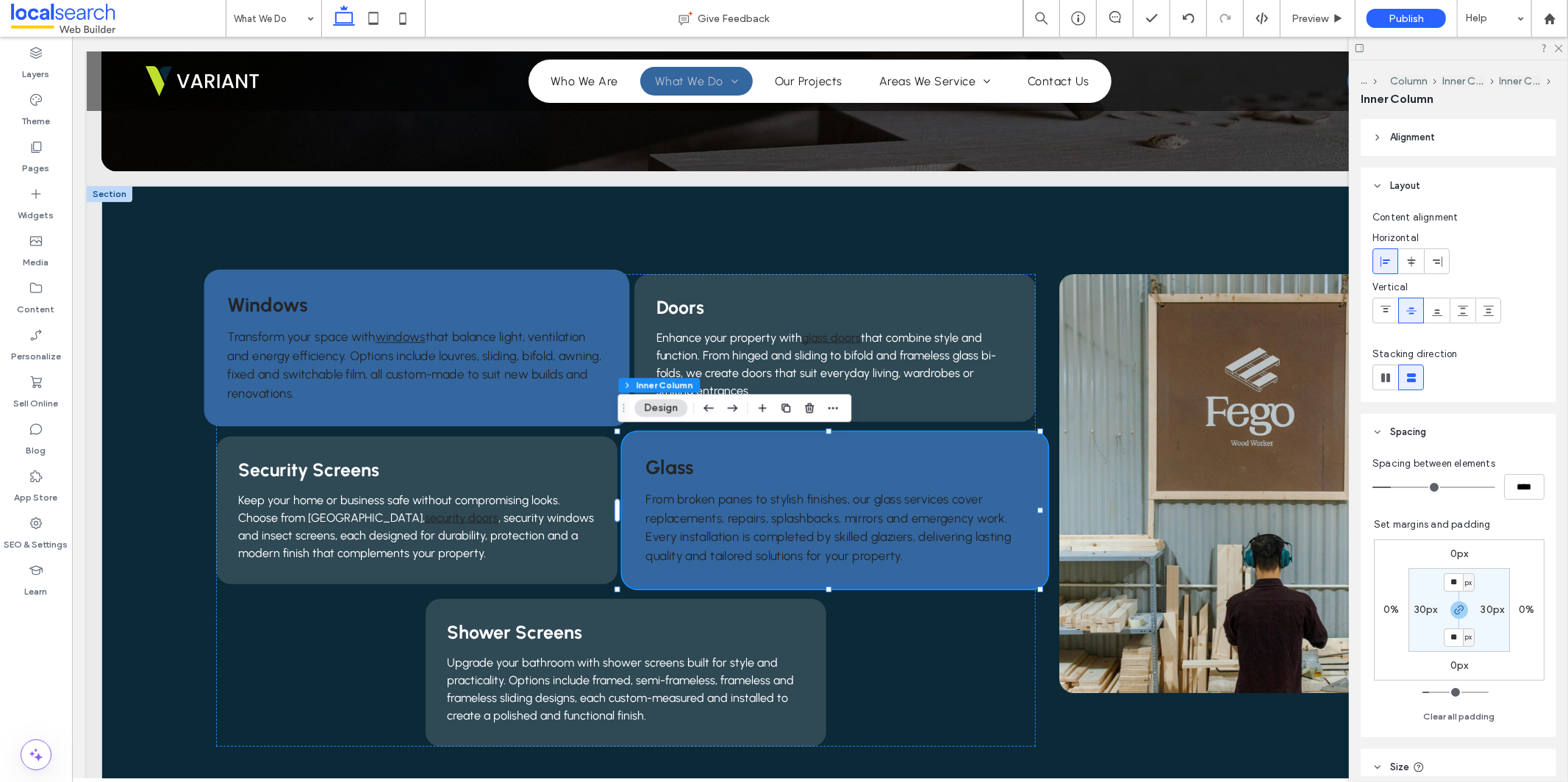
click at [874, 498] on span "From broken panes to stylish finishes, our glass services cover replacements, r…" at bounding box center [827, 527] width 366 height 70
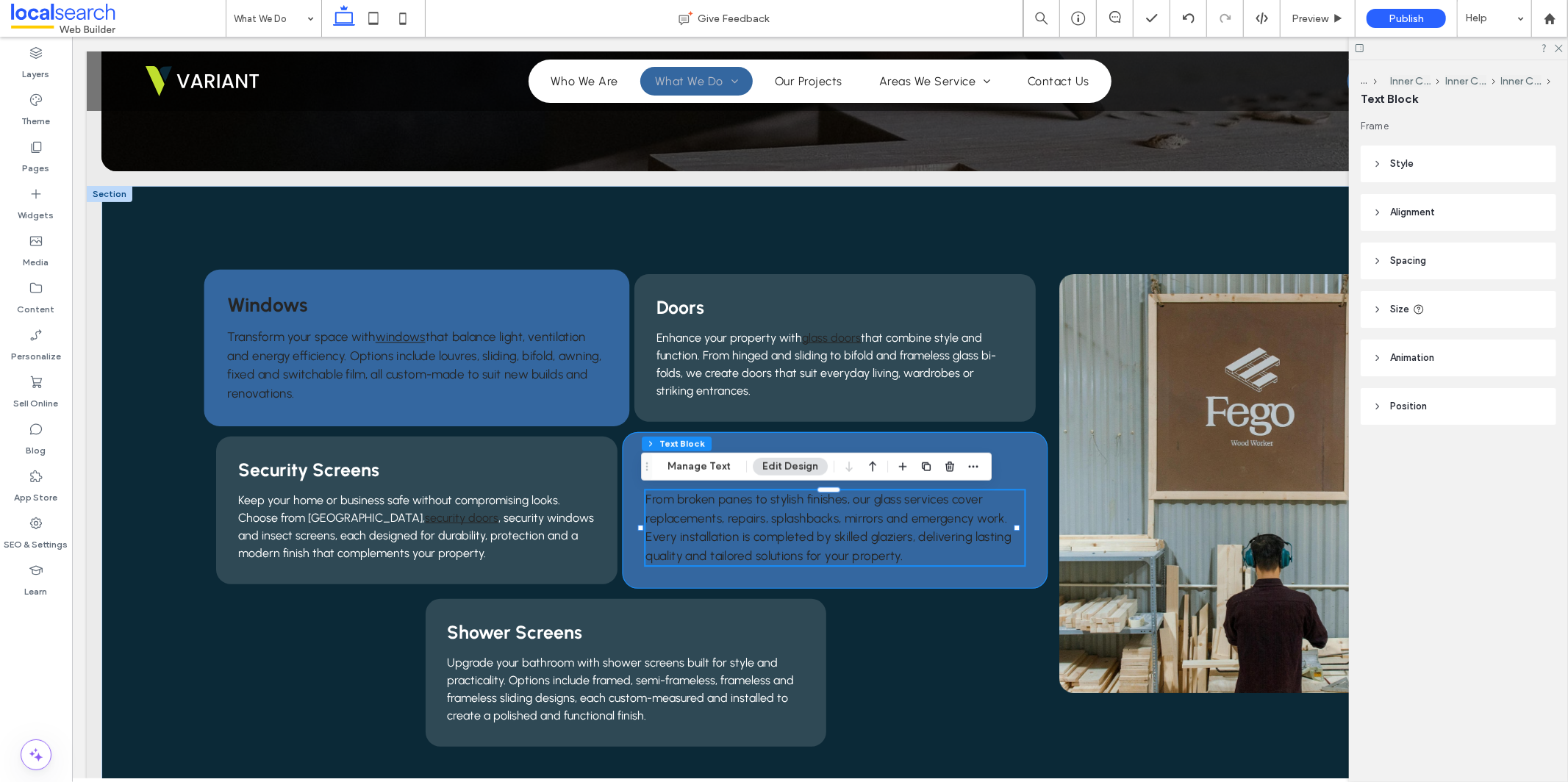
click at [874, 498] on span "From broken panes to stylish finishes, our glass services cover replacements, r…" at bounding box center [827, 527] width 366 height 70
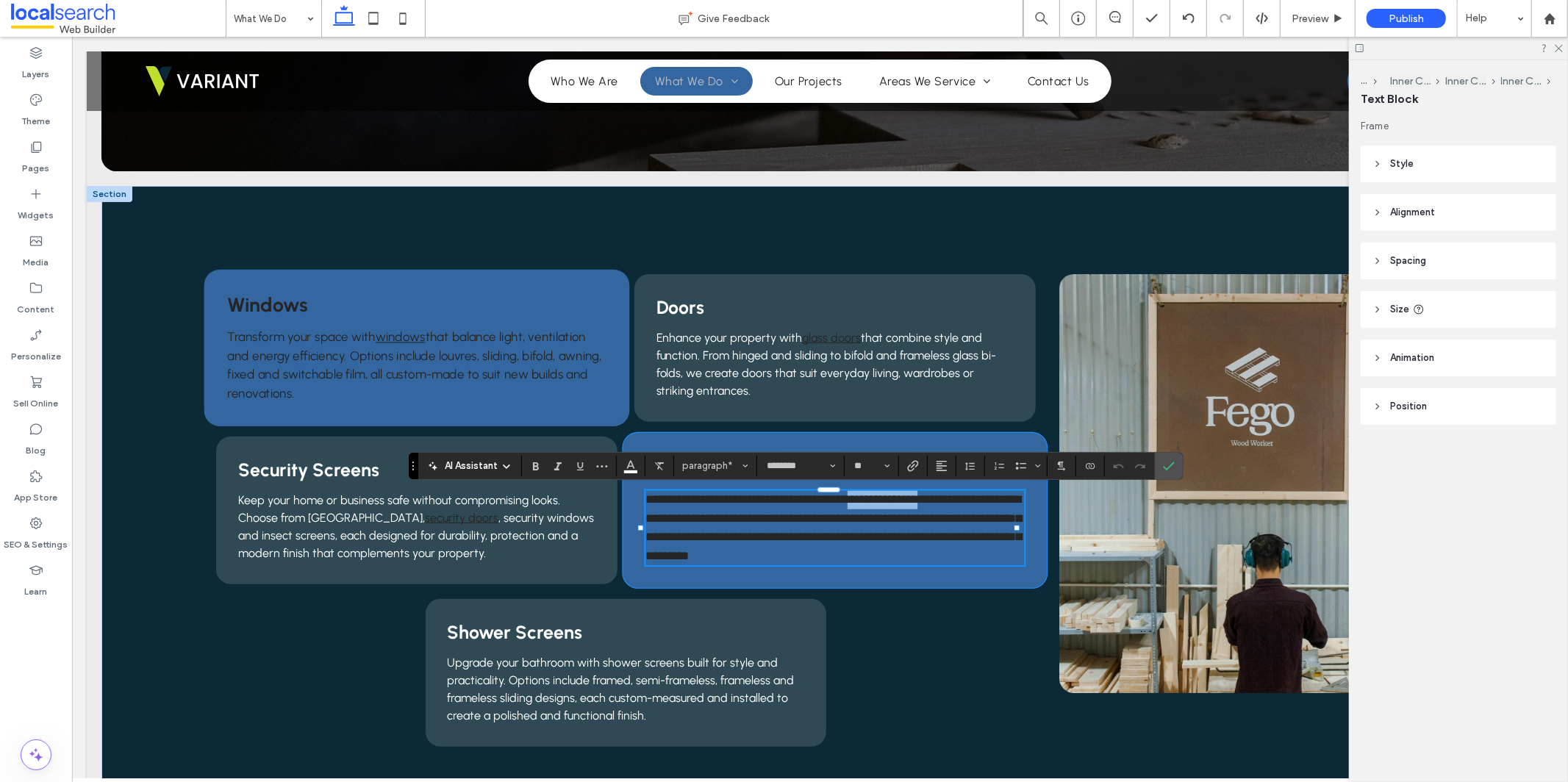
drag, startPoint x: 864, startPoint y: 502, endPoint x: 940, endPoint y: 500, distance: 76.0
click at [940, 500] on span "**********" at bounding box center [833, 528] width 376 height 68
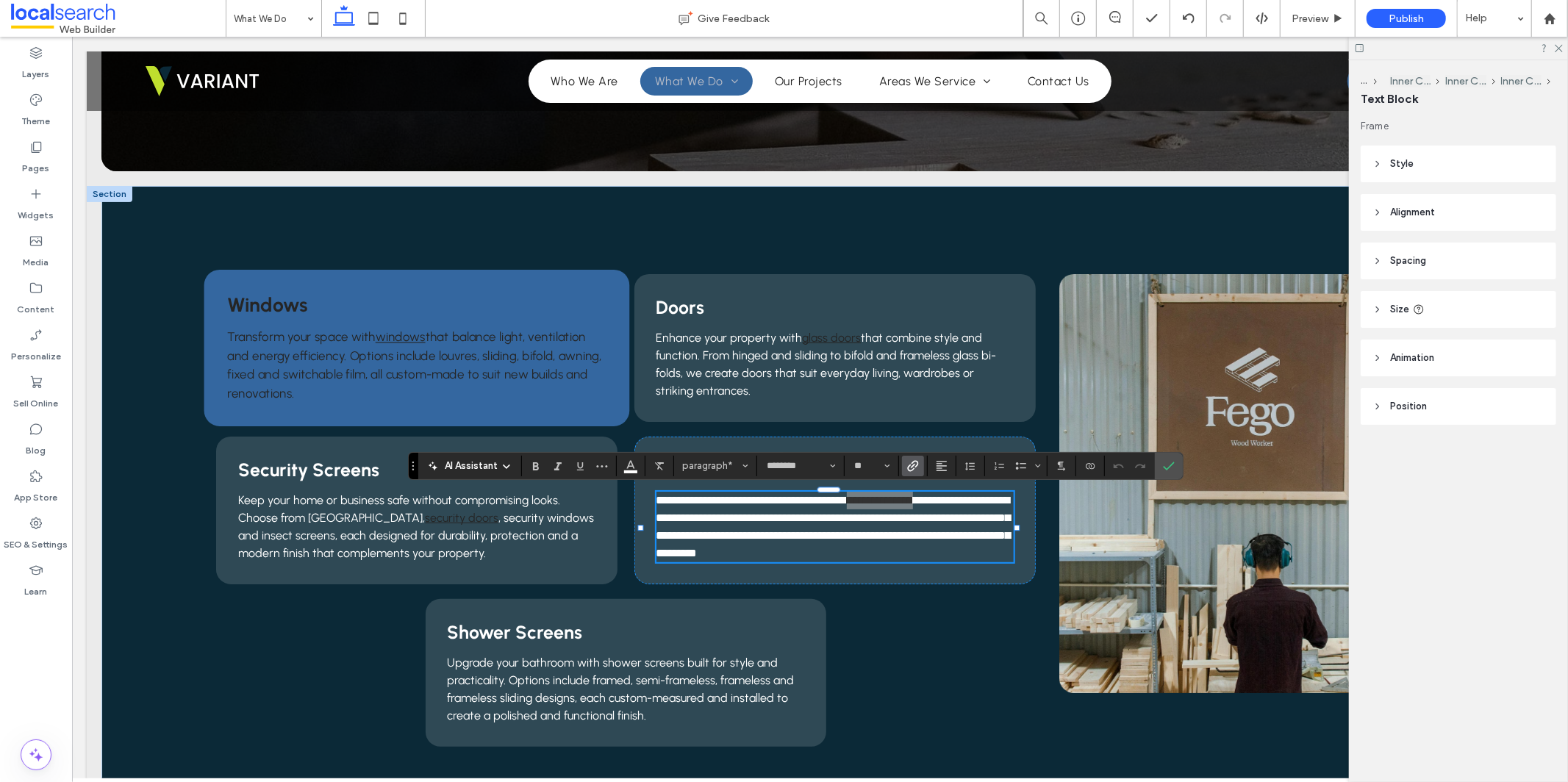
click at [910, 461] on icon "Link" at bounding box center [913, 466] width 12 height 12
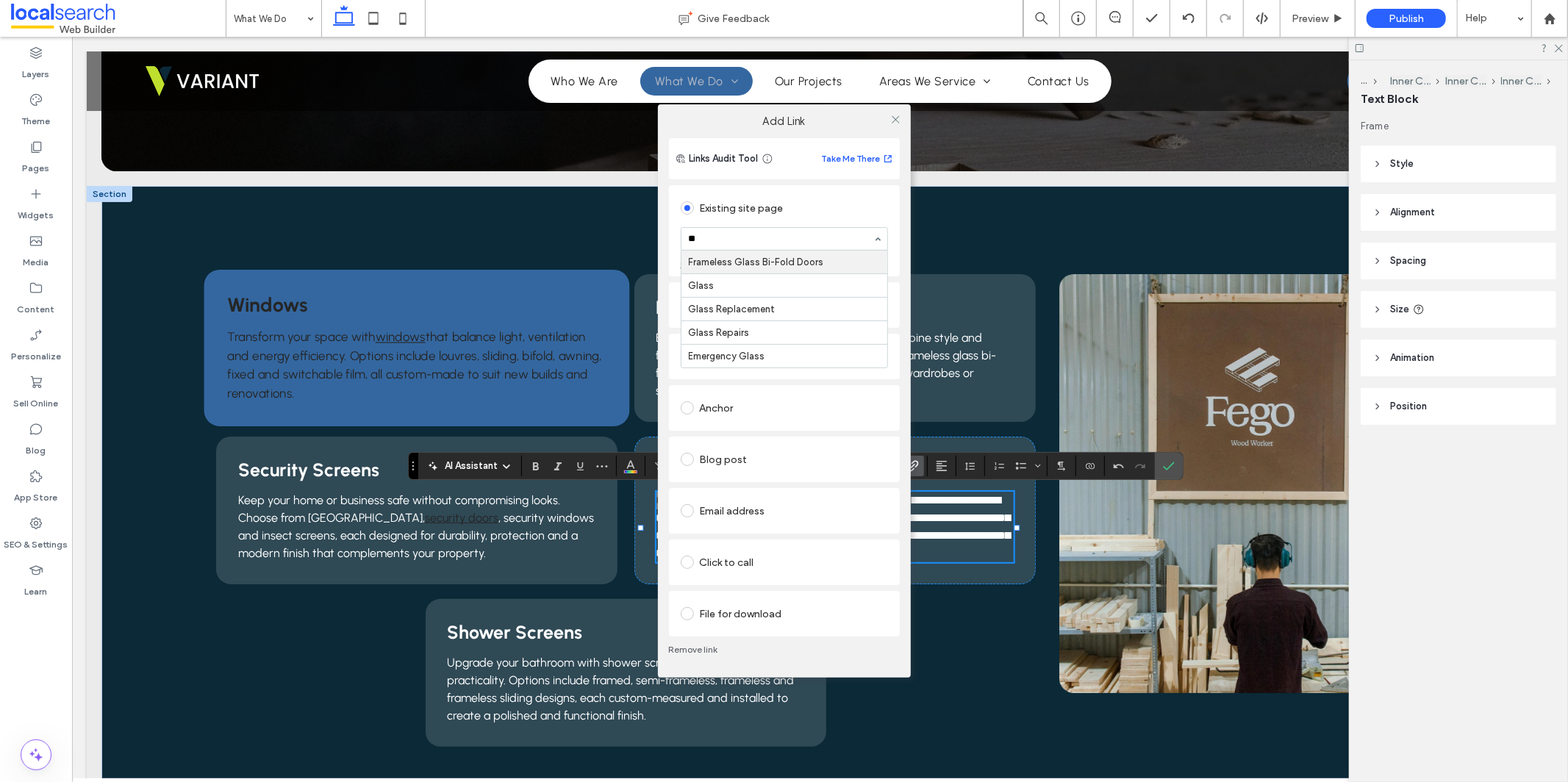
type input "***"
drag, startPoint x: 896, startPoint y: 118, endPoint x: 904, endPoint y: 126, distance: 11.3
click at [896, 118] on icon at bounding box center [896, 119] width 11 height 11
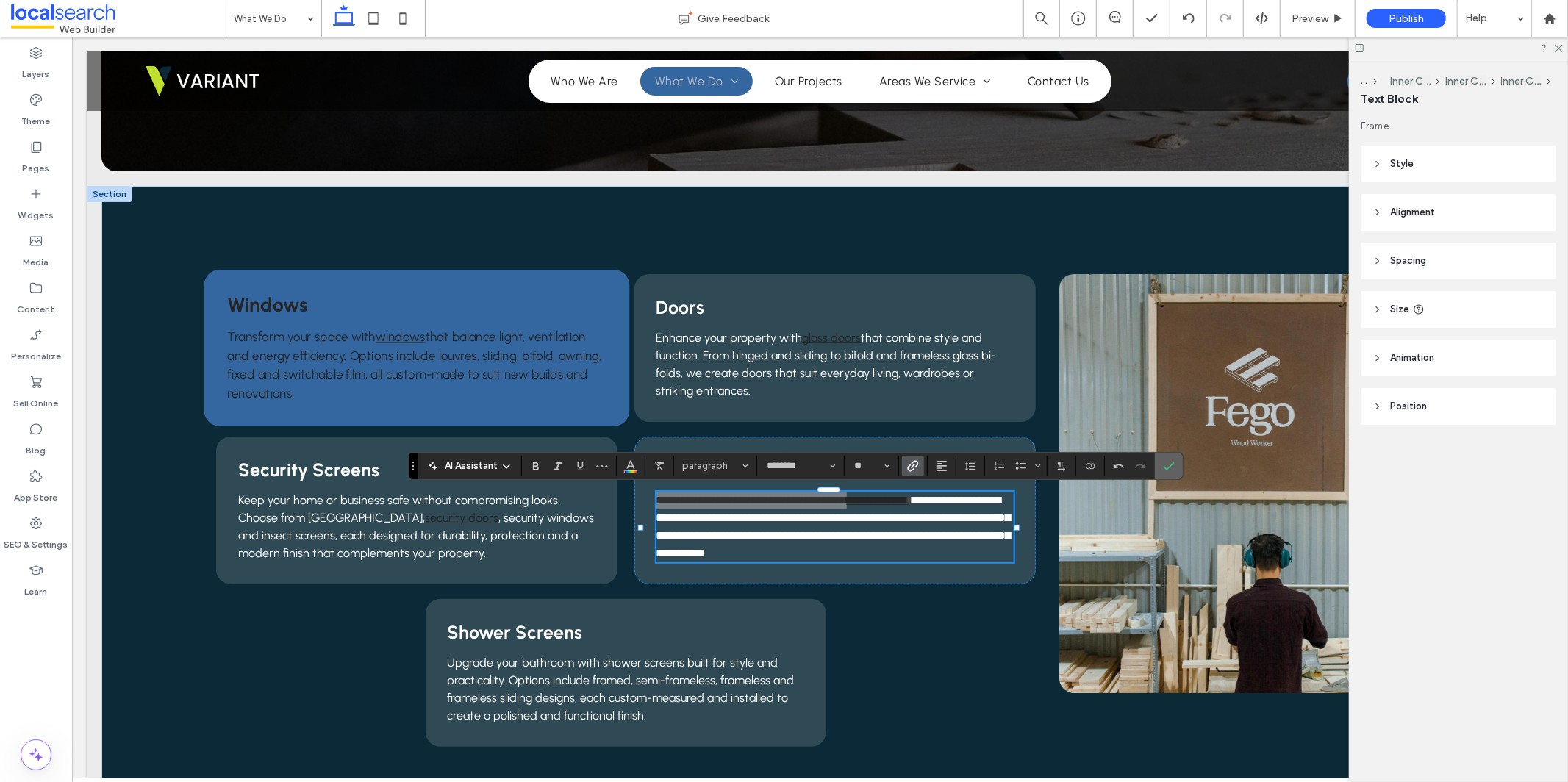
click at [1171, 468] on icon "Confirm" at bounding box center [1168, 466] width 12 height 12
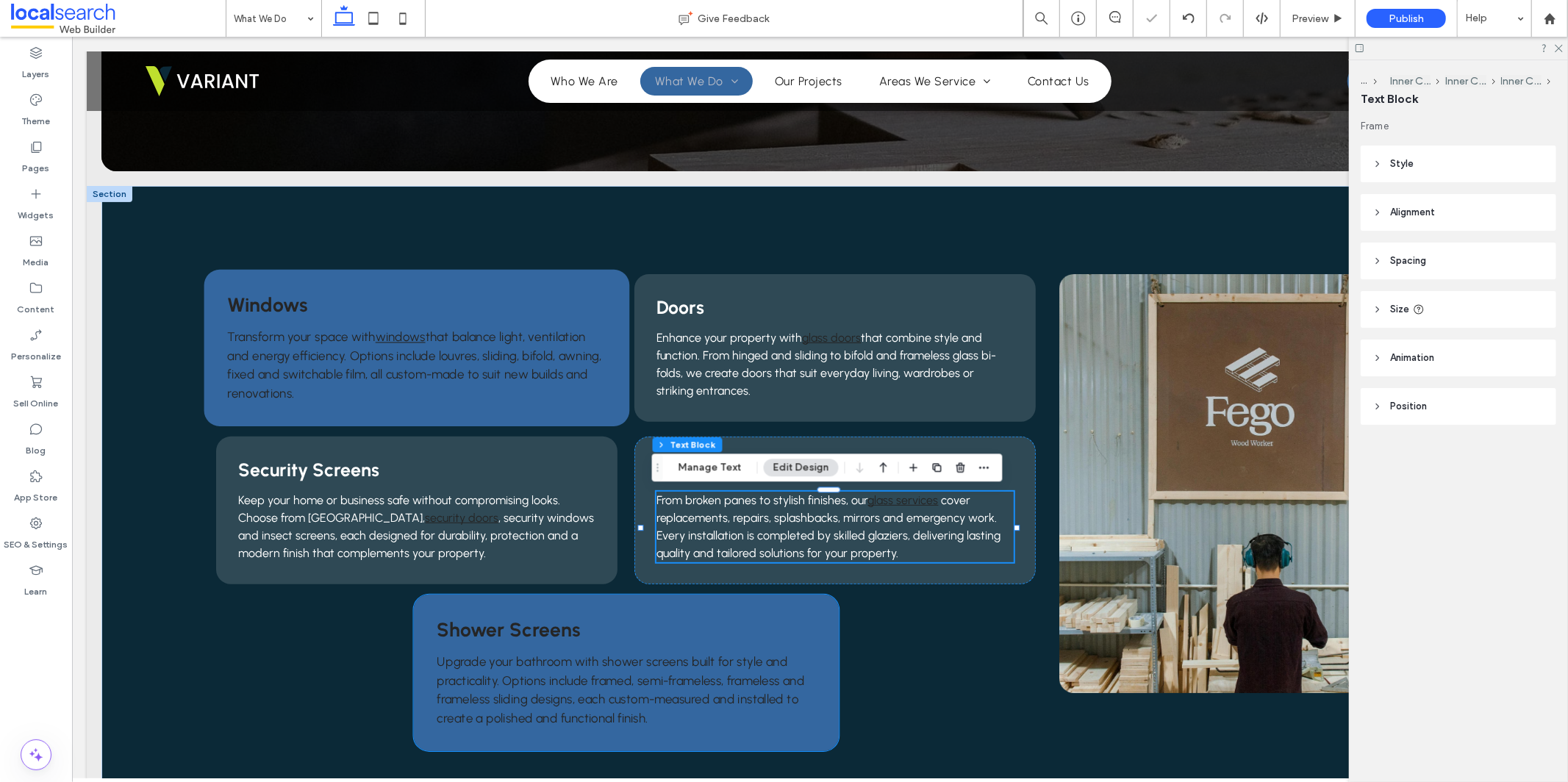
click at [622, 677] on span "Upgrade your bathroom with shower screens built for style and practicality. Opt…" at bounding box center [619, 689] width 367 height 70
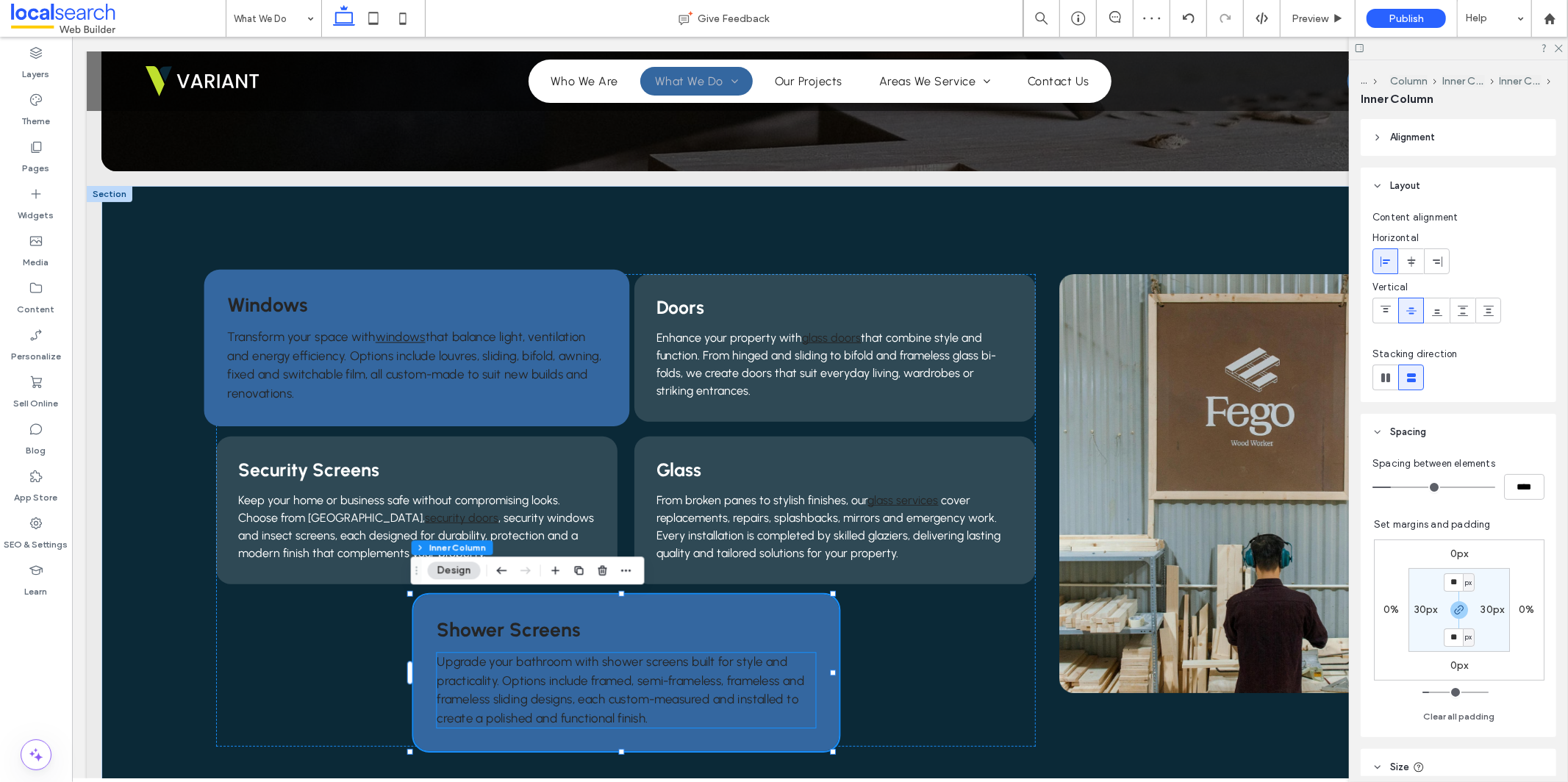
click at [612, 664] on span "Upgrade your bathroom with shower screens built for style and practicality. Opt…" at bounding box center [619, 689] width 367 height 70
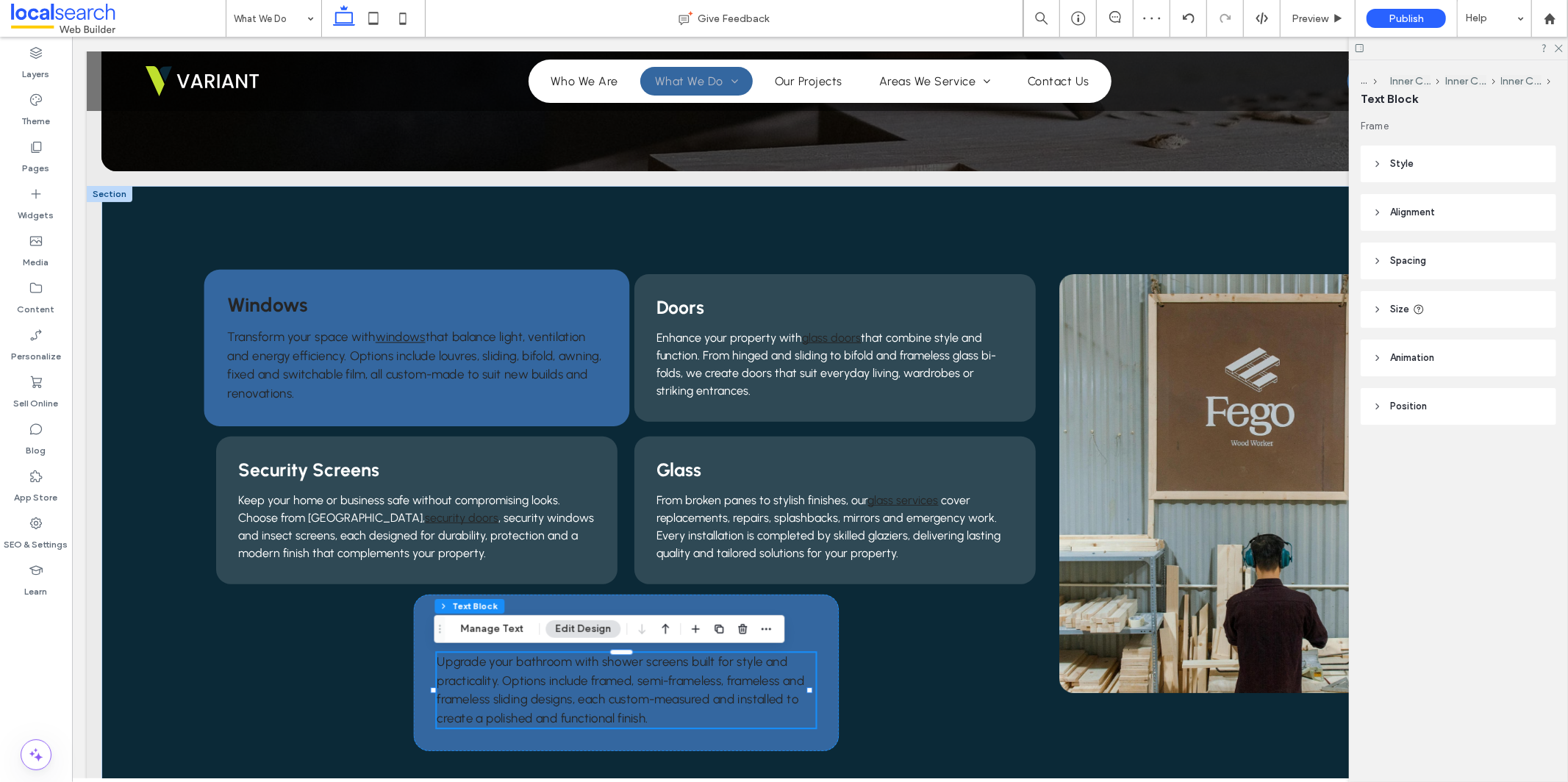
click at [602, 664] on span "Upgrade your bathroom with shower screens built for style and practicality. Opt…" at bounding box center [619, 689] width 367 height 70
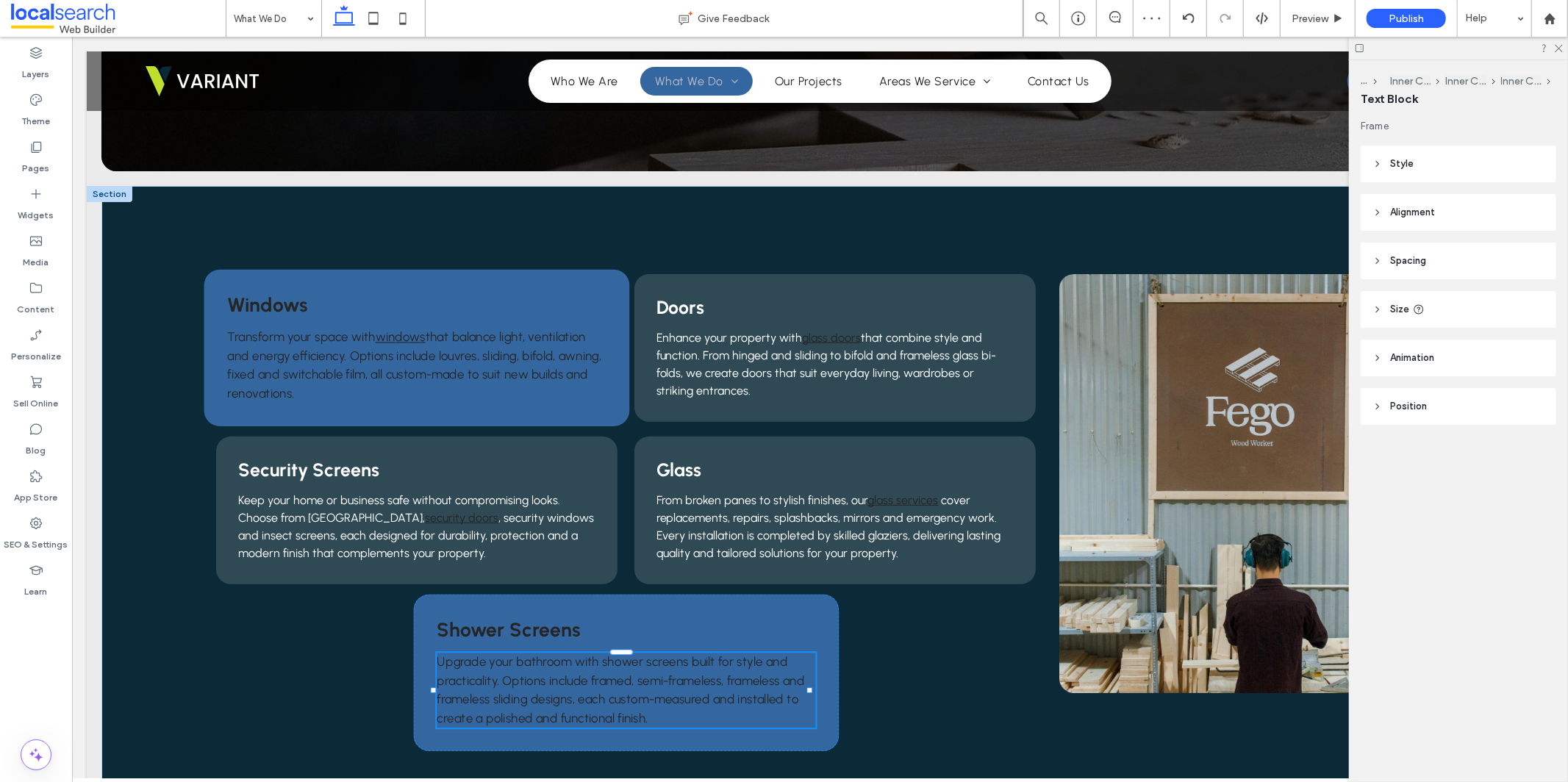
type input "********"
type input "**"
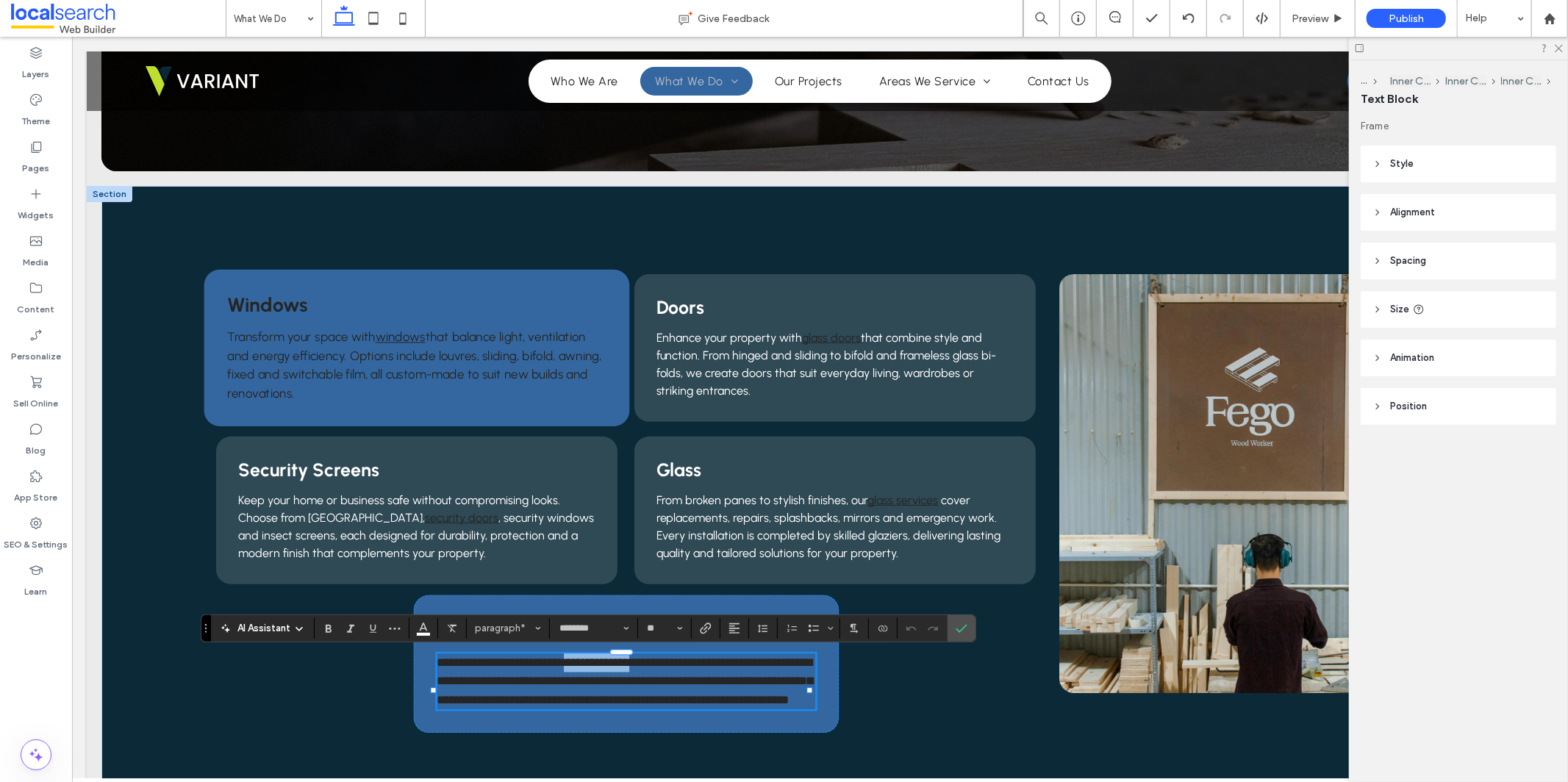
drag, startPoint x: 596, startPoint y: 664, endPoint x: 677, endPoint y: 665, distance: 81.0
click at [677, 665] on span "**********" at bounding box center [624, 680] width 376 height 49
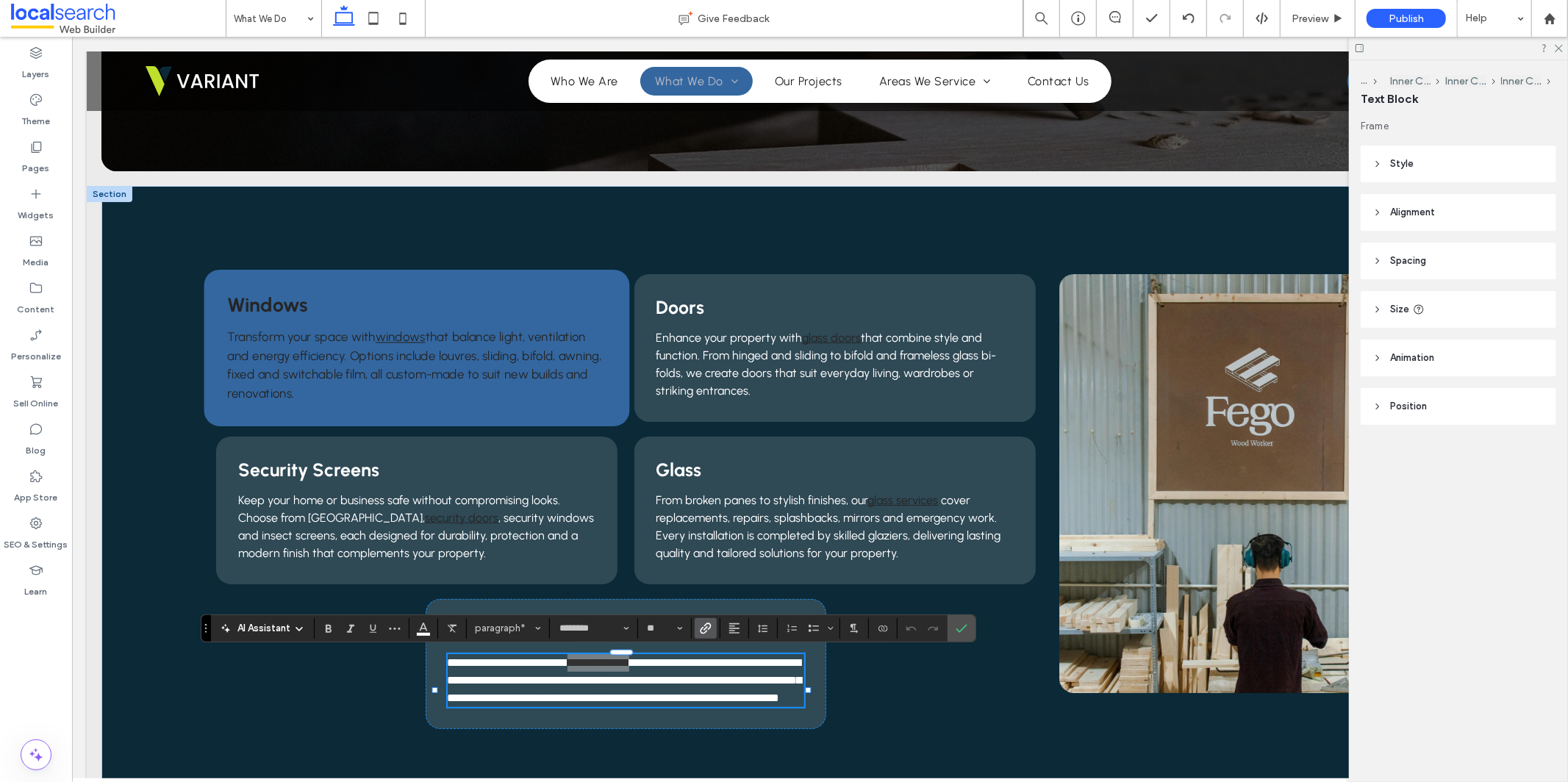
click at [706, 633] on icon "Link" at bounding box center [705, 628] width 12 height 12
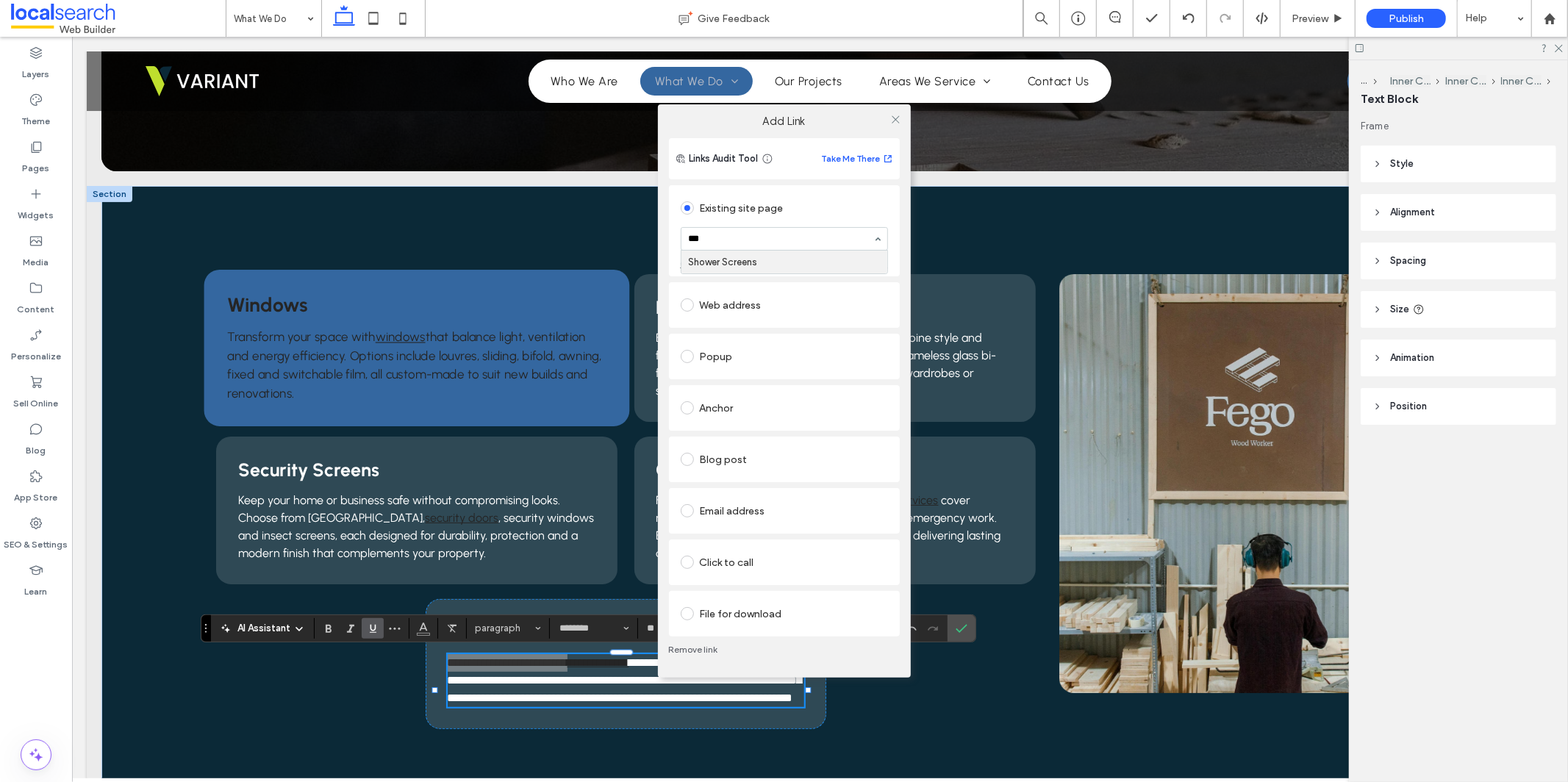
type input "****"
click at [894, 116] on icon at bounding box center [896, 119] width 11 height 11
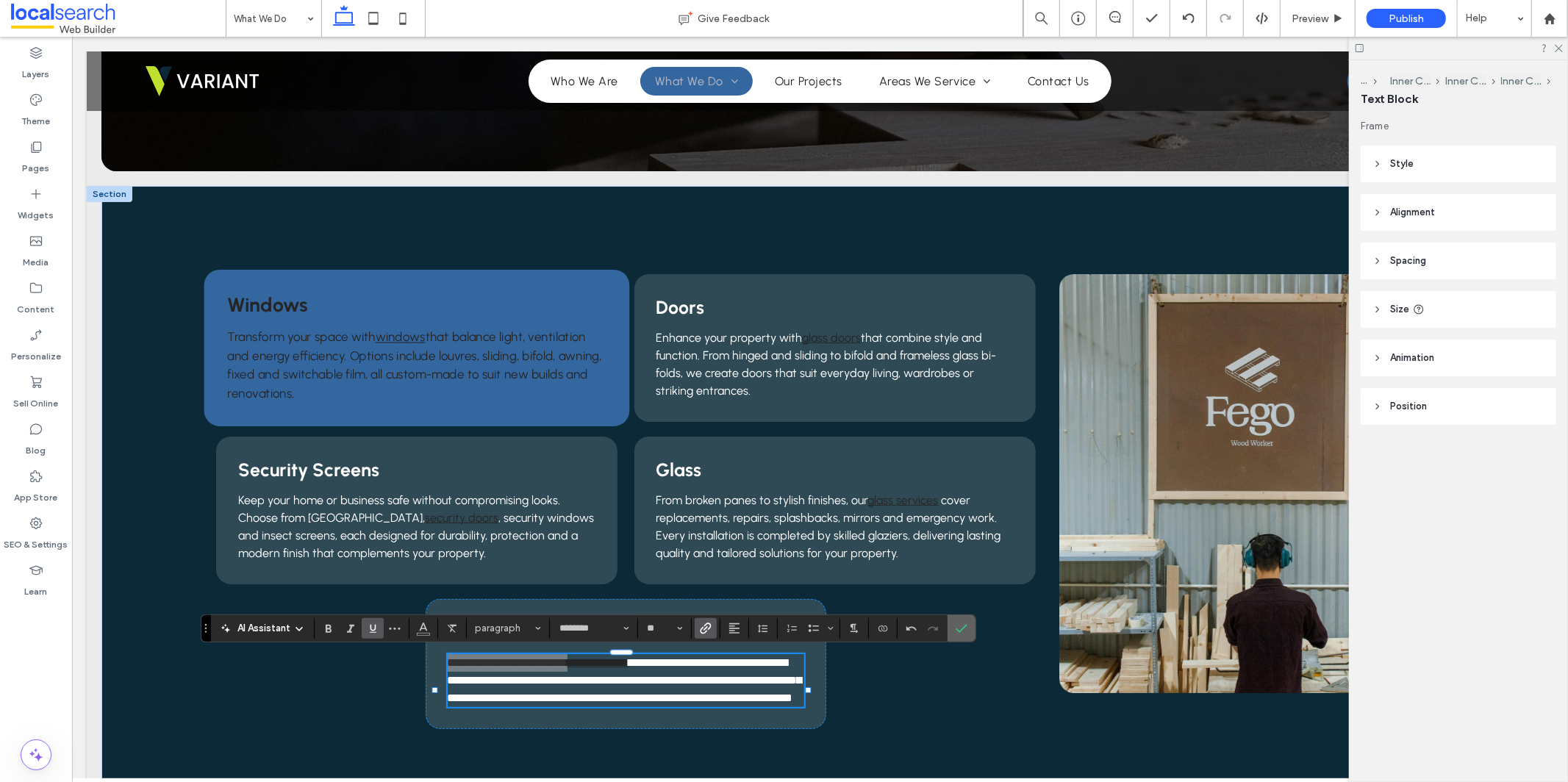
click at [966, 622] on icon "Confirm" at bounding box center [961, 628] width 12 height 12
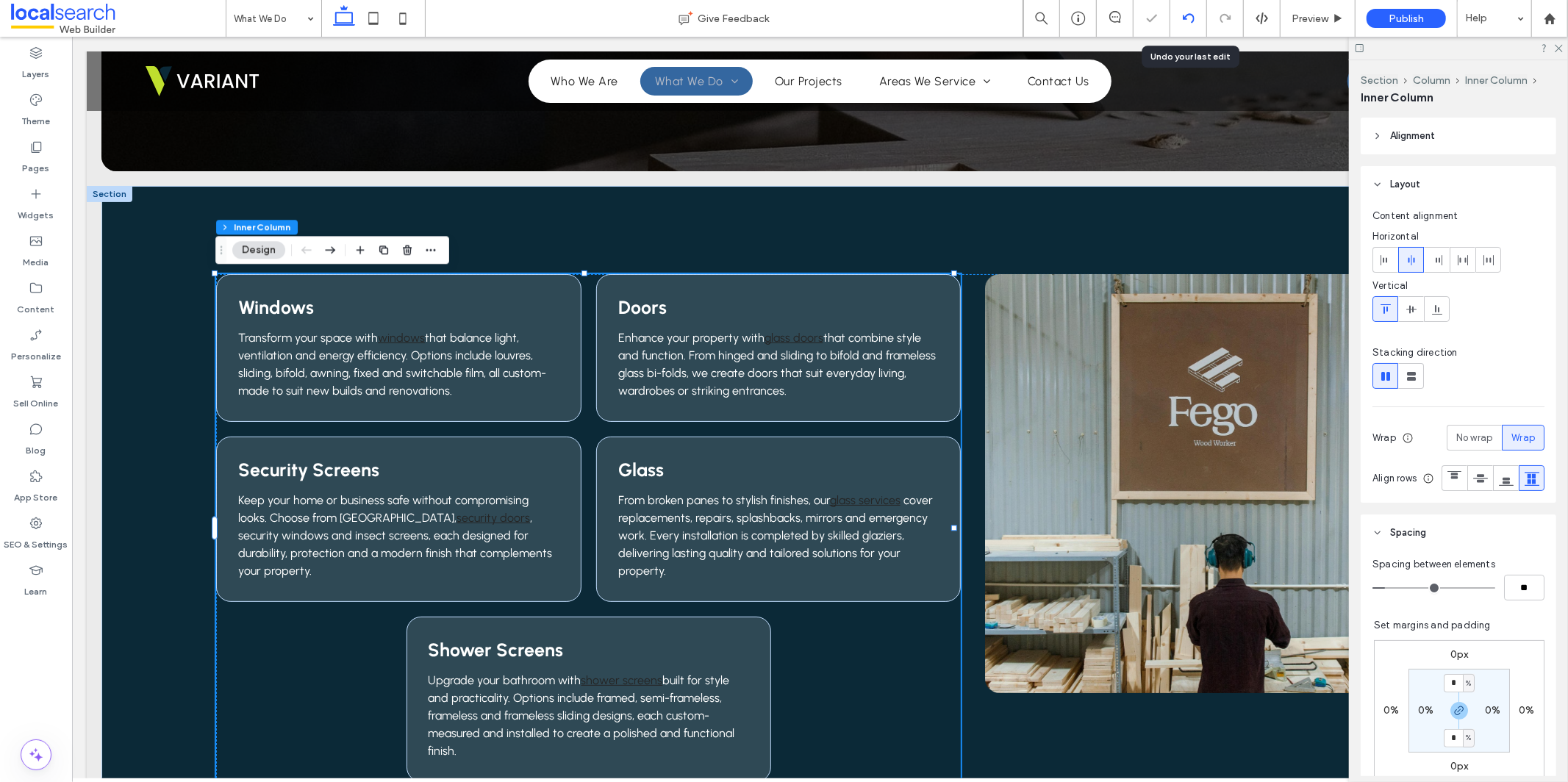
click at [1186, 19] on use at bounding box center [1188, 18] width 12 height 9
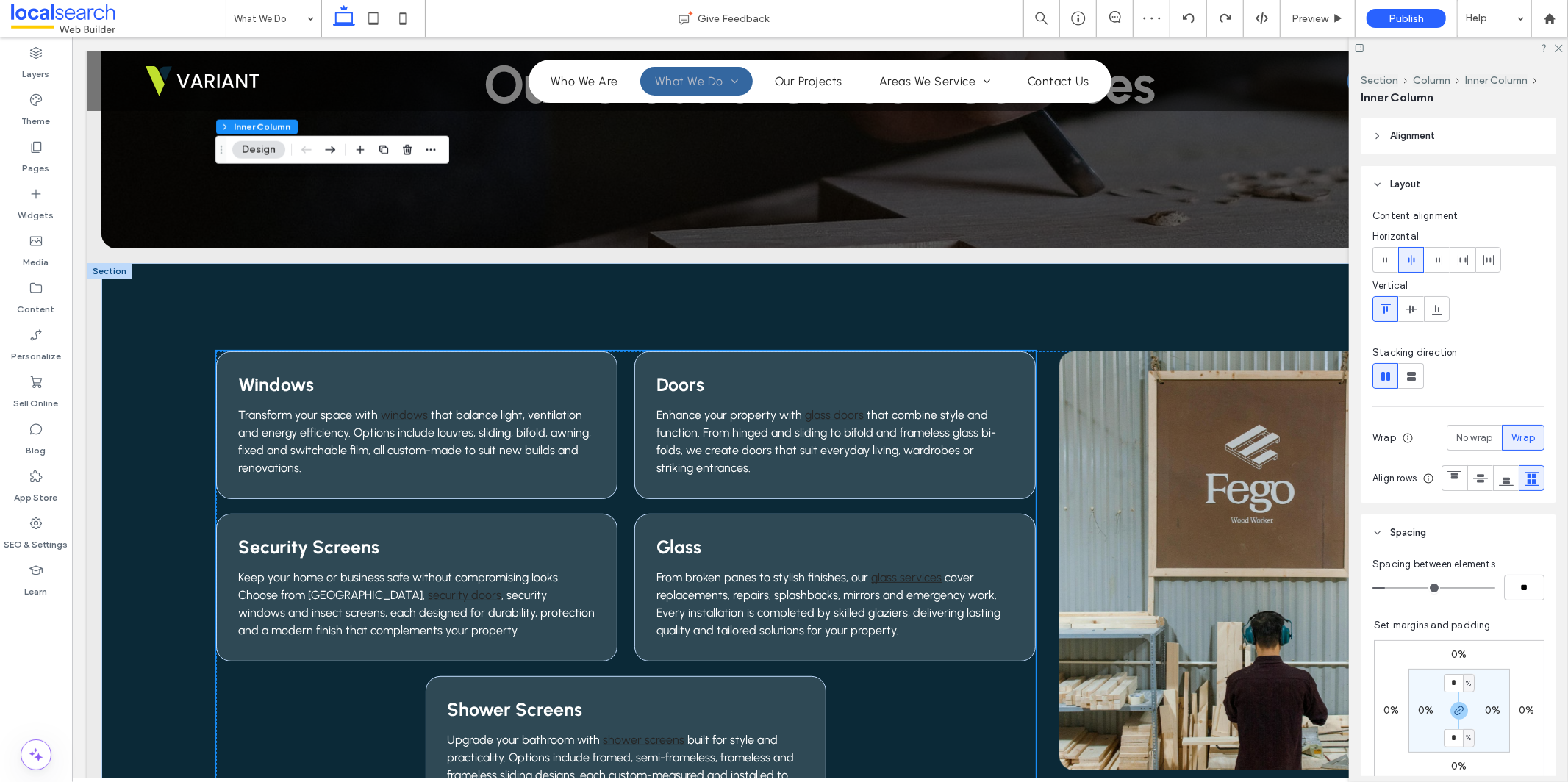
scroll to position [353, 0]
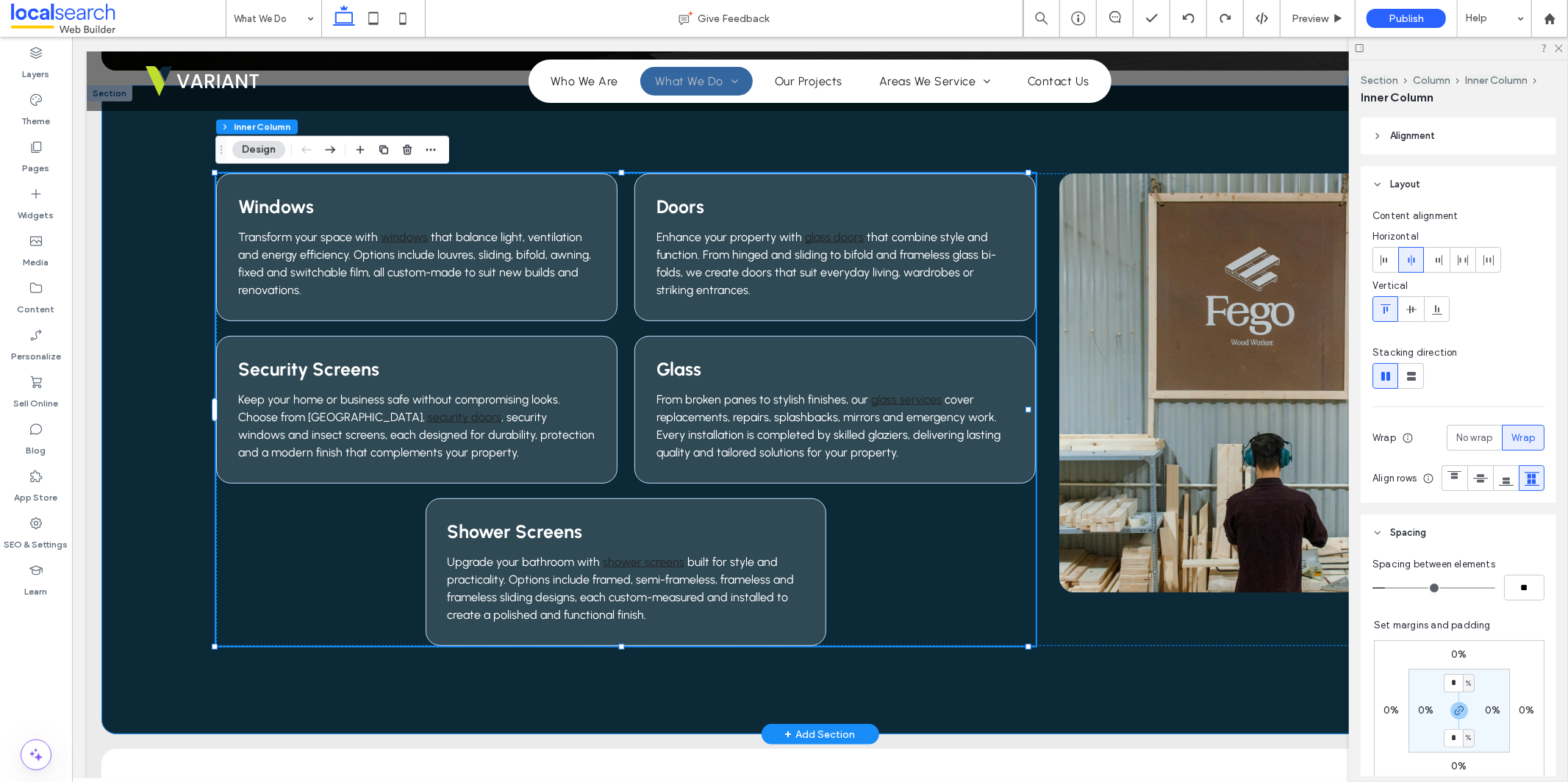
click at [1046, 711] on div "Windows Transform your space with windows that balance light, ventilation and e…" at bounding box center [820, 409] width 1438 height 649
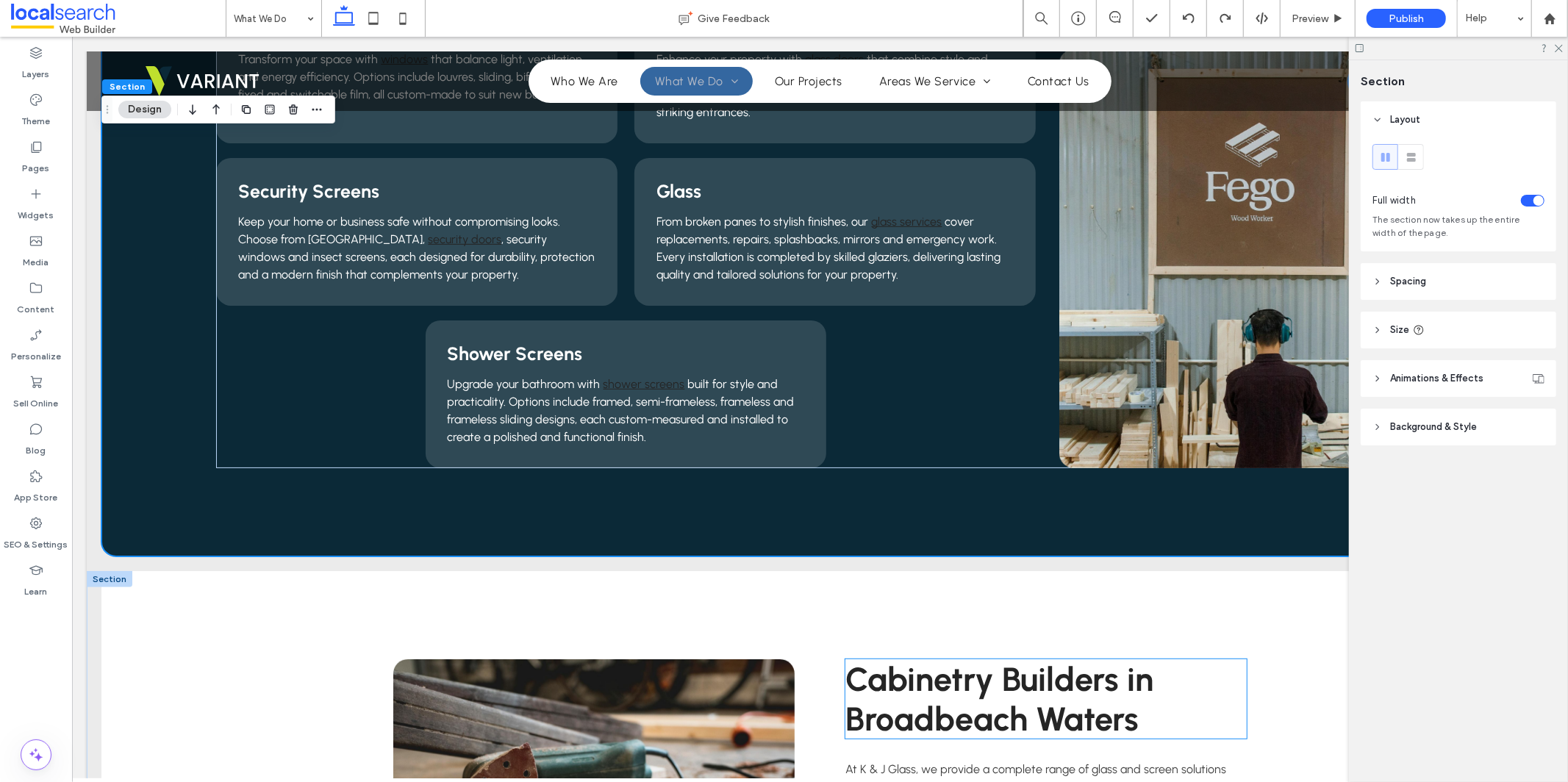
scroll to position [731, 0]
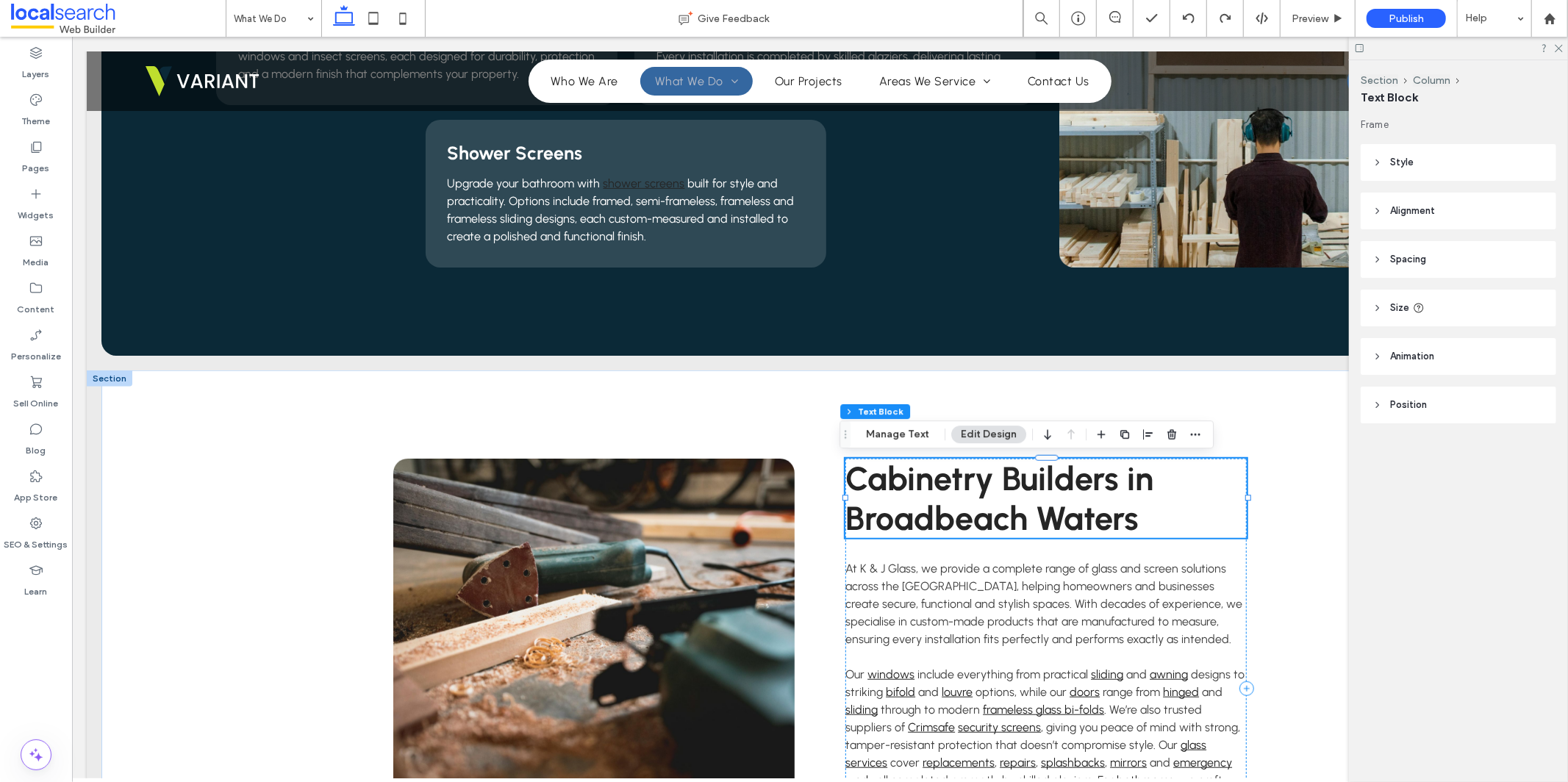
click at [947, 486] on span "Cabinetry Builders in Broadbeach Waters" at bounding box center [998, 498] width 308 height 80
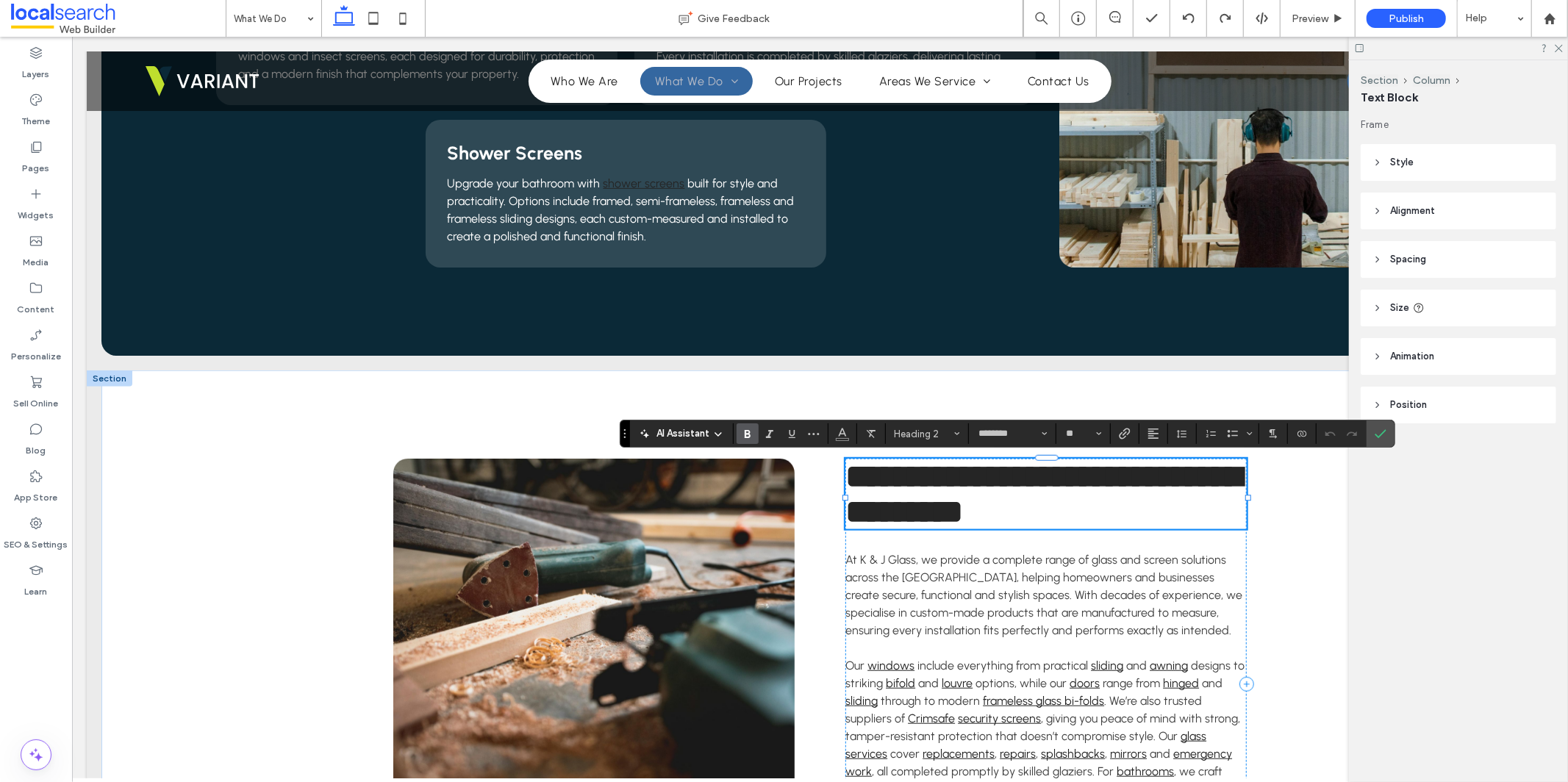
type input "**"
click at [1380, 435] on icon "Confirm" at bounding box center [1380, 434] width 12 height 12
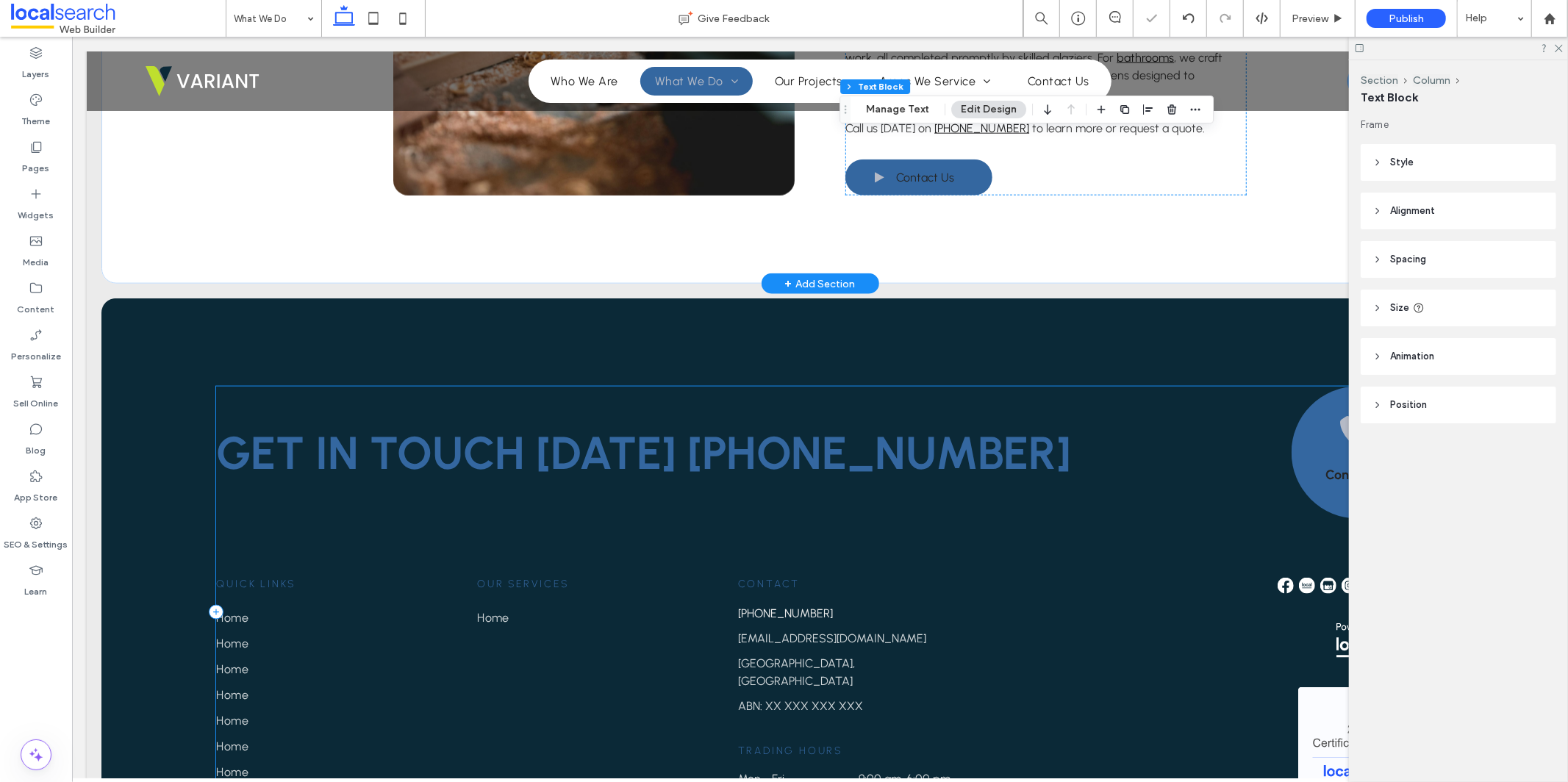
scroll to position [1174, 0]
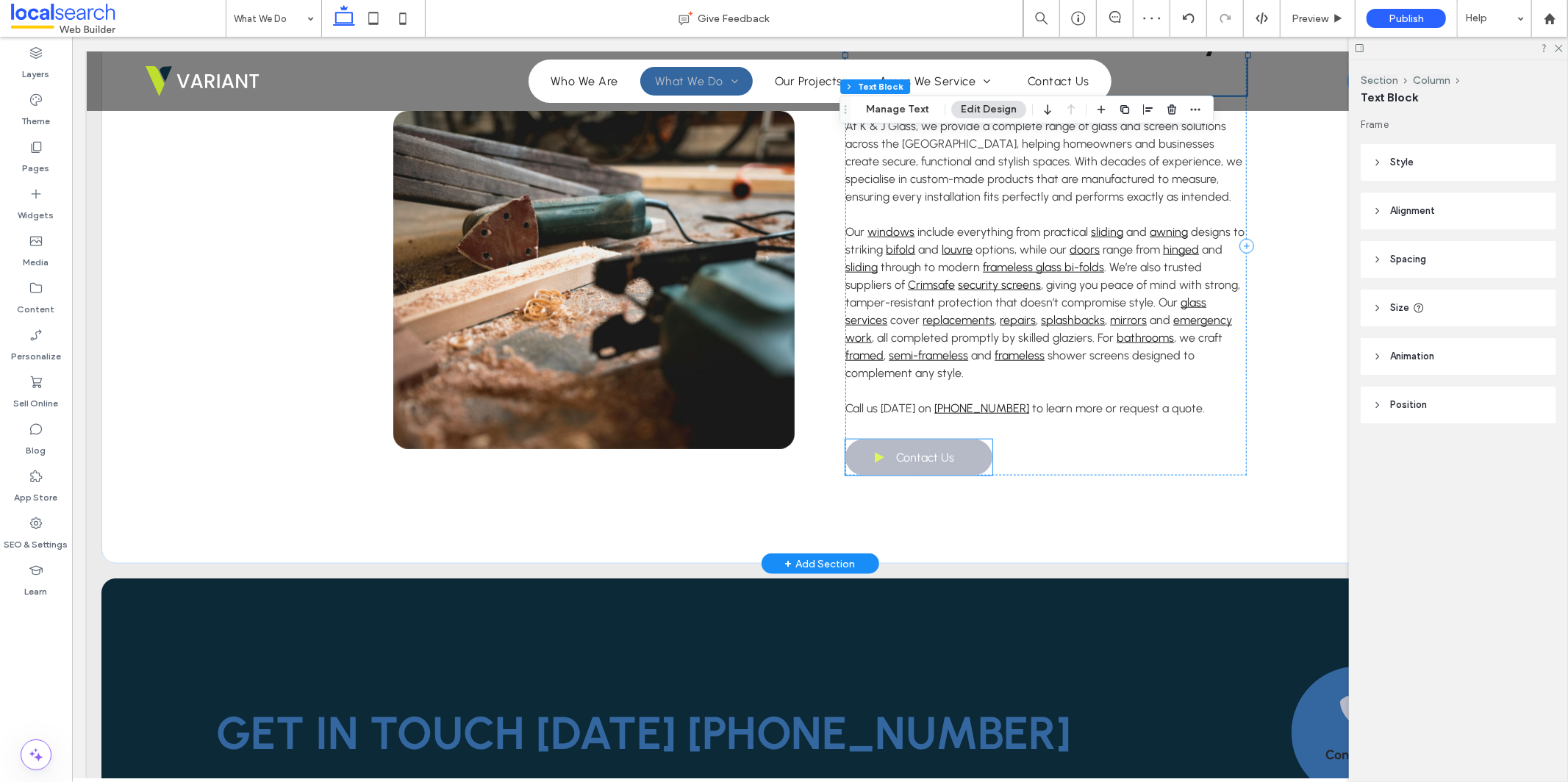
click at [943, 461] on span "Contact Us" at bounding box center [925, 457] width 58 height 28
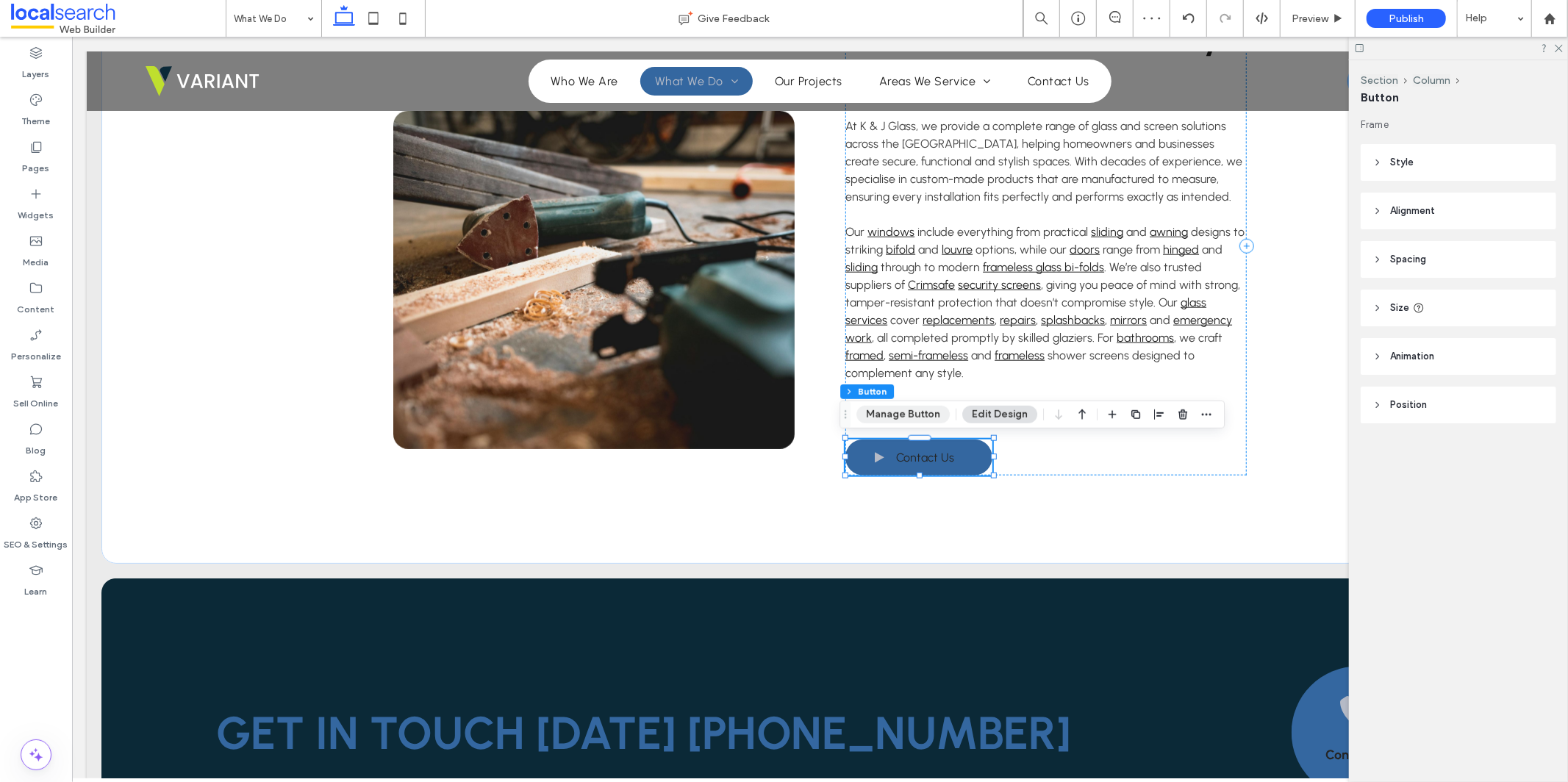
click at [918, 412] on button "Manage Button" at bounding box center [903, 415] width 93 height 17
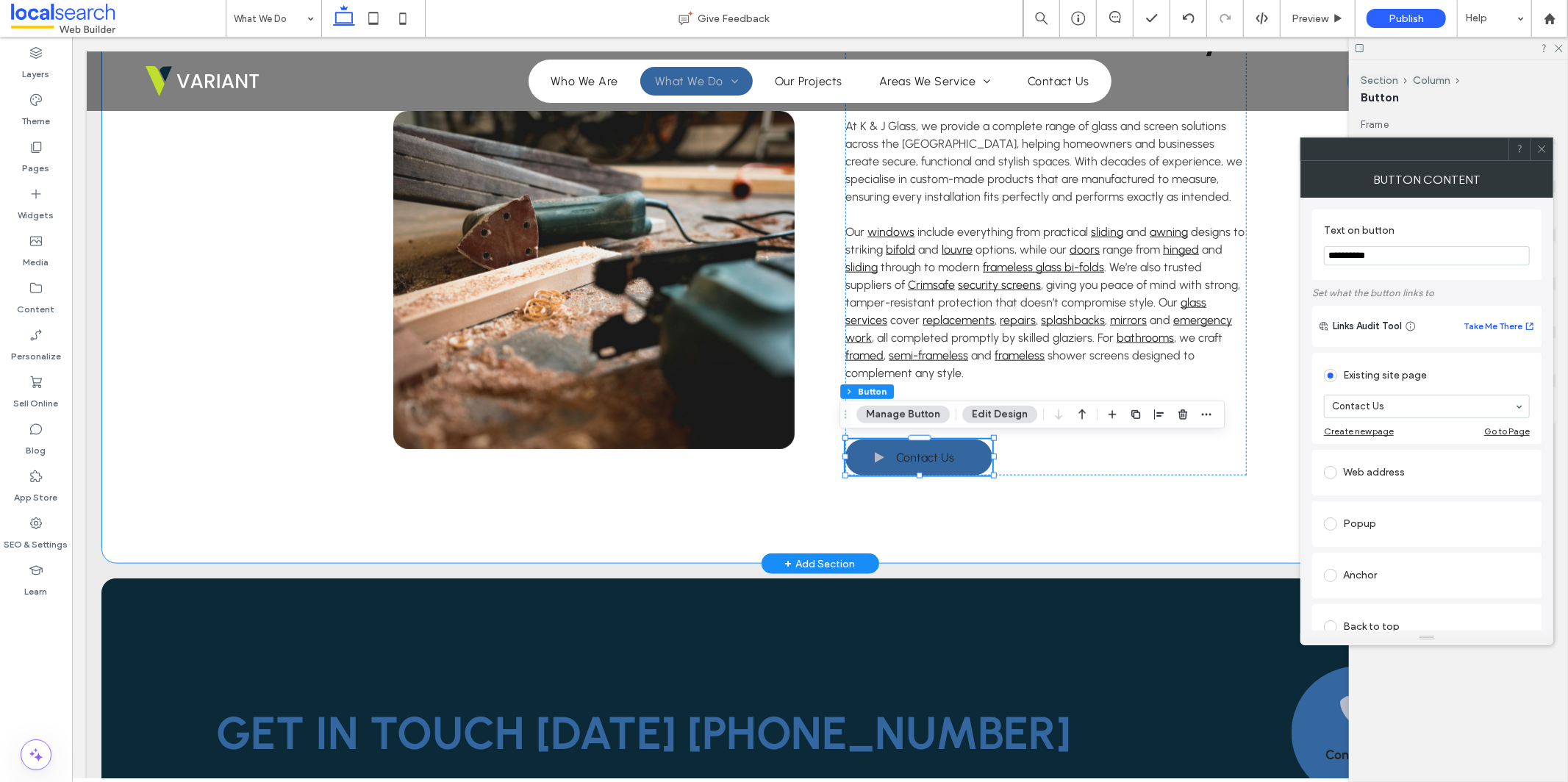
click at [1182, 494] on div "Shower Screens, Security & Glasswork At K & J Glass, we provide a complete rang…" at bounding box center [819, 245] width 882 height 636
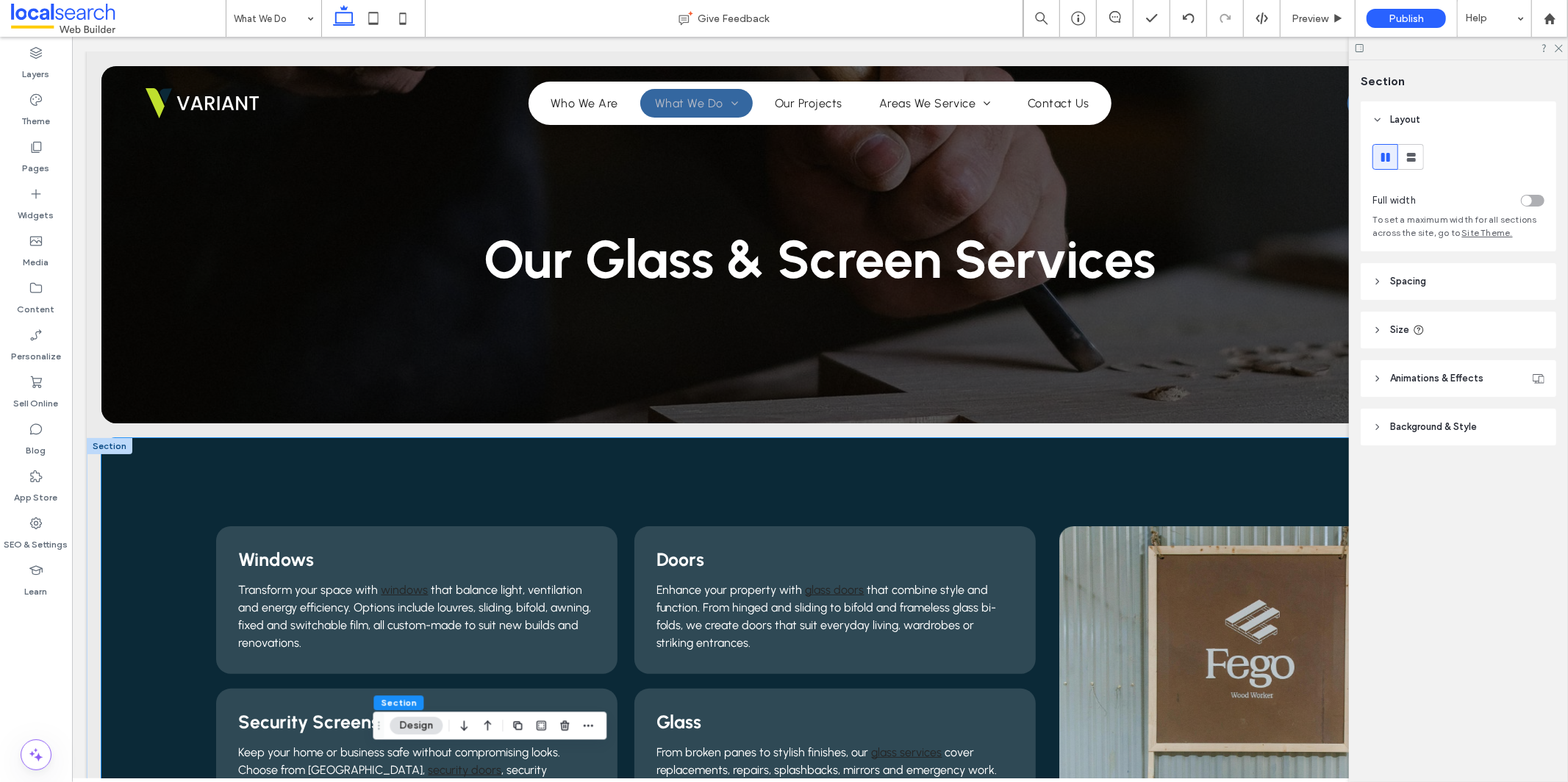
scroll to position [250, 0]
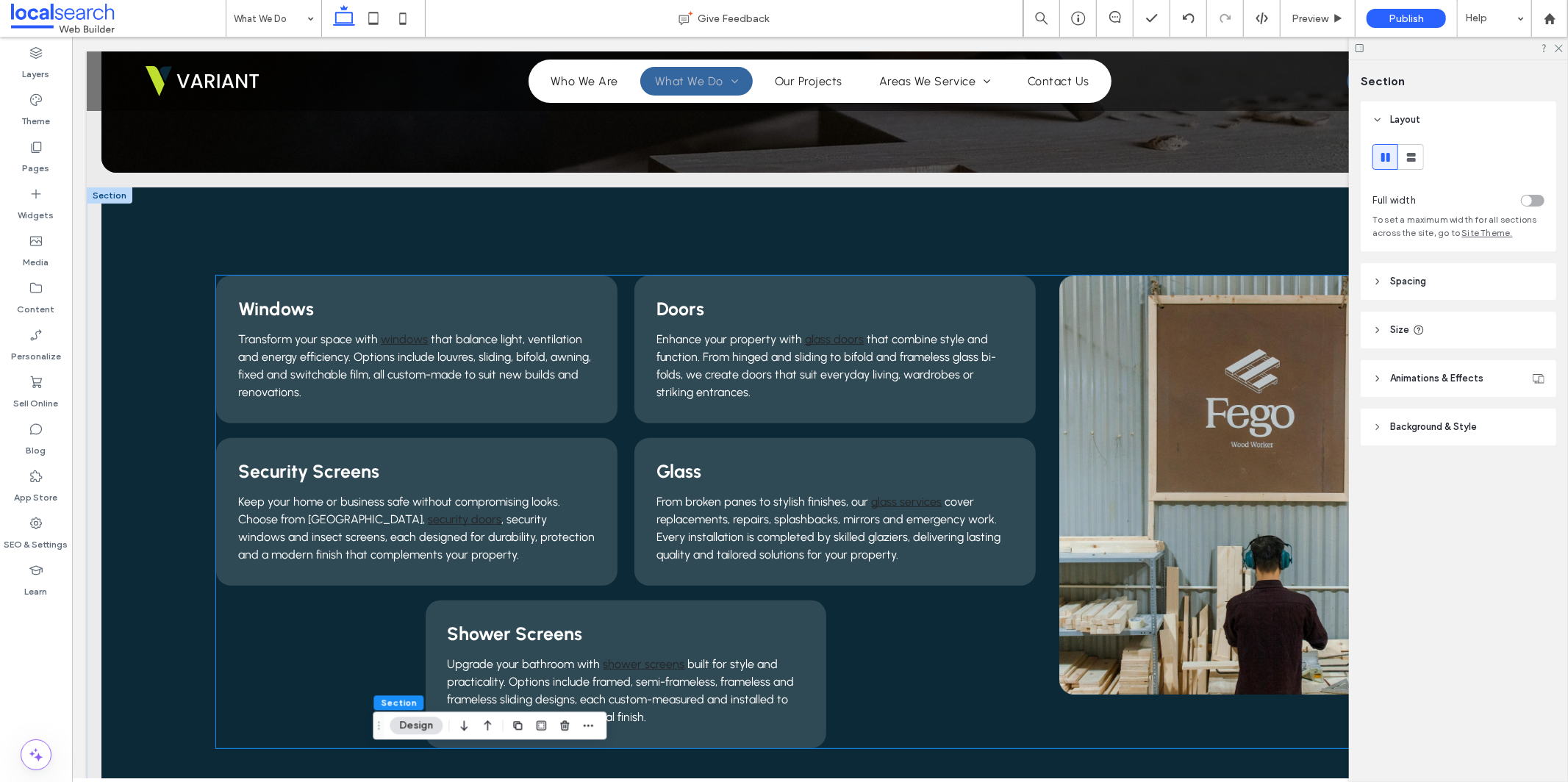
click at [990, 688] on div "Windows Transform your space with windows that balance light, ventilation and e…" at bounding box center [625, 511] width 819 height 472
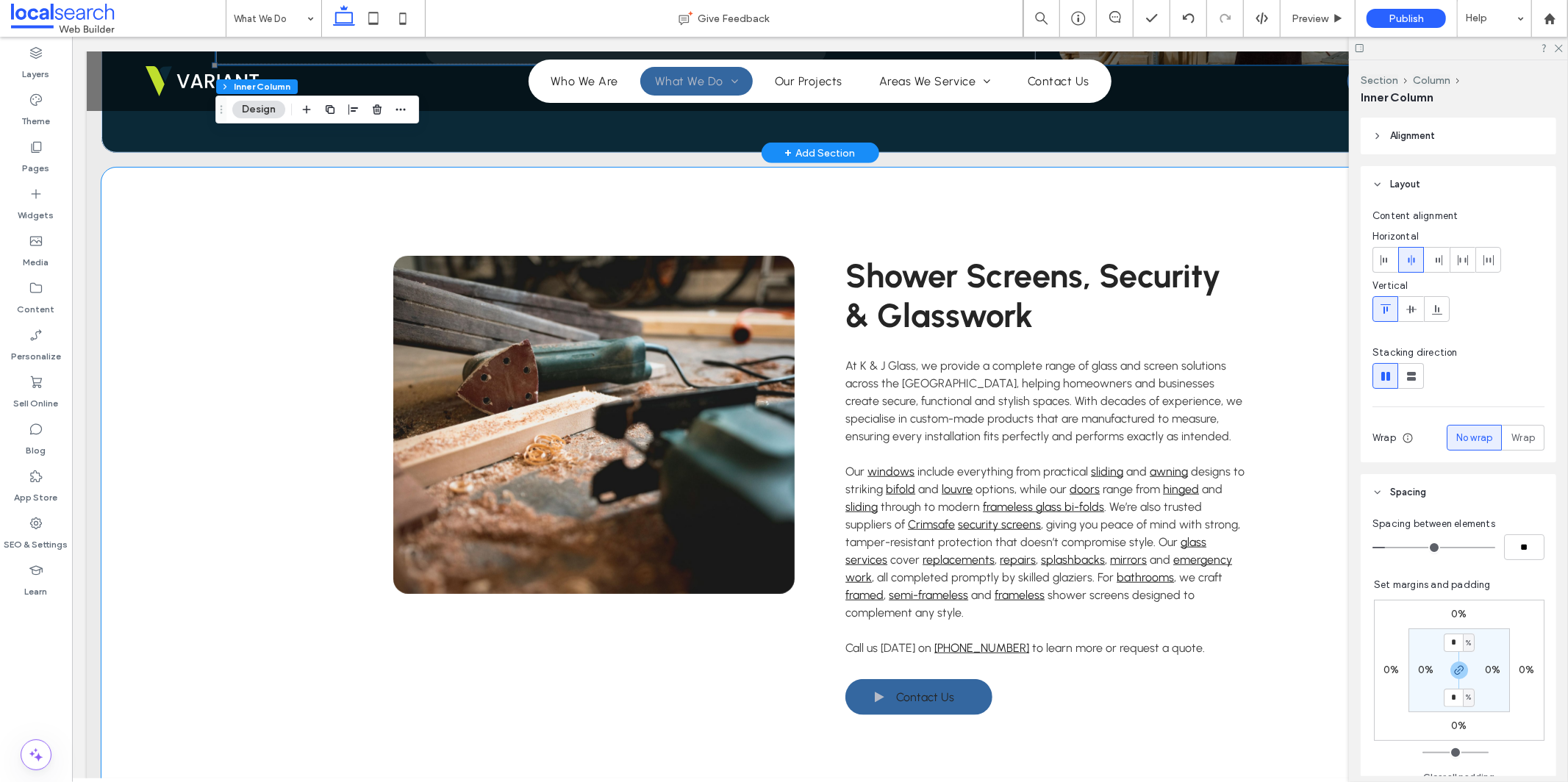
scroll to position [1130, 0]
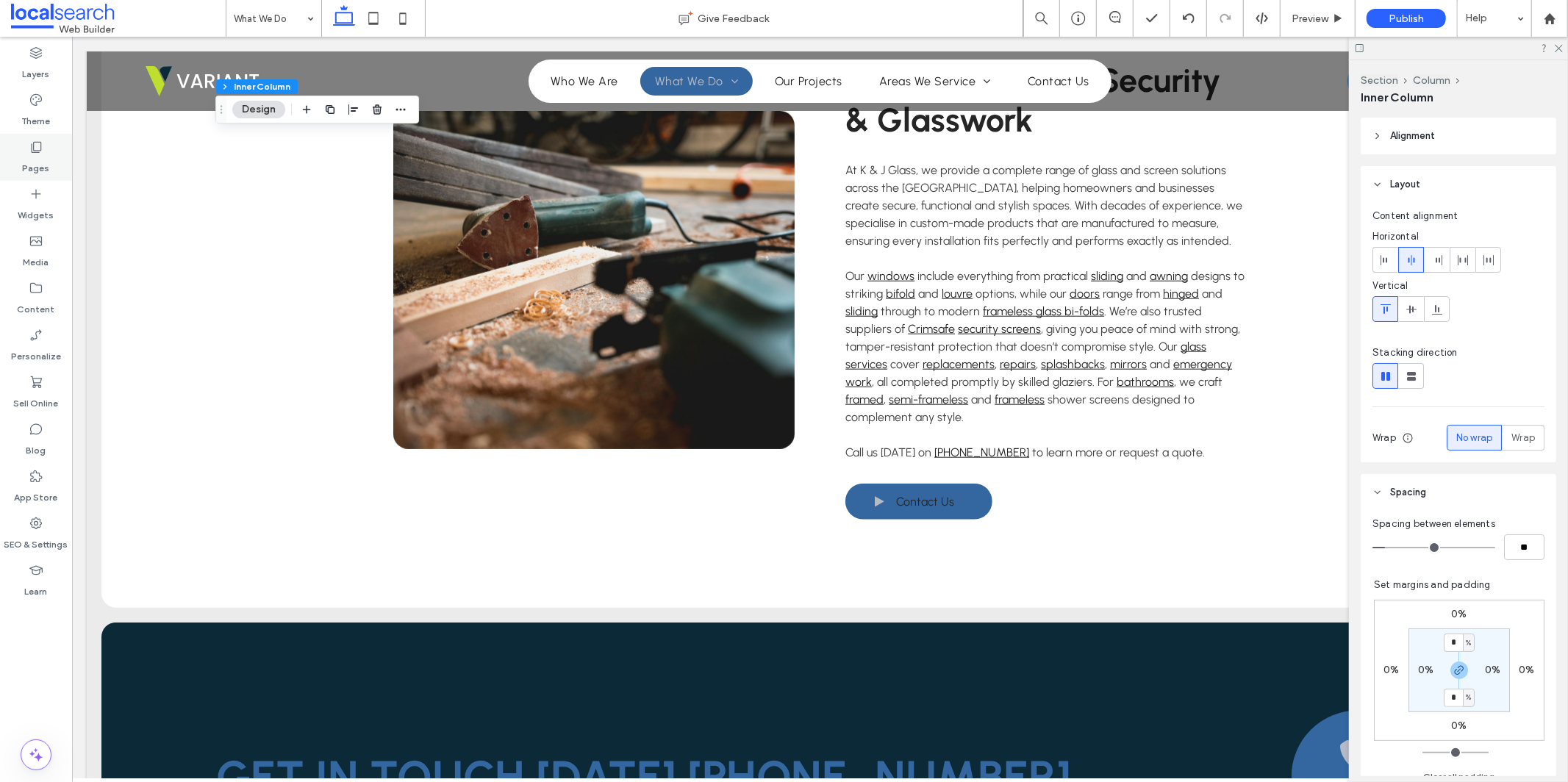
click at [39, 156] on label "Pages" at bounding box center [36, 164] width 27 height 21
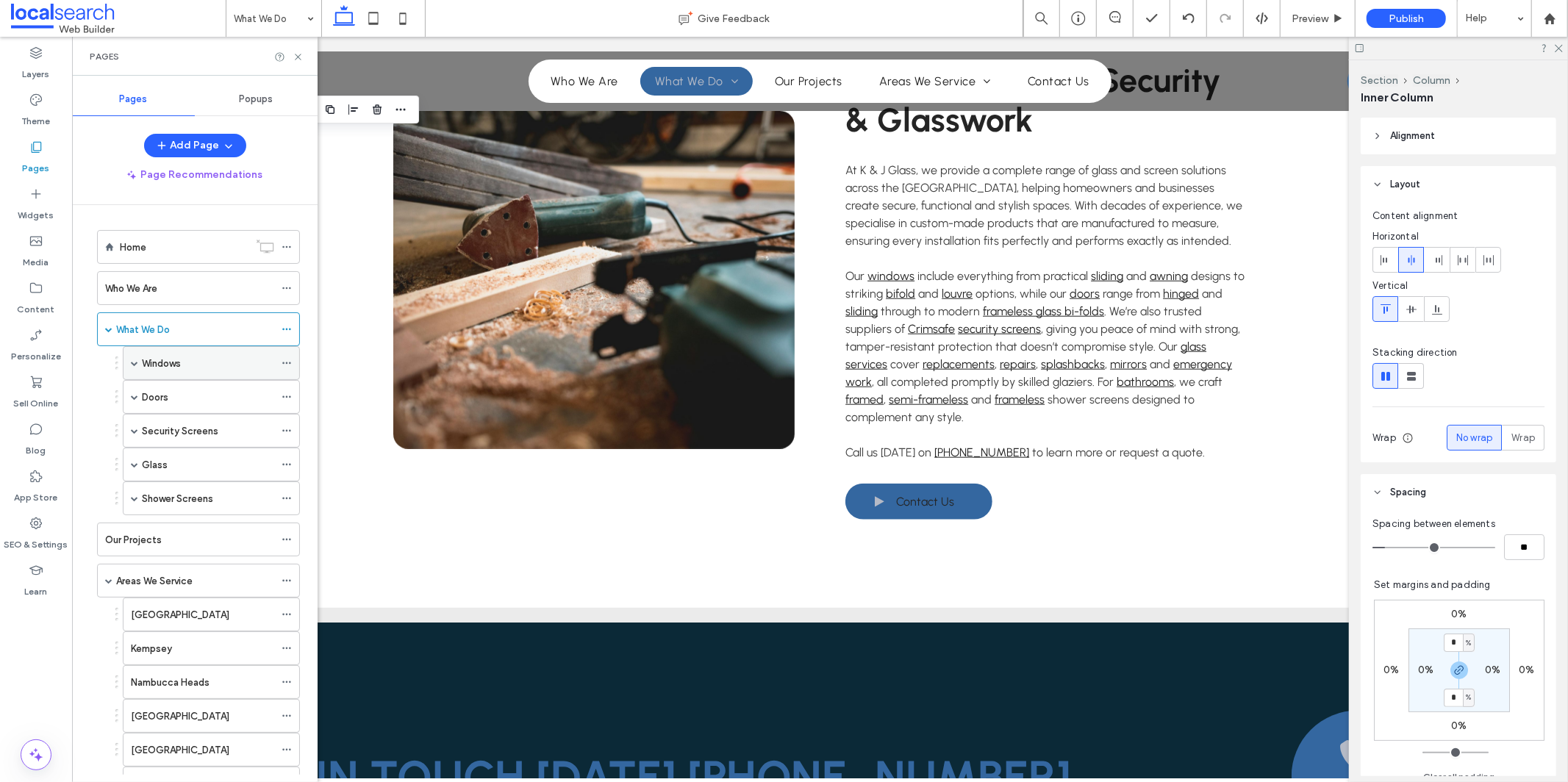
click at [202, 369] on div "Windows" at bounding box center [209, 363] width 133 height 16
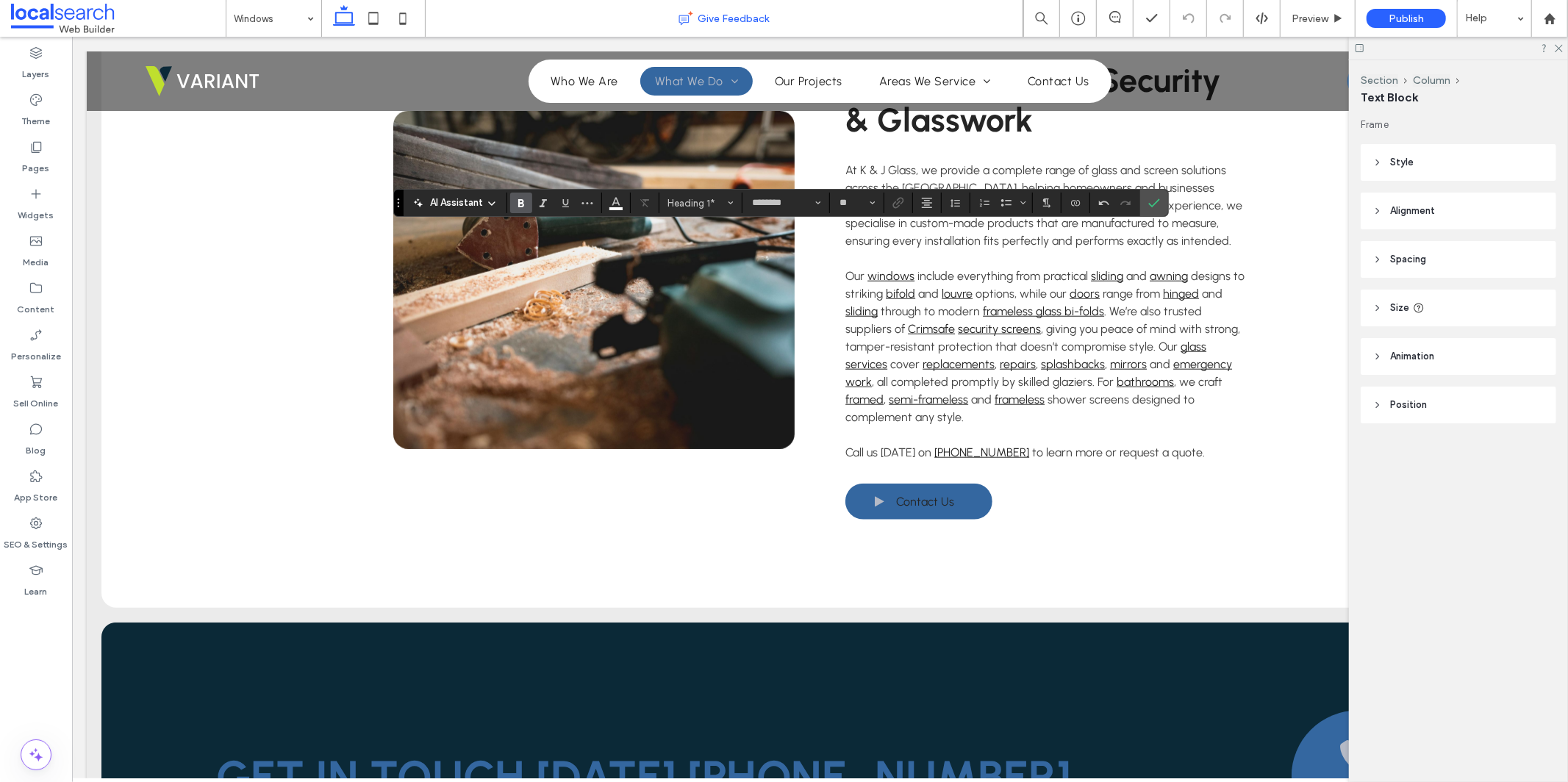
type input "**"
click at [1161, 202] on label "Confirm" at bounding box center [1154, 203] width 22 height 27
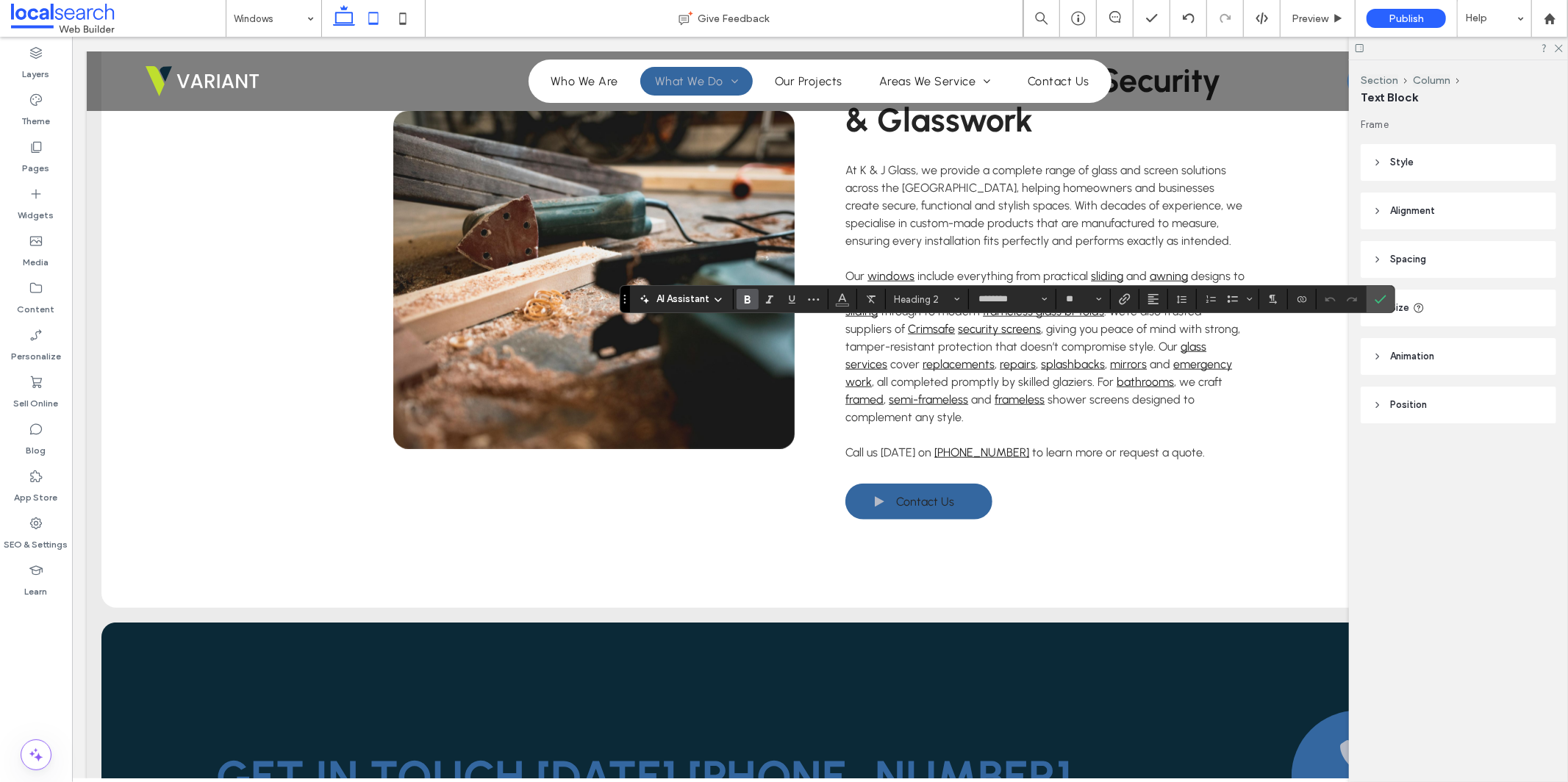
type input "**"
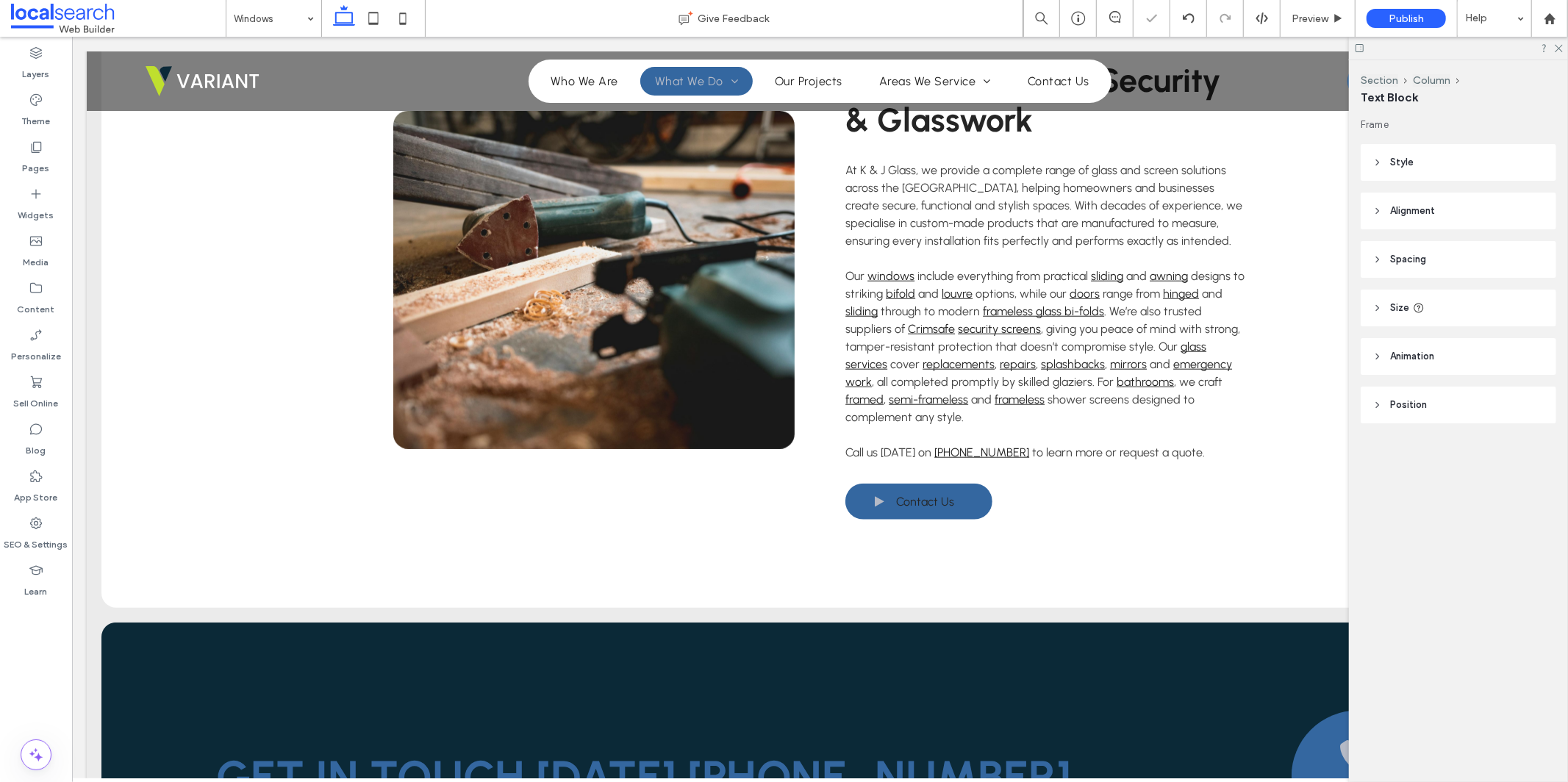
type input "********"
type input "**"
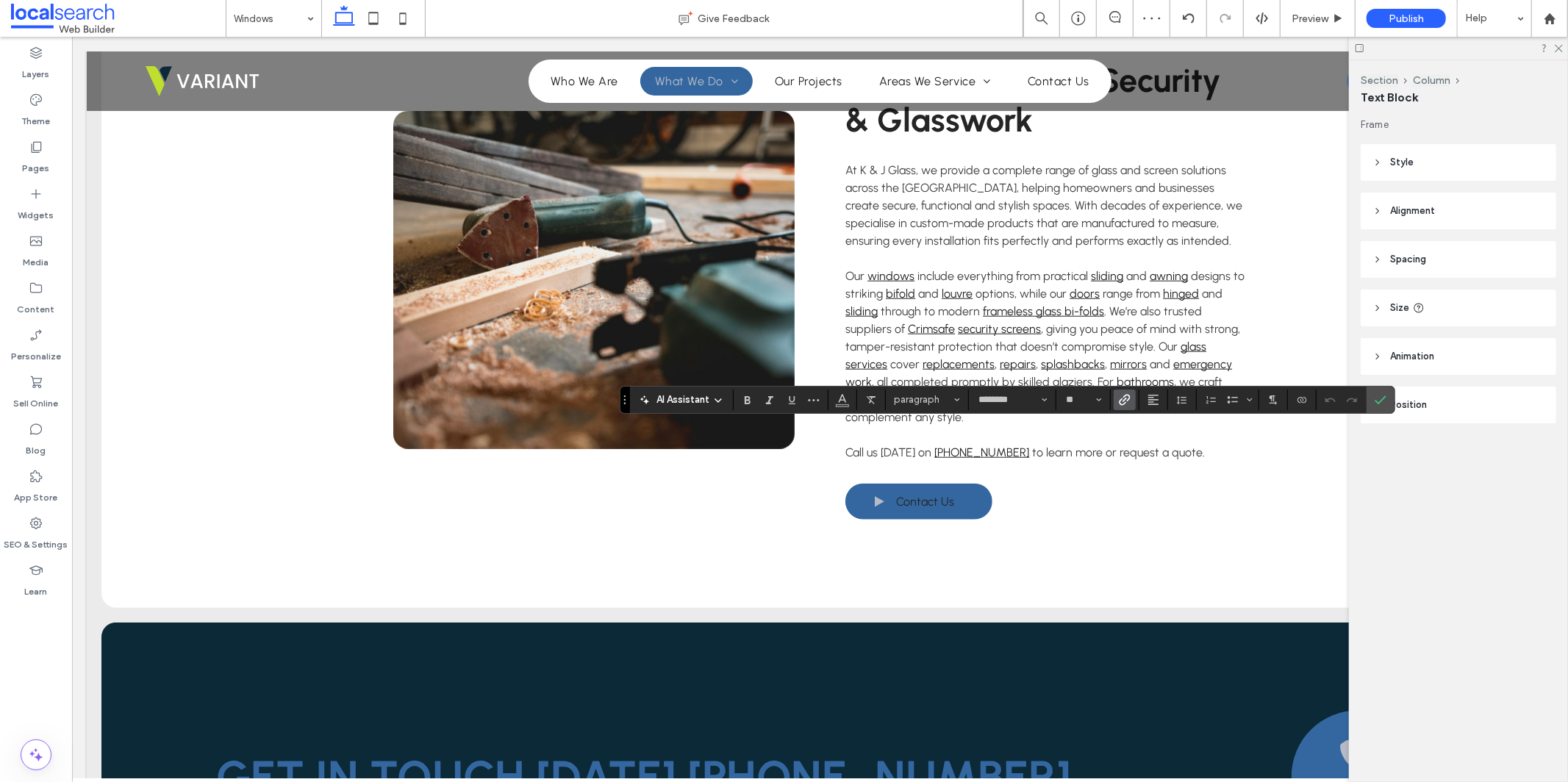
click at [1130, 401] on icon "Link" at bounding box center [1125, 400] width 12 height 12
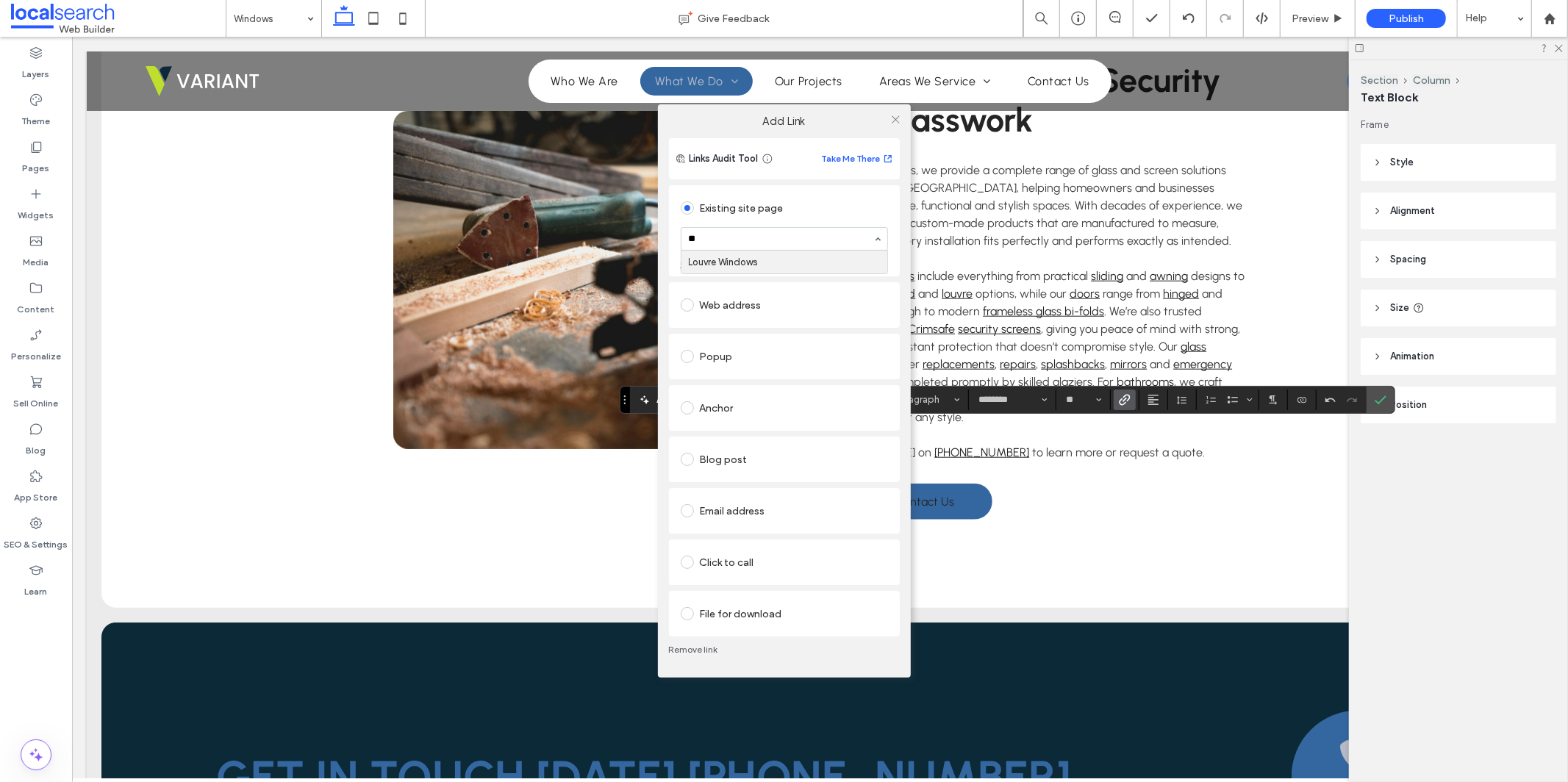
type input "***"
click at [897, 118] on use at bounding box center [895, 118] width 7 height 7
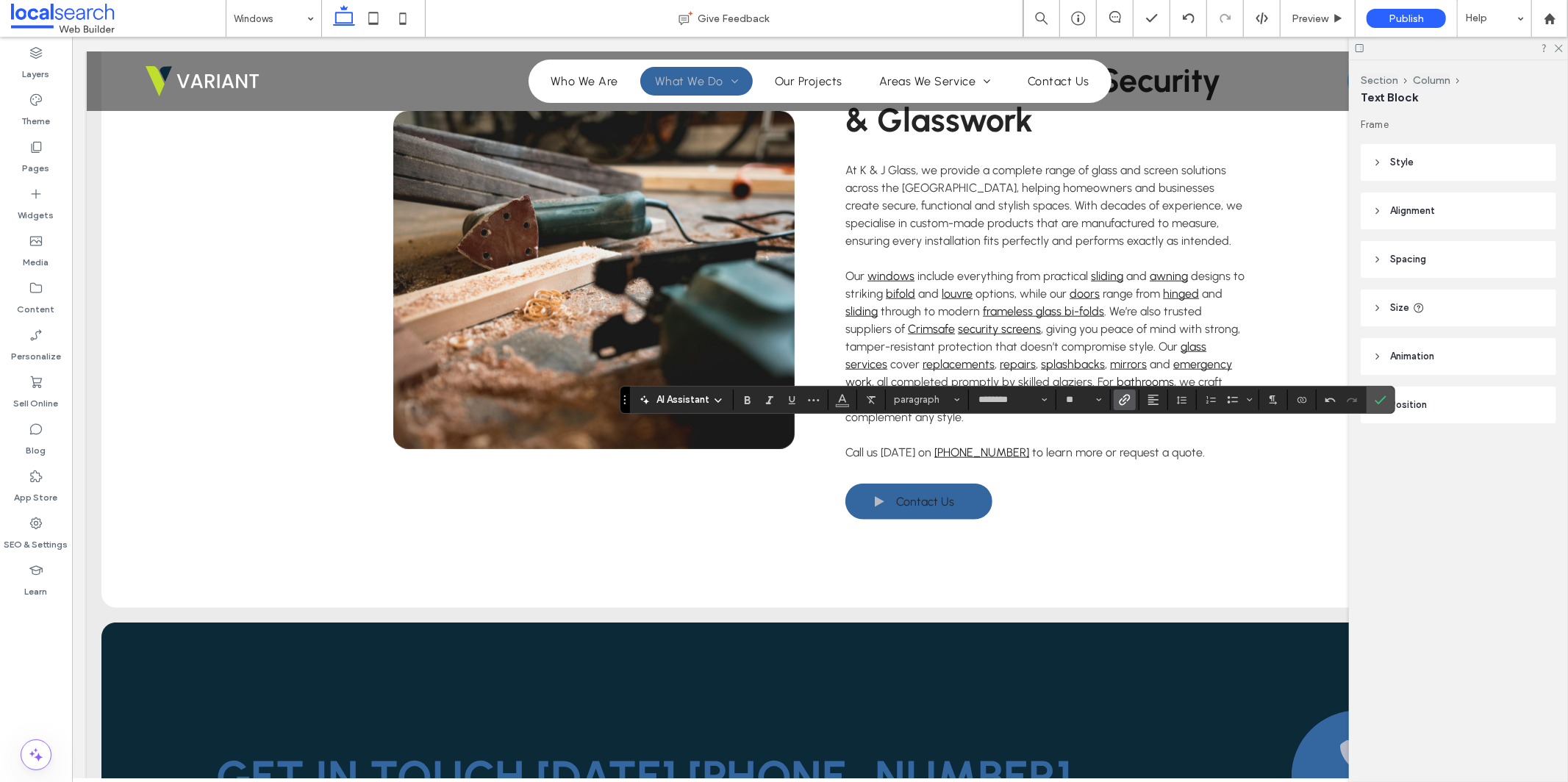
click at [1122, 398] on icon "Link" at bounding box center [1125, 400] width 12 height 12
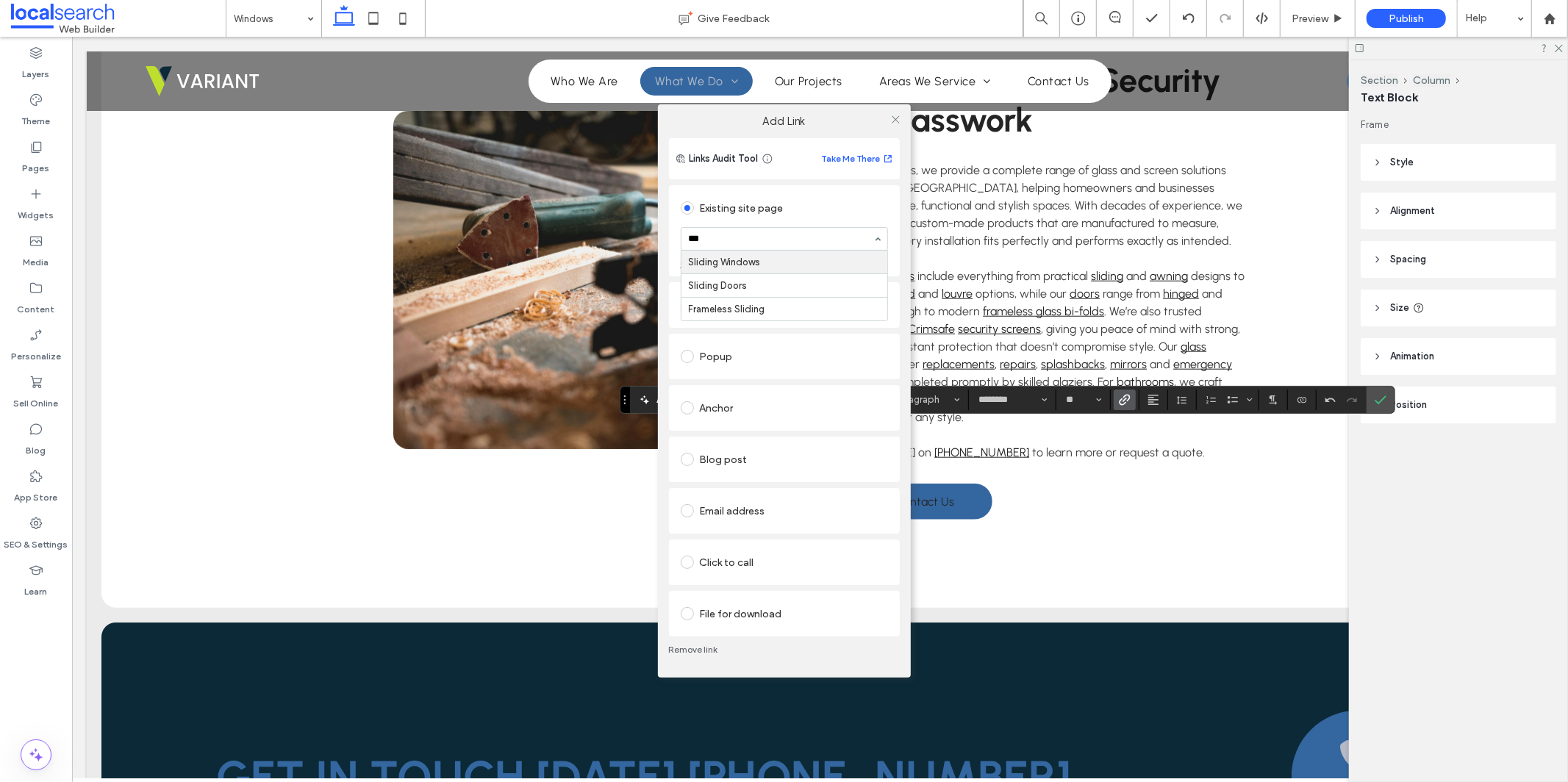
type input "****"
click at [893, 119] on icon at bounding box center [896, 119] width 11 height 11
type input "**"
click at [897, 121] on use at bounding box center [895, 118] width 7 height 7
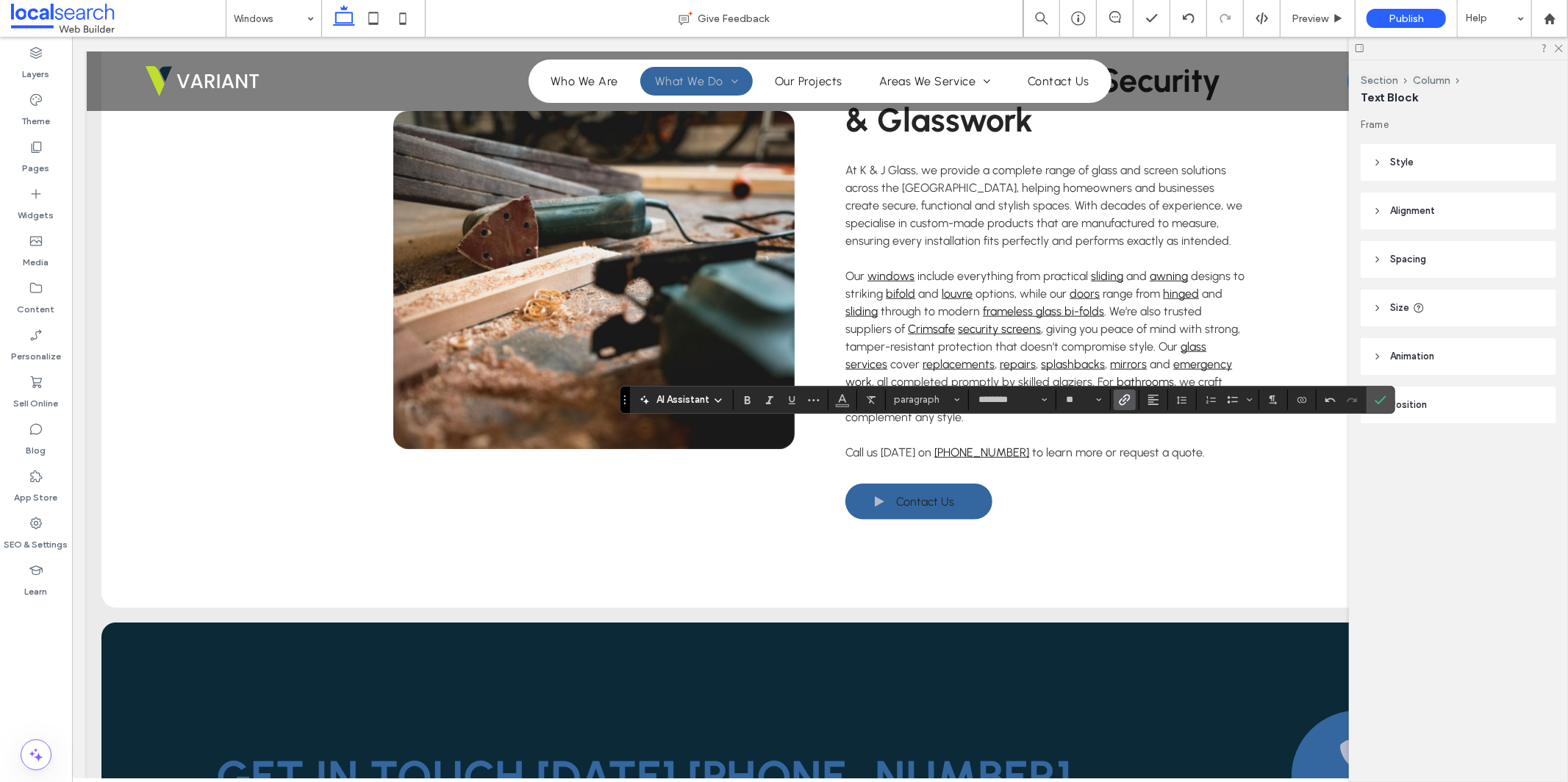
click at [1124, 401] on icon "Link" at bounding box center [1125, 400] width 12 height 12
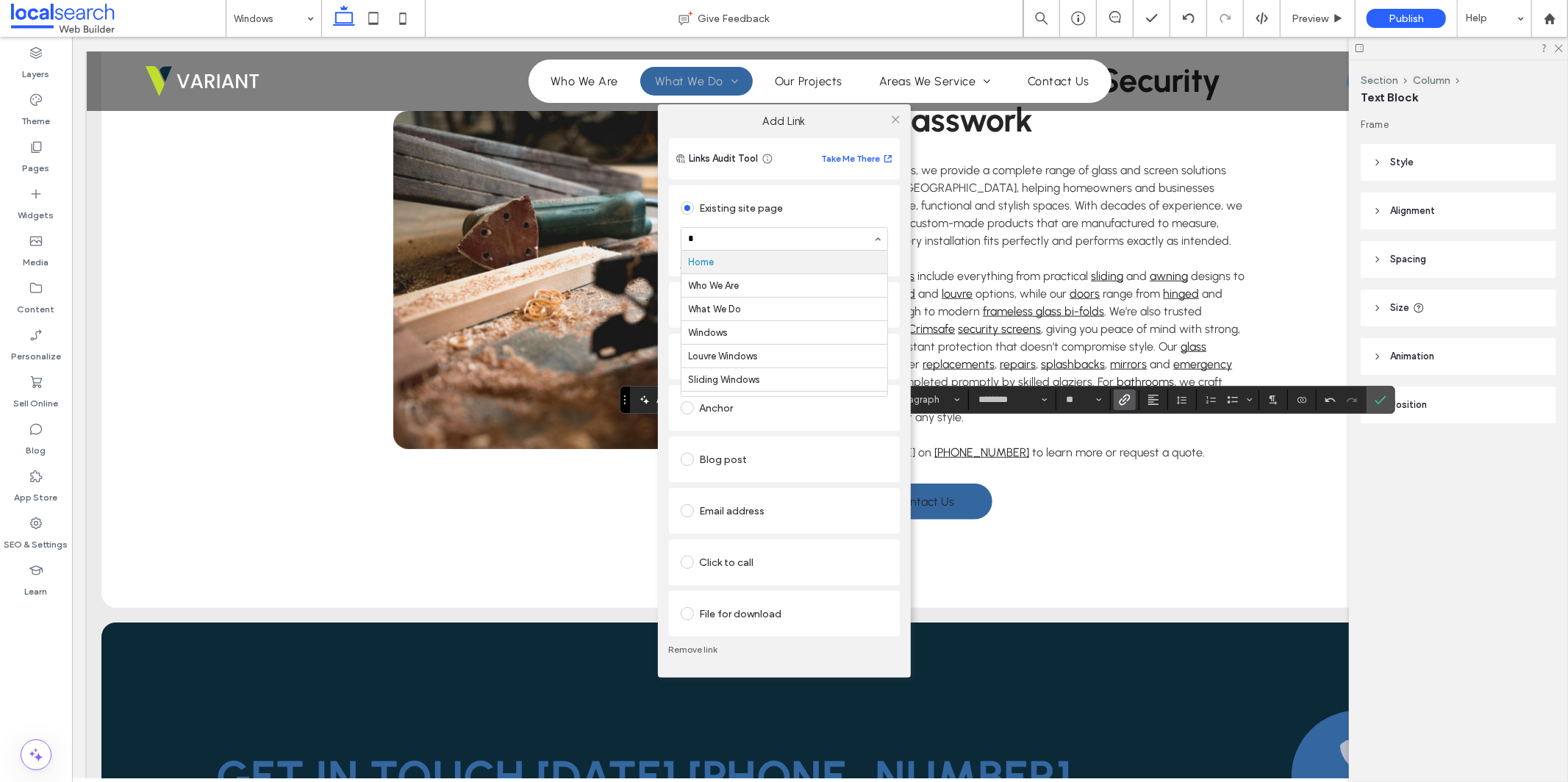
type input "**"
click at [895, 115] on icon at bounding box center [896, 119] width 11 height 11
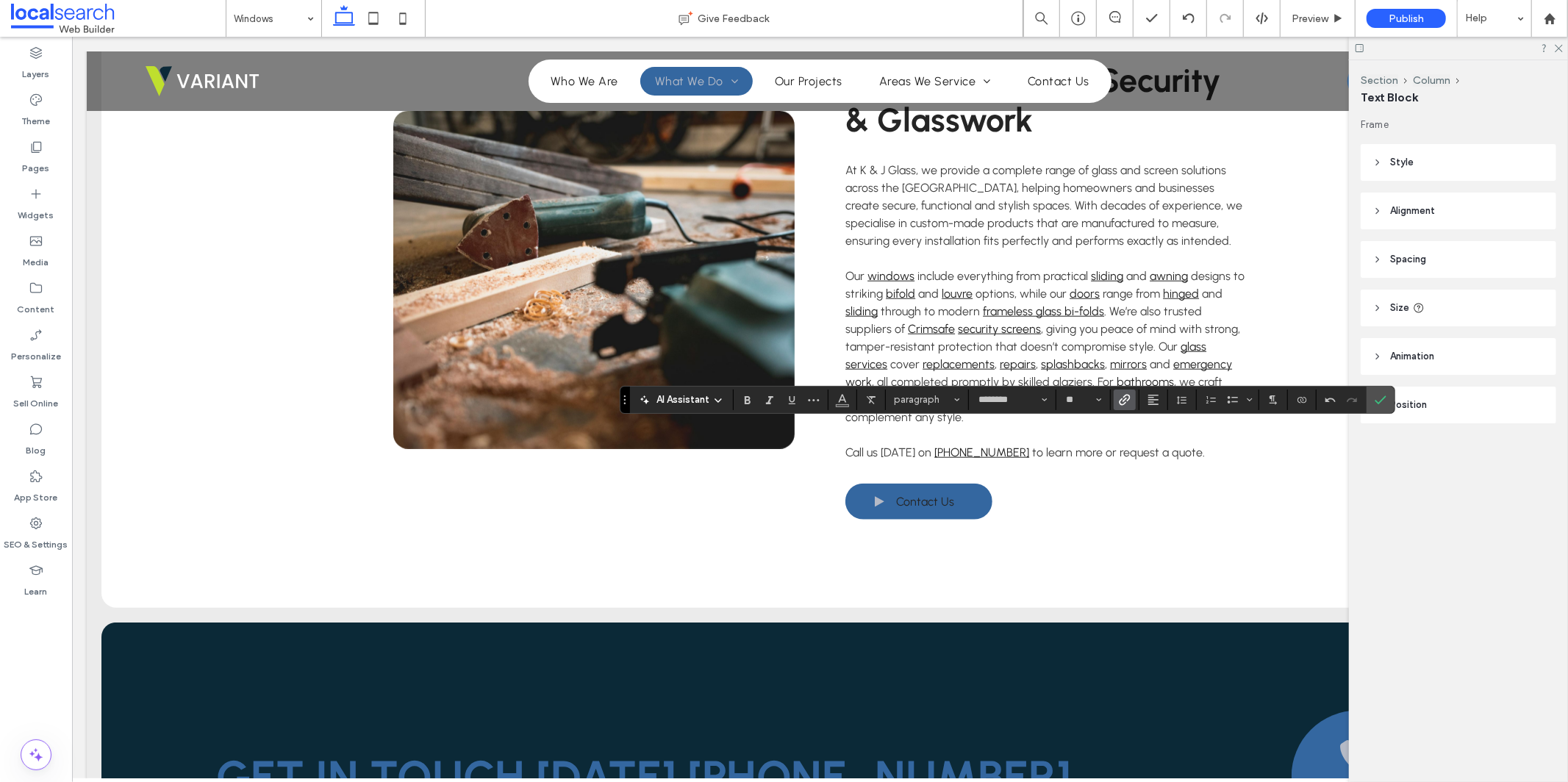
click at [1123, 403] on icon "Link" at bounding box center [1125, 400] width 12 height 12
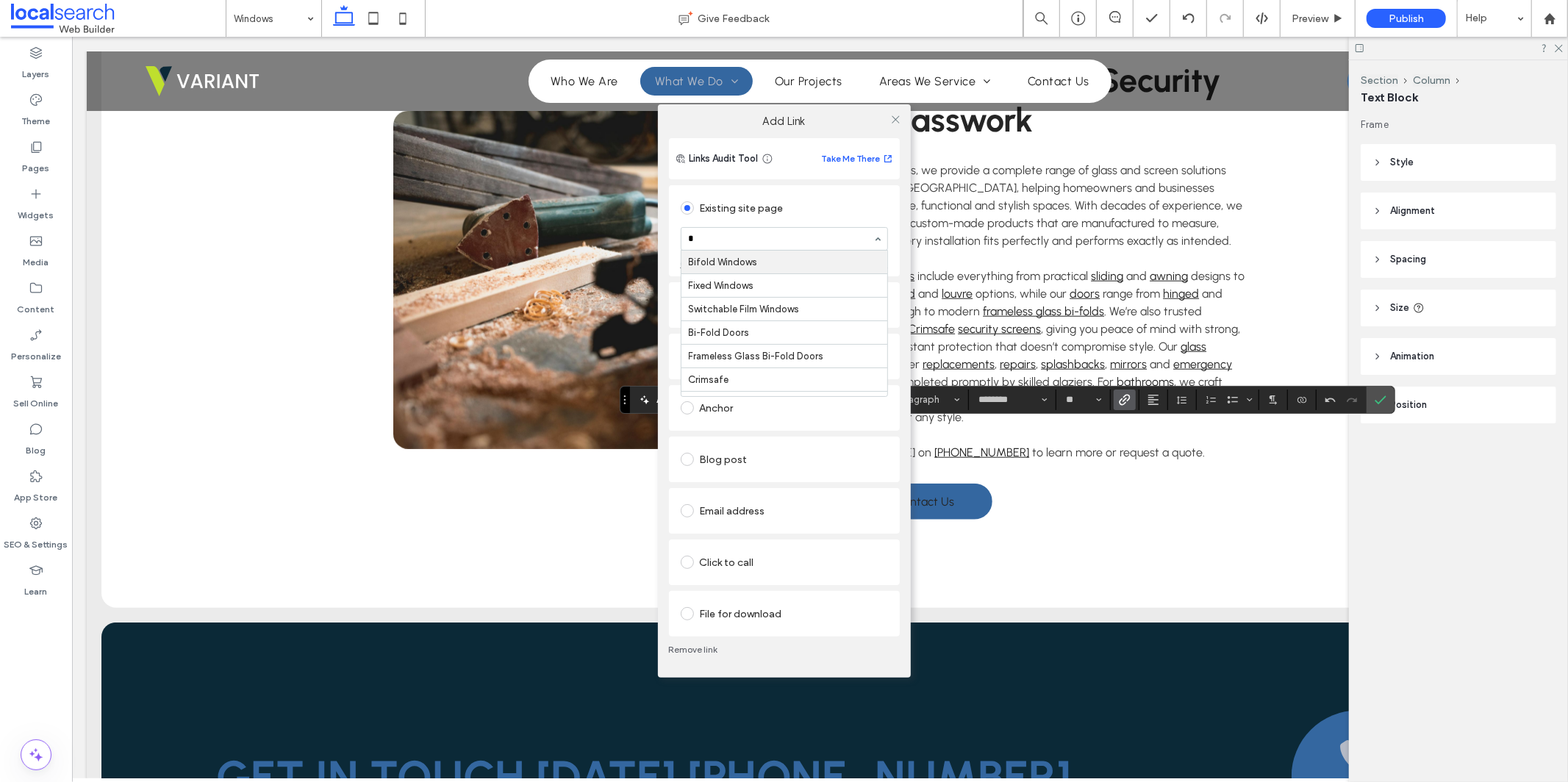
type input "**"
click at [896, 121] on icon at bounding box center [896, 119] width 11 height 11
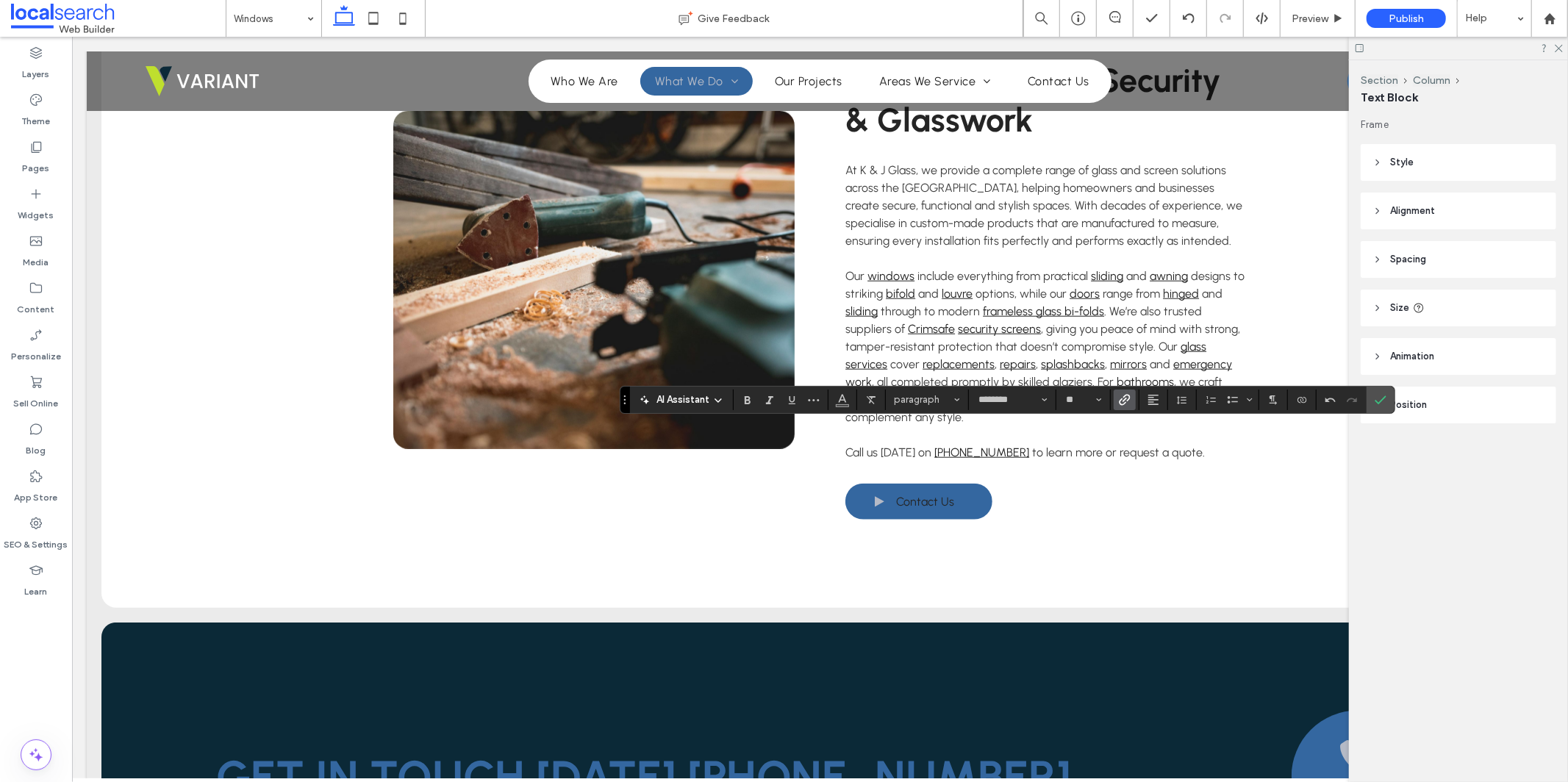
click at [1124, 398] on icon "Link" at bounding box center [1125, 400] width 12 height 12
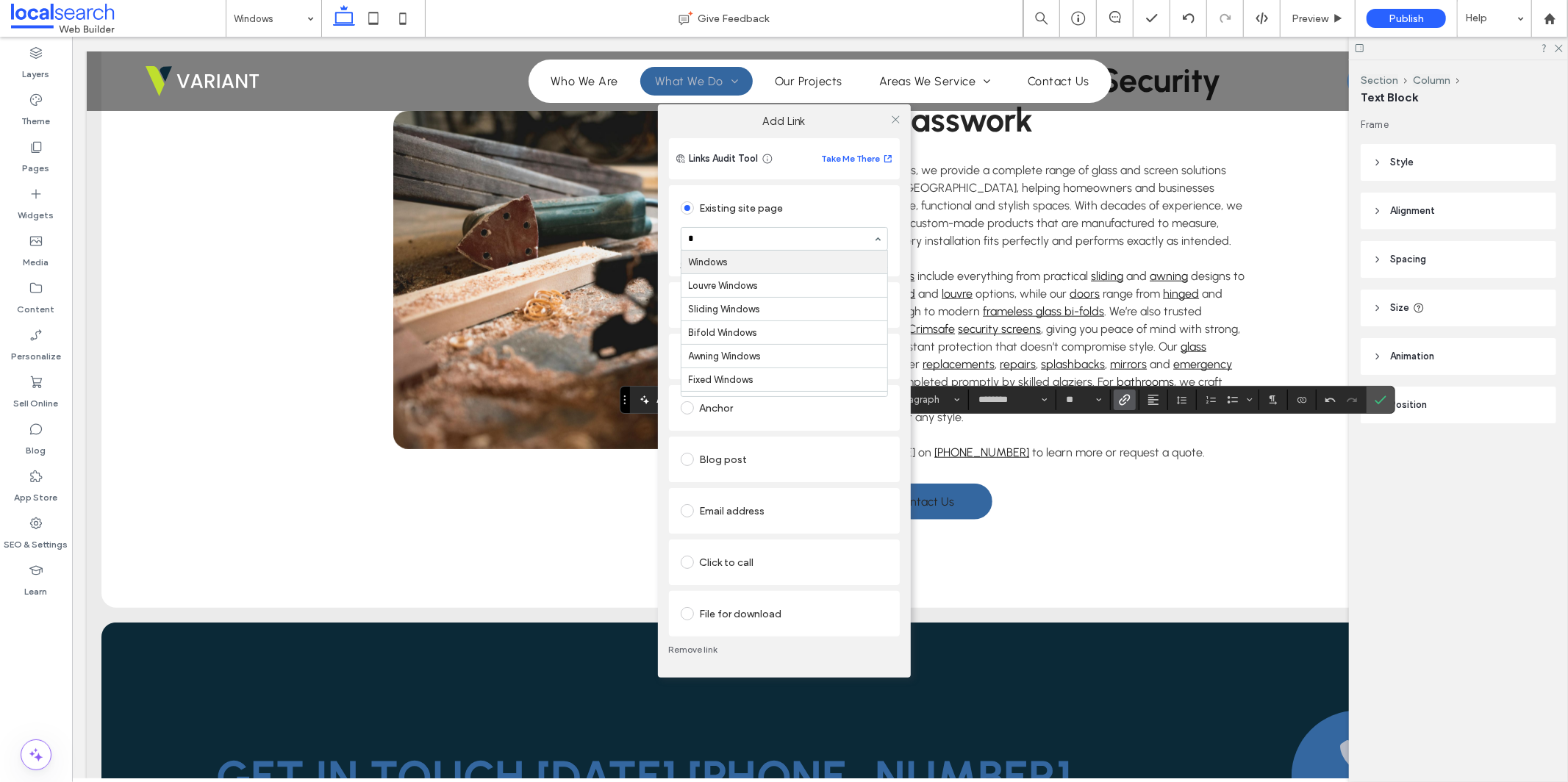
type input "**"
drag, startPoint x: 893, startPoint y: 118, endPoint x: 901, endPoint y: 124, distance: 10.0
click at [895, 118] on icon at bounding box center [896, 119] width 11 height 11
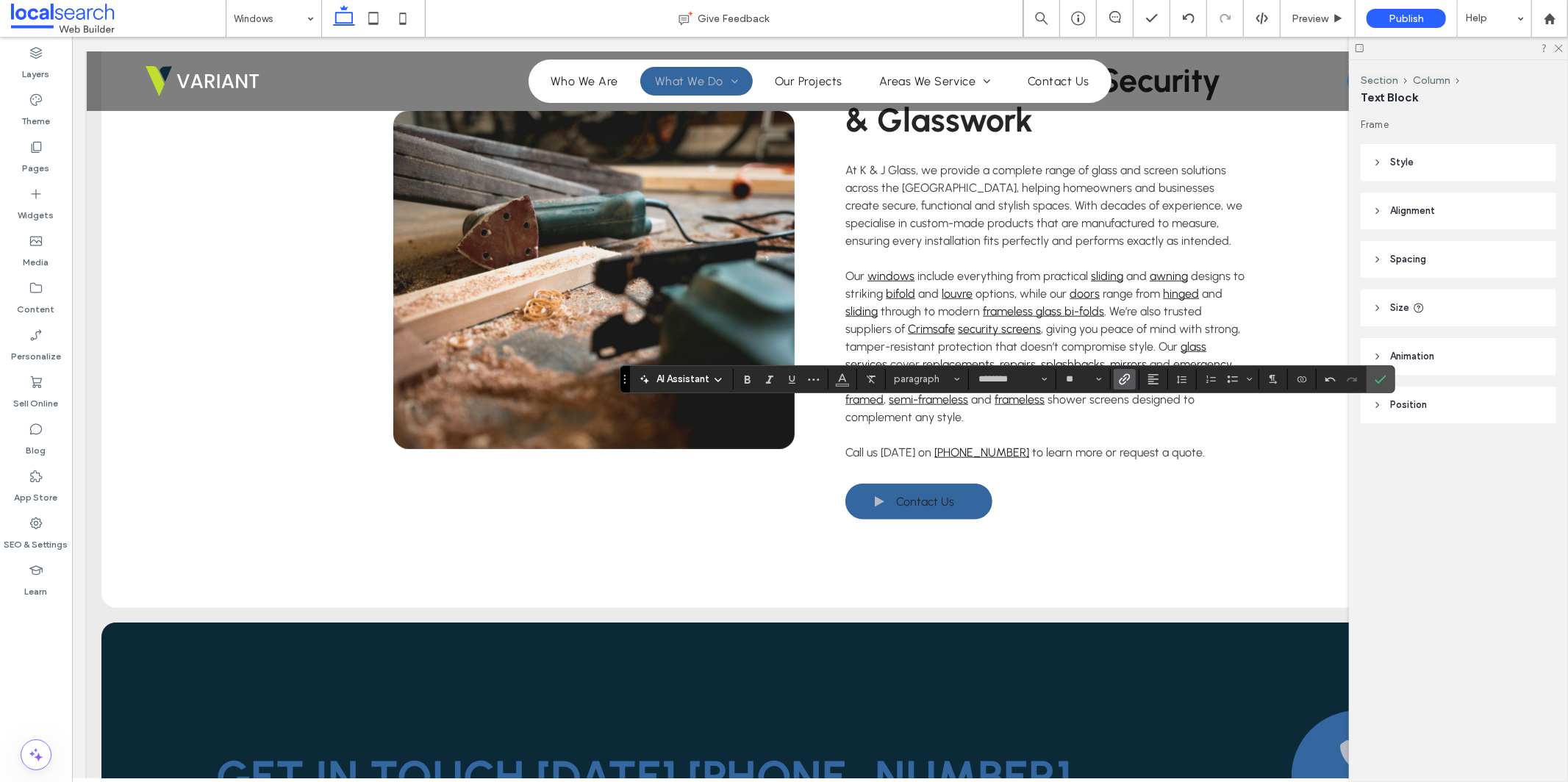
click at [1126, 380] on icon "Link" at bounding box center [1125, 379] width 12 height 12
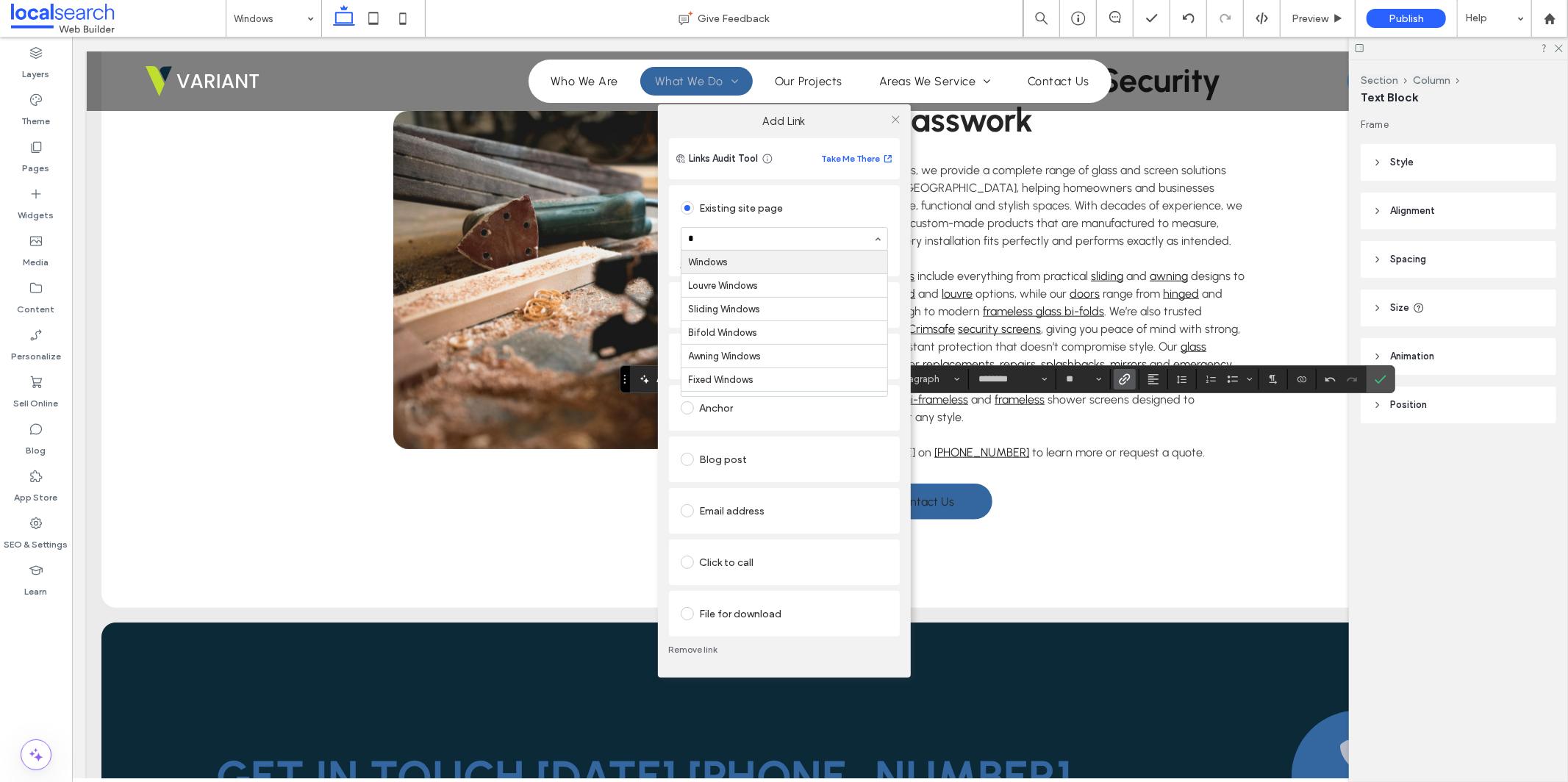
type input "**"
click at [899, 122] on icon at bounding box center [896, 119] width 11 height 11
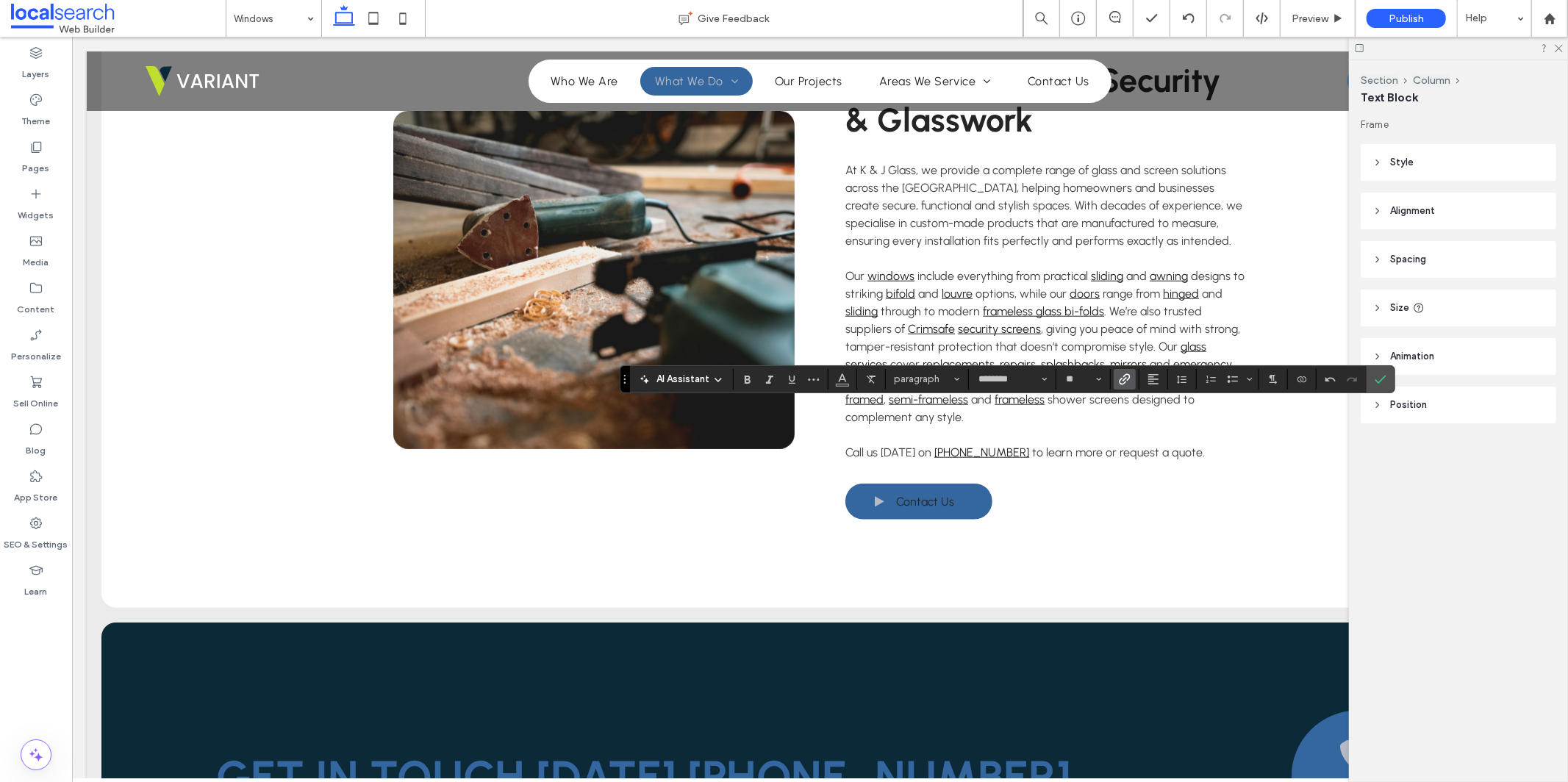
click at [1126, 382] on icon "Link" at bounding box center [1125, 379] width 12 height 12
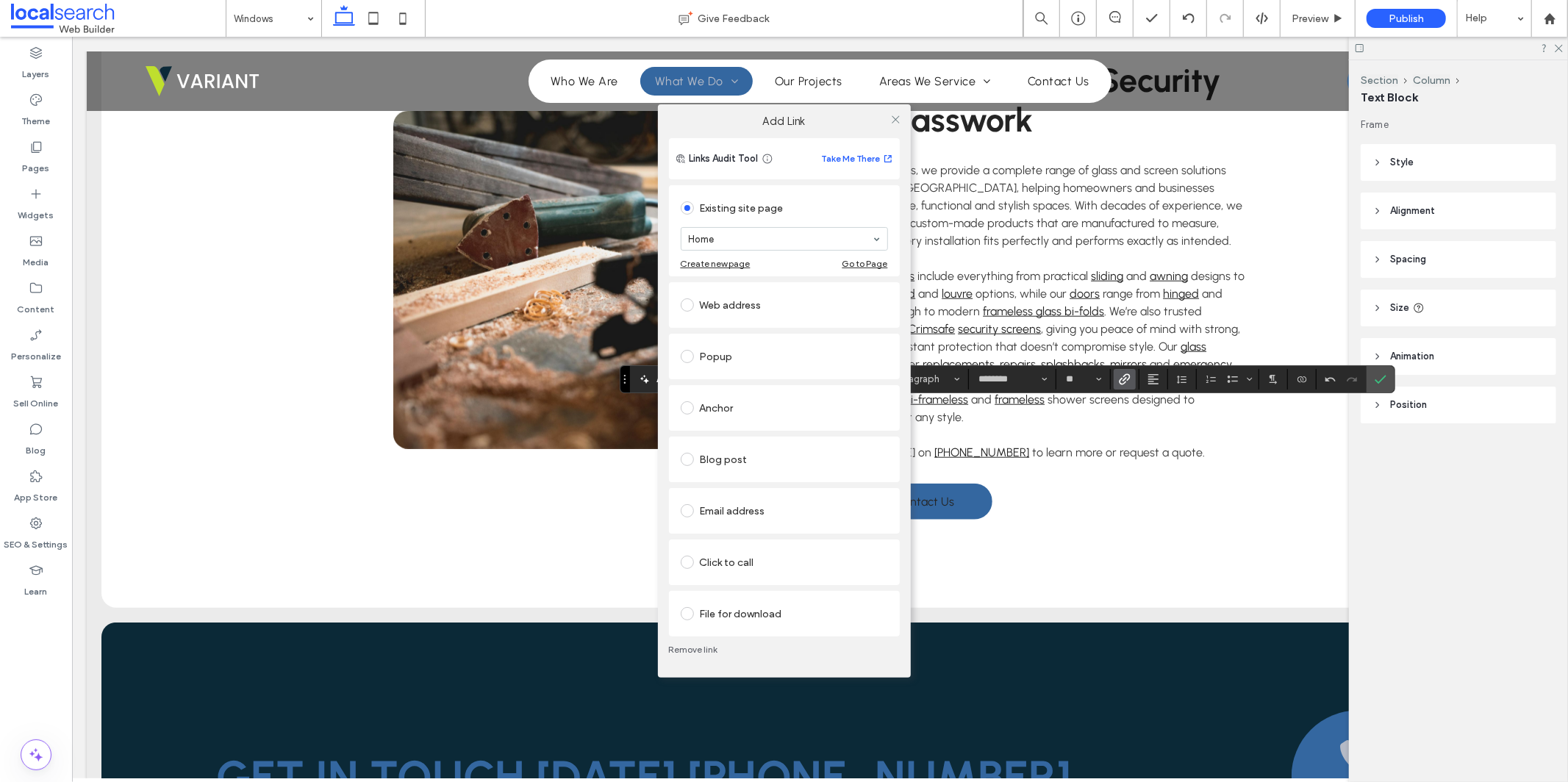
click at [778, 565] on div "Click to call" at bounding box center [784, 562] width 207 height 24
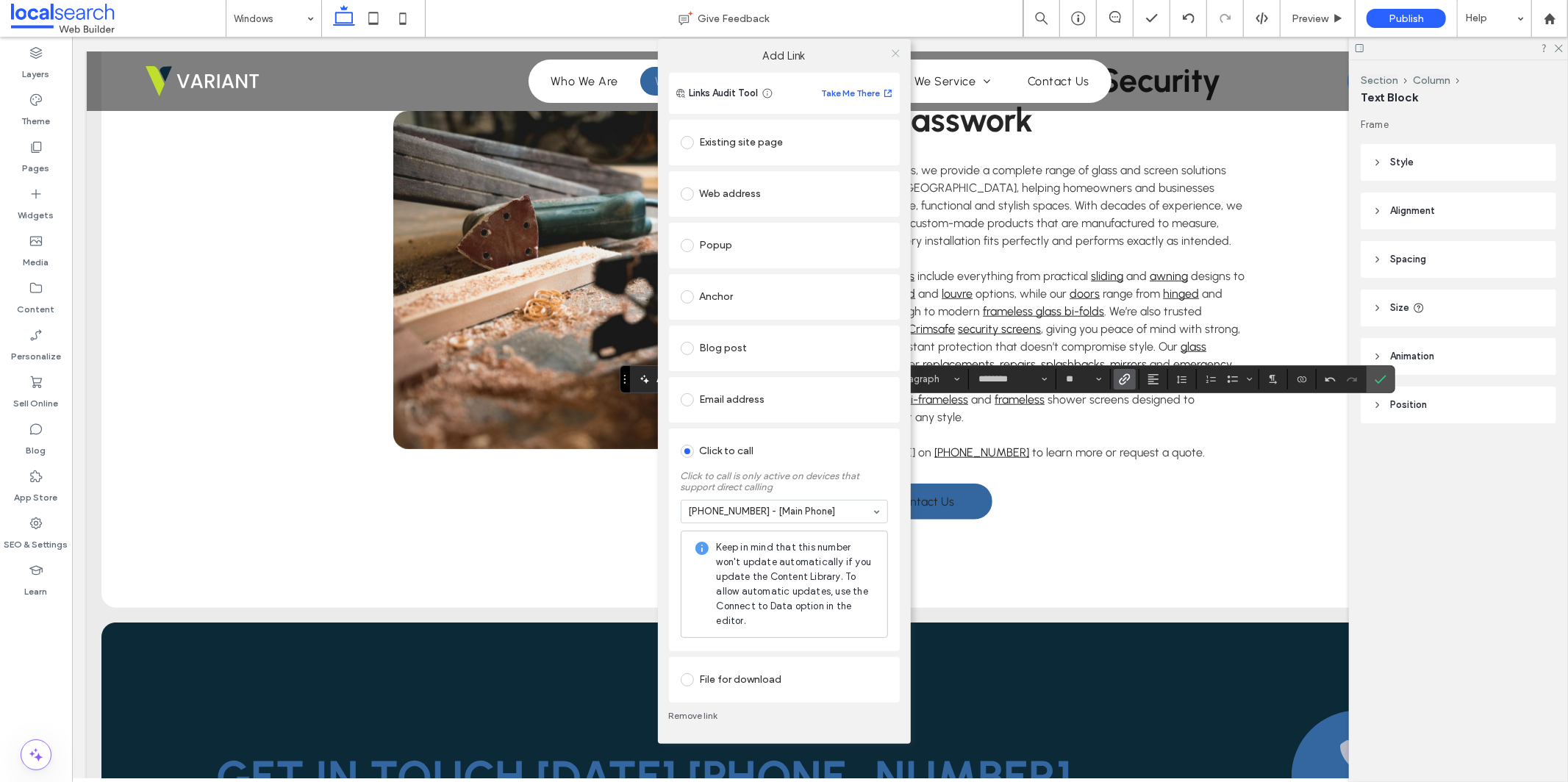
click at [897, 54] on use at bounding box center [895, 53] width 7 height 7
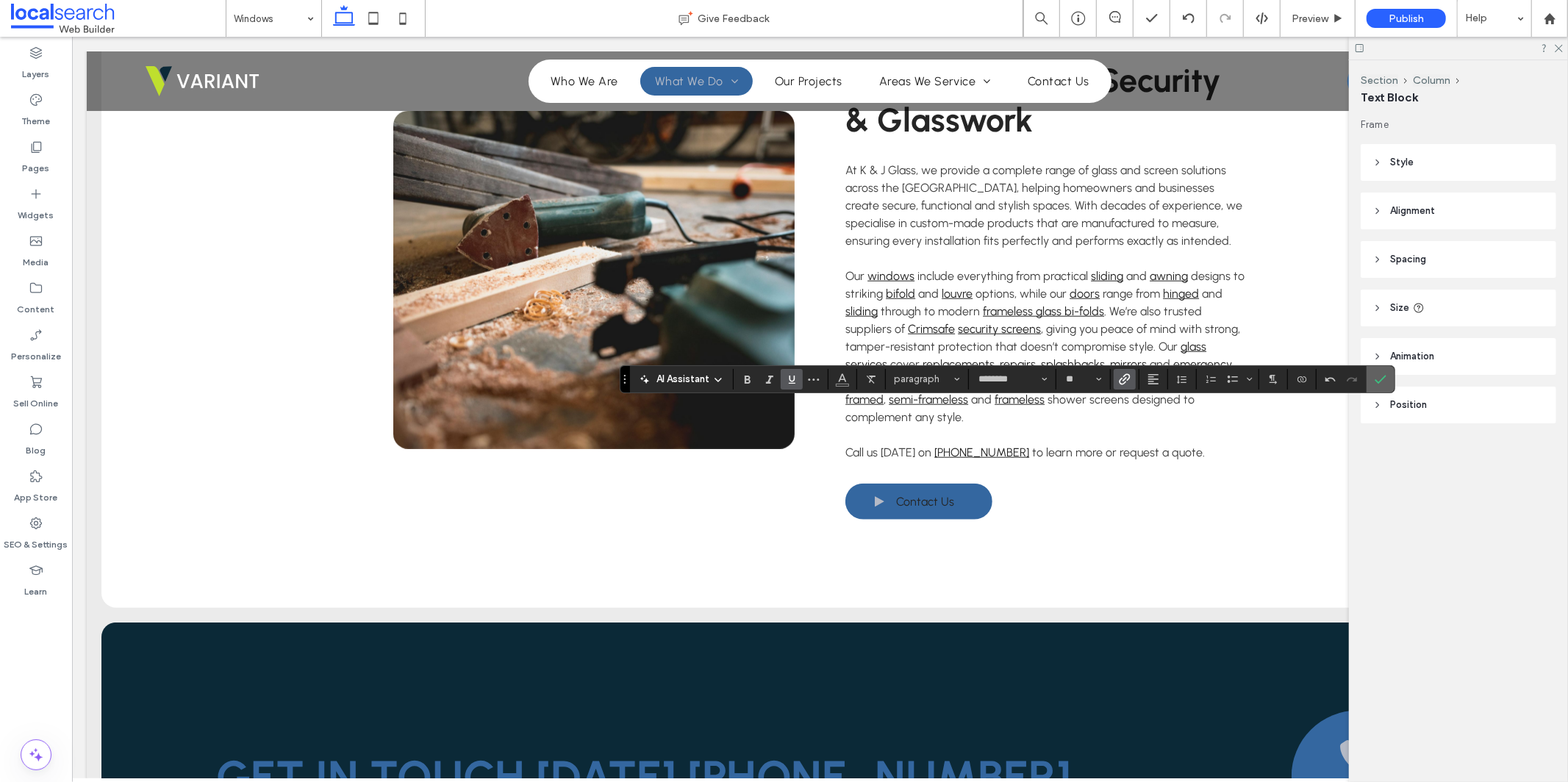
click at [1386, 377] on icon "Confirm" at bounding box center [1380, 379] width 12 height 12
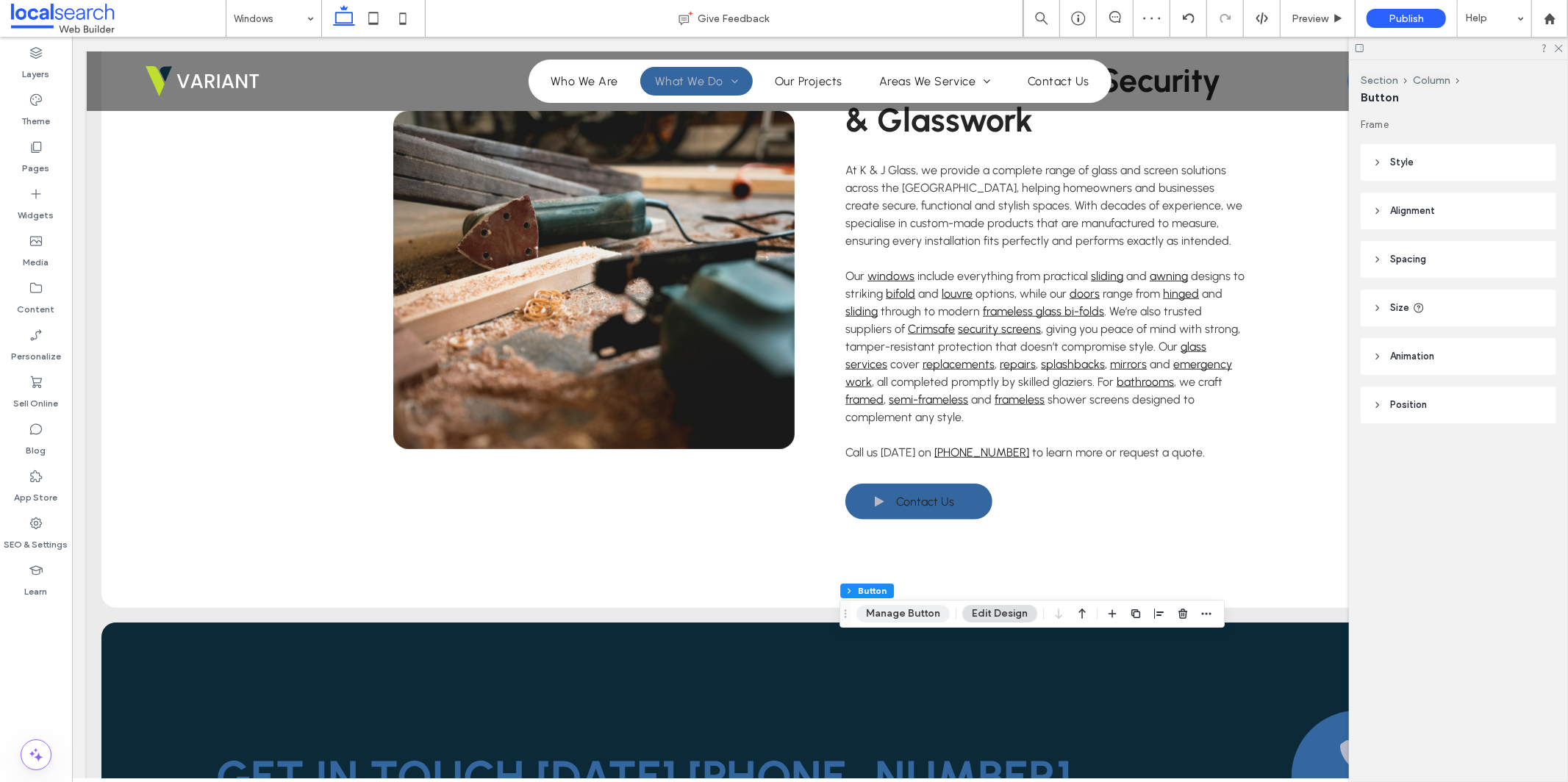
click at [905, 618] on button "Manage Button" at bounding box center [903, 614] width 93 height 17
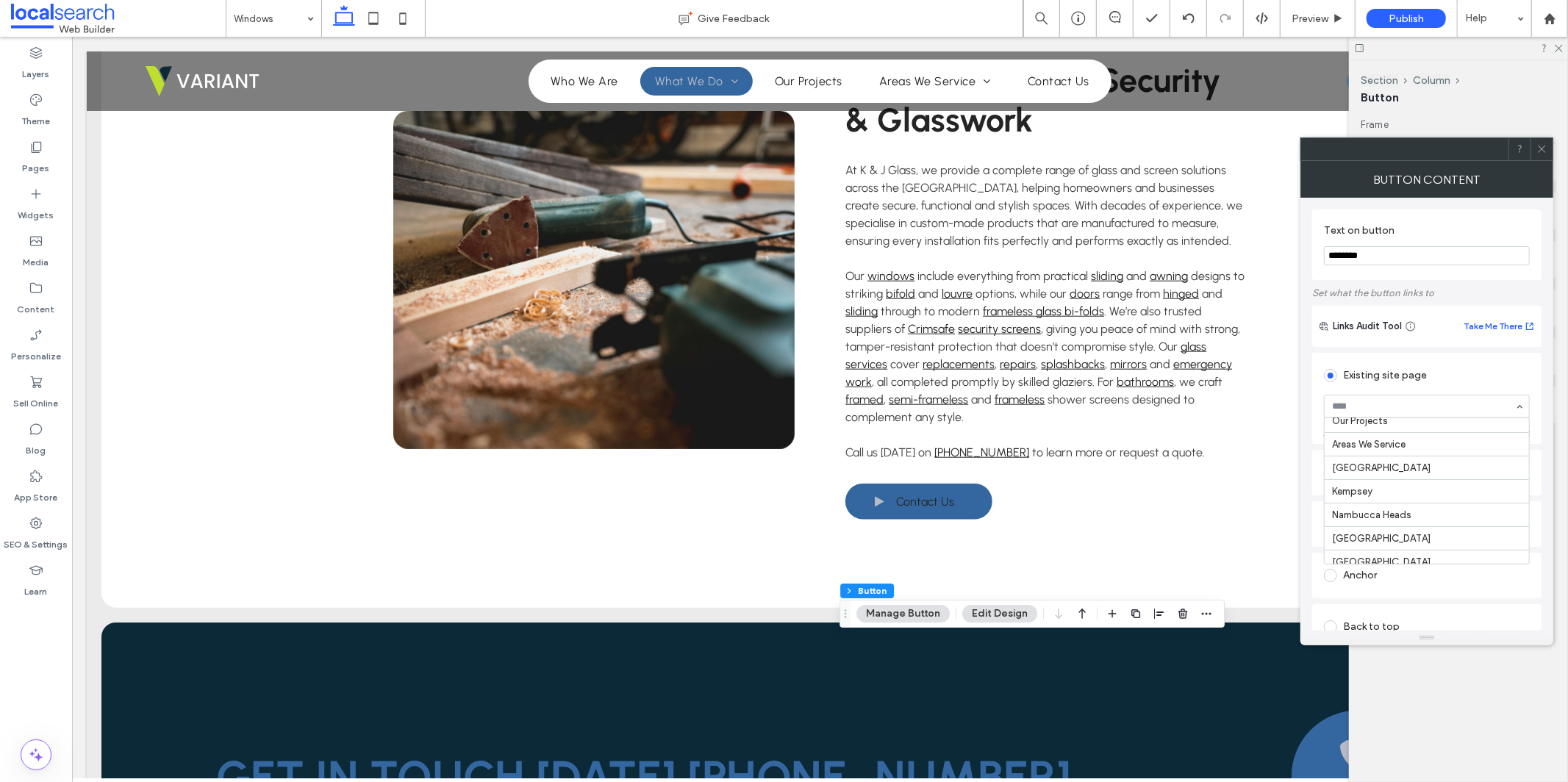
scroll to position [908, 0]
click at [1344, 256] on input "********" at bounding box center [1427, 256] width 206 height 19
type input "**********"
click at [1544, 156] on span at bounding box center [1542, 149] width 11 height 22
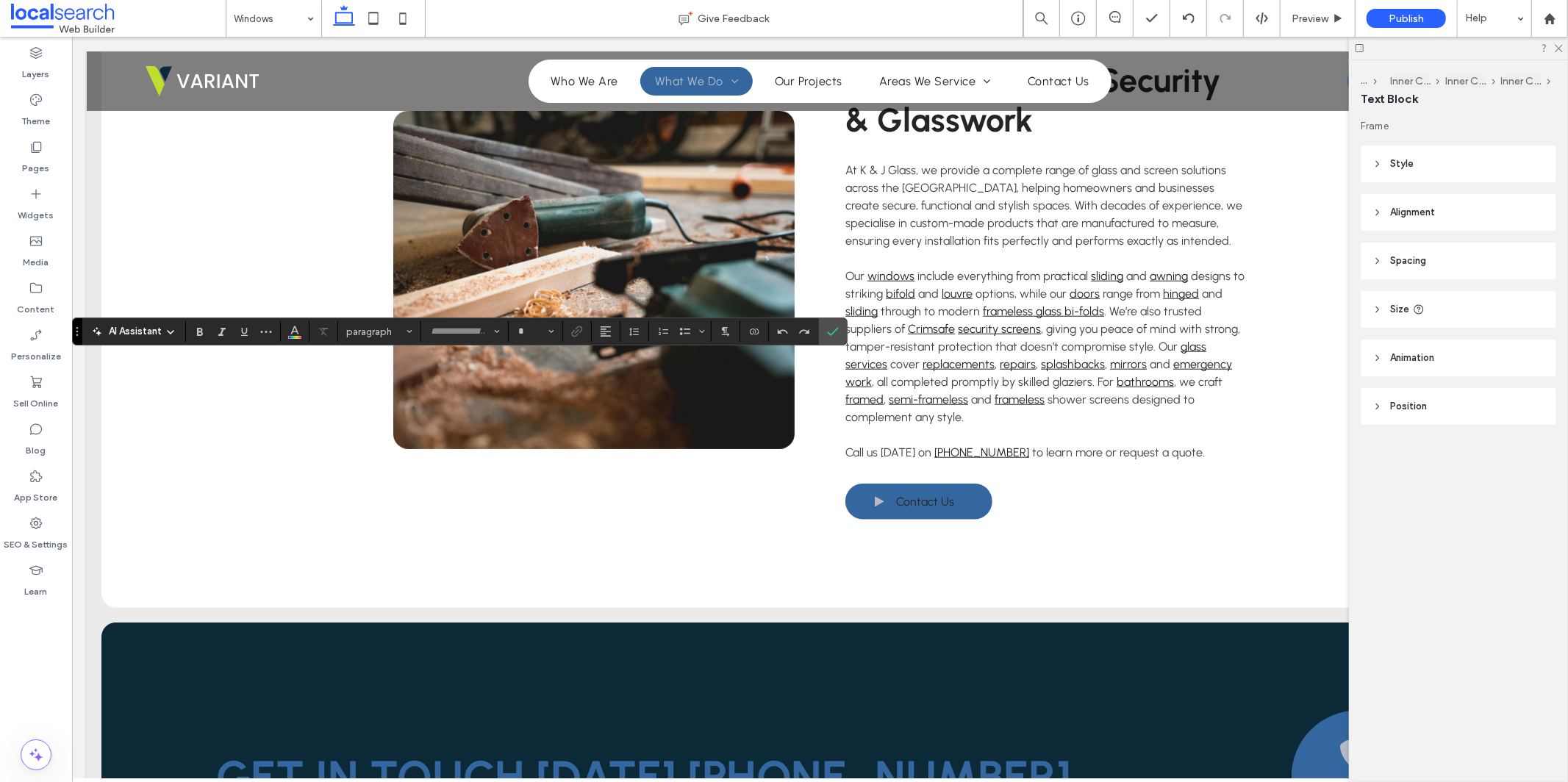
type input "********"
type input "**"
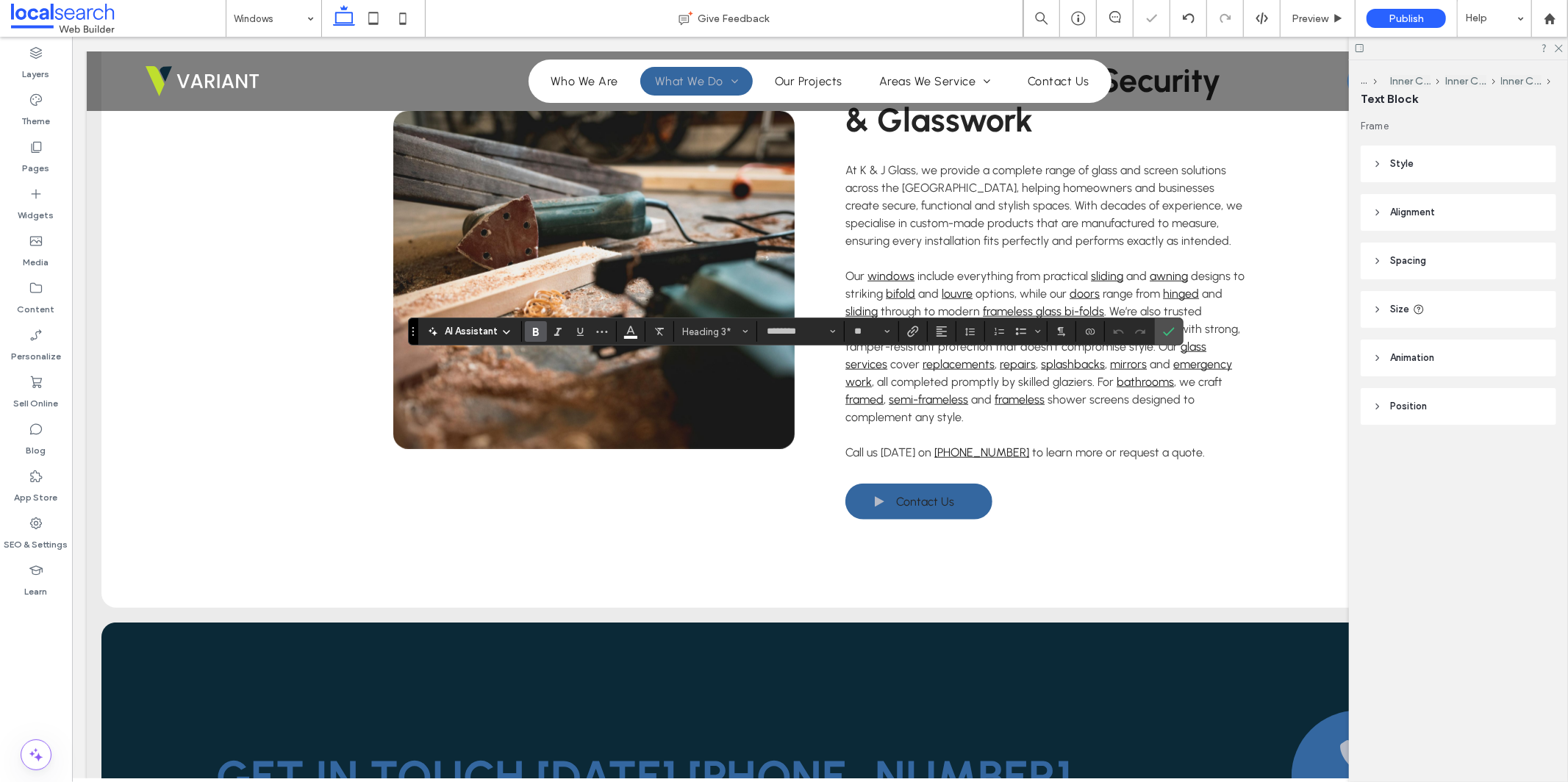
type input "**"
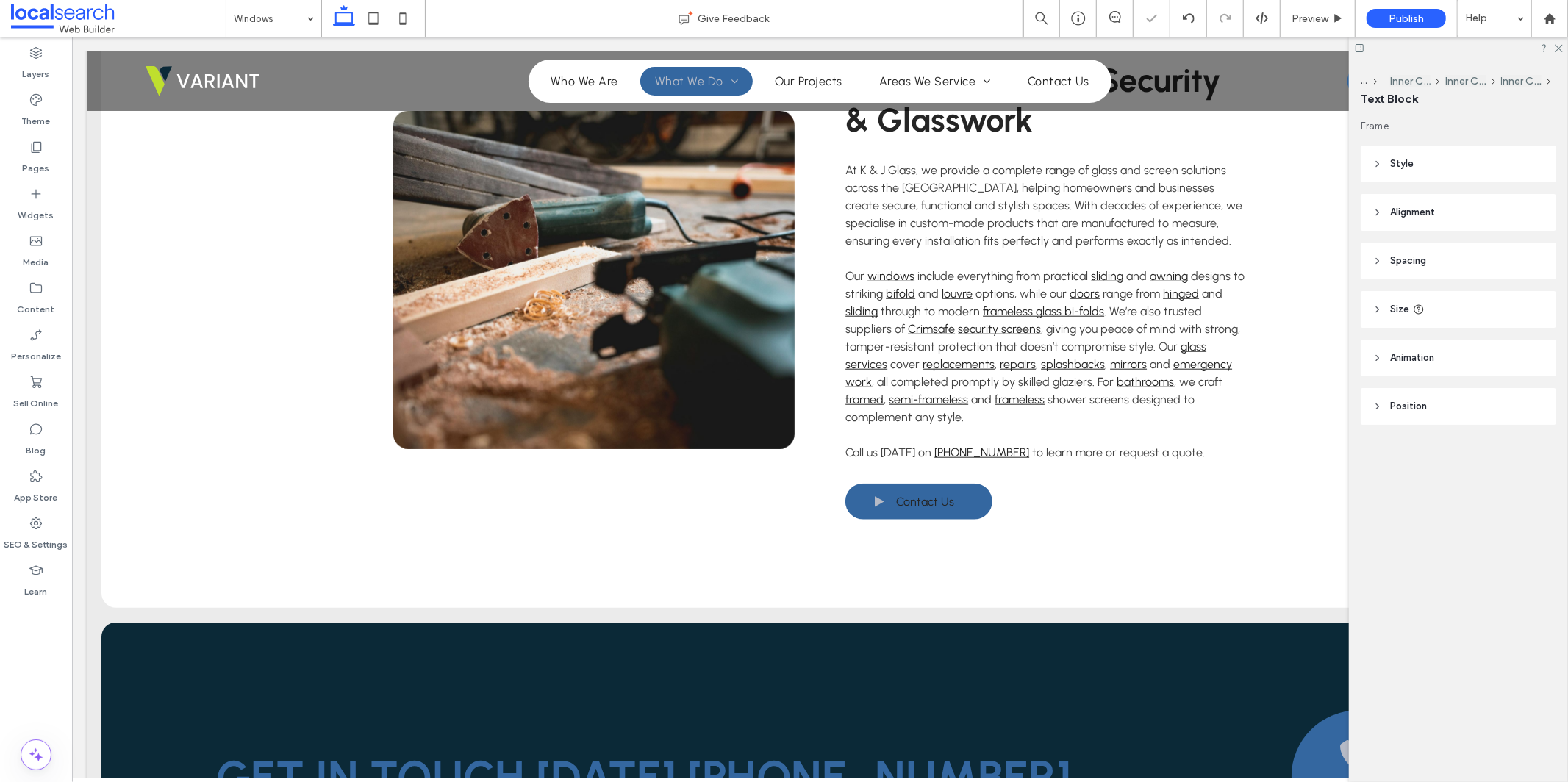
type input "********"
type input "**"
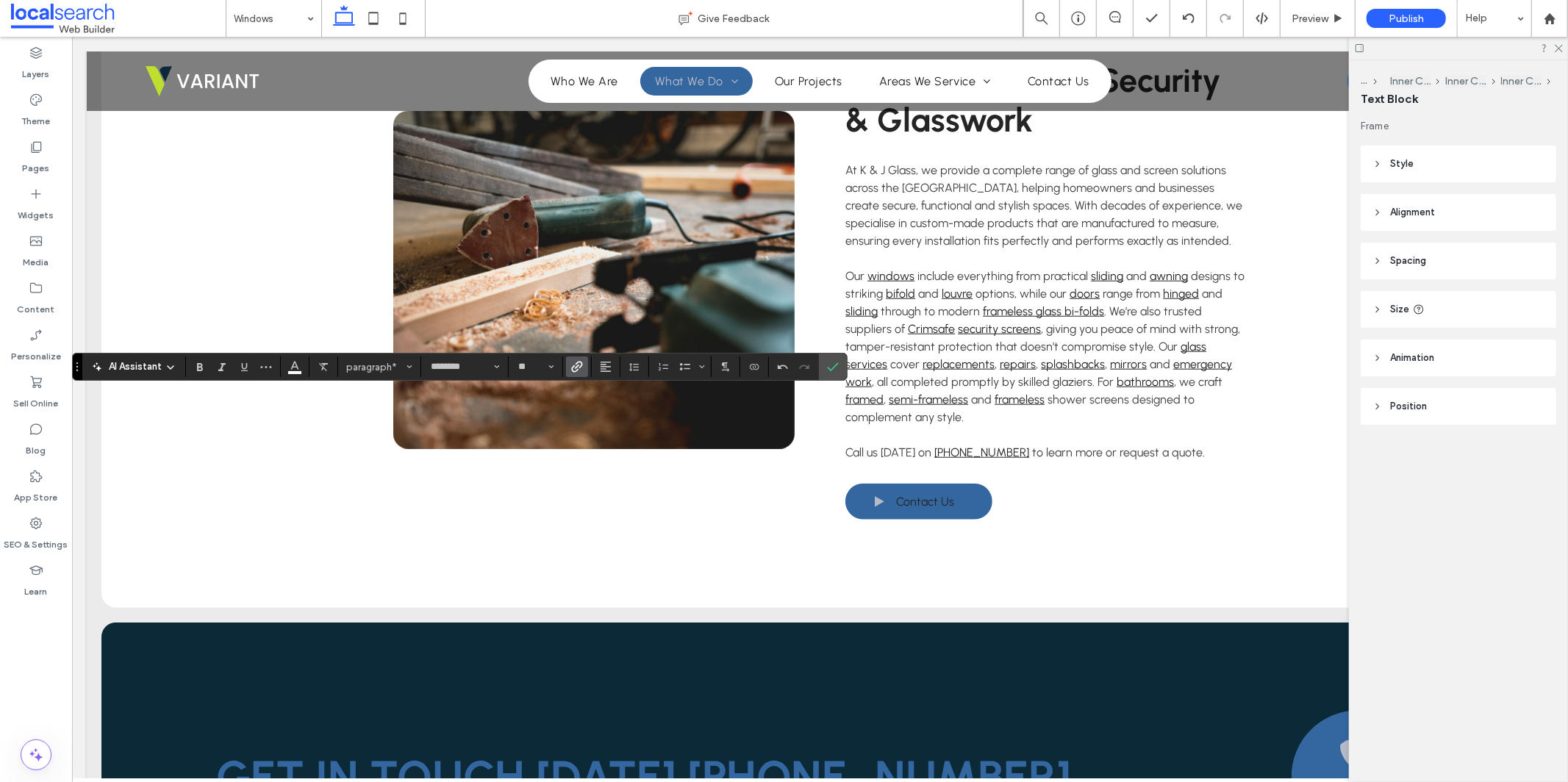
click at [582, 371] on label "Link" at bounding box center [577, 367] width 22 height 21
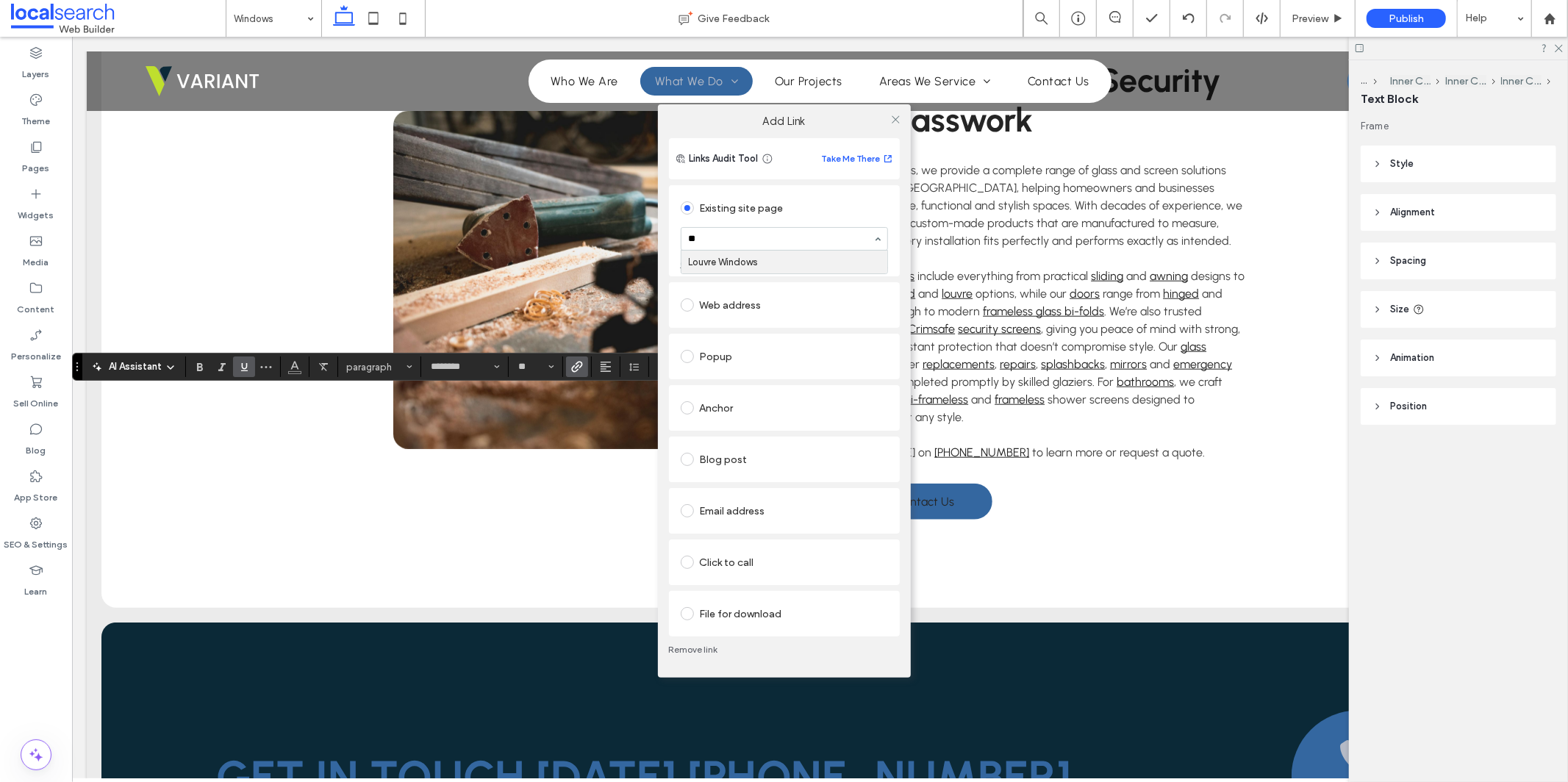
type input "***"
click at [895, 121] on use at bounding box center [895, 118] width 7 height 7
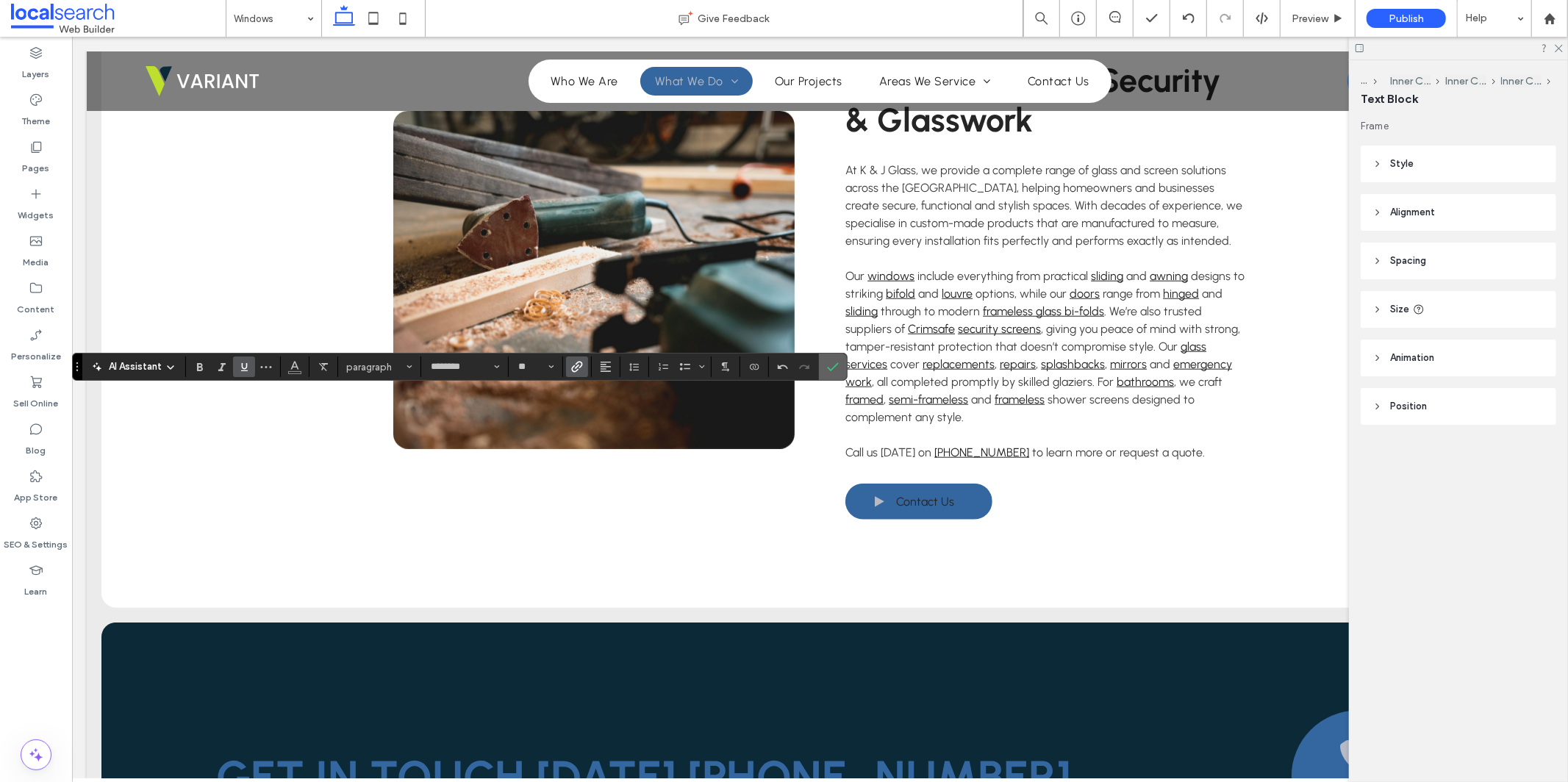
click at [837, 368] on icon "Confirm" at bounding box center [833, 367] width 12 height 12
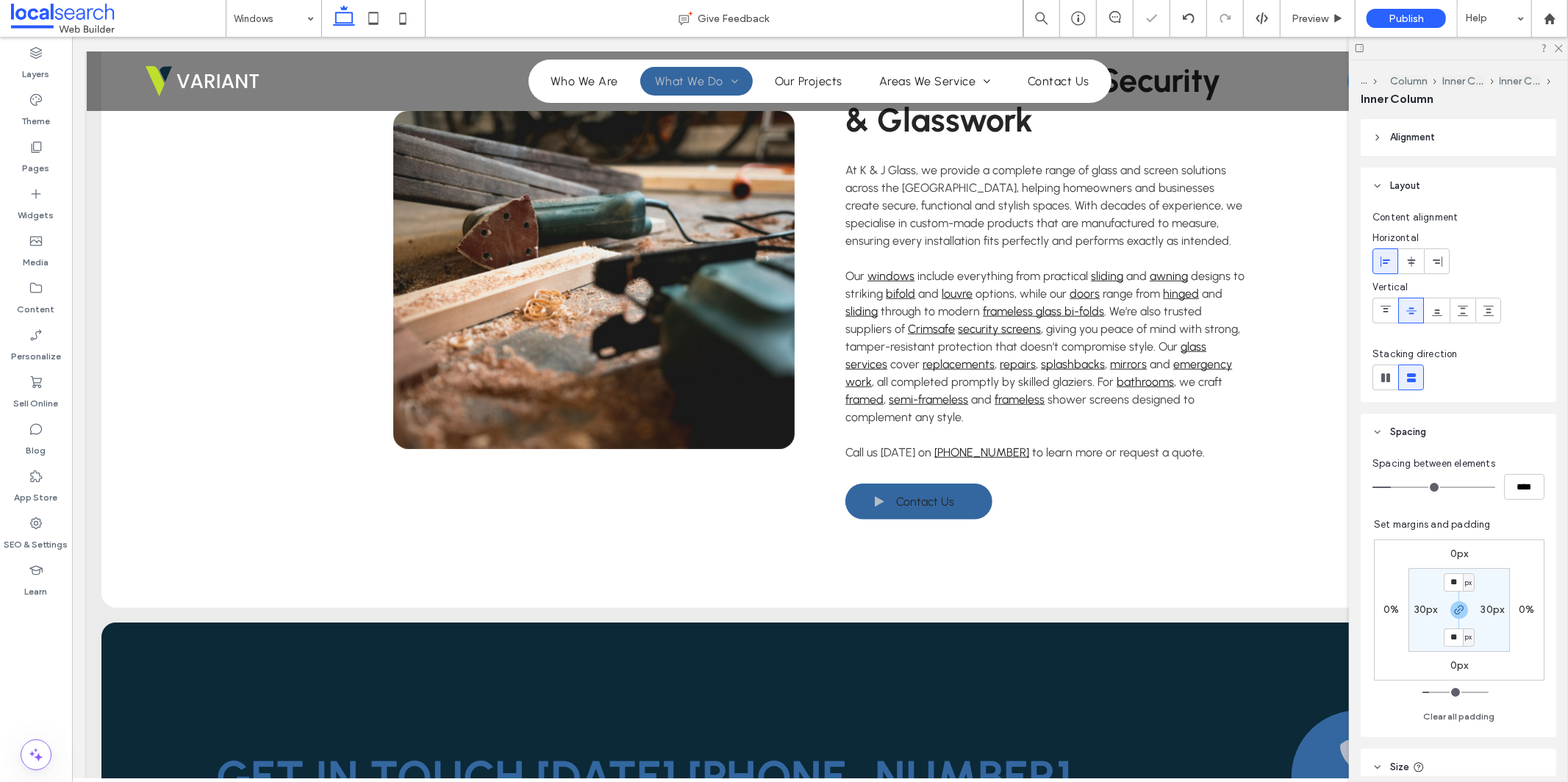
type input "***"
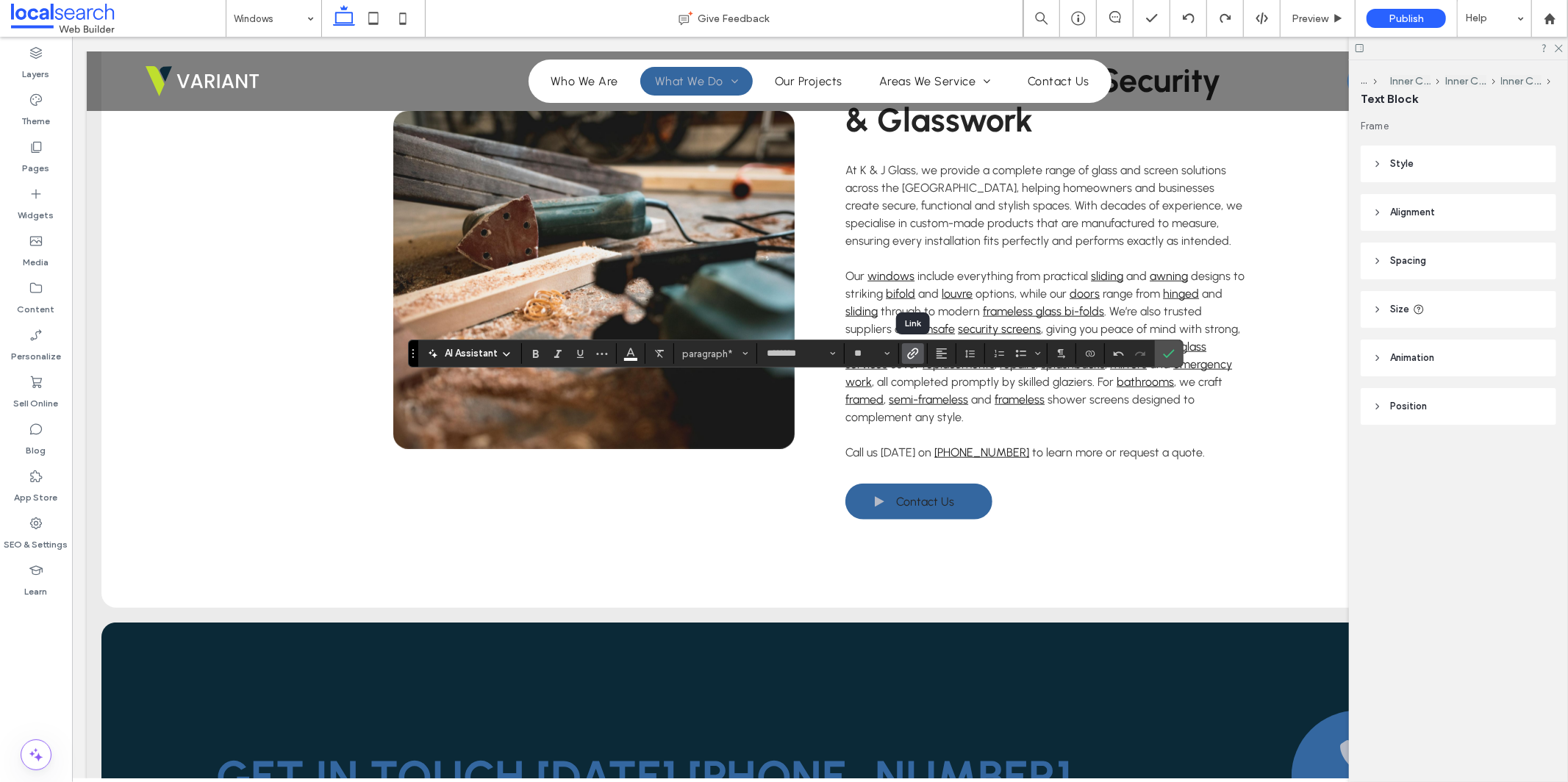
click at [911, 350] on icon "Link" at bounding box center [913, 353] width 12 height 12
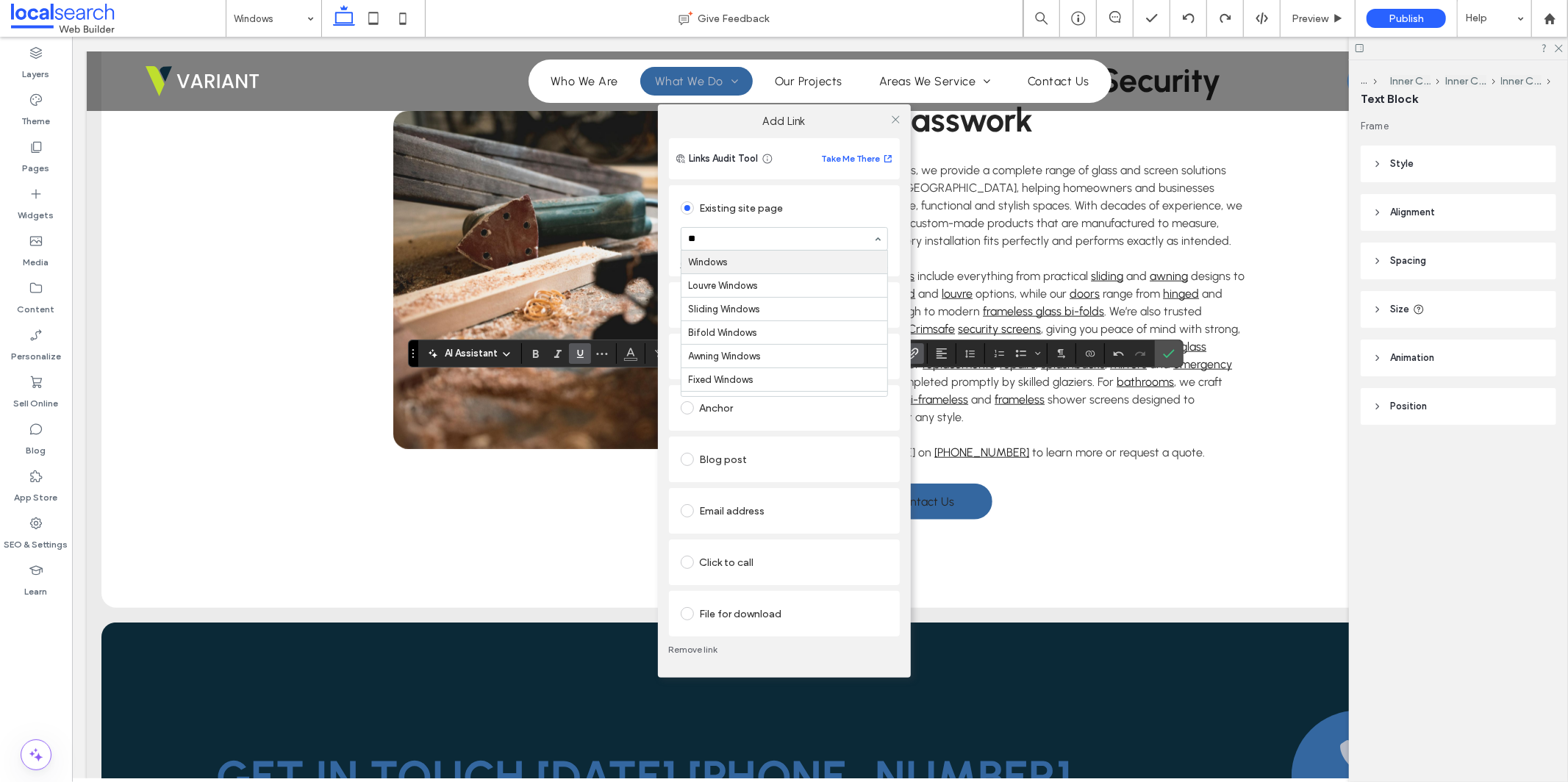
type input "***"
click at [897, 118] on use at bounding box center [895, 118] width 7 height 7
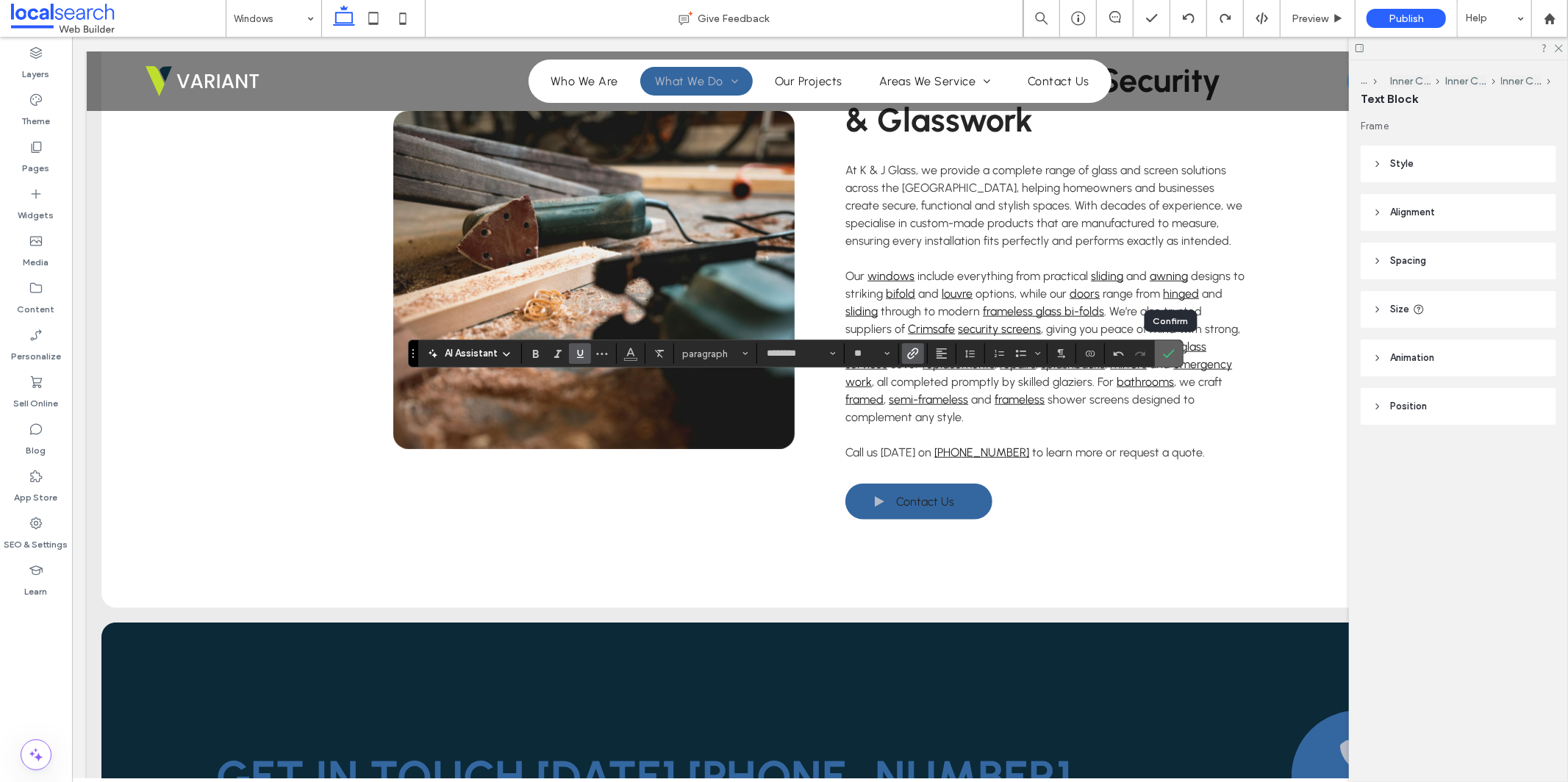
click at [1168, 355] on icon "Confirm" at bounding box center [1168, 353] width 12 height 12
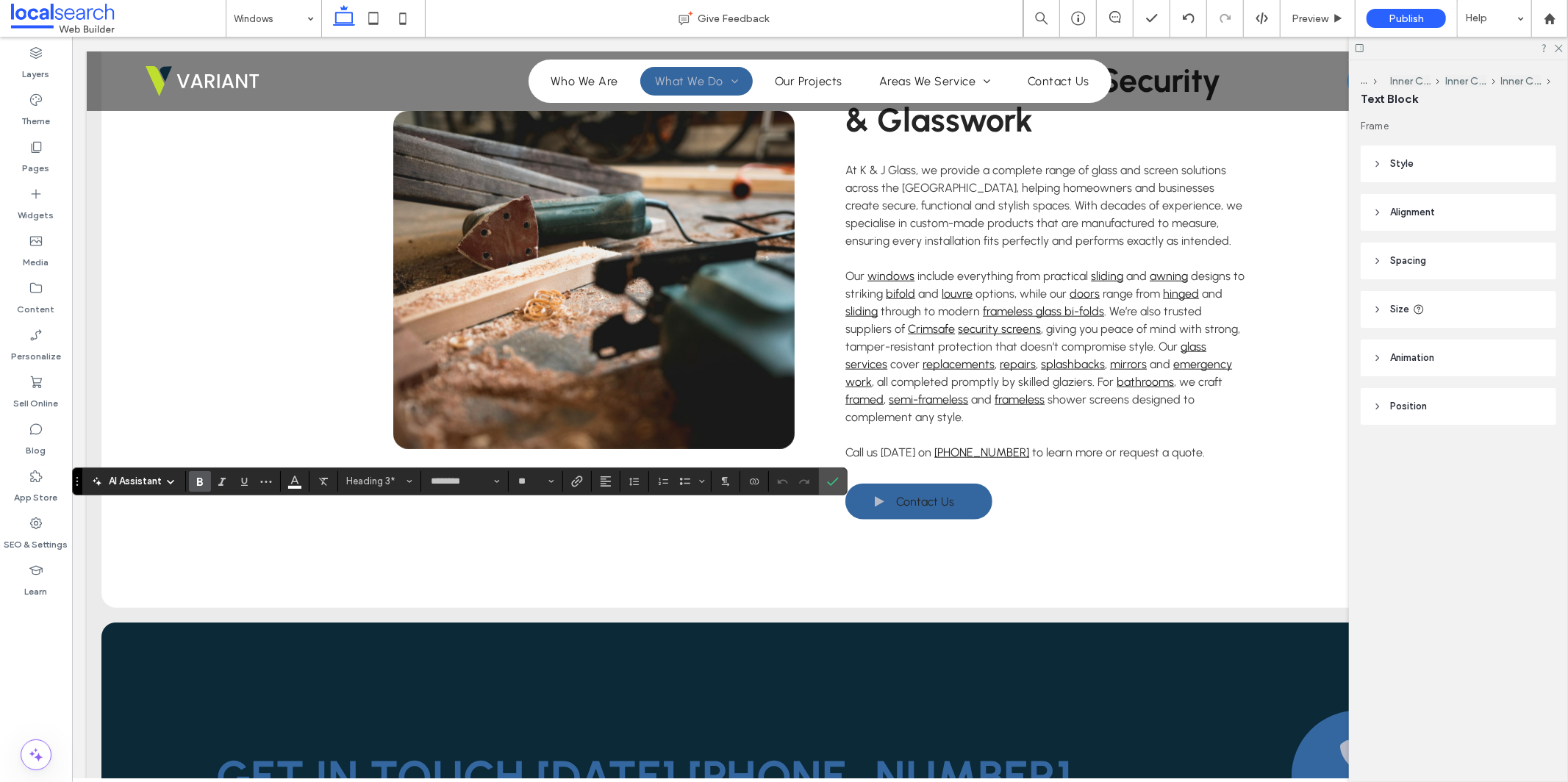
type input "**"
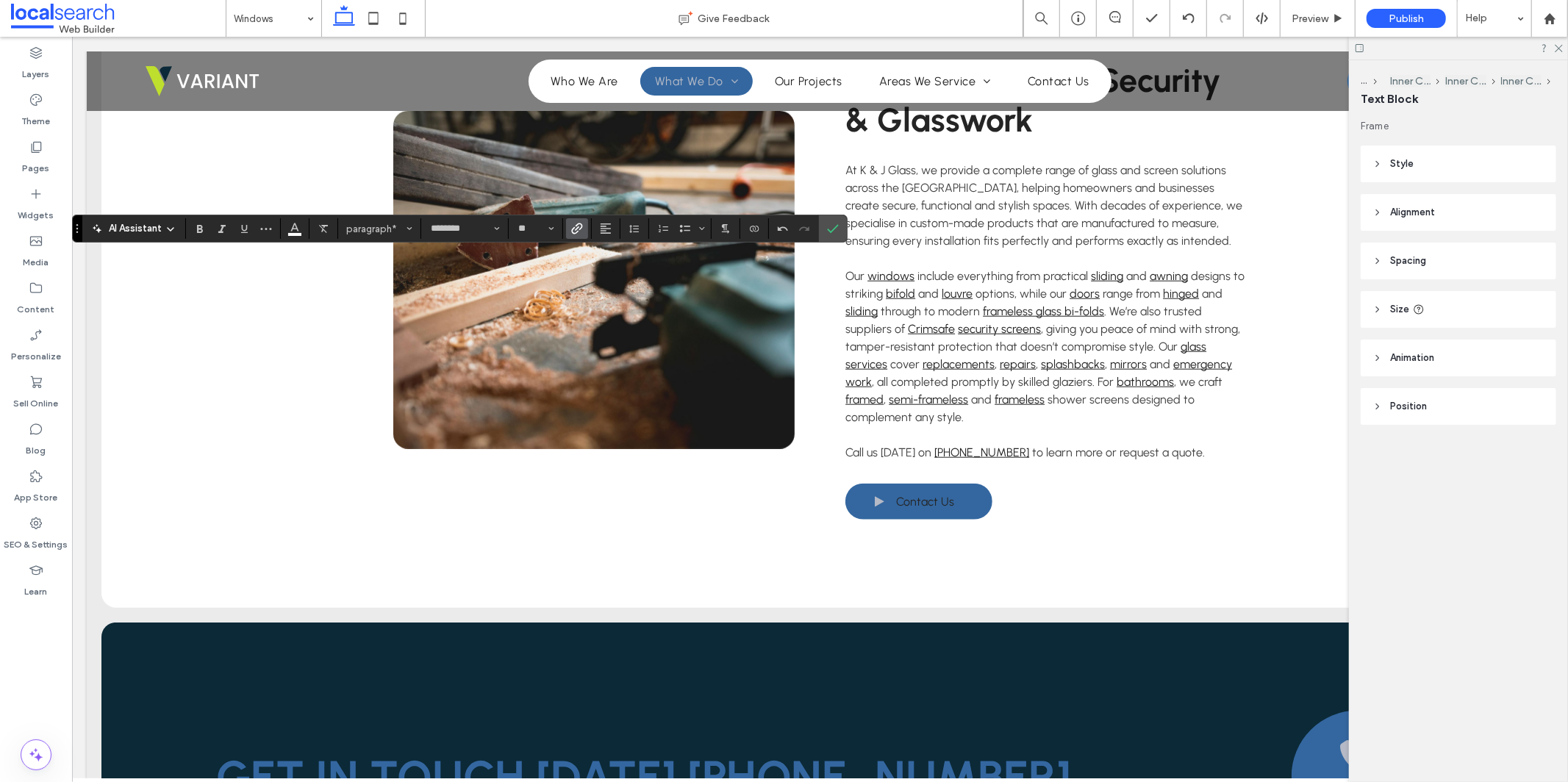
click at [579, 225] on icon "Link" at bounding box center [577, 228] width 12 height 12
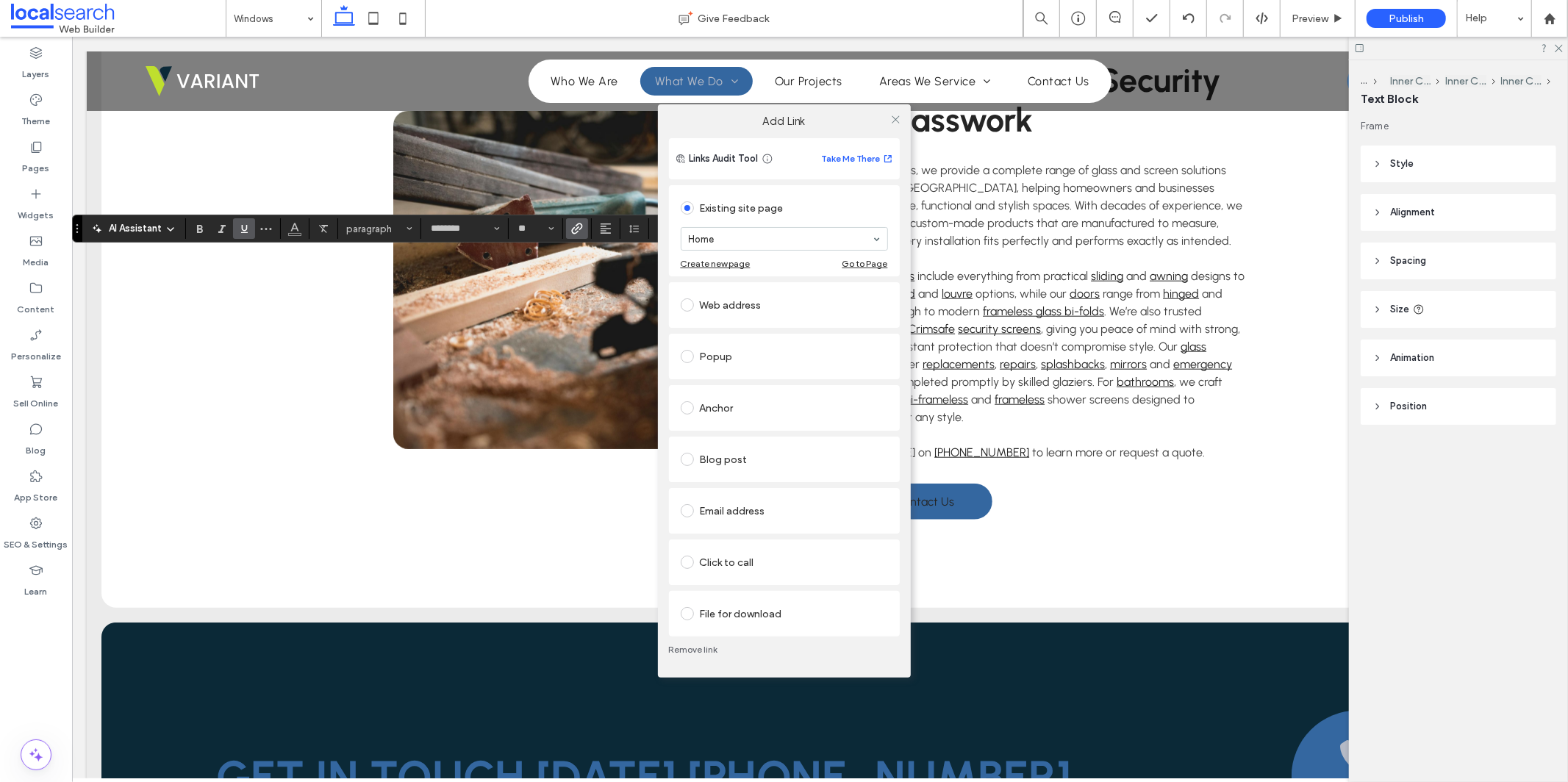
click at [777, 227] on section "Home" at bounding box center [784, 239] width 207 height 38
type input "**"
click at [893, 120] on icon at bounding box center [896, 119] width 11 height 11
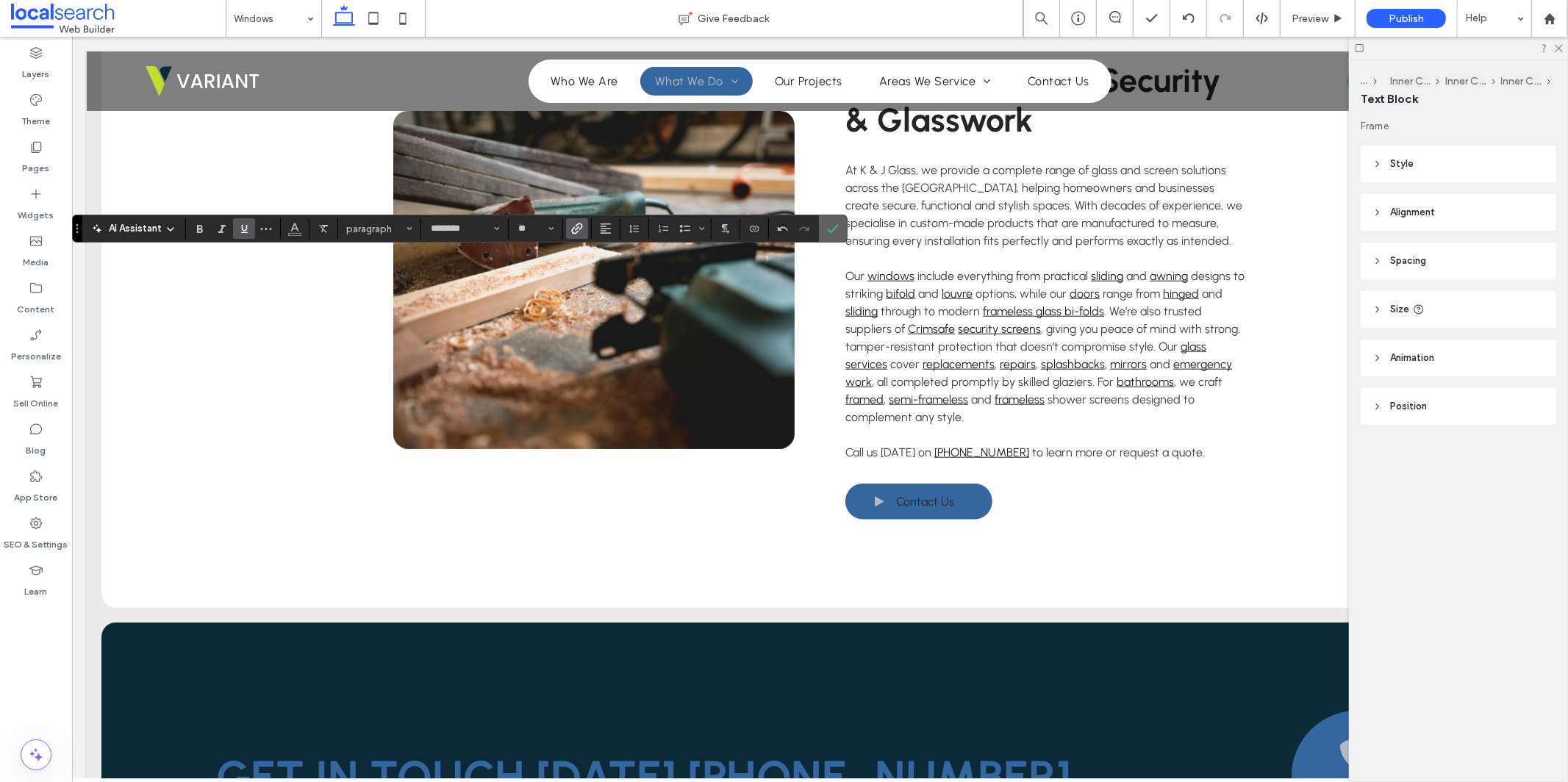
click at [834, 231] on icon "Confirm" at bounding box center [833, 228] width 12 height 12
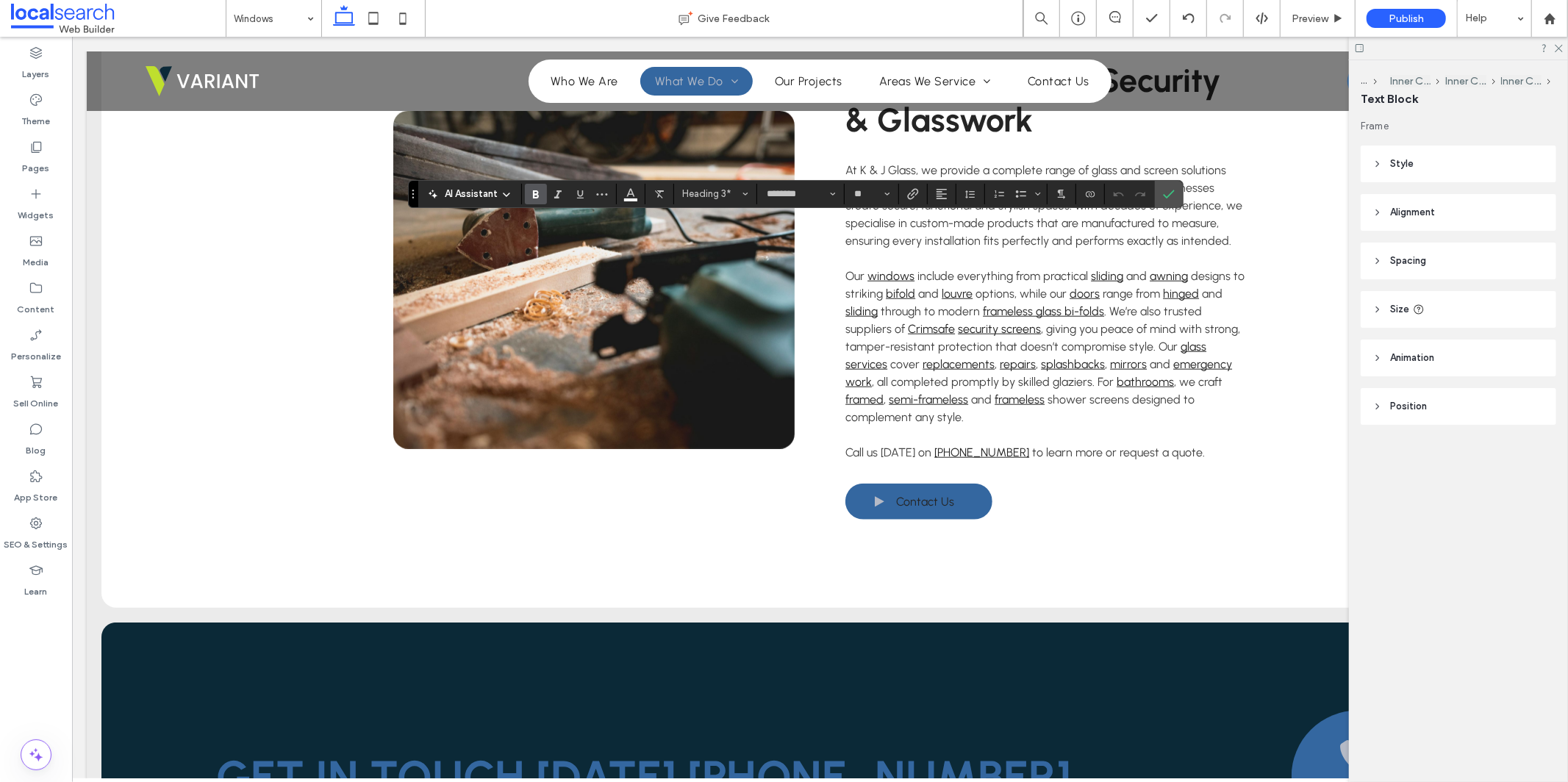
type input "**"
click at [1166, 193] on icon "Confirm" at bounding box center [1168, 194] width 12 height 12
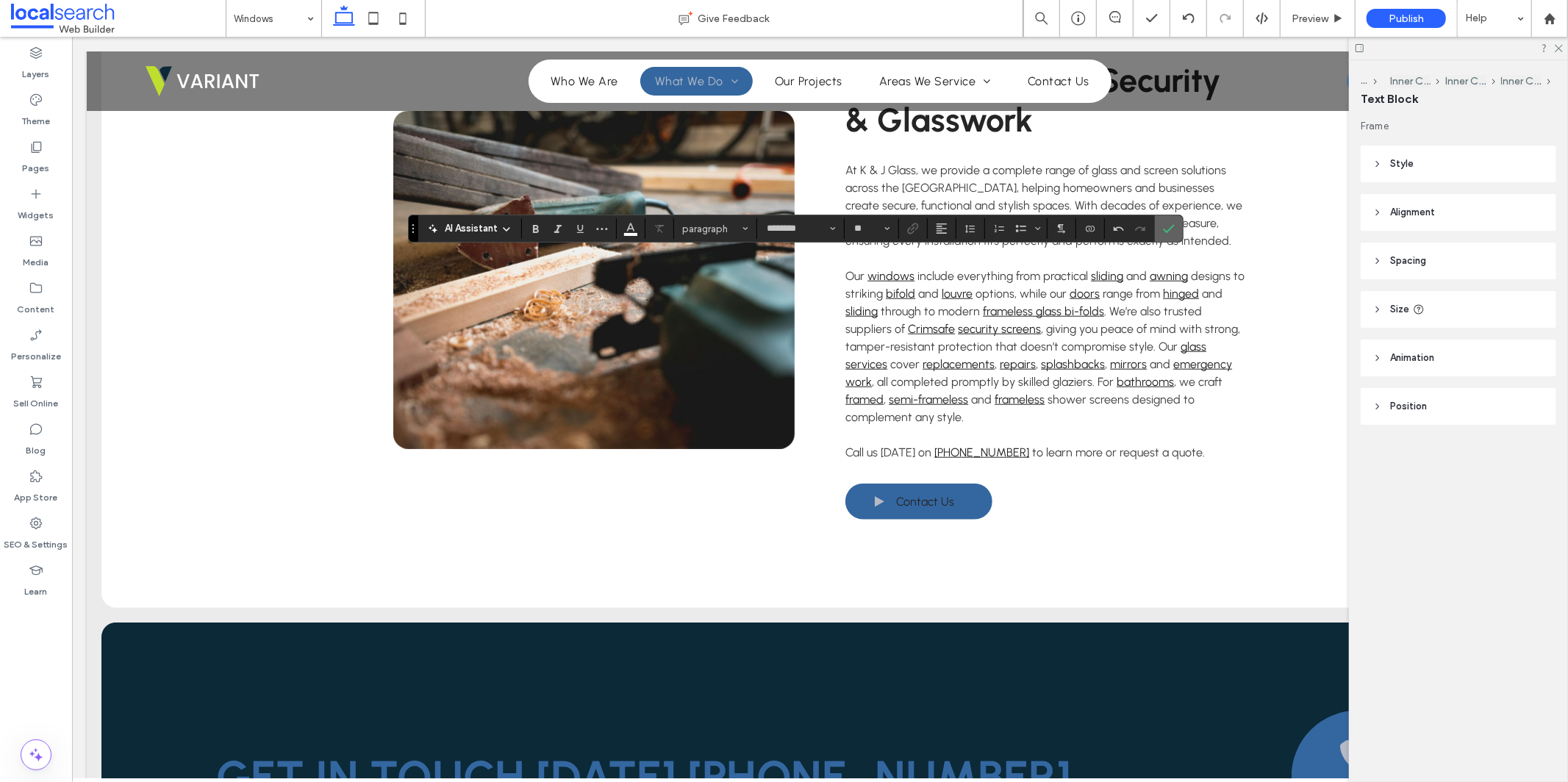
click at [1176, 224] on label "Confirm" at bounding box center [1169, 229] width 22 height 27
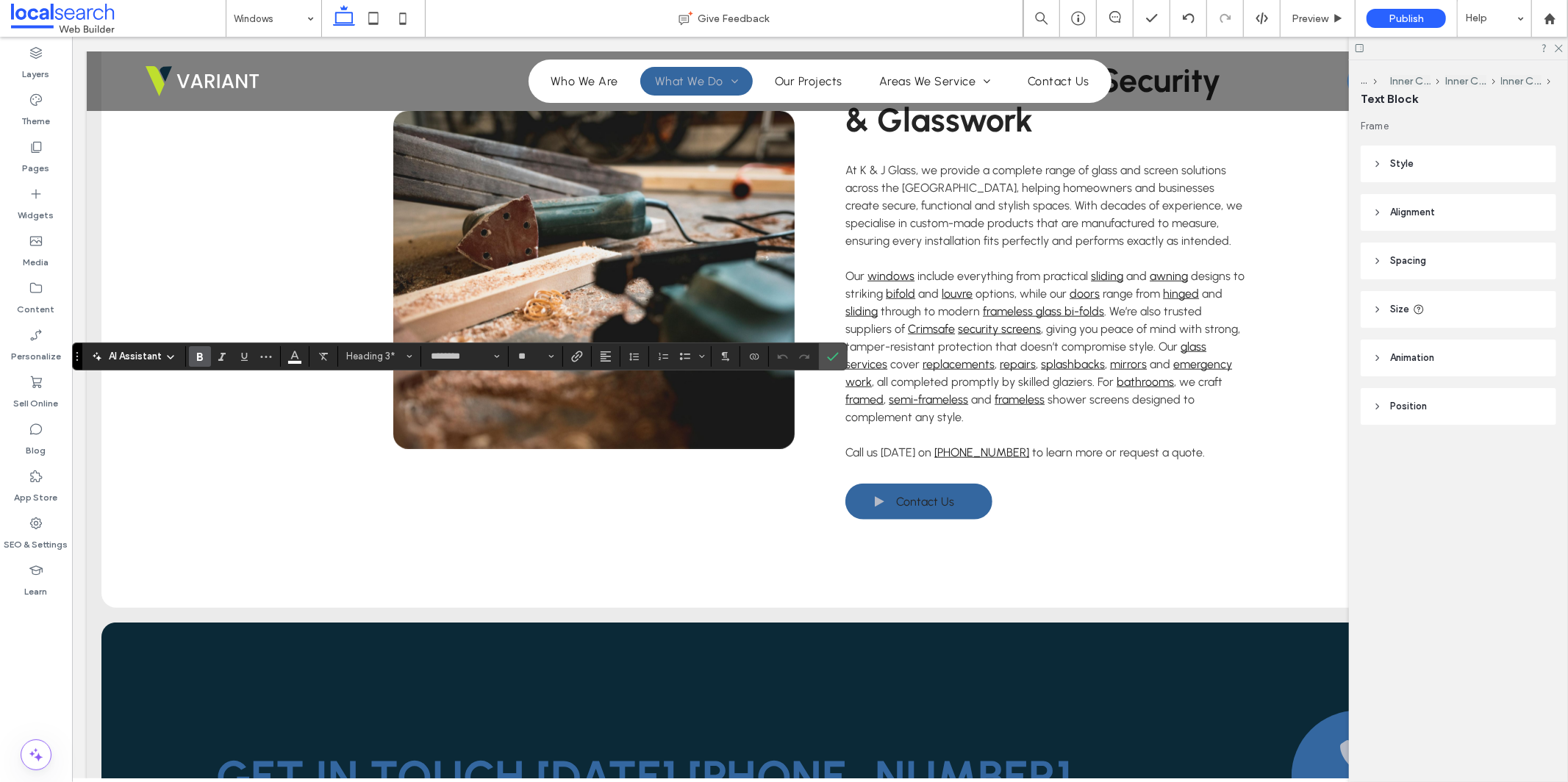
type input "**"
click at [837, 355] on icon "Confirm" at bounding box center [833, 356] width 12 height 12
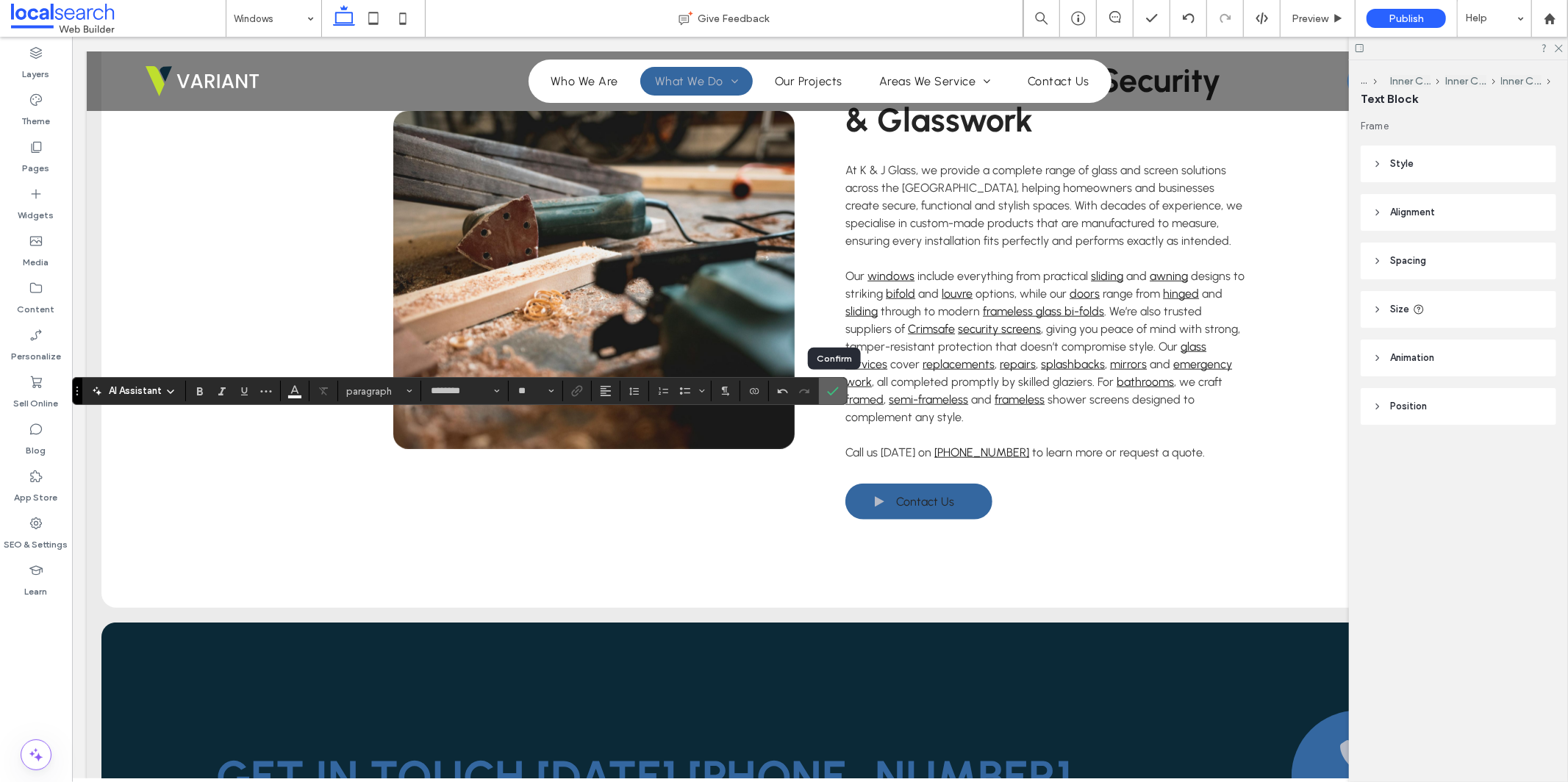
click at [834, 391] on use "Confirm" at bounding box center [833, 391] width 12 height 9
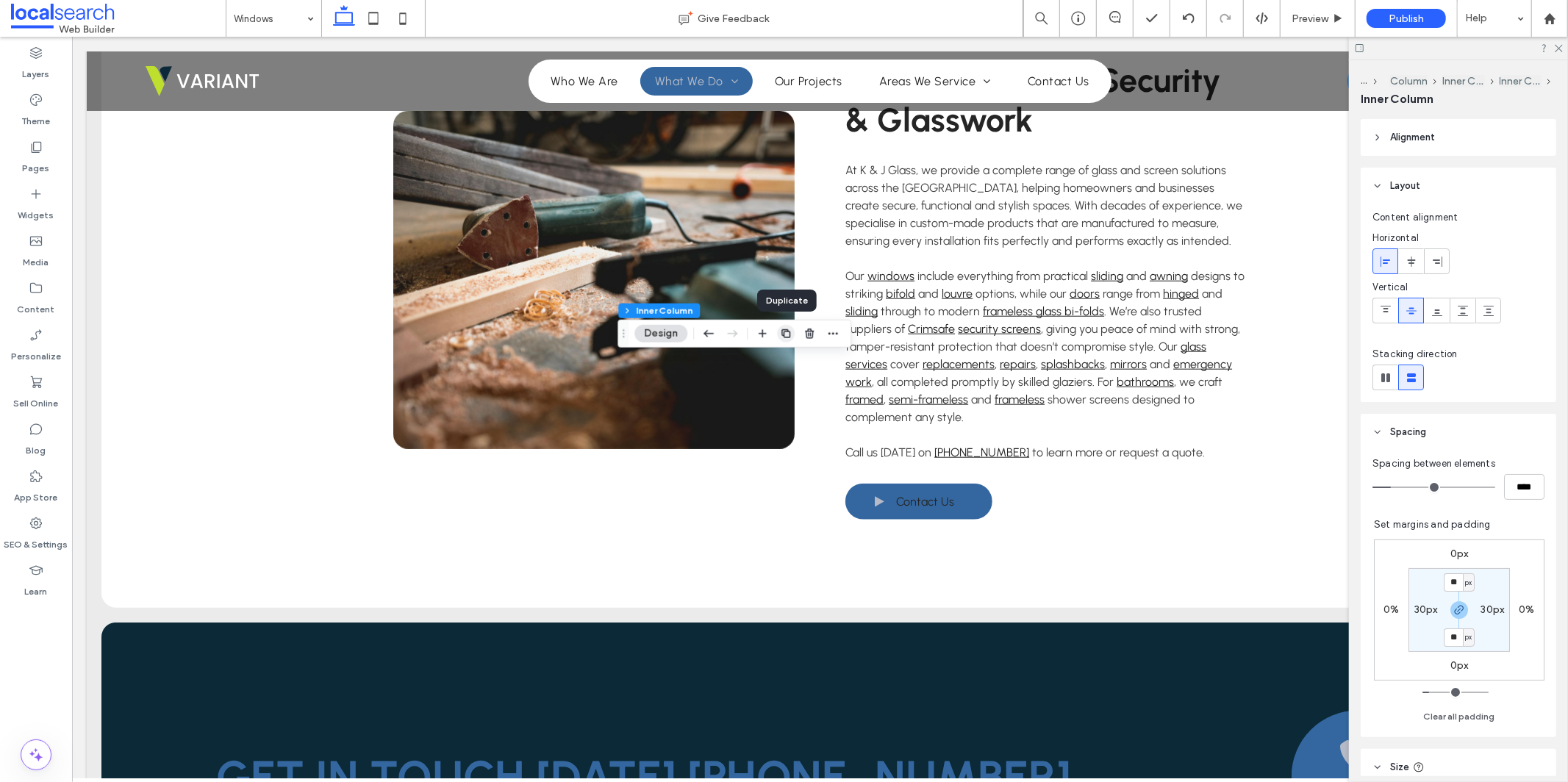
click at [788, 336] on icon "button" at bounding box center [785, 333] width 12 height 12
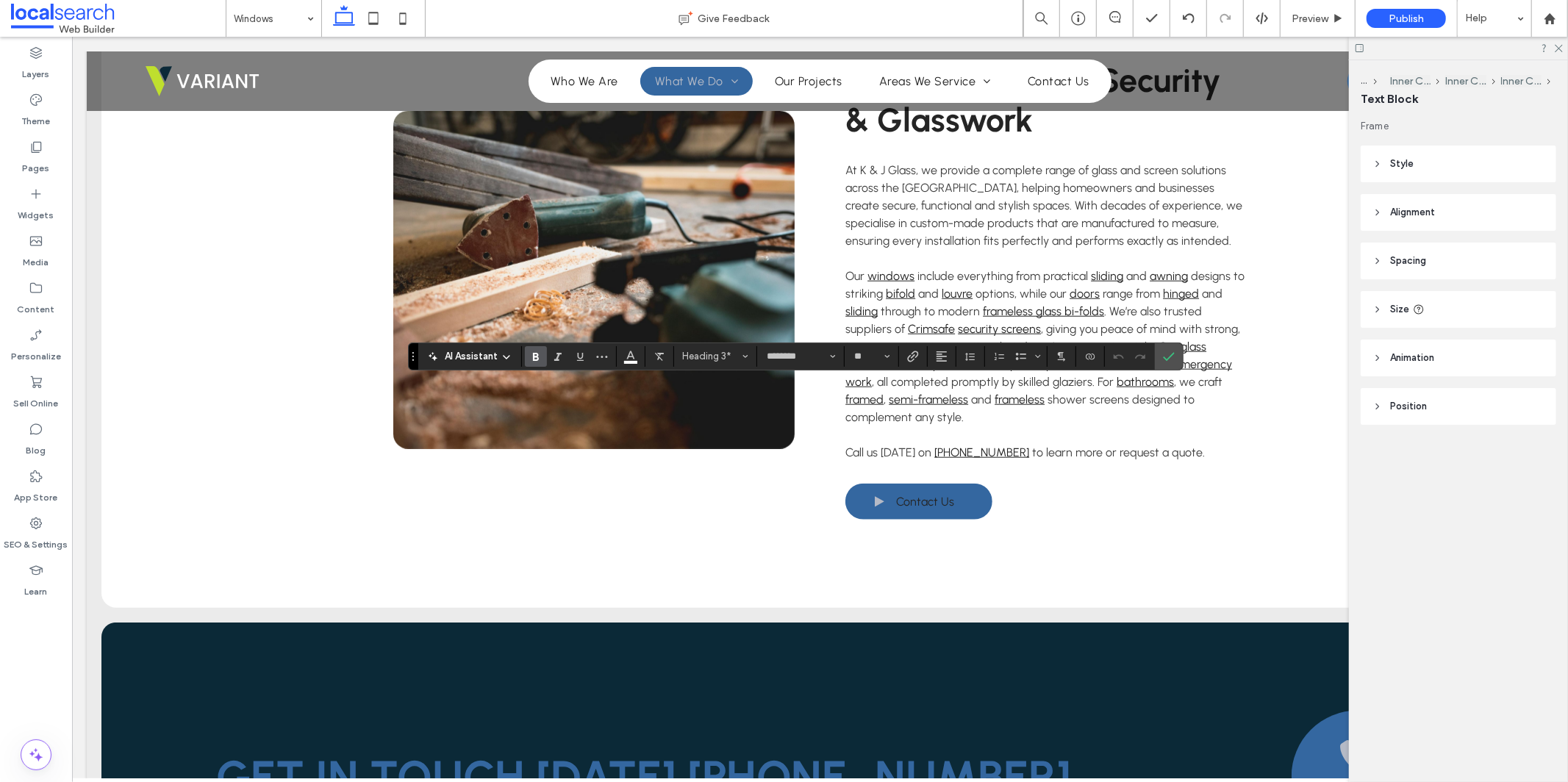
type input "**"
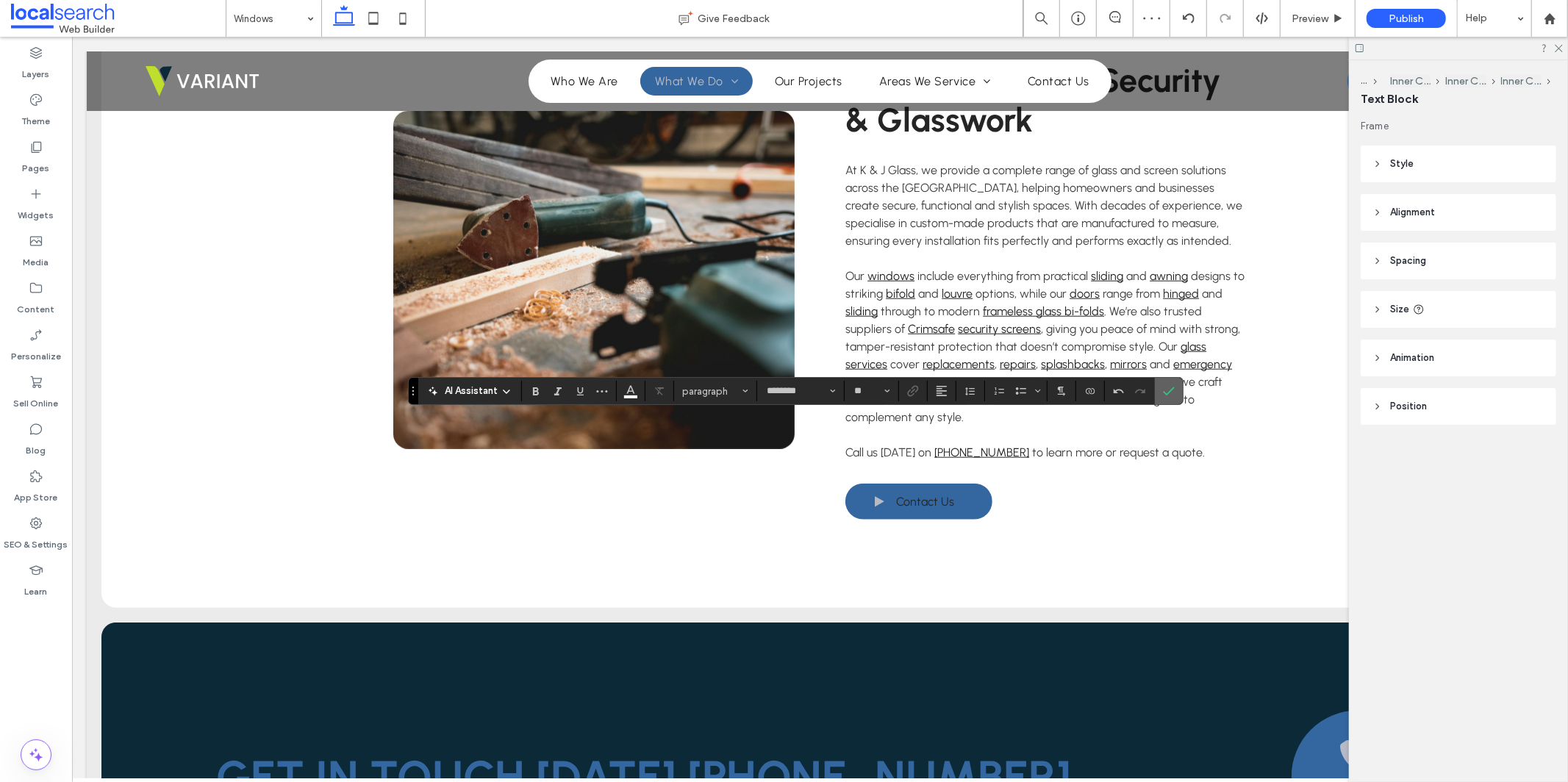
click at [1160, 391] on label "Confirm" at bounding box center [1169, 391] width 22 height 27
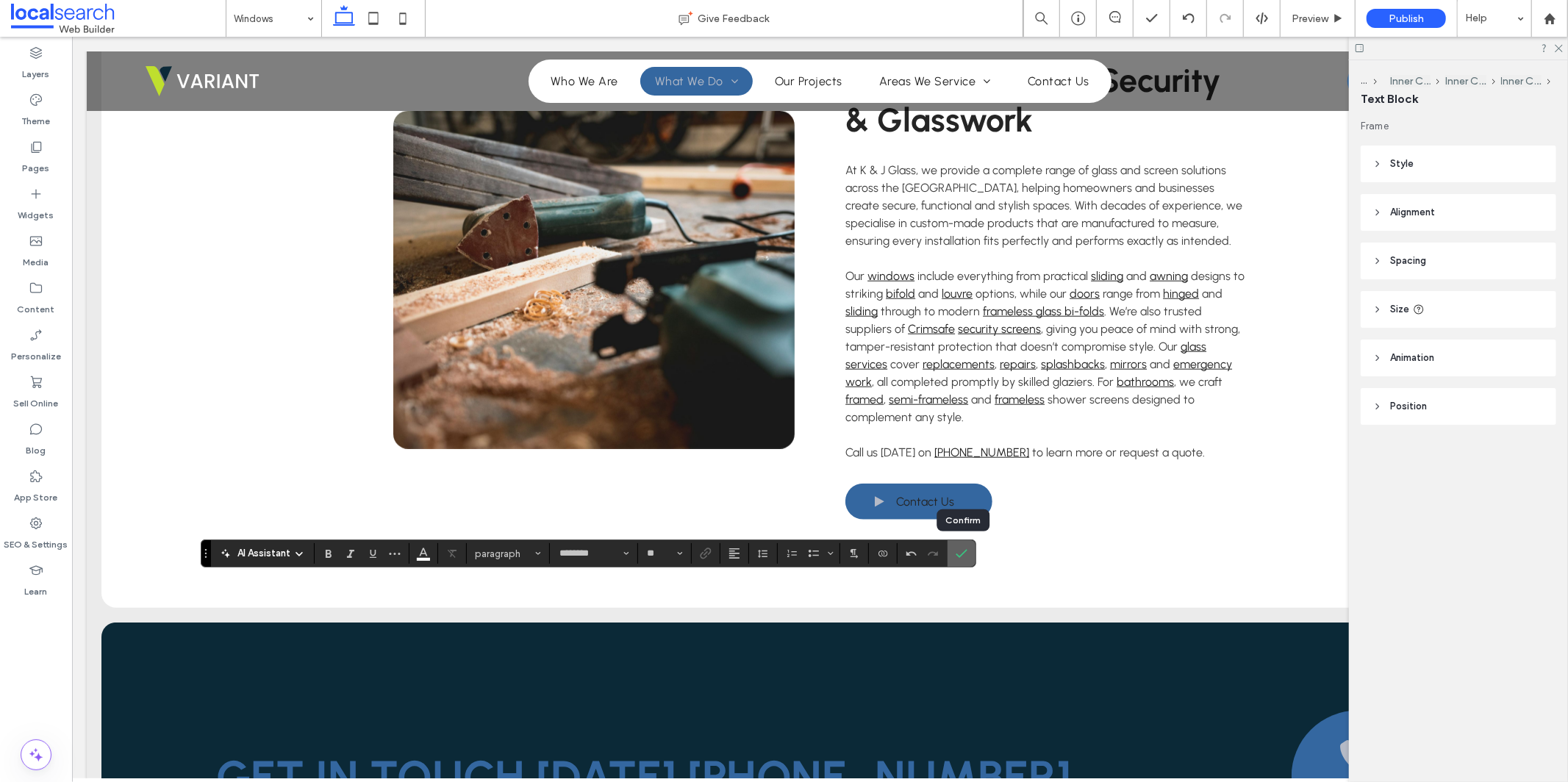
click at [961, 557] on icon "Confirm" at bounding box center [961, 553] width 12 height 12
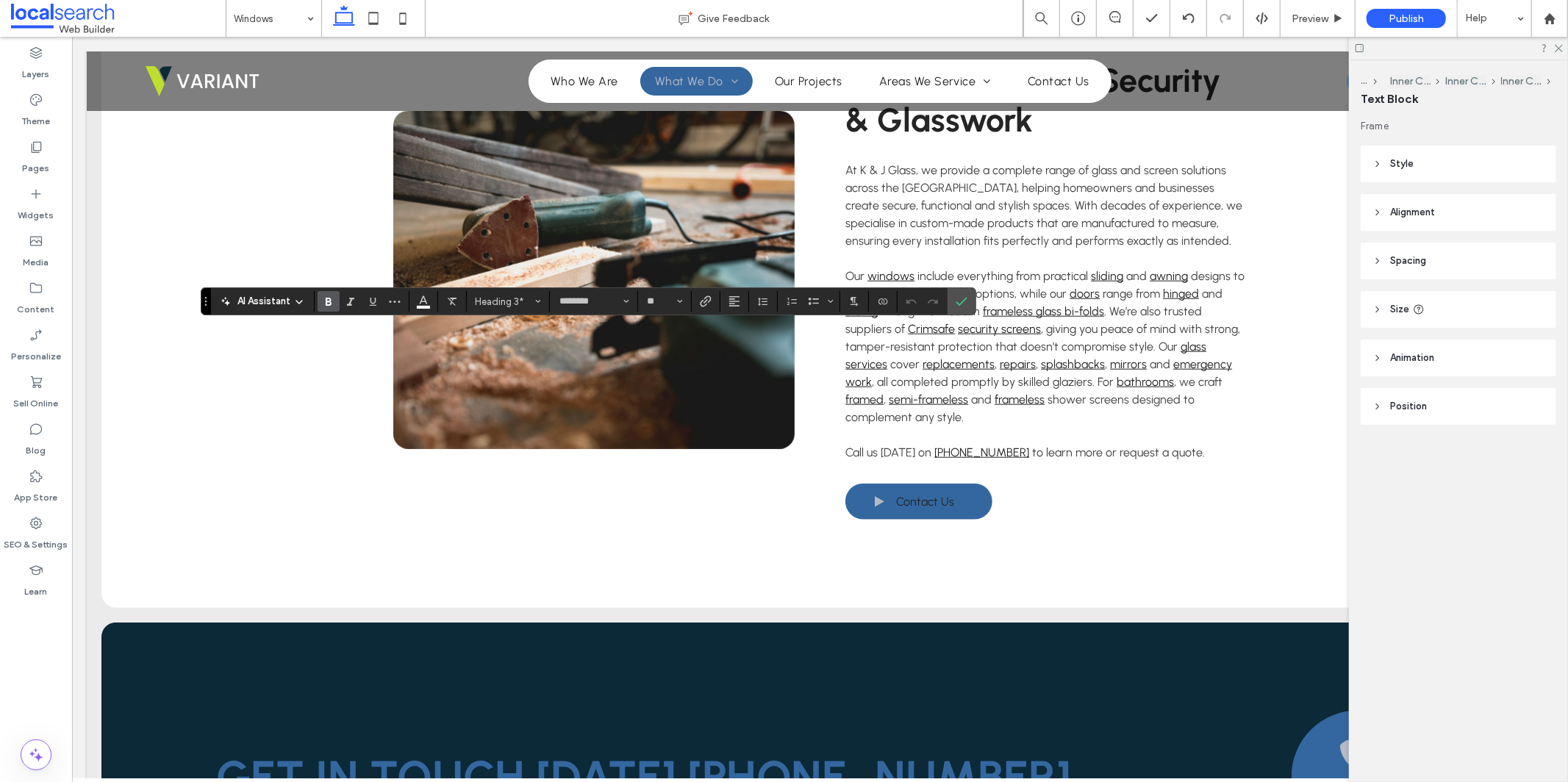
type input "**"
click at [957, 299] on icon "Confirm" at bounding box center [961, 301] width 12 height 12
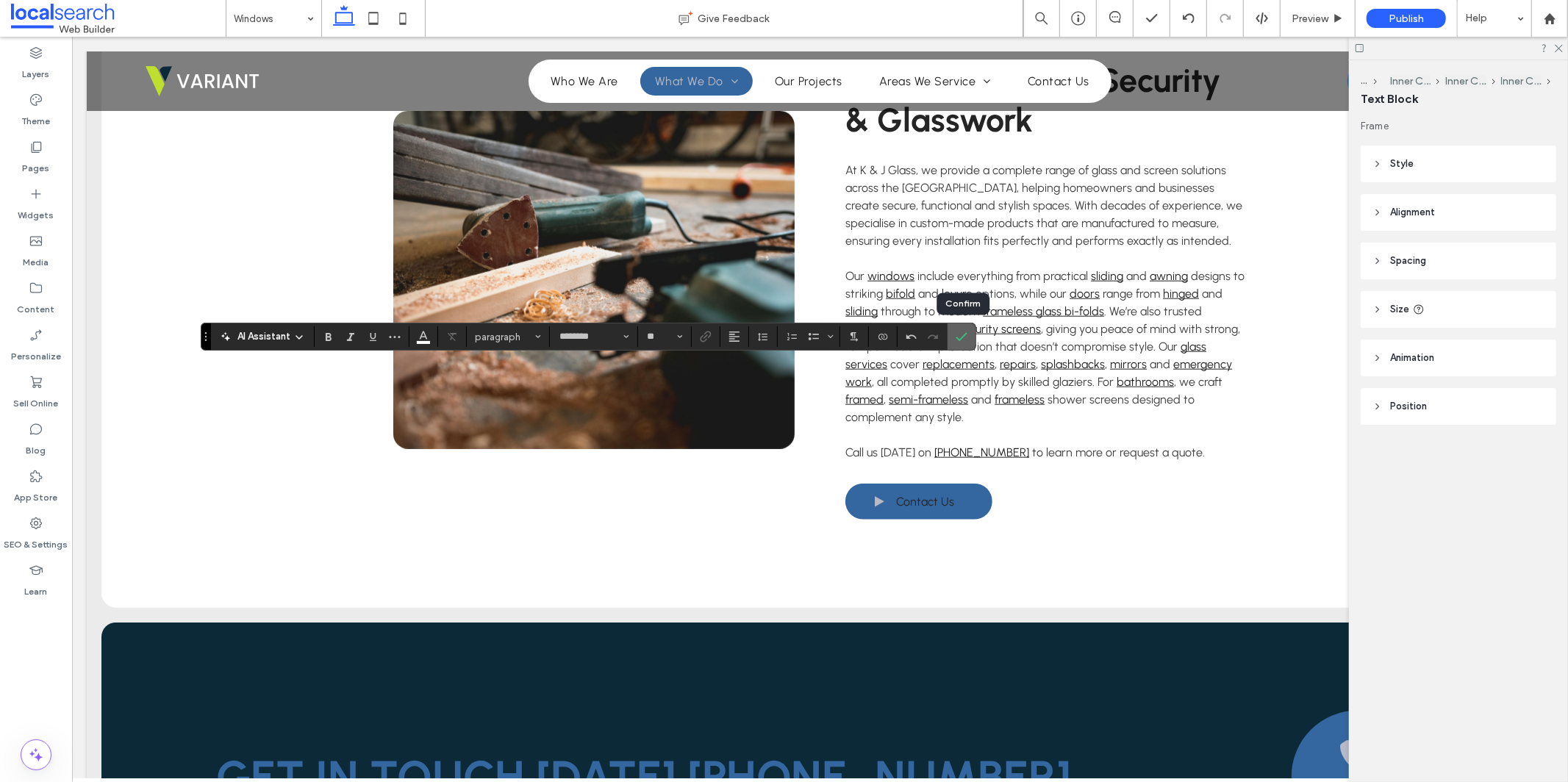
click at [961, 333] on icon "Confirm" at bounding box center [961, 336] width 12 height 12
click at [712, 336] on icon "Link" at bounding box center [705, 336] width 12 height 12
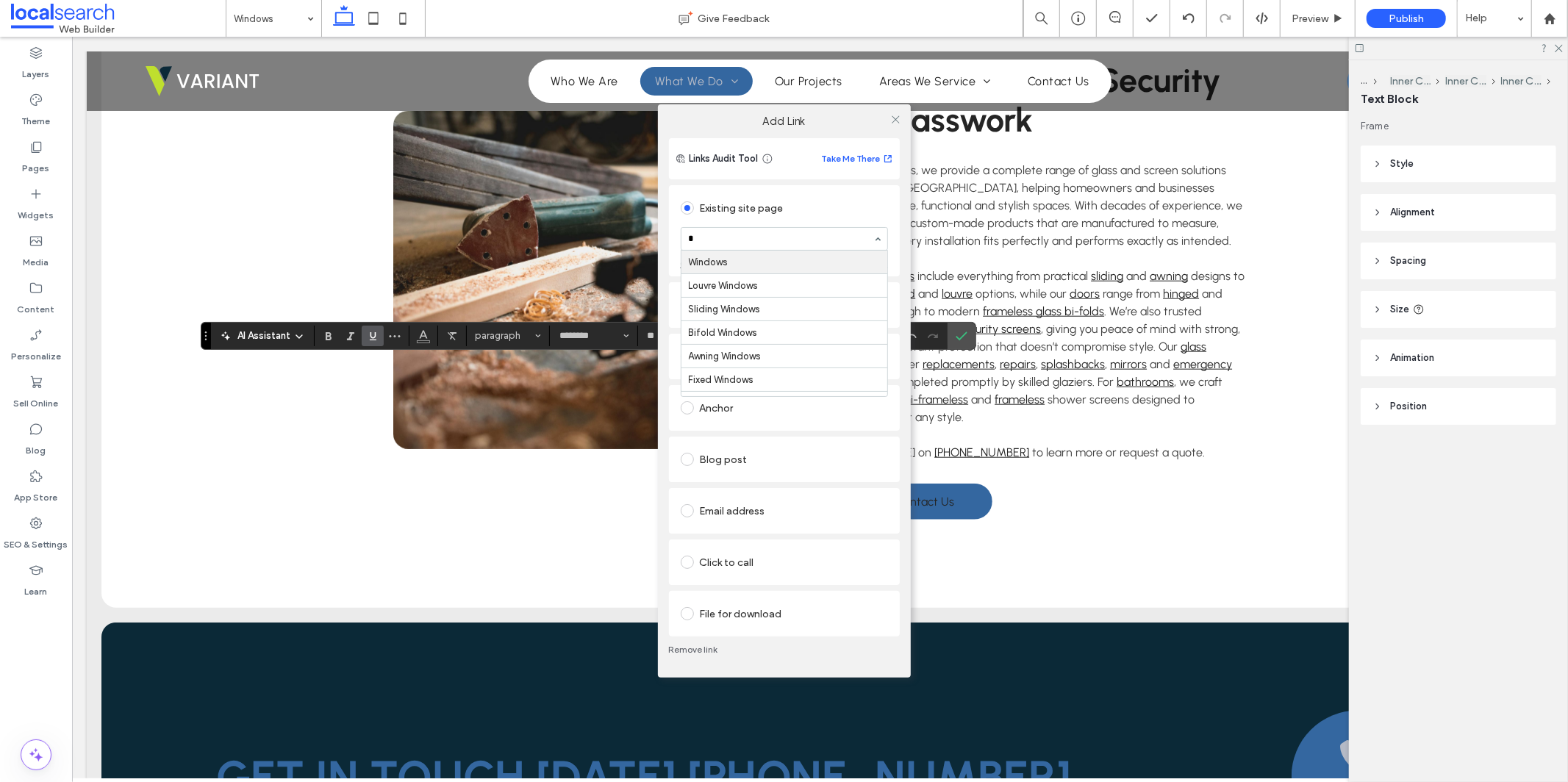
type input "**"
drag, startPoint x: 895, startPoint y: 120, endPoint x: 897, endPoint y: 130, distance: 10.2
click at [897, 120] on use at bounding box center [895, 118] width 7 height 7
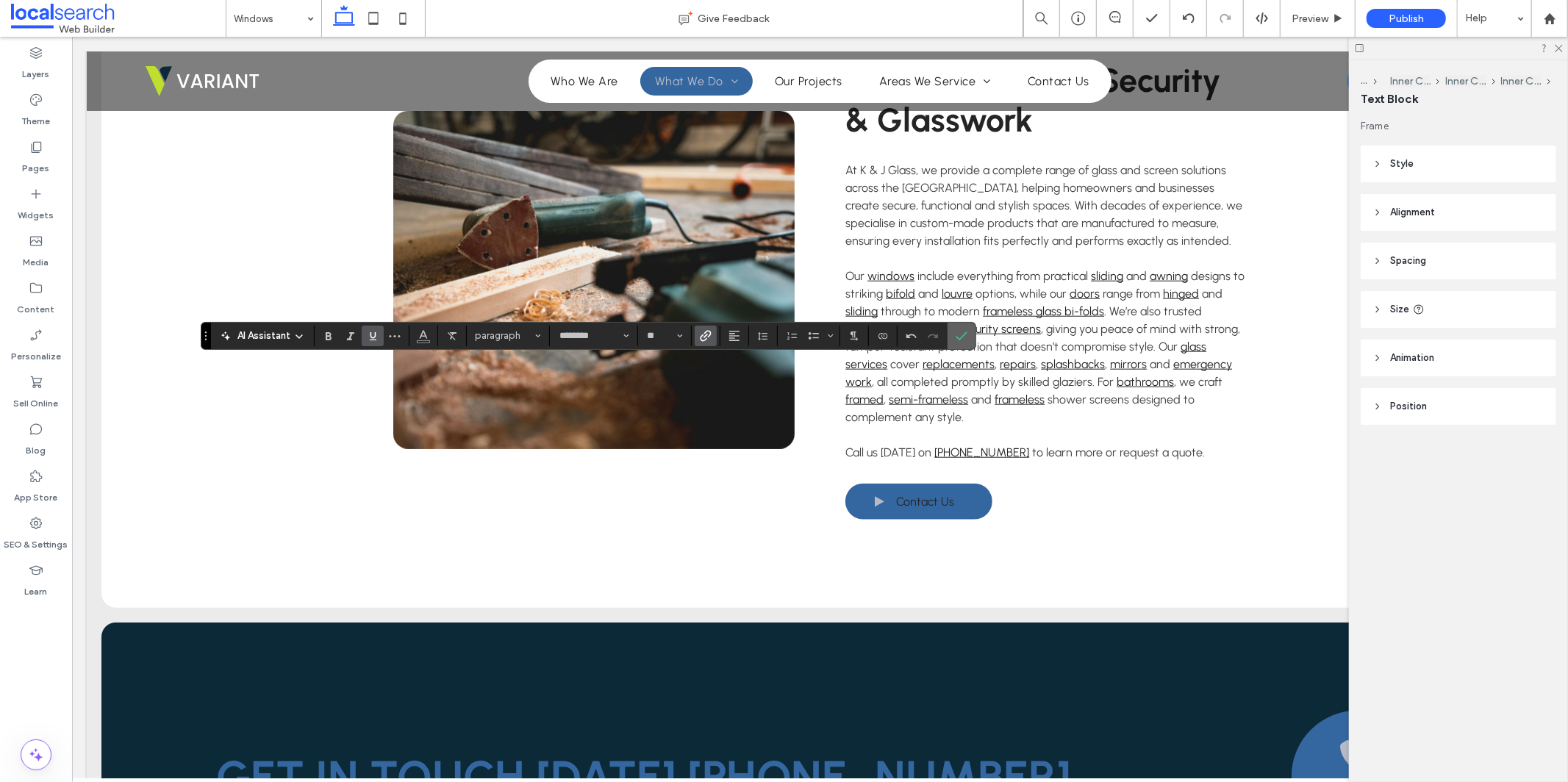
click at [967, 333] on use "Confirm" at bounding box center [962, 336] width 12 height 9
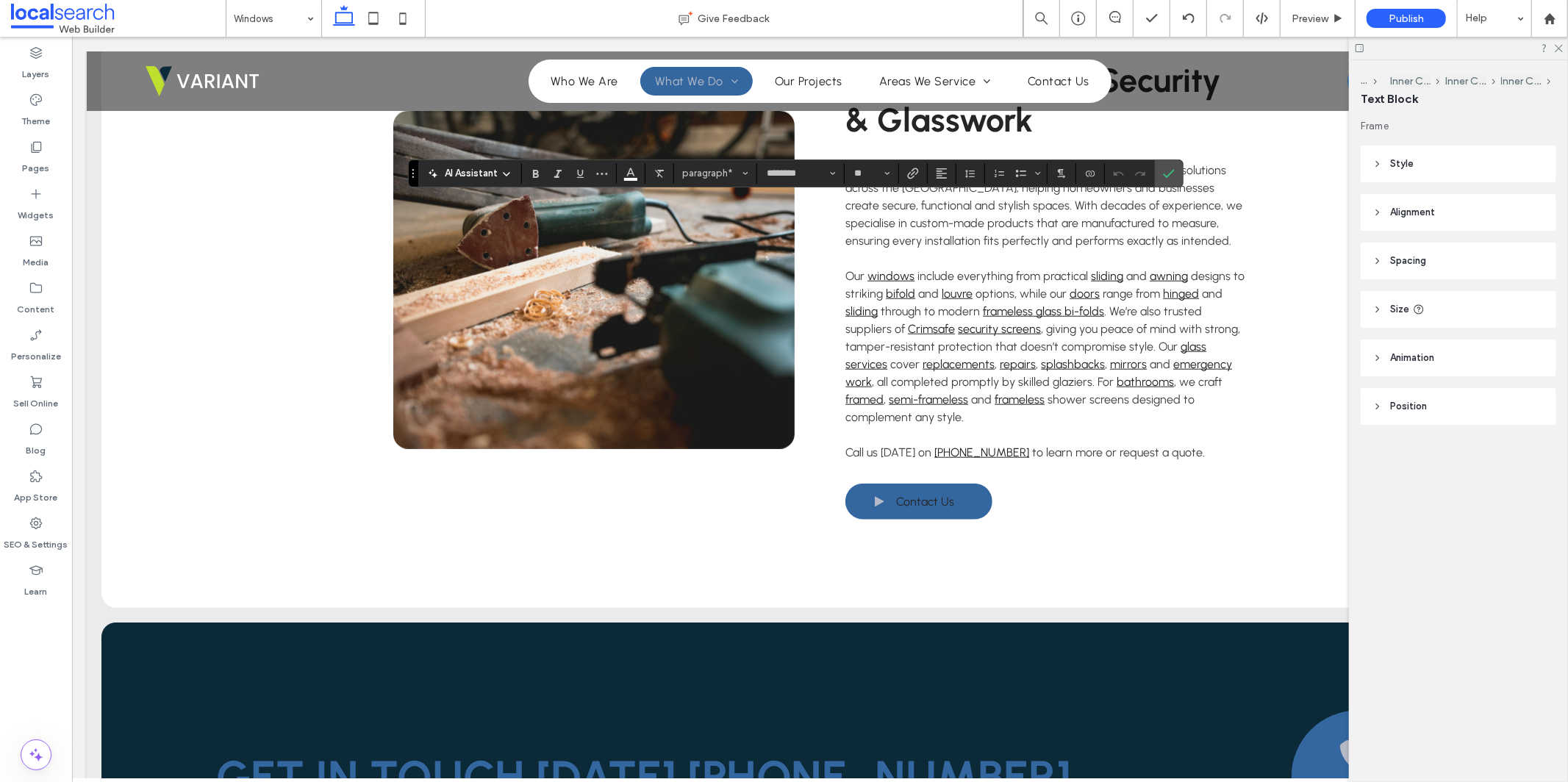
click at [927, 167] on section at bounding box center [913, 174] width 28 height 21
click at [922, 171] on label "Link" at bounding box center [913, 174] width 22 height 21
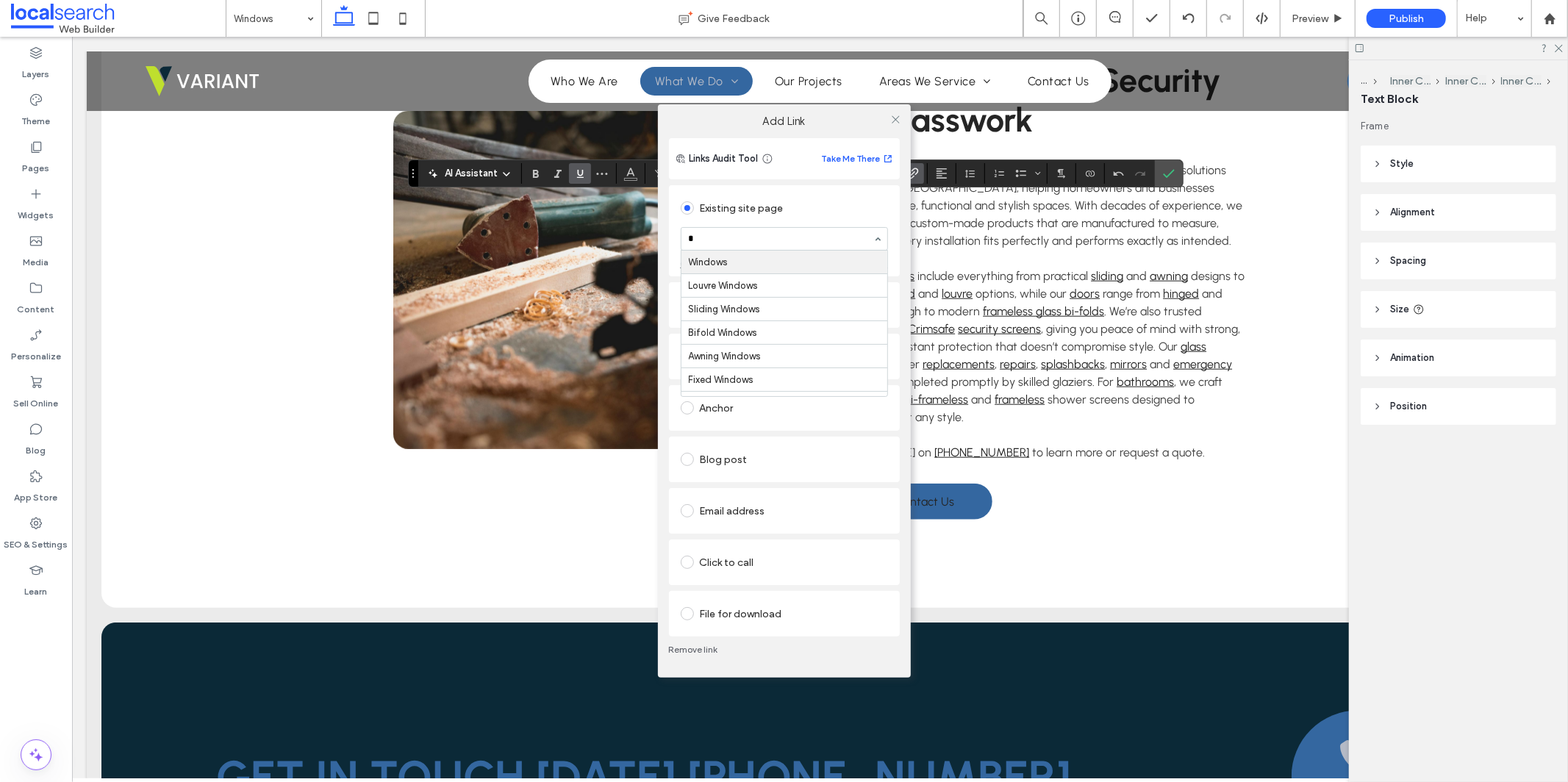
type input "**"
click at [897, 119] on icon at bounding box center [896, 119] width 11 height 11
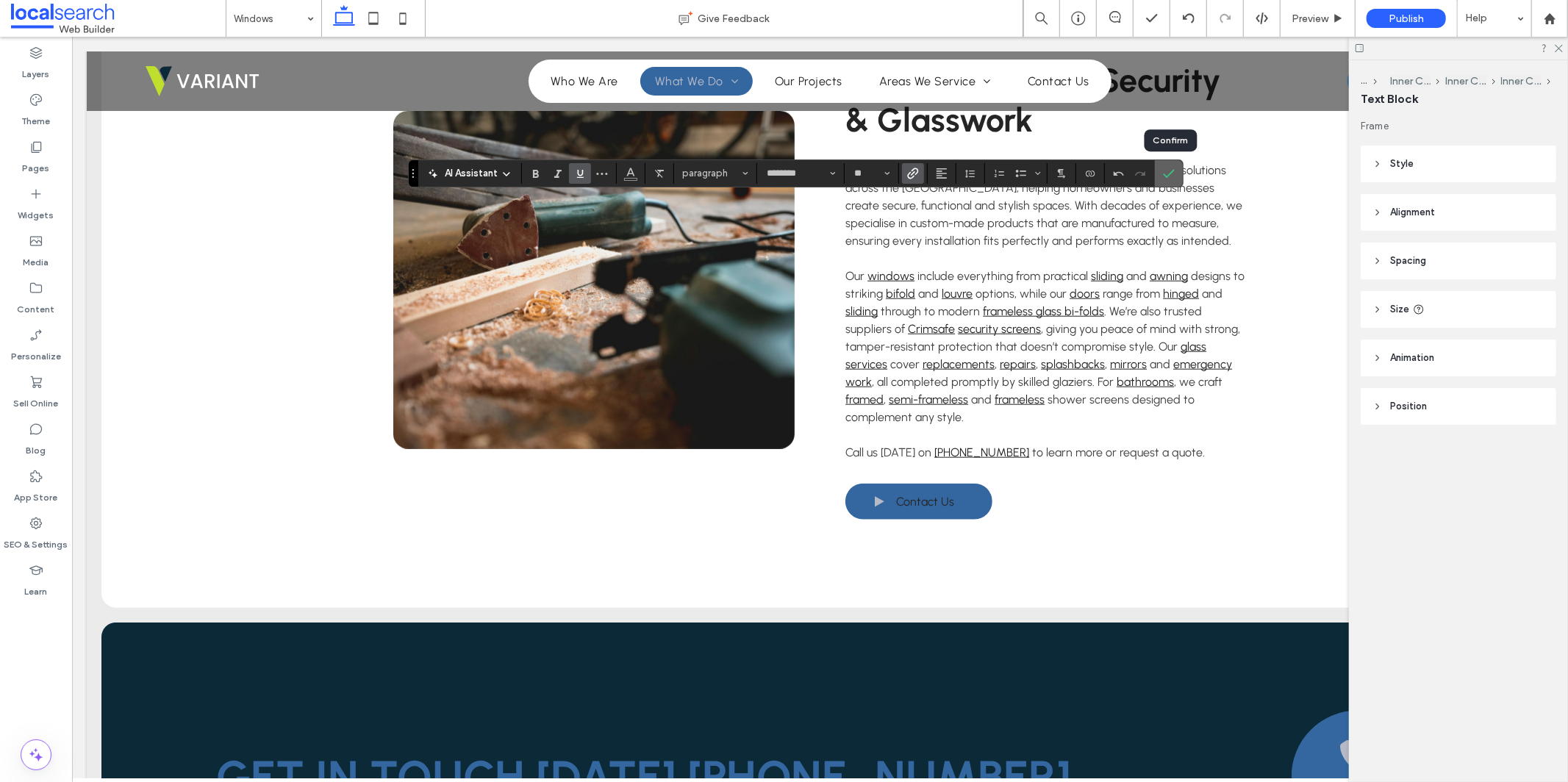
click at [1162, 175] on label "Confirm" at bounding box center [1169, 174] width 22 height 27
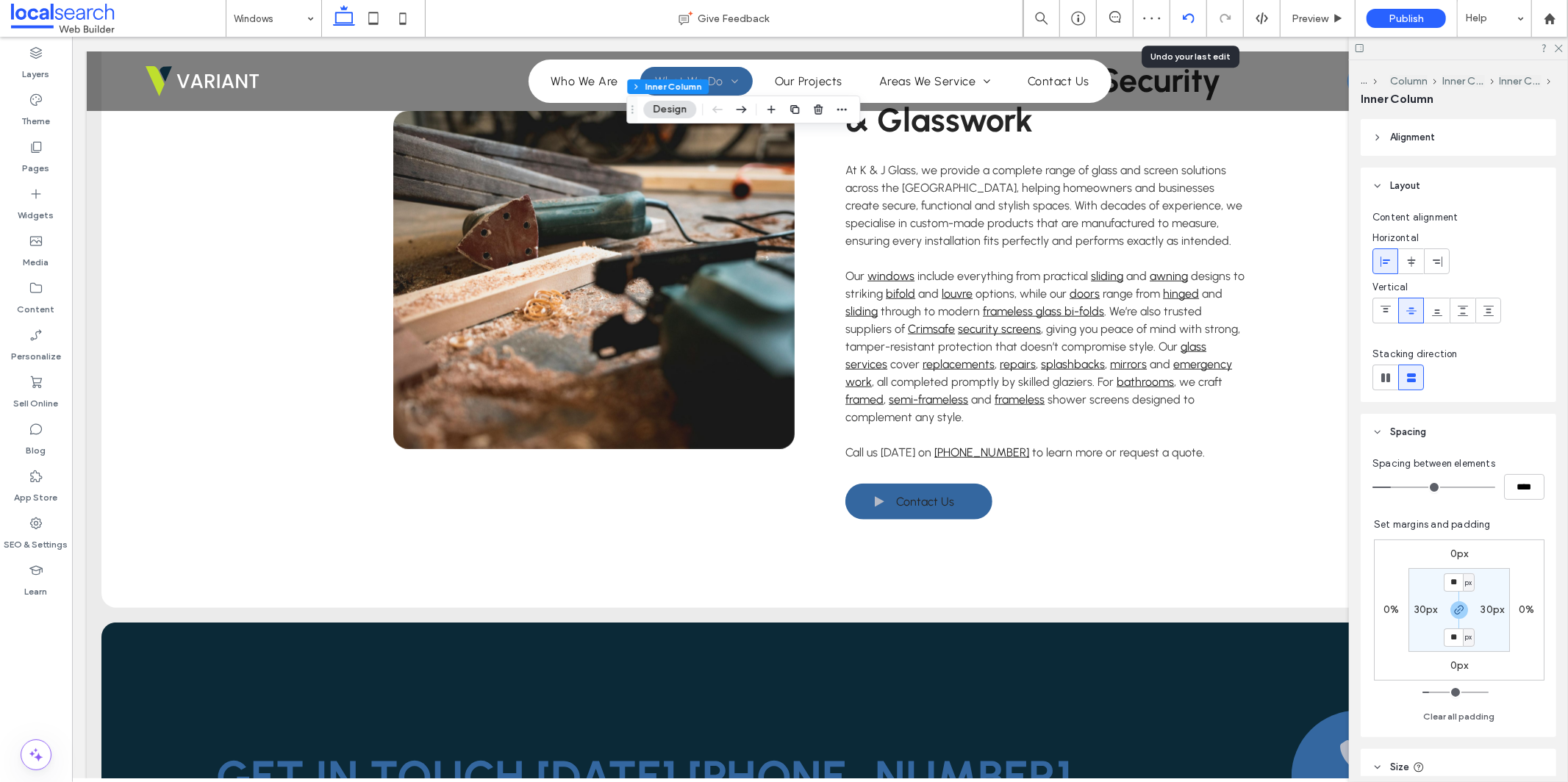
click at [1181, 10] on div at bounding box center [1189, 18] width 37 height 37
click at [1193, 17] on use at bounding box center [1188, 18] width 12 height 9
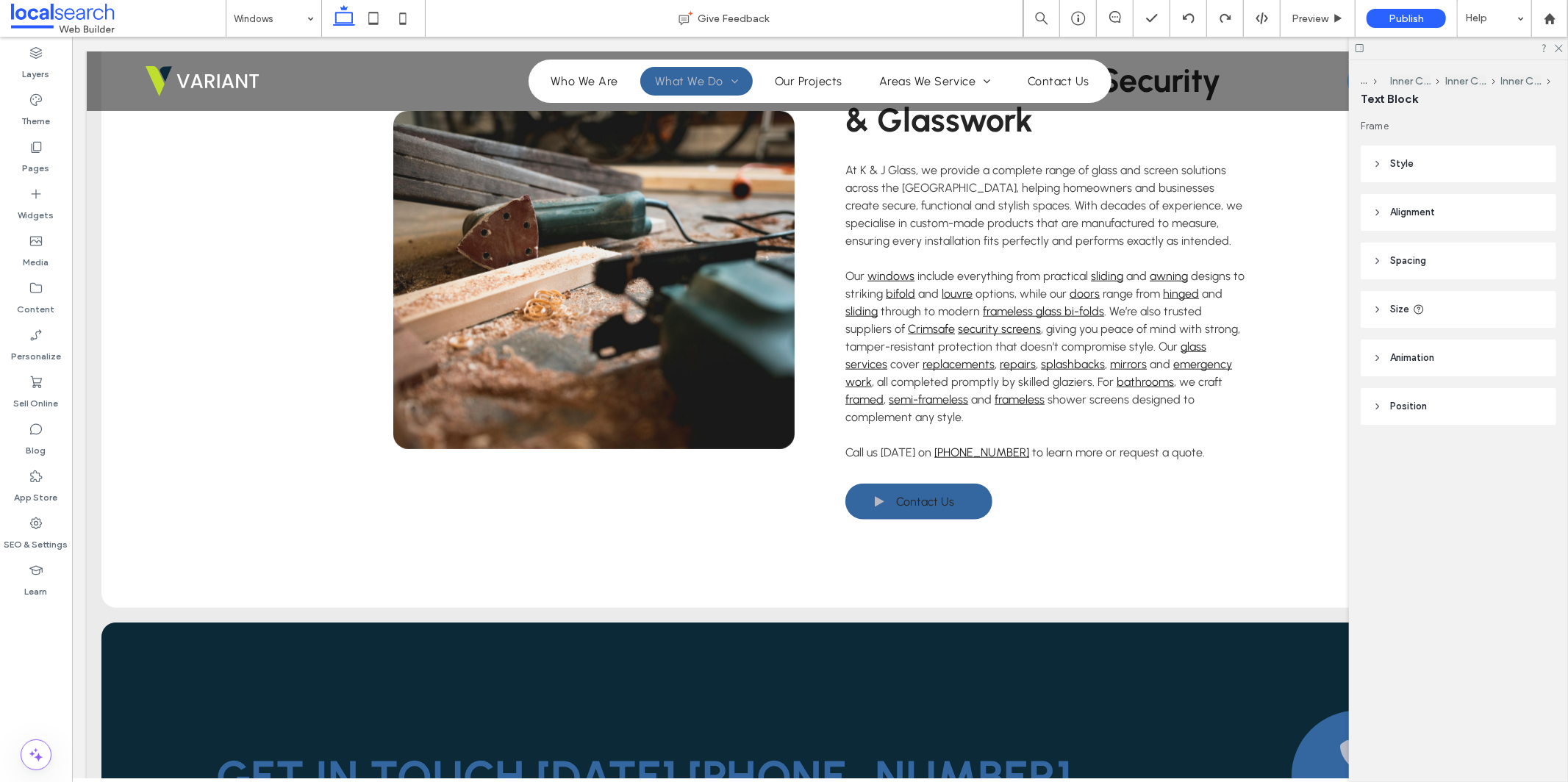
type input "********"
type input "**"
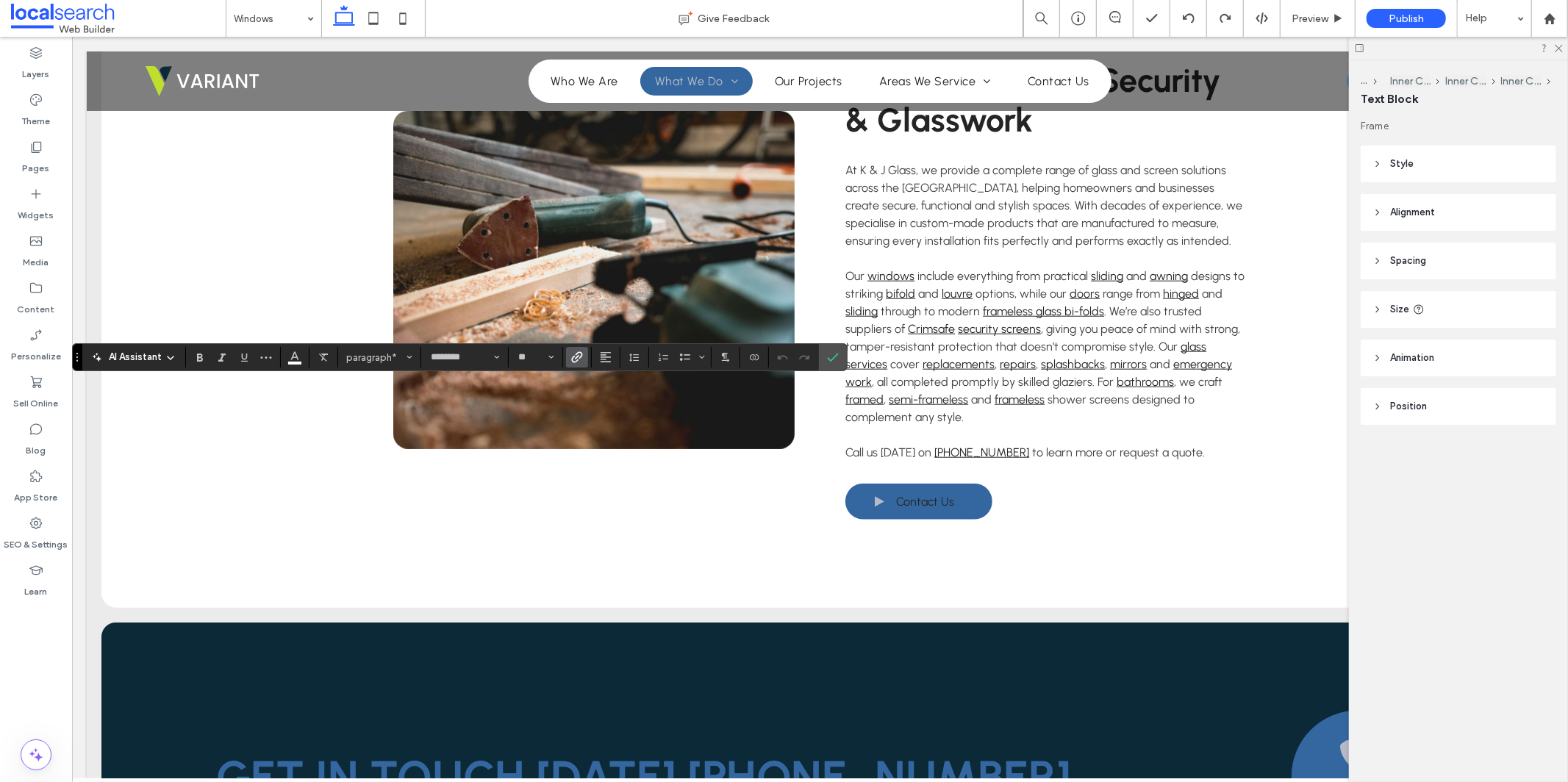
click at [576, 358] on icon "Link" at bounding box center [577, 357] width 12 height 12
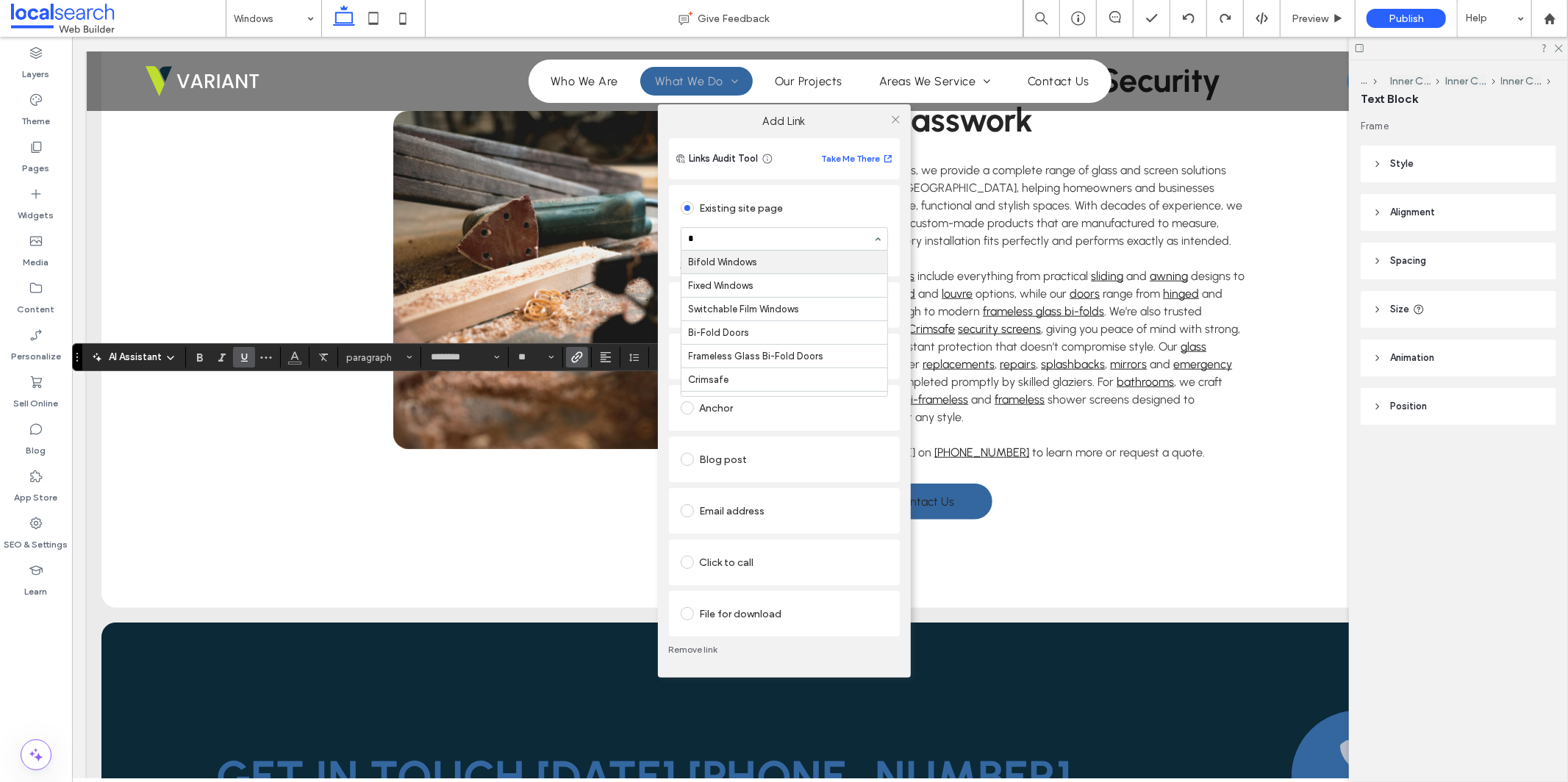
type input "**"
drag, startPoint x: 794, startPoint y: 260, endPoint x: 798, endPoint y: 254, distance: 7.2
click at [915, 111] on div "Add Link Links Audit Tool Take Me There Existing site page Fixed Windows Create…" at bounding box center [784, 391] width 1568 height 782
click at [897, 120] on icon at bounding box center [896, 119] width 11 height 11
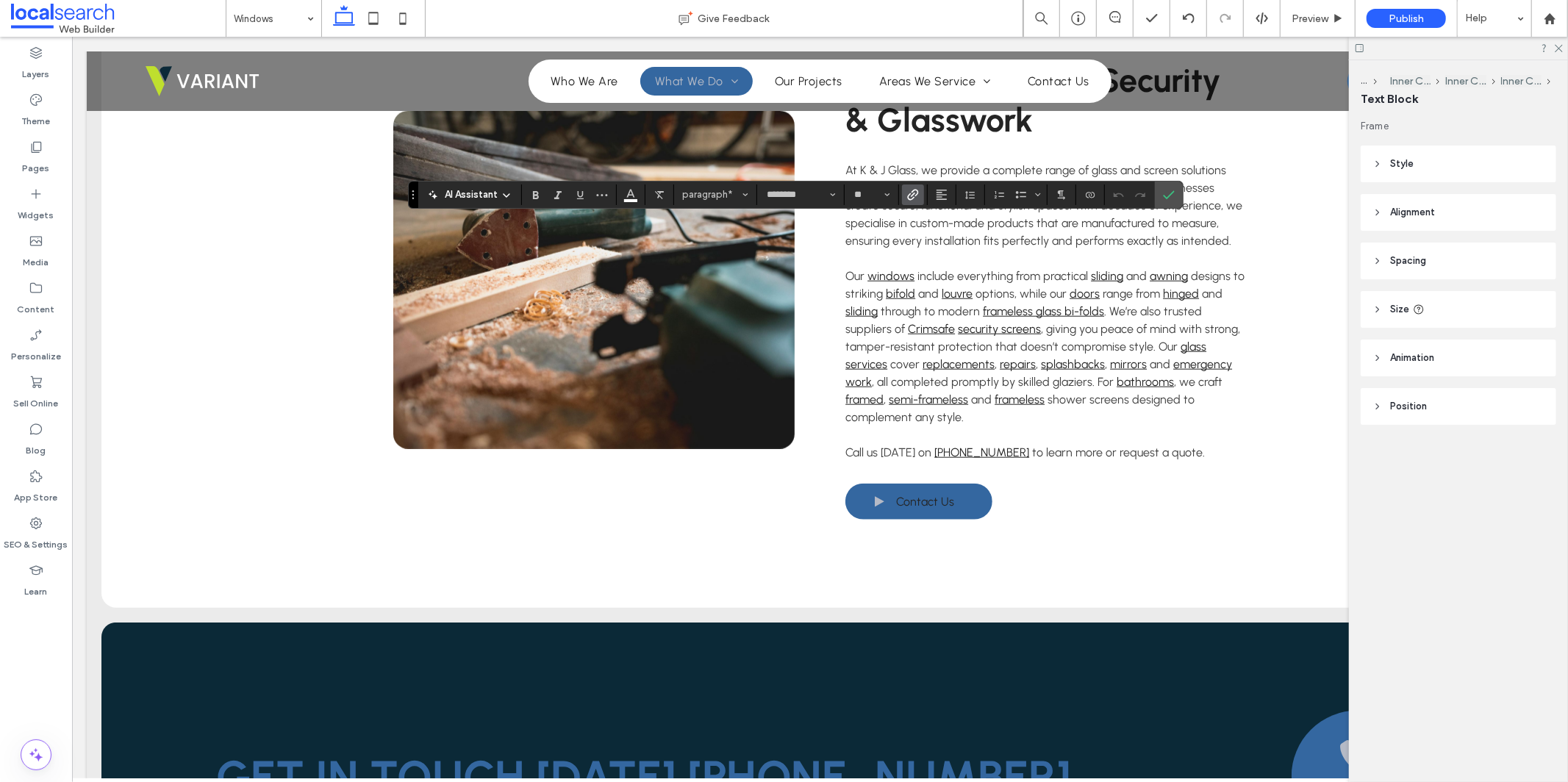
click at [916, 194] on icon "Link" at bounding box center [913, 194] width 12 height 12
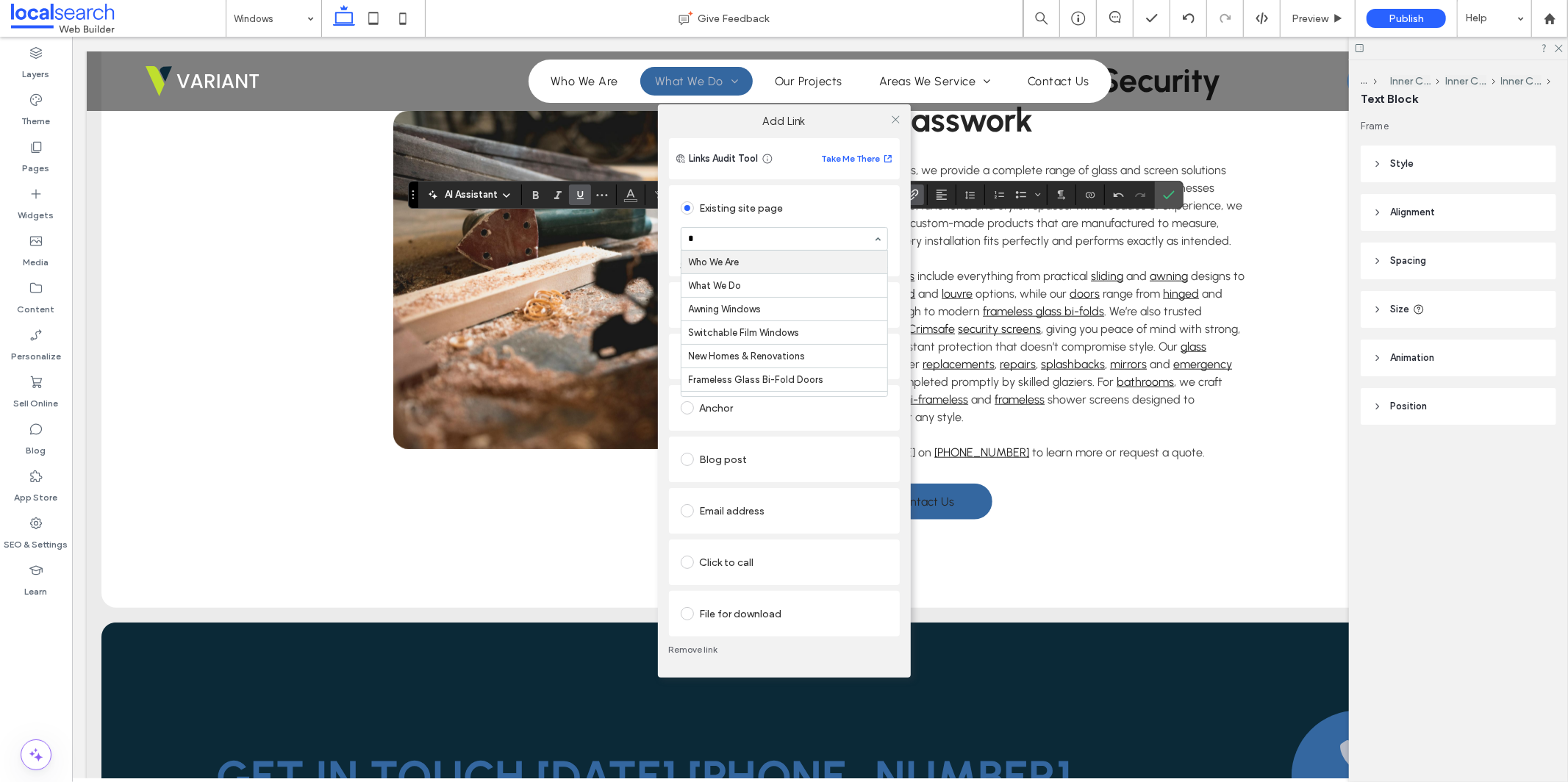
type input "**"
click at [895, 118] on icon at bounding box center [896, 119] width 11 height 11
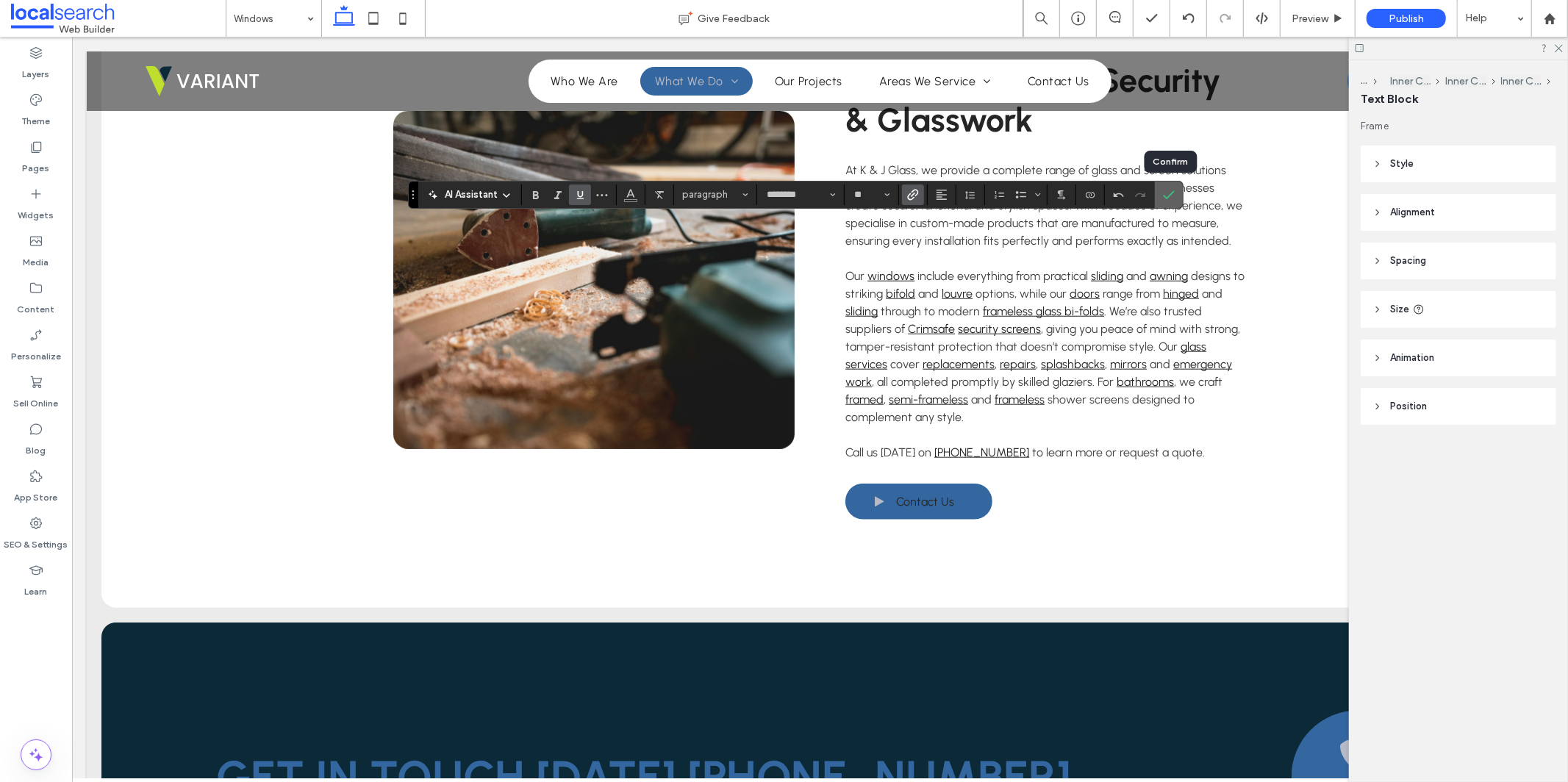
click at [1168, 197] on use "Confirm" at bounding box center [1169, 194] width 12 height 9
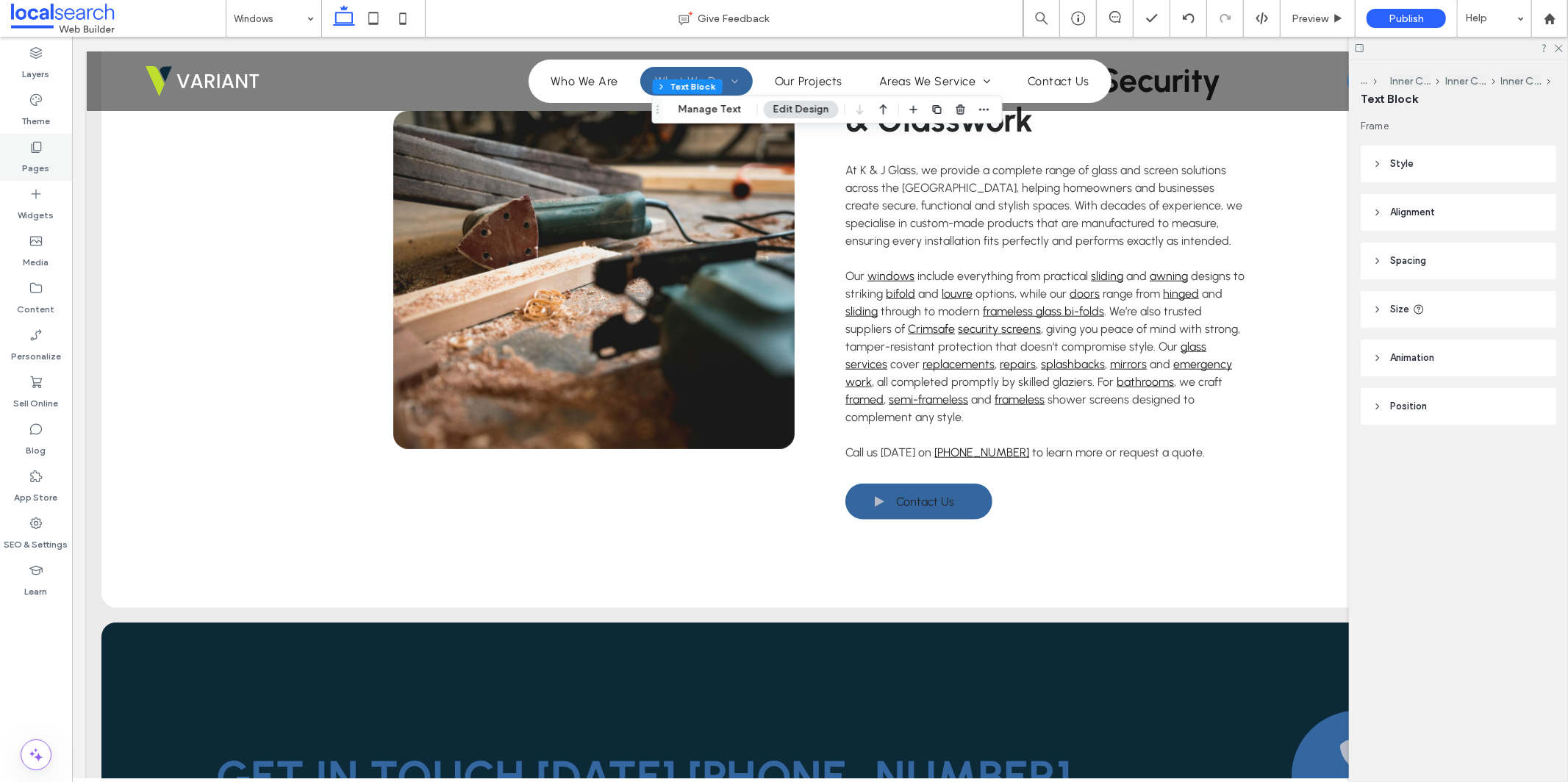
click at [41, 147] on icon at bounding box center [36, 147] width 15 height 15
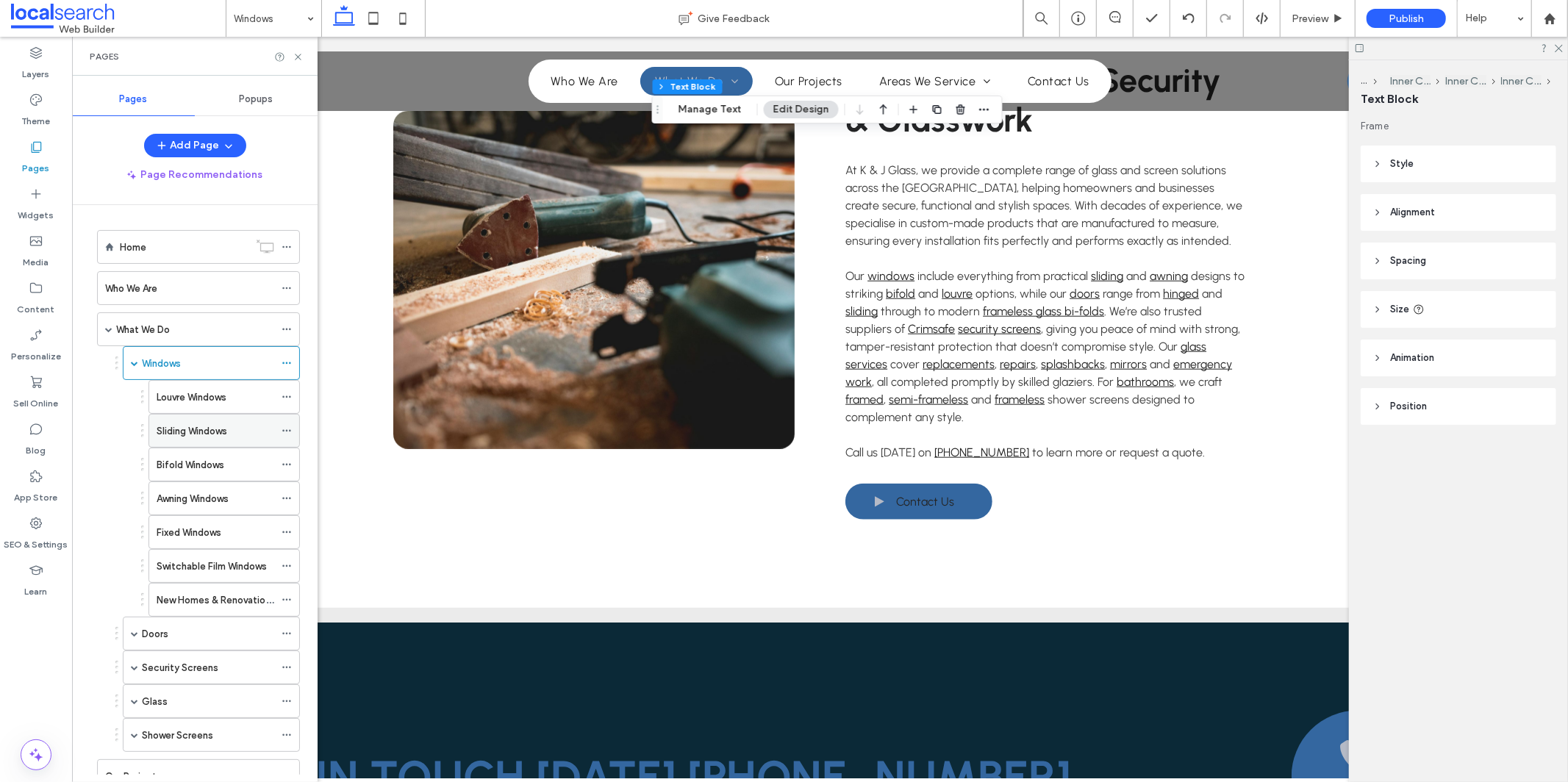
scroll to position [94, 0]
